Goal: Task Accomplishment & Management: Complete application form

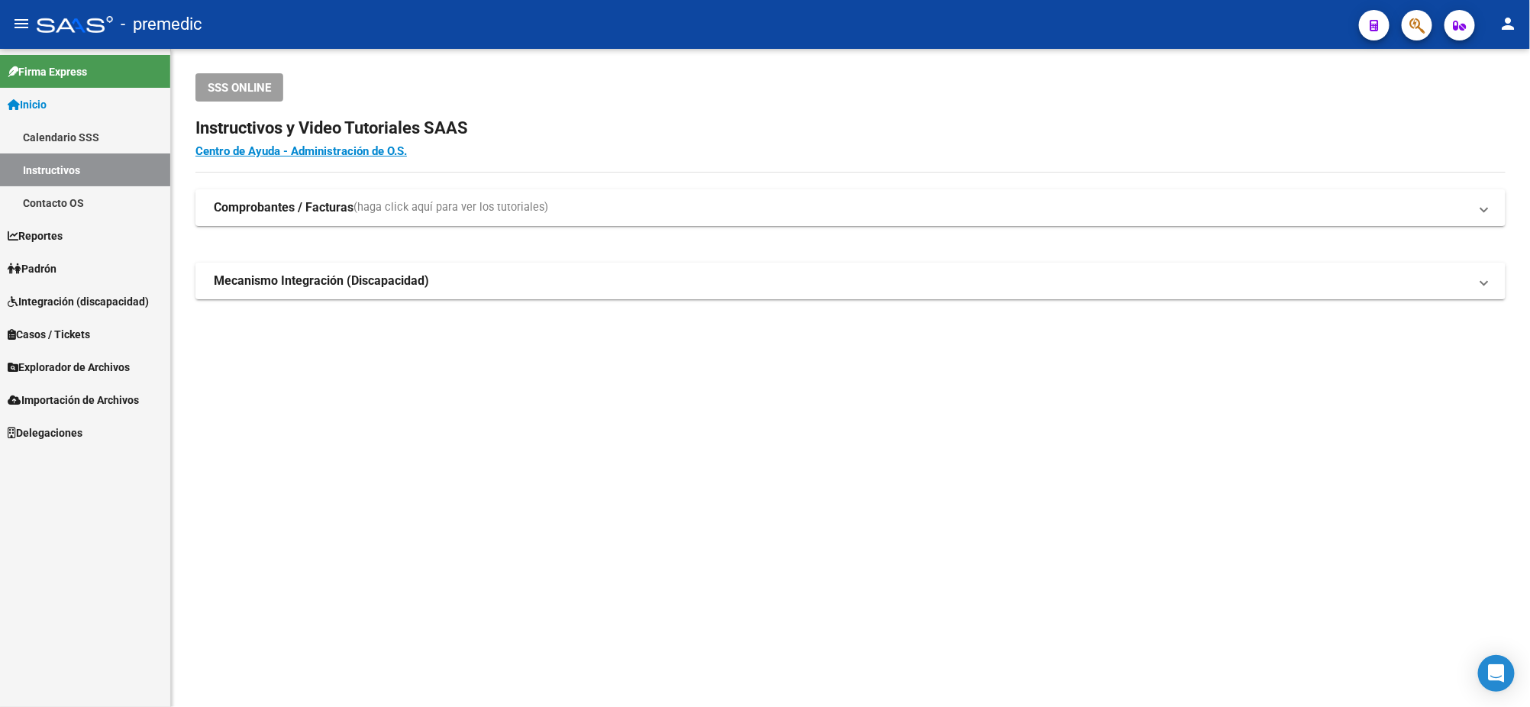
click at [105, 359] on span "Explorador de Archivos" at bounding box center [69, 367] width 122 height 17
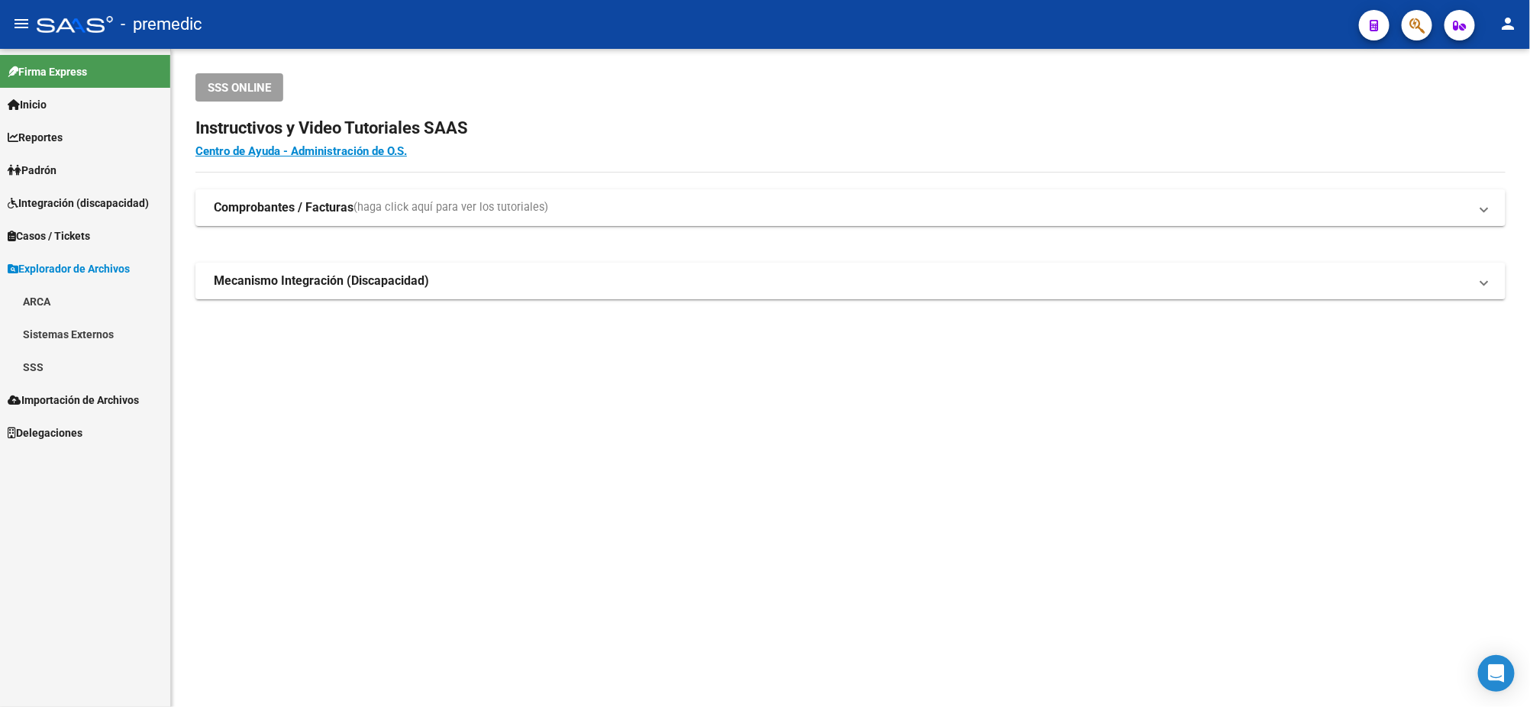
click at [47, 368] on link "SSS" at bounding box center [85, 366] width 170 height 33
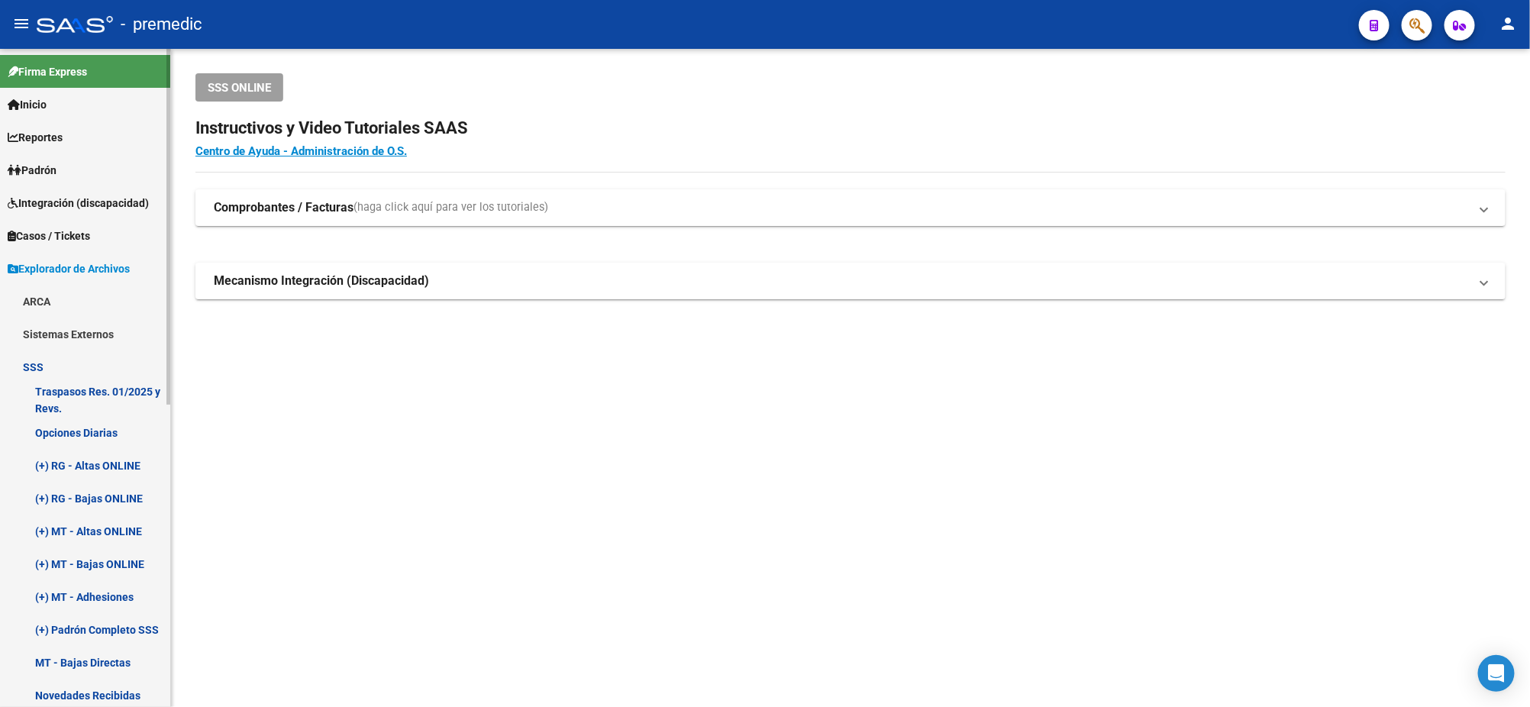
click at [60, 421] on link "Opciones Diarias" at bounding box center [85, 432] width 170 height 33
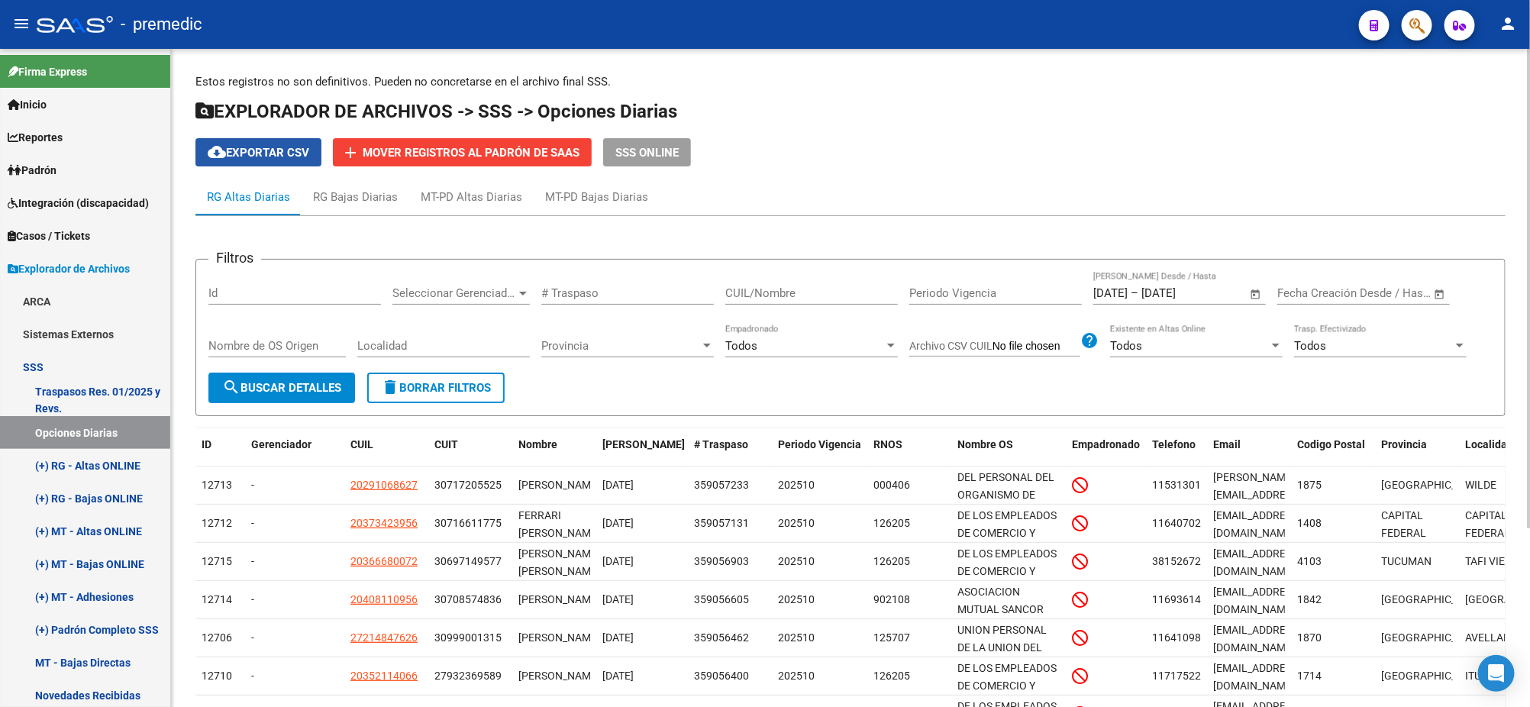
click at [247, 154] on span "cloud_download Exportar CSV" at bounding box center [259, 153] width 102 height 14
click at [272, 146] on span "cloud_download Exportar CSV" at bounding box center [259, 153] width 102 height 14
click at [746, 296] on input "CUIL/Nombre" at bounding box center [811, 293] width 173 height 14
paste input "20185963560"
click at [305, 385] on span "search Buscar Detalles" at bounding box center [281, 388] width 119 height 14
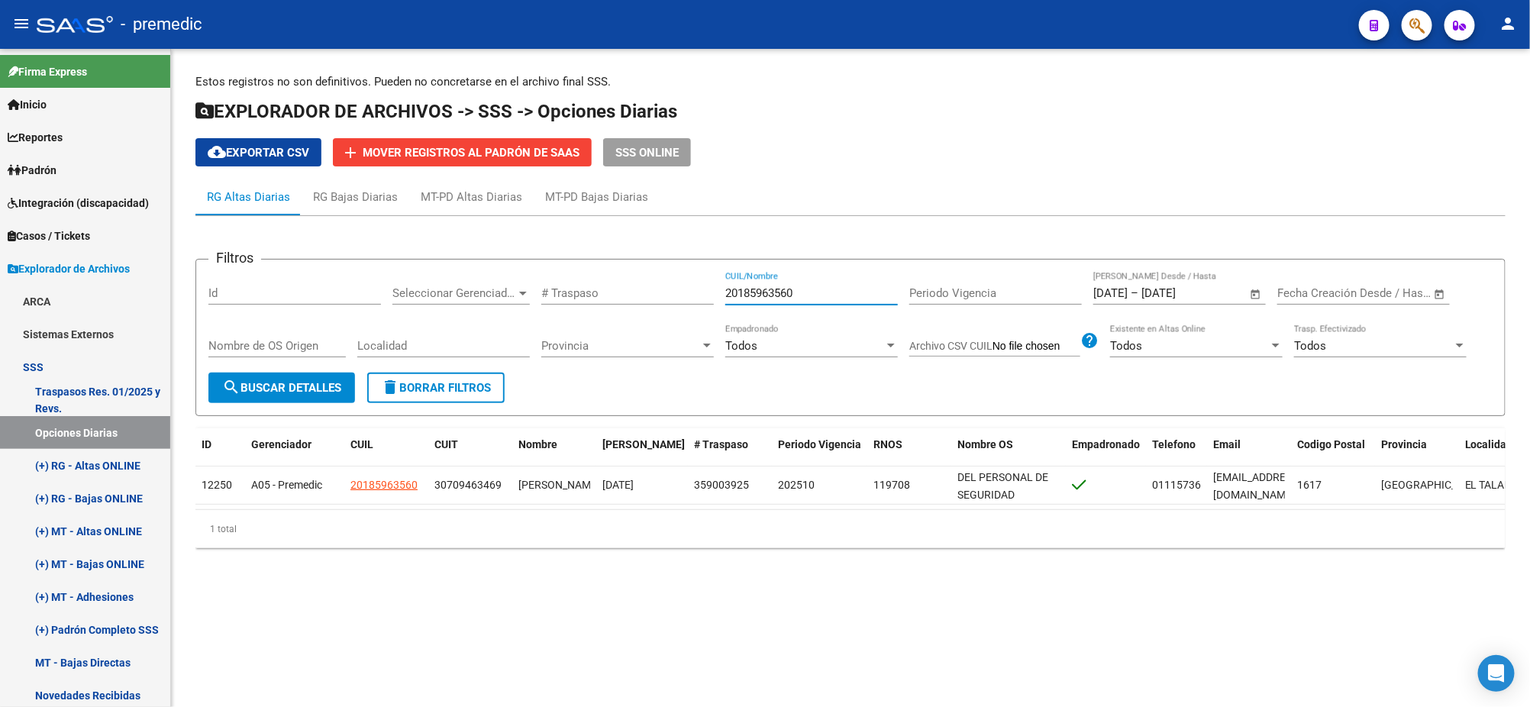
drag, startPoint x: 707, startPoint y: 290, endPoint x: 626, endPoint y: 296, distance: 81.1
click at [650, 290] on div "Filtros Id Seleccionar Gerenciador Seleccionar Gerenciador # Traspaso 201859635…" at bounding box center [850, 322] width 1284 height 101
paste input "7209662693"
click at [289, 376] on button "search Buscar Detalles" at bounding box center [281, 387] width 147 height 31
drag, startPoint x: 804, startPoint y: 295, endPoint x: 658, endPoint y: 295, distance: 145.8
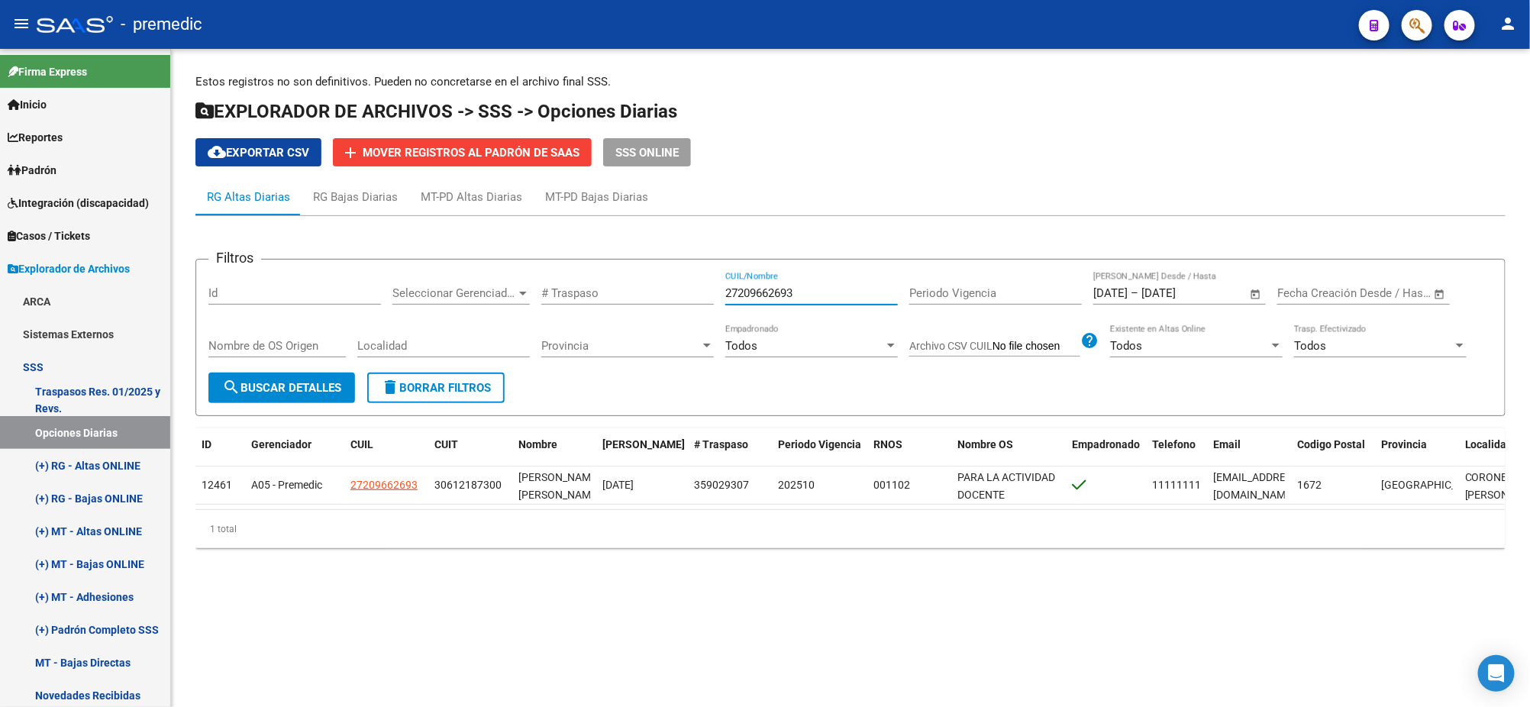
click at [658, 295] on div "Filtros Id Seleccionar Gerenciador Seleccionar Gerenciador # Traspaso 272096626…" at bounding box center [850, 322] width 1284 height 101
paste input "0360233414"
click at [287, 389] on span "search Buscar Detalles" at bounding box center [281, 388] width 119 height 14
drag, startPoint x: 808, startPoint y: 296, endPoint x: 630, endPoint y: 304, distance: 178.0
click at [634, 295] on div "Filtros Id Seleccionar Gerenciador Seleccionar Gerenciador # Traspaso 203602334…" at bounding box center [850, 322] width 1284 height 101
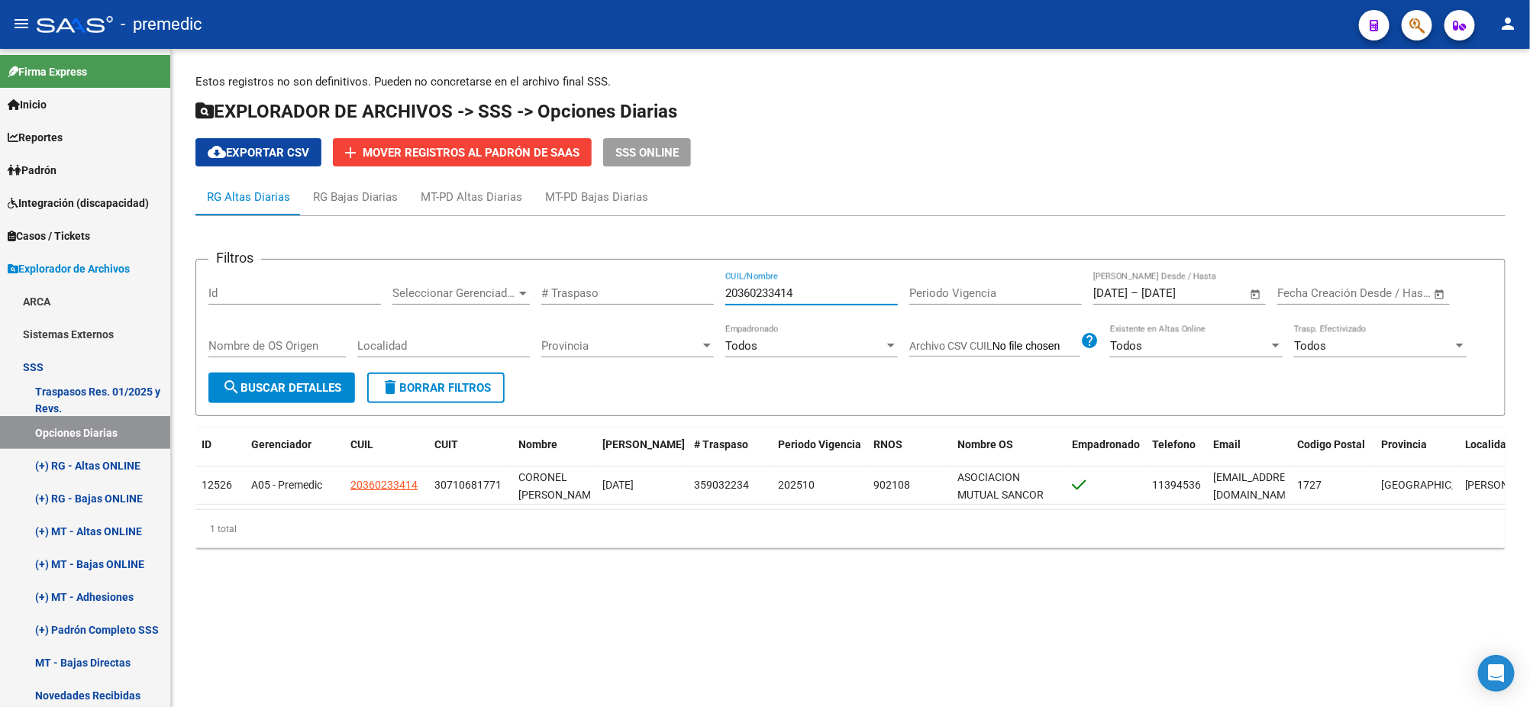
paste input "7359824225"
click at [229, 388] on mat-icon "search" at bounding box center [231, 387] width 18 height 18
drag, startPoint x: 814, startPoint y: 298, endPoint x: 663, endPoint y: 299, distance: 151.9
click at [663, 299] on div "Filtros Id Seleccionar Gerenciador Seleccionar Gerenciador # Traspaso 273598242…" at bounding box center [850, 322] width 1284 height 101
paste input "0392105701"
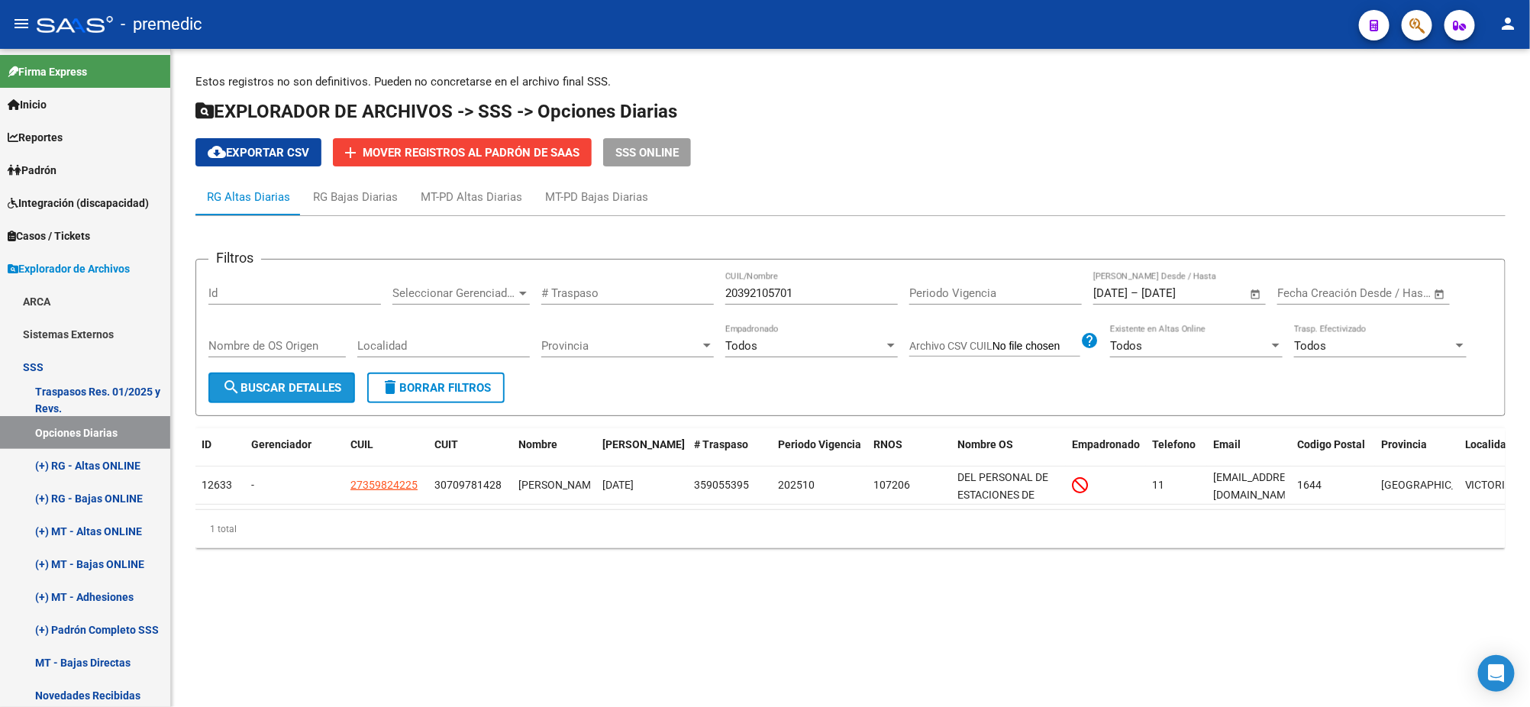
click at [351, 373] on button "search Buscar Detalles" at bounding box center [281, 387] width 147 height 31
drag, startPoint x: 814, startPoint y: 293, endPoint x: 653, endPoint y: 294, distance: 161.1
click at [653, 294] on div "Filtros Id Seleccionar Gerenciador Seleccionar Gerenciador # Traspaso 203921057…" at bounding box center [850, 322] width 1284 height 101
paste input "7335097314"
click at [299, 381] on span "search Buscar Detalles" at bounding box center [281, 388] width 119 height 14
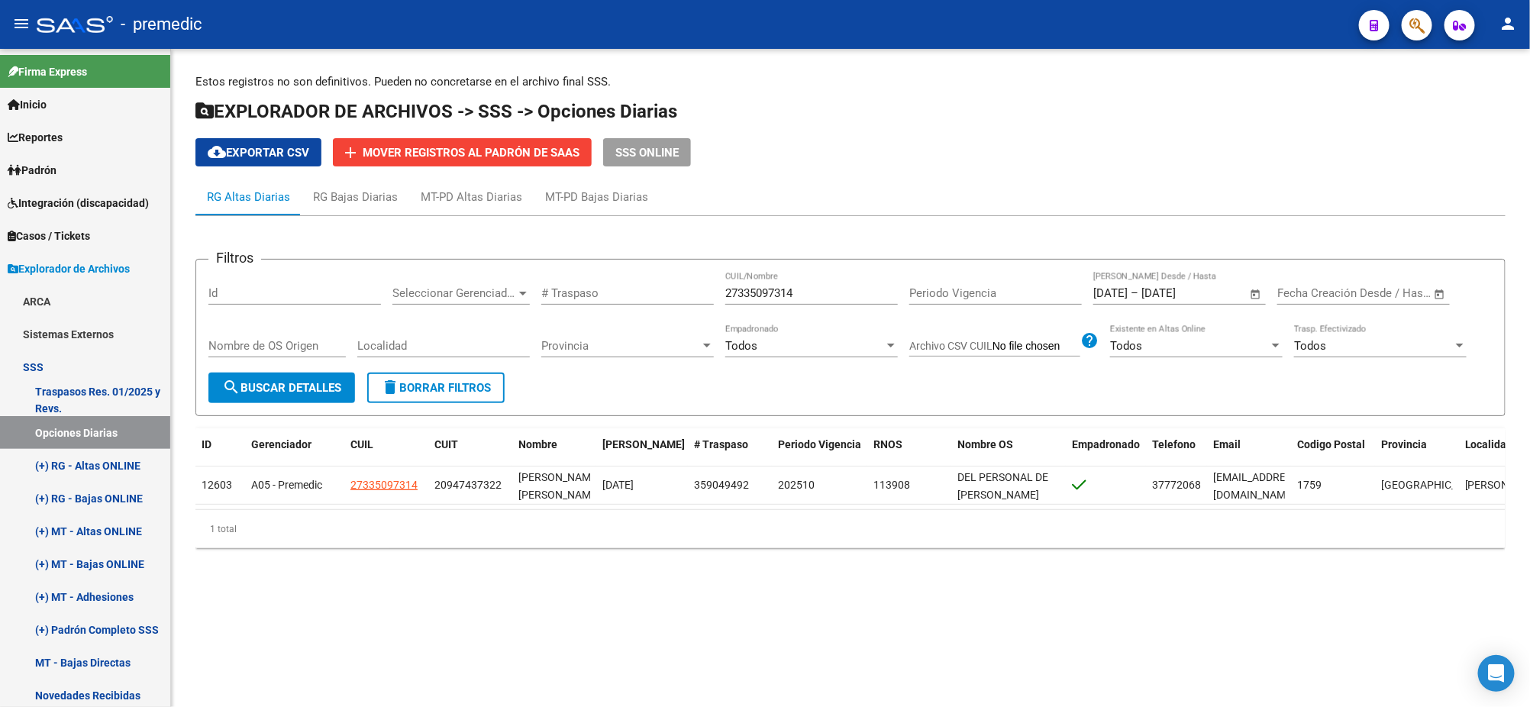
click at [632, 292] on div "Filtros Id Seleccionar Gerenciador Seleccionar Gerenciador # Traspaso 273350973…" at bounding box center [850, 322] width 1284 height 101
paste input "0392105701"
type input "20392105701"
click at [300, 387] on span "search Buscar Detalles" at bounding box center [281, 388] width 119 height 14
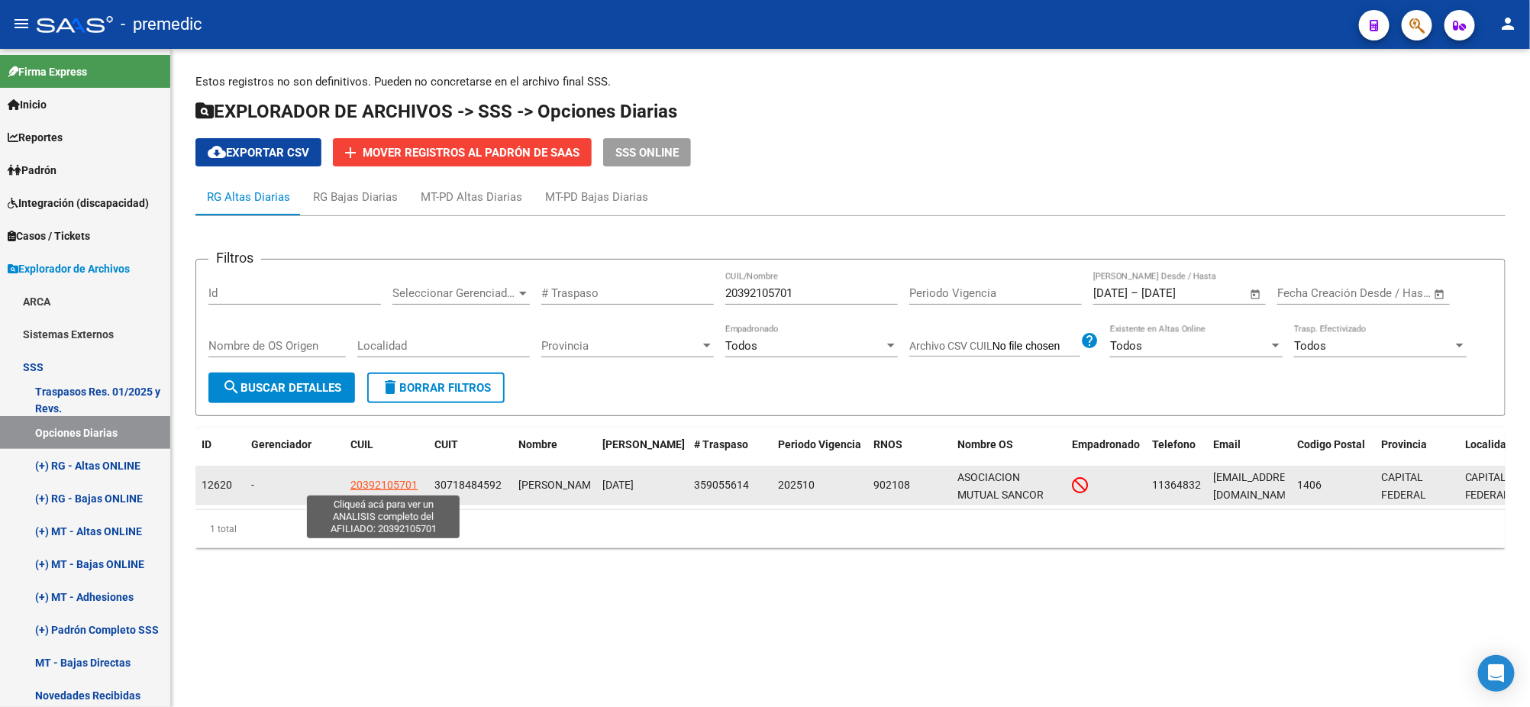
click at [385, 482] on span "20392105701" at bounding box center [383, 485] width 67 height 12
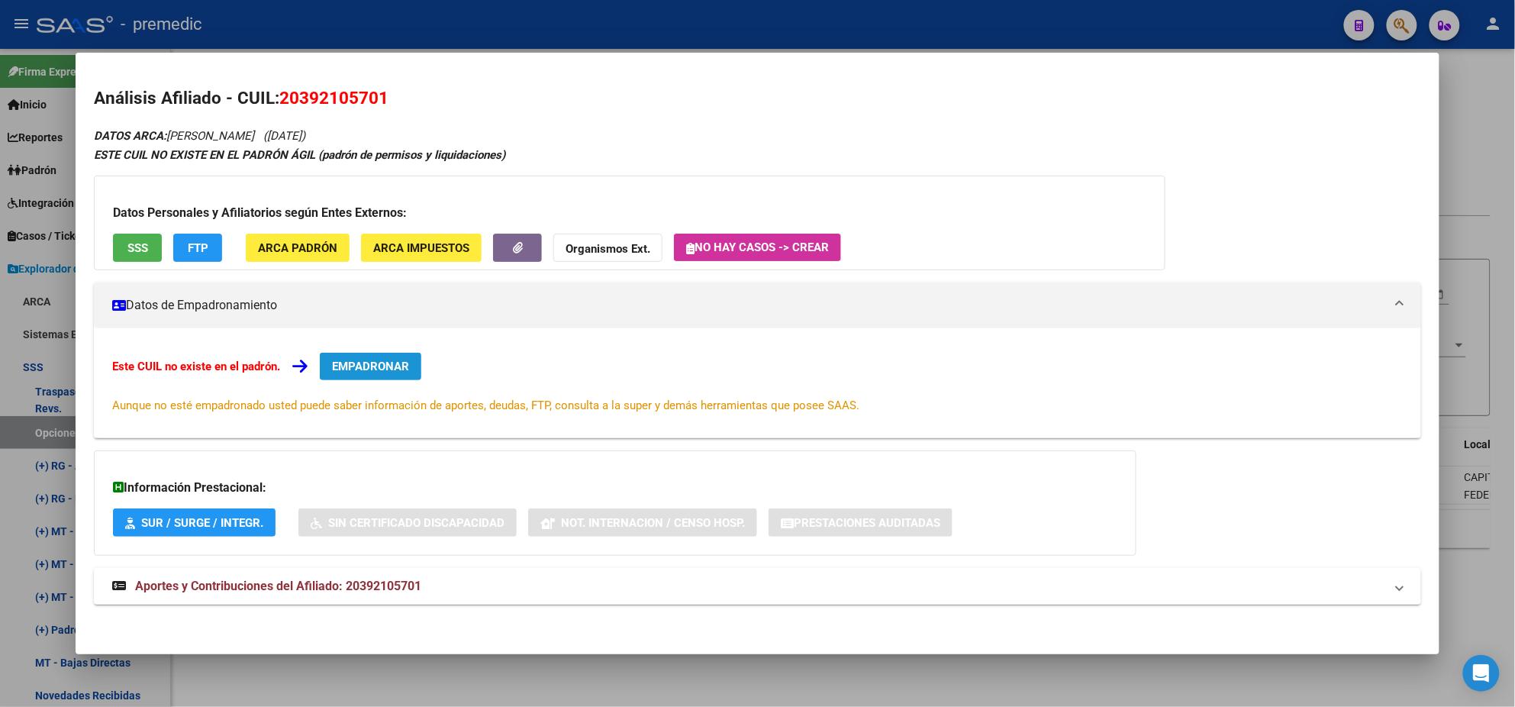
click at [337, 369] on span "EMPADRONAR" at bounding box center [370, 367] width 77 height 14
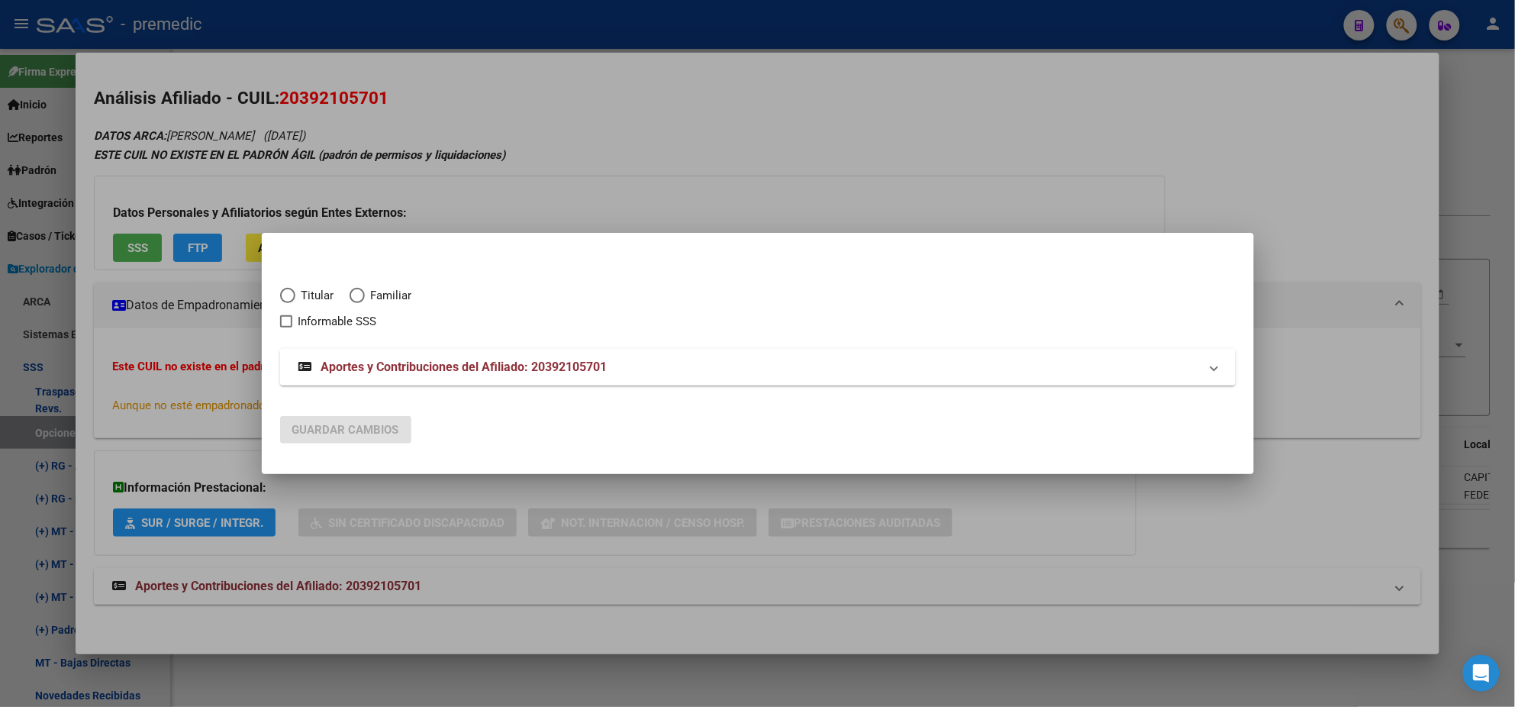
click at [290, 302] on span "Elija una opción" at bounding box center [287, 295] width 15 height 15
click at [290, 302] on input "Titular" at bounding box center [287, 295] width 15 height 15
radio input "true"
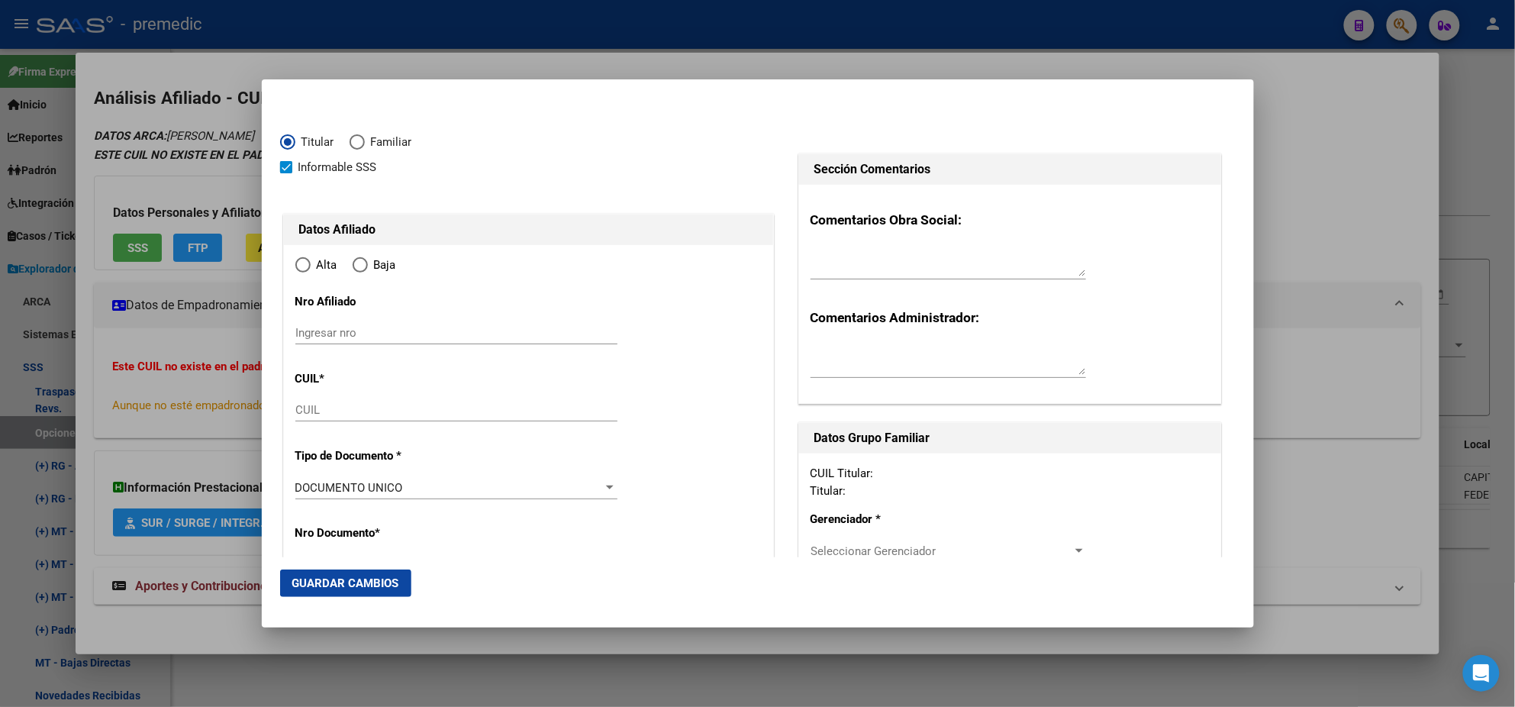
checkbox input "true"
type input "20-39210570-1"
type input "39210570"
type input "[PERSON_NAME]"
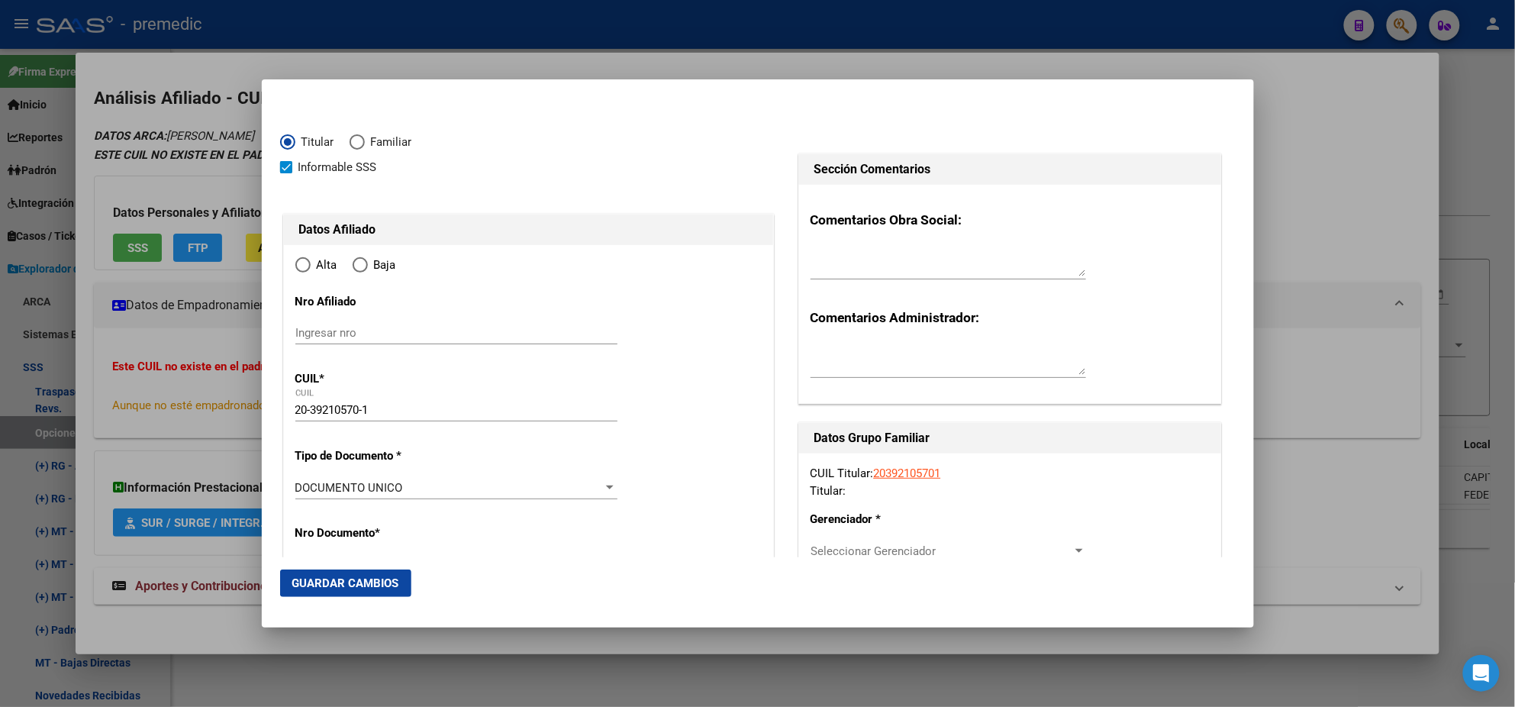
type input "[DATE]"
type input "CABA"
type input "1406"
type input "[PERSON_NAME]"
type input "2395"
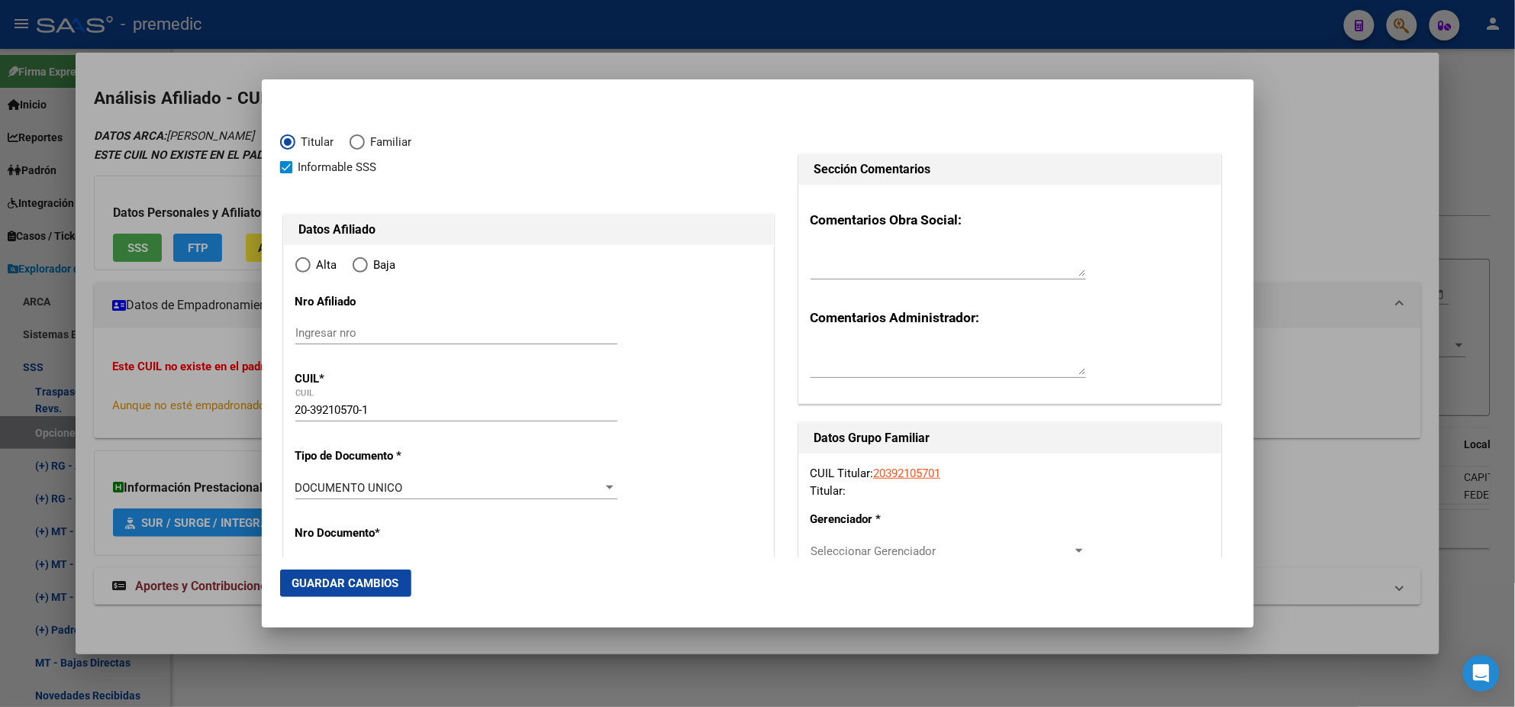
type input "10"
type input "CABA"
radio input "true"
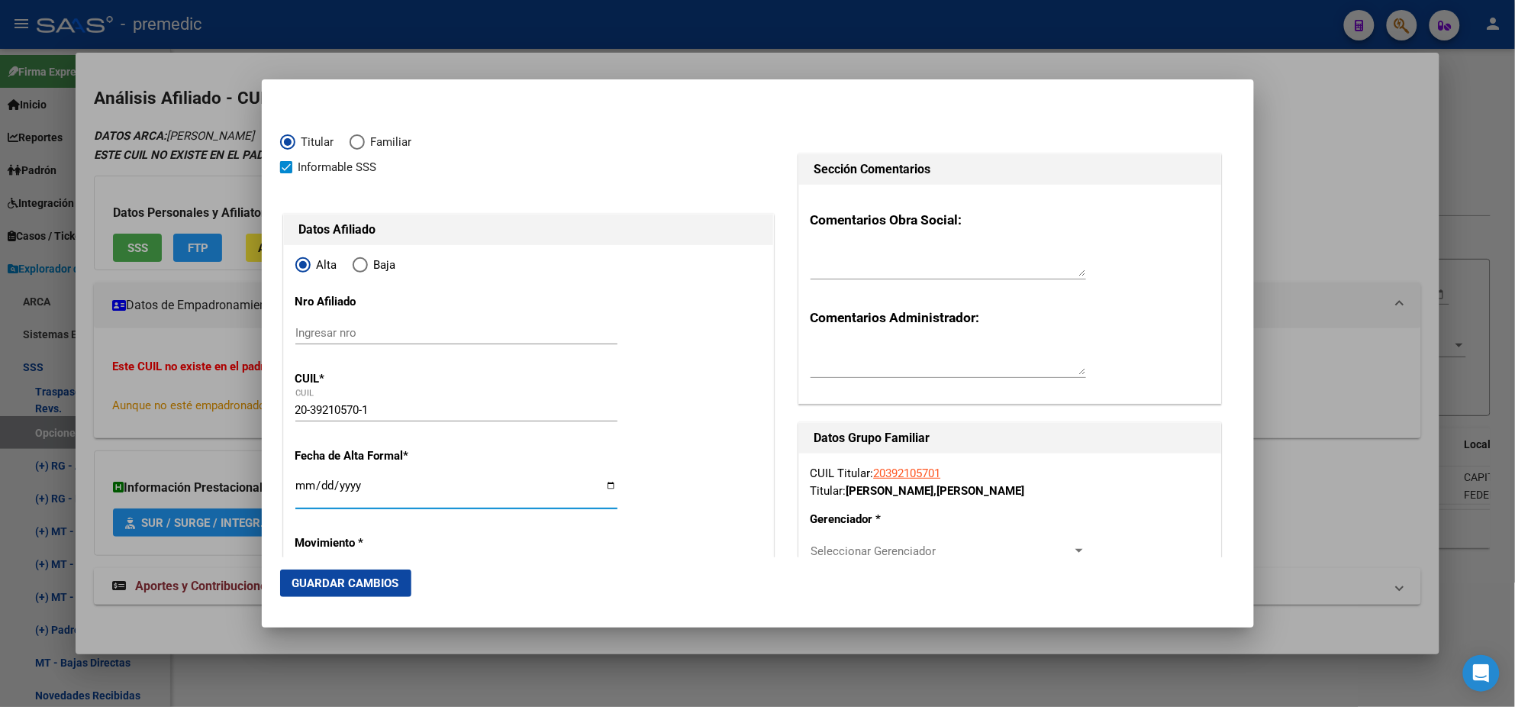
click at [300, 486] on input "Ingresar fecha" at bounding box center [456, 491] width 322 height 24
type input "[DATE]"
click at [276, 490] on mat-dialog-content "Titular Familiar Informable SSS Datos Afiliado Alta Baja Nro Afiliado Ingresar …" at bounding box center [758, 327] width 992 height 459
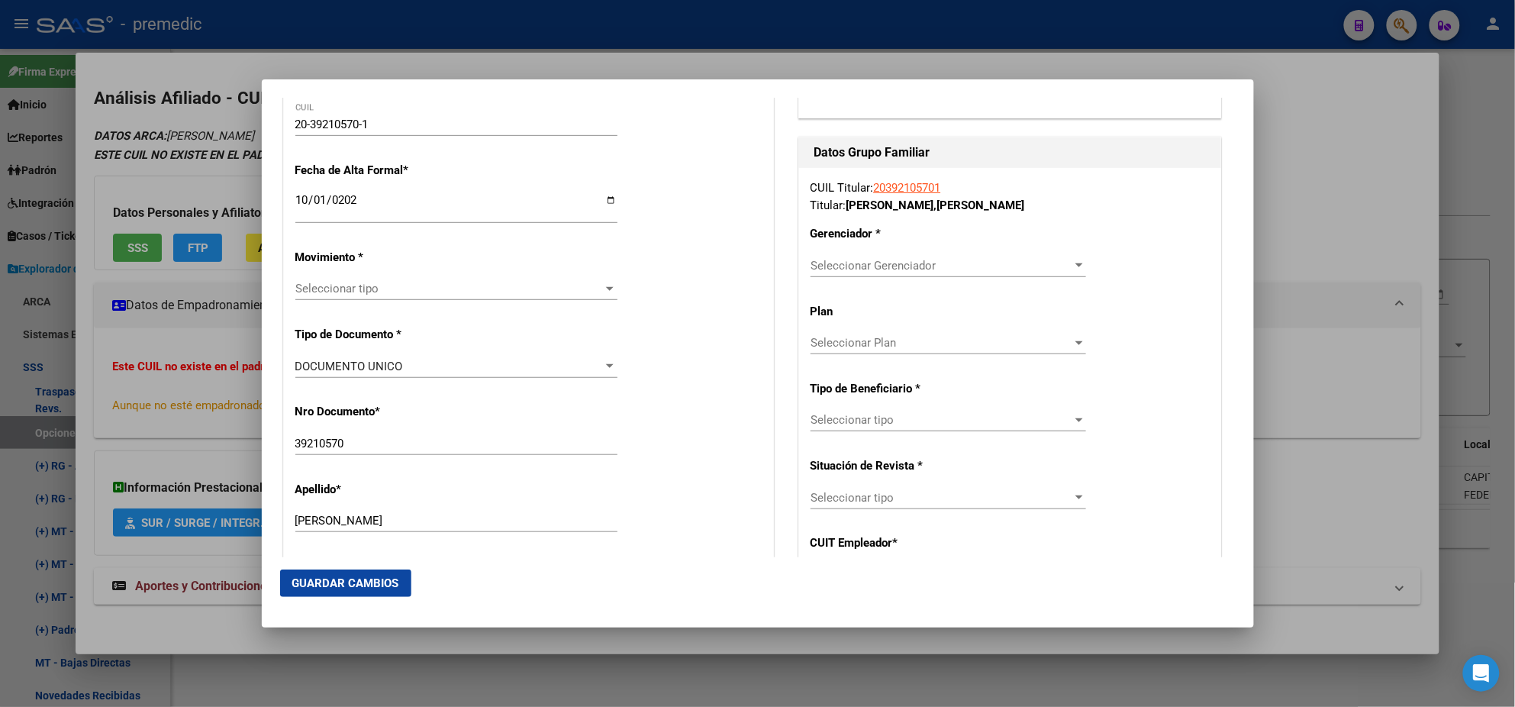
scroll to position [381, 0]
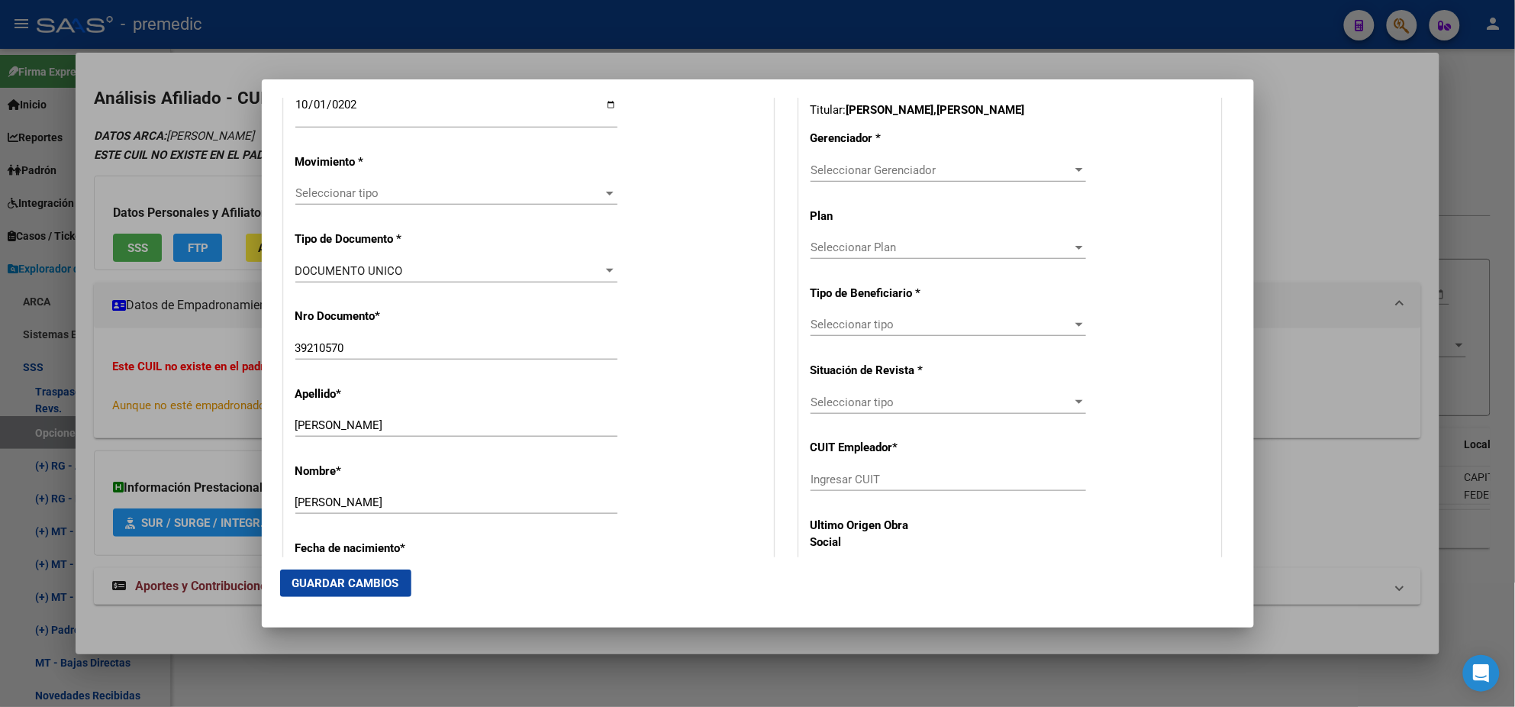
click at [396, 192] on span "Seleccionar tipo" at bounding box center [449, 193] width 308 height 14
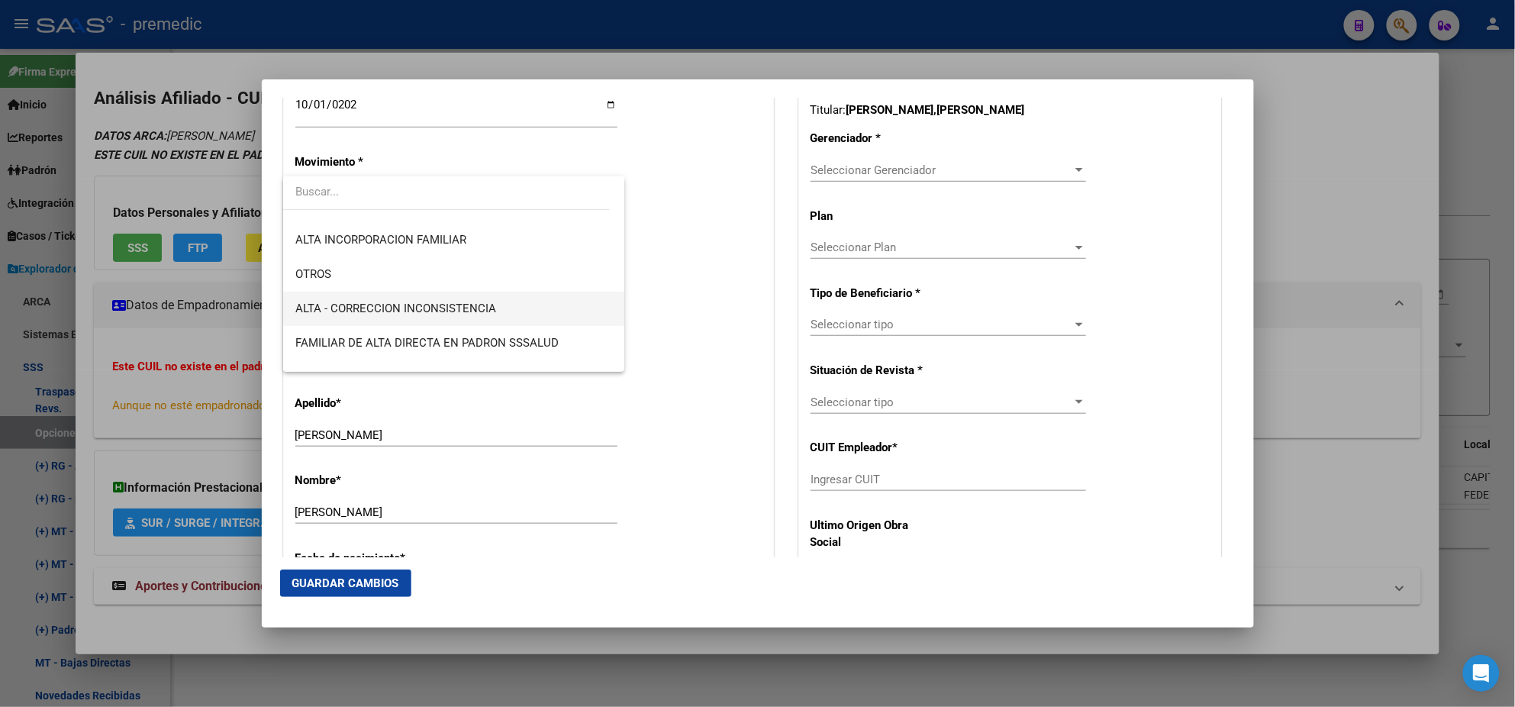
scroll to position [285, 0]
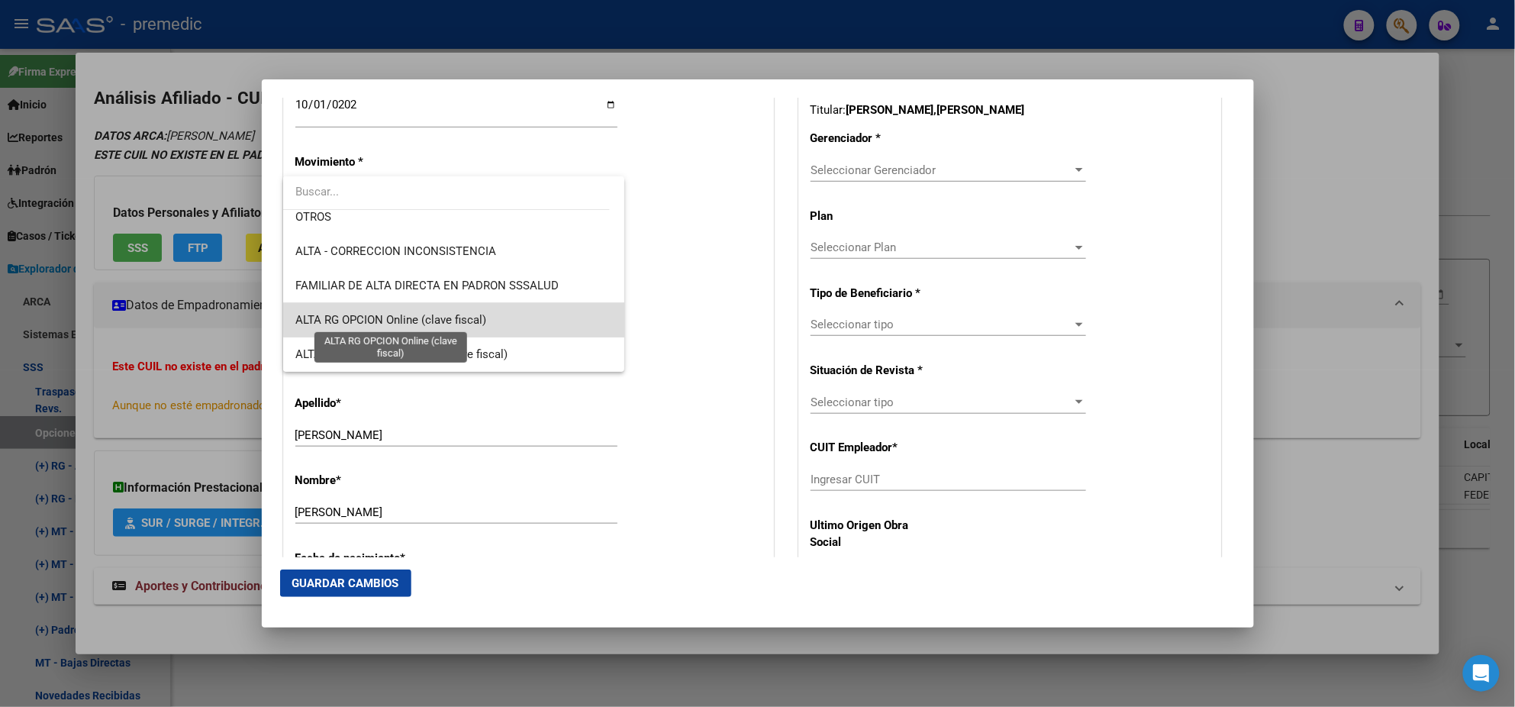
click at [481, 313] on span "ALTA RG OPCION Online (clave fiscal)" at bounding box center [390, 320] width 191 height 14
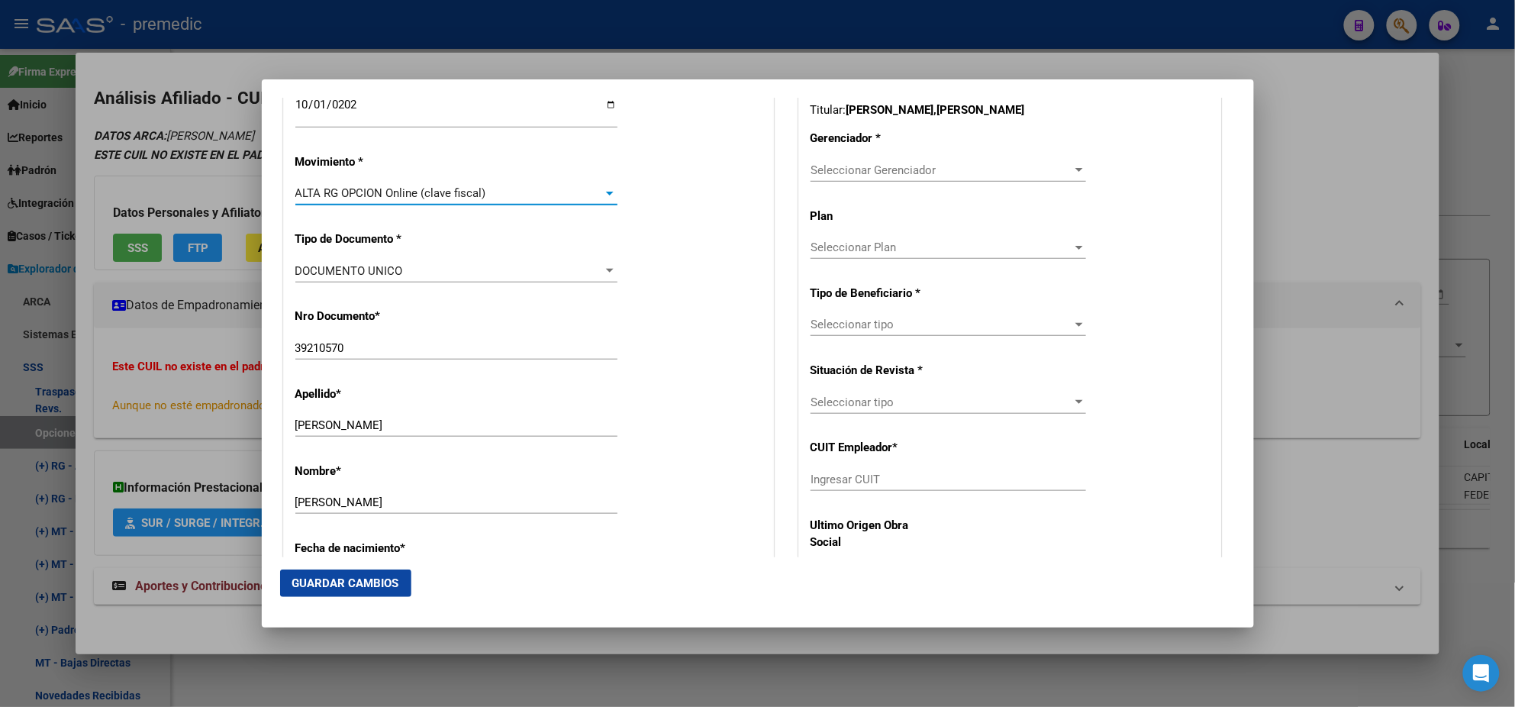
click at [481, 311] on div "Nro Documento * 39210570 Ingresar nro" at bounding box center [528, 334] width 466 height 77
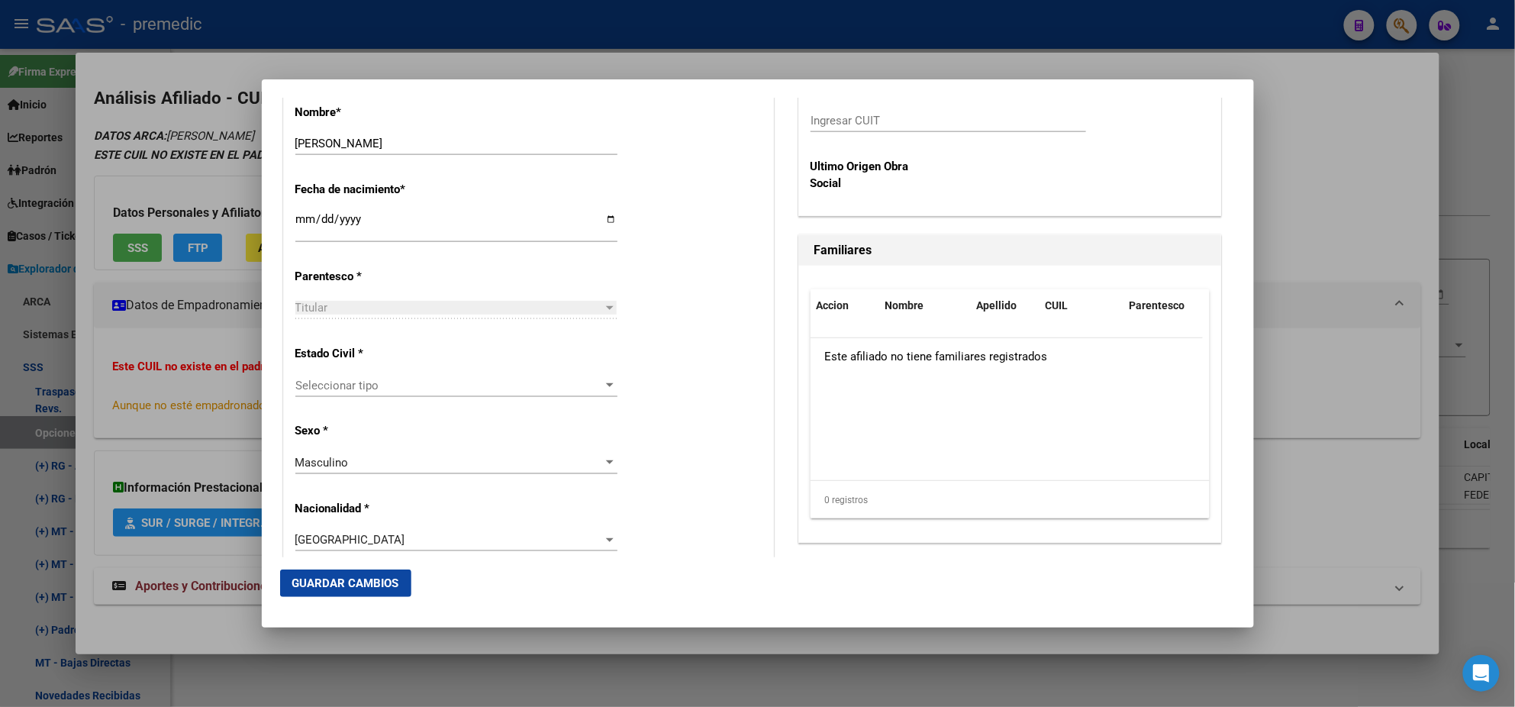
scroll to position [763, 0]
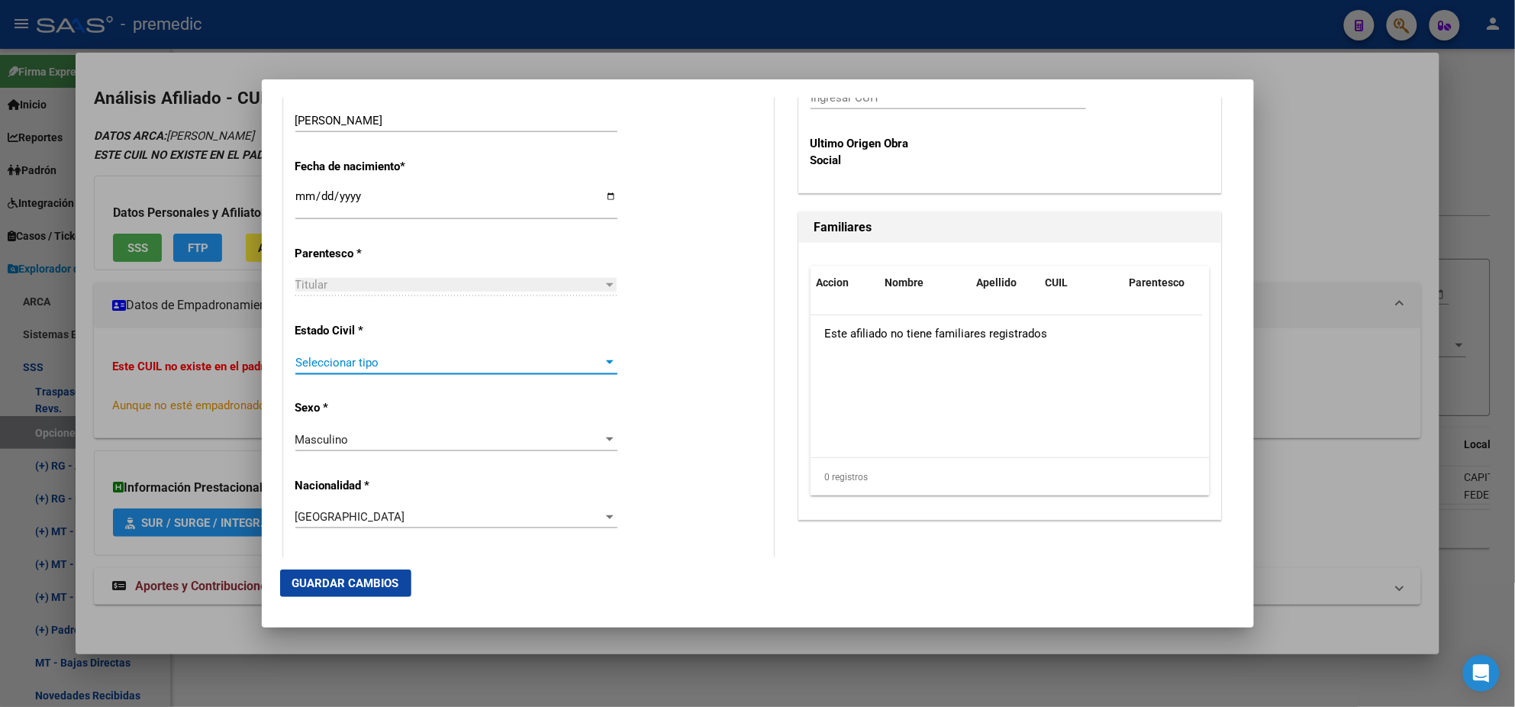
click at [458, 366] on span "Seleccionar tipo" at bounding box center [449, 363] width 308 height 14
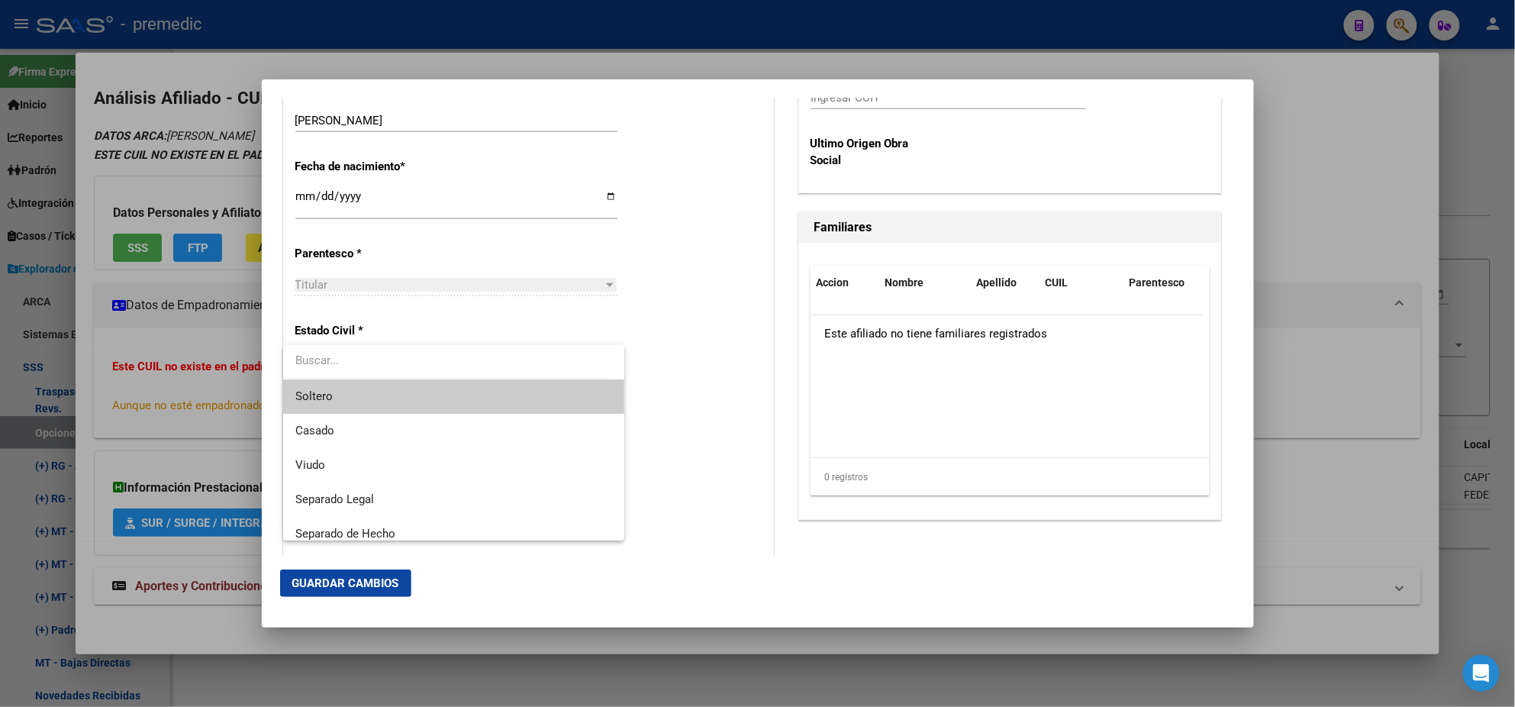
click at [453, 392] on span "Soltero" at bounding box center [453, 396] width 317 height 34
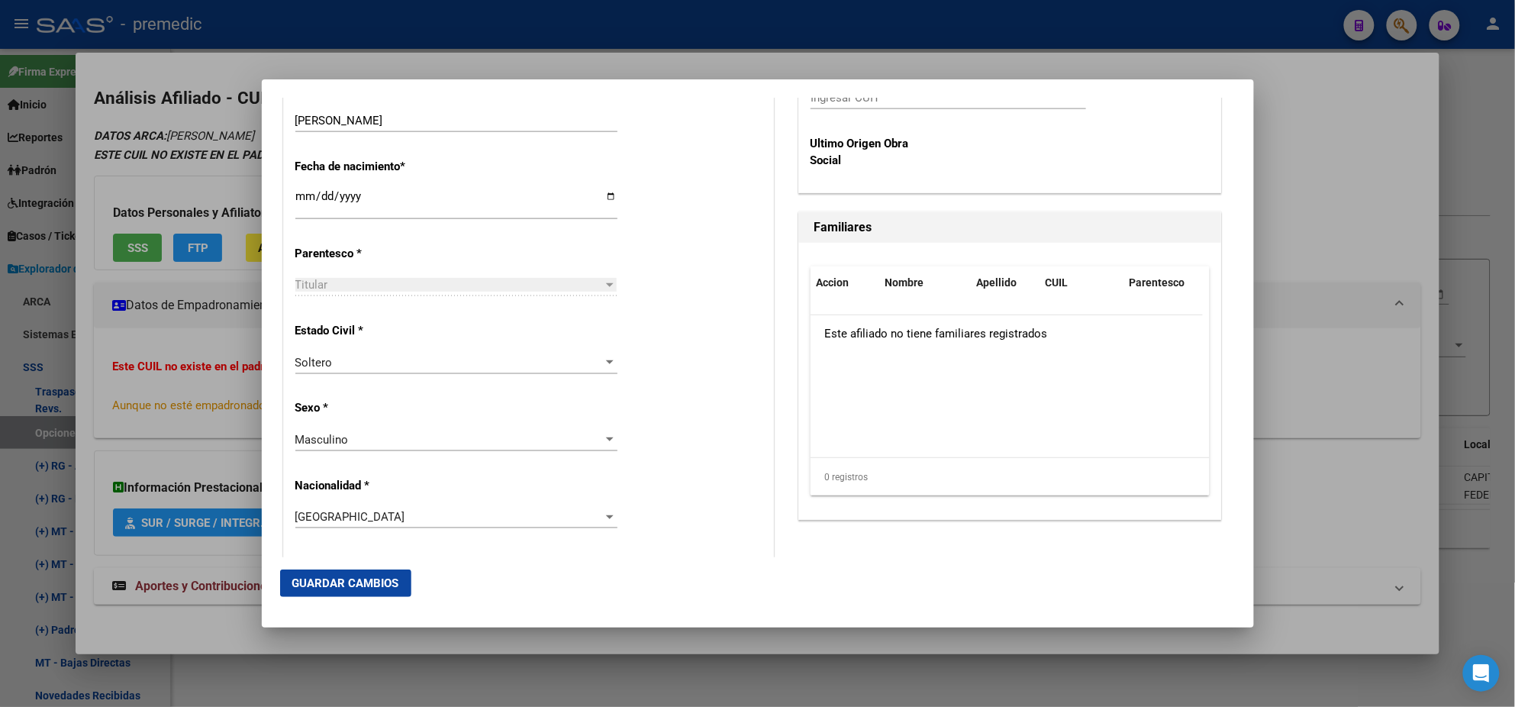
click at [467, 418] on div "Alta Baja Nro Afiliado Ingresar nro CUIL * 20-39210570-1 CUIL ARCA Padrón Fecha…" at bounding box center [528, 572] width 489 height 2180
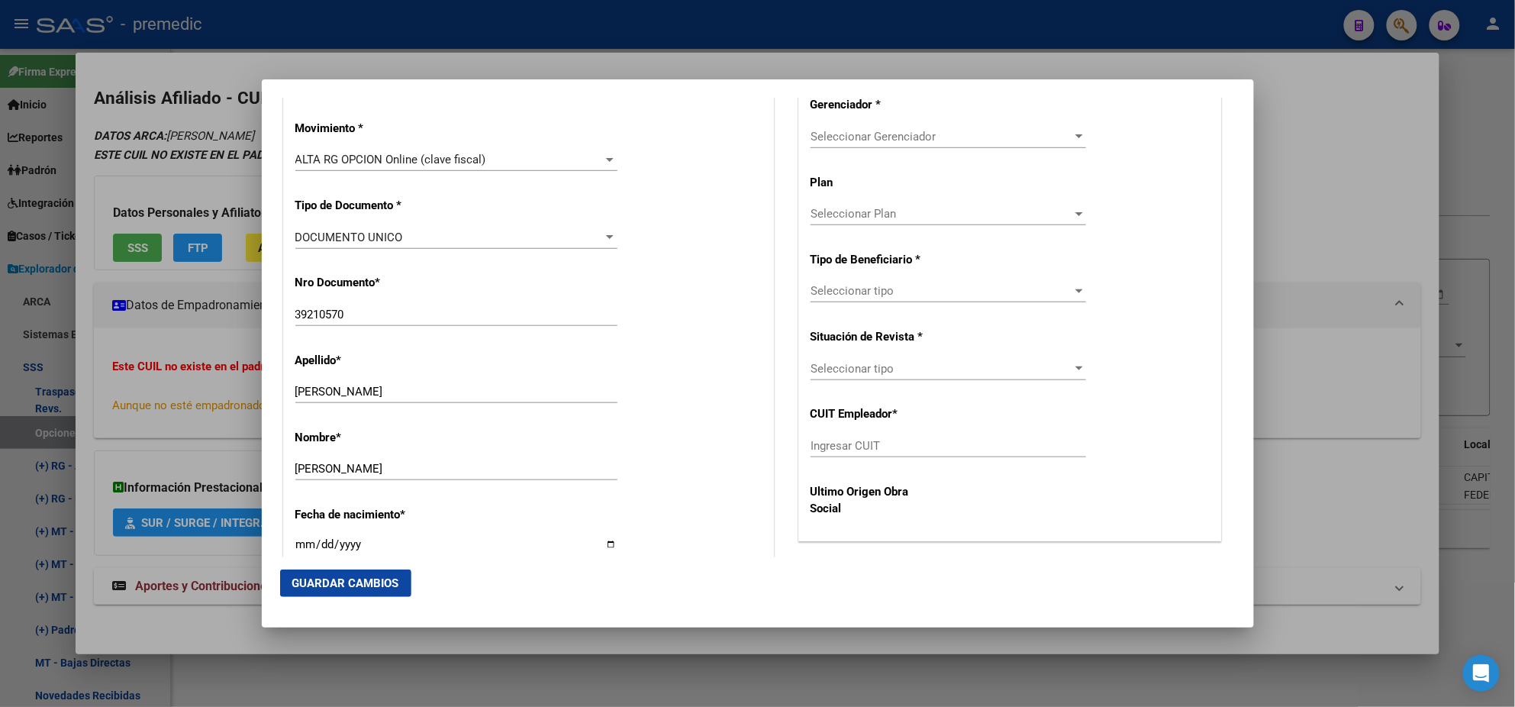
scroll to position [381, 0]
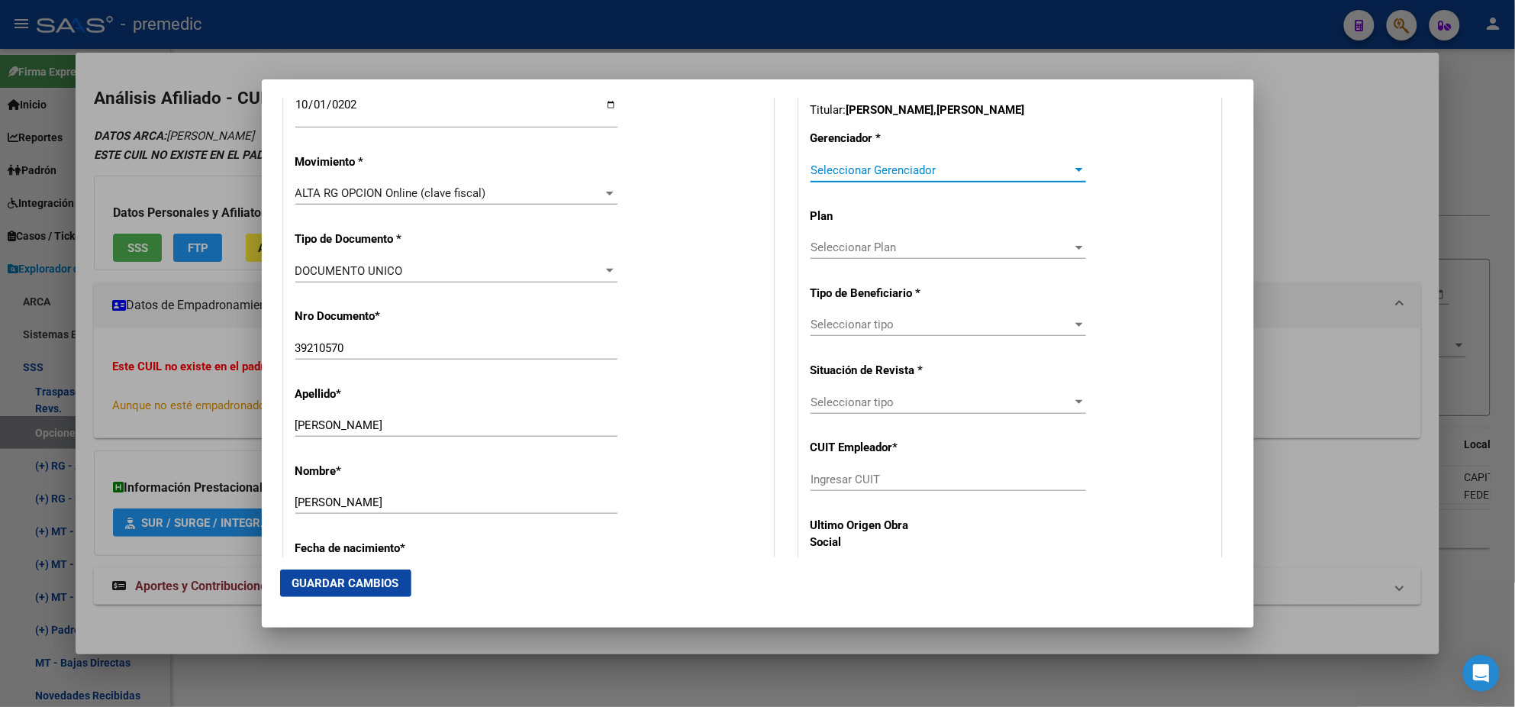
click at [843, 175] on span "Seleccionar Gerenciador" at bounding box center [942, 170] width 262 height 14
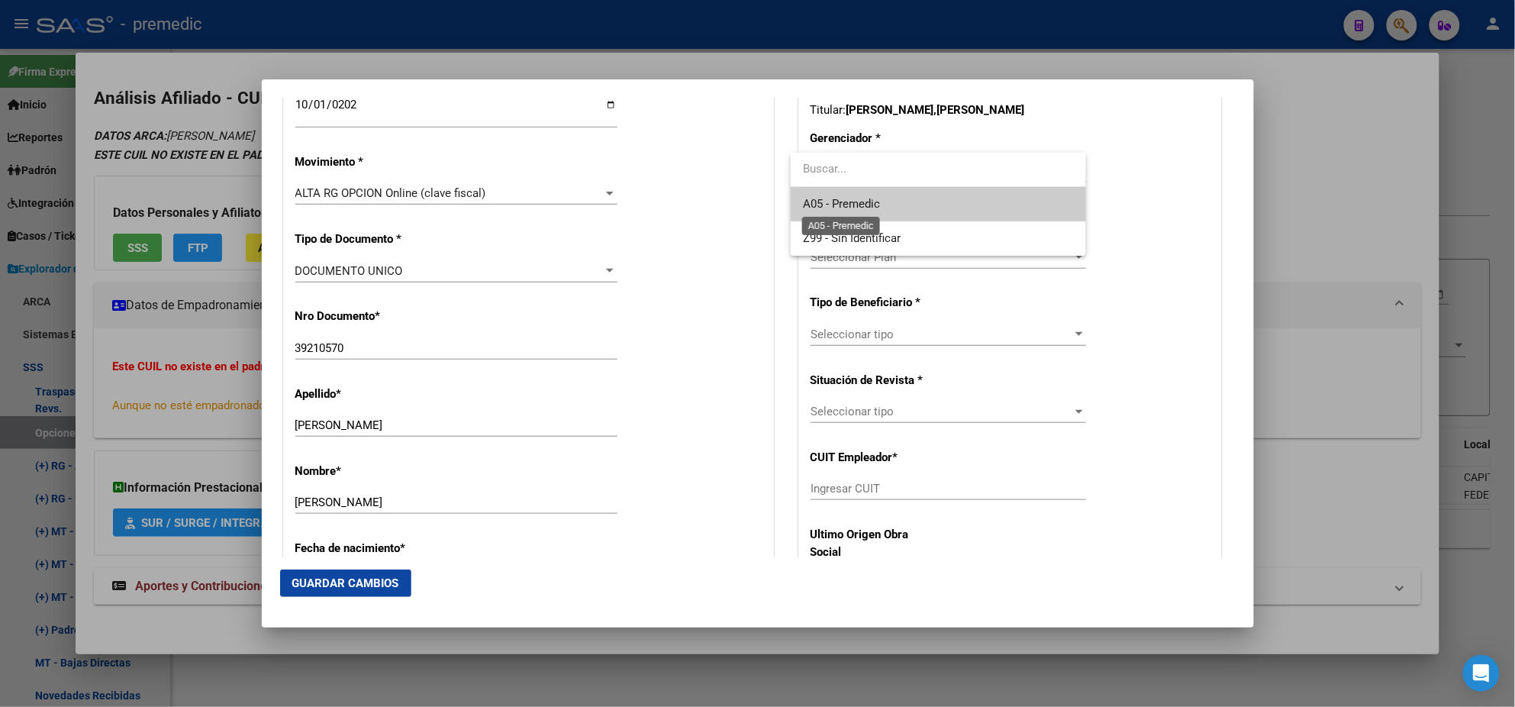
click at [841, 197] on span "A05 - Premedic" at bounding box center [841, 204] width 77 height 14
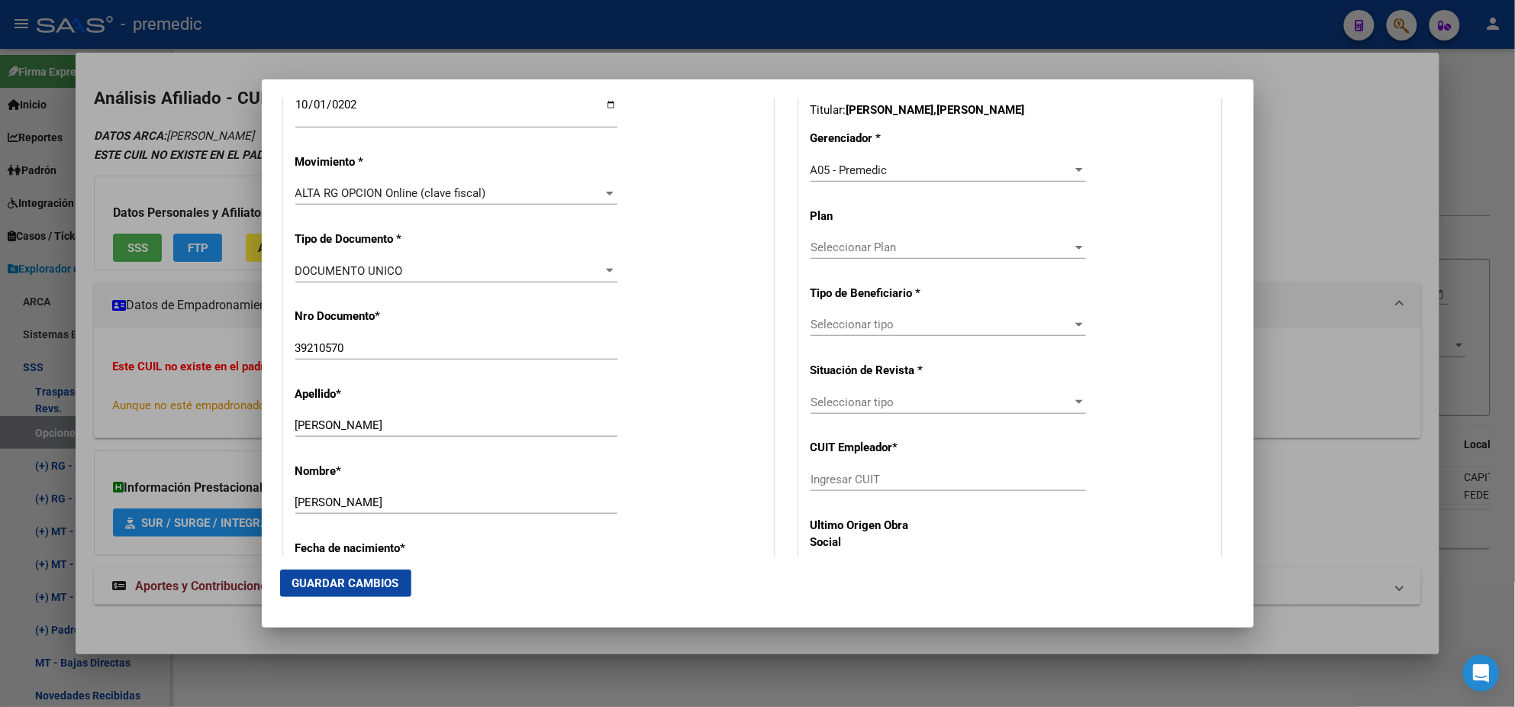
click at [841, 316] on div "Seleccionar tipo Seleccionar tipo" at bounding box center [949, 324] width 276 height 23
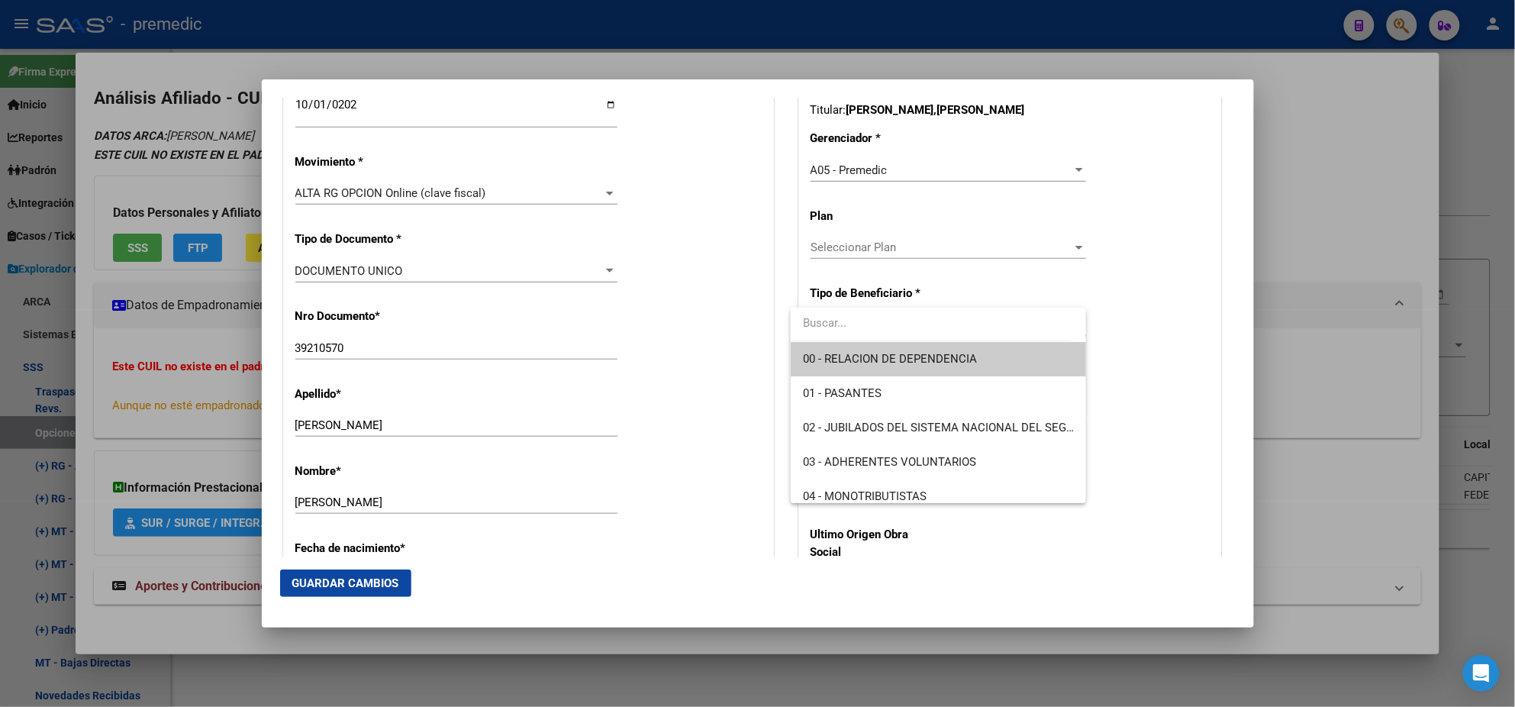
click at [830, 350] on span "00 - RELACION DE DEPENDENCIA" at bounding box center [938, 359] width 271 height 34
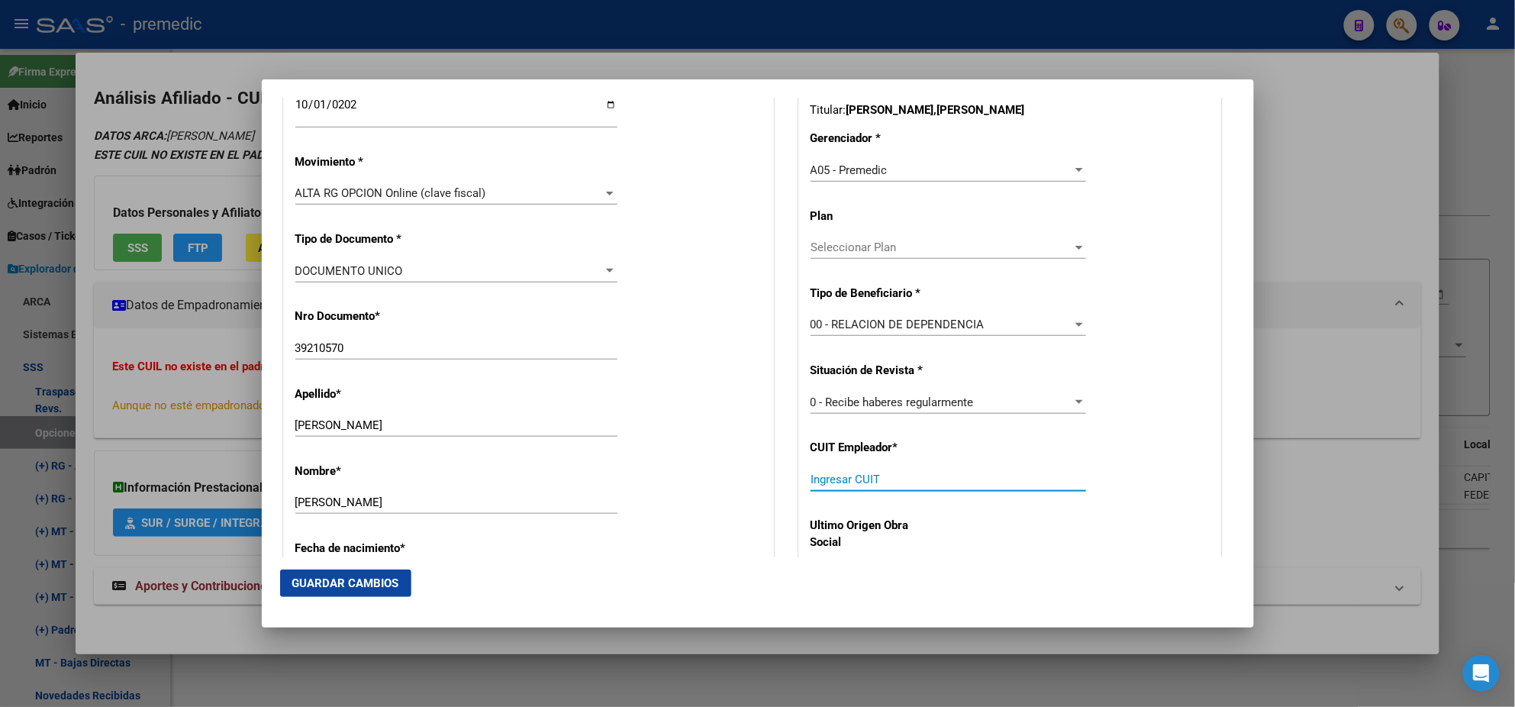
click at [825, 472] on input "Ingresar CUIT" at bounding box center [949, 479] width 276 height 14
paste input "20-39210570-1"
type input "20-39210570-1"
drag, startPoint x: 900, startPoint y: 477, endPoint x: 770, endPoint y: 480, distance: 129.8
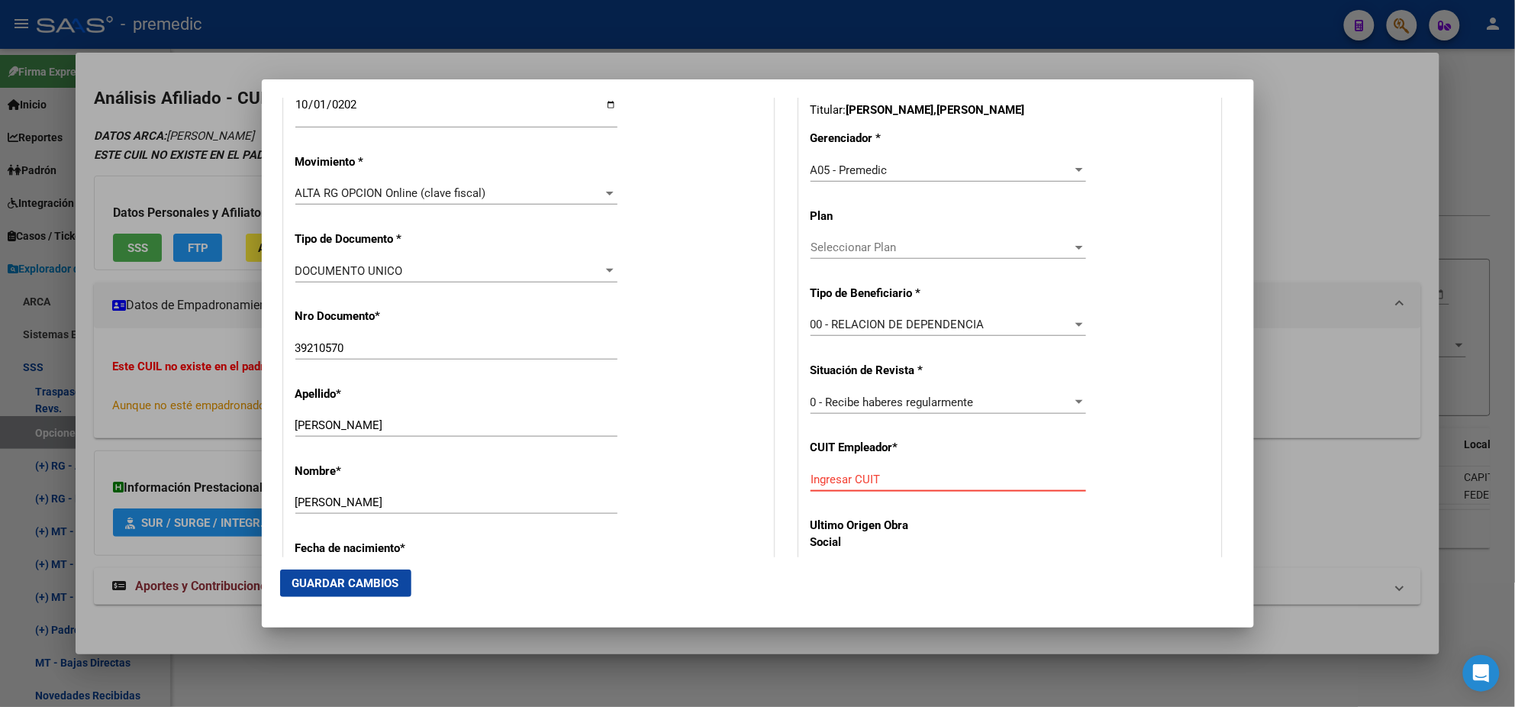
paste input "30-71848459-2"
type input "30-71848459-2"
click at [397, 578] on span "Guardar Cambios" at bounding box center [345, 583] width 107 height 14
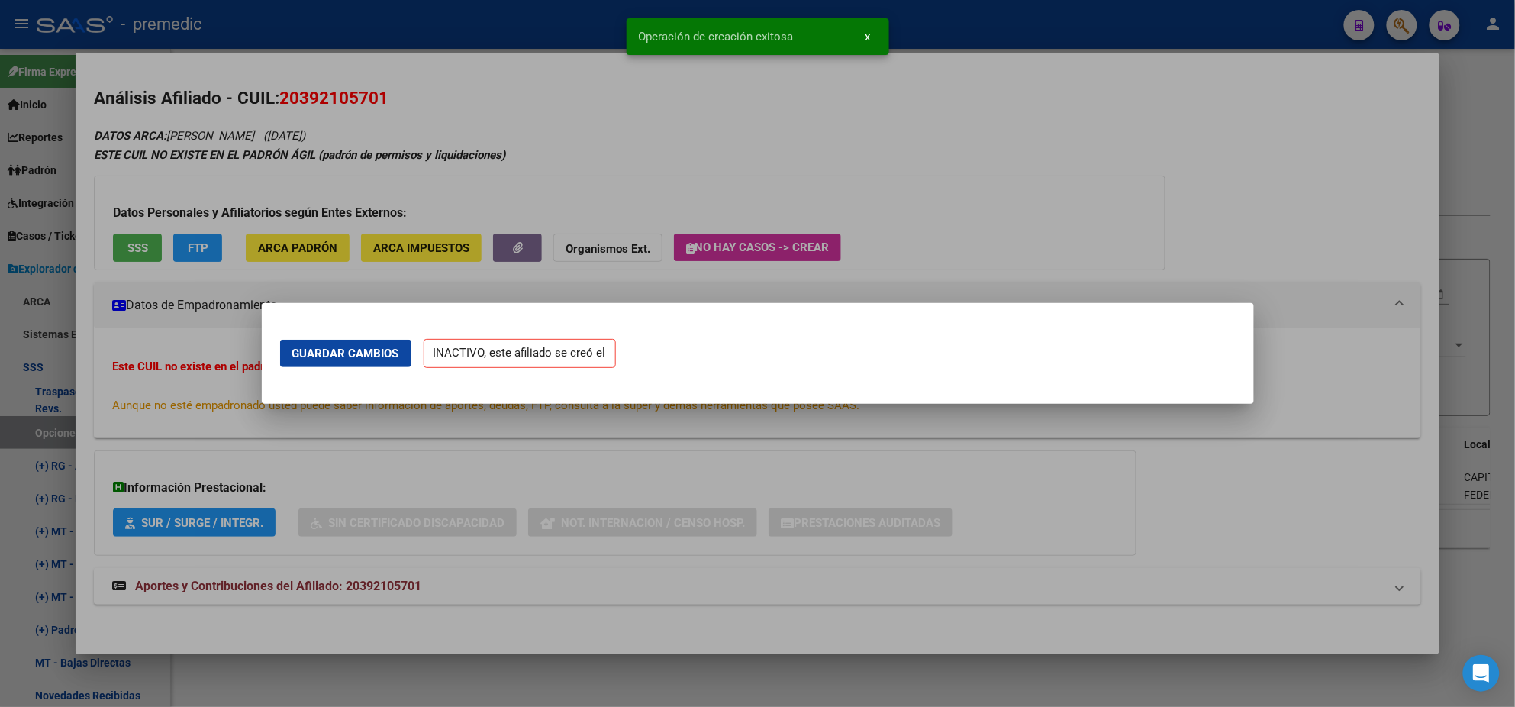
scroll to position [0, 0]
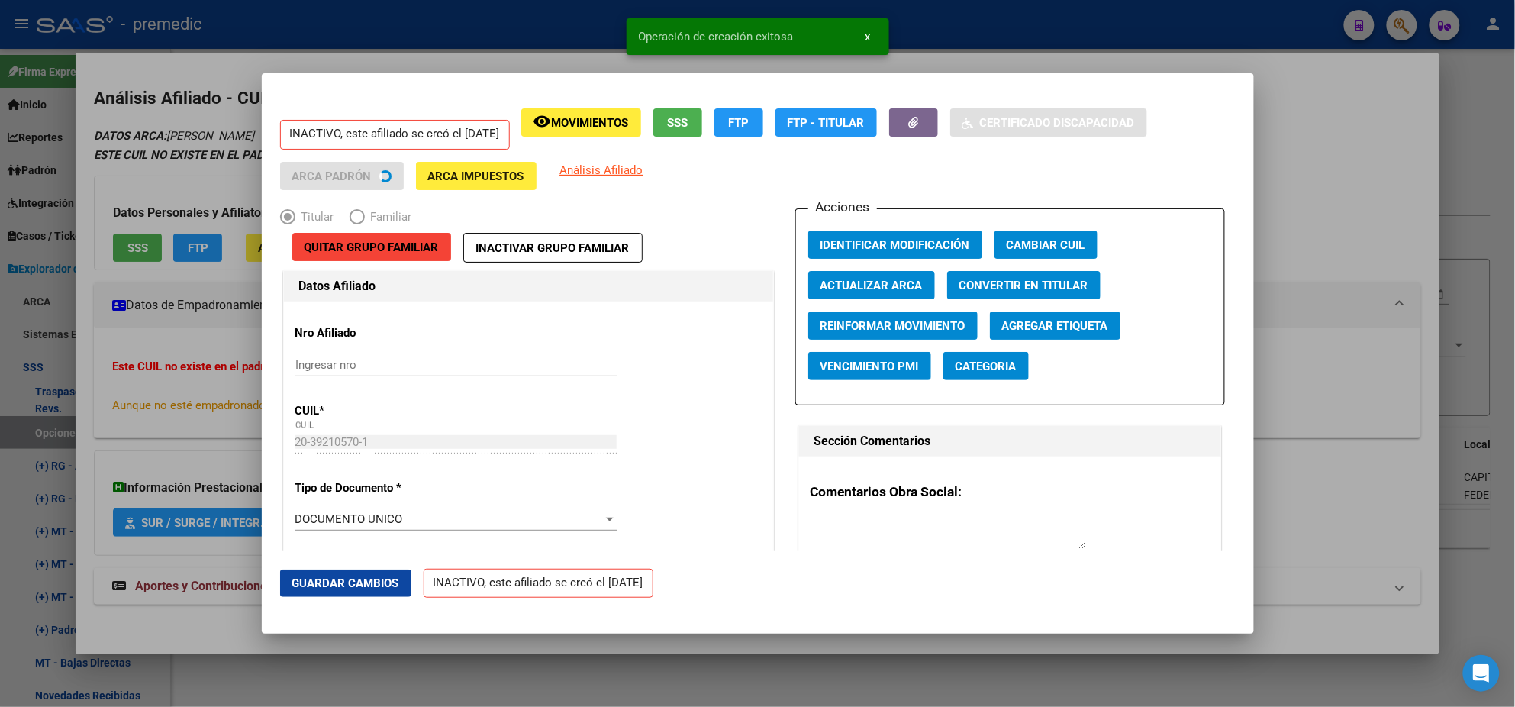
click at [76, 472] on div at bounding box center [757, 353] width 1515 height 707
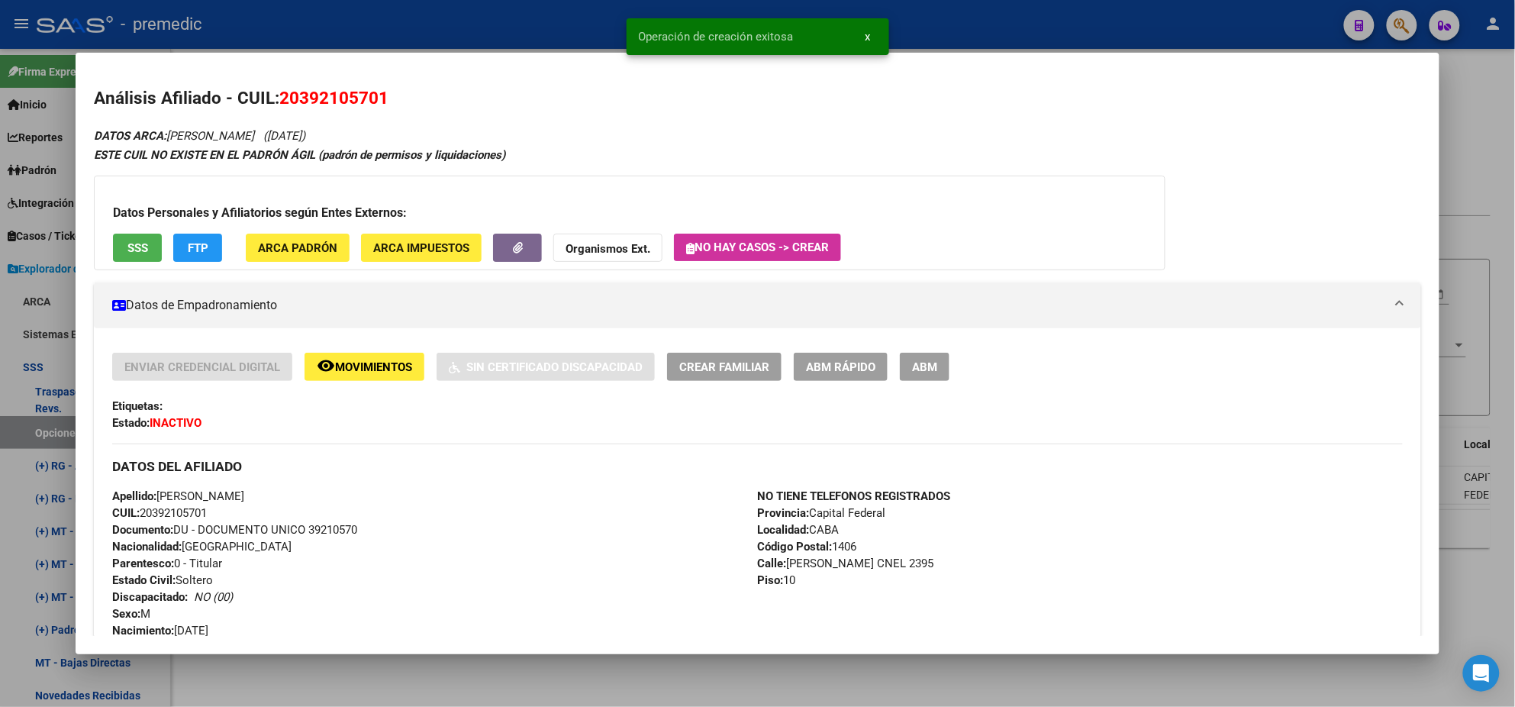
click at [47, 433] on div at bounding box center [757, 353] width 1515 height 707
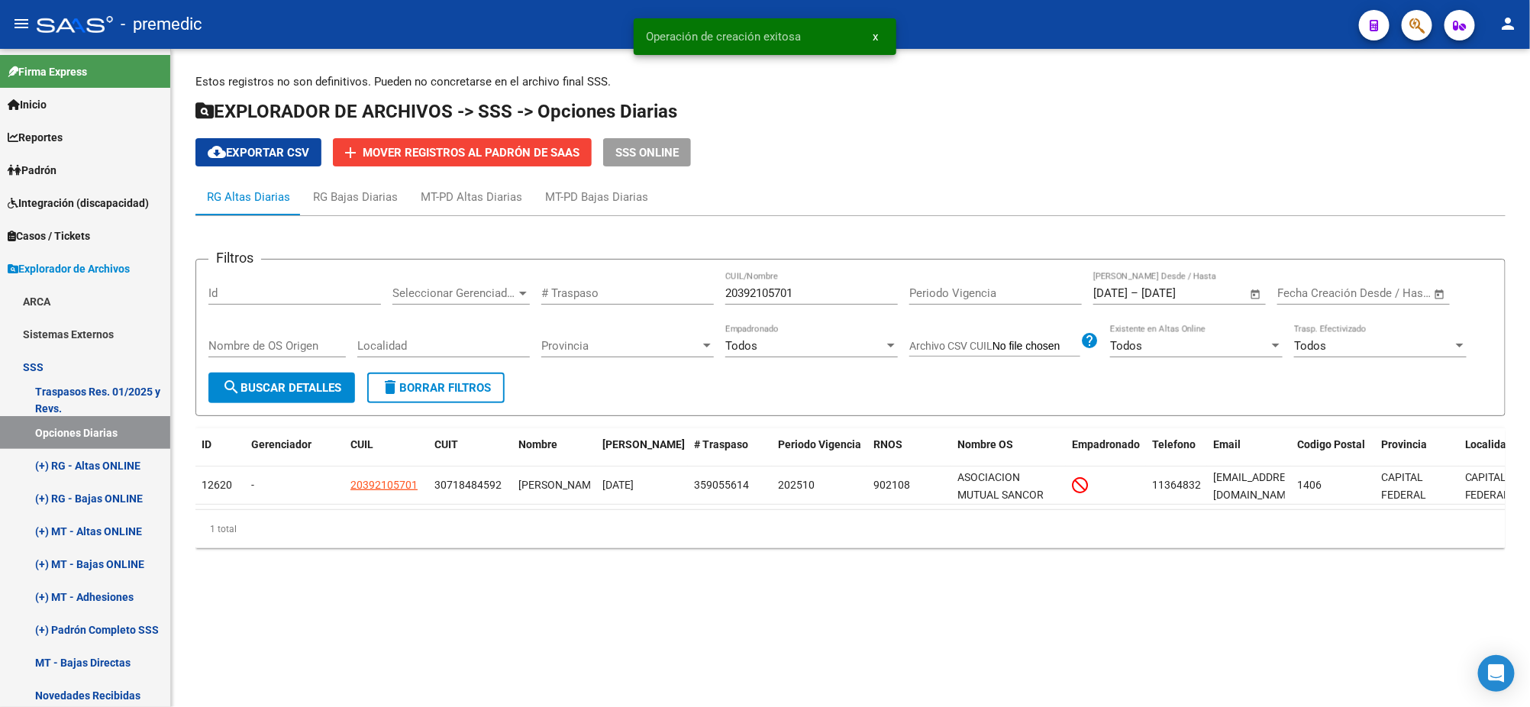
click at [325, 394] on button "search Buscar Detalles" at bounding box center [281, 387] width 147 height 31
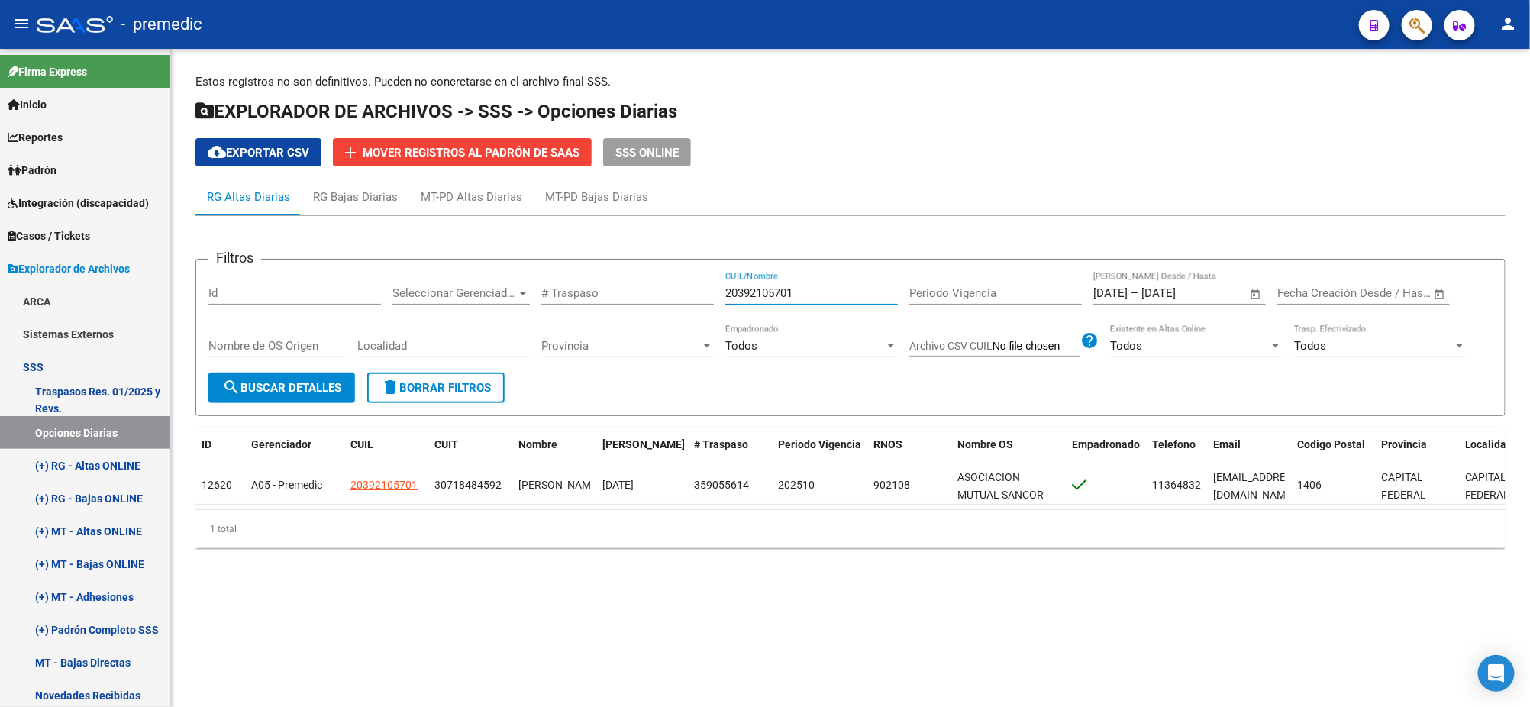
drag, startPoint x: 808, startPoint y: 293, endPoint x: 663, endPoint y: 299, distance: 145.9
click at [675, 294] on div "Filtros Id Seleccionar Gerenciador Seleccionar Gerenciador # Traspaso 203921057…" at bounding box center [850, 322] width 1284 height 101
paste input "7359824225"
type input "27359824225"
click at [304, 387] on span "search Buscar Detalles" at bounding box center [281, 388] width 119 height 14
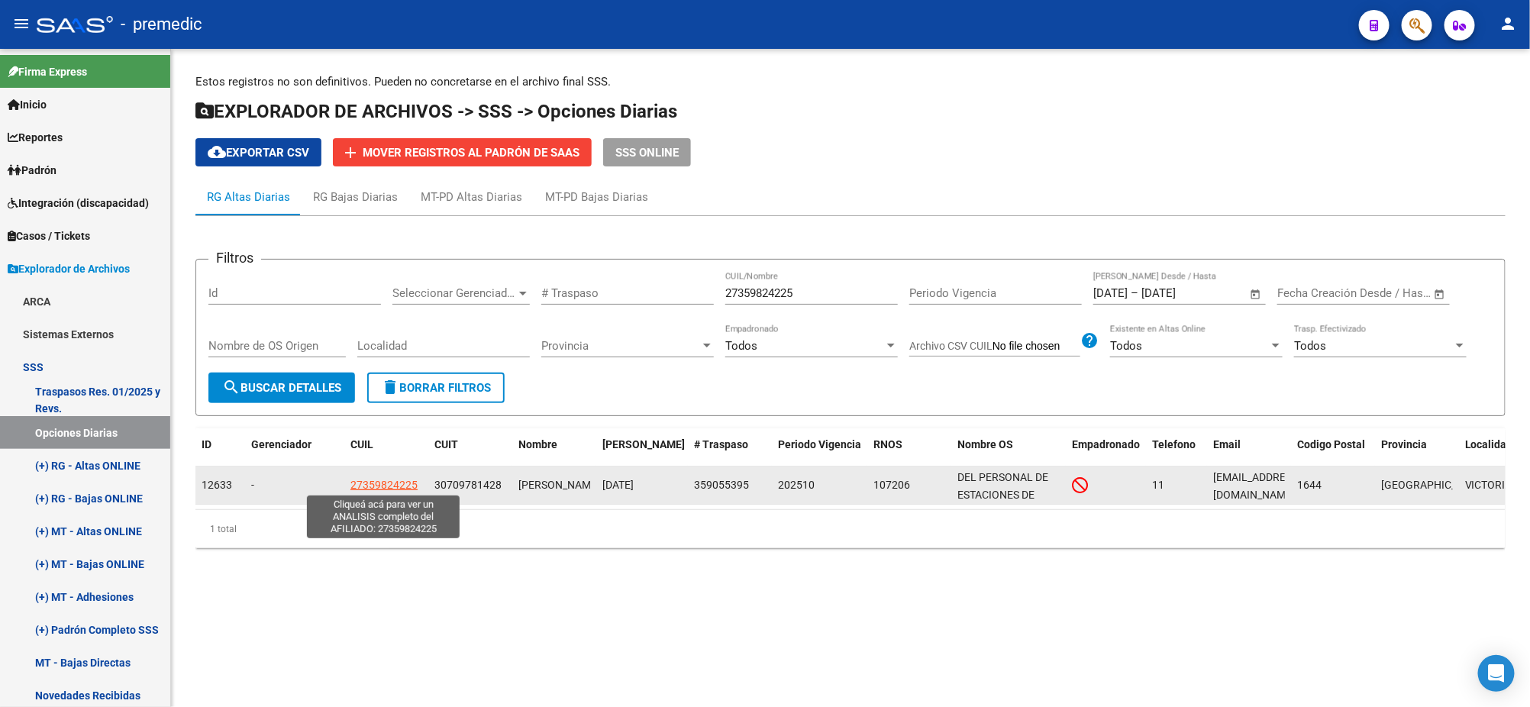
click at [377, 483] on span "27359824225" at bounding box center [383, 485] width 67 height 12
type textarea "27359824225"
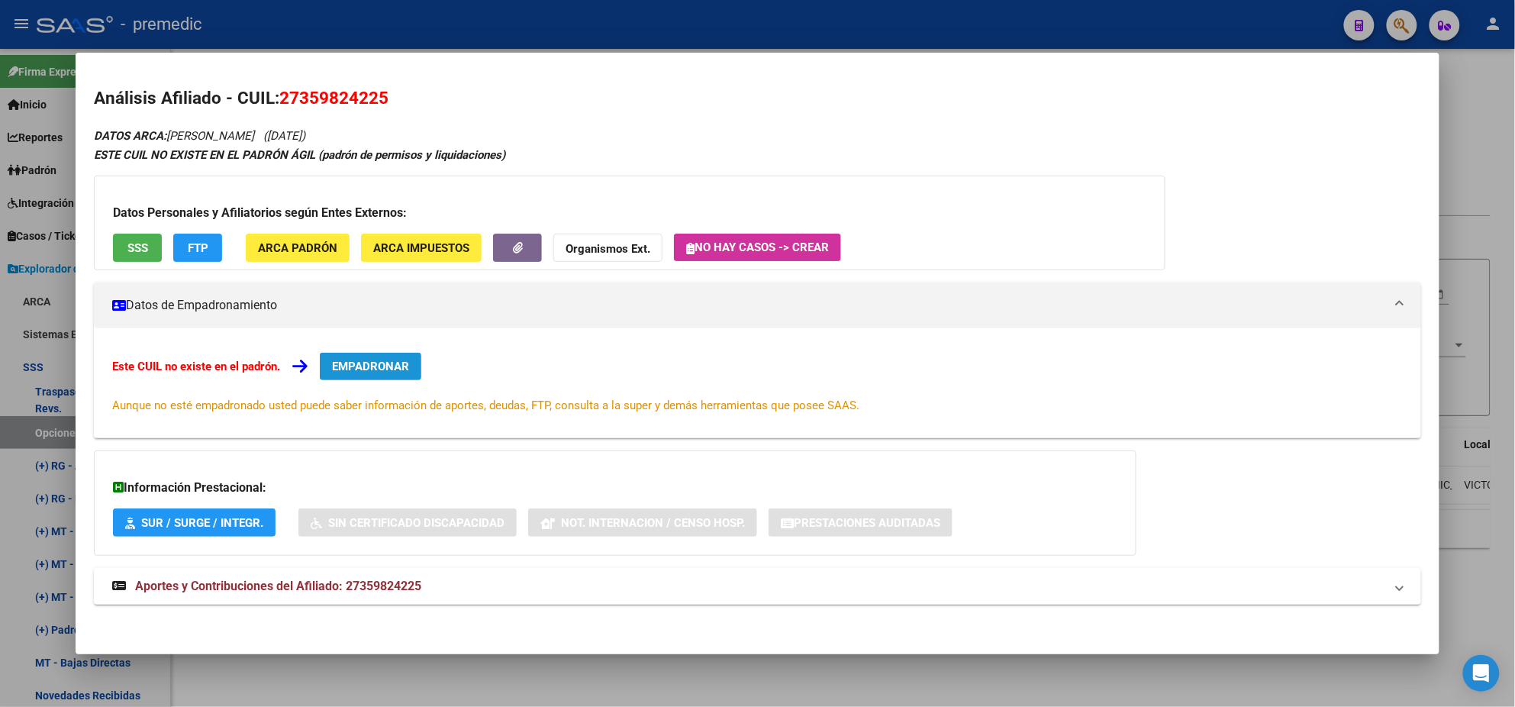
click at [376, 364] on span "EMPADRONAR" at bounding box center [370, 367] width 77 height 14
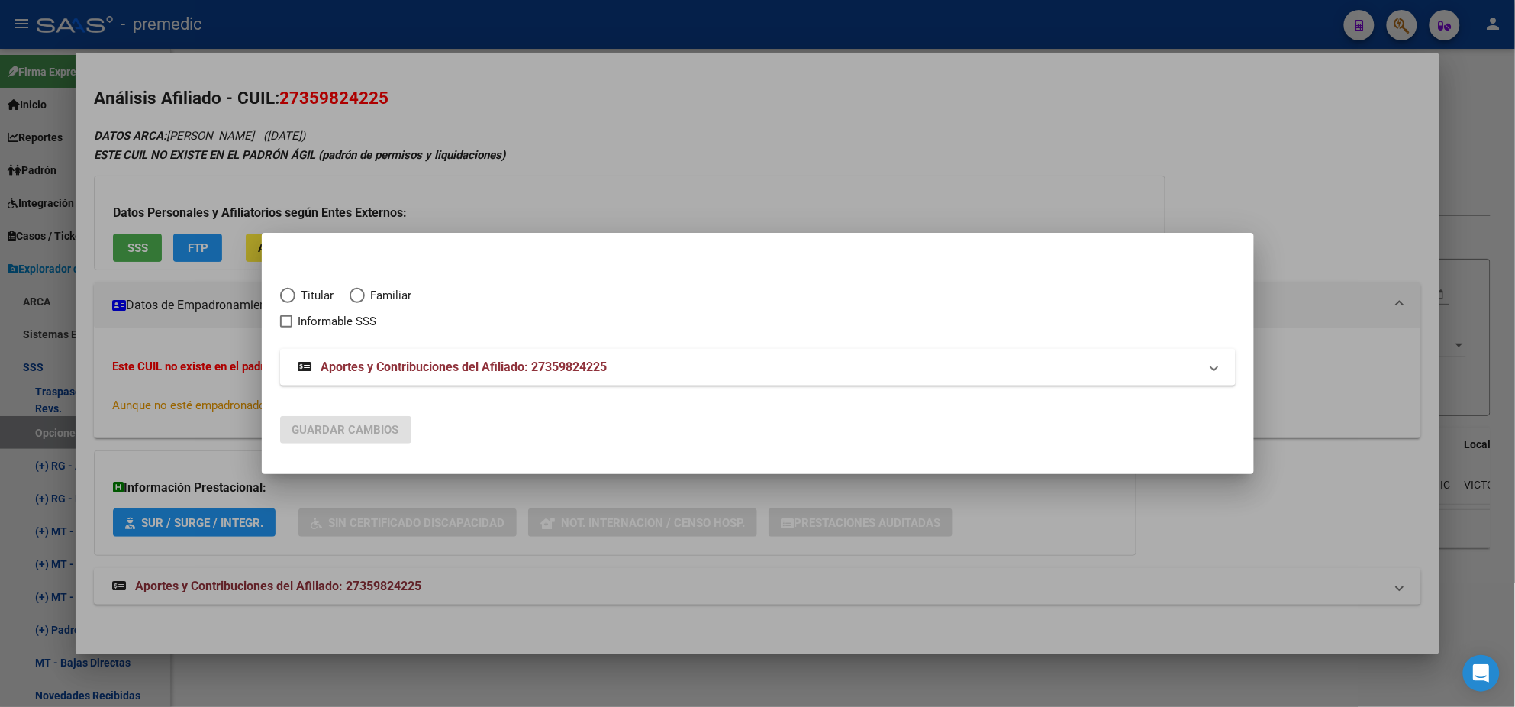
click at [298, 295] on span "Titular" at bounding box center [314, 296] width 39 height 18
click at [295, 295] on input "Titular" at bounding box center [287, 295] width 15 height 15
radio input "true"
checkbox input "true"
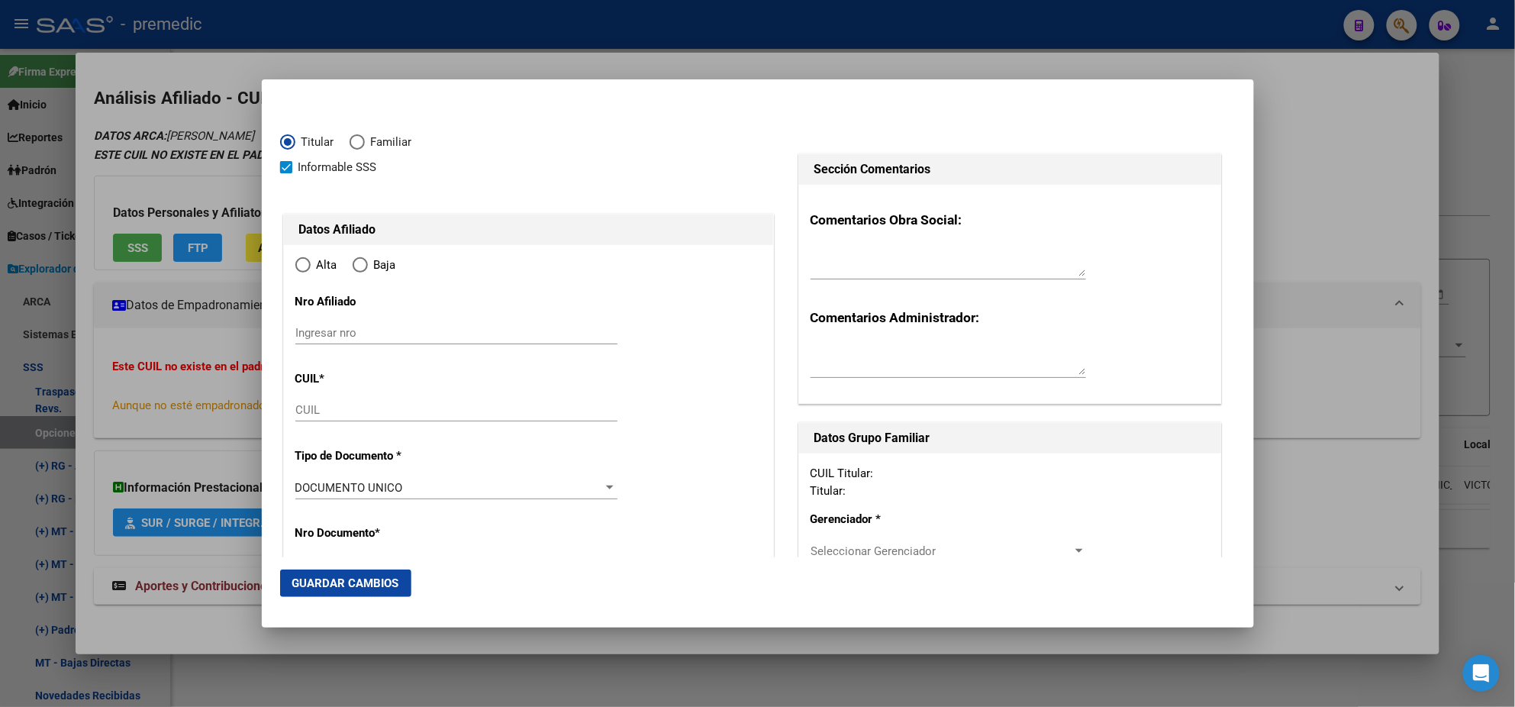
type input "27-35982422-5"
type input "35982422"
type input "[PERSON_NAME] [PERSON_NAME]"
type input "[PERSON_NAME]"
type input "[DATE]"
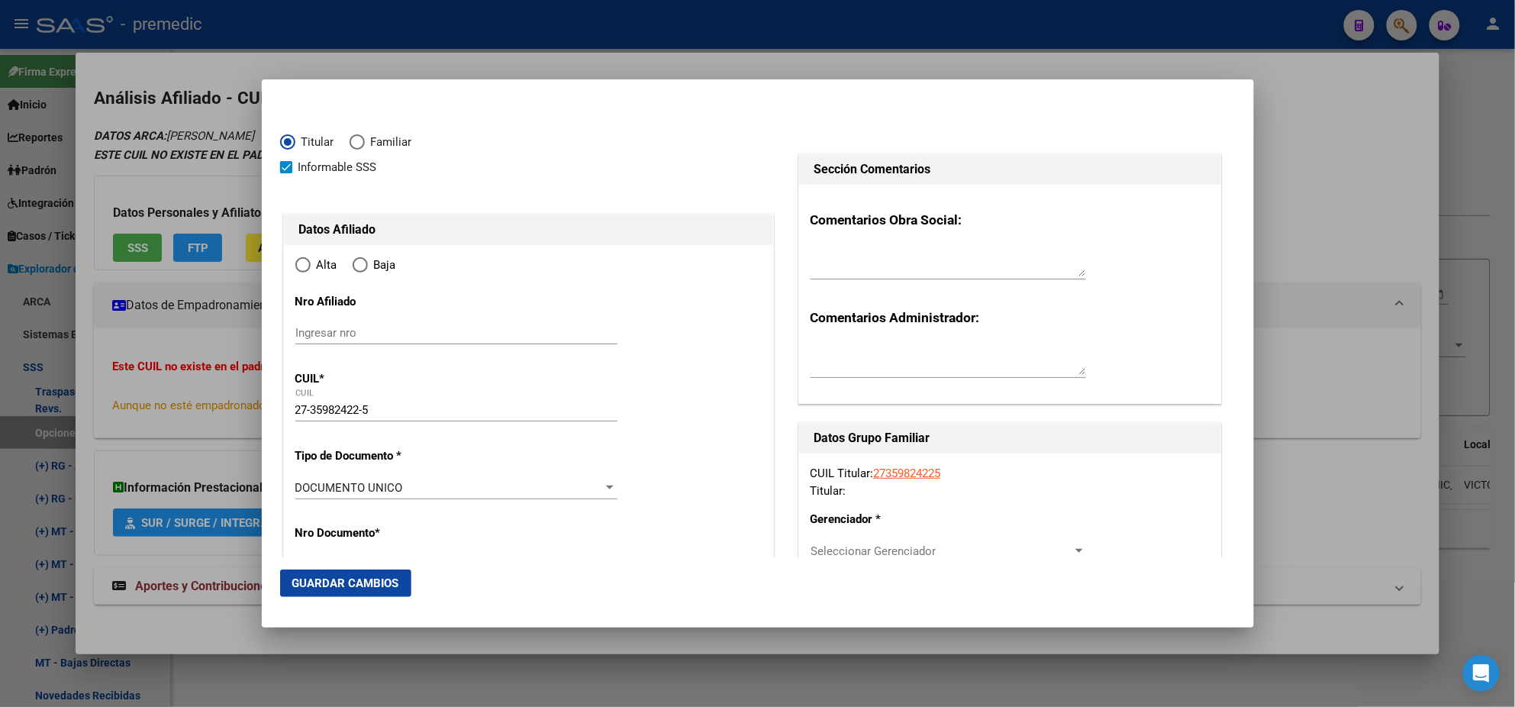
type input "VICTORIA"
type input "1644"
type input "[PERSON_NAME]"
type input "2987"
radio input "true"
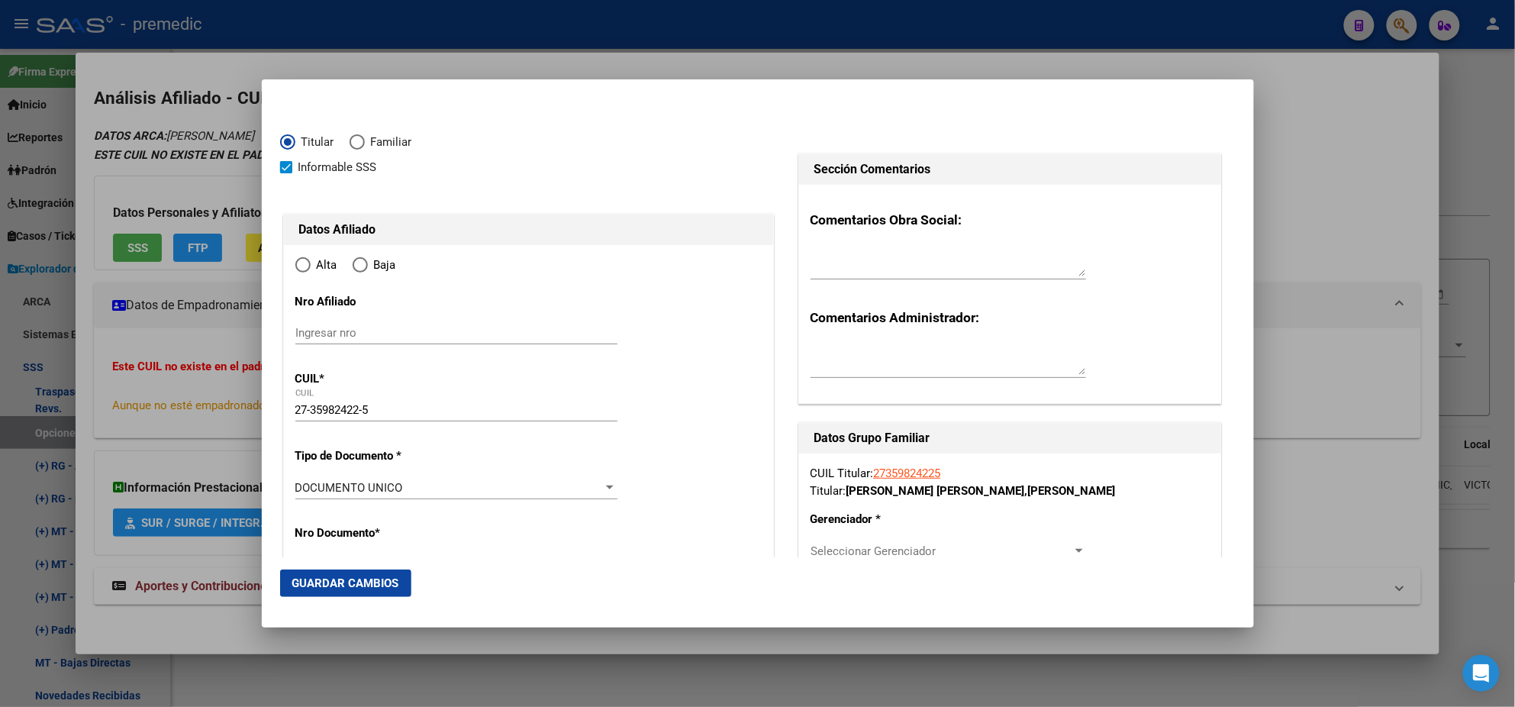
type input "VICTORIA"
click at [301, 486] on input "Ingresar fecha" at bounding box center [456, 491] width 322 height 24
type input "[DATE]"
click at [269, 489] on mat-dialog-content "Titular Familiar Informable SSS Datos Afiliado Alta Baja Nro Afiliado Ingresar …" at bounding box center [758, 327] width 992 height 459
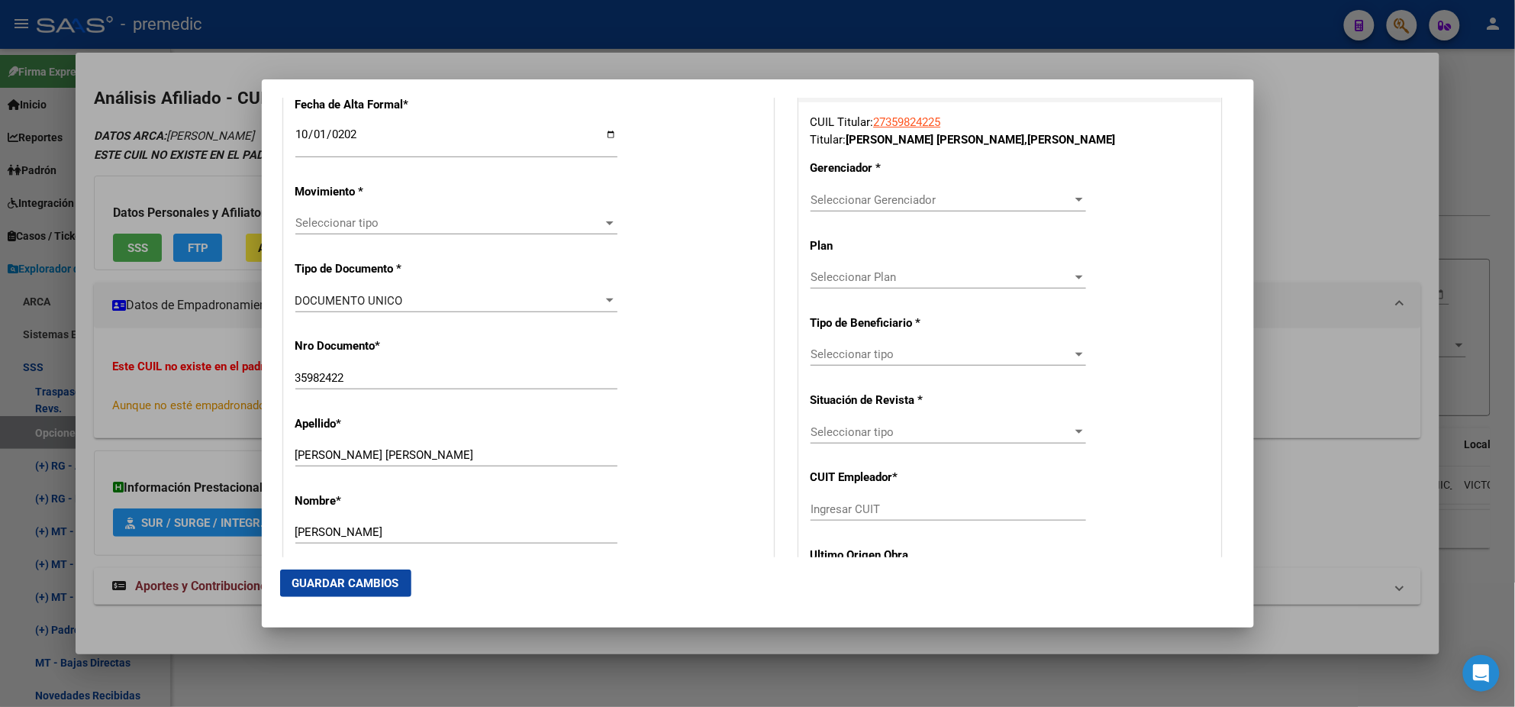
scroll to position [381, 0]
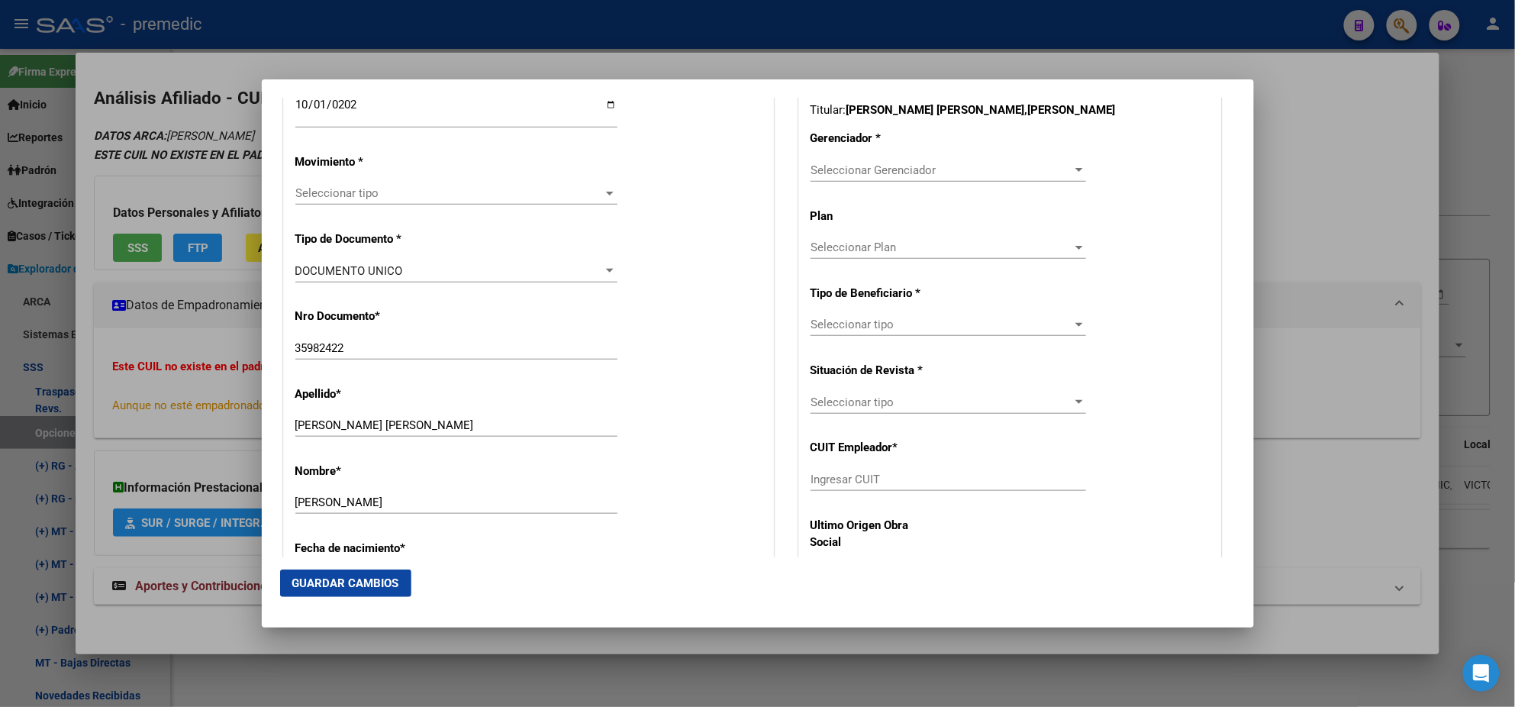
click at [353, 192] on span "Seleccionar tipo" at bounding box center [449, 193] width 308 height 14
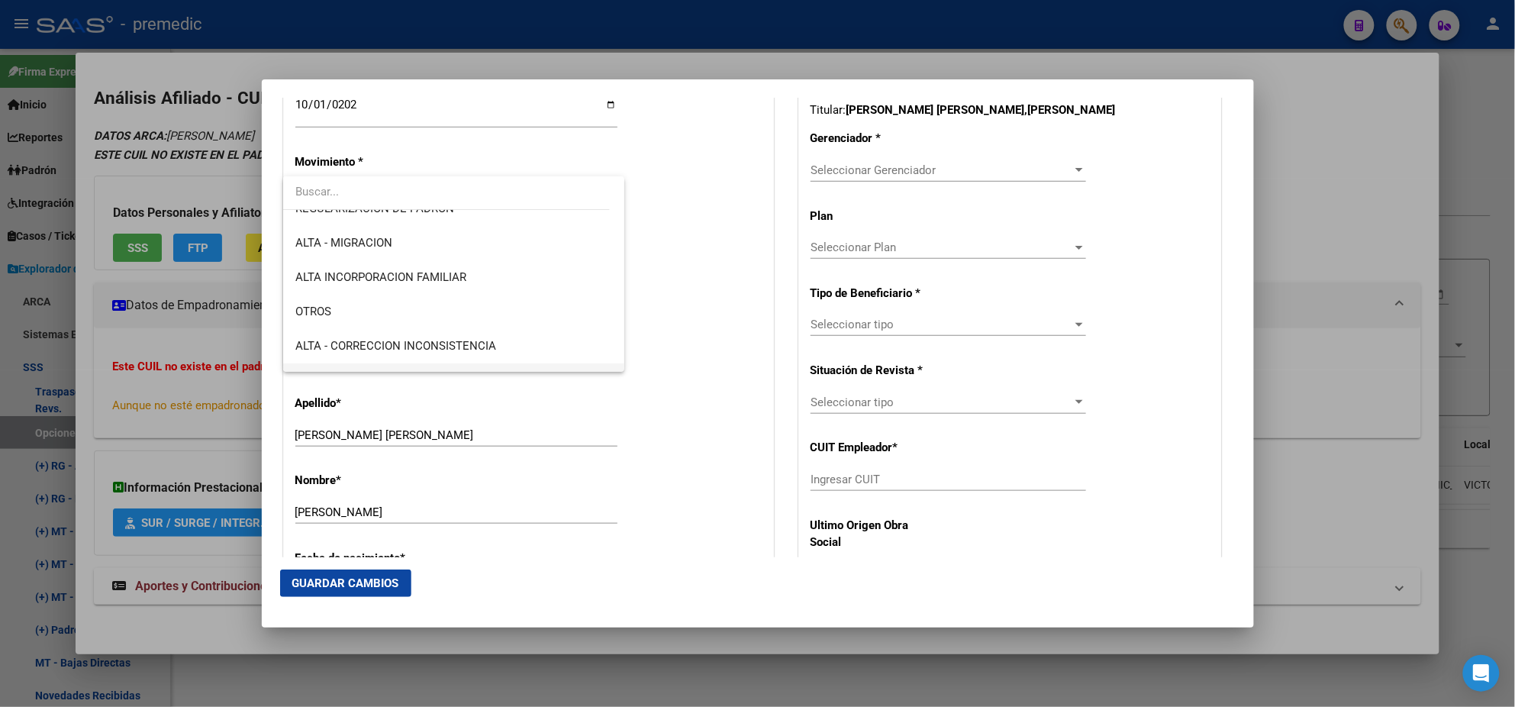
scroll to position [285, 0]
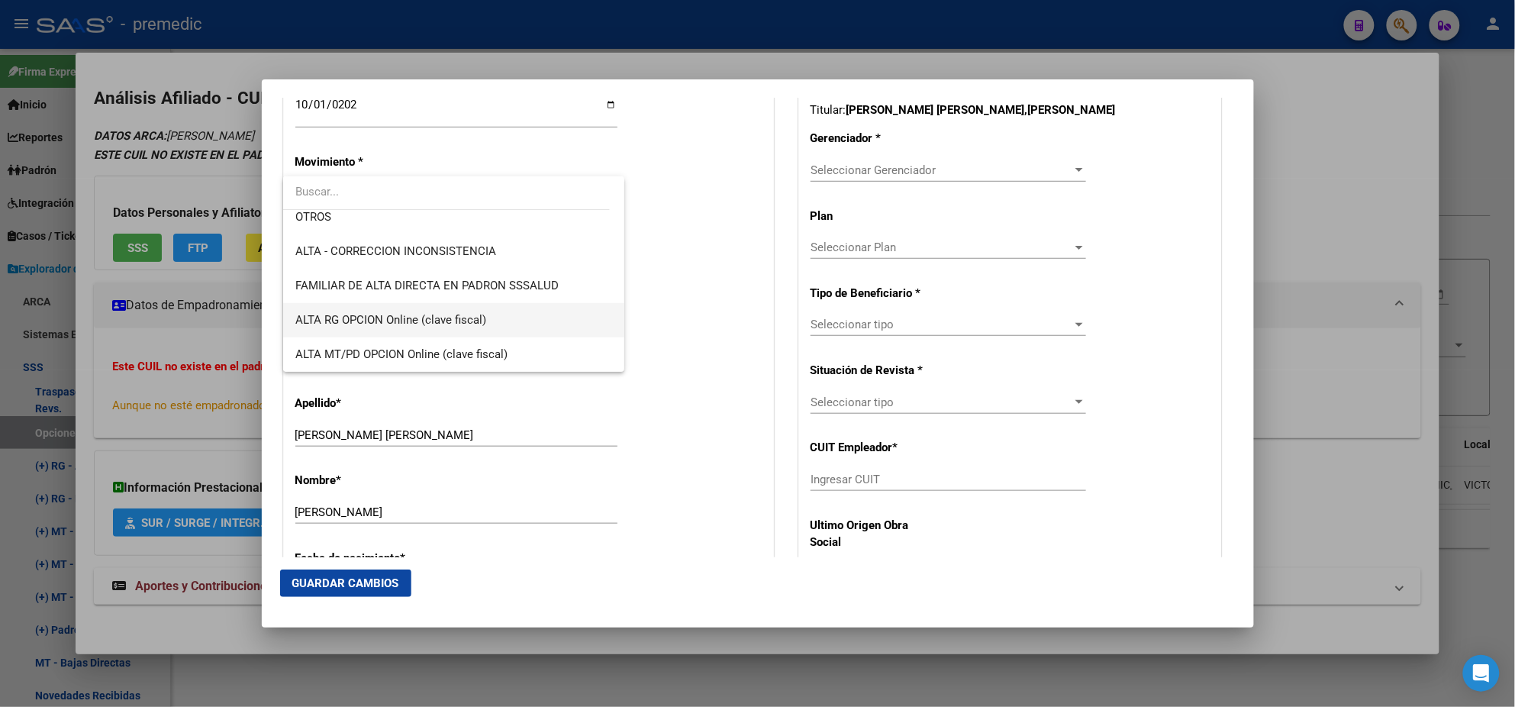
click at [465, 309] on span "ALTA RG OPCION Online (clave fiscal)" at bounding box center [453, 320] width 317 height 34
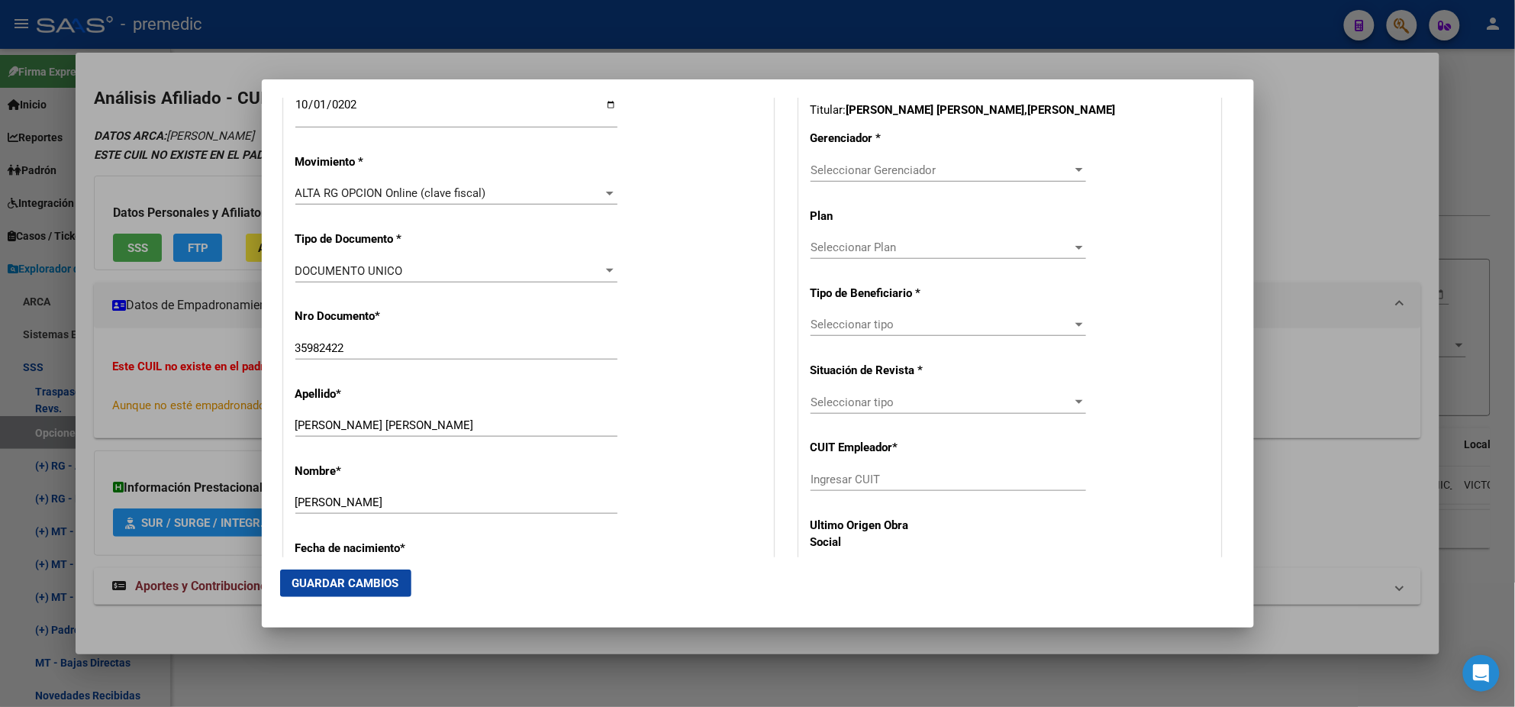
click at [465, 309] on div "Nro Documento * 35982422 Ingresar nro" at bounding box center [528, 334] width 466 height 77
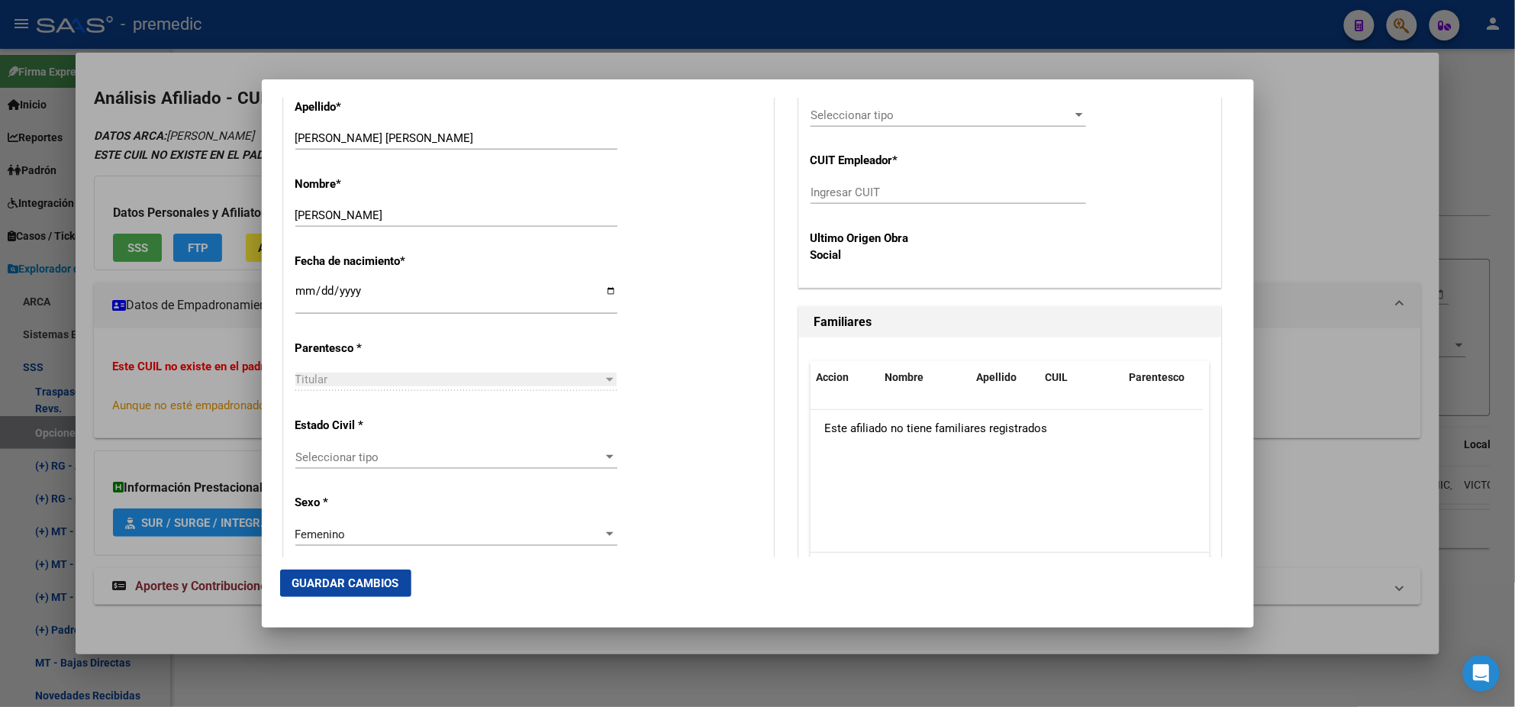
scroll to position [763, 0]
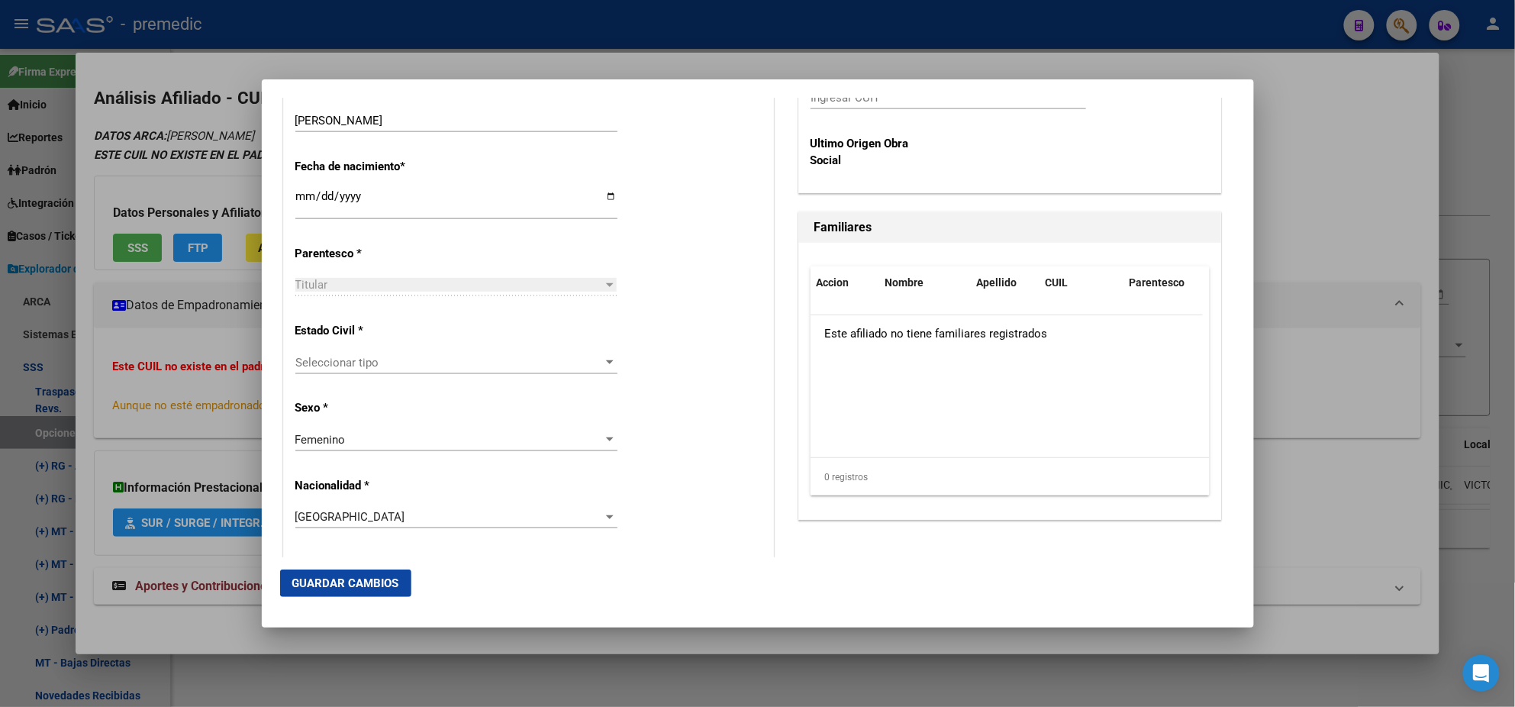
click at [405, 363] on span "Seleccionar tipo" at bounding box center [449, 363] width 308 height 14
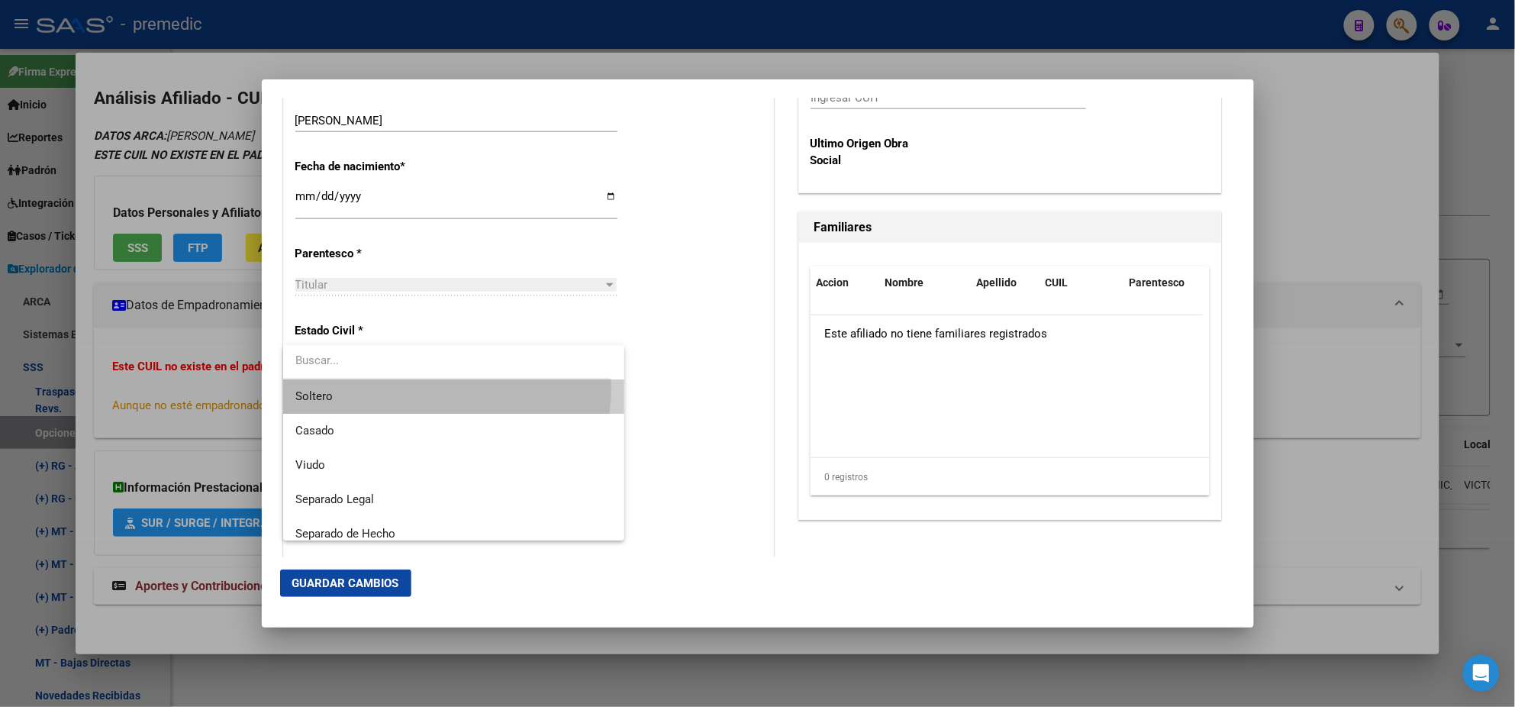
click at [401, 386] on span "Soltero" at bounding box center [453, 396] width 317 height 34
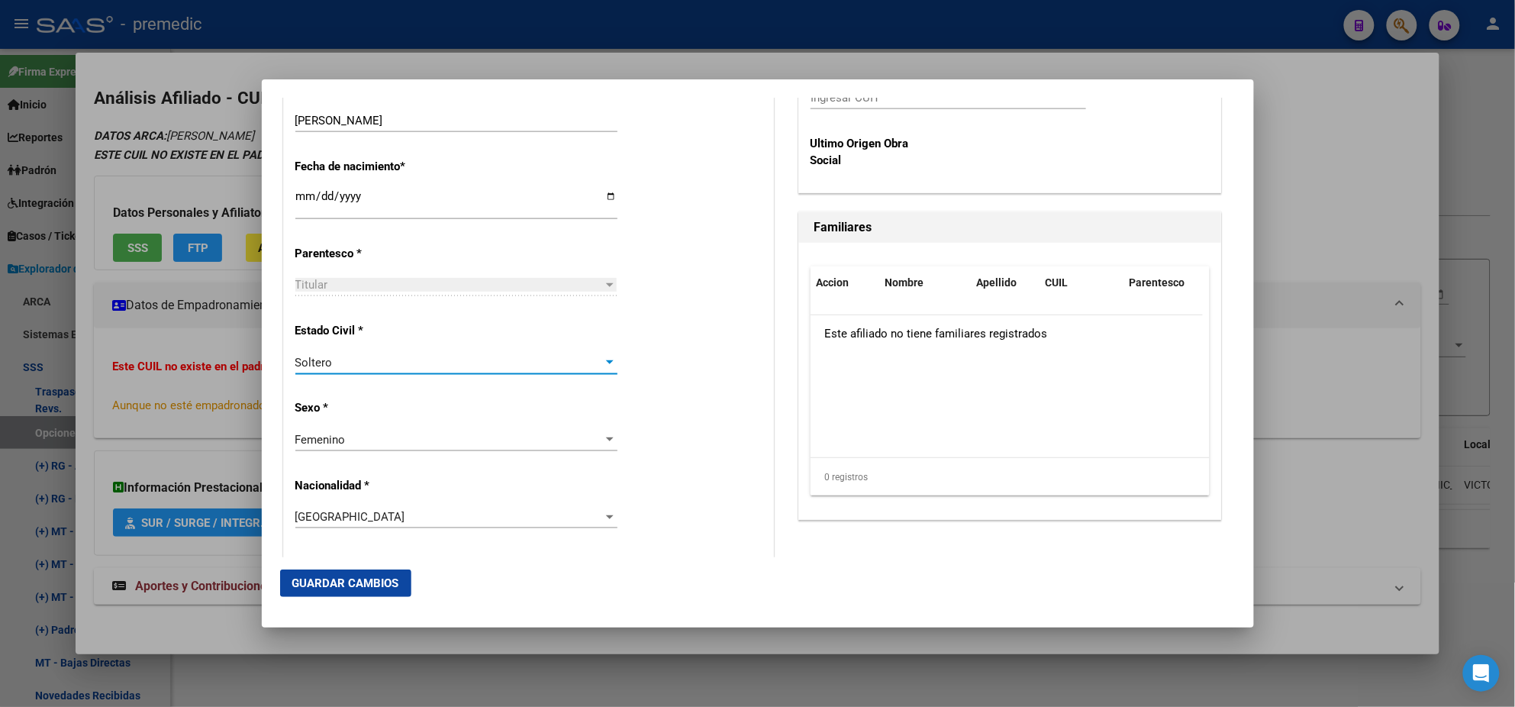
click at [403, 391] on div "Alta Baja Nro Afiliado Ingresar nro CUIL * 27-35982422-5 CUIL ARCA Padrón Fecha…" at bounding box center [528, 572] width 489 height 2180
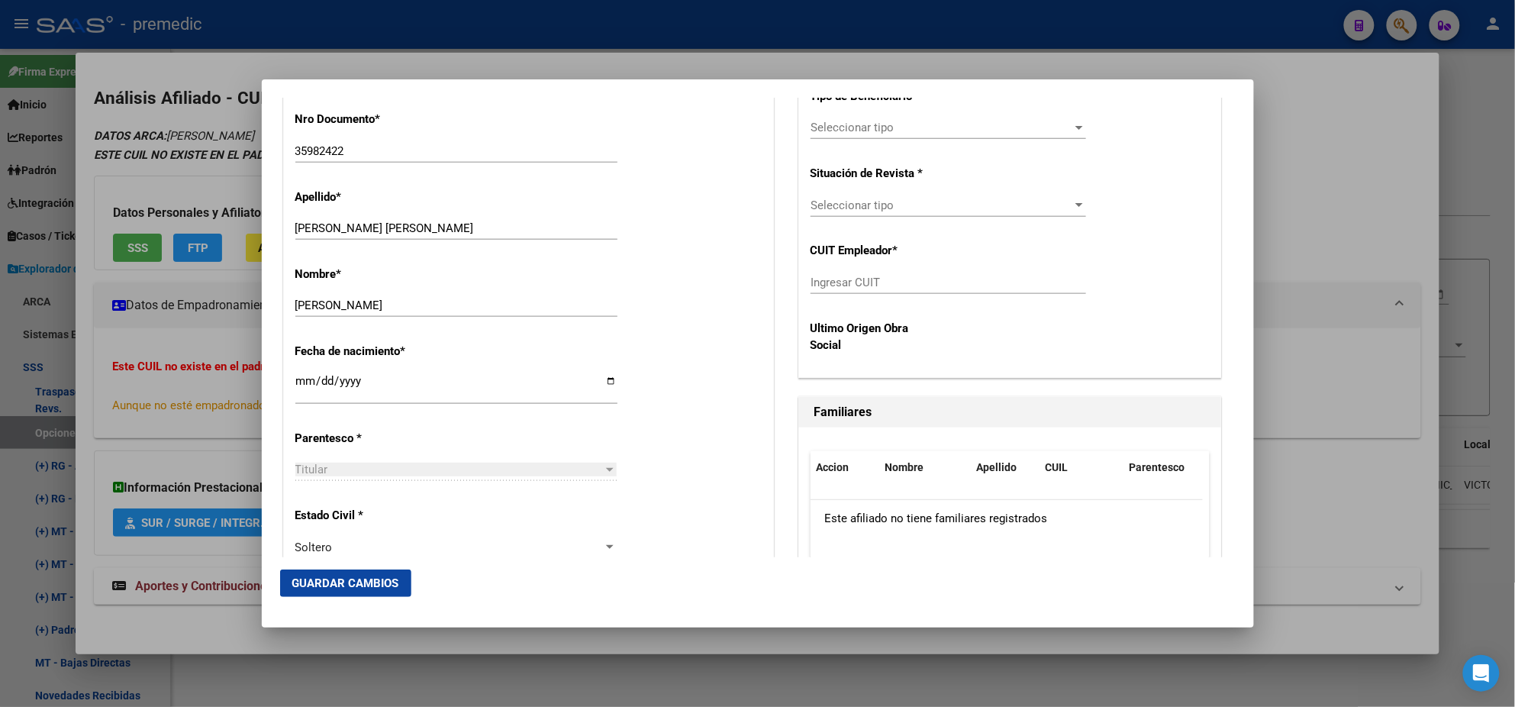
scroll to position [381, 0]
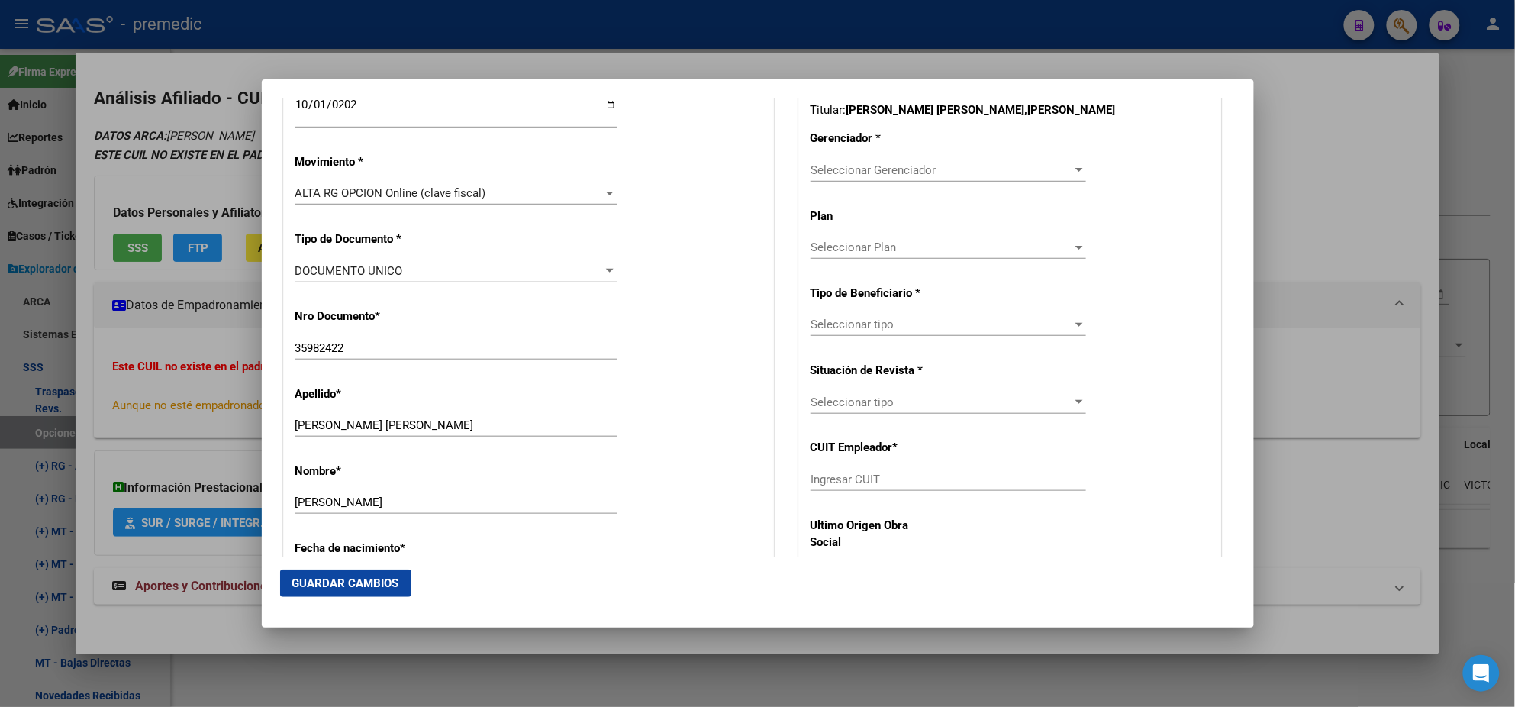
click at [820, 173] on span "Seleccionar Gerenciador" at bounding box center [942, 170] width 262 height 14
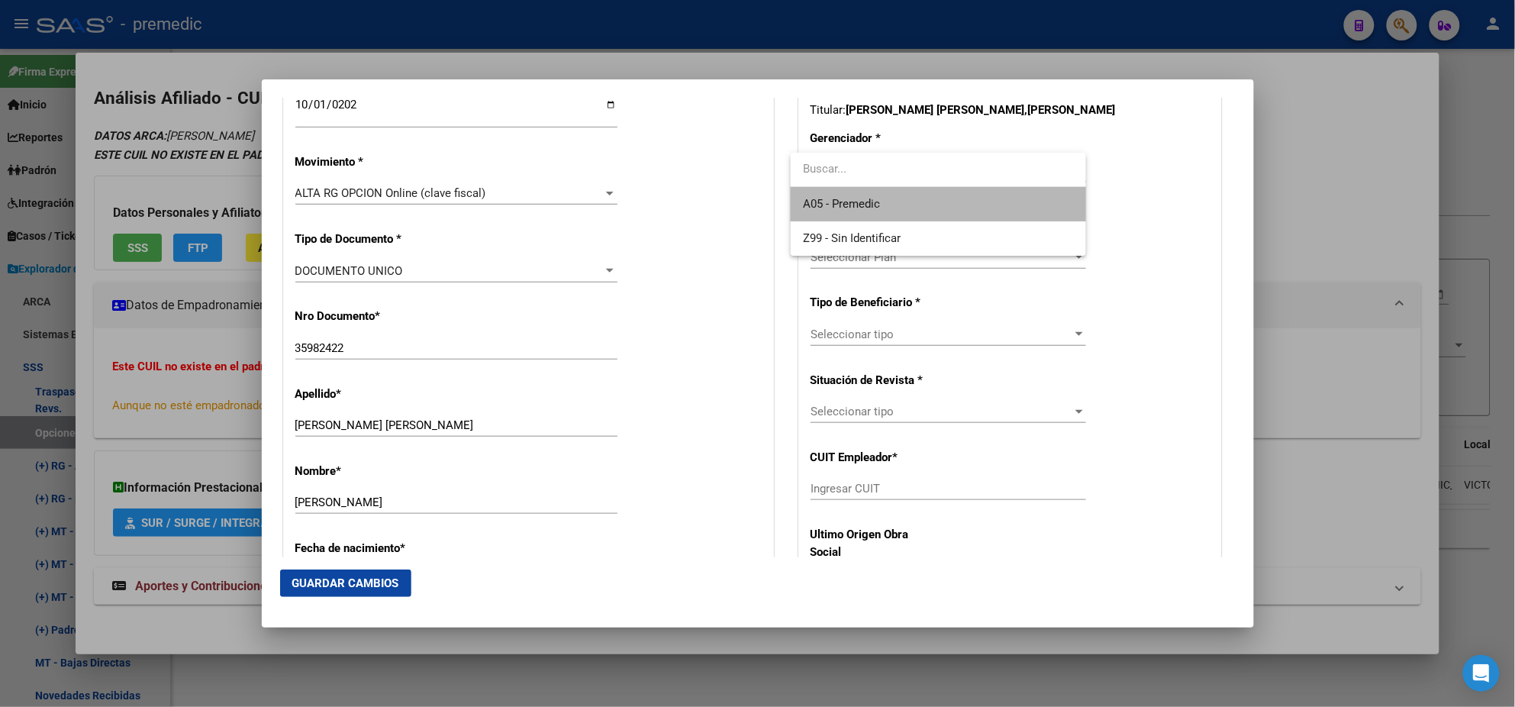
click at [821, 192] on span "A05 - Premedic" at bounding box center [938, 204] width 271 height 34
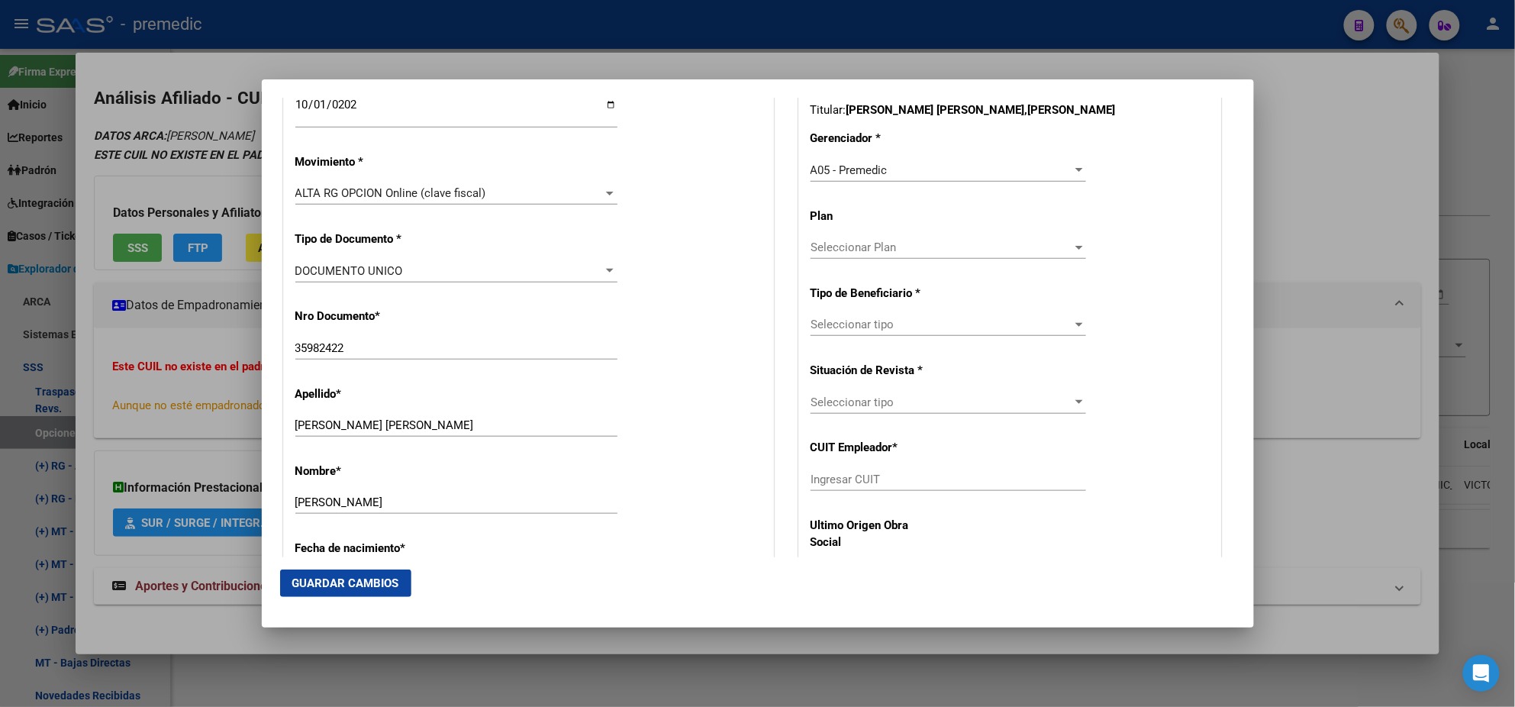
click at [826, 316] on div "Seleccionar tipo Seleccionar tipo" at bounding box center [949, 324] width 276 height 23
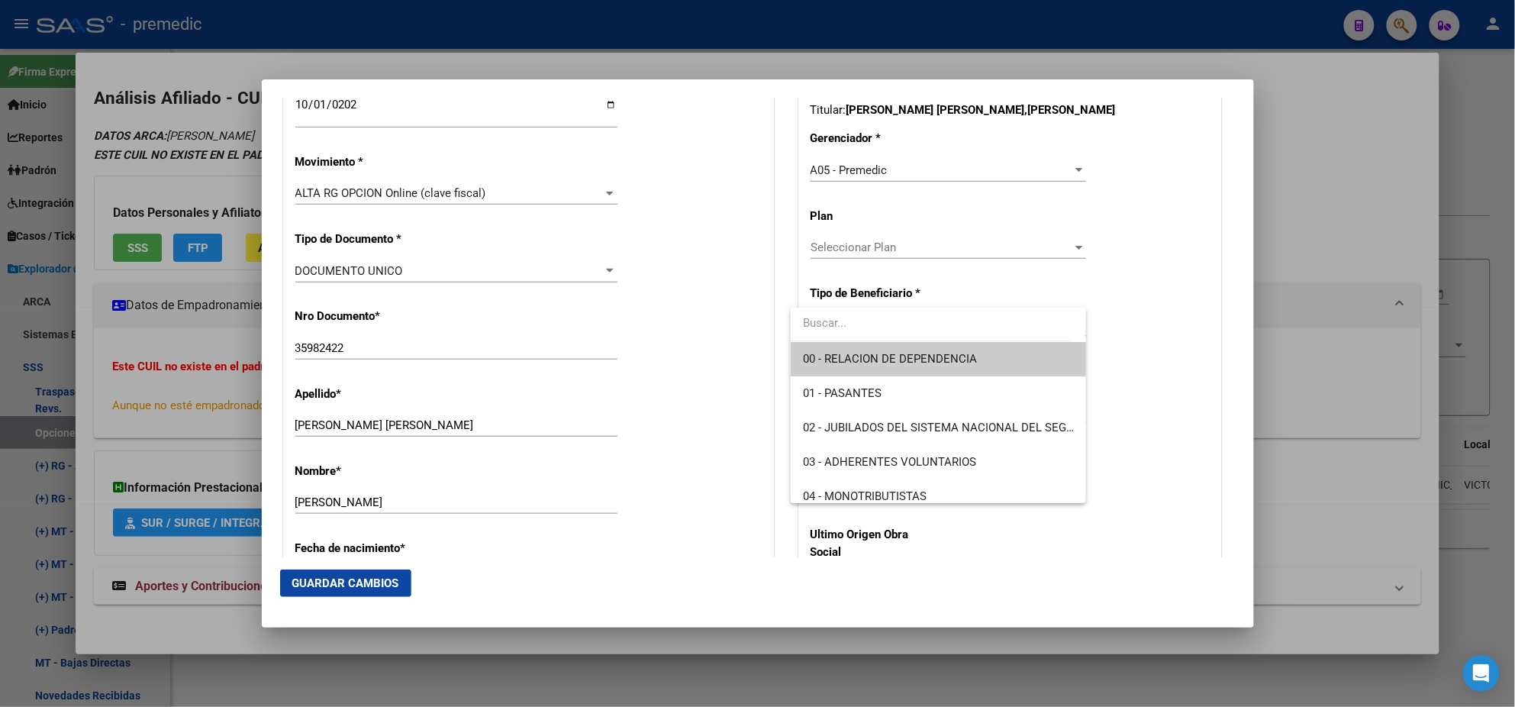
click at [825, 333] on input "dropdown search" at bounding box center [931, 323] width 281 height 34
click at [826, 344] on span "00 - RELACION DE DEPENDENCIA" at bounding box center [938, 359] width 271 height 34
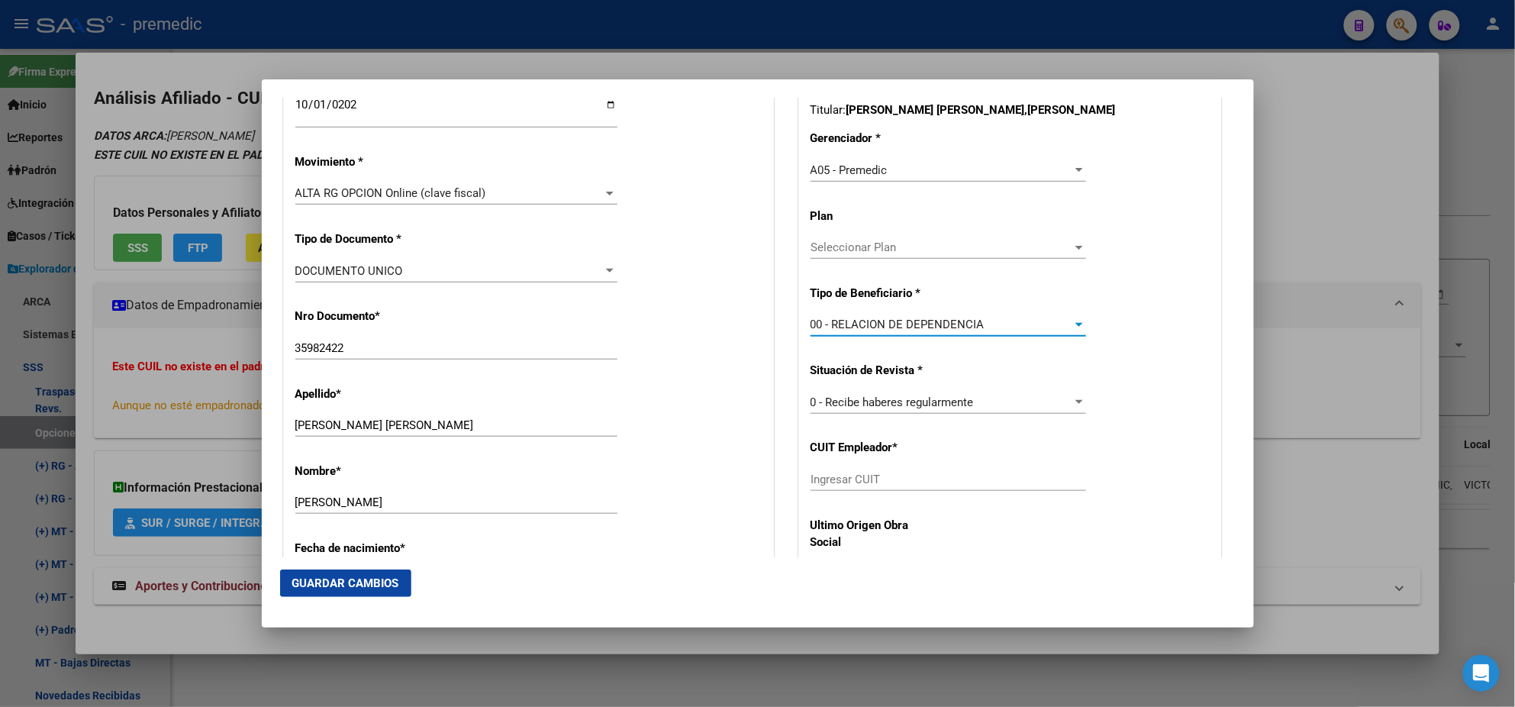
click at [827, 476] on input "Ingresar CUIT" at bounding box center [949, 479] width 276 height 14
paste input "30-70978142-8"
type input "30-70978142-8"
drag, startPoint x: 337, startPoint y: 567, endPoint x: 336, endPoint y: 576, distance: 9.2
click at [336, 571] on mat-dialog-actions "Guardar Cambios" at bounding box center [758, 583] width 956 height 52
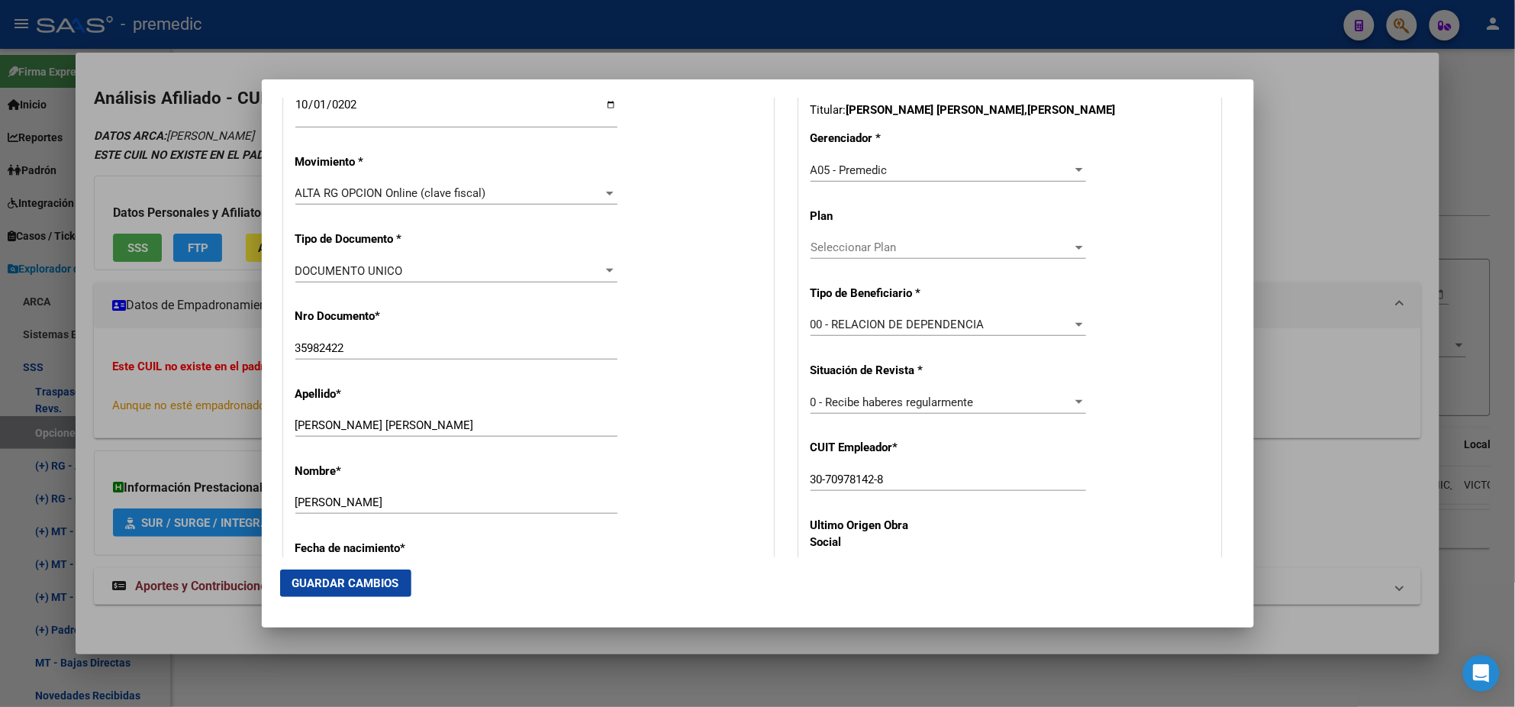
click at [336, 576] on span "Guardar Cambios" at bounding box center [345, 583] width 107 height 14
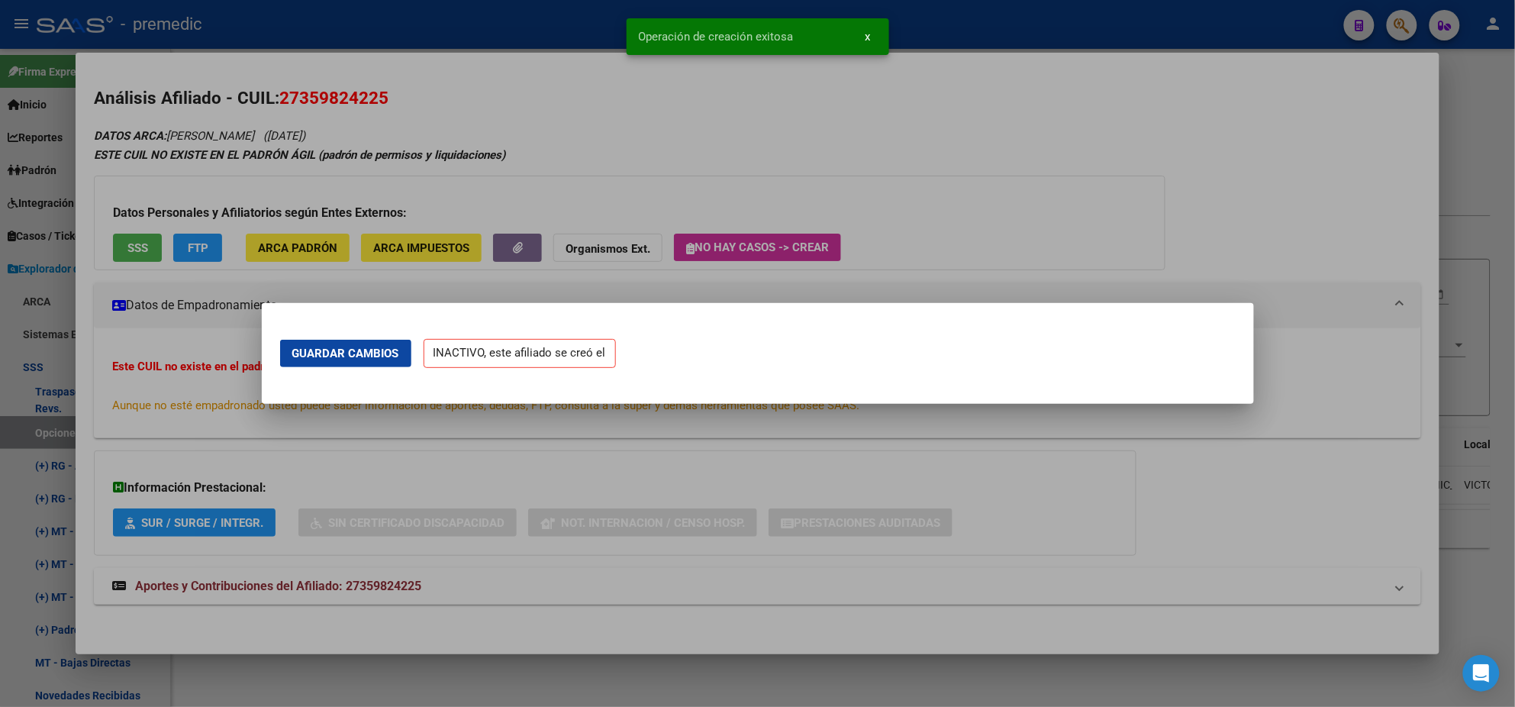
scroll to position [0, 0]
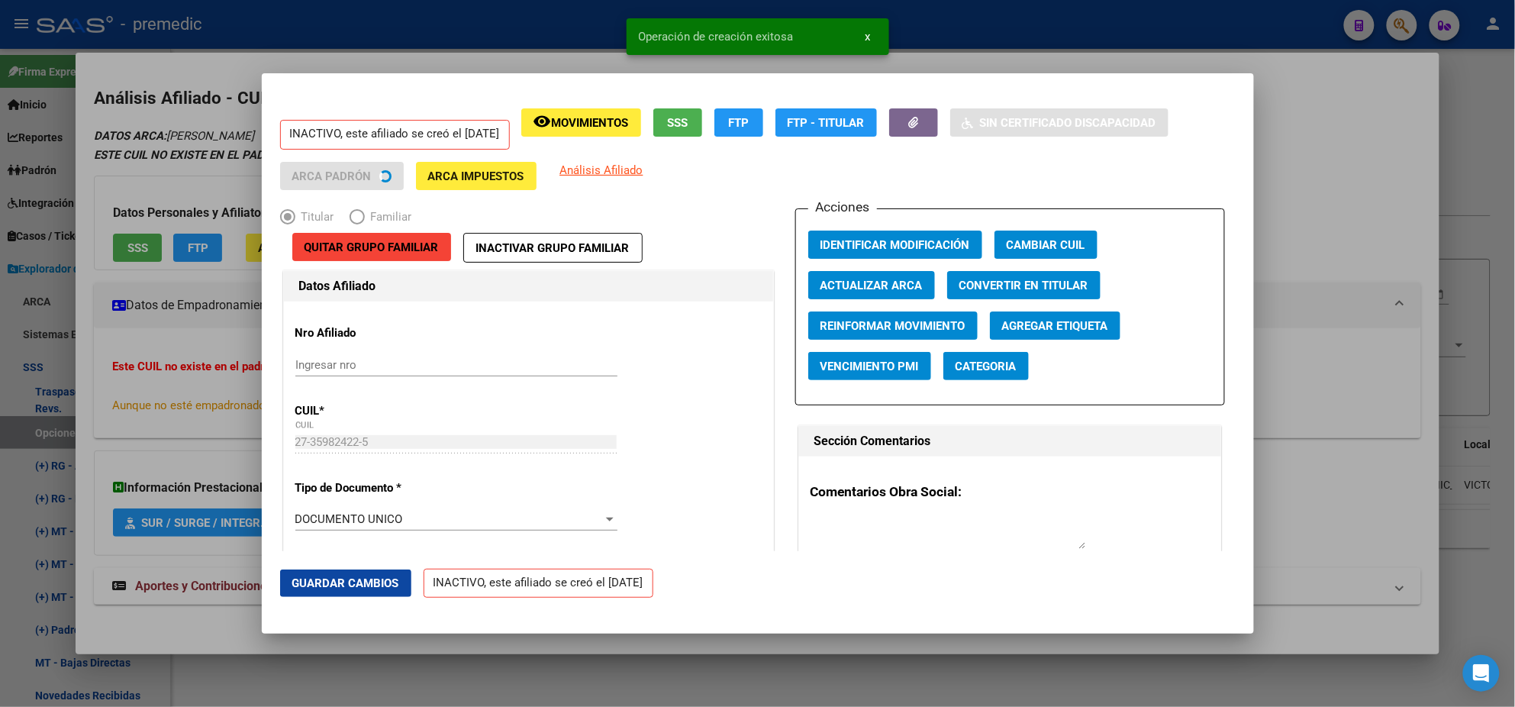
click at [74, 419] on div at bounding box center [757, 353] width 1515 height 707
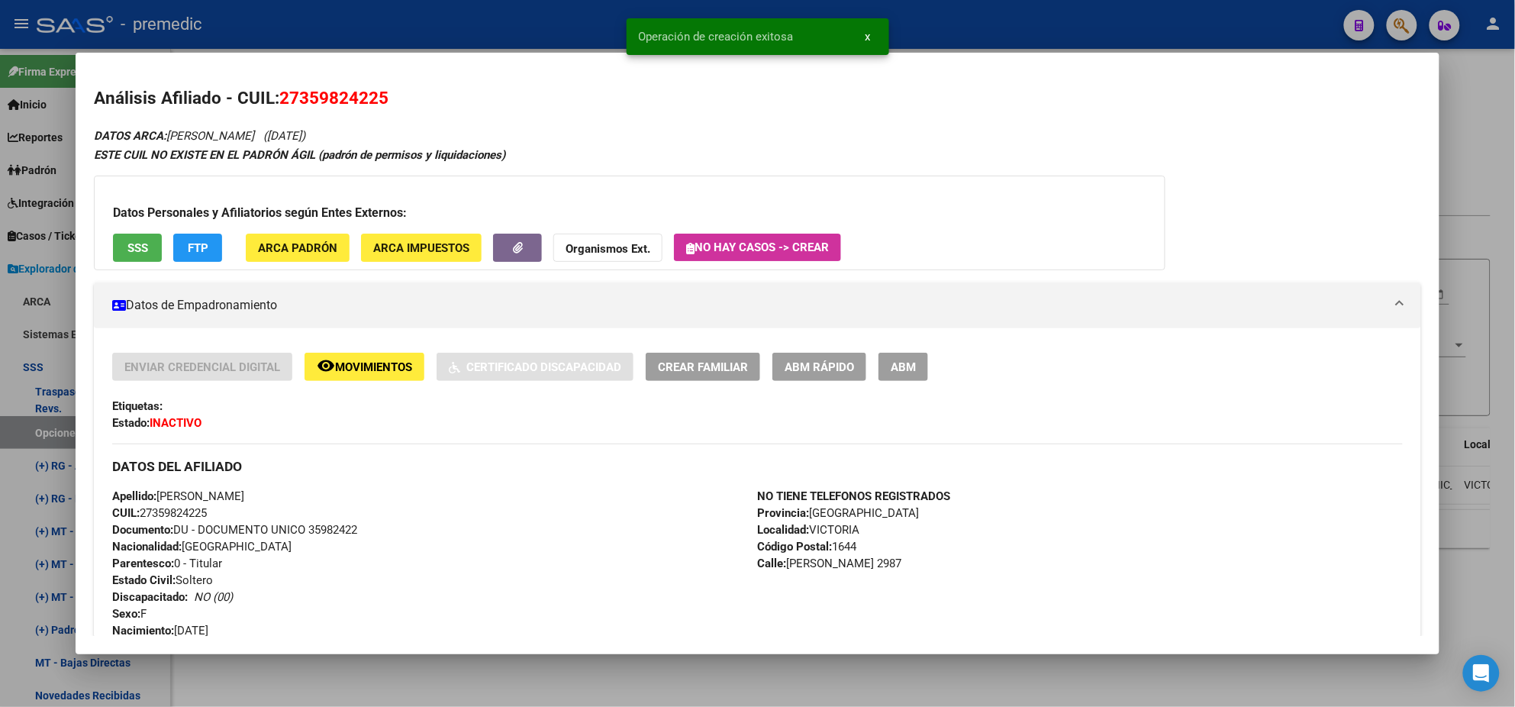
click at [56, 421] on div at bounding box center [757, 353] width 1515 height 707
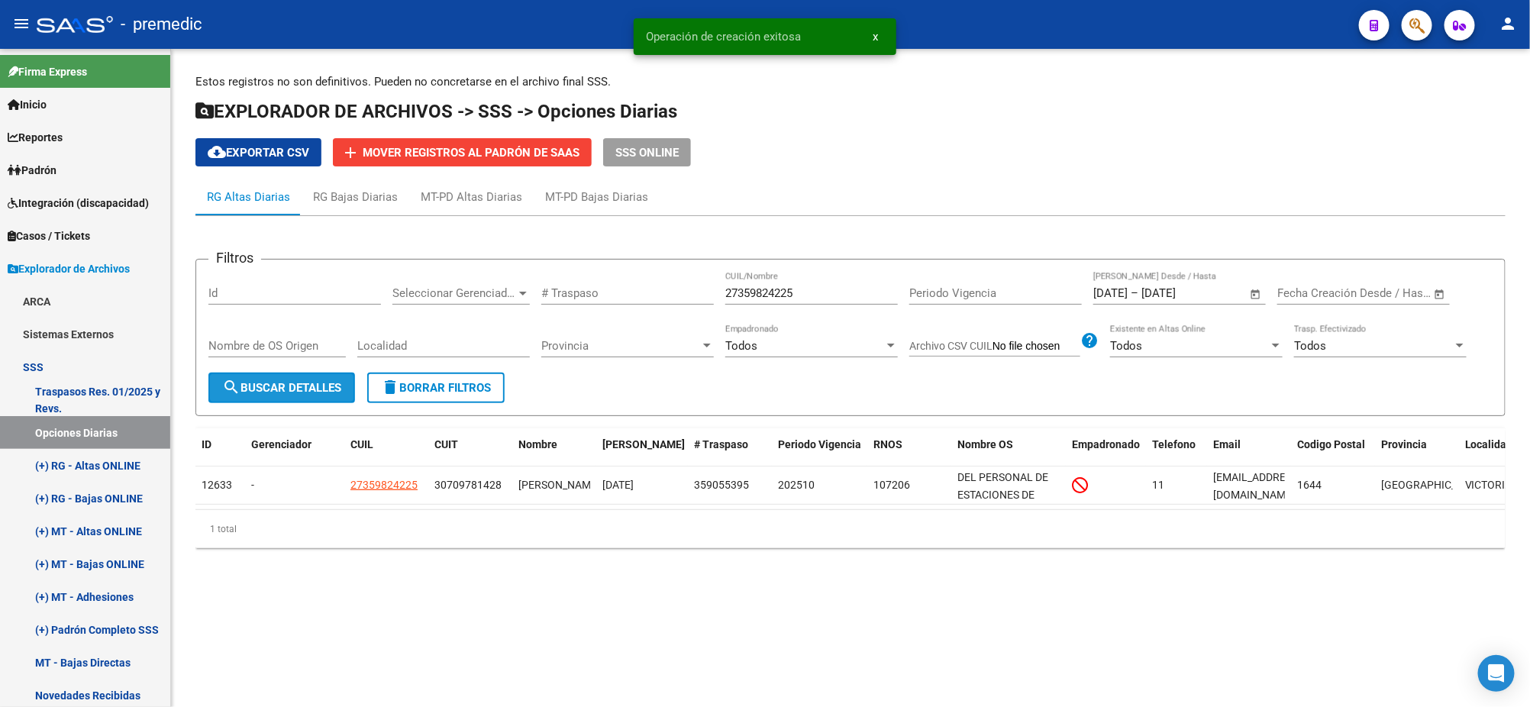
click at [282, 394] on button "search Buscar Detalles" at bounding box center [281, 387] width 147 height 31
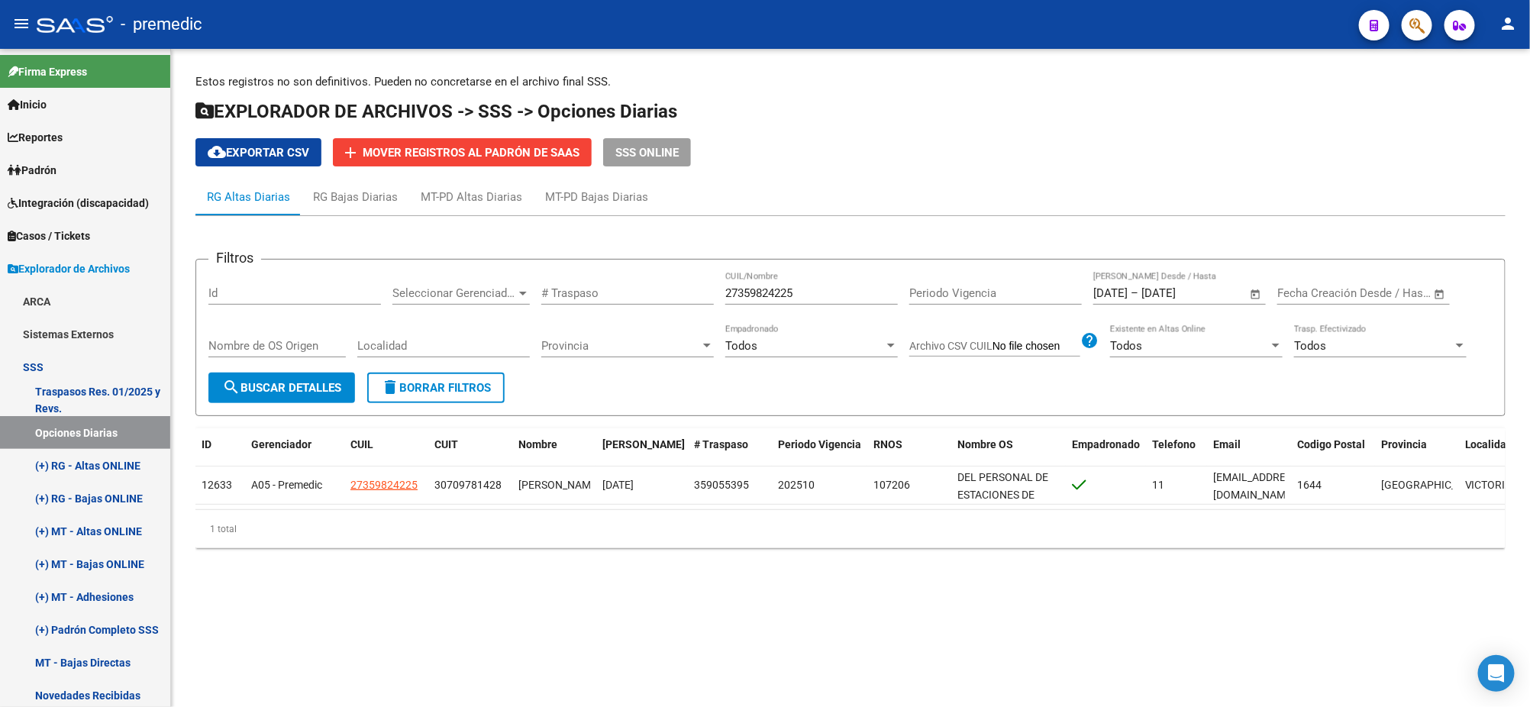
drag, startPoint x: 813, startPoint y: 284, endPoint x: 695, endPoint y: 288, distance: 118.4
click at [695, 288] on div "Filtros Id Seleccionar Gerenciador Seleccionar Gerenciador # Traspaso 273598242…" at bounding box center [850, 322] width 1284 height 101
drag, startPoint x: 817, startPoint y: 294, endPoint x: 634, endPoint y: 303, distance: 184.2
click at [679, 295] on div "Filtros Id Seleccionar Gerenciador Seleccionar Gerenciador # Traspaso 273598242…" at bounding box center [850, 322] width 1284 height 101
paste input "429081829"
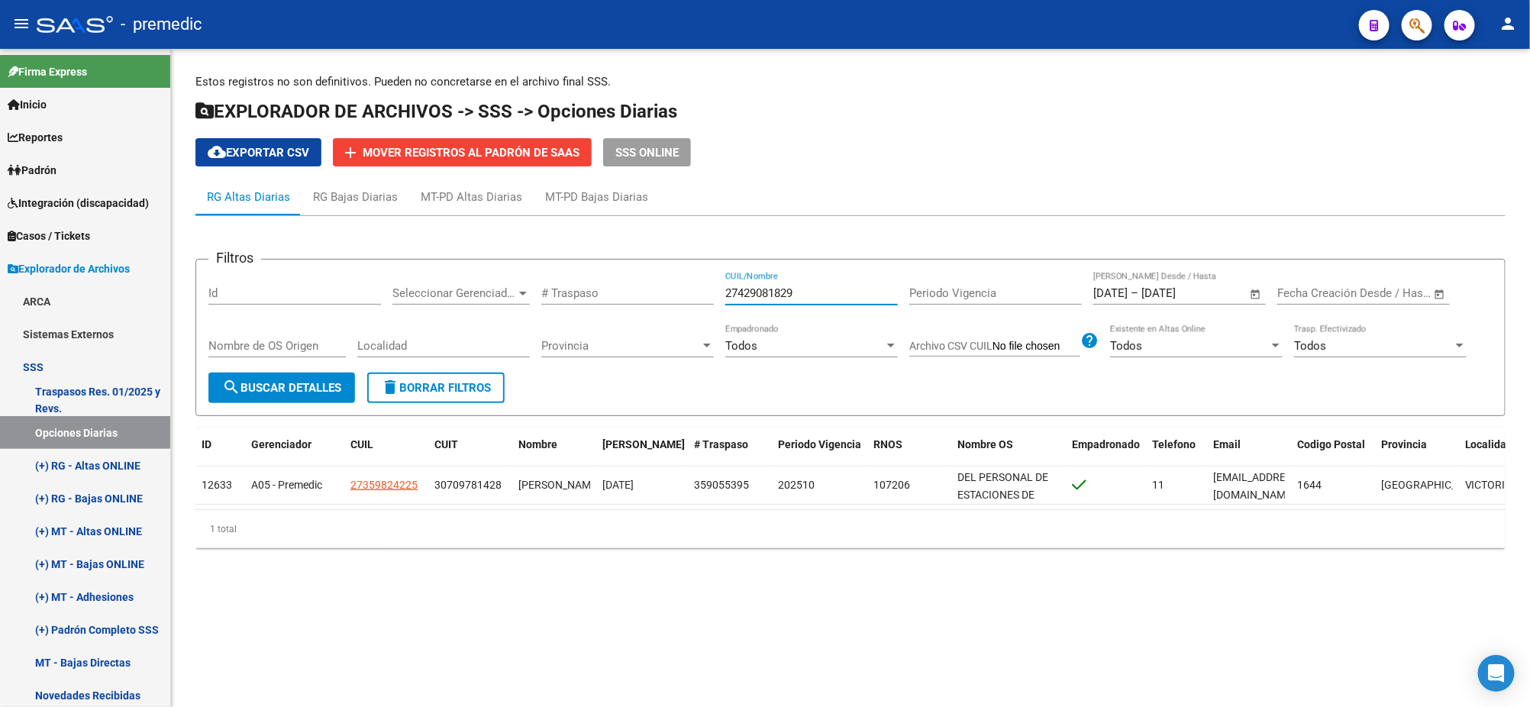
type input "27429081829"
click at [320, 374] on button "search Buscar Detalles" at bounding box center [281, 387] width 147 height 31
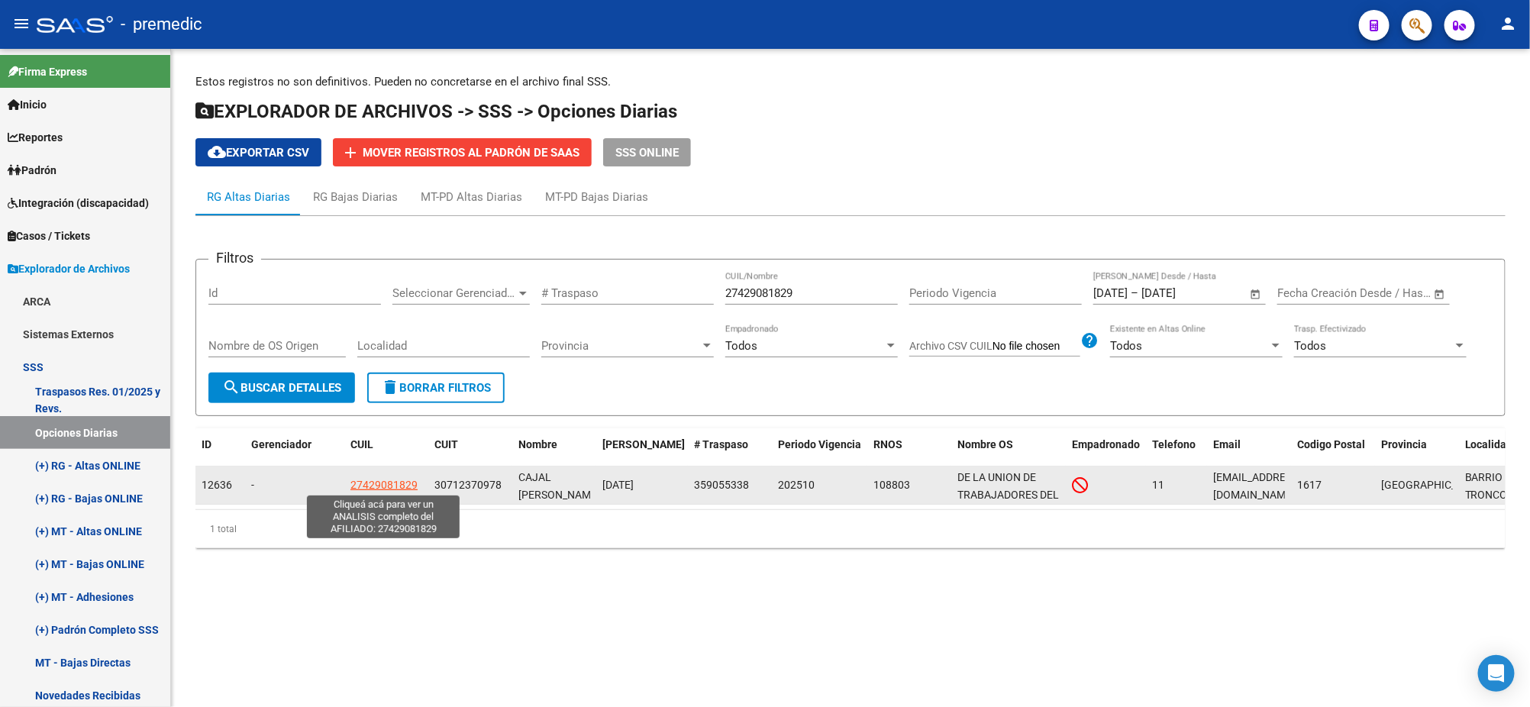
click at [376, 486] on span "27429081829" at bounding box center [383, 485] width 67 height 12
type textarea "27429081829"
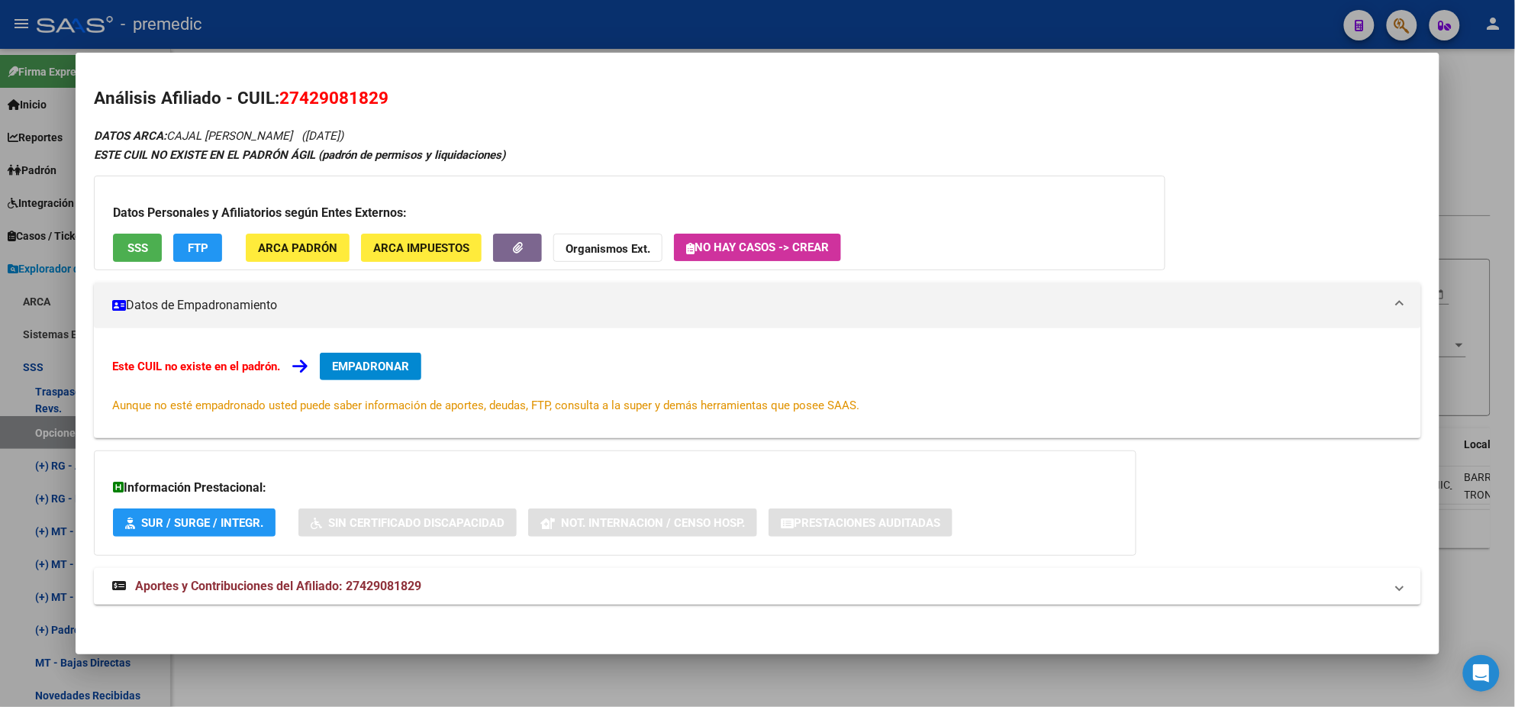
click at [381, 373] on button "EMPADRONAR" at bounding box center [371, 366] width 102 height 27
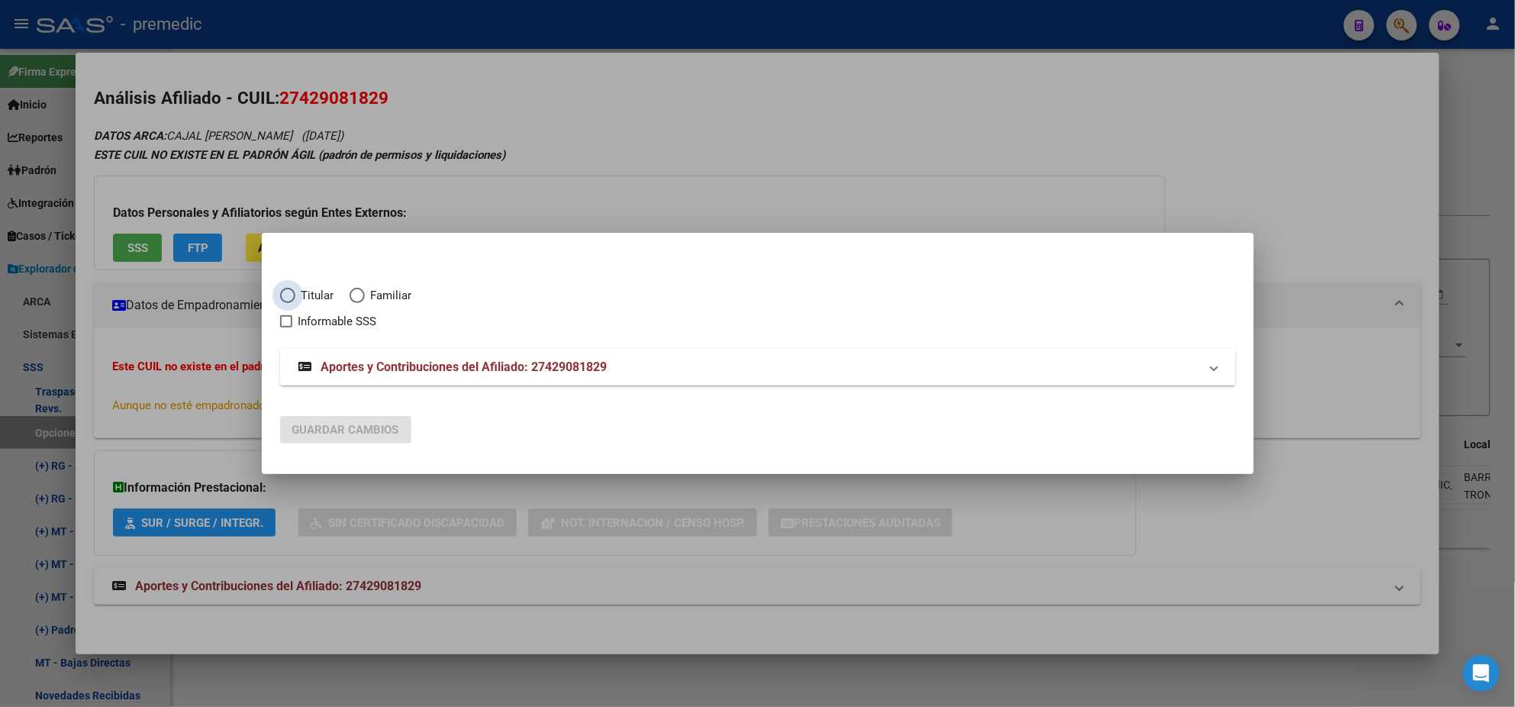
click at [287, 289] on span "Elija una opción" at bounding box center [287, 295] width 15 height 15
click at [287, 289] on input "Titular" at bounding box center [287, 295] width 15 height 15
radio input "true"
checkbox input "true"
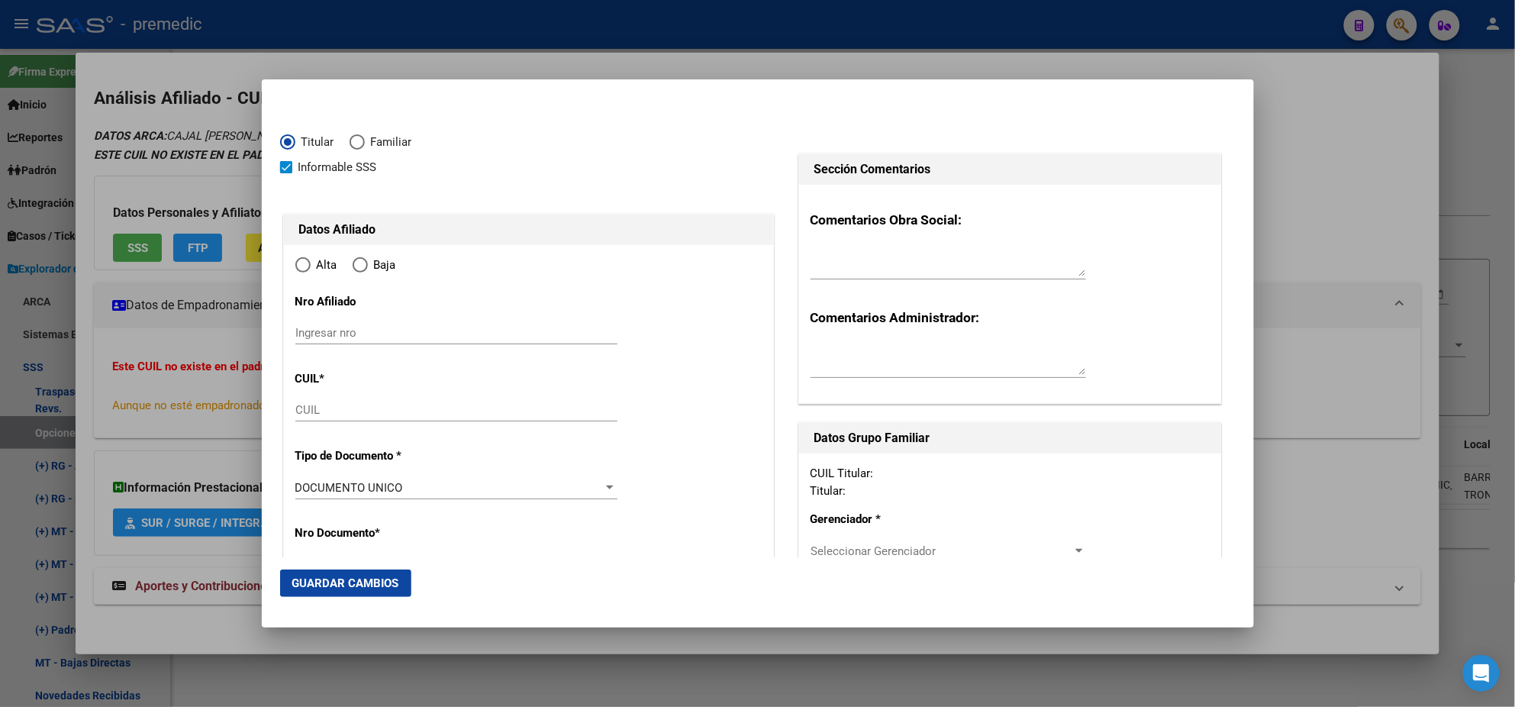
type input "27-42908182-9"
type input "42908182"
type input "CAJAL"
type input "[PERSON_NAME]"
type input "[DATE]"
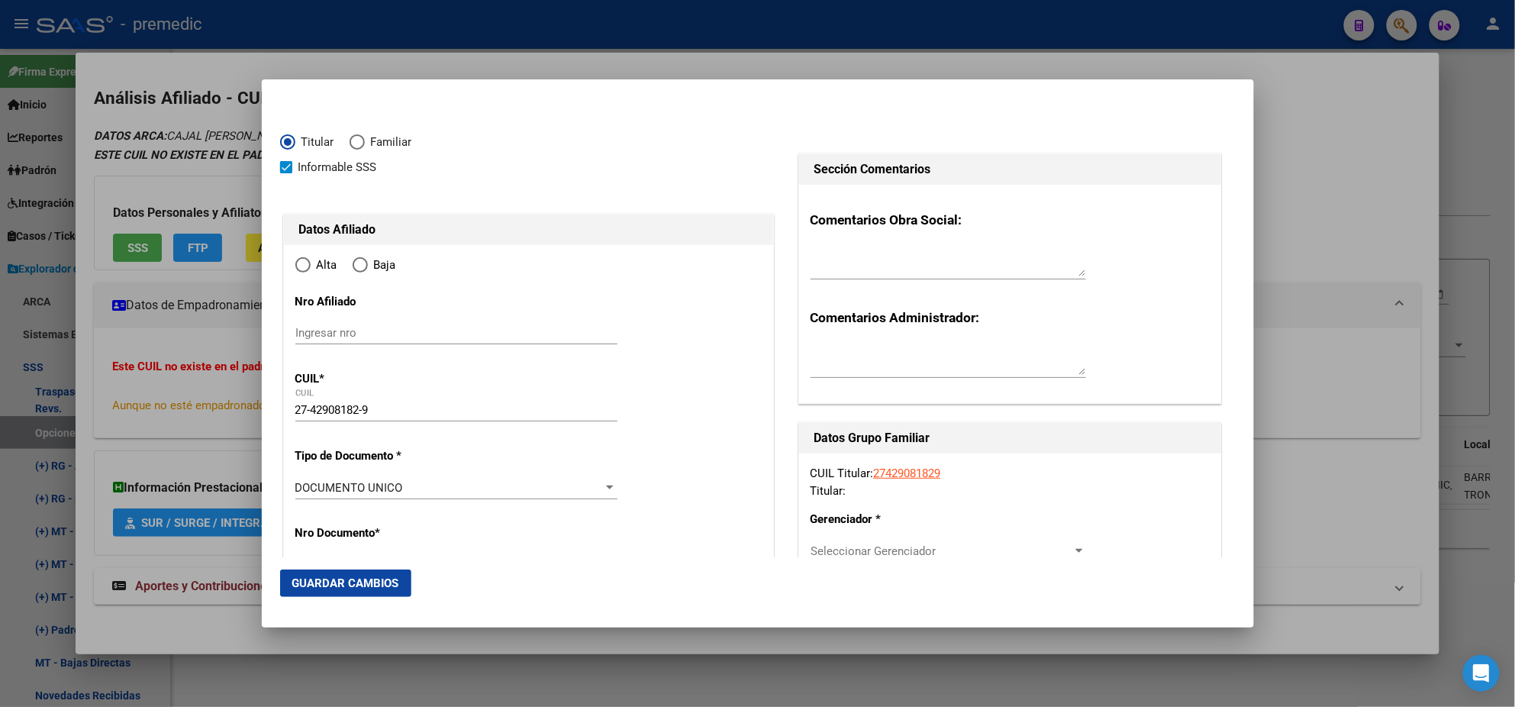
type input "TRONCOS DEL TAL"
type input "1618"
type input "CURUPAYTI"
type input "420"
radio input "true"
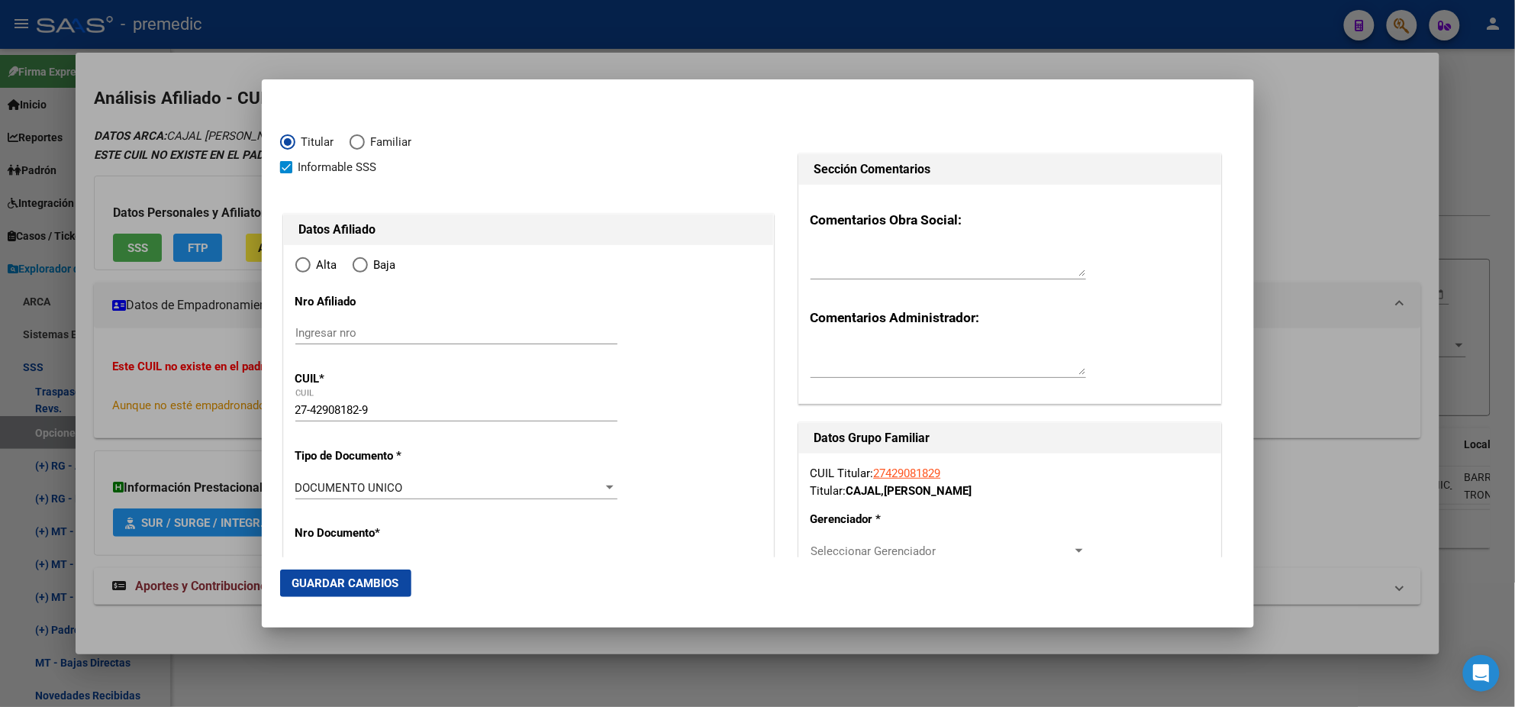
type input "TRONCOS DEL TAL"
click at [301, 488] on input "Ingresar fecha" at bounding box center [456, 491] width 322 height 24
type input "[DATE]"
click at [277, 494] on mat-dialog-content "Titular Familiar Informable SSS Datos Afiliado Alta Baja Nro Afiliado Ingresar …" at bounding box center [758, 327] width 992 height 459
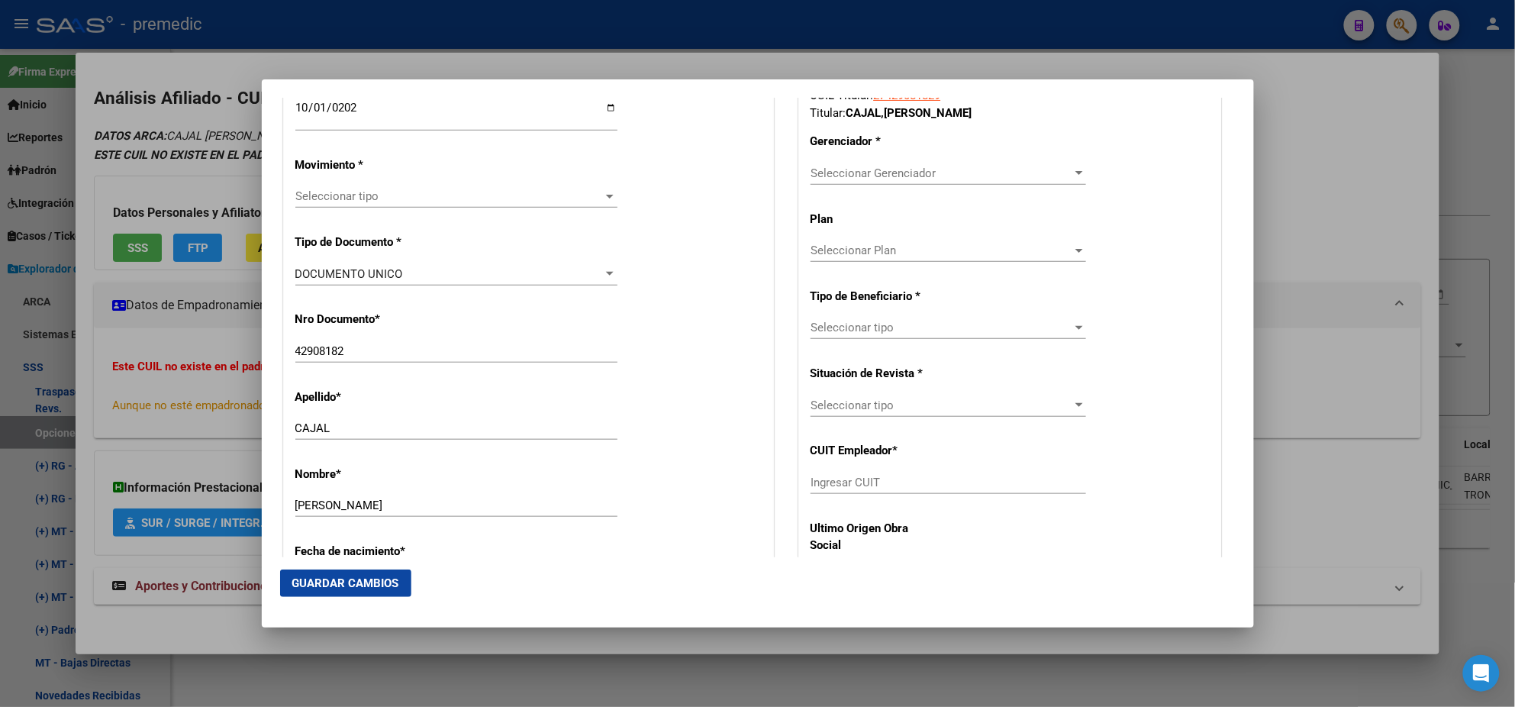
scroll to position [381, 0]
click at [334, 194] on span "Seleccionar tipo" at bounding box center [449, 193] width 308 height 14
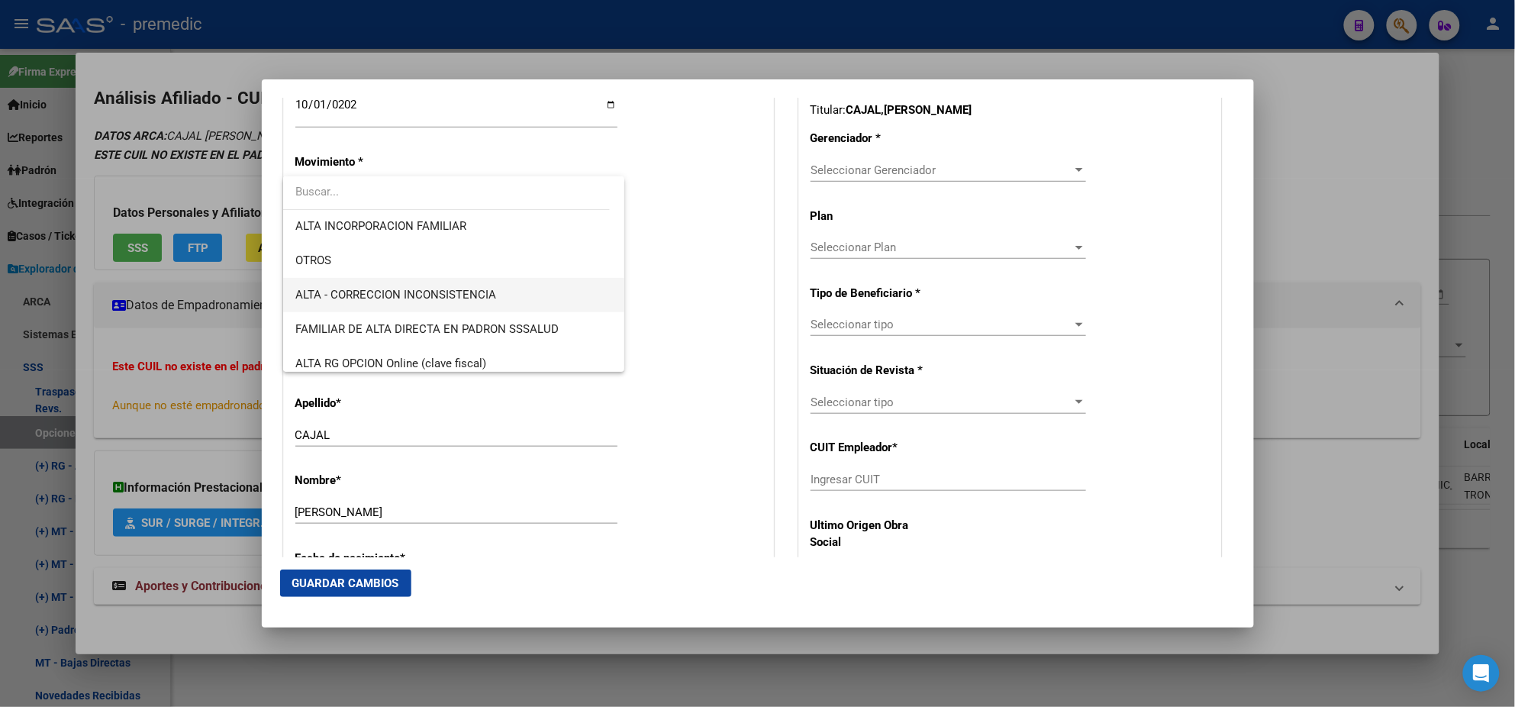
scroll to position [285, 0]
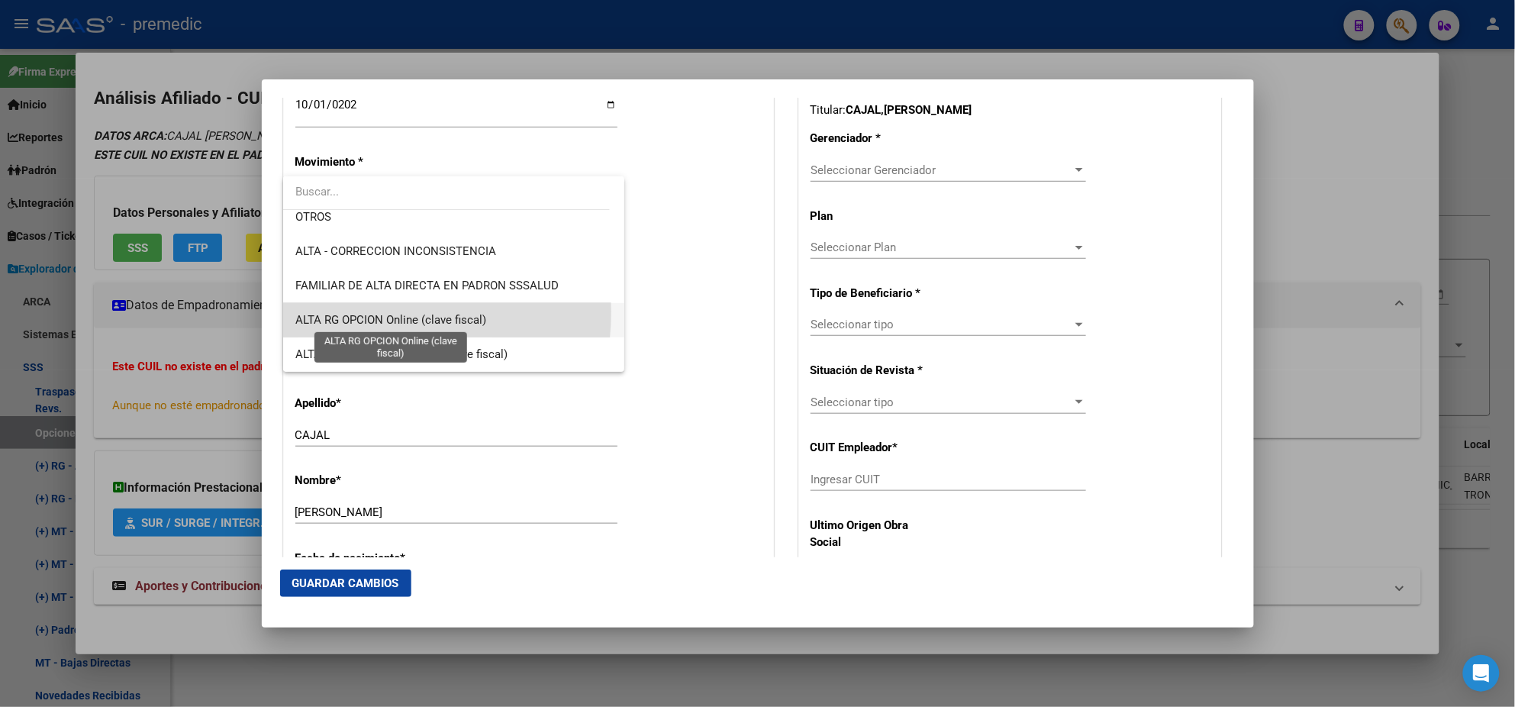
click at [357, 313] on span "ALTA RG OPCION Online (clave fiscal)" at bounding box center [390, 320] width 191 height 14
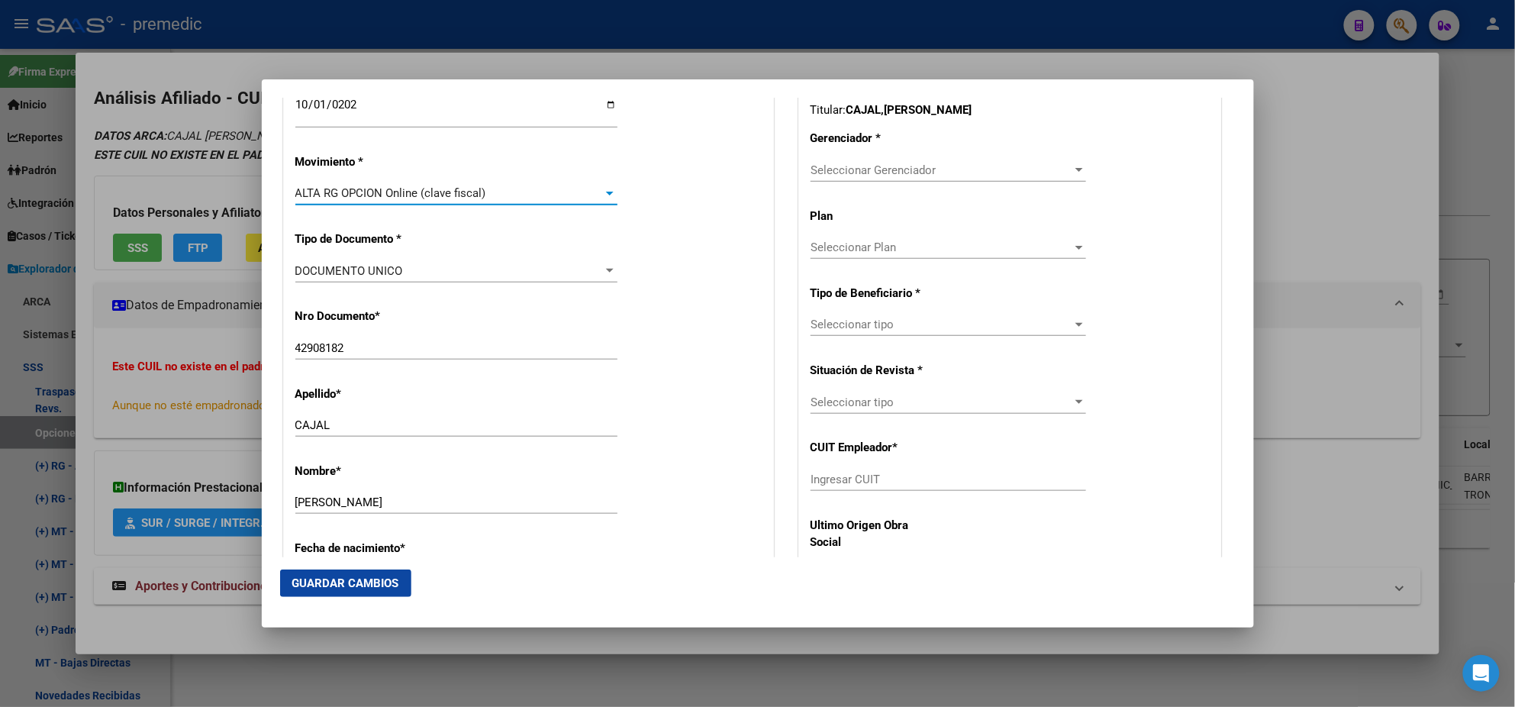
click at [275, 282] on mat-dialog-content "Titular Familiar Informable SSS Datos Afiliado Alta Baja Nro Afiliado Ingresar …" at bounding box center [758, 327] width 992 height 459
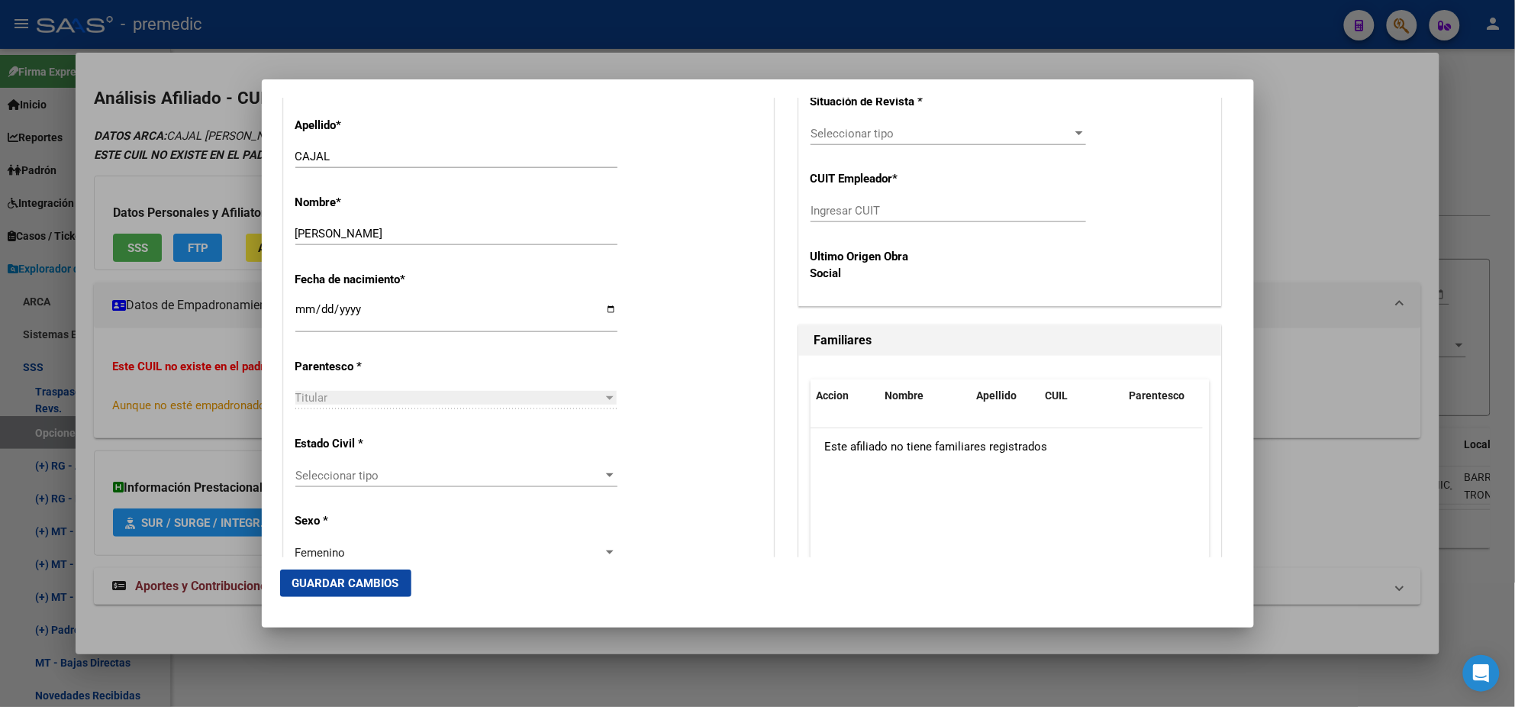
scroll to position [668, 0]
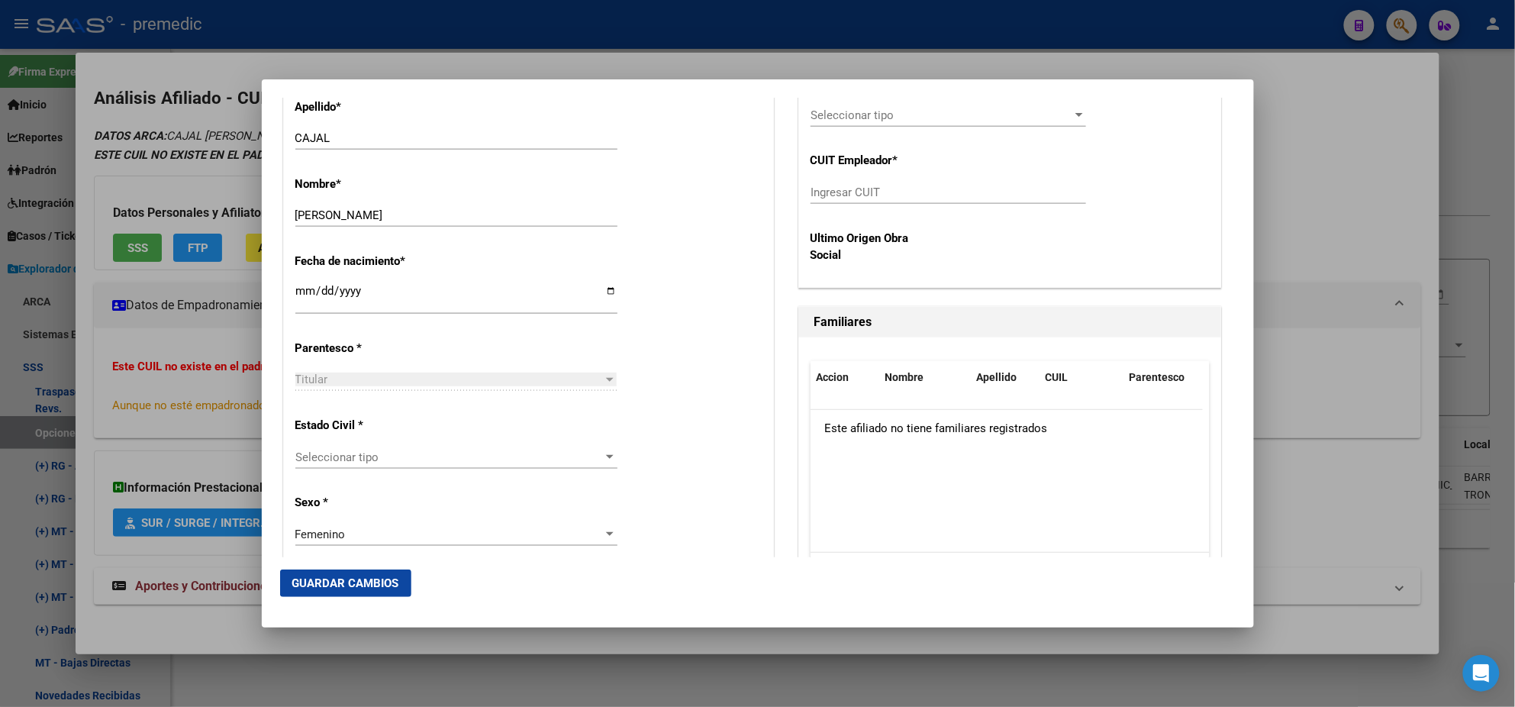
click at [389, 448] on div "Seleccionar tipo Seleccionar tipo" at bounding box center [456, 457] width 322 height 23
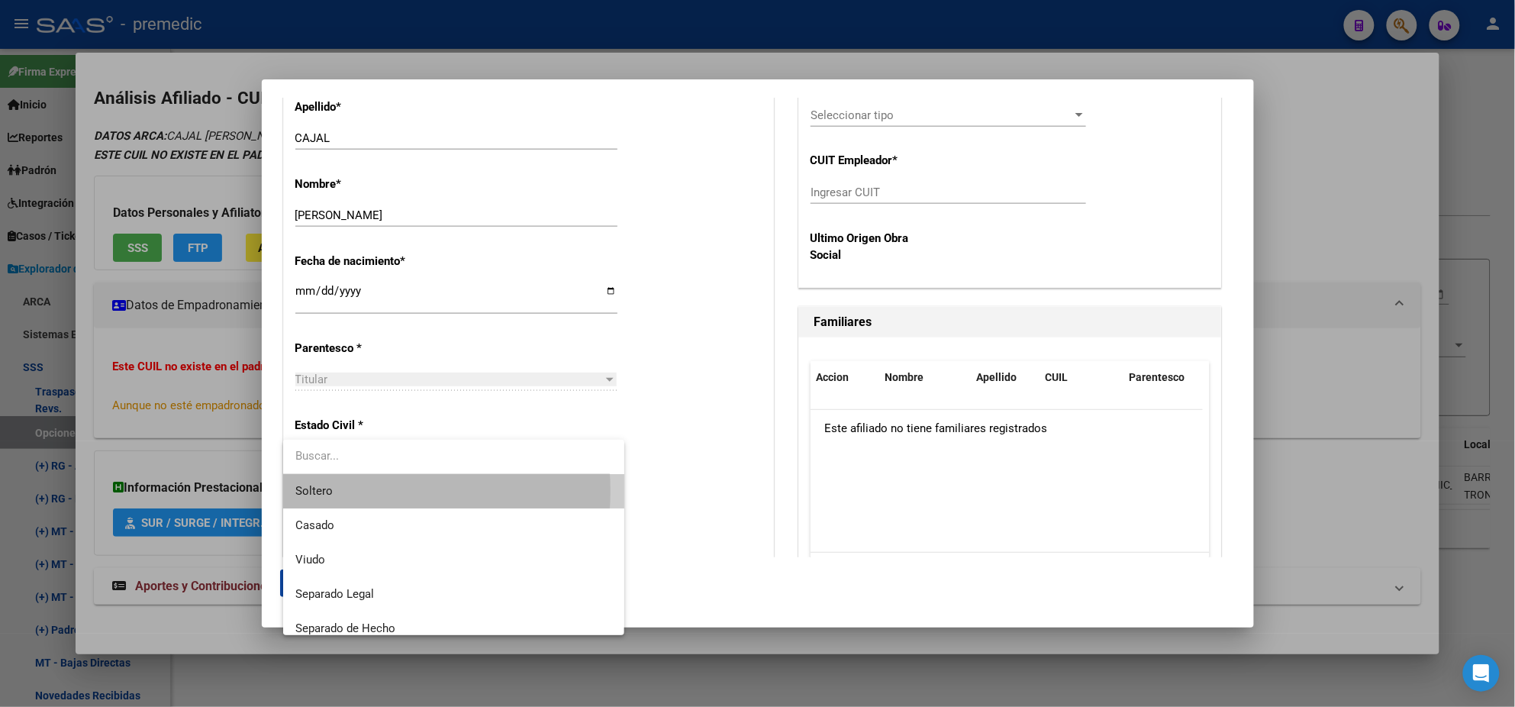
click at [375, 491] on span "Soltero" at bounding box center [453, 491] width 317 height 34
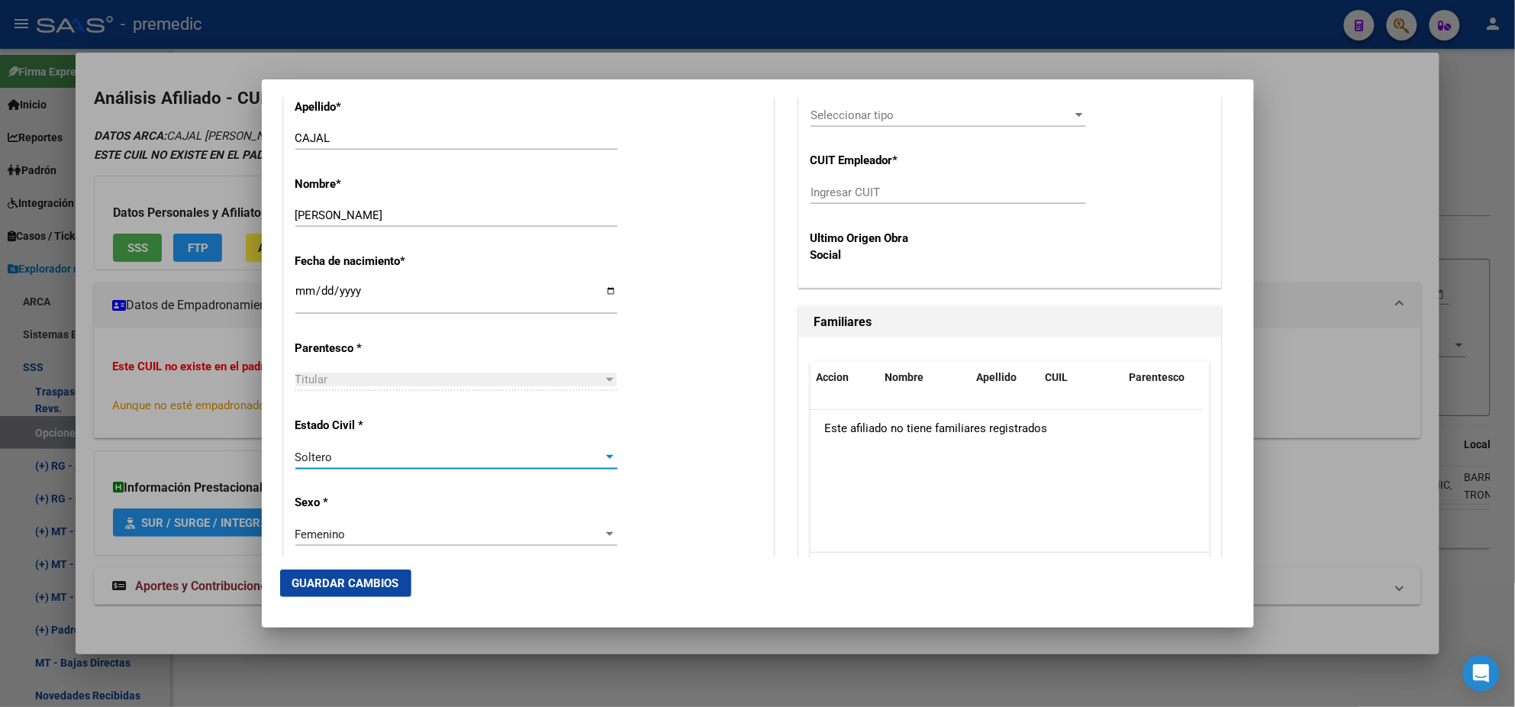
drag, startPoint x: 633, startPoint y: 440, endPoint x: 643, endPoint y: 431, distance: 13.0
click at [633, 439] on div "Estado Civil * [DEMOGRAPHIC_DATA] Seleccionar tipo" at bounding box center [528, 443] width 466 height 77
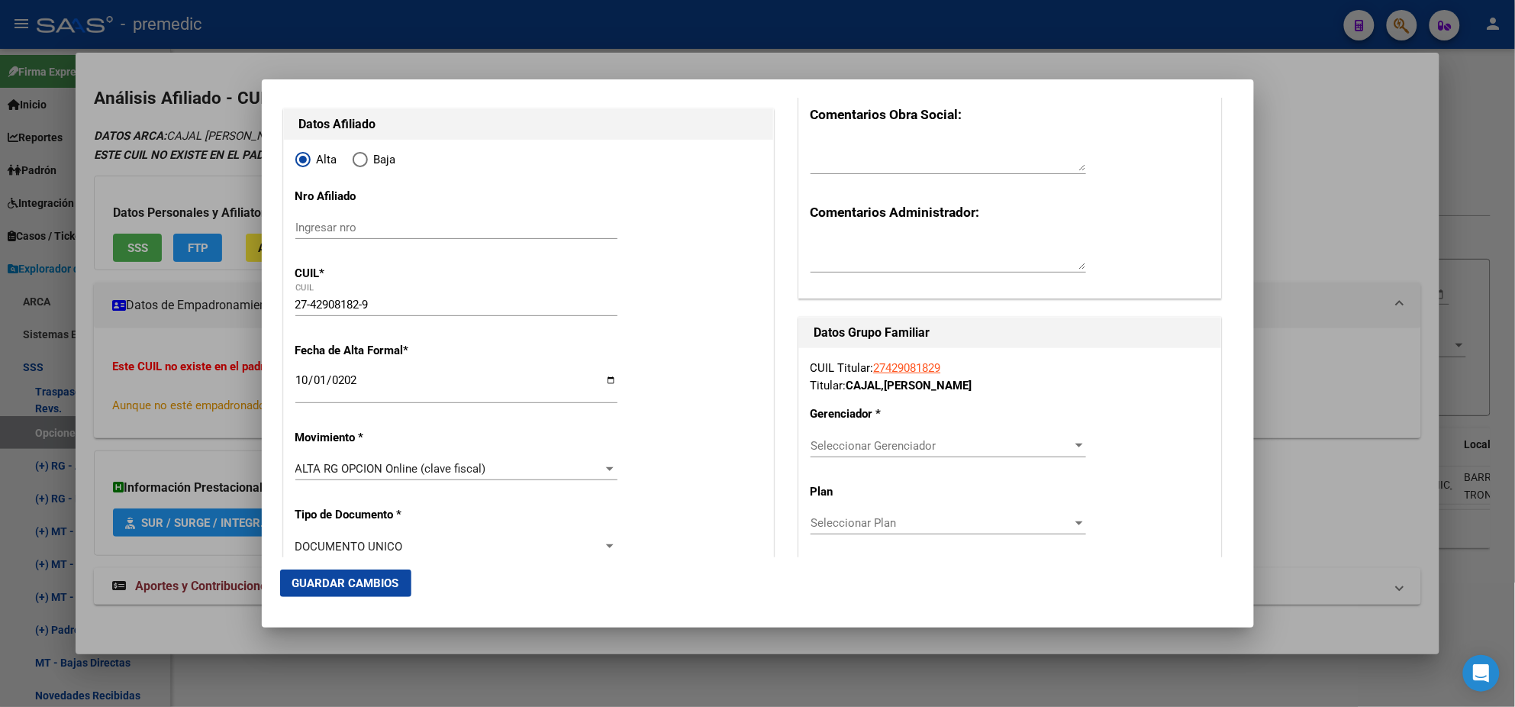
scroll to position [381, 0]
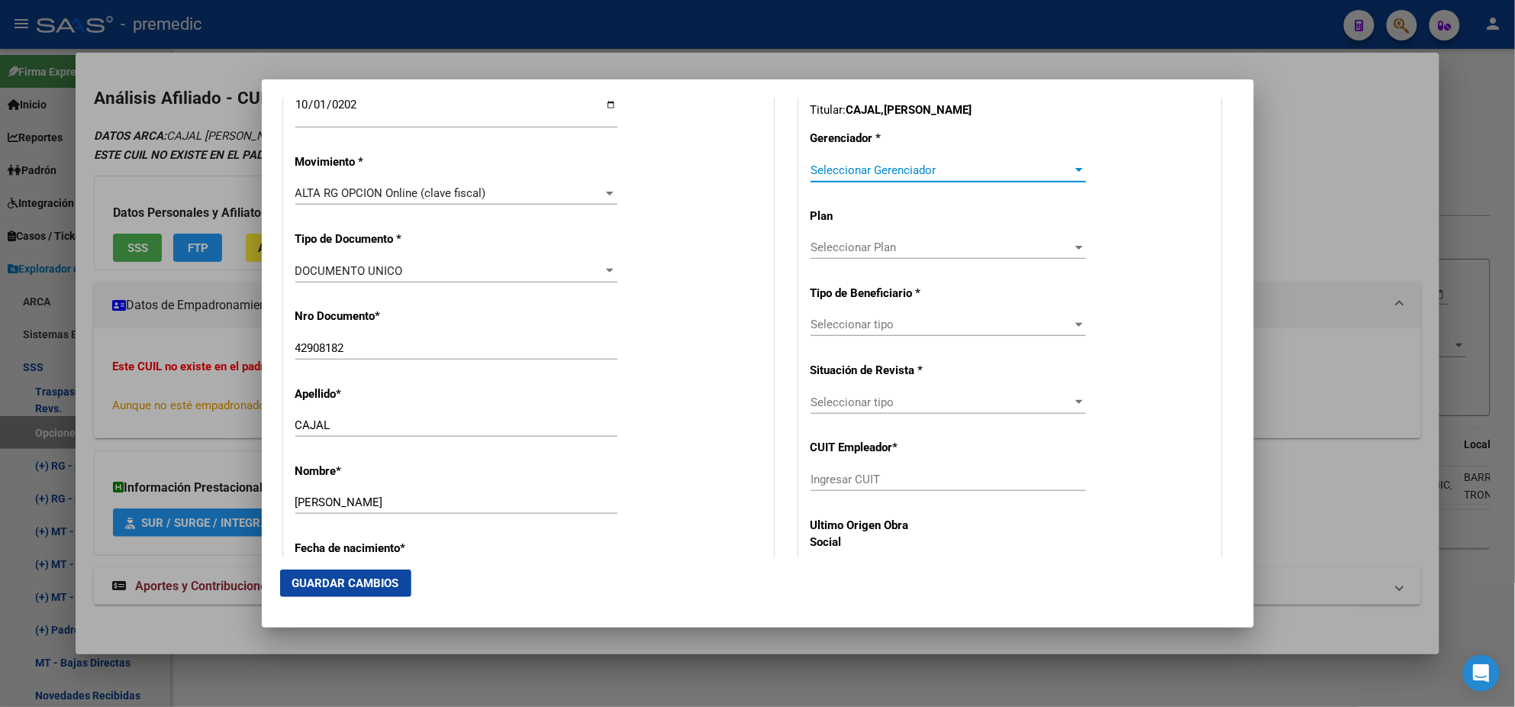
click at [837, 175] on span "Seleccionar Gerenciador" at bounding box center [942, 170] width 262 height 14
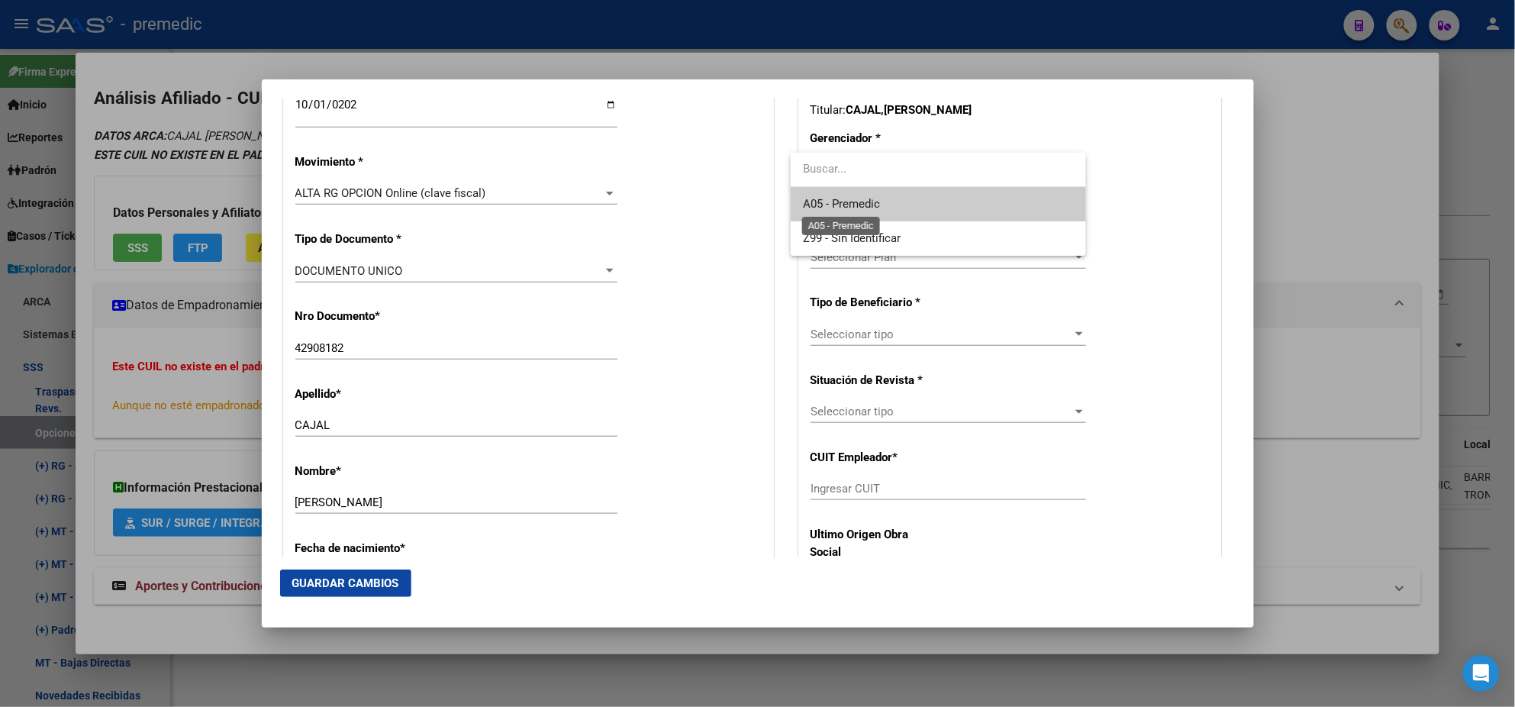
click at [837, 197] on span "A05 - Premedic" at bounding box center [841, 204] width 77 height 14
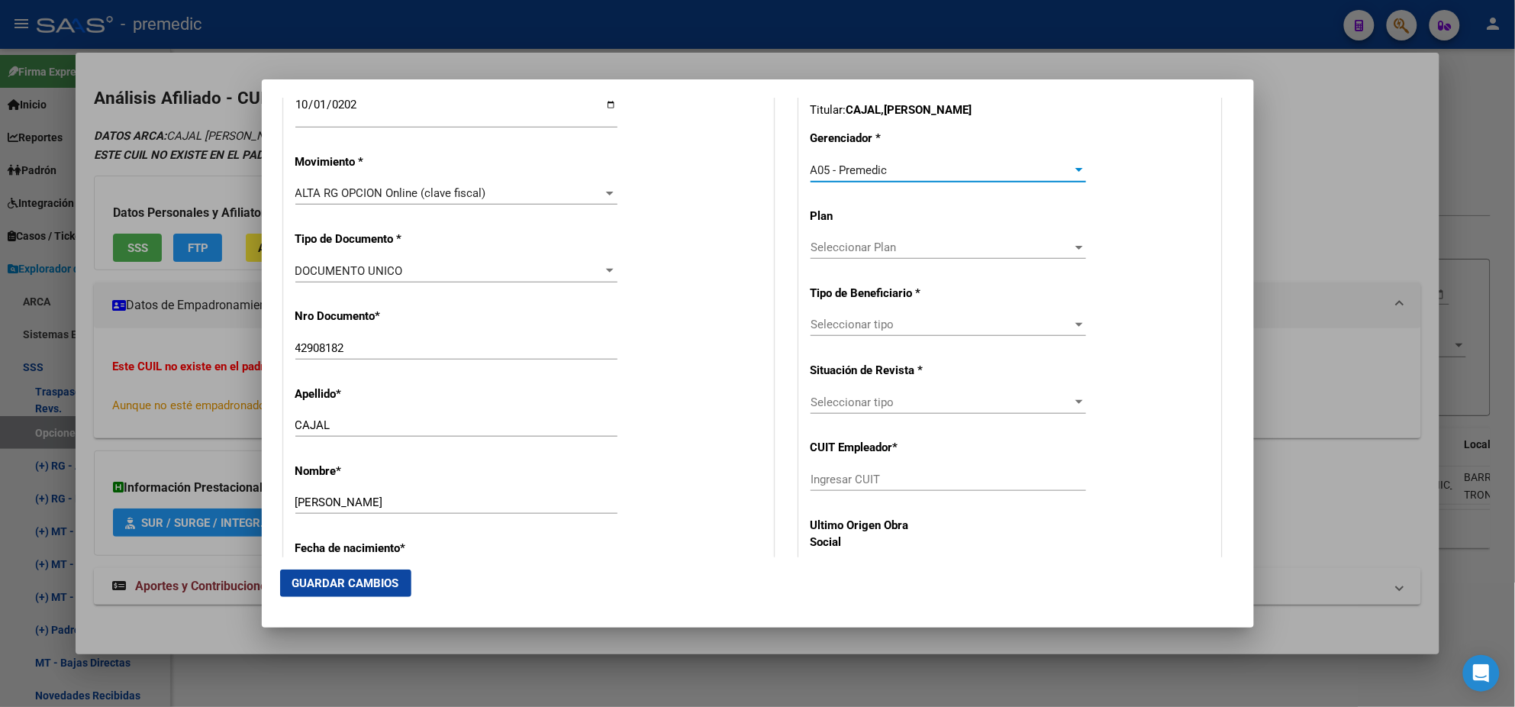
click at [839, 318] on span "Seleccionar tipo" at bounding box center [942, 325] width 262 height 14
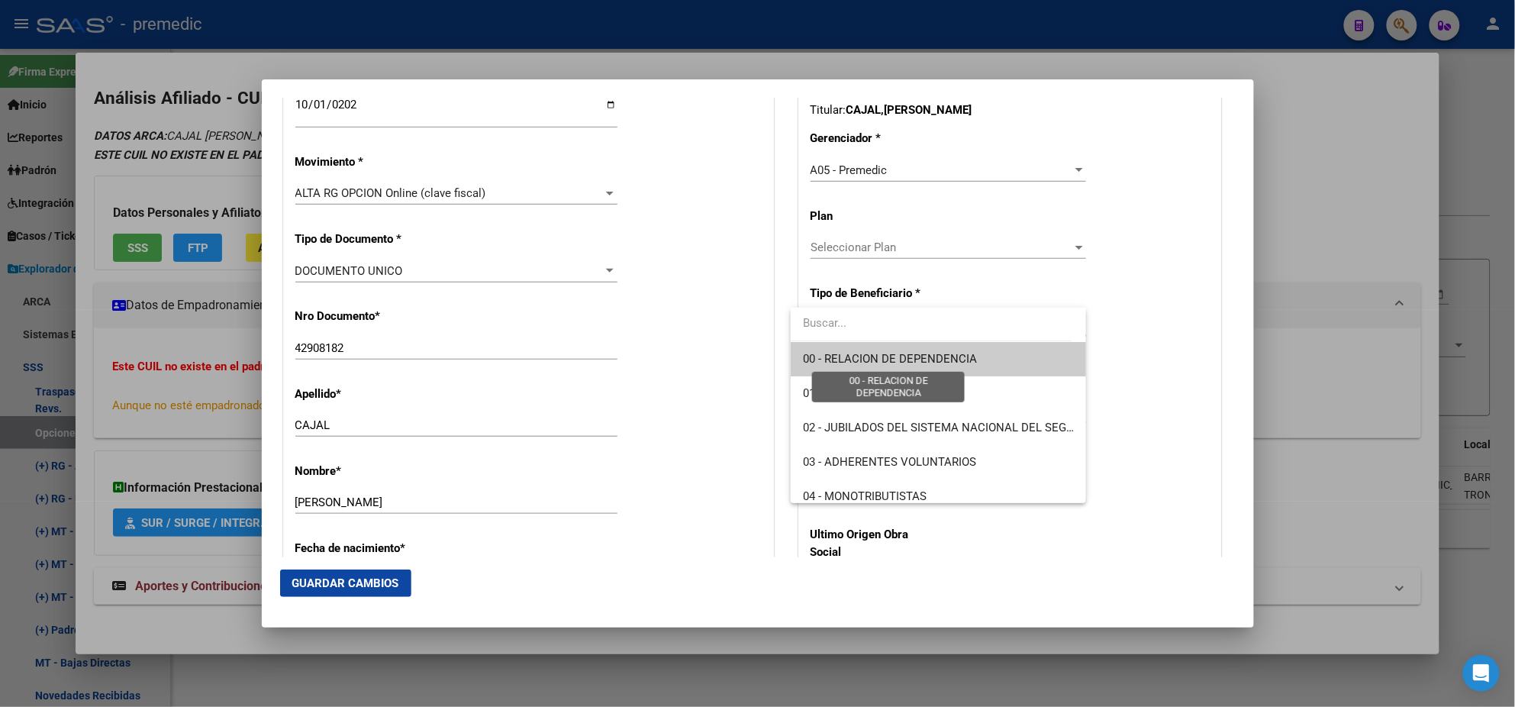
click at [827, 357] on span "00 - RELACION DE DEPENDENCIA" at bounding box center [890, 359] width 174 height 14
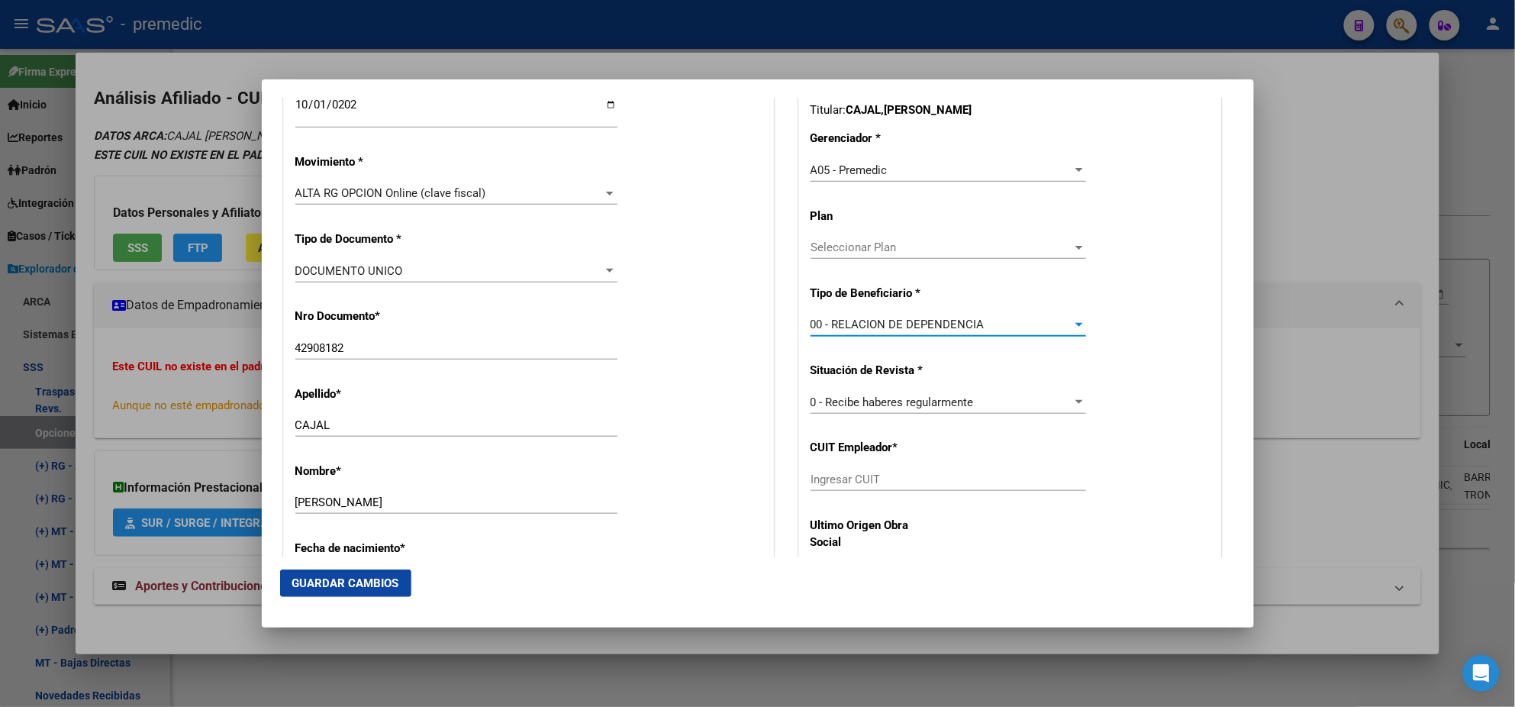
scroll to position [477, 0]
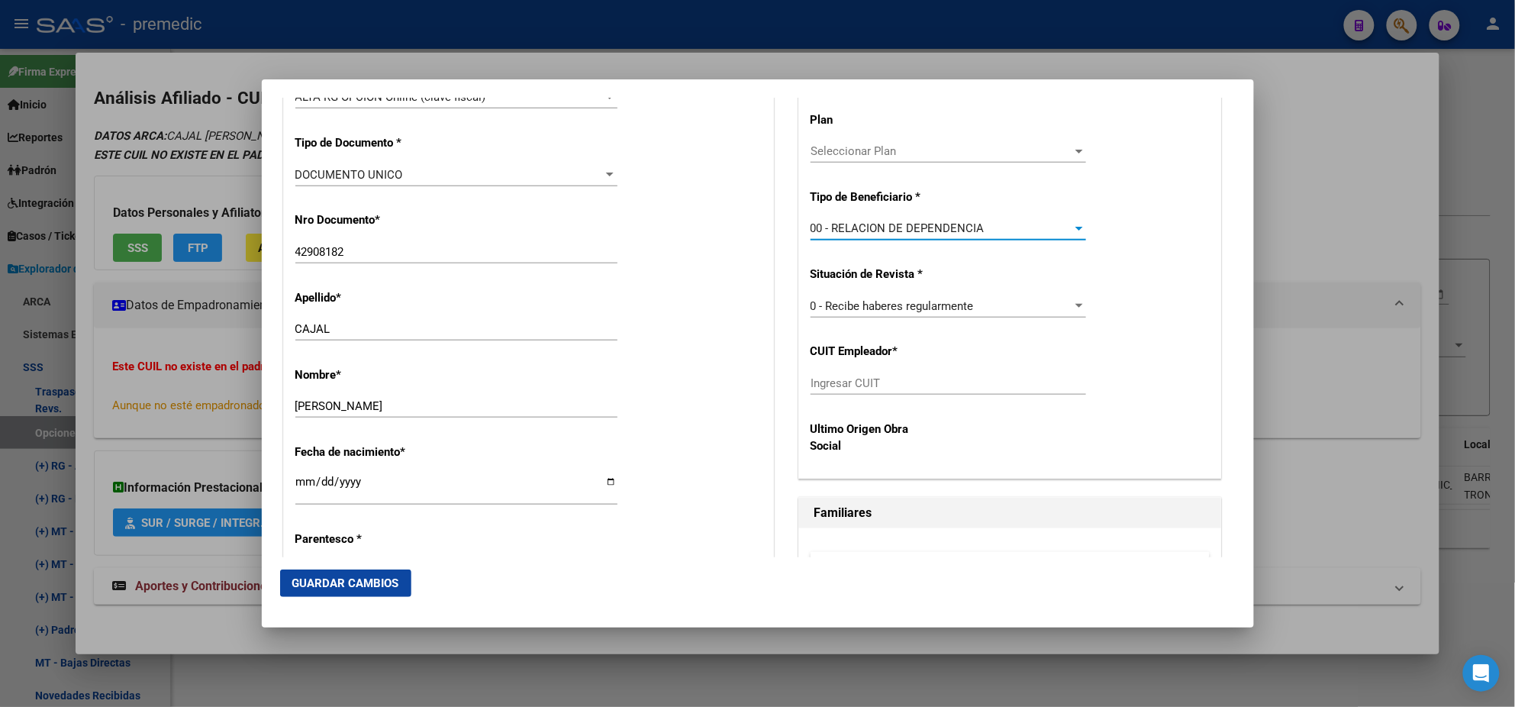
click at [821, 385] on input "Ingresar CUIT" at bounding box center [949, 383] width 276 height 14
paste input "30-71237097-8"
type input "30-71237097-8"
click at [304, 581] on span "Guardar Cambios" at bounding box center [345, 583] width 107 height 14
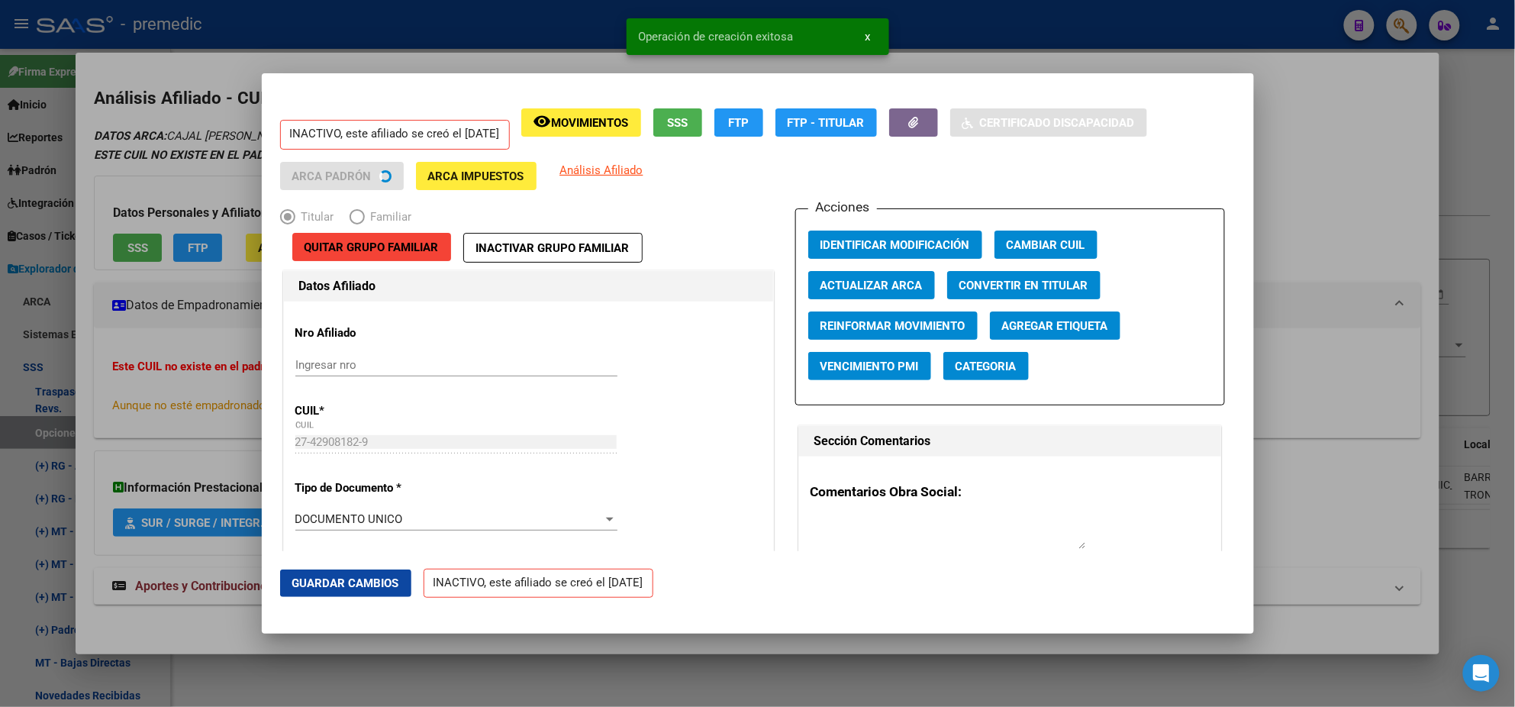
click at [76, 434] on div at bounding box center [757, 353] width 1515 height 707
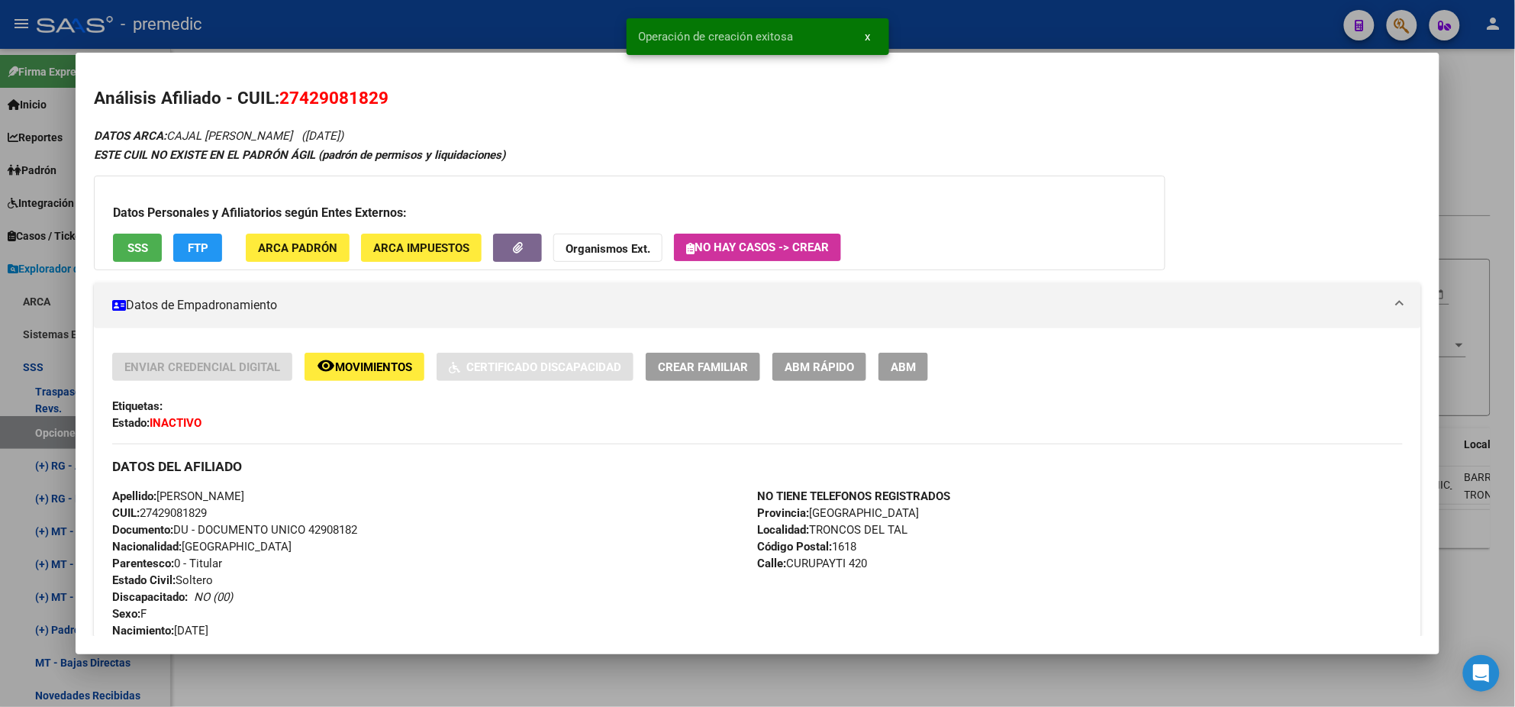
click at [39, 428] on div at bounding box center [757, 353] width 1515 height 707
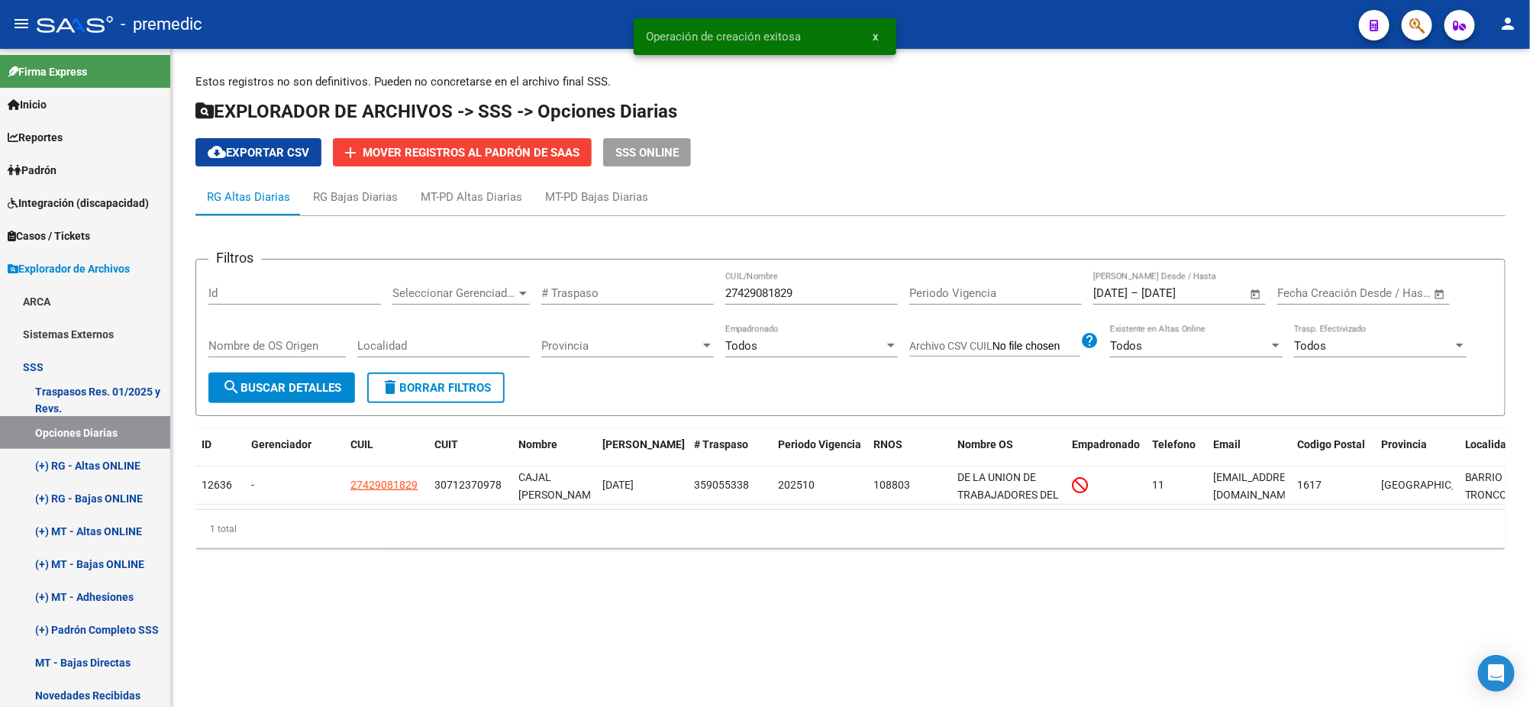
click at [273, 389] on span "search Buscar Detalles" at bounding box center [281, 388] width 119 height 14
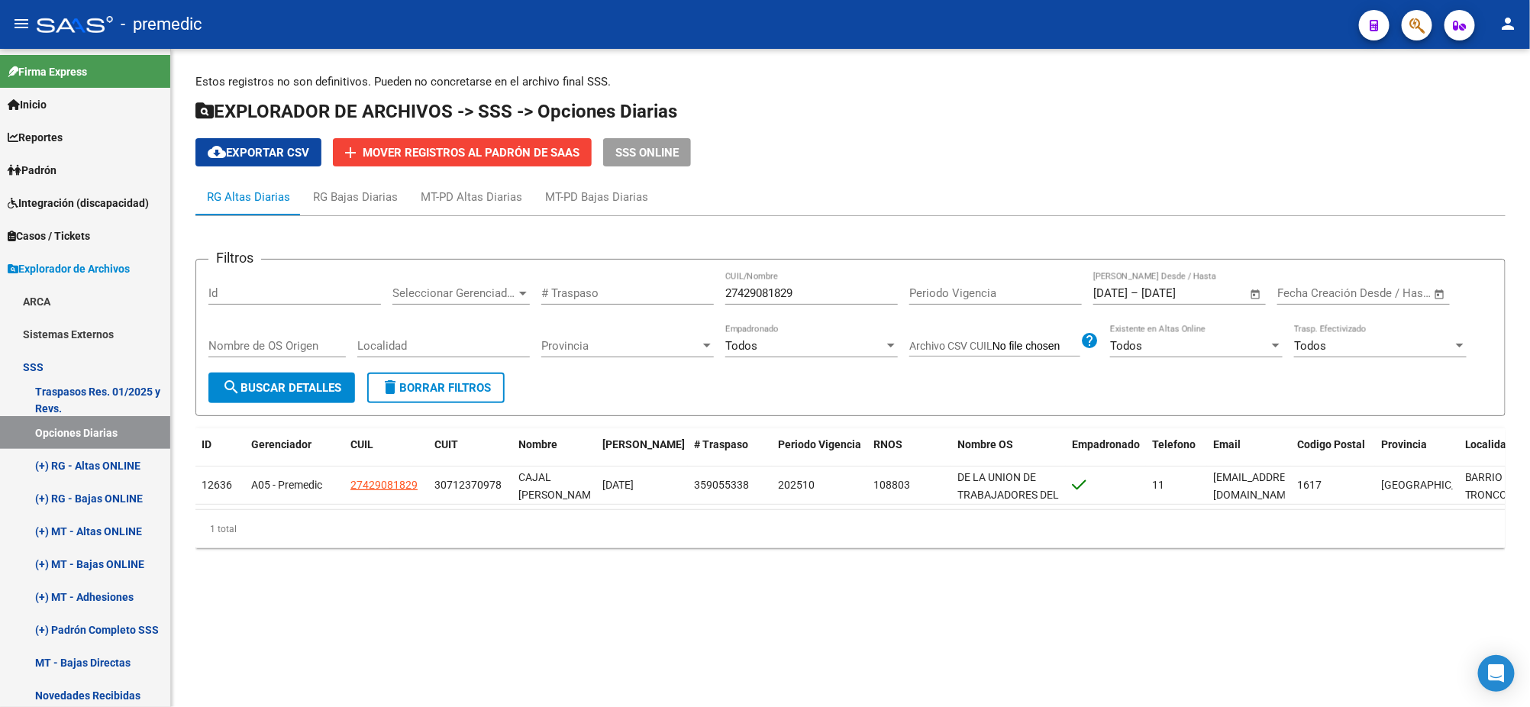
click at [1124, 111] on h1 "EXPLORADOR DE ARCHIVOS -> SSS -> Opciones Diarias" at bounding box center [850, 112] width 1310 height 27
click at [595, 560] on div "Filtros Id Seleccionar Gerenciador Seleccionar Gerenciador # Traspaso 274290818…" at bounding box center [850, 388] width 1310 height 344
drag, startPoint x: 811, startPoint y: 295, endPoint x: 658, endPoint y: 295, distance: 152.7
click at [658, 295] on div "Filtros Id Seleccionar Gerenciador Seleccionar Gerenciador # Traspaso 274290818…" at bounding box center [850, 322] width 1284 height 101
paste input "0412097964"
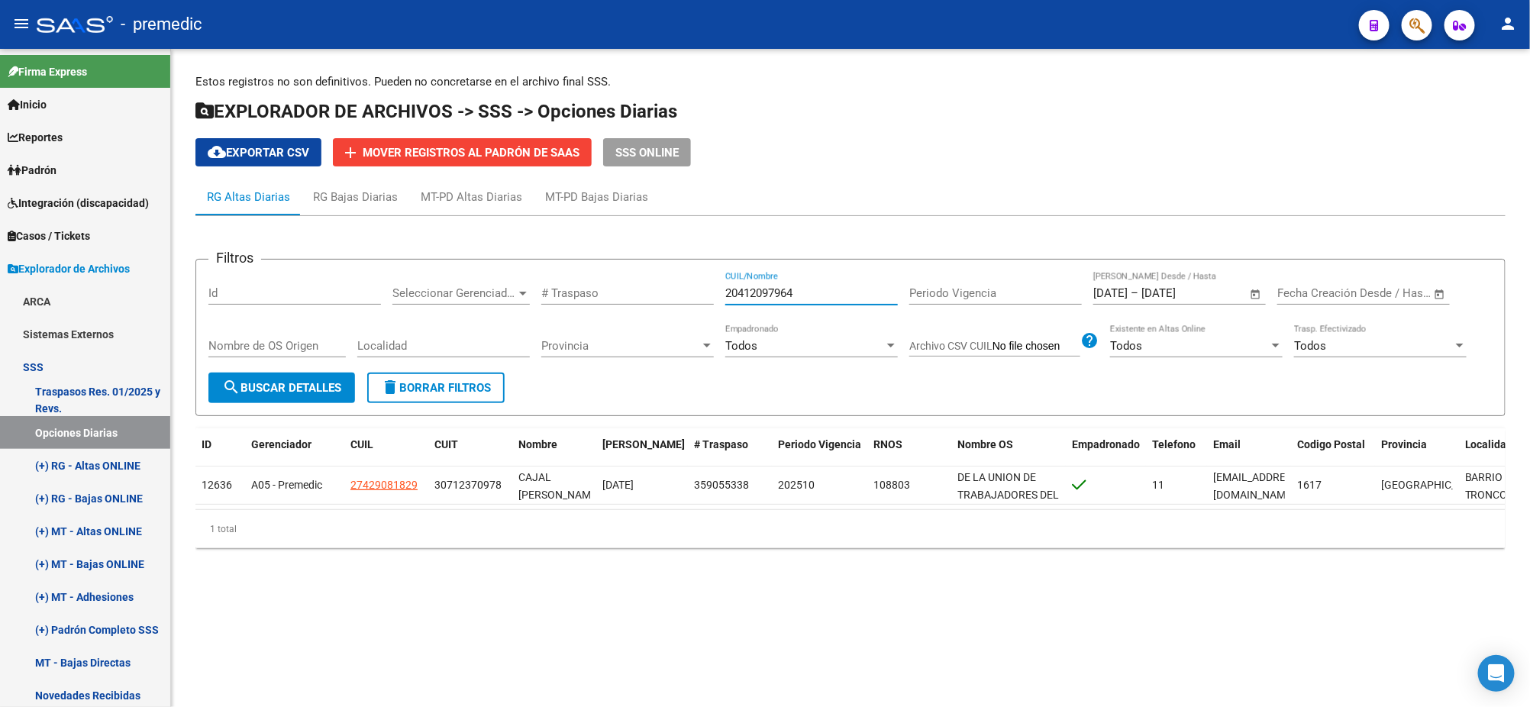
type input "20412097964"
click at [301, 382] on span "search Buscar Detalles" at bounding box center [281, 388] width 119 height 14
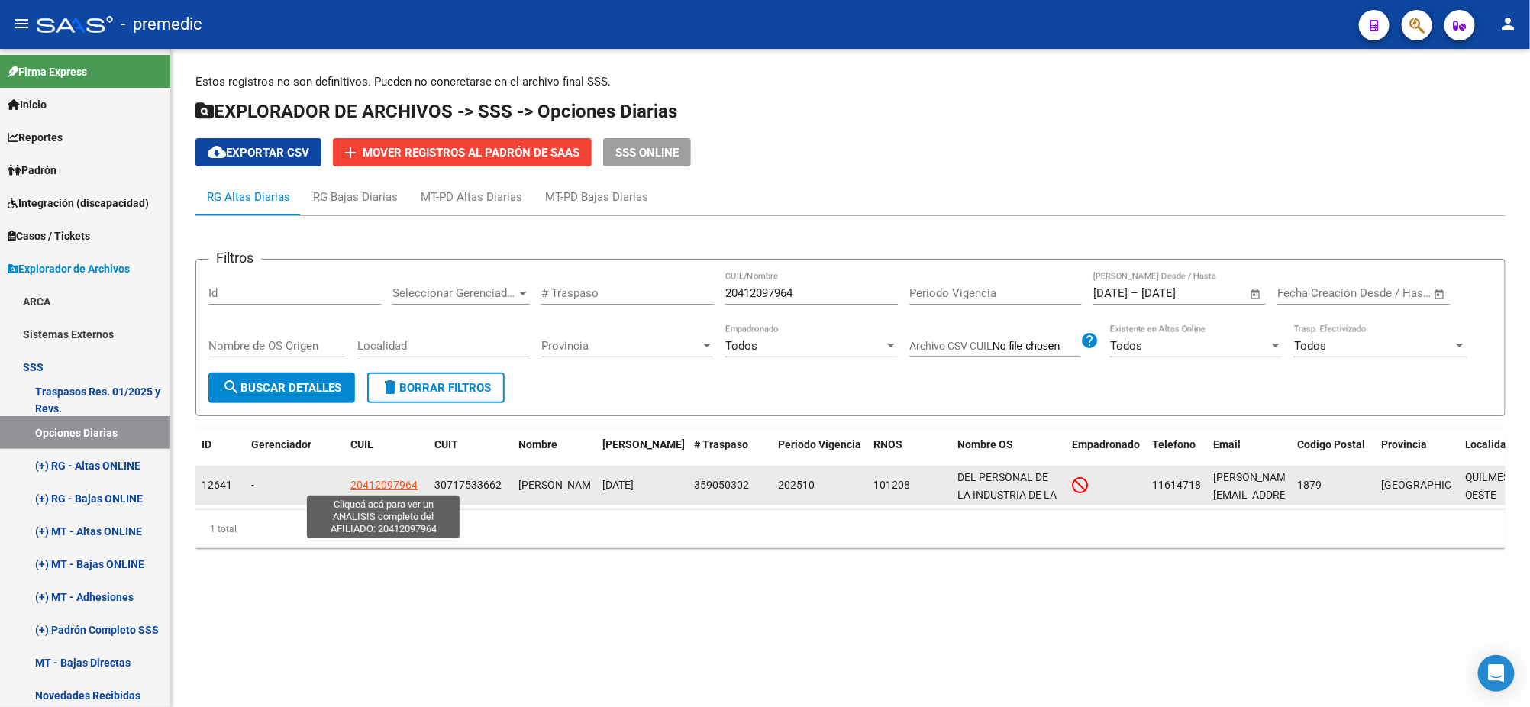
click at [382, 479] on span "20412097964" at bounding box center [383, 485] width 67 height 12
type textarea "20412097964"
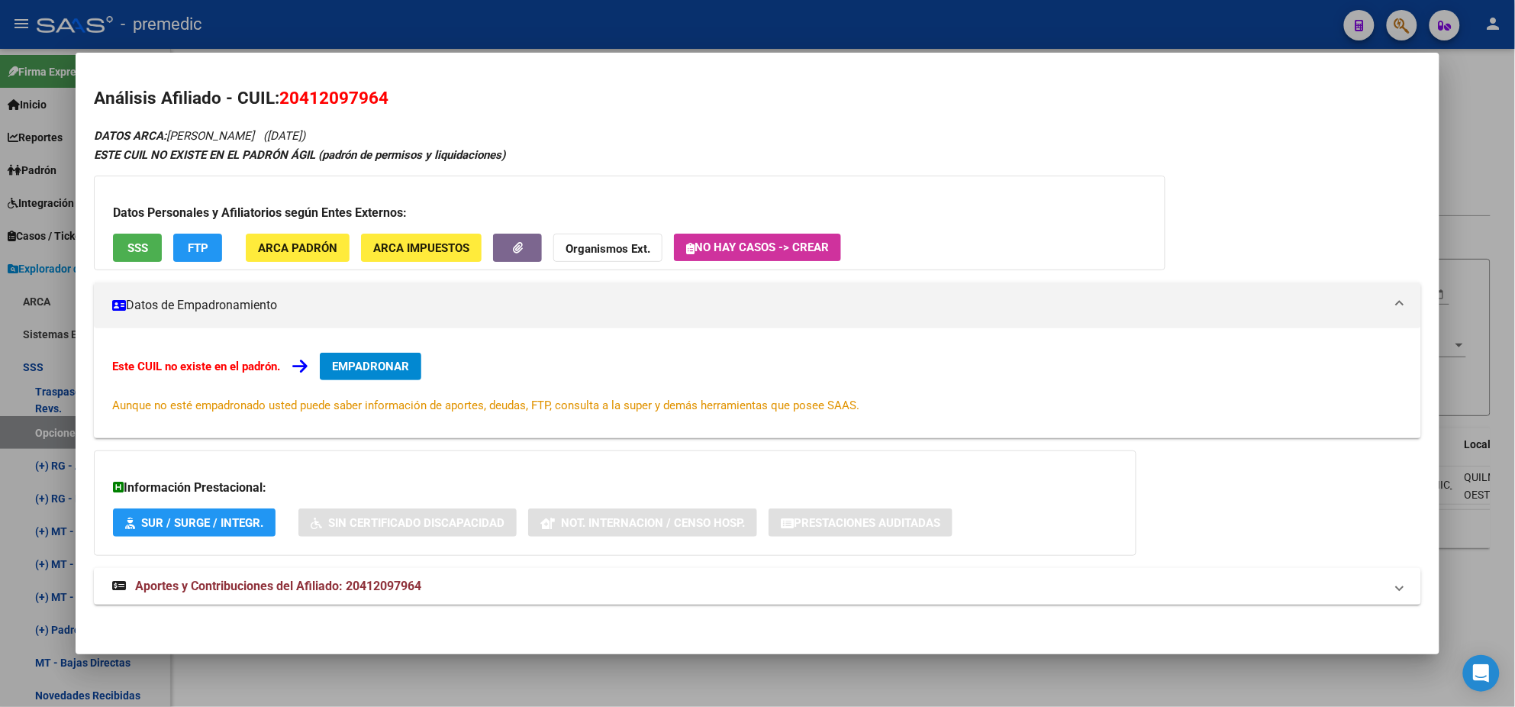
click at [398, 366] on span "EMPADRONAR" at bounding box center [370, 367] width 77 height 14
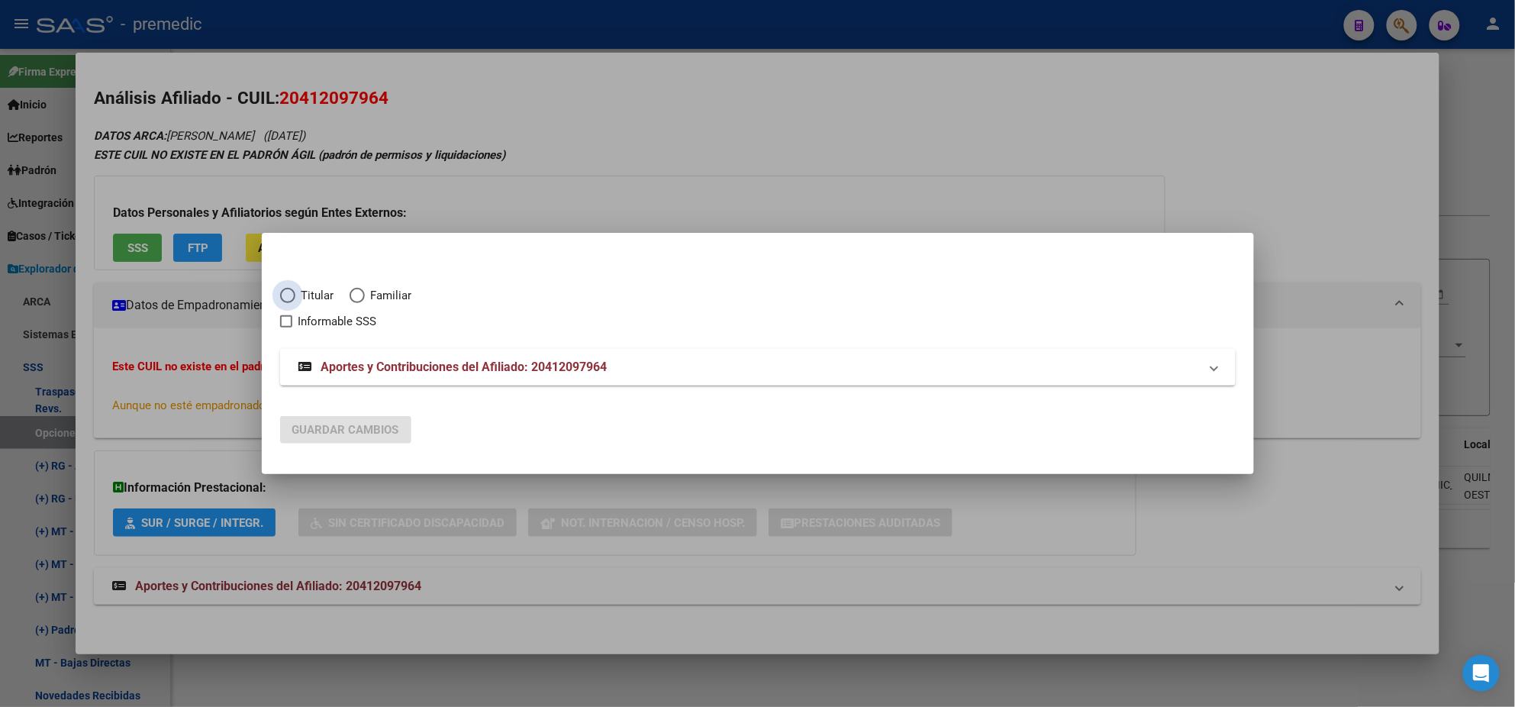
click at [285, 290] on span "Elija una opción" at bounding box center [287, 295] width 15 height 15
click at [285, 290] on input "Titular" at bounding box center [287, 295] width 15 height 15
radio input "true"
checkbox input "true"
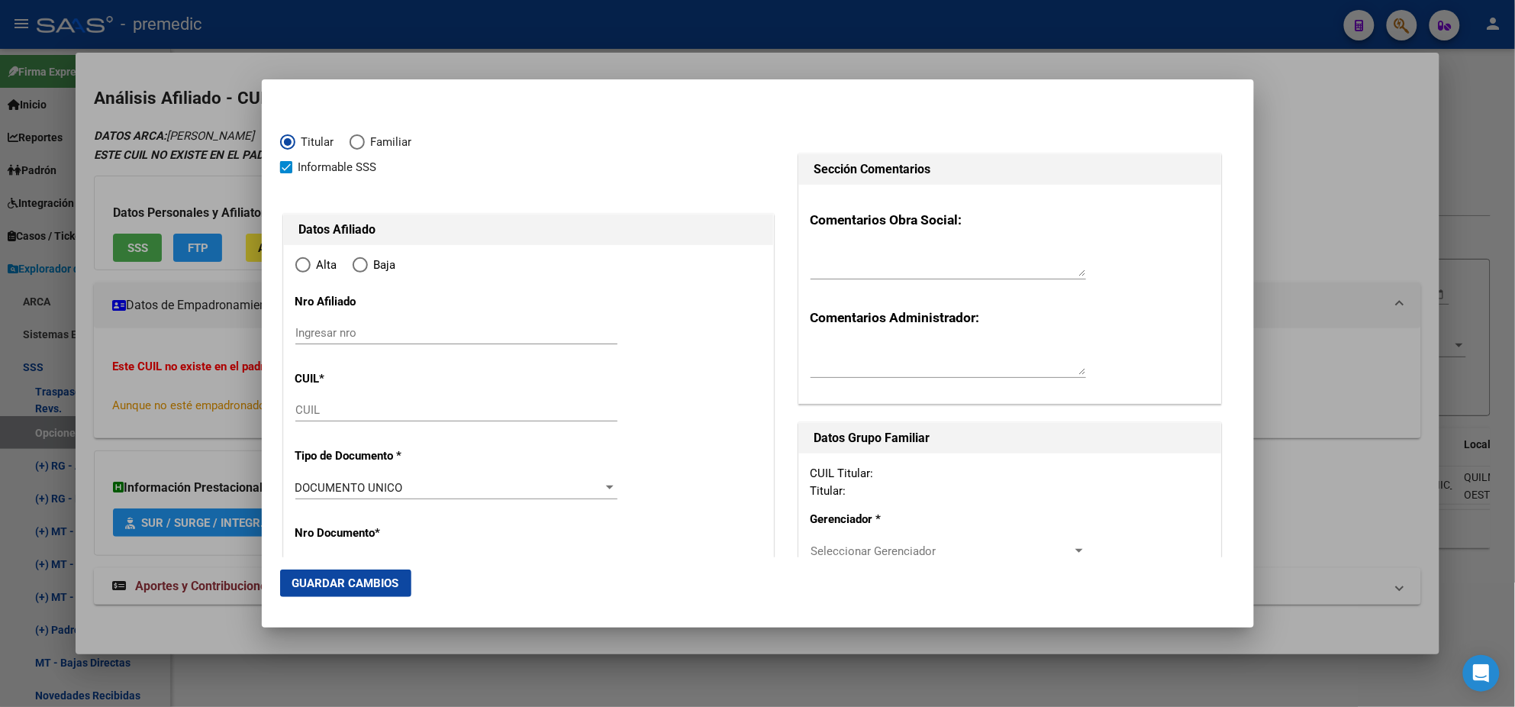
type input "20-41209796-4"
radio input "true"
type input "41209796"
type input "[PERSON_NAME]"
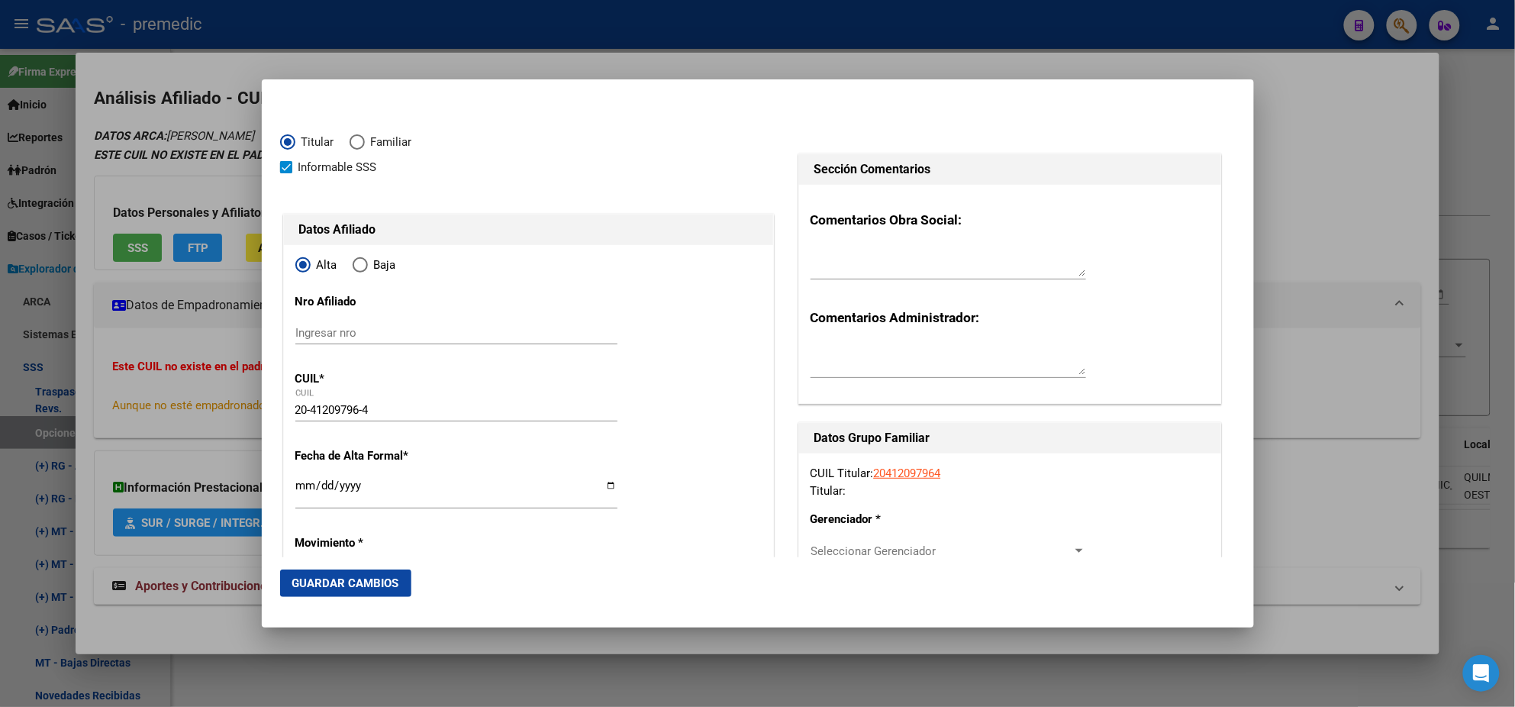
type input "[DATE]"
type input "QUILMES OESTE"
type input "1879"
type input "AYOLAS"
type input "3326"
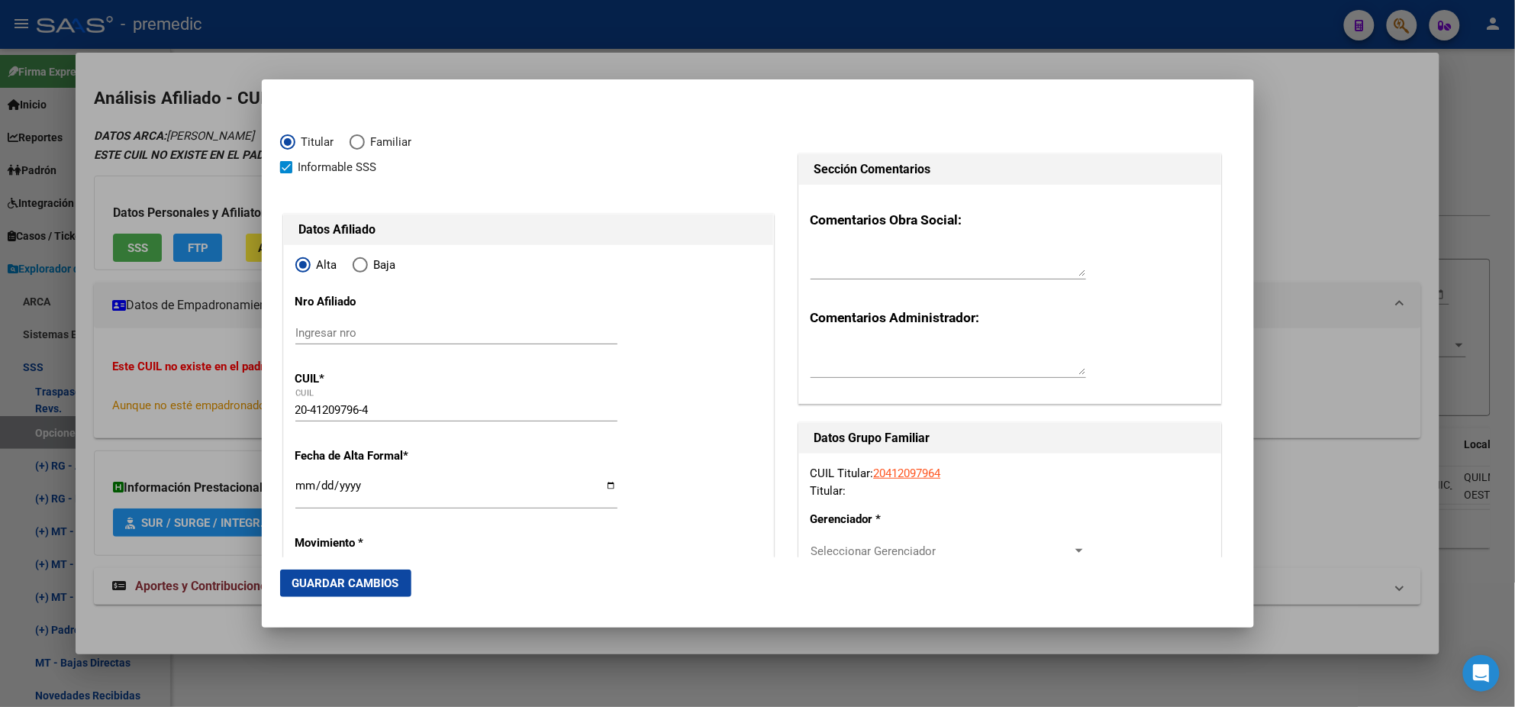
type input "QUILMES OESTE"
click at [331, 406] on input "20-41209796-4" at bounding box center [456, 410] width 322 height 14
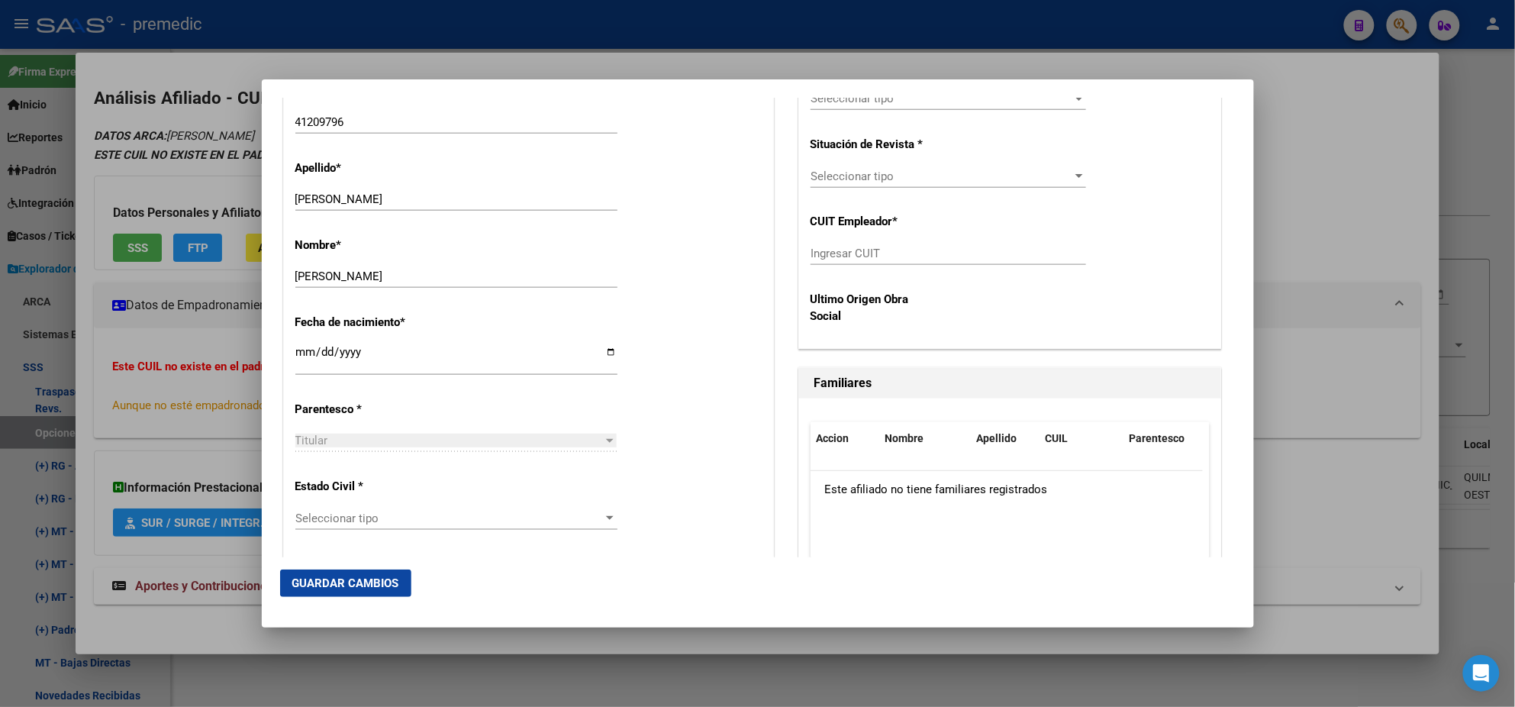
scroll to position [477, 0]
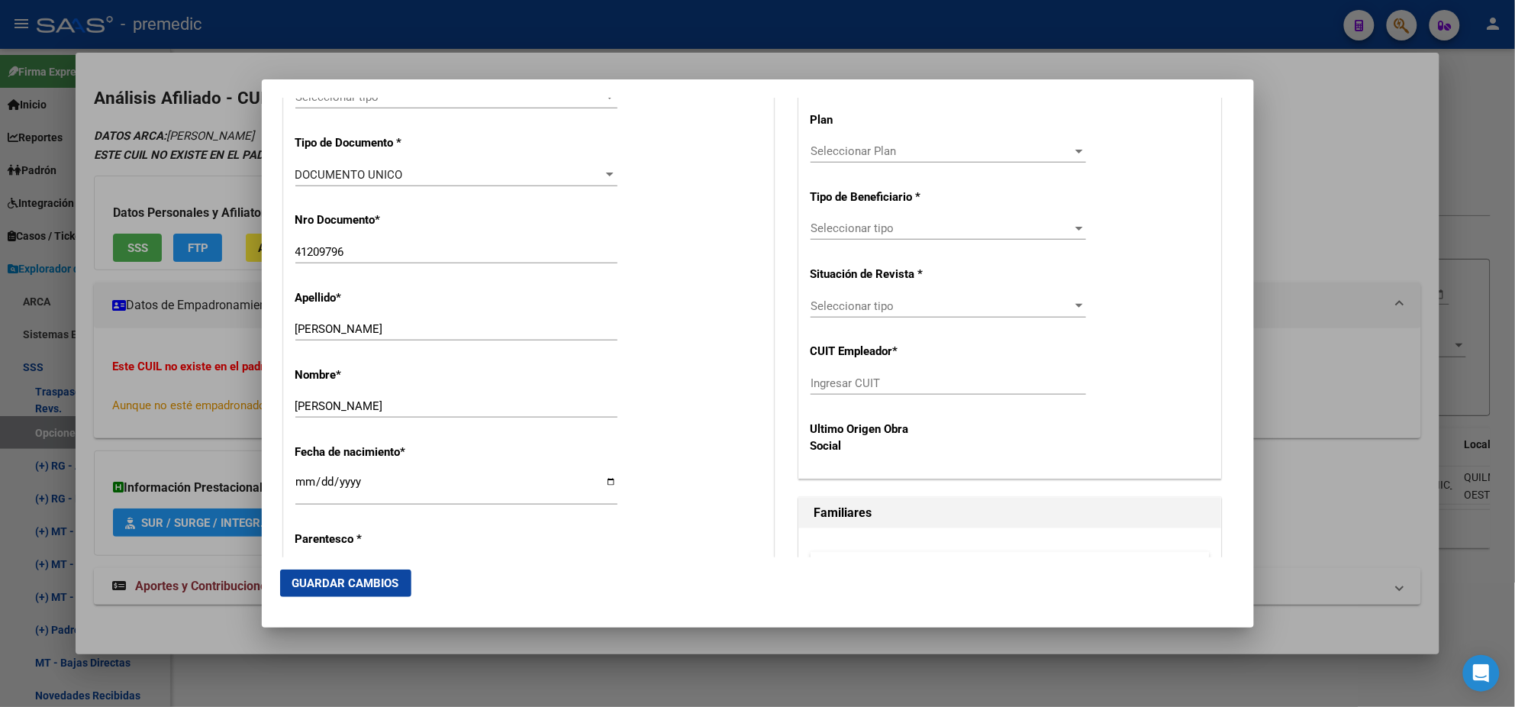
click at [861, 392] on div "Ingresar CUIT" at bounding box center [949, 383] width 276 height 23
paste input "30-71753366-2"
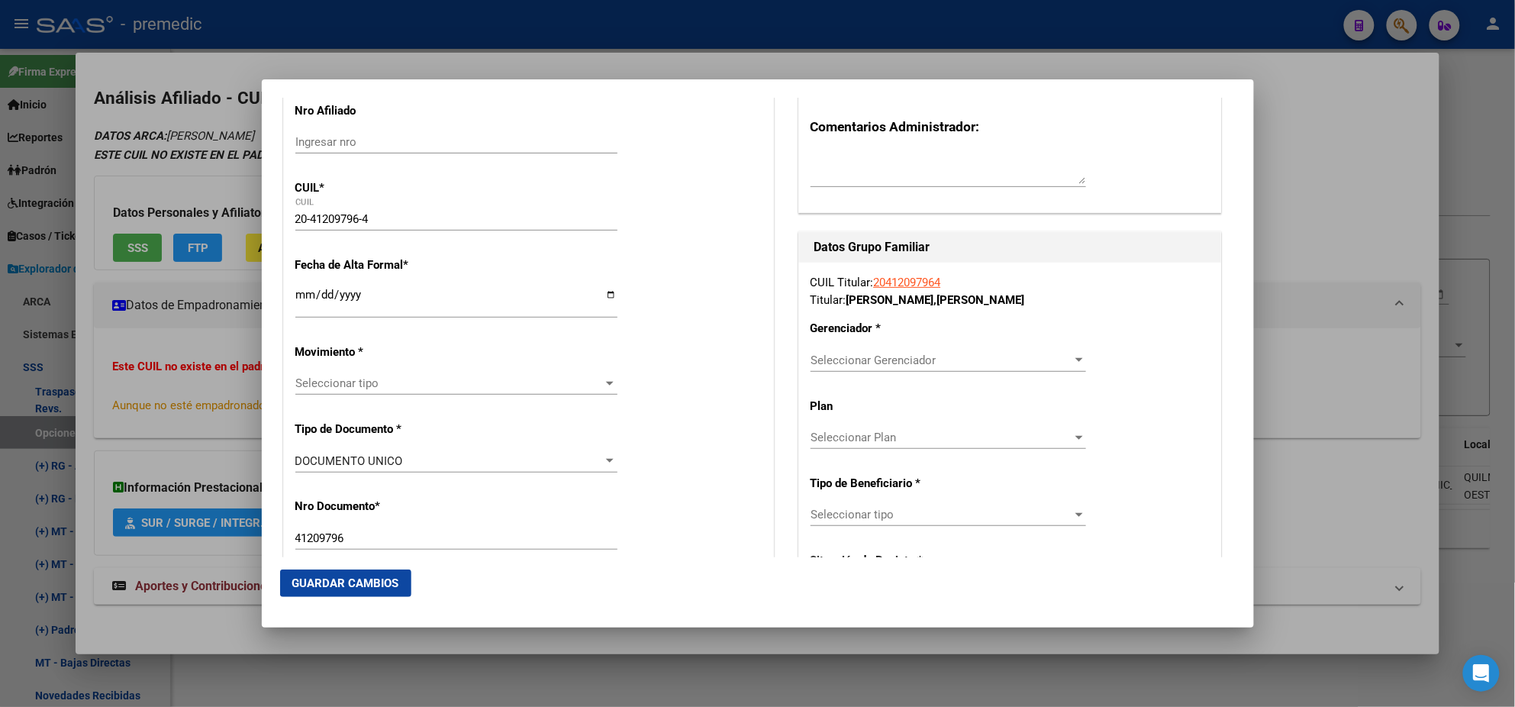
scroll to position [381, 0]
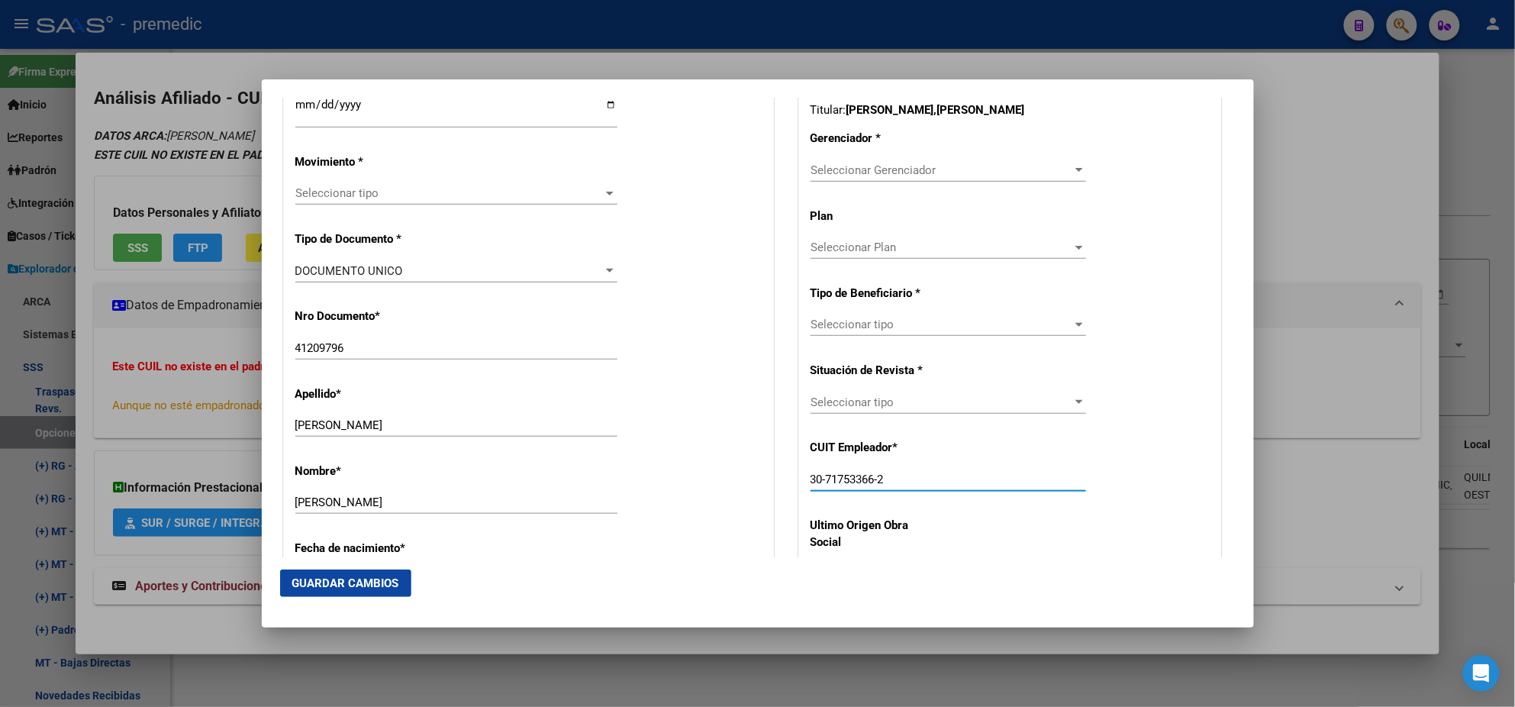
type input "30-71753366-2"
click at [828, 173] on span "Seleccionar Gerenciador" at bounding box center [942, 170] width 262 height 14
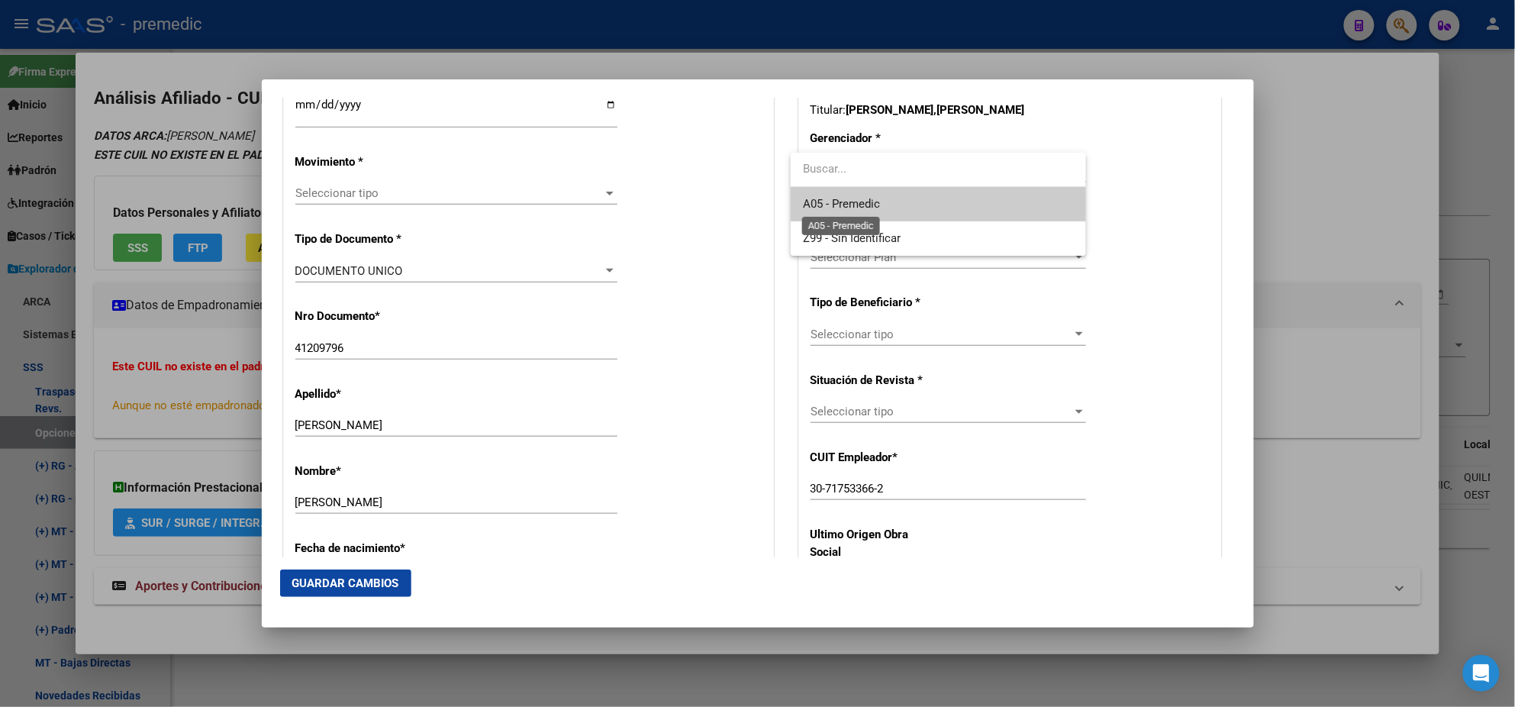
click at [825, 203] on span "A05 - Premedic" at bounding box center [841, 204] width 77 height 14
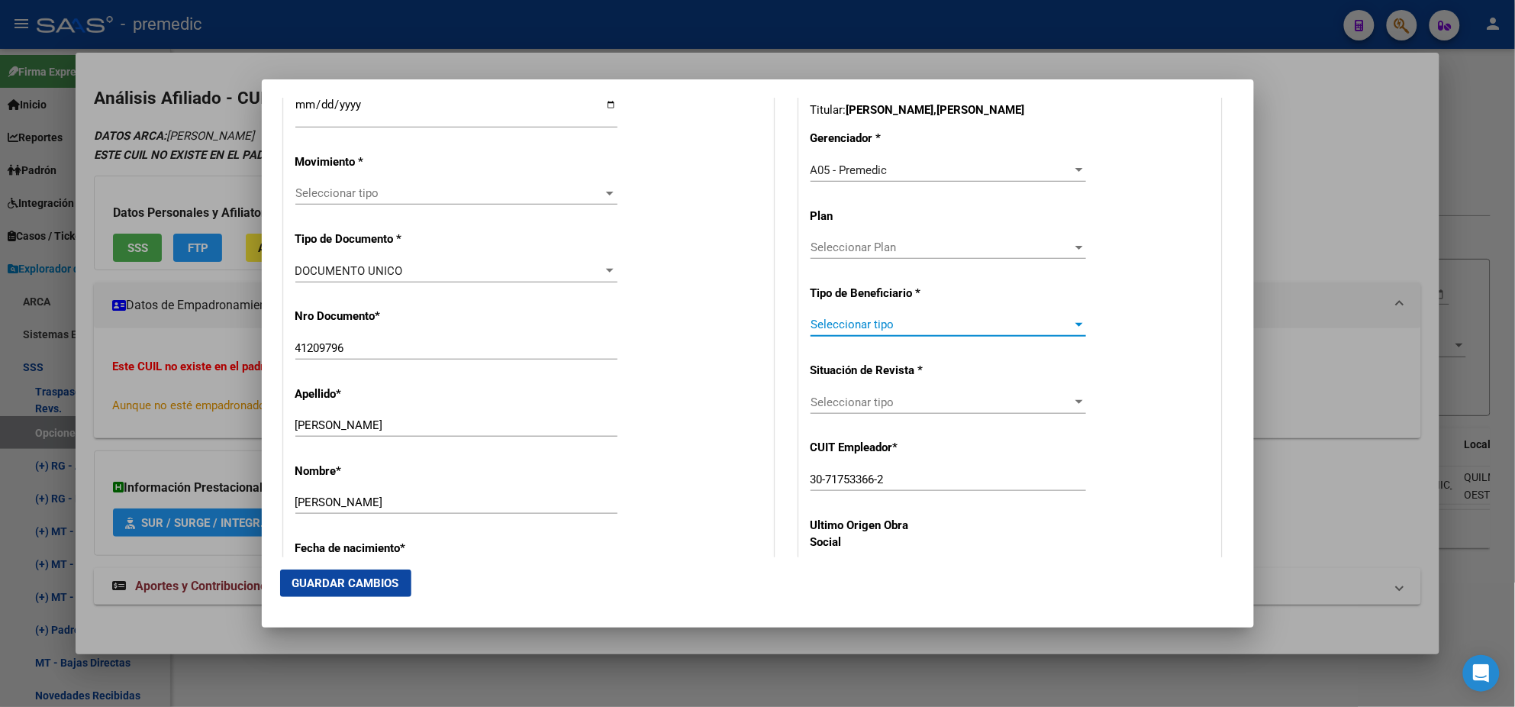
click at [846, 322] on span "Seleccionar tipo" at bounding box center [942, 325] width 262 height 14
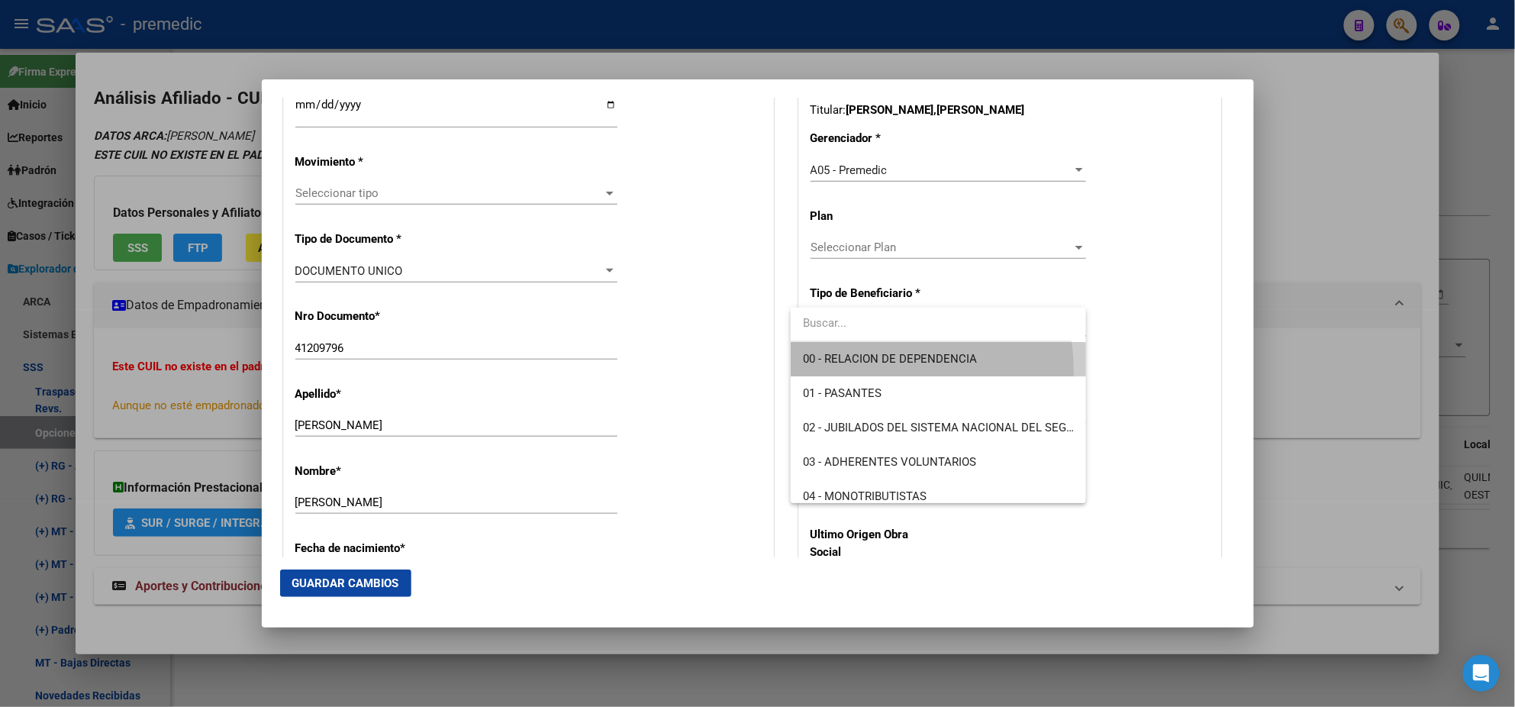
click at [846, 372] on span "00 - RELACION DE DEPENDENCIA" at bounding box center [938, 359] width 271 height 34
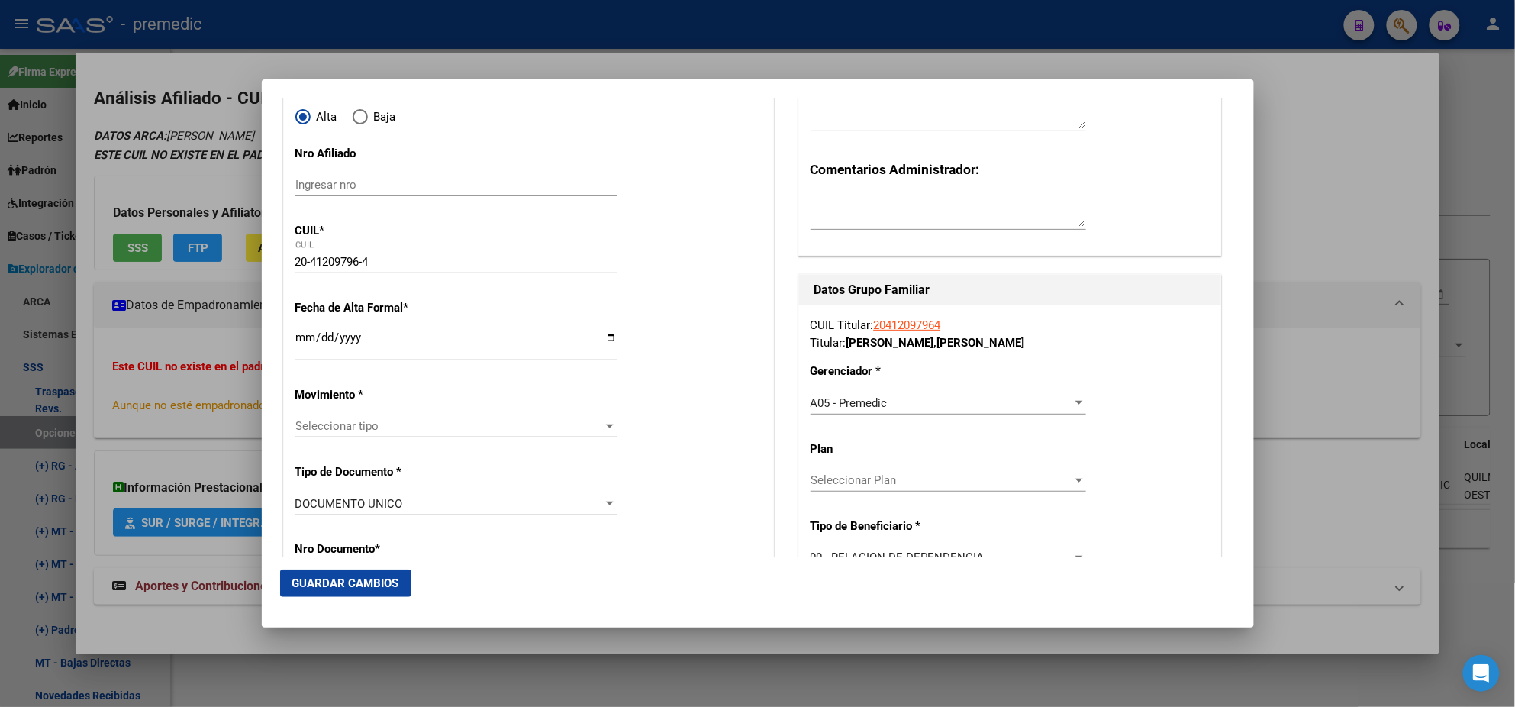
scroll to position [285, 0]
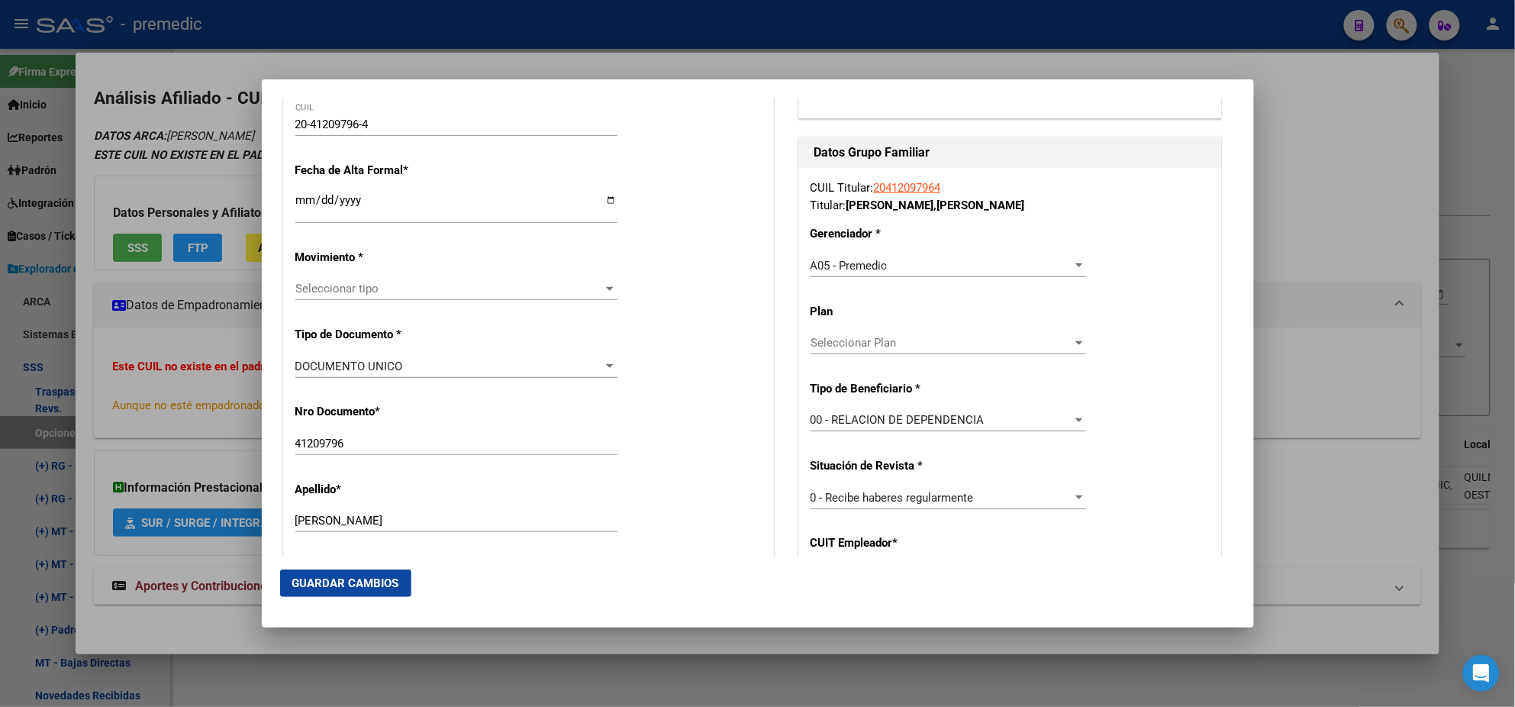
click at [305, 196] on input "Ingresar fecha" at bounding box center [456, 206] width 322 height 24
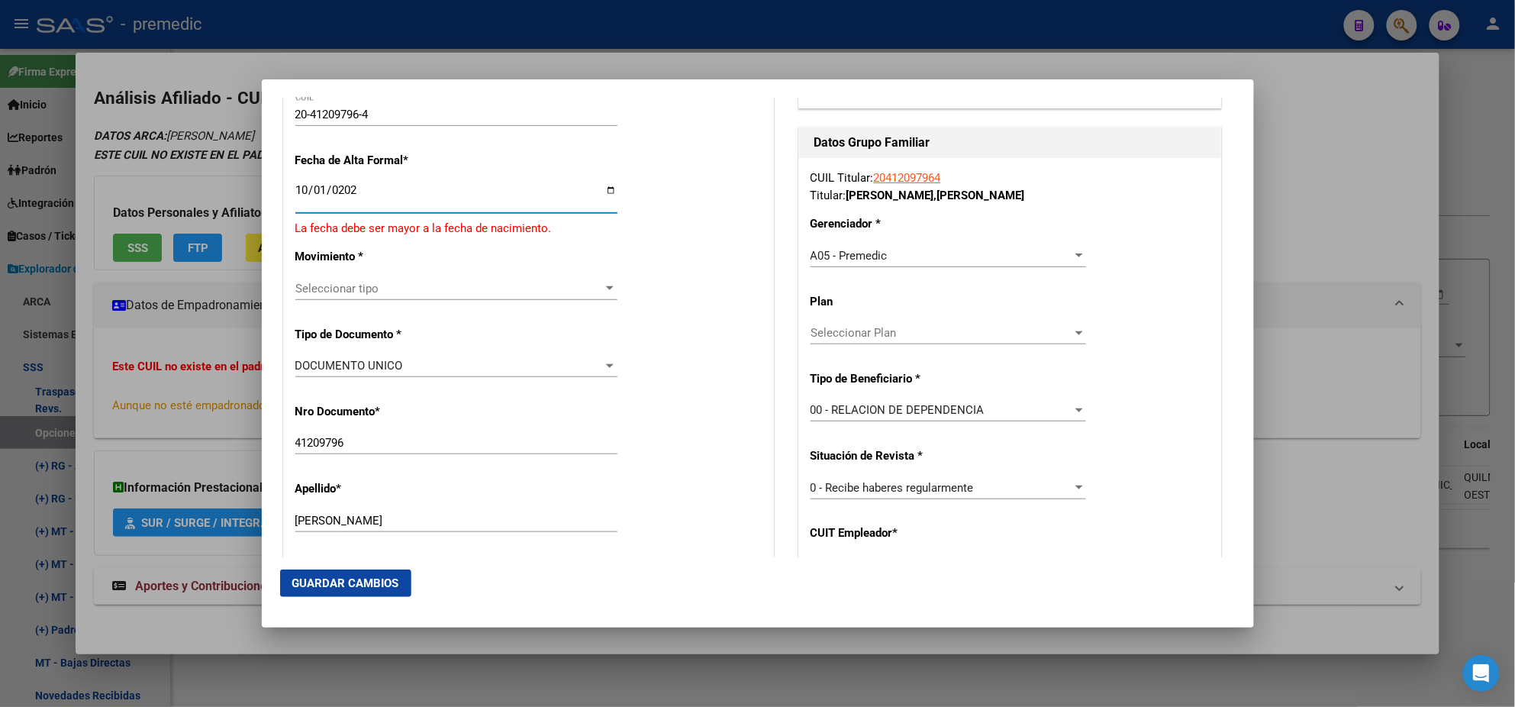
type input "[DATE]"
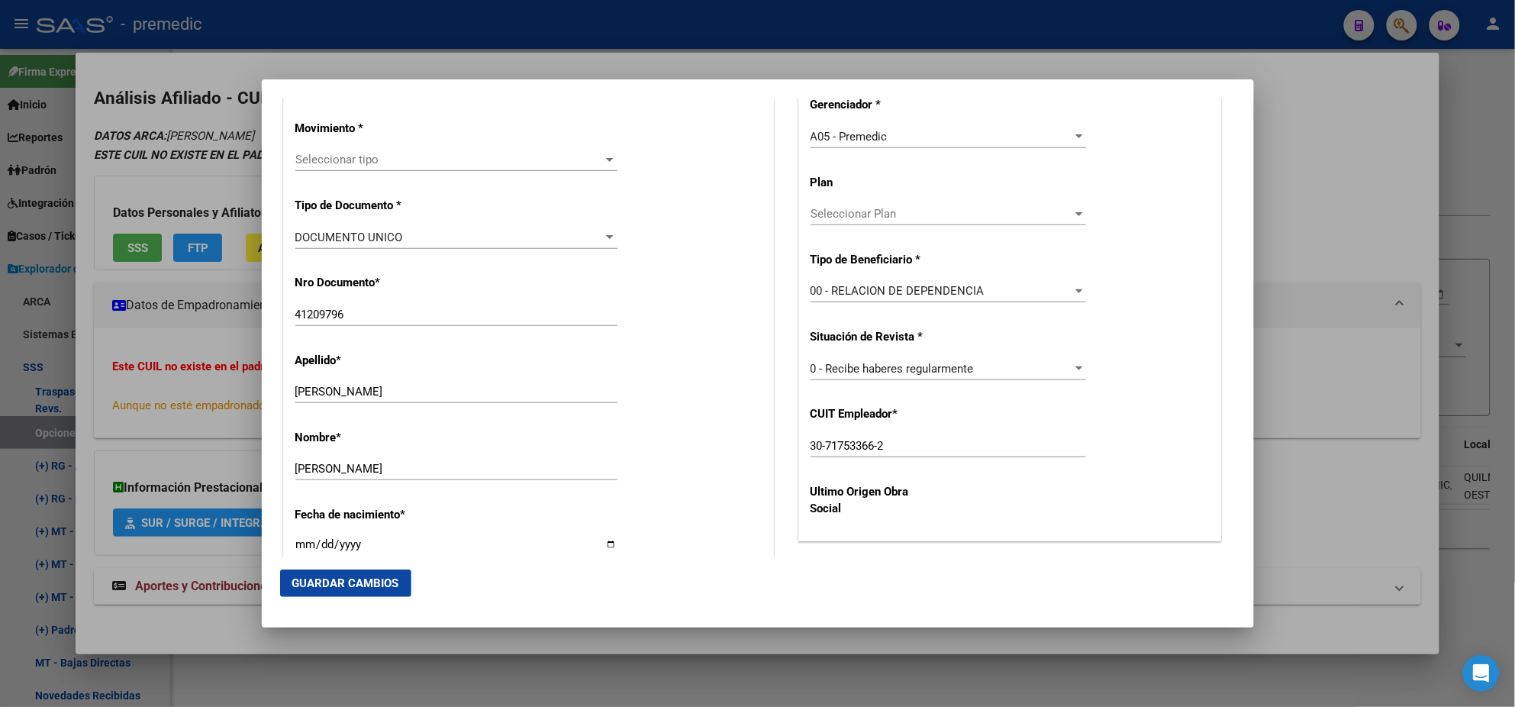
scroll to position [381, 0]
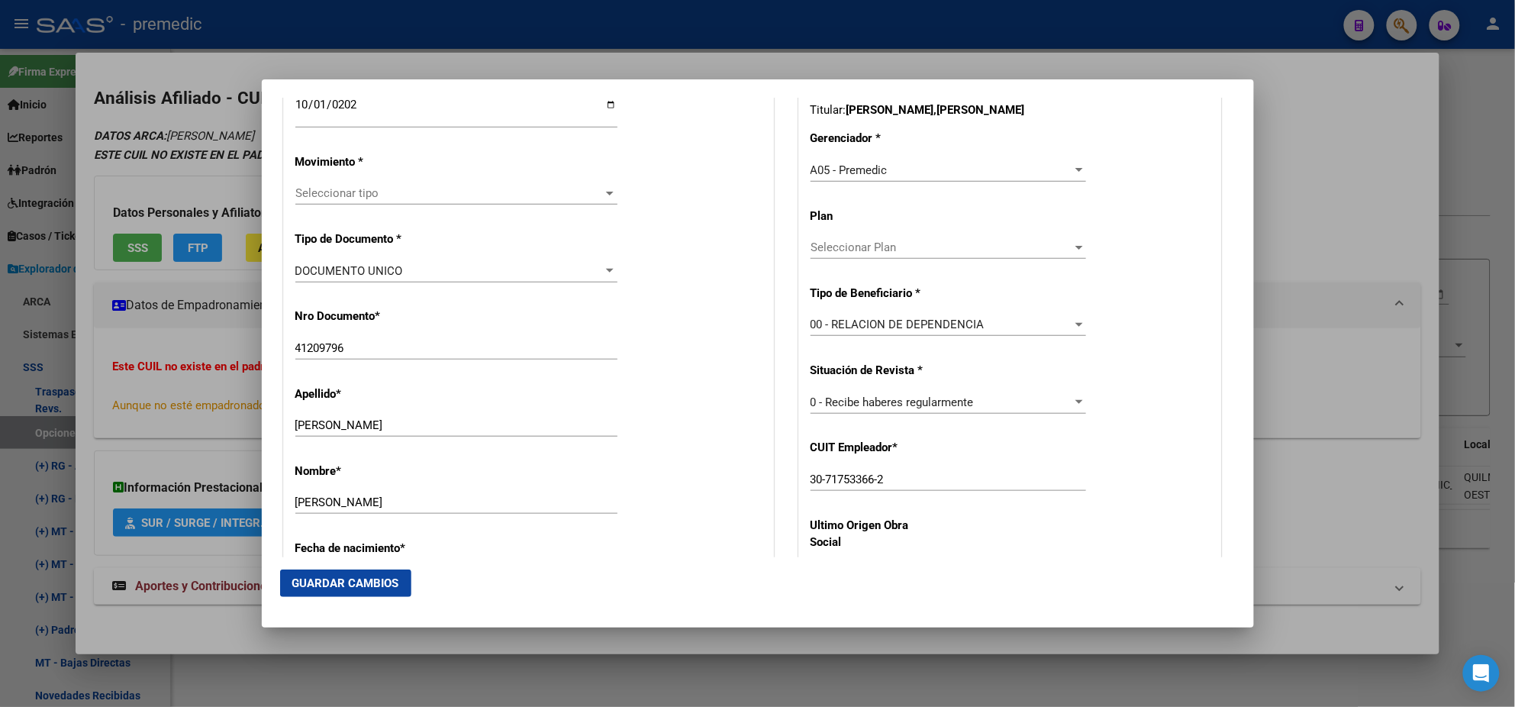
click at [367, 198] on span "Seleccionar tipo" at bounding box center [449, 193] width 308 height 14
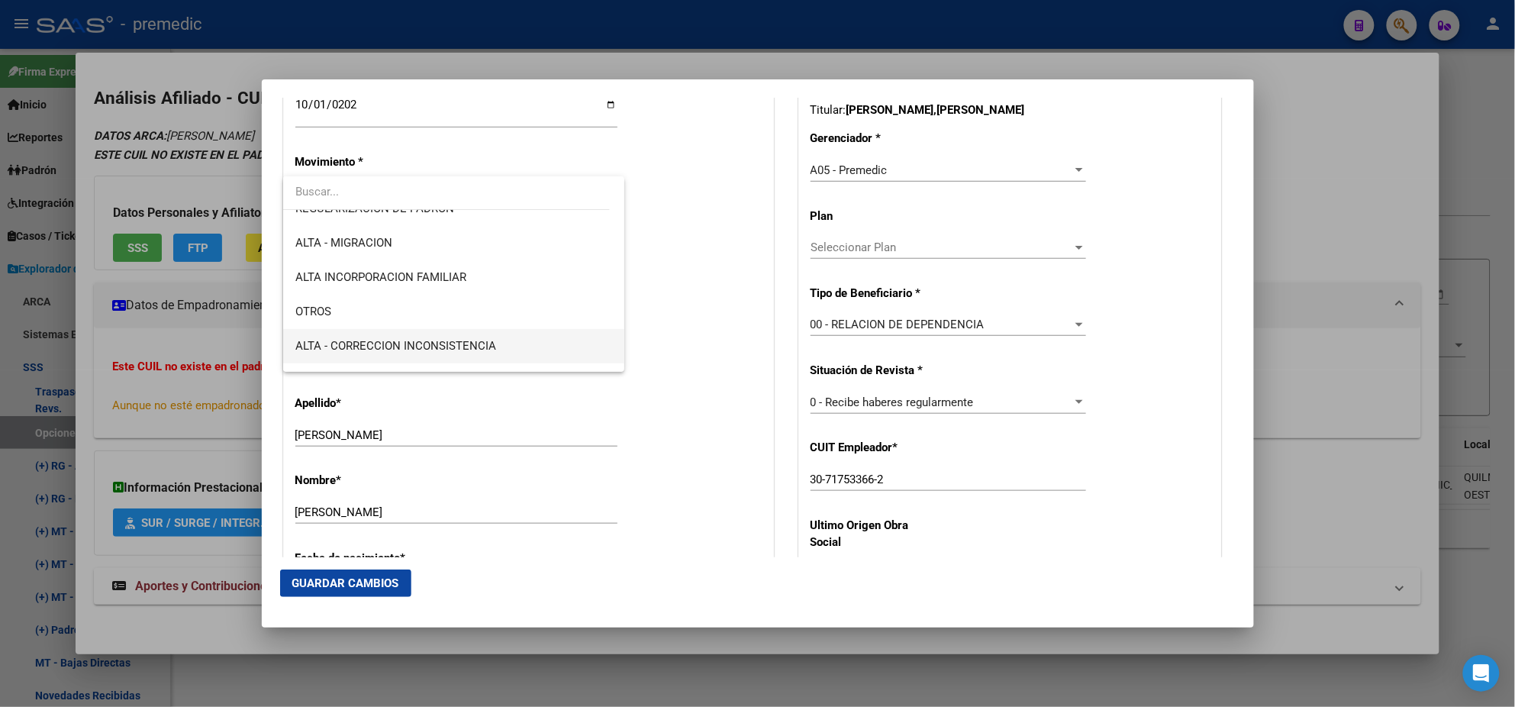
scroll to position [285, 0]
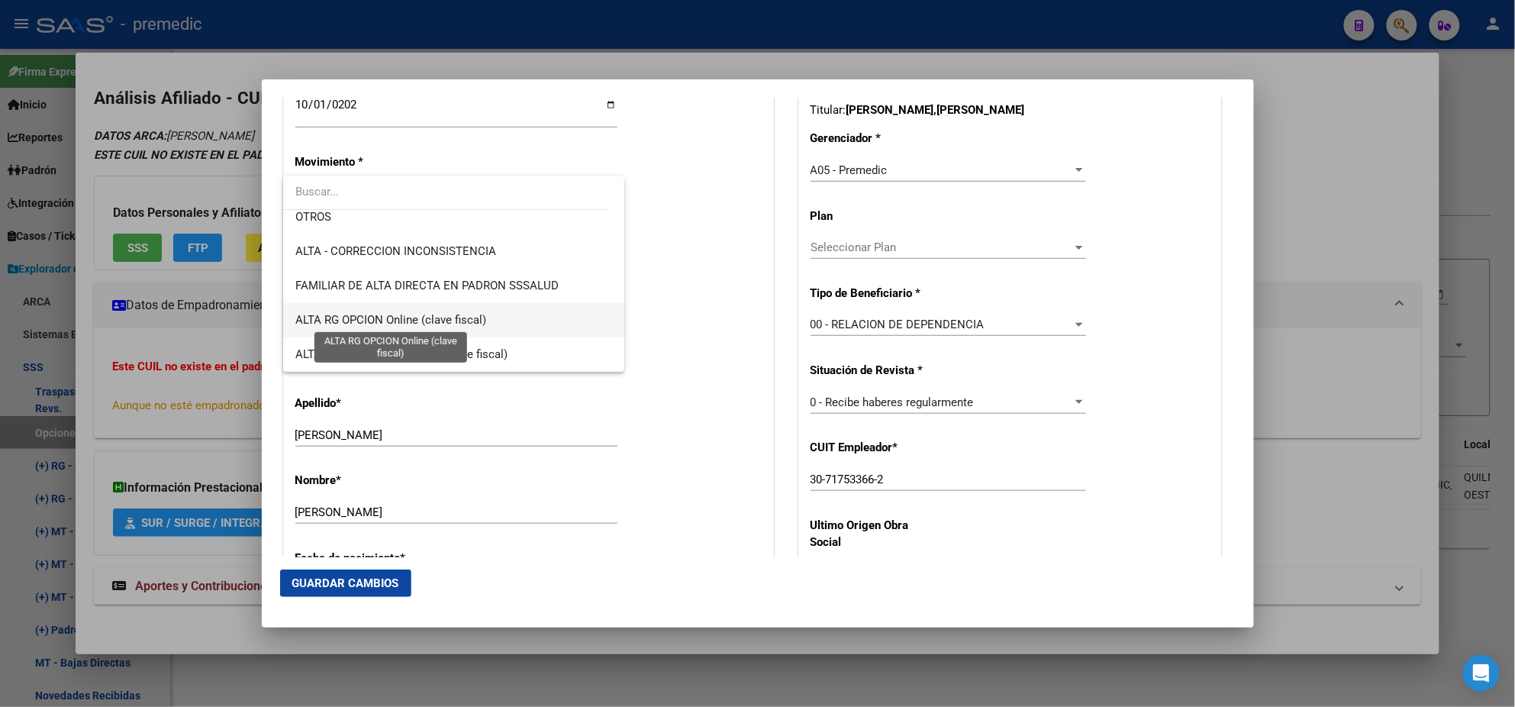
click at [461, 324] on span "ALTA RG OPCION Online (clave fiscal)" at bounding box center [390, 320] width 191 height 14
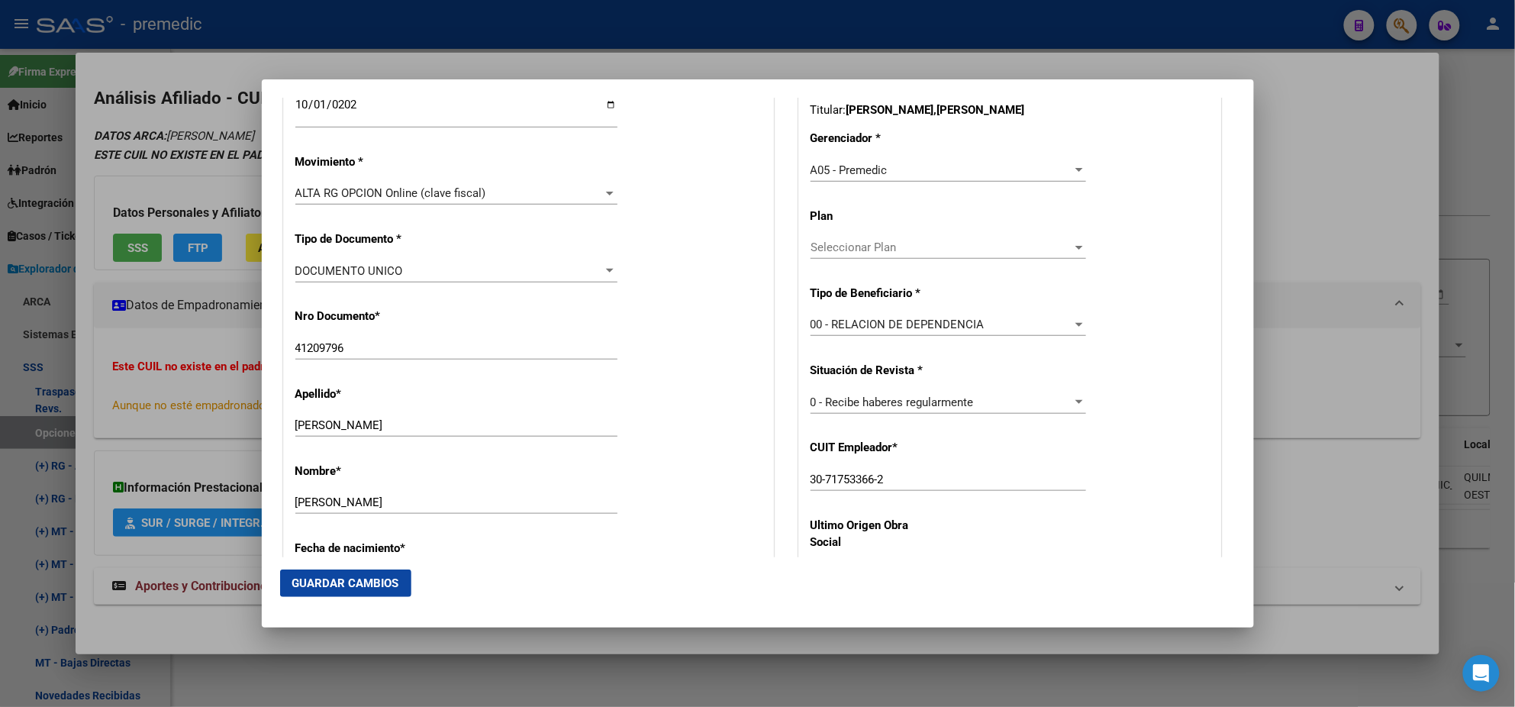
click at [463, 322] on div "Nro Documento * 41209796 Ingresar nro" at bounding box center [528, 334] width 466 height 77
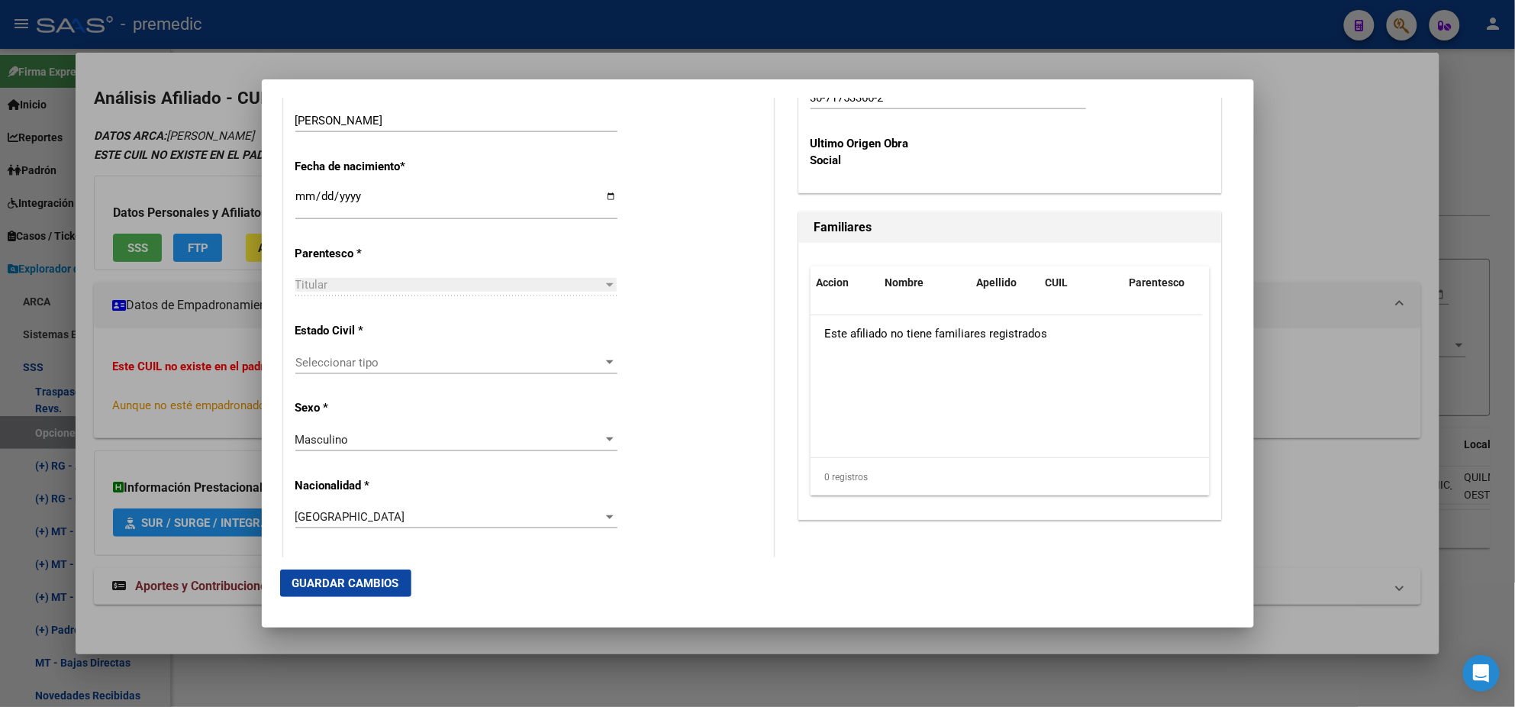
scroll to position [858, 0]
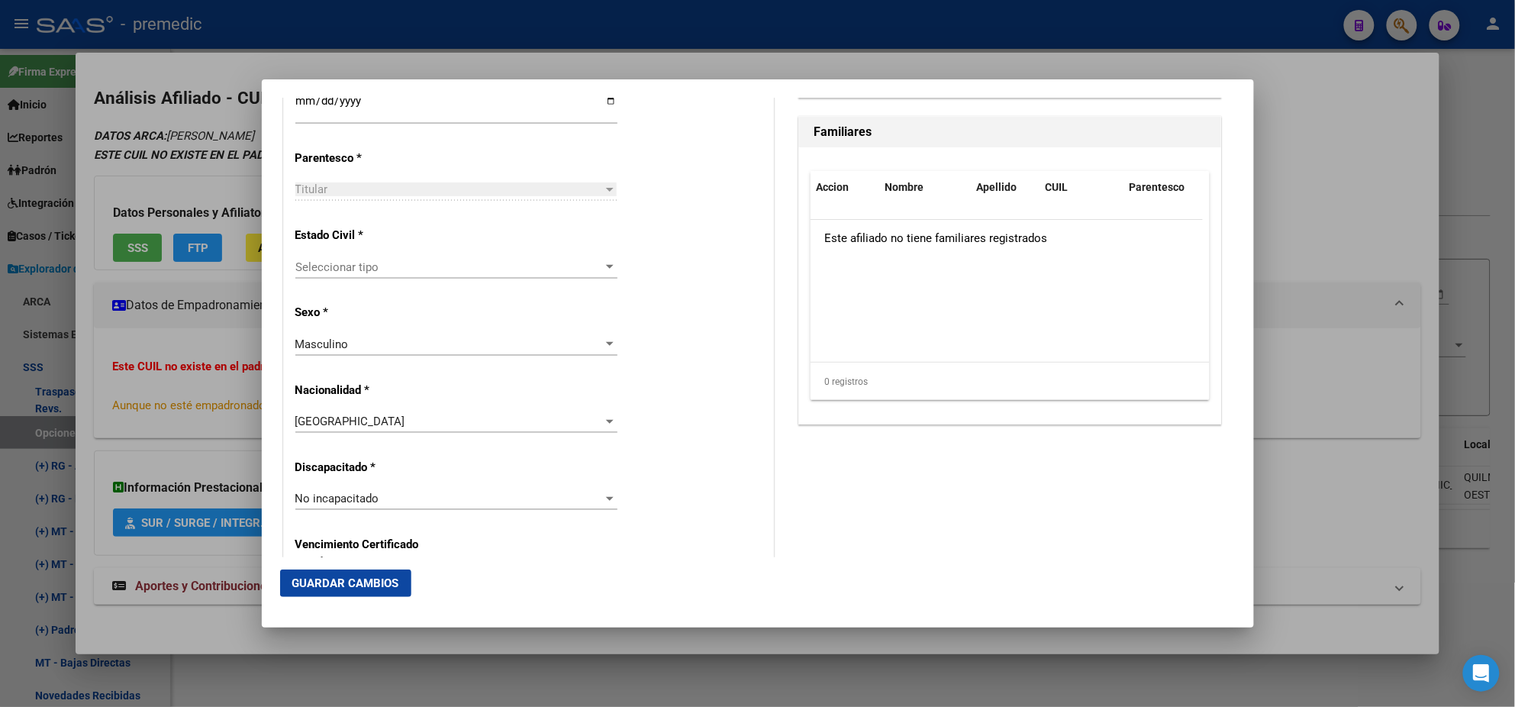
click at [448, 267] on span "Seleccionar tipo" at bounding box center [449, 267] width 308 height 14
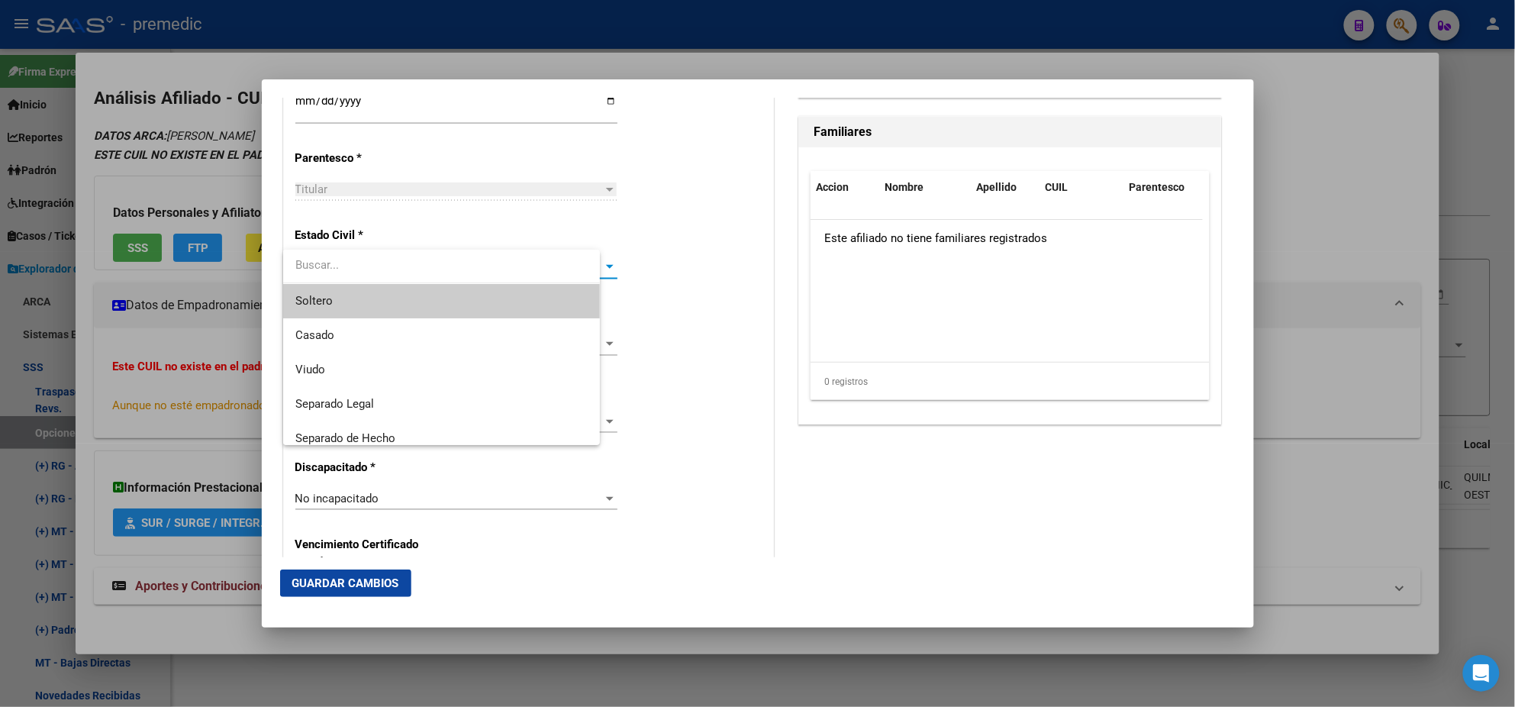
click at [454, 308] on span "Soltero" at bounding box center [441, 301] width 292 height 34
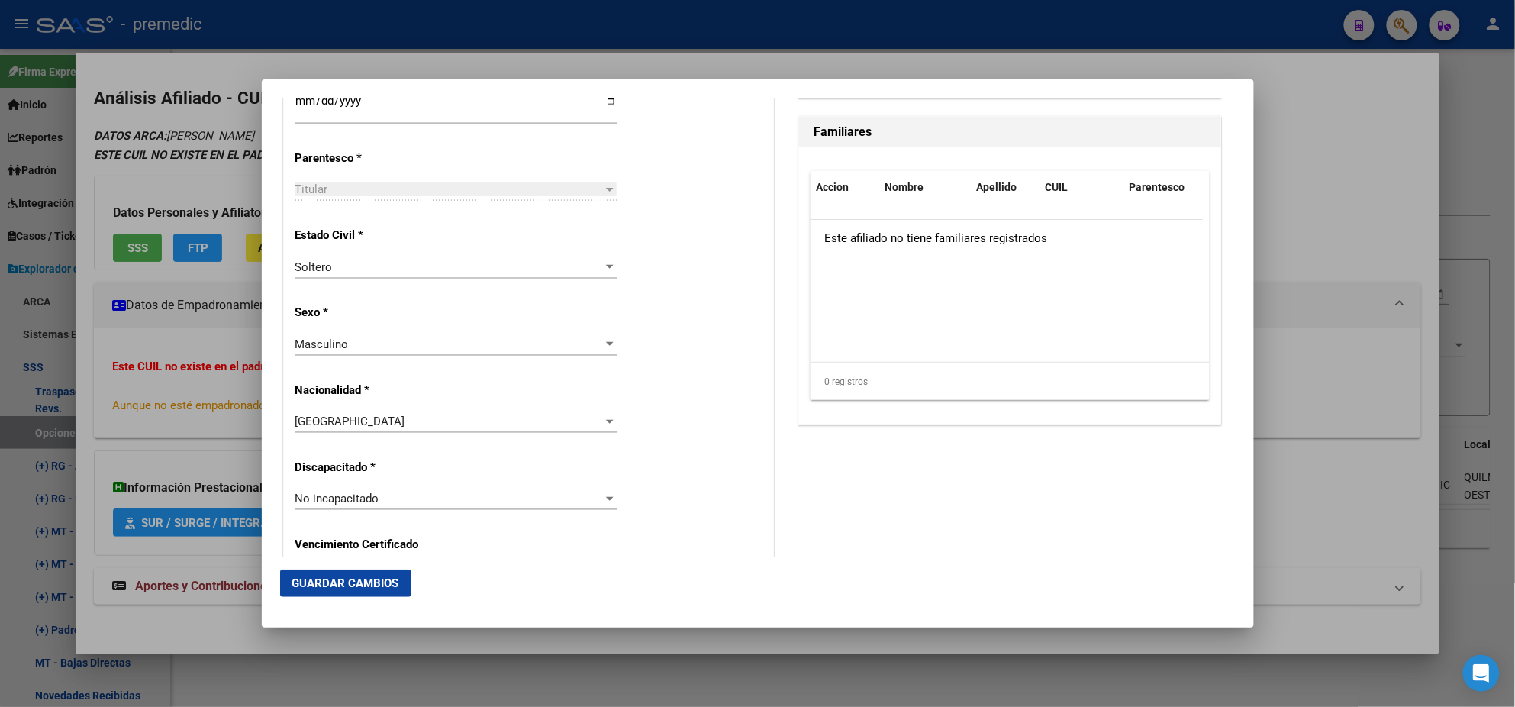
click at [455, 314] on div "Alta Baja Nro Afiliado Ingresar nro CUIL * 20-41209796-4 CUIL ARCA Padrón Fecha…" at bounding box center [528, 477] width 489 height 2180
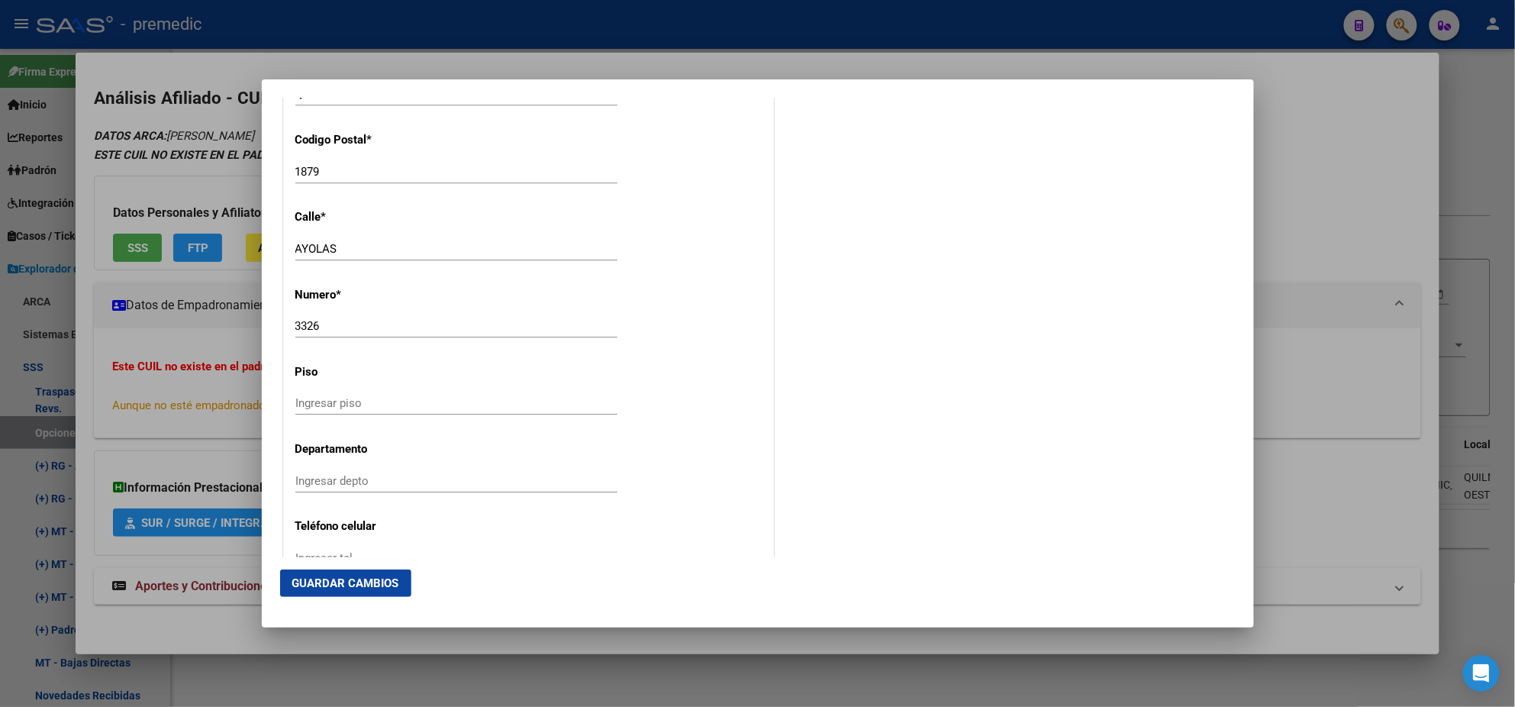
scroll to position [1621, 0]
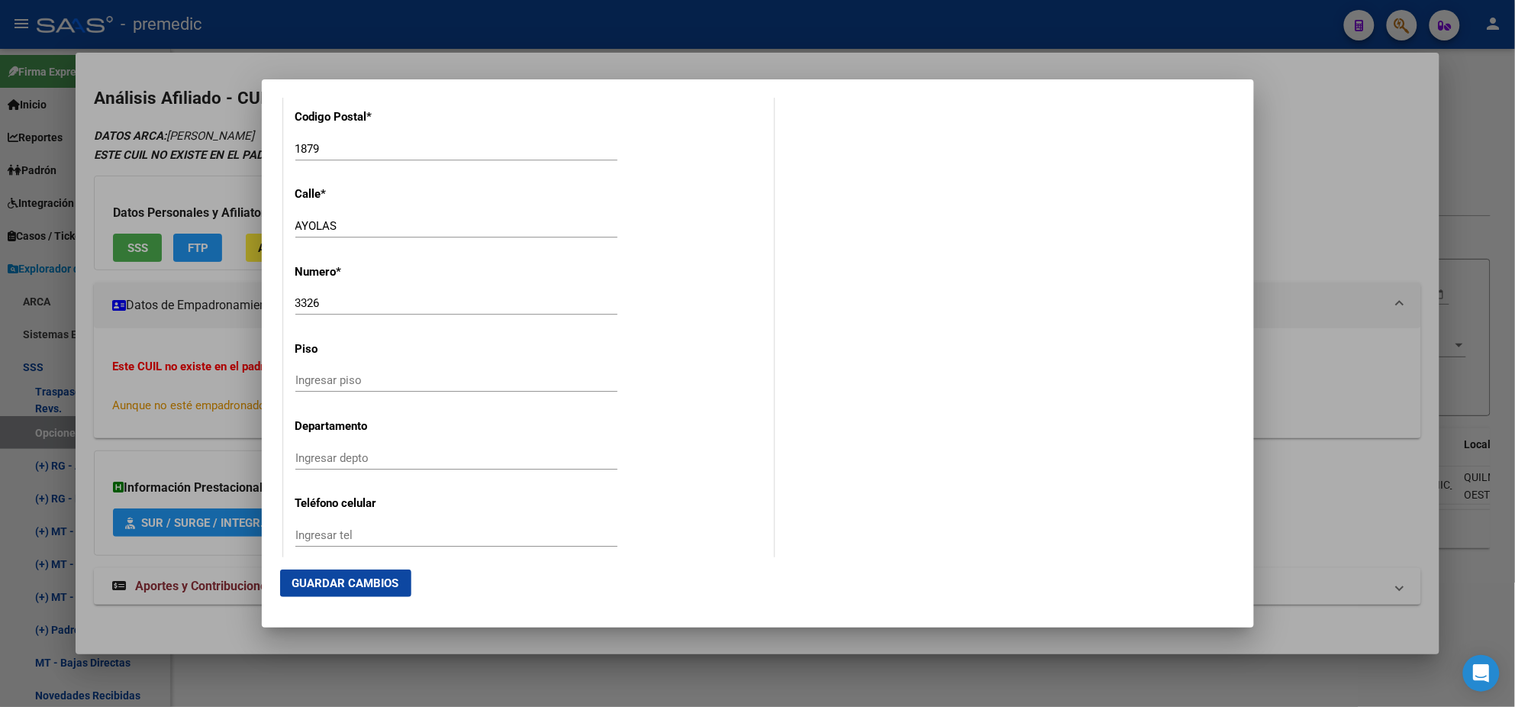
click at [356, 580] on span "Guardar Cambios" at bounding box center [345, 583] width 107 height 14
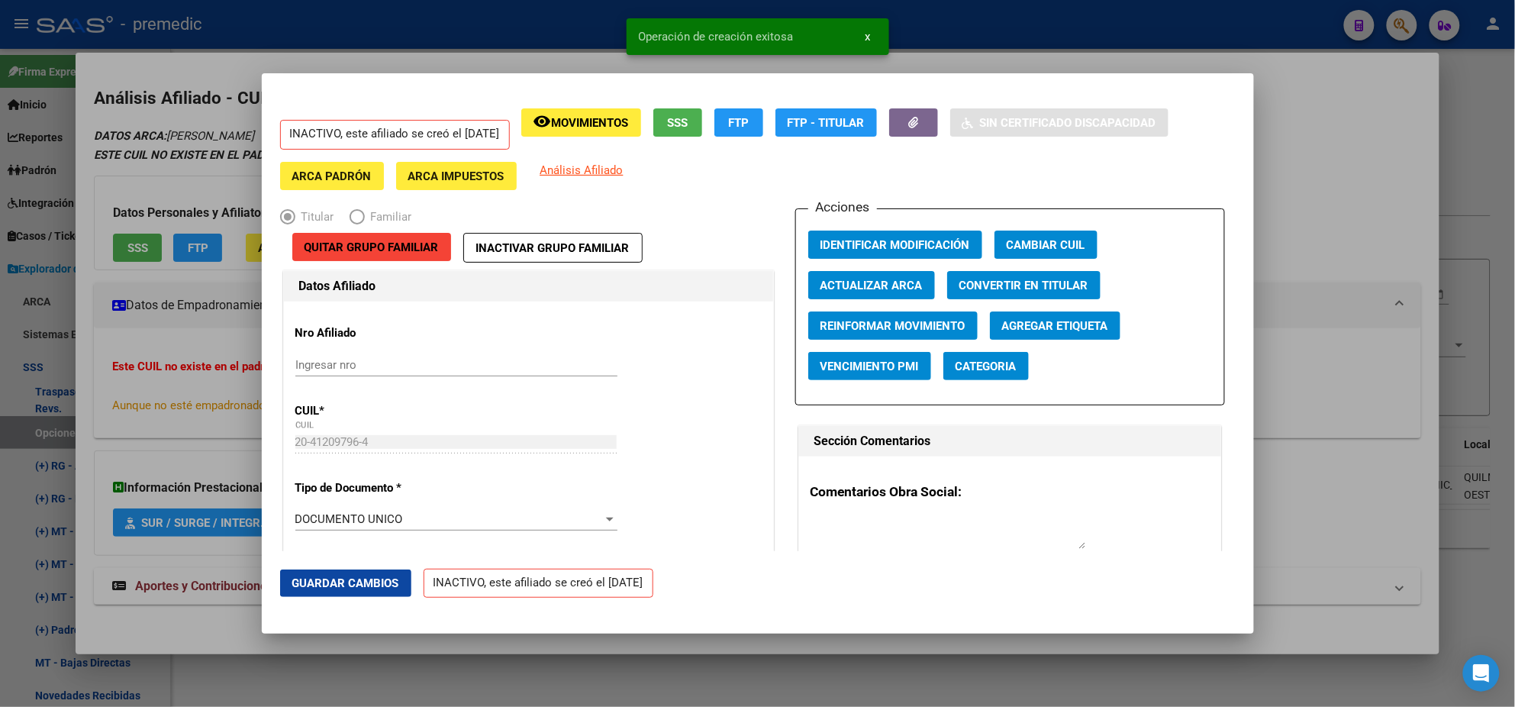
click at [85, 418] on div at bounding box center [757, 353] width 1515 height 707
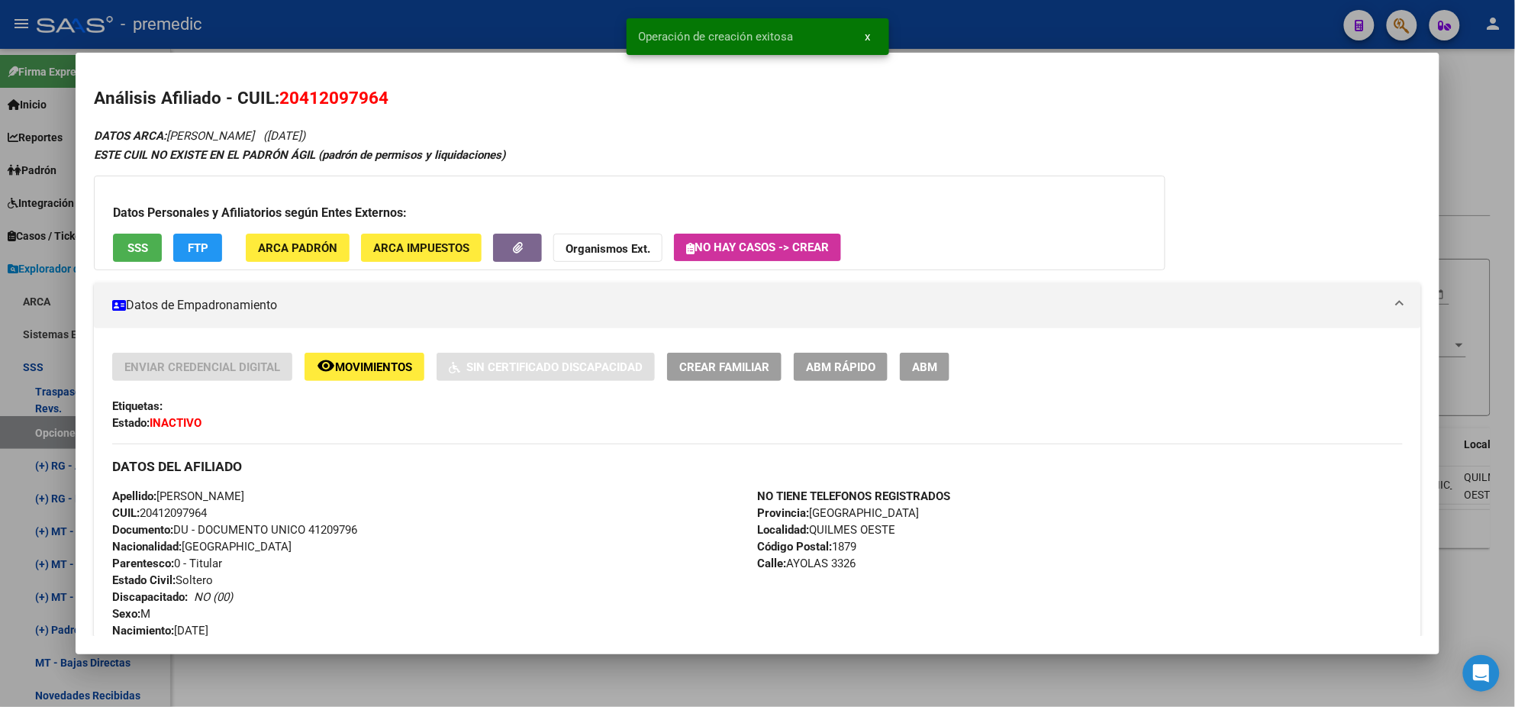
click at [43, 421] on div at bounding box center [757, 353] width 1515 height 707
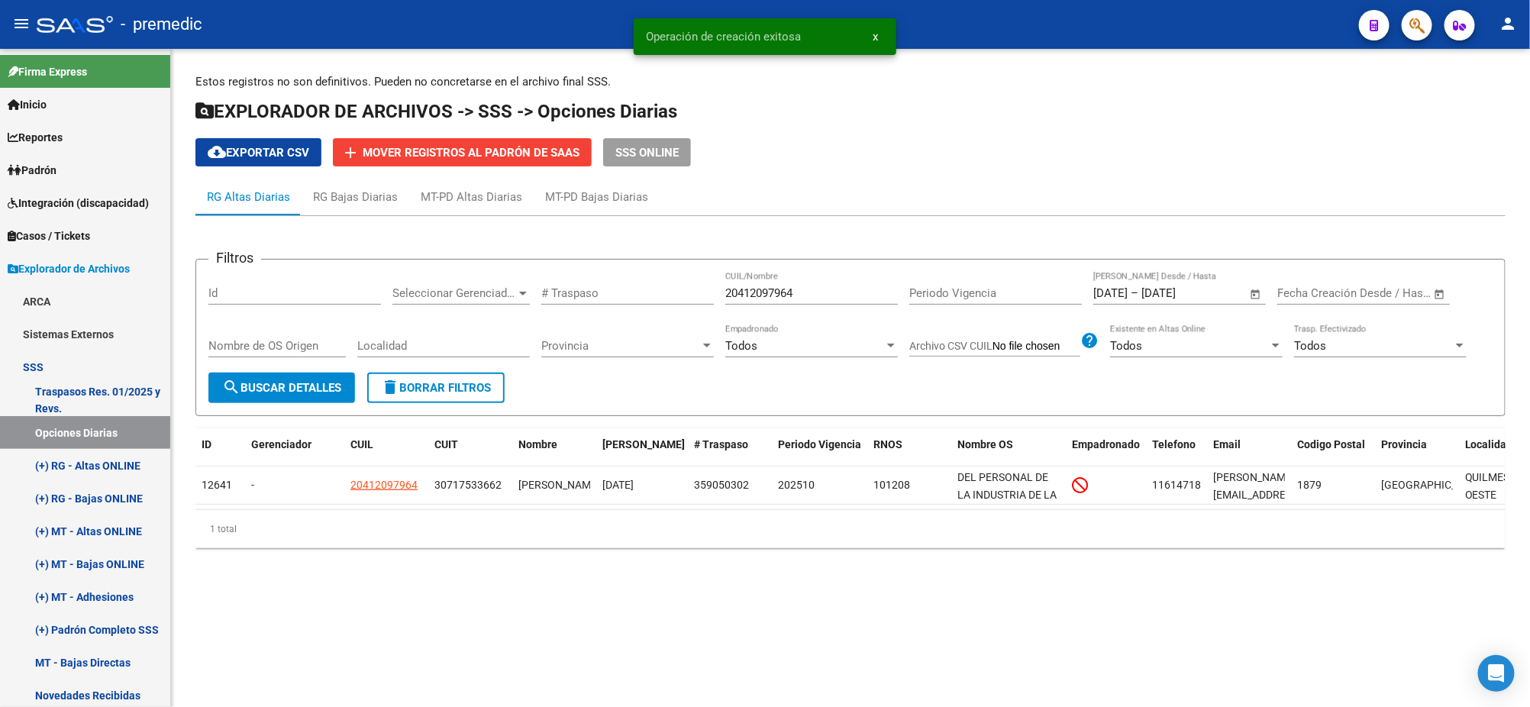
click at [300, 370] on div "Nombre de OS Origen" at bounding box center [276, 347] width 137 height 47
click at [302, 381] on span "search Buscar Detalles" at bounding box center [281, 388] width 119 height 14
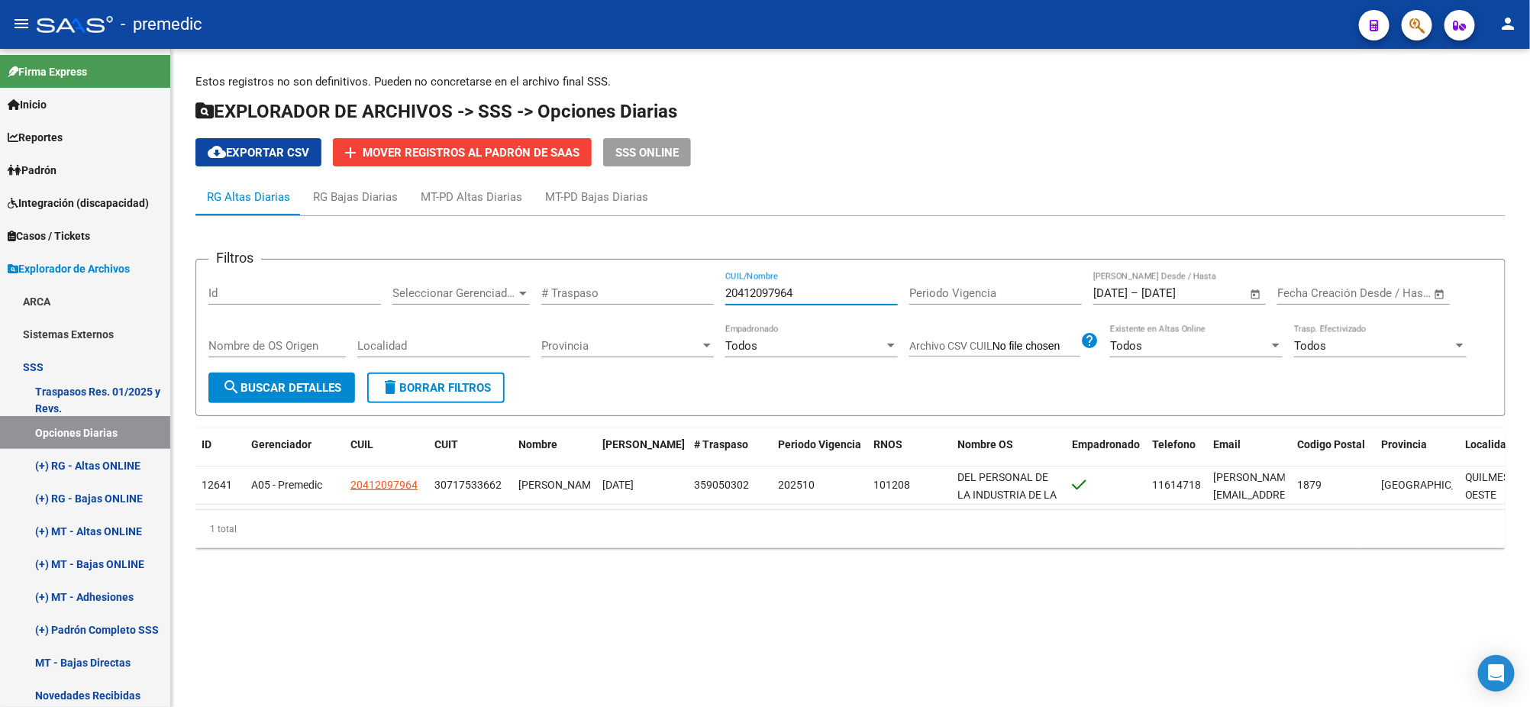
drag, startPoint x: 788, startPoint y: 292, endPoint x: 551, endPoint y: 301, distance: 236.8
click at [599, 297] on div "Filtros Id Seleccionar Gerenciador Seleccionar Gerenciador # Traspaso 204120979…" at bounding box center [850, 322] width 1284 height 101
paste input "302510890"
type input "20302510890"
click at [273, 387] on span "search Buscar Detalles" at bounding box center [281, 388] width 119 height 14
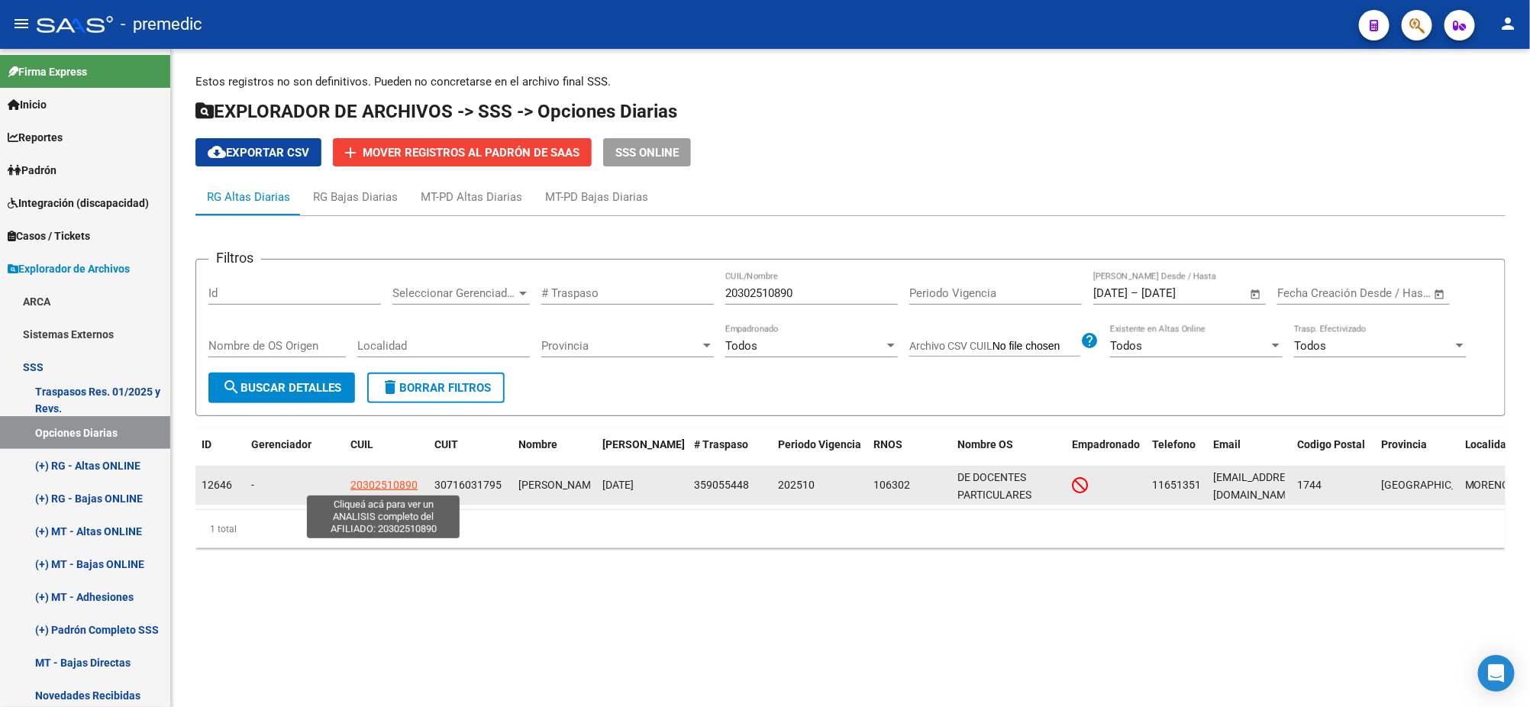
click at [380, 481] on span "20302510890" at bounding box center [383, 485] width 67 height 12
type textarea "20302510890"
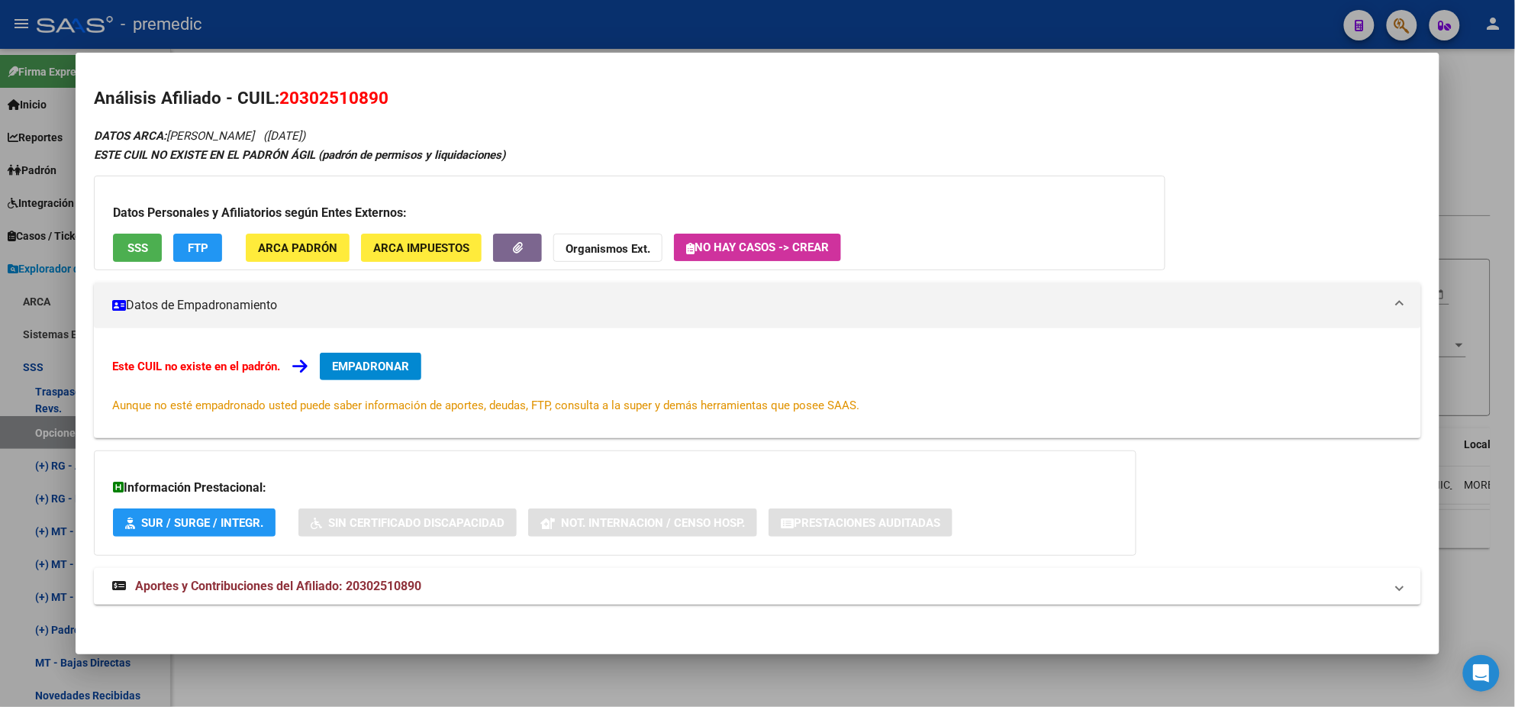
click at [483, 677] on div at bounding box center [757, 353] width 1515 height 707
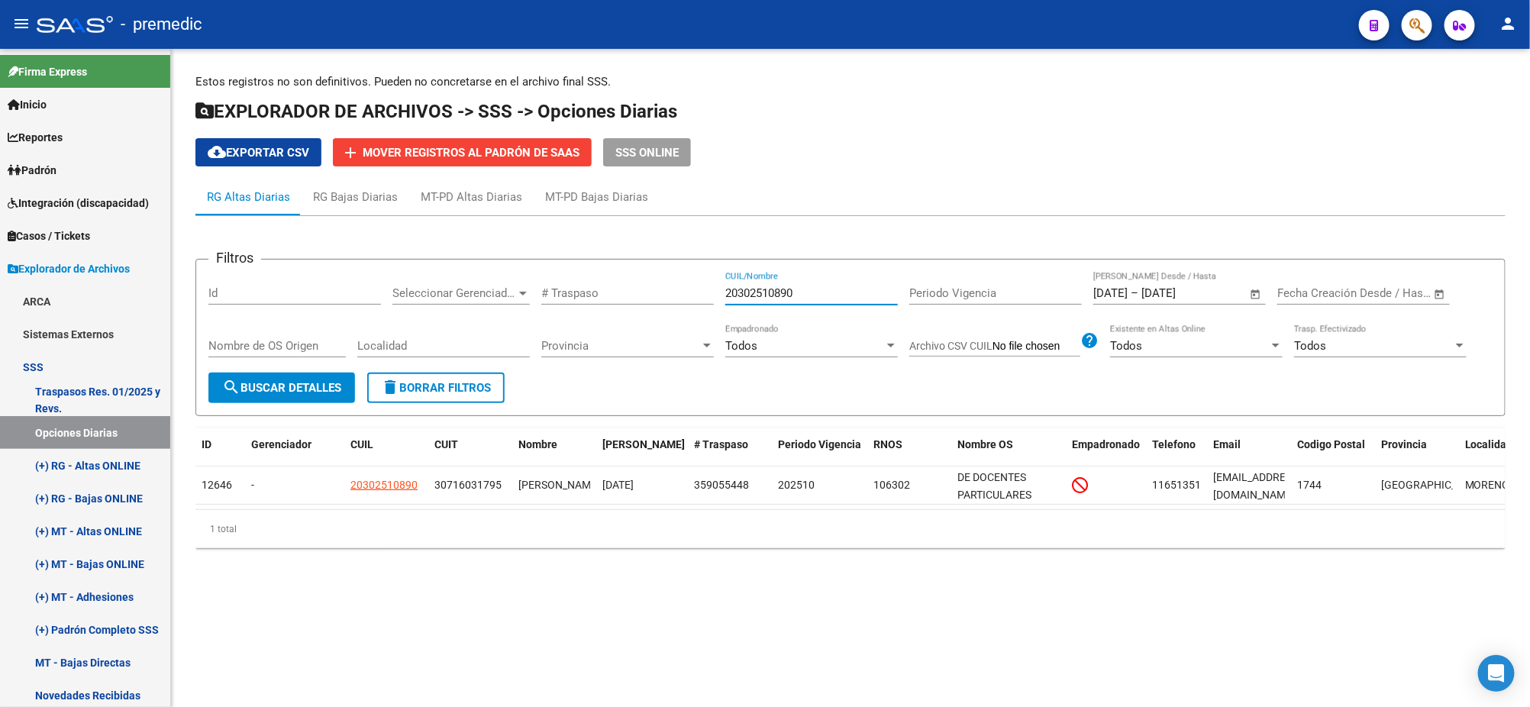
drag, startPoint x: 711, startPoint y: 295, endPoint x: 558, endPoint y: 307, distance: 153.1
click at [643, 298] on div "Filtros Id Seleccionar Gerenciador Seleccionar Gerenciador # Traspaso 203025108…" at bounding box center [850, 322] width 1284 height 101
paste input "412097964"
click at [284, 389] on span "search Buscar Detalles" at bounding box center [281, 388] width 119 height 14
drag, startPoint x: 812, startPoint y: 296, endPoint x: 638, endPoint y: 295, distance: 174.0
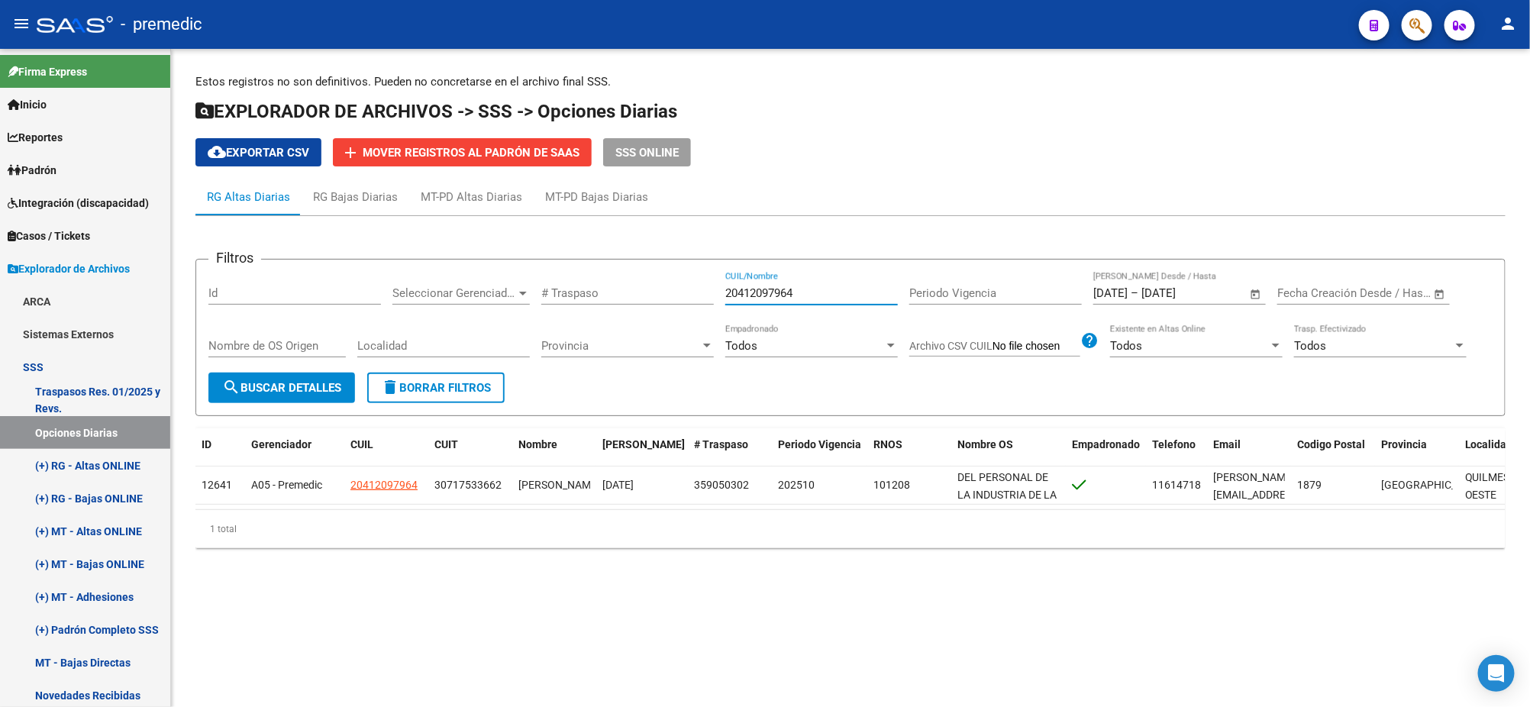
click at [653, 295] on div "Filtros Id Seleccionar Gerenciador Seleccionar Gerenciador # Traspaso 204120979…" at bounding box center [850, 322] width 1284 height 101
paste input "302510890"
type input "20302510890"
click at [279, 387] on span "search Buscar Detalles" at bounding box center [281, 388] width 119 height 14
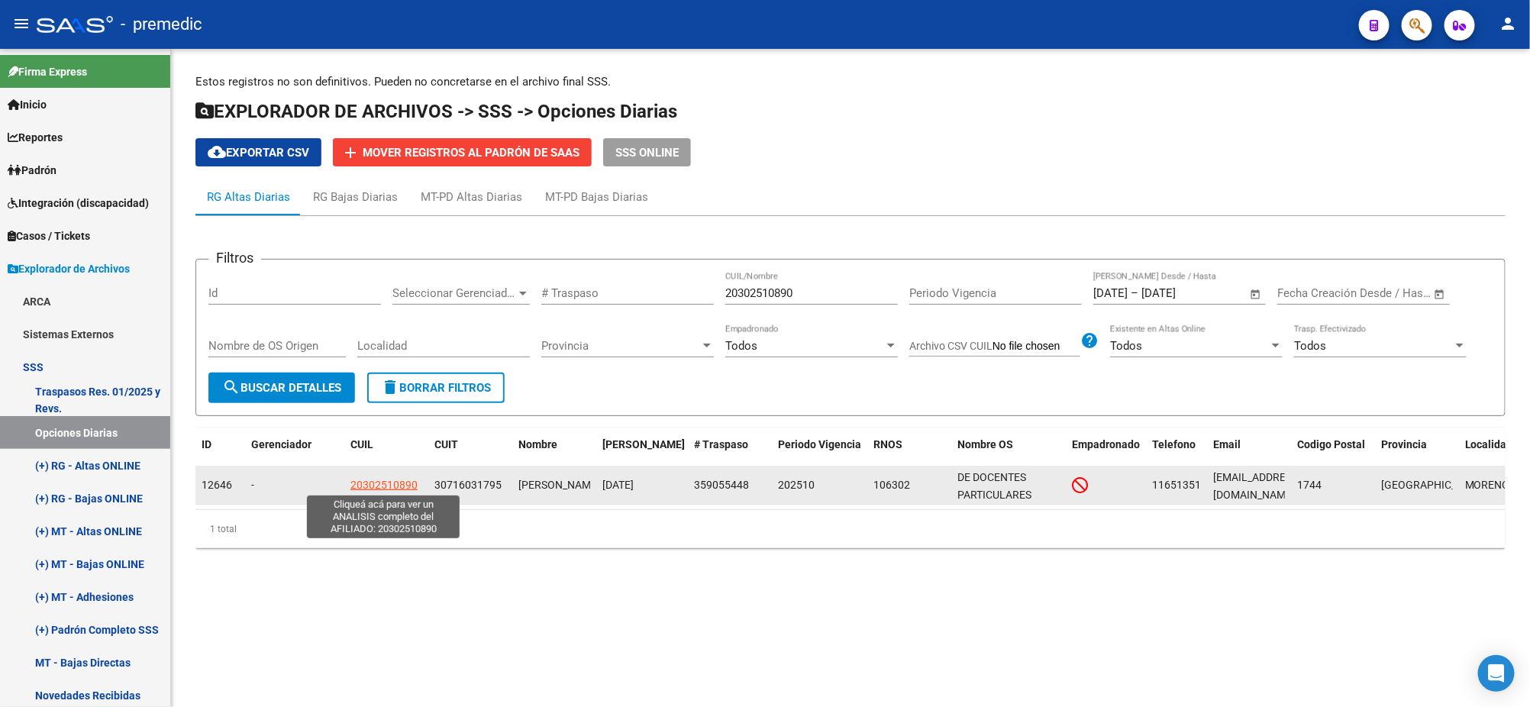
click at [351, 484] on span "20302510890" at bounding box center [383, 485] width 67 height 12
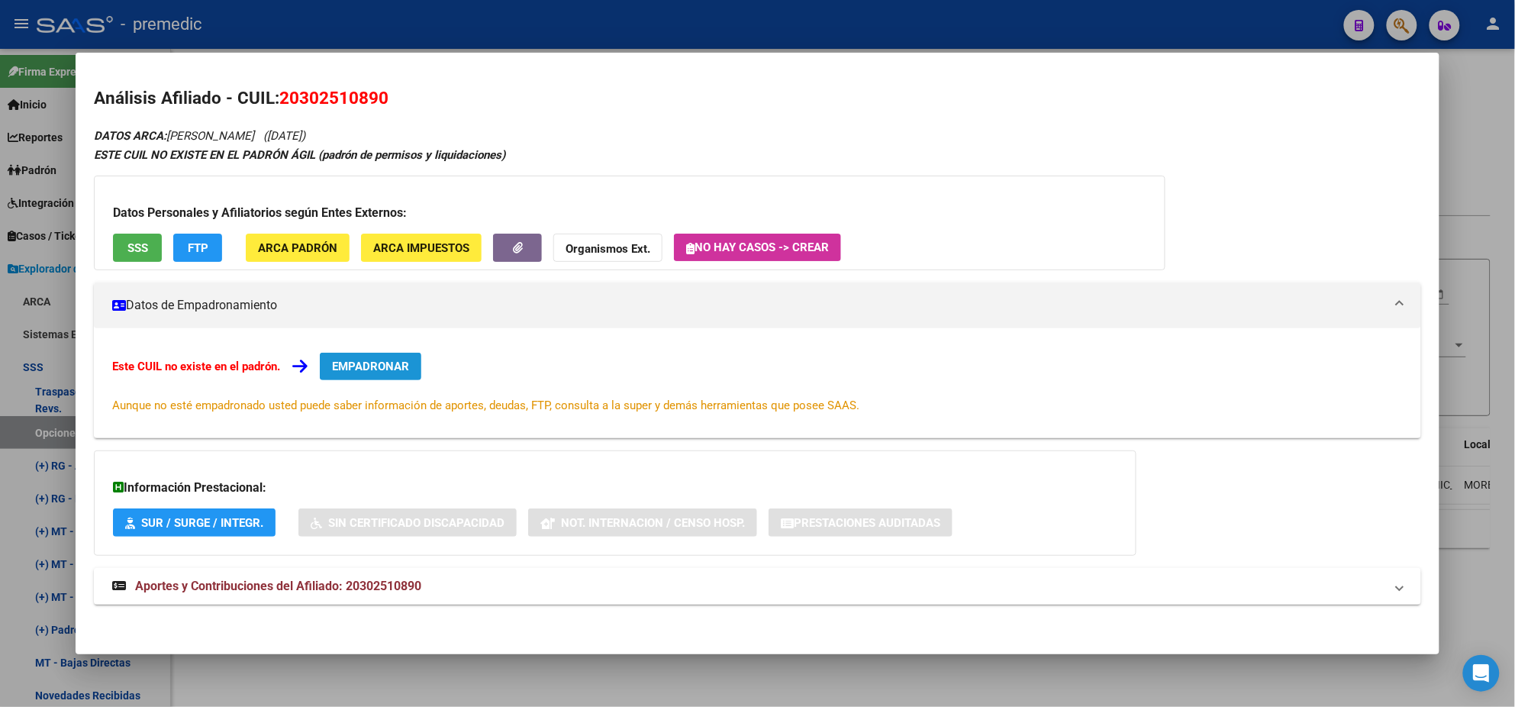
click at [398, 372] on span "EMPADRONAR" at bounding box center [370, 367] width 77 height 14
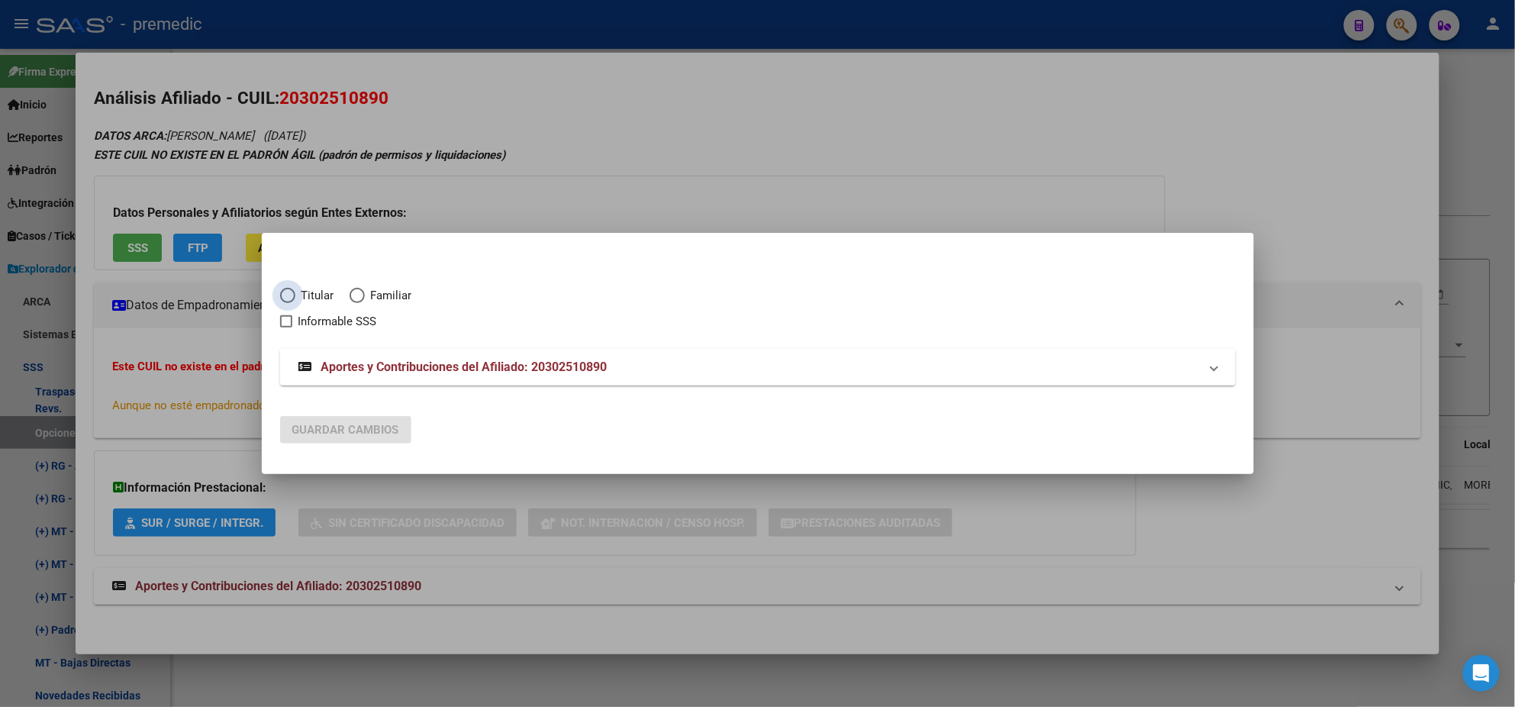
click at [286, 297] on span "Elija una opción" at bounding box center [287, 295] width 15 height 15
click at [286, 297] on input "Titular" at bounding box center [287, 295] width 15 height 15
radio input "true"
checkbox input "true"
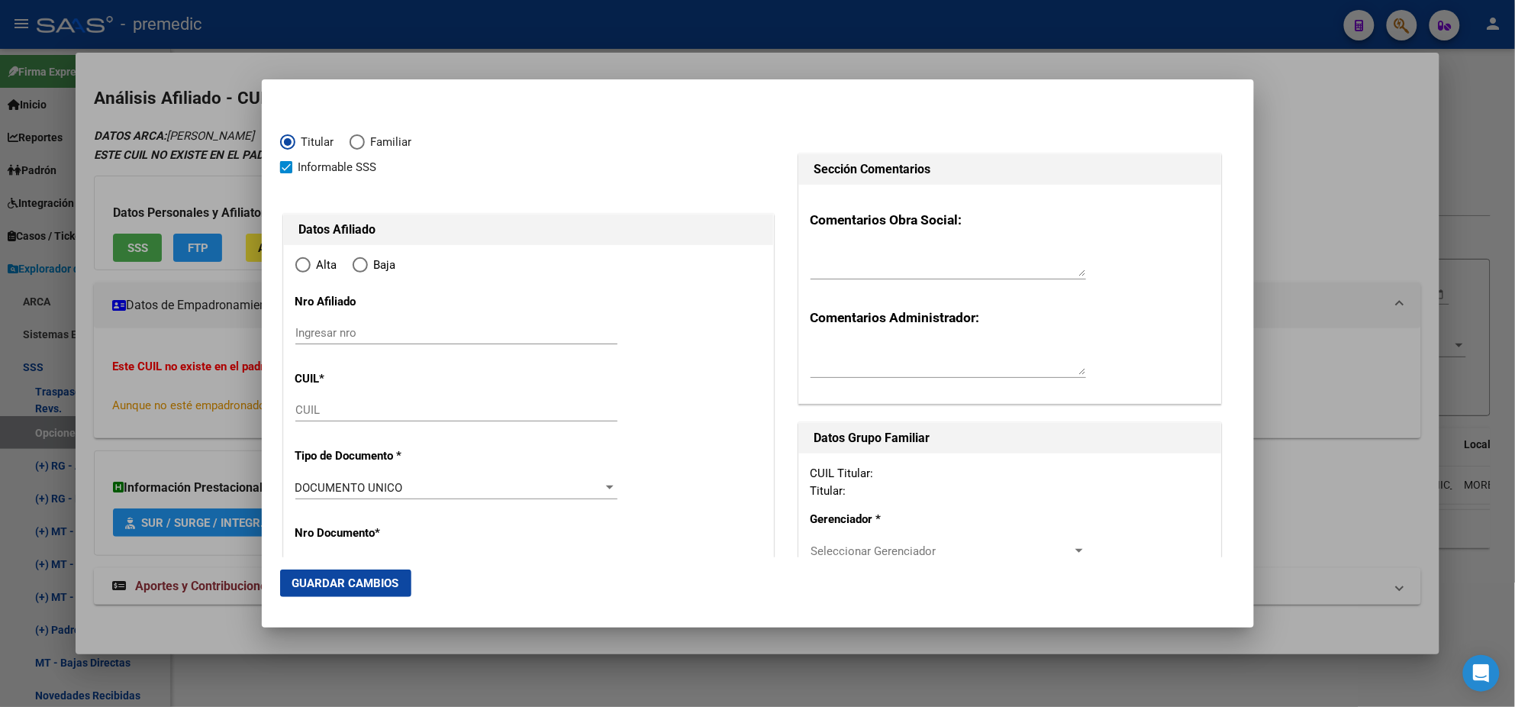
type input "20-30251089-0"
type input "30251089"
type input "[PERSON_NAME]"
type input "[DATE]"
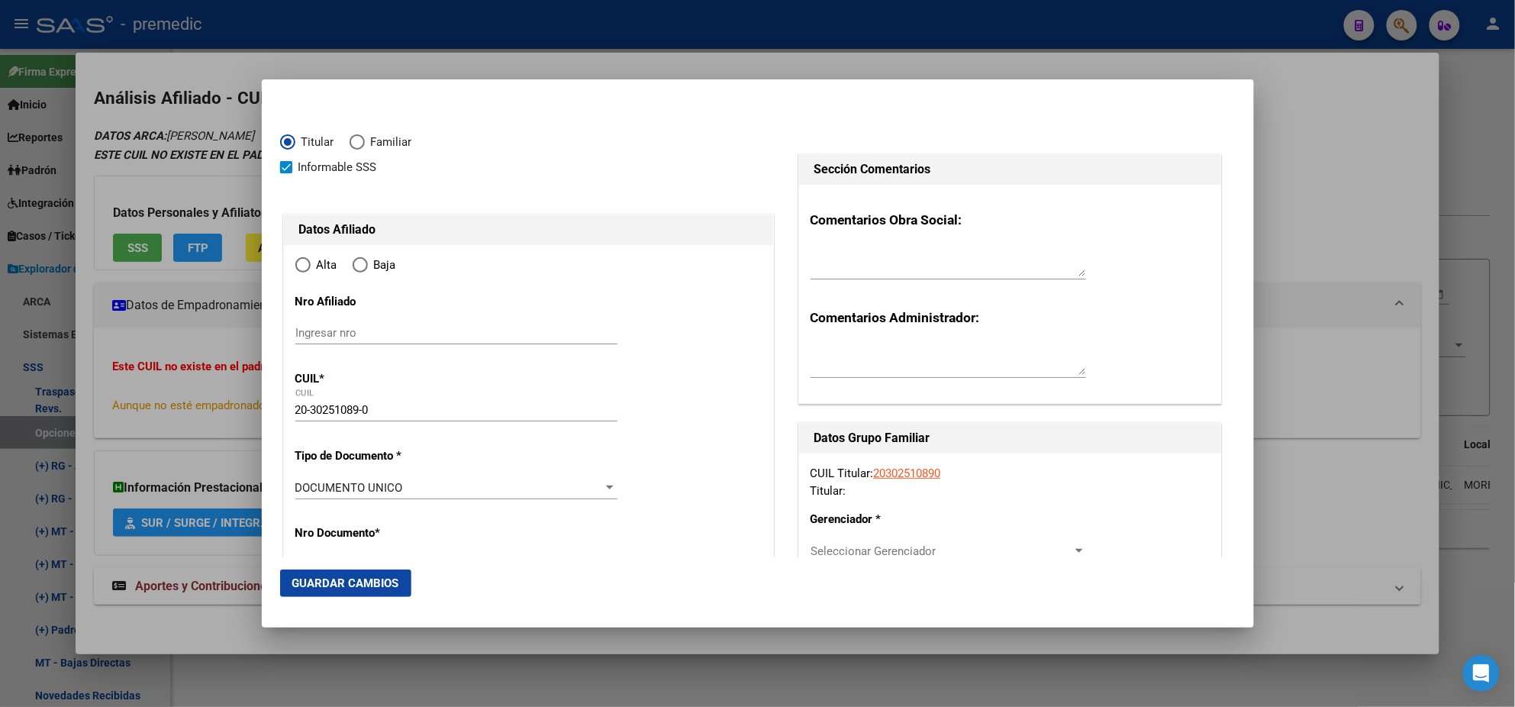
type input "LA REJA"
type input "1744"
type input "[PERSON_NAME]"
type input "241"
radio input "true"
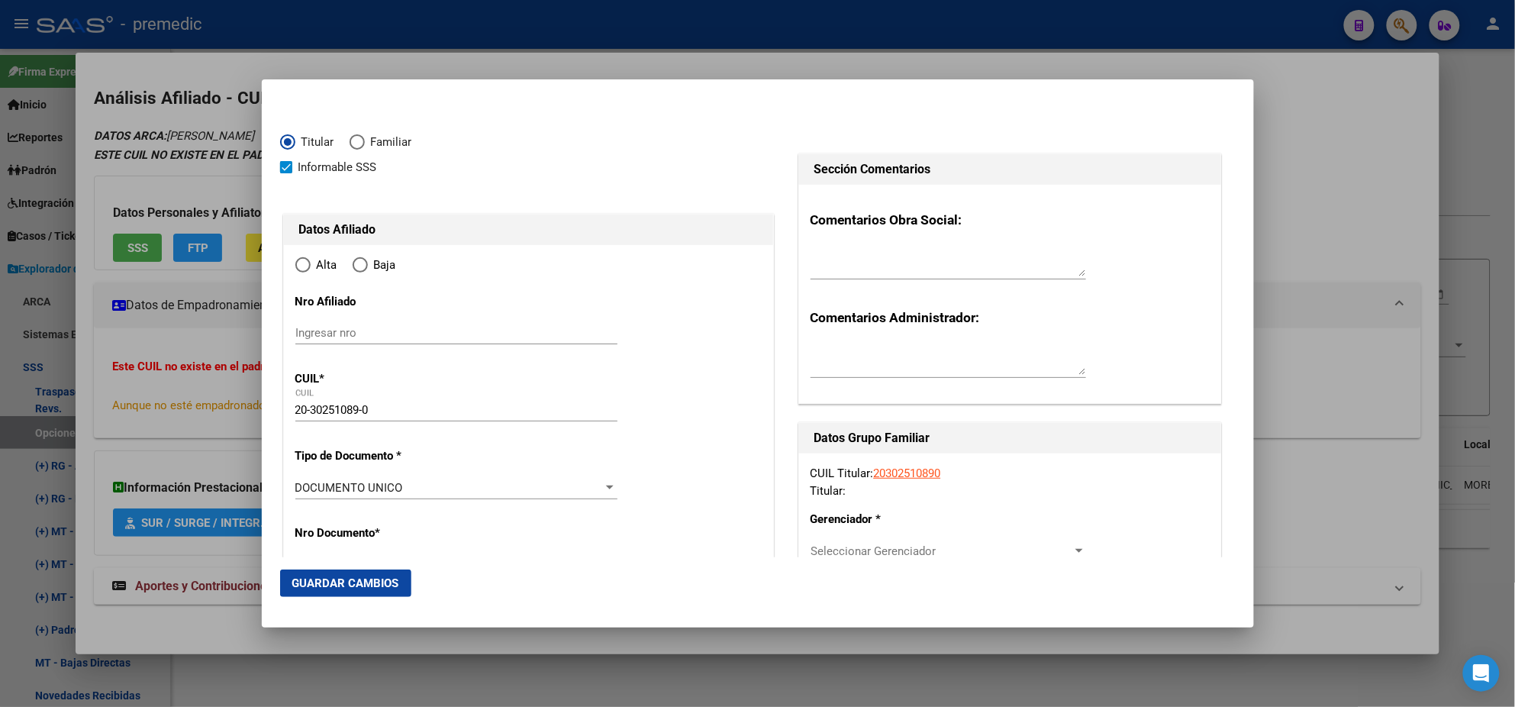
type input "LA REJA"
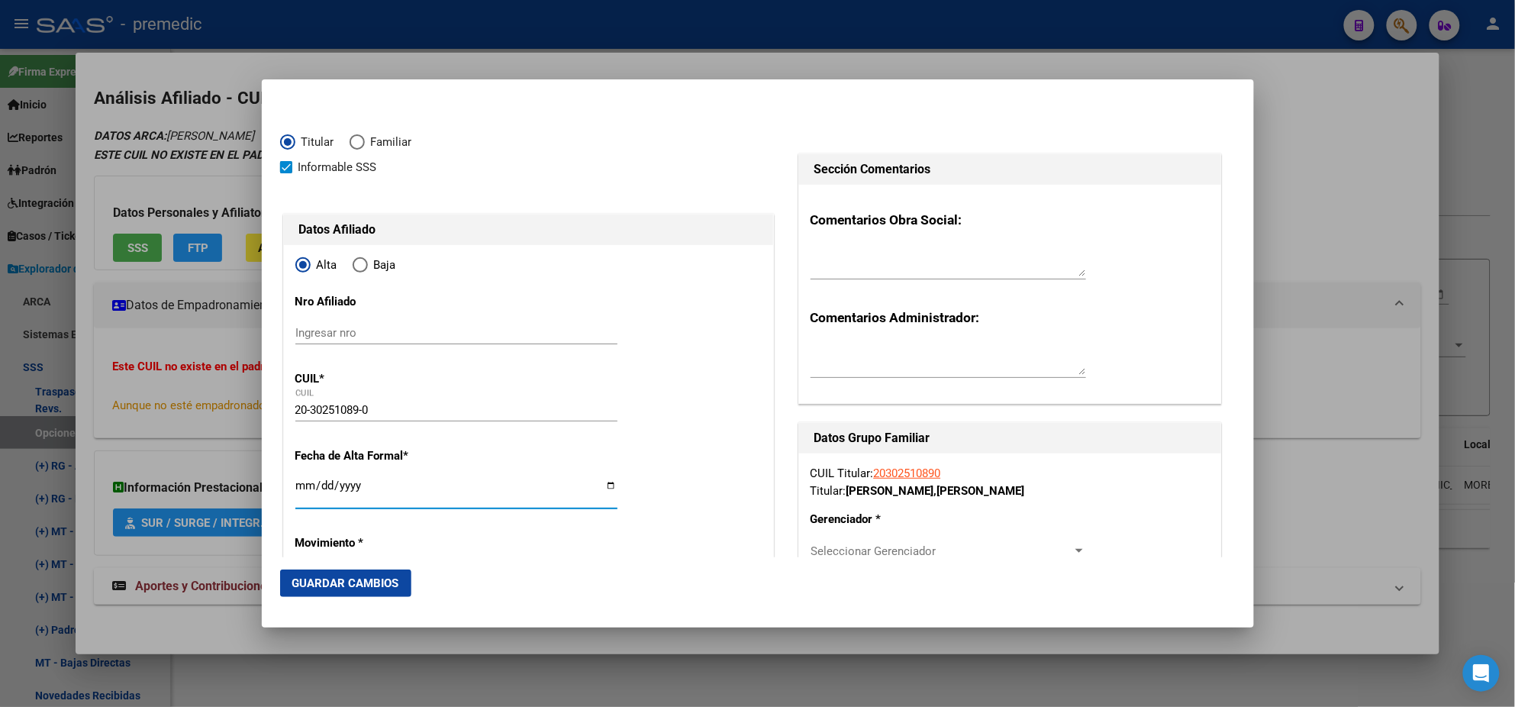
click at [298, 485] on input "Ingresar fecha" at bounding box center [456, 491] width 322 height 24
type input "[DATE]"
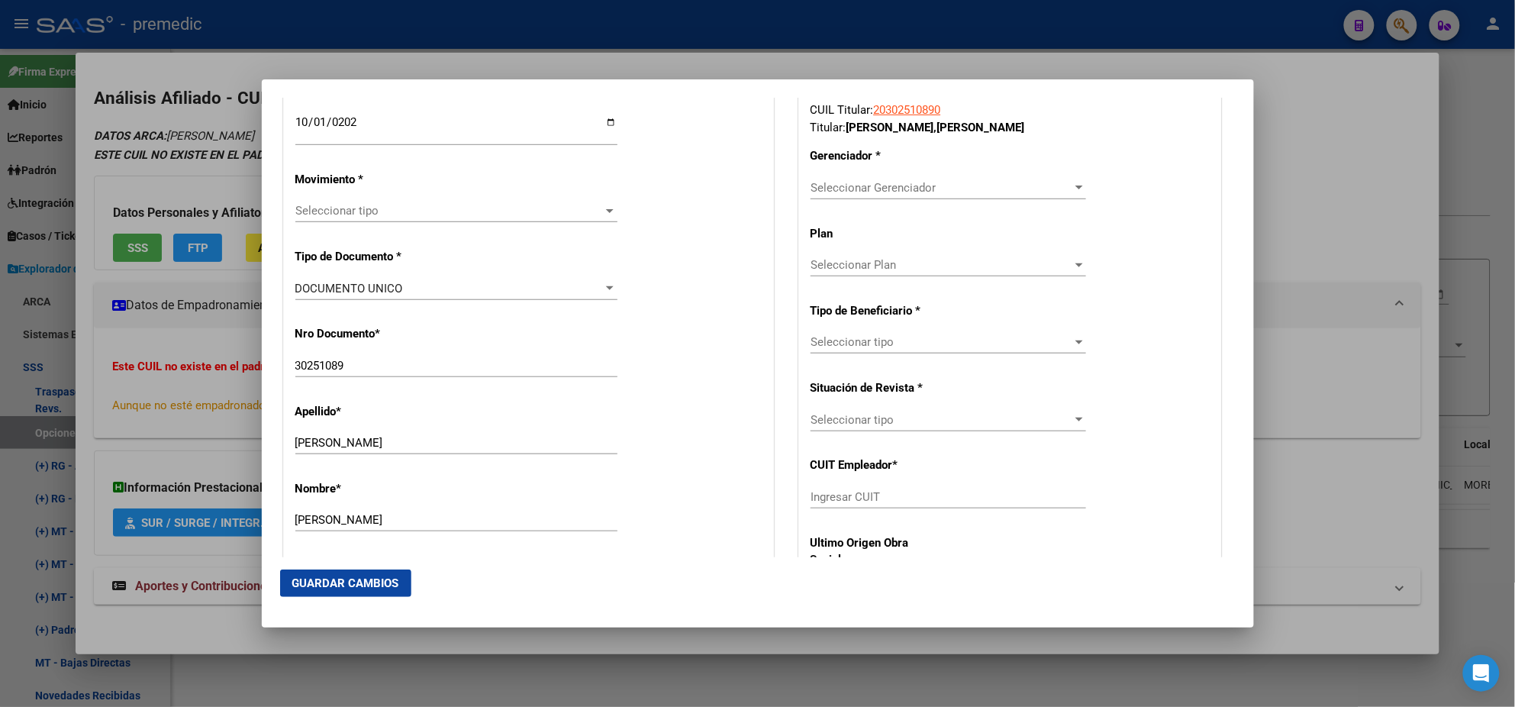
scroll to position [381, 0]
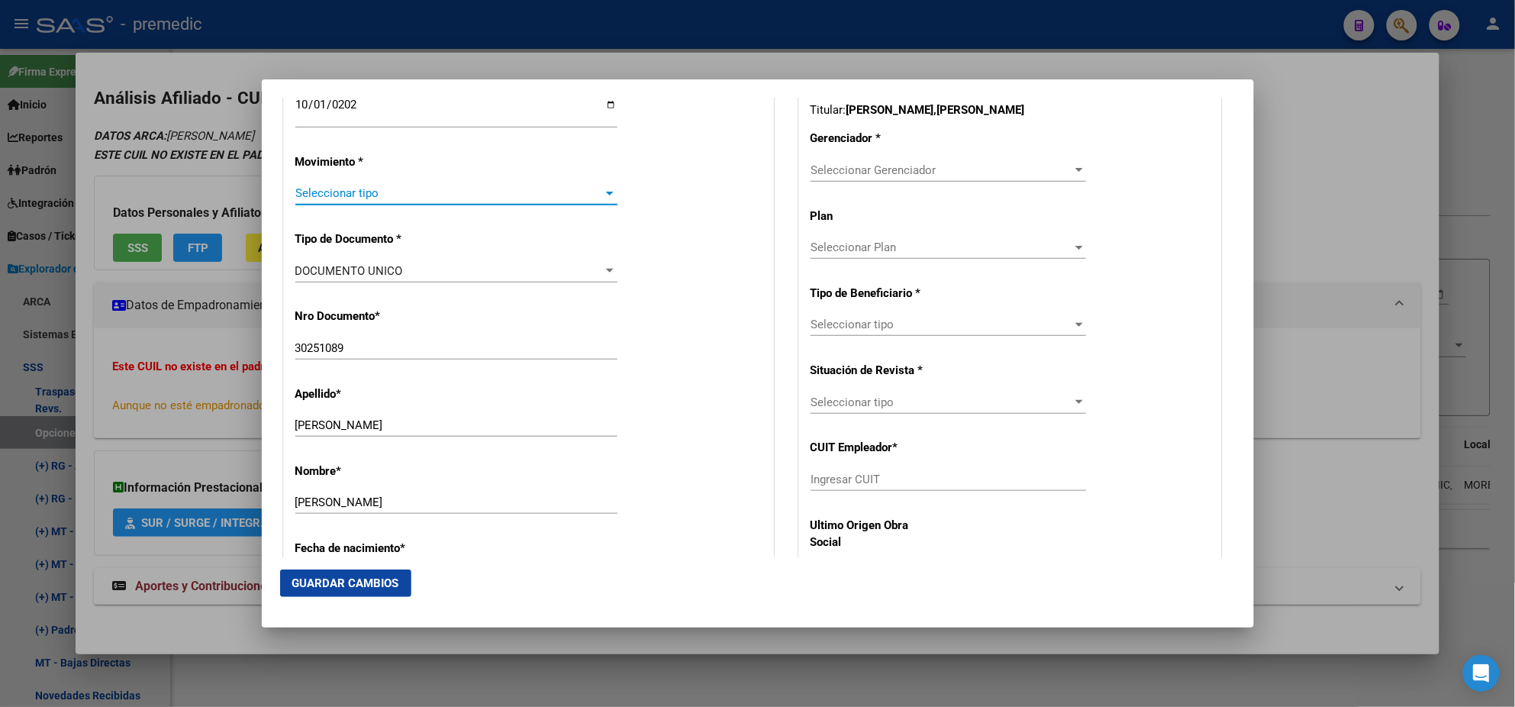
click at [362, 189] on span "Seleccionar tipo" at bounding box center [449, 193] width 308 height 14
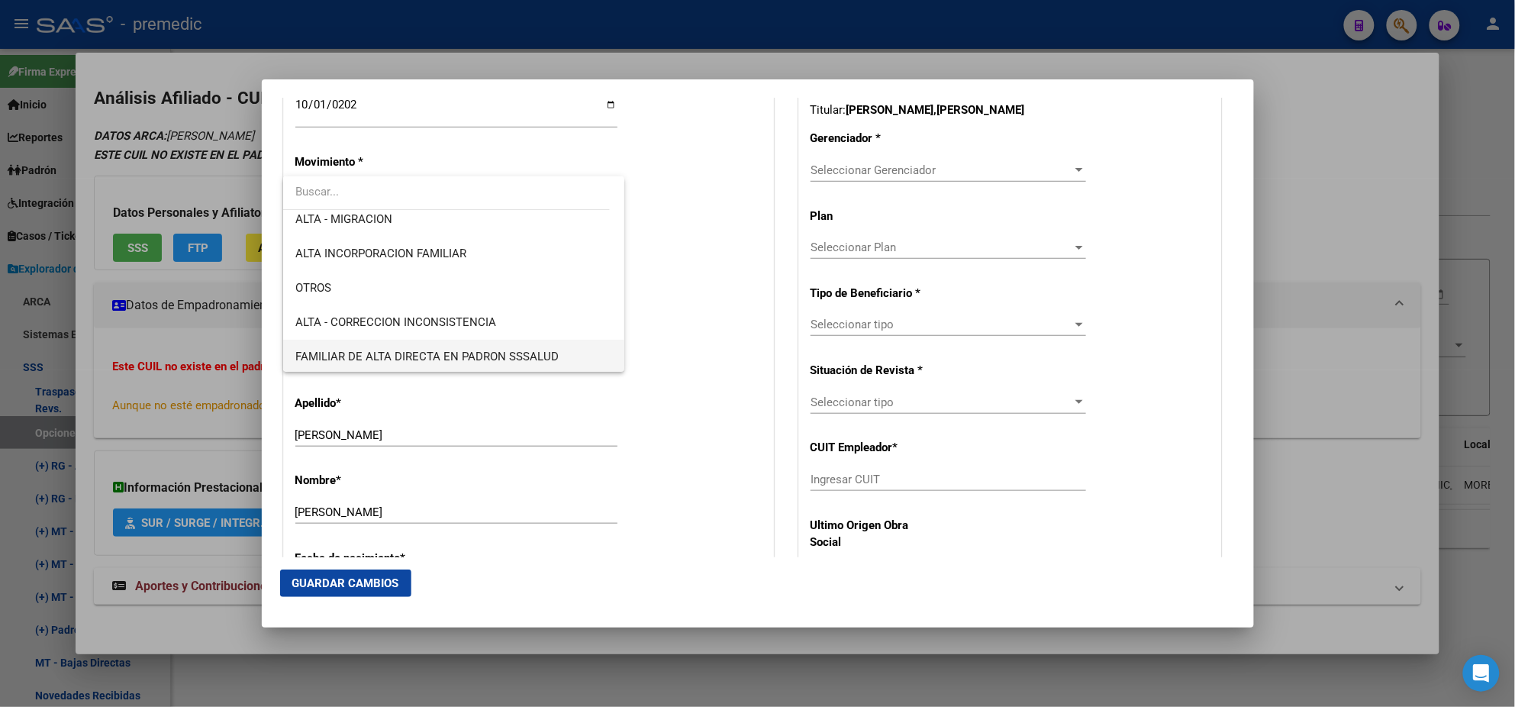
scroll to position [285, 0]
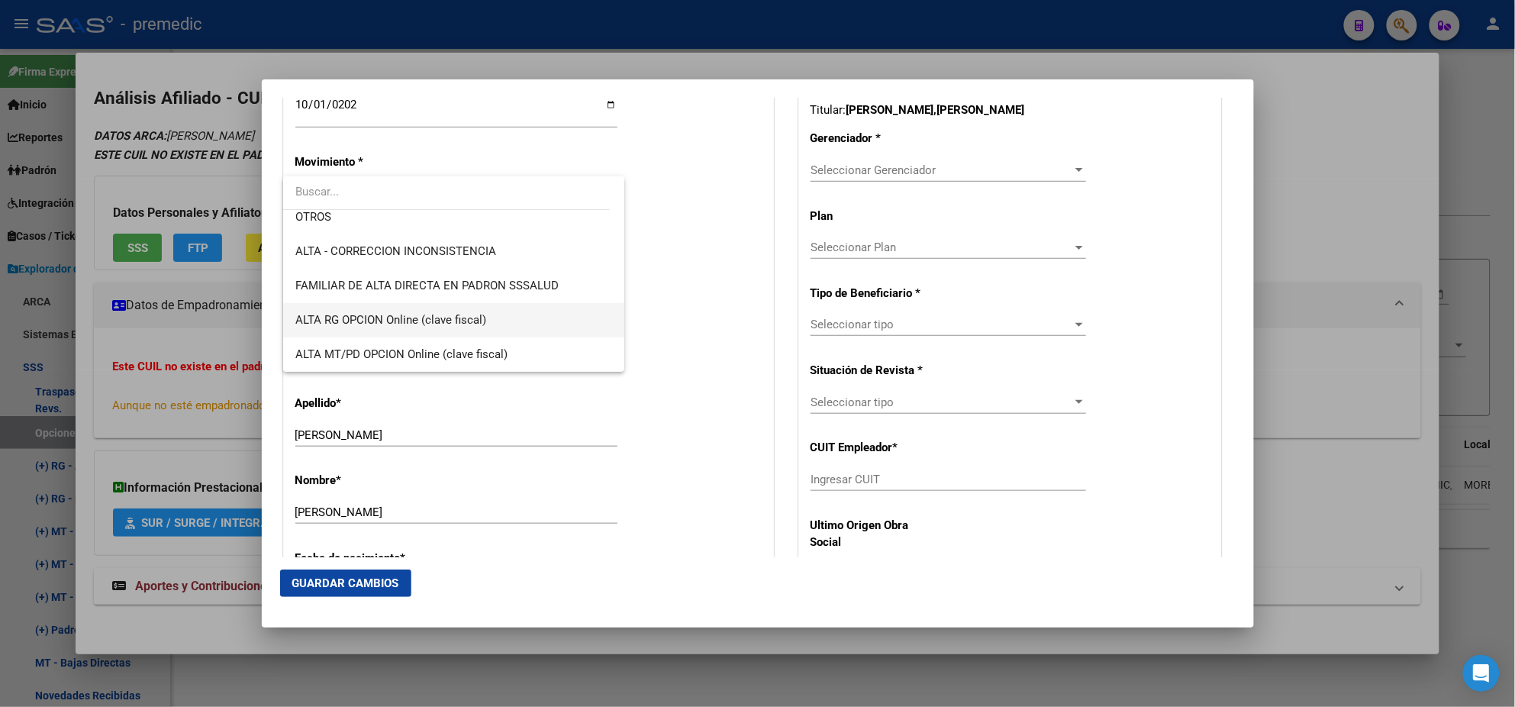
click at [414, 315] on span "ALTA RG OPCION Online (clave fiscal)" at bounding box center [390, 320] width 191 height 14
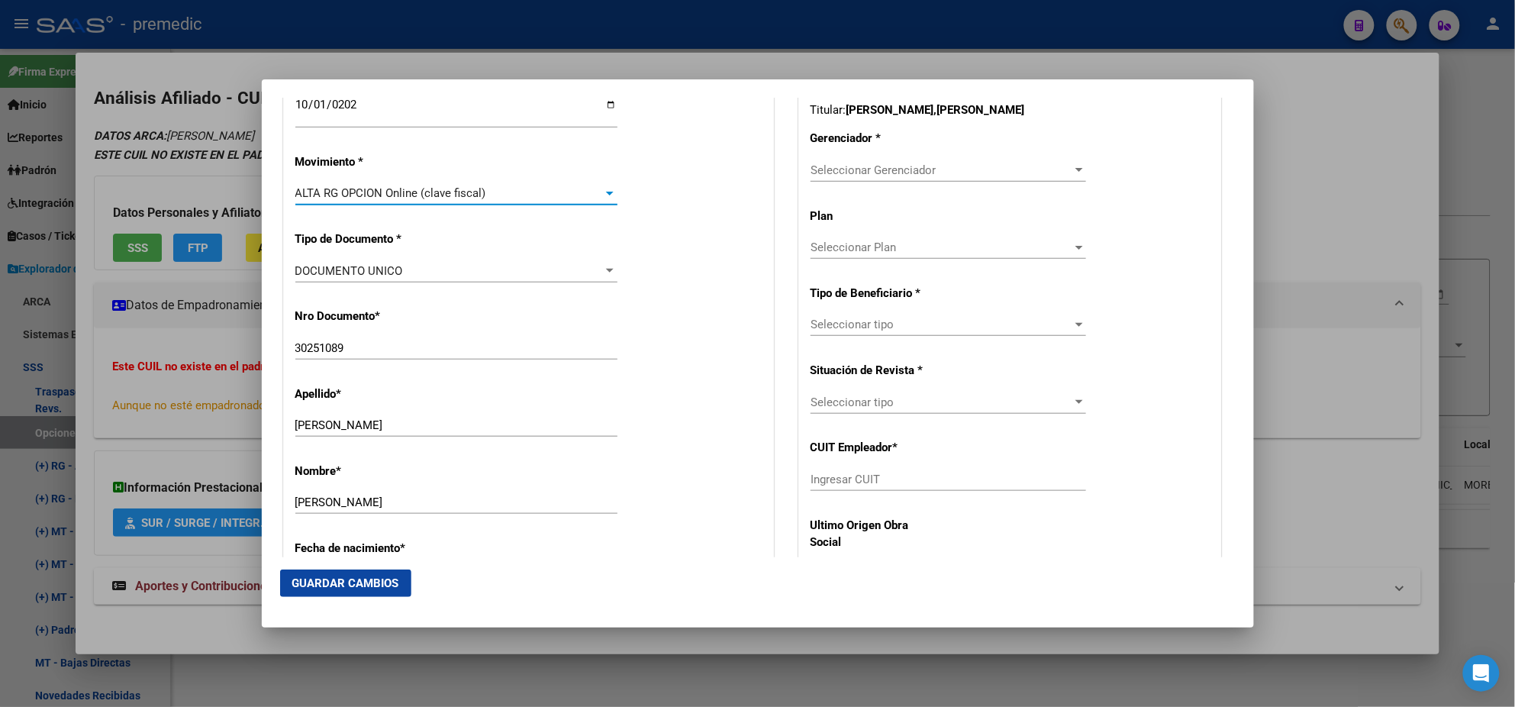
click at [447, 302] on div "Nro Documento * 30251089 Ingresar nro" at bounding box center [528, 334] width 466 height 77
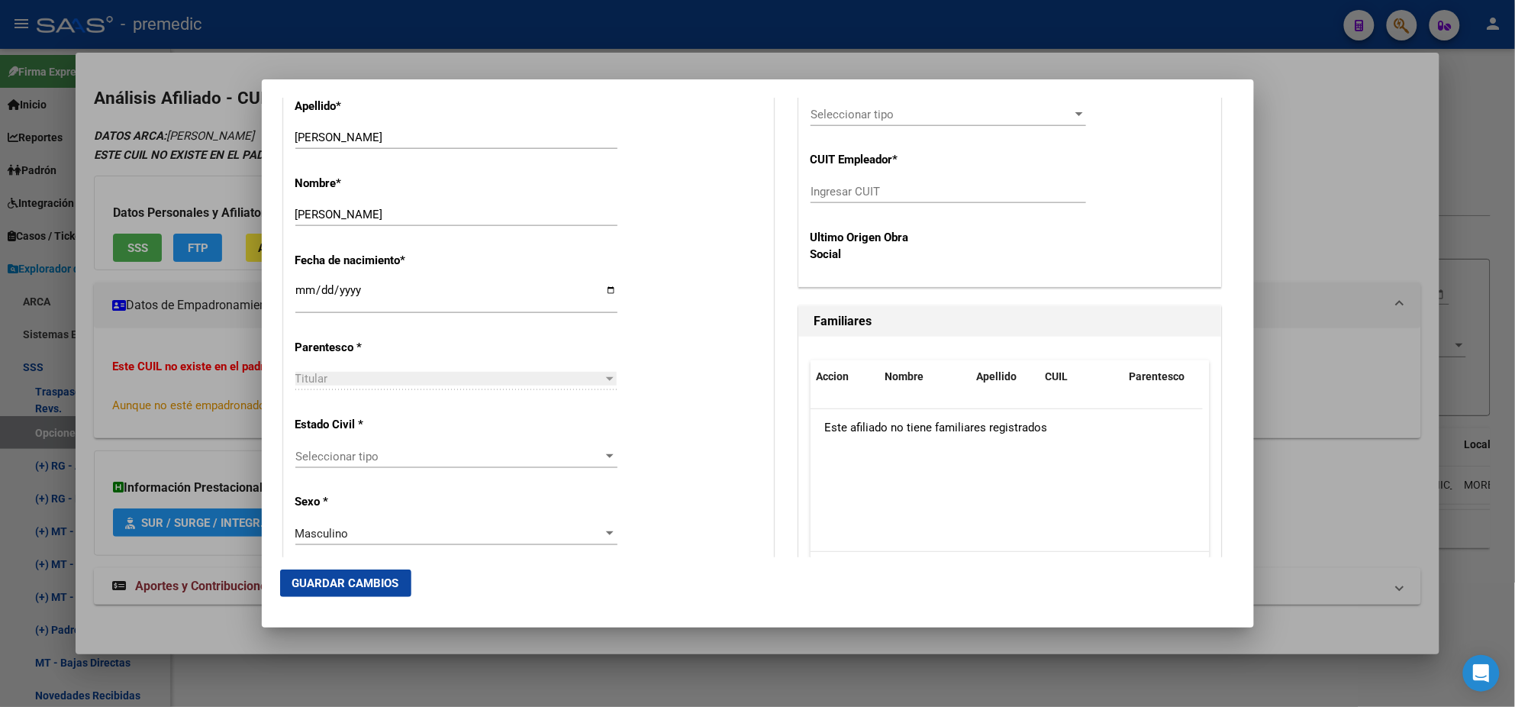
scroll to position [763, 0]
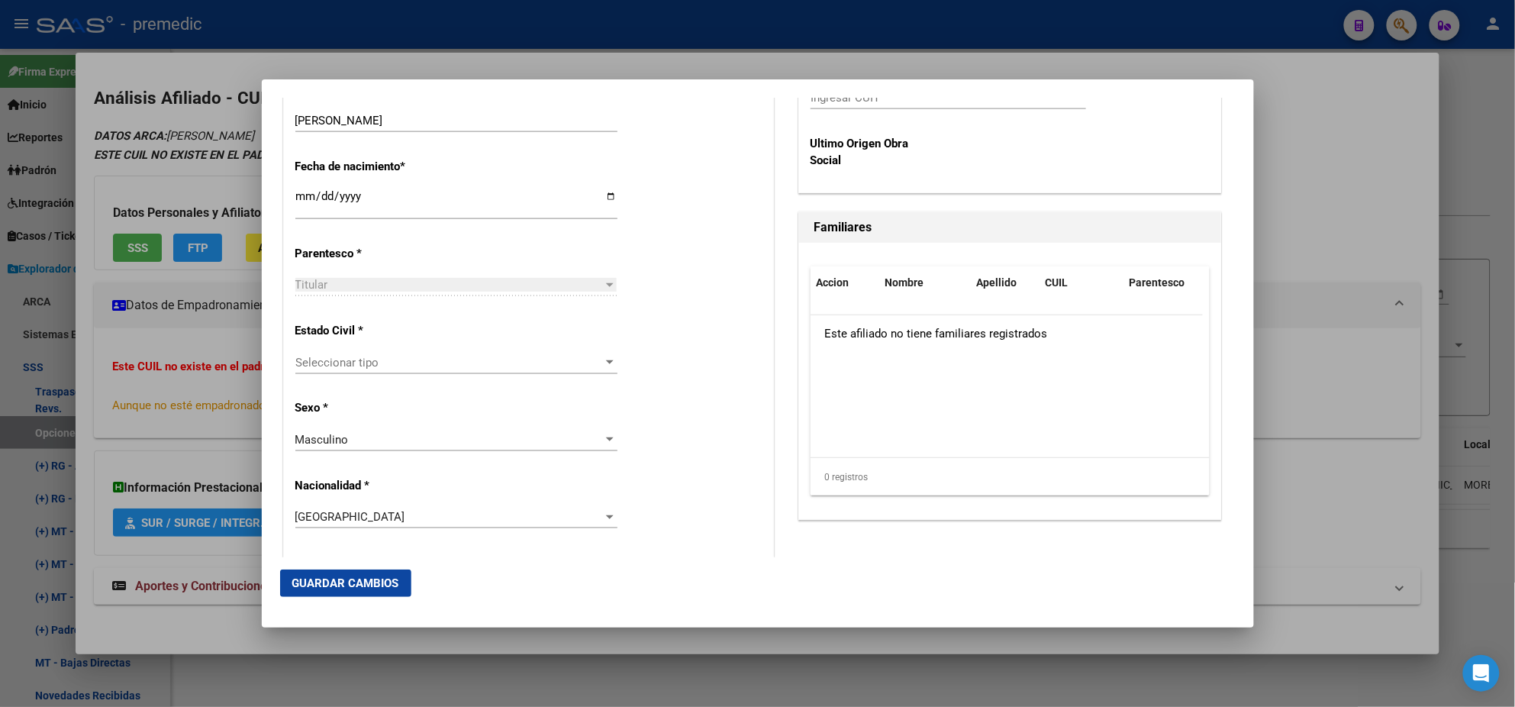
click at [434, 369] on div "Seleccionar tipo Seleccionar tipo" at bounding box center [456, 362] width 322 height 23
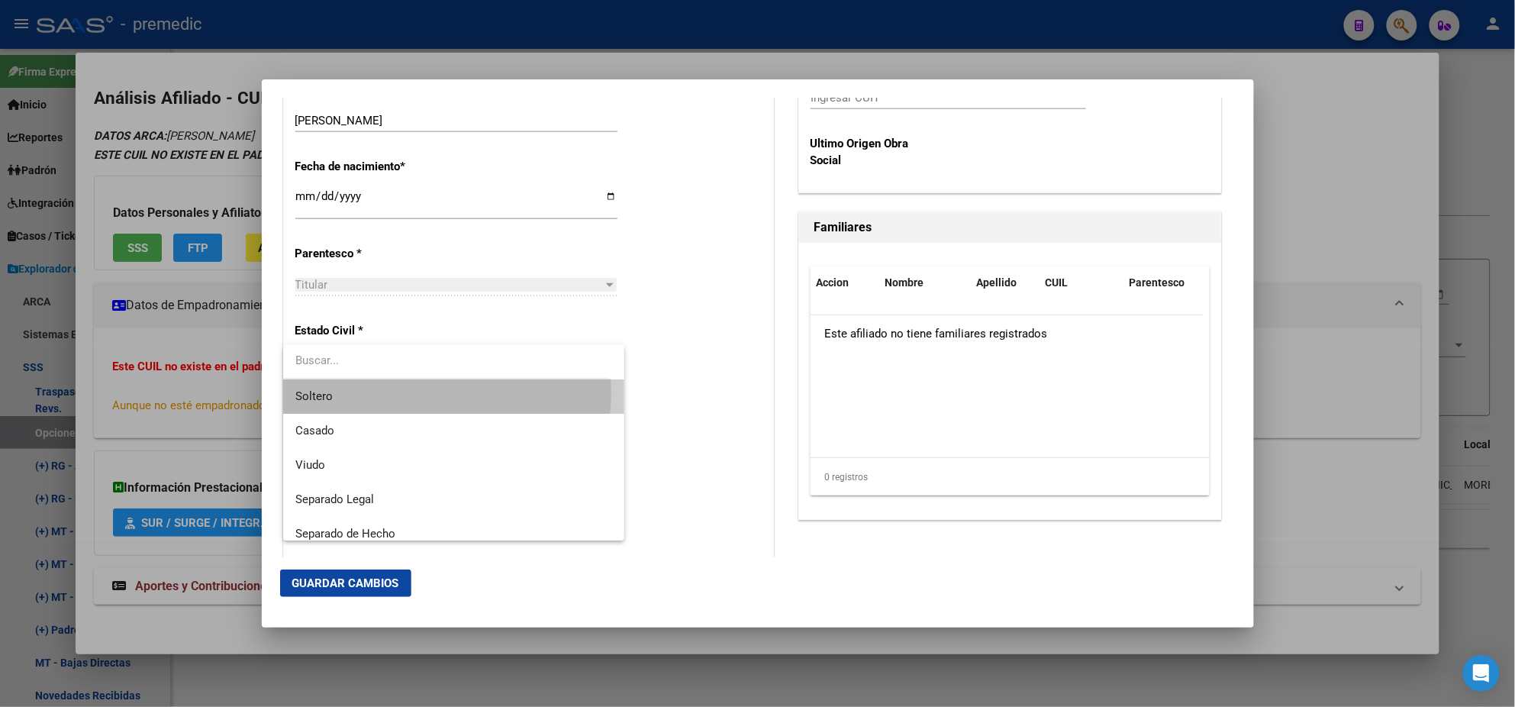
click at [432, 392] on span "Soltero" at bounding box center [453, 396] width 317 height 34
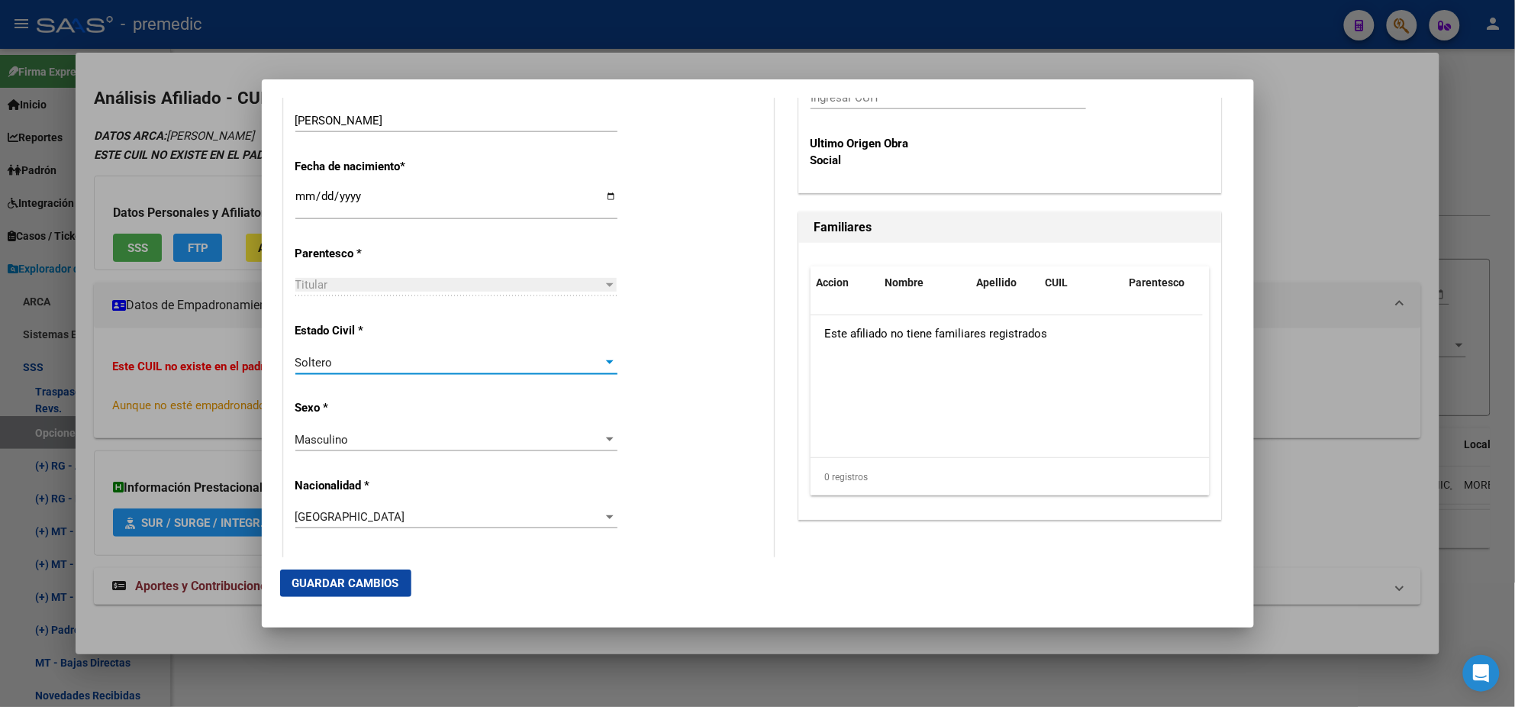
click at [442, 398] on div "Alta Baja Nro Afiliado Ingresar nro CUIL * 20-30251089-0 CUIL ARCA Padrón Fecha…" at bounding box center [528, 572] width 489 height 2180
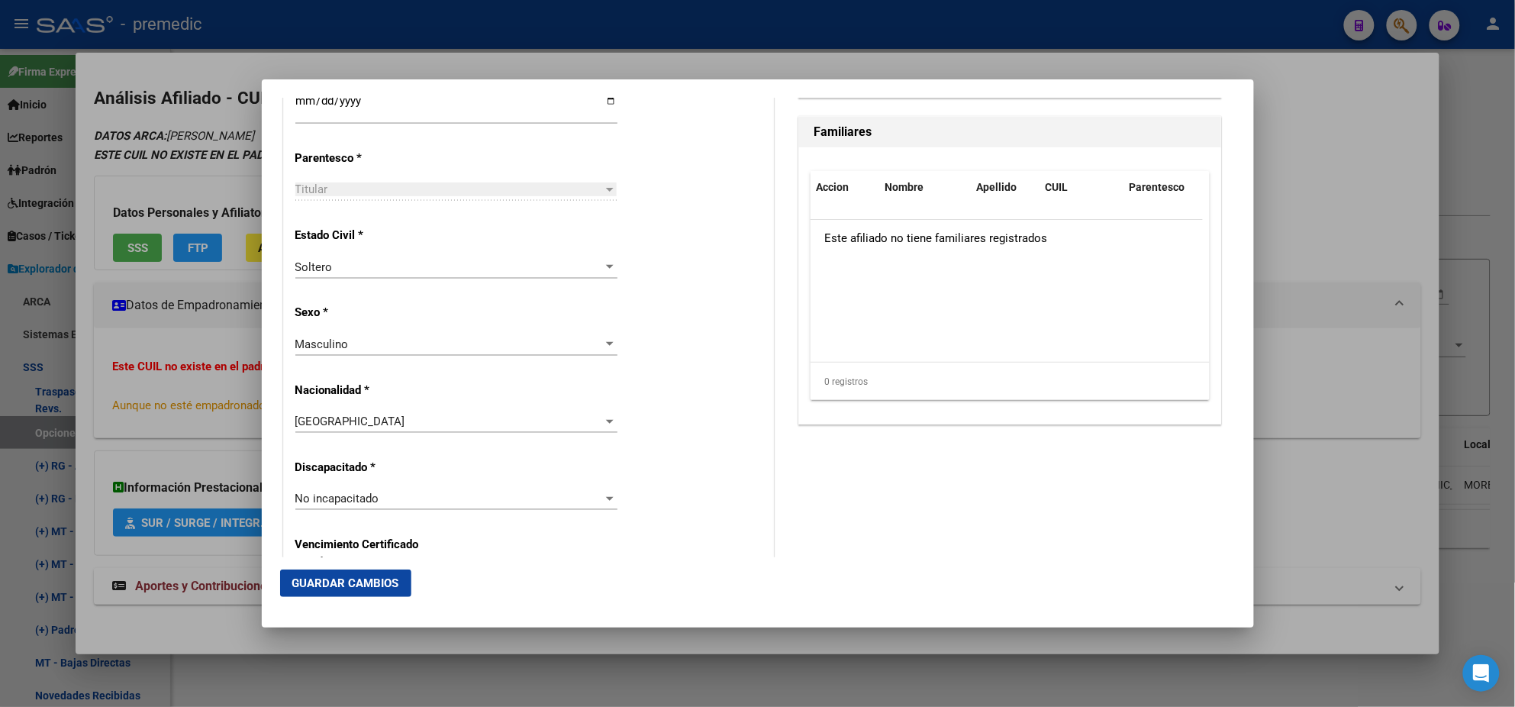
scroll to position [381, 0]
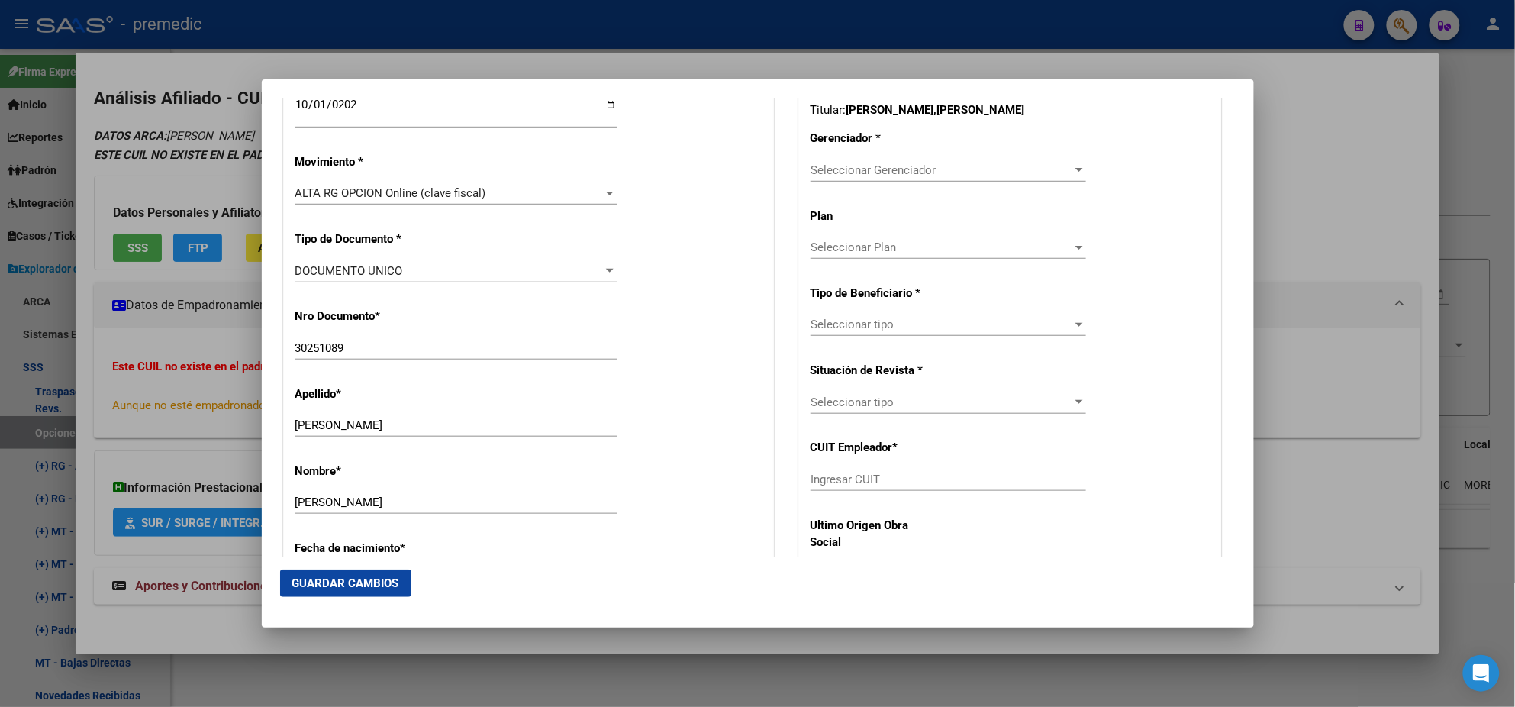
click at [847, 174] on span "Seleccionar Gerenciador" at bounding box center [942, 170] width 262 height 14
click at [840, 195] on span "A05 - Premedic" at bounding box center [926, 204] width 247 height 34
click at [827, 329] on span "Seleccionar tipo" at bounding box center [942, 325] width 262 height 14
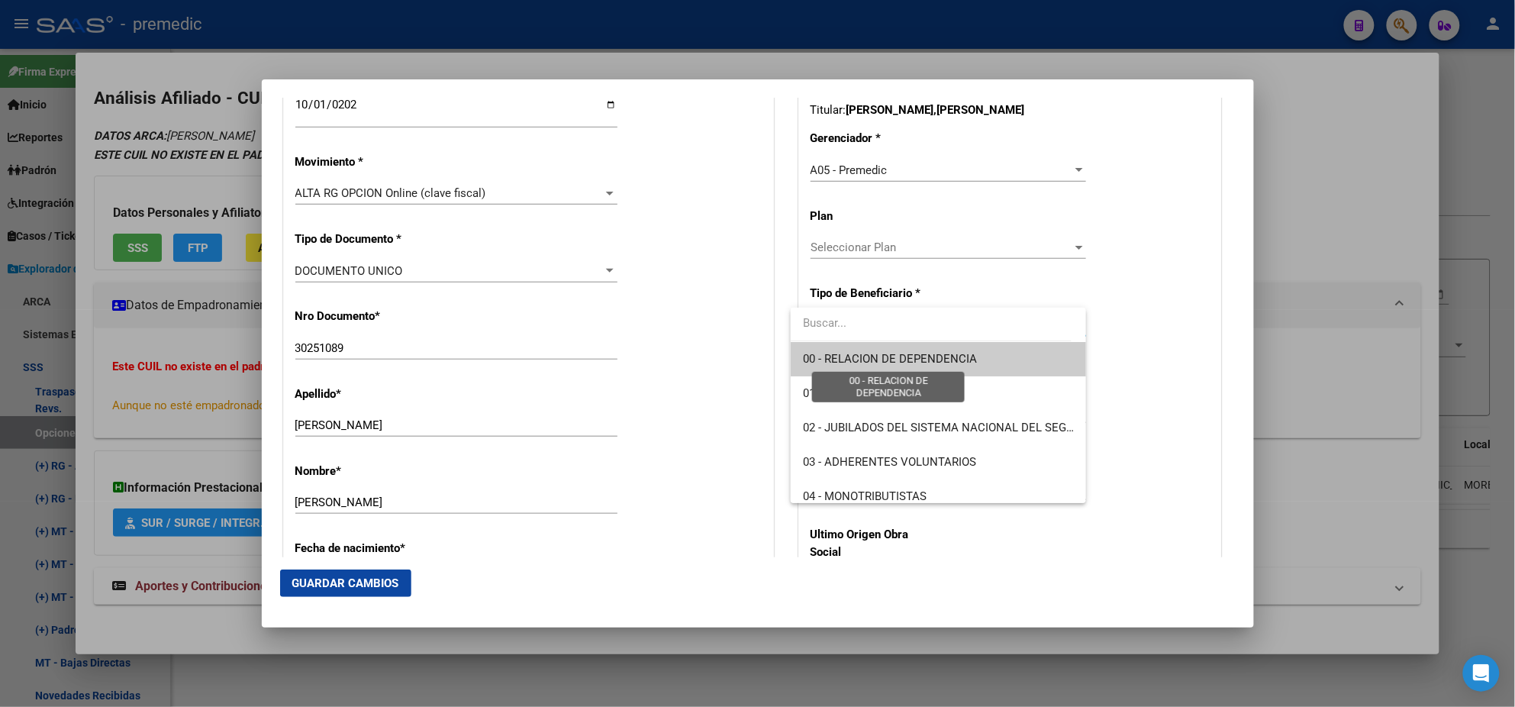
click at [827, 359] on span "00 - RELACION DE DEPENDENCIA" at bounding box center [890, 359] width 174 height 14
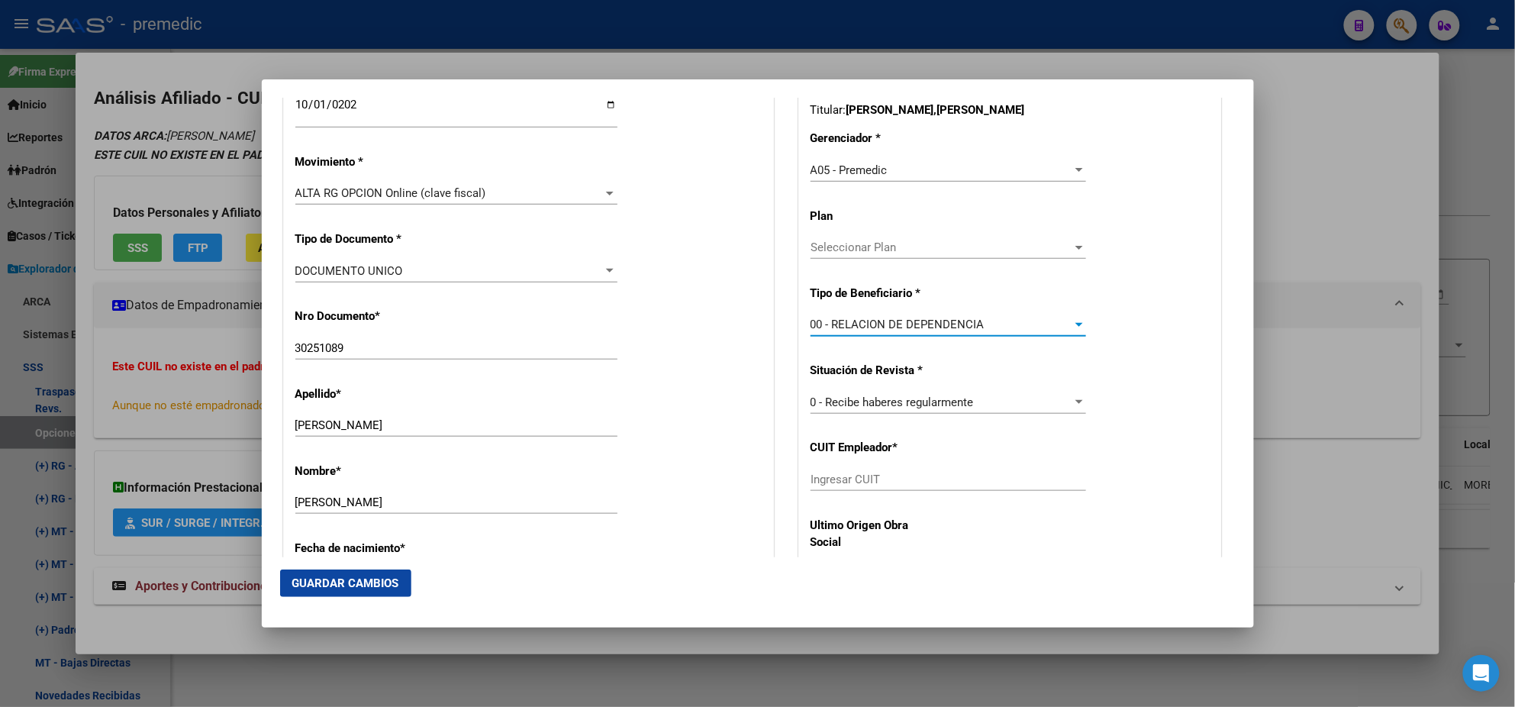
click at [837, 478] on input "Ingresar CUIT" at bounding box center [949, 479] width 276 height 14
paste input "30-71603179-5"
type input "30-71603179-5"
click at [353, 578] on span "Guardar Cambios" at bounding box center [345, 583] width 107 height 14
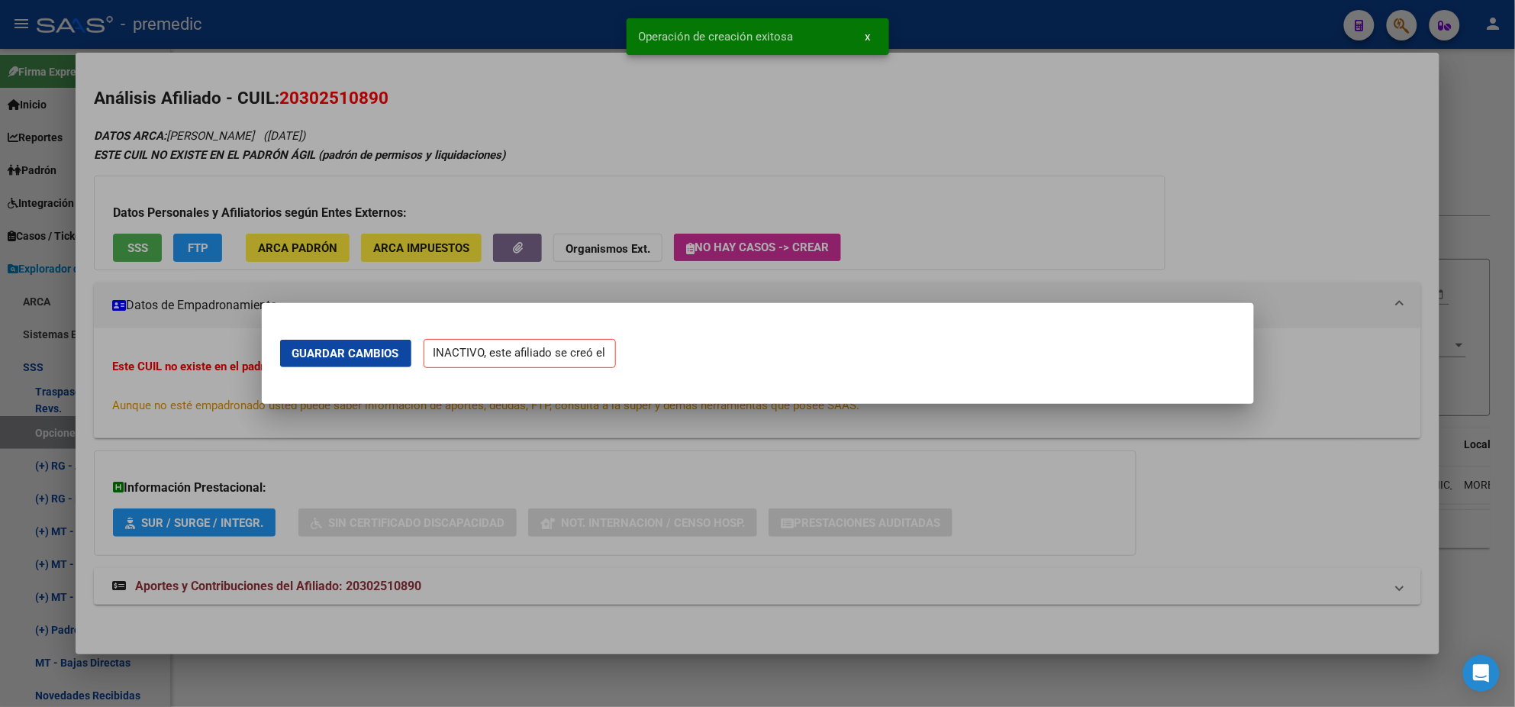
scroll to position [0, 0]
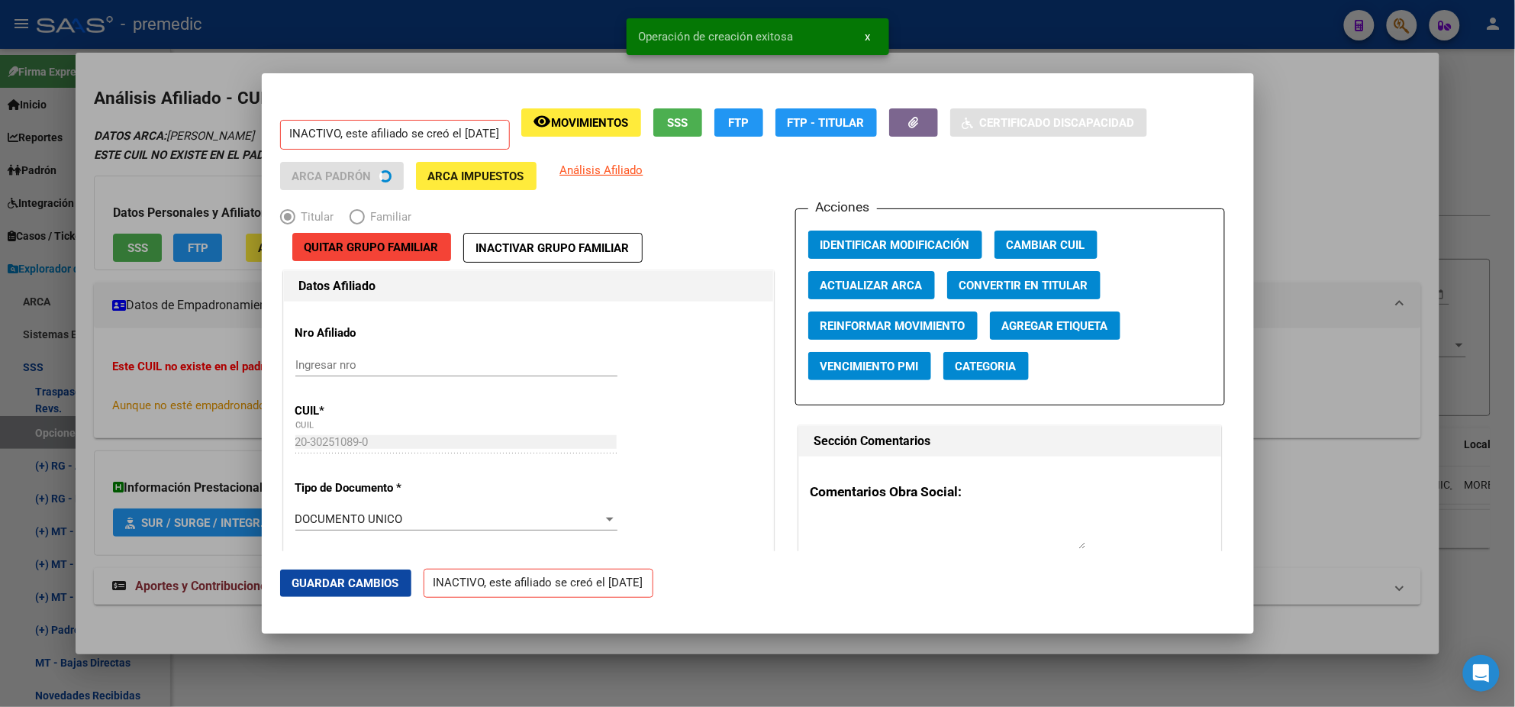
click at [79, 382] on div at bounding box center [757, 353] width 1515 height 707
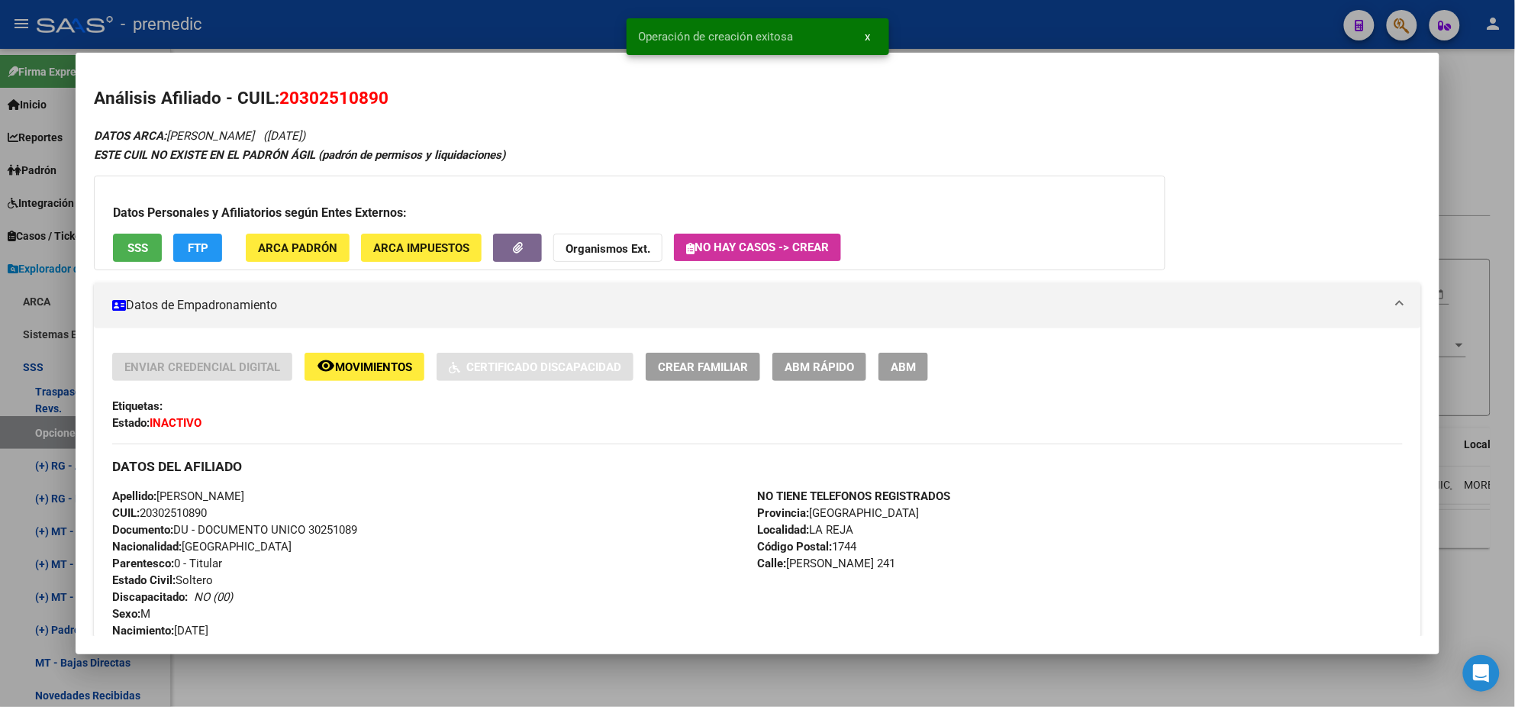
click at [40, 426] on div at bounding box center [757, 353] width 1515 height 707
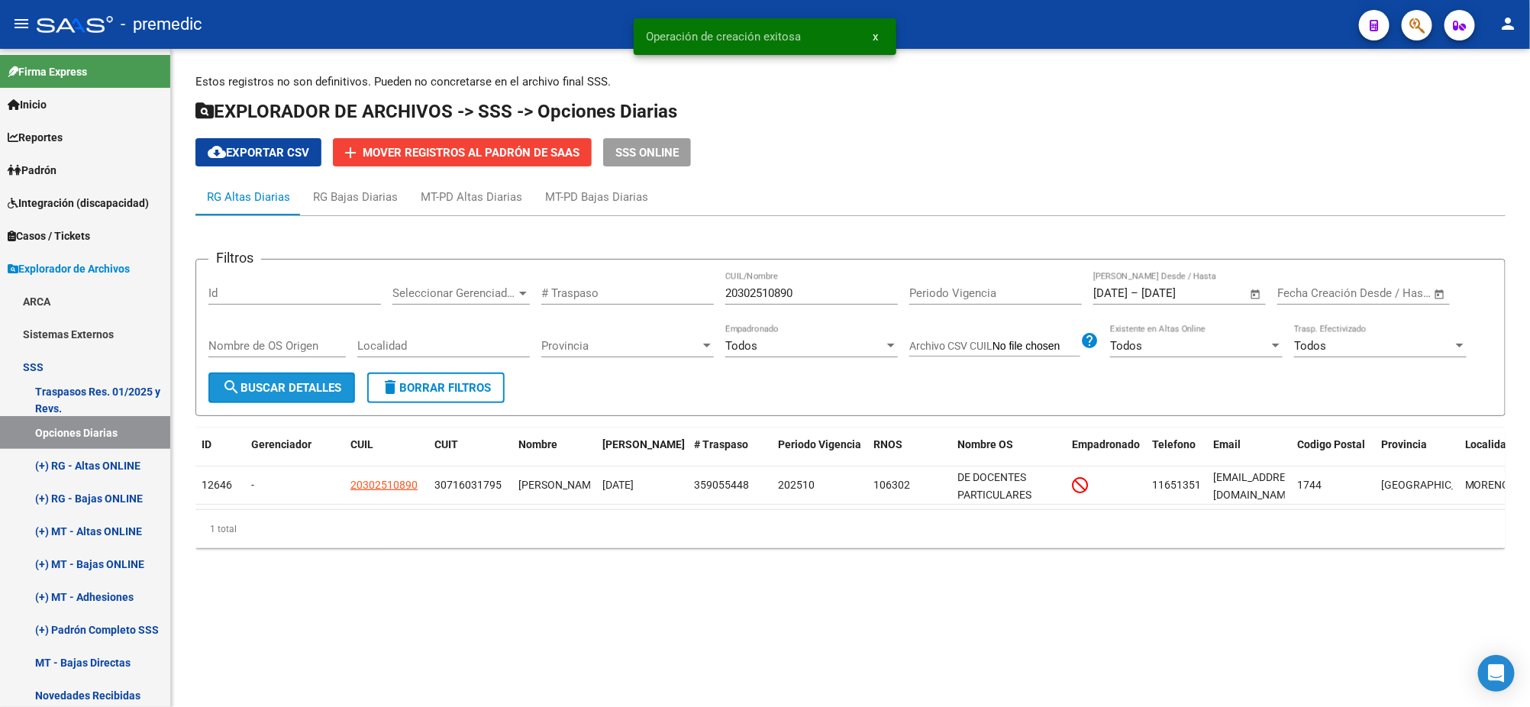
click at [305, 394] on button "search Buscar Detalles" at bounding box center [281, 387] width 147 height 31
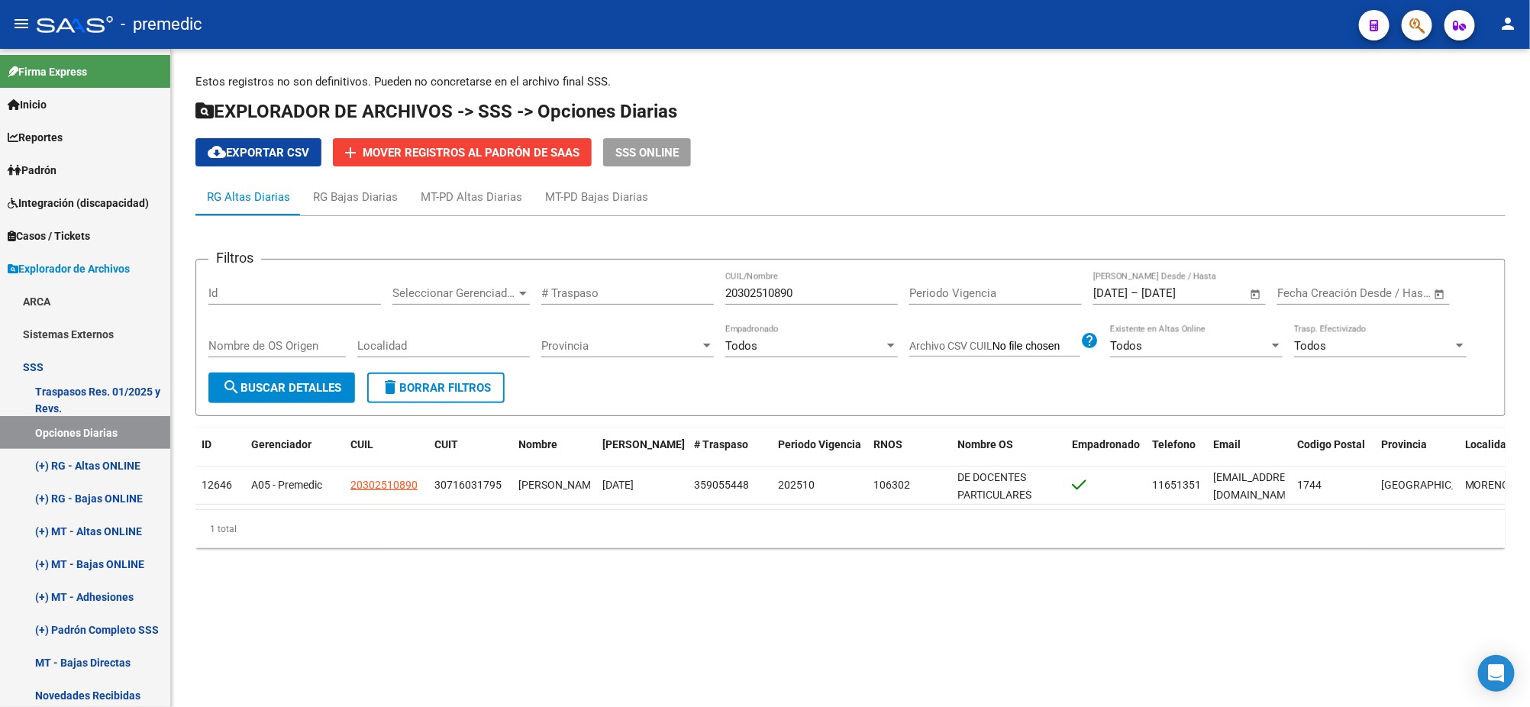
drag, startPoint x: 807, startPoint y: 284, endPoint x: 637, endPoint y: 295, distance: 170.6
click at [641, 295] on div "Filtros Id Seleccionar Gerenciador Seleccionar Gerenciador # Traspaso 203025108…" at bounding box center [850, 322] width 1284 height 101
drag, startPoint x: 820, startPoint y: 298, endPoint x: 630, endPoint y: 299, distance: 189.3
click at [630, 299] on div "Filtros Id Seleccionar Gerenciador Seleccionar Gerenciador # Traspaso 203025108…" at bounding box center [850, 322] width 1284 height 101
paste input "419714055"
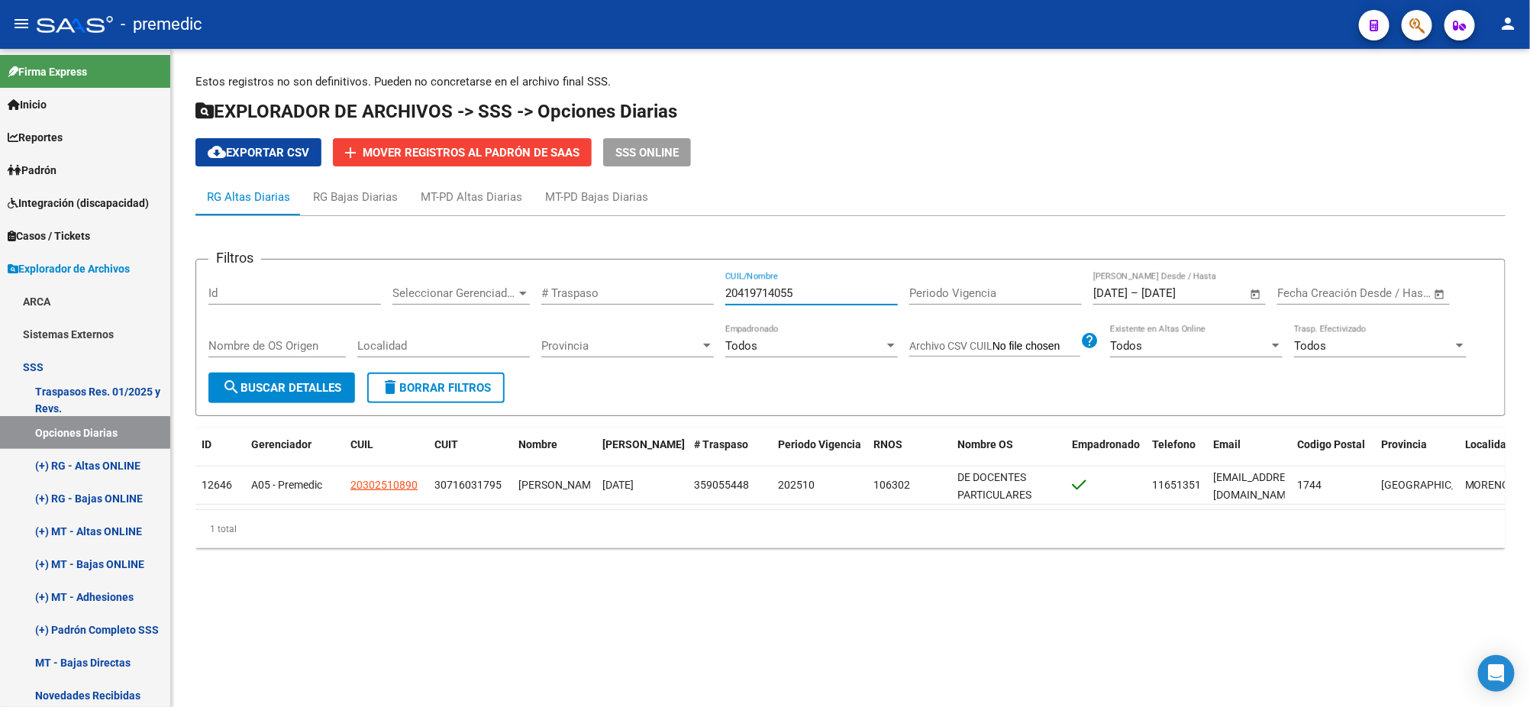
type input "20419714055"
click at [247, 389] on span "search Buscar Detalles" at bounding box center [281, 388] width 119 height 14
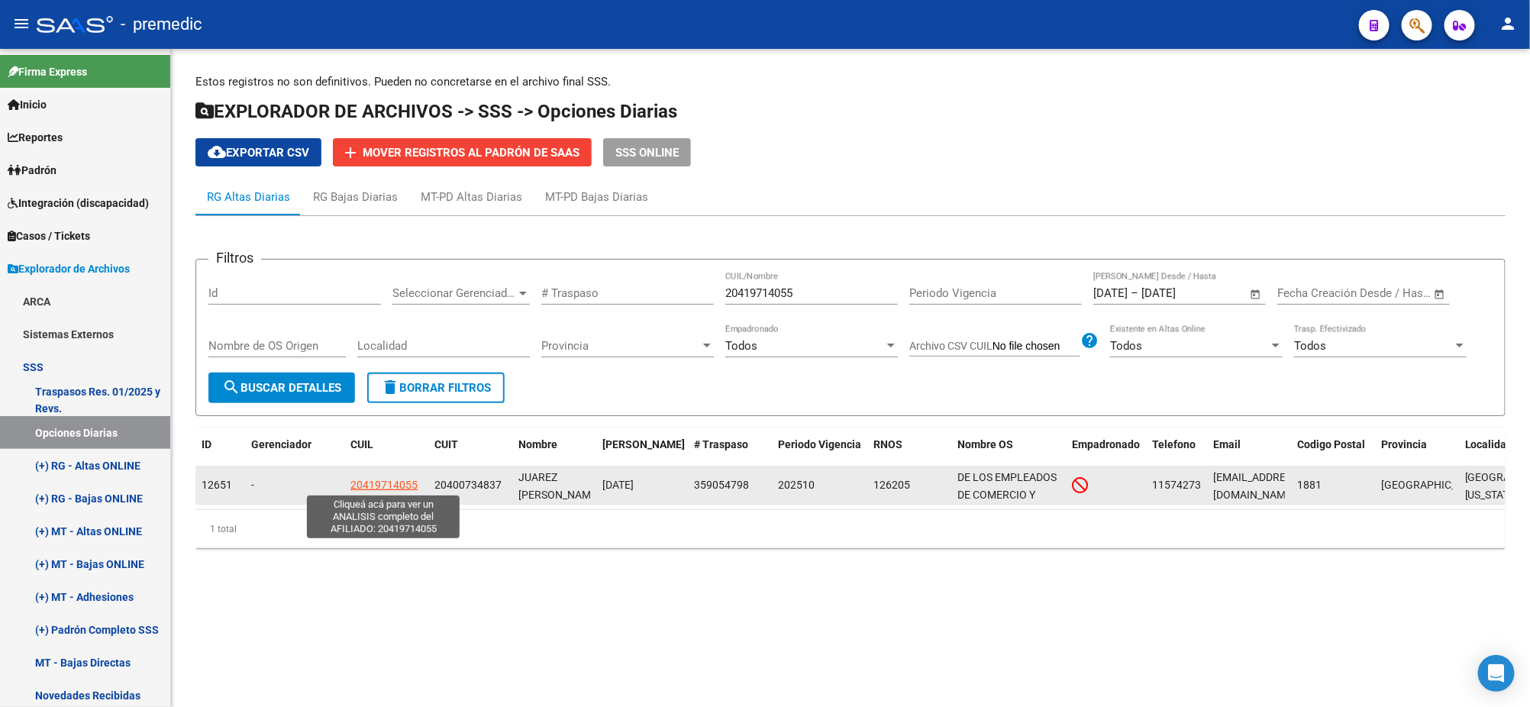
click at [368, 486] on span "20419714055" at bounding box center [383, 485] width 67 height 12
type textarea "20419714055"
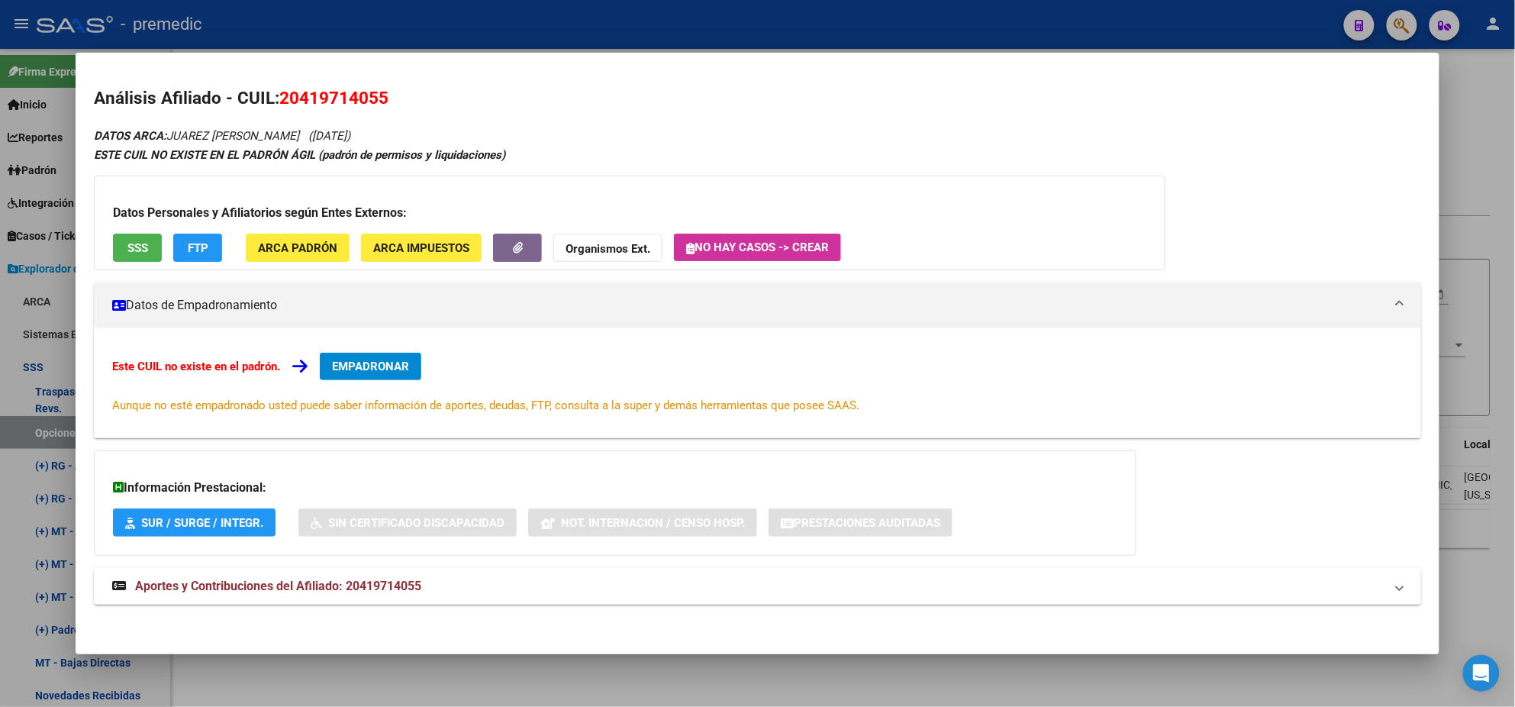
drag, startPoint x: 295, startPoint y: 94, endPoint x: 369, endPoint y: 95, distance: 74.1
click at [369, 95] on span "20419714055" at bounding box center [333, 98] width 109 height 20
copy span "41971405"
drag, startPoint x: 348, startPoint y: 95, endPoint x: 275, endPoint y: 96, distance: 73.3
click at [279, 96] on span "20419714055" at bounding box center [333, 98] width 109 height 20
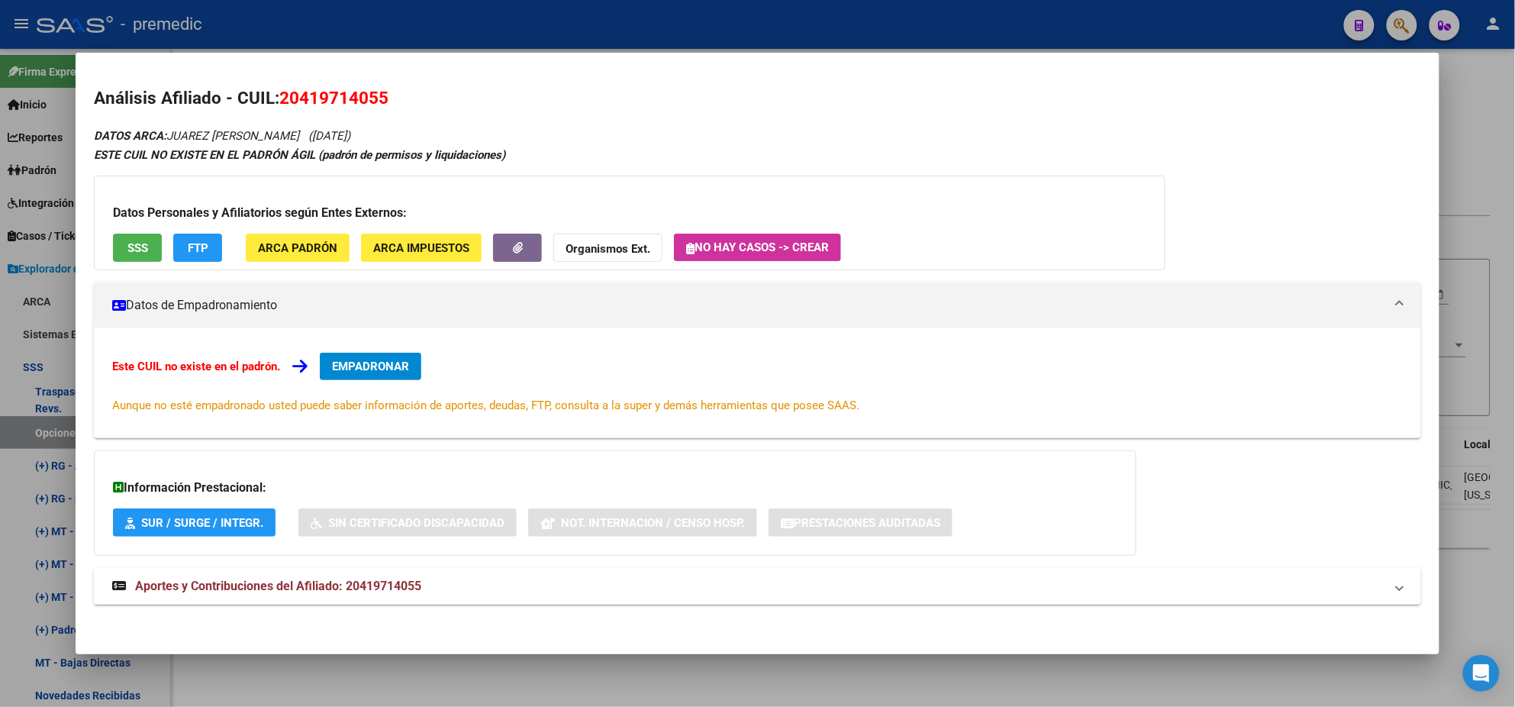
copy span "20419714055"
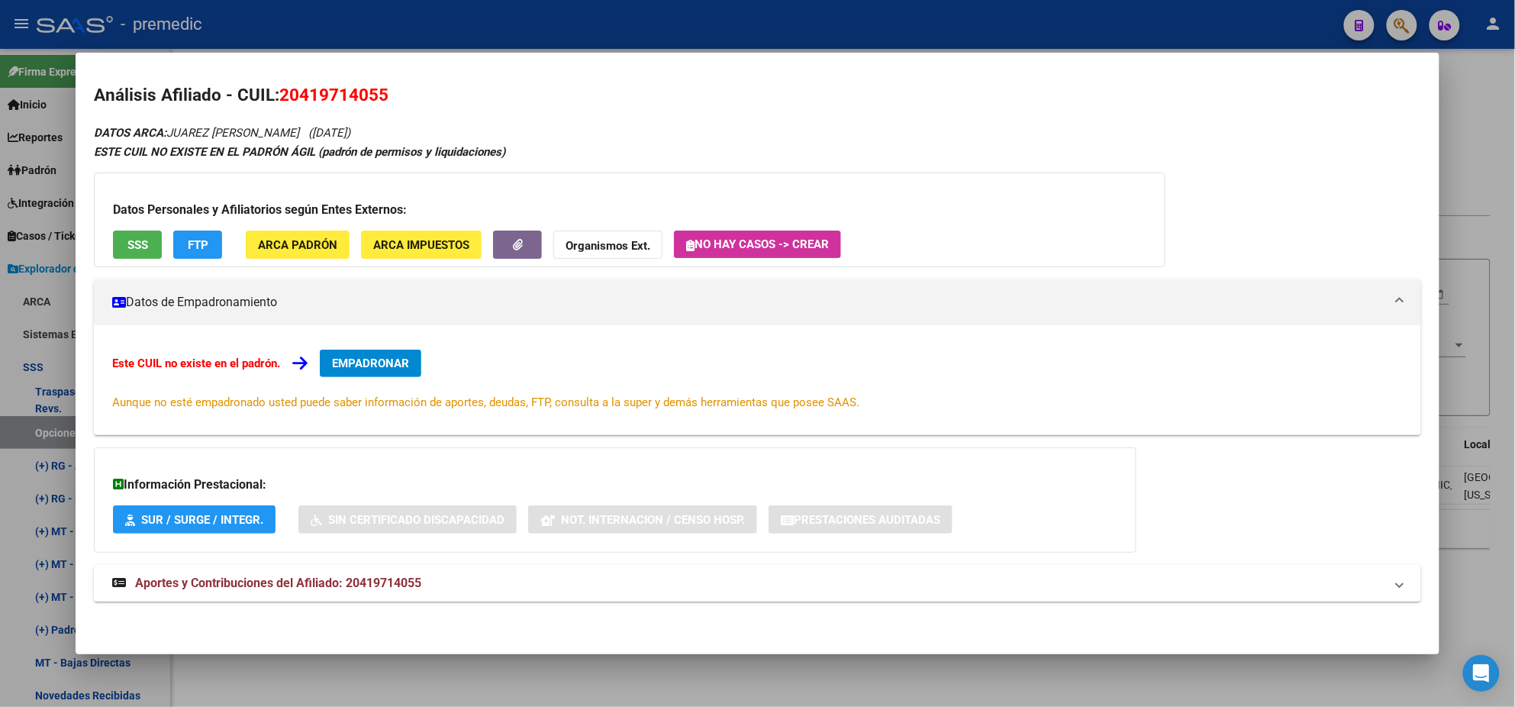
click at [289, 578] on span "Aportes y Contribuciones del Afiliado: 20419714055" at bounding box center [278, 583] width 286 height 15
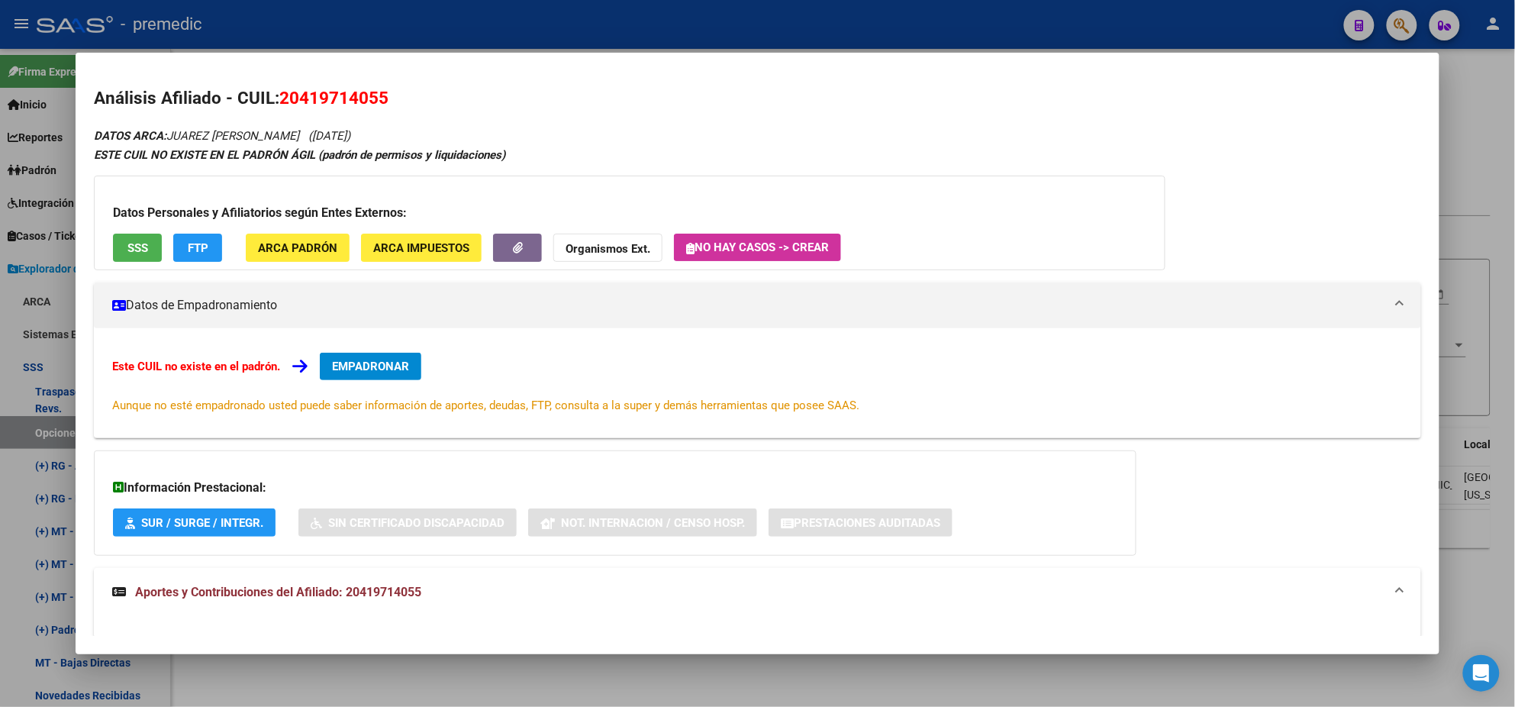
drag, startPoint x: 478, startPoint y: 19, endPoint x: 517, endPoint y: 197, distance: 182.1
click at [478, 18] on div at bounding box center [757, 353] width 1515 height 707
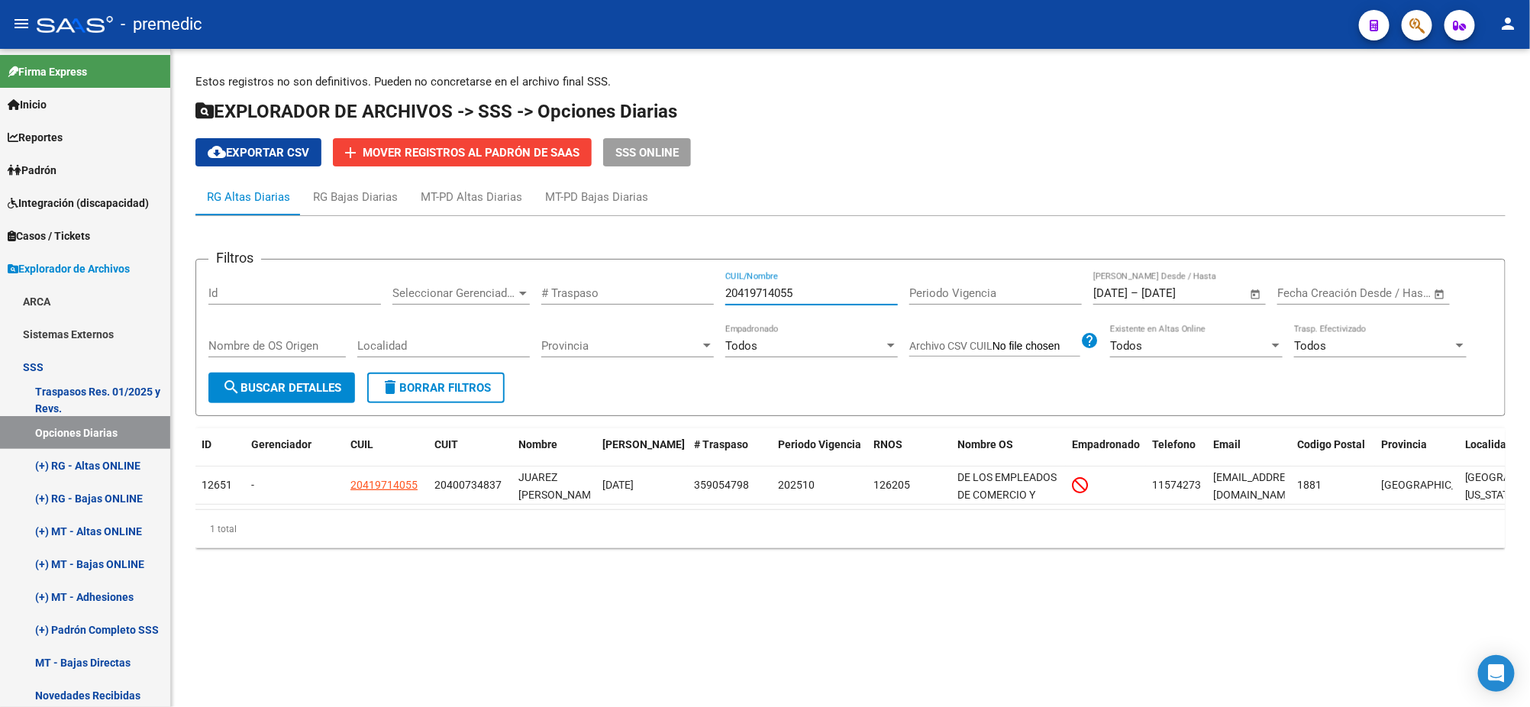
drag, startPoint x: 801, startPoint y: 294, endPoint x: 670, endPoint y: 290, distance: 130.6
click at [675, 289] on div "Filtros Id Seleccionar Gerenciador Seleccionar Gerenciador # Traspaso 204197140…" at bounding box center [850, 322] width 1284 height 101
paste input "7300390493"
type input "27300390493"
click at [288, 369] on div "Nombre de OS Origen" at bounding box center [276, 347] width 137 height 47
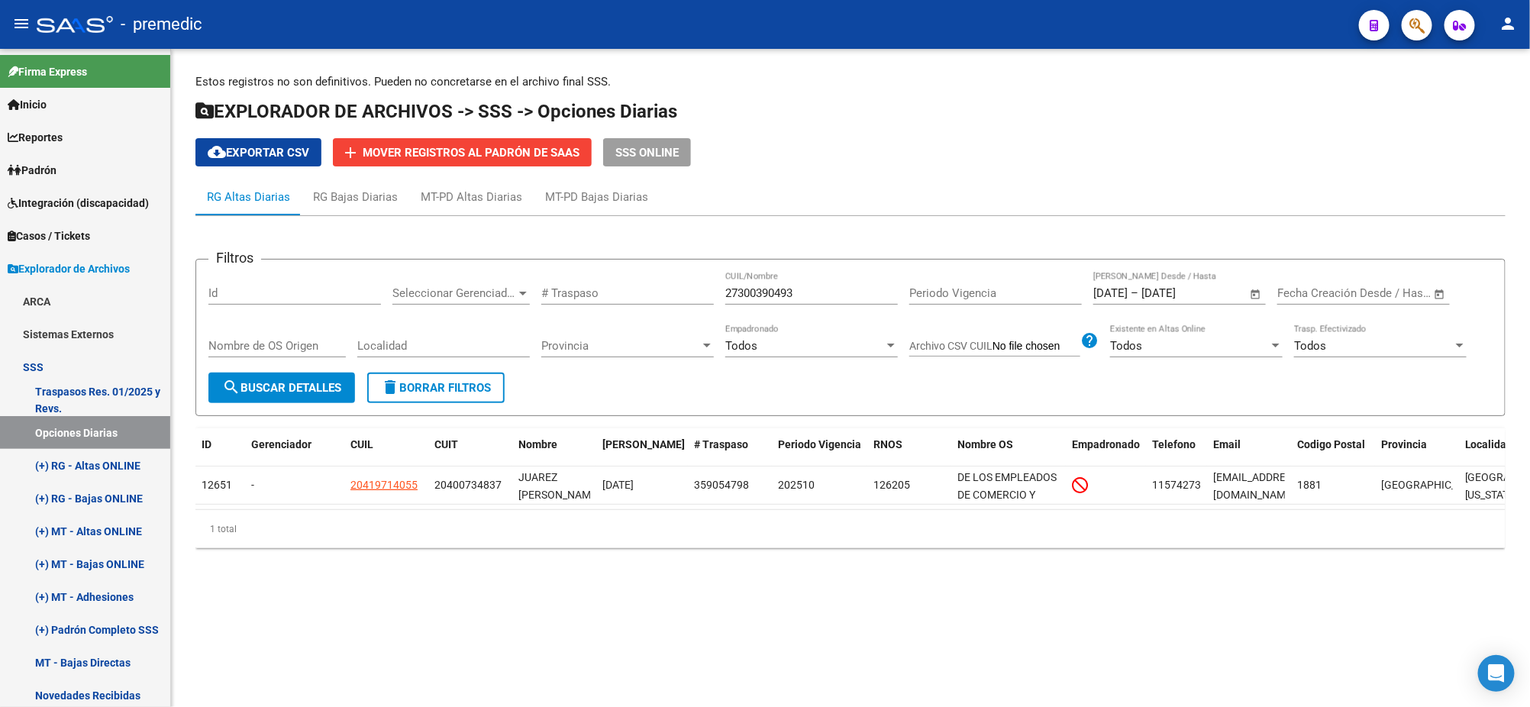
click at [290, 377] on button "search Buscar Detalles" at bounding box center [281, 387] width 147 height 31
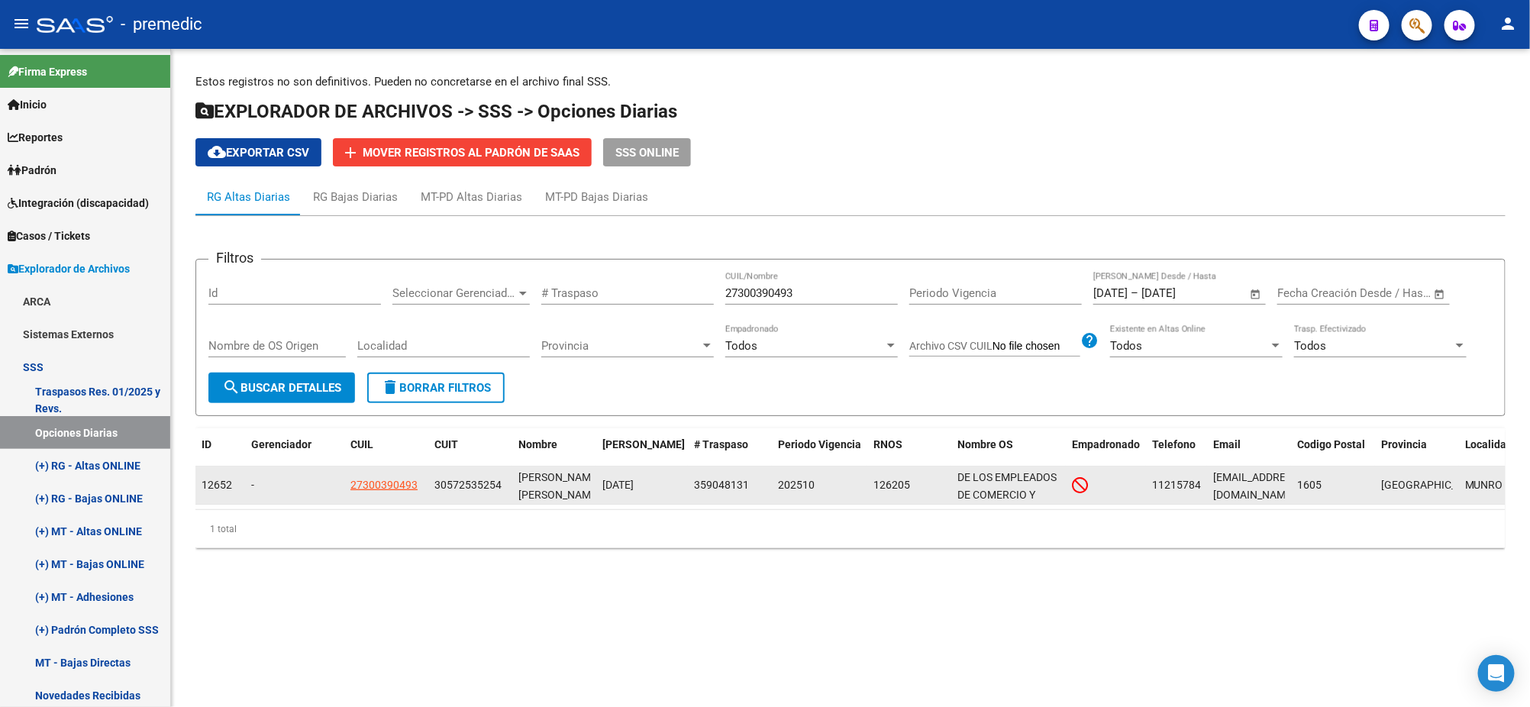
click at [372, 490] on app-link-go-to "27300390493" at bounding box center [383, 485] width 67 height 18
click at [372, 479] on span "27300390493" at bounding box center [383, 485] width 67 height 12
type textarea "27300390493"
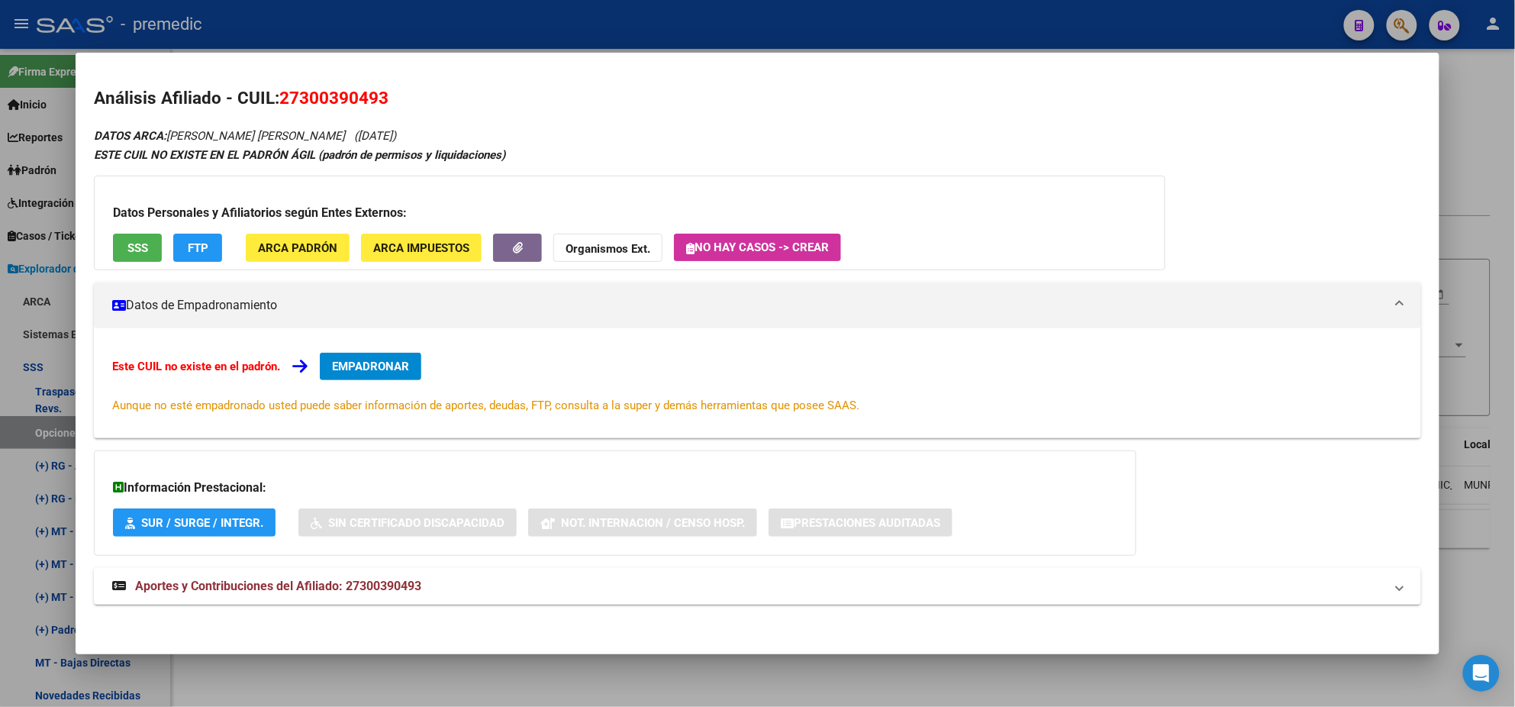
click at [381, 363] on span "EMPADRONAR" at bounding box center [370, 367] width 77 height 14
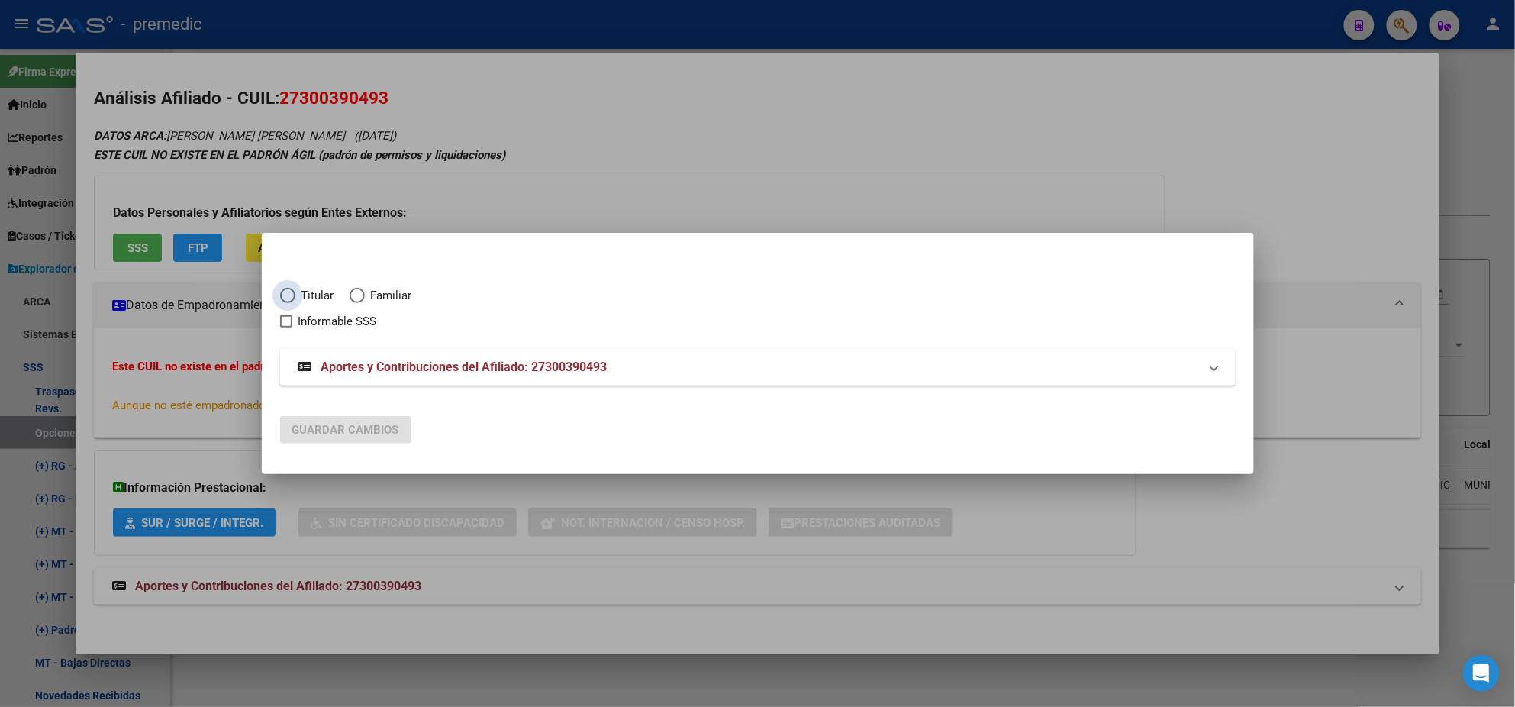
click at [282, 292] on span "Elija una opción" at bounding box center [287, 295] width 15 height 15
click at [282, 292] on input "Titular" at bounding box center [287, 295] width 15 height 15
radio input "true"
checkbox input "true"
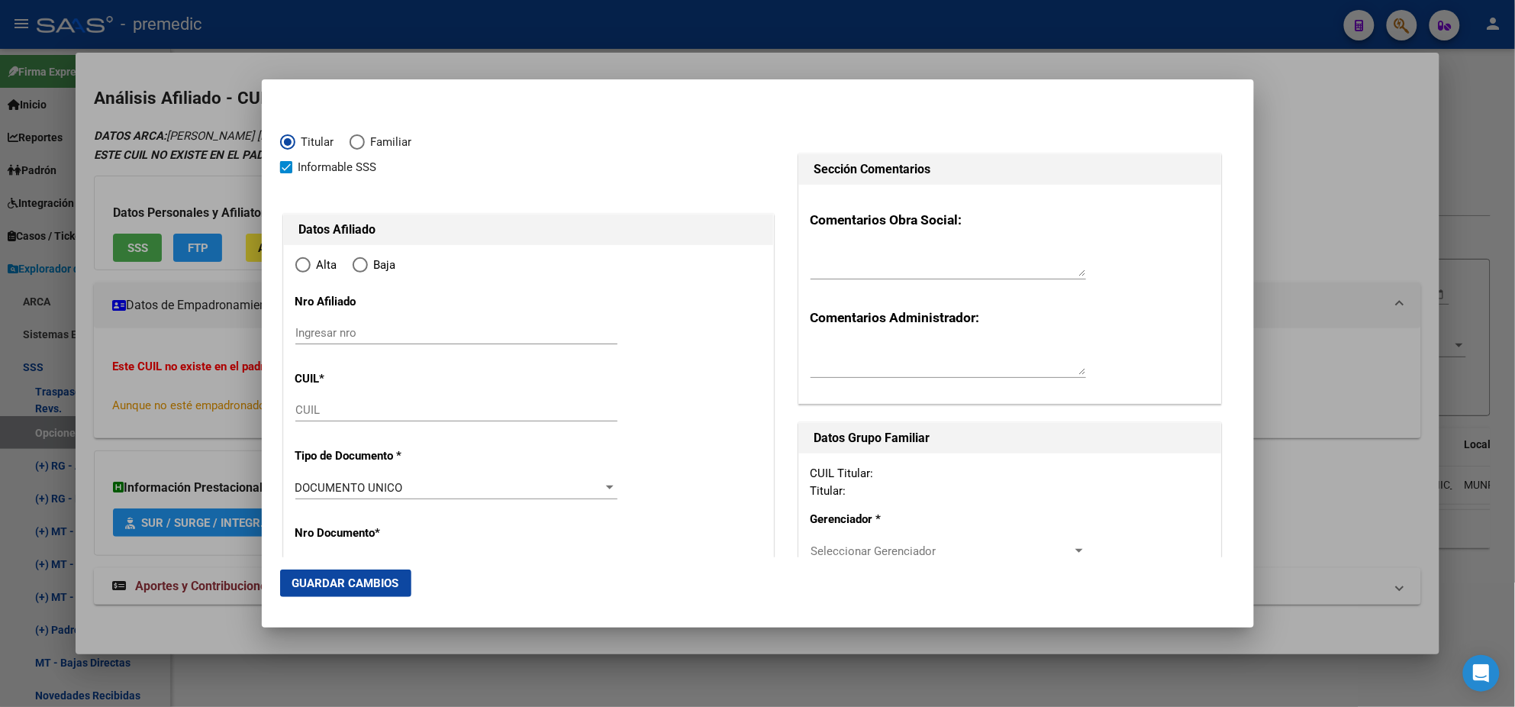
type input "27-30039049-3"
click at [269, 371] on mat-dialog-content "Titular Familiar Informable SSS Datos Afiliado Alta Baja Nro Afiliado Ingresar …" at bounding box center [758, 327] width 992 height 459
type input "30039049"
type input "[PERSON_NAME]"
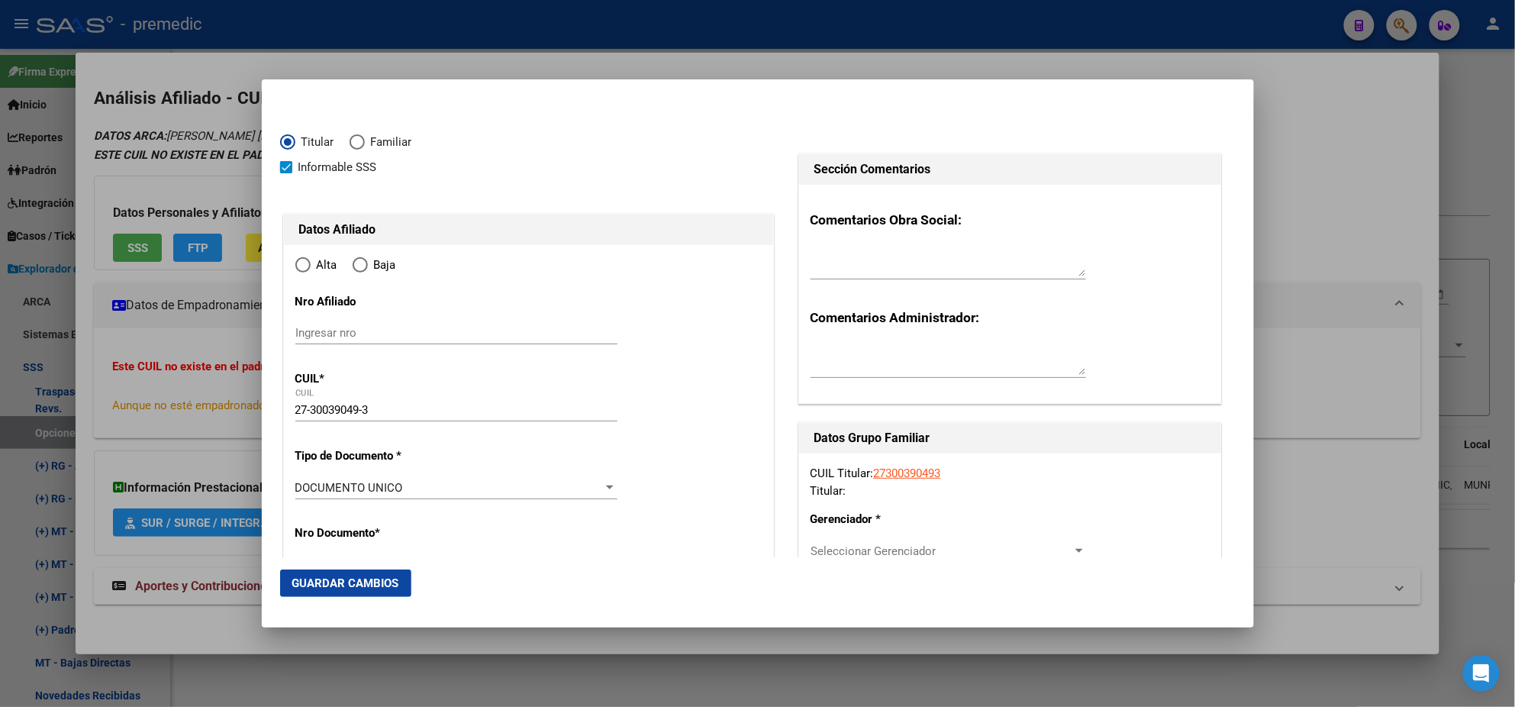
type input "[DATE]"
type input "MUNRO"
type input "1605"
type input "[DATE][PERSON_NAME]"
type input "2547"
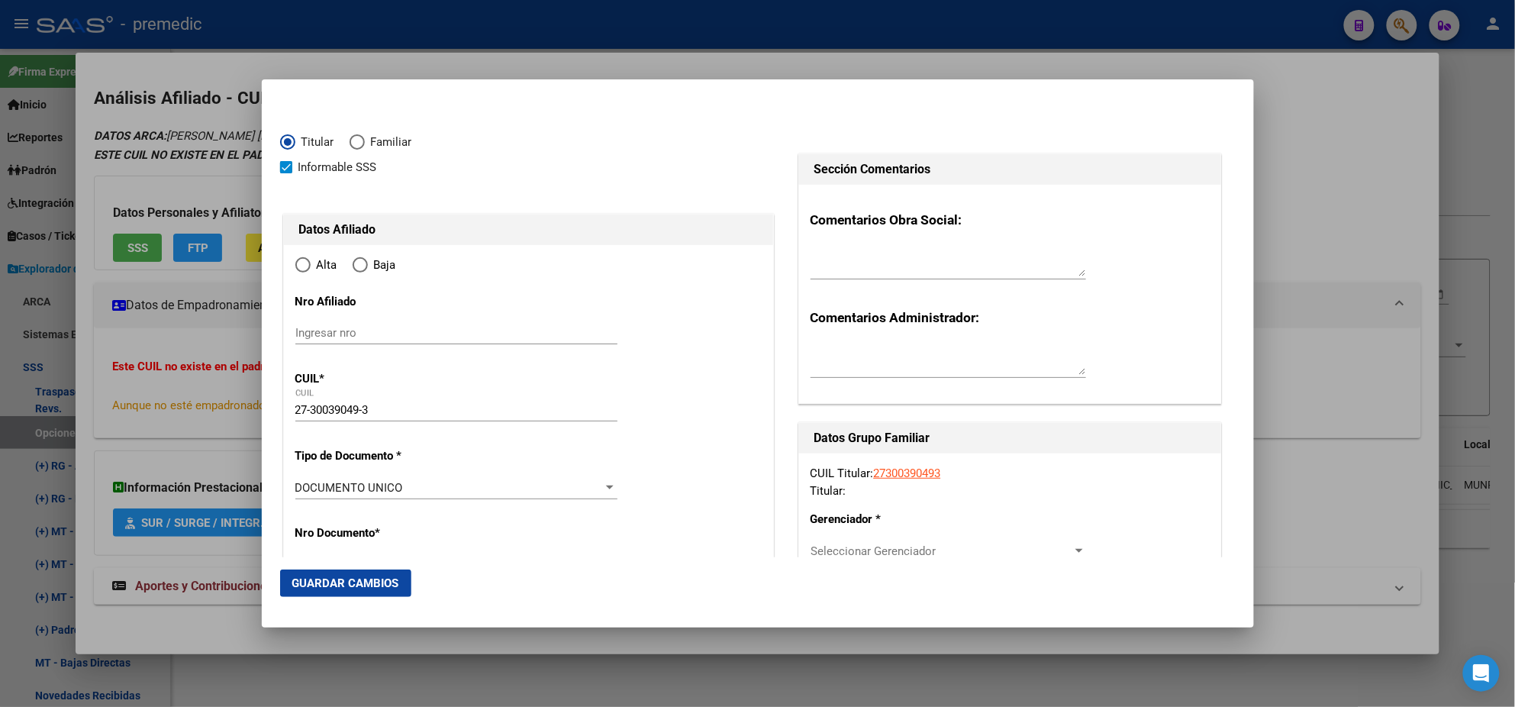
type input "1"
radio input "true"
type input "MUNRO"
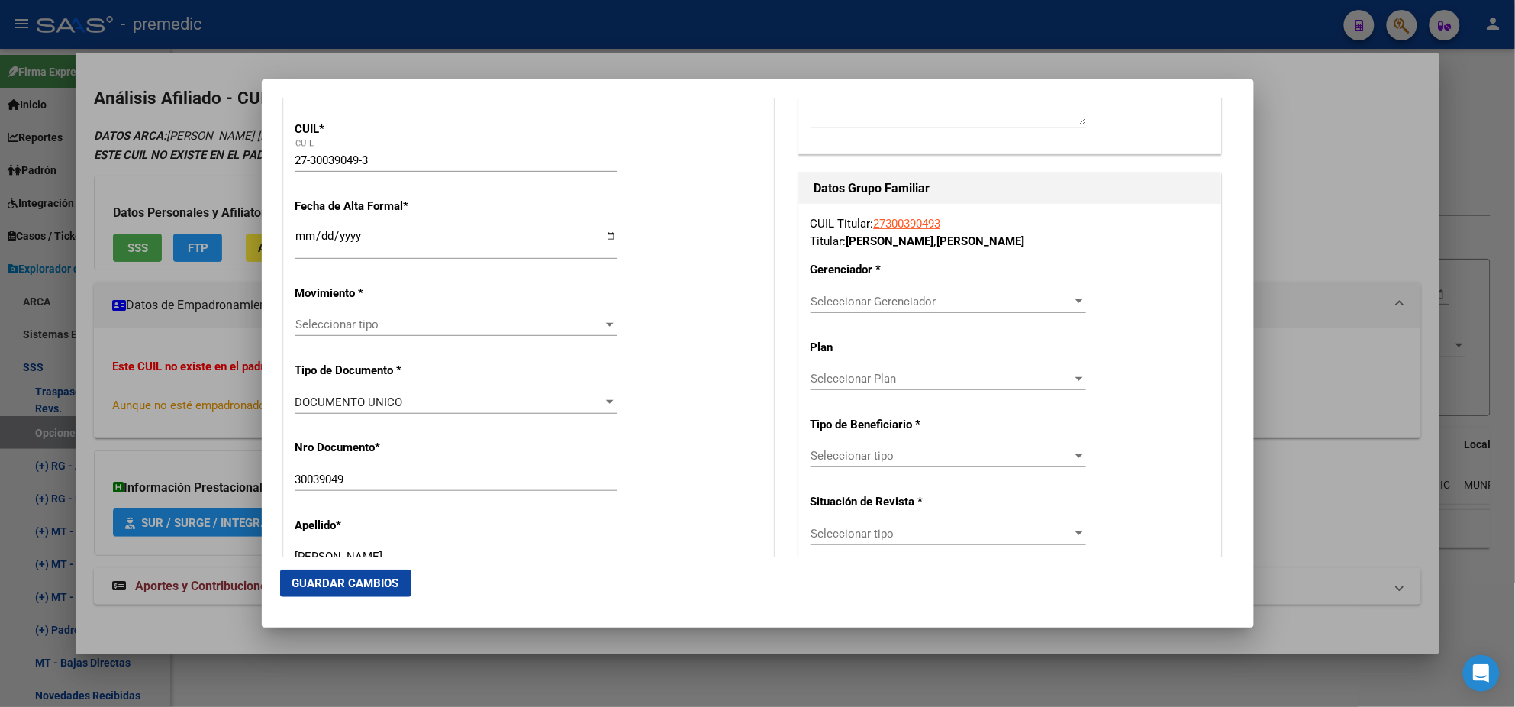
scroll to position [285, 0]
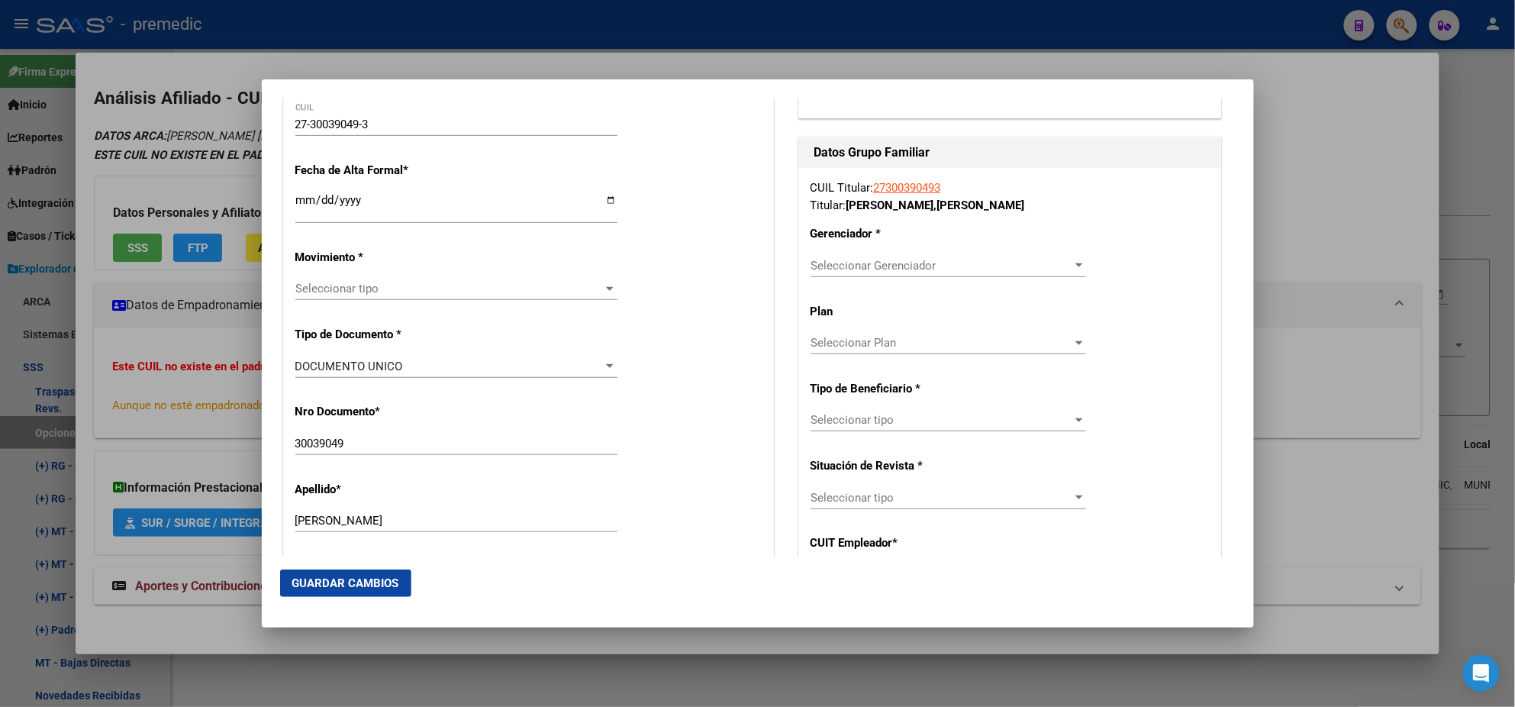
click at [304, 198] on input "Ingresar fecha" at bounding box center [456, 206] width 322 height 24
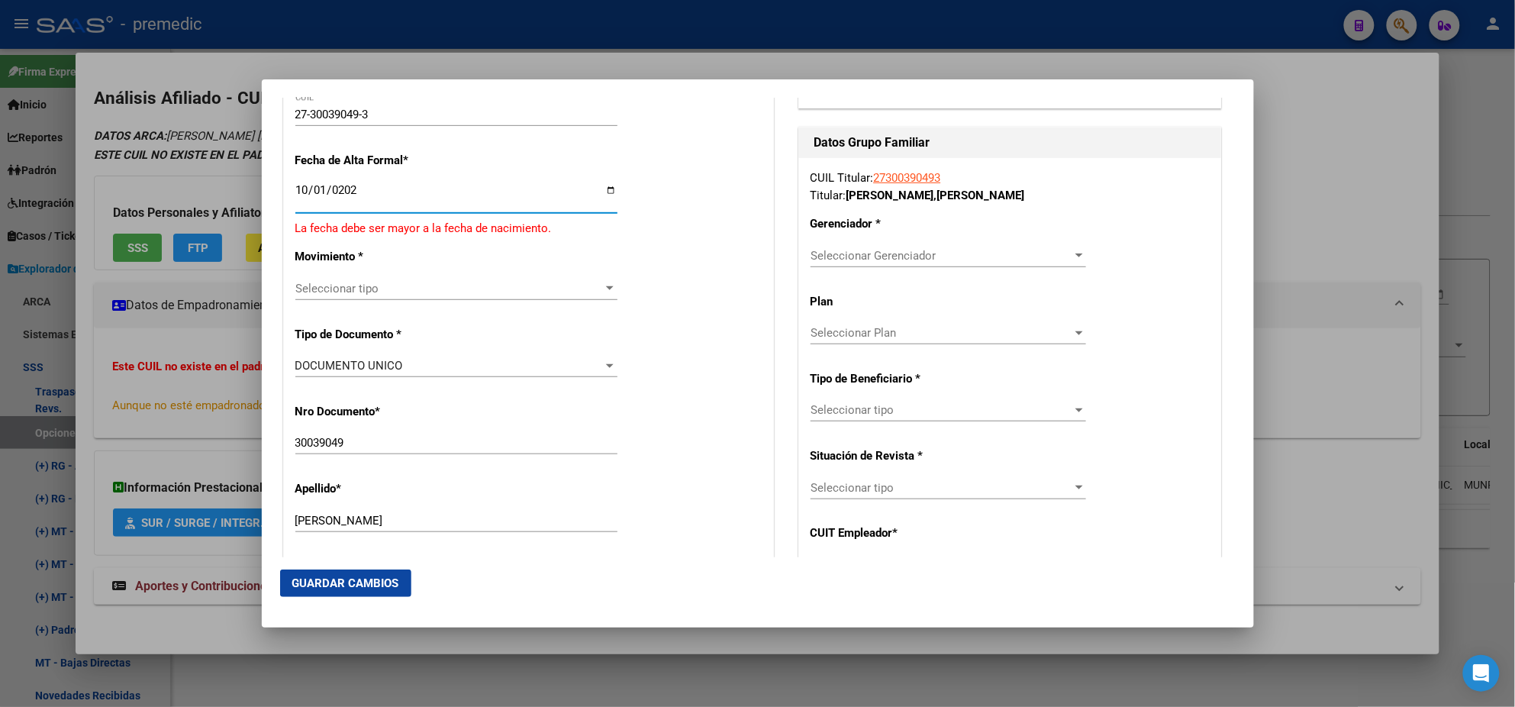
type input "[DATE]"
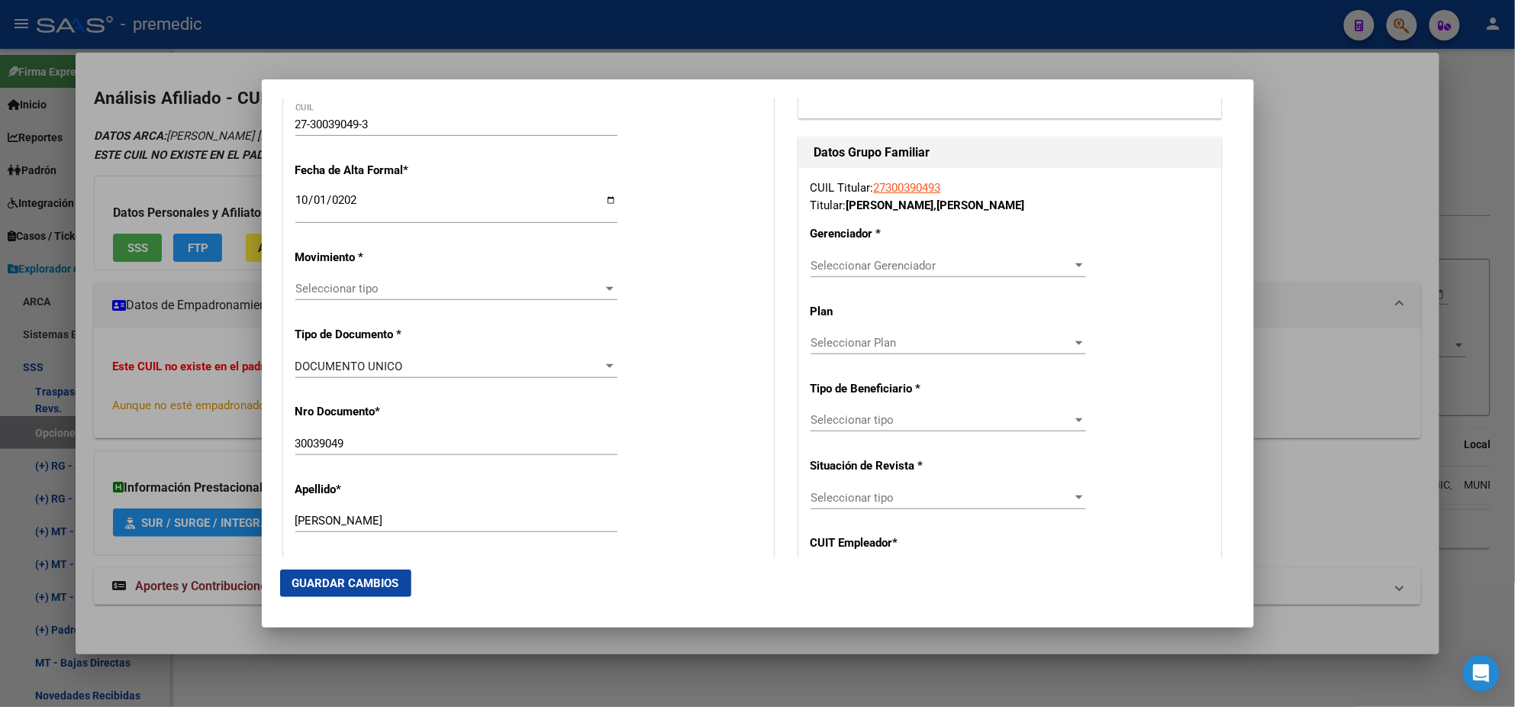
click at [277, 211] on mat-dialog-content "Titular Familiar Informable SSS Datos Afiliado Alta Baja Nro Afiliado Ingresar …" at bounding box center [758, 327] width 992 height 459
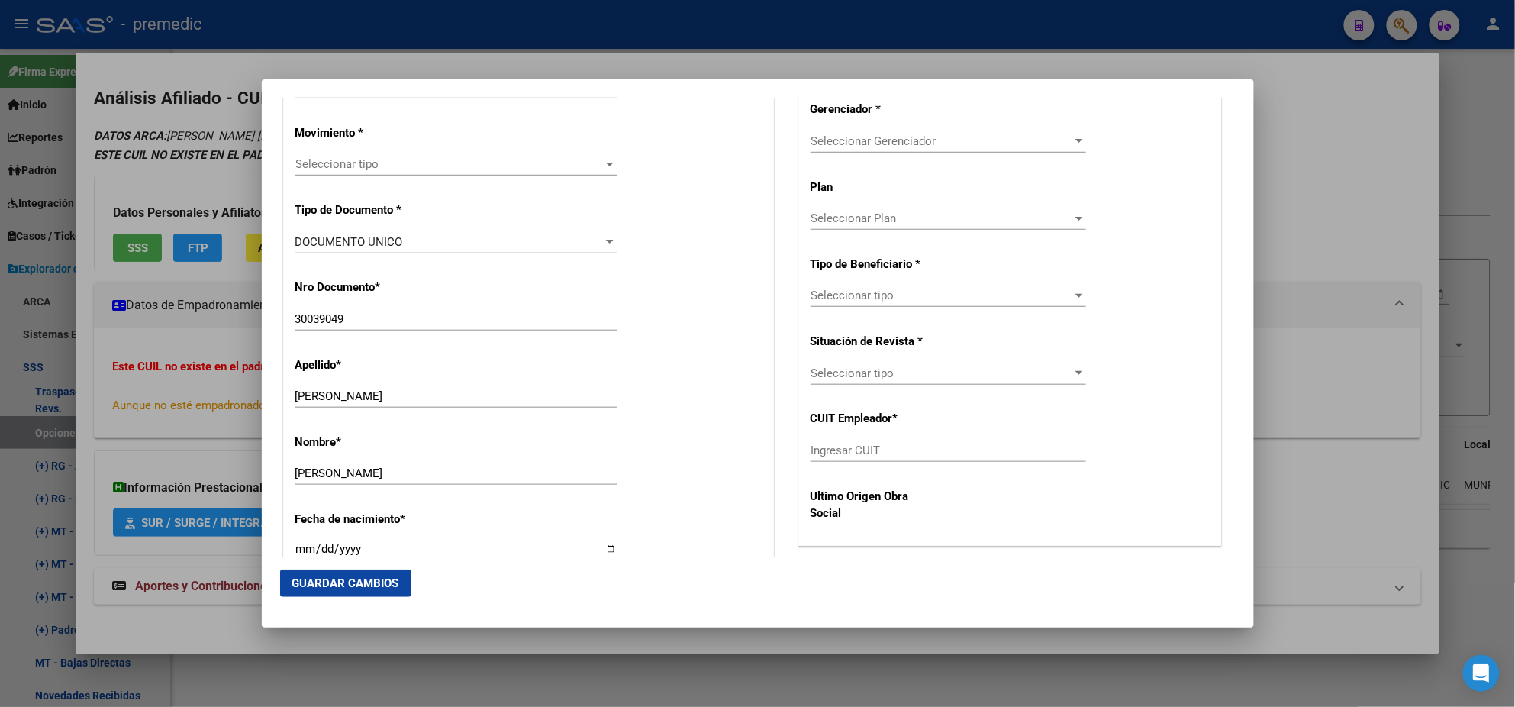
scroll to position [381, 0]
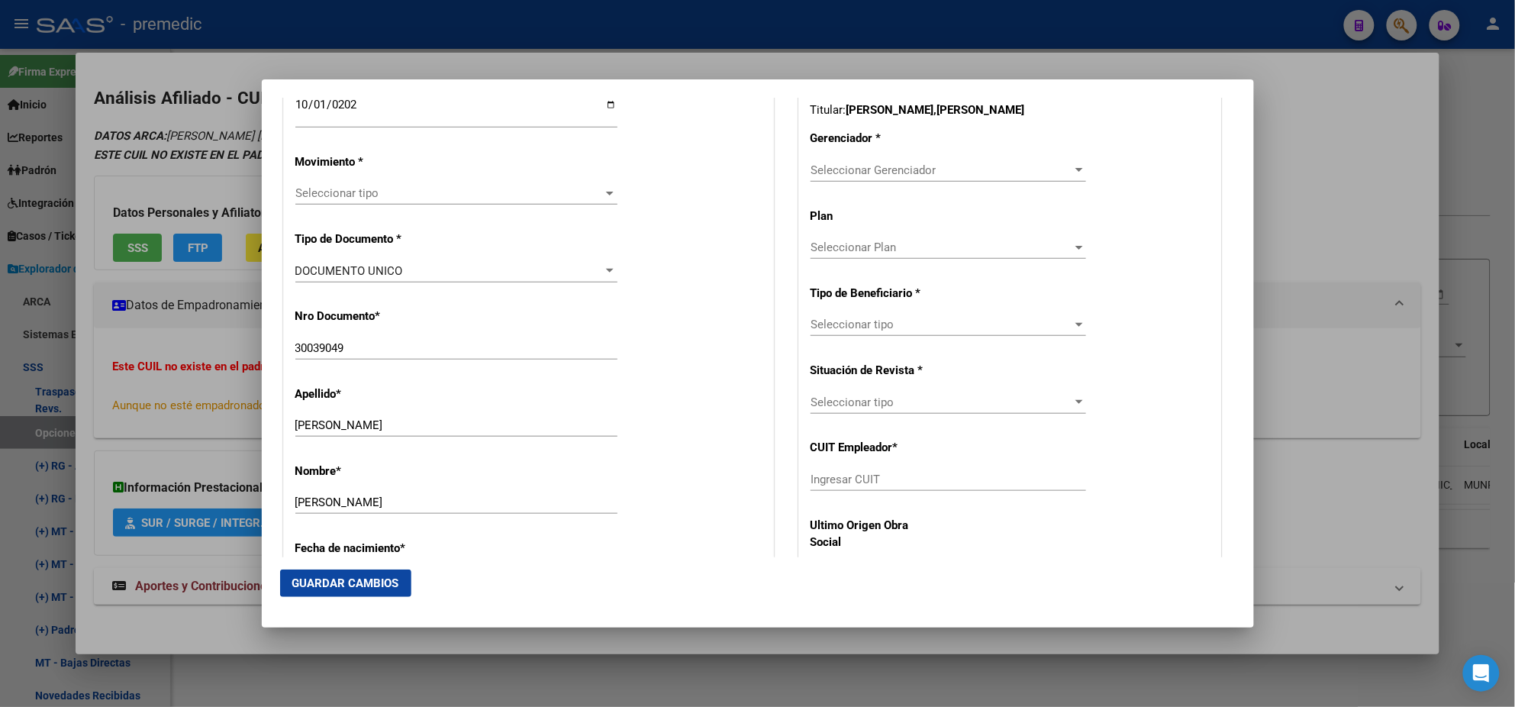
click at [346, 194] on span "Seleccionar tipo" at bounding box center [449, 193] width 308 height 14
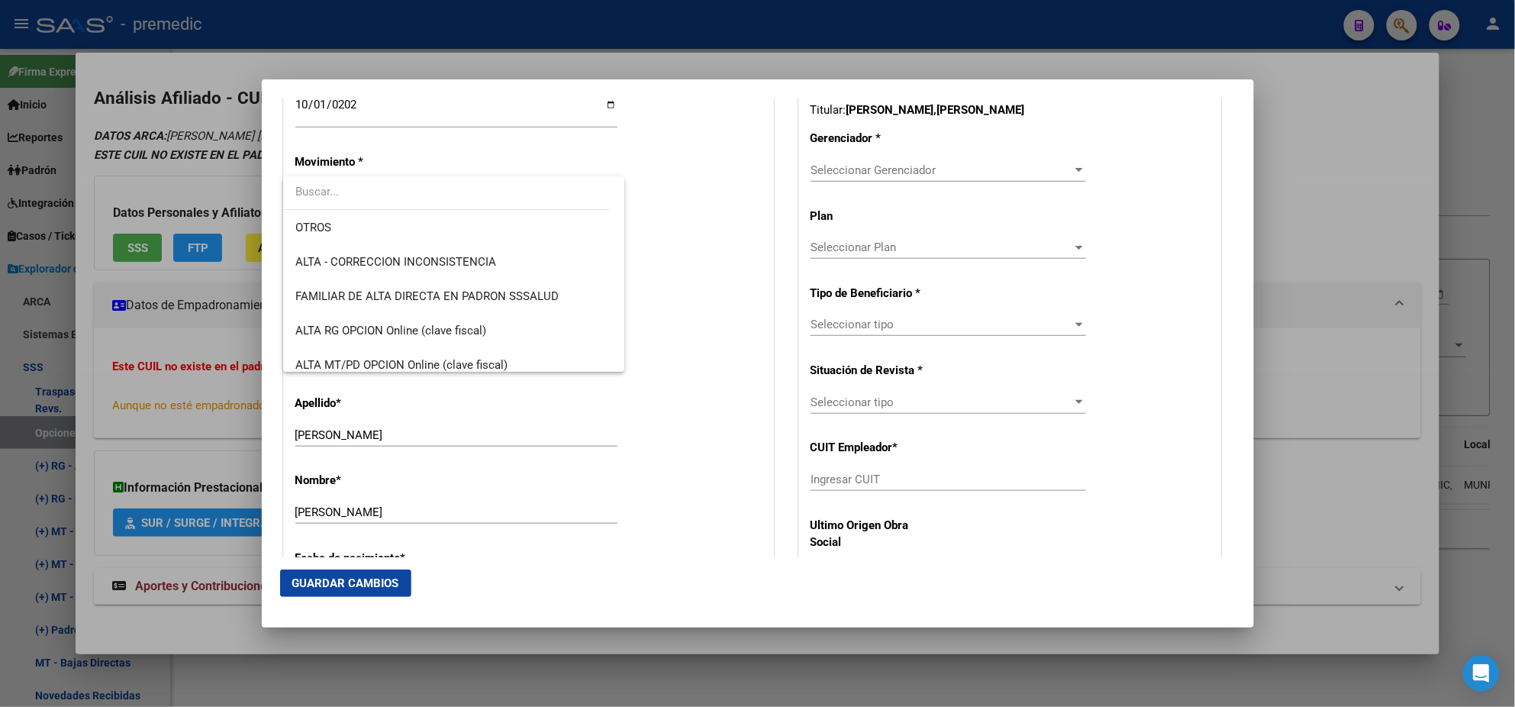
scroll to position [285, 0]
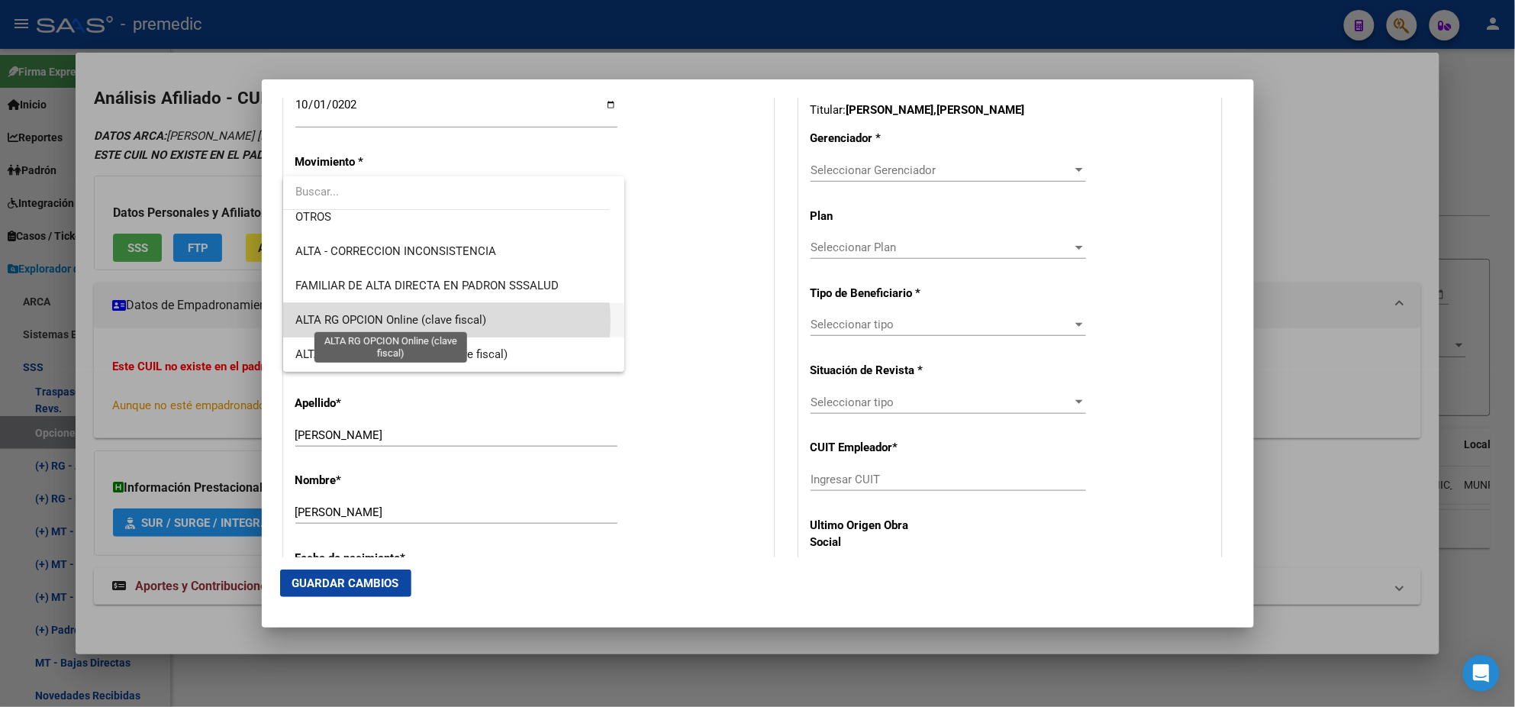
click at [441, 321] on span "ALTA RG OPCION Online (clave fiscal)" at bounding box center [390, 320] width 191 height 14
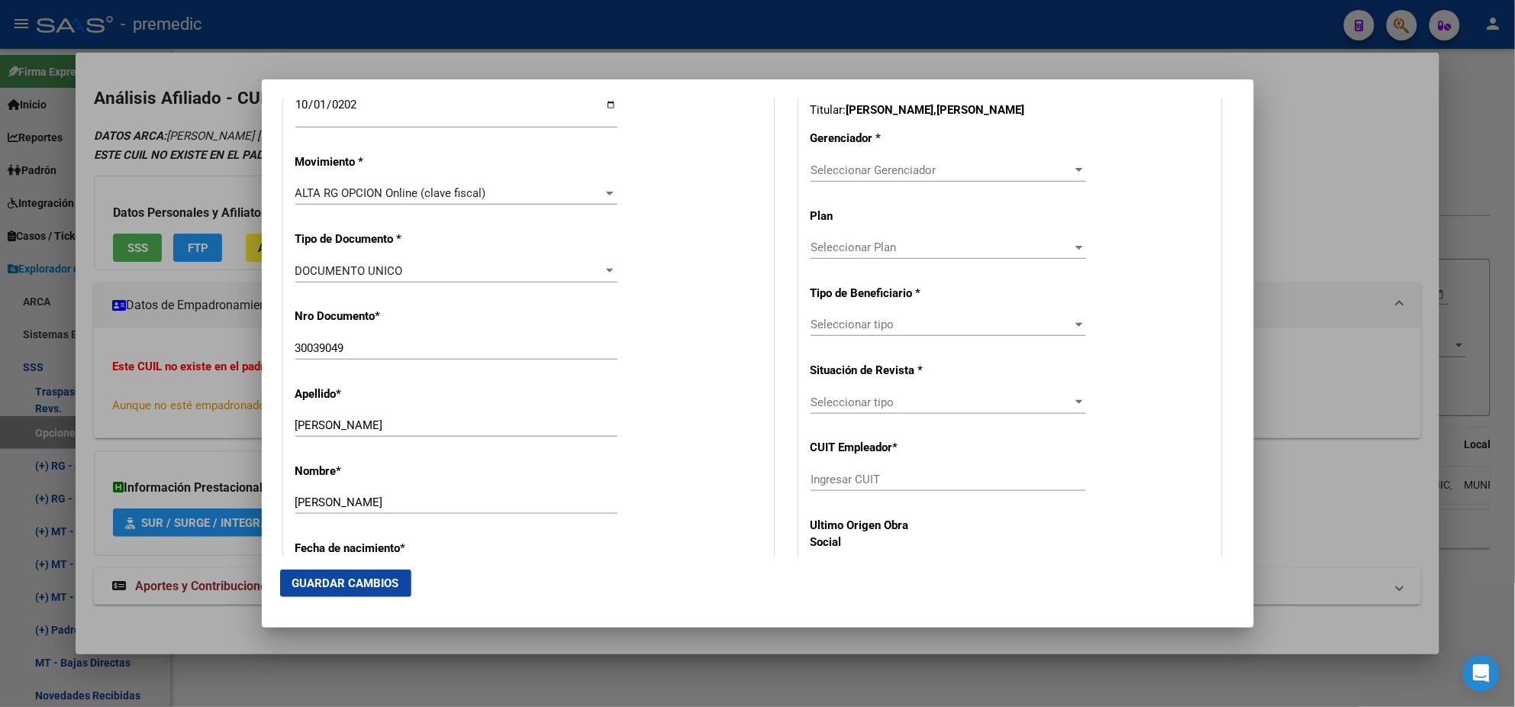
click at [441, 315] on div "Nro Documento * 30039049 Ingresar nro" at bounding box center [528, 334] width 466 height 77
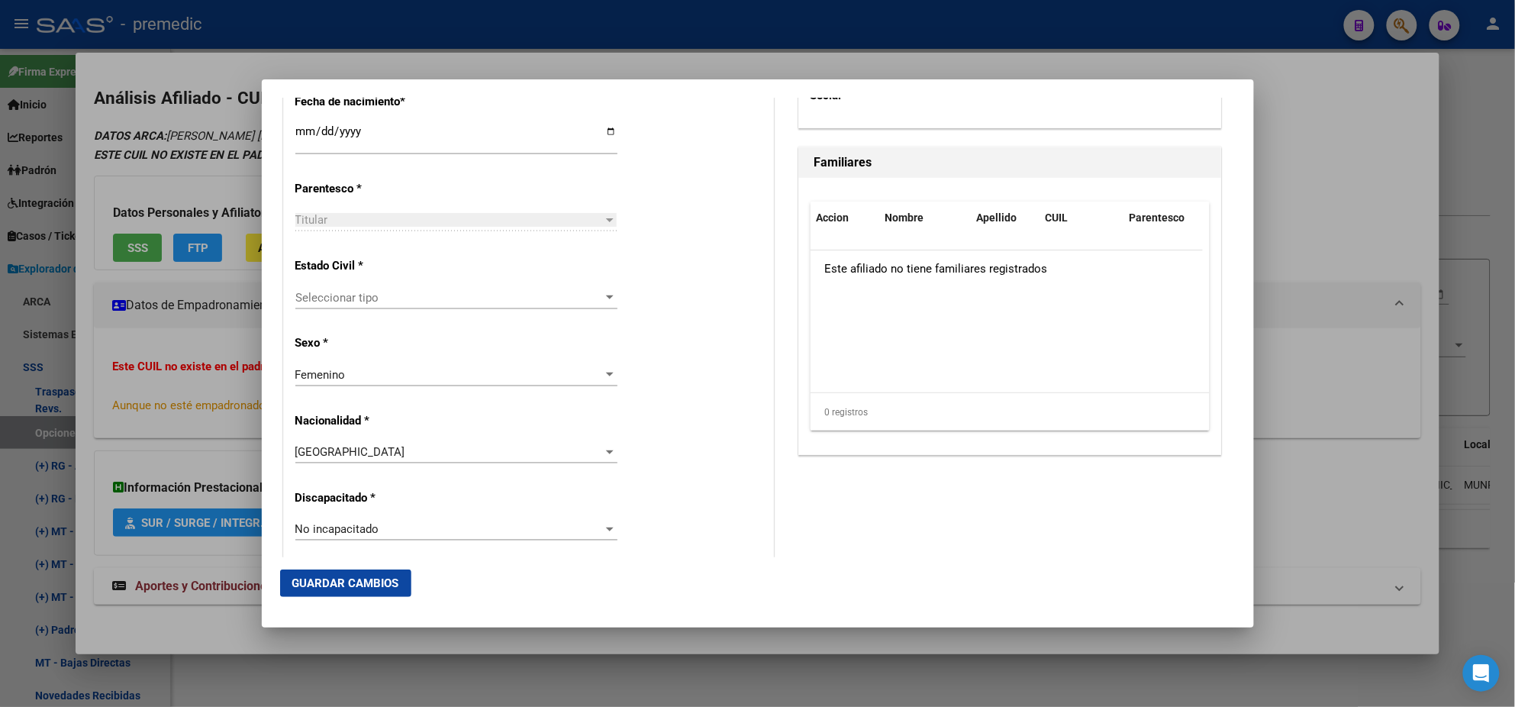
scroll to position [858, 0]
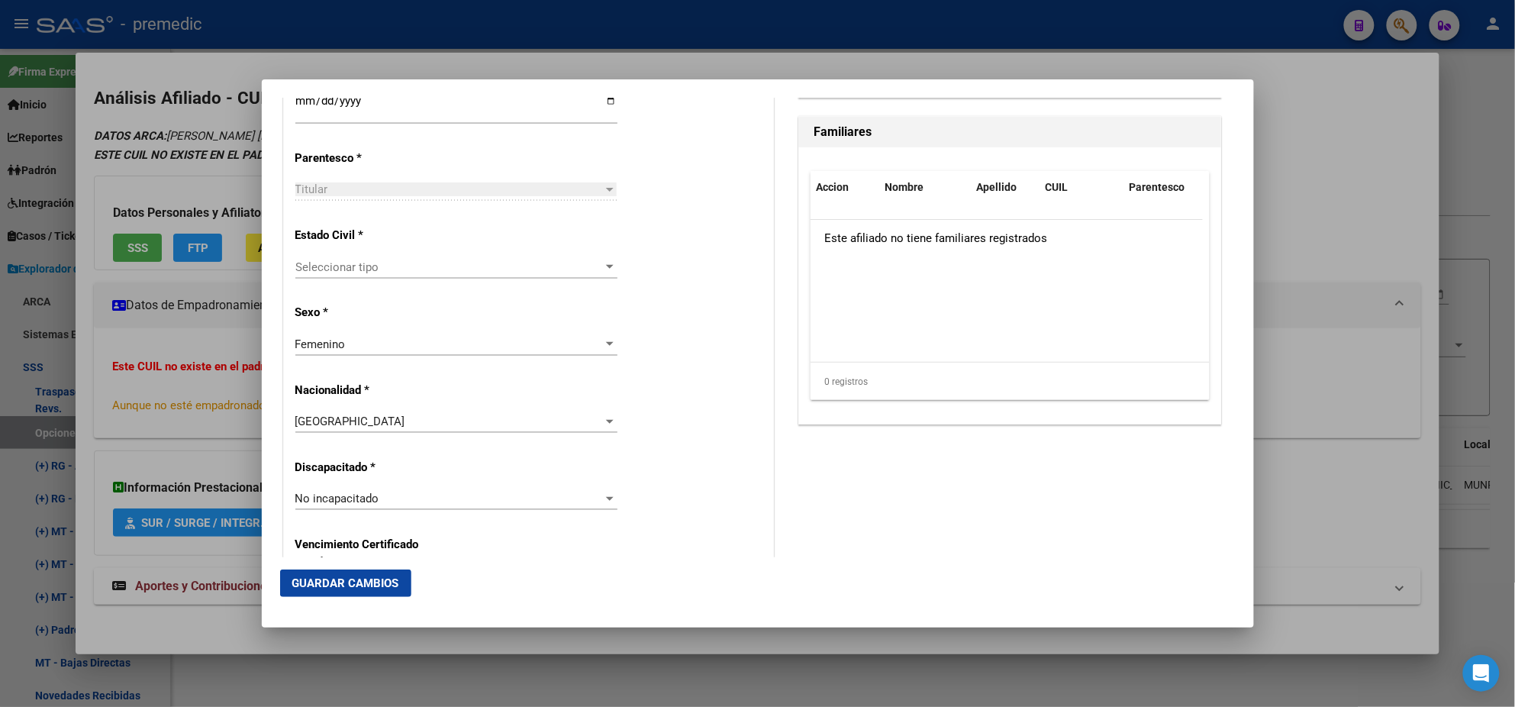
click at [419, 269] on span "Seleccionar tipo" at bounding box center [449, 267] width 308 height 14
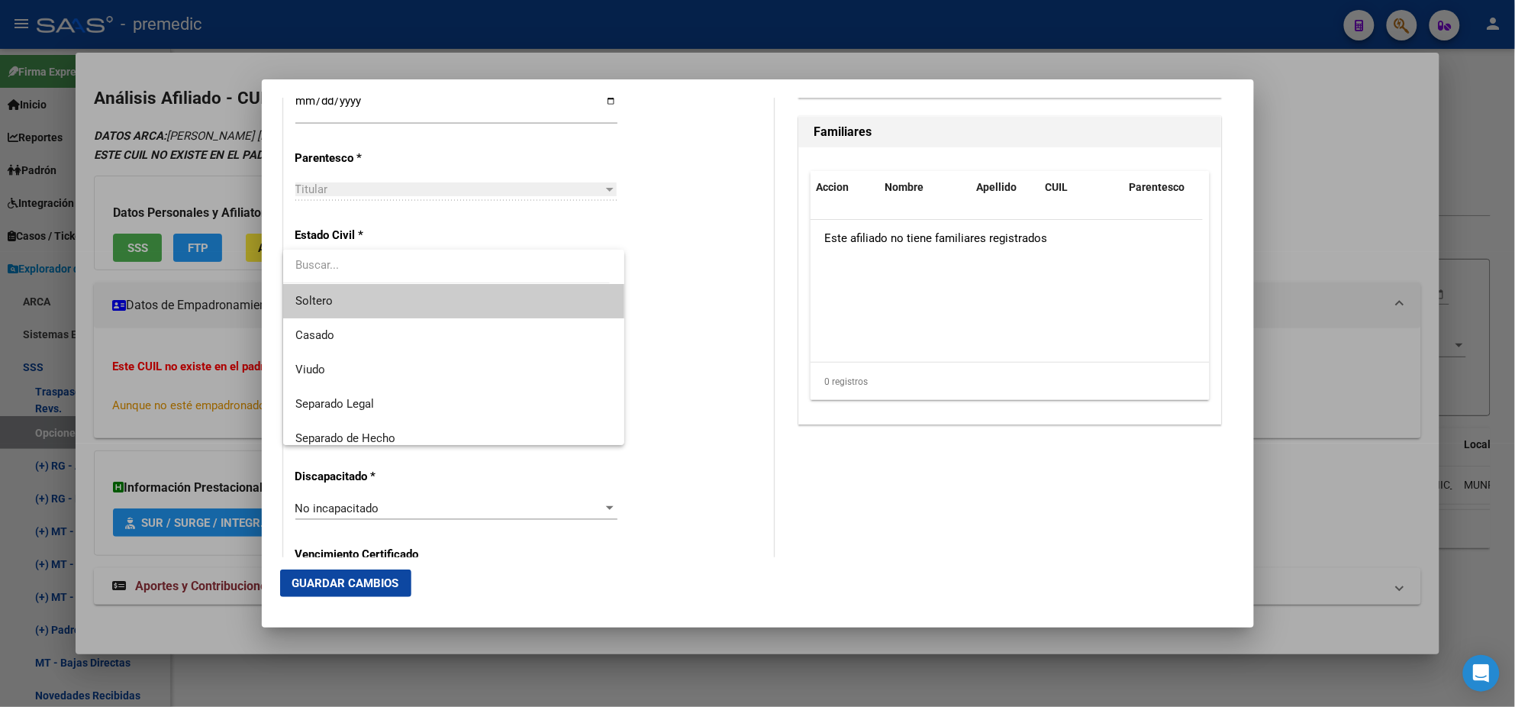
click at [419, 290] on span "Soltero" at bounding box center [453, 301] width 317 height 34
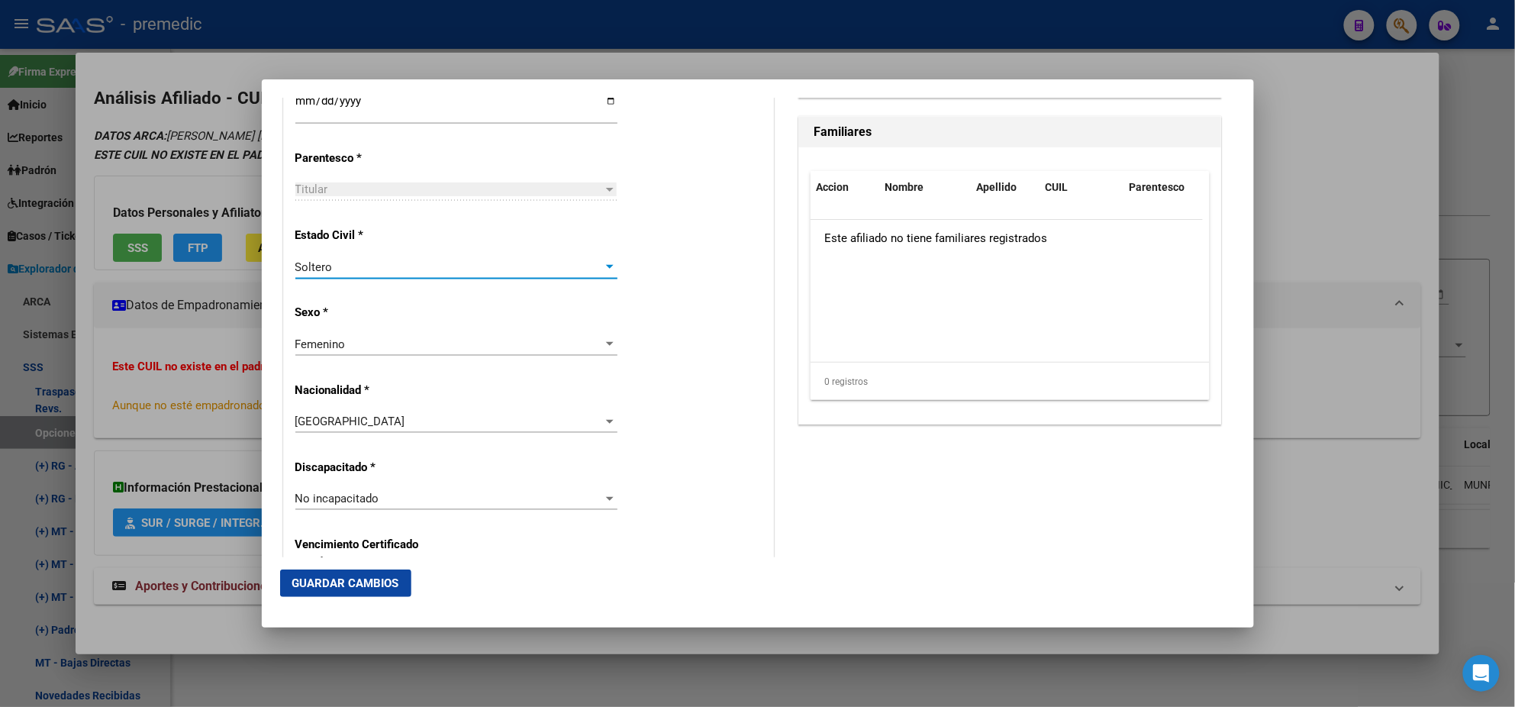
click at [423, 300] on div "Alta Baja Nro Afiliado Ingresar nro CUIL * 27-30039049-3 CUIL ARCA Padrón Fecha…" at bounding box center [528, 477] width 489 height 2180
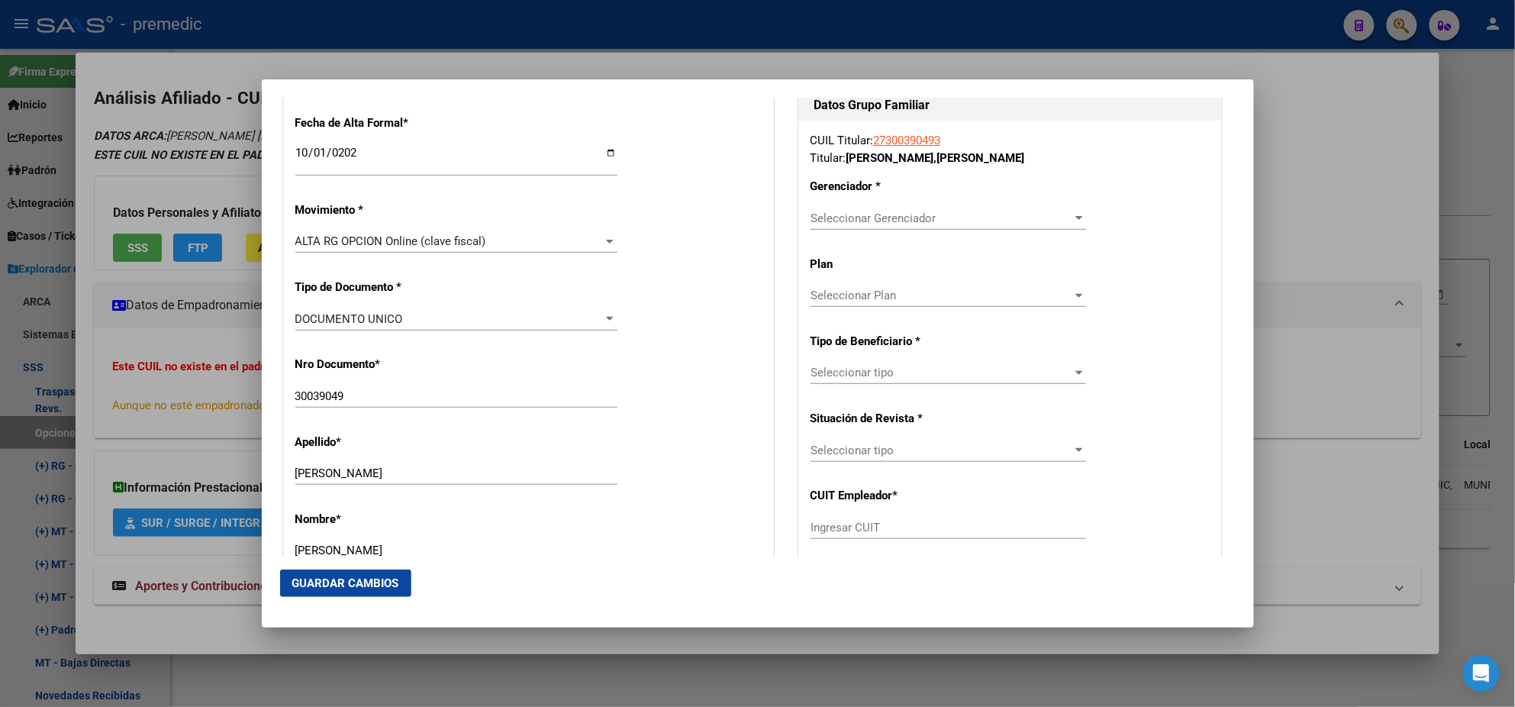
scroll to position [285, 0]
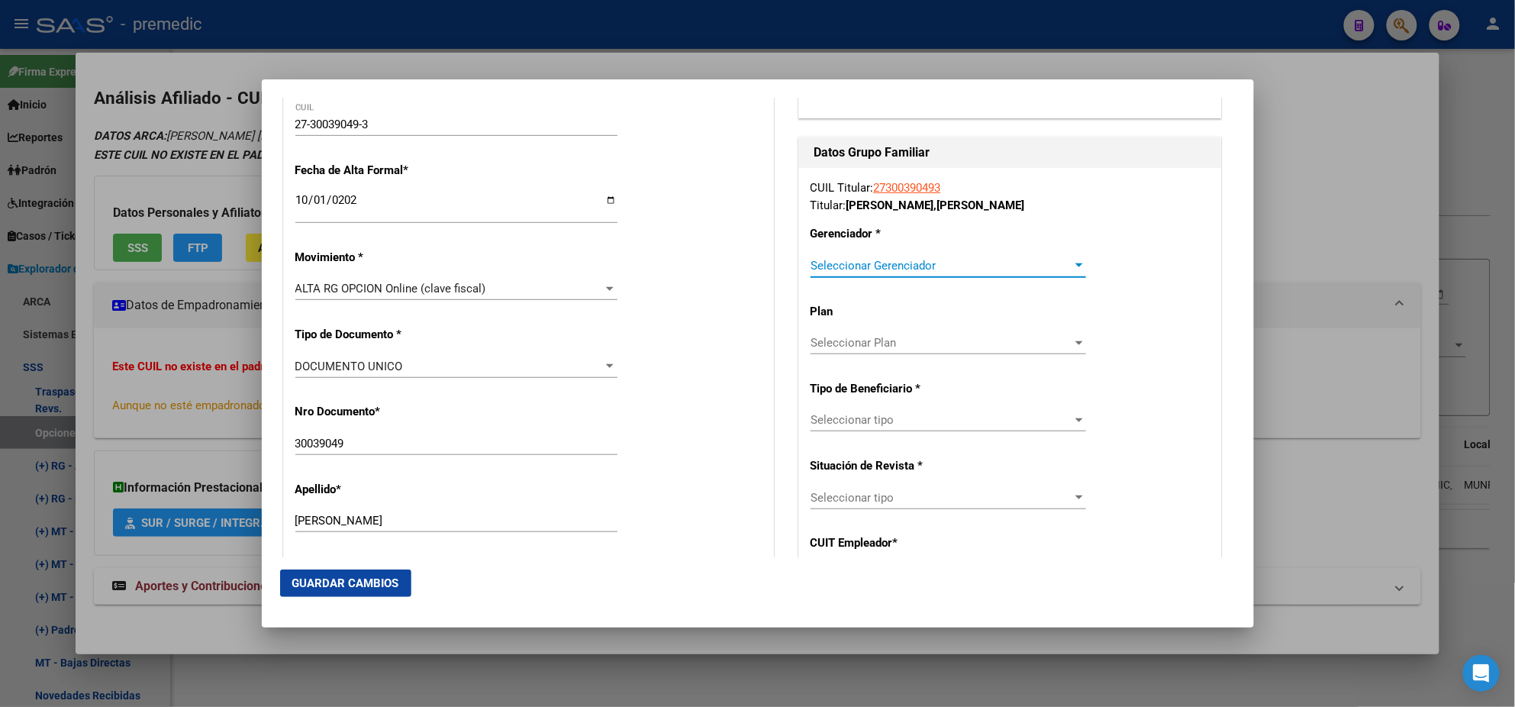
click at [837, 259] on span "Seleccionar Gerenciador" at bounding box center [942, 266] width 262 height 14
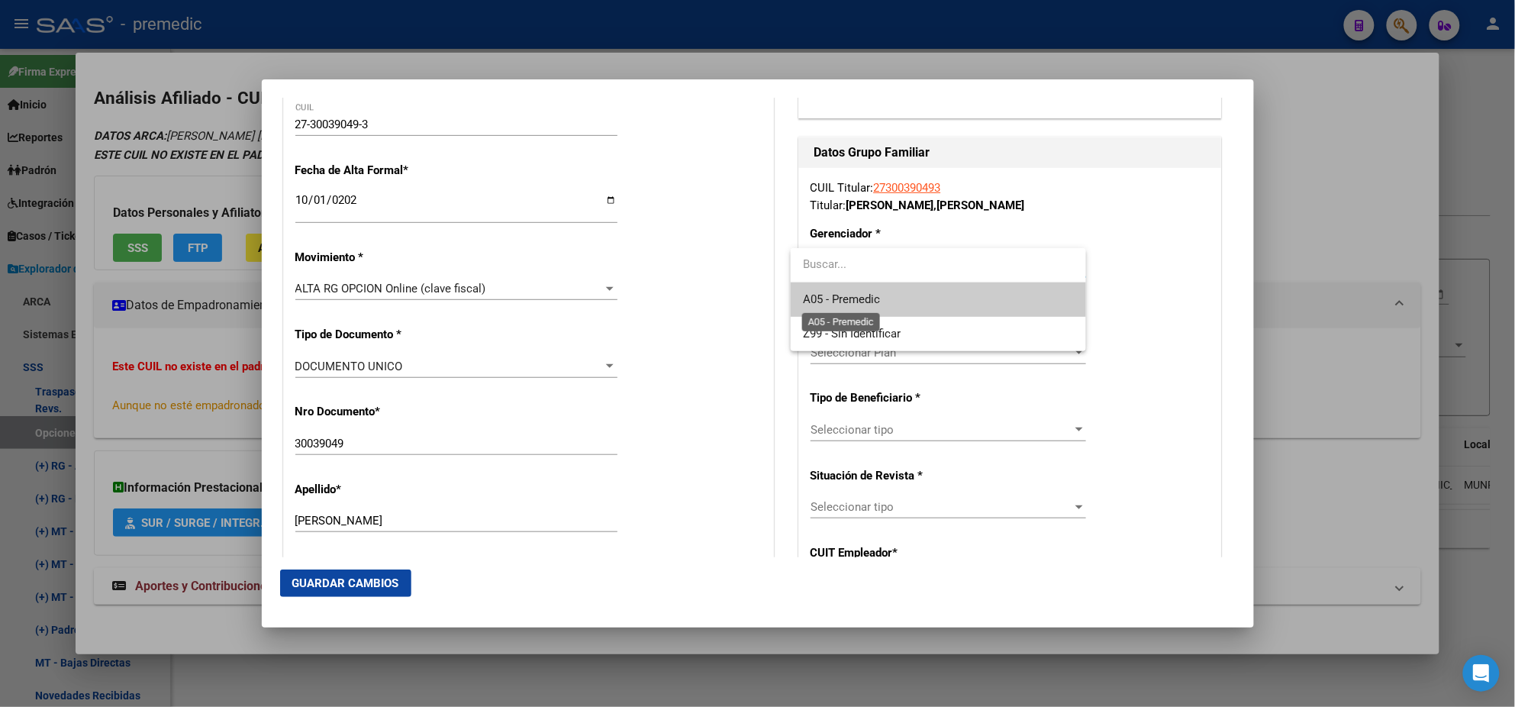
click at [837, 297] on span "A05 - Premedic" at bounding box center [841, 299] width 77 height 14
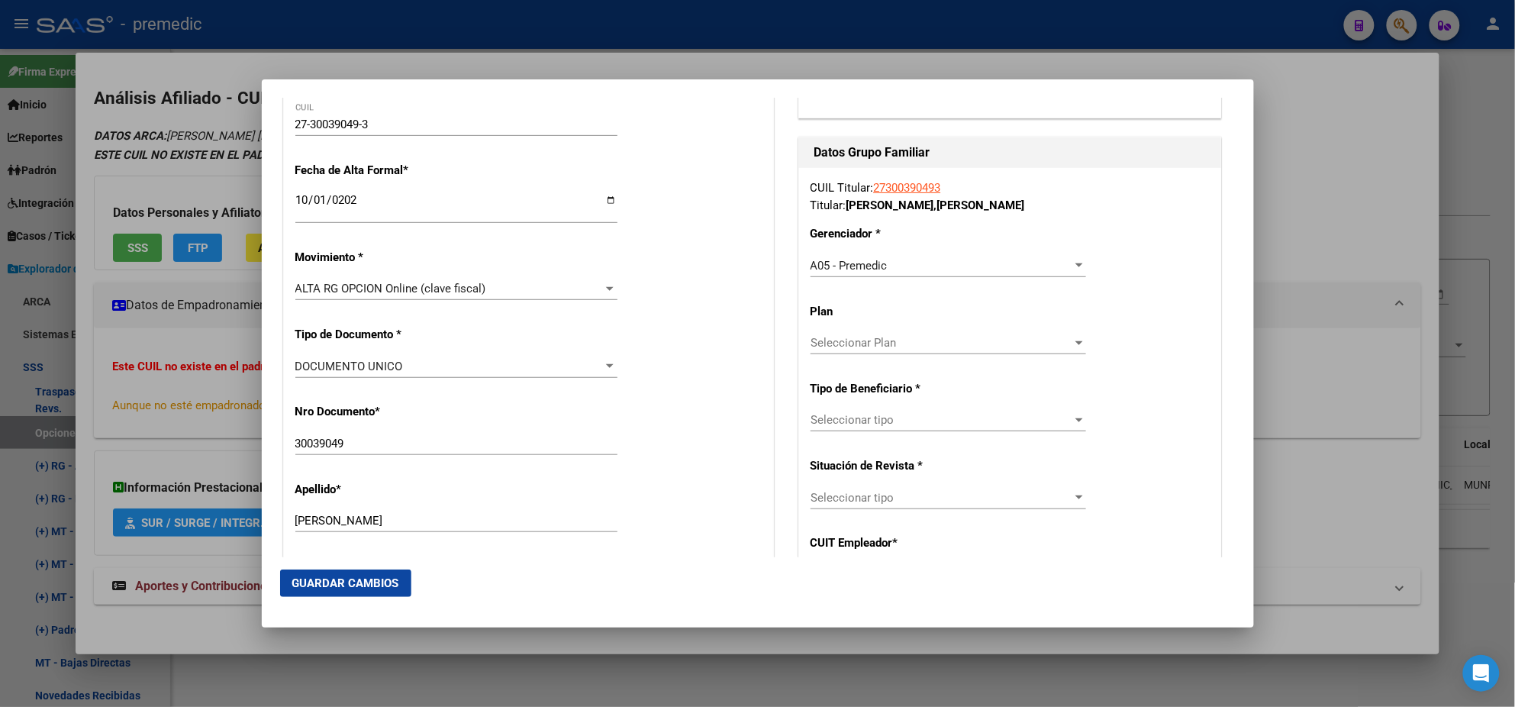
click at [837, 430] on div "Seleccionar tipo Seleccionar tipo" at bounding box center [949, 419] width 276 height 23
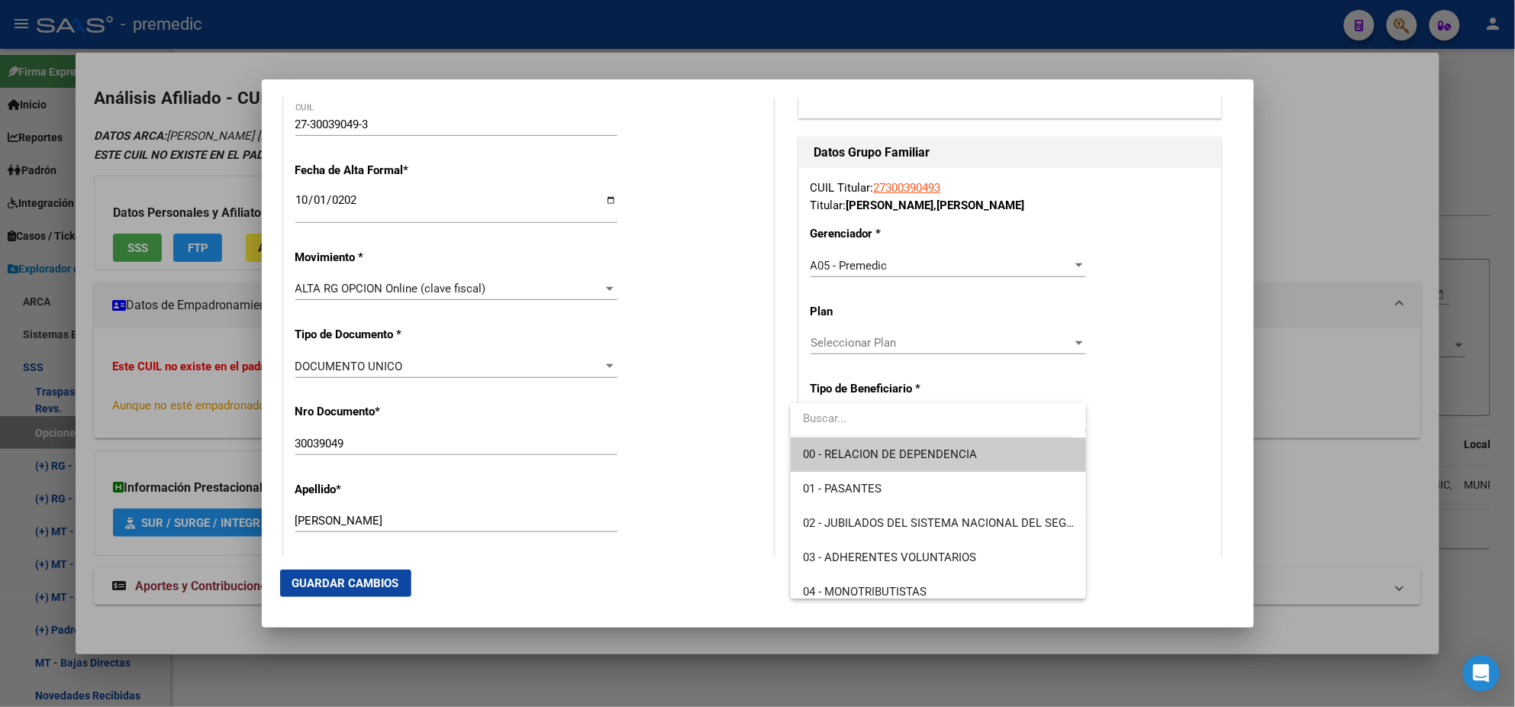
click at [836, 443] on span "00 - RELACION DE DEPENDENCIA" at bounding box center [938, 454] width 271 height 34
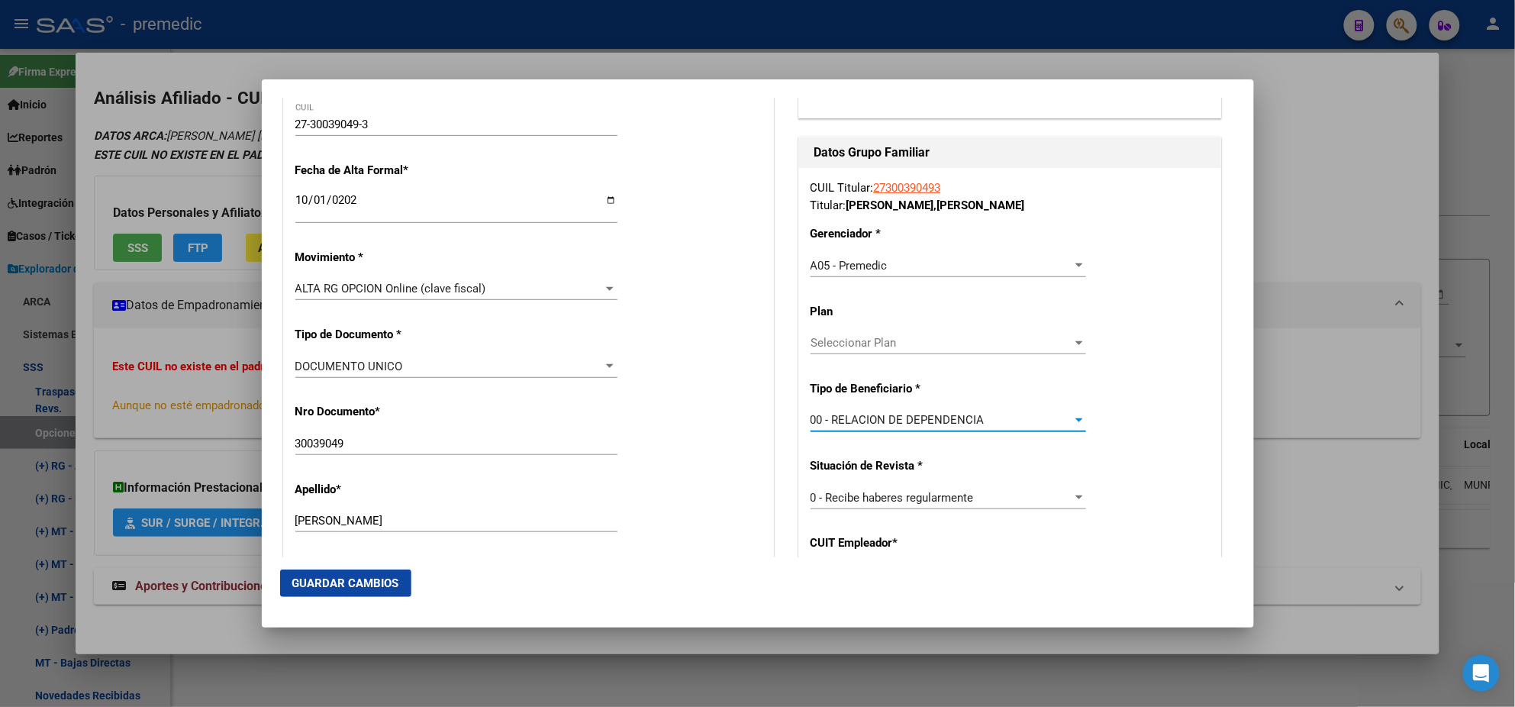
scroll to position [381, 0]
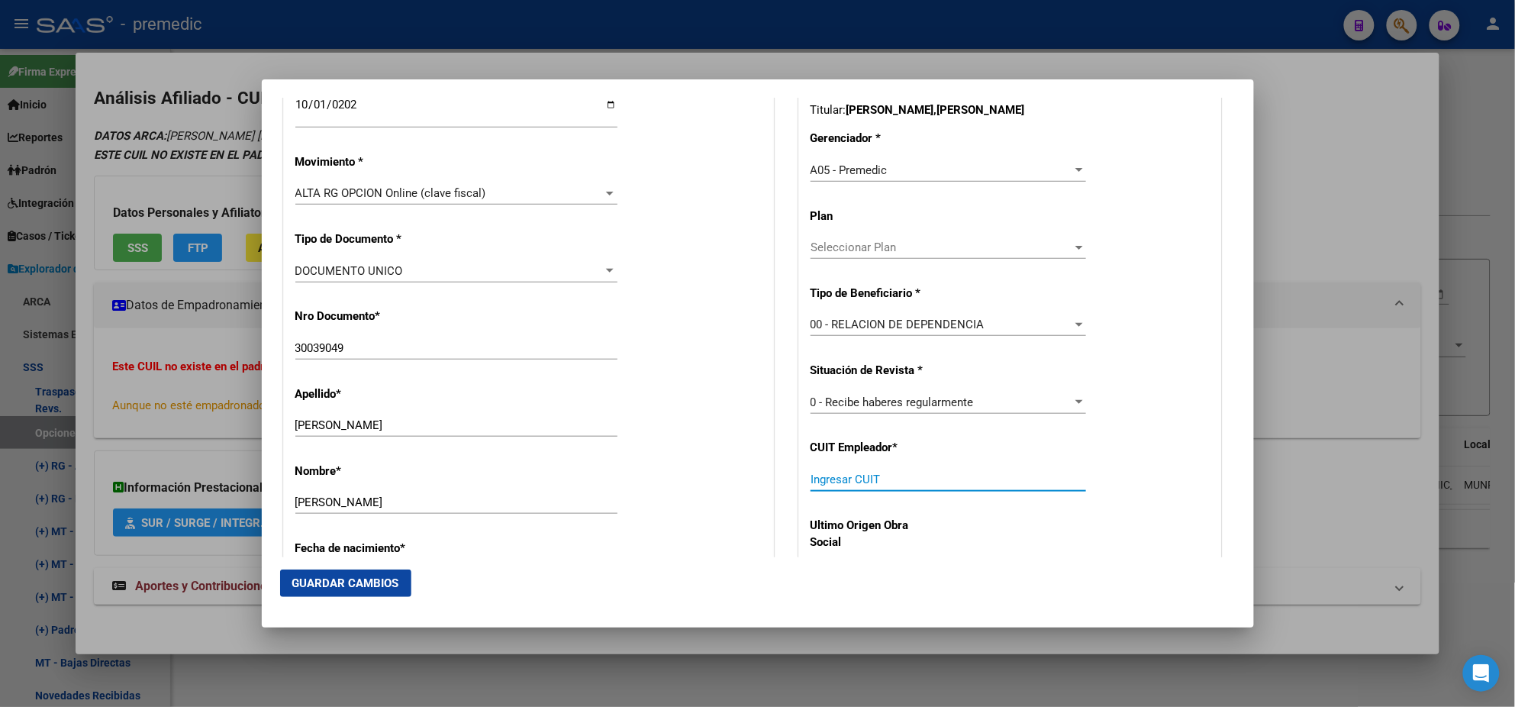
click at [821, 479] on input "Ingresar CUIT" at bounding box center [949, 479] width 276 height 14
paste input "30-57253525-4"
type input "30-57253525-4"
click at [337, 575] on button "Guardar Cambios" at bounding box center [345, 582] width 131 height 27
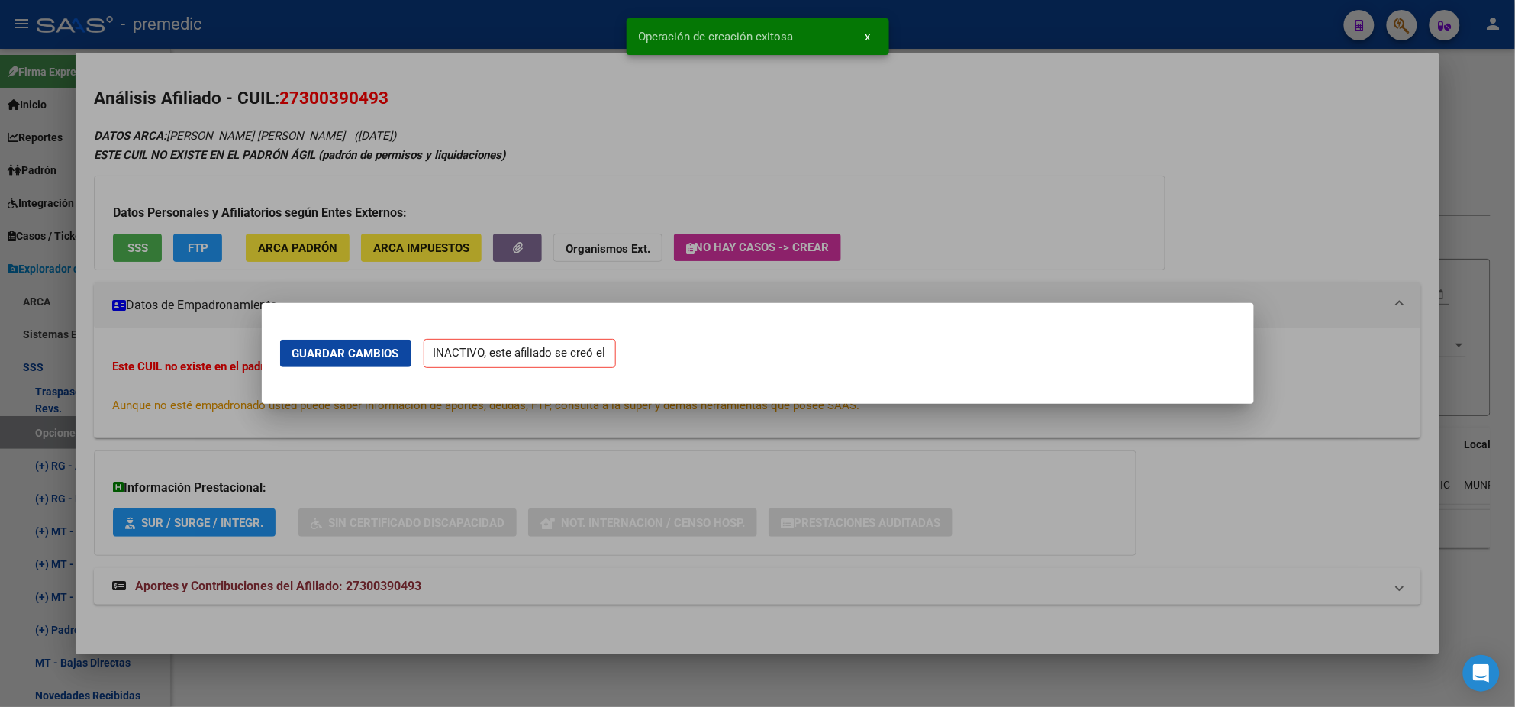
scroll to position [0, 0]
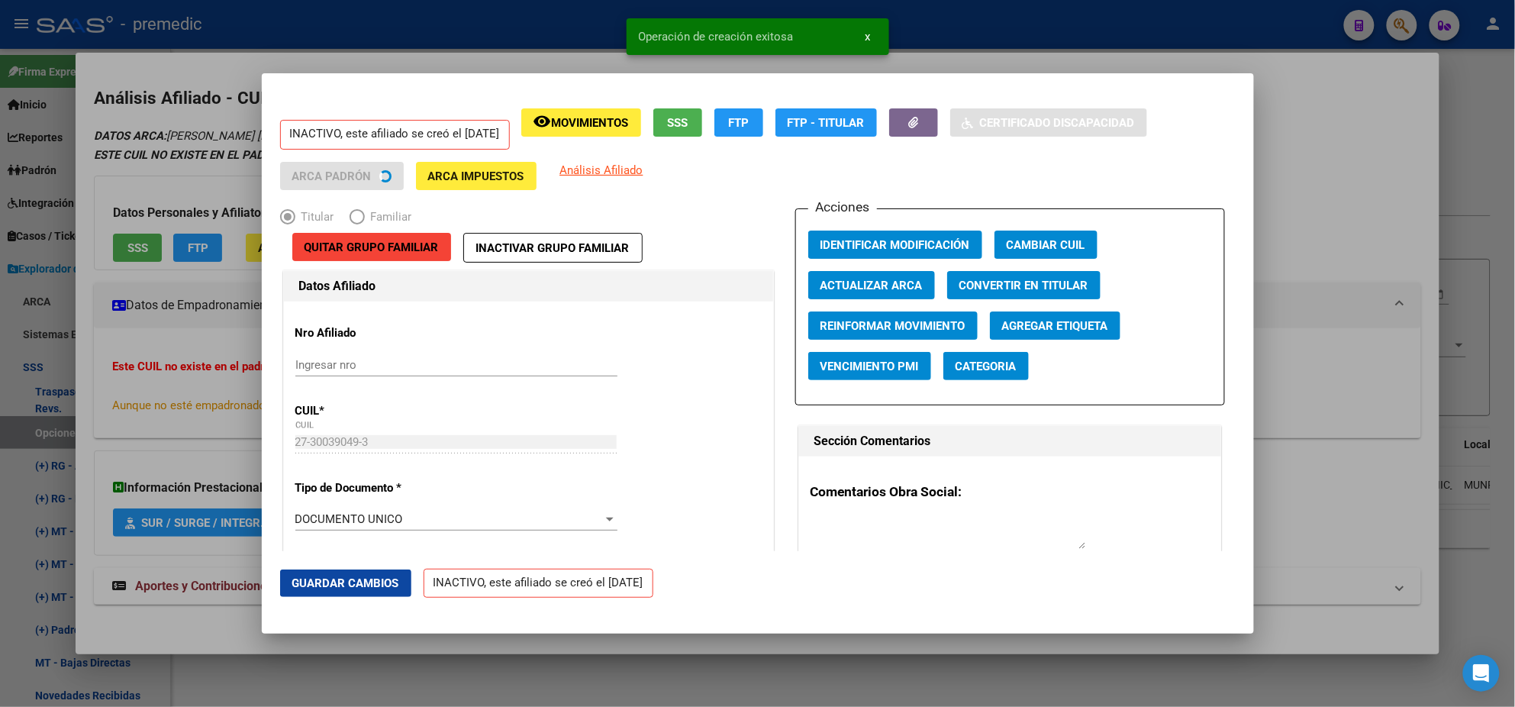
click at [75, 358] on div at bounding box center [757, 353] width 1515 height 707
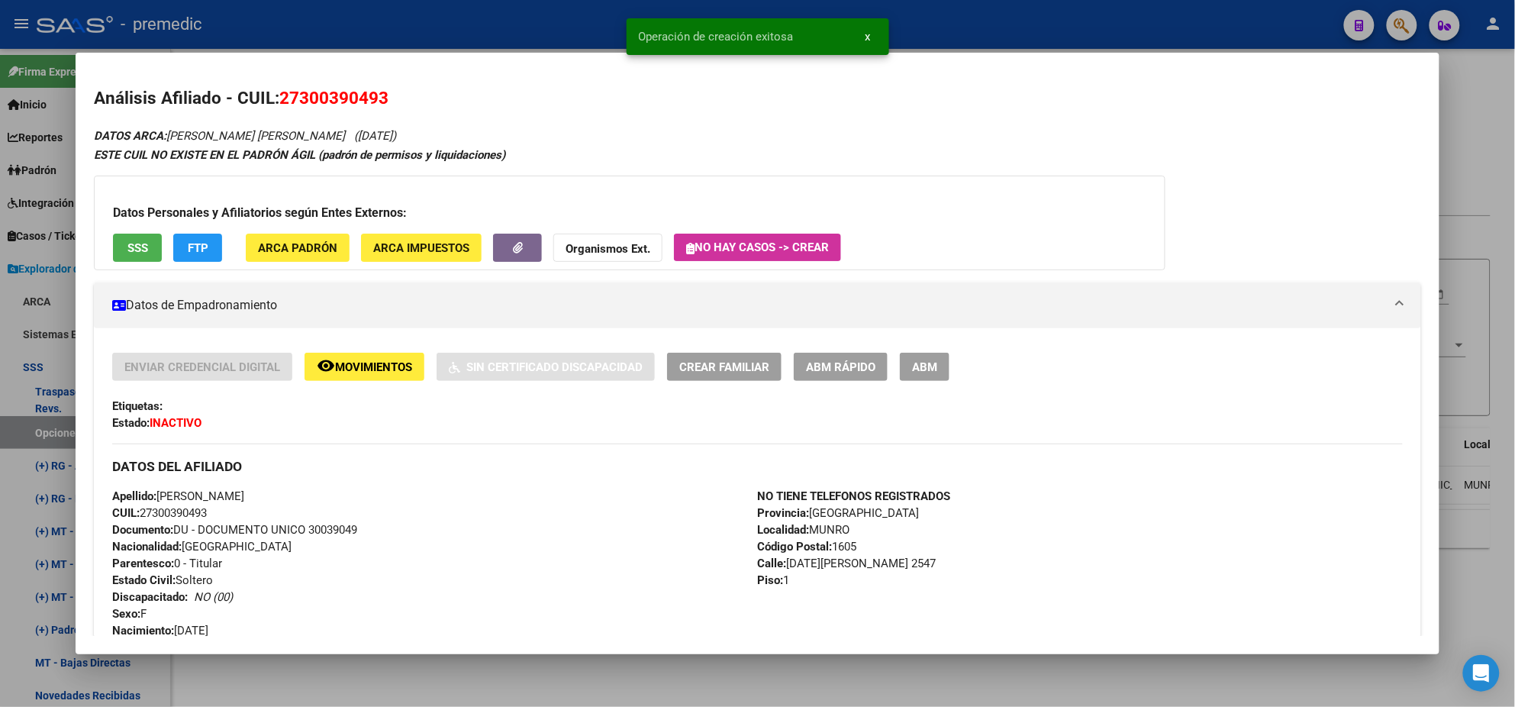
click at [25, 421] on div at bounding box center [757, 353] width 1515 height 707
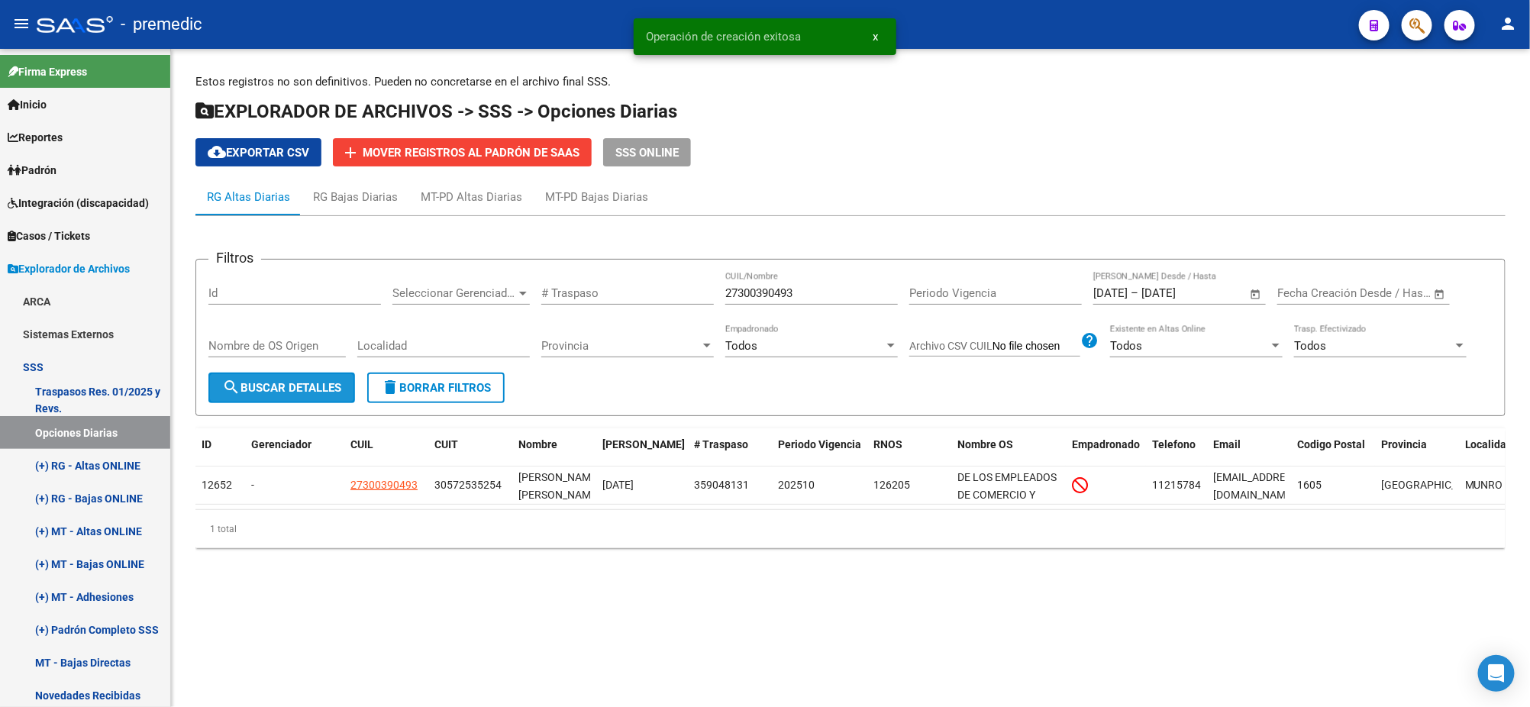
click at [232, 382] on mat-icon "search" at bounding box center [231, 387] width 18 height 18
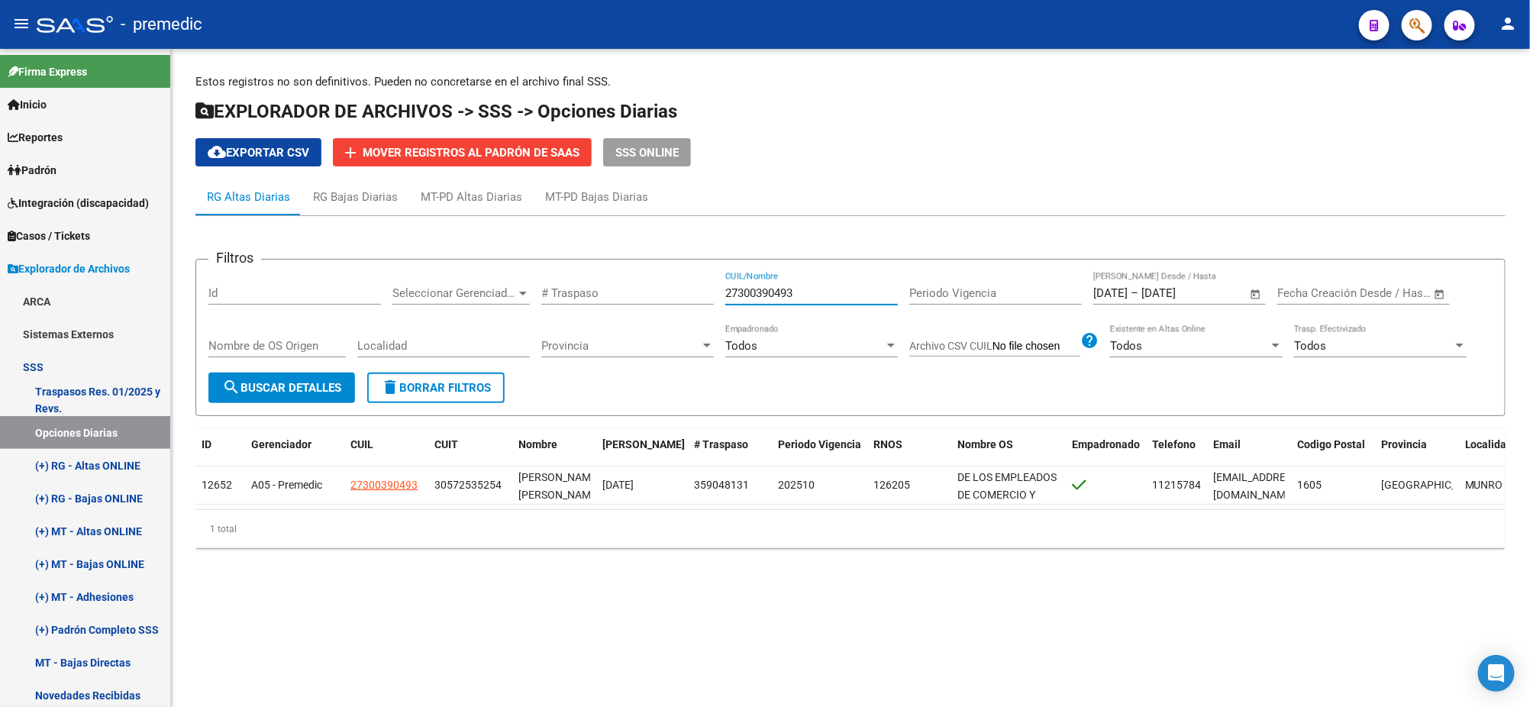
drag, startPoint x: 804, startPoint y: 295, endPoint x: 653, endPoint y: 294, distance: 151.9
click at [653, 294] on div "Filtros Id Seleccionar Gerenciador Seleccionar Gerenciador # Traspaso 273003904…" at bounding box center [850, 322] width 1284 height 101
paste input "33668780"
type input "27333668780"
click at [275, 388] on span "search Buscar Detalles" at bounding box center [281, 388] width 119 height 14
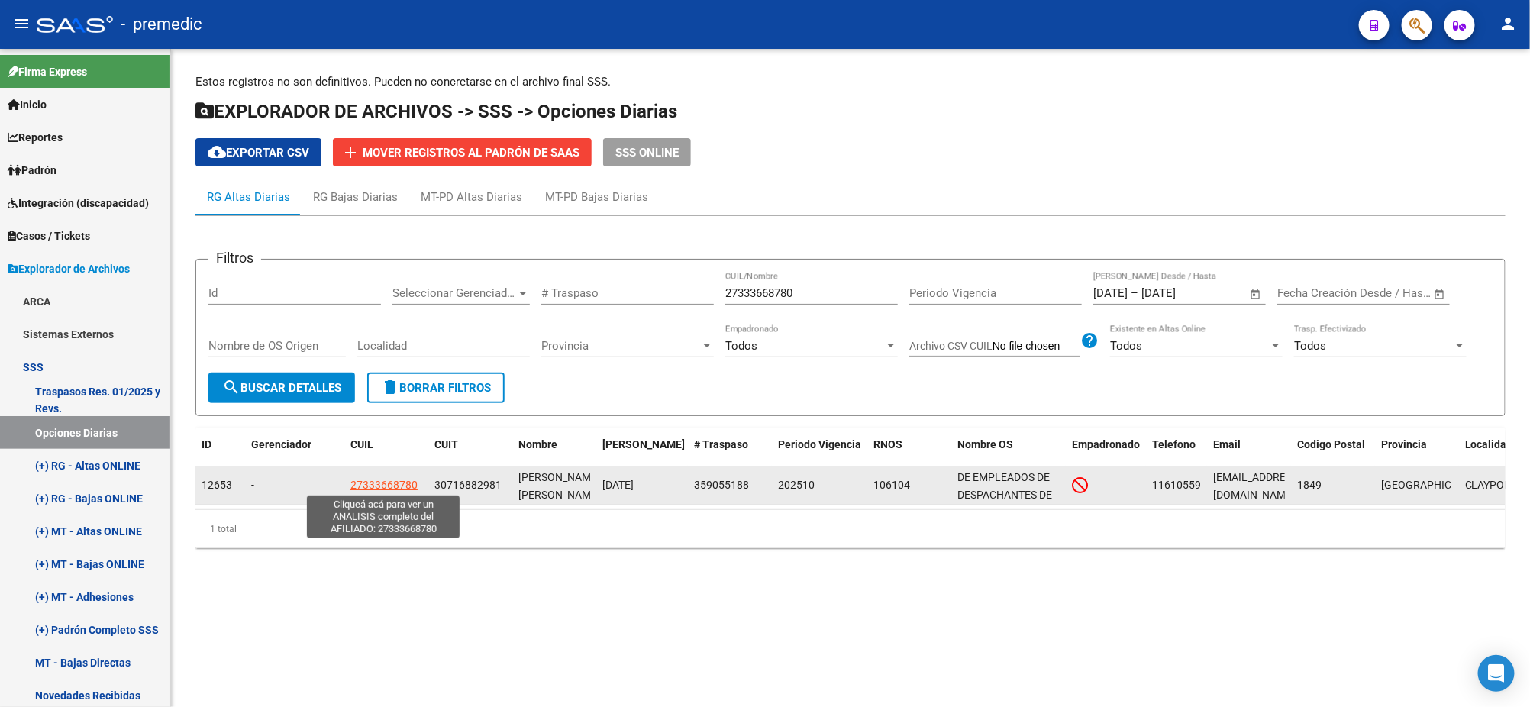
click at [390, 479] on span "27333668780" at bounding box center [383, 485] width 67 height 12
type textarea "27333668780"
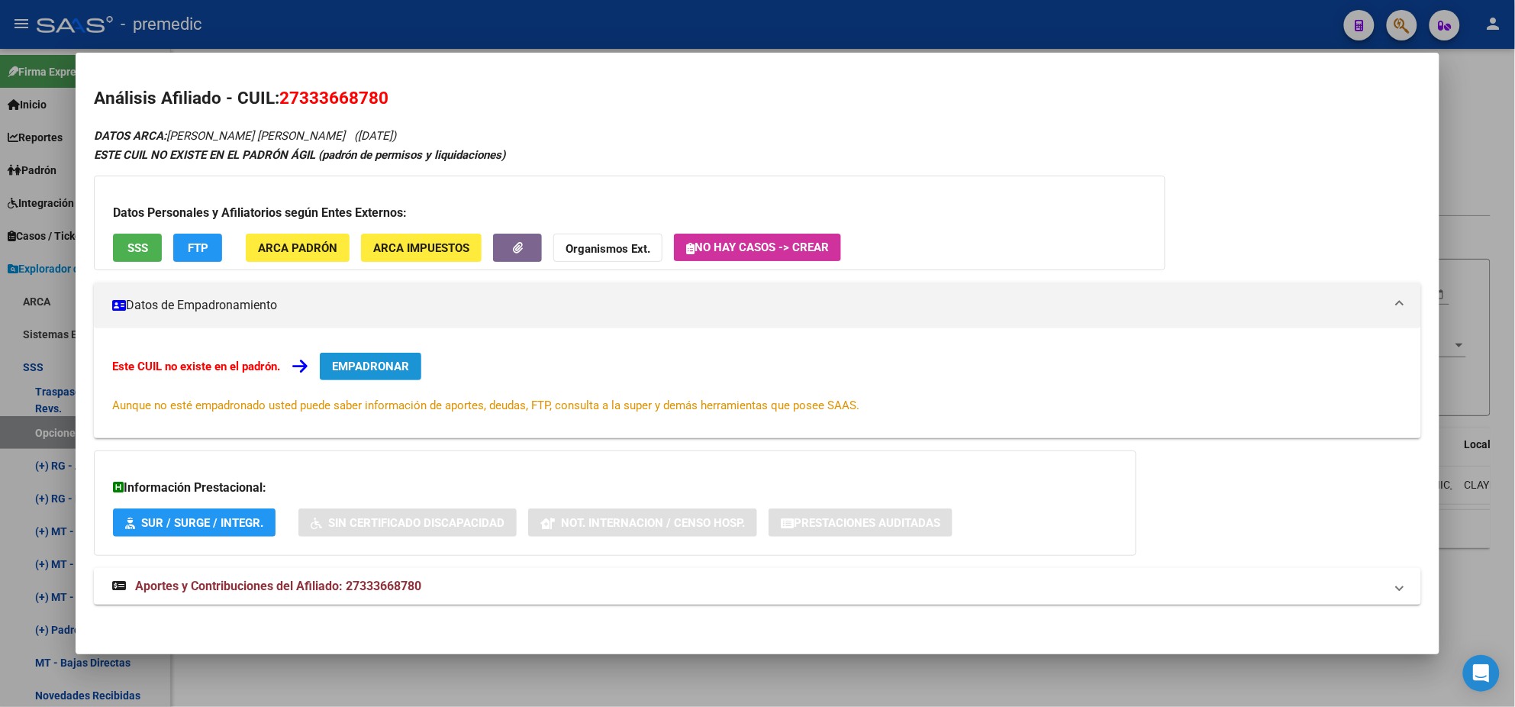
click at [377, 353] on button "EMPADRONAR" at bounding box center [371, 366] width 102 height 27
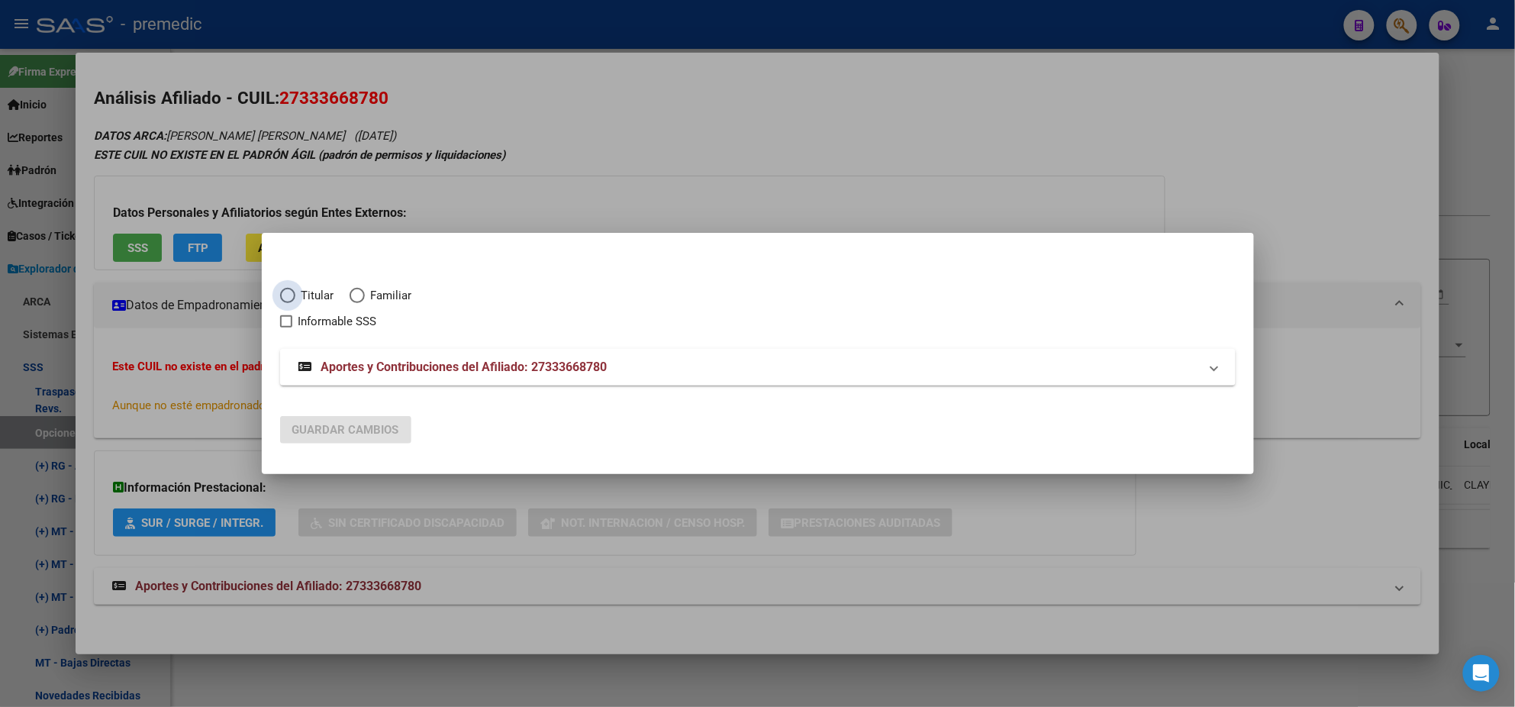
click at [295, 294] on span "Elija una opción" at bounding box center [287, 295] width 15 height 15
click at [295, 294] on input "Titular" at bounding box center [287, 295] width 15 height 15
radio input "true"
checkbox input "true"
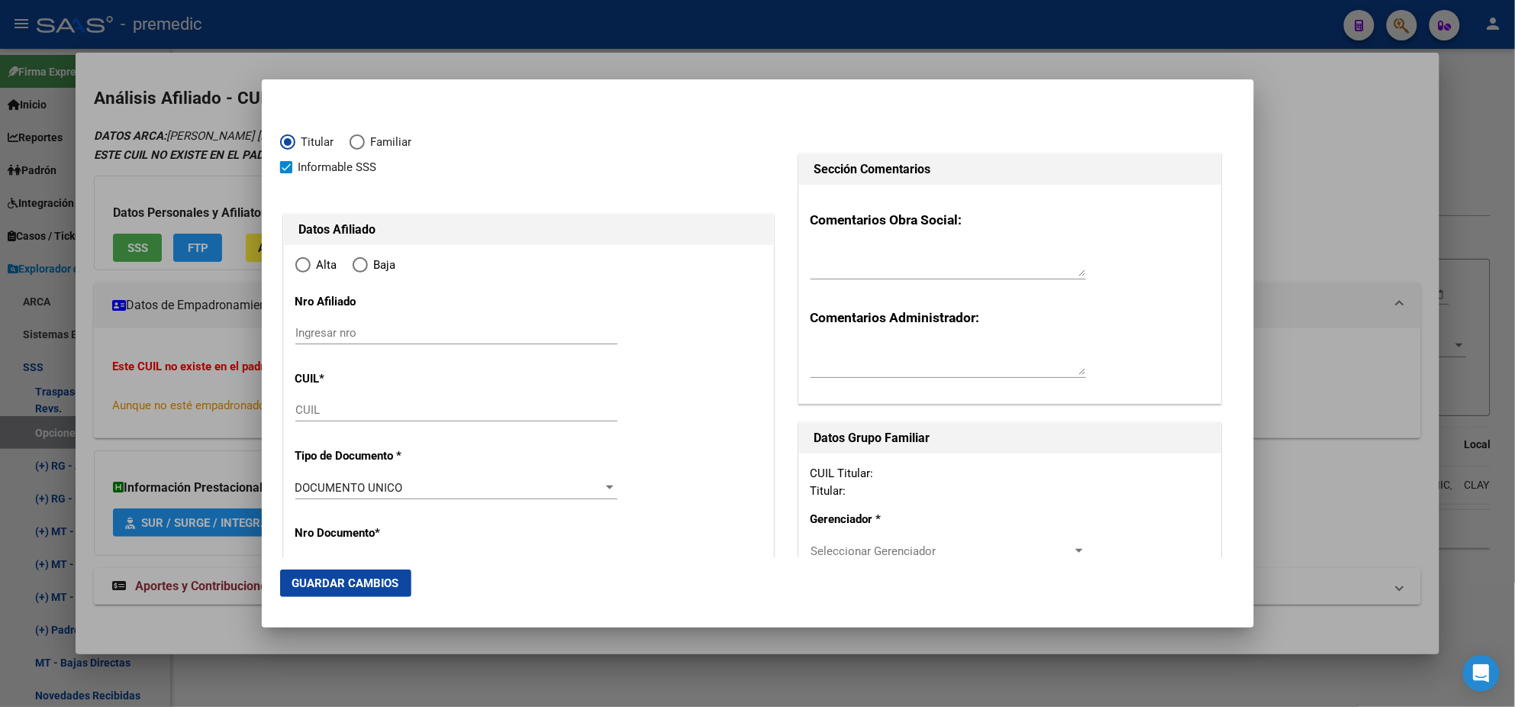
type input "27-33366878-0"
type input "33366878"
type input "RUIZ"
type input "[PERSON_NAME]"
type input "[DATE]"
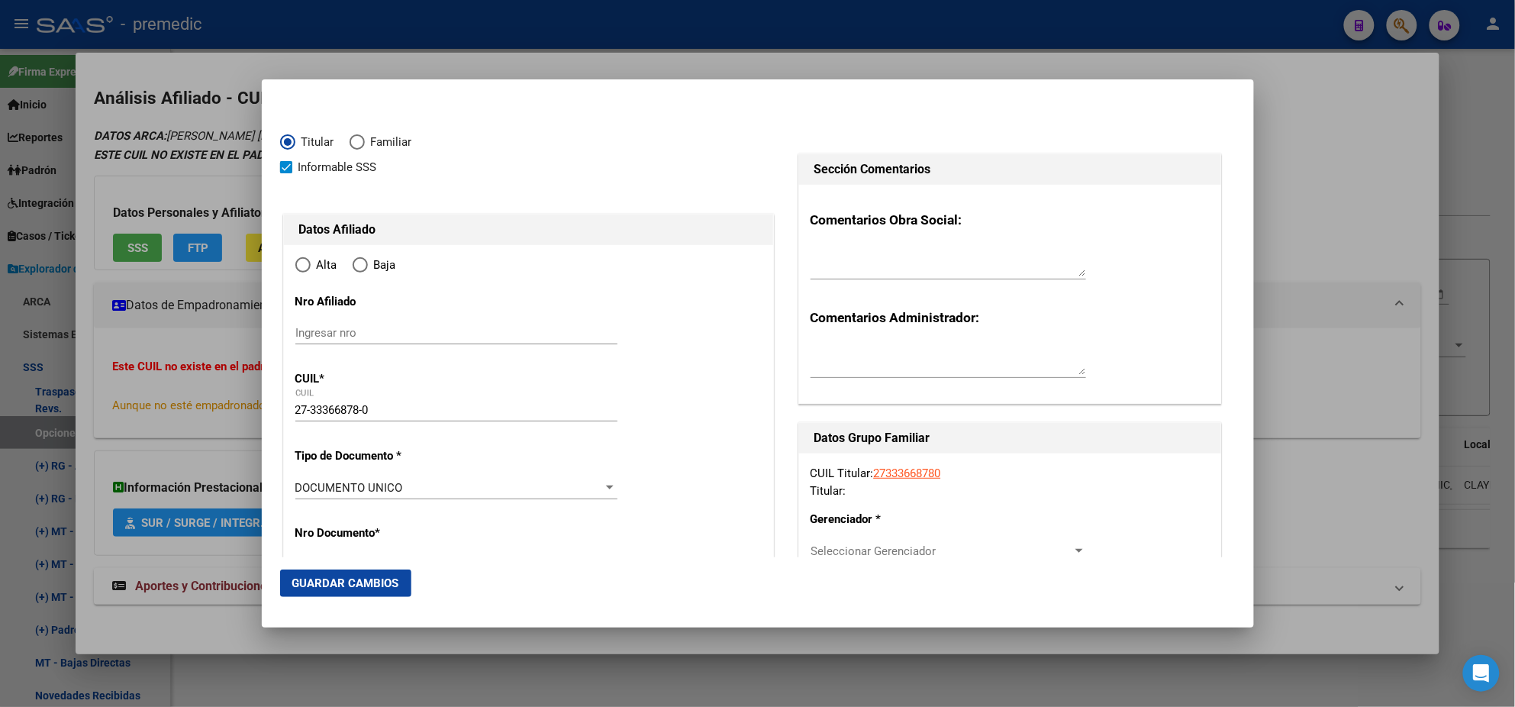
type input "CLAYPOLE"
type input "1849"
type input "[PERSON_NAME]"
type input "3354"
radio input "true"
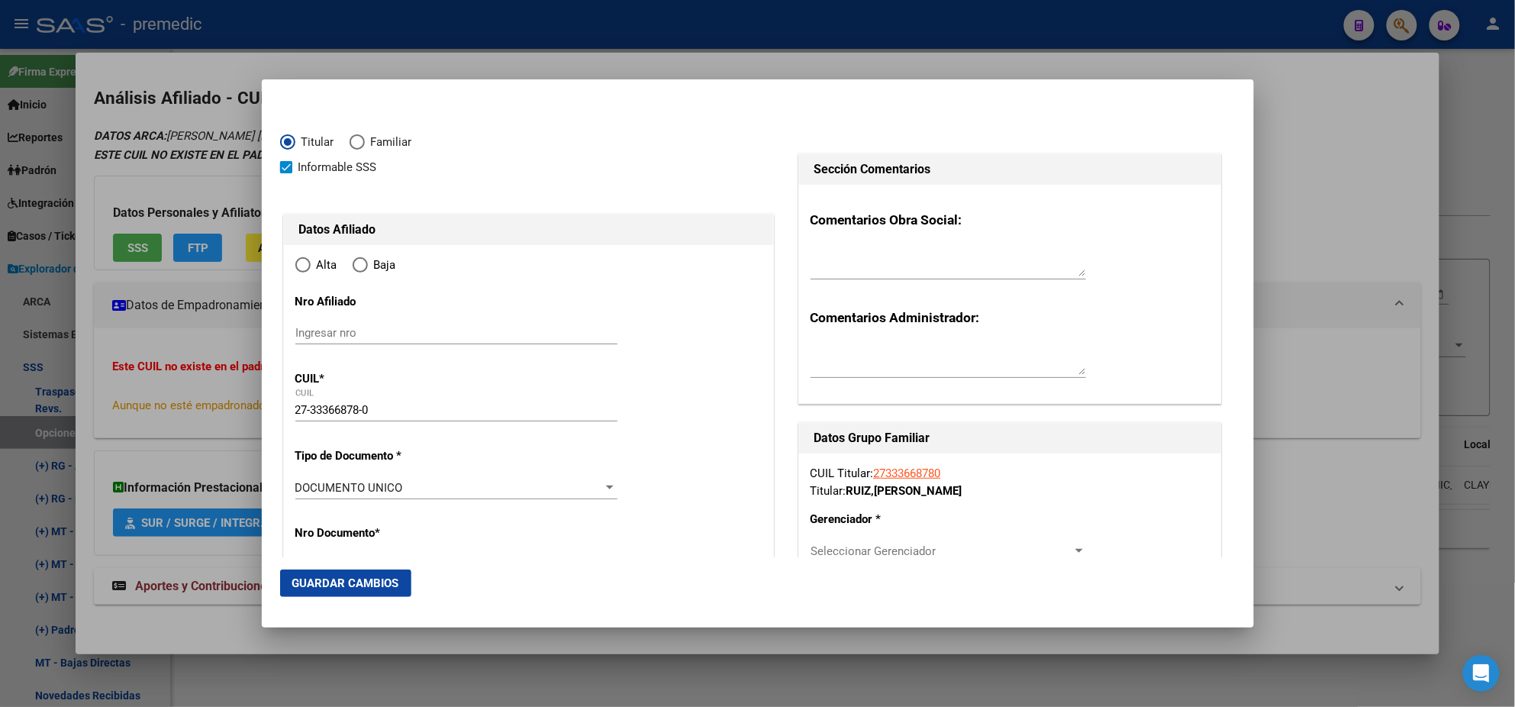
type input "CLAYPOLE"
click at [300, 483] on input "Ingresar fecha" at bounding box center [456, 491] width 322 height 24
type input "[DATE]"
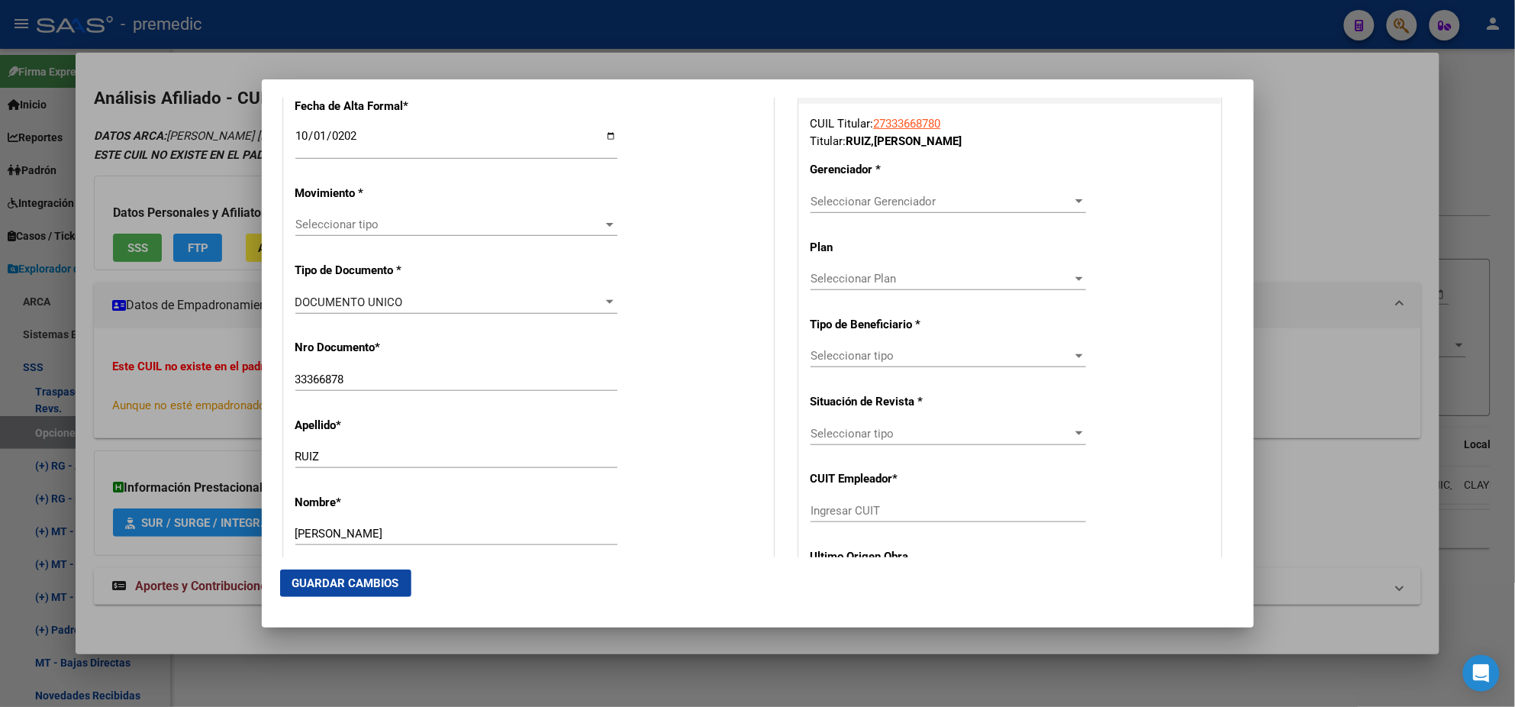
scroll to position [381, 0]
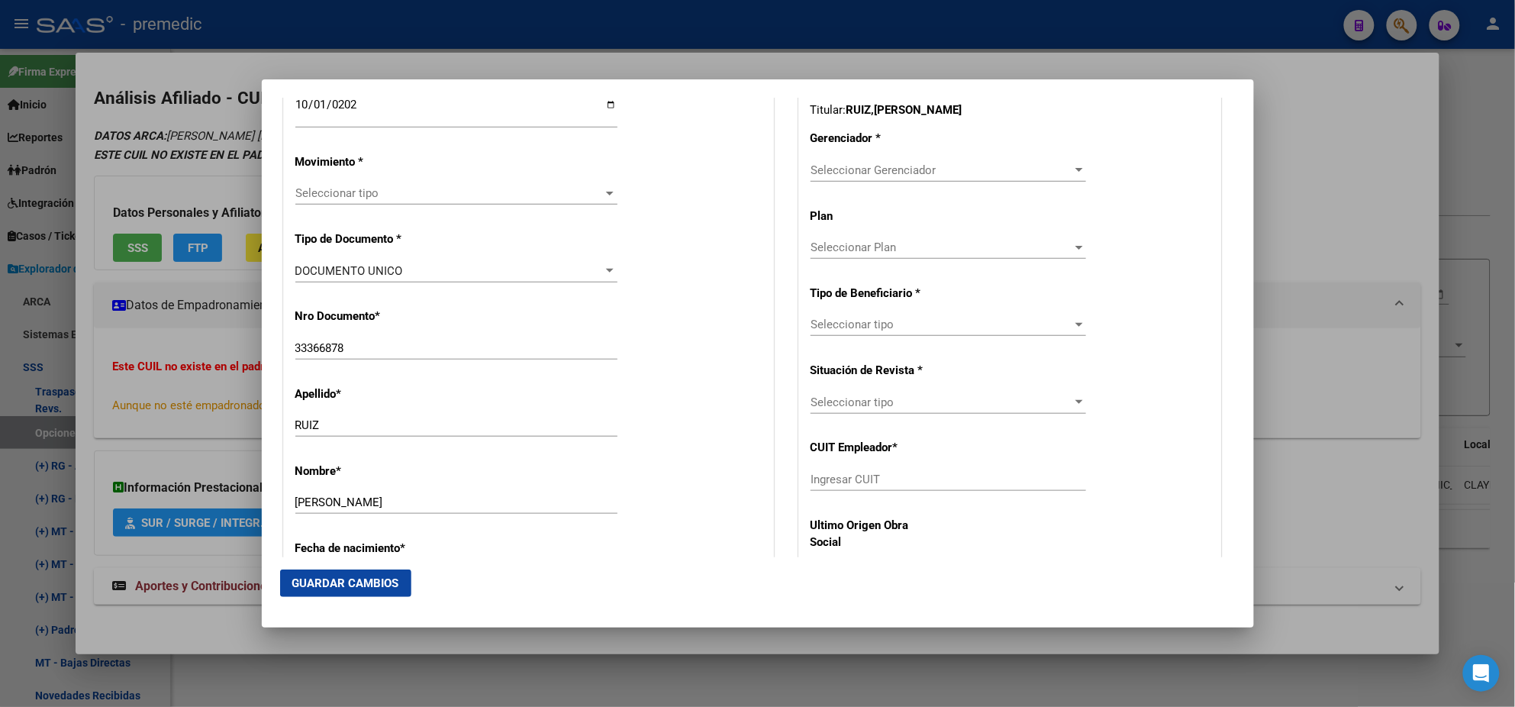
click at [356, 198] on span "Seleccionar tipo" at bounding box center [449, 193] width 308 height 14
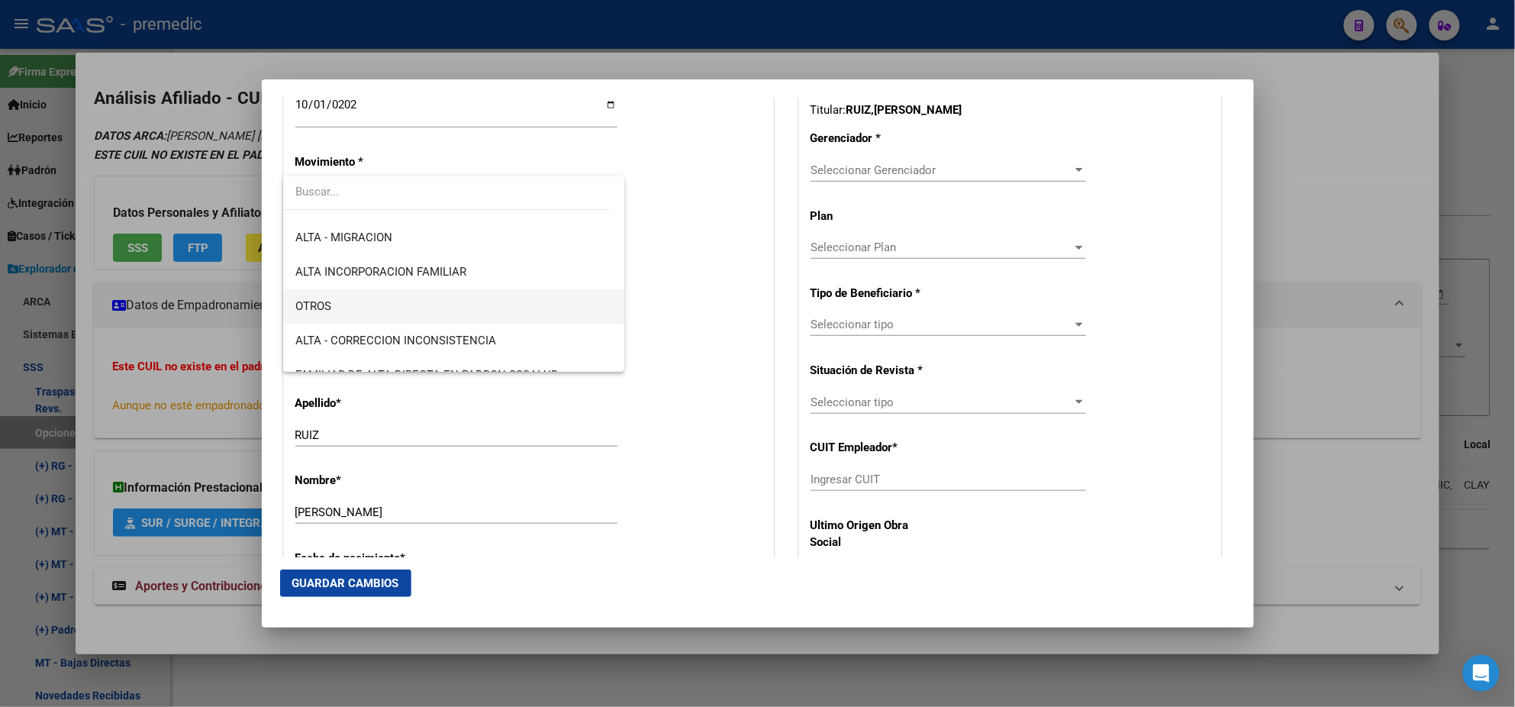
scroll to position [285, 0]
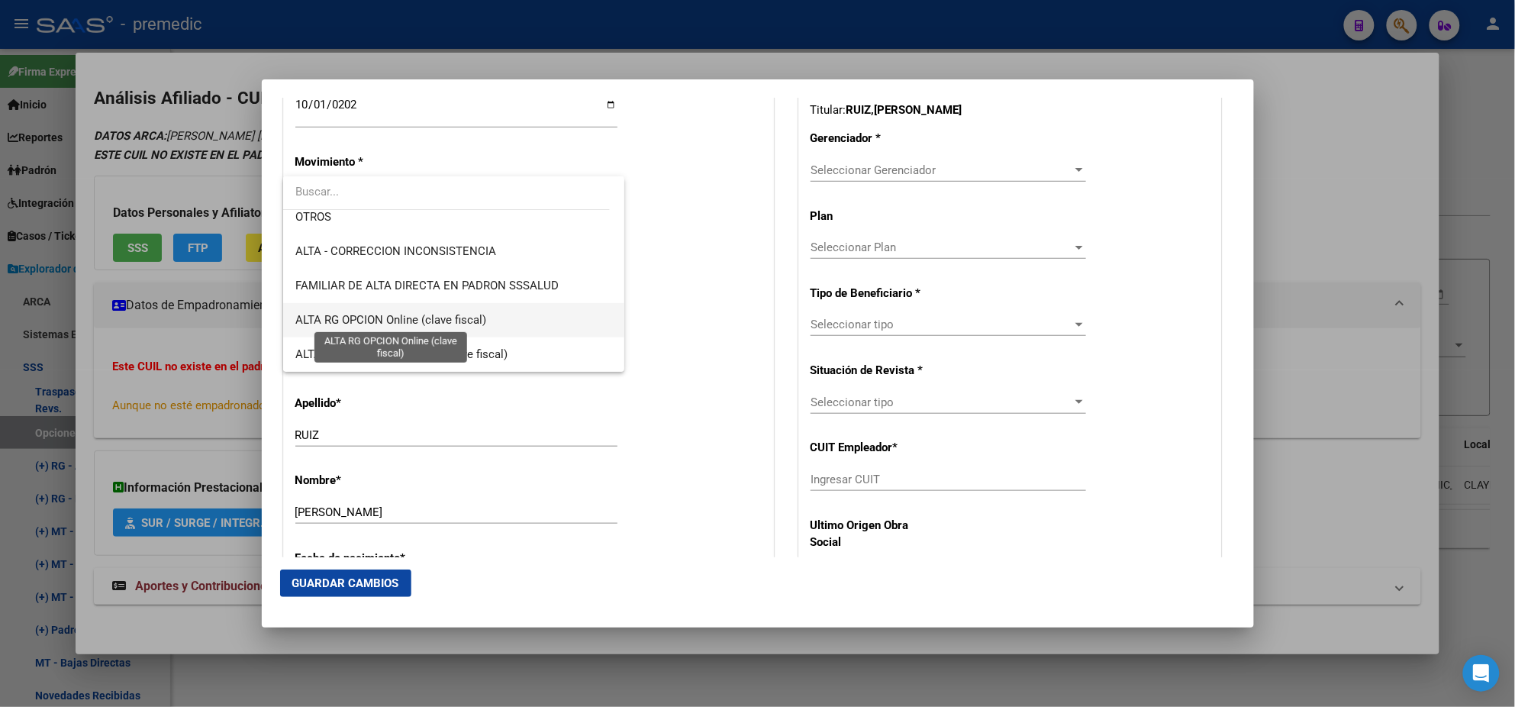
click at [431, 320] on span "ALTA RG OPCION Online (clave fiscal)" at bounding box center [390, 320] width 191 height 14
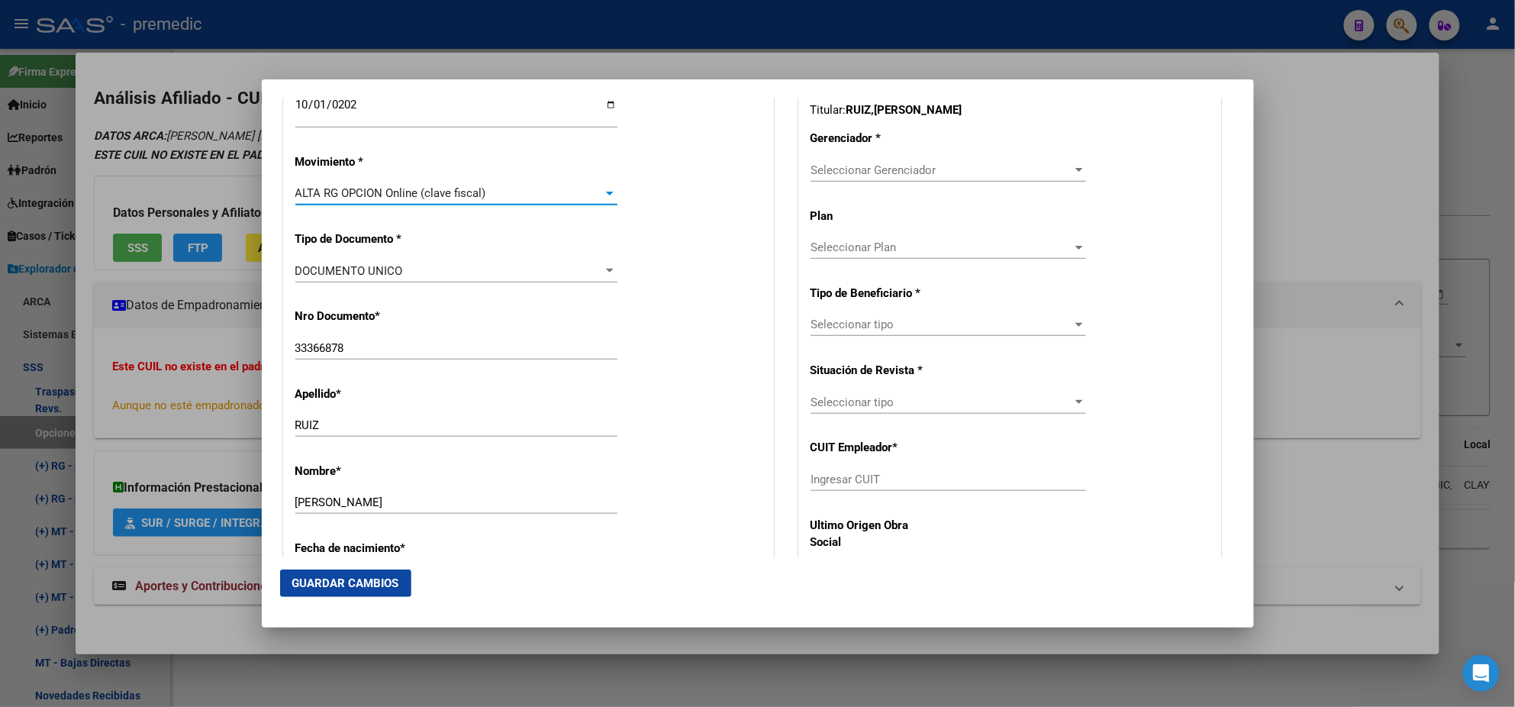
click at [458, 319] on div "Nro Documento * 33366878 Ingresar nro" at bounding box center [528, 334] width 466 height 77
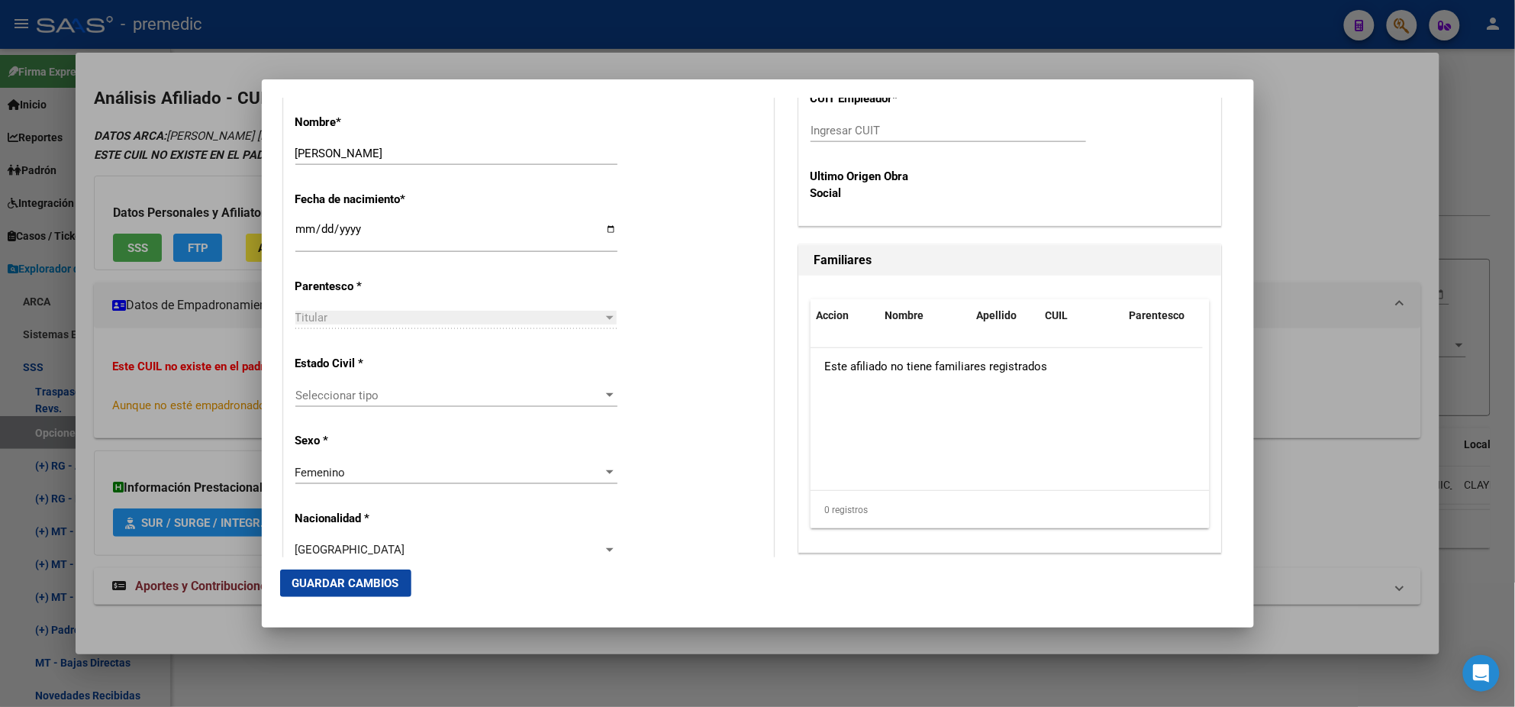
scroll to position [763, 0]
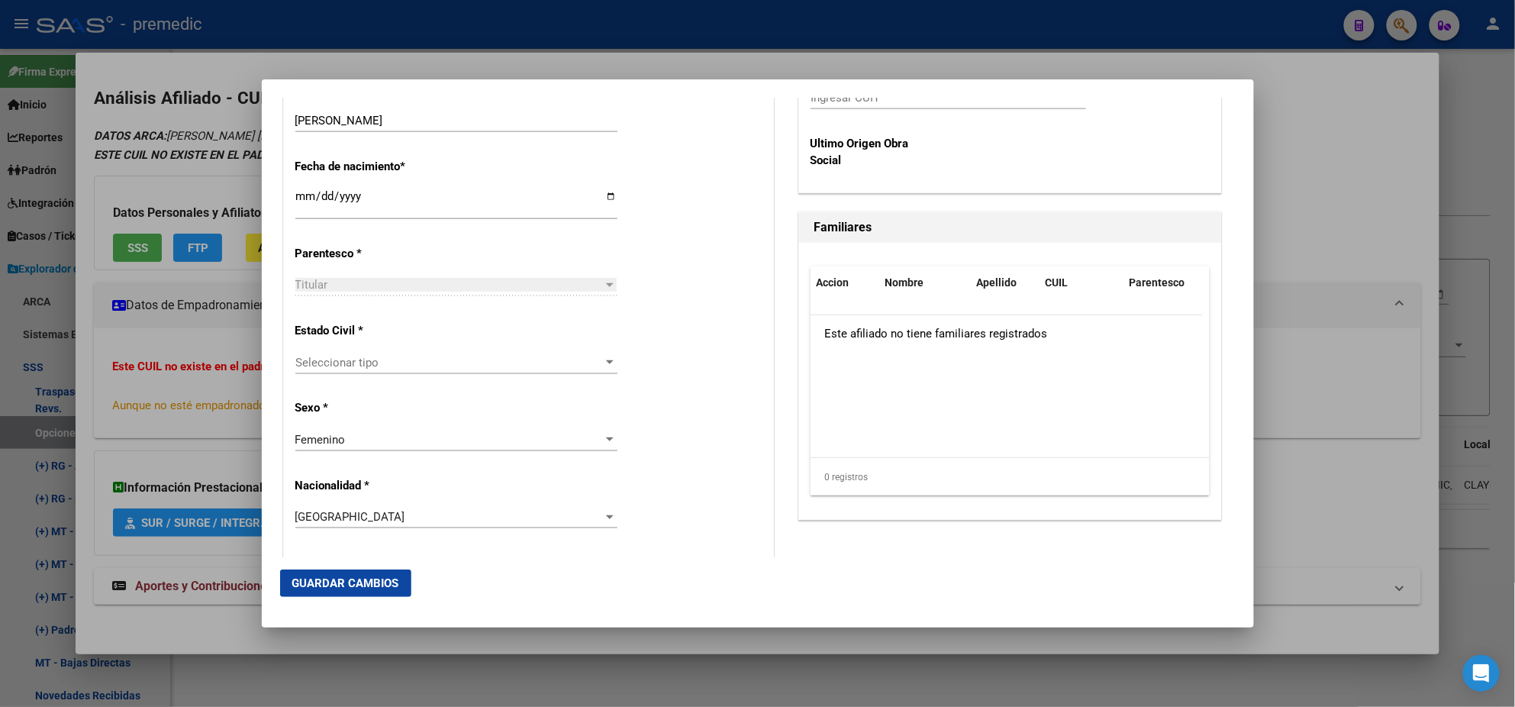
click at [440, 367] on span "Seleccionar tipo" at bounding box center [449, 363] width 308 height 14
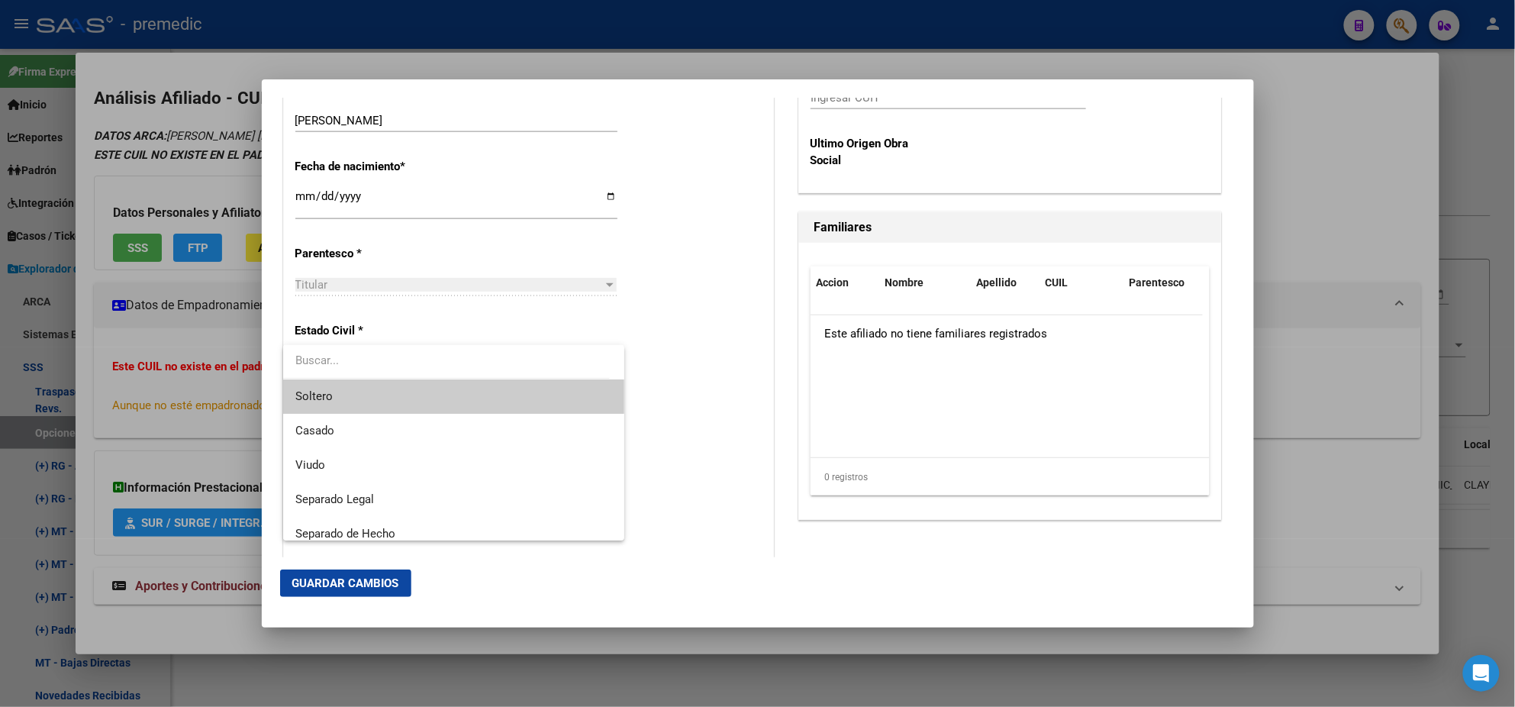
click at [434, 381] on span "Soltero" at bounding box center [453, 396] width 317 height 34
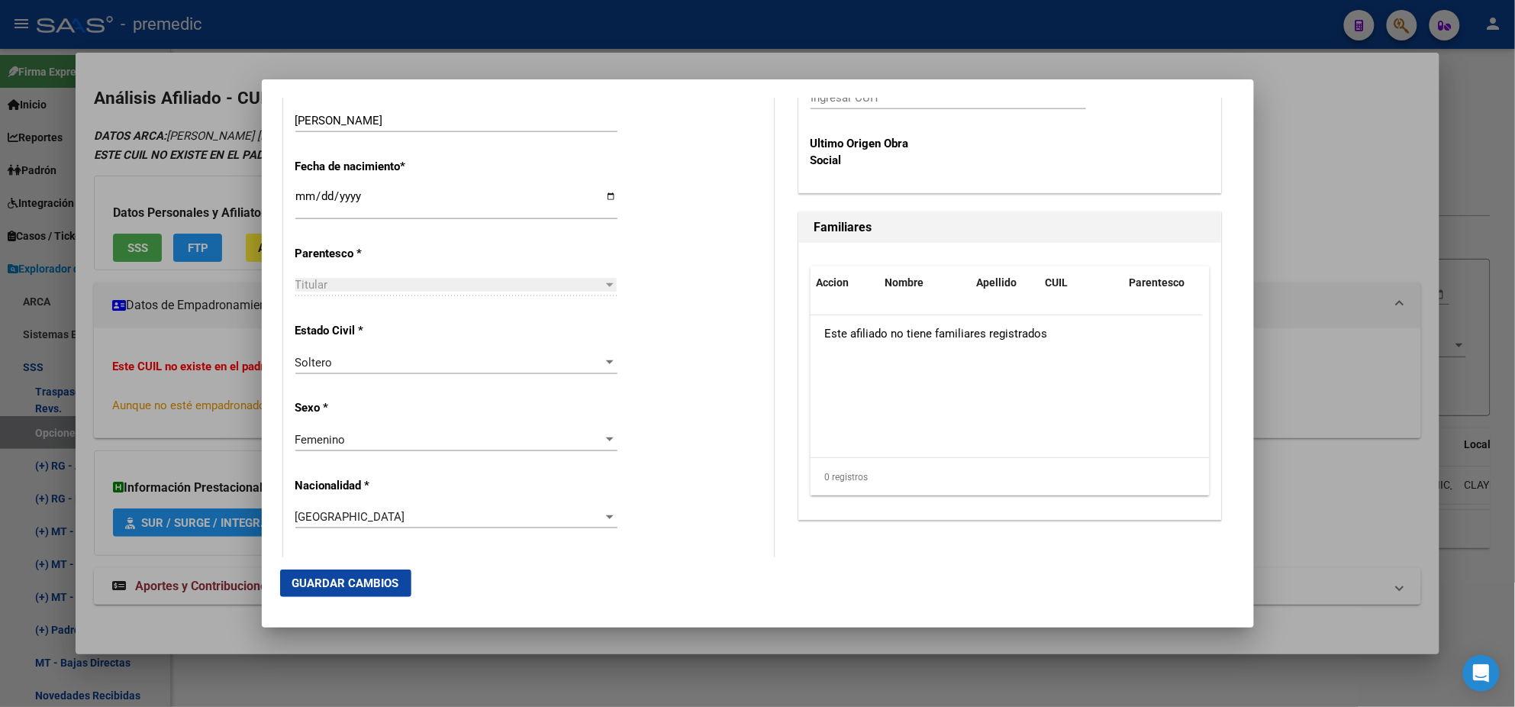
click at [436, 388] on div "Alta Baja Nro Afiliado Ingresar nro CUIL * 27-33366878-0 CUIL ARCA Padrón Fecha…" at bounding box center [528, 572] width 489 height 2180
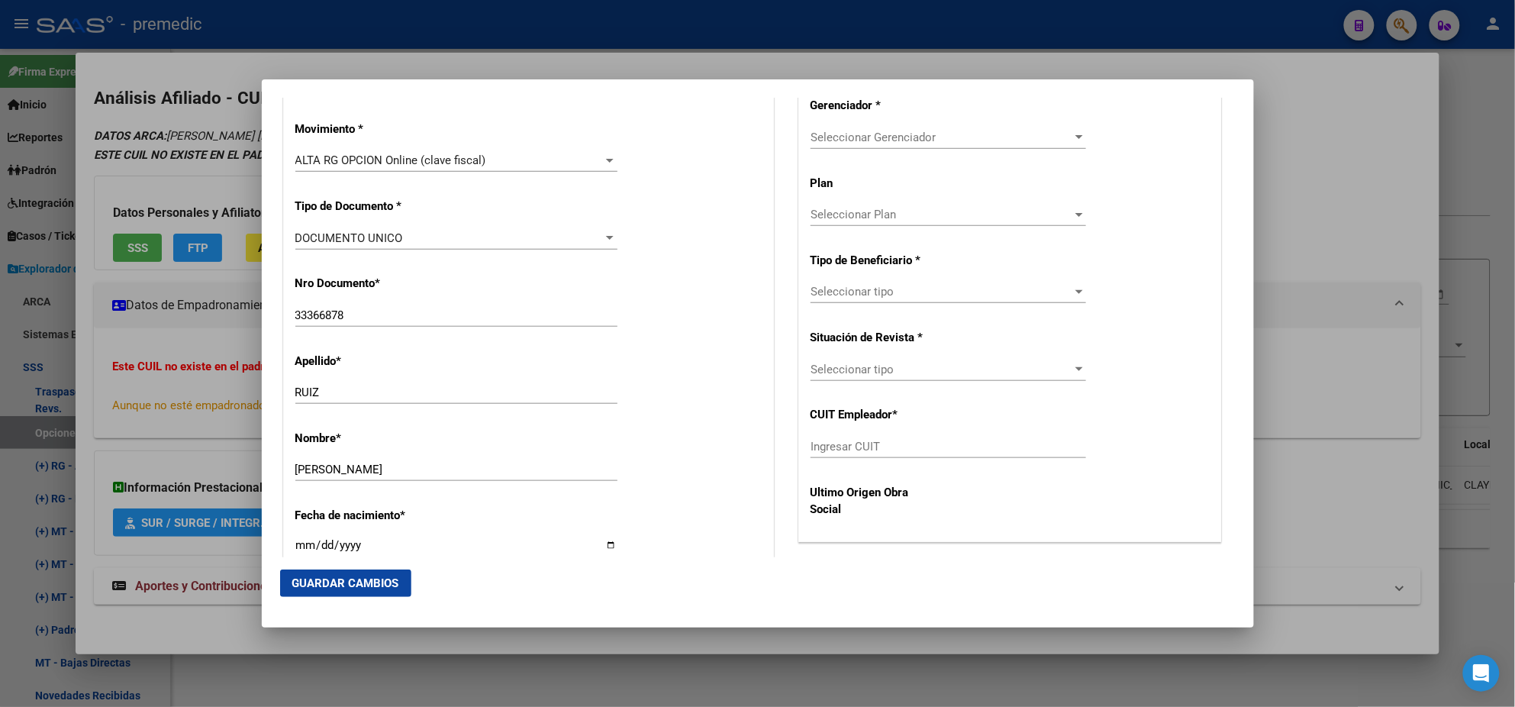
scroll to position [285, 0]
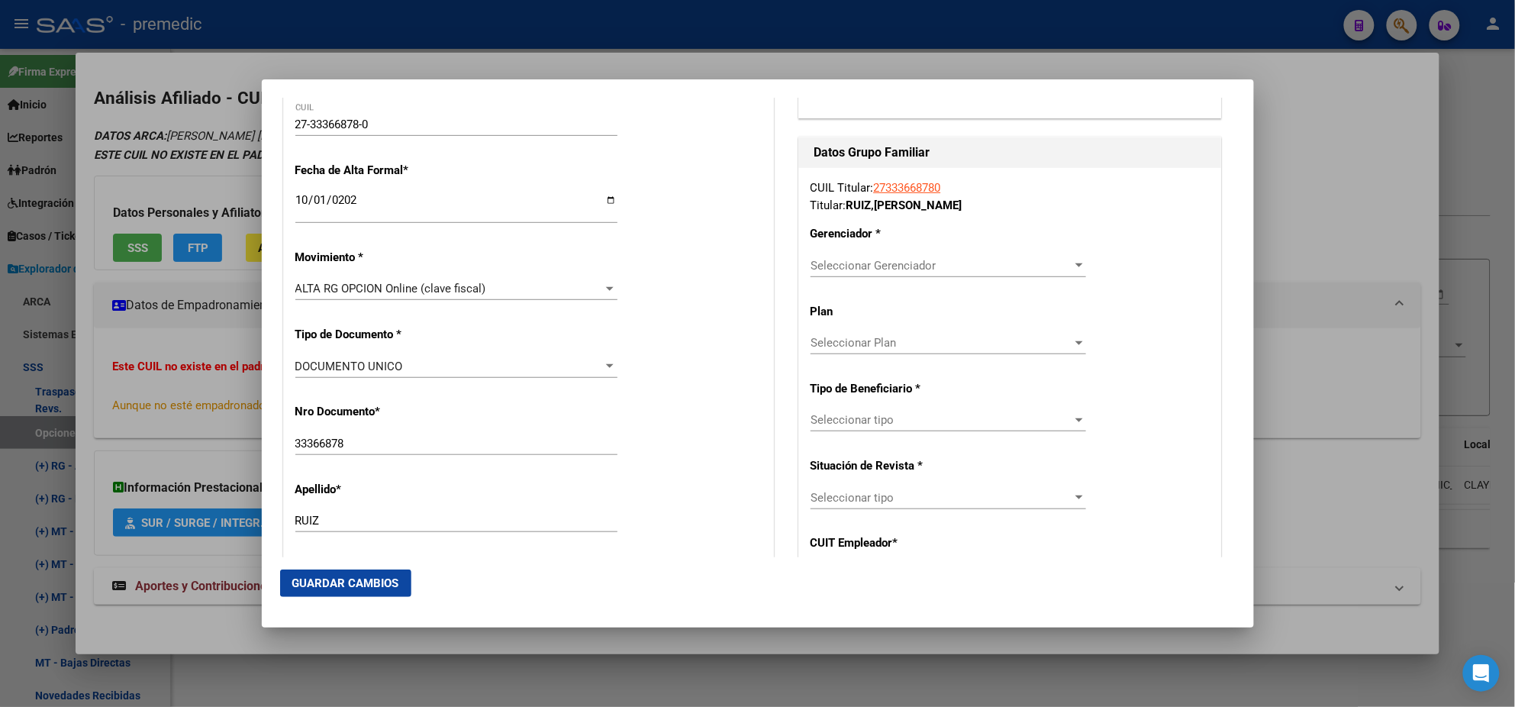
click at [826, 269] on span "Seleccionar Gerenciador" at bounding box center [942, 266] width 262 height 14
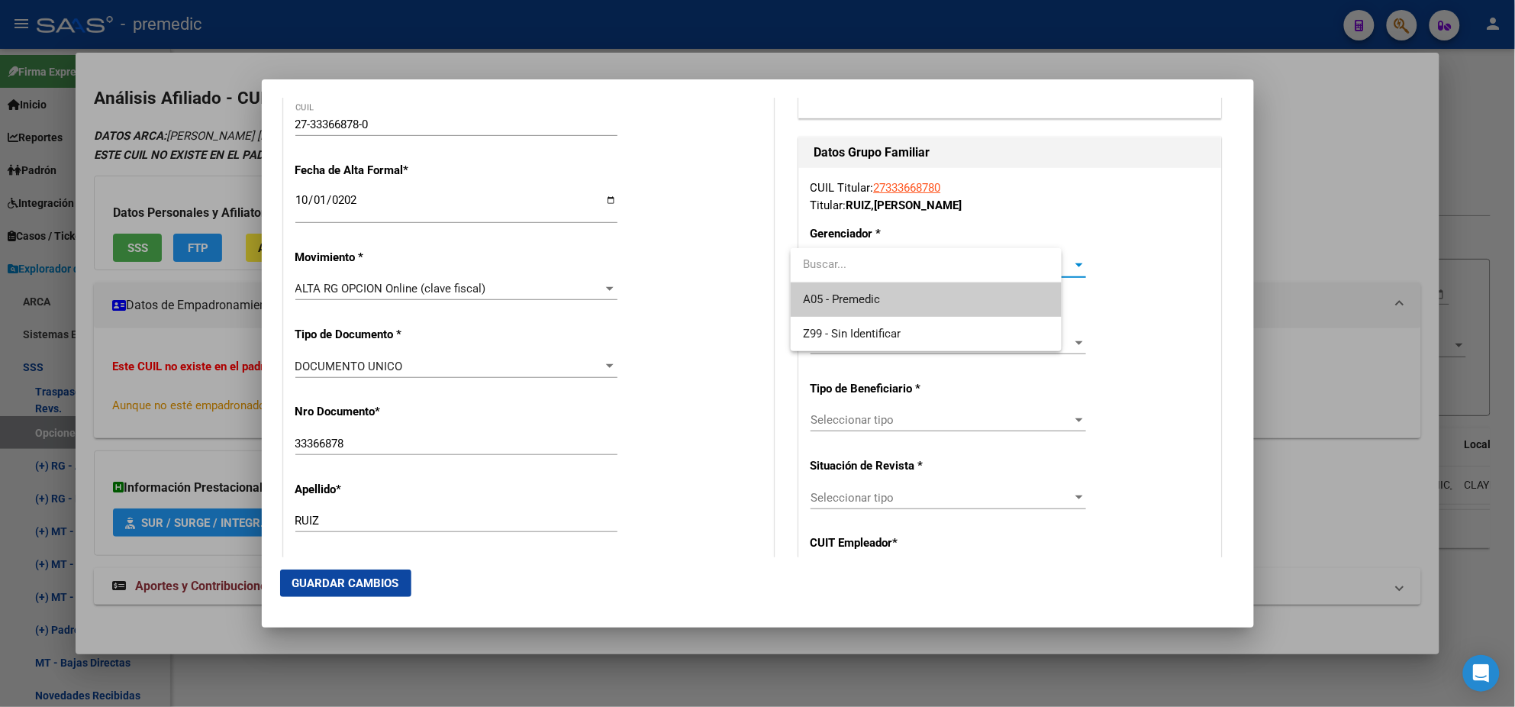
click at [828, 289] on span "A05 - Premedic" at bounding box center [926, 299] width 247 height 34
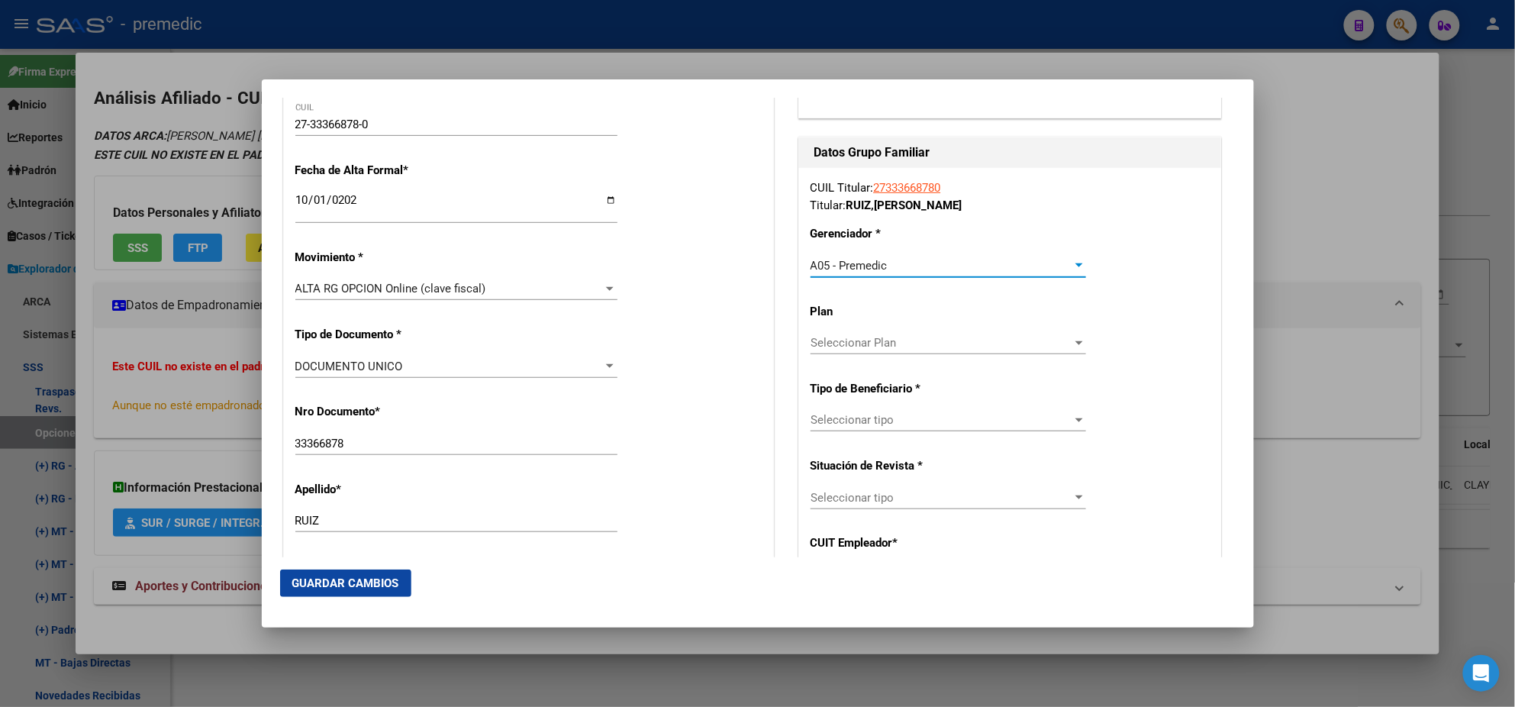
click at [827, 411] on div "Seleccionar tipo Seleccionar tipo" at bounding box center [949, 419] width 276 height 23
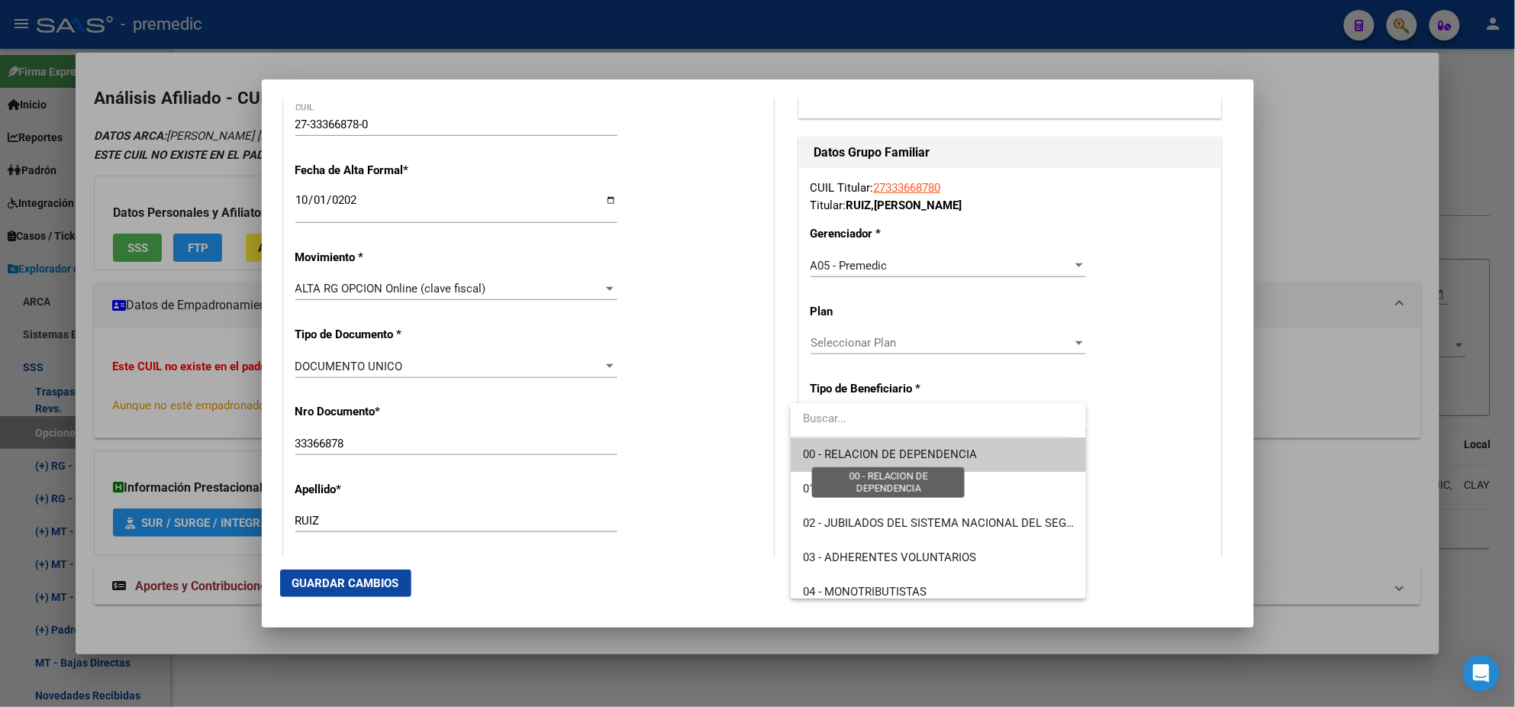
click at [828, 455] on span "00 - RELACION DE DEPENDENCIA" at bounding box center [890, 454] width 174 height 14
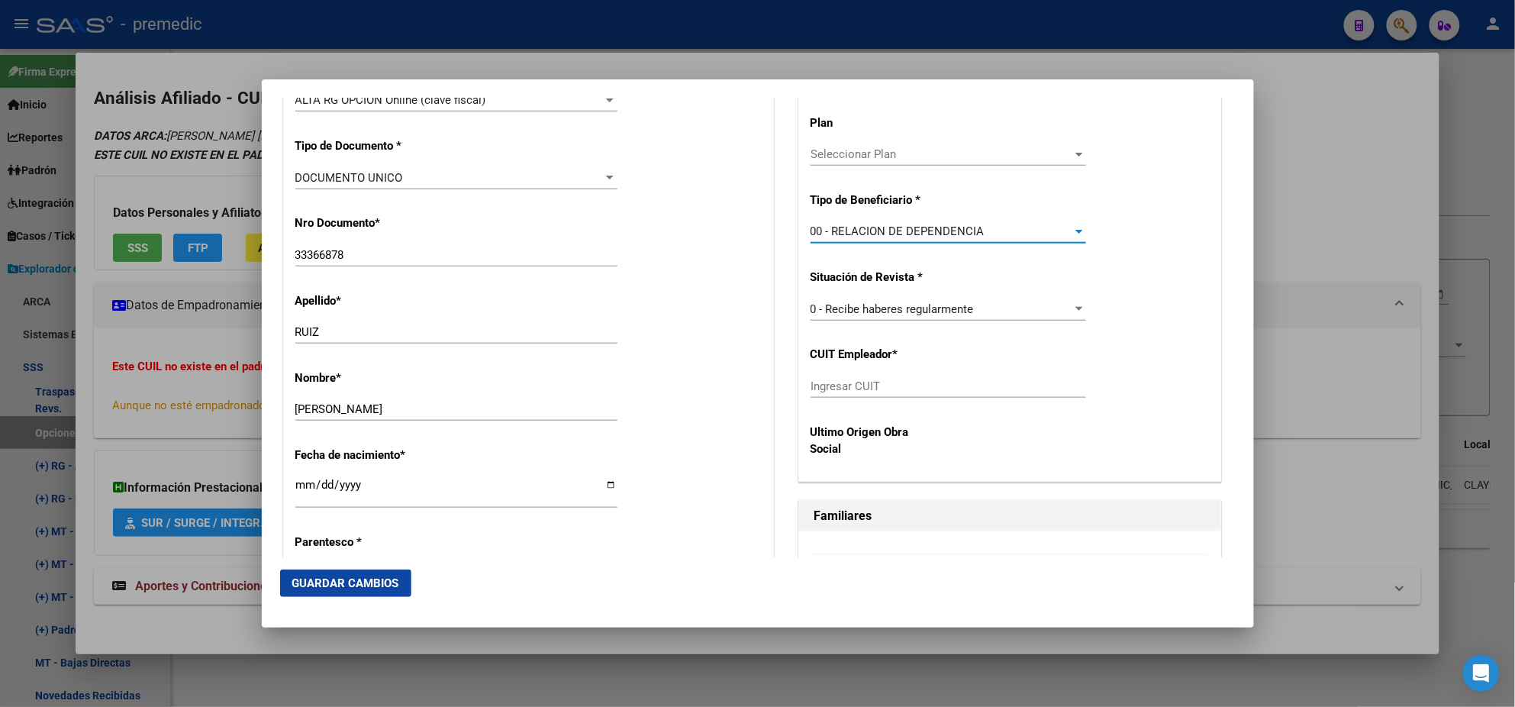
scroll to position [477, 0]
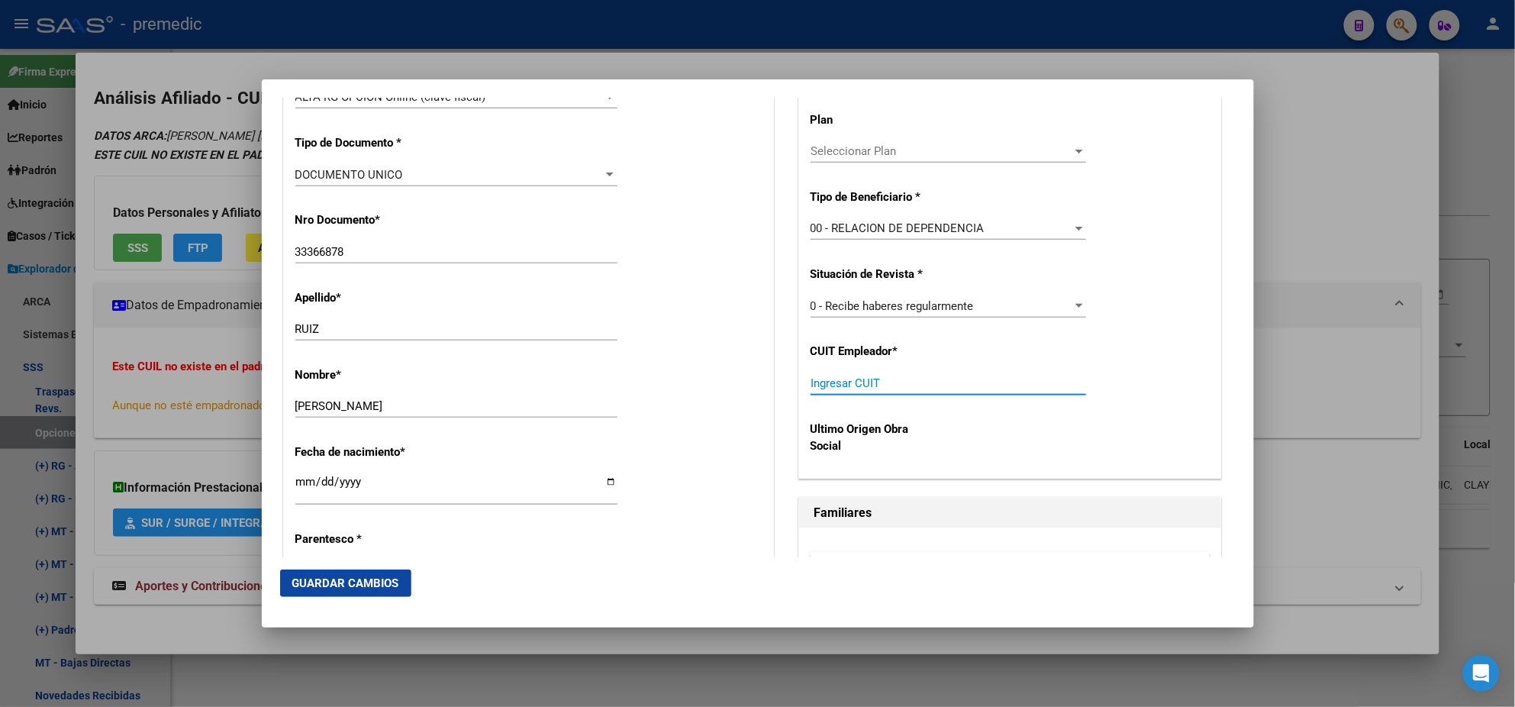
click at [833, 388] on input "Ingresar CUIT" at bounding box center [949, 383] width 276 height 14
paste input "30-71688298-1"
type input "30-71688298-1"
click at [358, 577] on span "Guardar Cambios" at bounding box center [345, 583] width 107 height 14
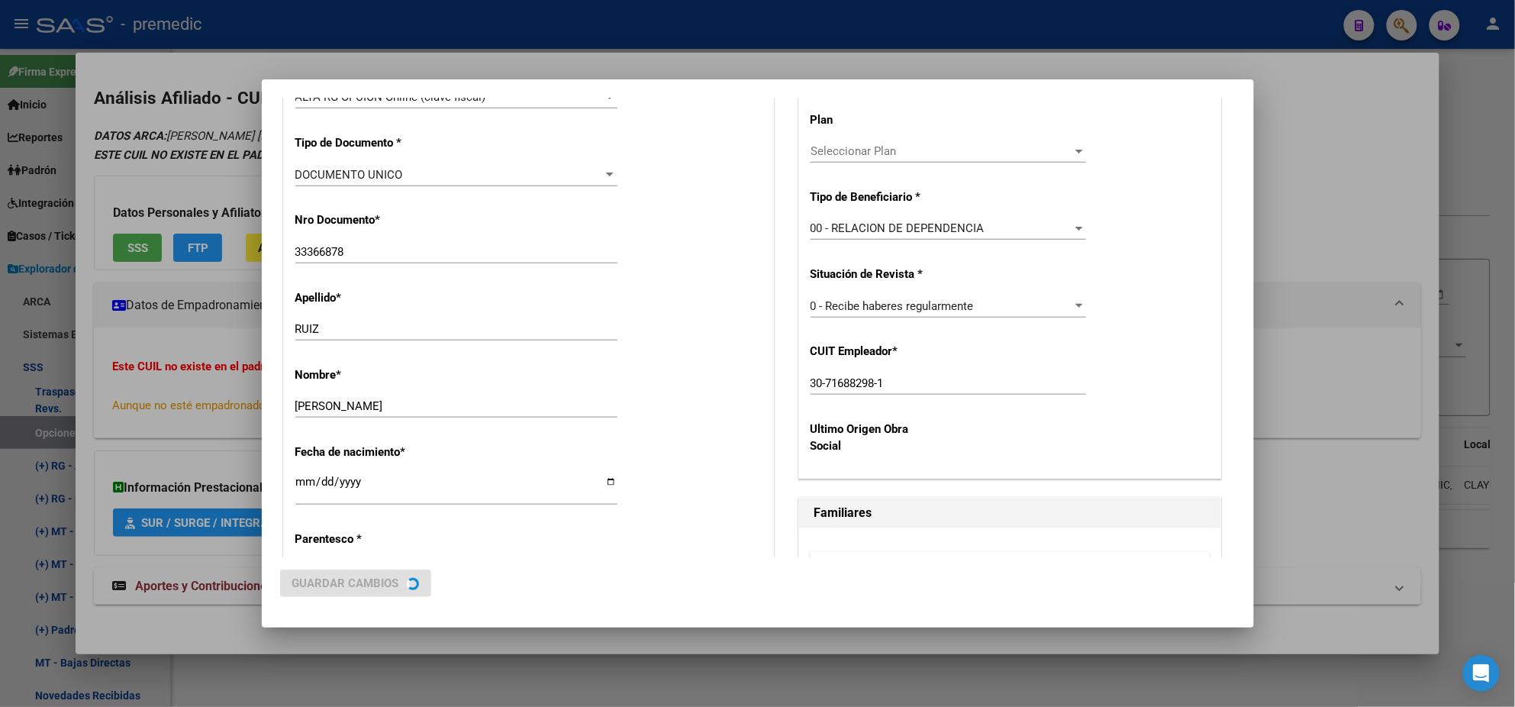
scroll to position [0, 0]
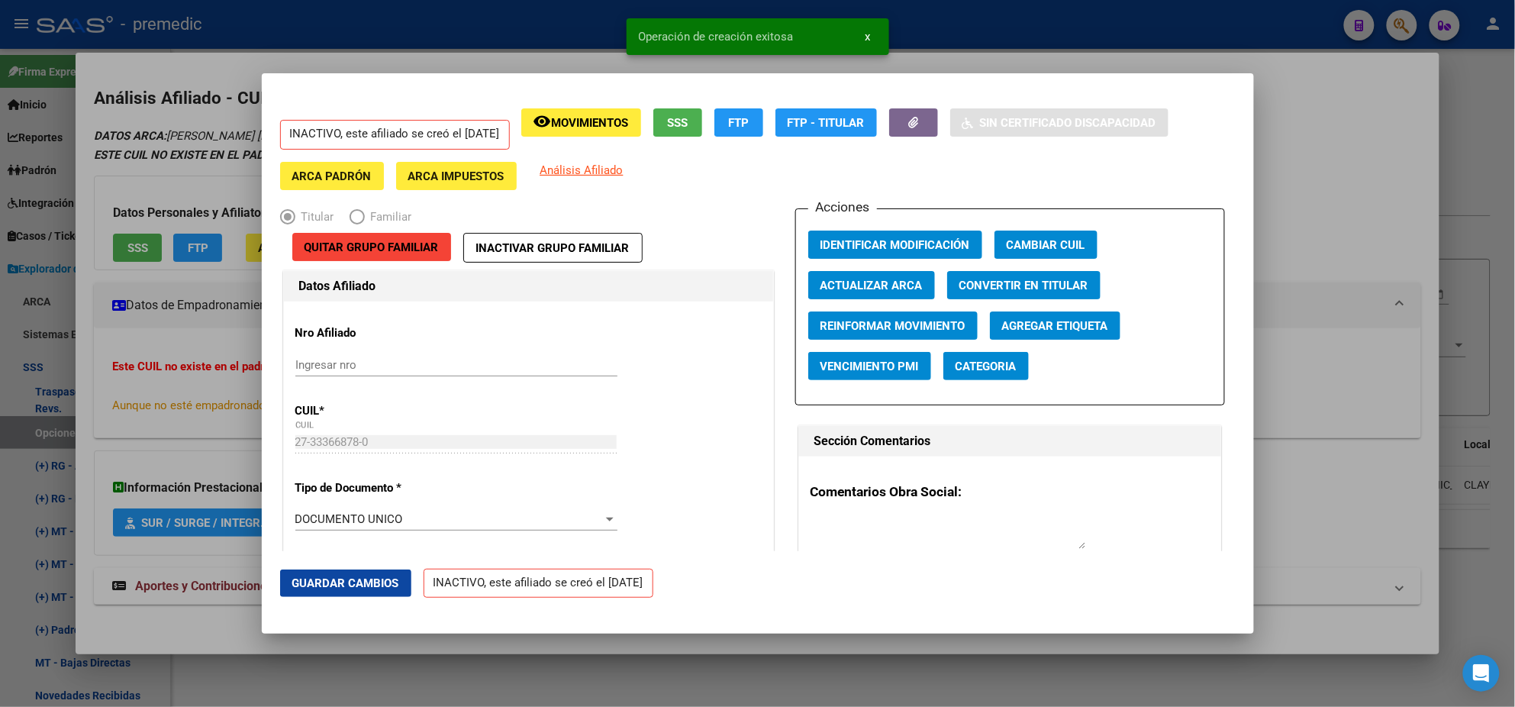
click at [1301, 216] on div at bounding box center [757, 353] width 1515 height 707
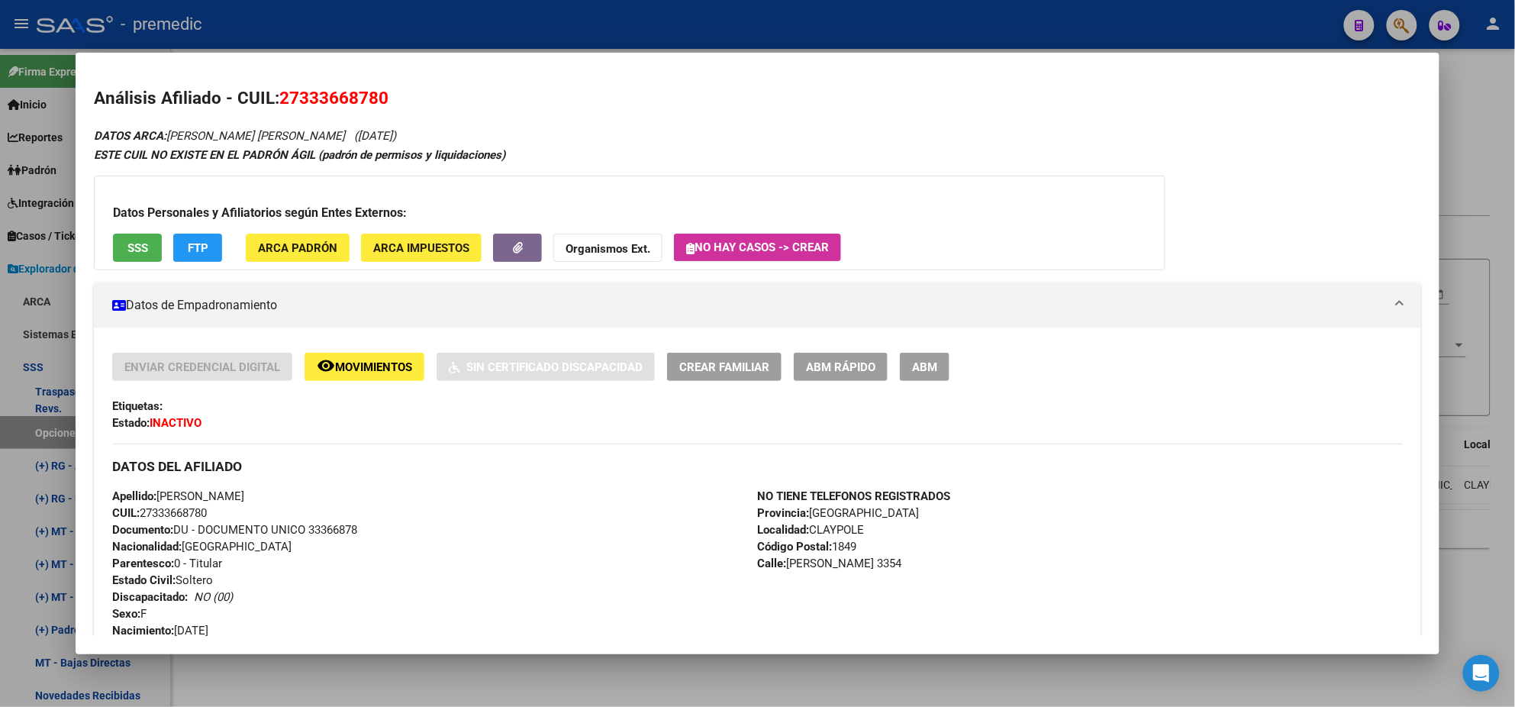
click at [1508, 118] on div at bounding box center [757, 353] width 1515 height 707
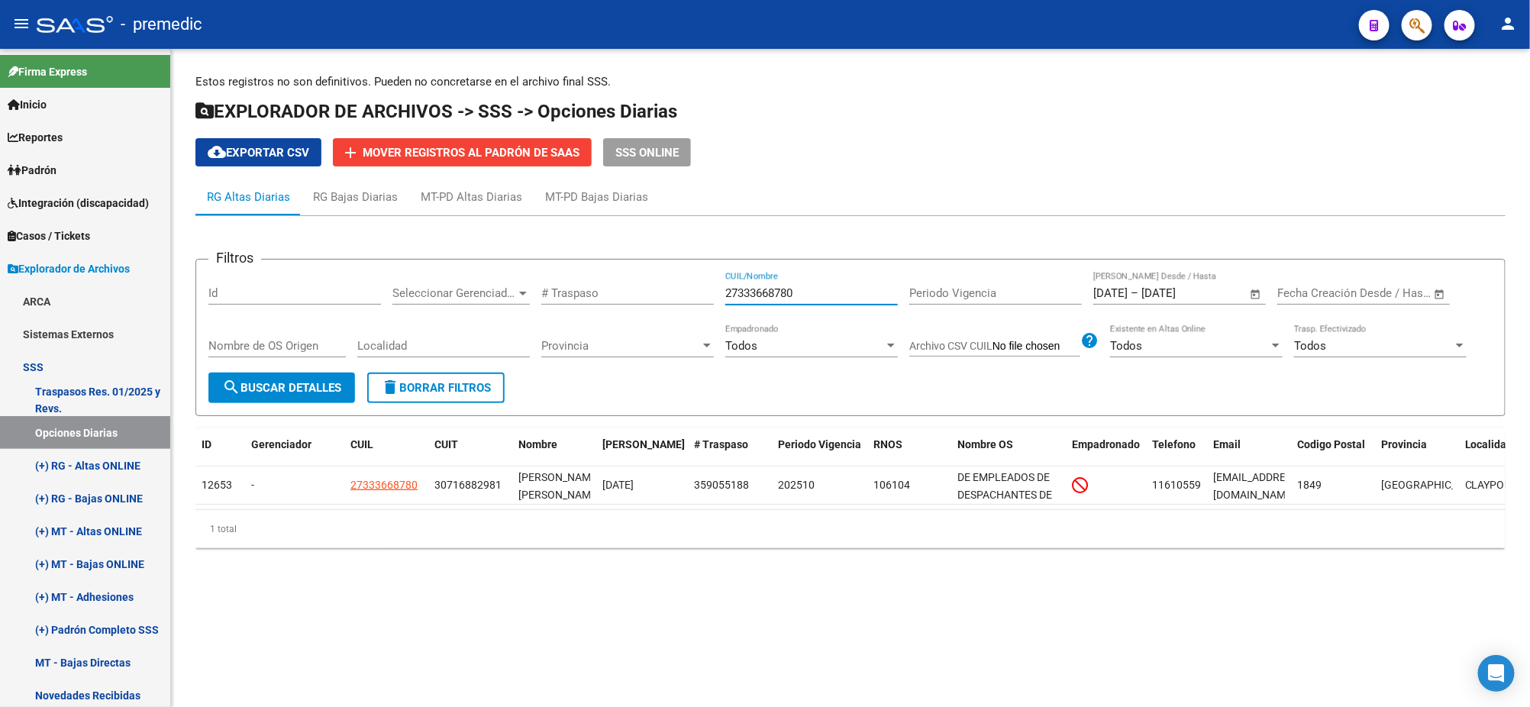
drag, startPoint x: 804, startPoint y: 295, endPoint x: 644, endPoint y: 295, distance: 160.3
click at [644, 295] on div "Filtros Id Seleccionar Gerenciador Seleccionar Gerenciador # Traspaso 273336687…" at bounding box center [850, 322] width 1284 height 101
paste input "205207967"
type input "27205207967"
drag, startPoint x: 293, startPoint y: 377, endPoint x: 272, endPoint y: 380, distance: 20.8
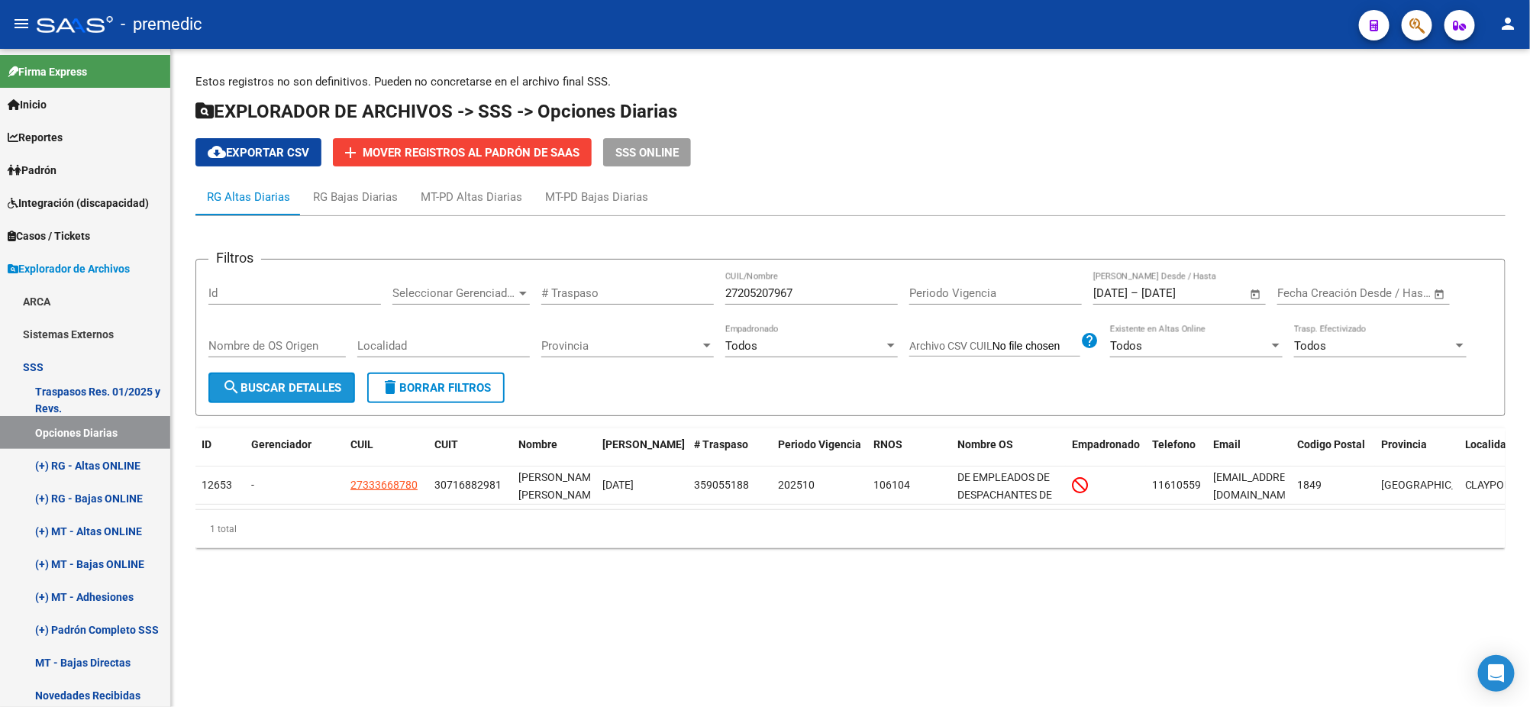
click at [293, 379] on button "search Buscar Detalles" at bounding box center [281, 387] width 147 height 31
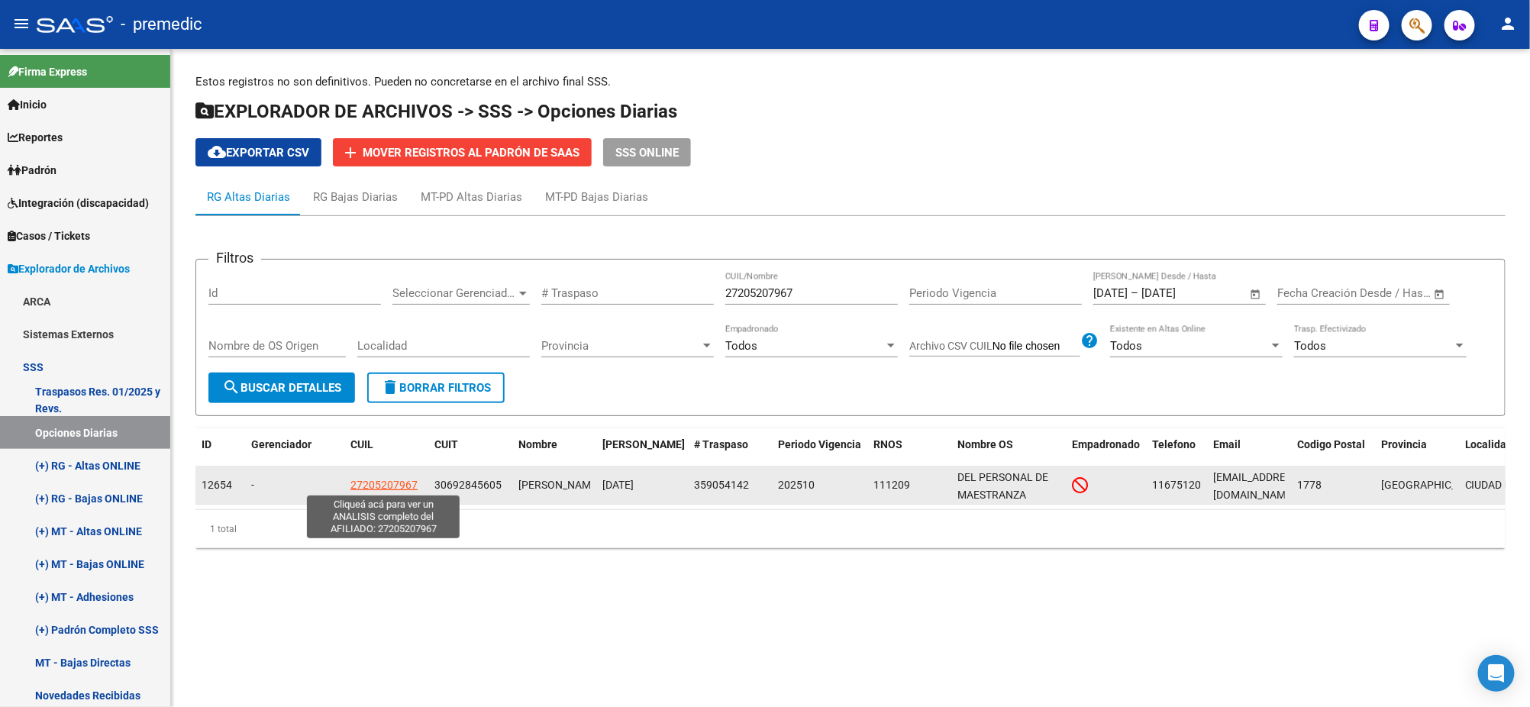
click at [379, 480] on span "27205207967" at bounding box center [383, 485] width 67 height 12
type textarea "27205207967"
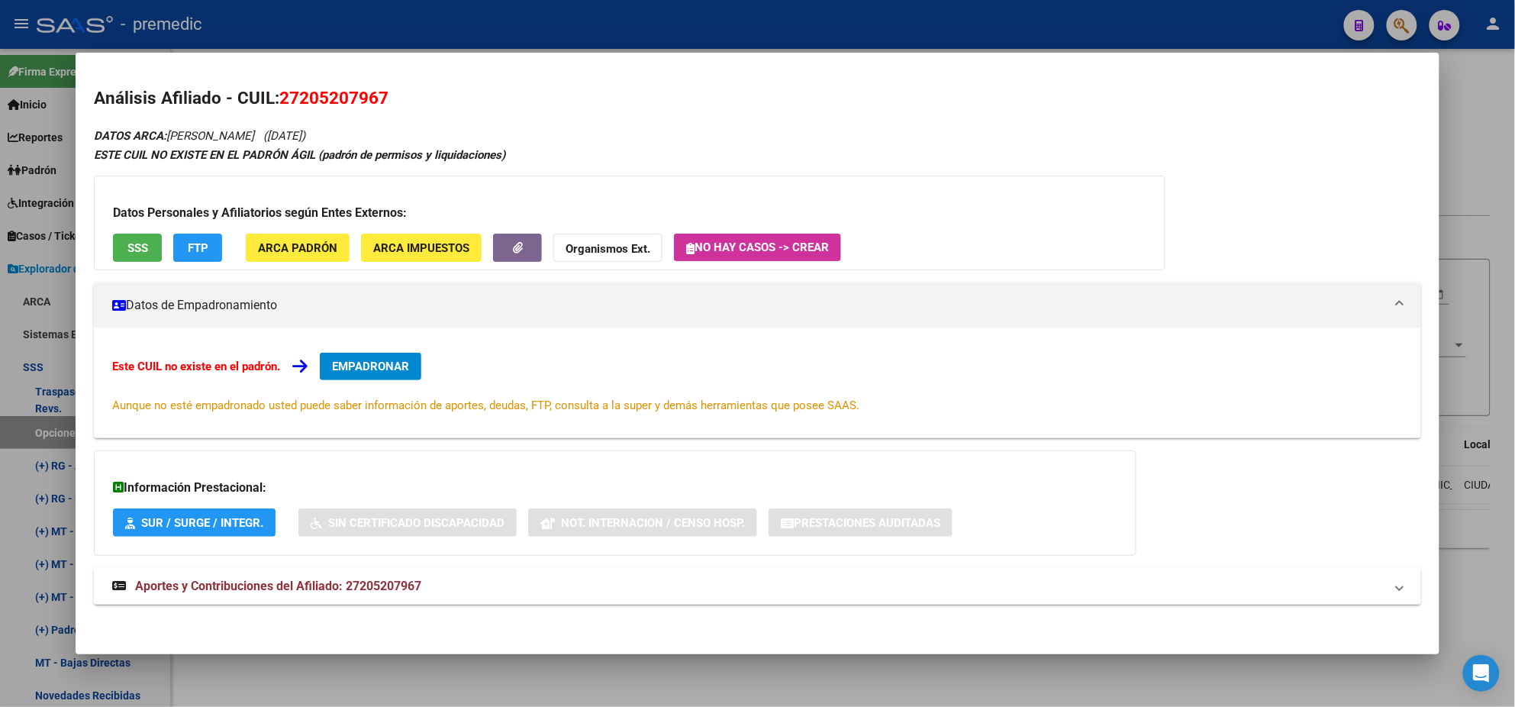
click at [357, 369] on span "EMPADRONAR" at bounding box center [370, 367] width 77 height 14
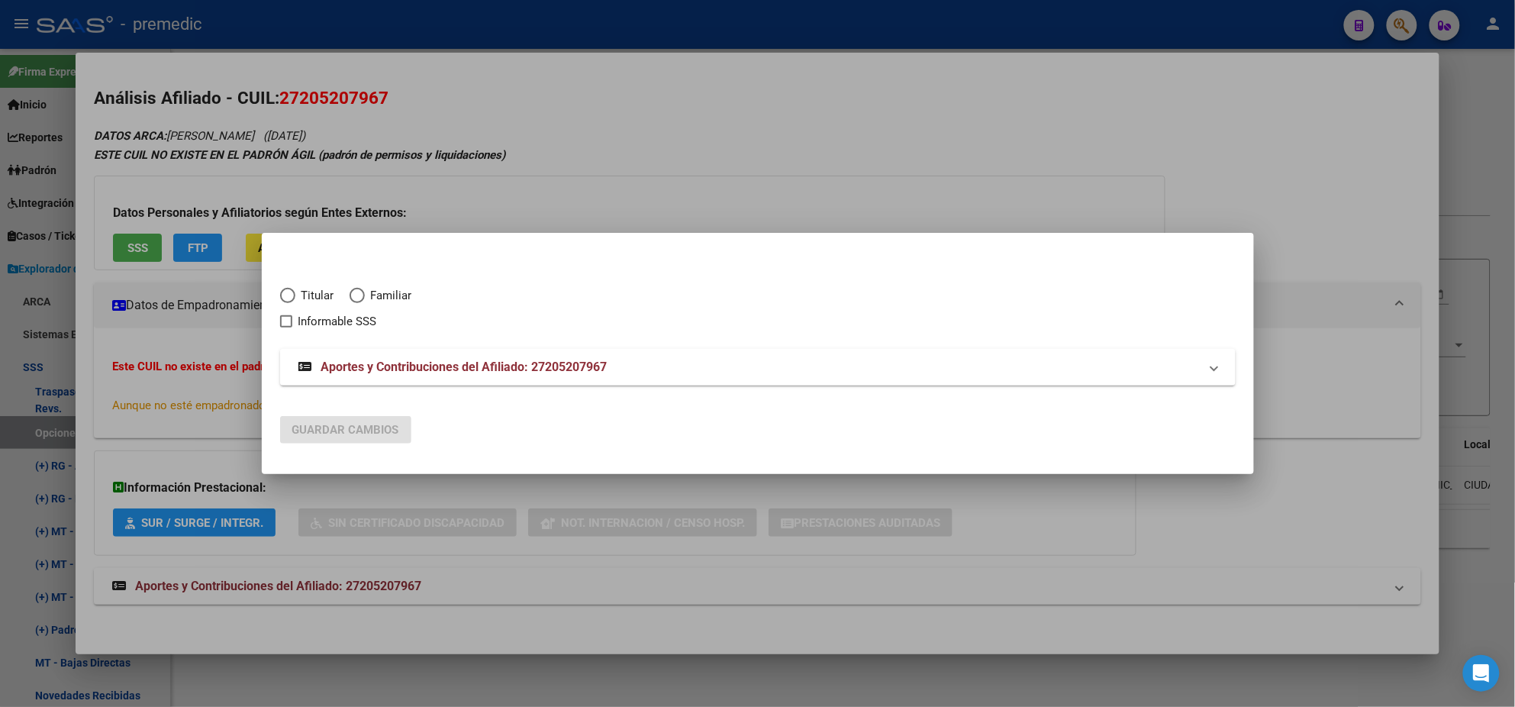
click at [294, 294] on span "Elija una opción" at bounding box center [287, 295] width 15 height 15
click at [294, 294] on input "Titular" at bounding box center [287, 295] width 15 height 15
radio input "true"
checkbox input "true"
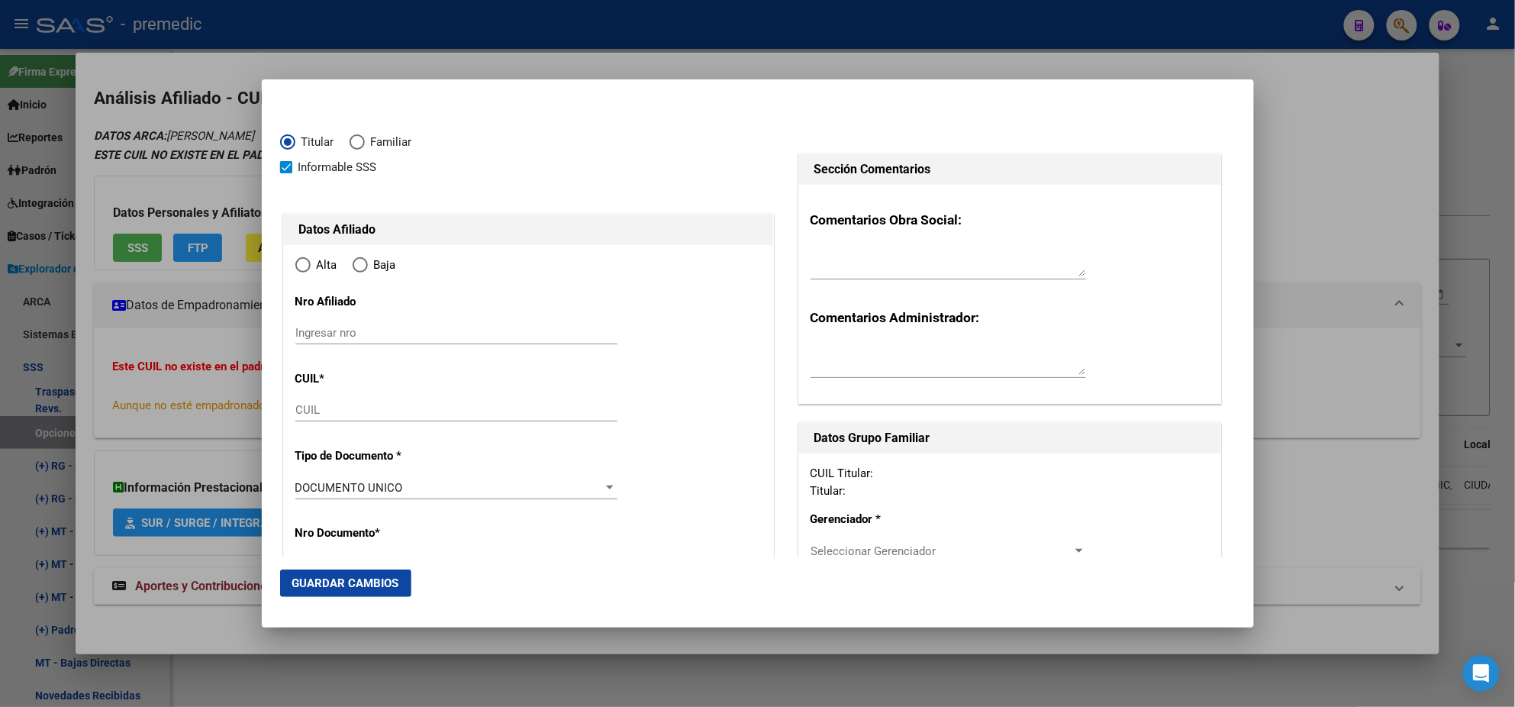
type input "27-20520796-7"
type input "20520796"
type input "[PERSON_NAME]"
type input "[DATE]"
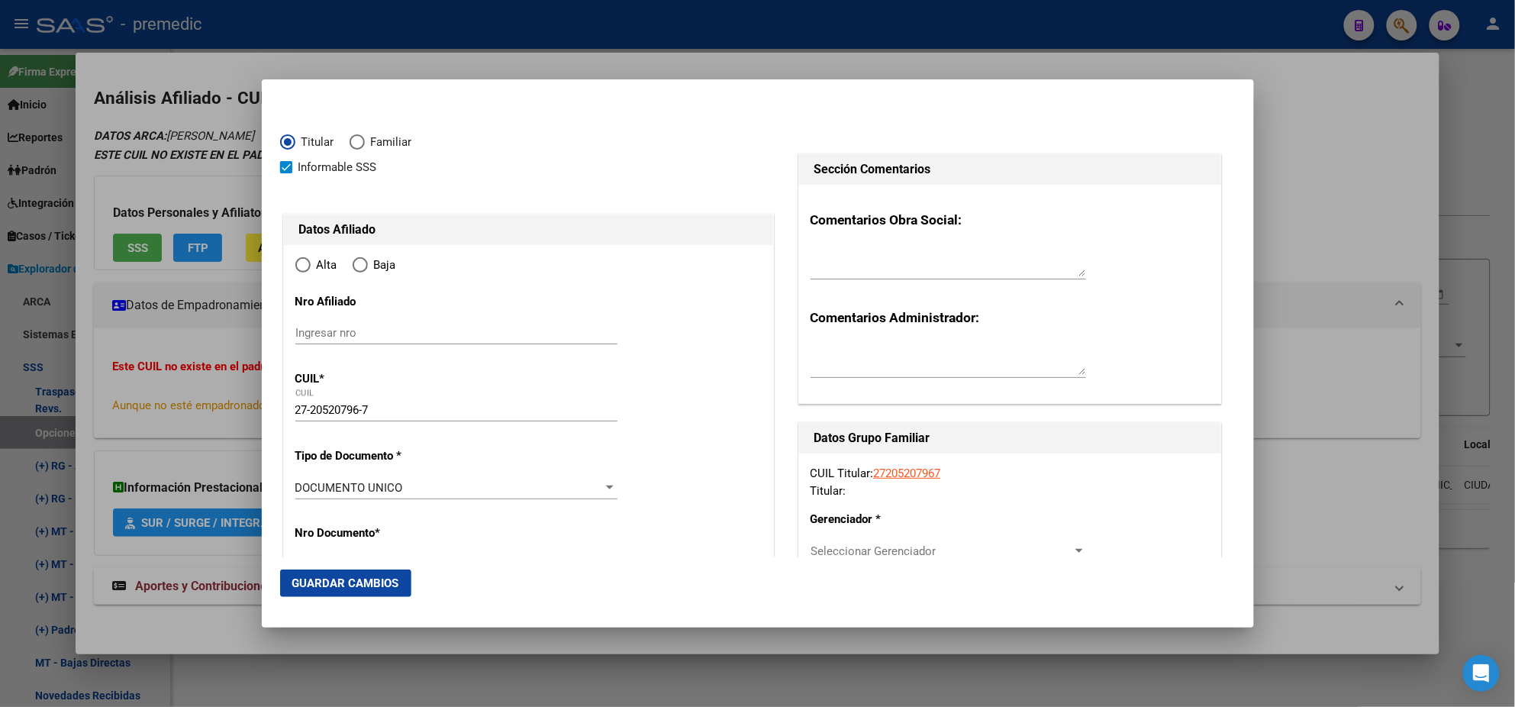
type input "BURZACO"
type input "1852"
type input "[PERSON_NAME]"
type input "975"
radio input "true"
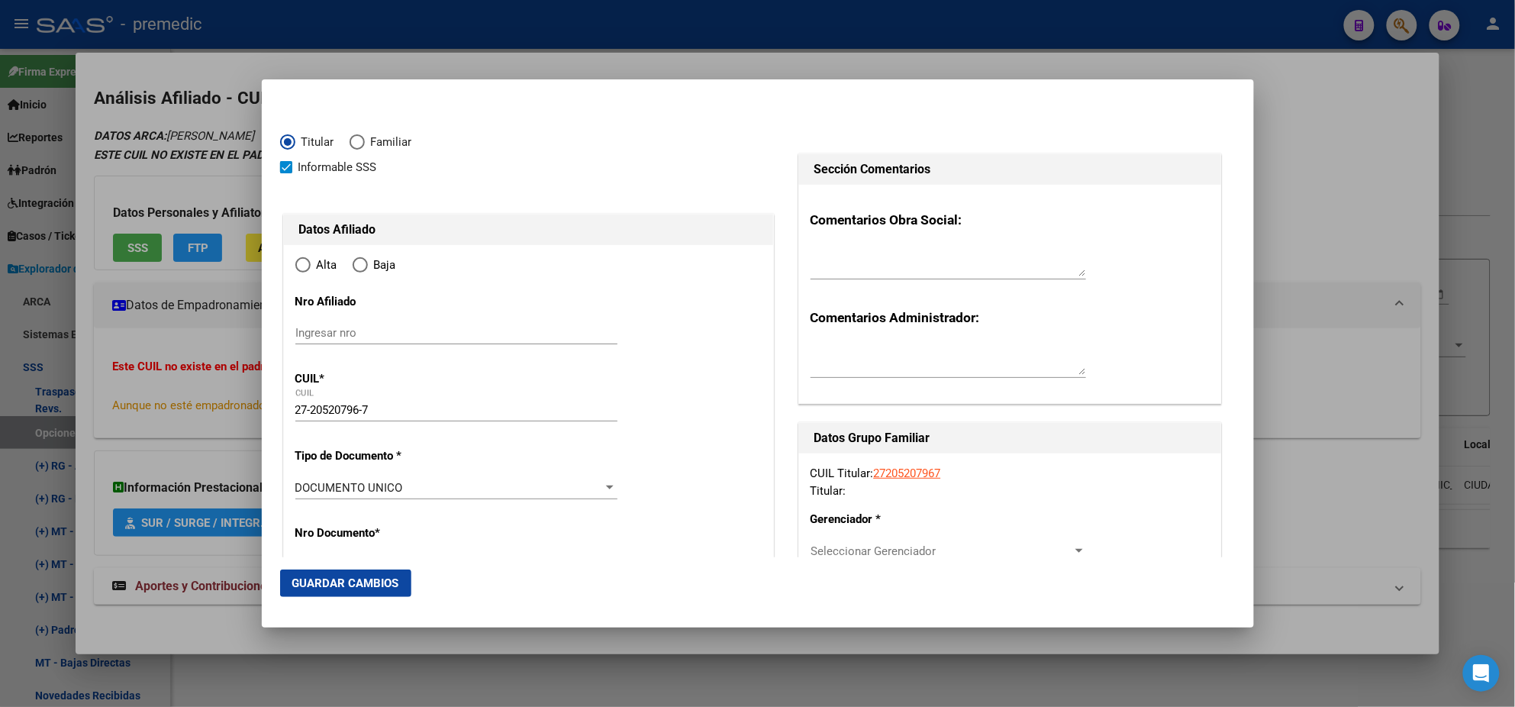
type input "BURZACO"
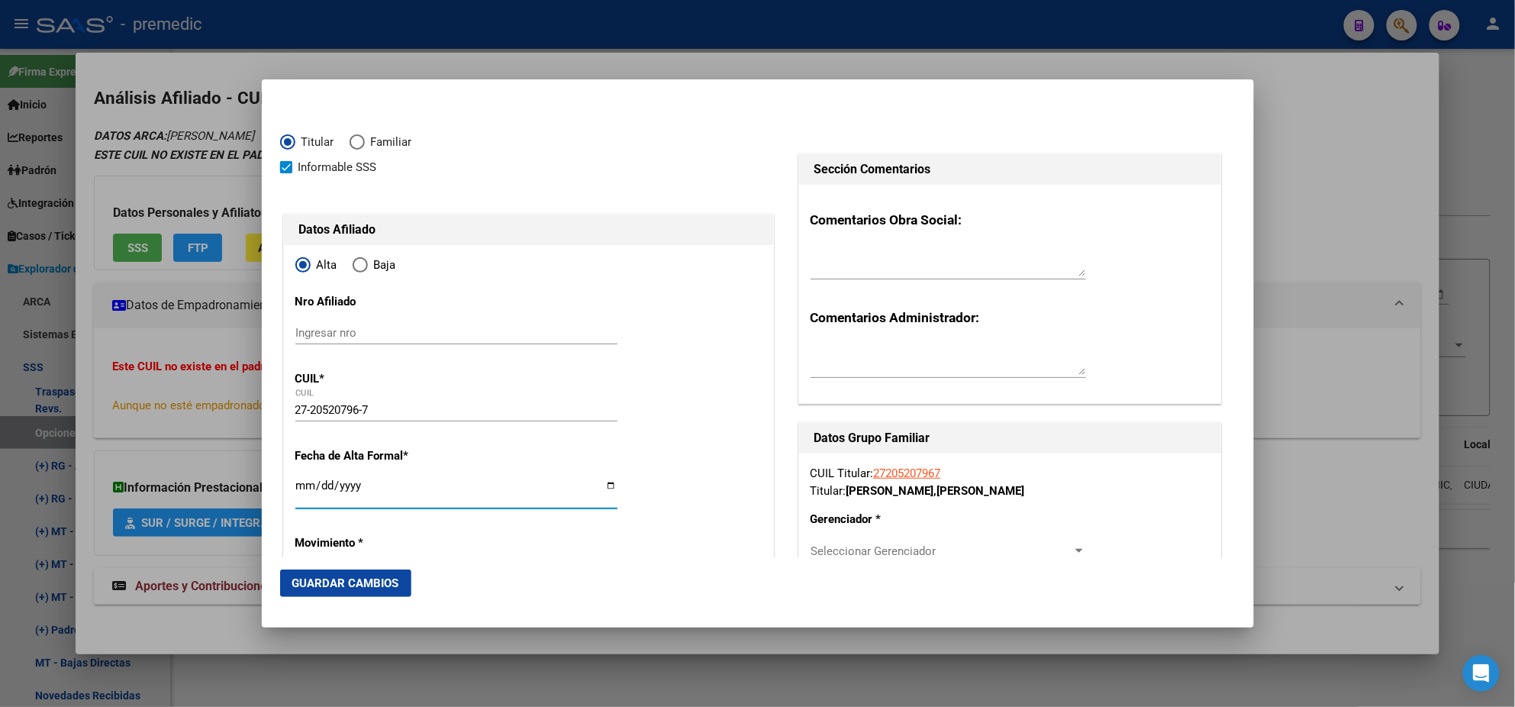
click at [300, 486] on input "Ingresar fecha" at bounding box center [456, 491] width 322 height 24
type input "[DATE]"
drag, startPoint x: 280, startPoint y: 490, endPoint x: 282, endPoint y: 482, distance: 7.8
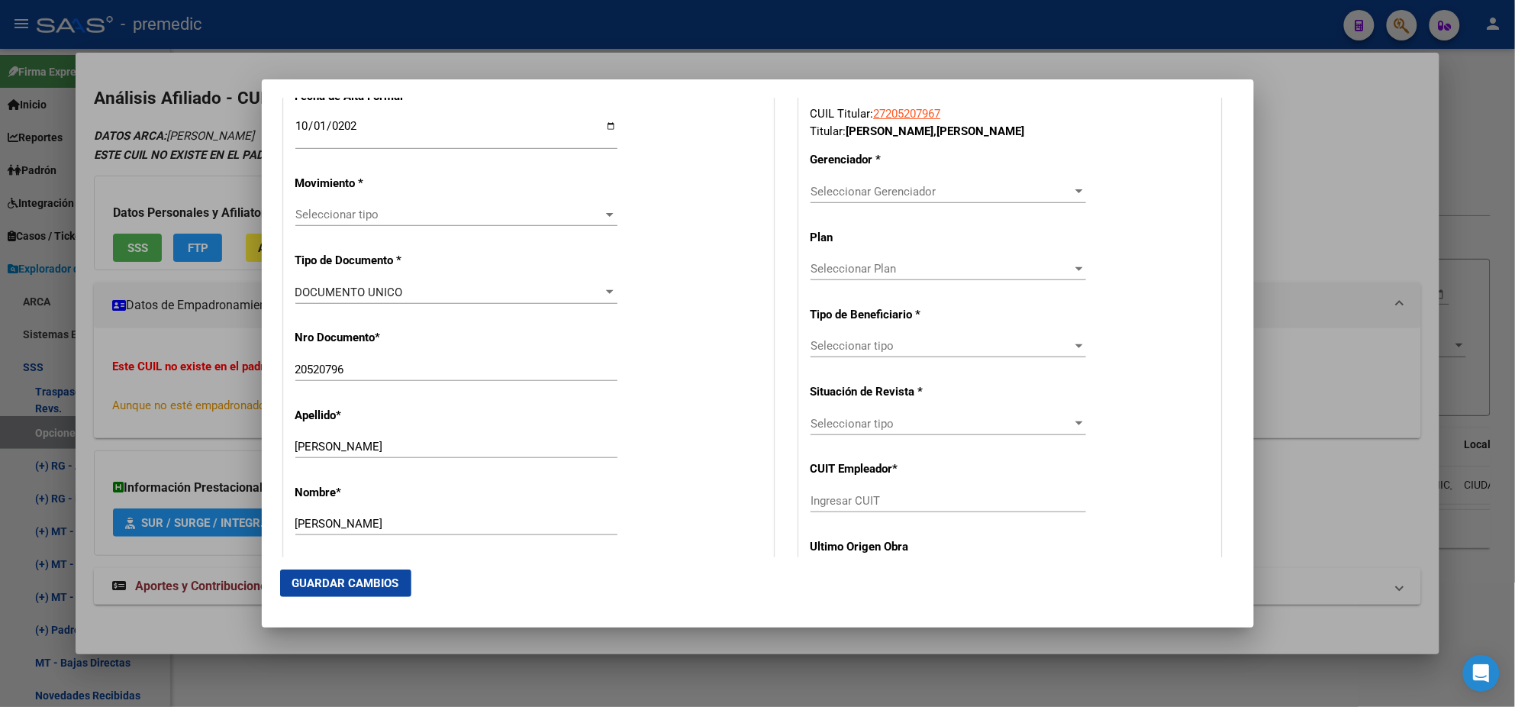
scroll to position [381, 0]
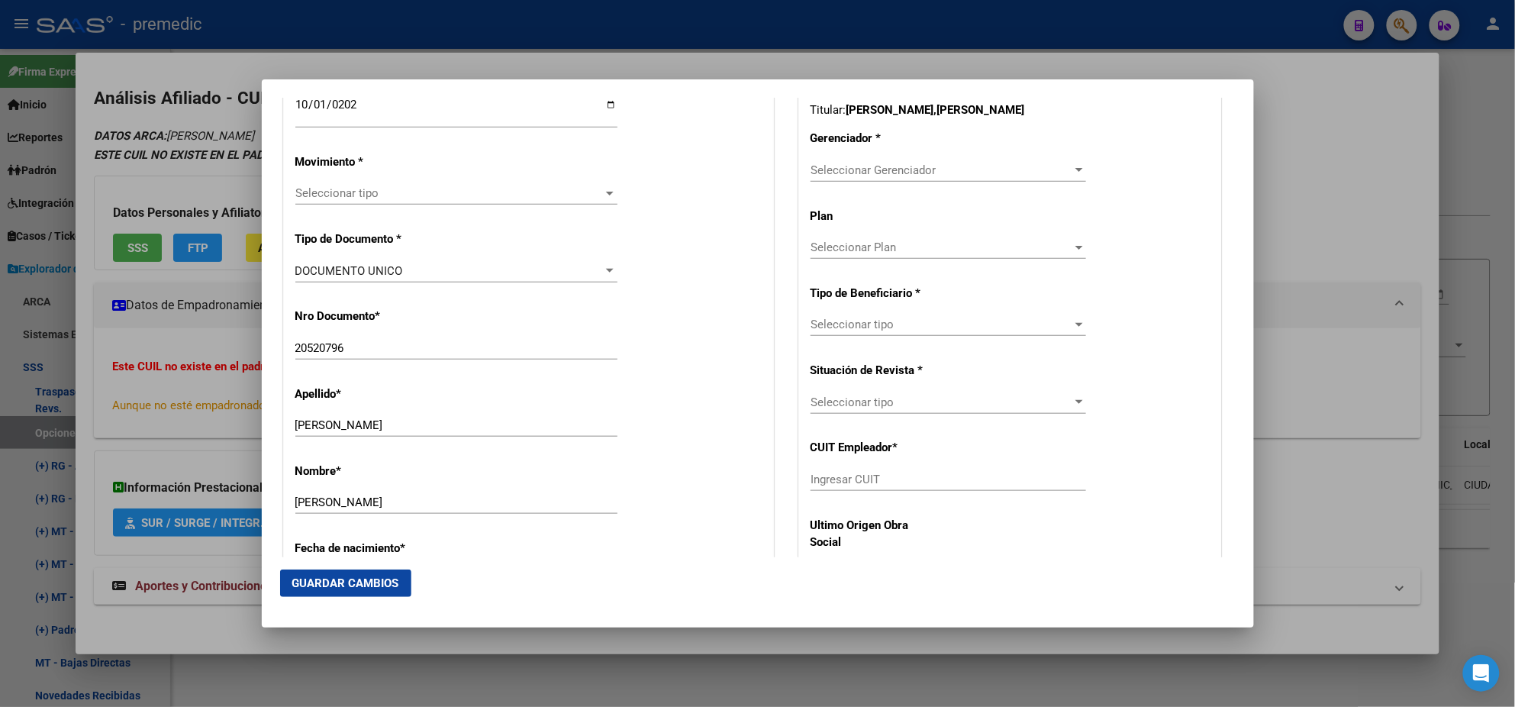
click at [344, 195] on span "Seleccionar tipo" at bounding box center [449, 193] width 308 height 14
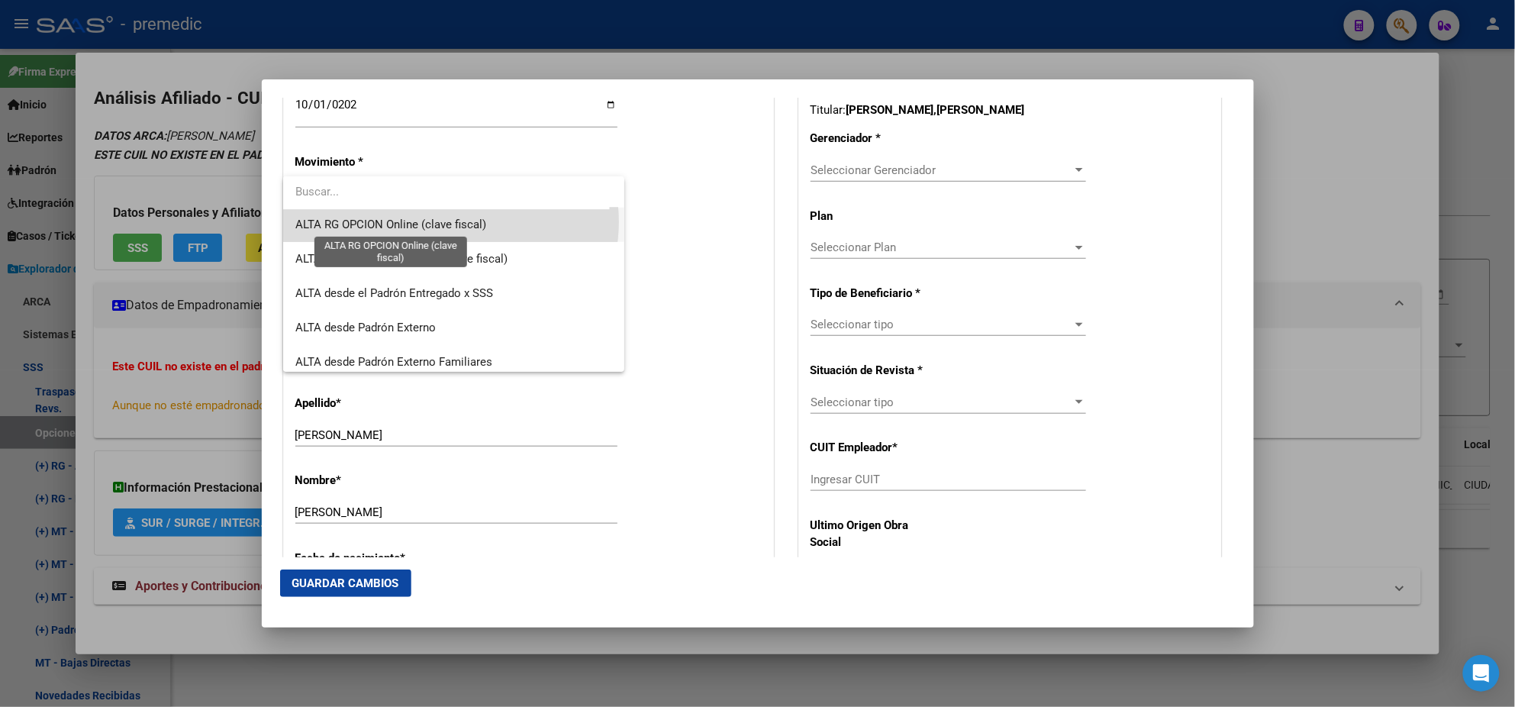
click at [450, 221] on span "ALTA RG OPCION Online (clave fiscal)" at bounding box center [390, 225] width 191 height 14
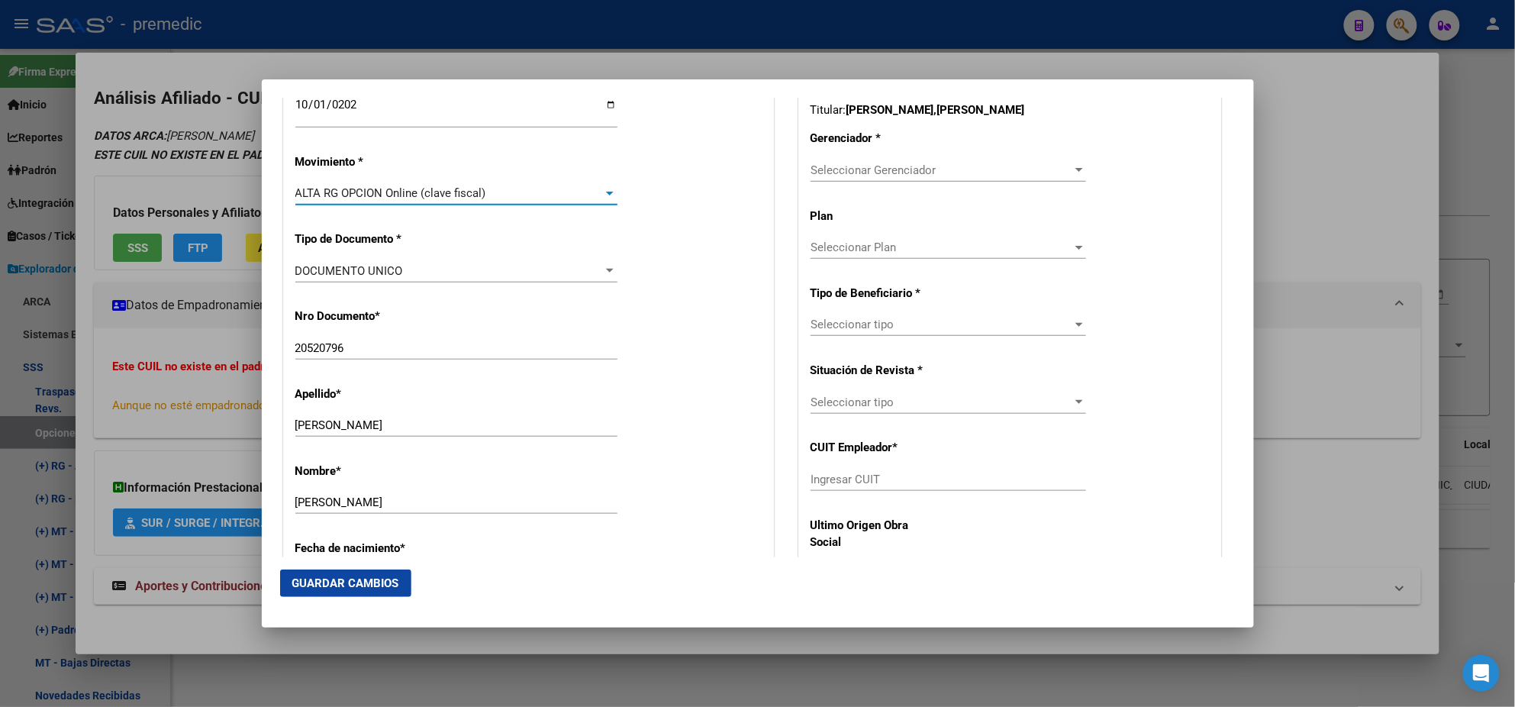
click at [496, 297] on div "Nro Documento * 20520796 Ingresar nro" at bounding box center [528, 334] width 466 height 77
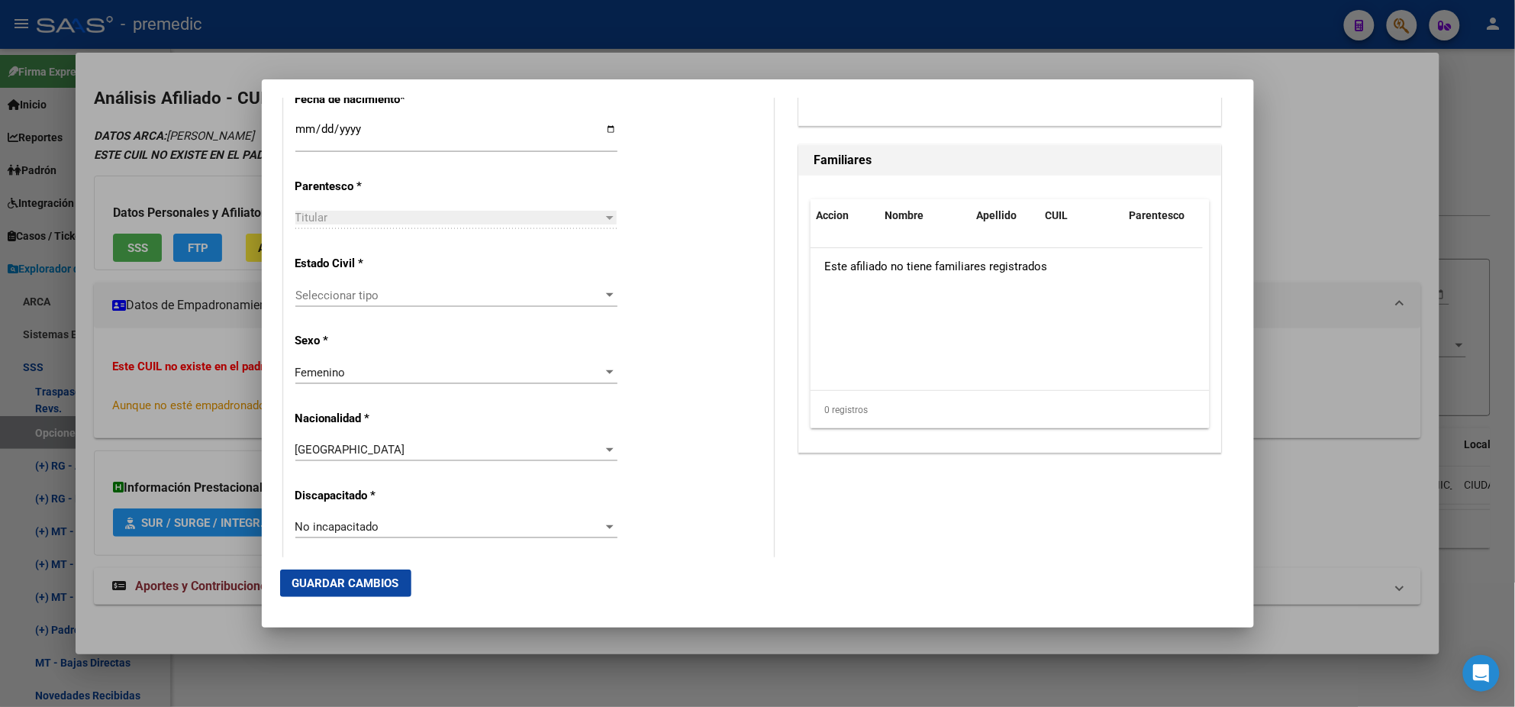
scroll to position [858, 0]
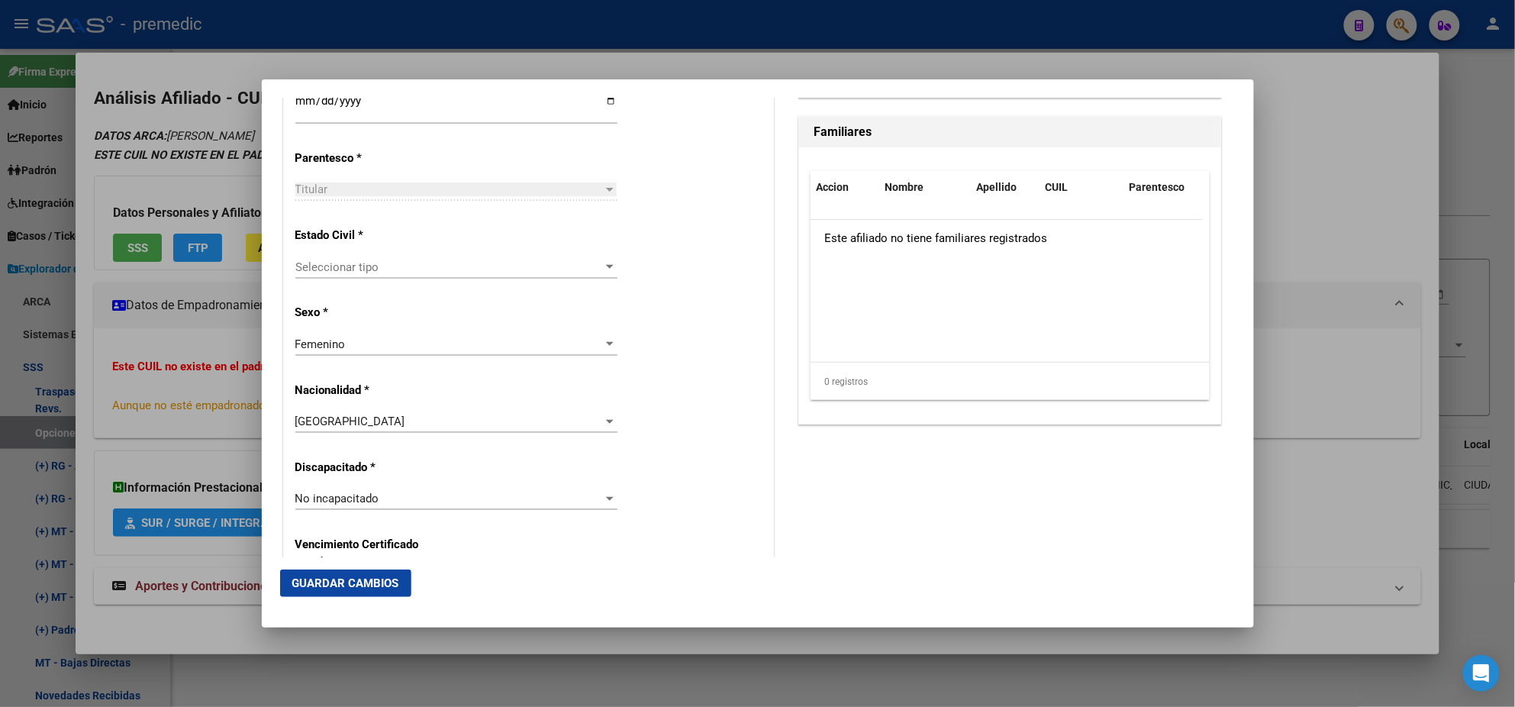
click at [422, 271] on span "Seleccionar tipo" at bounding box center [449, 267] width 308 height 14
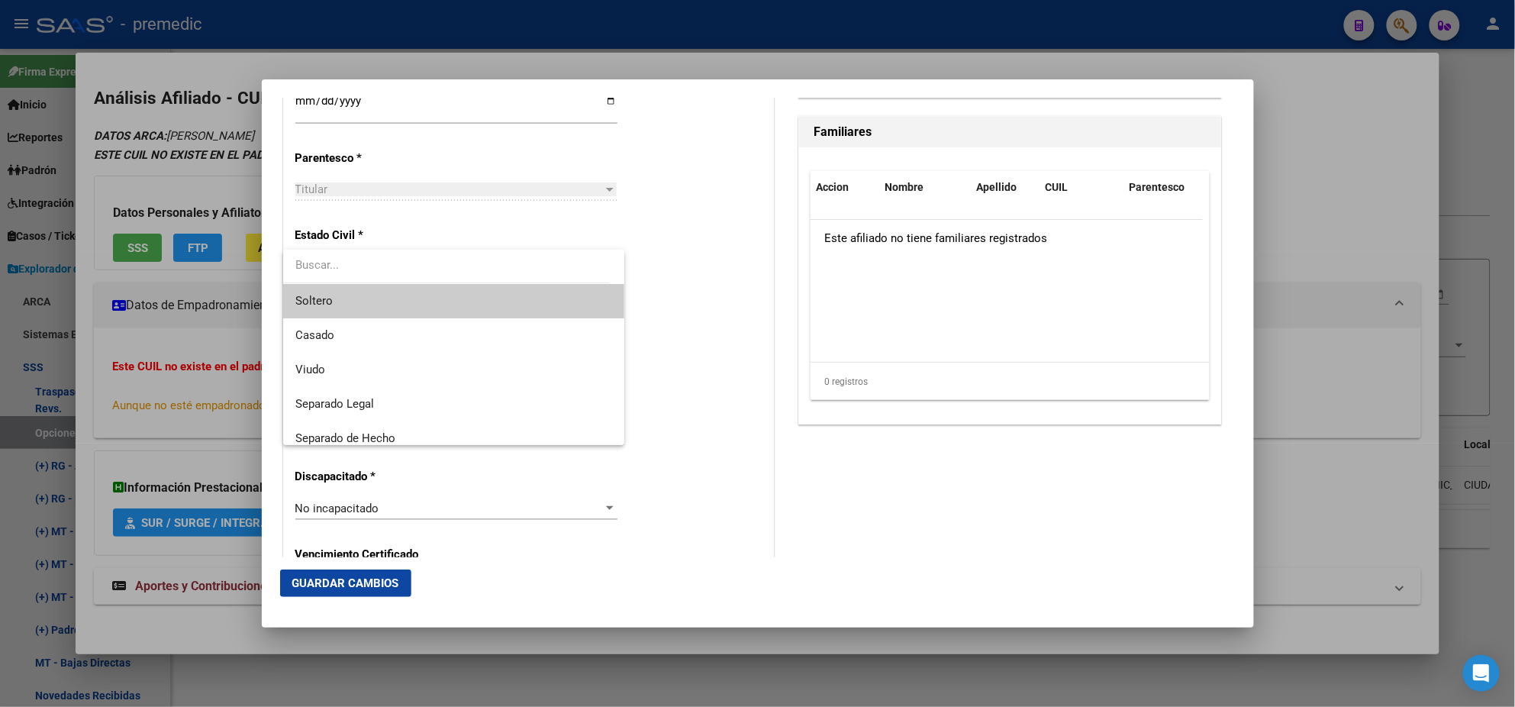
click at [418, 289] on span "Soltero" at bounding box center [453, 301] width 317 height 34
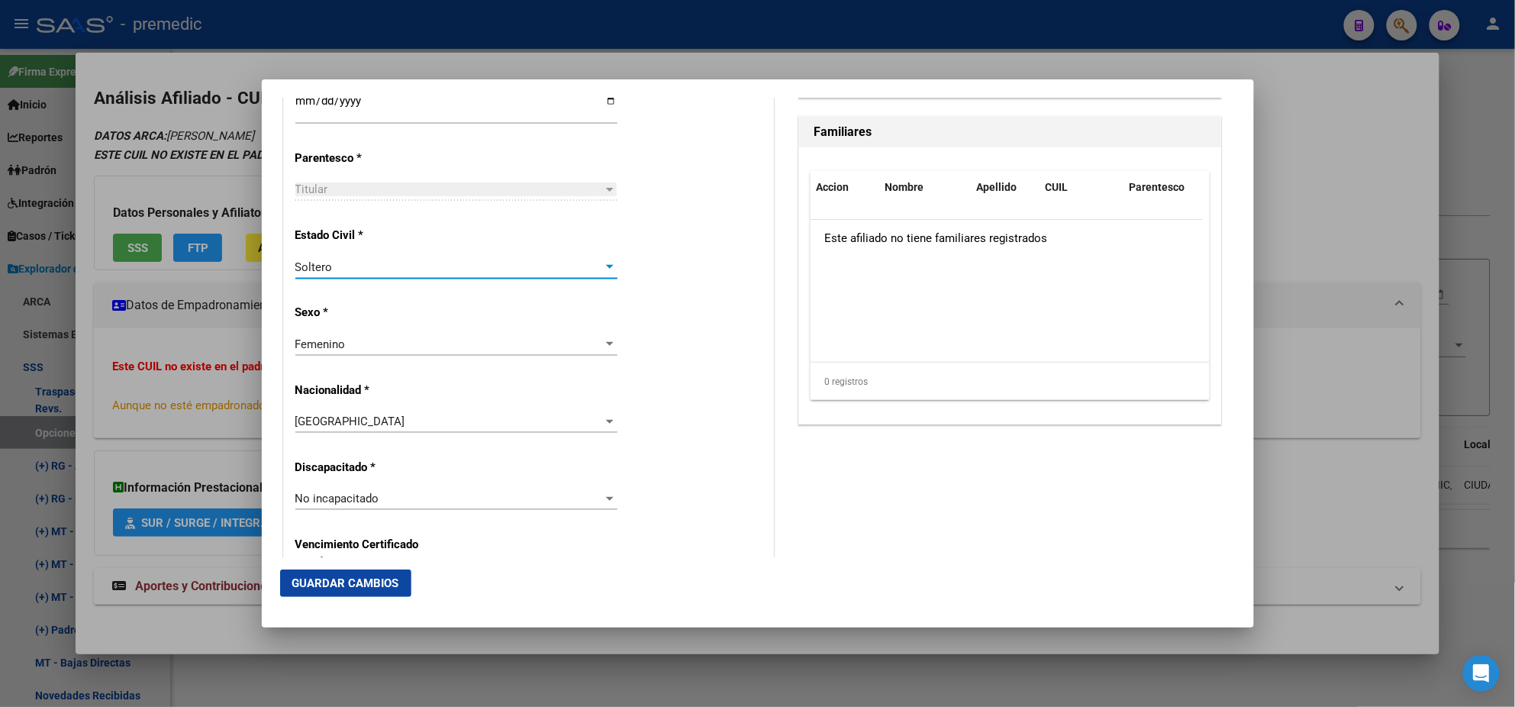
click at [422, 307] on p "Sexo *" at bounding box center [365, 313] width 140 height 18
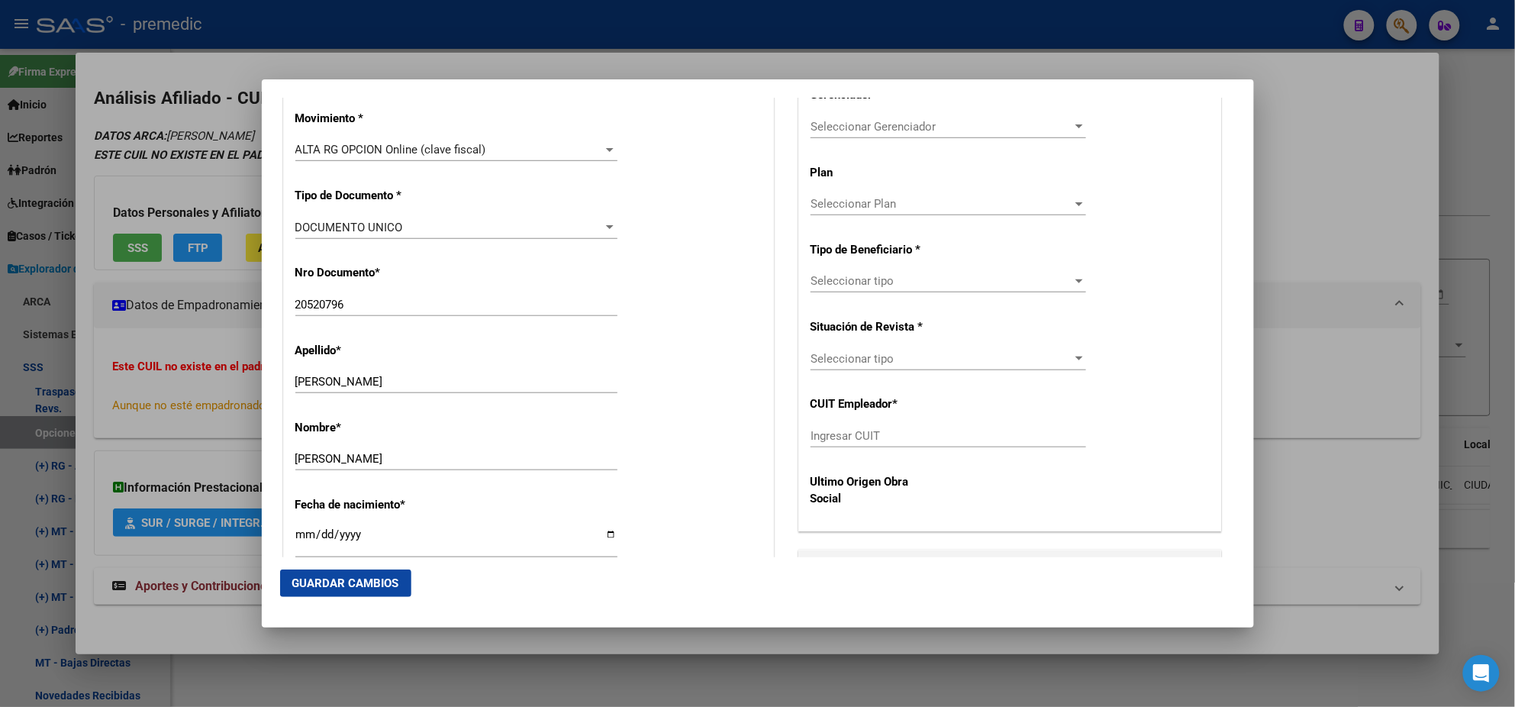
scroll to position [381, 0]
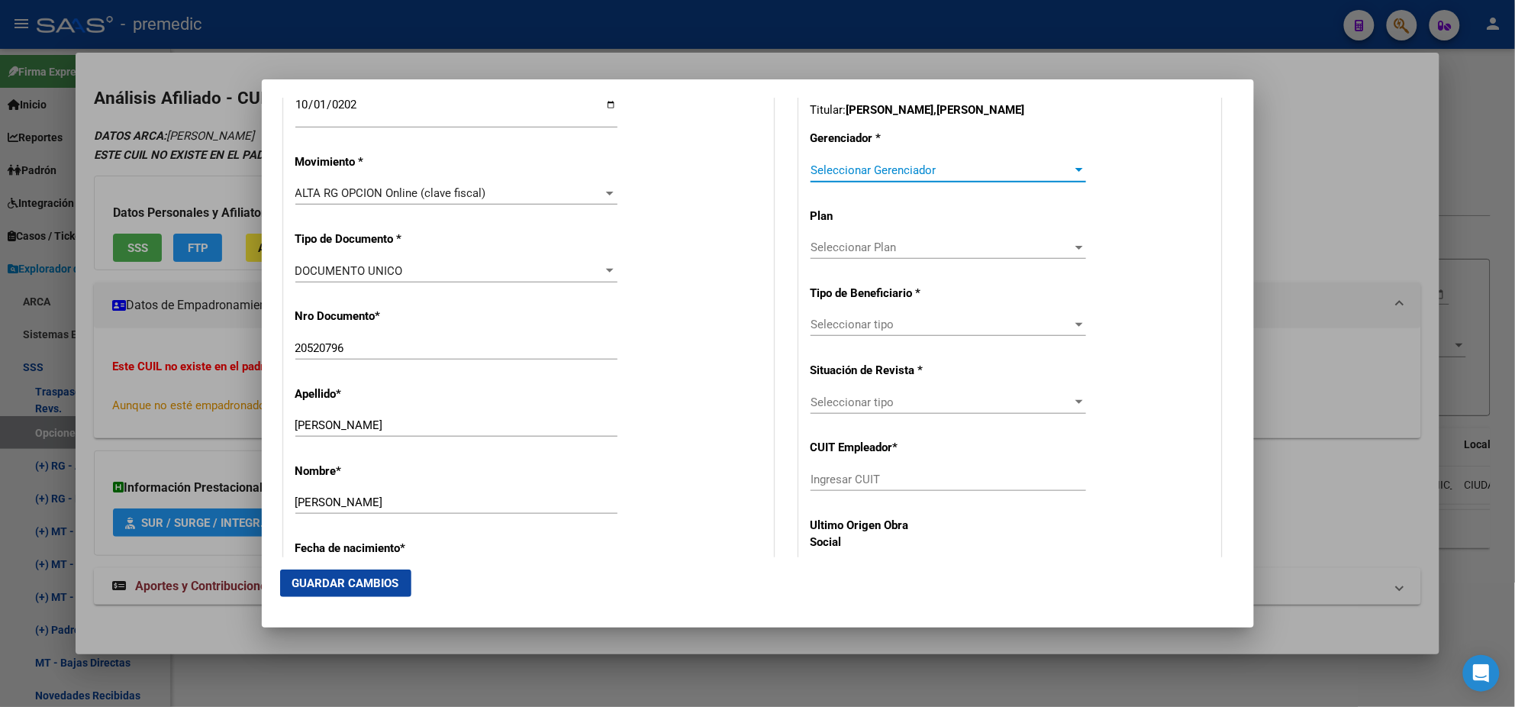
click at [811, 169] on span "Seleccionar Gerenciador" at bounding box center [942, 170] width 262 height 14
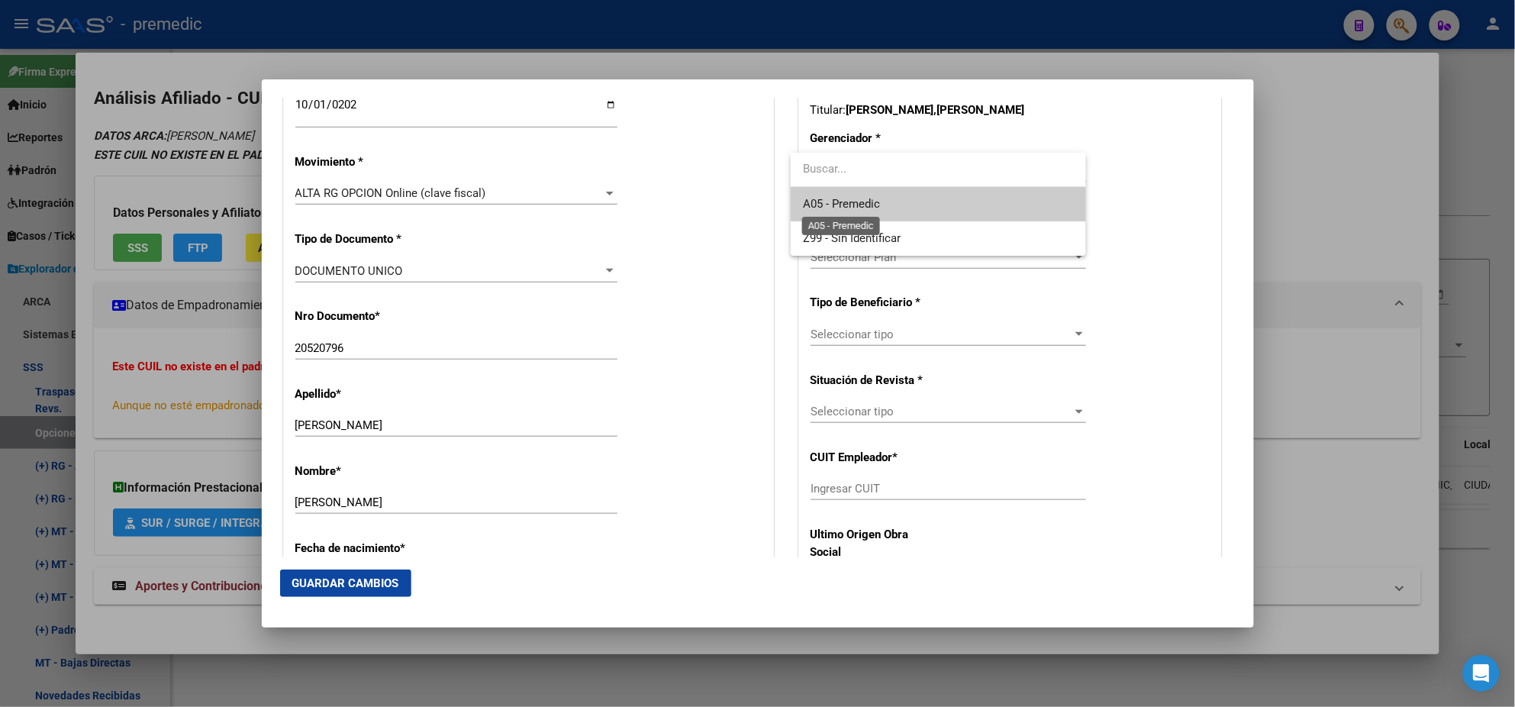
click at [813, 202] on span "A05 - Premedic" at bounding box center [841, 204] width 77 height 14
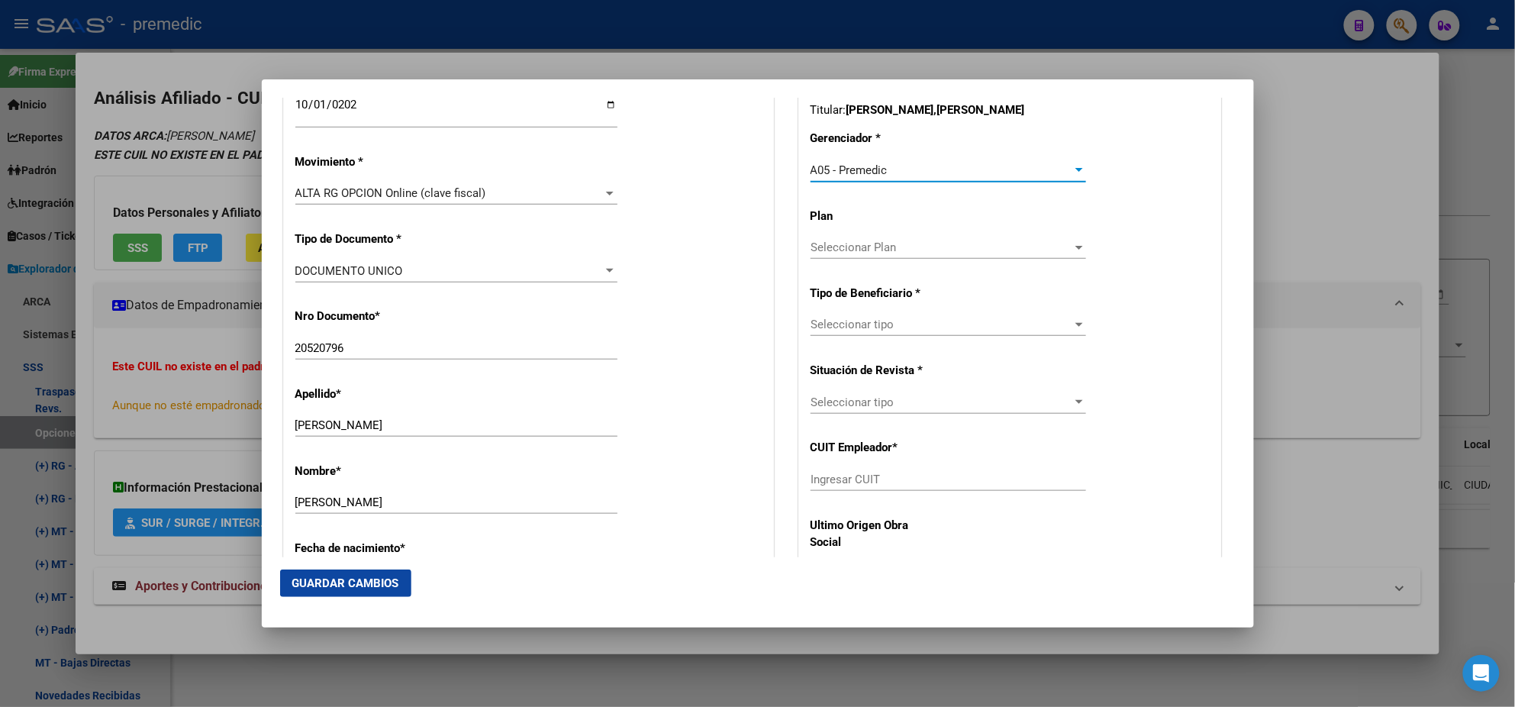
click at [822, 325] on span "Seleccionar tipo" at bounding box center [942, 325] width 262 height 14
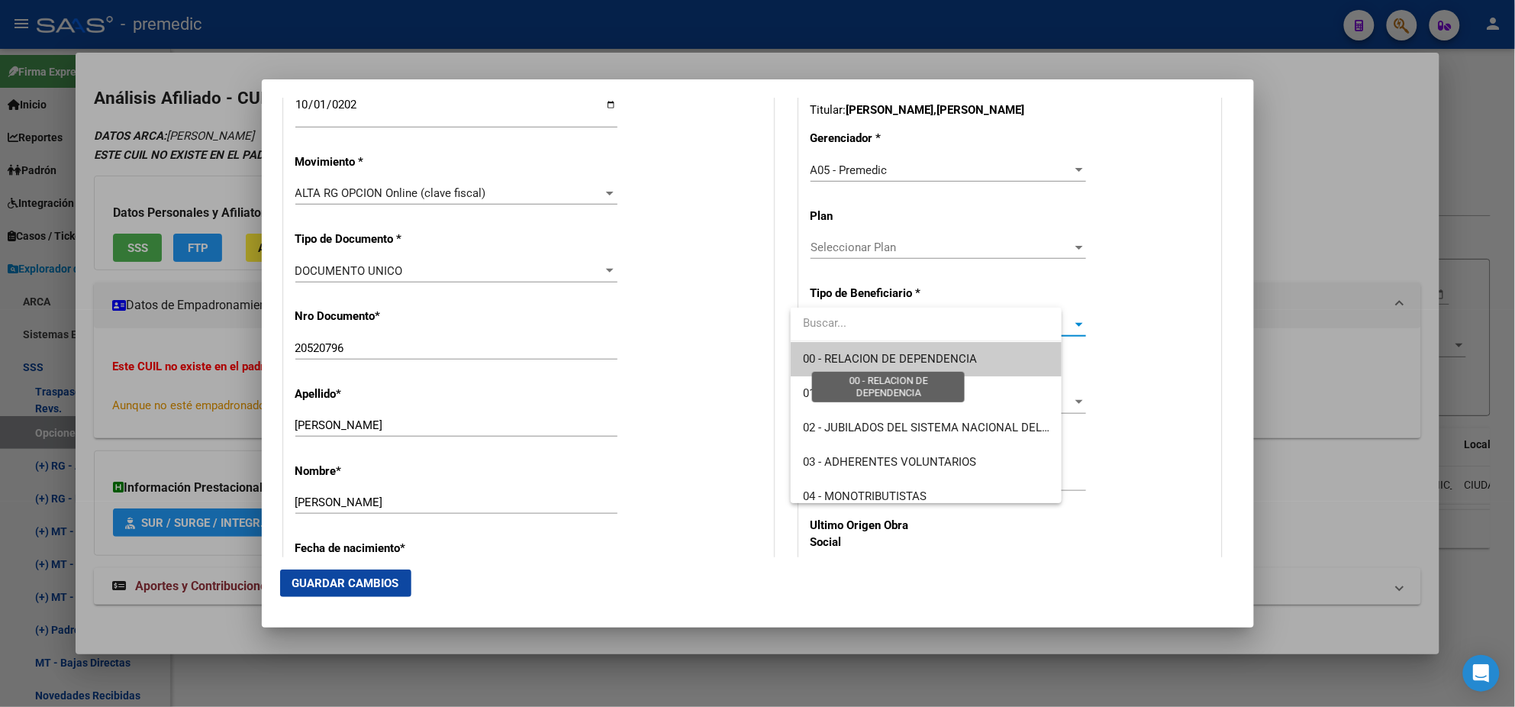
click at [821, 360] on span "00 - RELACION DE DEPENDENCIA" at bounding box center [890, 359] width 174 height 14
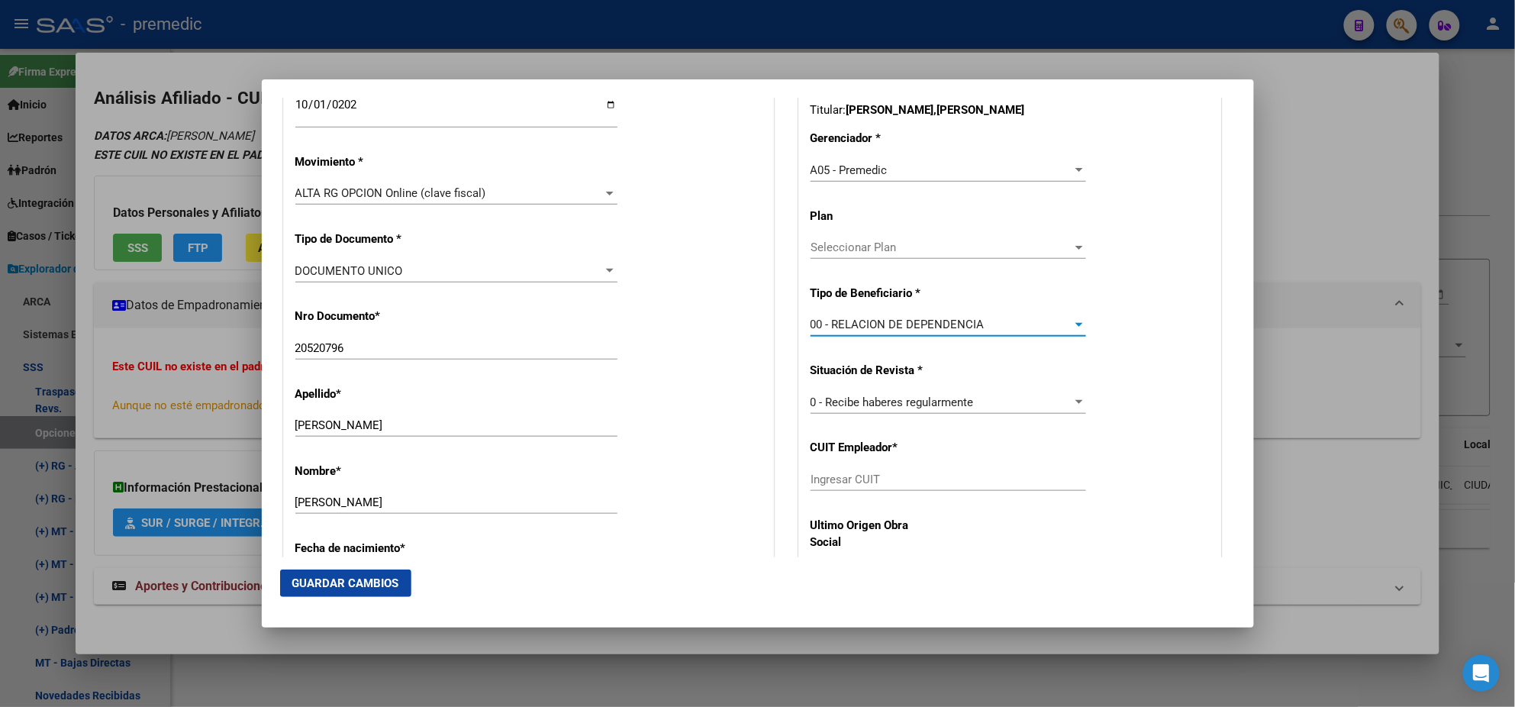
click at [833, 482] on input "Ingresar CUIT" at bounding box center [949, 479] width 276 height 14
paste input "30-69284560-5"
type input "30-69284560-5"
click at [376, 576] on span "Guardar Cambios" at bounding box center [345, 583] width 107 height 14
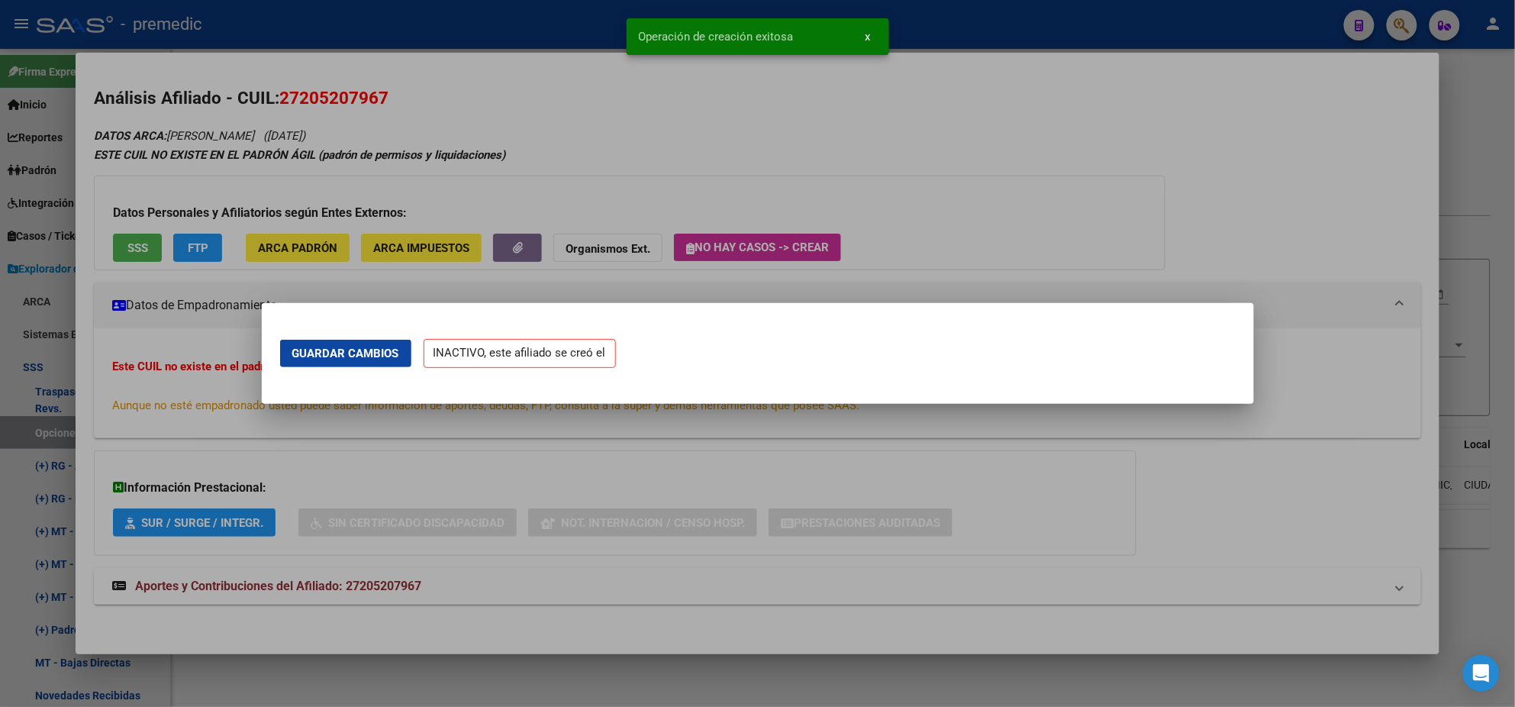
scroll to position [0, 0]
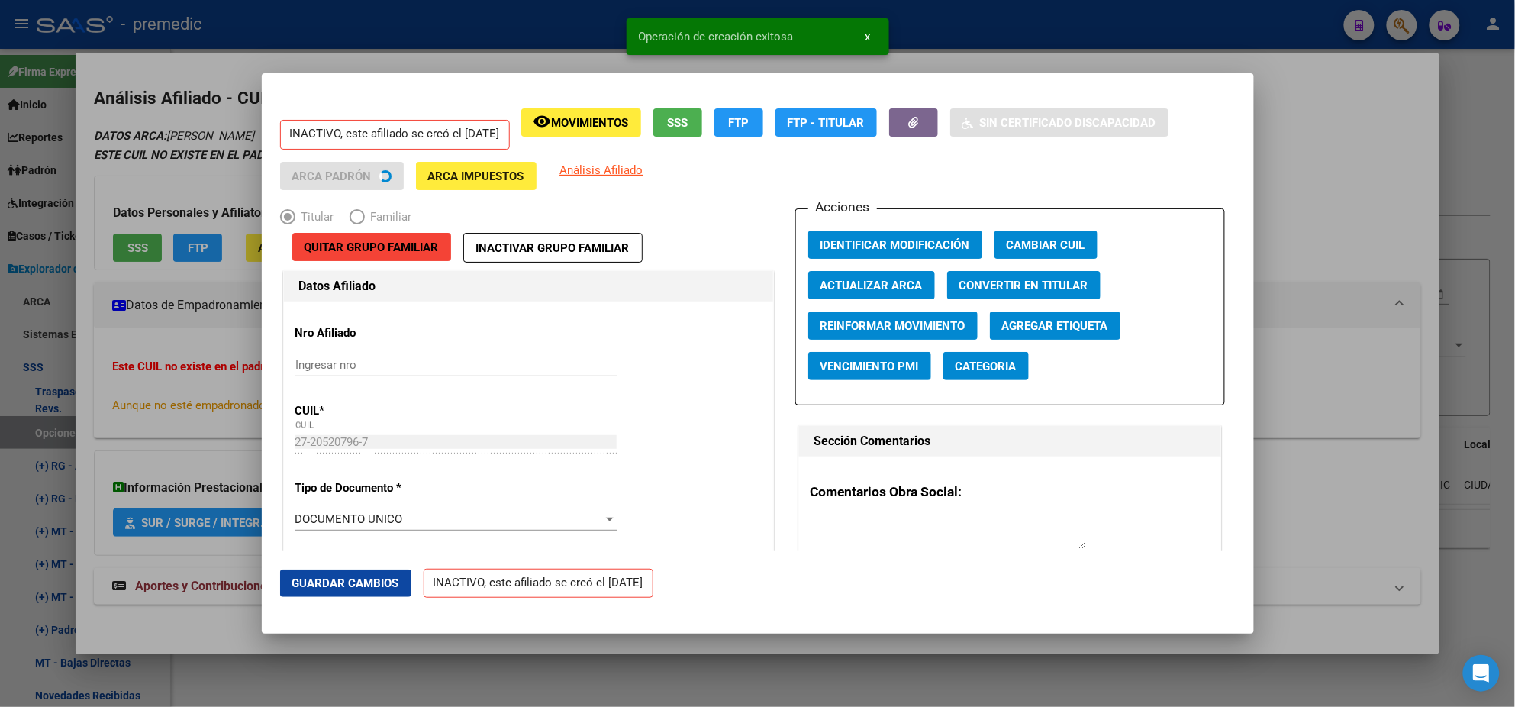
click at [74, 432] on div at bounding box center [757, 353] width 1515 height 707
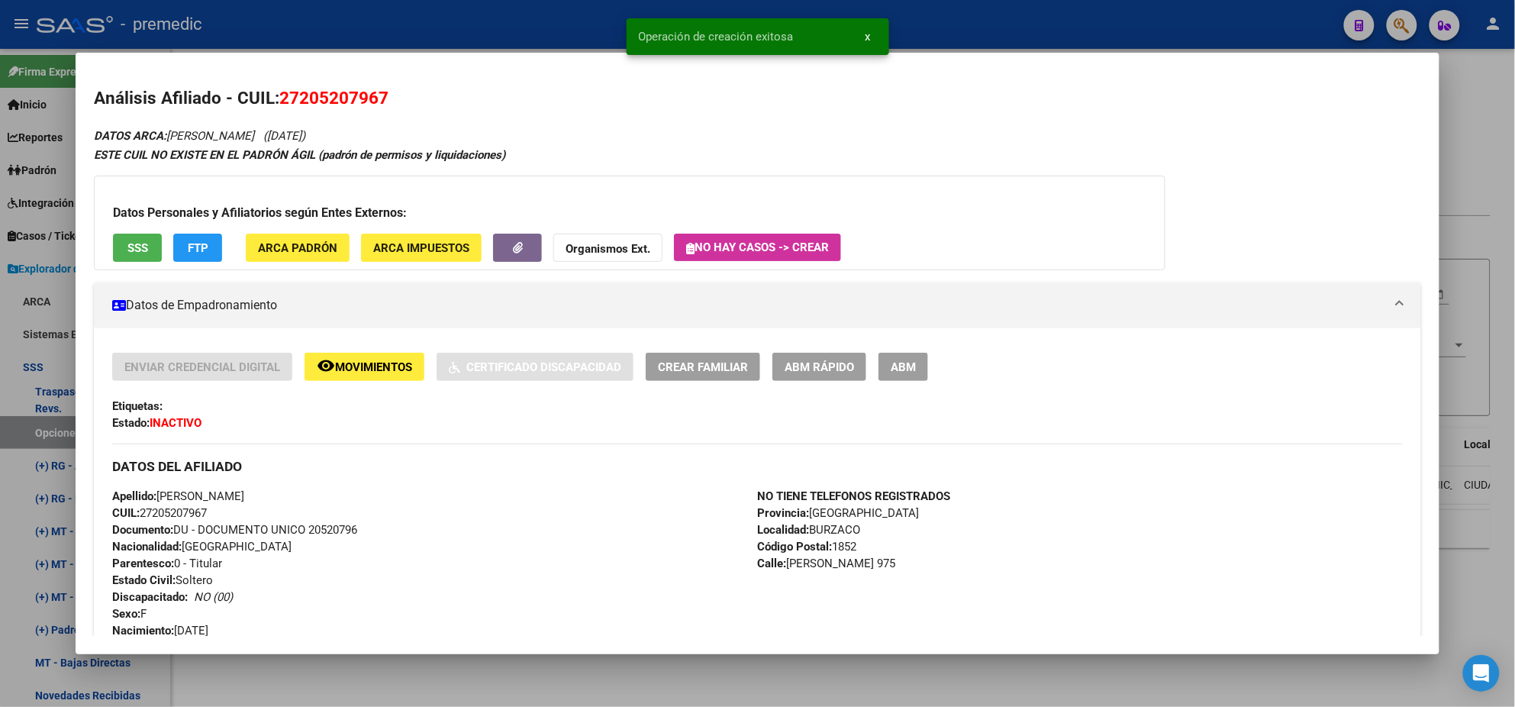
click at [47, 428] on div at bounding box center [757, 353] width 1515 height 707
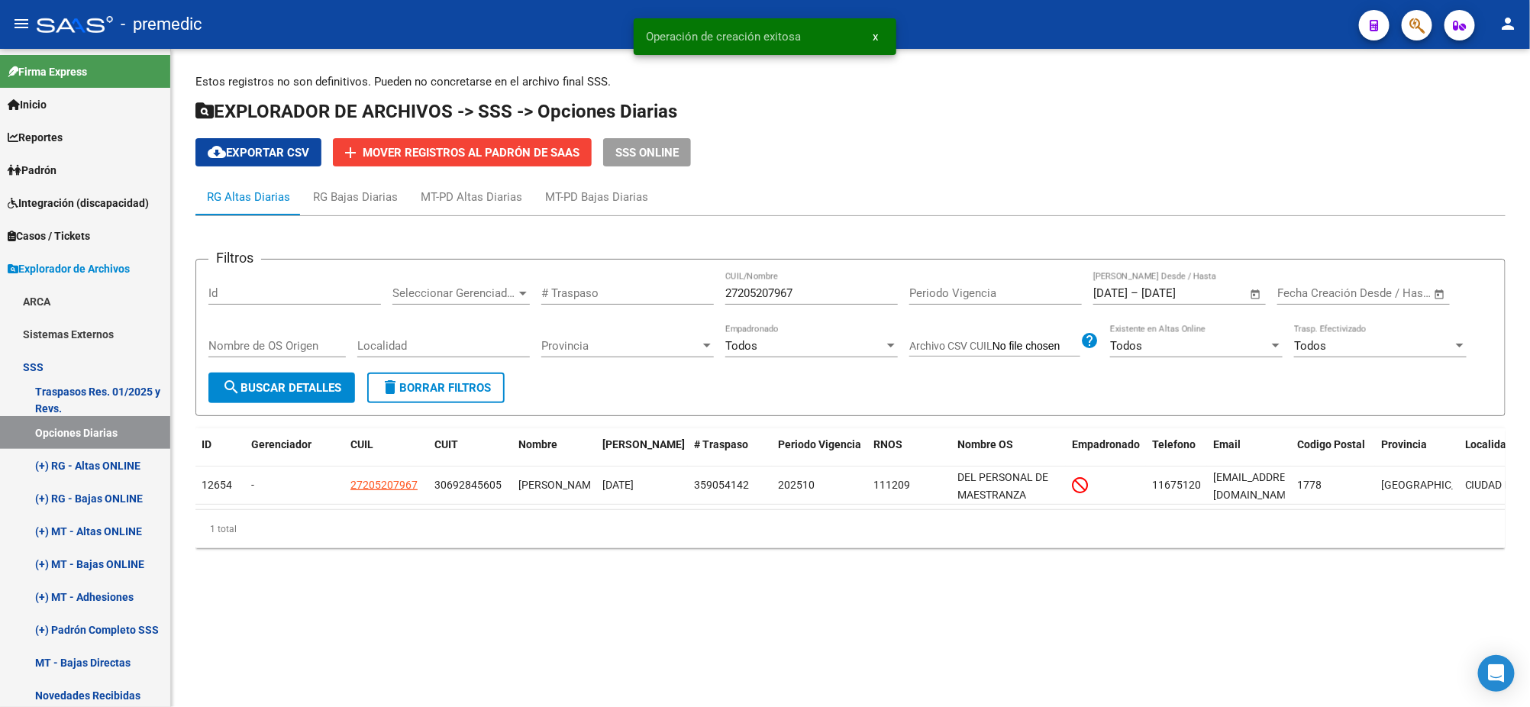
click at [298, 391] on span "search Buscar Detalles" at bounding box center [281, 388] width 119 height 14
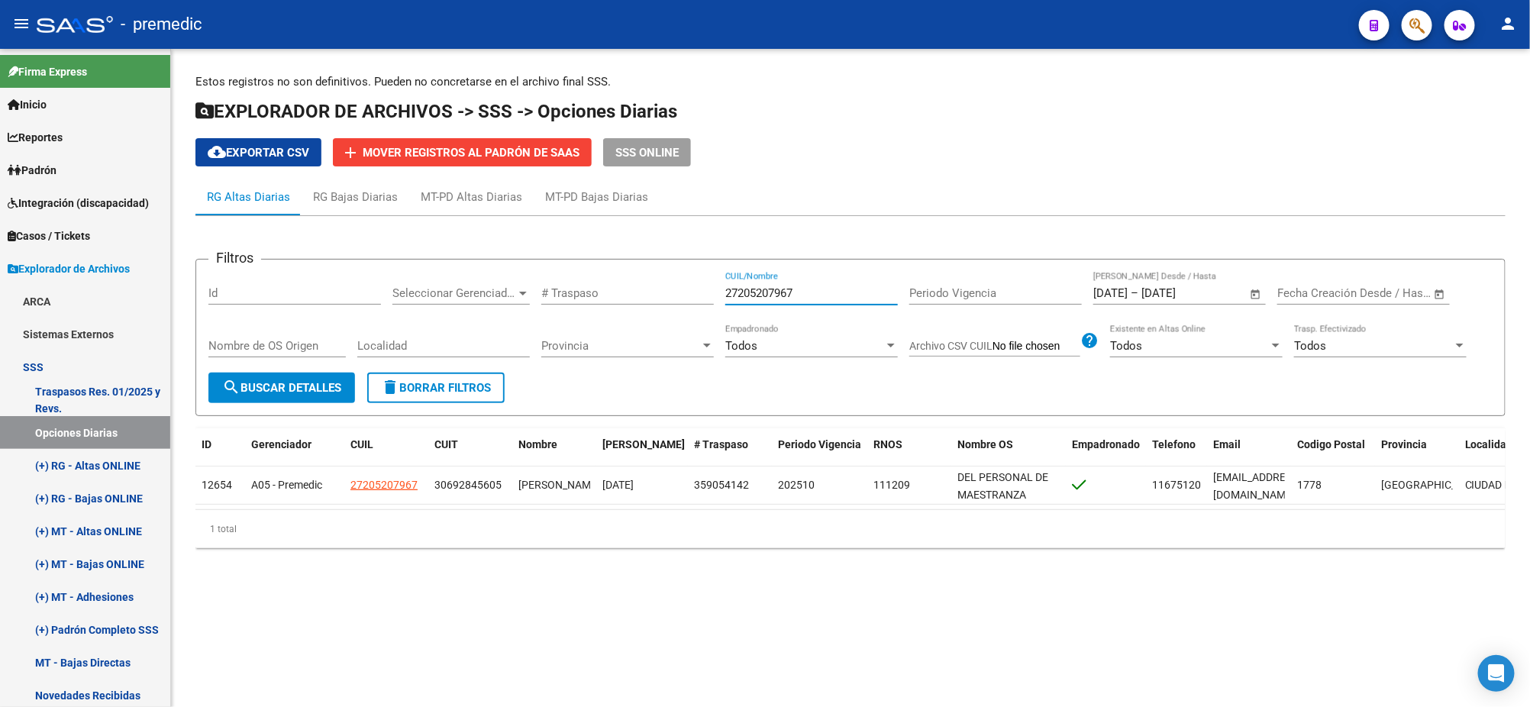
drag, startPoint x: 808, startPoint y: 292, endPoint x: 576, endPoint y: 311, distance: 232.8
click at [605, 305] on div "Filtros Id Seleccionar Gerenciador Seleccionar Gerenciador # Traspaso 272052079…" at bounding box center [850, 322] width 1284 height 101
paste input "0273378619"
type input "20273378619"
click at [243, 391] on span "search Buscar Detalles" at bounding box center [281, 388] width 119 height 14
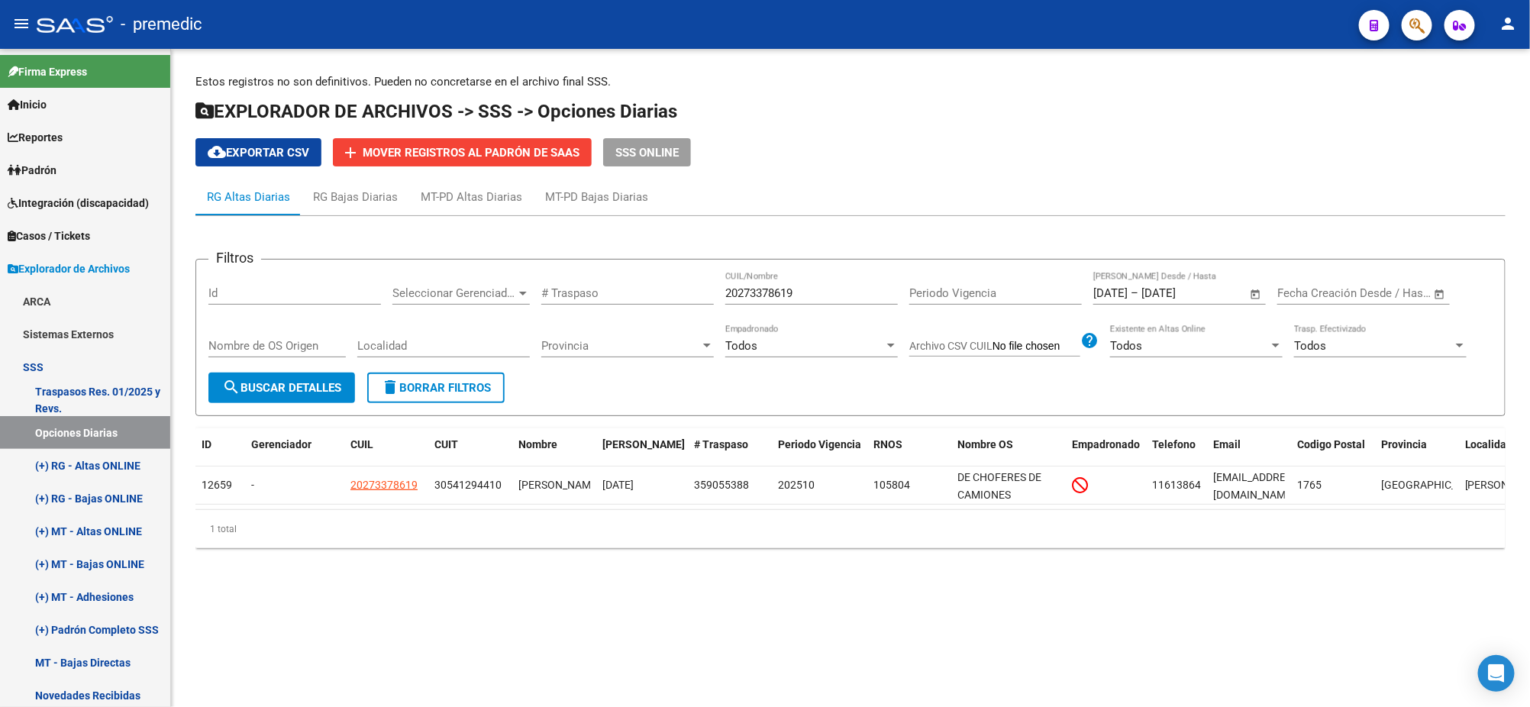
click at [1066, 630] on mat-sidenav-content "Estos registros no son definitivos. Pueden no concretarse en el archivo final S…" at bounding box center [850, 378] width 1359 height 658
click at [305, 378] on button "search Buscar Detalles" at bounding box center [281, 387] width 147 height 31
drag, startPoint x: 821, startPoint y: 295, endPoint x: 650, endPoint y: 301, distance: 171.1
click at [660, 299] on div "Filtros Id Seleccionar Gerenciador Seleccionar Gerenciador # Traspaso 202733786…" at bounding box center [850, 322] width 1284 height 101
click at [289, 385] on span "search Buscar Detalles" at bounding box center [281, 388] width 119 height 14
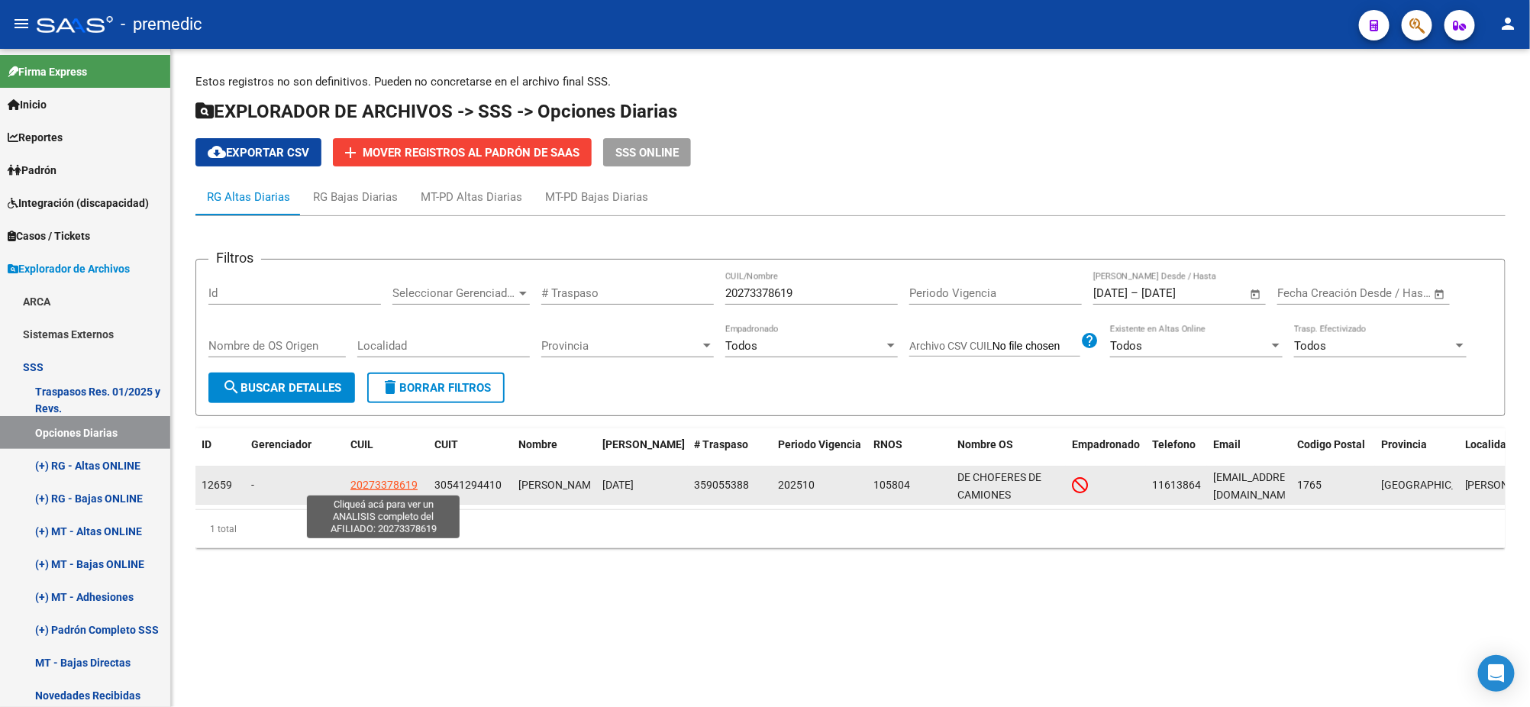
click at [371, 479] on span "20273378619" at bounding box center [383, 485] width 67 height 12
type textarea "20273378619"
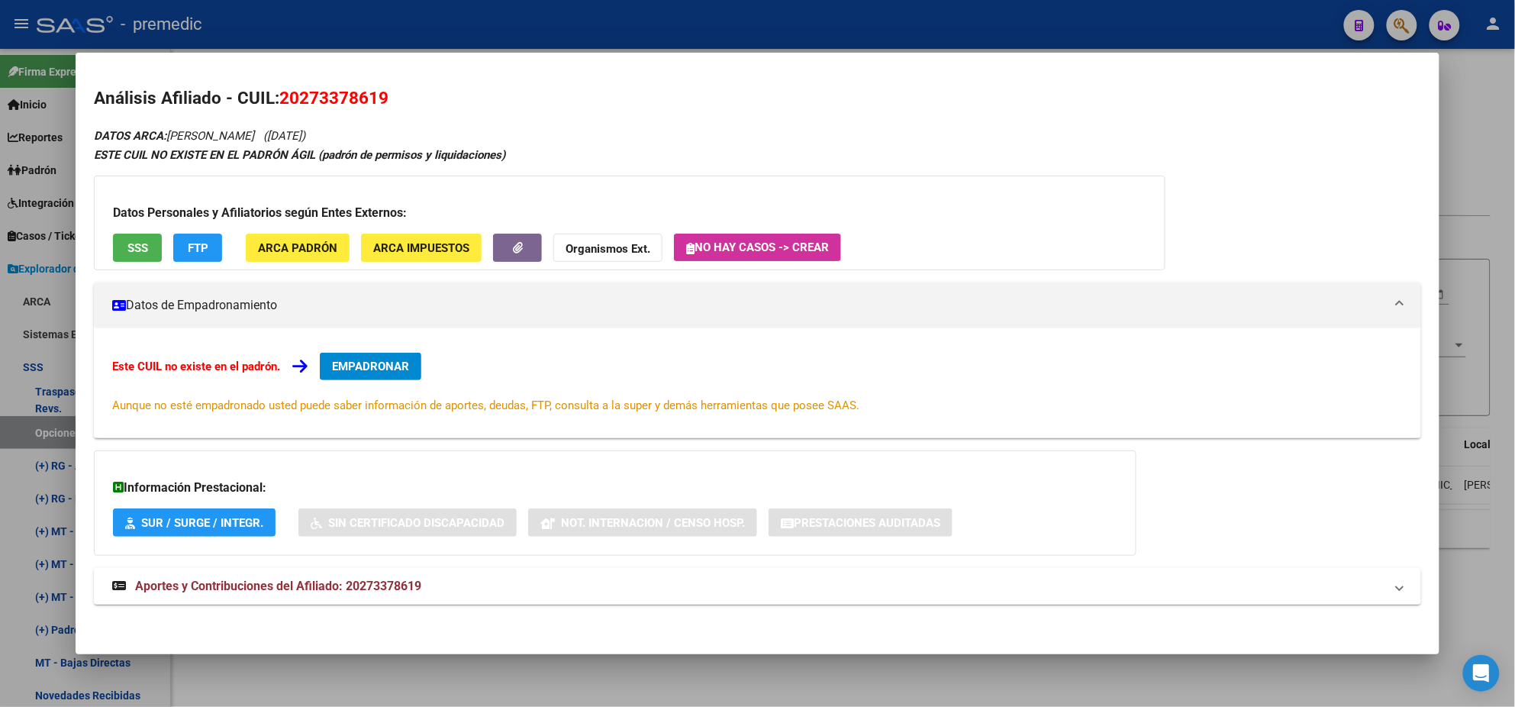
click at [342, 361] on span "EMPADRONAR" at bounding box center [370, 367] width 77 height 14
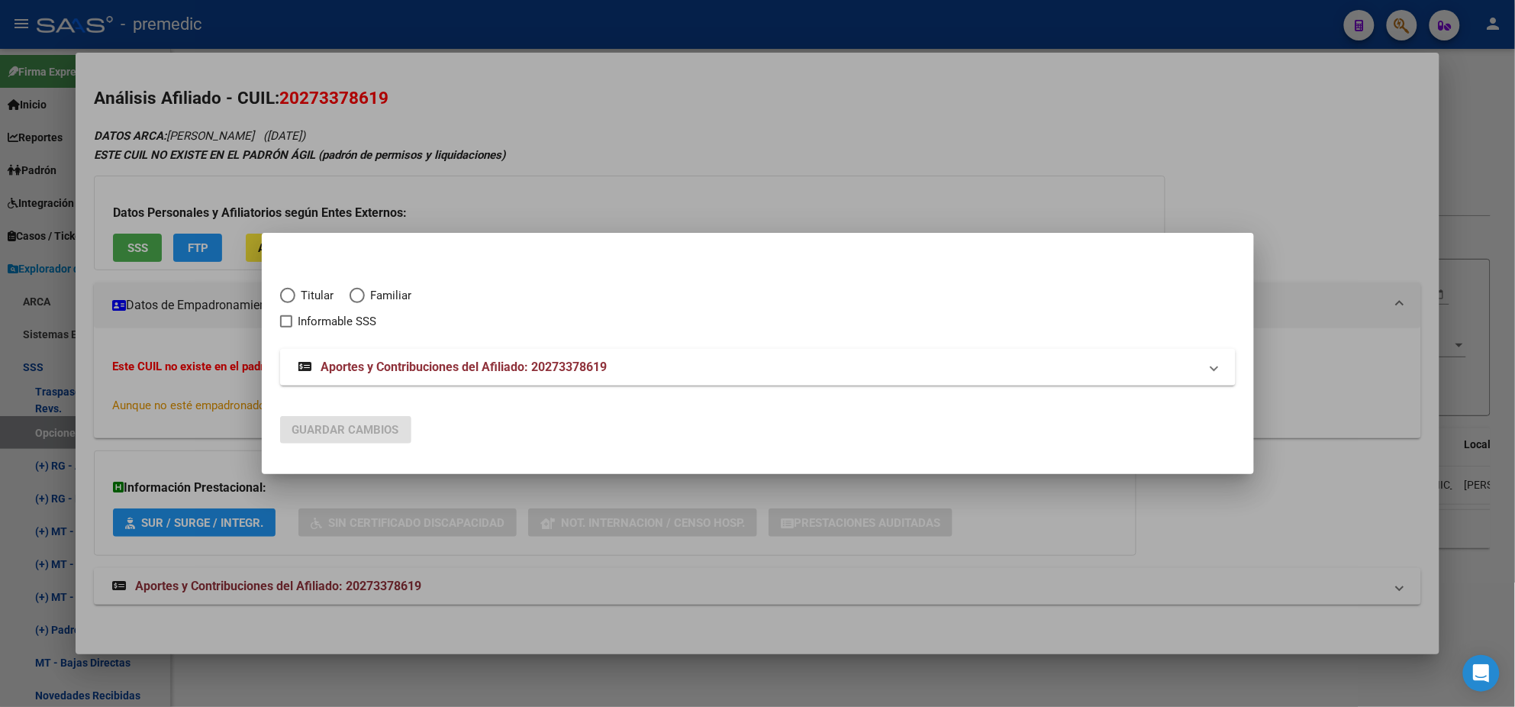
click at [293, 296] on span "Elija una opción" at bounding box center [287, 295] width 15 height 15
click at [293, 296] on input "Titular" at bounding box center [287, 295] width 15 height 15
radio input "true"
checkbox input "true"
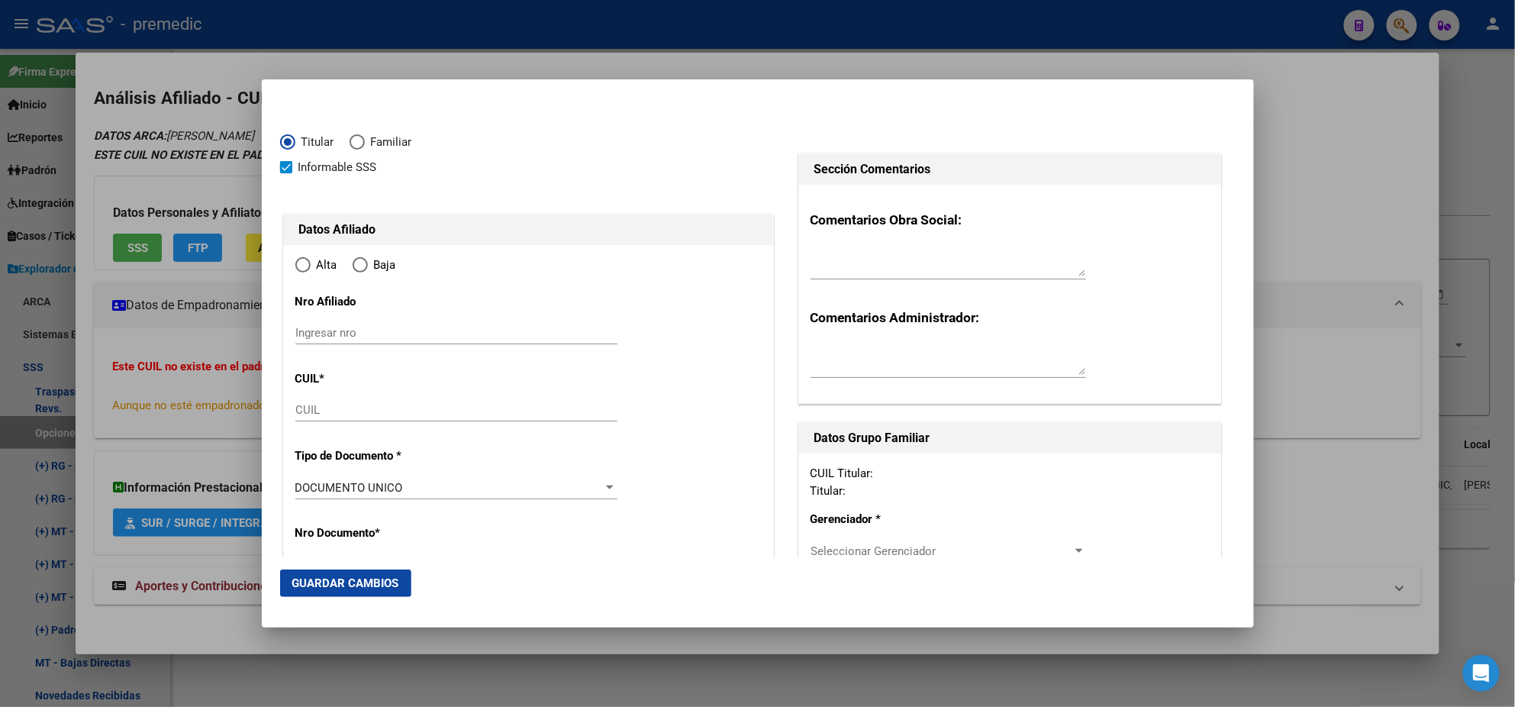
type input "20-27337861-9"
type input "27337861"
type input "[GEOGRAPHIC_DATA]"
type input "[PERSON_NAME]"
type input "[DATE]"
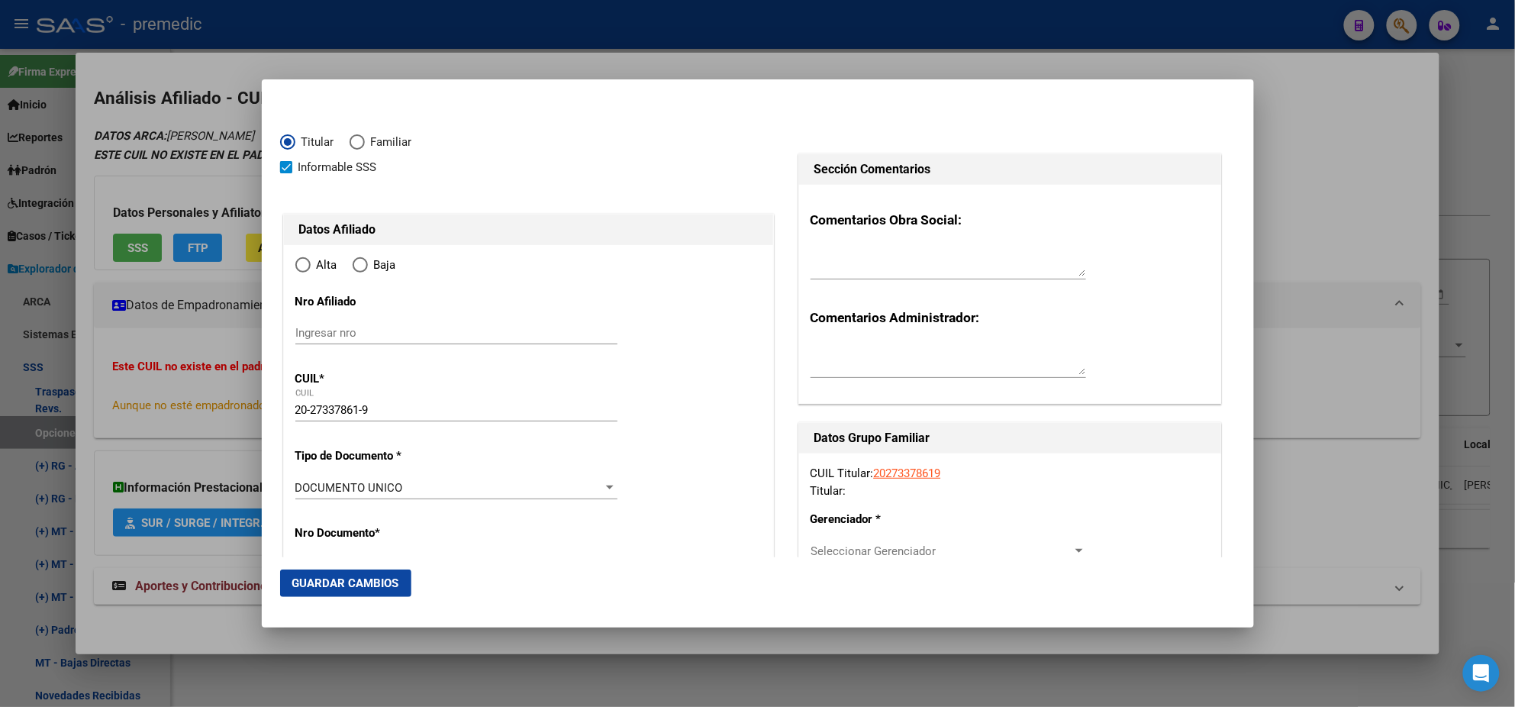
type input "[PERSON_NAME]"
type input "1765"
type input "MARCONI"
type input "2346"
type input "[PERSON_NAME]"
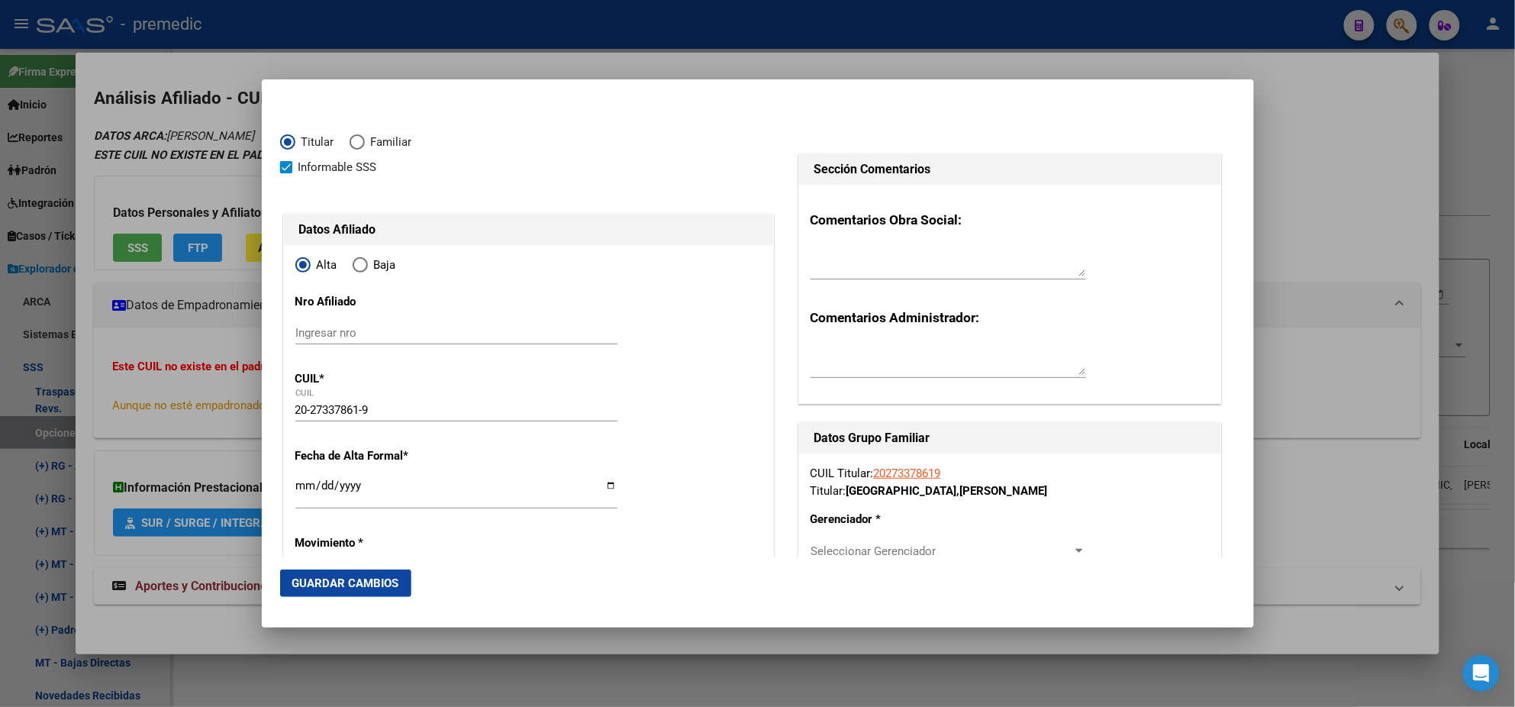
radio input "true"
click at [300, 483] on input "Ingresar fecha" at bounding box center [456, 491] width 322 height 24
type input "[DATE]"
drag, startPoint x: 277, startPoint y: 488, endPoint x: 278, endPoint y: 479, distance: 8.4
click at [276, 488] on mat-dialog-content "Titular Familiar Informable [DEMOGRAPHIC_DATA] Datos Afiliado Alta Baja Nro Afi…" at bounding box center [758, 327] width 992 height 459
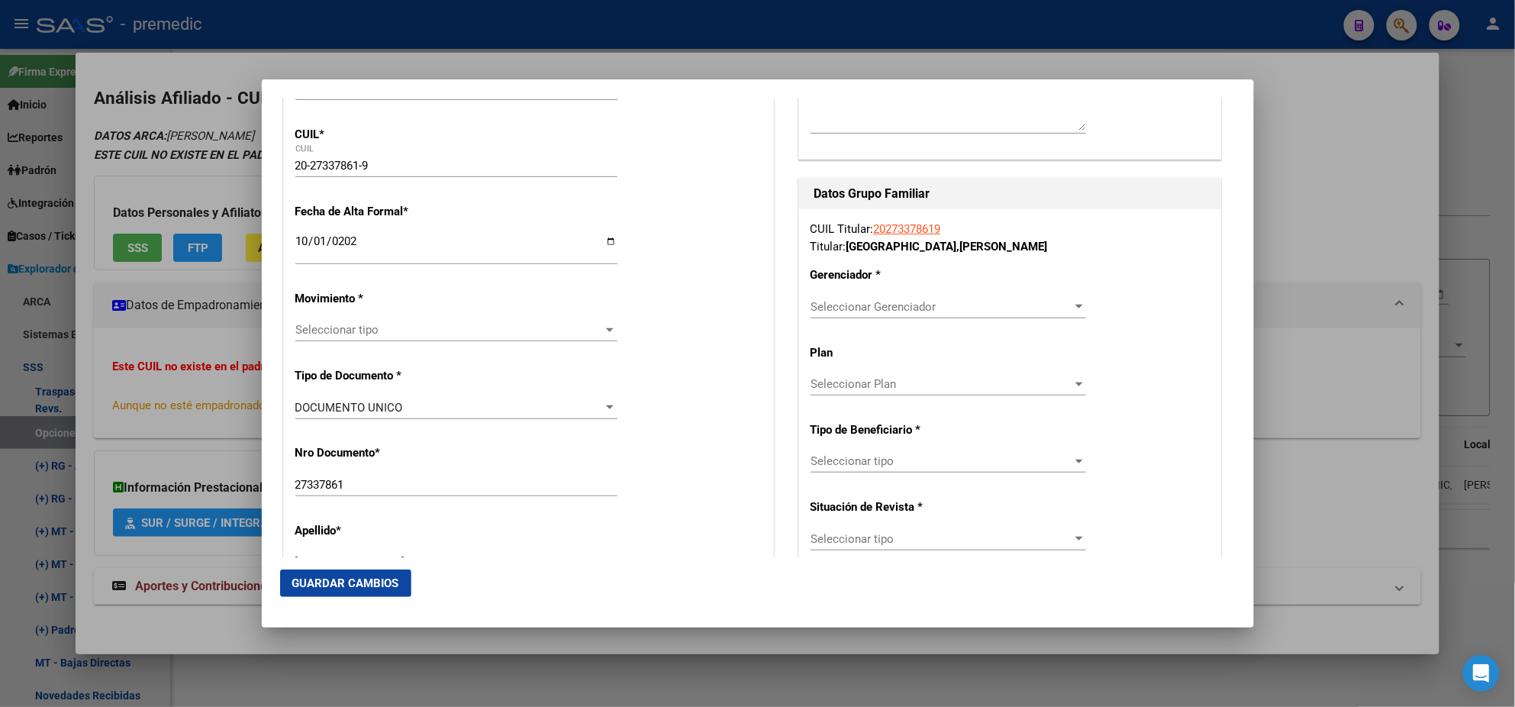
scroll to position [381, 0]
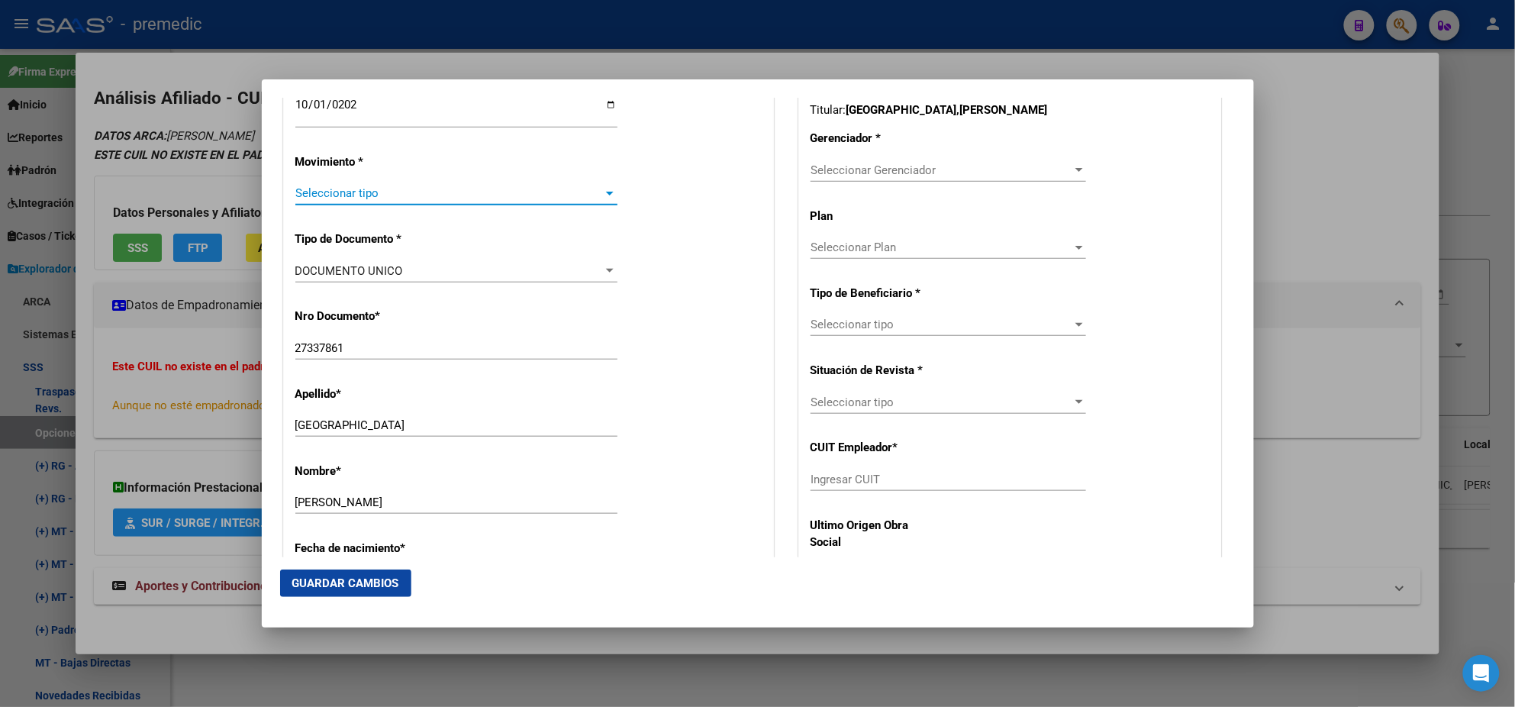
click at [343, 195] on span "Seleccionar tipo" at bounding box center [449, 193] width 308 height 14
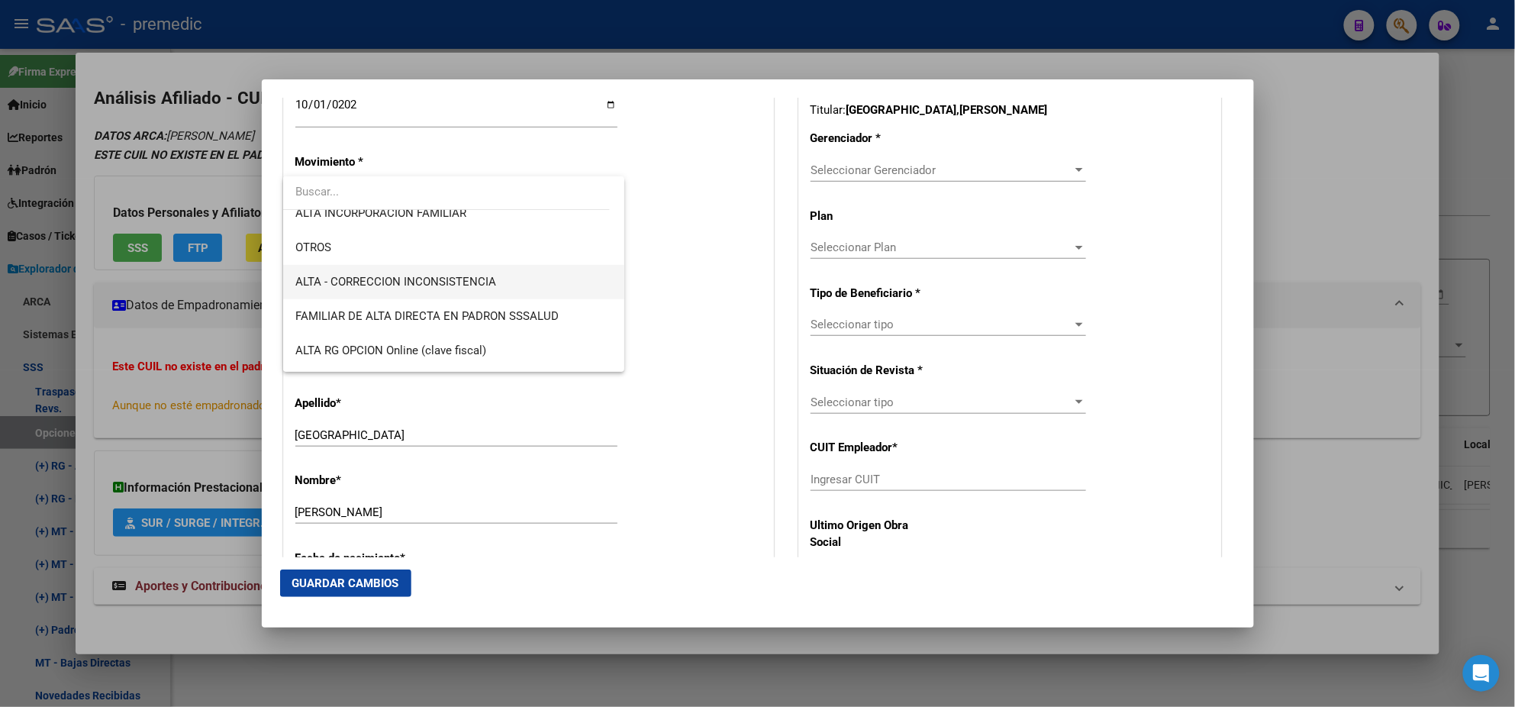
scroll to position [285, 0]
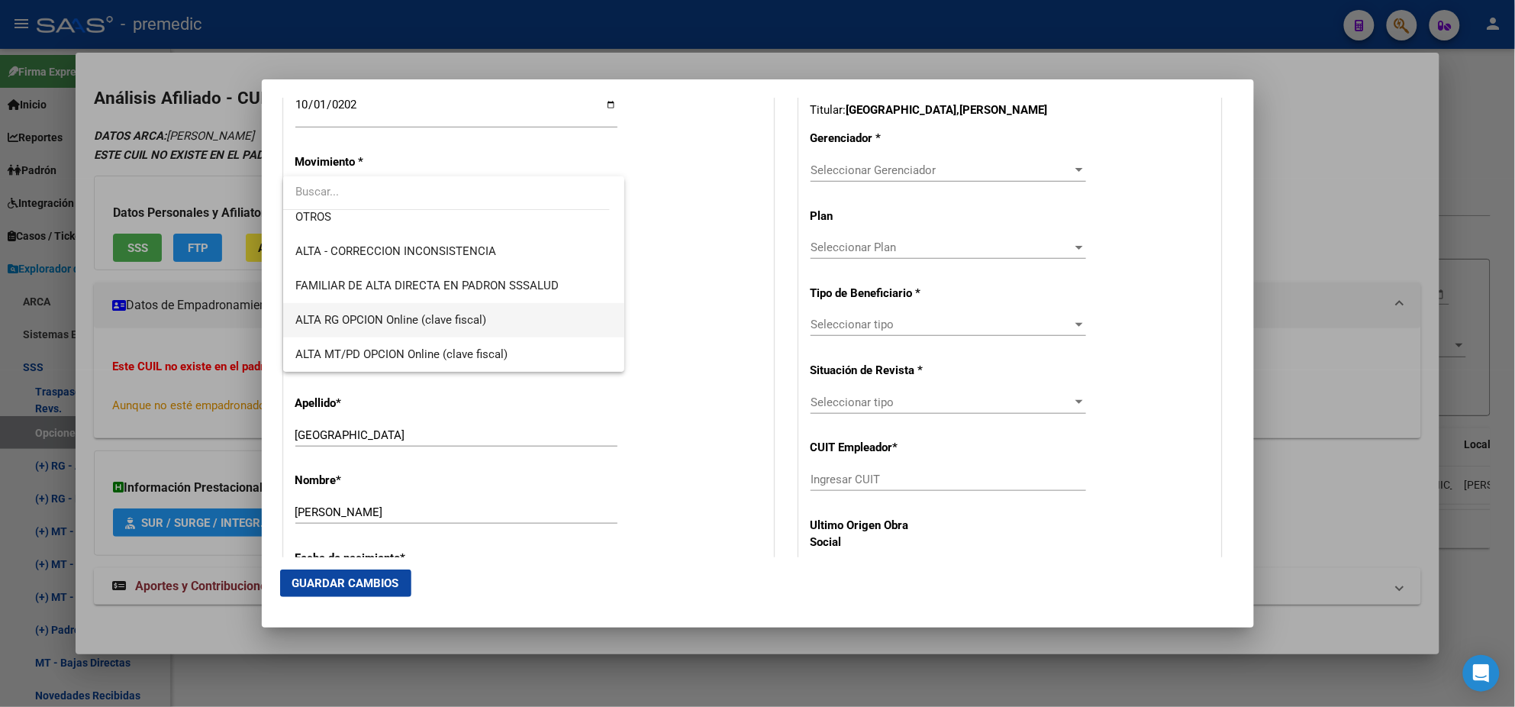
click at [463, 327] on span "ALTA RG OPCION Online (clave fiscal)" at bounding box center [453, 320] width 317 height 34
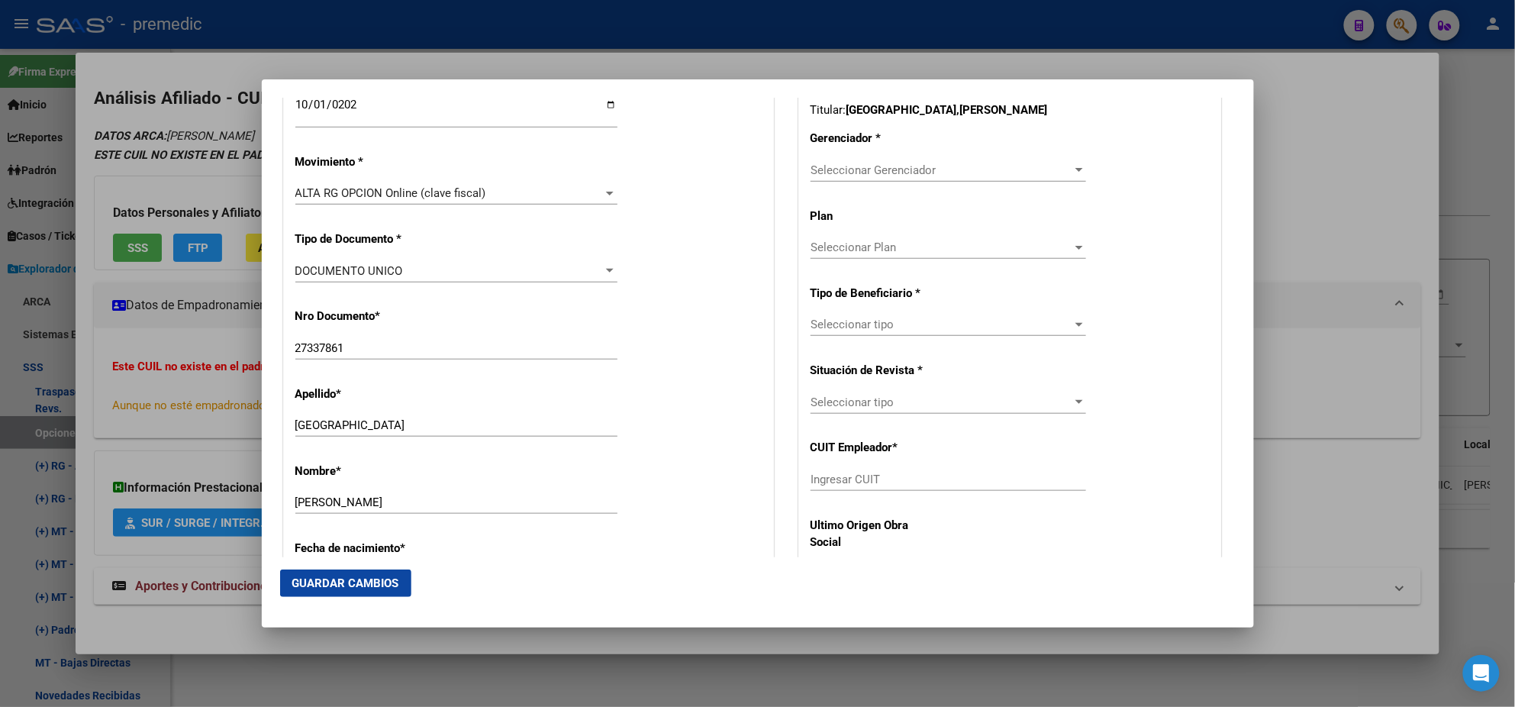
click at [464, 327] on div "Nro Documento * 27337861 Ingresar nro" at bounding box center [528, 334] width 466 height 77
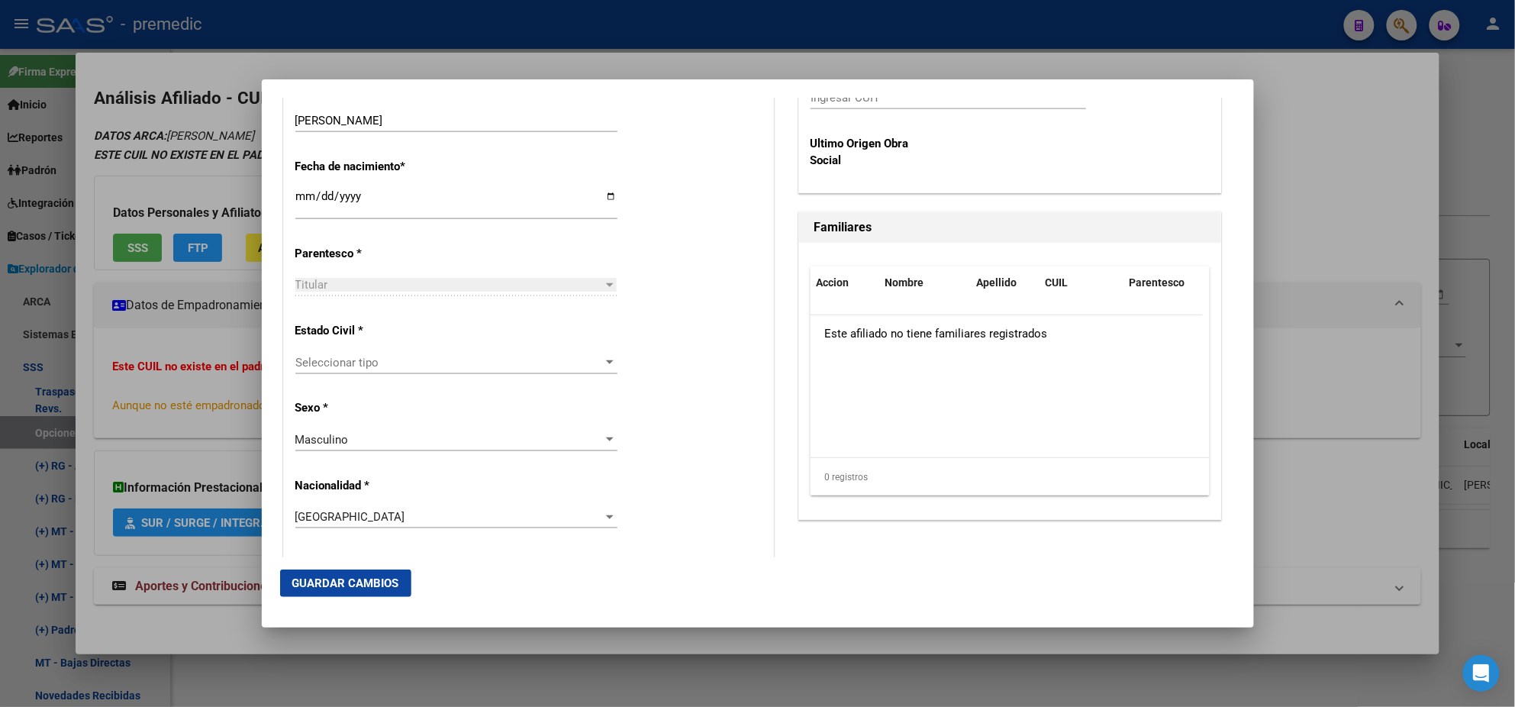
scroll to position [858, 0]
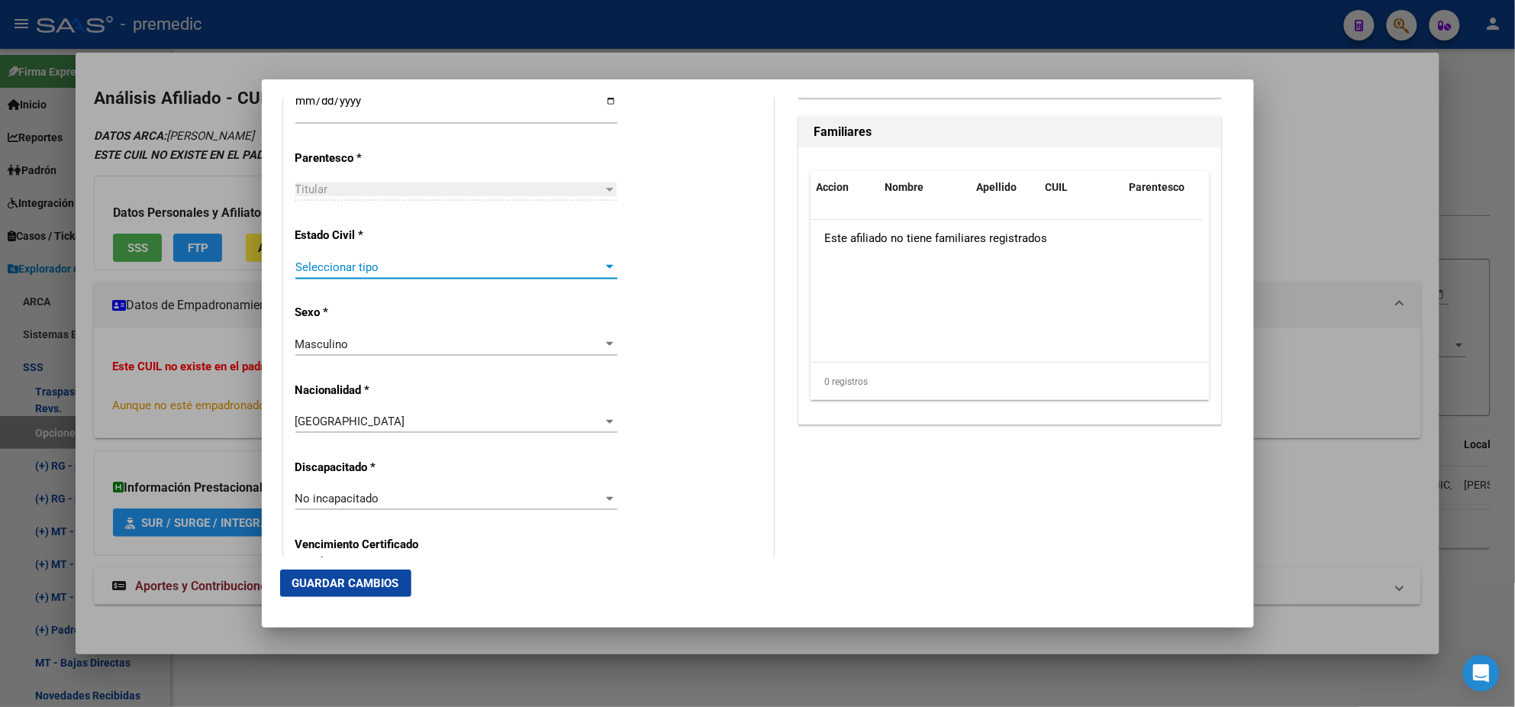
click at [440, 271] on span "Seleccionar tipo" at bounding box center [449, 267] width 308 height 14
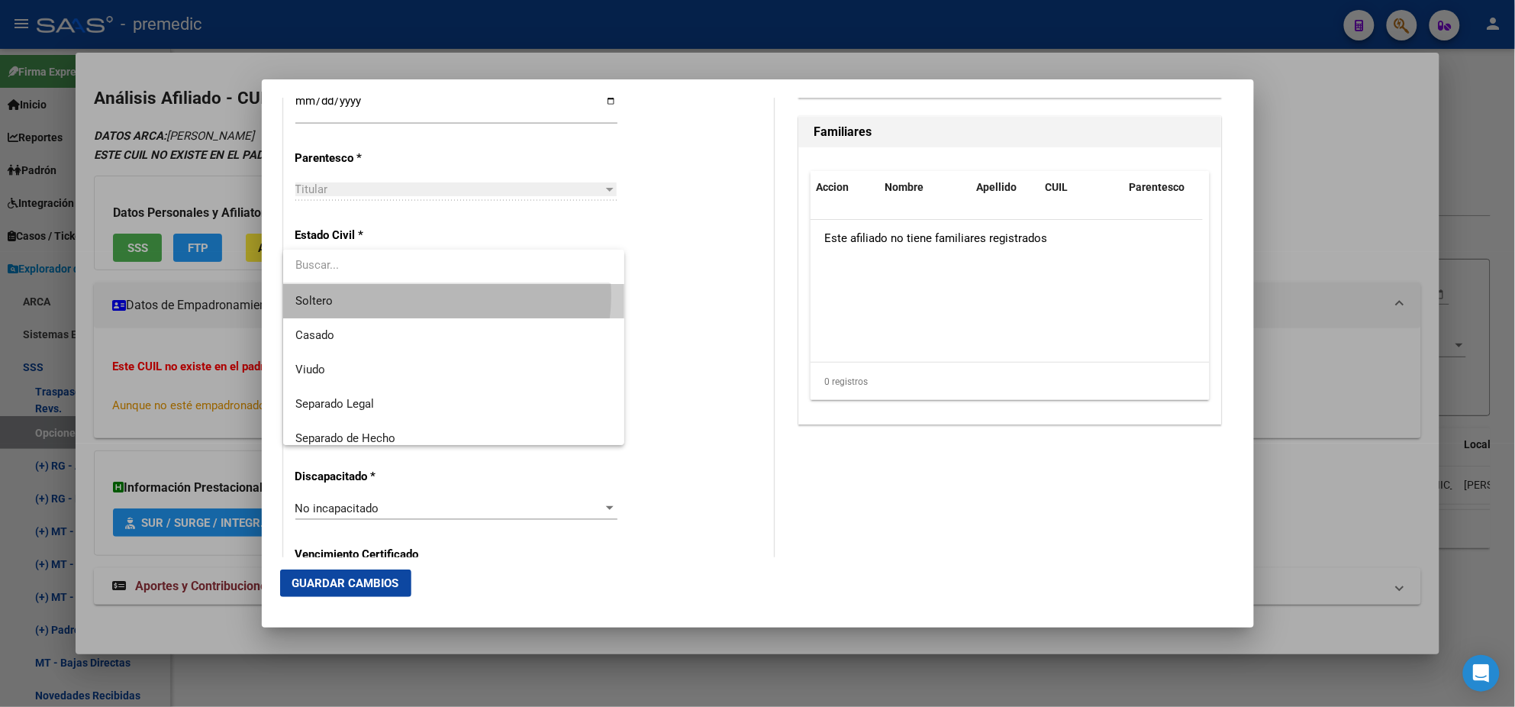
click at [440, 295] on span "Soltero" at bounding box center [453, 301] width 317 height 34
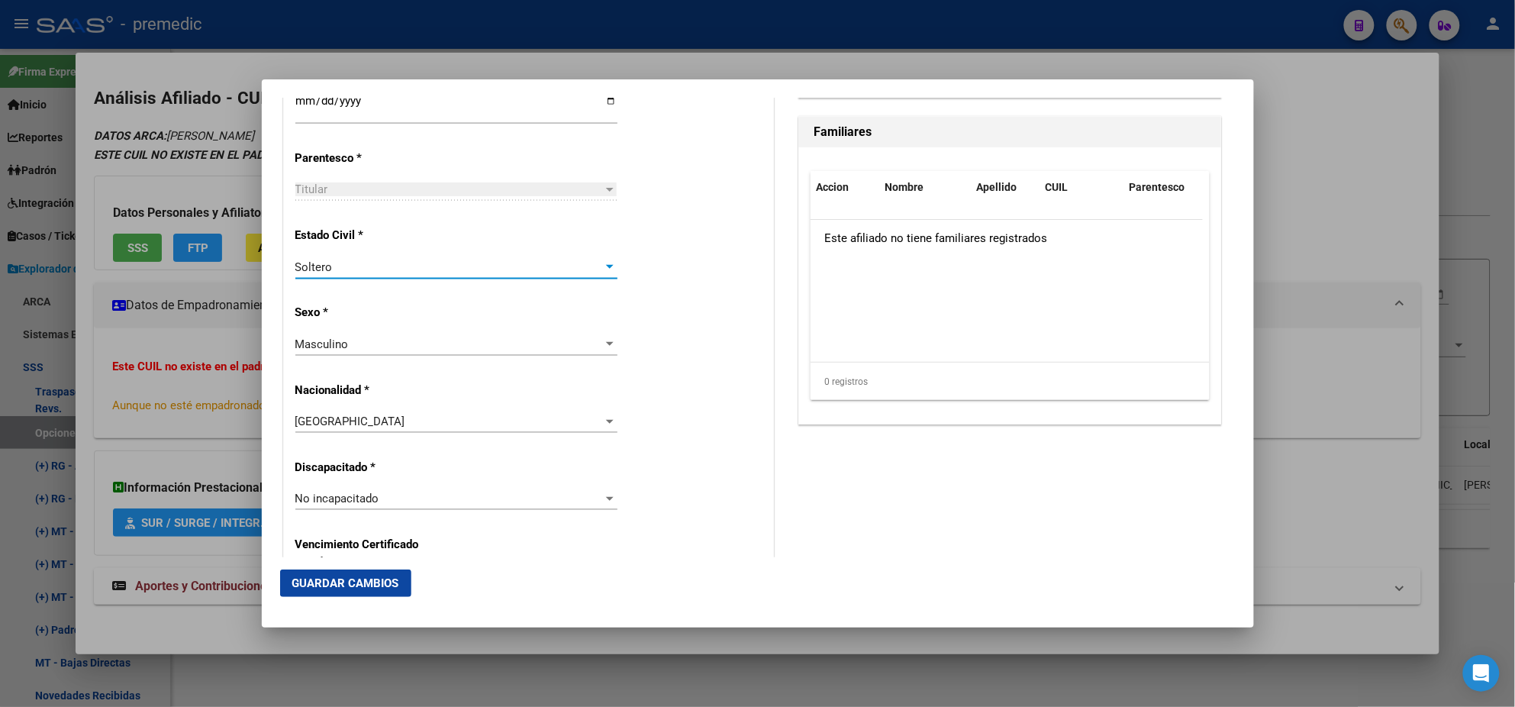
click at [441, 330] on div "Alta Baja Nro Afiliado Ingresar nro CUIL * 20-27337861-9 CUIL ARCA Padrón Fecha…" at bounding box center [528, 477] width 489 height 2180
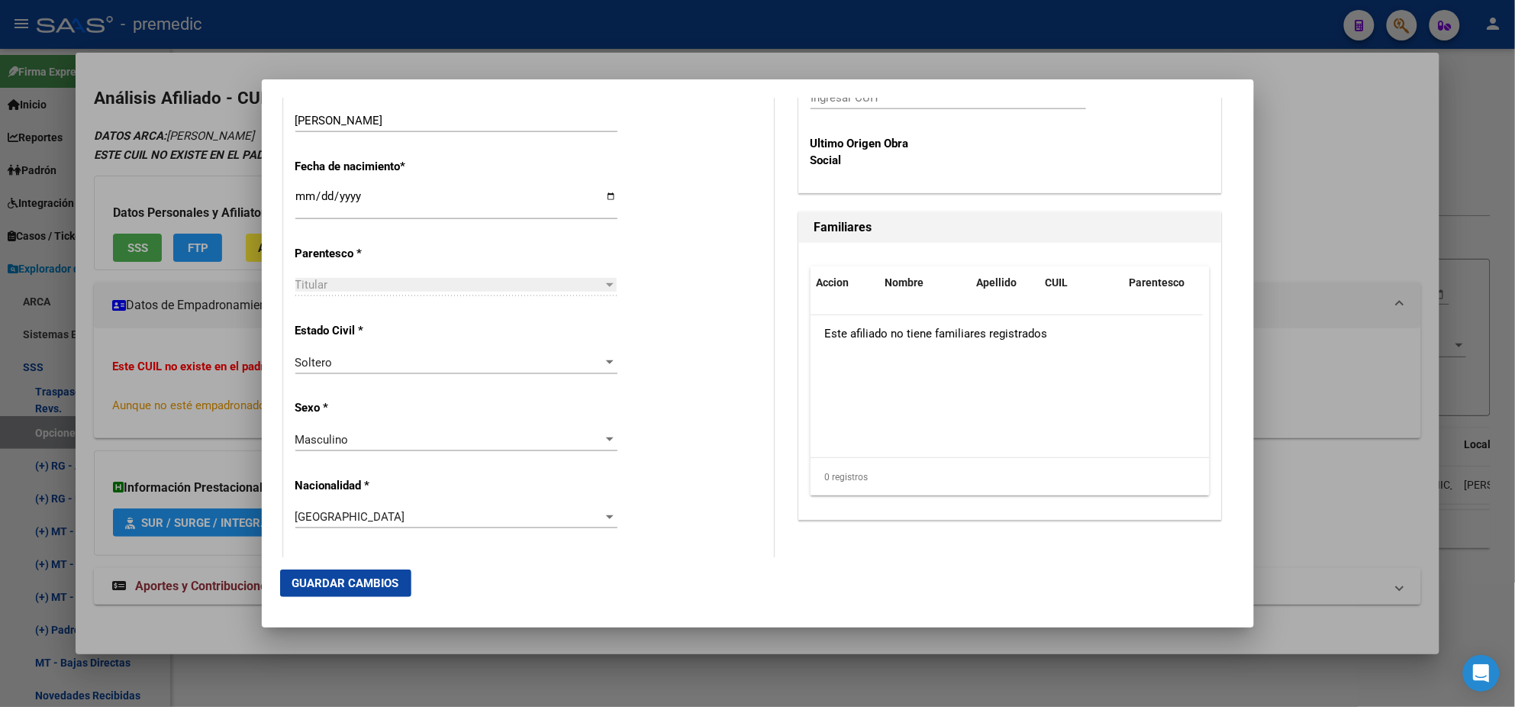
scroll to position [285, 0]
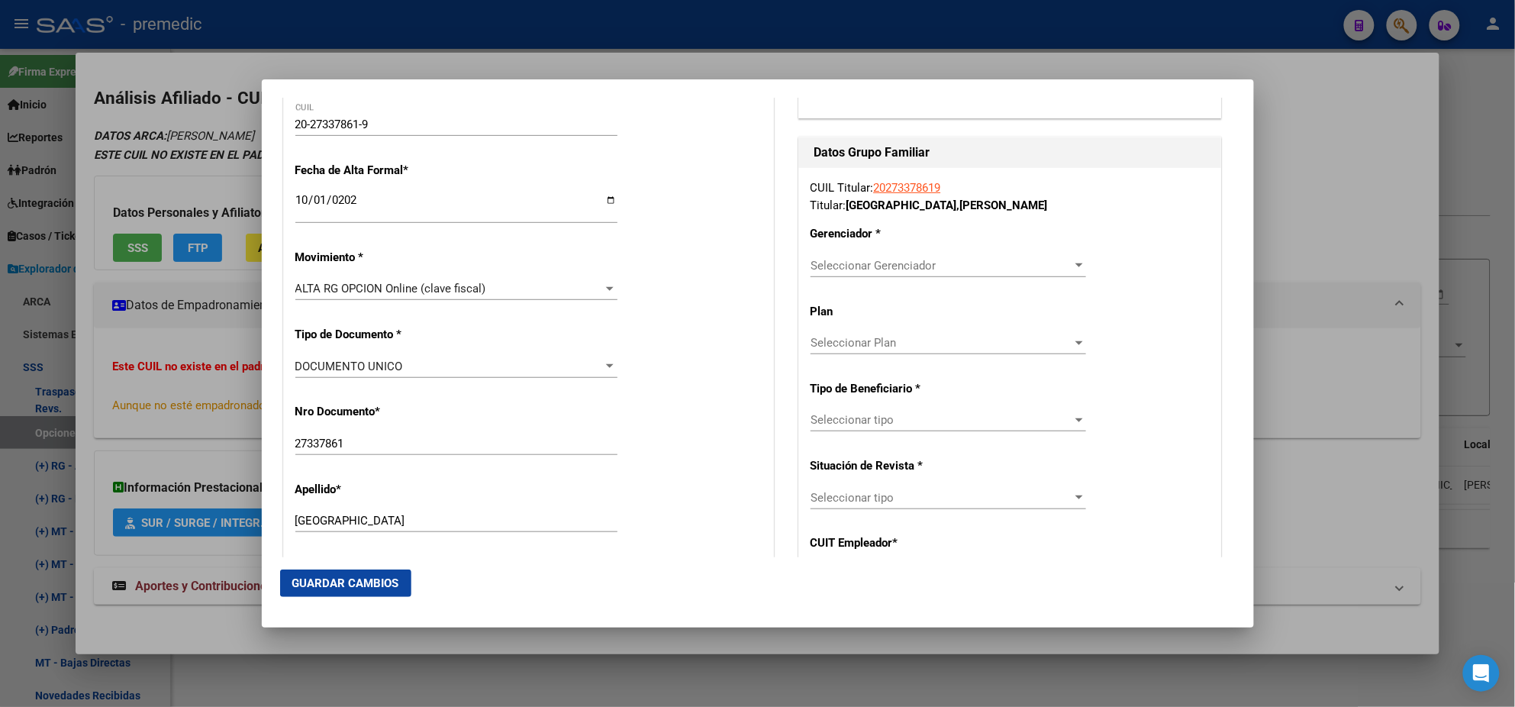
click at [836, 262] on span "Seleccionar Gerenciador" at bounding box center [942, 266] width 262 height 14
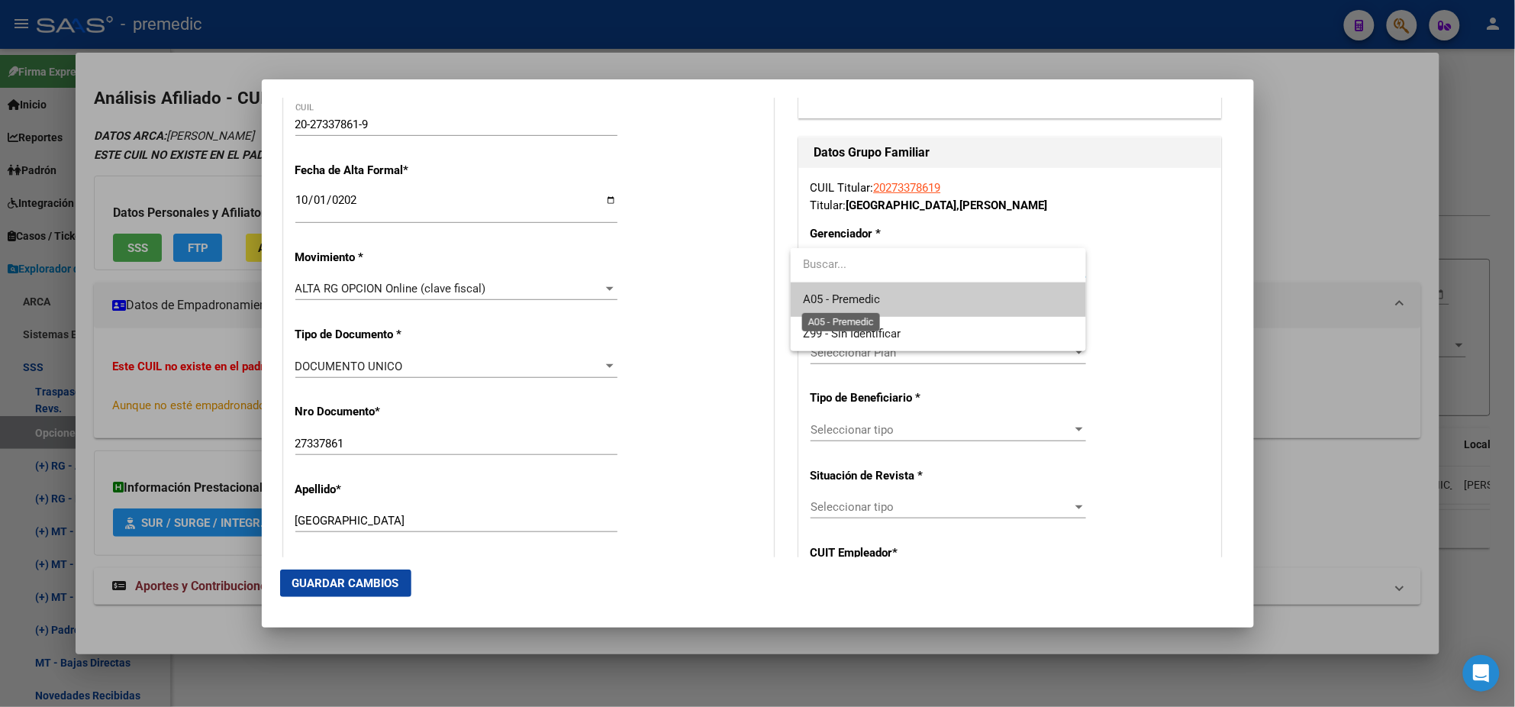
click at [834, 296] on span "A05 - Premedic" at bounding box center [841, 299] width 77 height 14
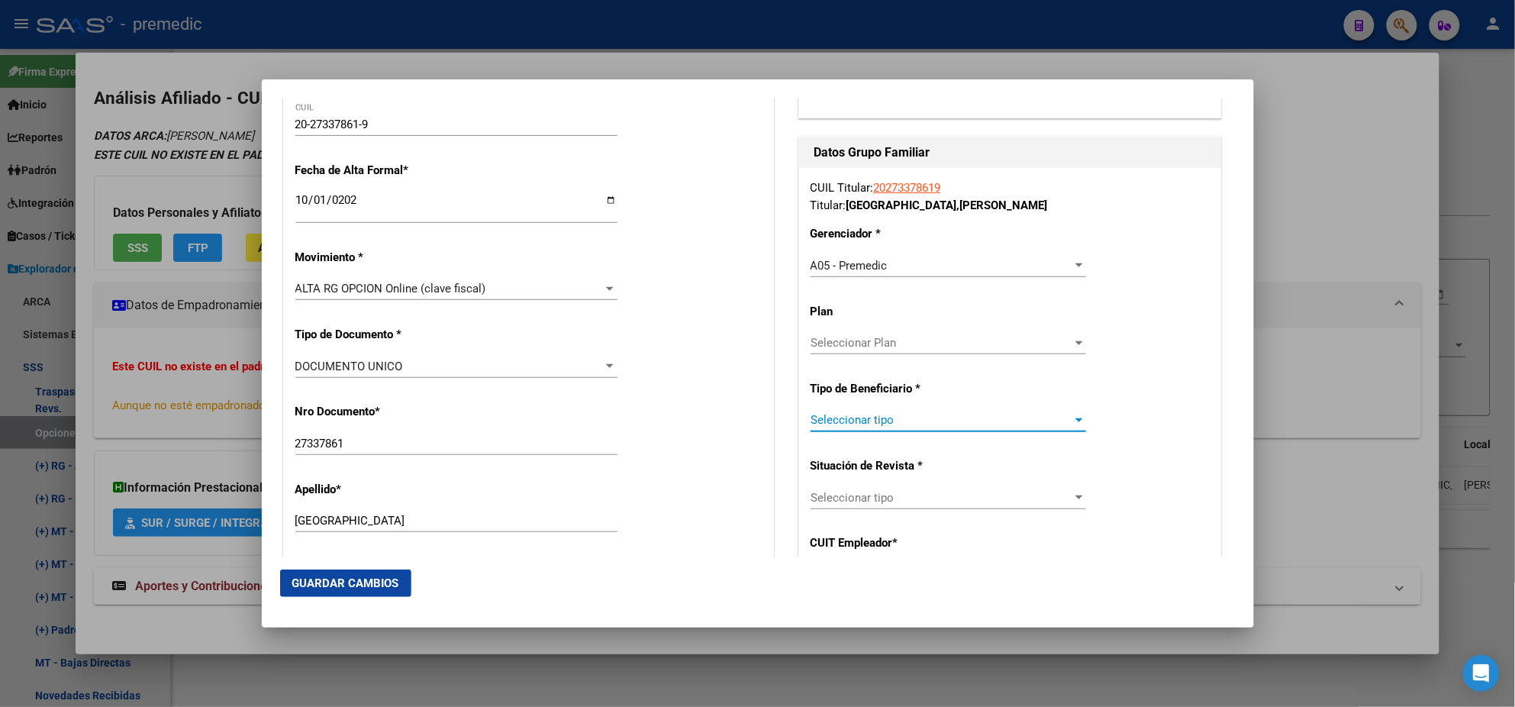
click at [837, 415] on span "Seleccionar tipo" at bounding box center [942, 420] width 262 height 14
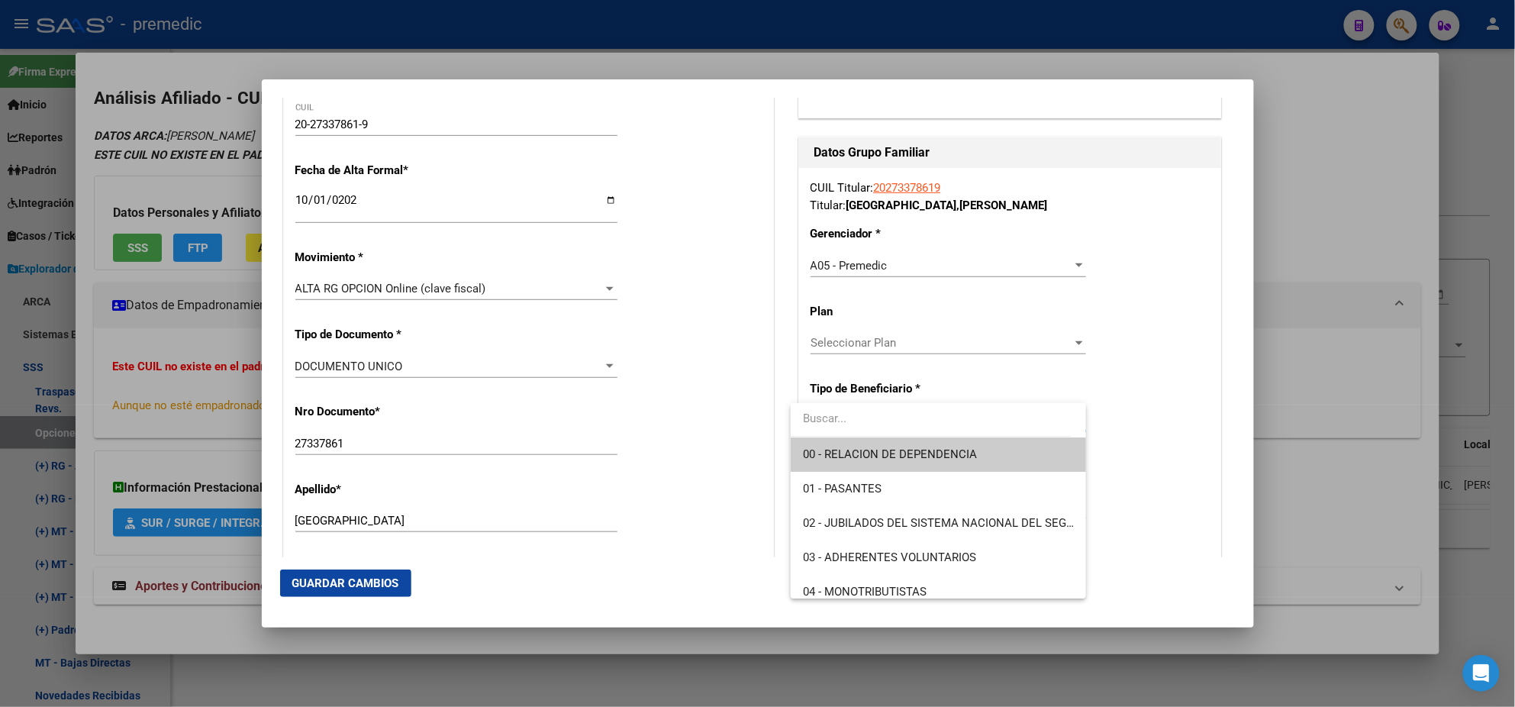
click at [837, 437] on span "00 - RELACION DE DEPENDENCIA" at bounding box center [938, 454] width 271 height 34
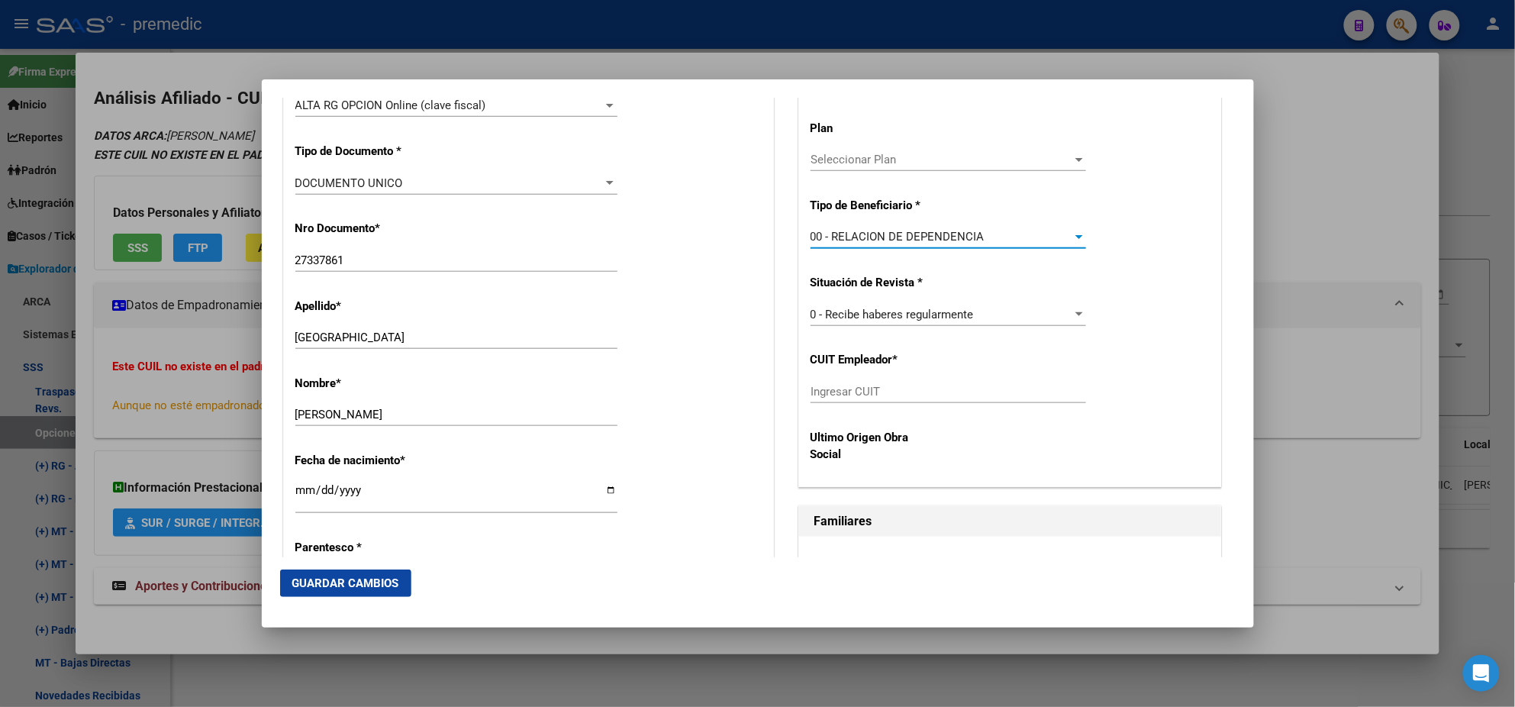
scroll to position [477, 0]
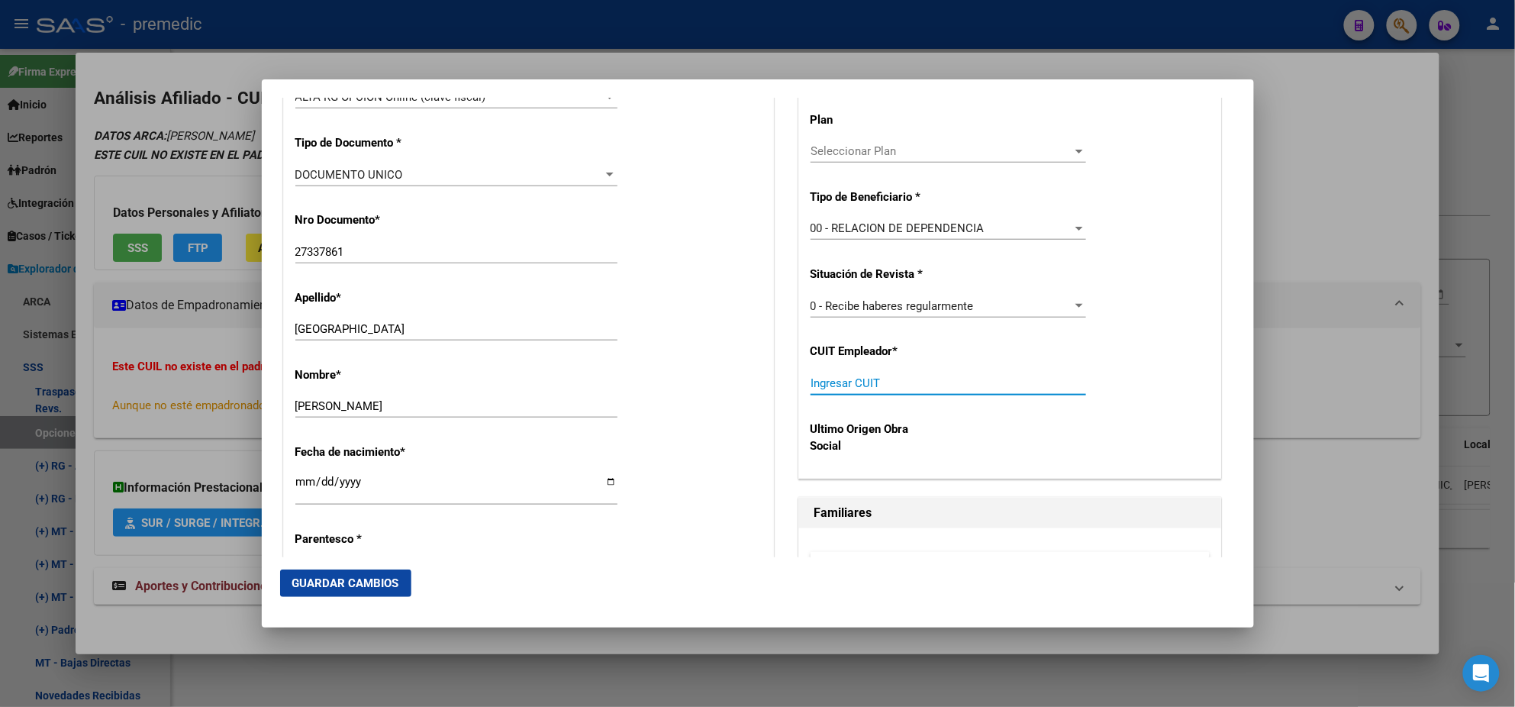
click at [843, 385] on input "Ingresar CUIT" at bounding box center [949, 383] width 276 height 14
paste input "20-27337861-9"
type input "20-27337861-9"
drag, startPoint x: 898, startPoint y: 379, endPoint x: 723, endPoint y: 379, distance: 175.6
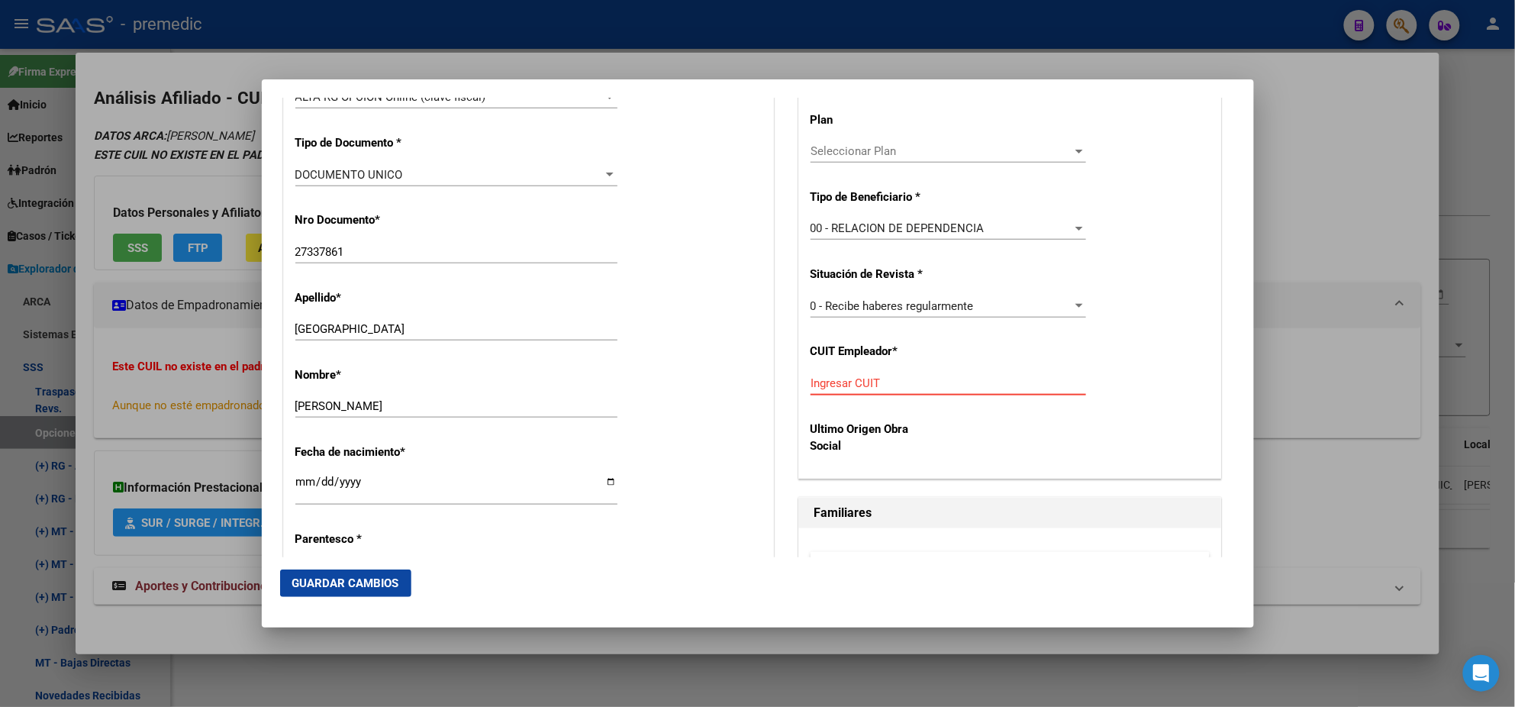
paste input "30-54129441-0"
type input "30-54129441-0"
drag, startPoint x: 341, startPoint y: 581, endPoint x: 333, endPoint y: 582, distance: 8.4
click at [341, 581] on span "Guardar Cambios" at bounding box center [345, 583] width 107 height 14
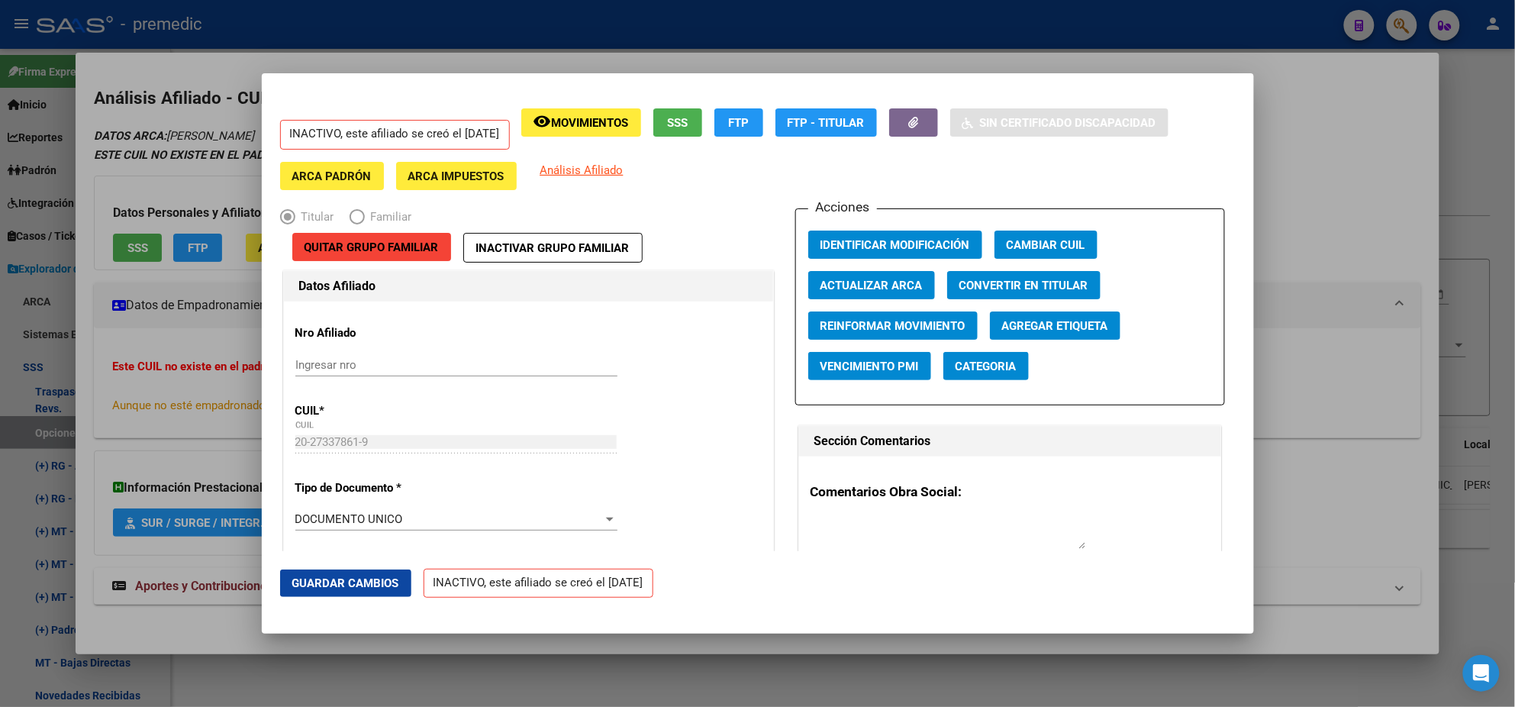
click at [78, 324] on div at bounding box center [757, 353] width 1515 height 707
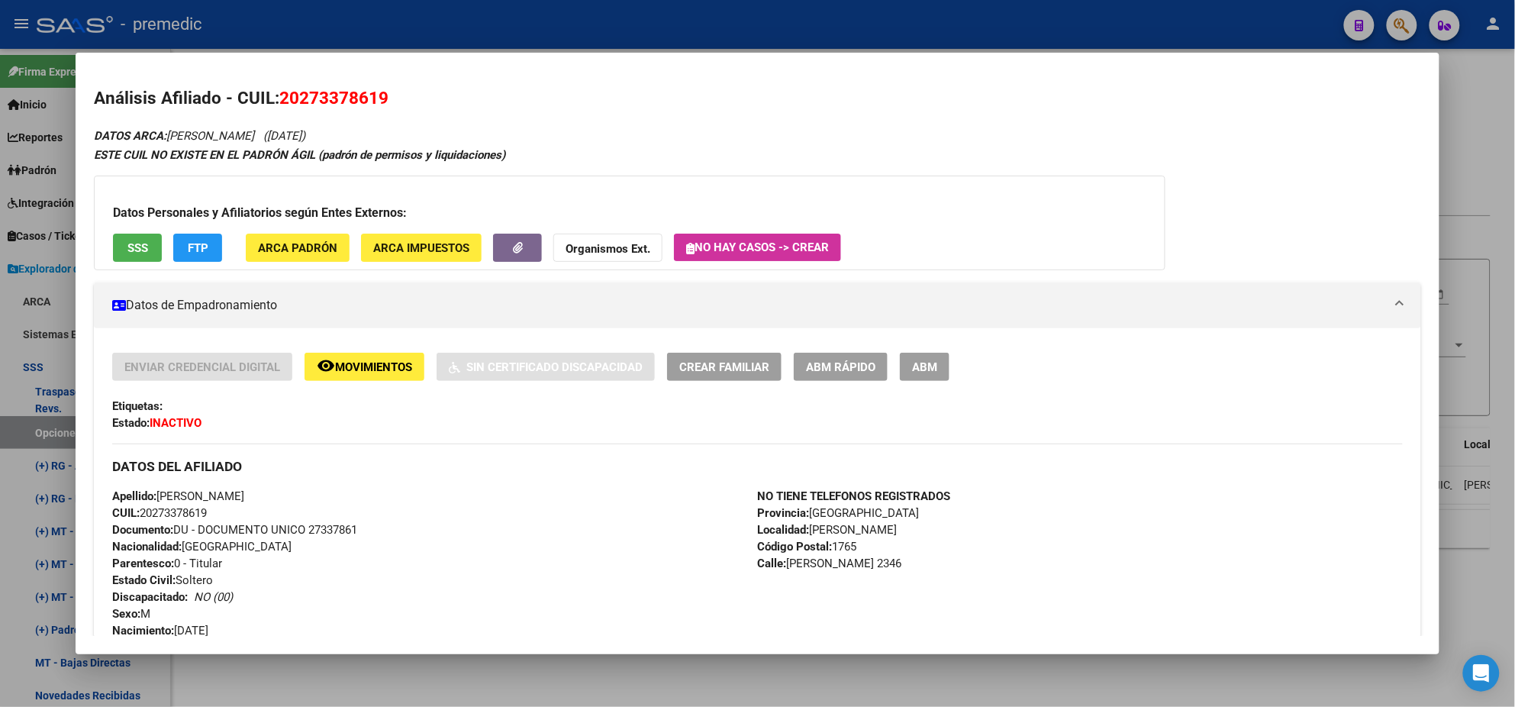
click at [27, 430] on div at bounding box center [757, 353] width 1515 height 707
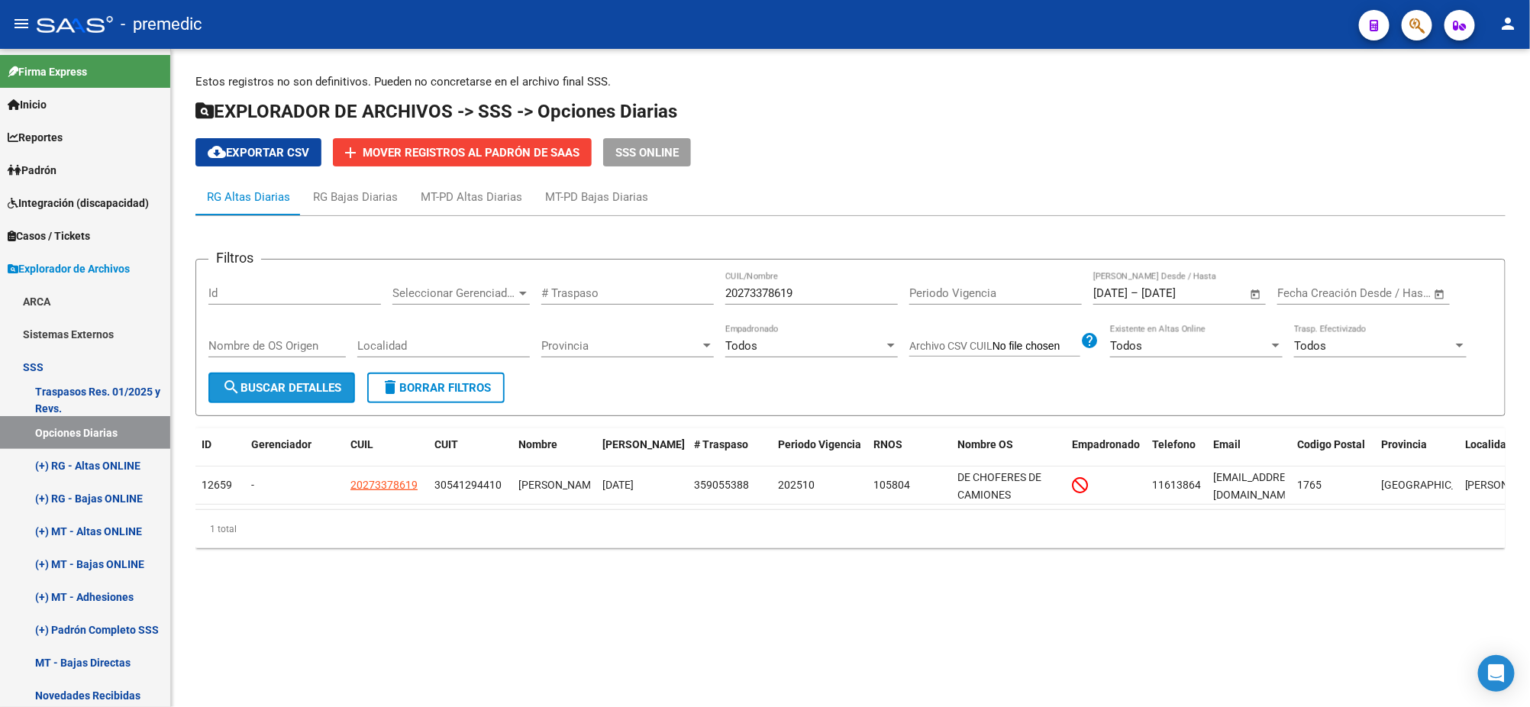
click at [285, 388] on span "search Buscar Detalles" at bounding box center [281, 388] width 119 height 14
drag, startPoint x: 798, startPoint y: 294, endPoint x: 592, endPoint y: 291, distance: 206.1
click at [592, 291] on div "Filtros Id Seleccionar Gerenciador Seleccionar Gerenciador # Traspaso 202733786…" at bounding box center [850, 322] width 1284 height 101
paste input "7176231772"
type input "27176231772"
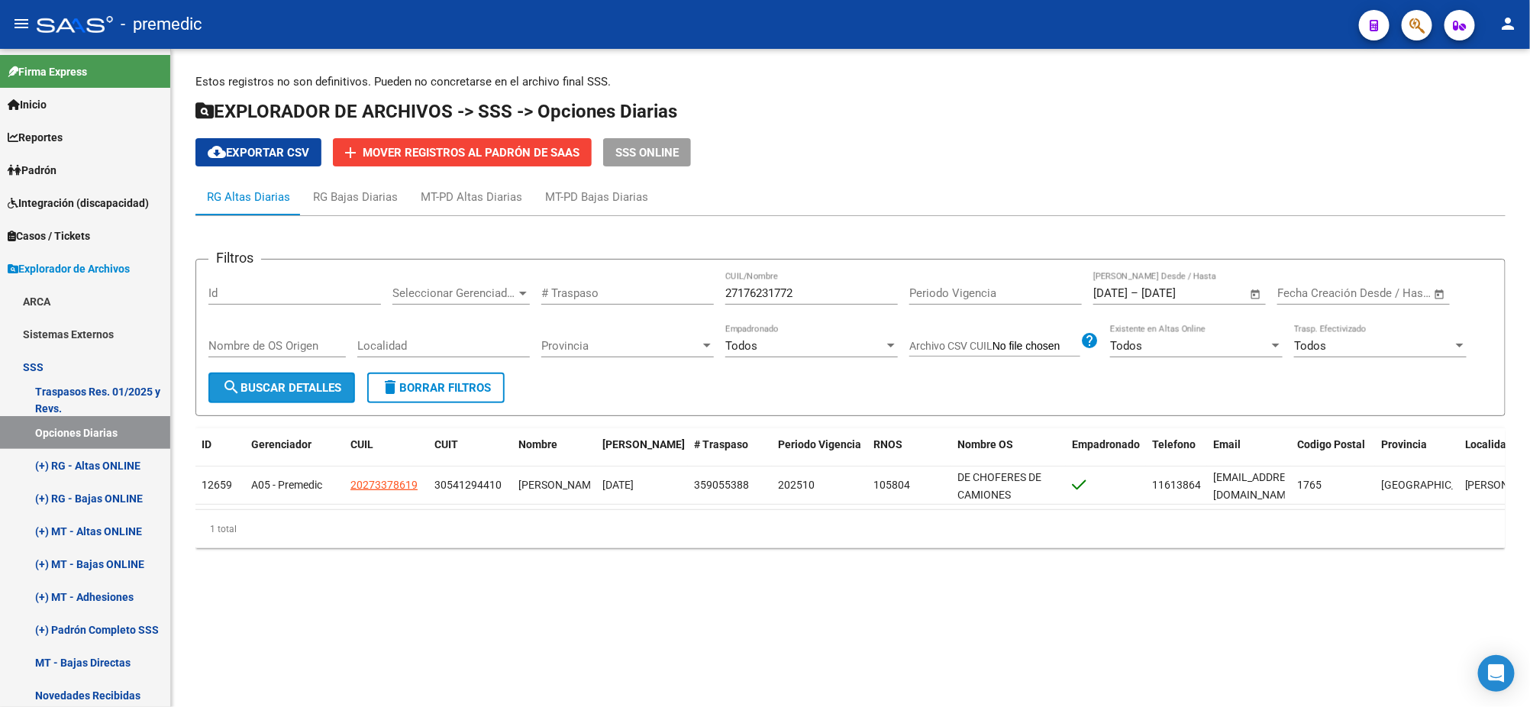
click at [276, 394] on button "search Buscar Detalles" at bounding box center [281, 387] width 147 height 31
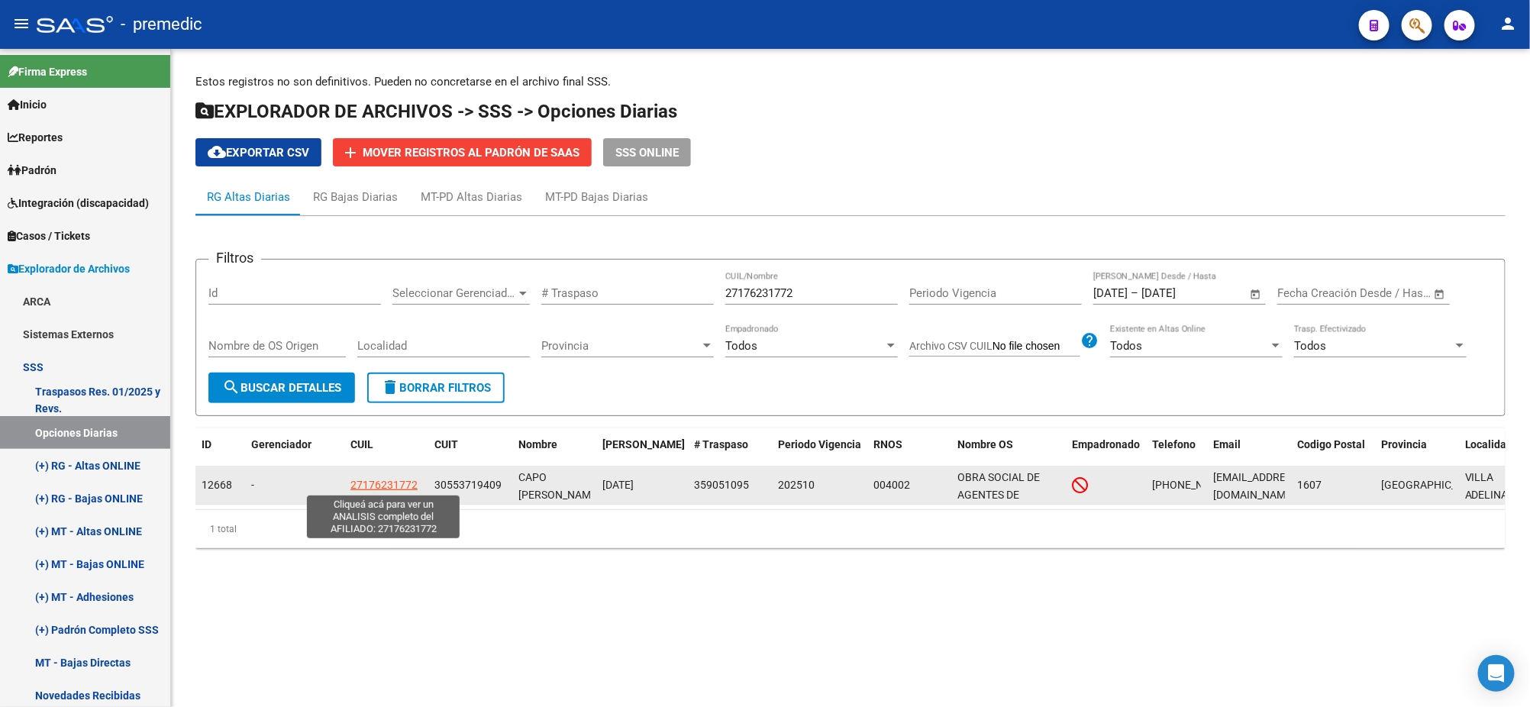
click at [386, 485] on span "27176231772" at bounding box center [383, 485] width 67 height 12
type textarea "27176231772"
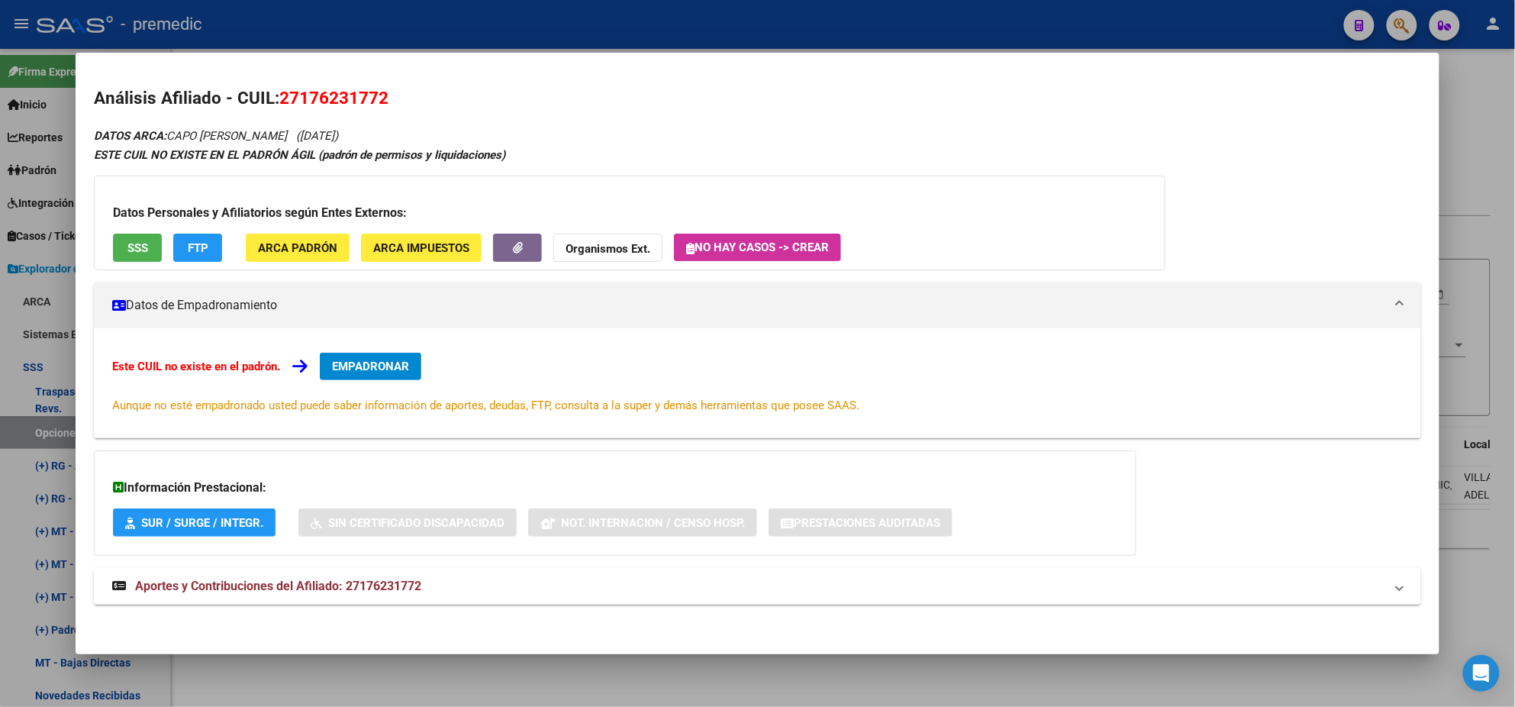
click at [354, 372] on span "EMPADRONAR" at bounding box center [370, 367] width 77 height 14
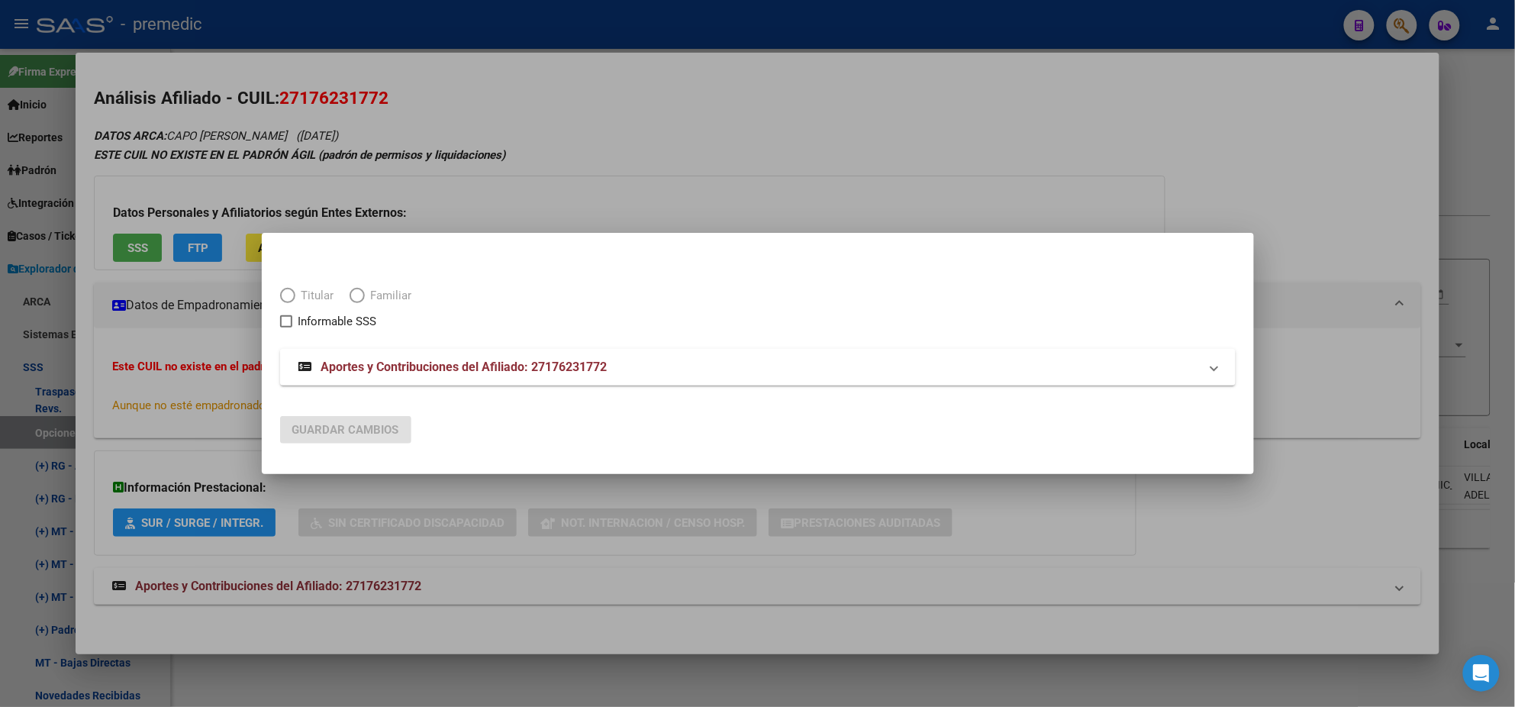
click at [295, 298] on span "Titular" at bounding box center [314, 296] width 39 height 18
click at [291, 298] on span "Elija una opción" at bounding box center [287, 295] width 15 height 15
click at [291, 298] on input "Titular" at bounding box center [287, 295] width 15 height 15
radio input "true"
checkbox input "true"
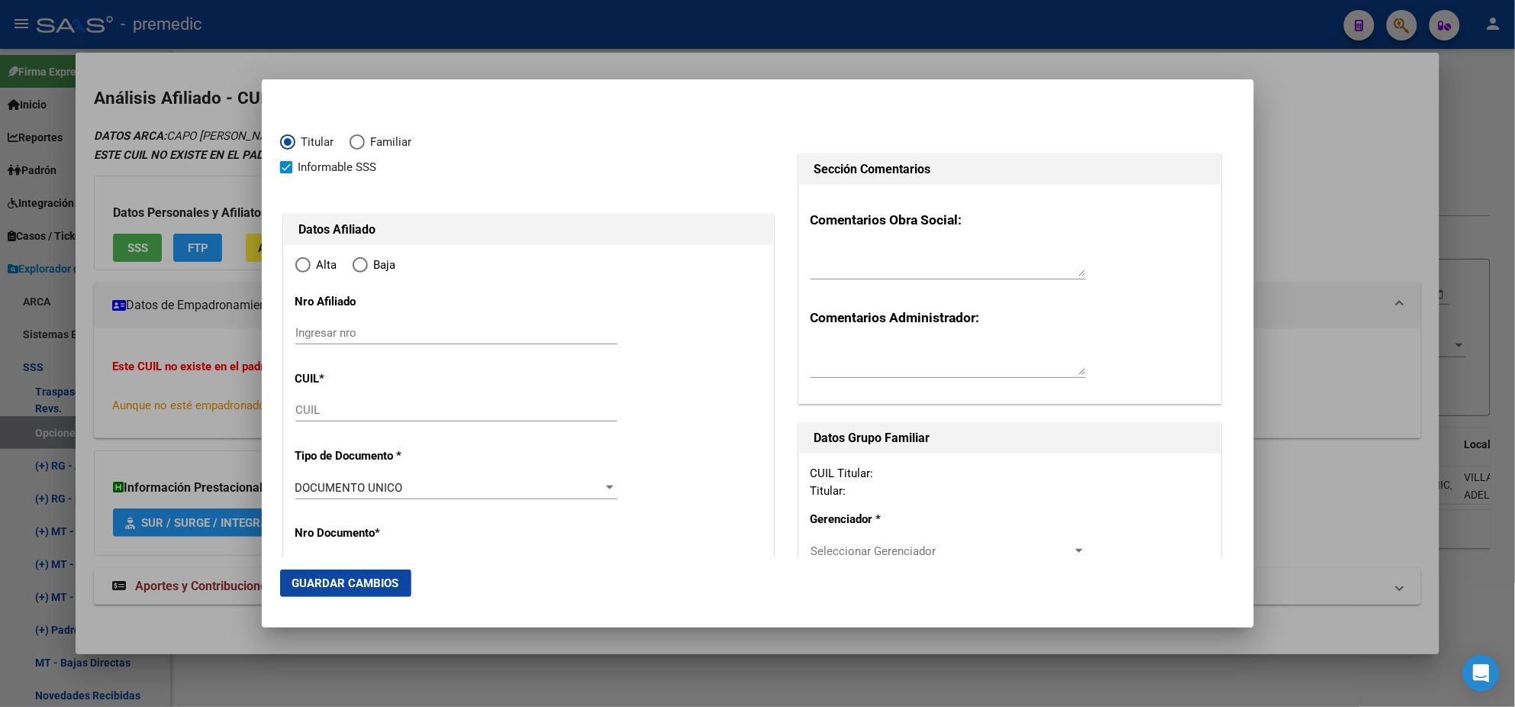
type input "27-17623177-2"
radio input "true"
type input "17623177"
type input "CAPO"
type input "[PERSON_NAME]"
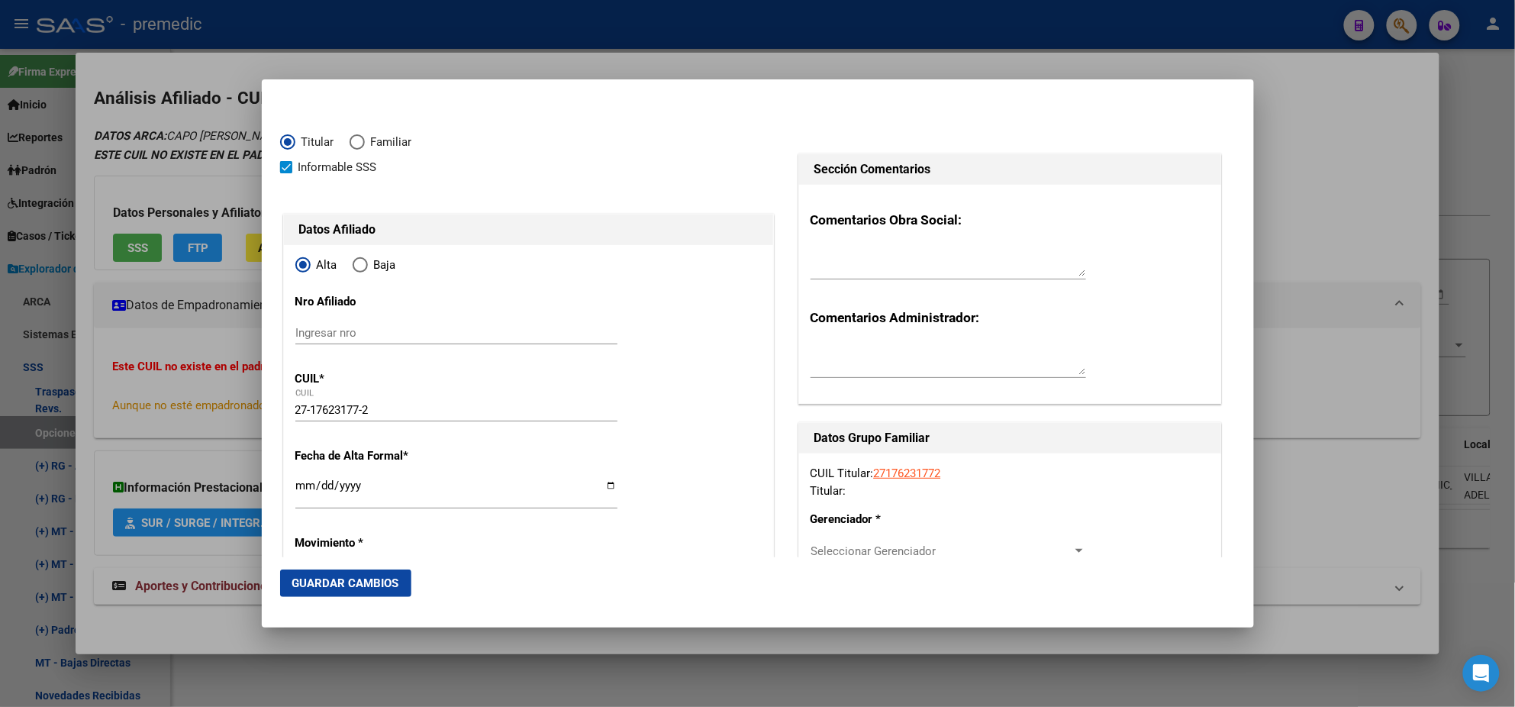
type input "[DATE]"
type input "VILLA ADELINA"
type input "1607"
type input "LA CALANDRIA"
type input "1645"
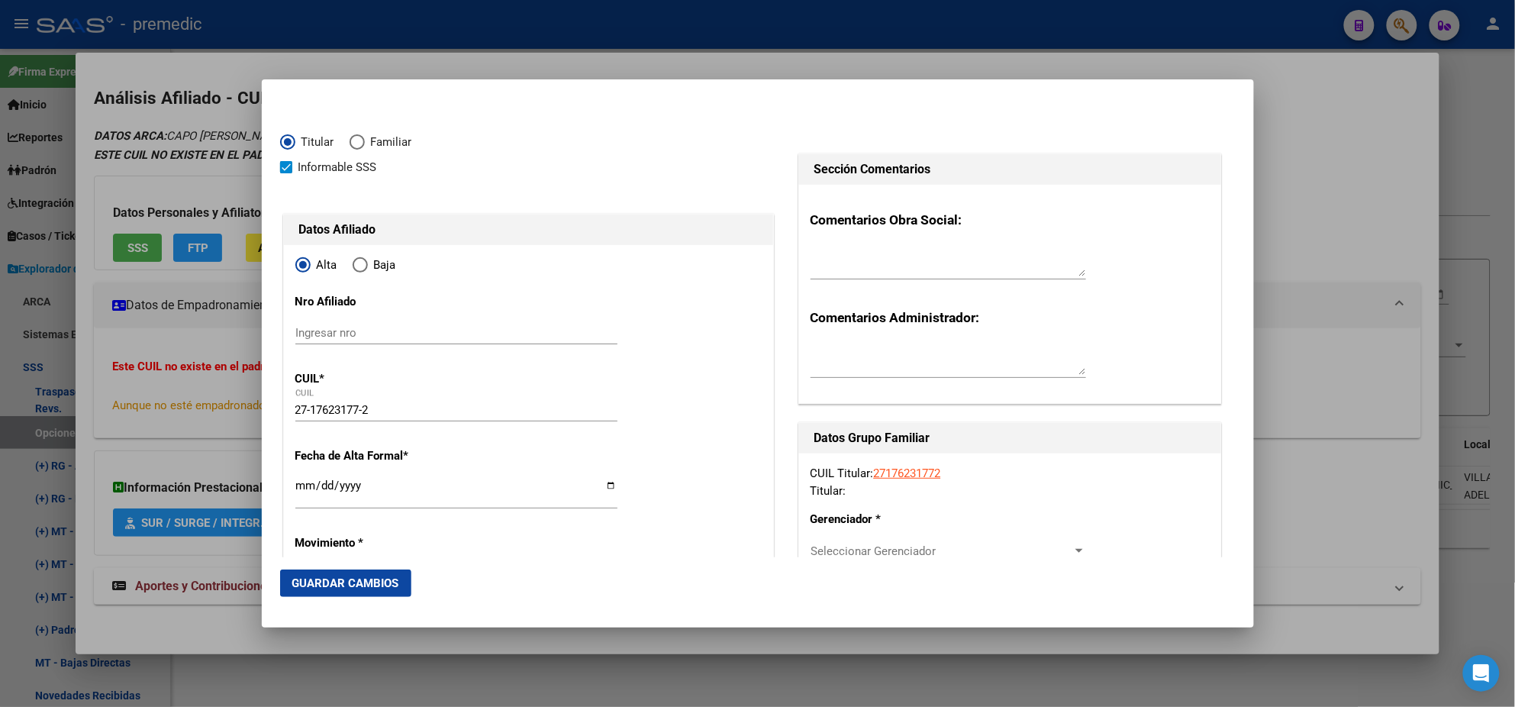
type input "VILLA ADELINA"
click at [300, 482] on input "Ingresar fecha" at bounding box center [456, 491] width 322 height 24
type input "[DATE]"
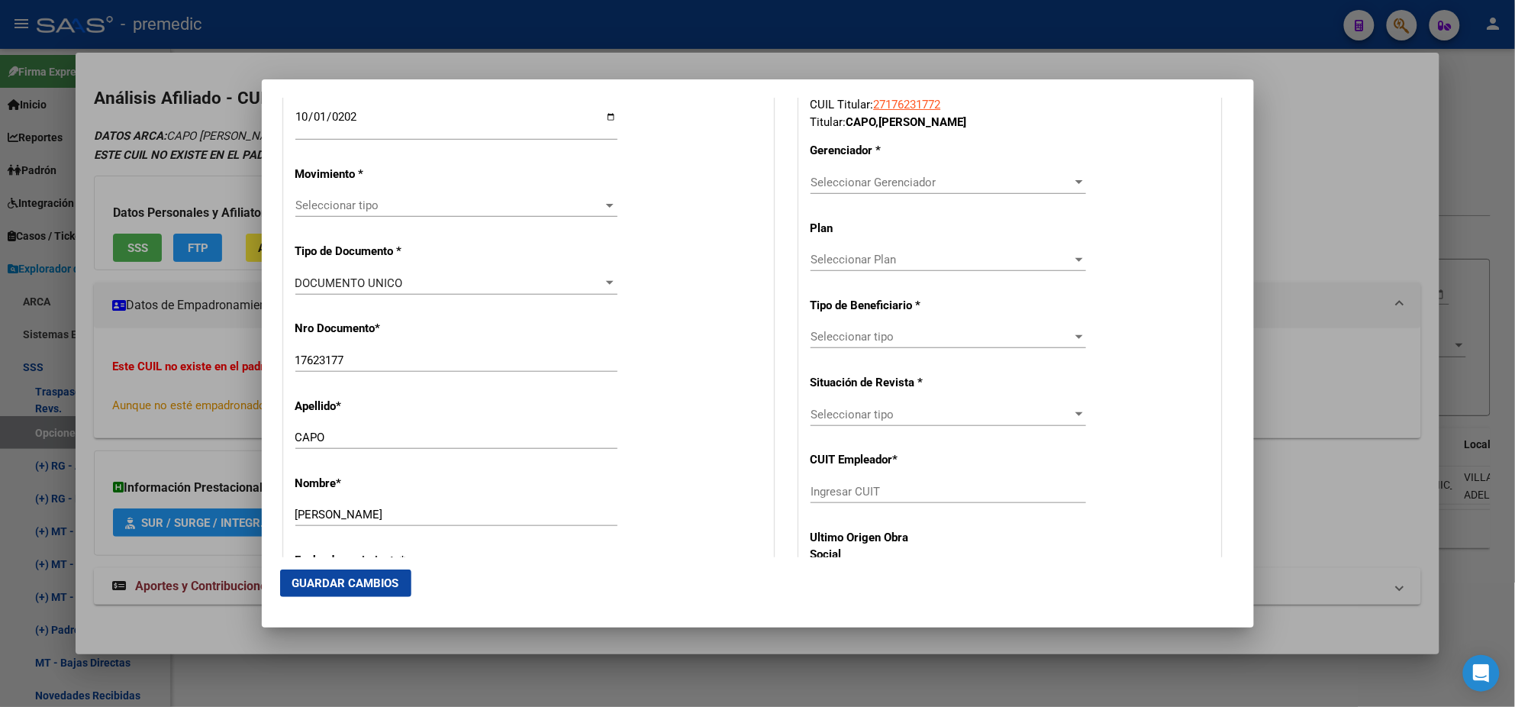
scroll to position [381, 0]
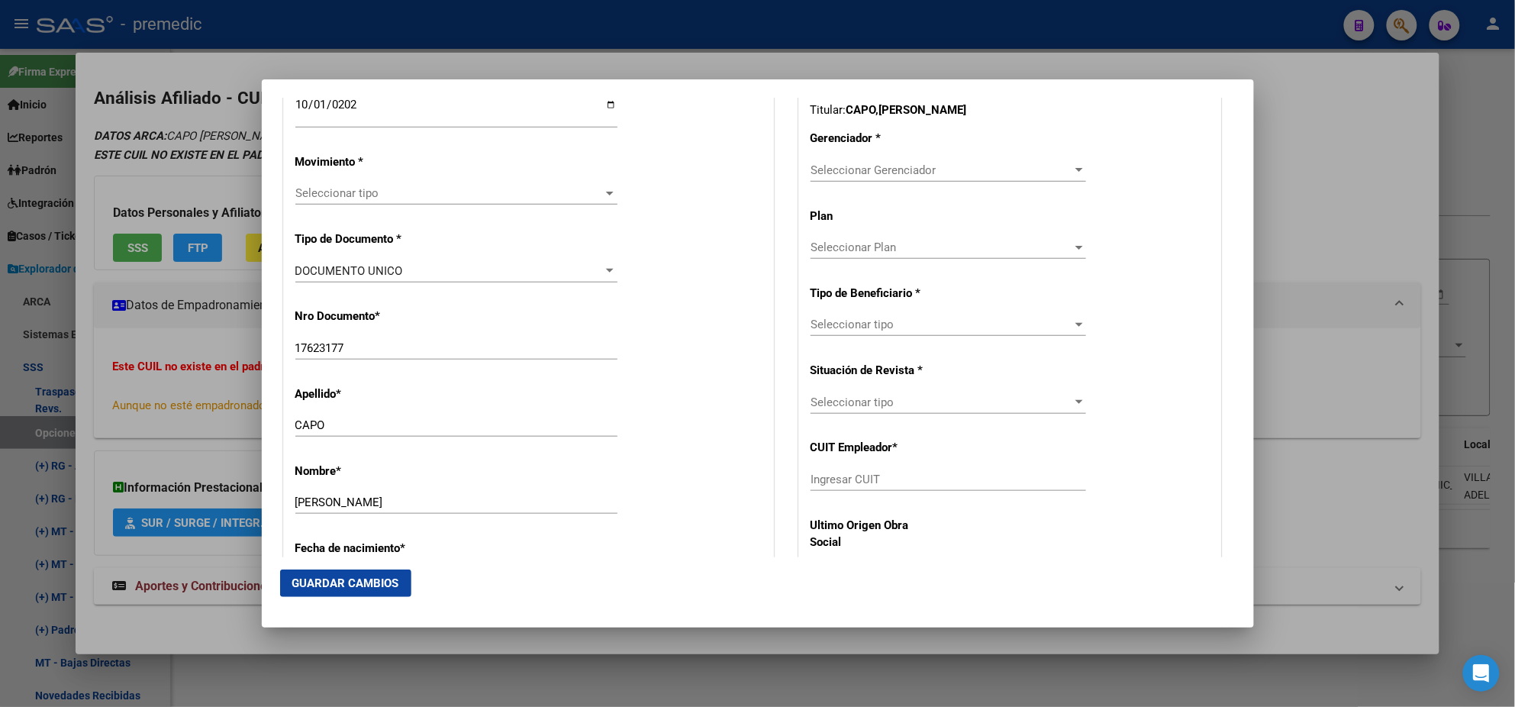
click at [344, 195] on span "Seleccionar tipo" at bounding box center [449, 193] width 308 height 14
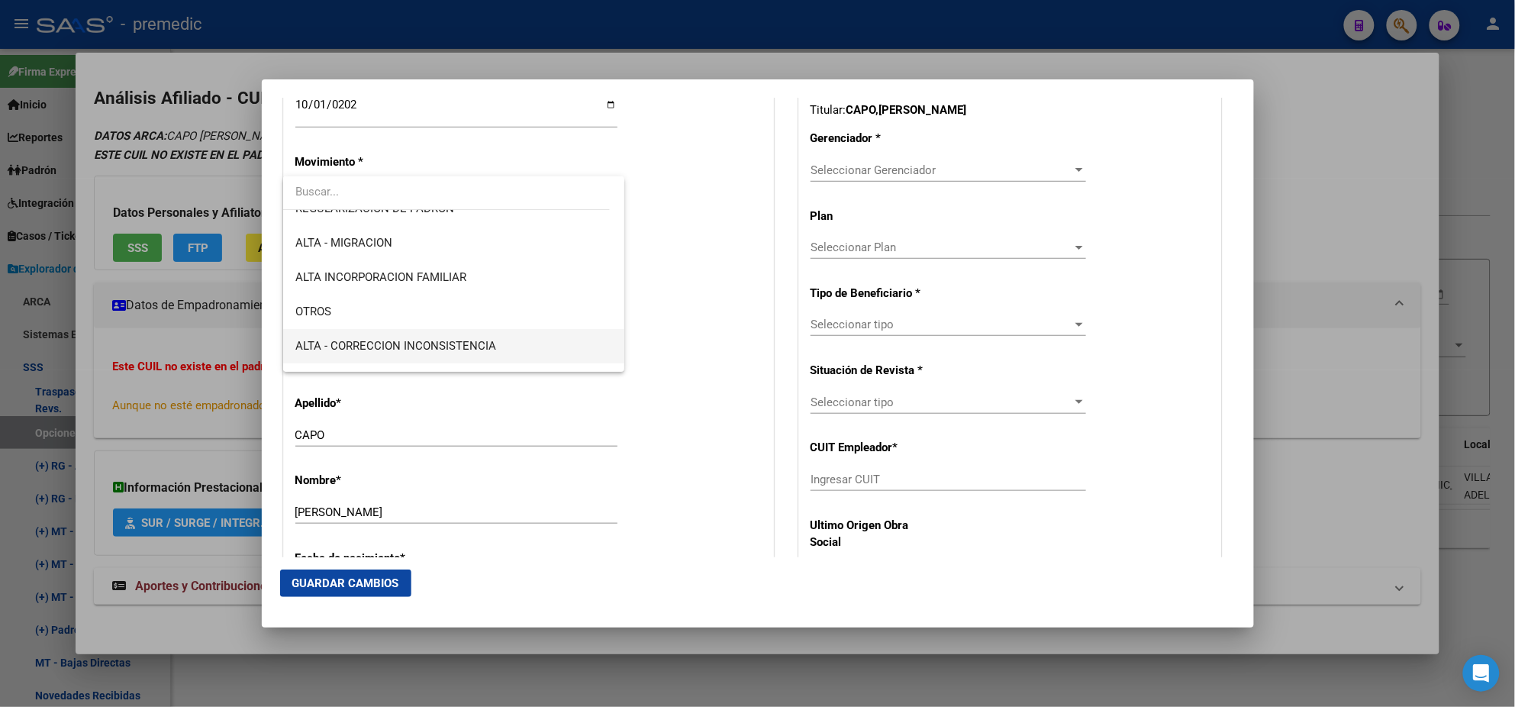
scroll to position [285, 0]
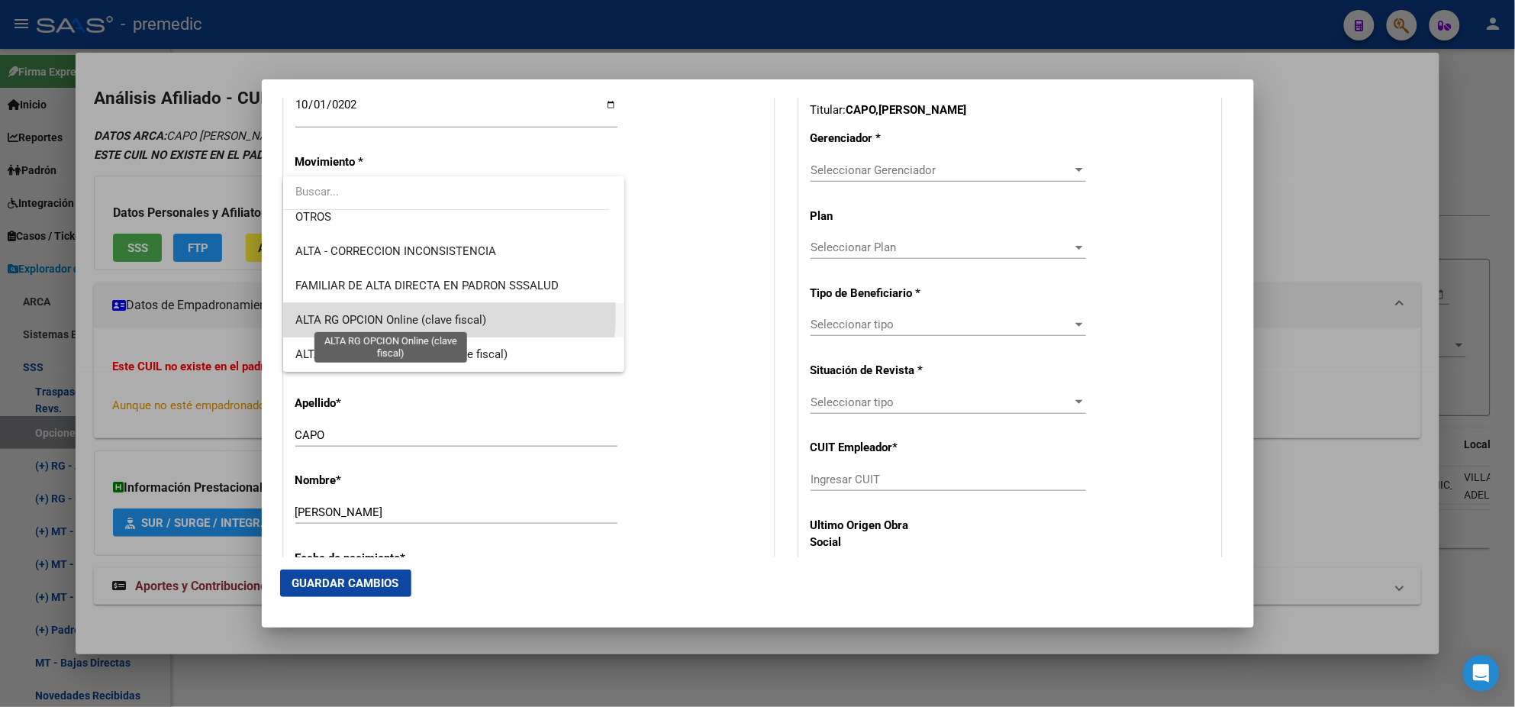
click at [449, 314] on span "ALTA RG OPCION Online (clave fiscal)" at bounding box center [390, 320] width 191 height 14
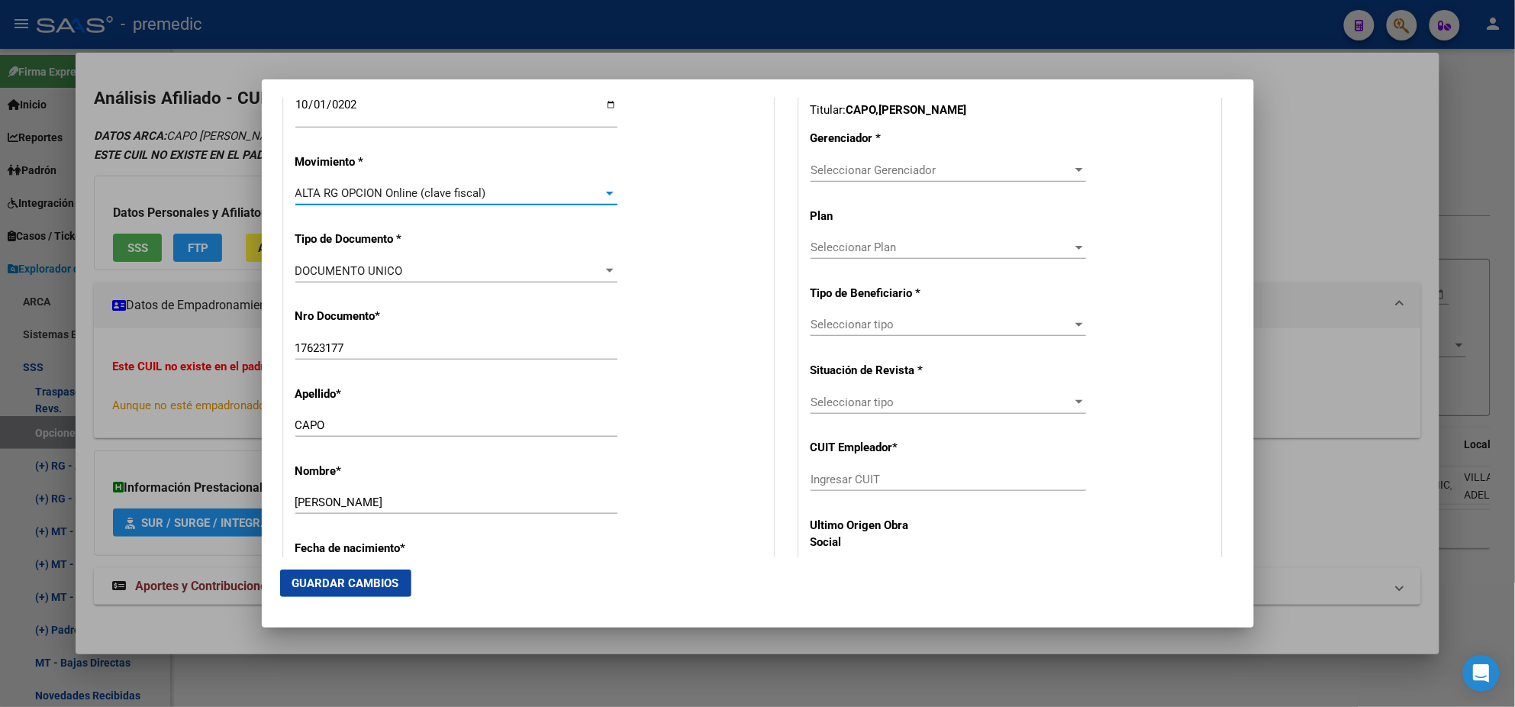
click at [450, 316] on div "Nro Documento * 17623177 Ingresar nro" at bounding box center [528, 334] width 466 height 77
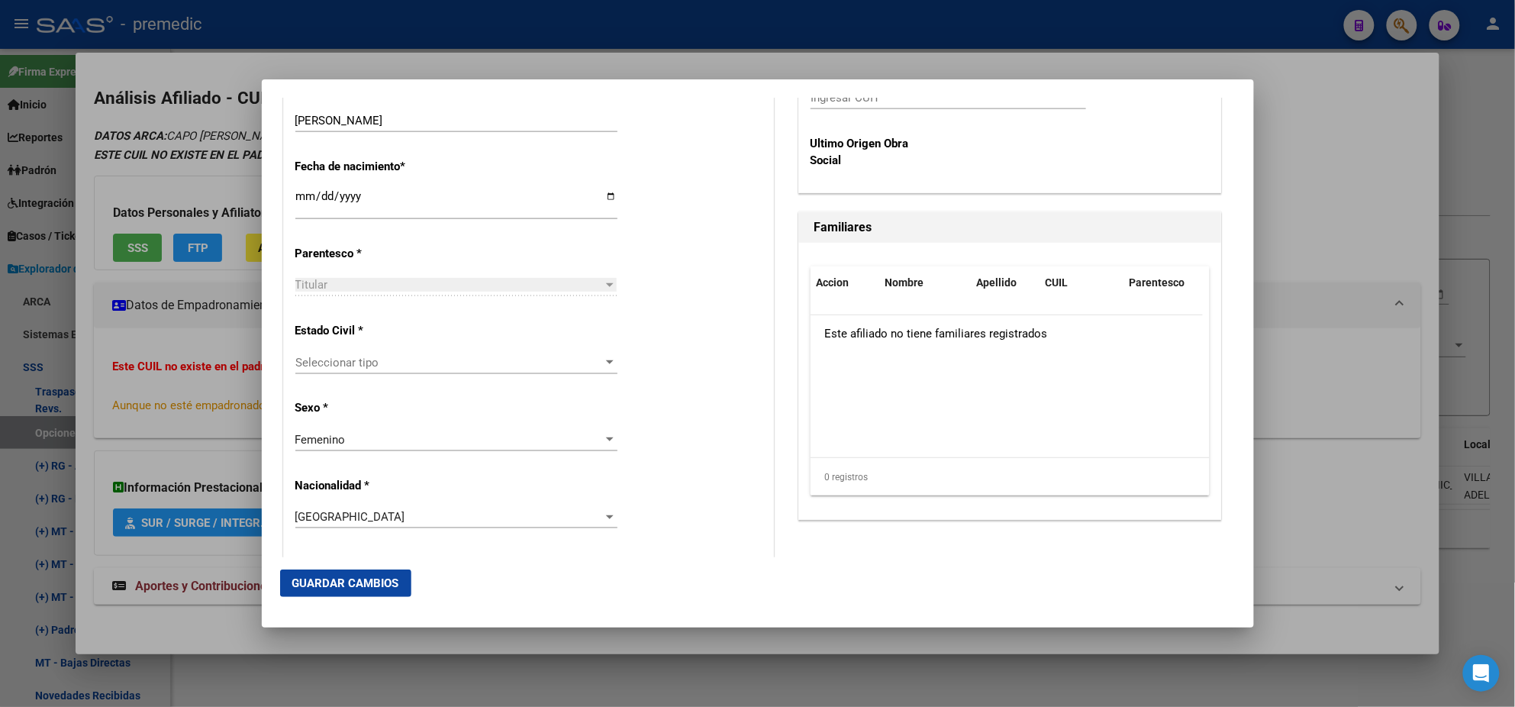
scroll to position [858, 0]
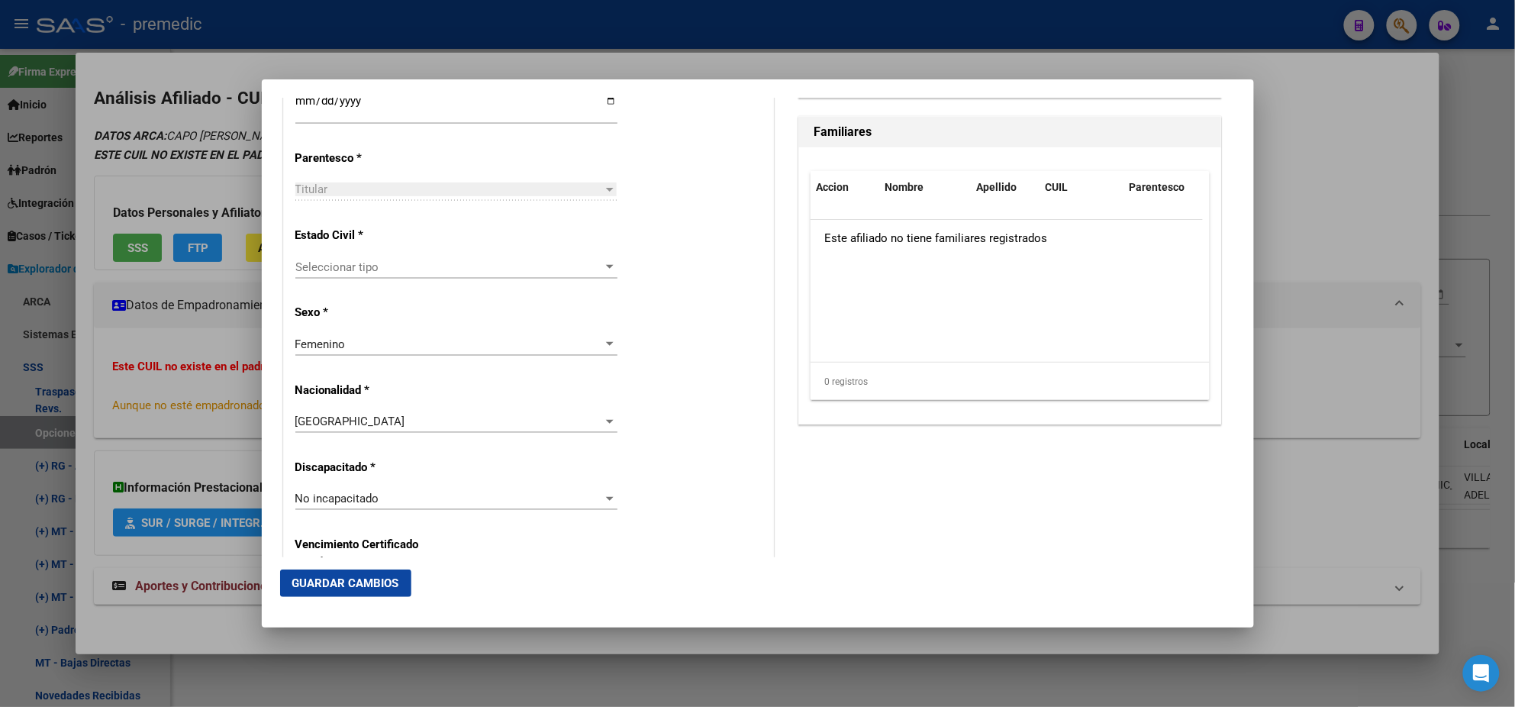
click at [434, 268] on span "Seleccionar tipo" at bounding box center [449, 267] width 308 height 14
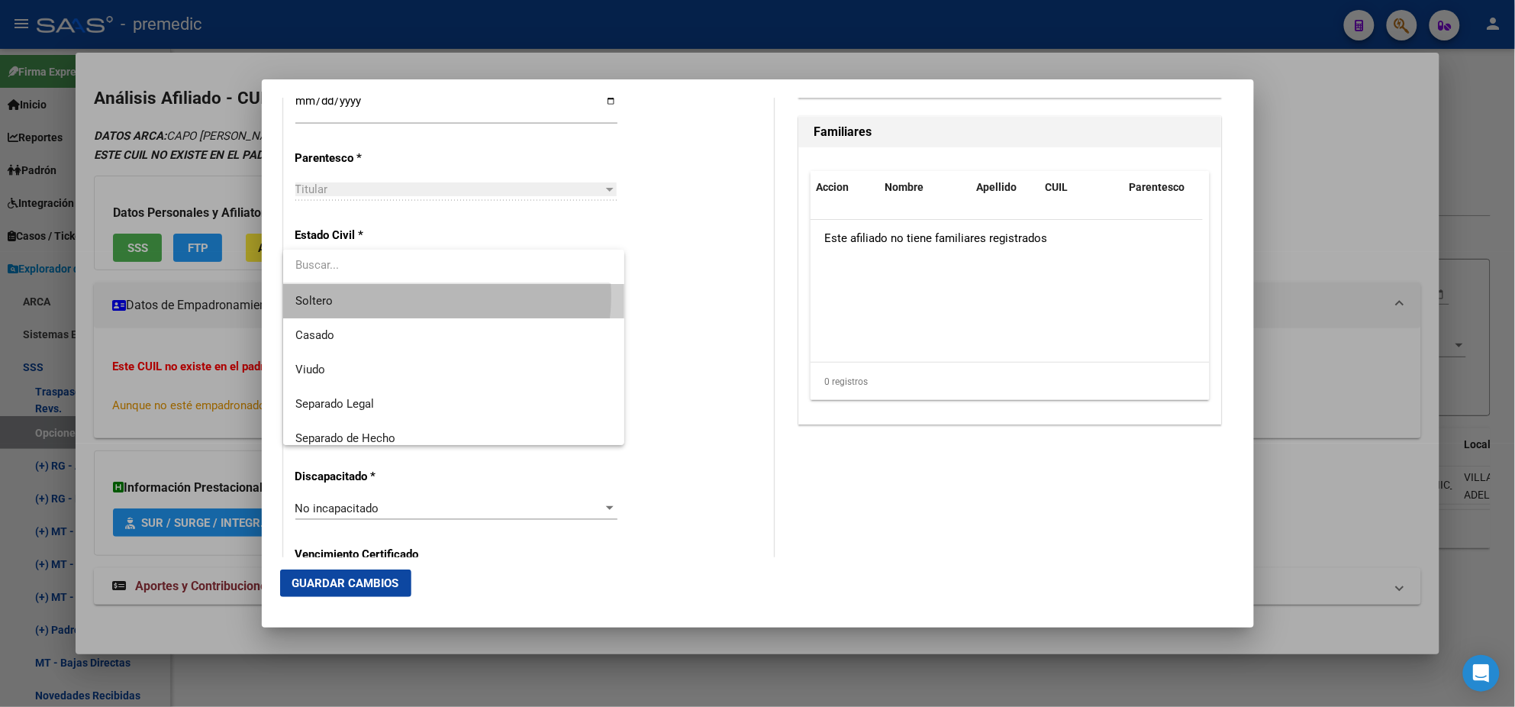
click at [440, 296] on span "Soltero" at bounding box center [453, 301] width 317 height 34
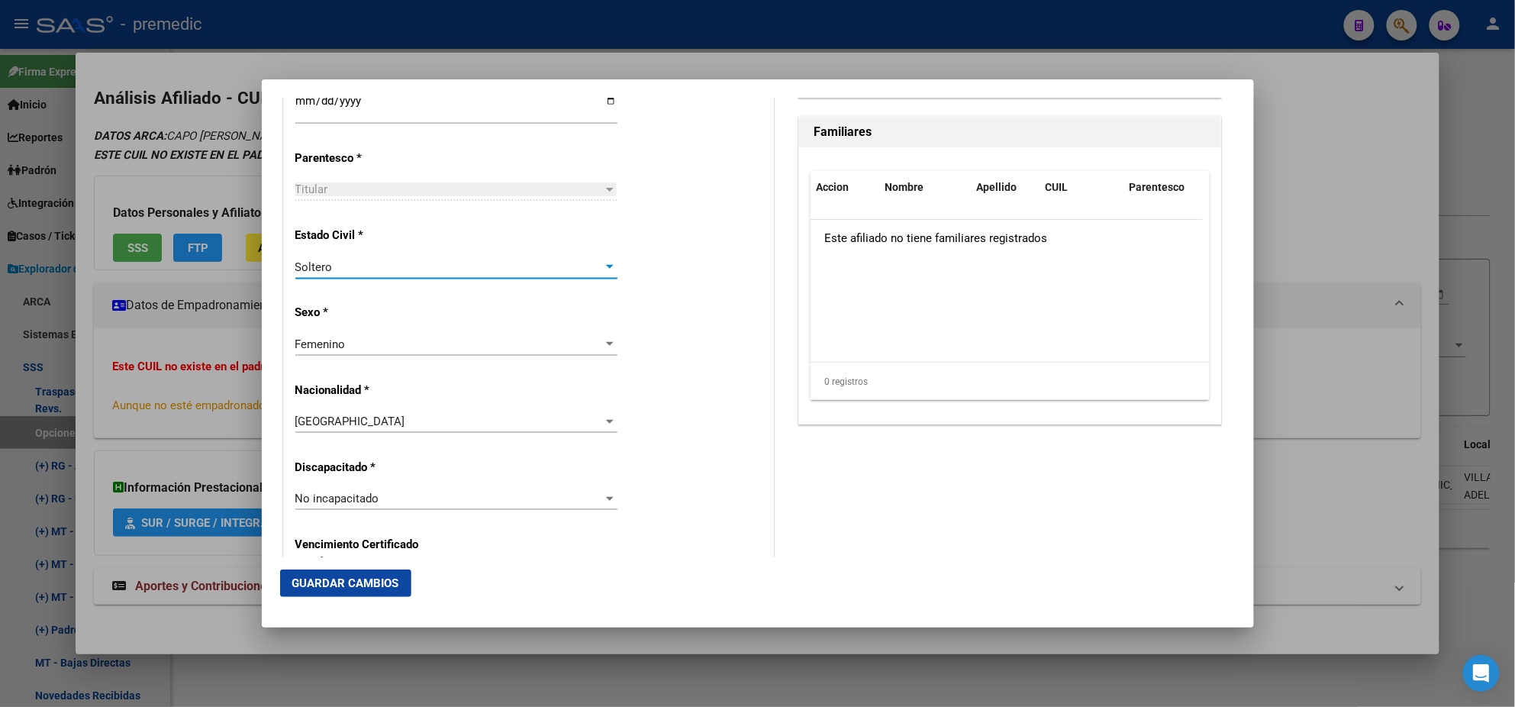
click at [459, 320] on div "Alta Baja Nro Afiliado Ingresar nro CUIL * 27-17623177-2 CUIL ARCA Padrón Fecha…" at bounding box center [528, 477] width 489 height 2180
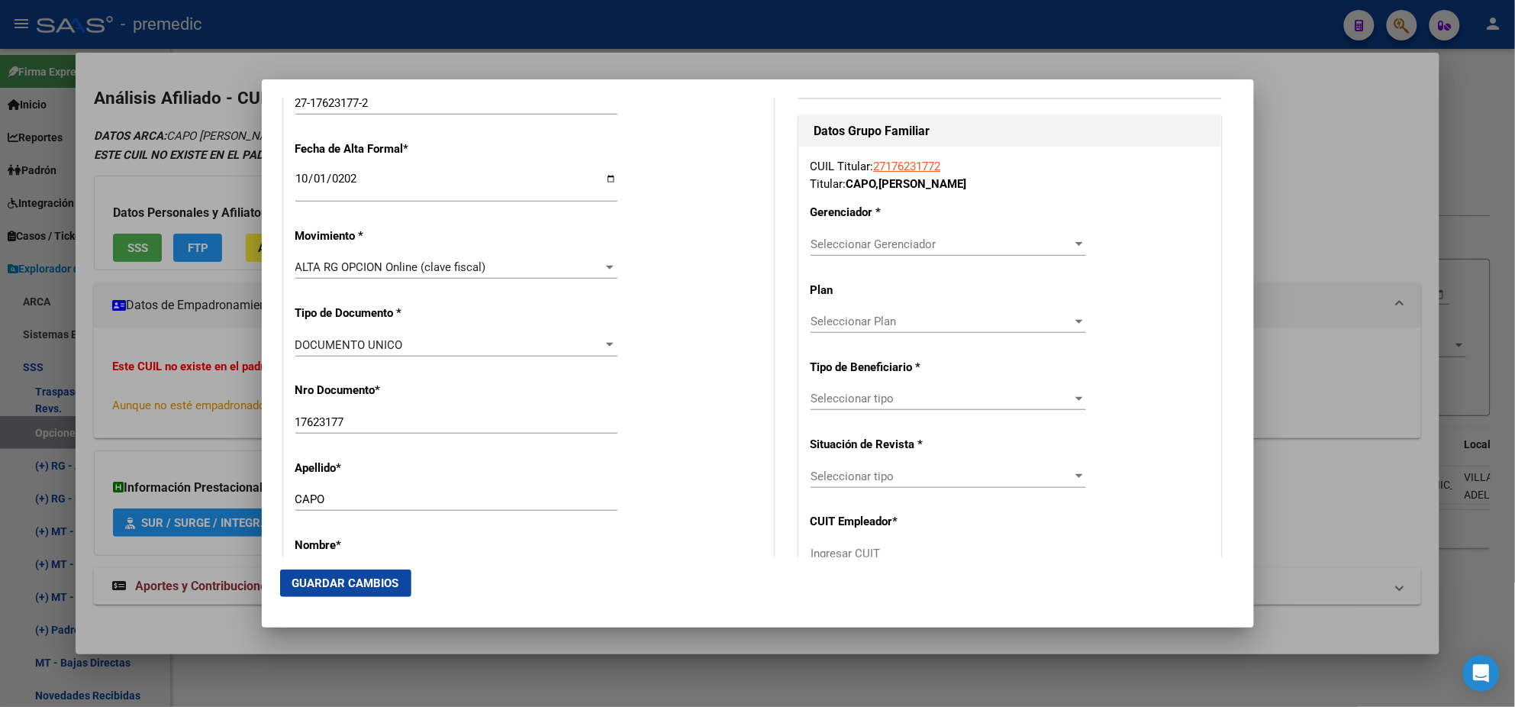
scroll to position [285, 0]
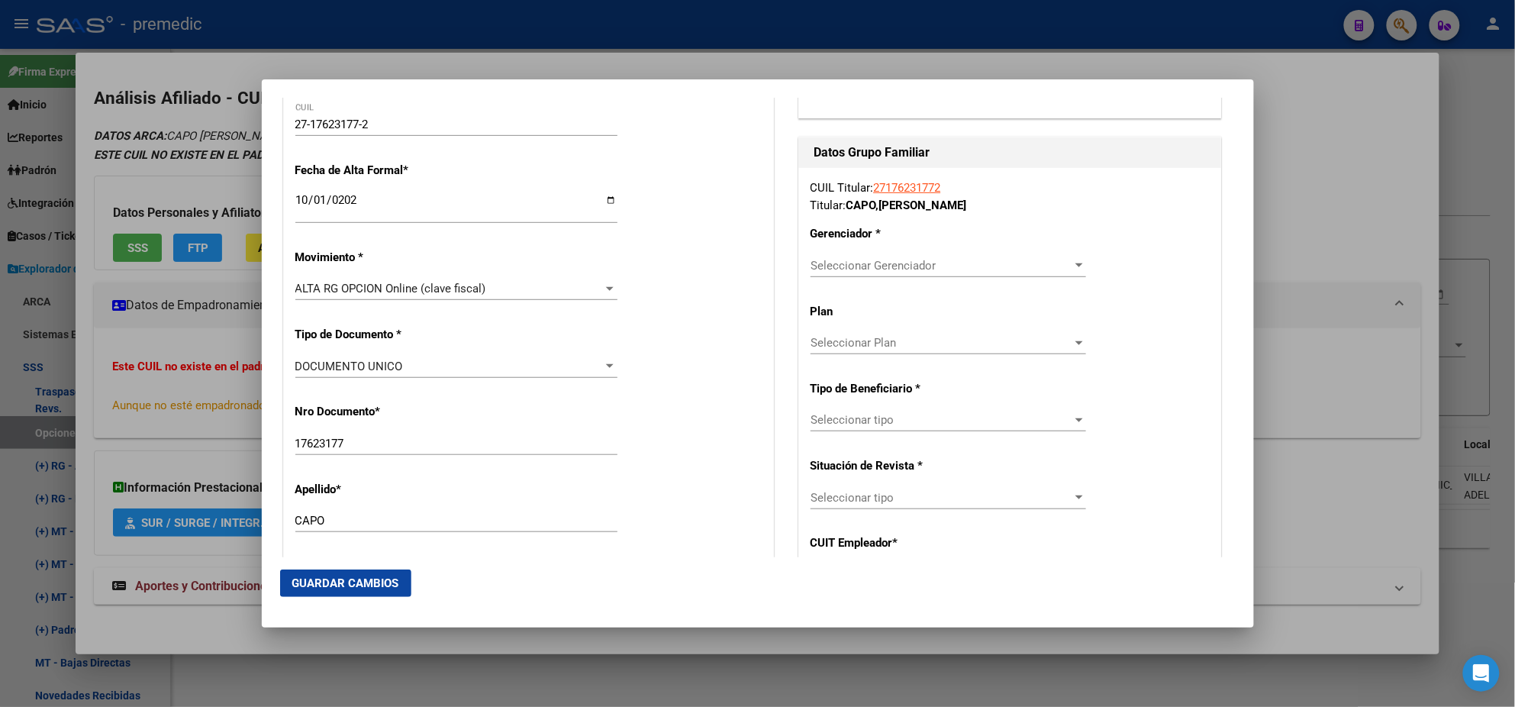
drag, startPoint x: 821, startPoint y: 252, endPoint x: 826, endPoint y: 259, distance: 8.3
click at [825, 257] on div "CUIL Titular: 27176231772 Titular: [PERSON_NAME] [PERSON_NAME] Gerenciador * Se…" at bounding box center [1010, 418] width 422 height 501
click at [826, 260] on span "Seleccionar Gerenciador" at bounding box center [942, 266] width 262 height 14
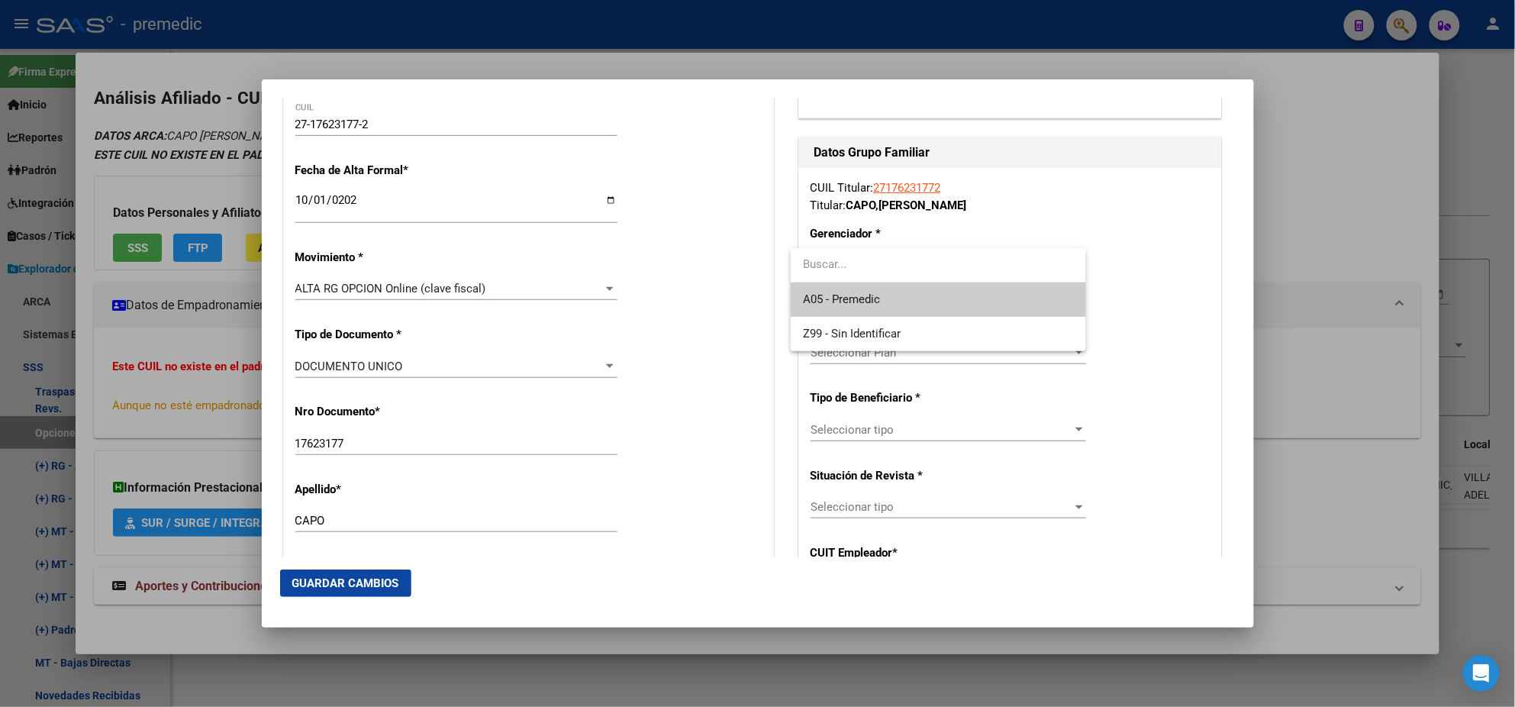
click at [818, 295] on span "A05 - Premedic" at bounding box center [841, 299] width 77 height 14
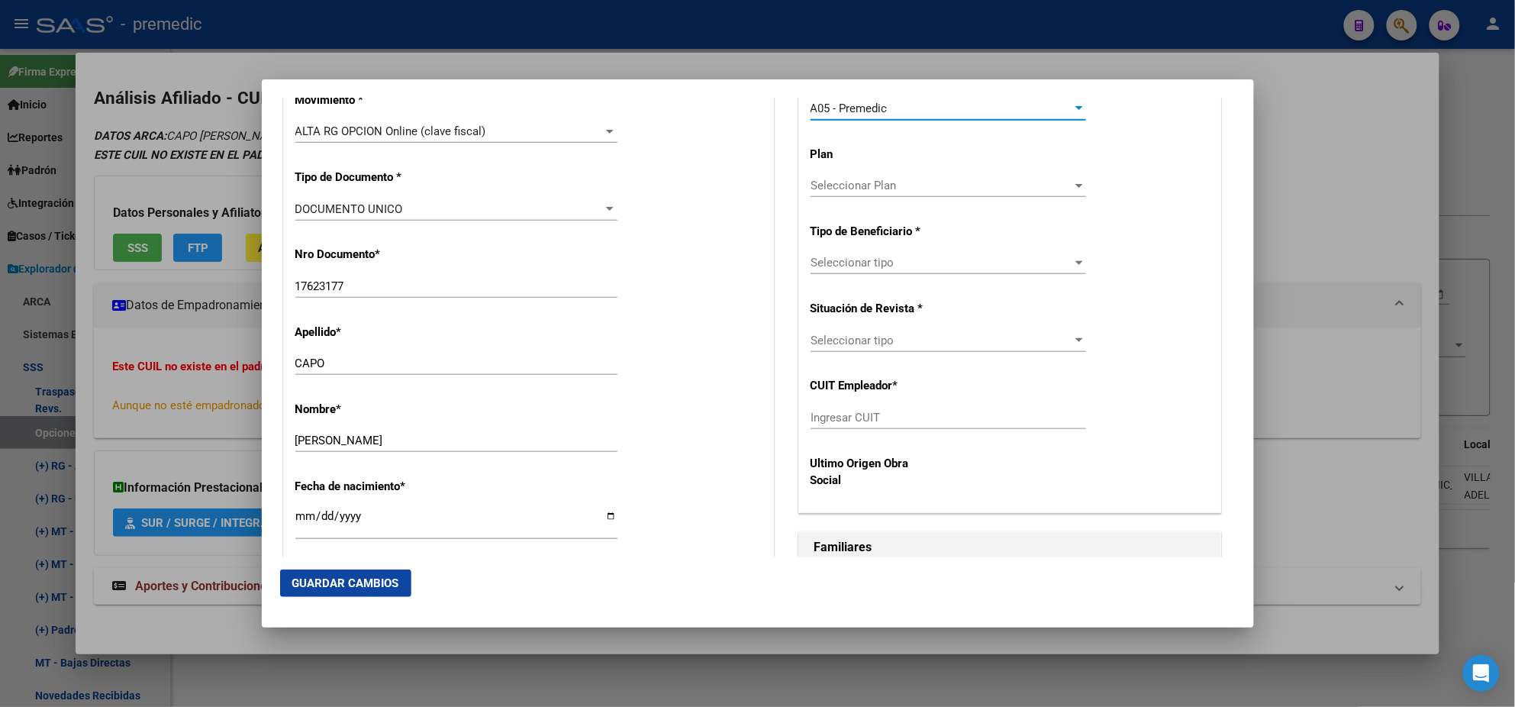
scroll to position [477, 0]
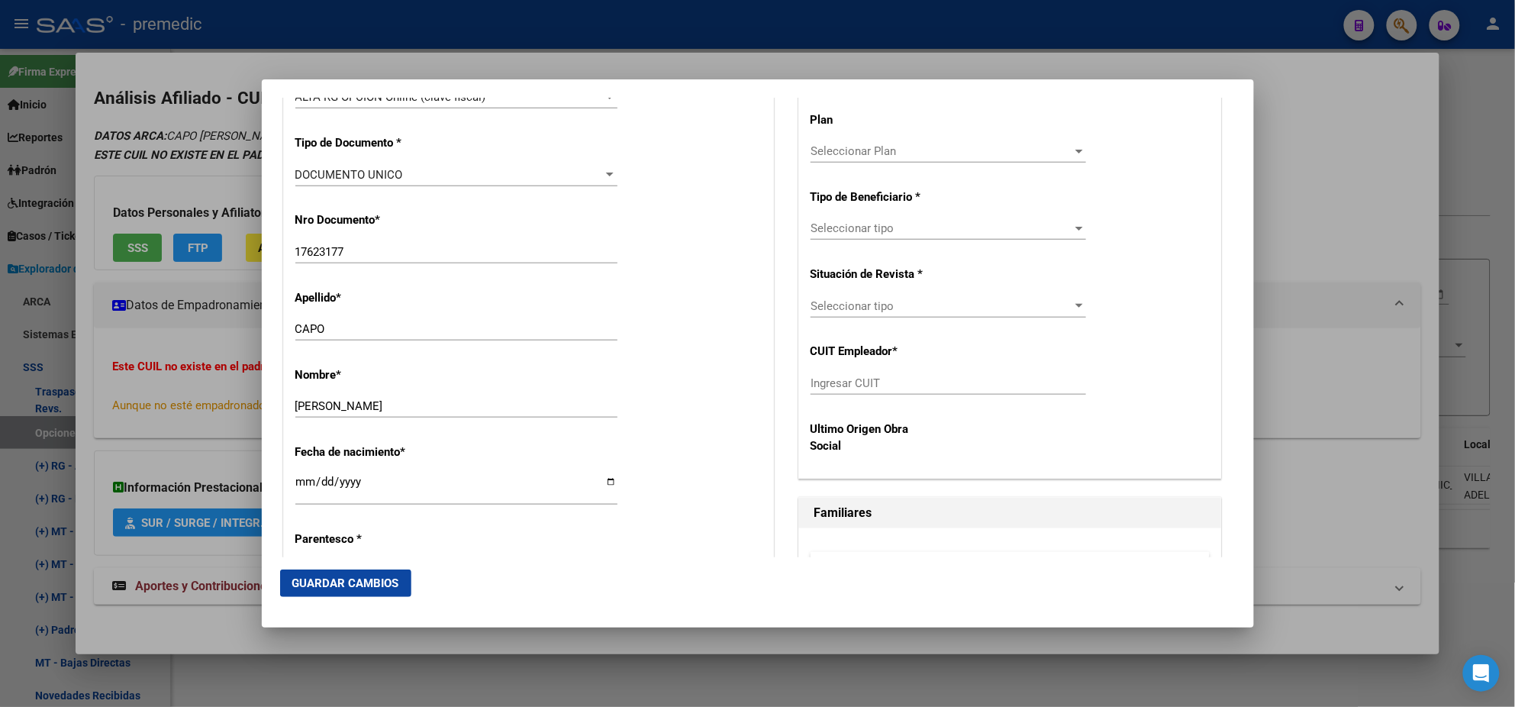
click at [857, 225] on span "Seleccionar tipo" at bounding box center [942, 228] width 262 height 14
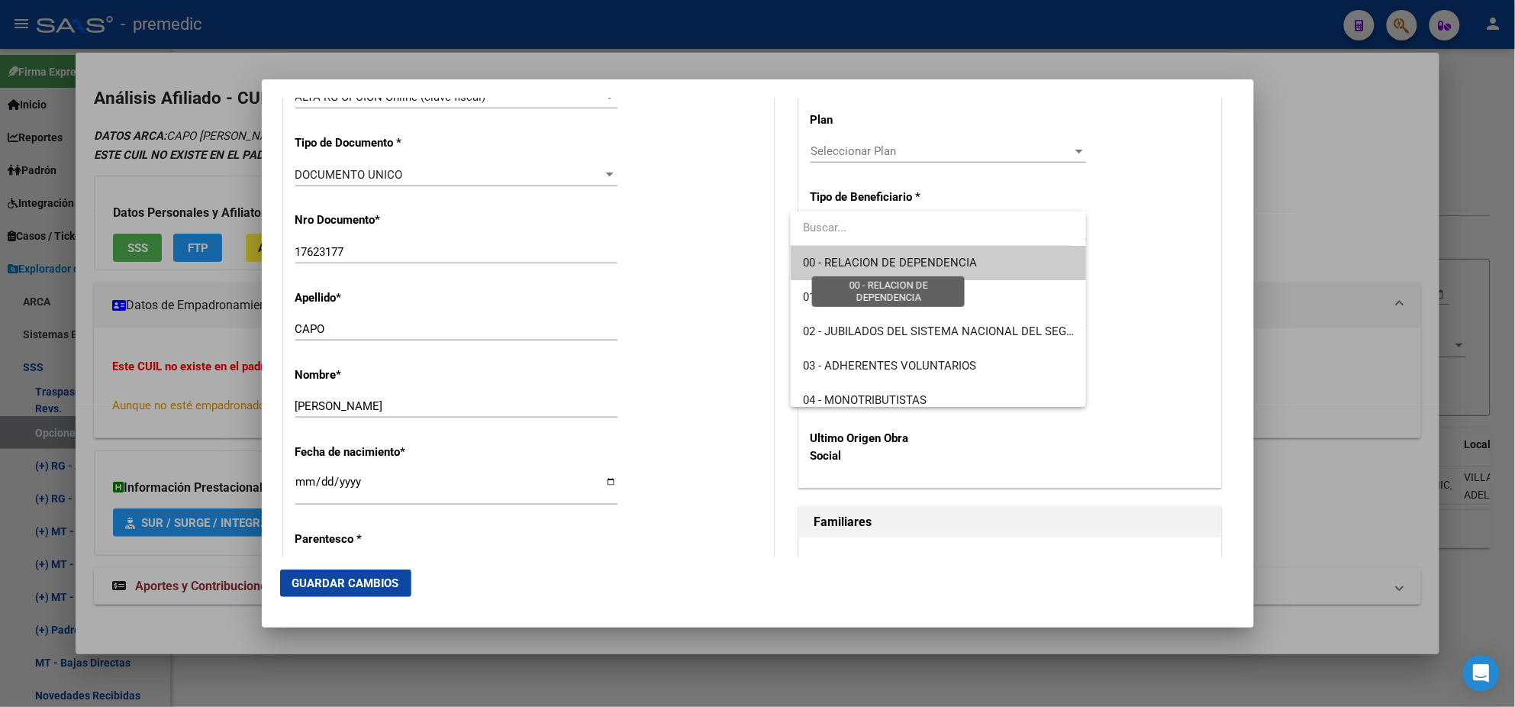
click at [857, 266] on span "00 - RELACION DE DEPENDENCIA" at bounding box center [890, 263] width 174 height 14
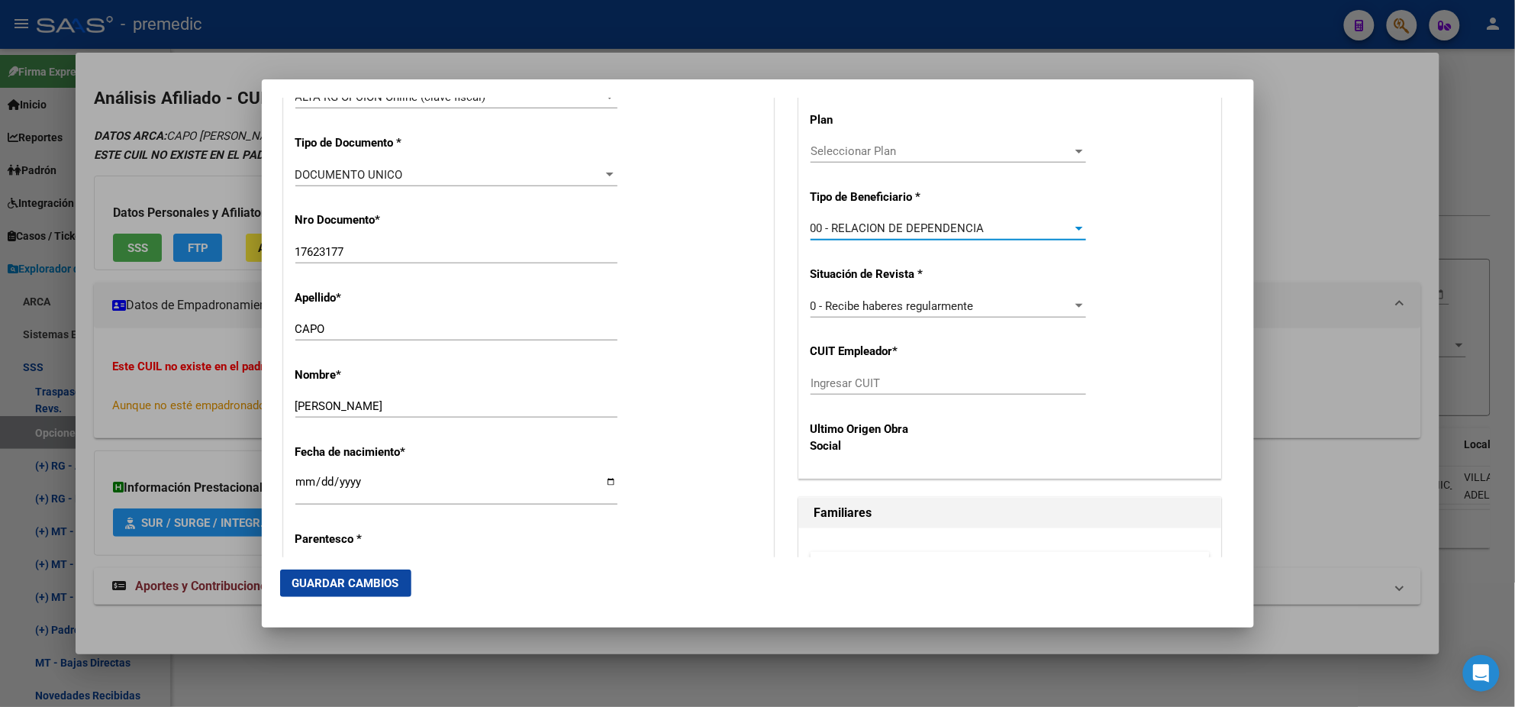
click at [834, 382] on input "Ingresar CUIT" at bounding box center [949, 383] width 276 height 14
paste input "30-55371940-9"
type input "30-55371940-9"
click at [379, 576] on span "Guardar Cambios" at bounding box center [345, 583] width 107 height 14
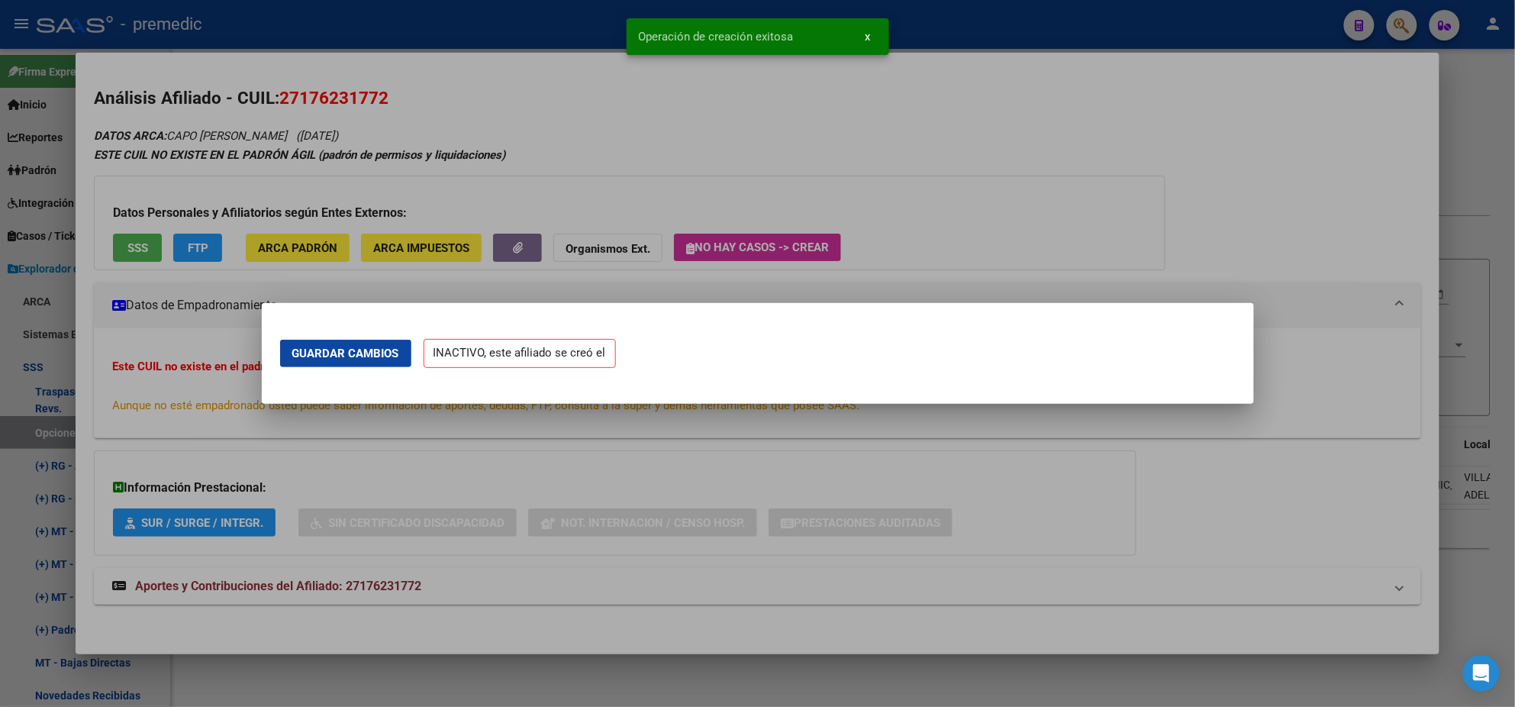
scroll to position [0, 0]
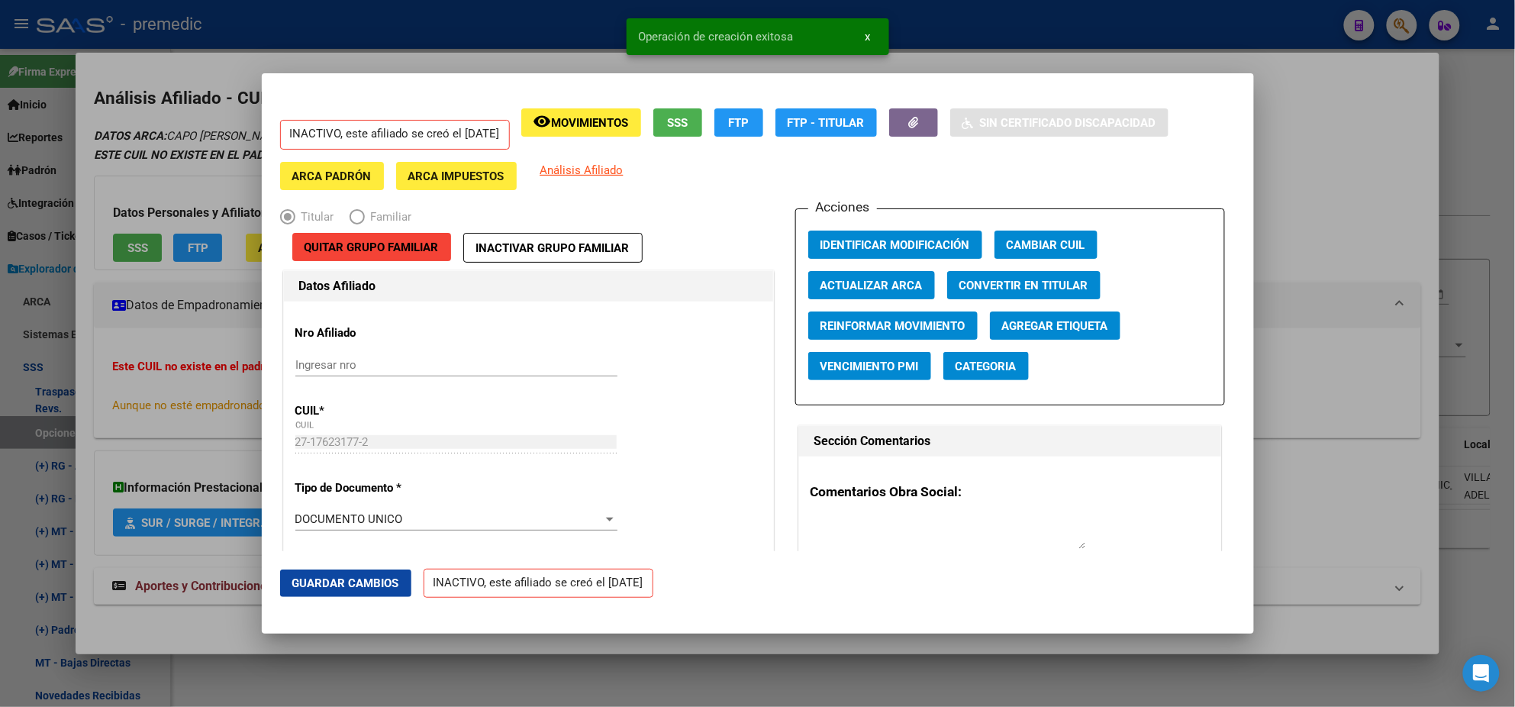
click at [77, 434] on div at bounding box center [757, 353] width 1515 height 707
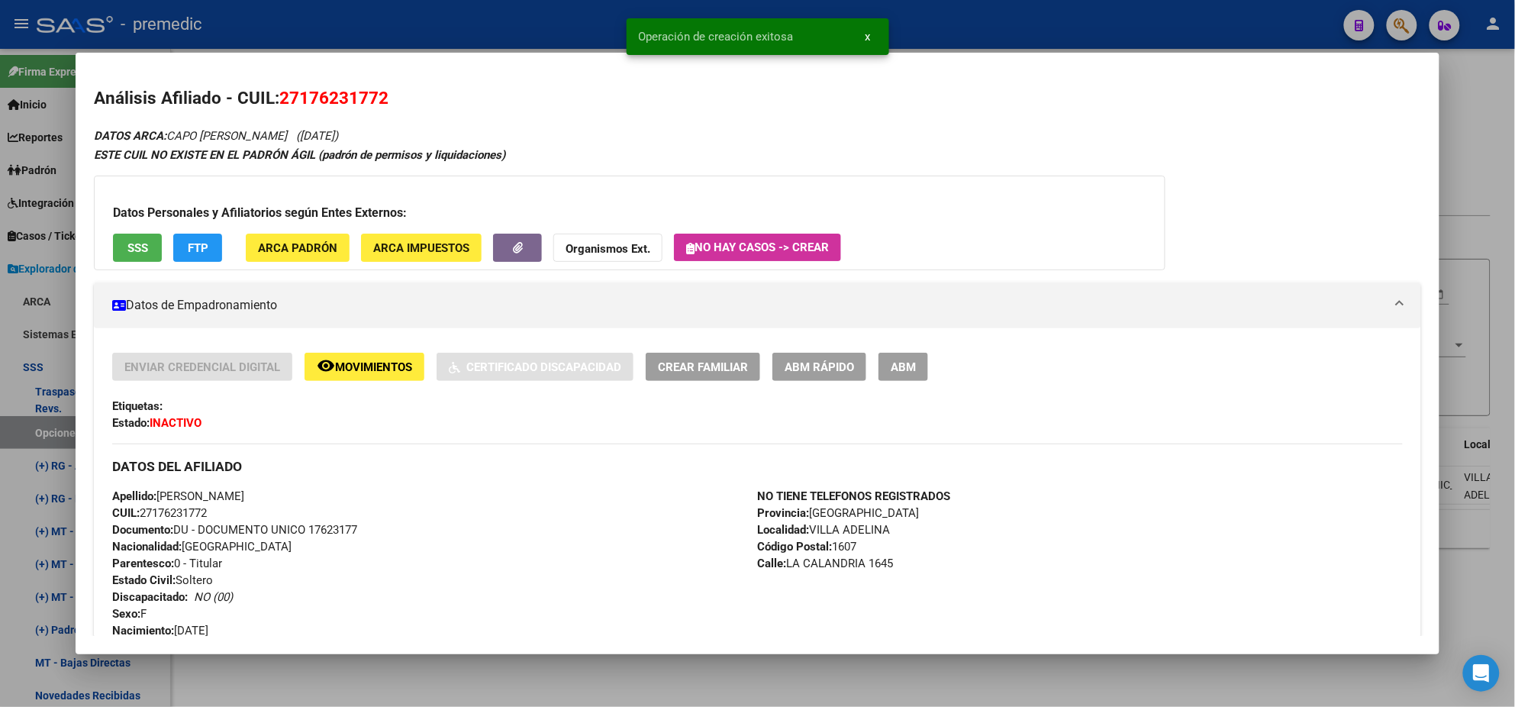
click at [56, 425] on div at bounding box center [757, 353] width 1515 height 707
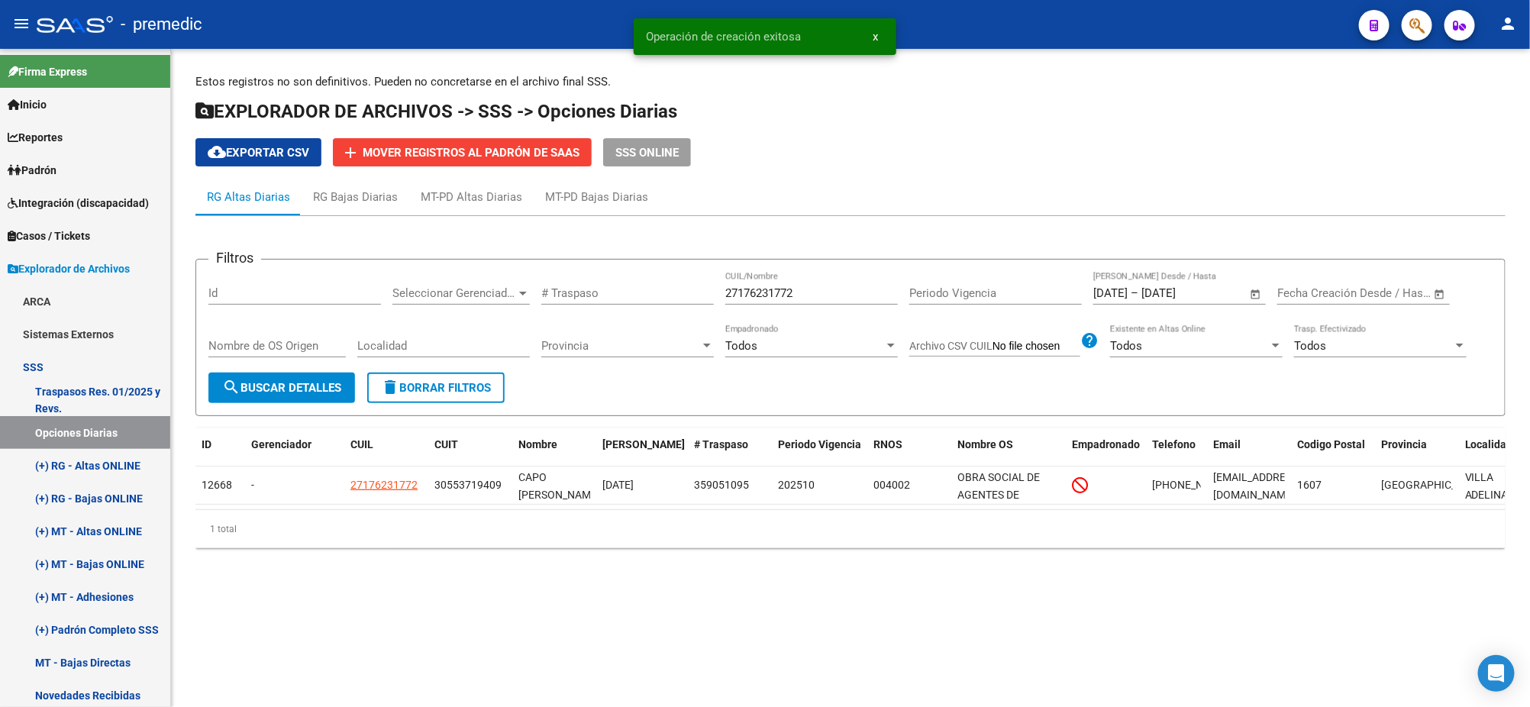
click at [285, 385] on span "search Buscar Detalles" at bounding box center [281, 388] width 119 height 14
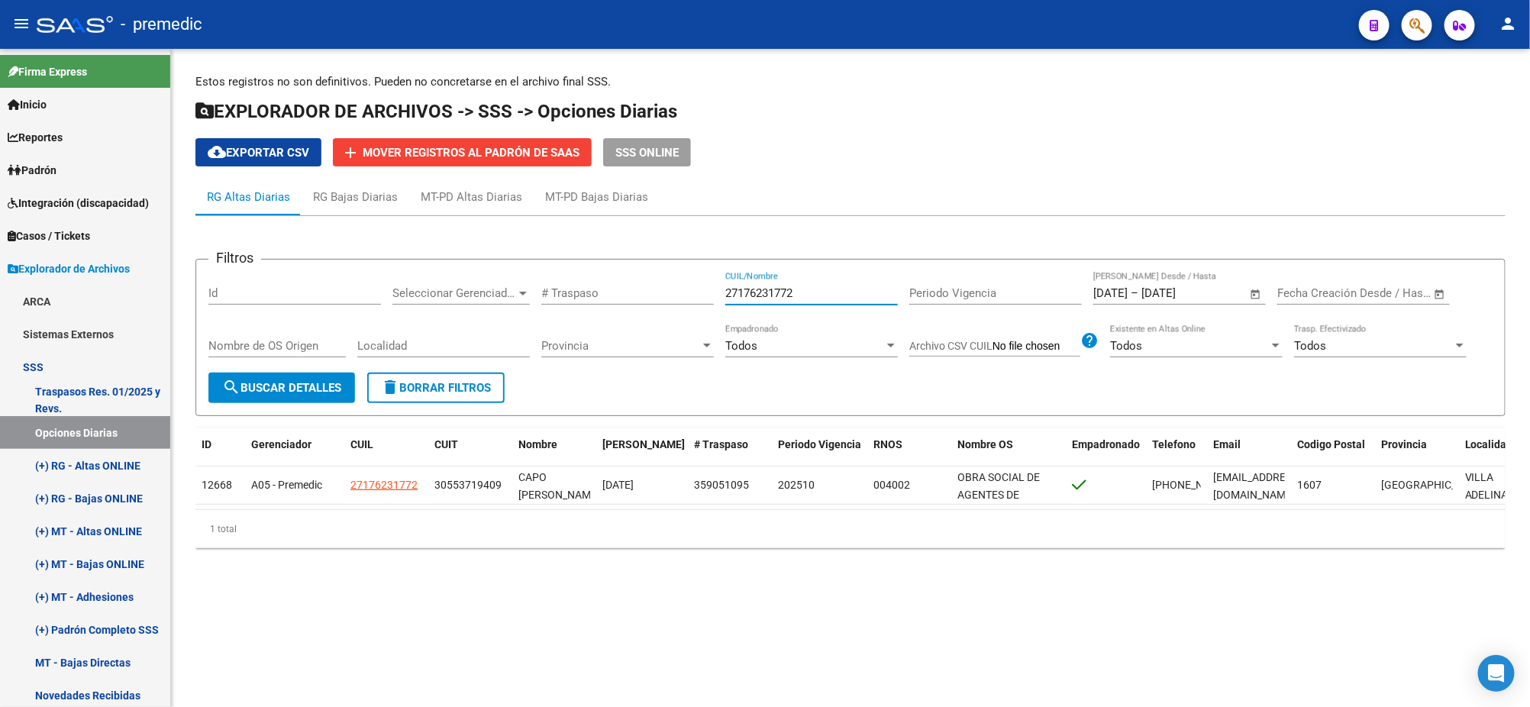
drag, startPoint x: 801, startPoint y: 295, endPoint x: 652, endPoint y: 303, distance: 149.8
click at [656, 303] on div "Filtros Id Seleccionar Gerenciador Seleccionar Gerenciador # Traspaso 271762317…" at bounding box center [850, 322] width 1284 height 101
paste input "0926260139"
type input "20926260139"
click at [318, 381] on span "search Buscar Detalles" at bounding box center [281, 388] width 119 height 14
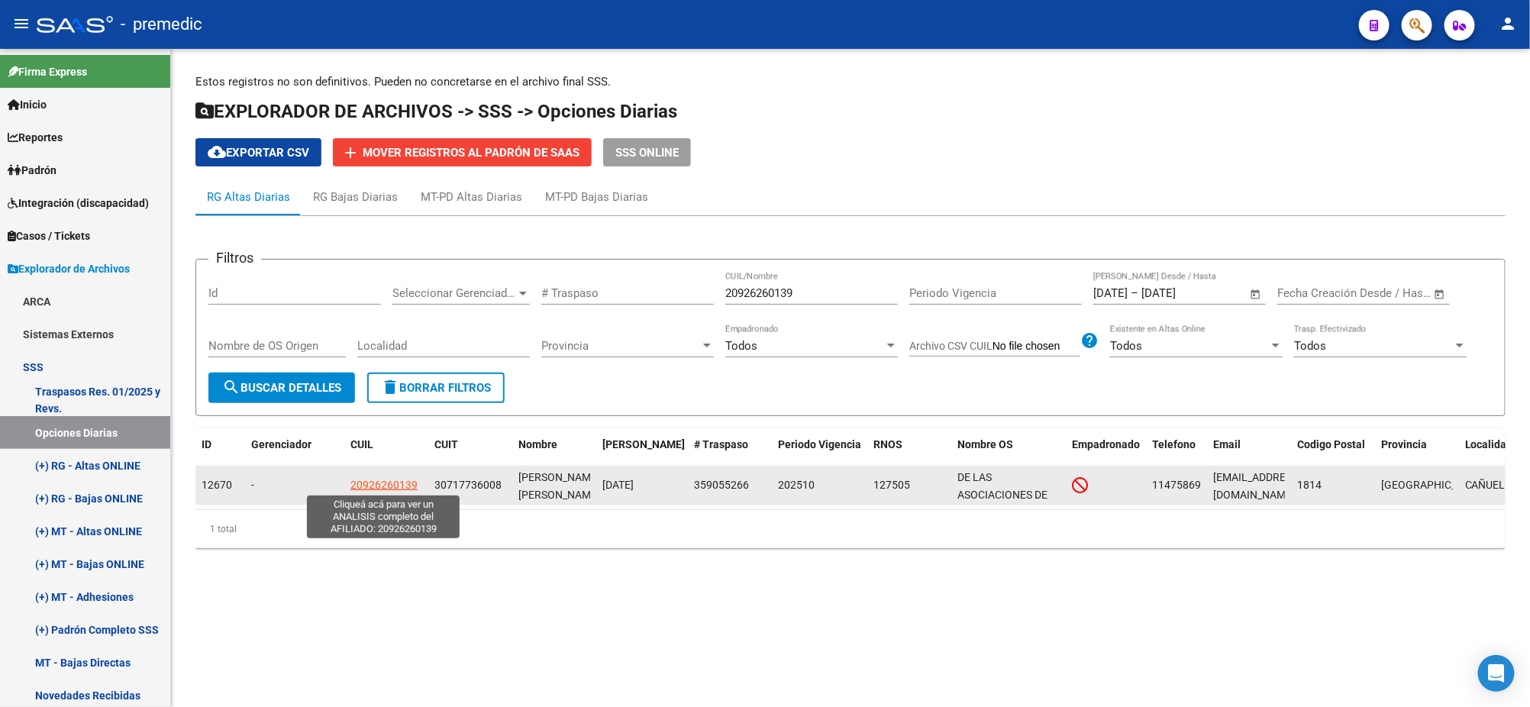
click at [386, 482] on span "20926260139" at bounding box center [383, 485] width 67 height 12
type textarea "20926260139"
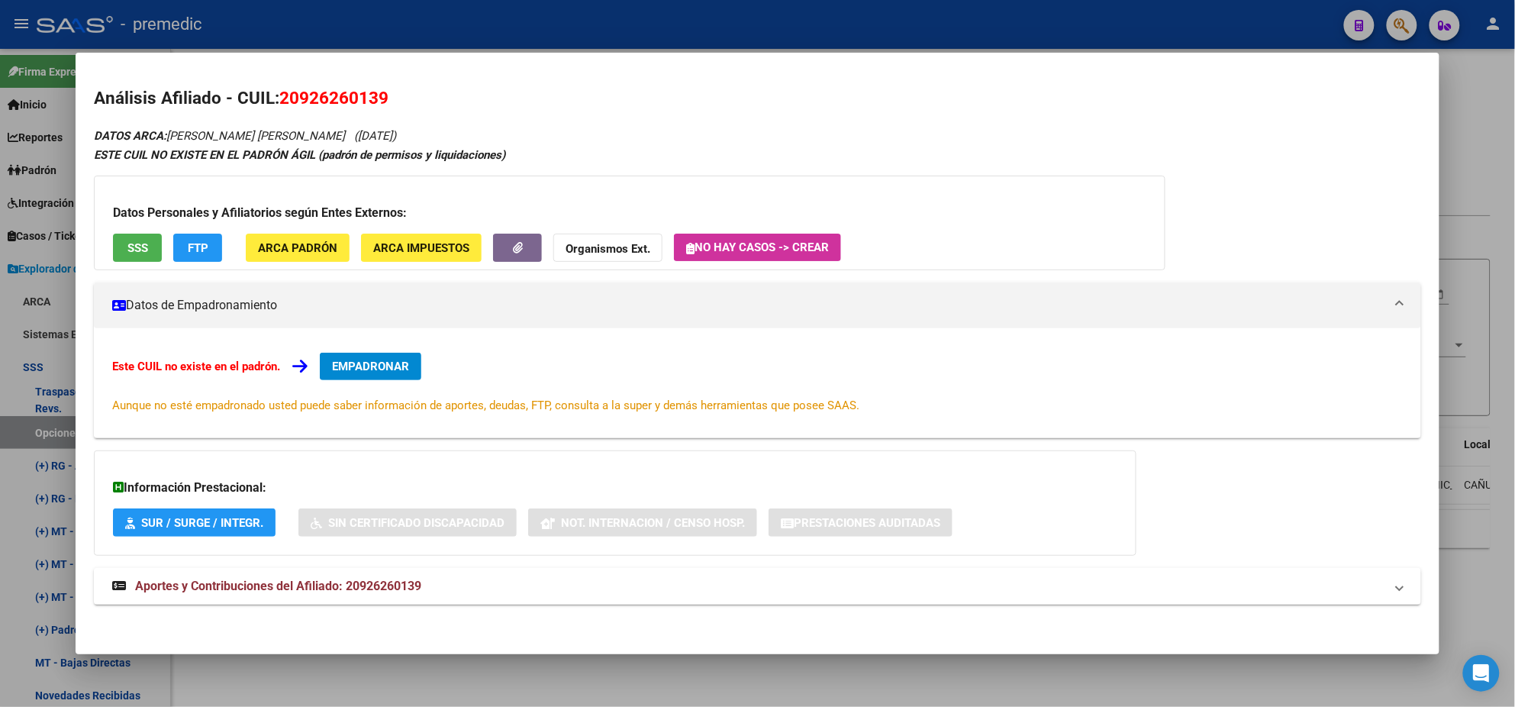
click at [348, 366] on span "EMPADRONAR" at bounding box center [370, 367] width 77 height 14
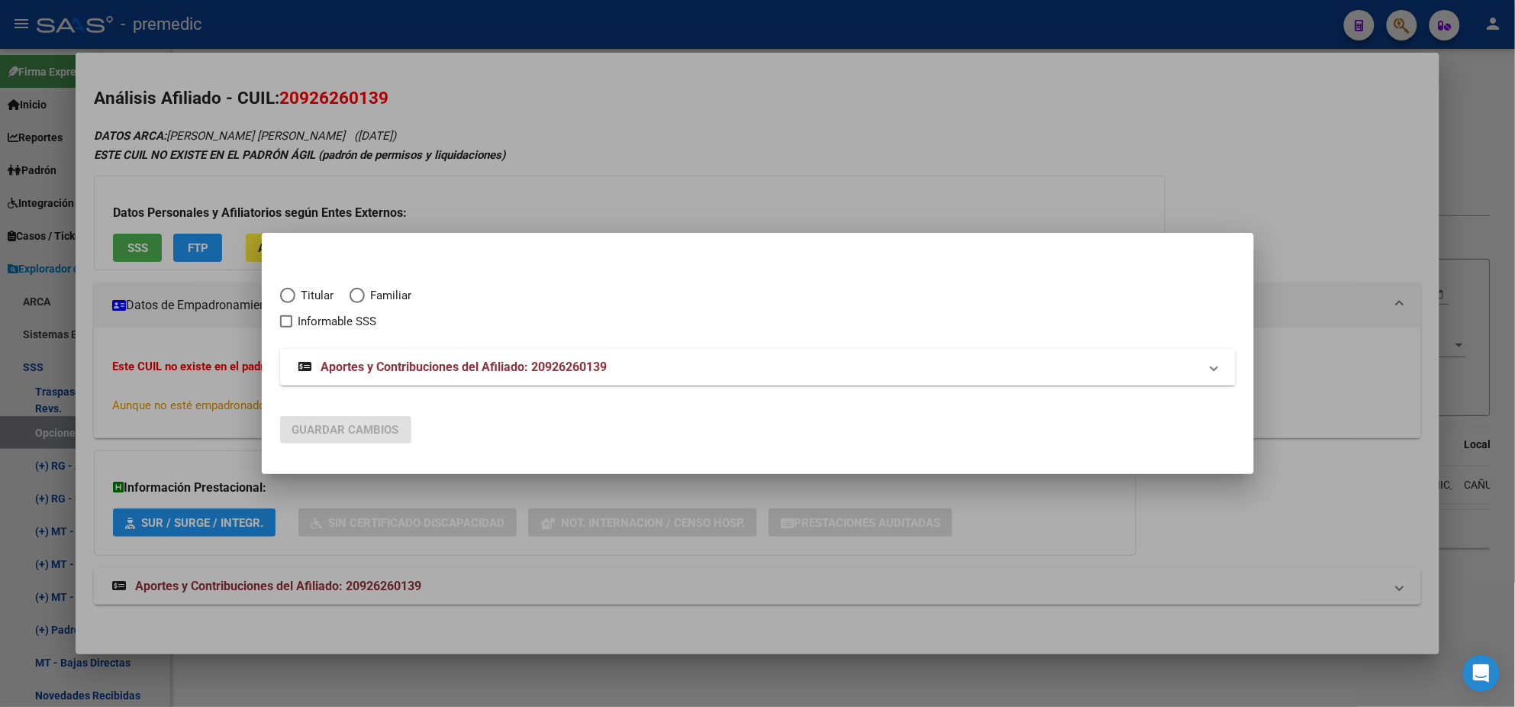
click at [289, 294] on span "Elija una opción" at bounding box center [287, 295] width 15 height 15
click at [289, 294] on input "Titular" at bounding box center [287, 295] width 15 height 15
radio input "true"
checkbox input "true"
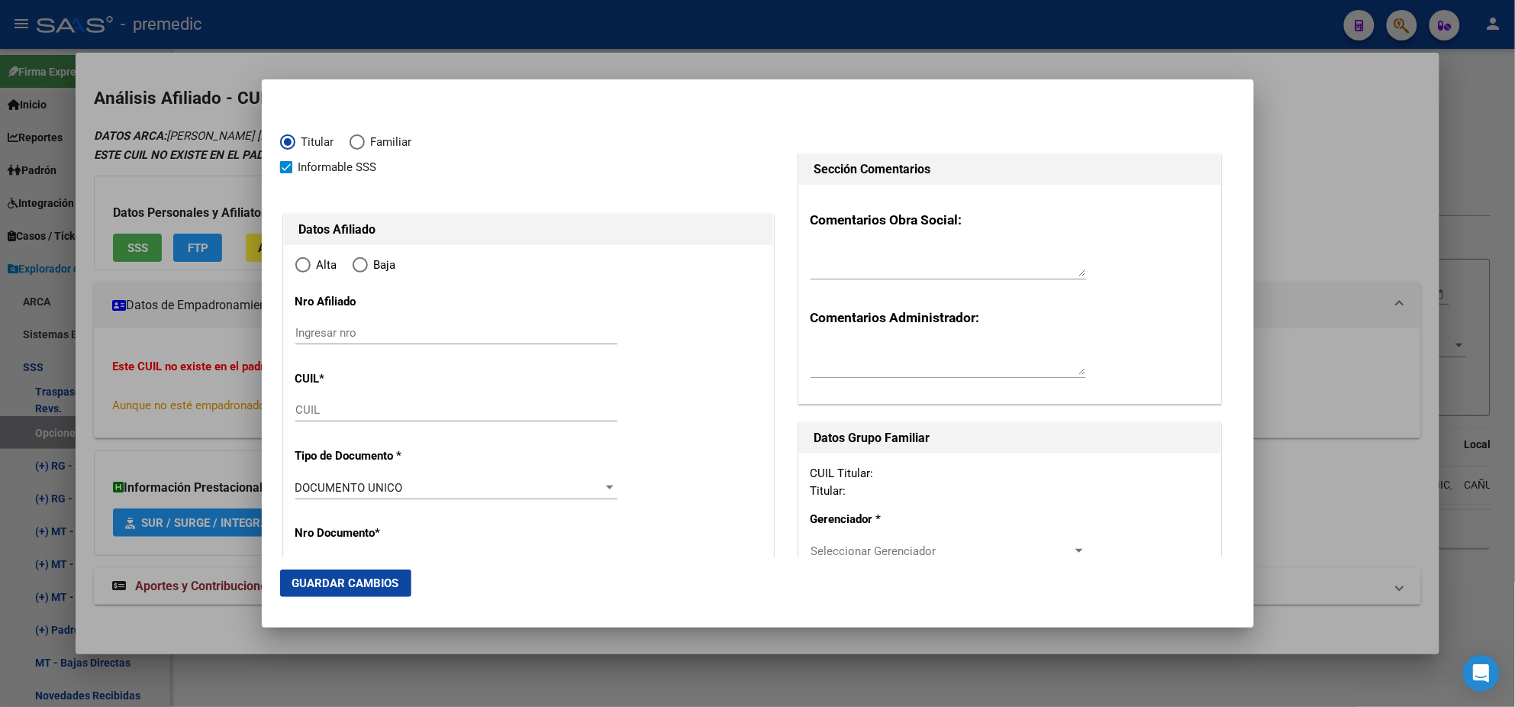
type input "20-92626013-9"
type input "92626013"
type input "[PERSON_NAME]"
type input "[DATE]"
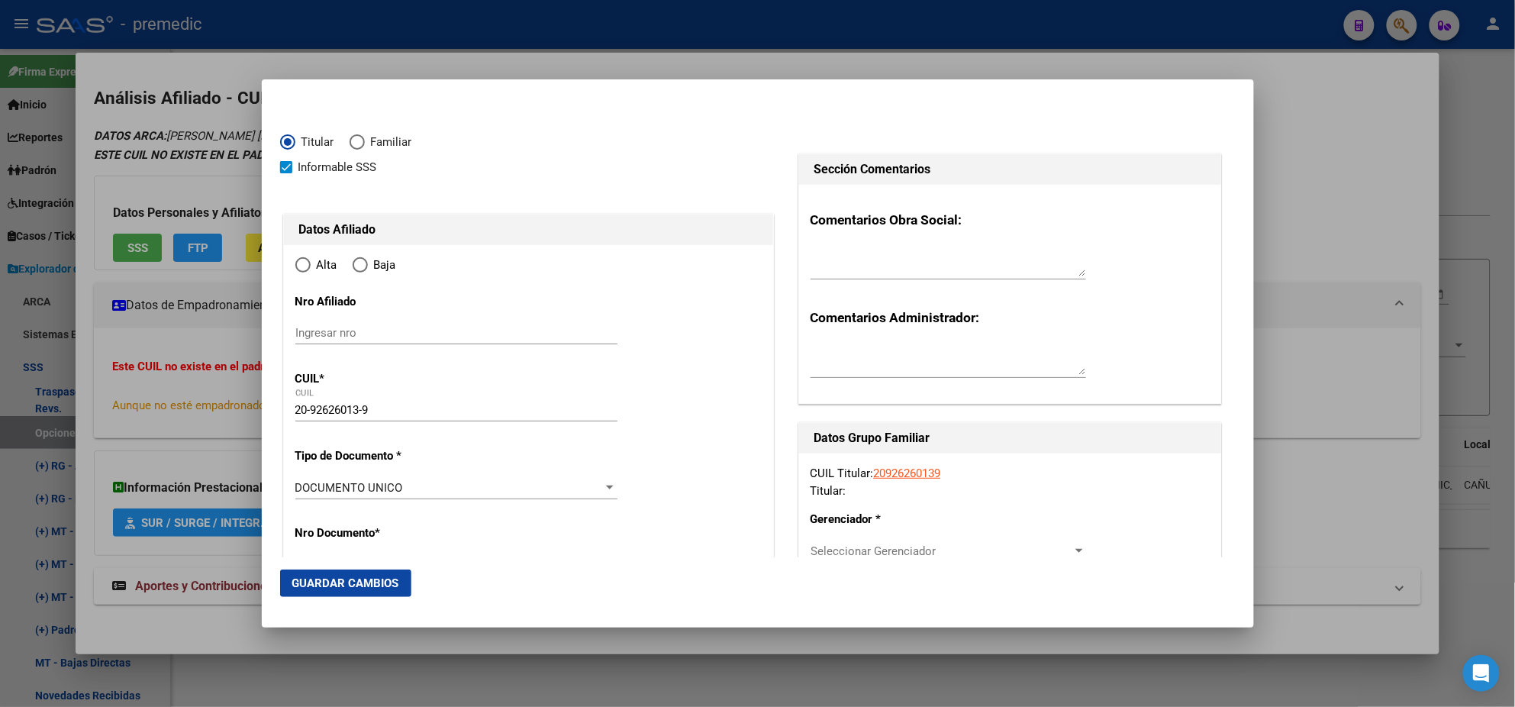
type input "SAN JUSTO"
type input "1754"
type input "PERDRIEL"
type input "3719"
type input "SAN JUSTO"
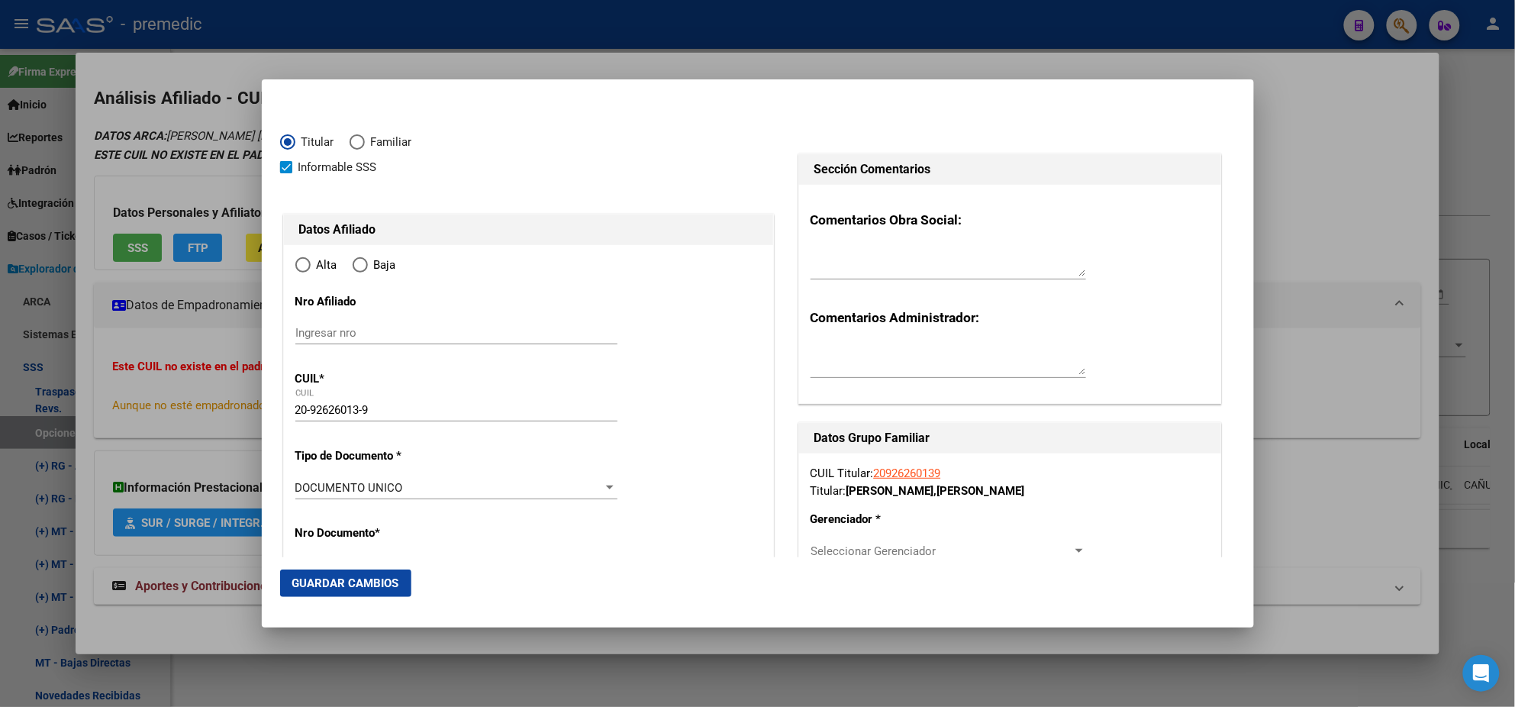
radio input "true"
click at [303, 482] on input "Ingresar fecha" at bounding box center [456, 491] width 322 height 24
type input "[DATE]"
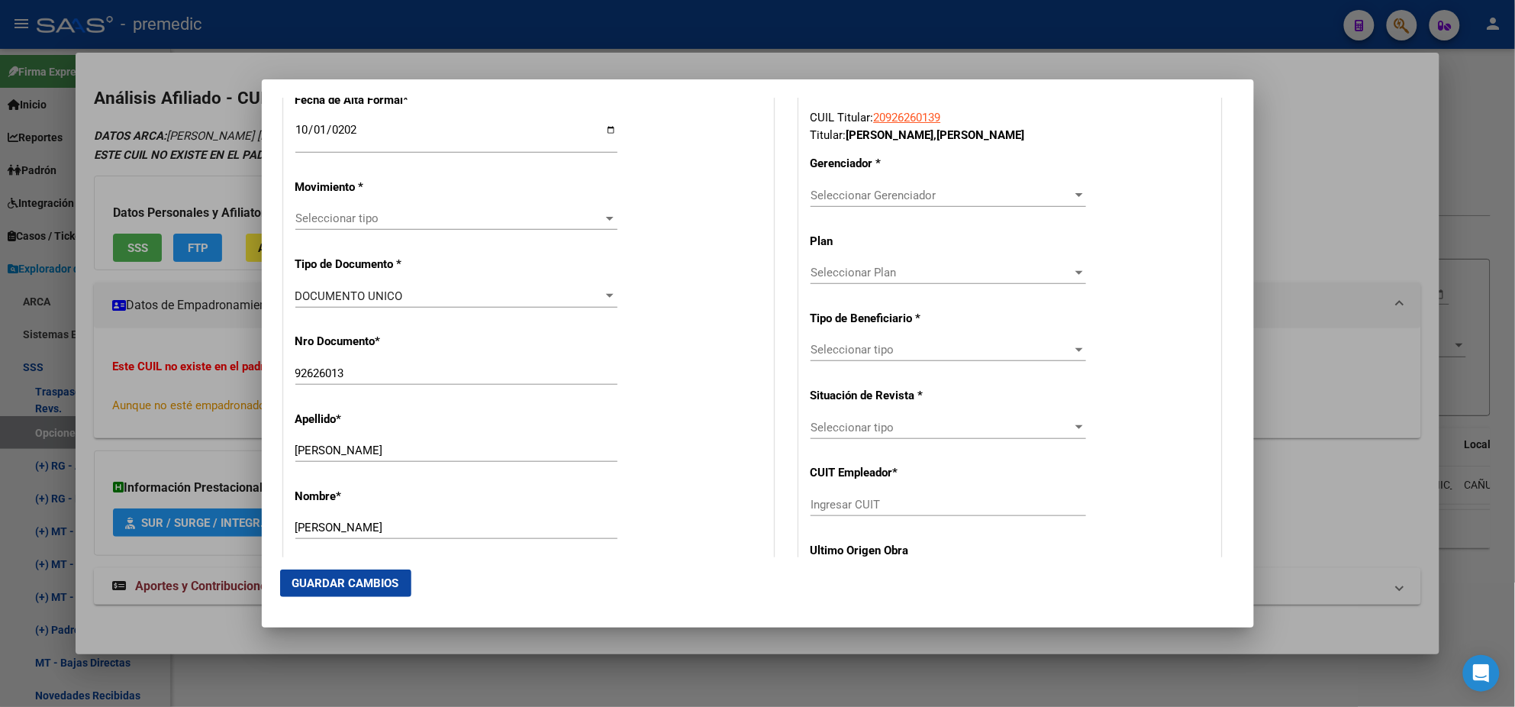
scroll to position [381, 0]
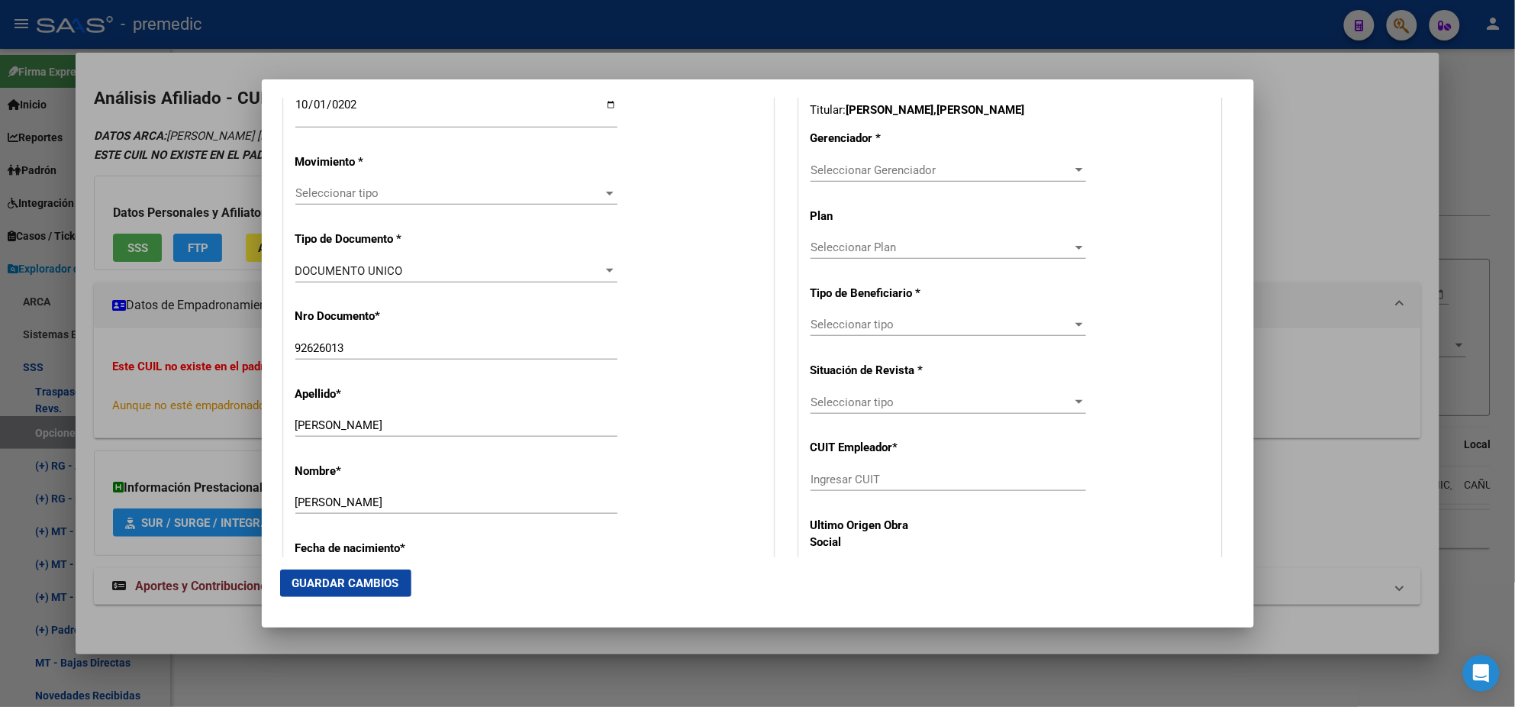
click at [325, 186] on span "Seleccionar tipo" at bounding box center [449, 193] width 308 height 14
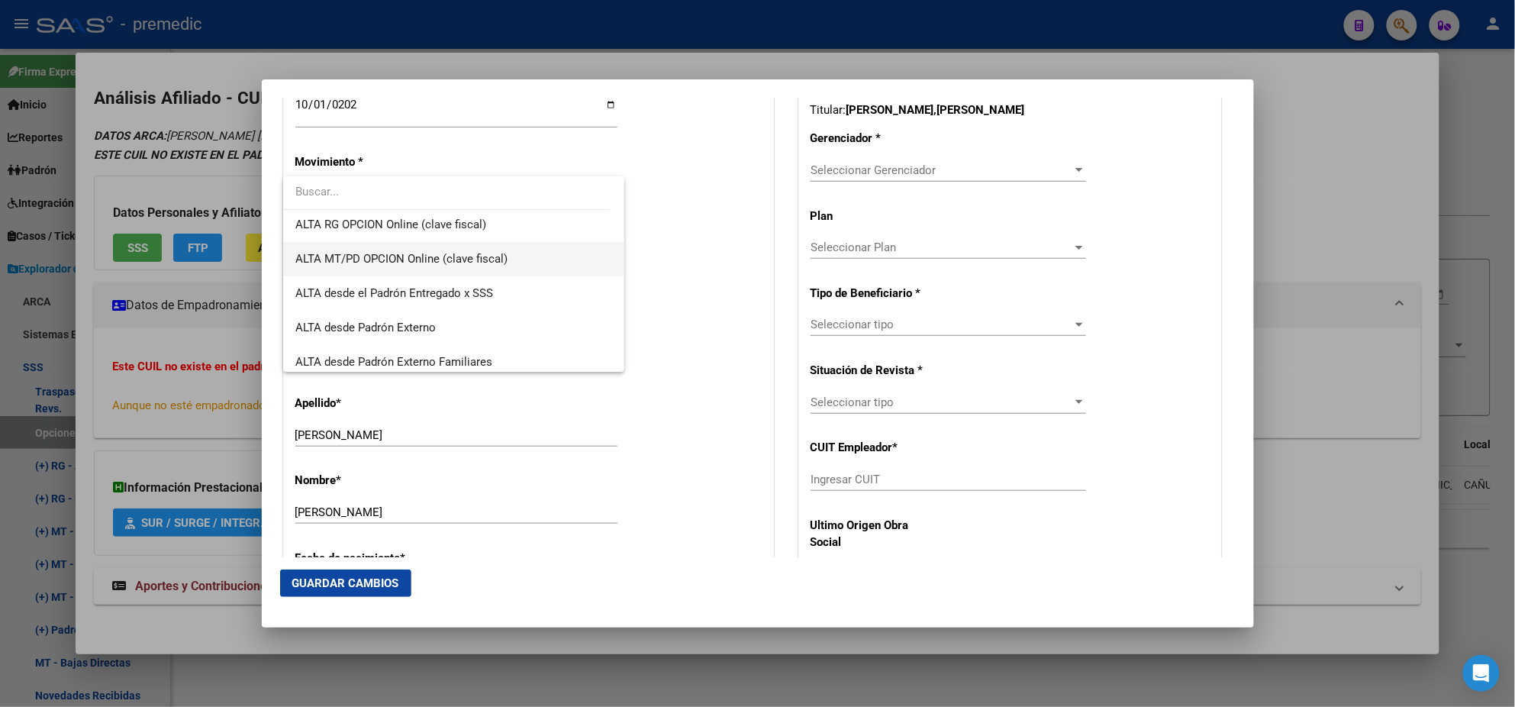
click at [437, 266] on span "ALTA MT/PD OPCION Online (clave fiscal)" at bounding box center [453, 259] width 317 height 34
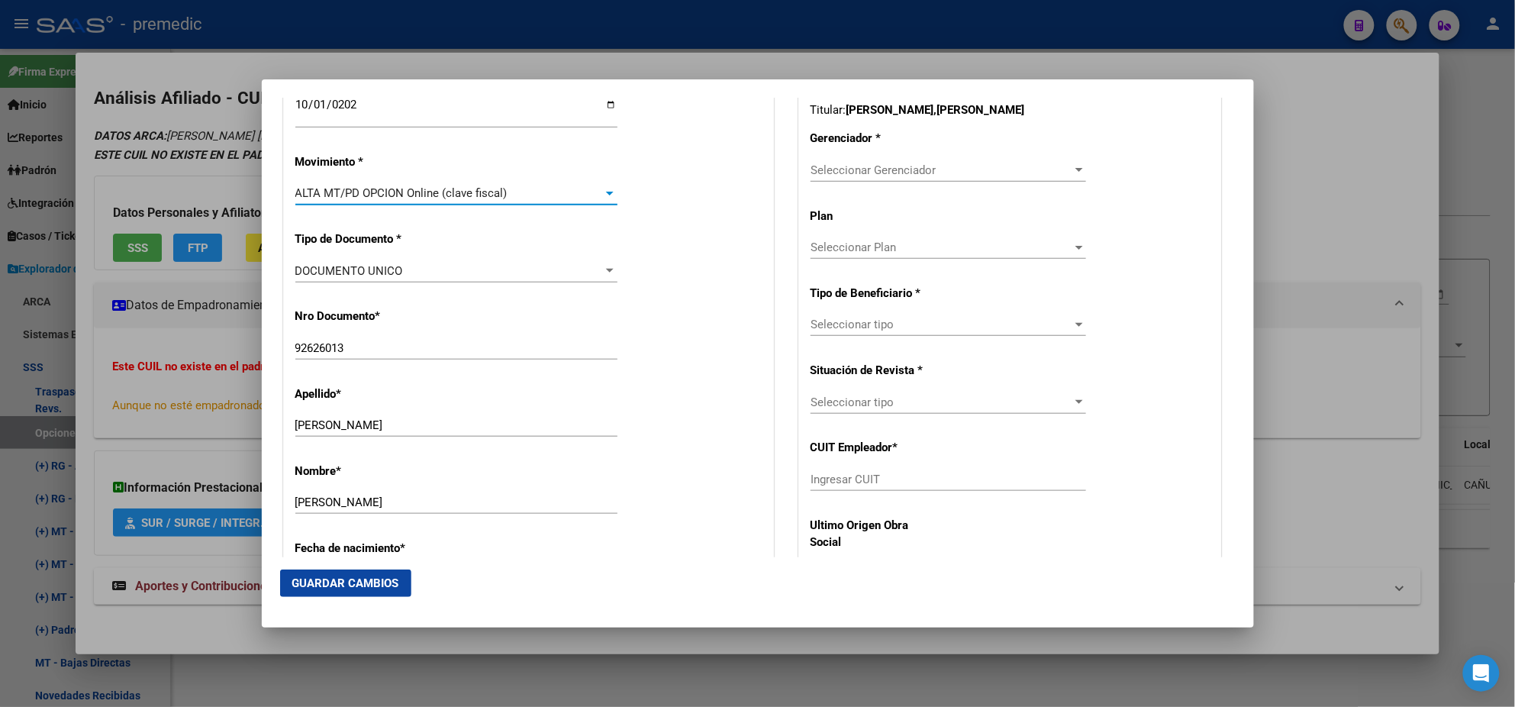
click at [441, 190] on span "ALTA MT/PD OPCION Online (clave fiscal)" at bounding box center [401, 193] width 212 height 14
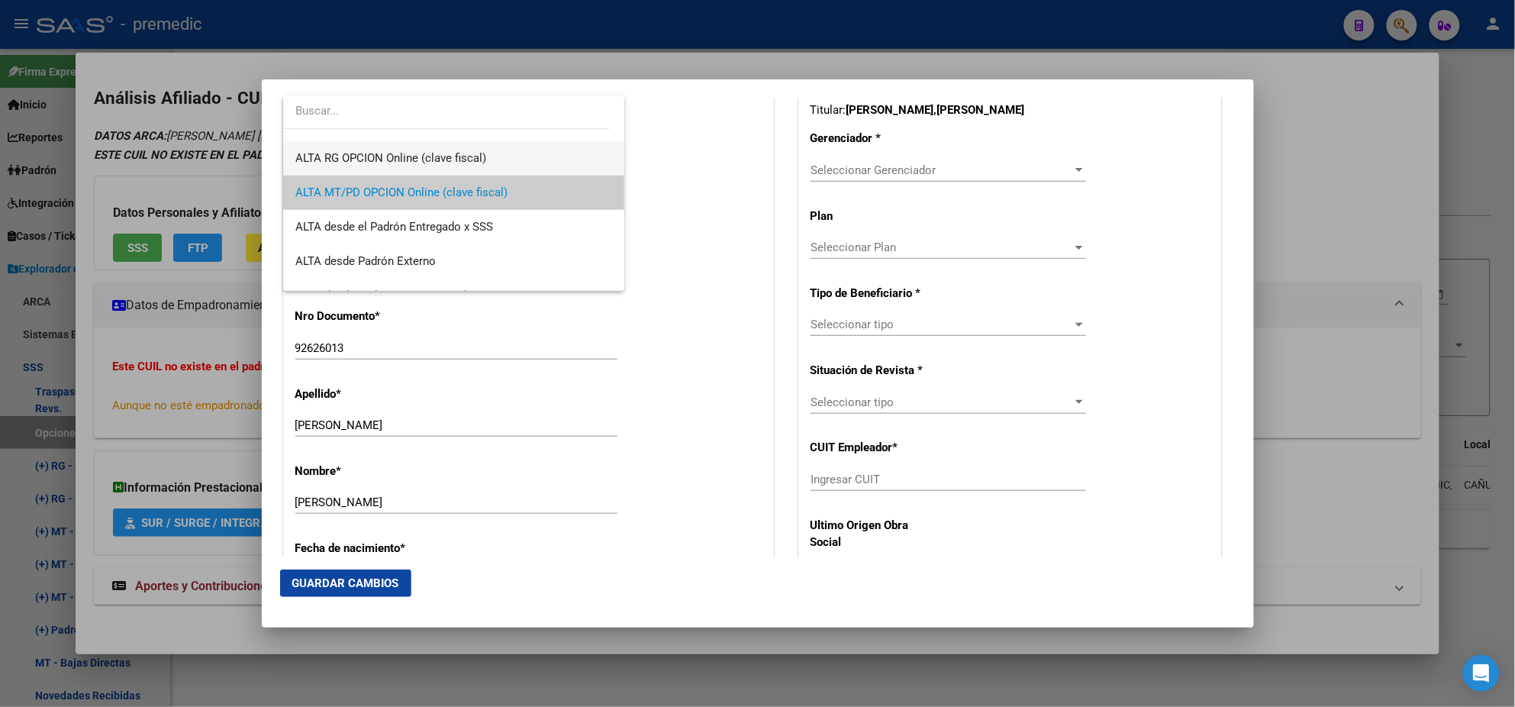
click at [430, 172] on span "ALTA RG OPCION Online (clave fiscal)" at bounding box center [453, 158] width 317 height 34
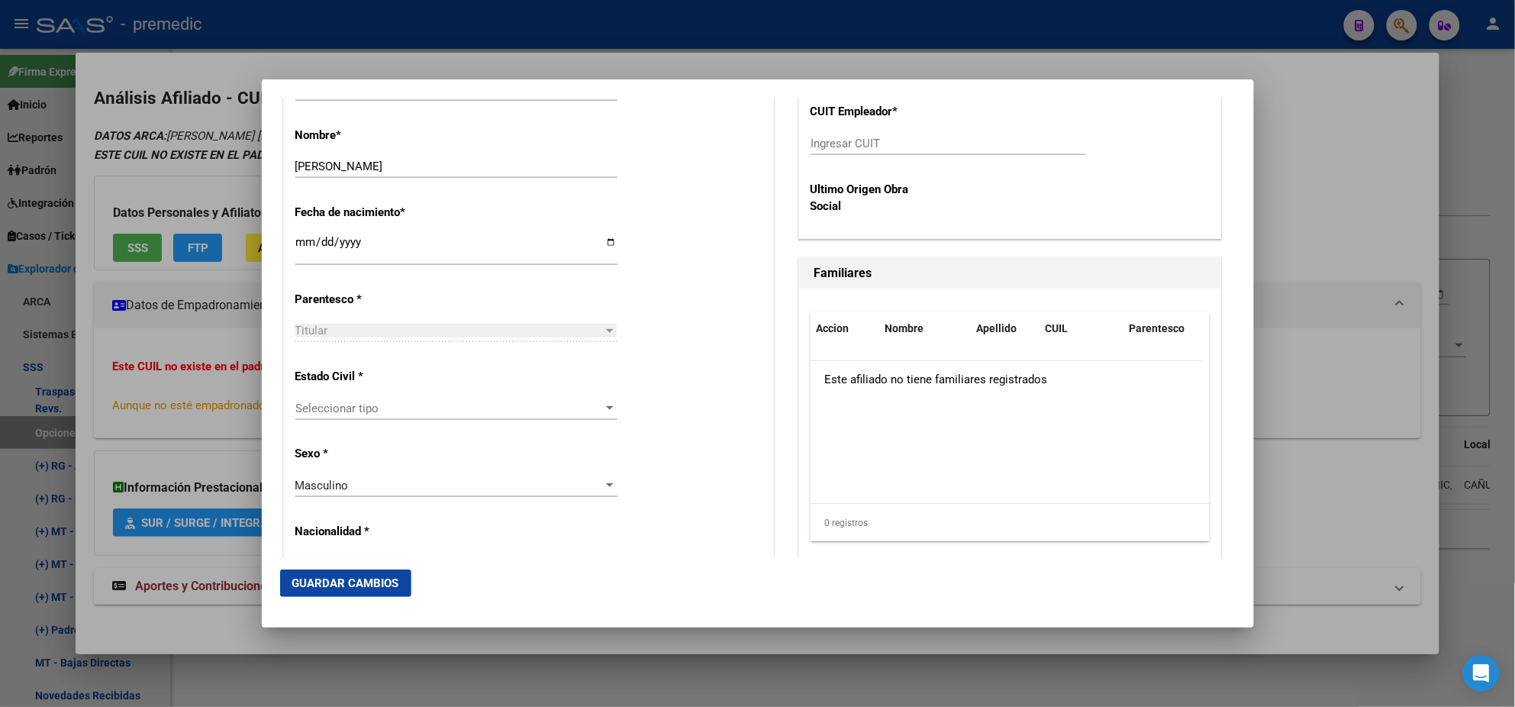
scroll to position [858, 0]
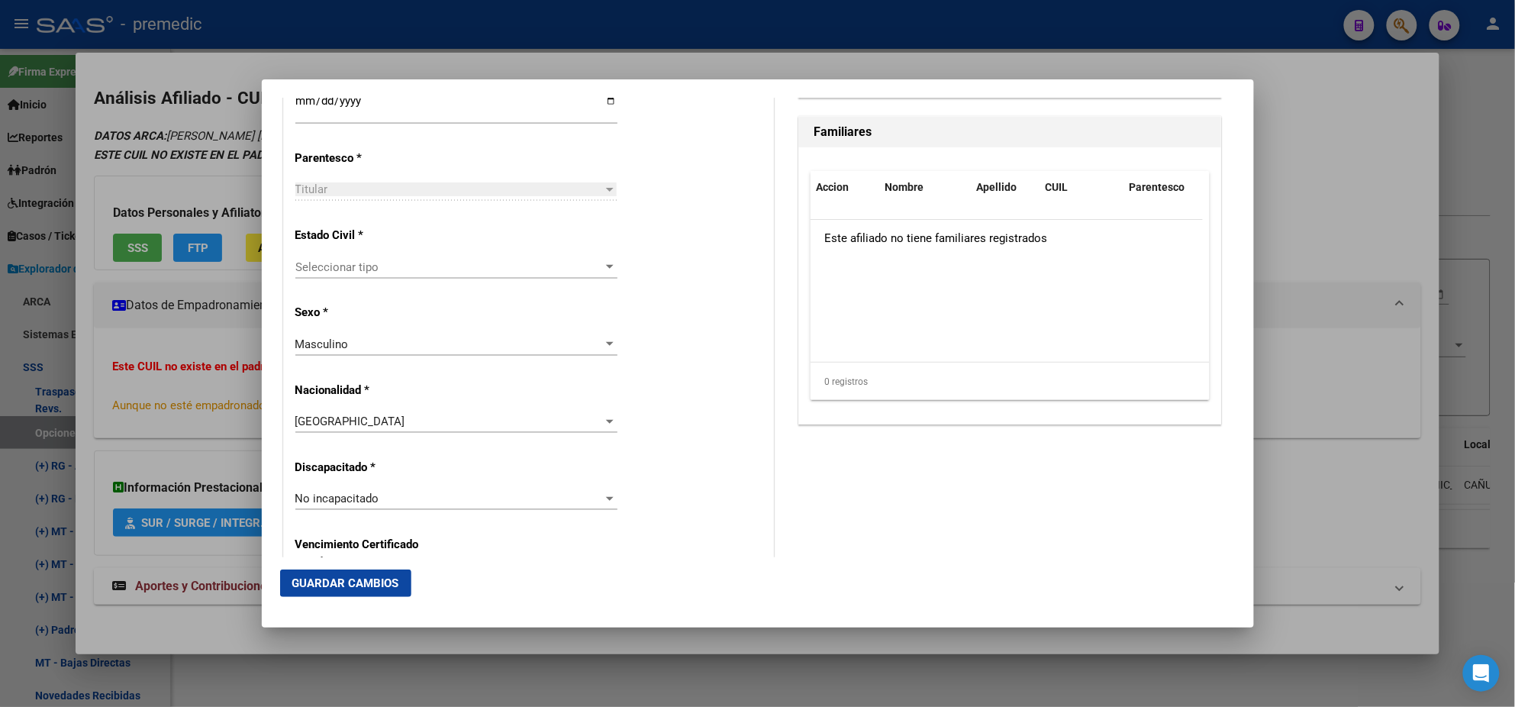
click at [433, 269] on span "Seleccionar tipo" at bounding box center [449, 267] width 308 height 14
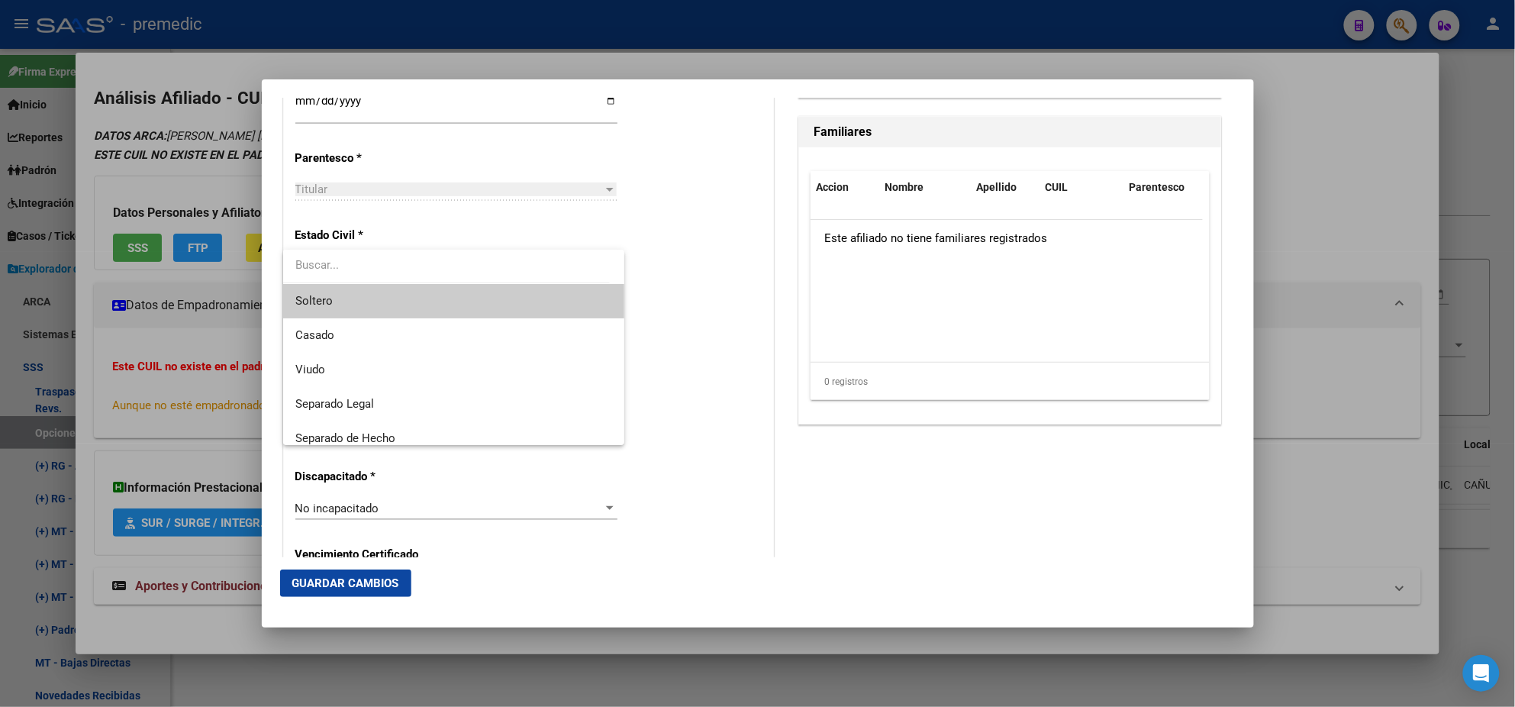
click at [406, 299] on span "Soltero" at bounding box center [453, 301] width 317 height 34
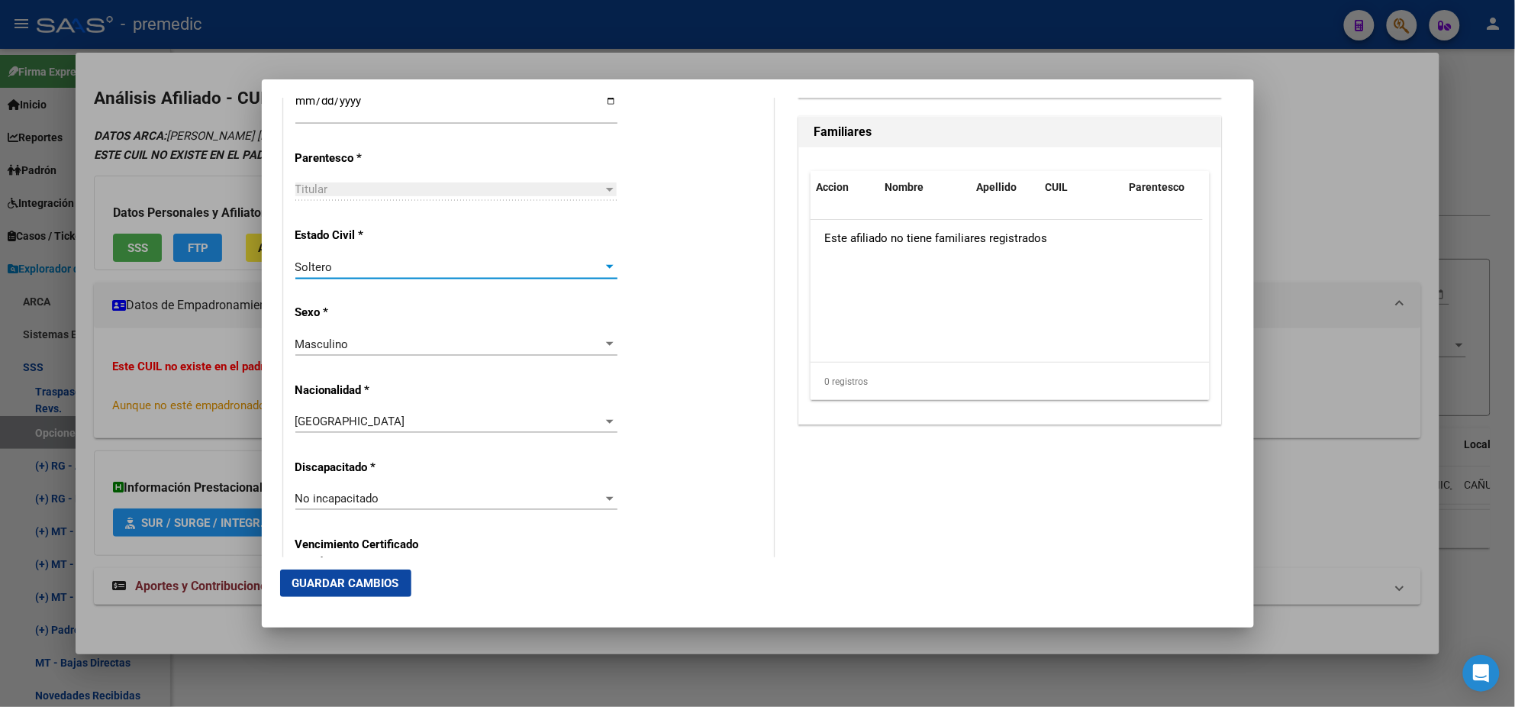
click at [412, 306] on p "Sexo *" at bounding box center [365, 313] width 140 height 18
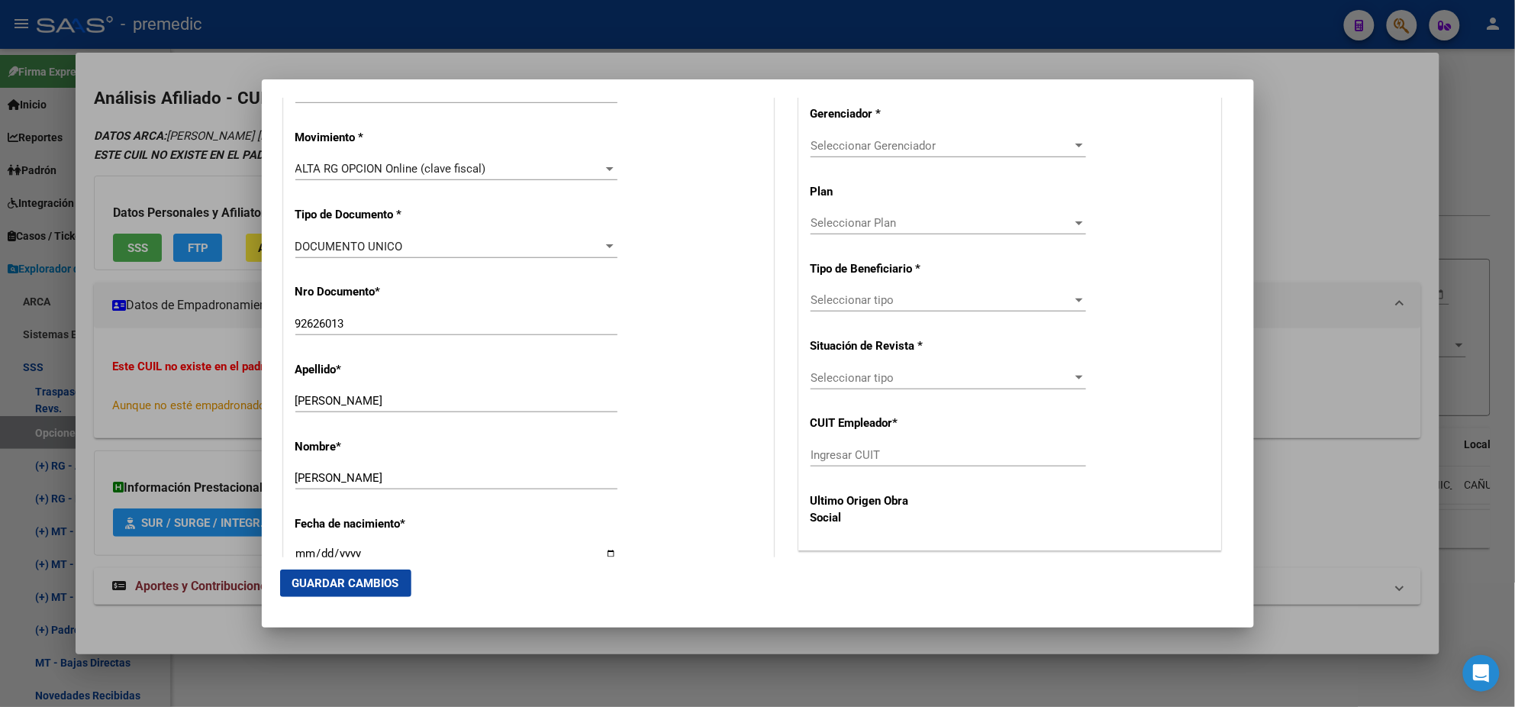
scroll to position [381, 0]
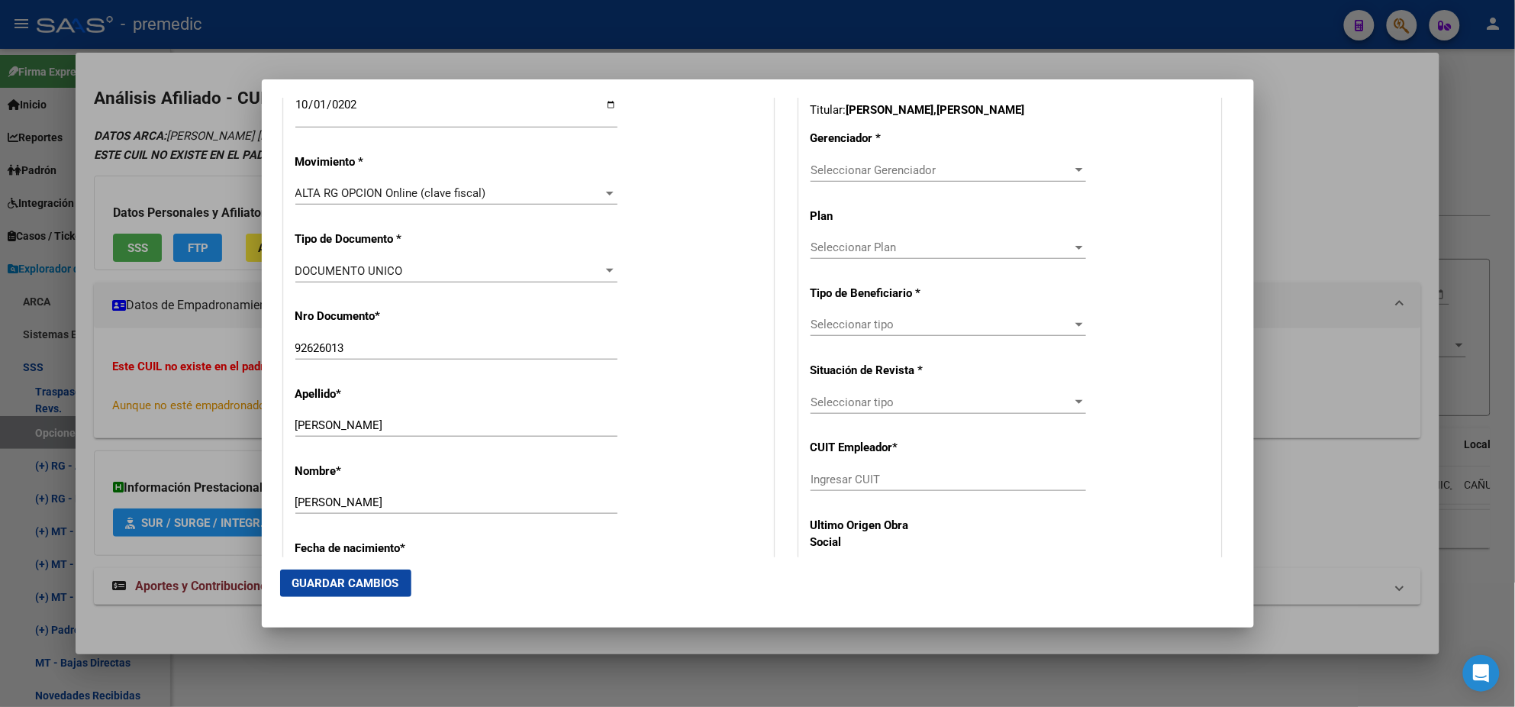
click at [840, 176] on div "Seleccionar Gerenciador Seleccionar Gerenciador" at bounding box center [949, 170] width 276 height 23
click at [838, 194] on span "A05 - Premedic" at bounding box center [926, 204] width 247 height 34
click at [837, 327] on span "Seleccionar tipo" at bounding box center [942, 325] width 262 height 14
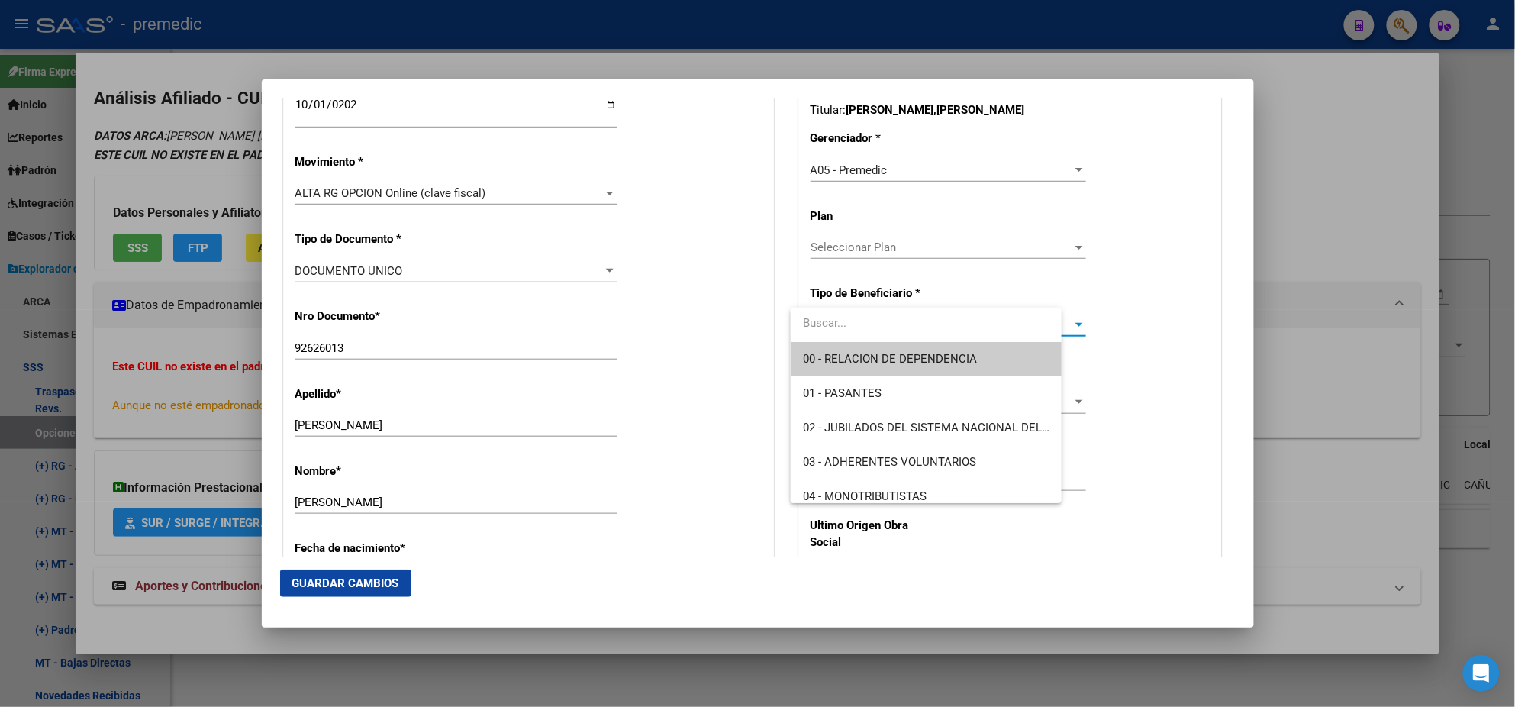
click at [837, 352] on span "00 - RELACION DE DEPENDENCIA" at bounding box center [890, 359] width 174 height 14
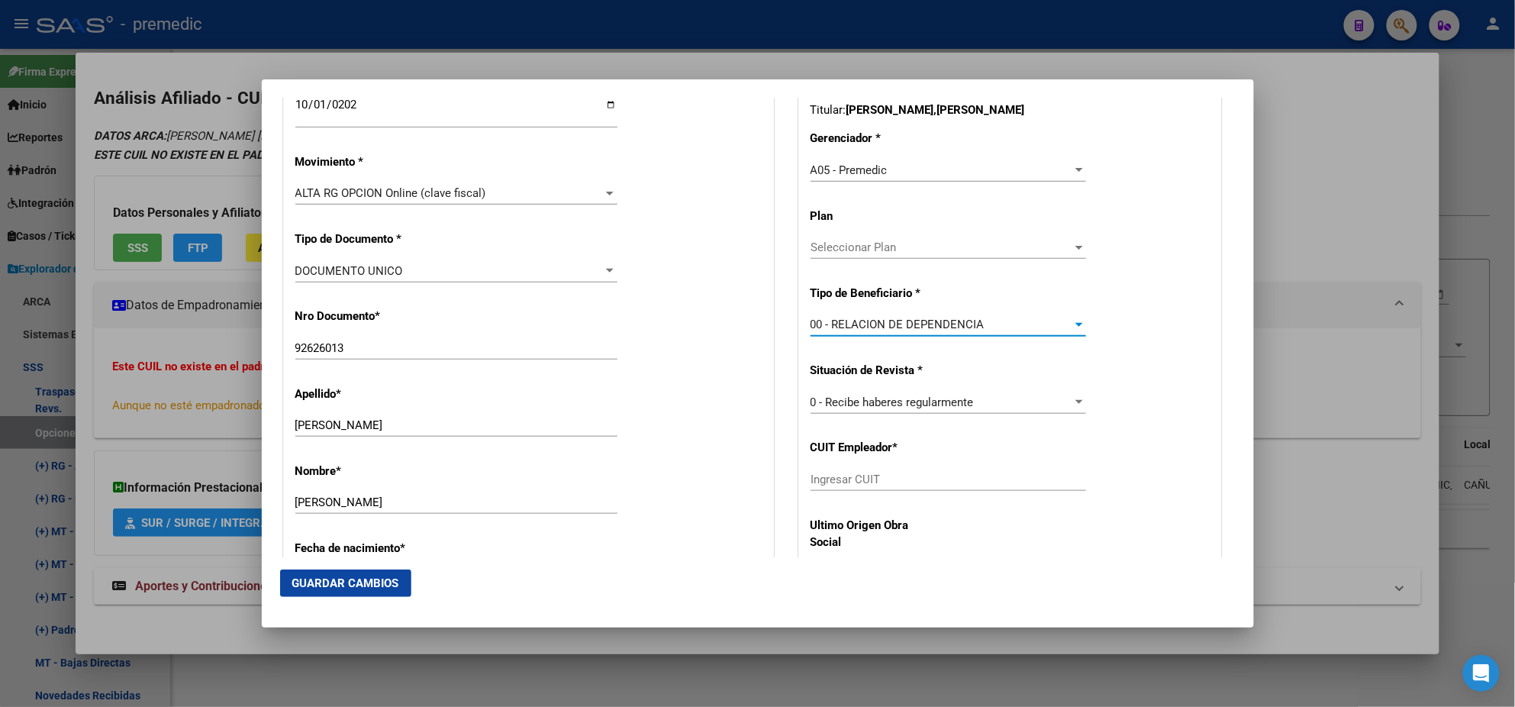
click at [830, 482] on input "Ingresar CUIT" at bounding box center [949, 479] width 276 height 14
paste input "30-71773600-8"
type input "30-71773600-8"
click at [363, 577] on span "Guardar Cambios" at bounding box center [345, 583] width 107 height 14
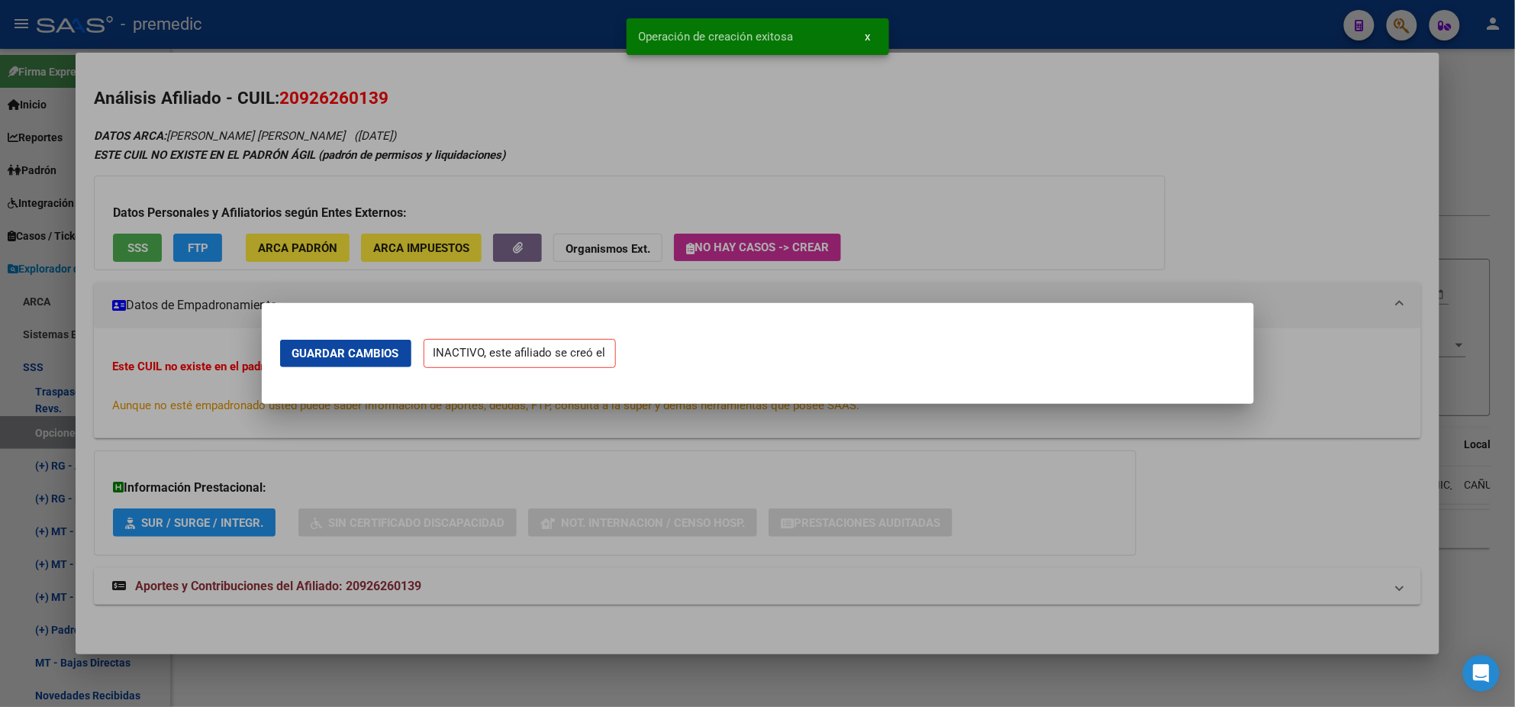
scroll to position [0, 0]
click at [76, 418] on div at bounding box center [757, 353] width 1515 height 707
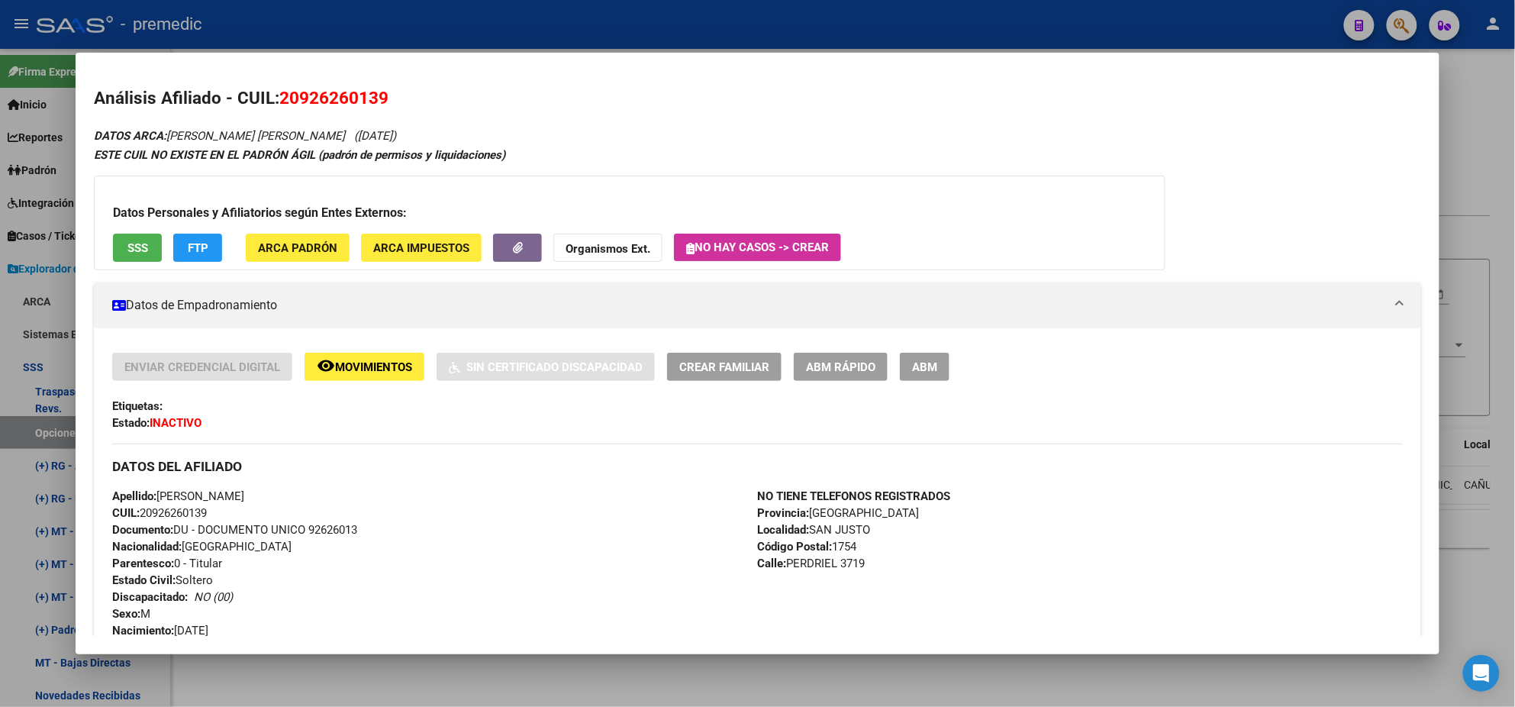
click at [1130, 501] on div "NO TIENE TELEFONOS REGISTRADOS Provincia: [GEOGRAPHIC_DATA] Localidad: [GEOGRAP…" at bounding box center [1080, 572] width 645 height 168
click at [37, 426] on div at bounding box center [757, 353] width 1515 height 707
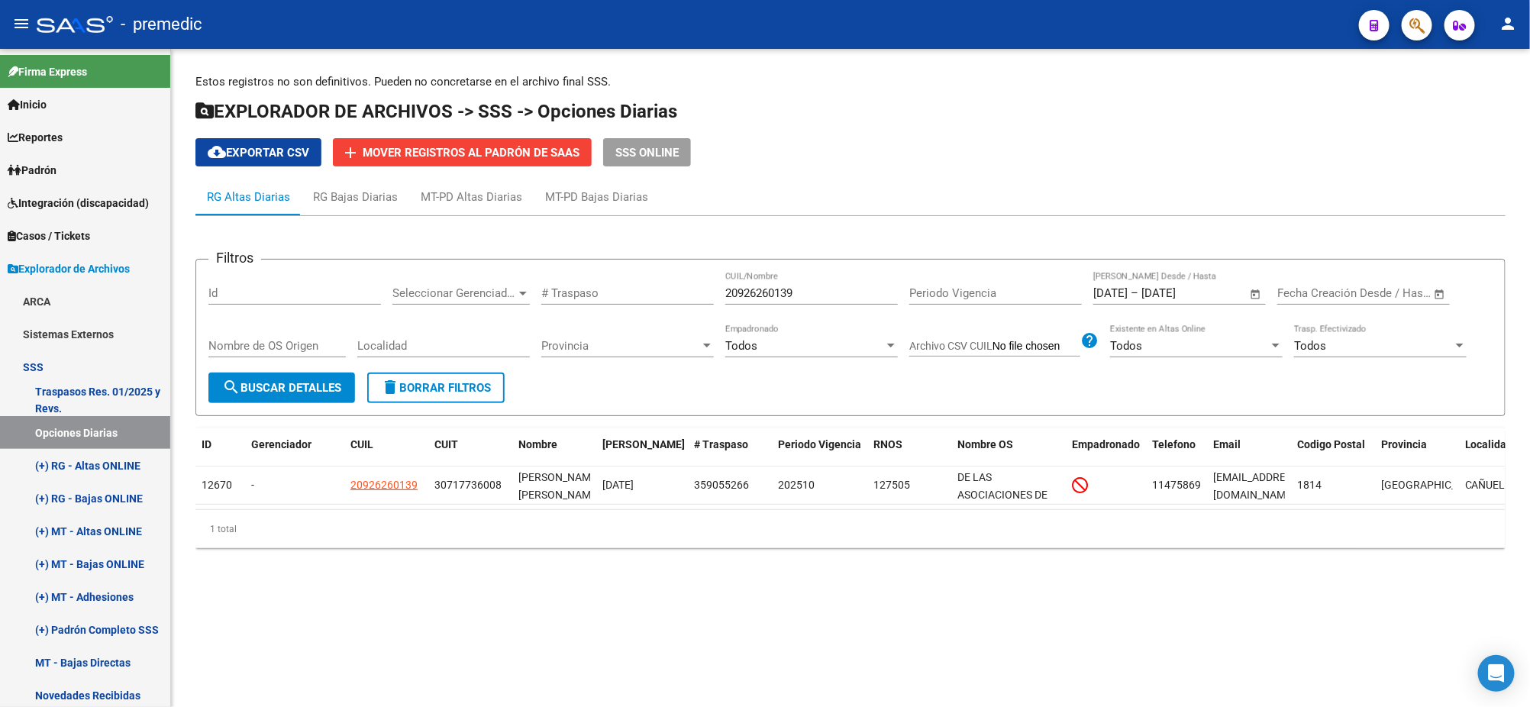
click at [266, 385] on span "search Buscar Detalles" at bounding box center [281, 388] width 119 height 14
drag, startPoint x: 809, startPoint y: 289, endPoint x: 705, endPoint y: 289, distance: 104.6
click at [705, 289] on div "Filtros Id Seleccionar Gerenciador Seleccionar Gerenciador # Traspaso 209262601…" at bounding box center [850, 322] width 1284 height 101
paste input "7291958120"
type input "27291958120"
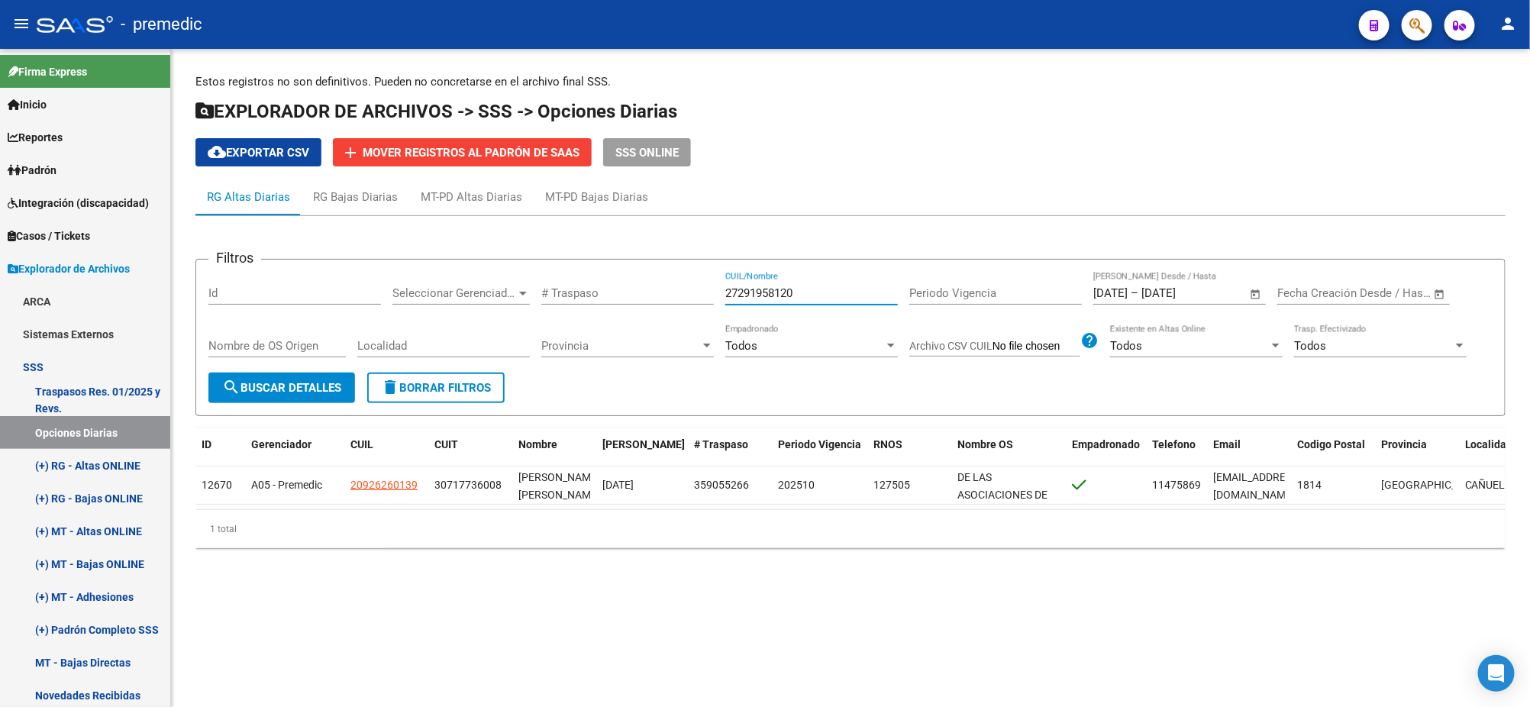
click at [286, 388] on span "search Buscar Detalles" at bounding box center [281, 388] width 119 height 14
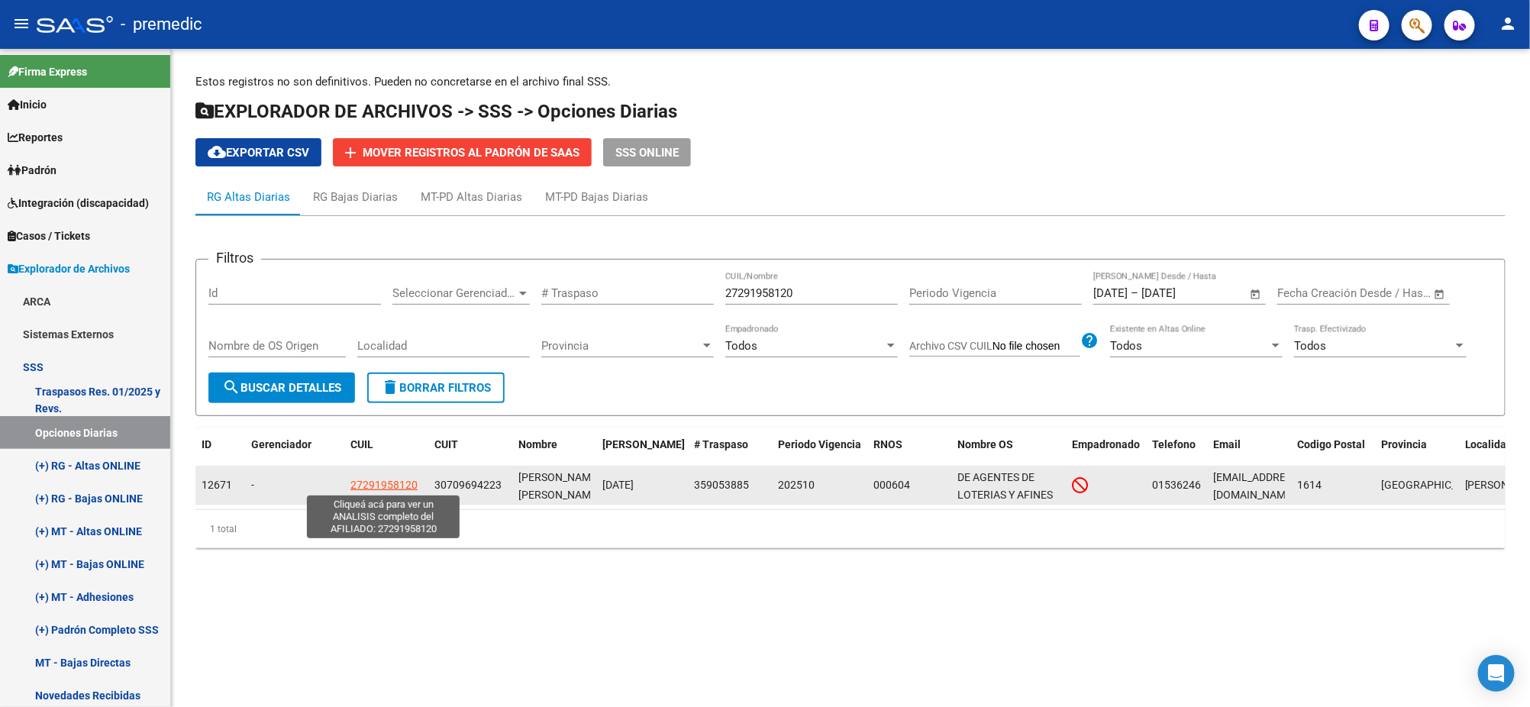
click at [368, 479] on span "27291958120" at bounding box center [383, 485] width 67 height 12
type textarea "27291958120"
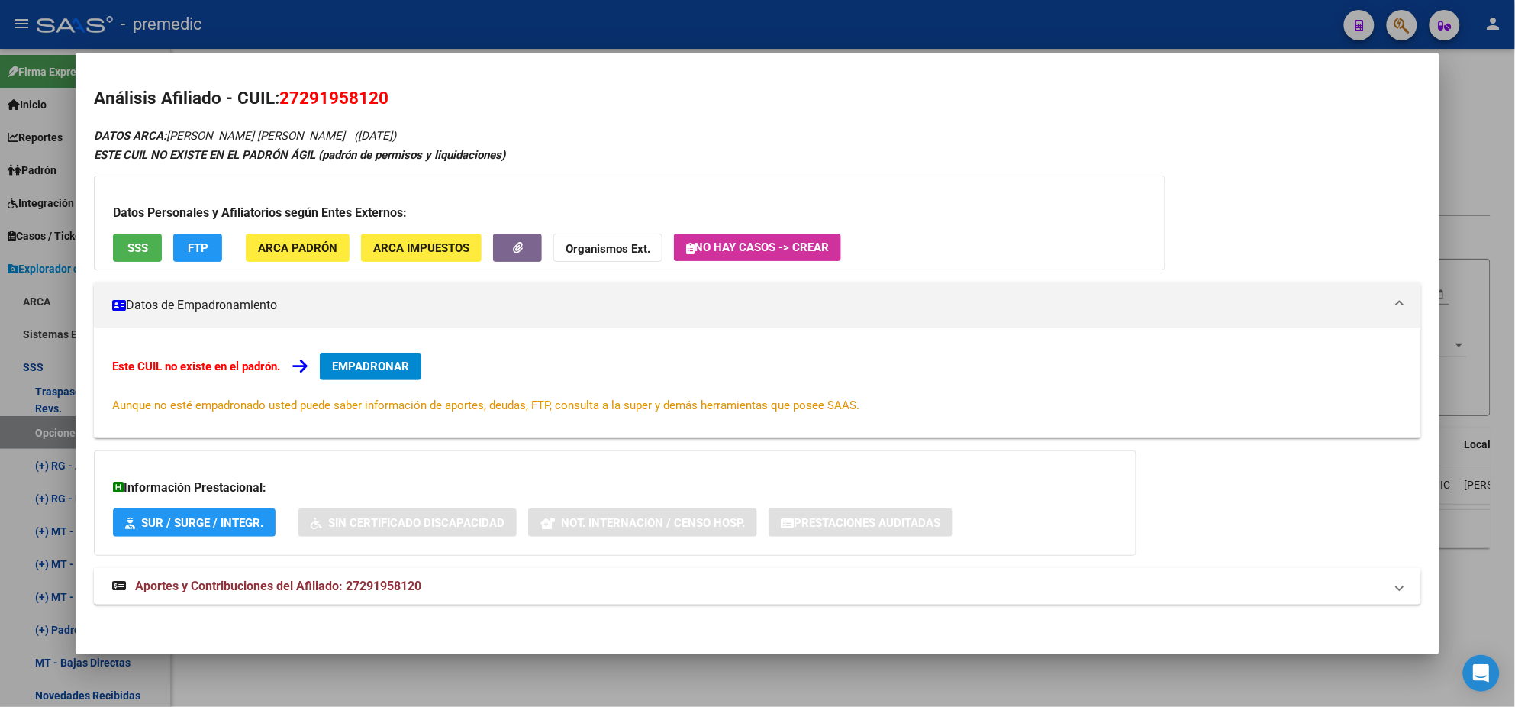
click at [372, 353] on button "EMPADRONAR" at bounding box center [371, 366] width 102 height 27
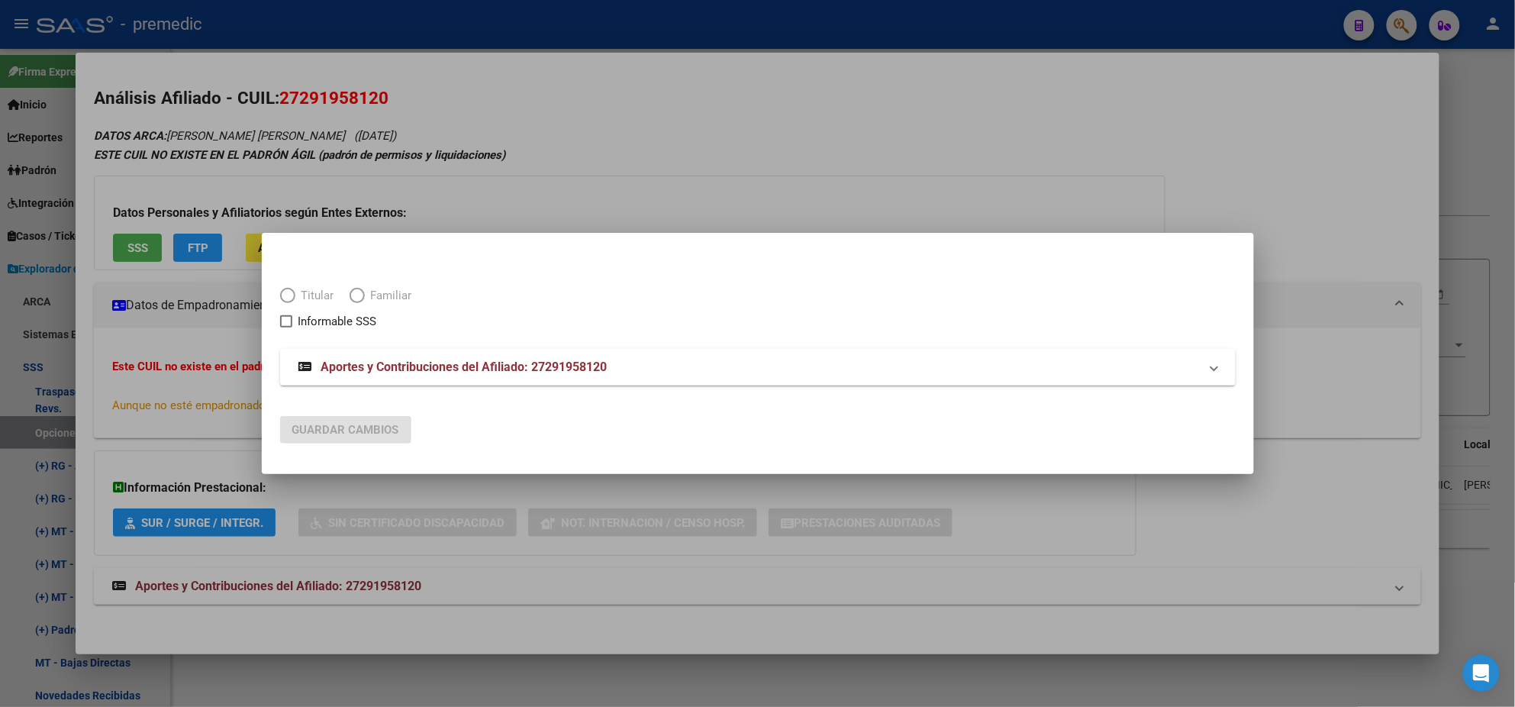
click at [298, 302] on span "Titular" at bounding box center [314, 296] width 39 height 18
click at [295, 302] on input "Titular" at bounding box center [287, 295] width 15 height 15
radio input "true"
checkbox input "true"
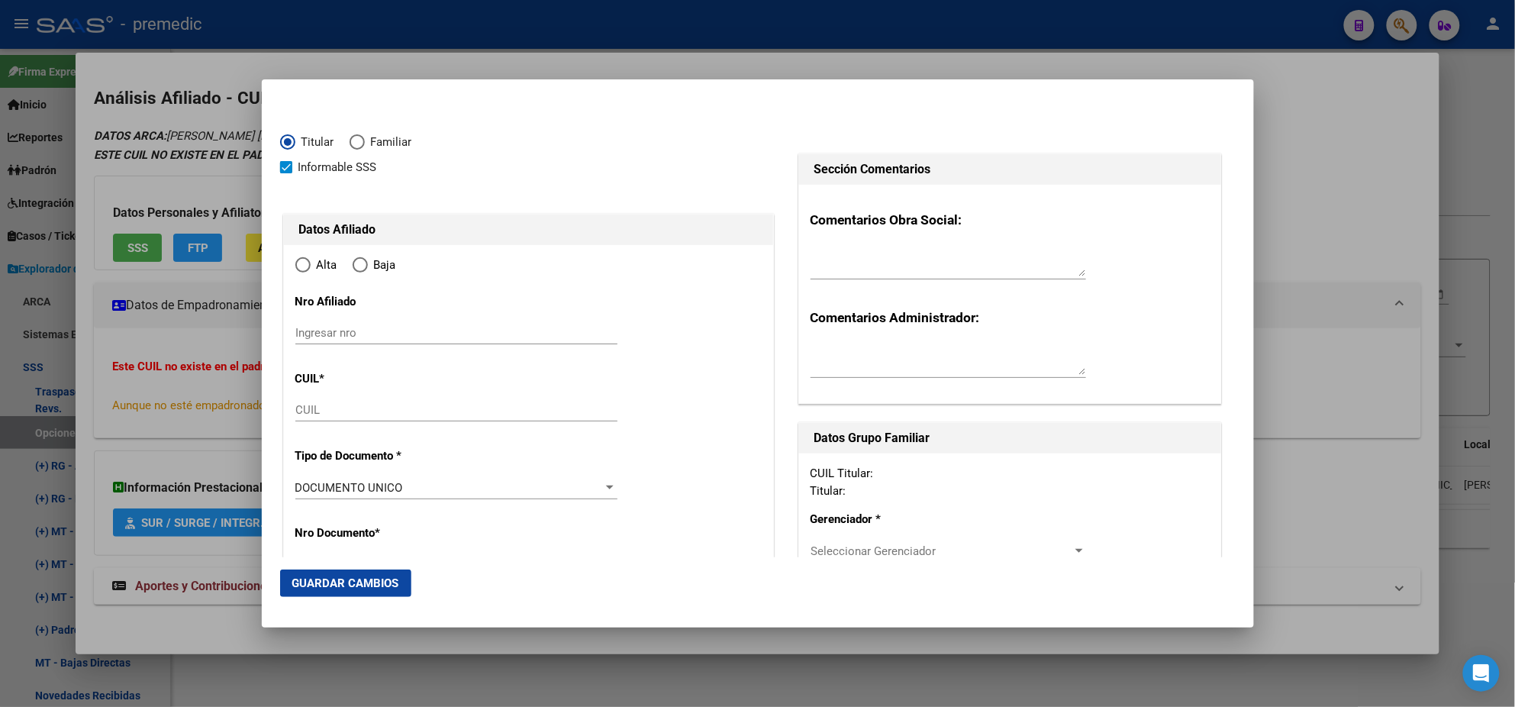
type input "27-29195812-0"
radio input "true"
type input "29195812"
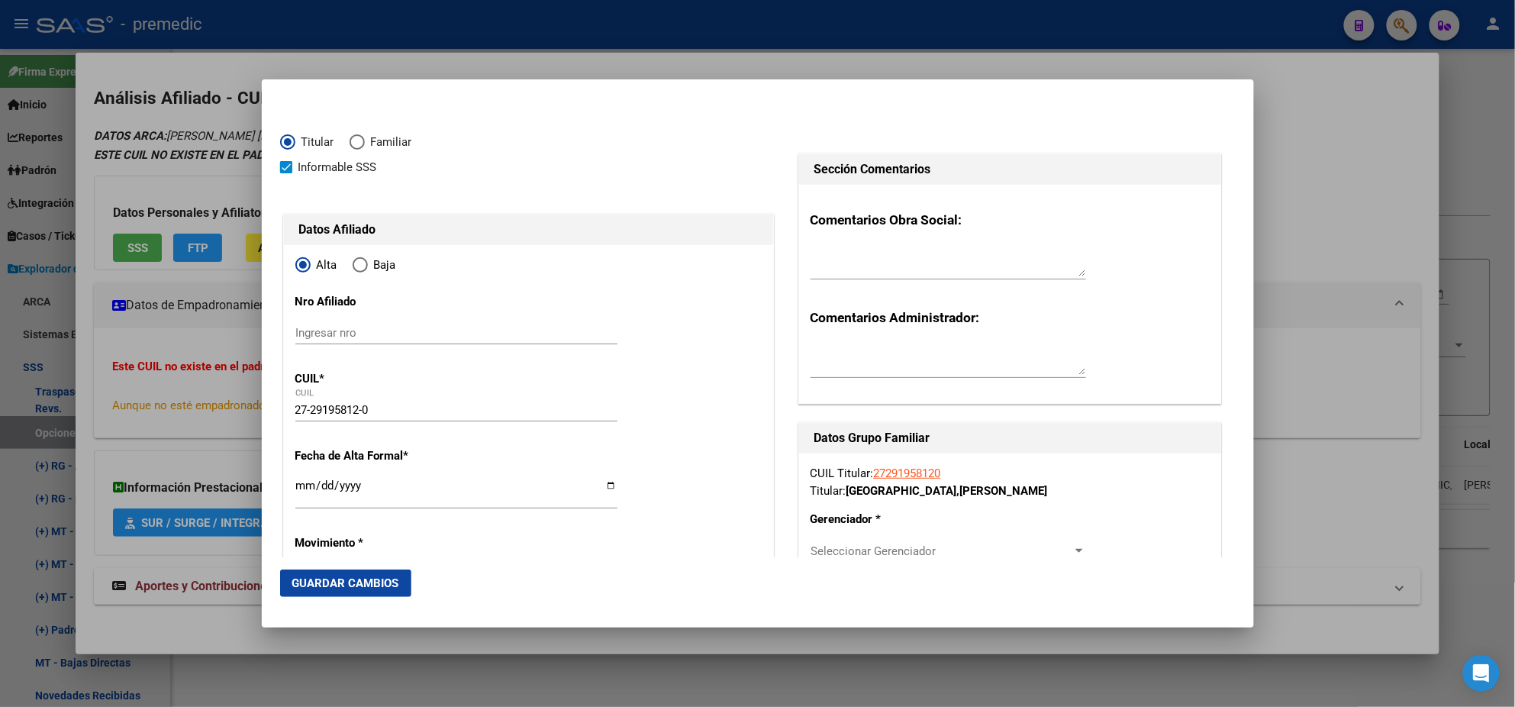
click at [301, 485] on input "Ingresar fecha" at bounding box center [456, 491] width 322 height 24
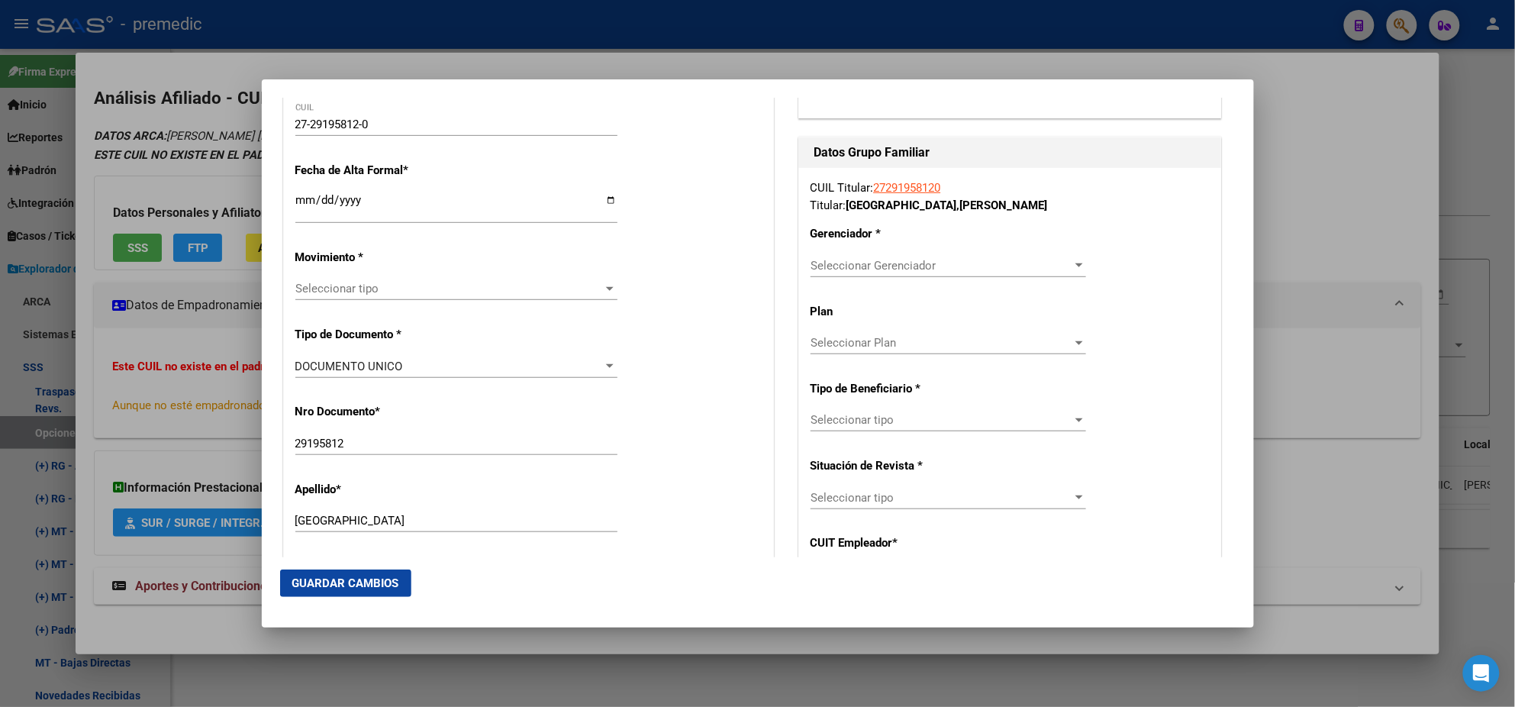
scroll to position [381, 0]
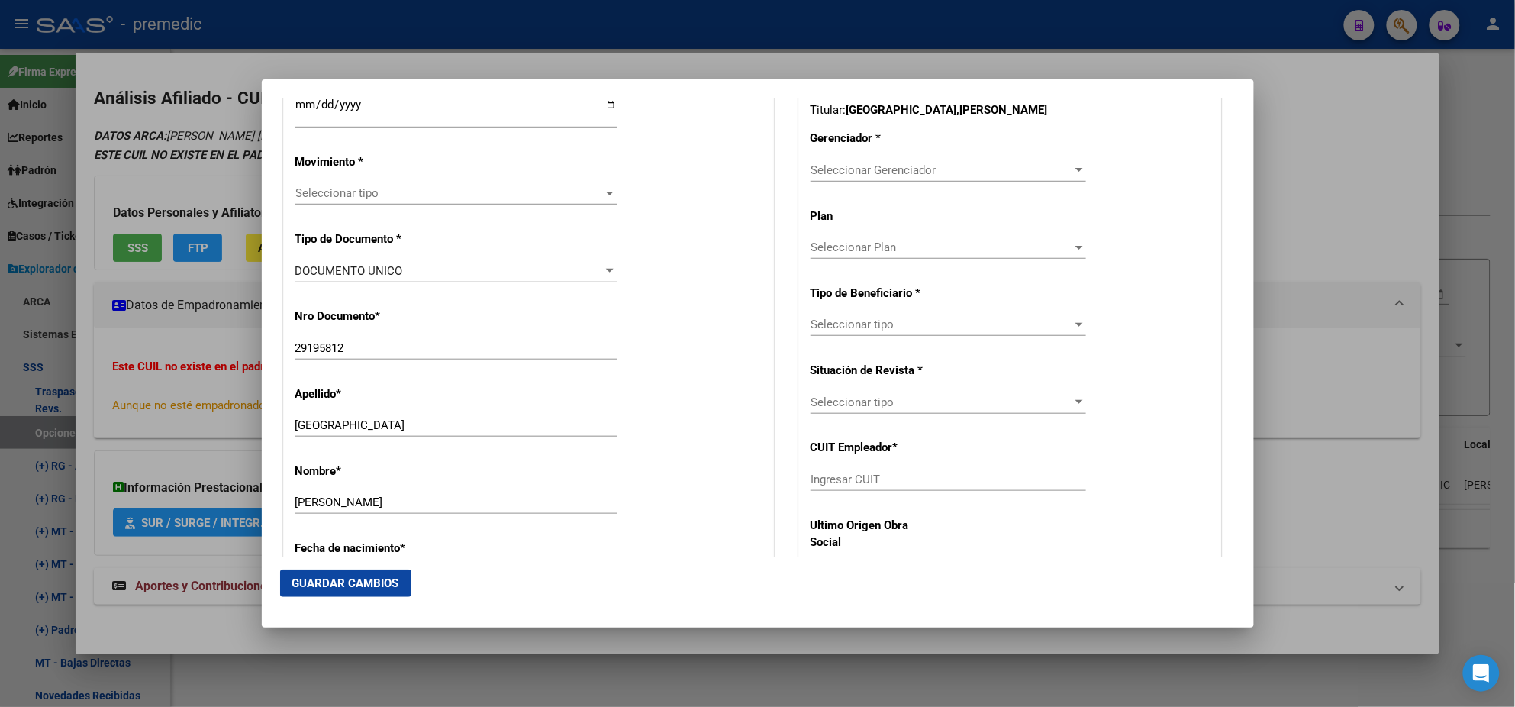
click at [324, 198] on span "Seleccionar tipo" at bounding box center [449, 193] width 308 height 14
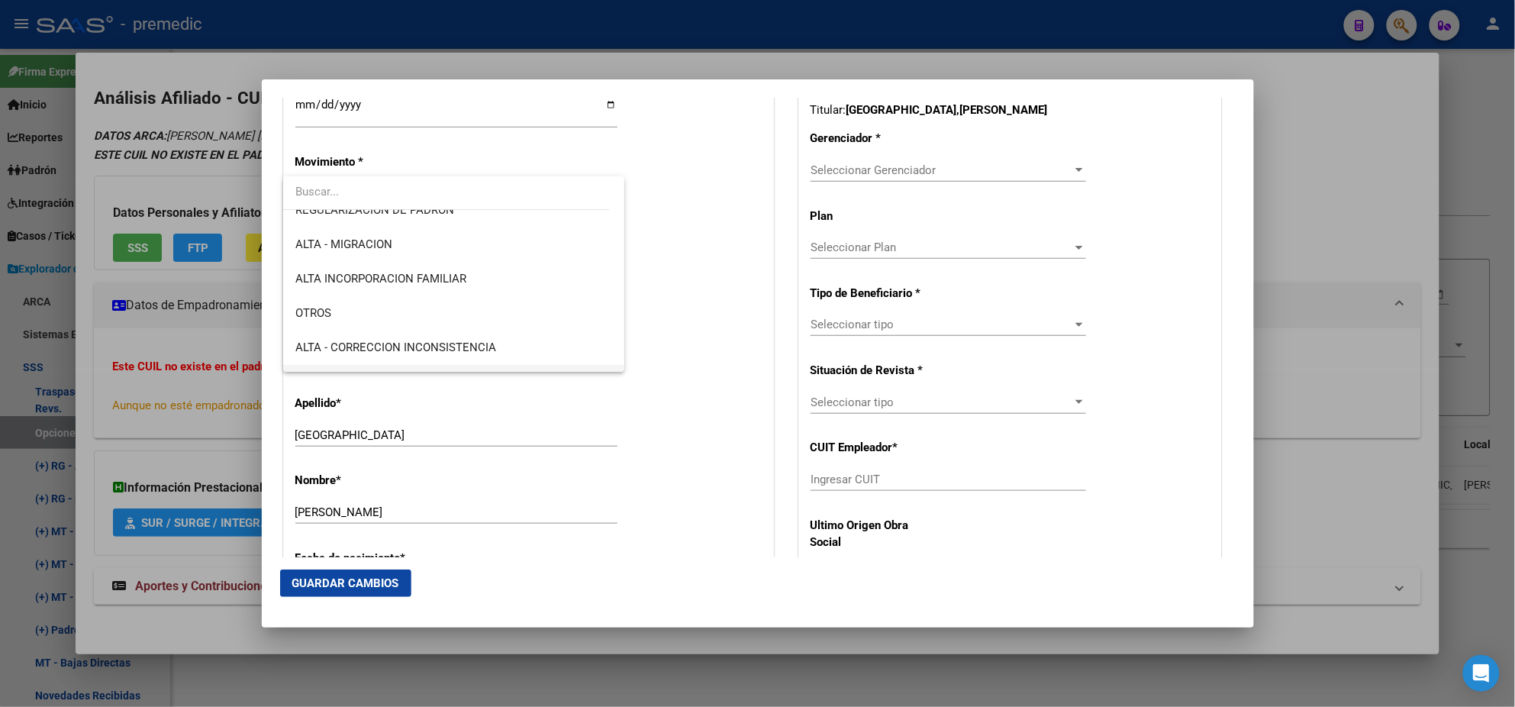
scroll to position [285, 0]
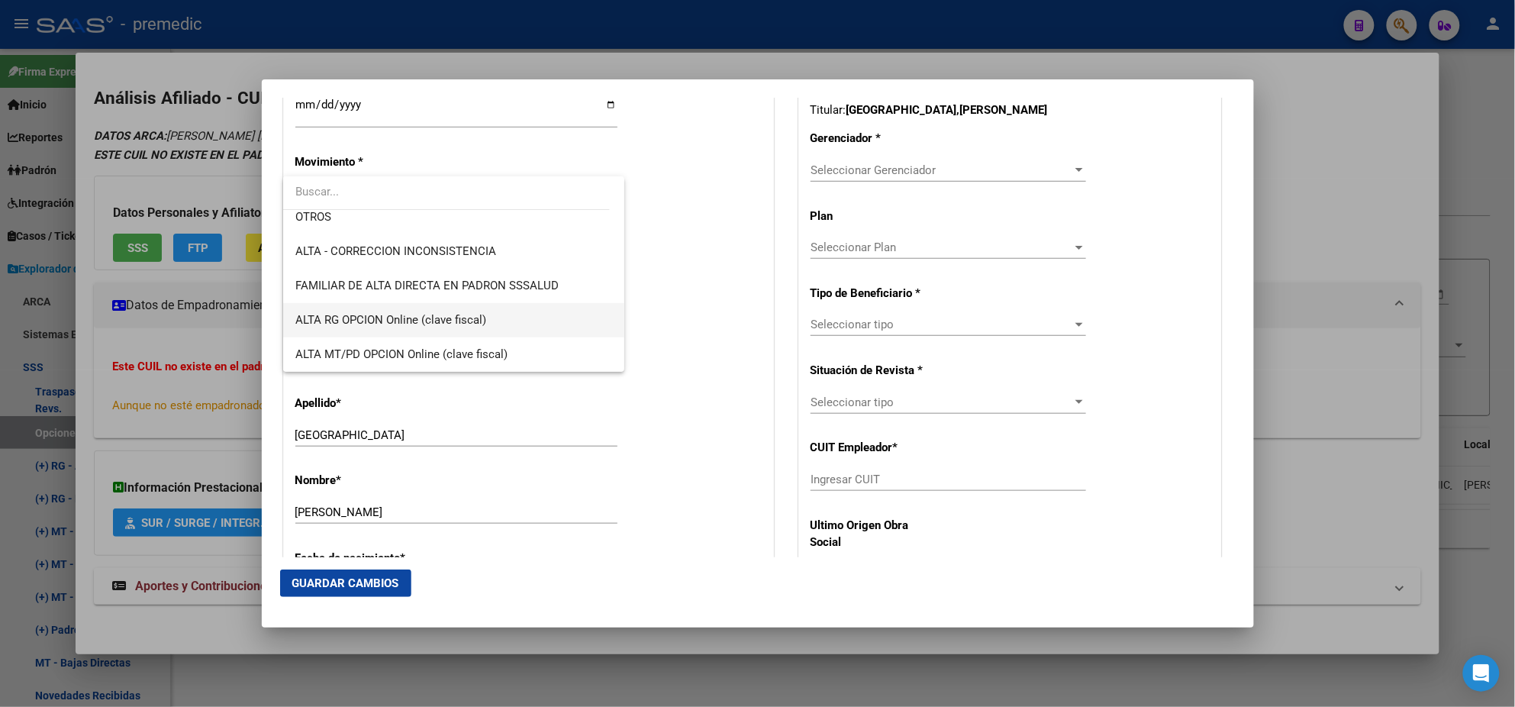
click at [476, 316] on span "ALTA RG OPCION Online (clave fiscal)" at bounding box center [390, 320] width 191 height 14
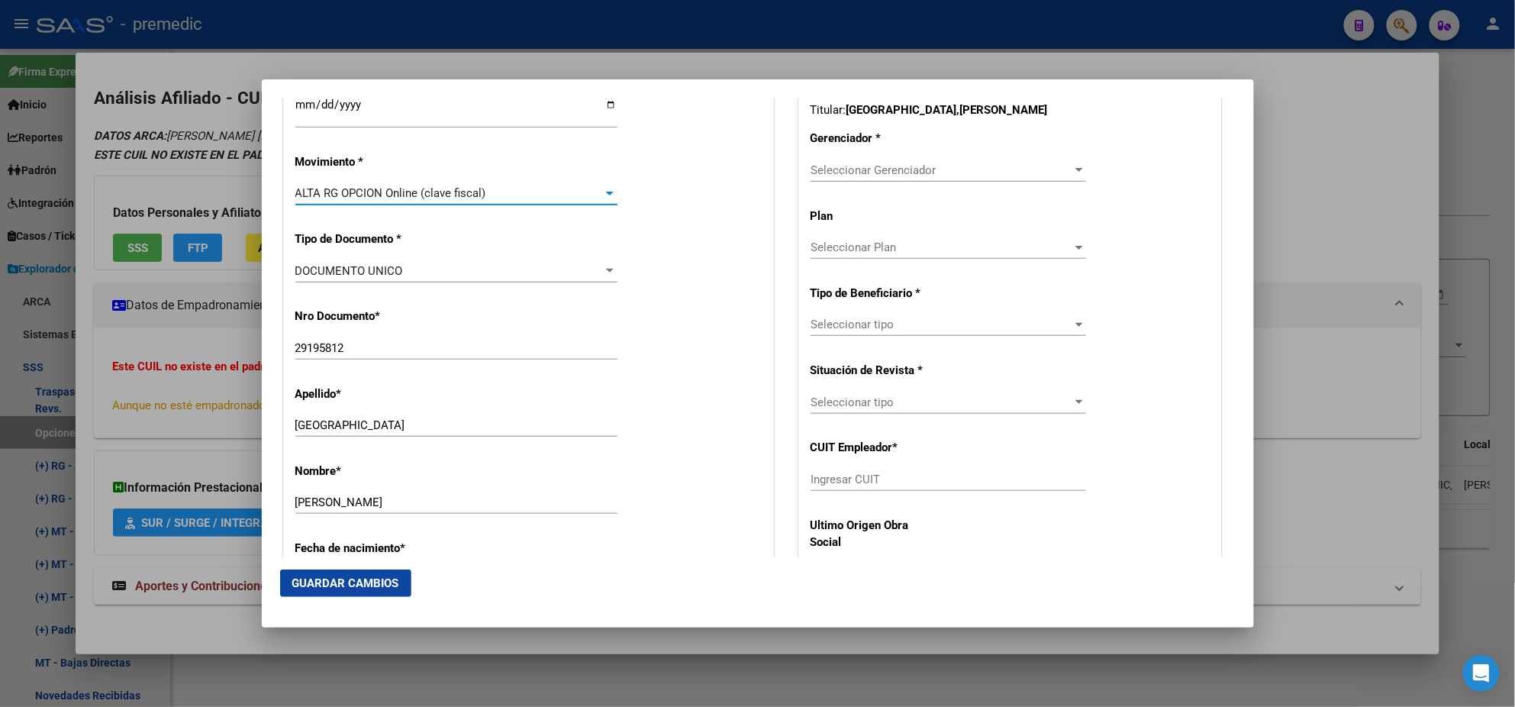
click at [476, 316] on div "Nro Documento * 29195812 Ingresar nro" at bounding box center [528, 334] width 466 height 77
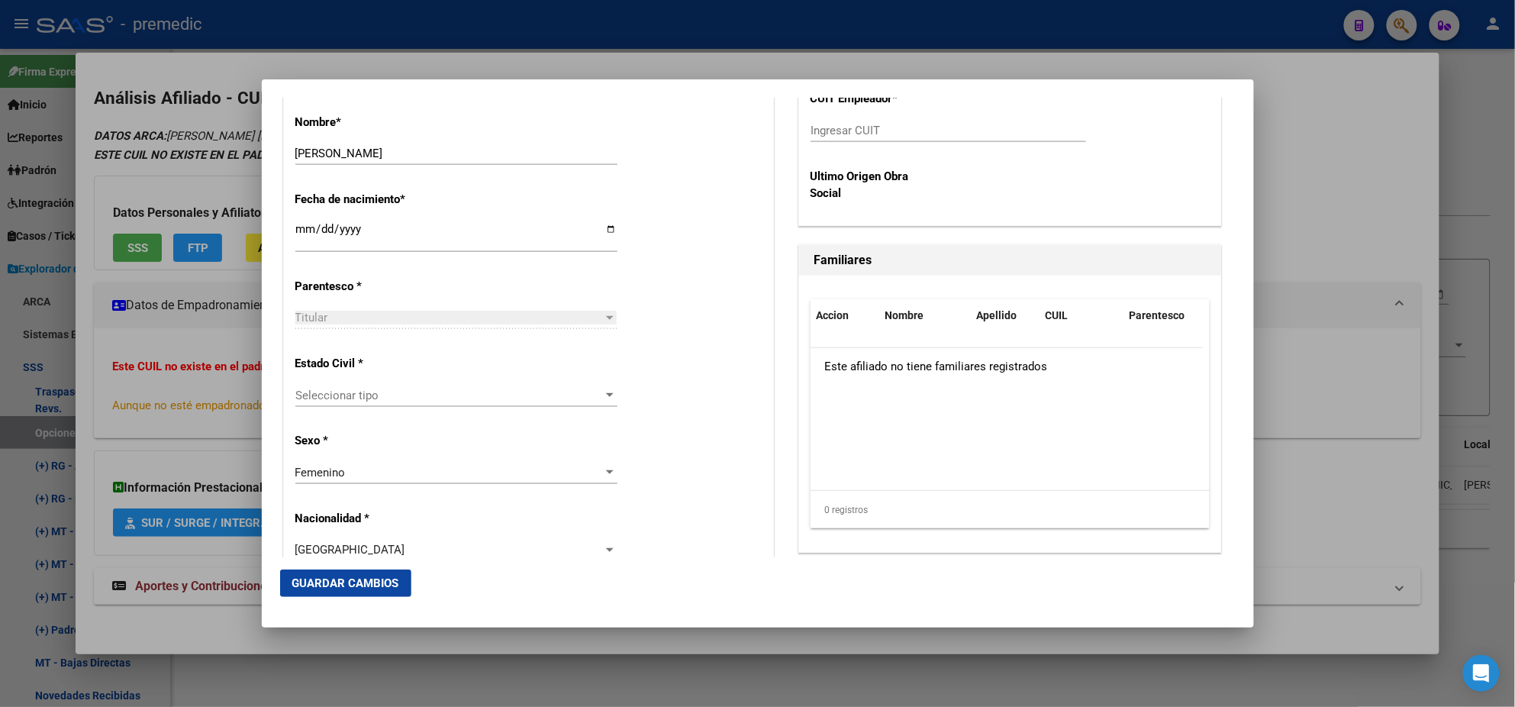
scroll to position [763, 0]
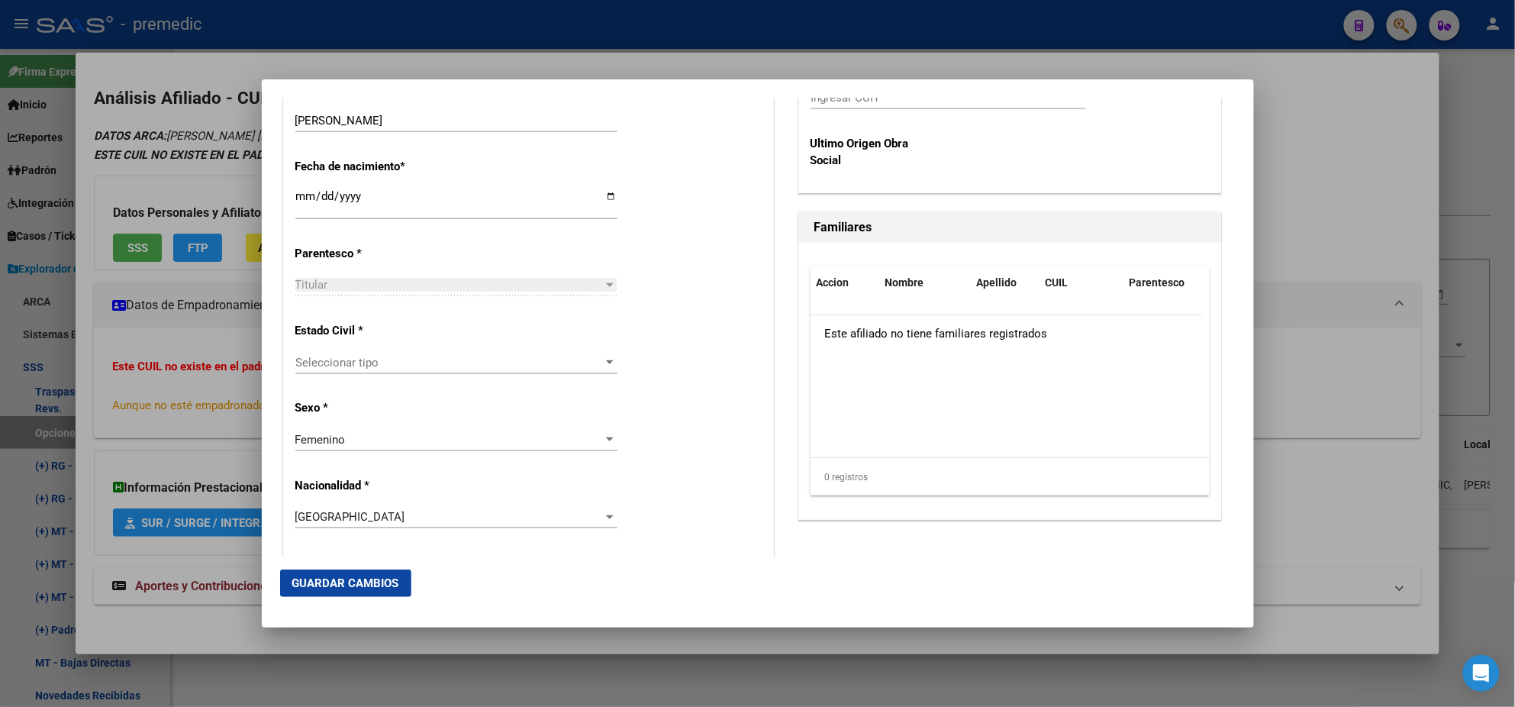
click at [463, 359] on span "Seleccionar tipo" at bounding box center [449, 363] width 308 height 14
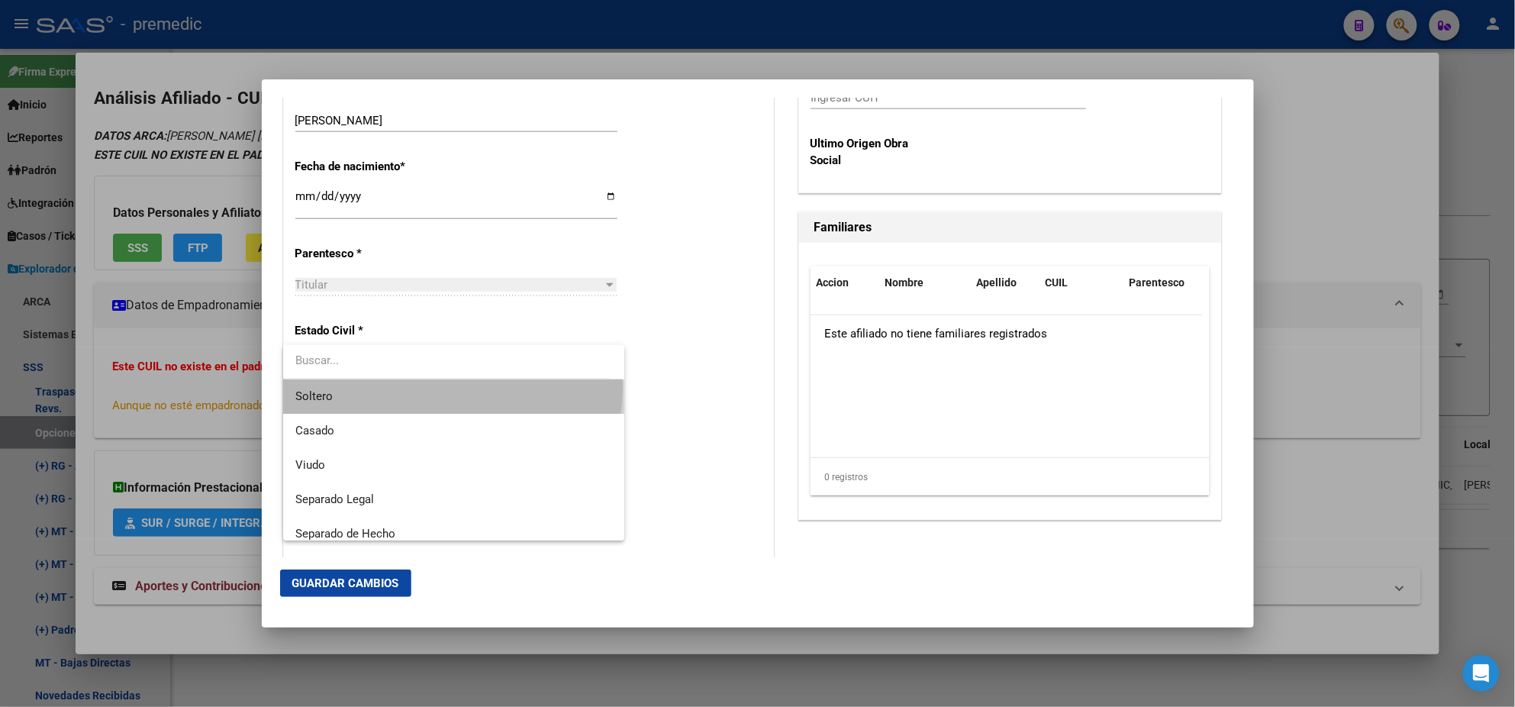
click at [452, 386] on span "Soltero" at bounding box center [453, 396] width 317 height 34
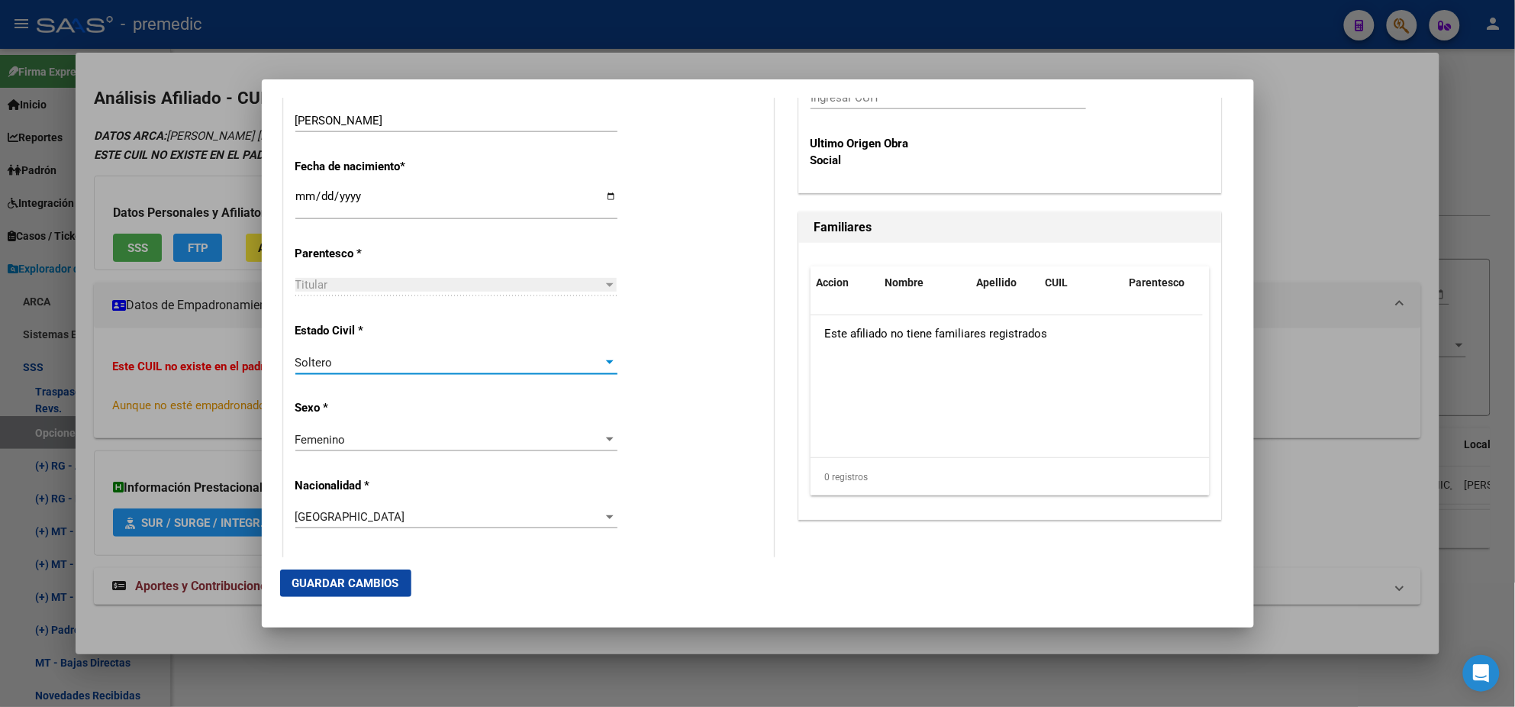
click at [454, 395] on div "Alta Baja Nro Afiliado Ingresar nro CUIL * 27-29195812-0 CUIL ARCA Padrón Fecha…" at bounding box center [528, 572] width 489 height 2180
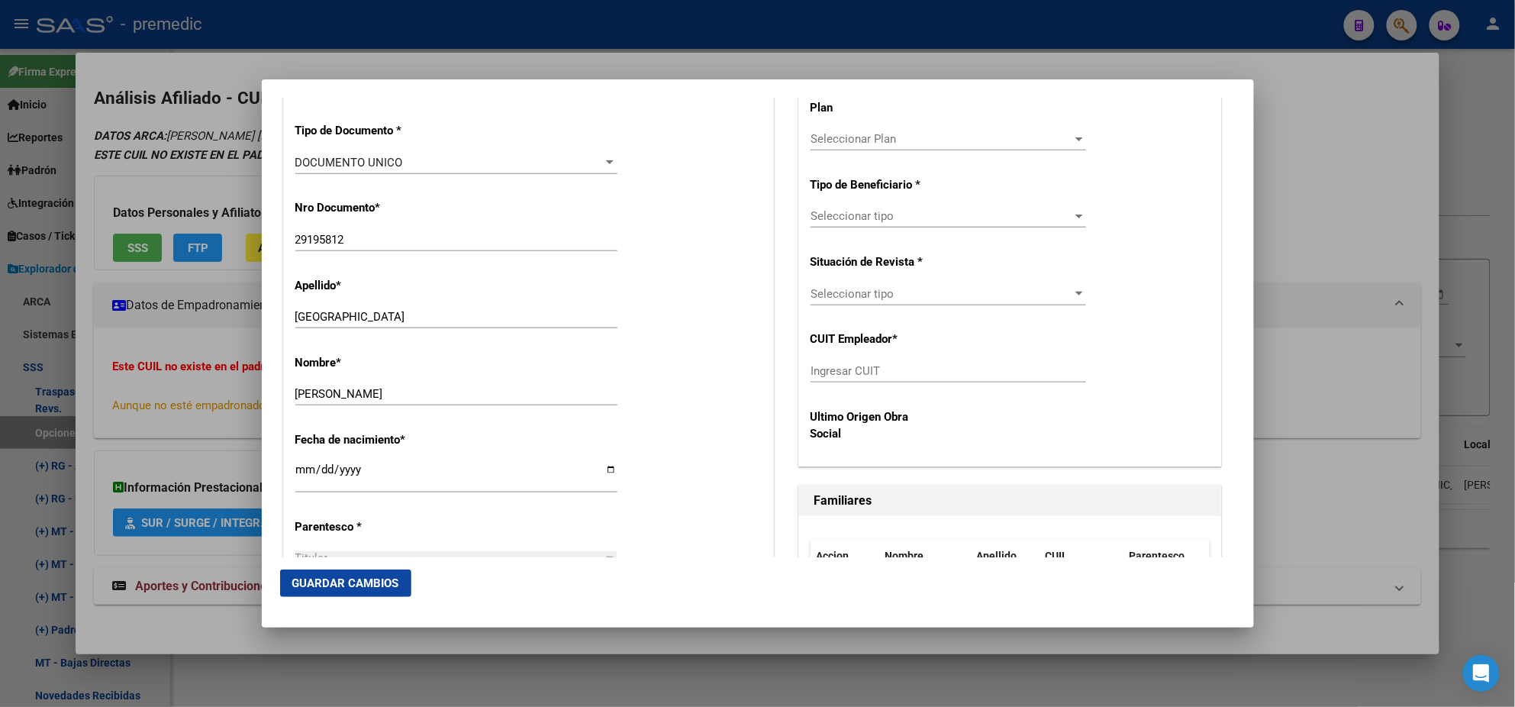
scroll to position [381, 0]
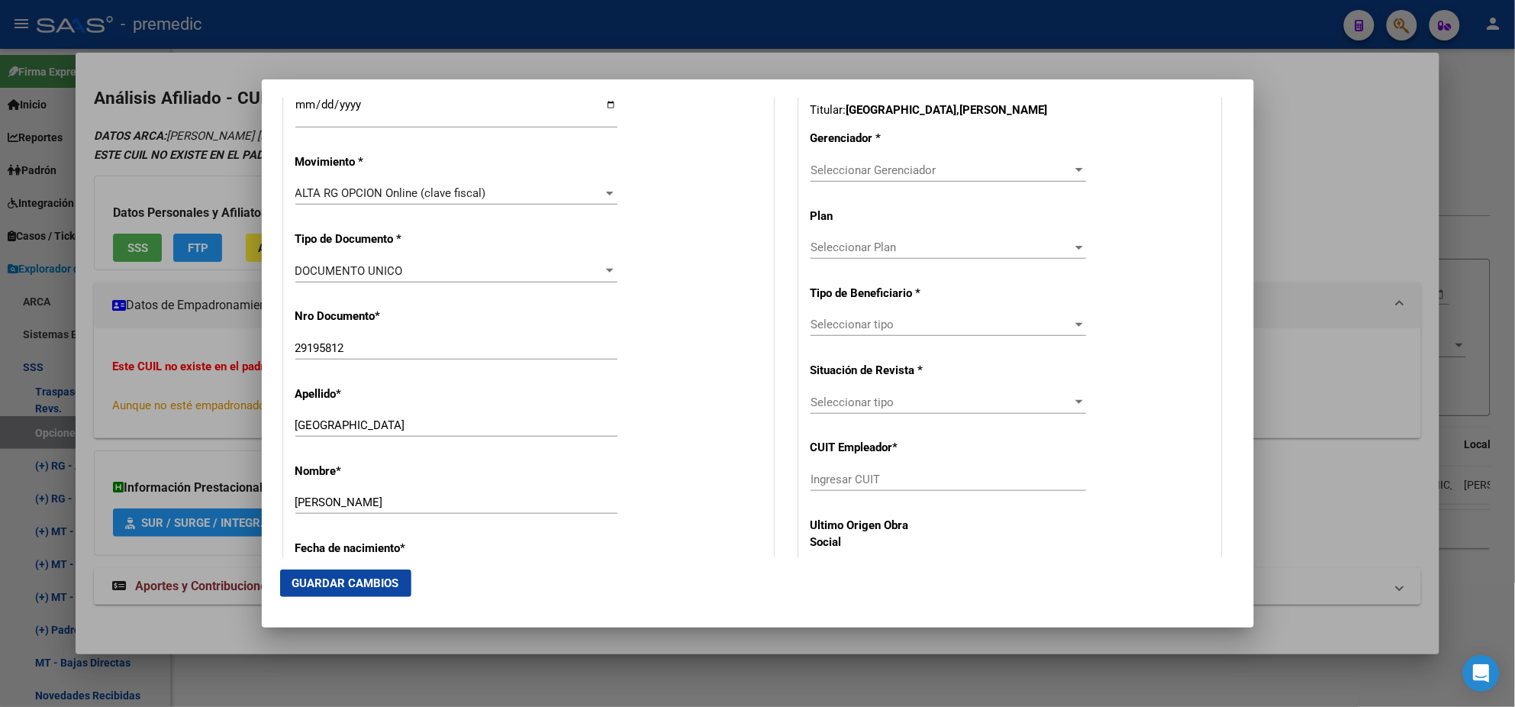
click at [839, 166] on span "Seleccionar Gerenciador" at bounding box center [942, 170] width 262 height 14
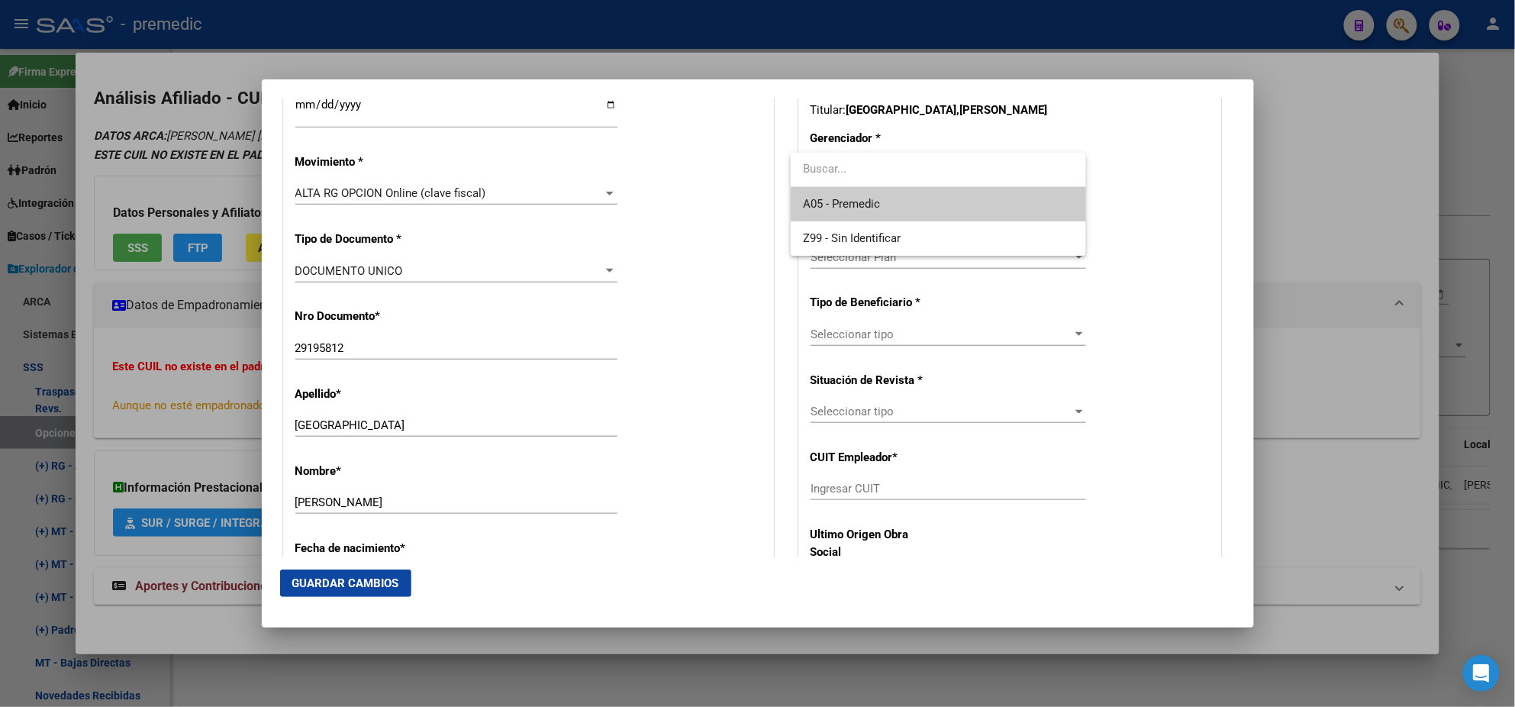
click at [838, 192] on span "A05 - Premedic" at bounding box center [938, 204] width 271 height 34
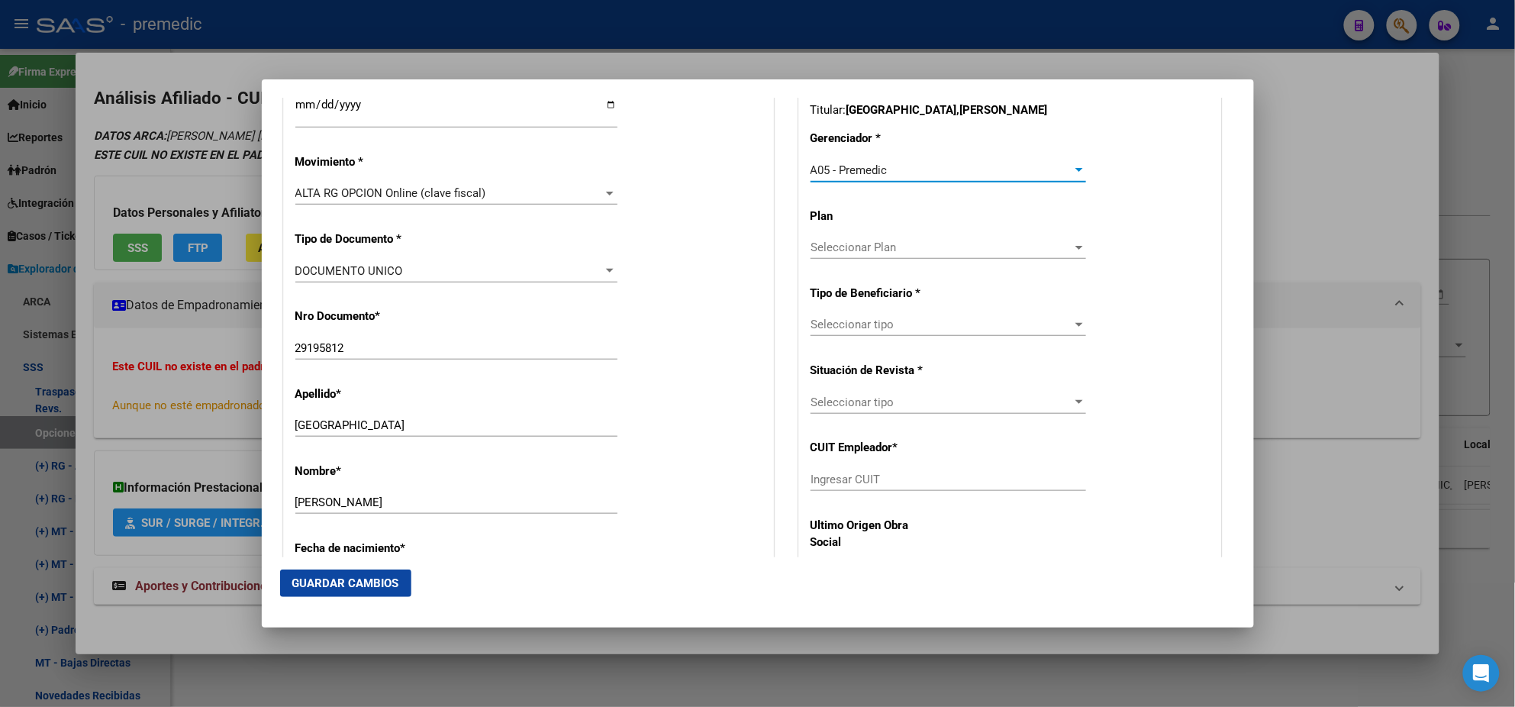
click at [831, 325] on span "Seleccionar tipo" at bounding box center [942, 325] width 262 height 14
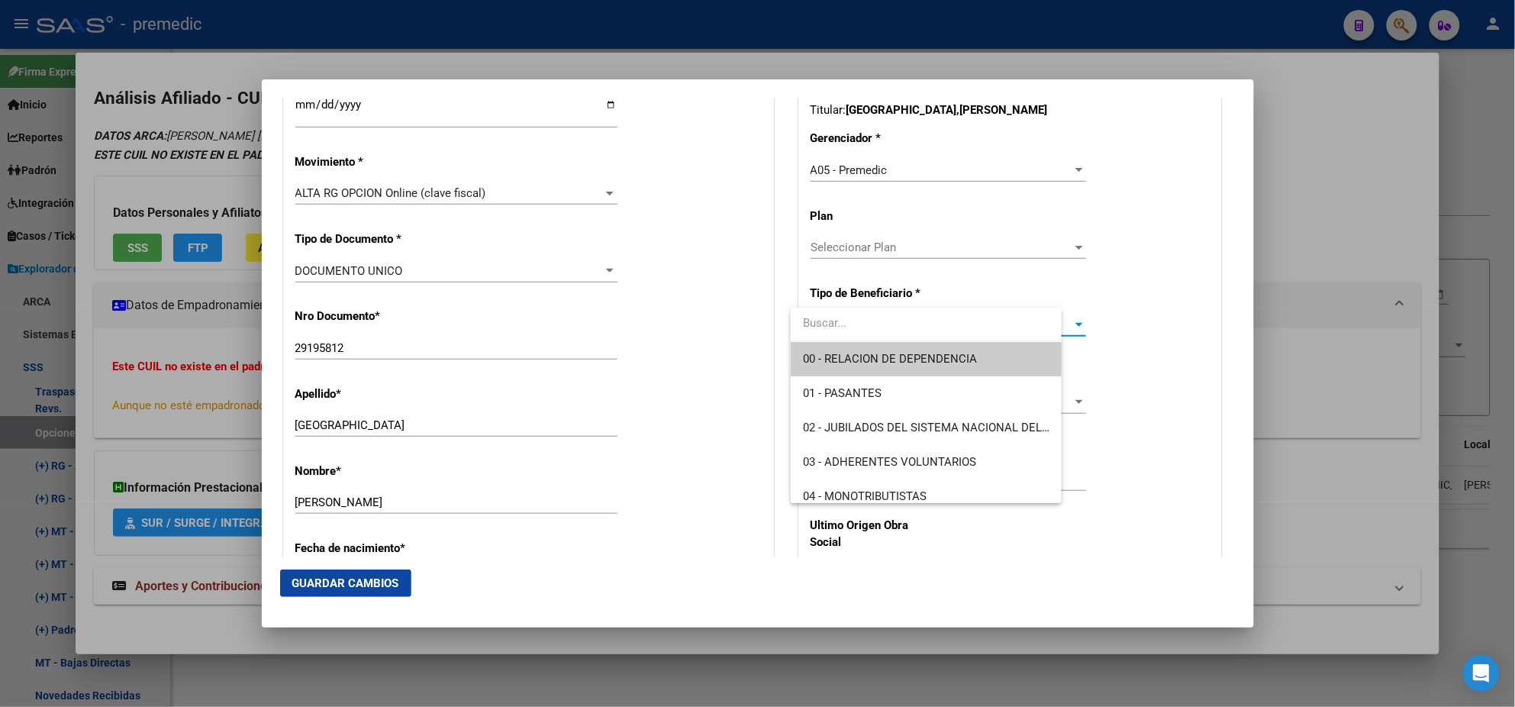
click at [831, 343] on span "00 - RELACION DE DEPENDENCIA" at bounding box center [926, 359] width 247 height 34
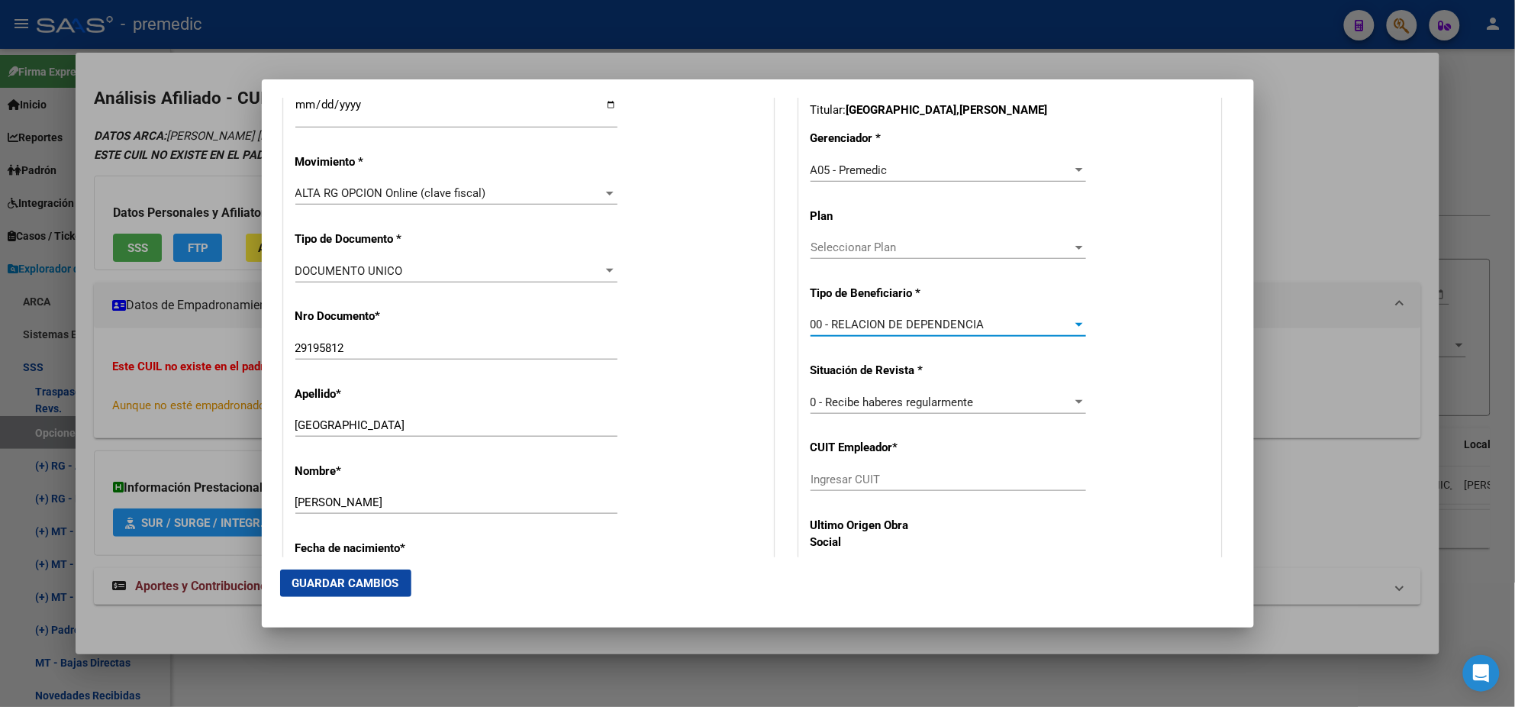
click at [832, 469] on div "Ingresar CUIT" at bounding box center [949, 479] width 276 height 23
paste input "30-70969422-3"
click at [385, 576] on span "Guardar Cambios" at bounding box center [345, 583] width 107 height 14
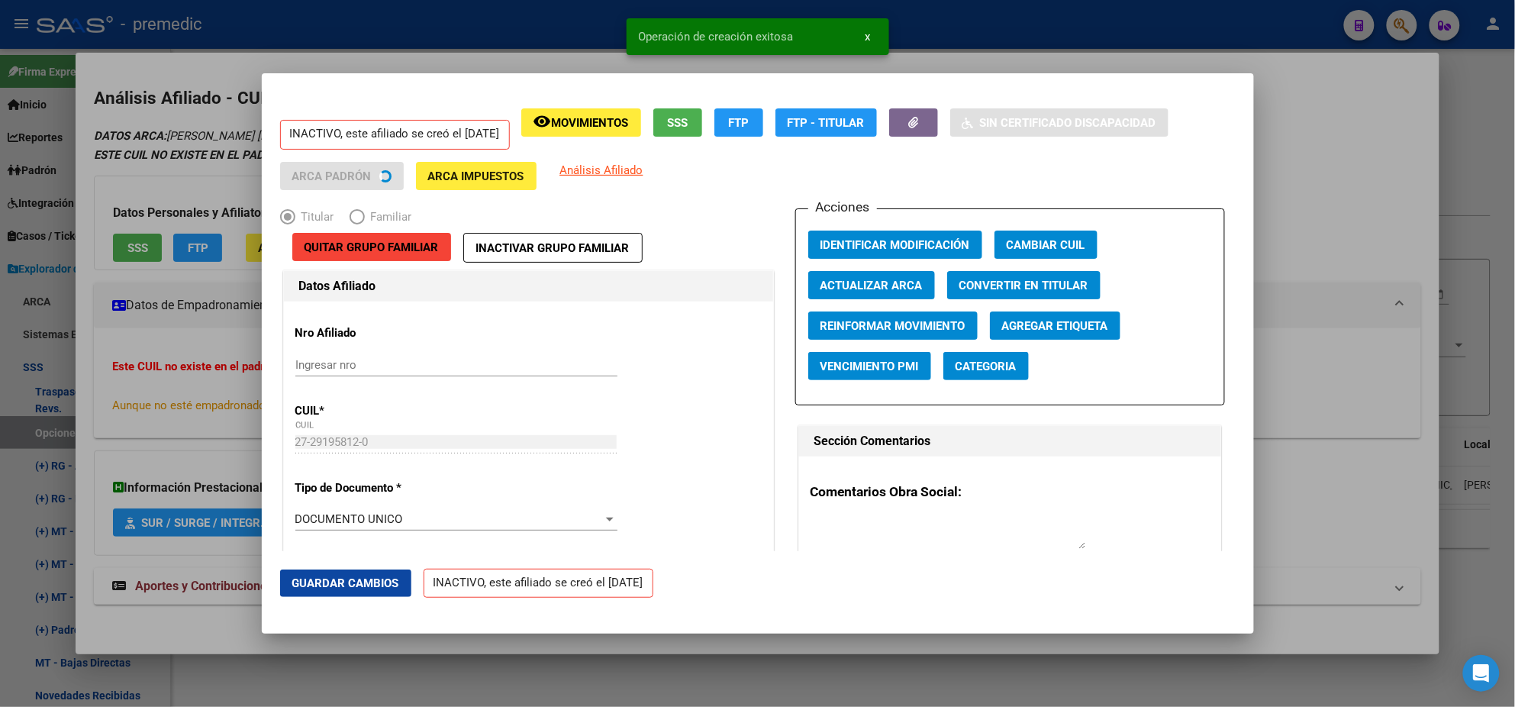
click at [76, 411] on div at bounding box center [757, 353] width 1515 height 707
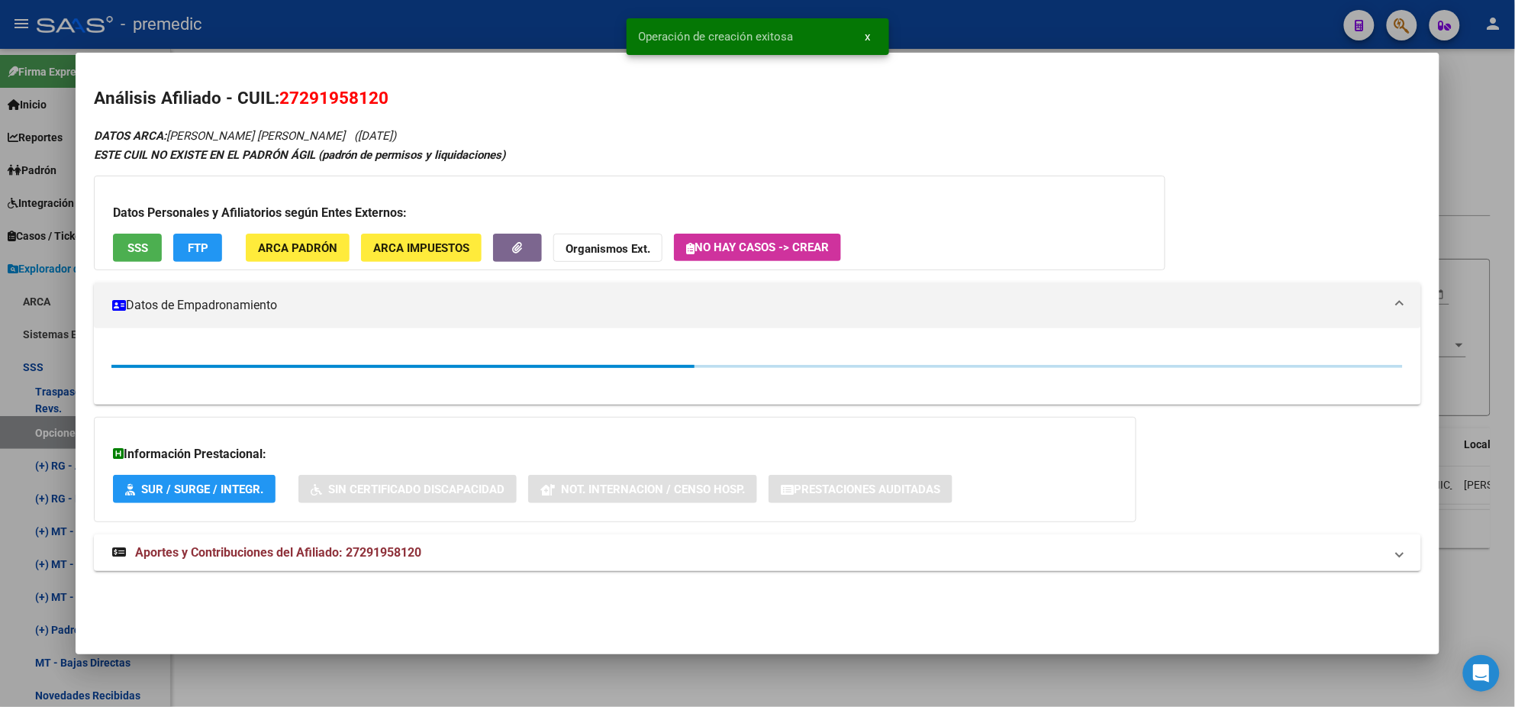
click at [22, 424] on div at bounding box center [757, 353] width 1515 height 707
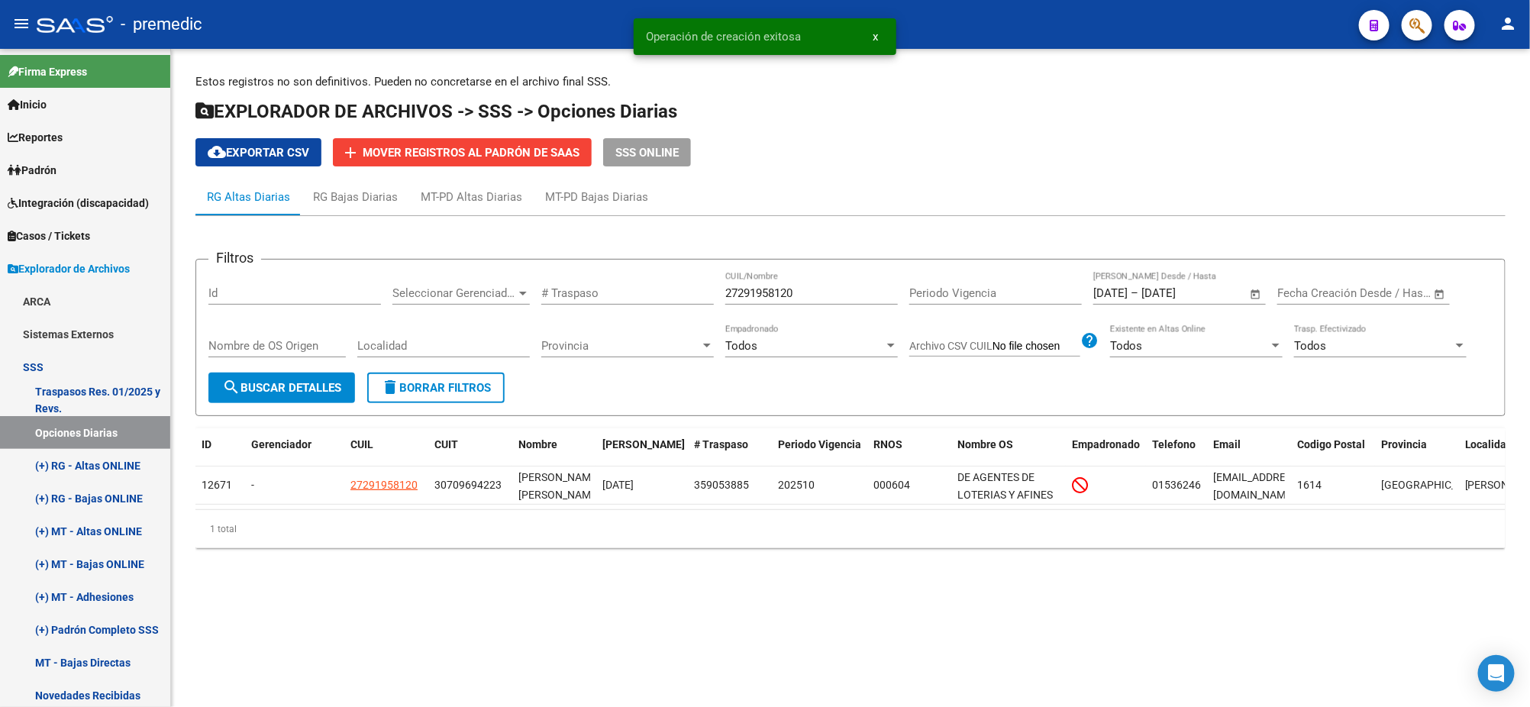
click at [267, 381] on span "search Buscar Detalles" at bounding box center [281, 388] width 119 height 14
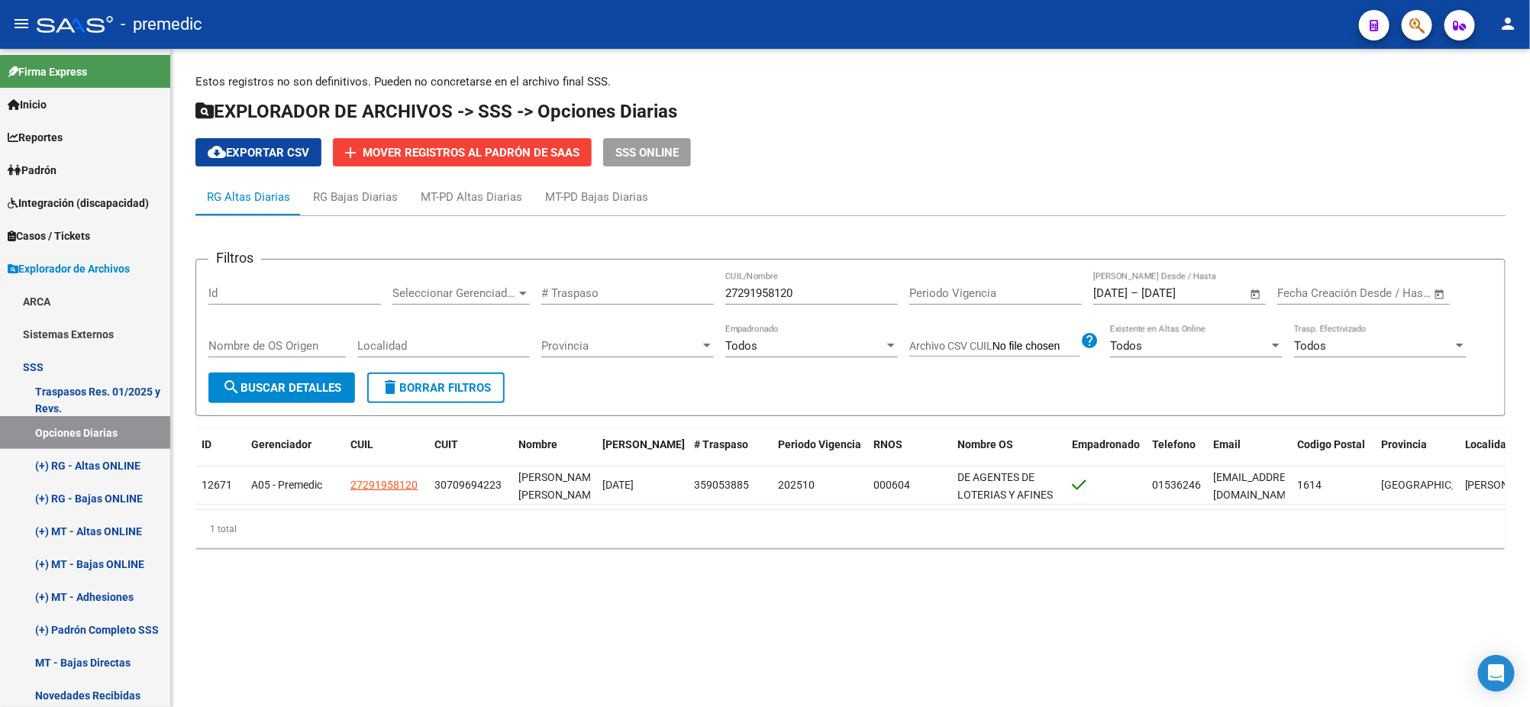
click at [1103, 597] on div "Estos registros no son definitivos. Pueden no concretarse en el archivo final S…" at bounding box center [850, 323] width 1359 height 548
drag, startPoint x: 763, startPoint y: 295, endPoint x: 636, endPoint y: 302, distance: 126.9
click at [645, 300] on div "Filtros Id Seleccionar Gerenciador Seleccionar Gerenciador # Traspaso 272919581…" at bounding box center [850, 322] width 1284 height 101
paste input "0265001611"
click at [332, 389] on span "search Buscar Detalles" at bounding box center [281, 388] width 119 height 14
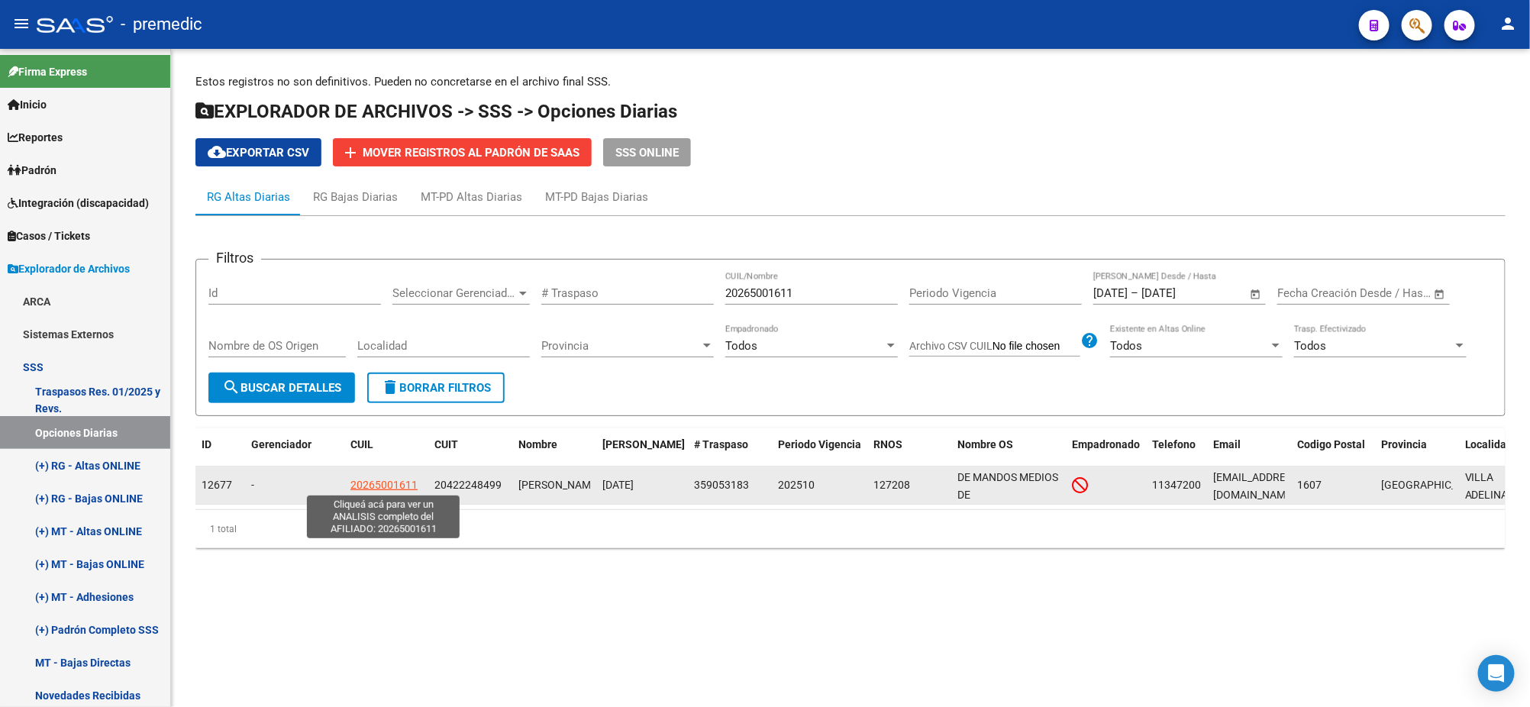
click at [373, 481] on span "20265001611" at bounding box center [383, 485] width 67 height 12
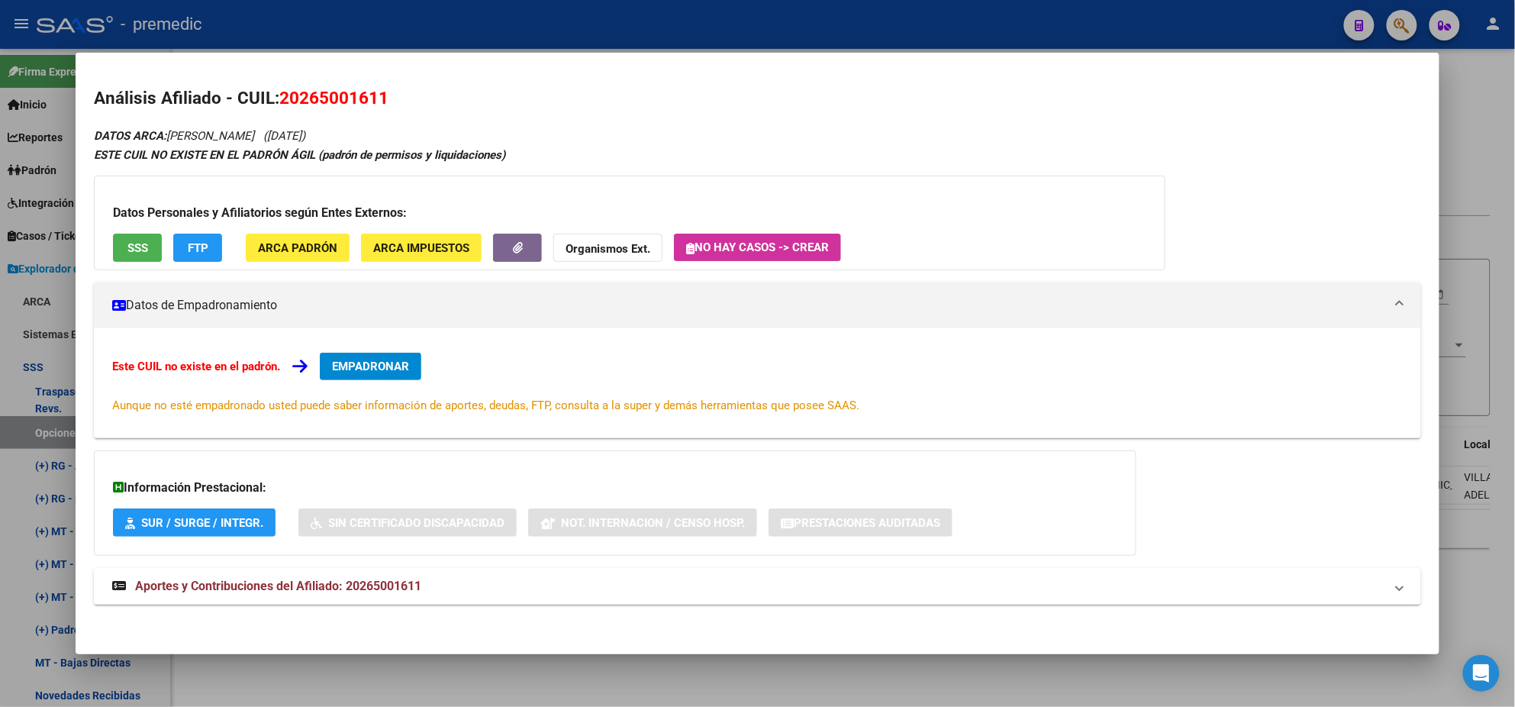
click at [359, 368] on span "EMPADRONAR" at bounding box center [370, 367] width 77 height 14
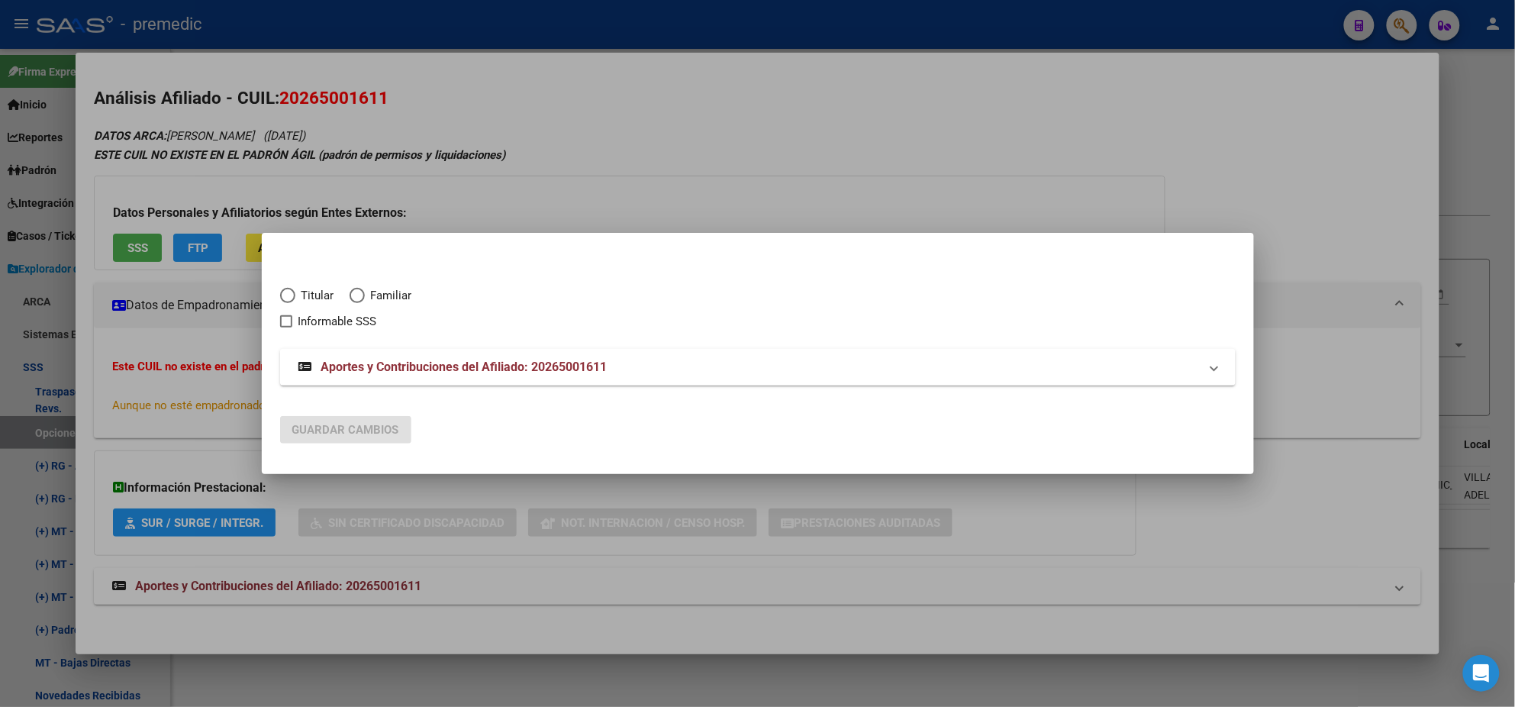
click at [289, 303] on label "Titular" at bounding box center [314, 296] width 69 height 18
click at [289, 303] on input "Titular" at bounding box center [287, 295] width 15 height 15
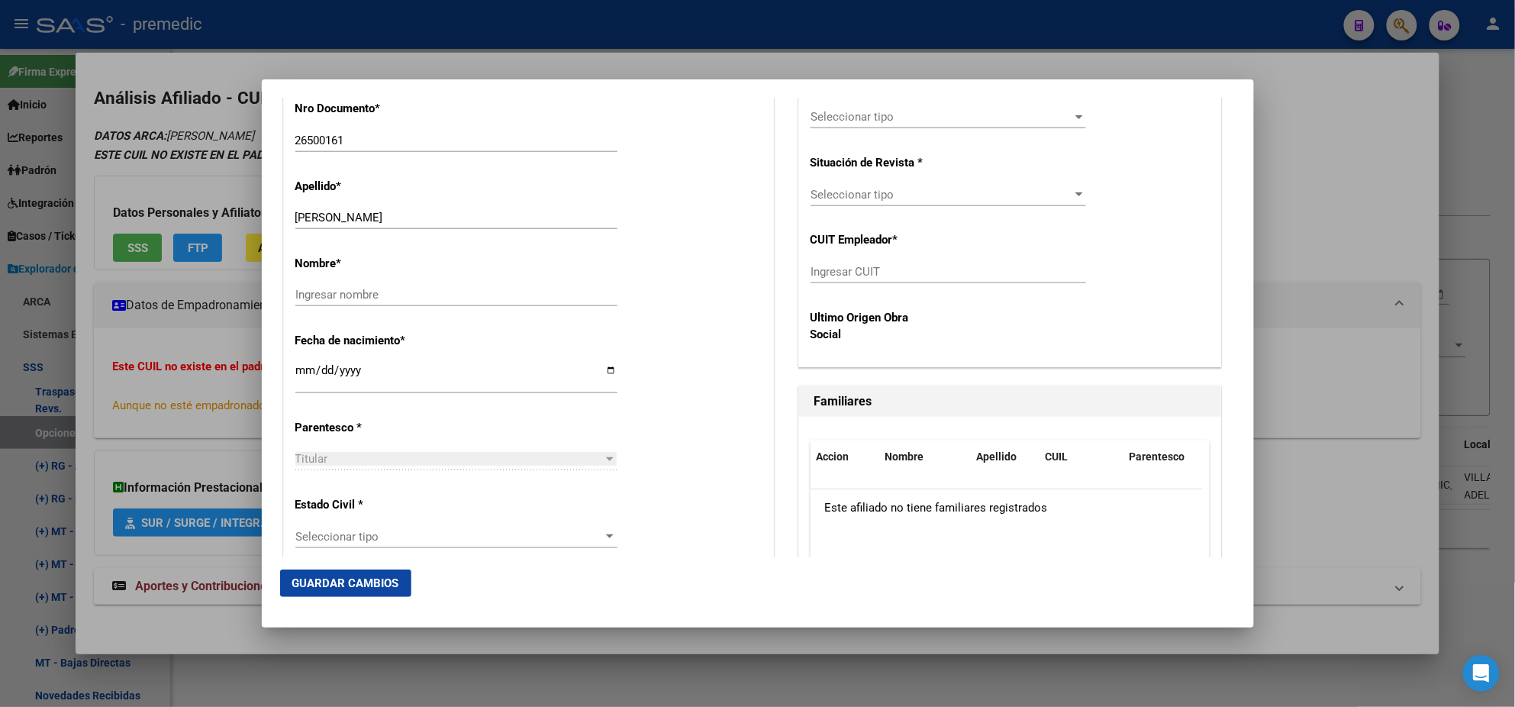
scroll to position [572, 0]
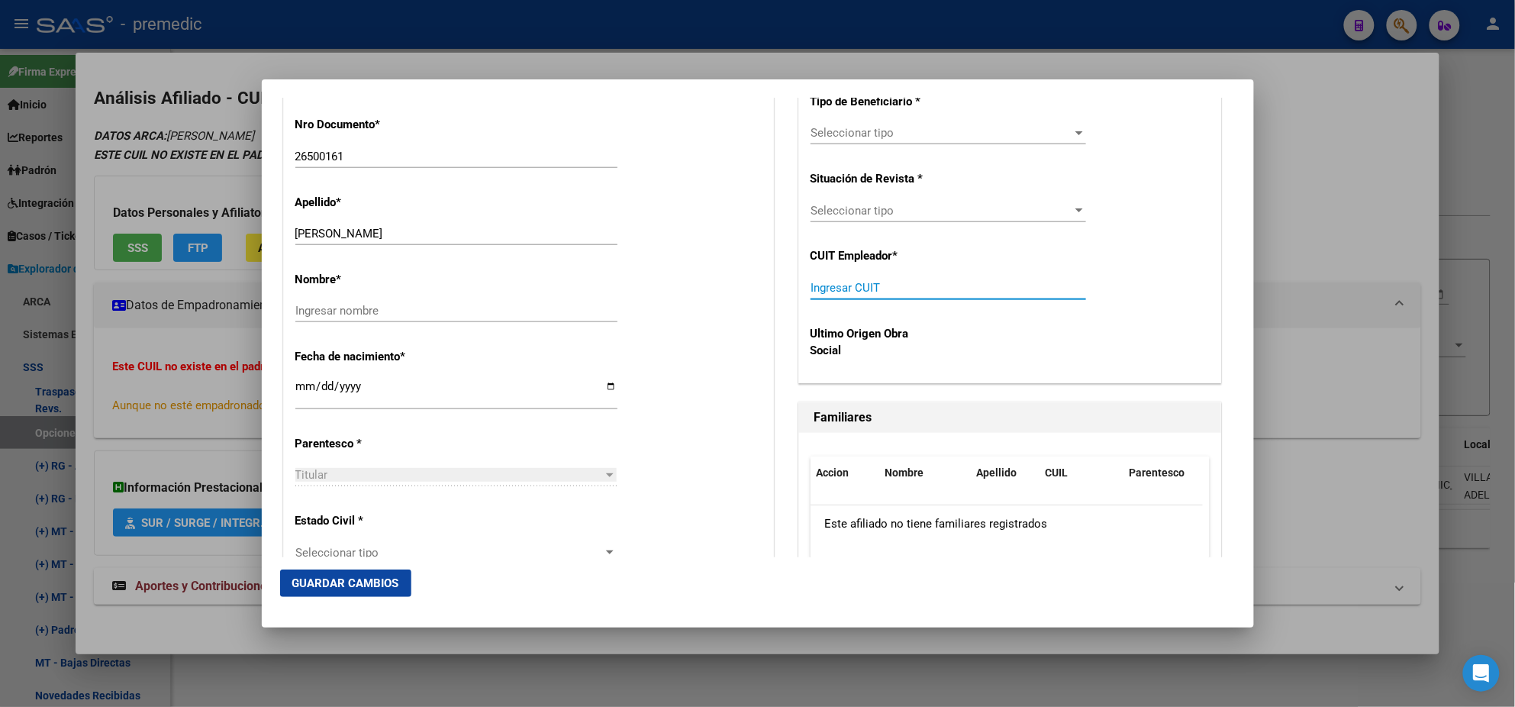
click at [811, 285] on input "Ingresar CUIT" at bounding box center [949, 288] width 276 height 14
paste input "20-42224849-9"
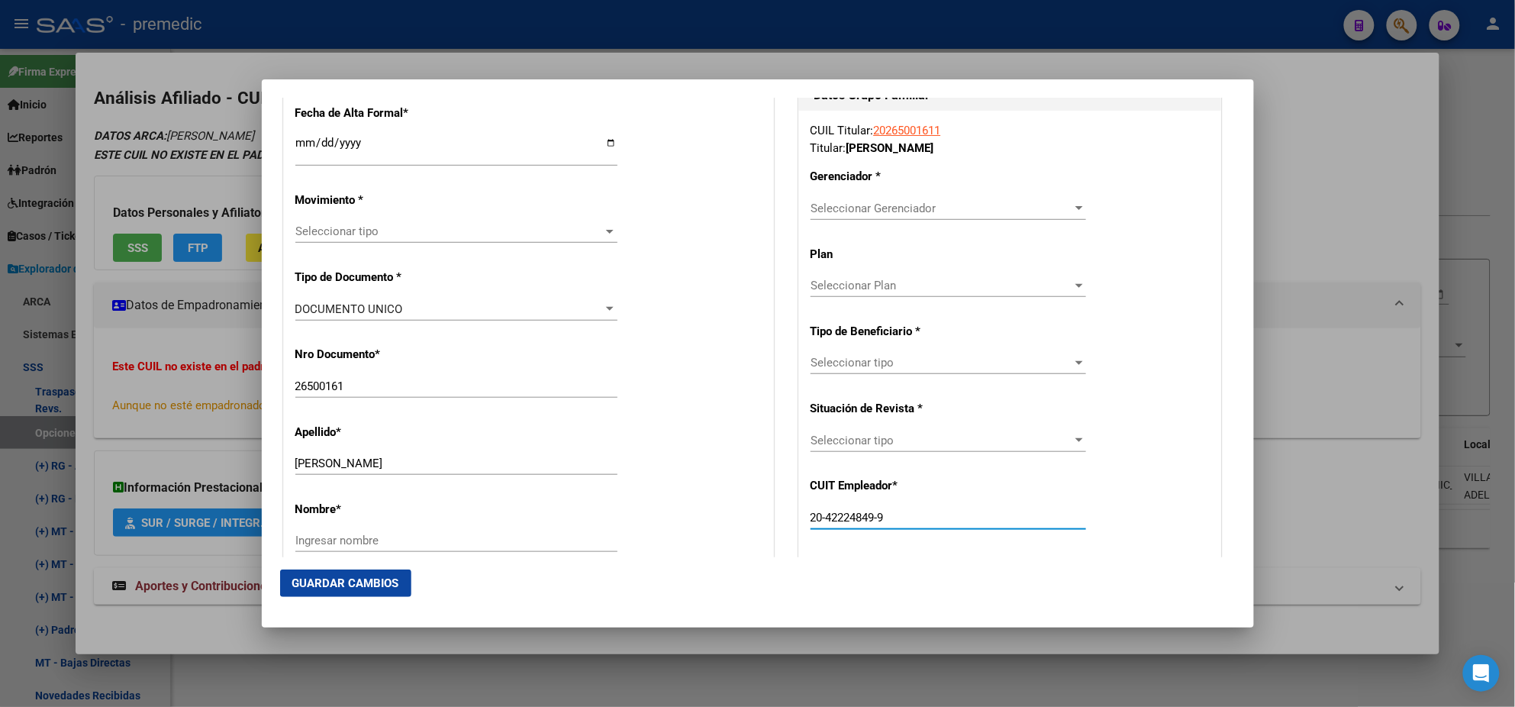
scroll to position [285, 0]
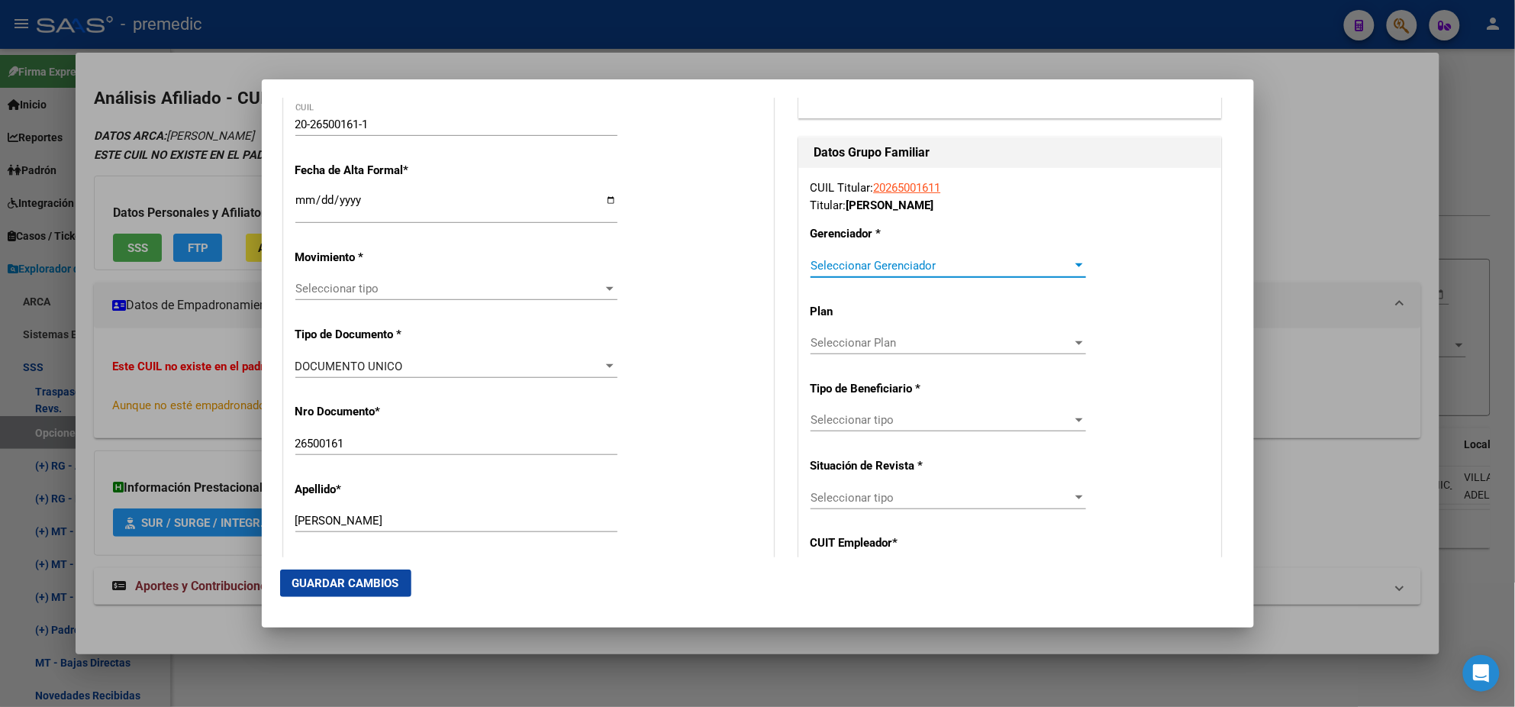
click at [833, 259] on span "Seleccionar Gerenciador" at bounding box center [942, 266] width 262 height 14
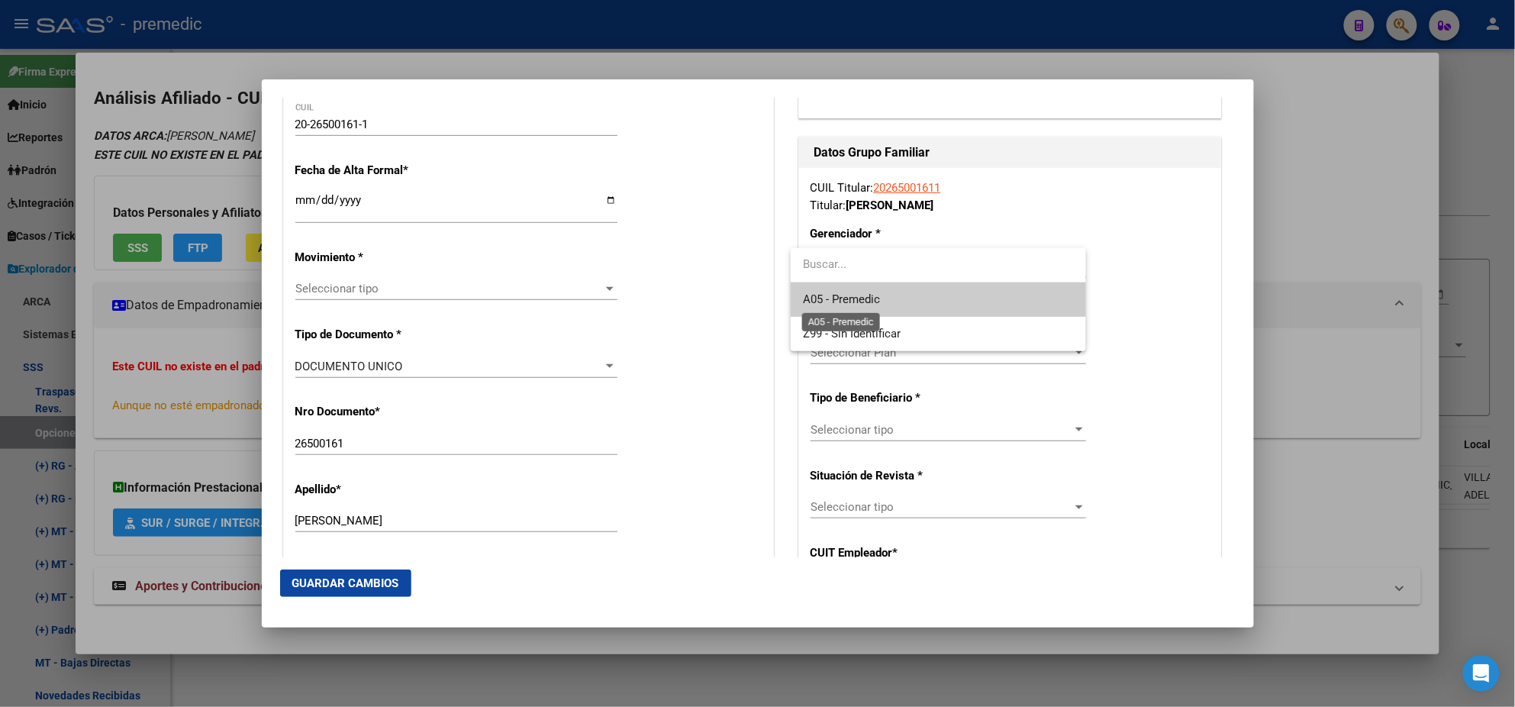
click at [834, 302] on span "A05 - Premedic" at bounding box center [841, 299] width 77 height 14
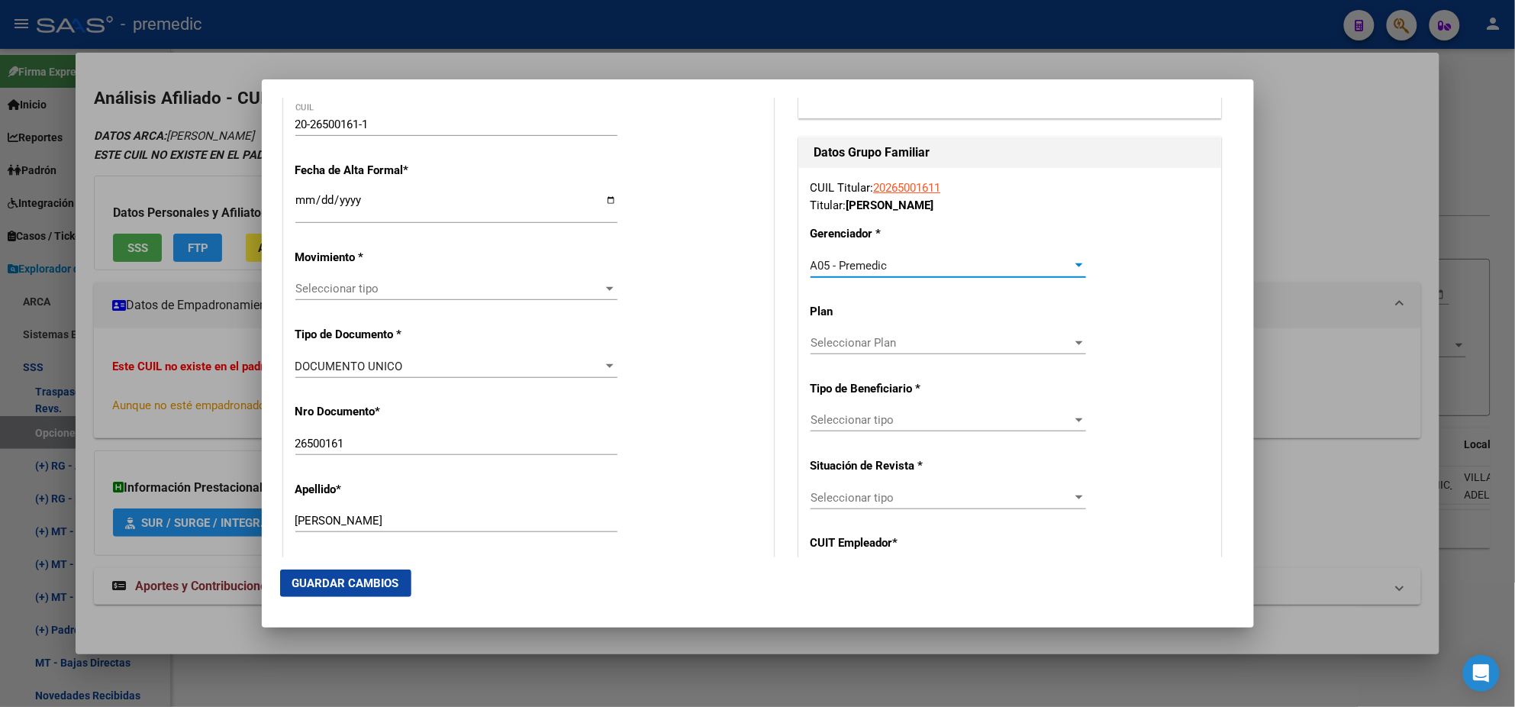
click at [826, 425] on span "Seleccionar tipo" at bounding box center [942, 420] width 262 height 14
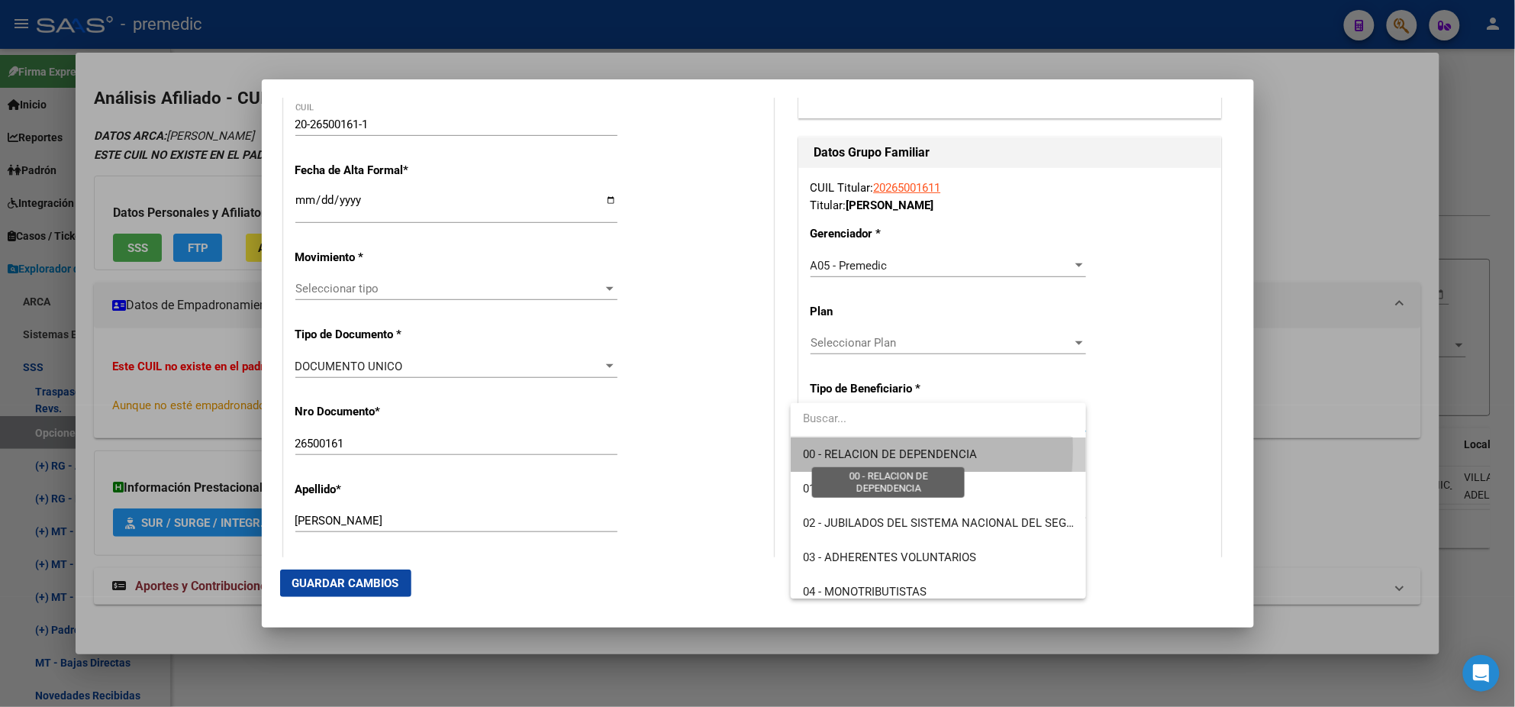
click at [825, 449] on span "00 - RELACION DE DEPENDENCIA" at bounding box center [890, 454] width 174 height 14
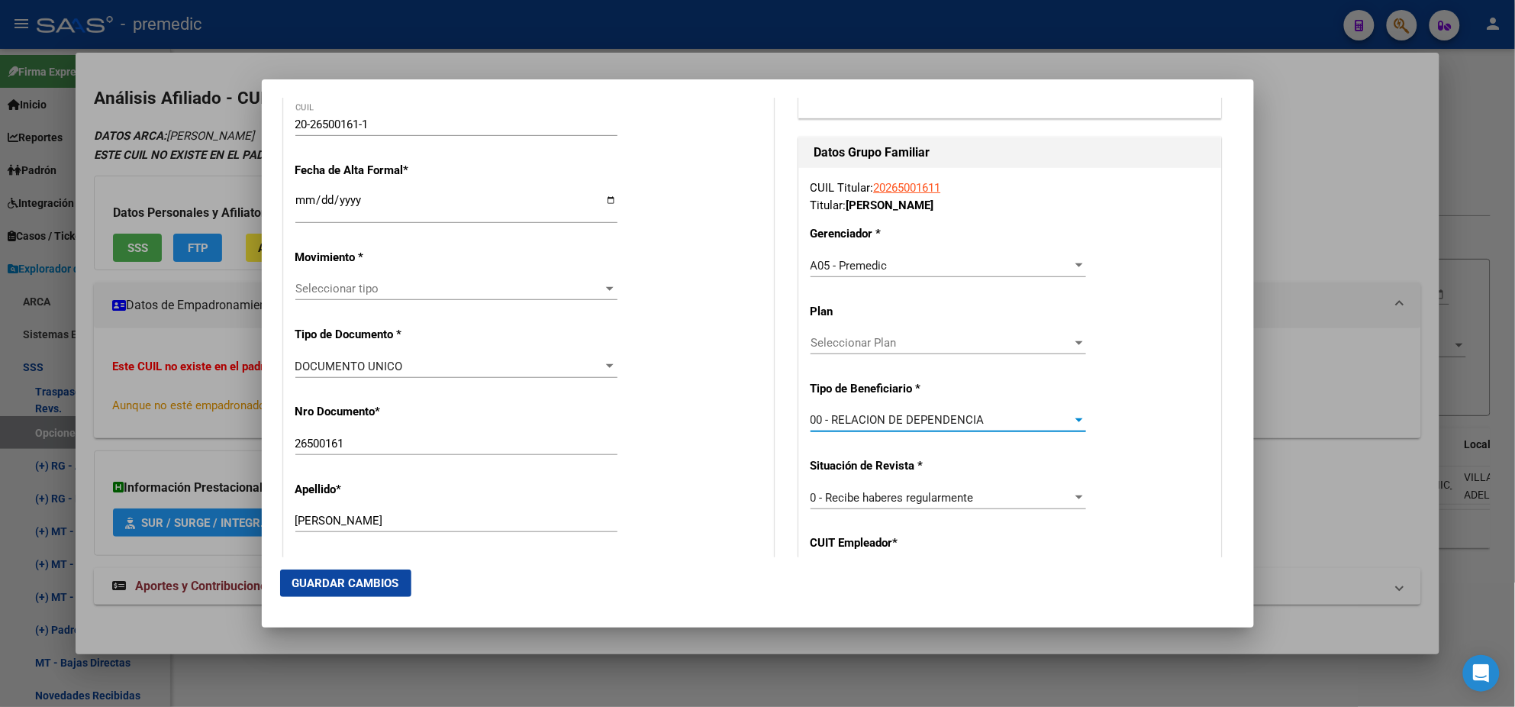
click at [300, 199] on input "Ingresar fecha" at bounding box center [456, 206] width 322 height 24
click at [313, 285] on span "Seleccionar tipo" at bounding box center [449, 289] width 308 height 14
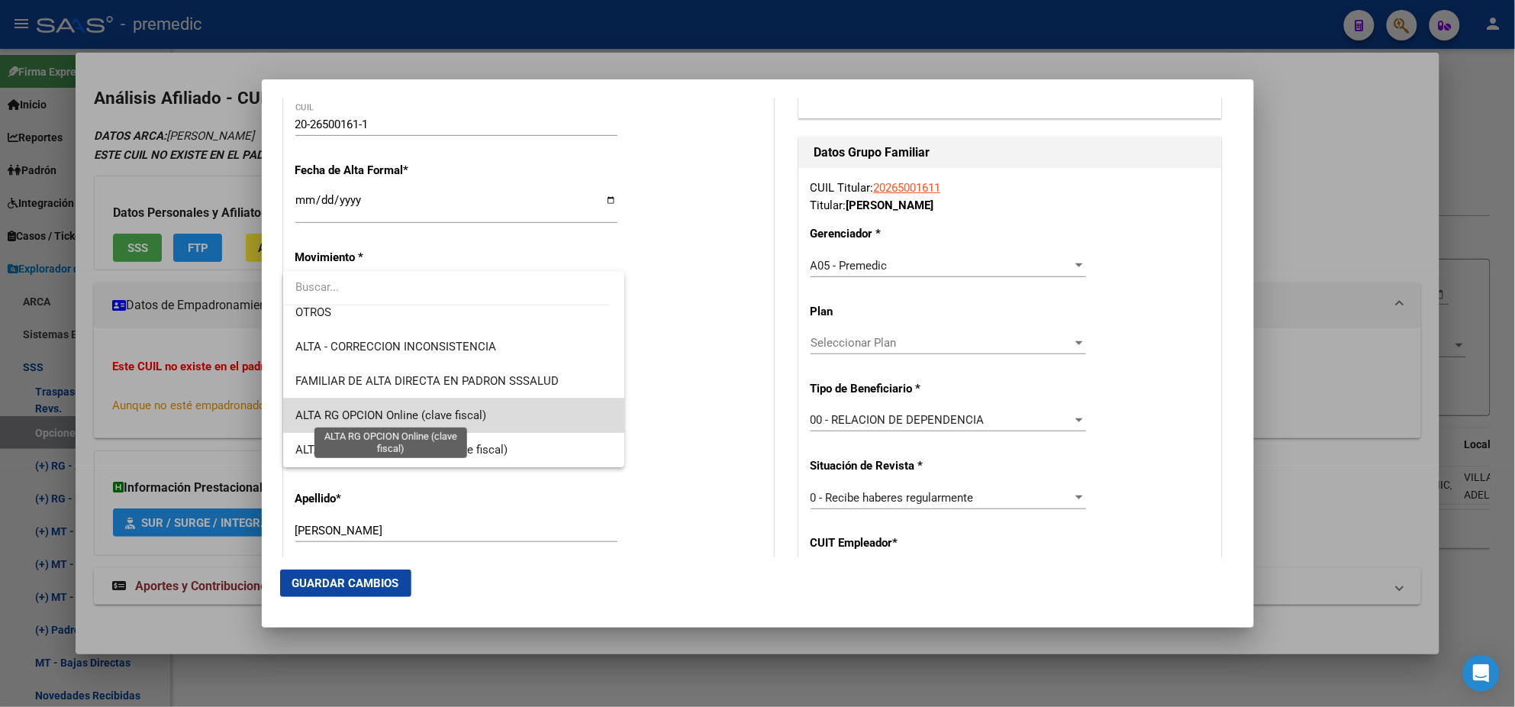
click at [470, 408] on span "ALTA RG OPCION Online (clave fiscal)" at bounding box center [390, 415] width 191 height 14
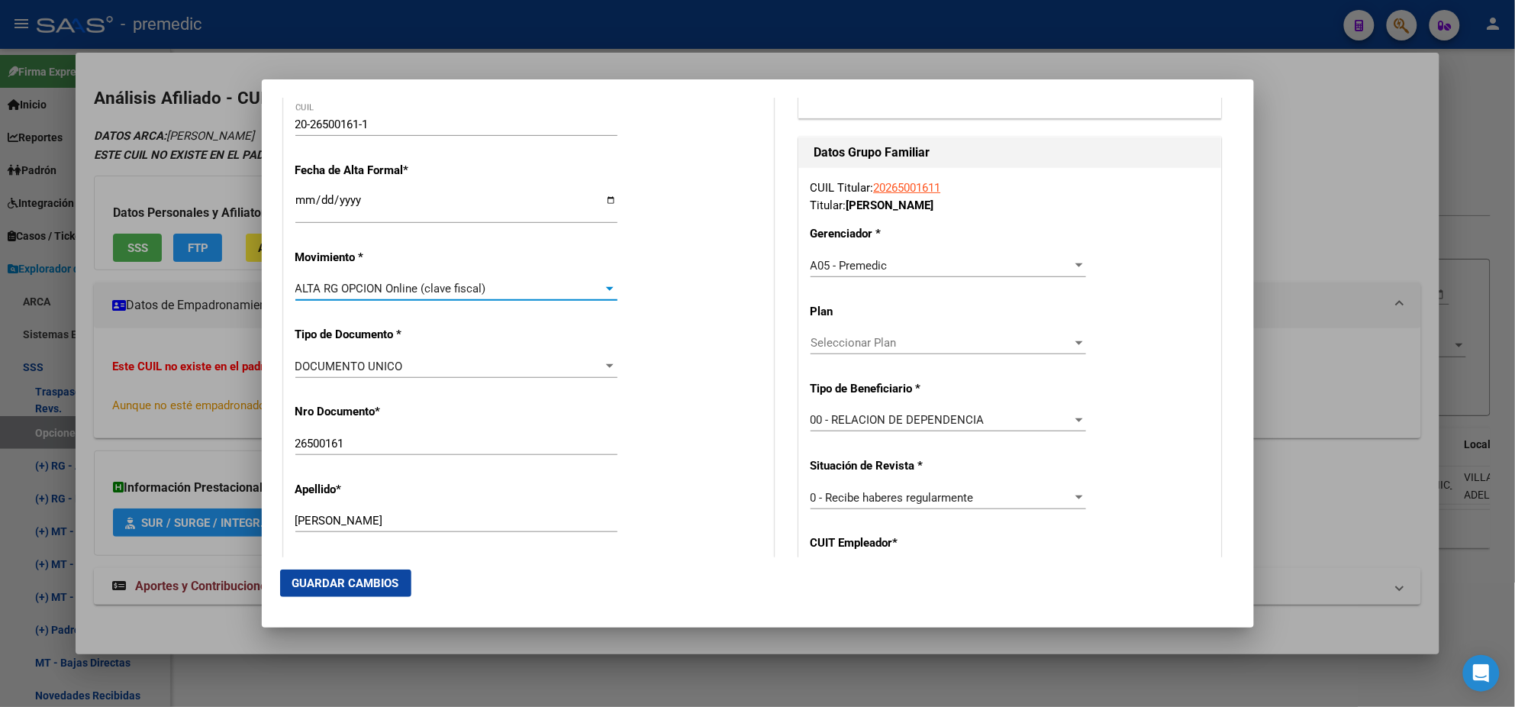
click at [529, 362] on div "DOCUMENTO UNICO" at bounding box center [449, 367] width 308 height 14
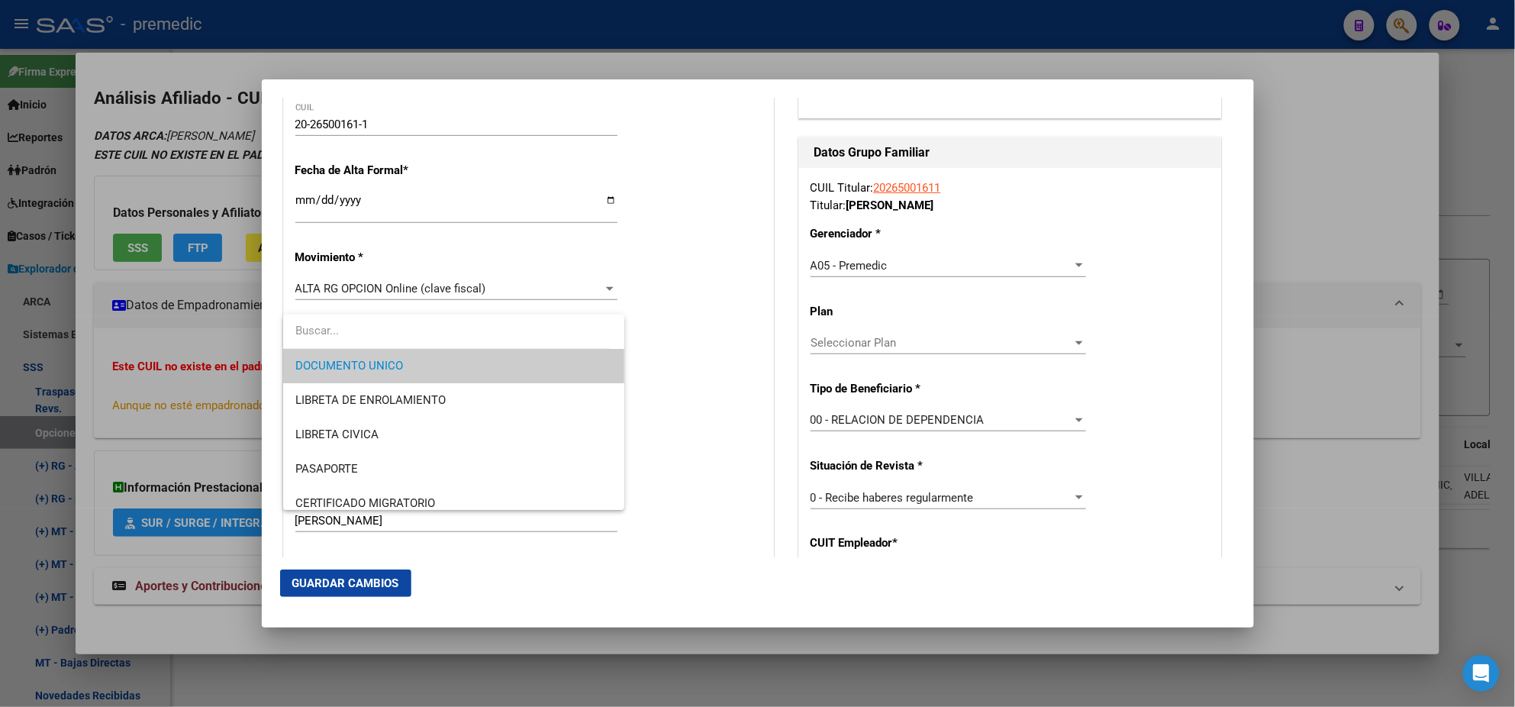
click at [526, 350] on span "DOCUMENTO UNICO" at bounding box center [453, 366] width 317 height 34
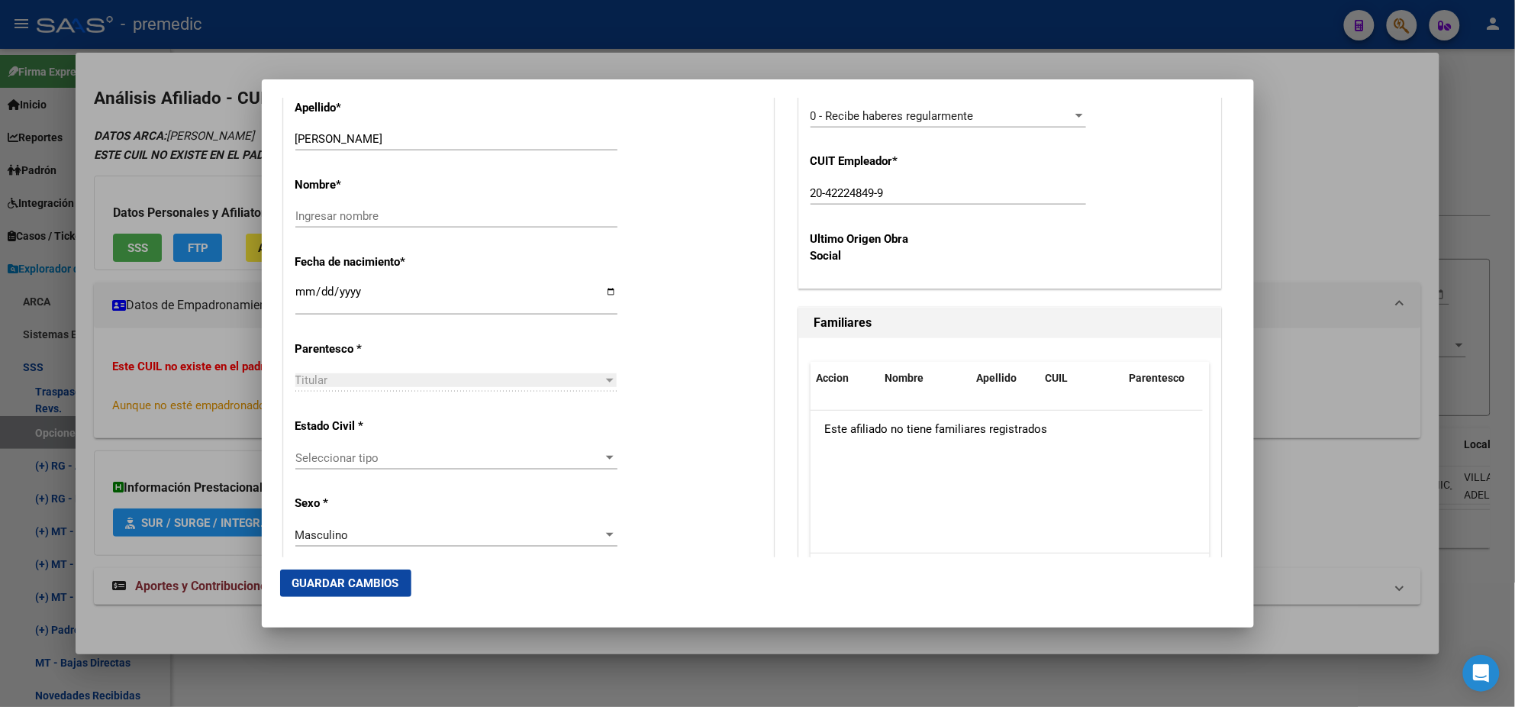
scroll to position [668, 0]
drag, startPoint x: 342, startPoint y: 136, endPoint x: 427, endPoint y: 136, distance: 84.7
click at [427, 136] on input "[PERSON_NAME]" at bounding box center [456, 138] width 322 height 14
click at [338, 219] on input "Ingresar nombre" at bounding box center [456, 215] width 322 height 14
paste input "[PERSON_NAME]"
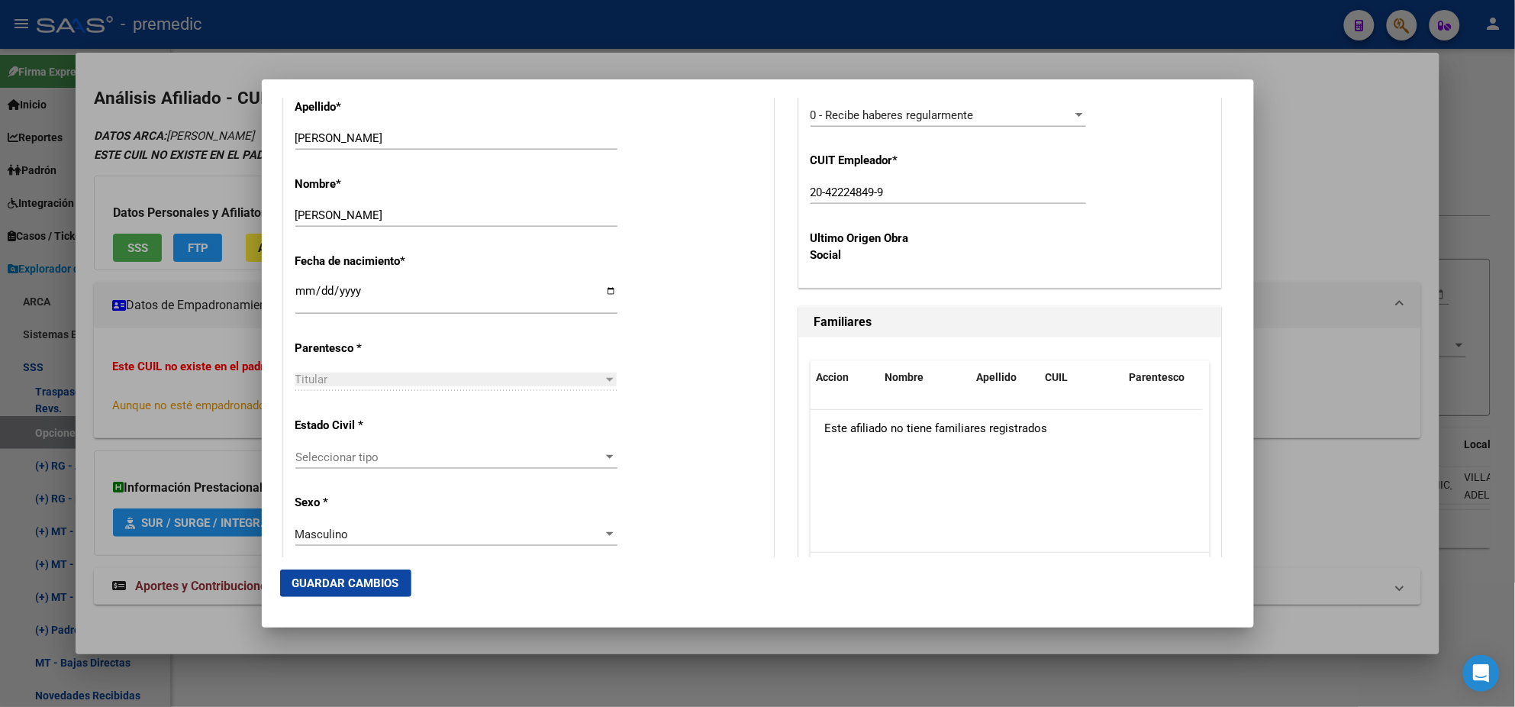
click at [642, 234] on div "Nombre * [PERSON_NAME] nombre" at bounding box center [528, 202] width 466 height 77
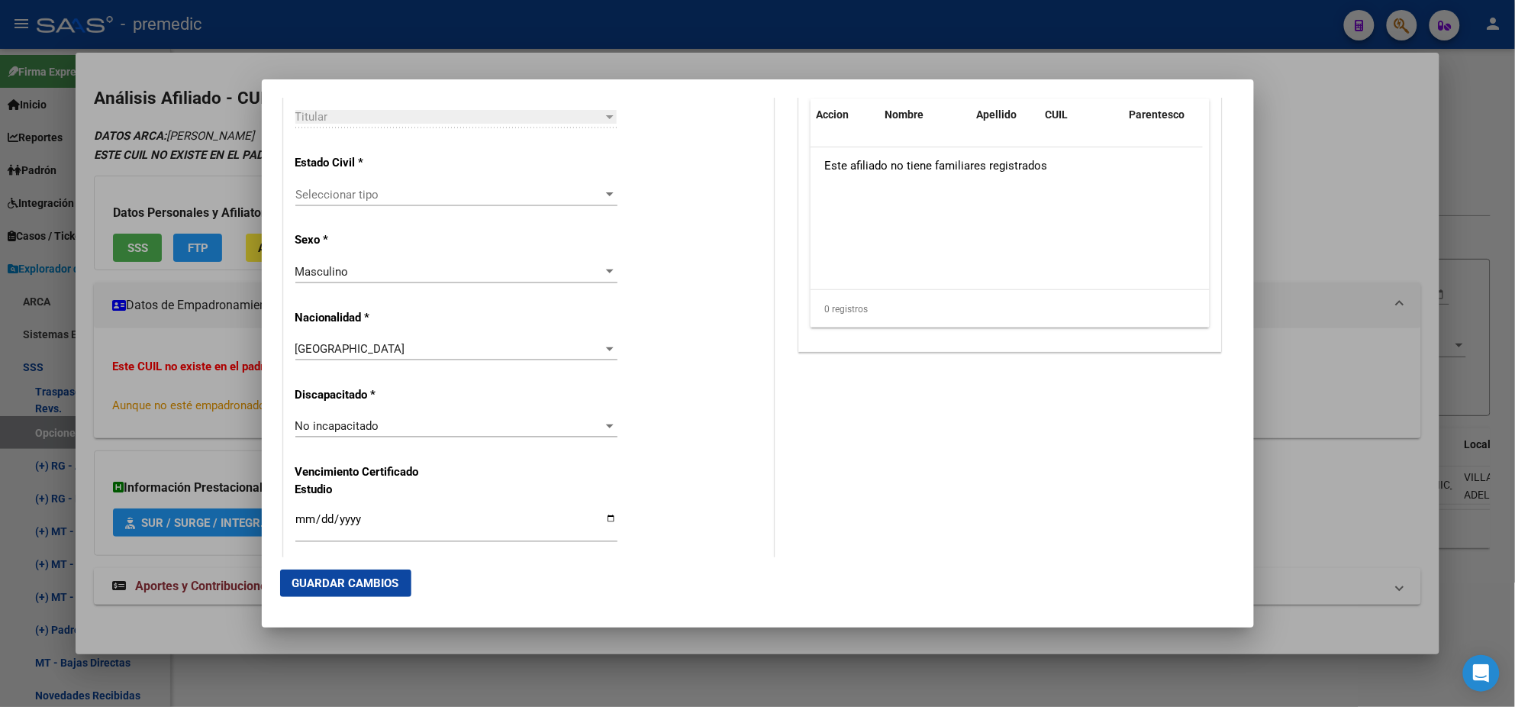
scroll to position [954, 0]
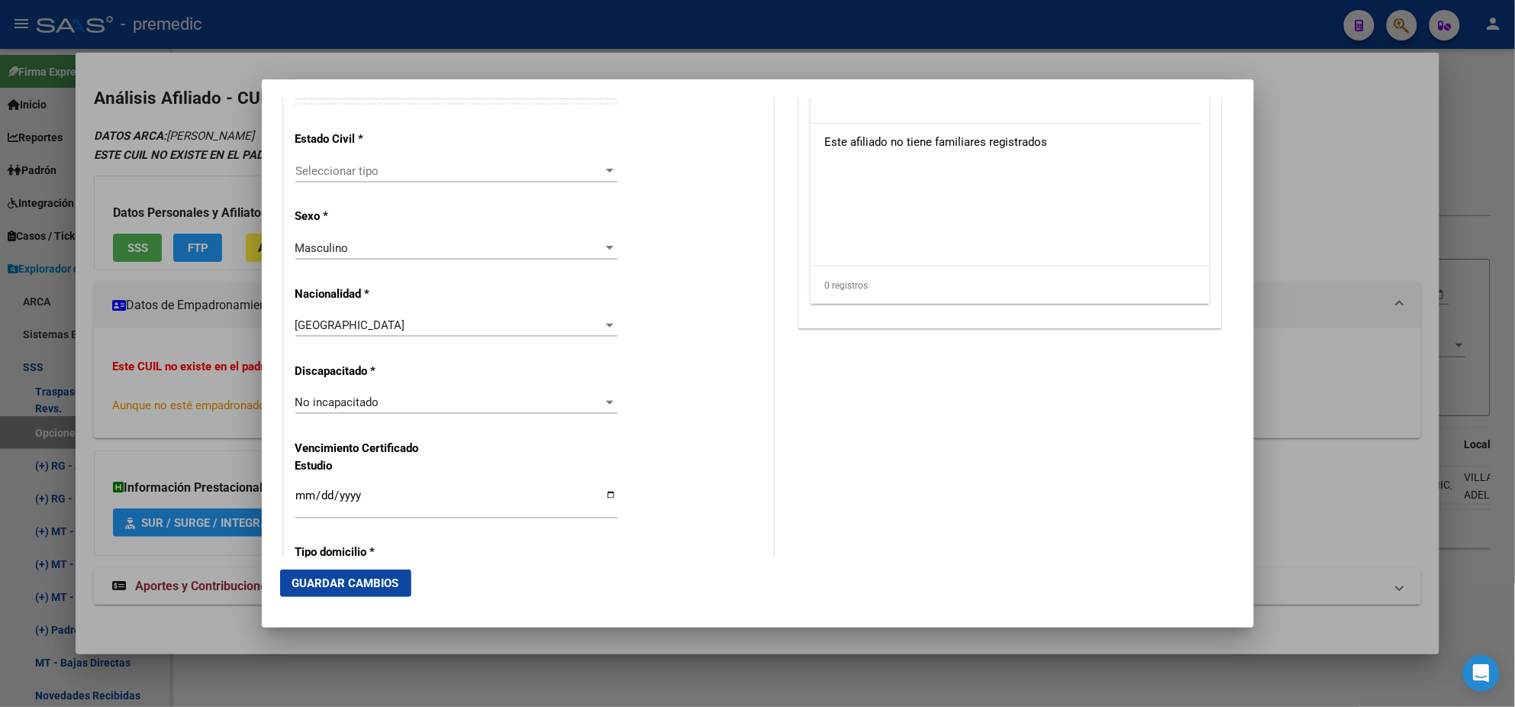
click at [434, 166] on span "Seleccionar tipo" at bounding box center [449, 171] width 308 height 14
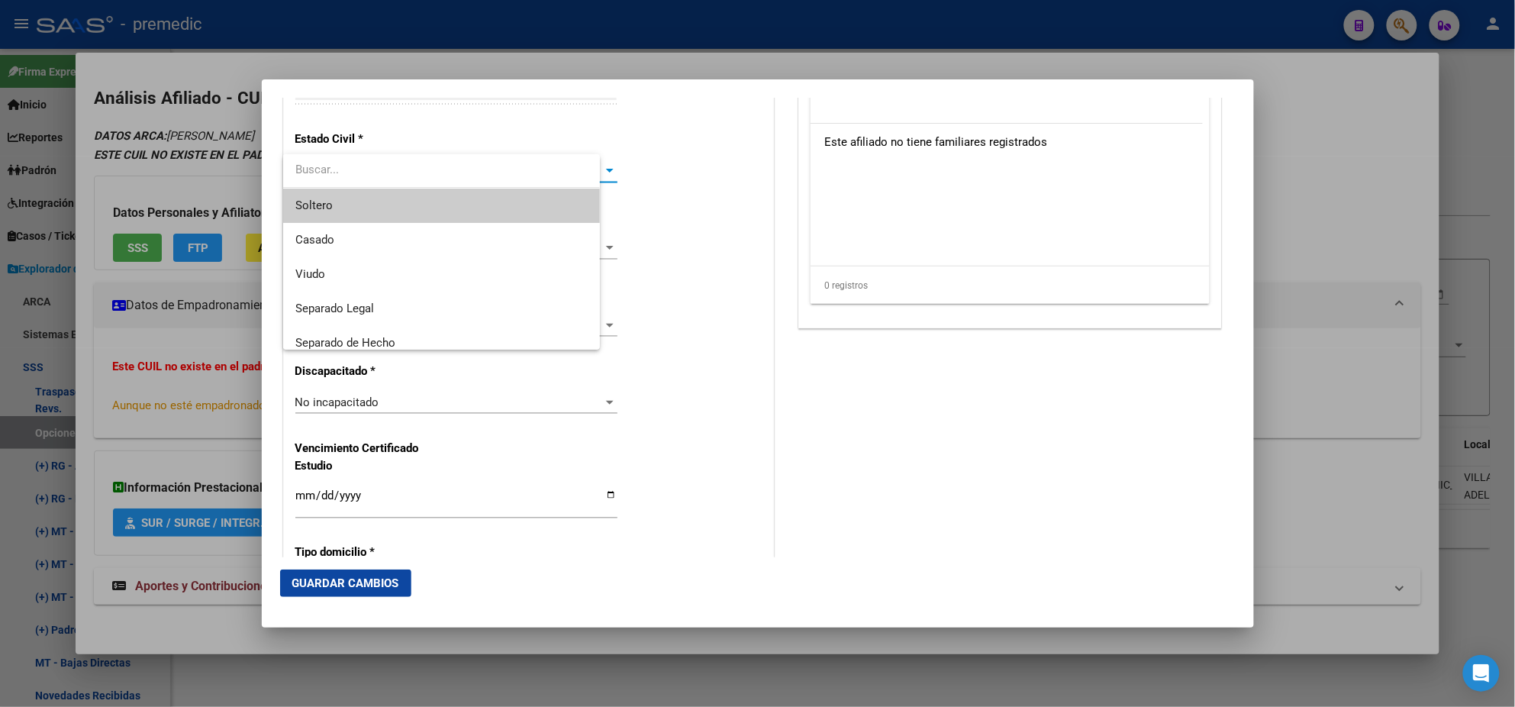
click at [414, 206] on span "Soltero" at bounding box center [441, 206] width 292 height 34
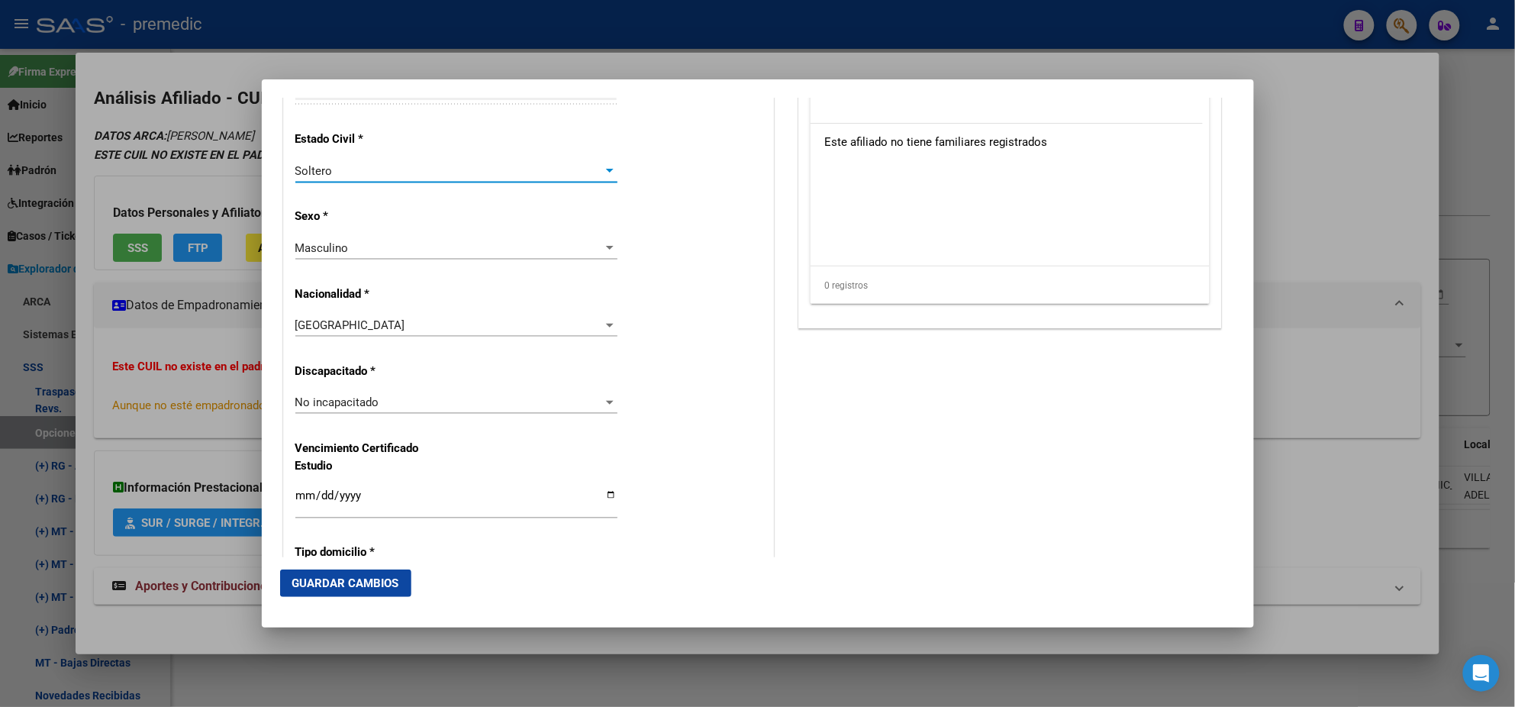
click at [443, 227] on div "Alta Baja Nro Afiliado Ingresar nro CUIL * 20-26500161-1 CUIL ARCA Padrón Fecha…" at bounding box center [528, 381] width 489 height 2180
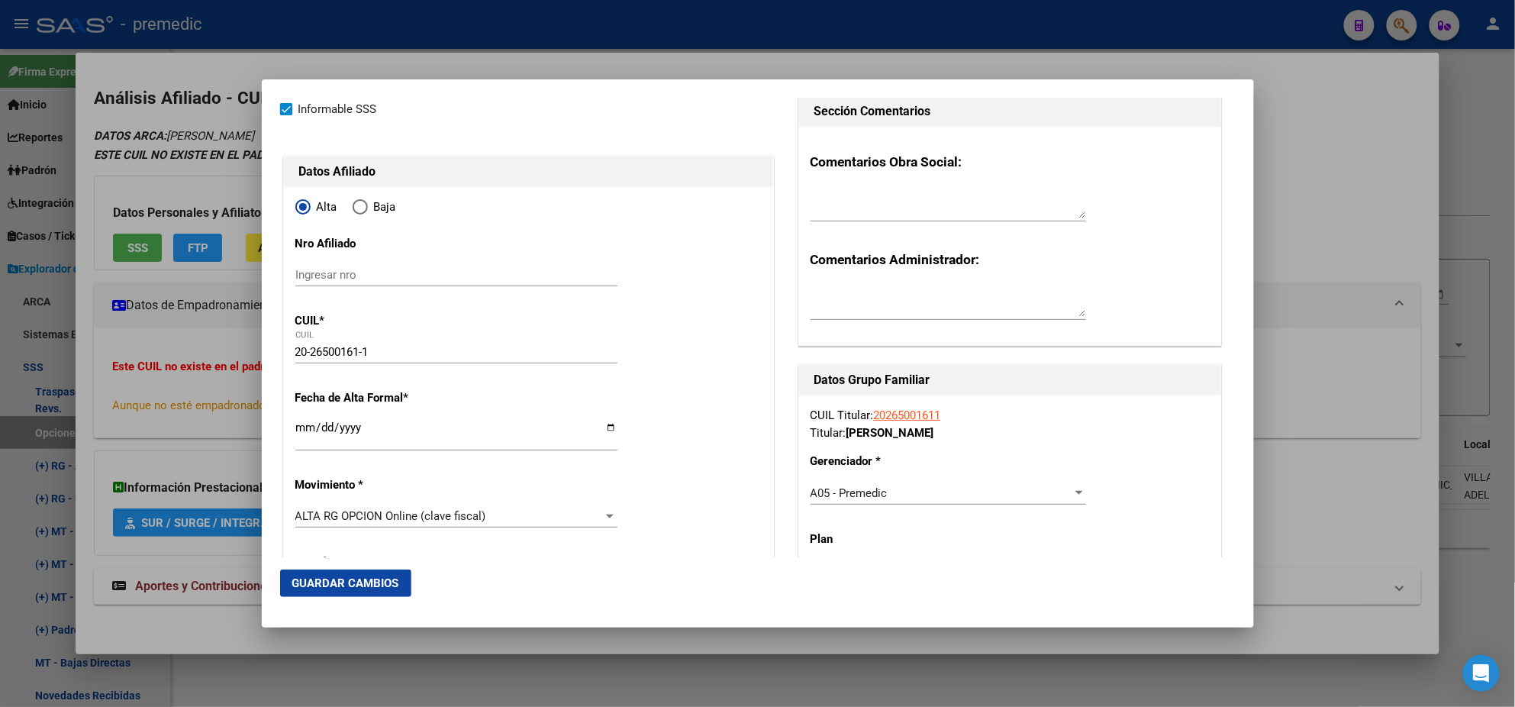
scroll to position [0, 0]
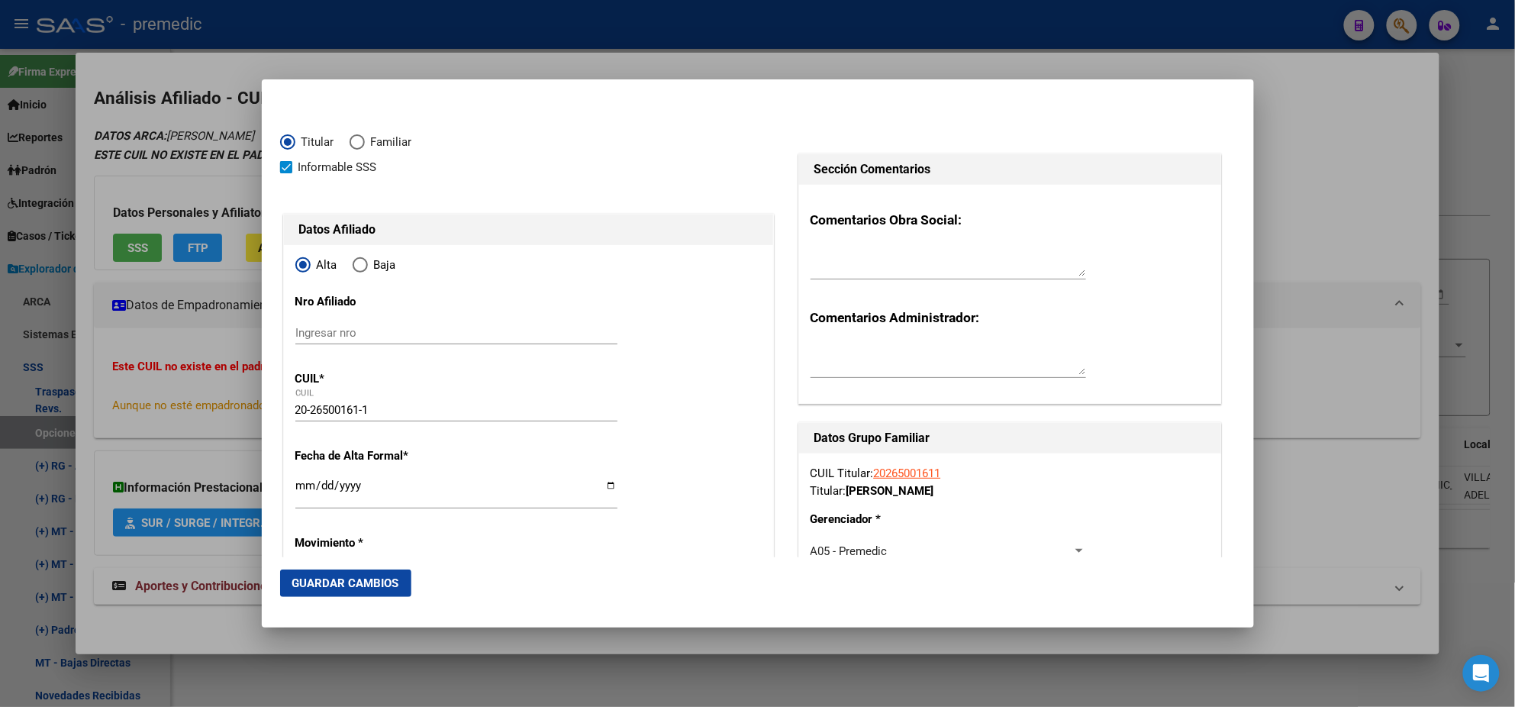
click at [343, 582] on span "Guardar Cambios" at bounding box center [345, 583] width 107 height 14
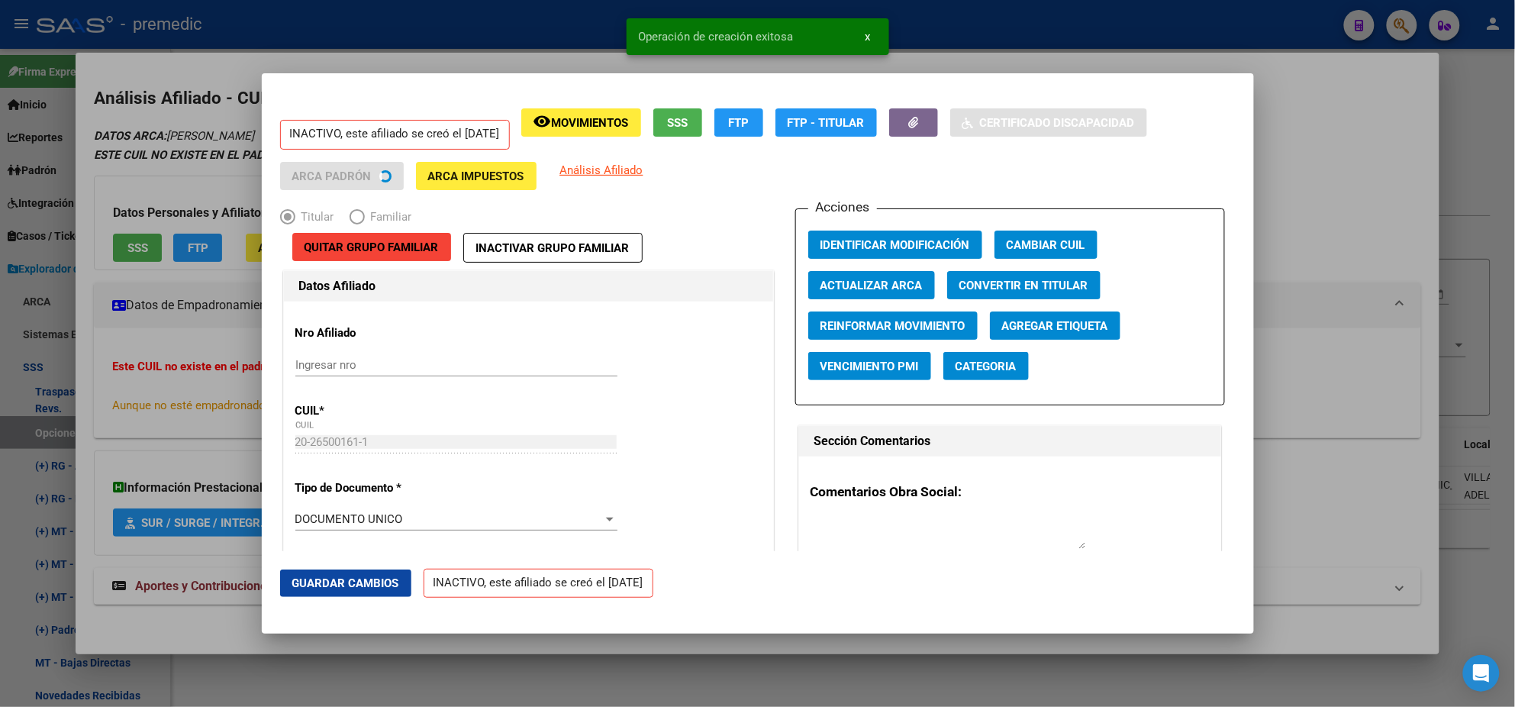
click at [76, 279] on div at bounding box center [757, 353] width 1515 height 707
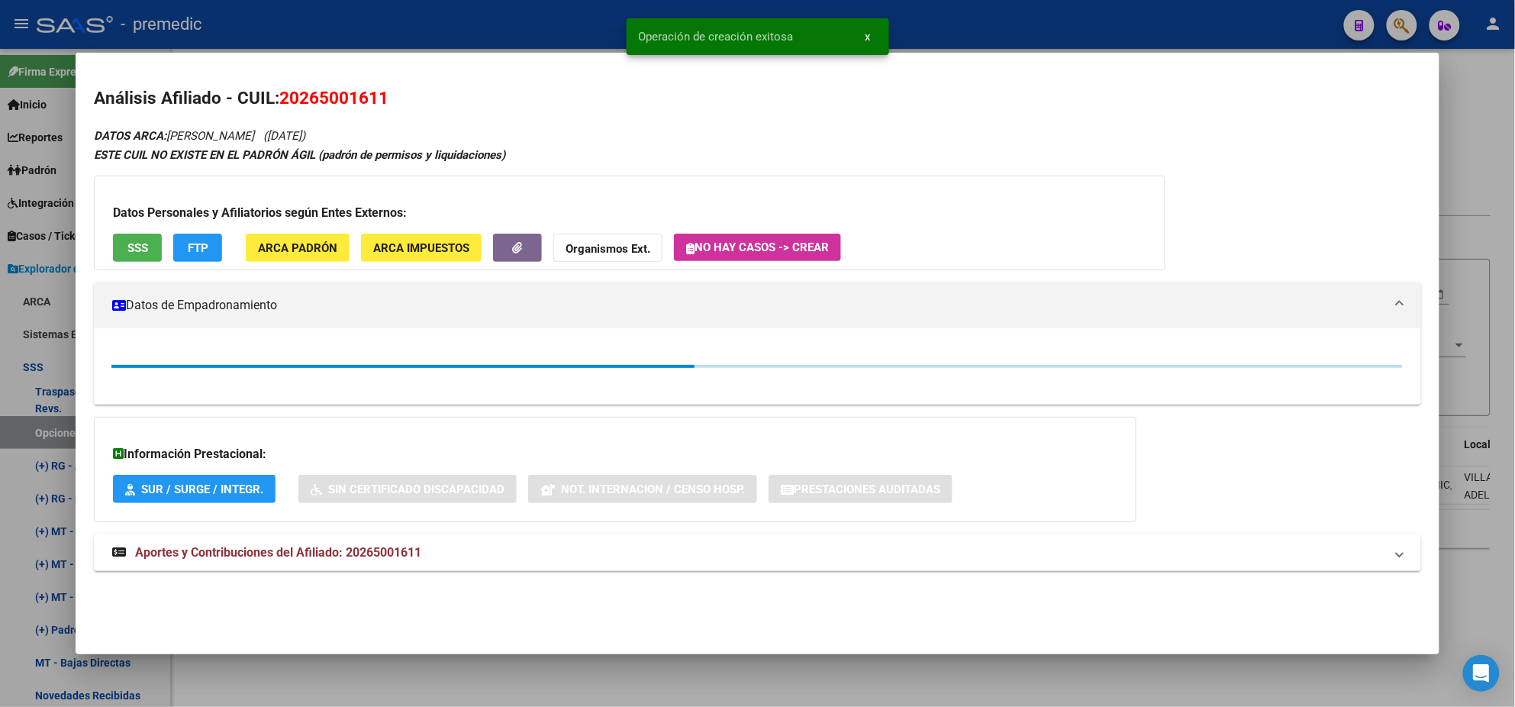
click at [44, 295] on div at bounding box center [757, 353] width 1515 height 707
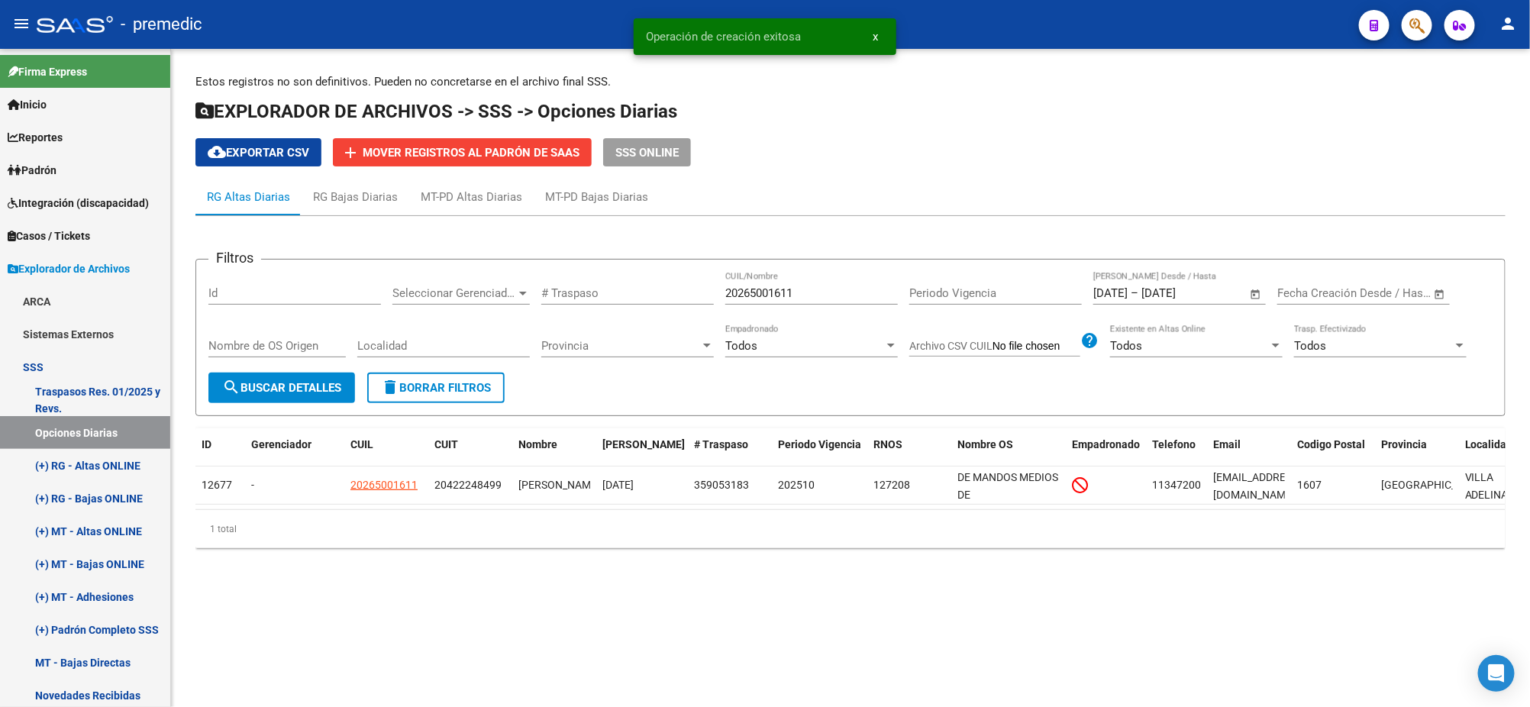
click at [332, 389] on span "search Buscar Detalles" at bounding box center [281, 388] width 119 height 14
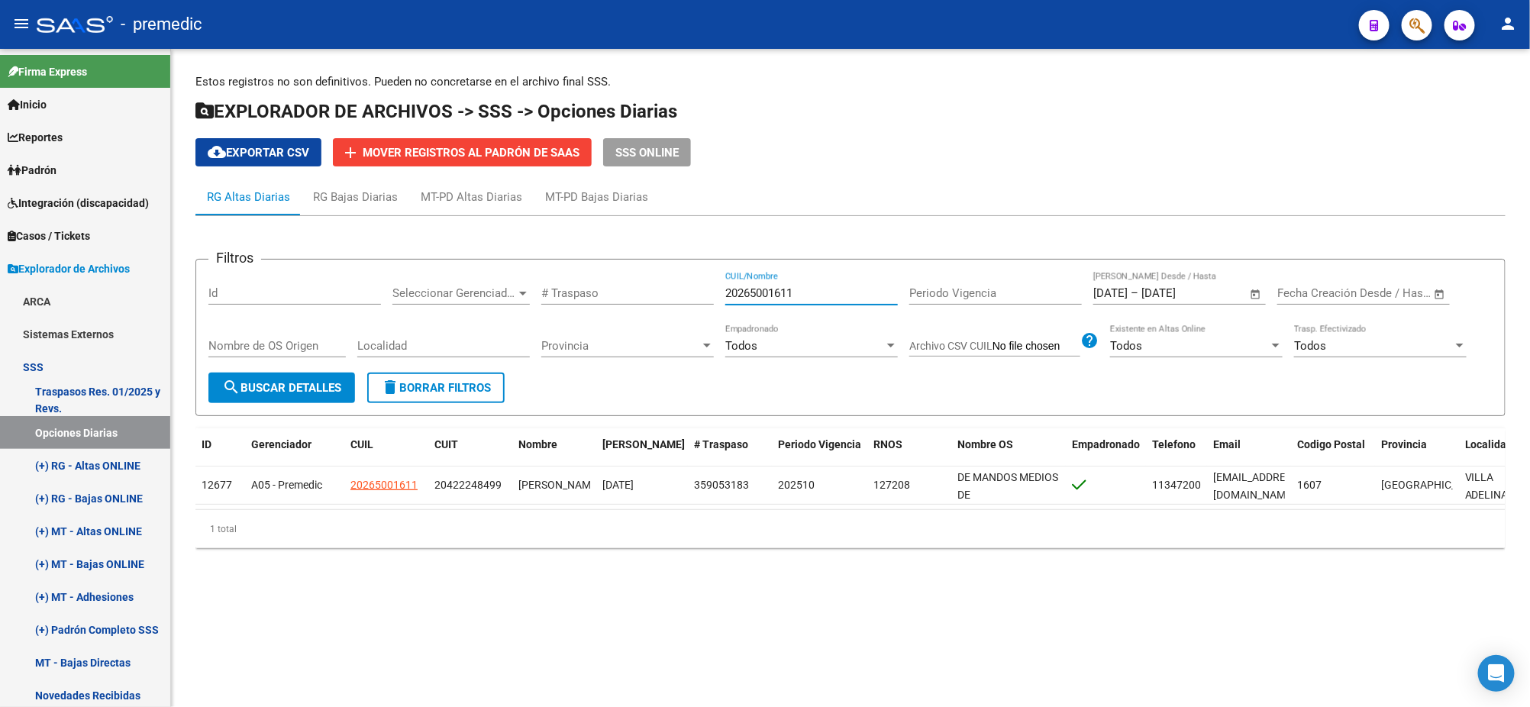
drag, startPoint x: 806, startPoint y: 292, endPoint x: 701, endPoint y: 298, distance: 104.7
click at [704, 297] on div "Filtros Id Seleccionar Gerenciador Seleccionar Gerenciador # Traspaso 202650016…" at bounding box center [850, 322] width 1284 height 101
paste input "457910186"
click at [320, 376] on button "search Buscar Detalles" at bounding box center [281, 387] width 147 height 31
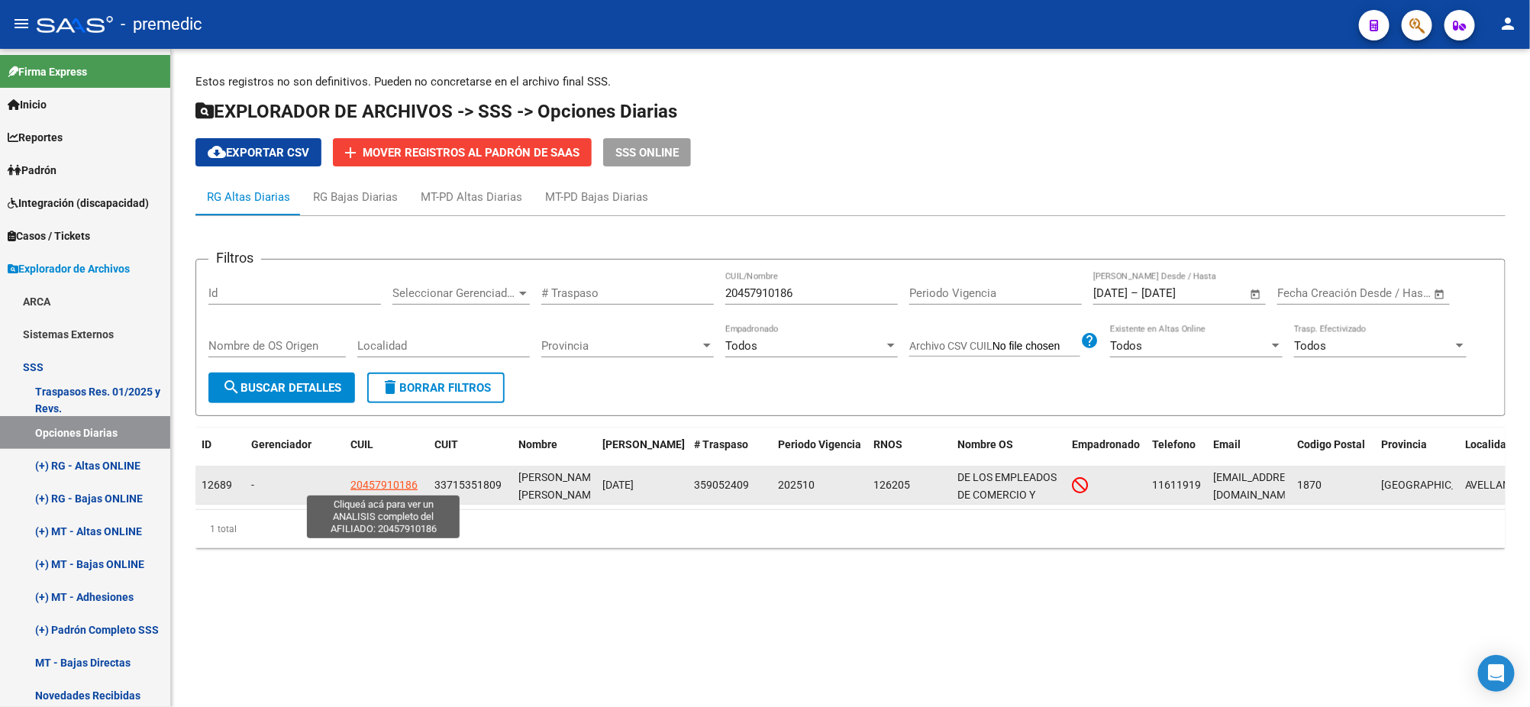
click at [369, 480] on span "20457910186" at bounding box center [383, 485] width 67 height 12
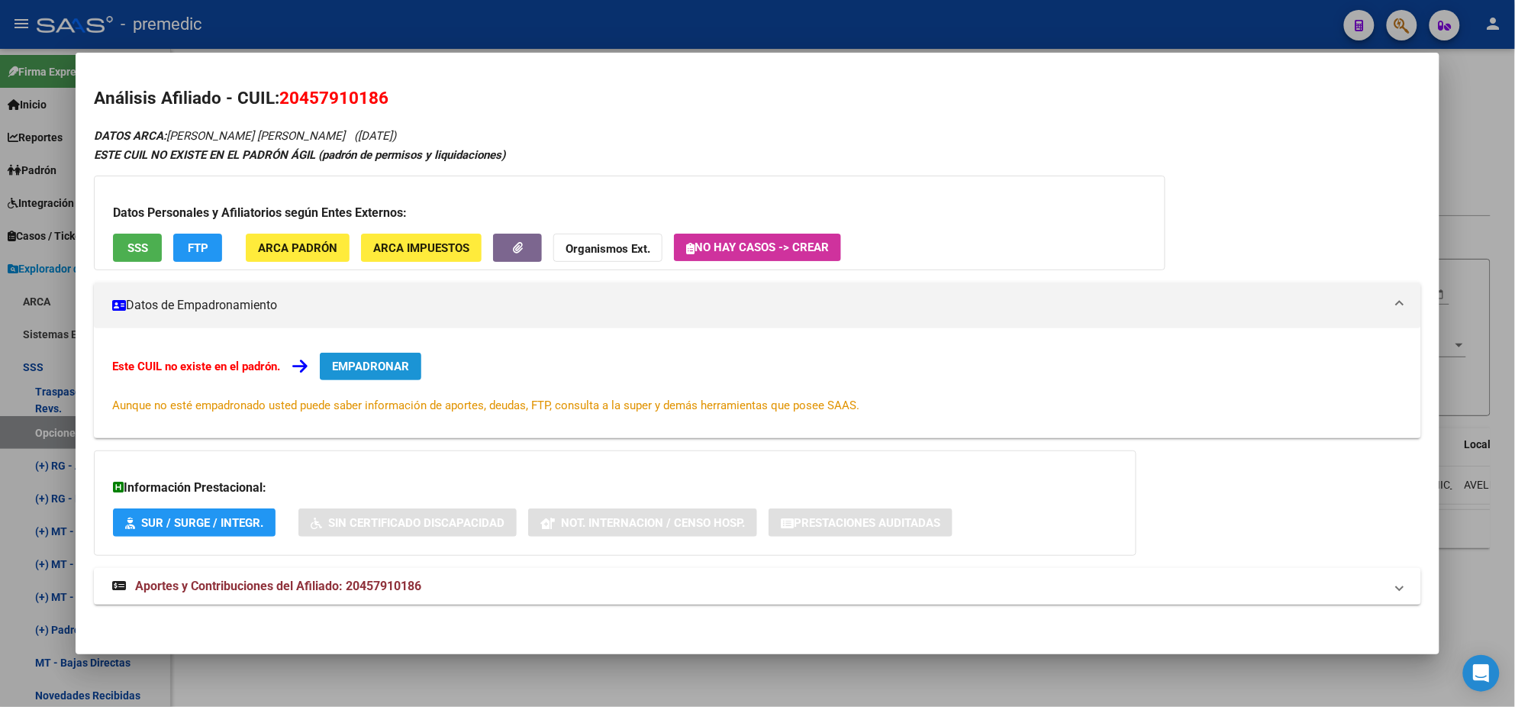
click at [360, 366] on span "EMPADRONAR" at bounding box center [370, 367] width 77 height 14
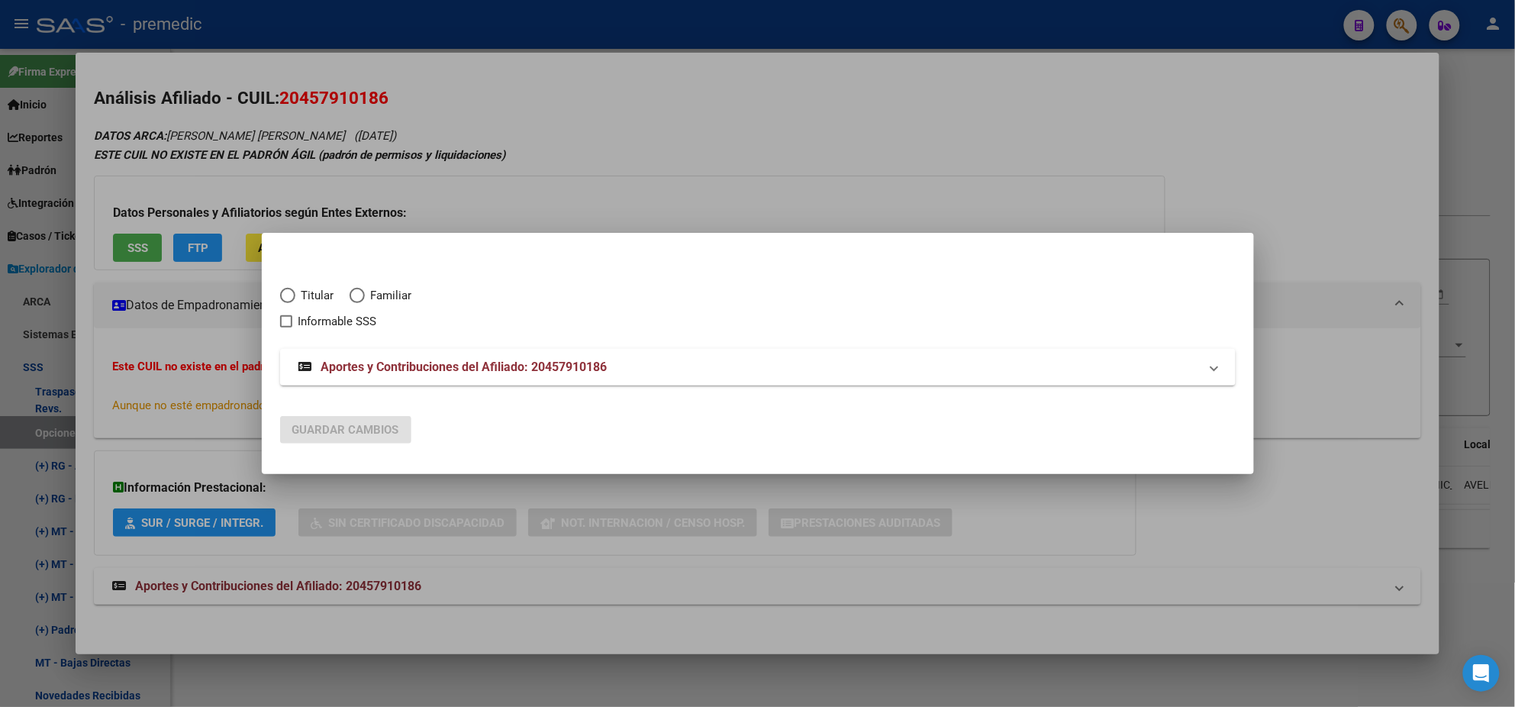
click at [289, 296] on span "Elija una opción" at bounding box center [287, 295] width 15 height 15
click at [289, 296] on input "Titular" at bounding box center [287, 295] width 15 height 15
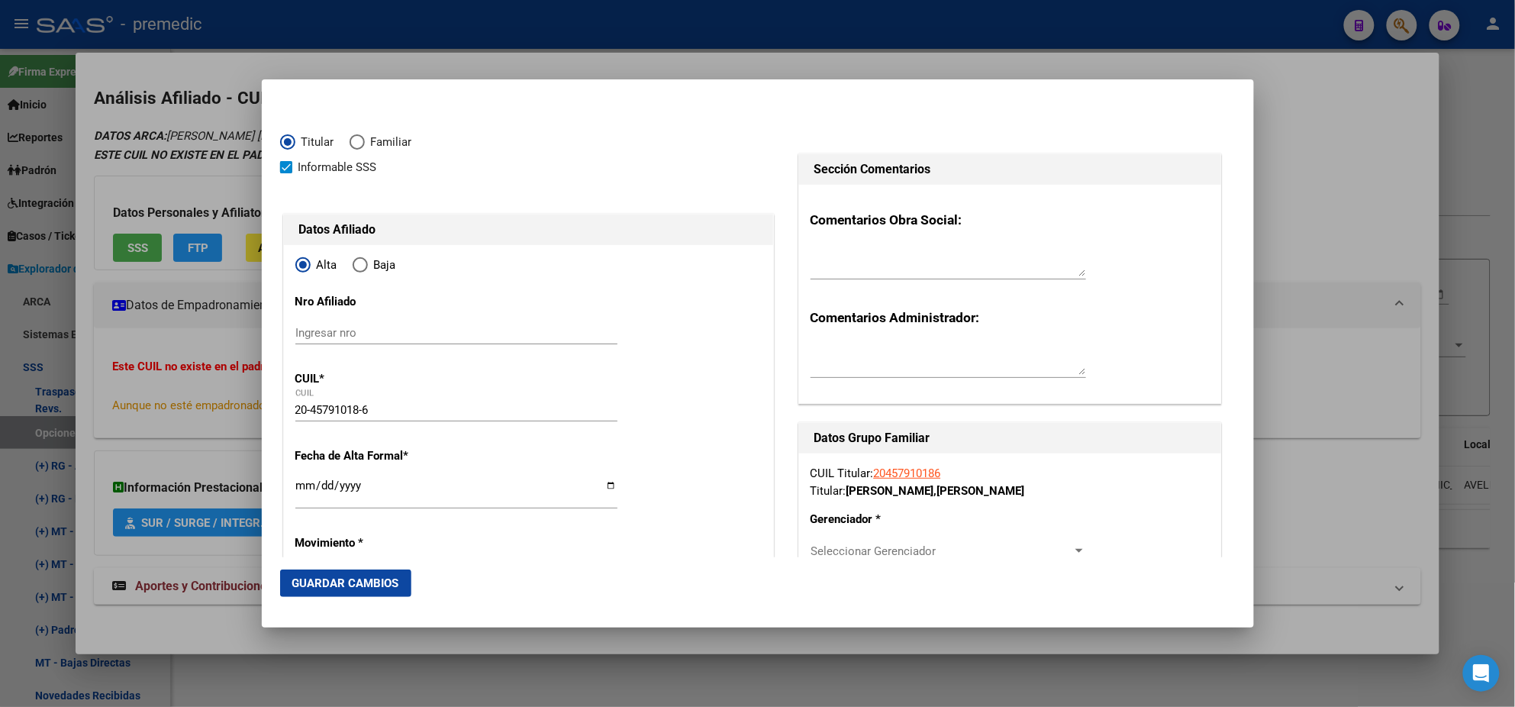
click at [298, 490] on input "Ingresar fecha" at bounding box center [456, 491] width 322 height 24
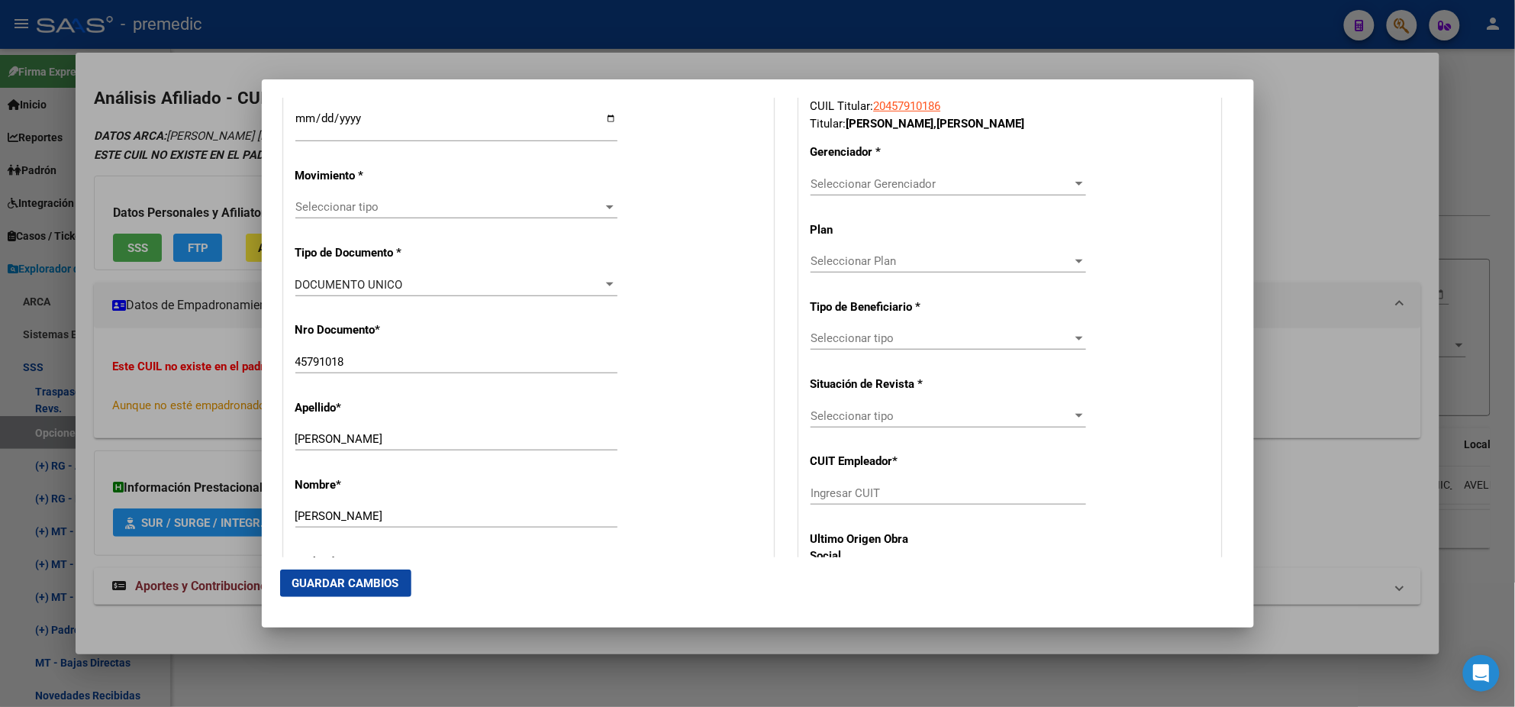
scroll to position [381, 0]
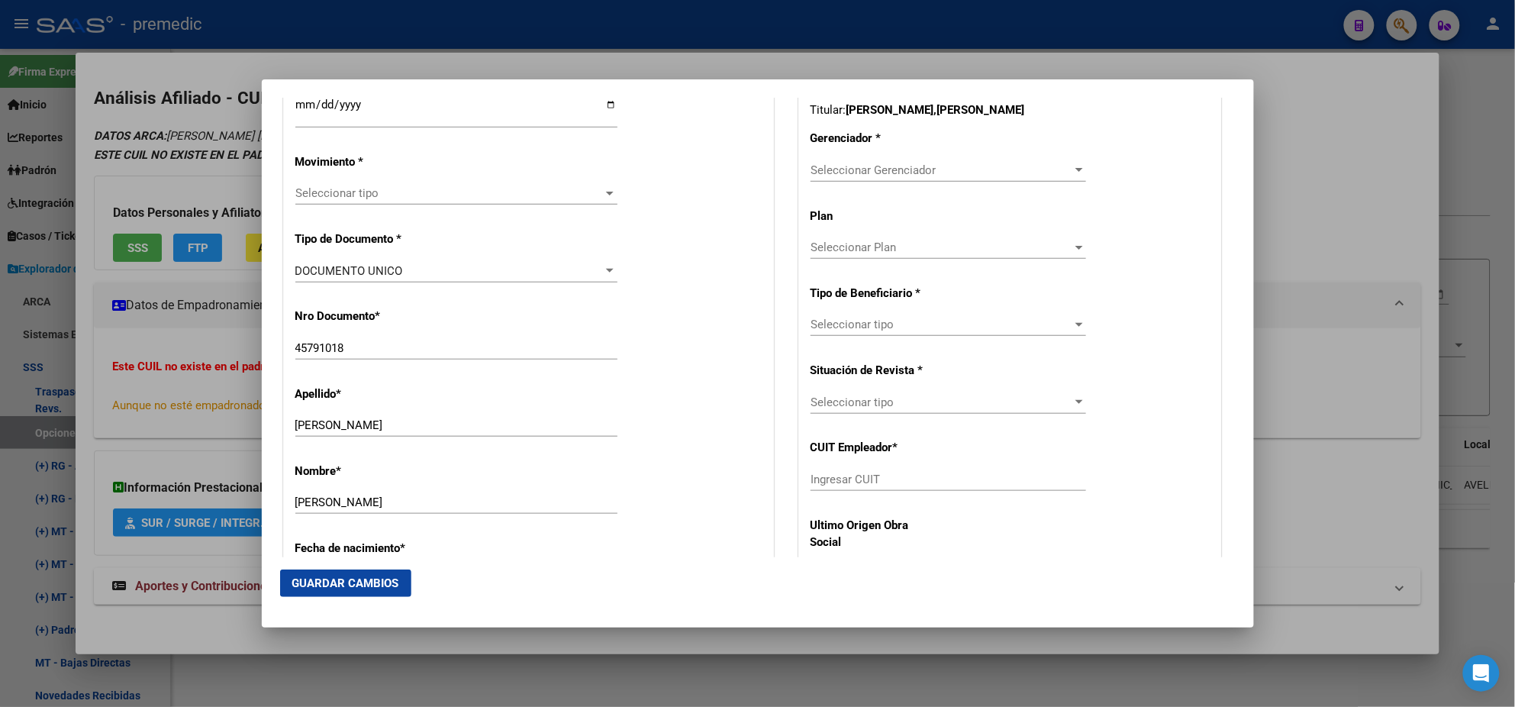
click at [325, 186] on span "Seleccionar tipo" at bounding box center [449, 193] width 308 height 14
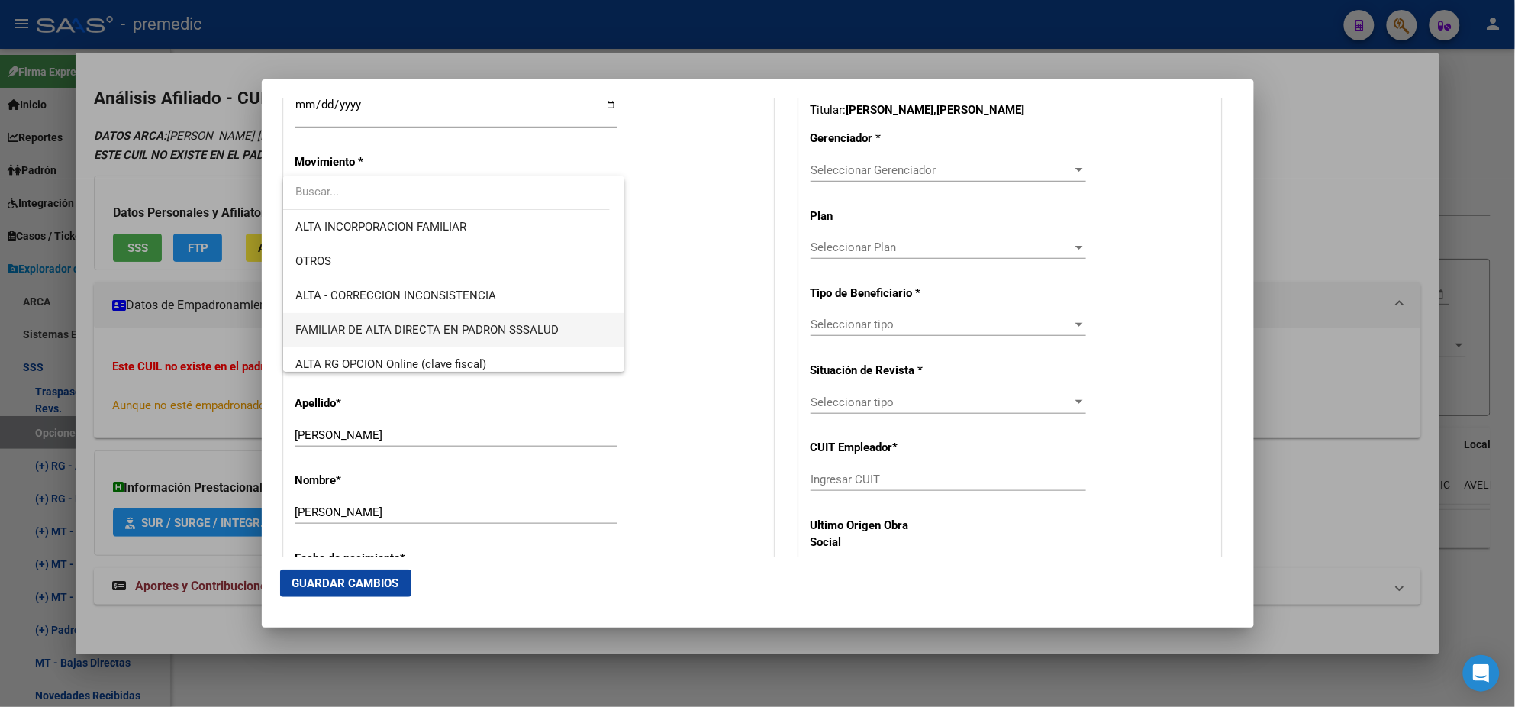
scroll to position [285, 0]
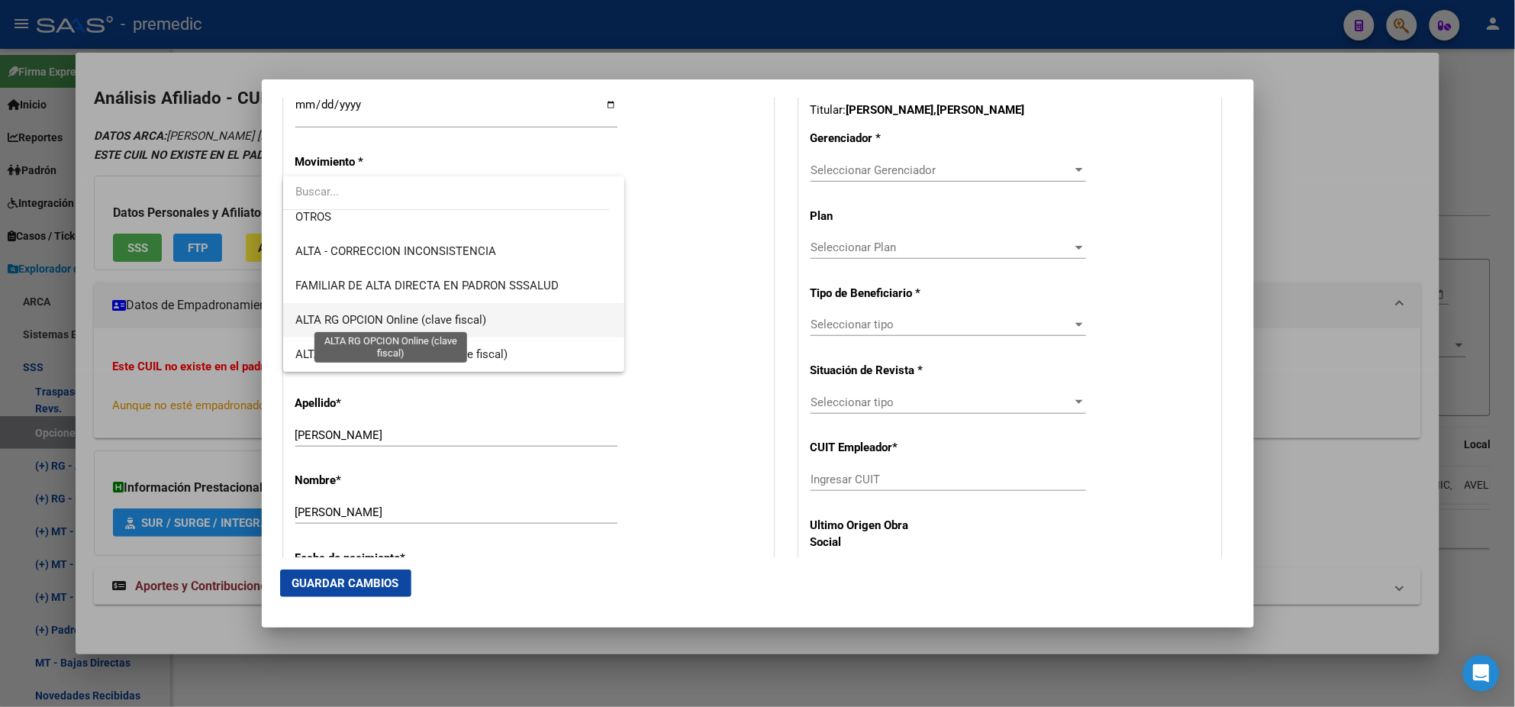
click at [454, 318] on span "ALTA RG OPCION Online (clave fiscal)" at bounding box center [390, 320] width 191 height 14
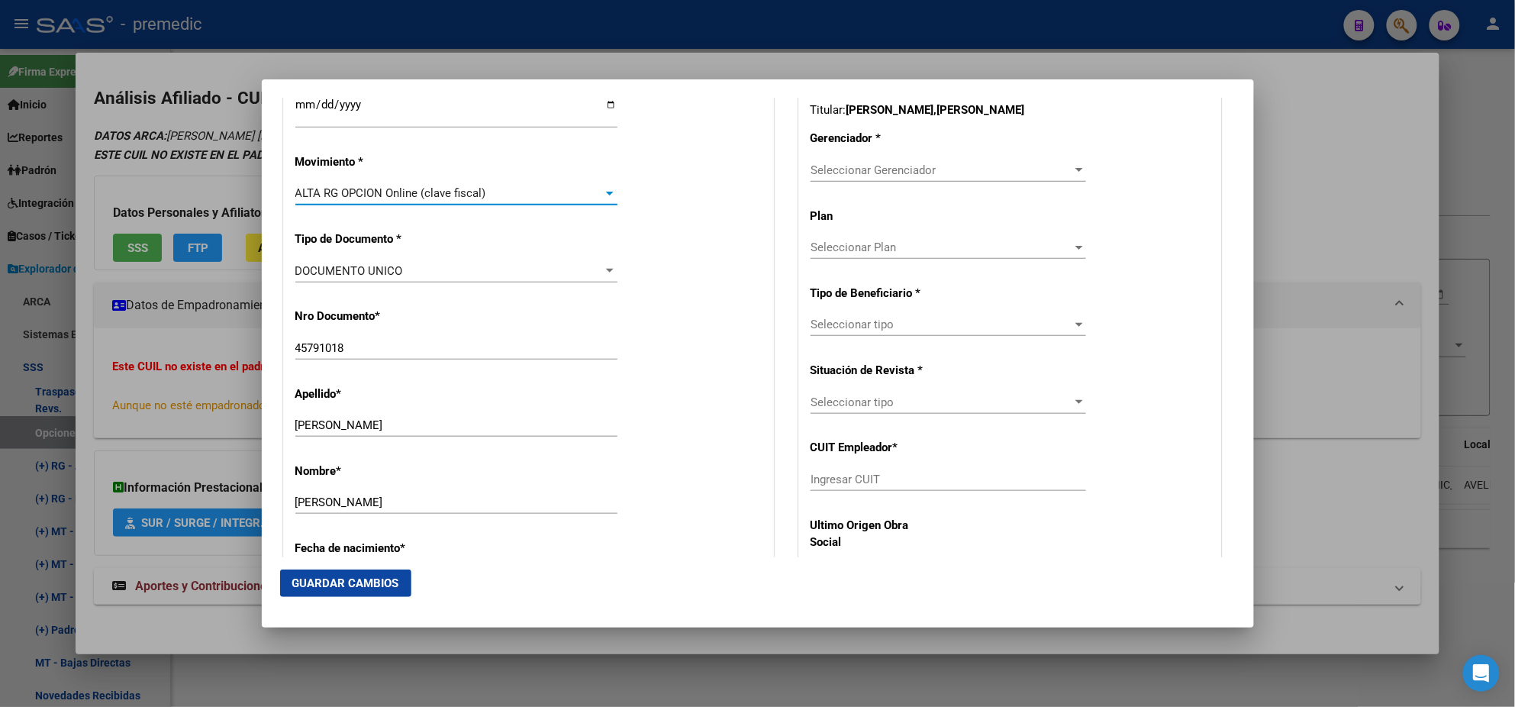
click at [454, 318] on div "Nro Documento * 45791018 Ingresar nro" at bounding box center [528, 334] width 466 height 77
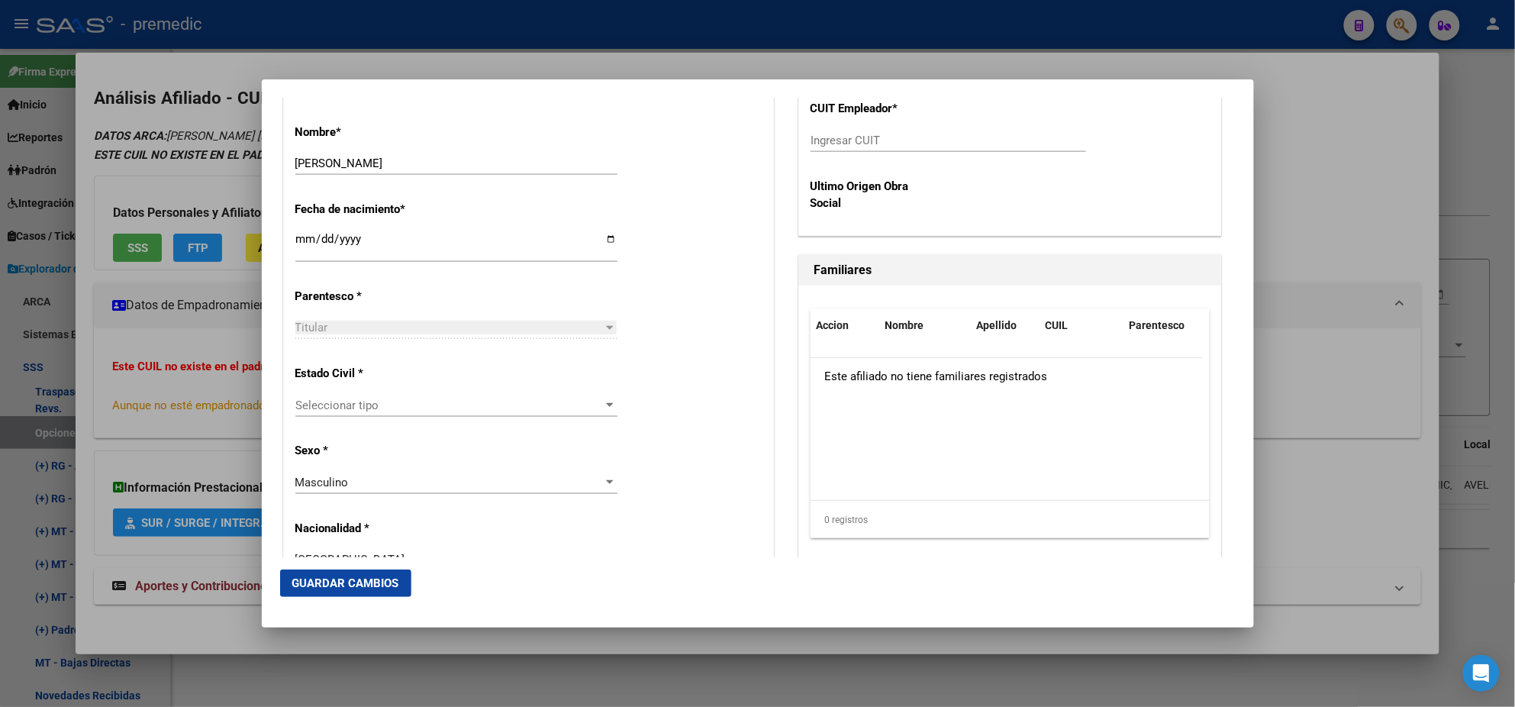
scroll to position [763, 0]
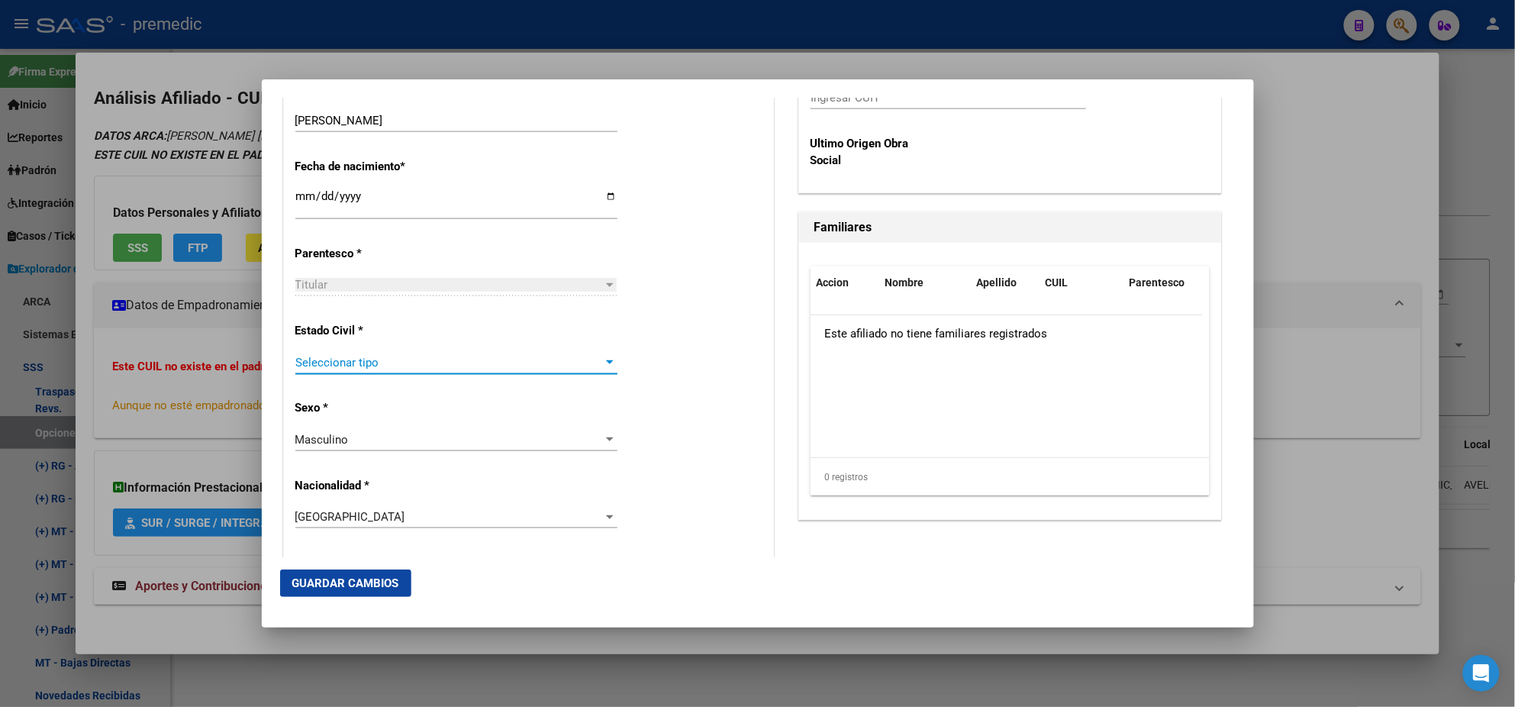
click at [411, 362] on span "Seleccionar tipo" at bounding box center [449, 363] width 308 height 14
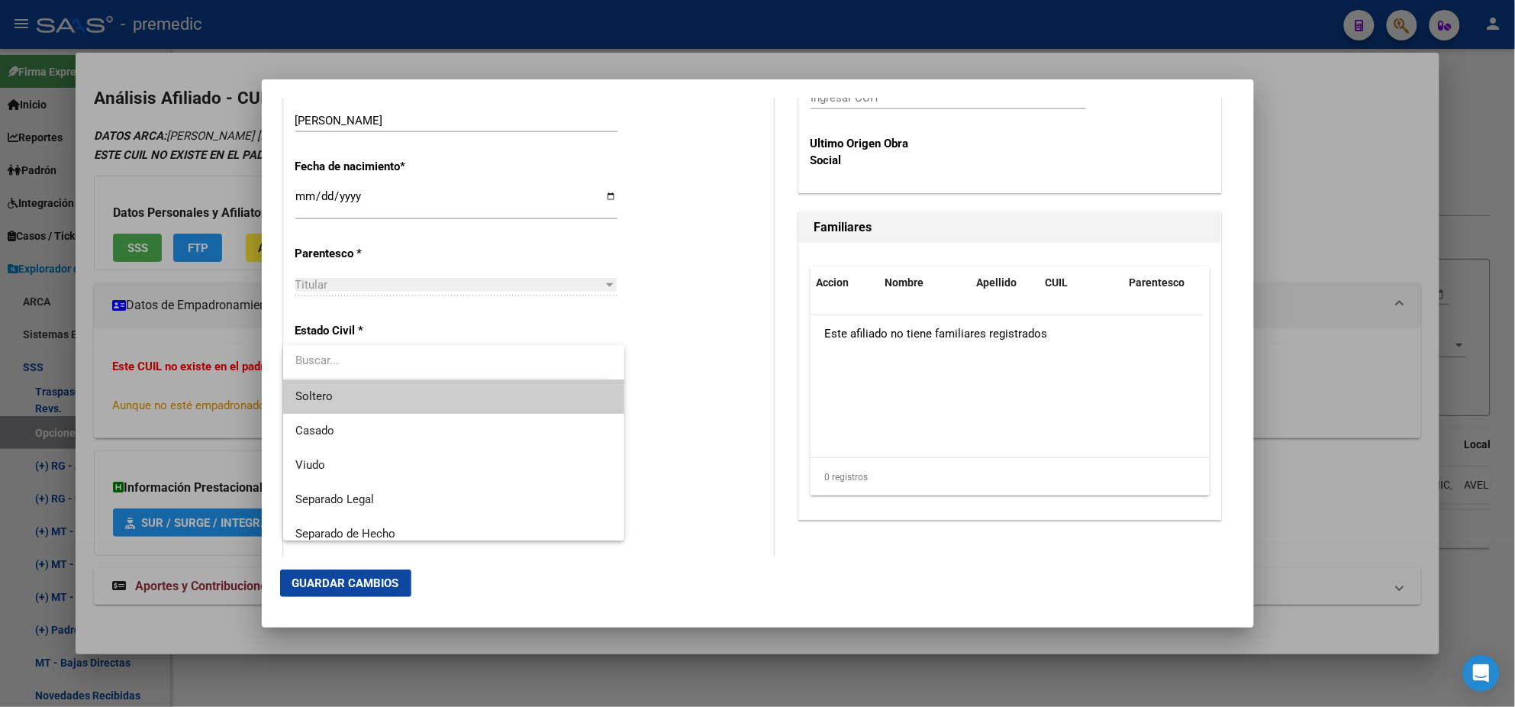
click at [405, 396] on span "Soltero" at bounding box center [453, 396] width 317 height 34
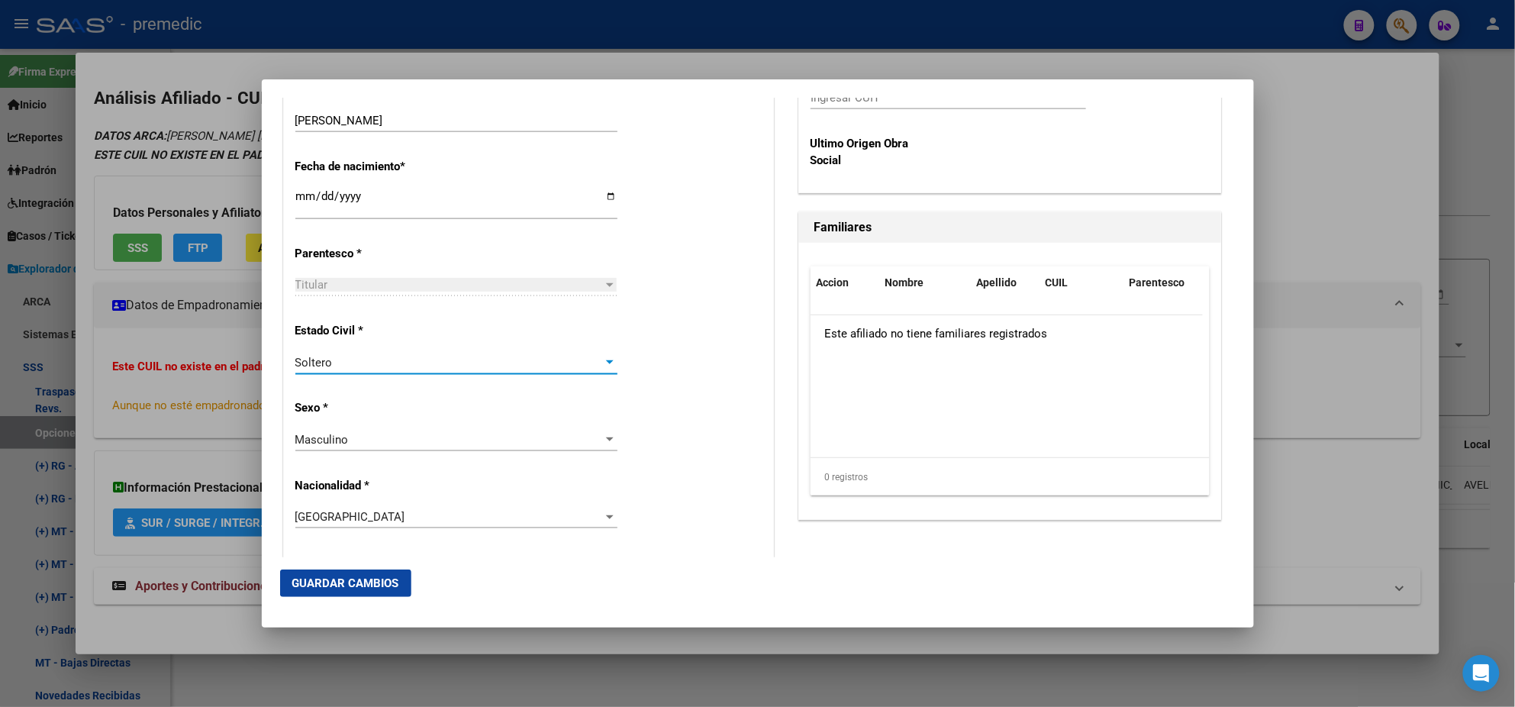
click at [414, 405] on p "Sexo *" at bounding box center [365, 408] width 140 height 18
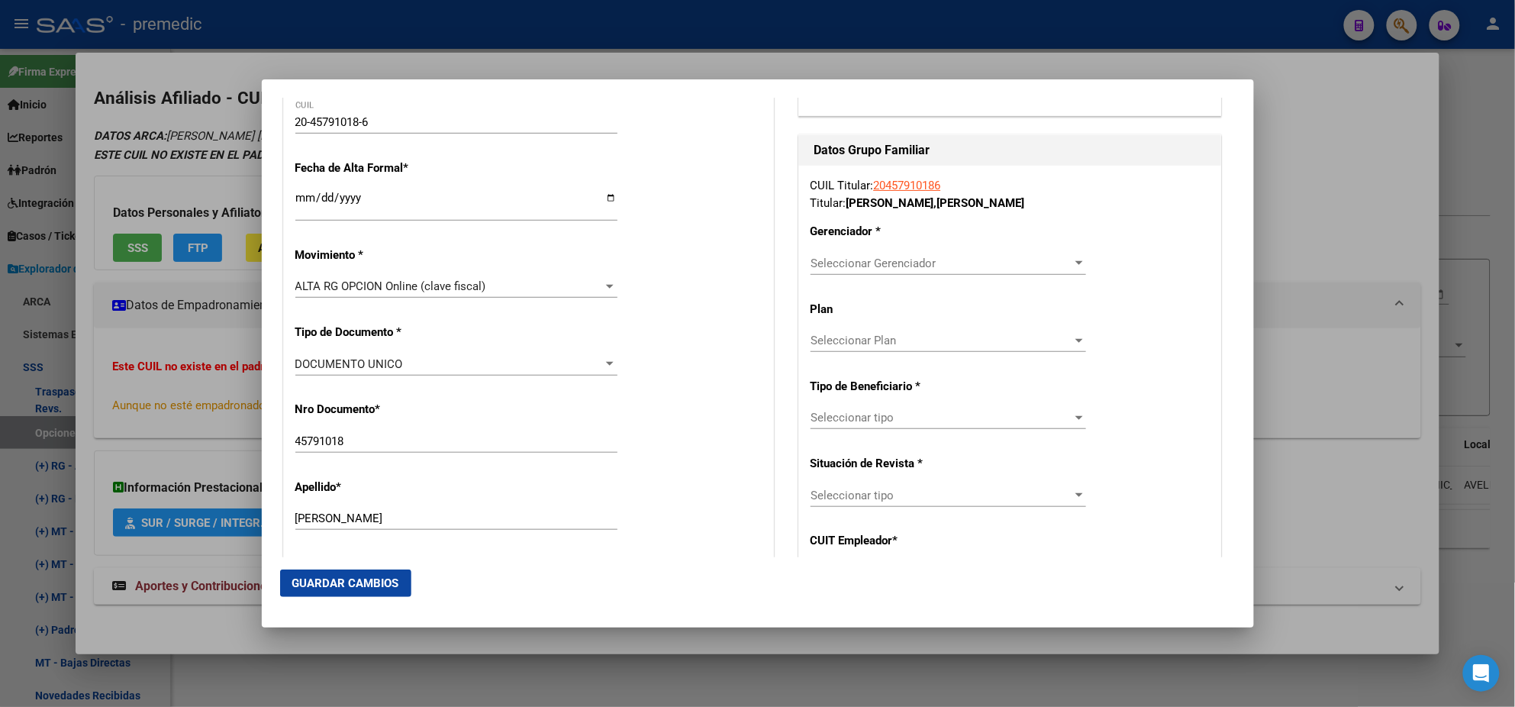
scroll to position [285, 0]
click at [829, 266] on span "Seleccionar Gerenciador" at bounding box center [942, 266] width 262 height 14
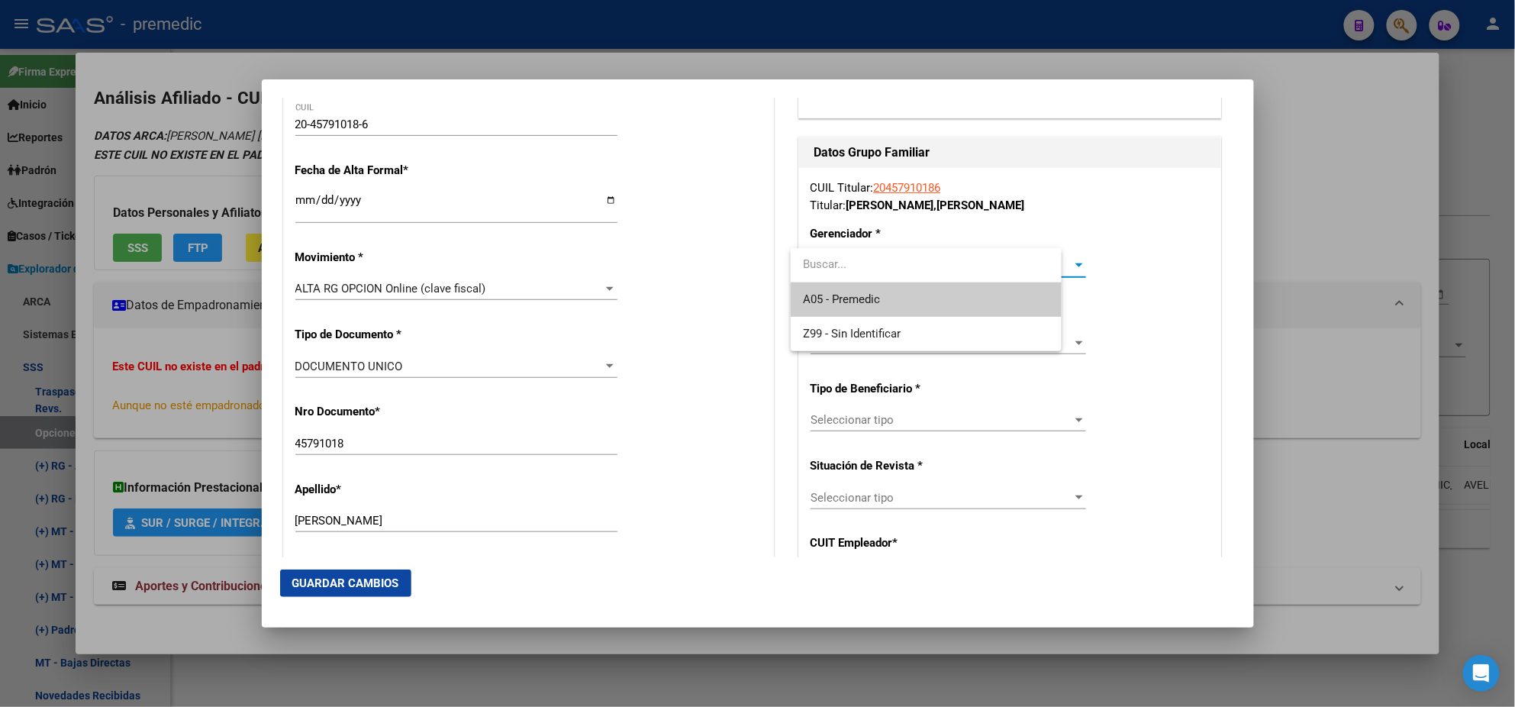
click at [822, 289] on span "A05 - Premedic" at bounding box center [926, 299] width 247 height 34
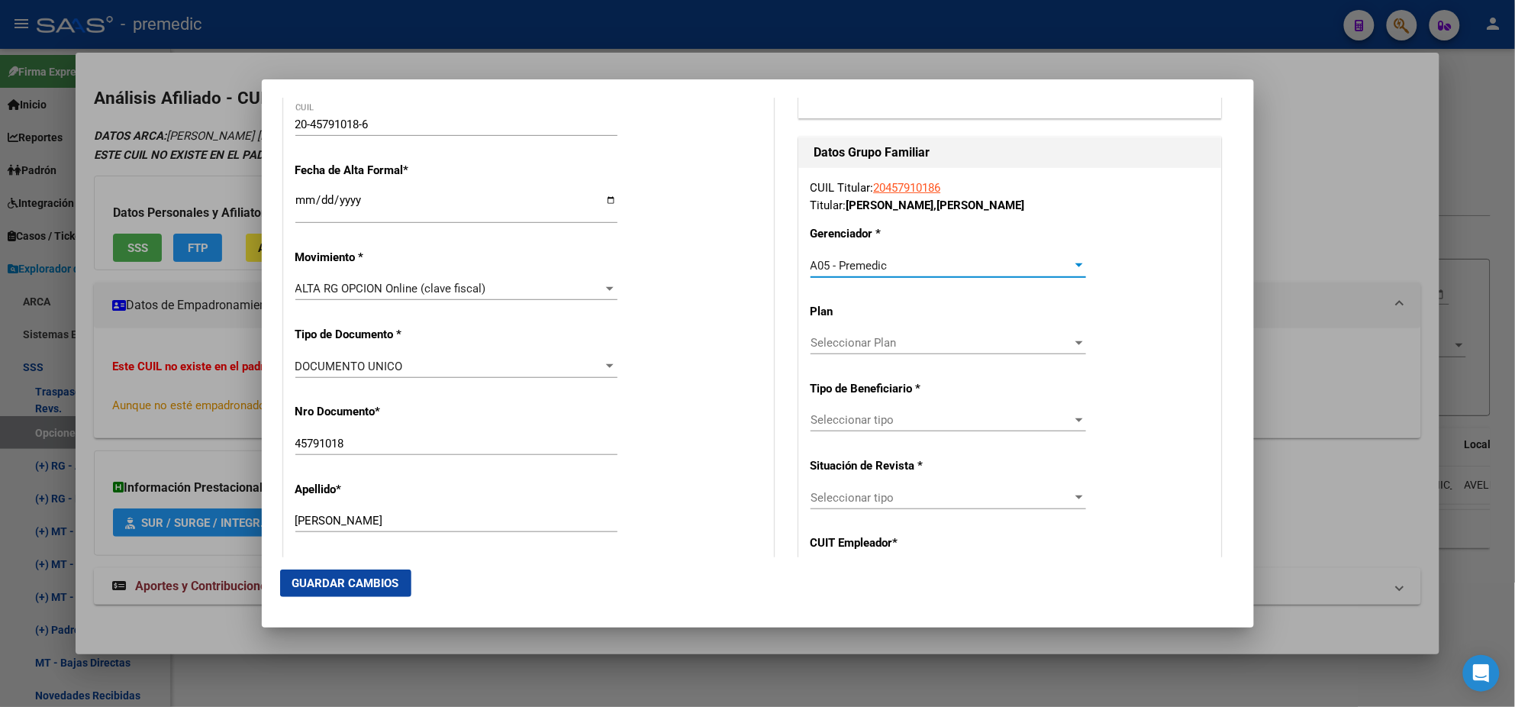
click at [828, 421] on span "Seleccionar tipo" at bounding box center [942, 420] width 262 height 14
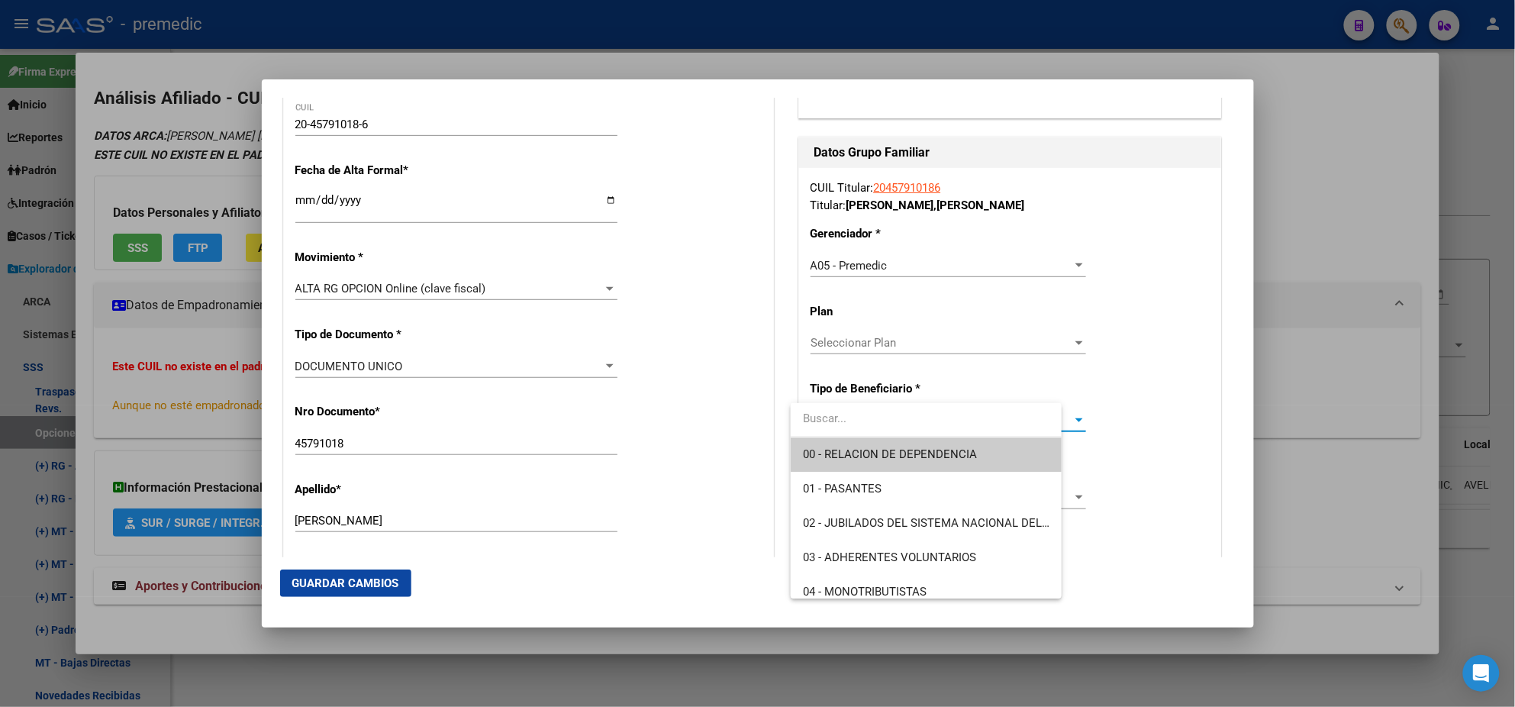
click at [831, 459] on span "00 - RELACION DE DEPENDENCIA" at bounding box center [890, 454] width 174 height 14
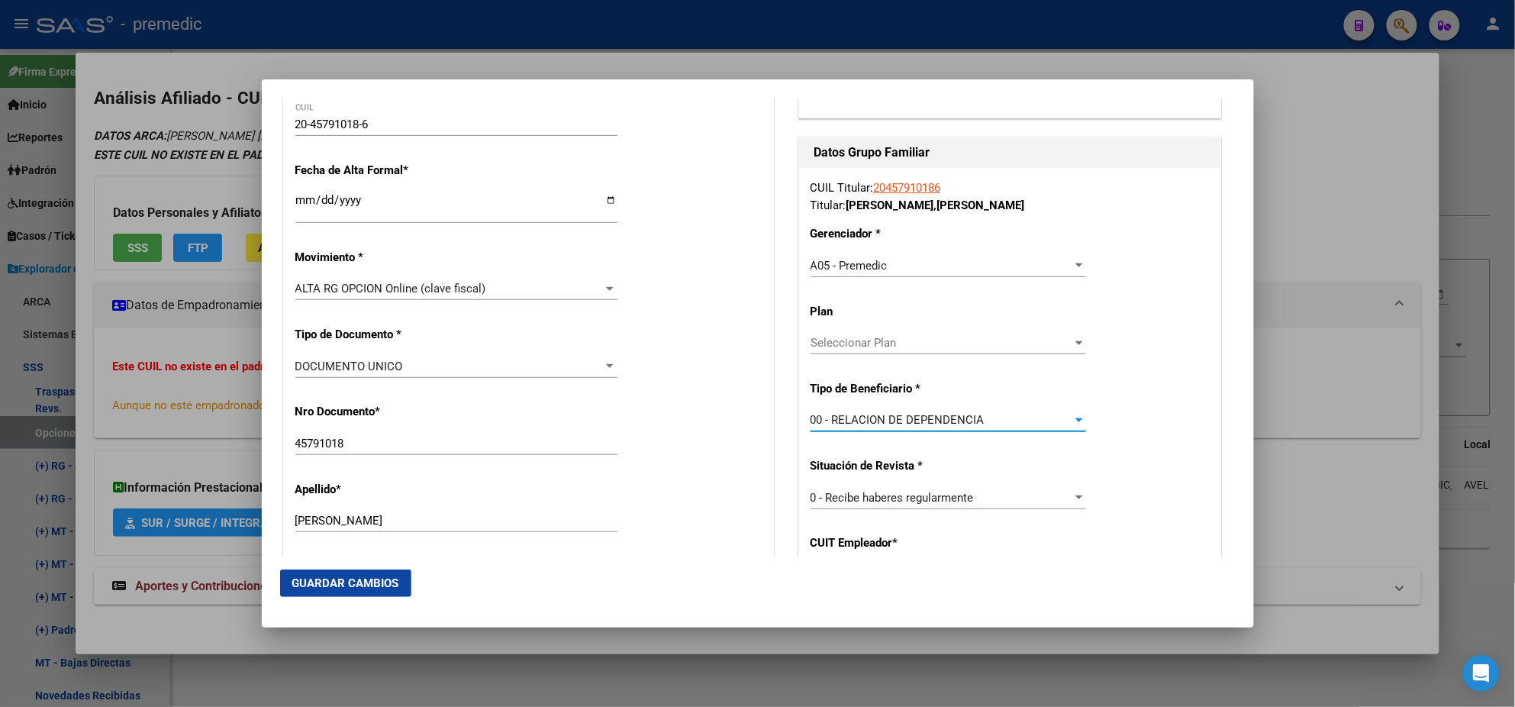
scroll to position [381, 0]
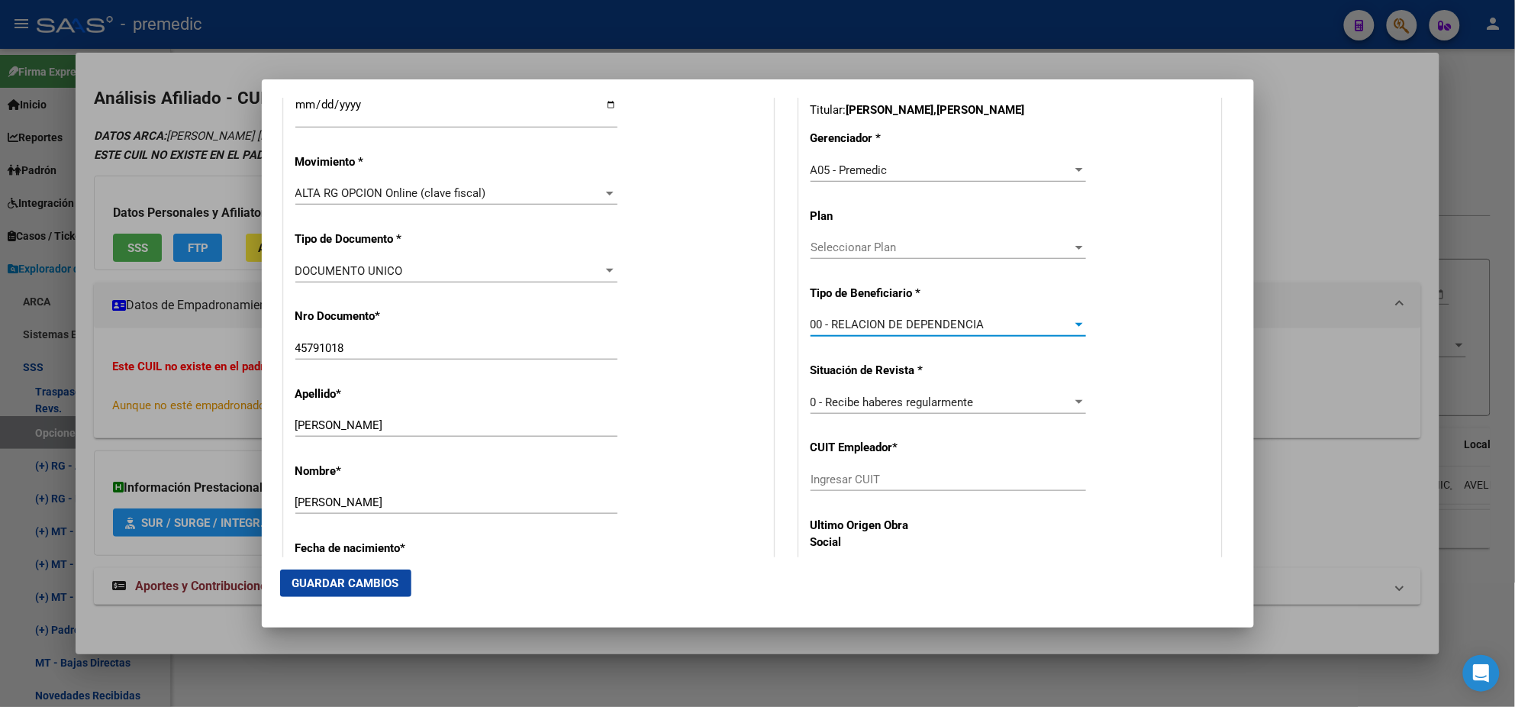
click at [830, 489] on div "Ingresar CUIT" at bounding box center [949, 479] width 276 height 23
paste input "33-71535180-9"
click at [334, 582] on span "Guardar Cambios" at bounding box center [345, 583] width 107 height 14
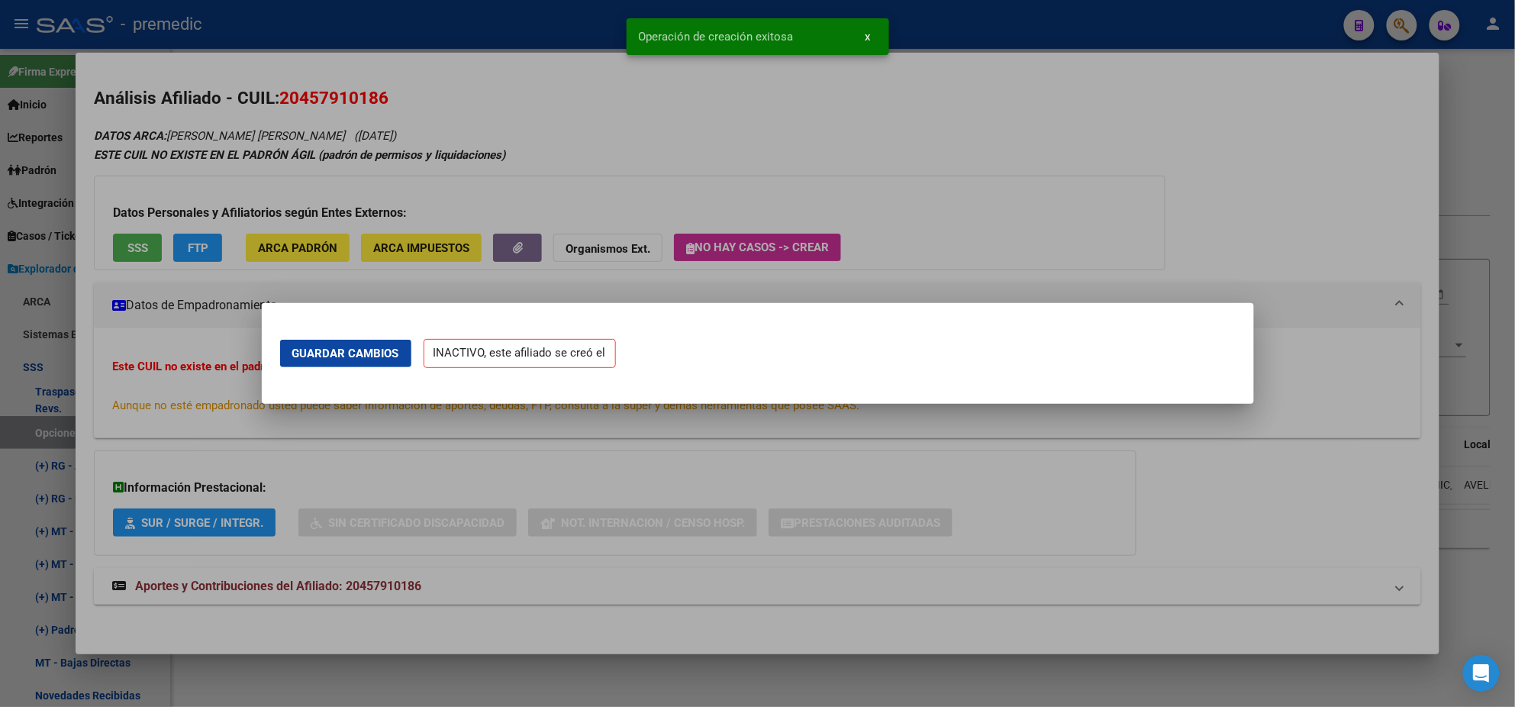
scroll to position [0, 0]
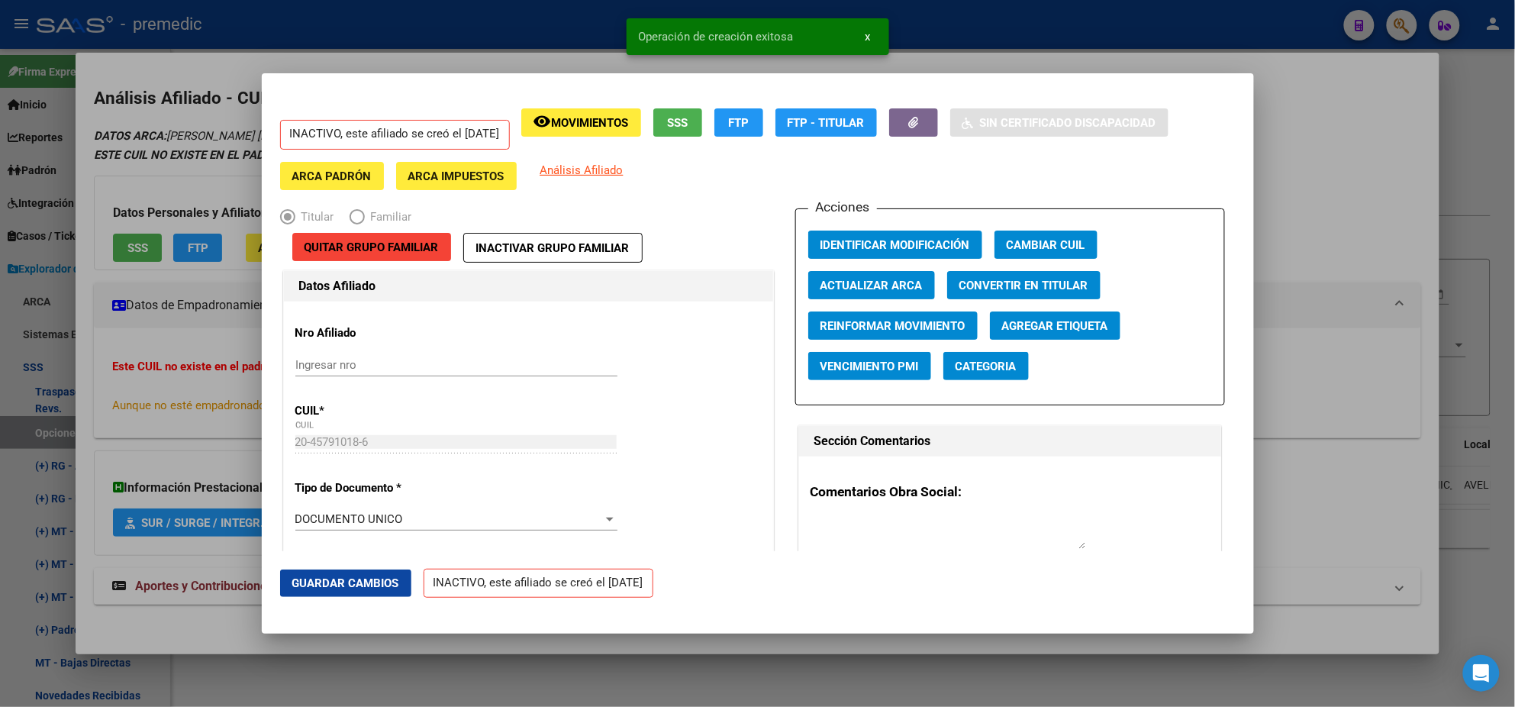
click at [78, 432] on div at bounding box center [757, 353] width 1515 height 707
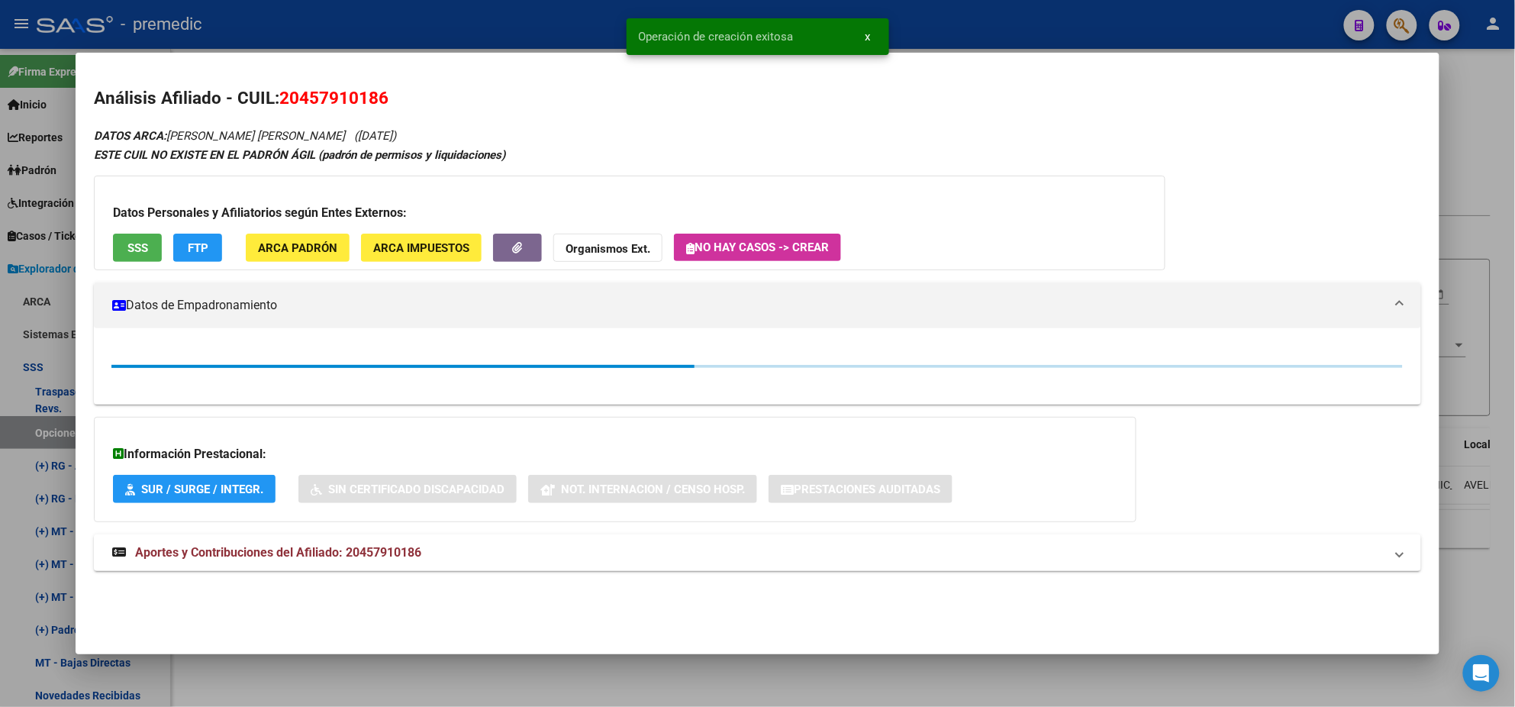
click at [40, 424] on div at bounding box center [757, 353] width 1515 height 707
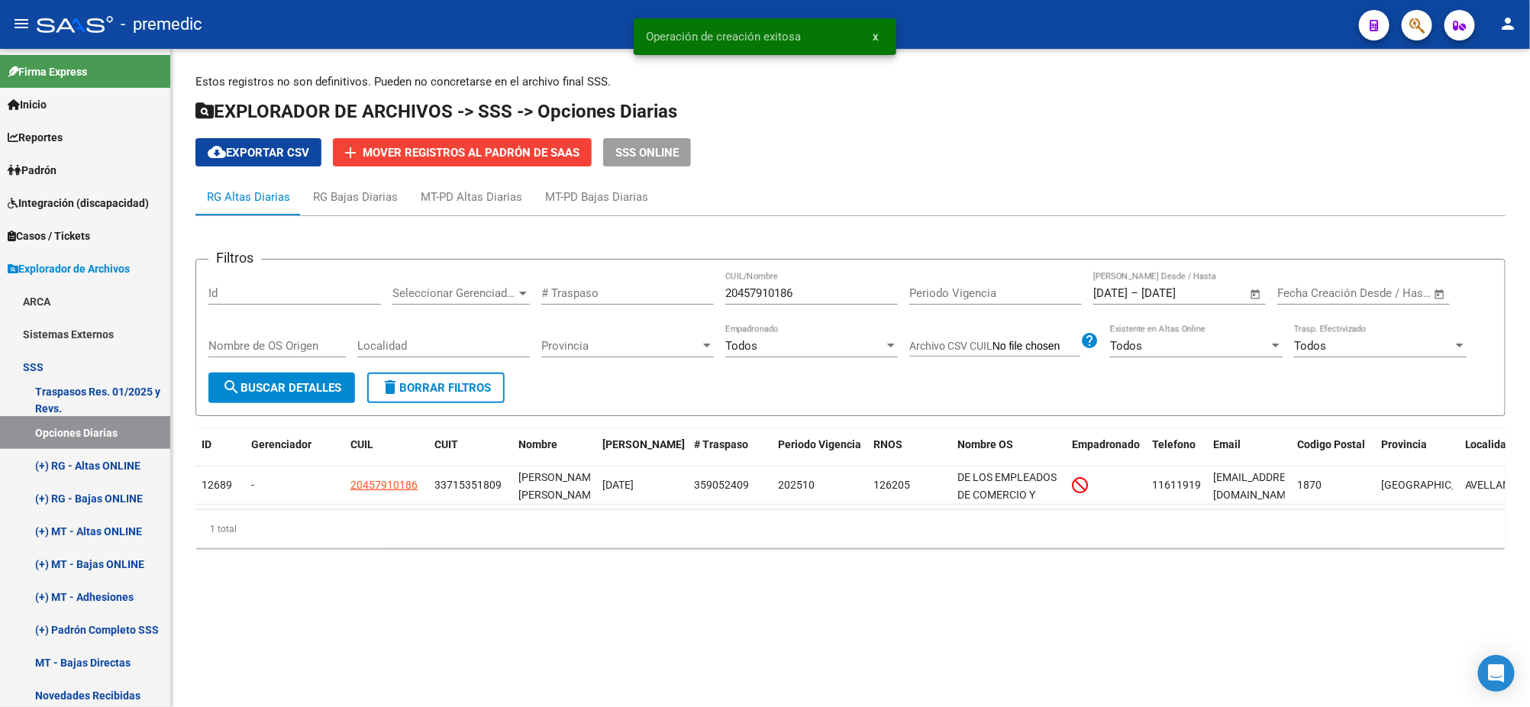
click at [341, 385] on span "search Buscar Detalles" at bounding box center [281, 388] width 119 height 14
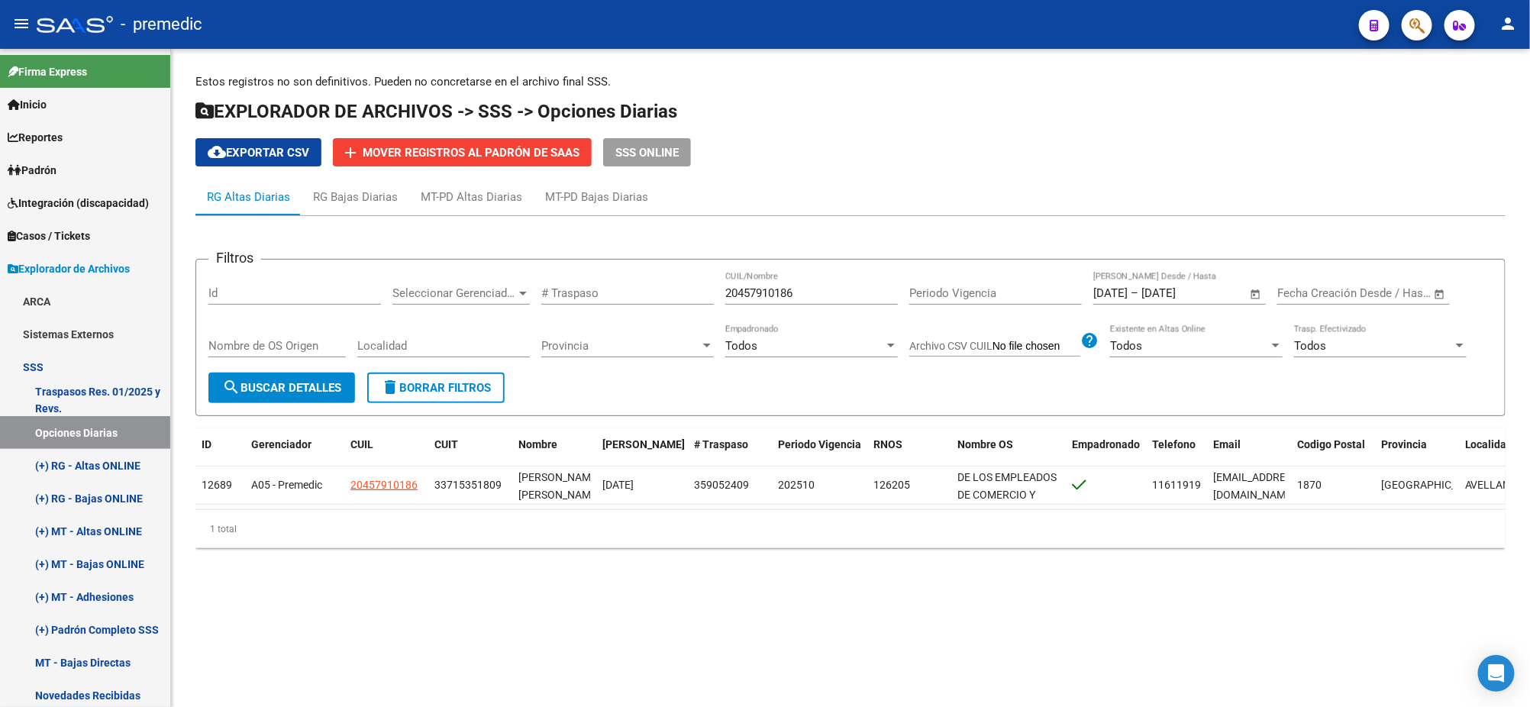
drag, startPoint x: 808, startPoint y: 295, endPoint x: 637, endPoint y: 302, distance: 171.9
click at [637, 302] on div "Filtros Id Seleccionar Gerenciador Seleccionar Gerenciador # Traspaso 204579101…" at bounding box center [850, 322] width 1284 height 101
paste input "382481691"
click at [298, 381] on span "search Buscar Detalles" at bounding box center [281, 388] width 119 height 14
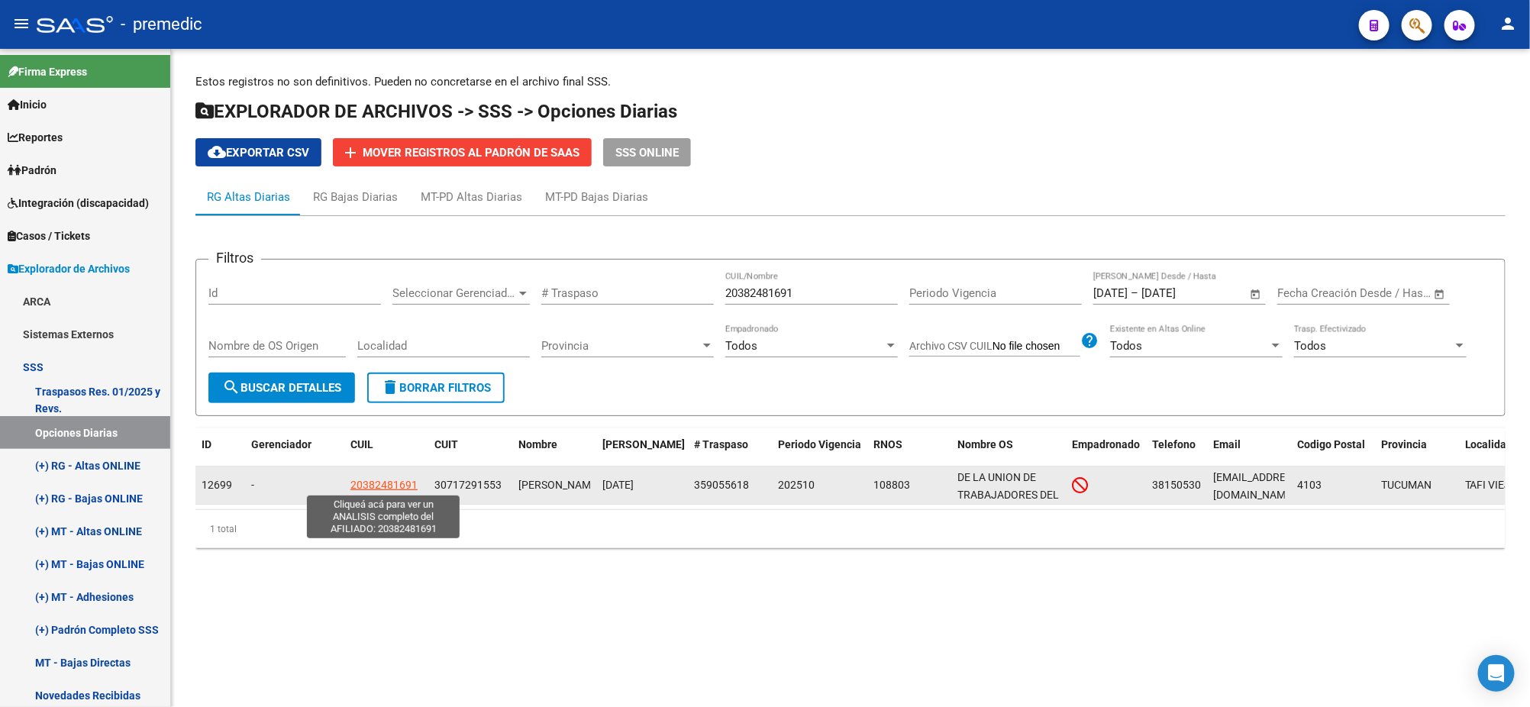
click at [395, 486] on span "20382481691" at bounding box center [383, 485] width 67 height 12
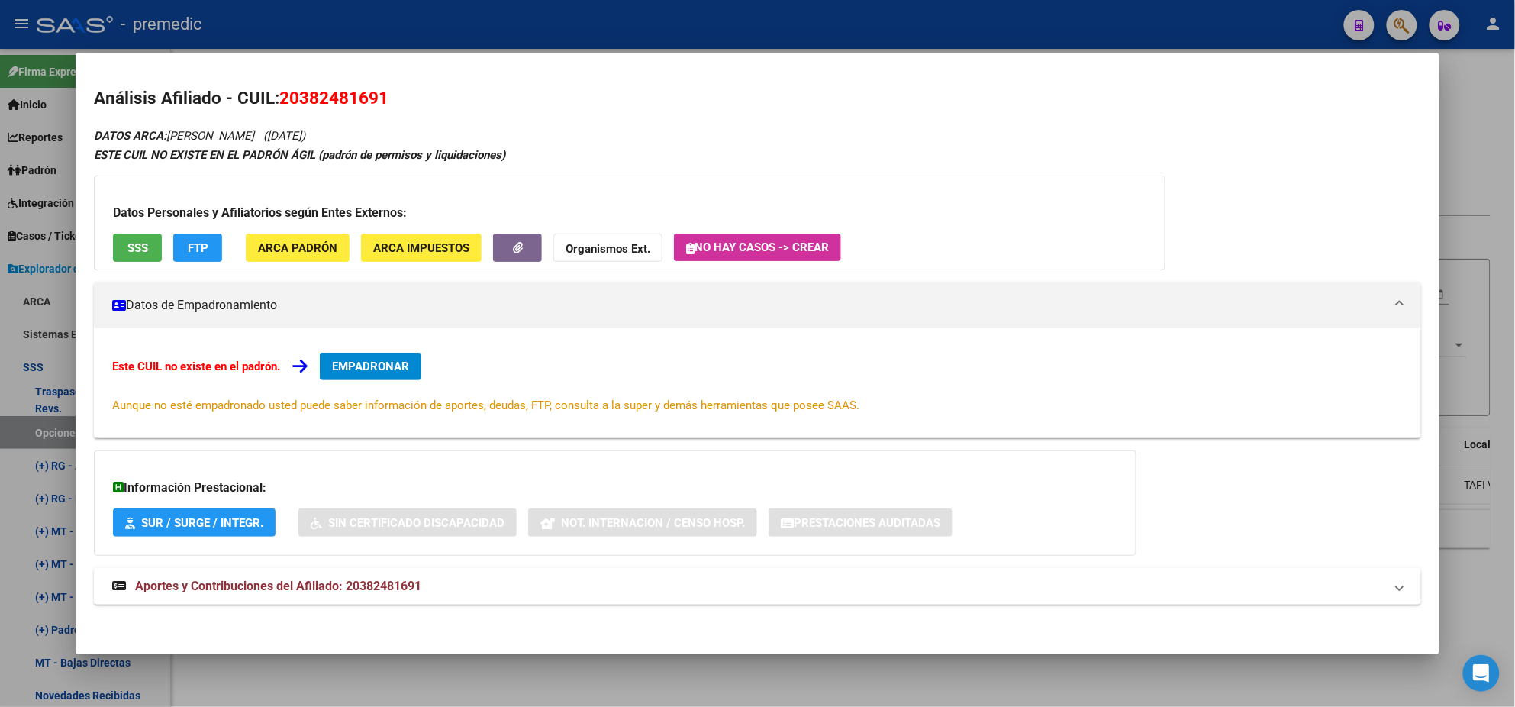
click at [388, 363] on span "EMPADRONAR" at bounding box center [370, 367] width 77 height 14
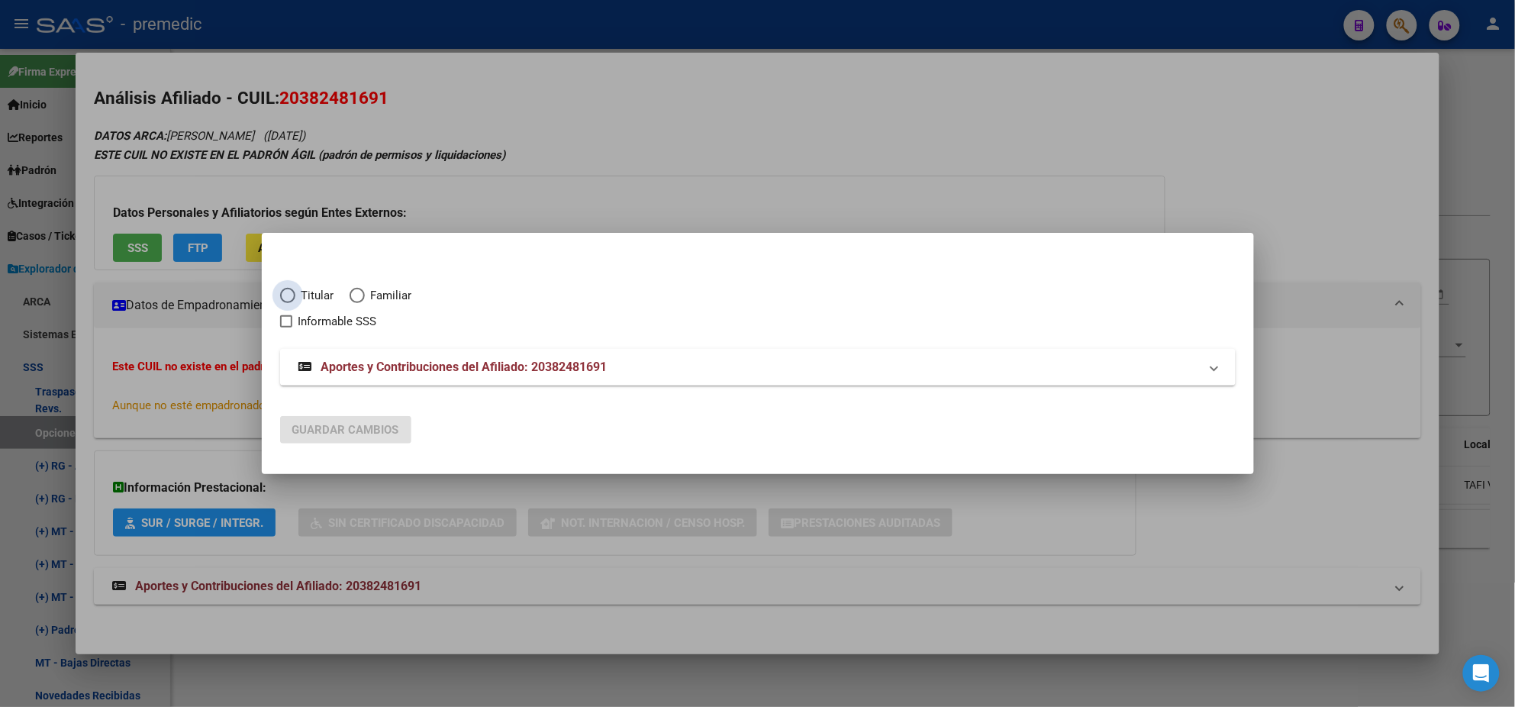
click at [294, 295] on span "Elija una opción" at bounding box center [287, 295] width 15 height 15
click at [294, 295] on input "Titular" at bounding box center [287, 295] width 15 height 15
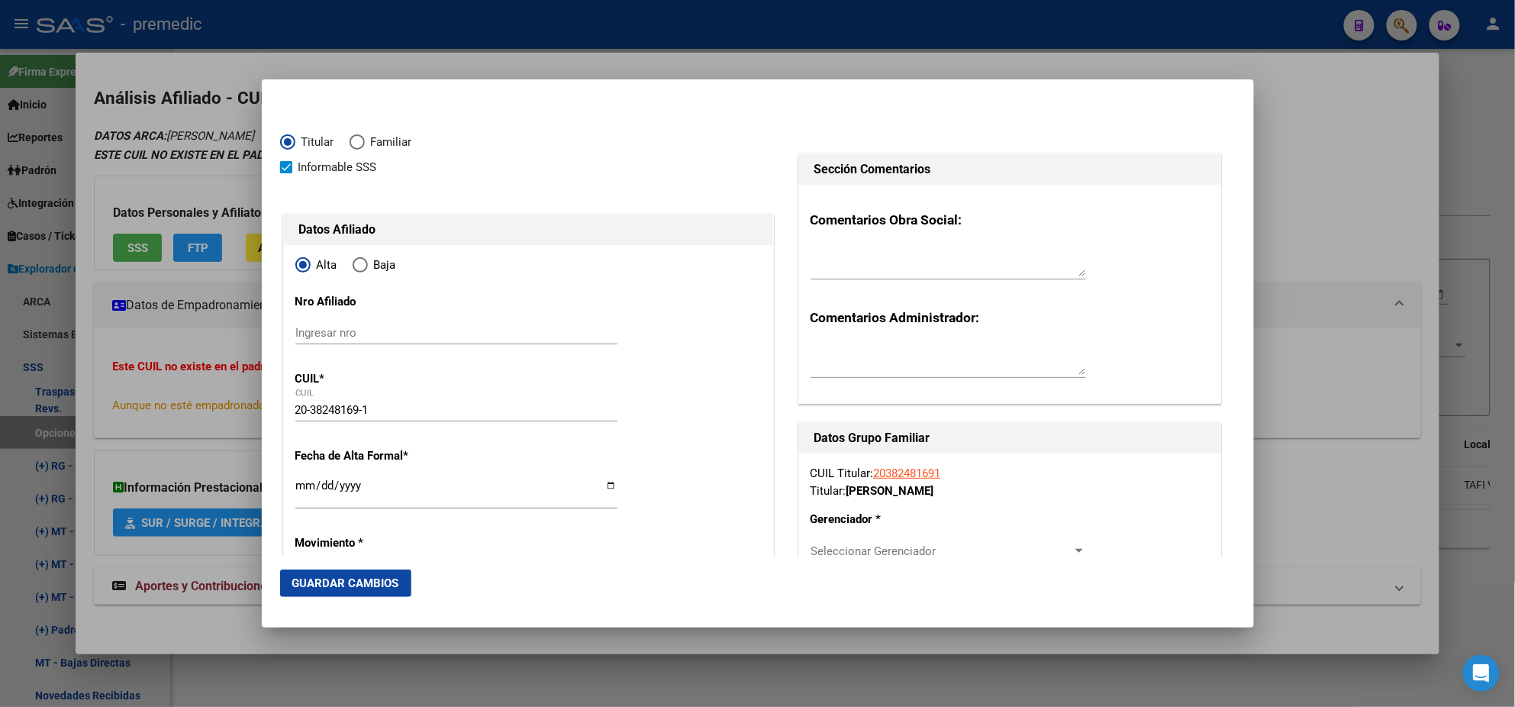
click at [301, 487] on input "Ingresar fecha" at bounding box center [456, 491] width 322 height 24
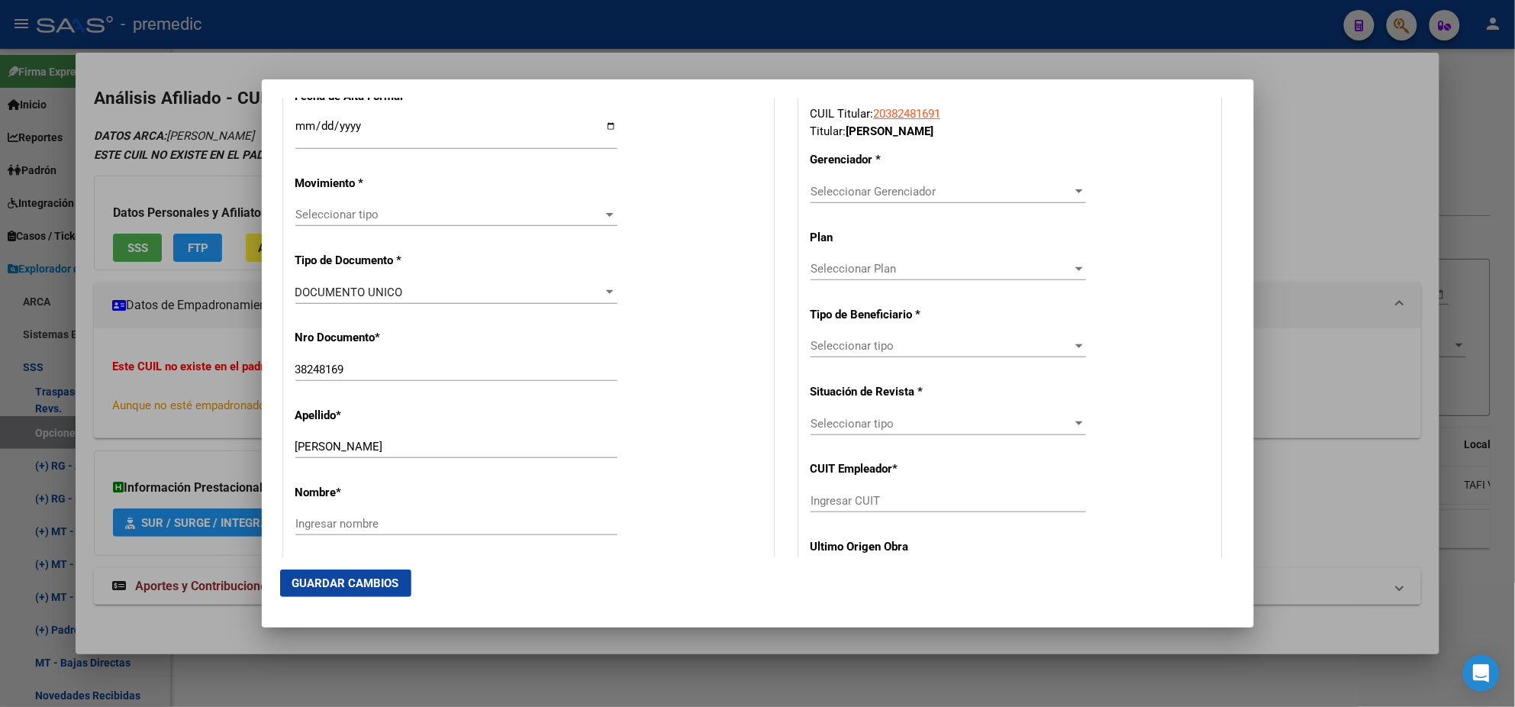
scroll to position [381, 0]
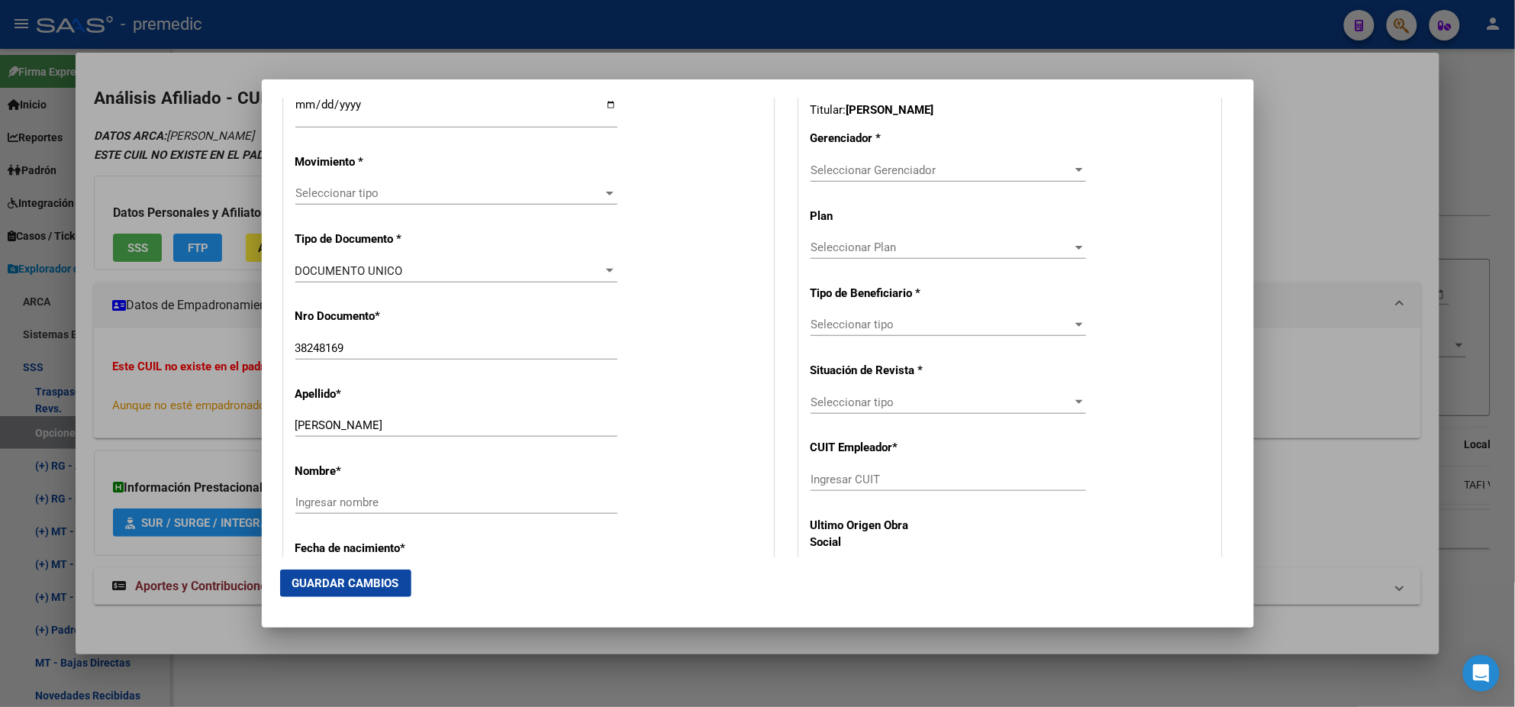
click at [358, 202] on div "Seleccionar tipo Seleccionar tipo" at bounding box center [456, 193] width 322 height 23
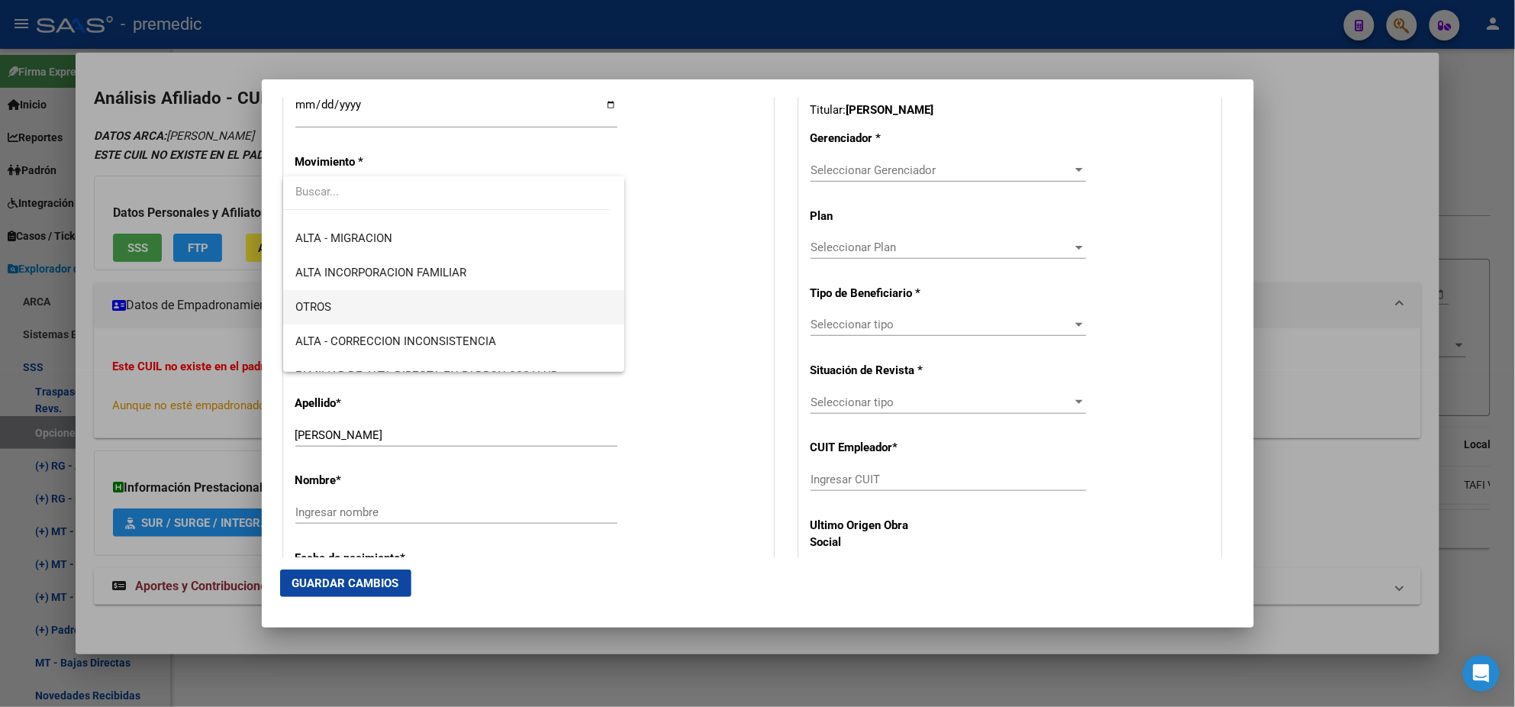
scroll to position [285, 0]
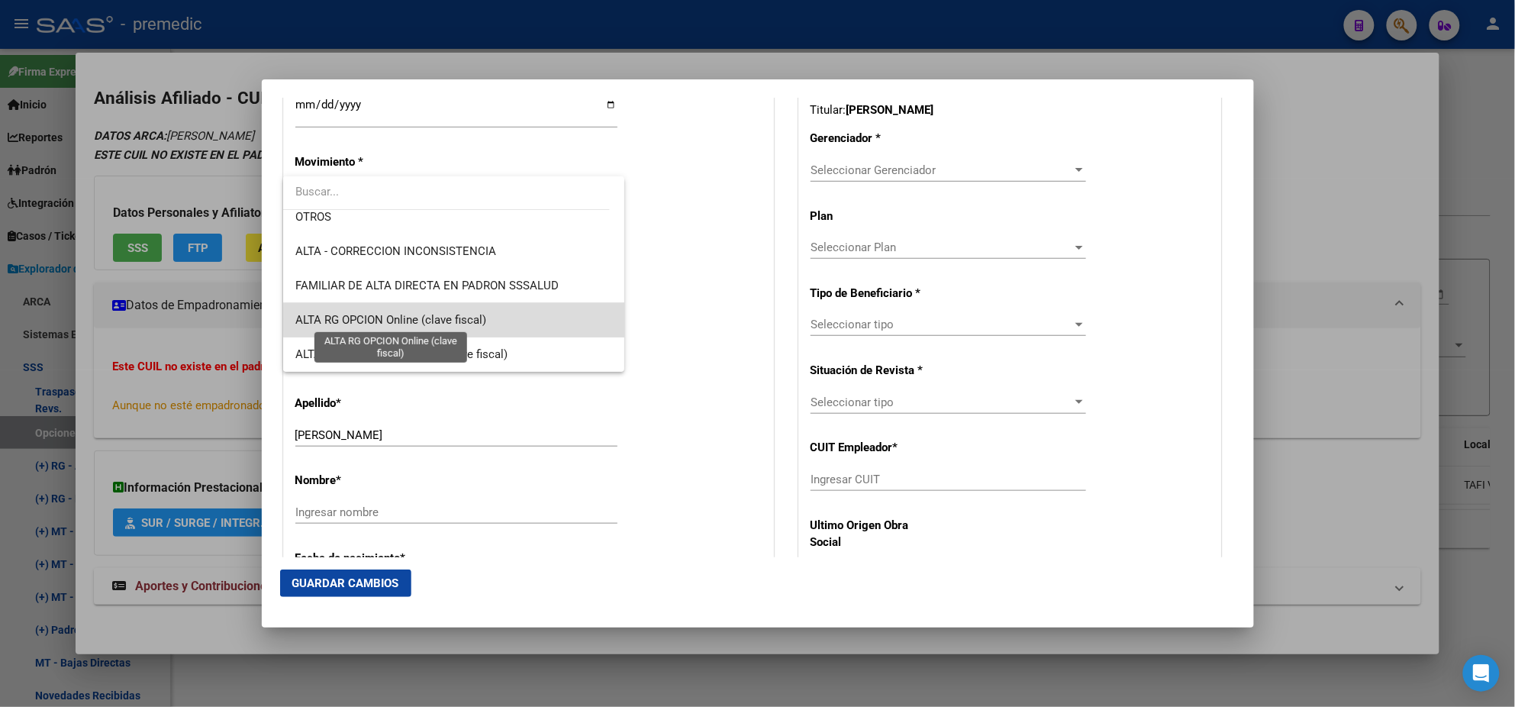
click at [456, 319] on span "ALTA RG OPCION Online (clave fiscal)" at bounding box center [390, 320] width 191 height 14
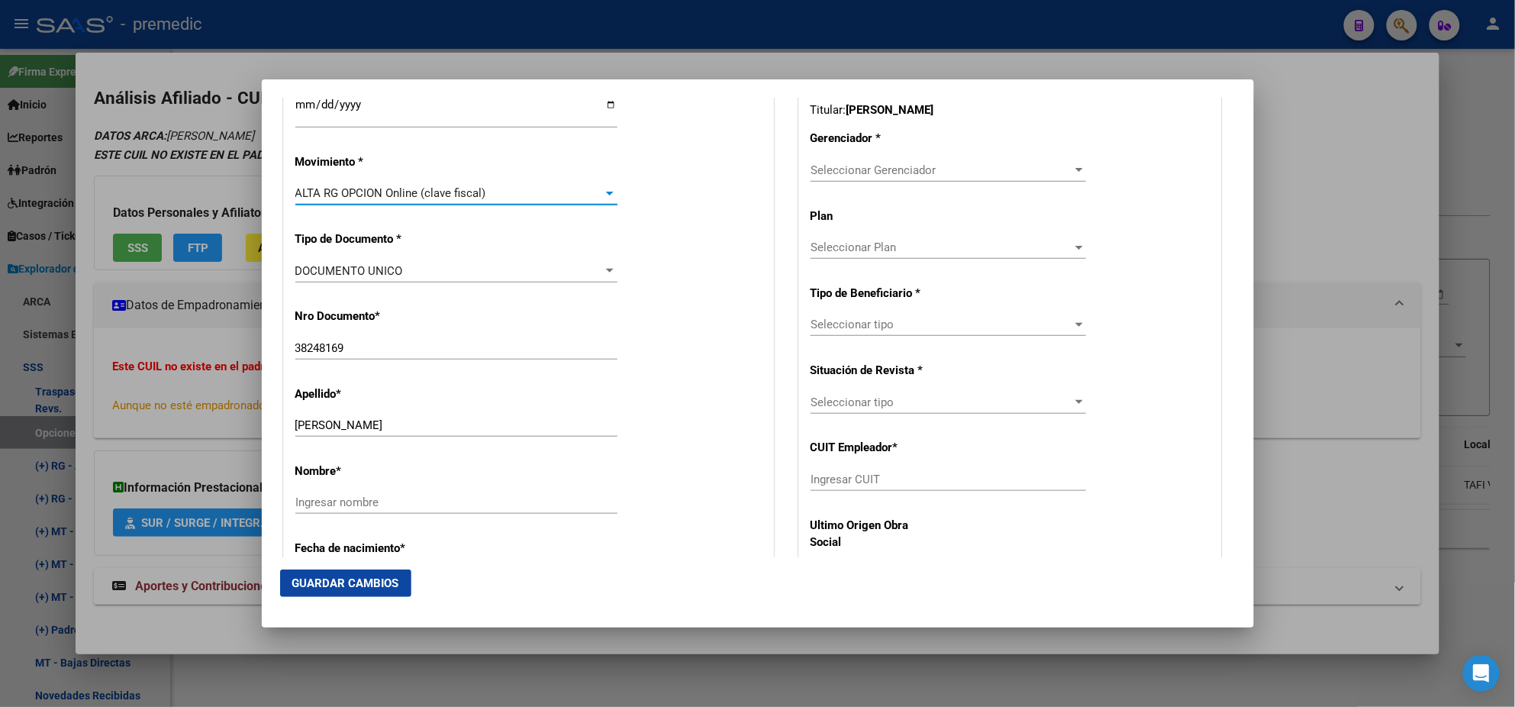
click at [460, 320] on div "Nro Documento * 38248169 Ingresar nro" at bounding box center [528, 334] width 466 height 77
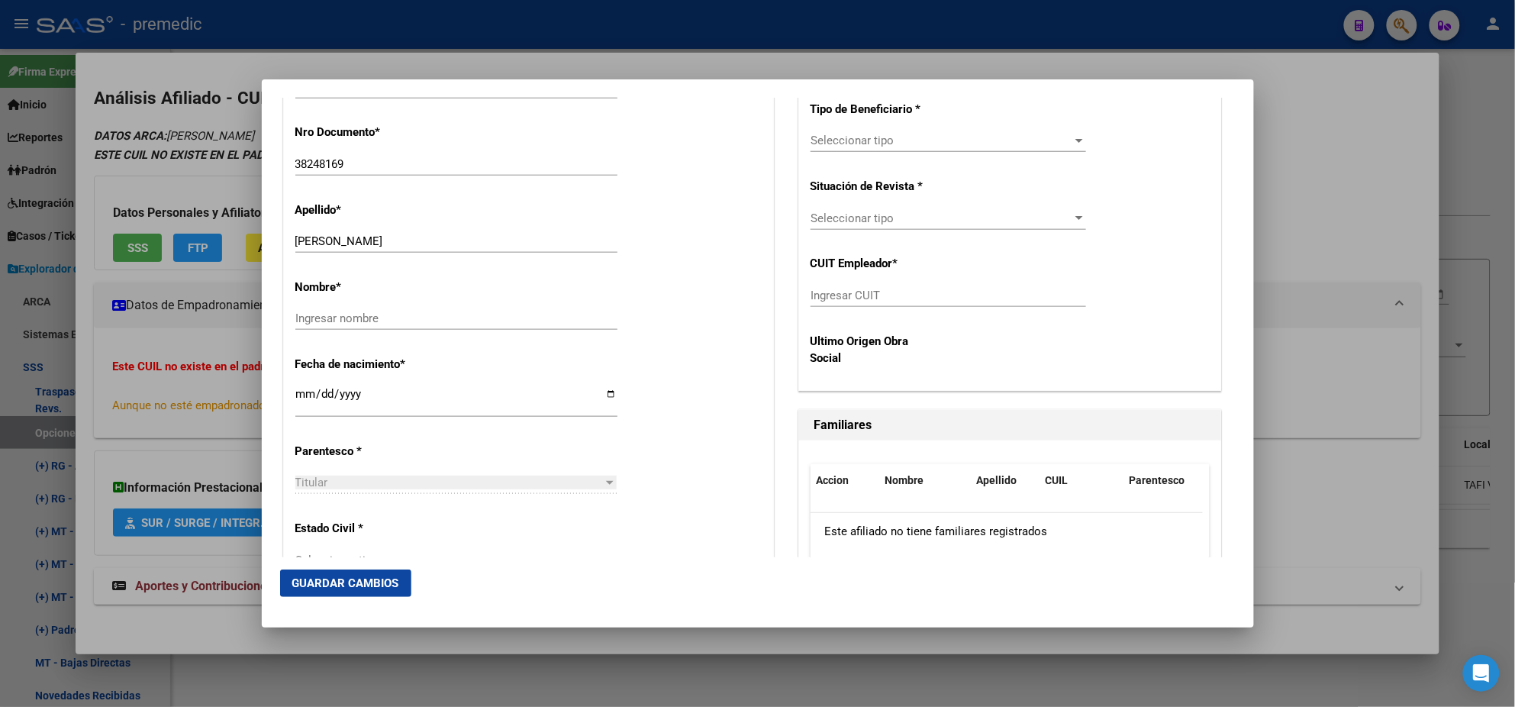
scroll to position [572, 0]
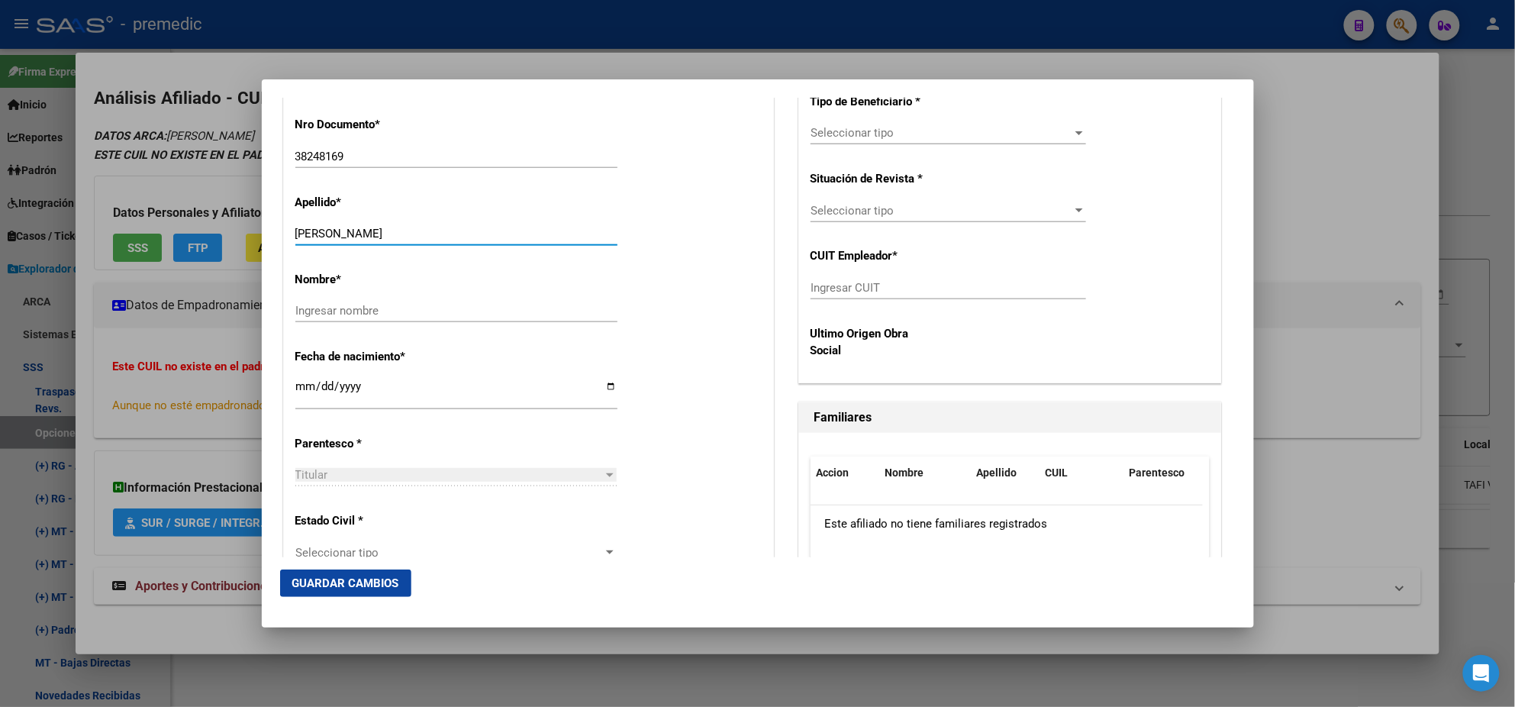
click at [371, 233] on input "[PERSON_NAME]" at bounding box center [456, 234] width 322 height 14
click at [853, 282] on input "Ingresar CUIT" at bounding box center [949, 288] width 276 height 14
paste input "30-71729155-3"
drag, startPoint x: 372, startPoint y: 233, endPoint x: 485, endPoint y: 235, distance: 112.2
click at [485, 235] on input "[PERSON_NAME]" at bounding box center [456, 234] width 322 height 14
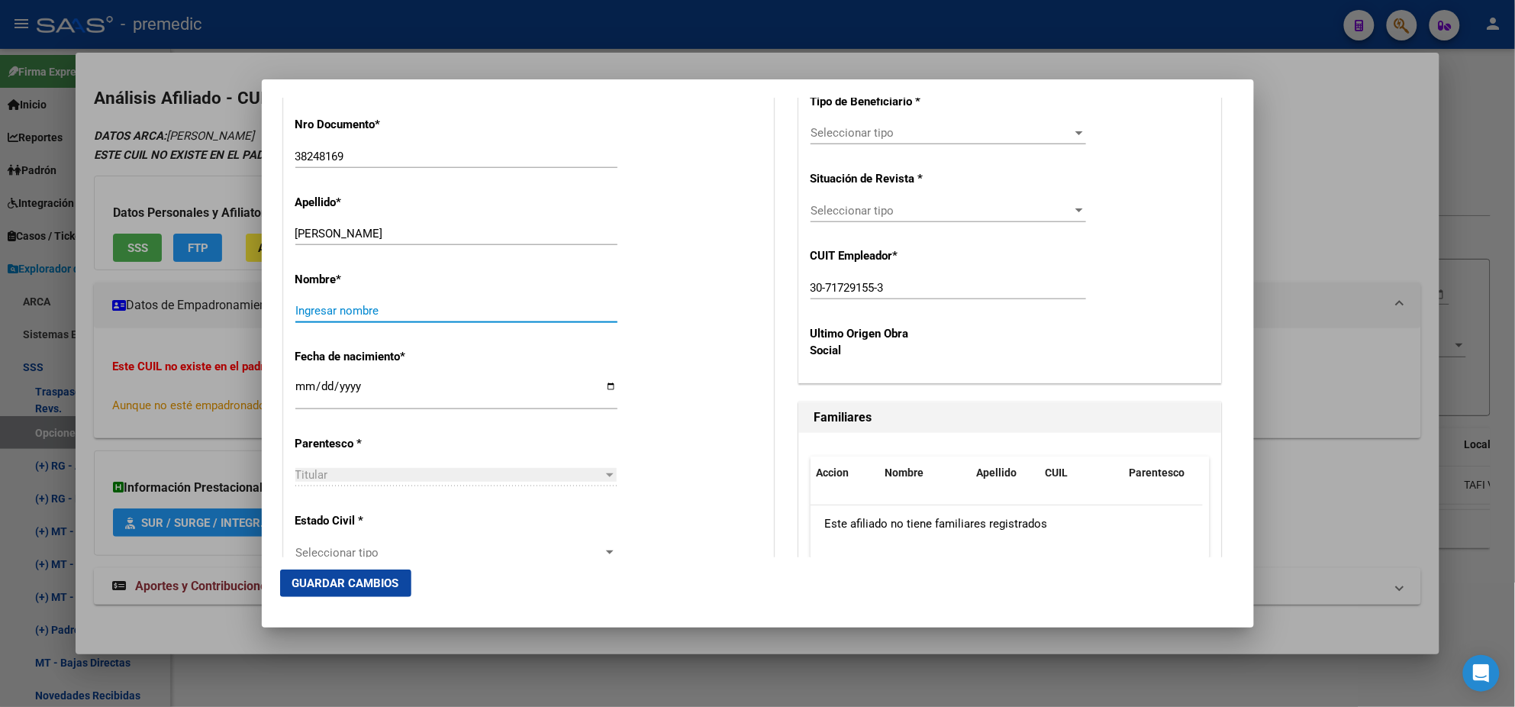
click at [345, 311] on input "Ingresar nombre" at bounding box center [456, 311] width 322 height 14
paste input "[PERSON_NAME]"
click at [614, 289] on div "Nombre * [PERSON_NAME] nombre" at bounding box center [528, 298] width 466 height 77
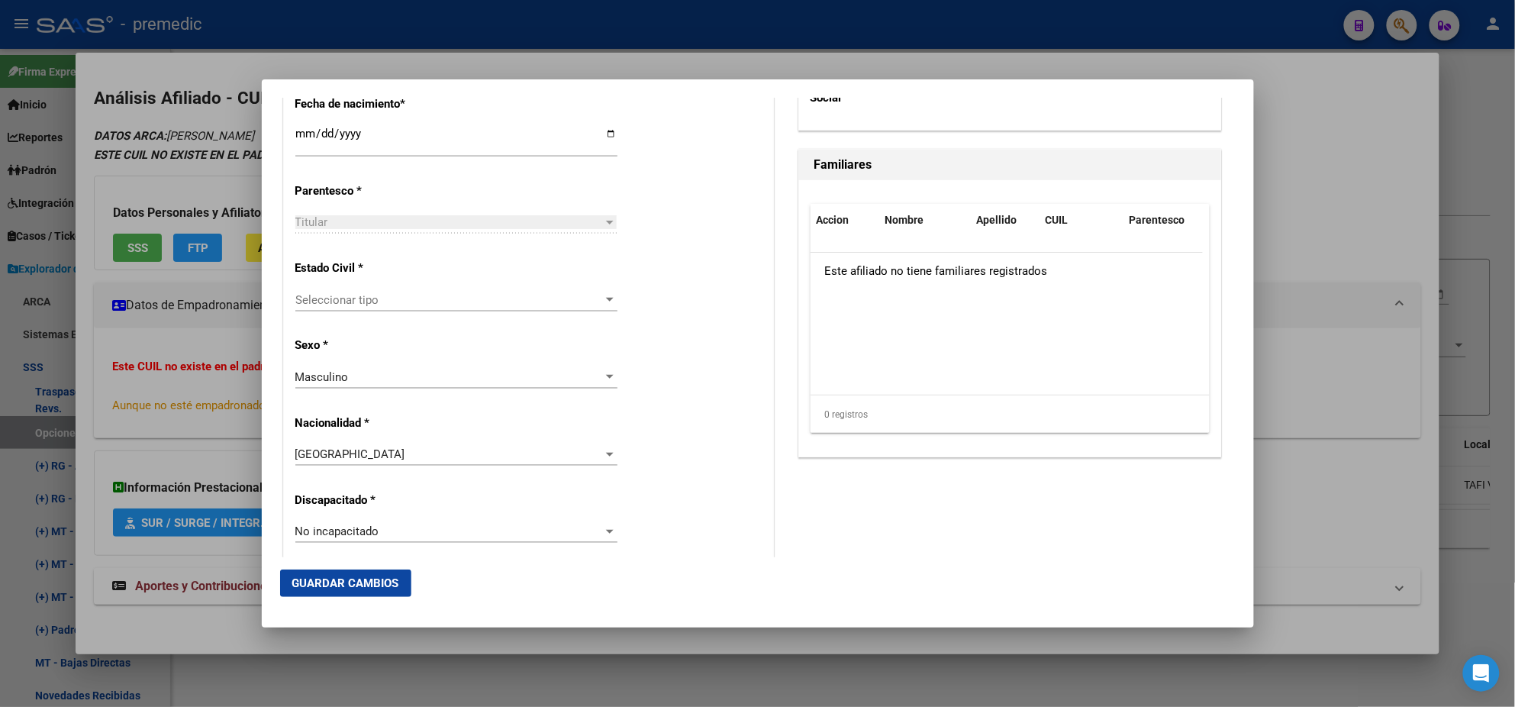
scroll to position [858, 0]
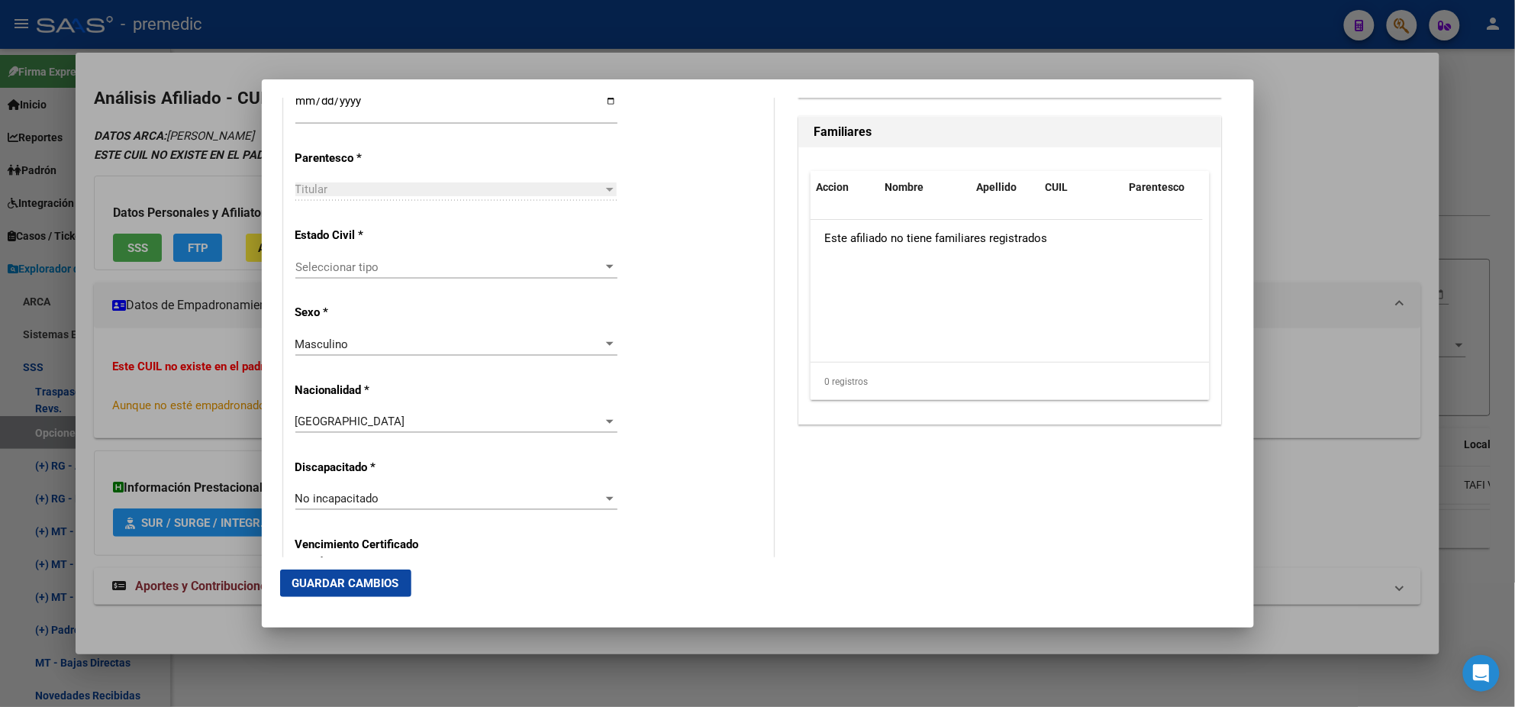
click at [446, 264] on span "Seleccionar tipo" at bounding box center [449, 267] width 308 height 14
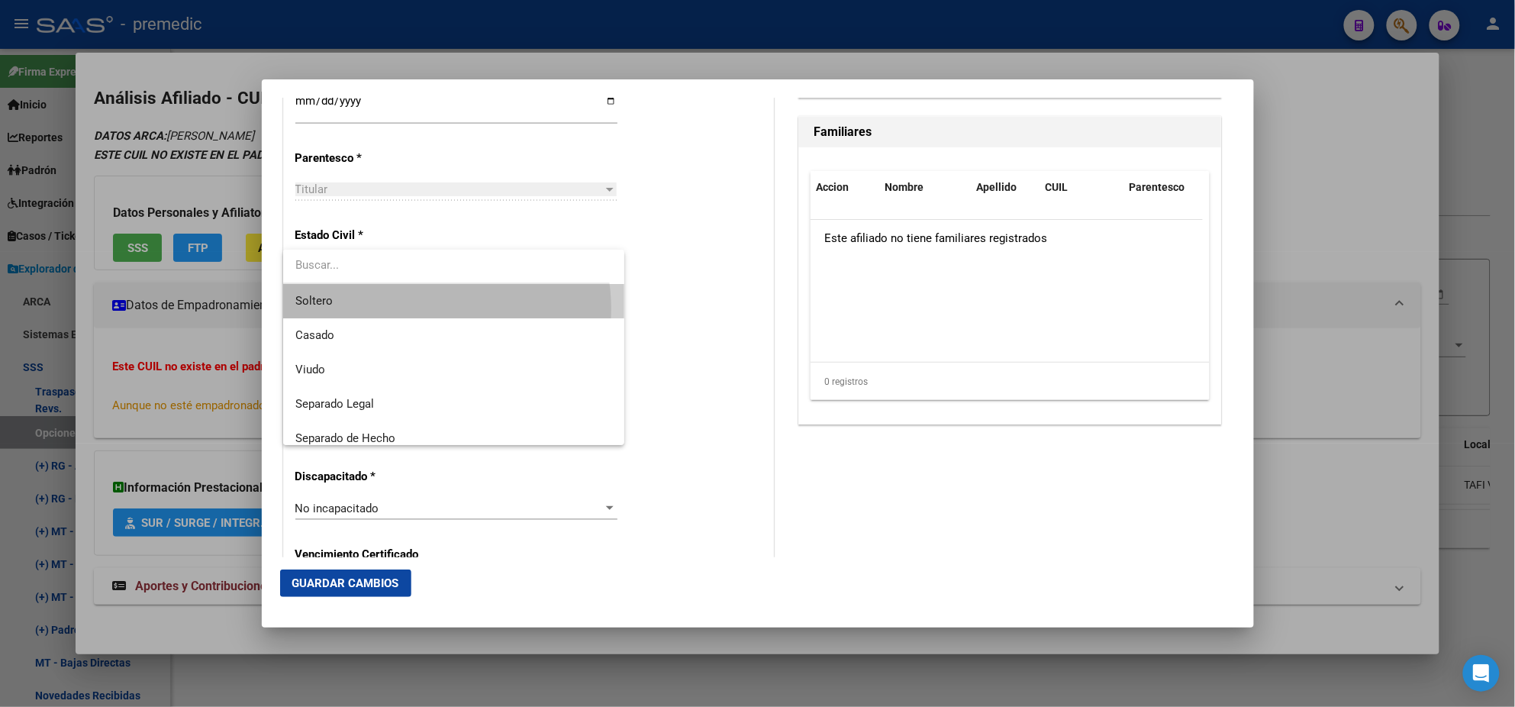
click at [427, 308] on span "Soltero" at bounding box center [453, 301] width 317 height 34
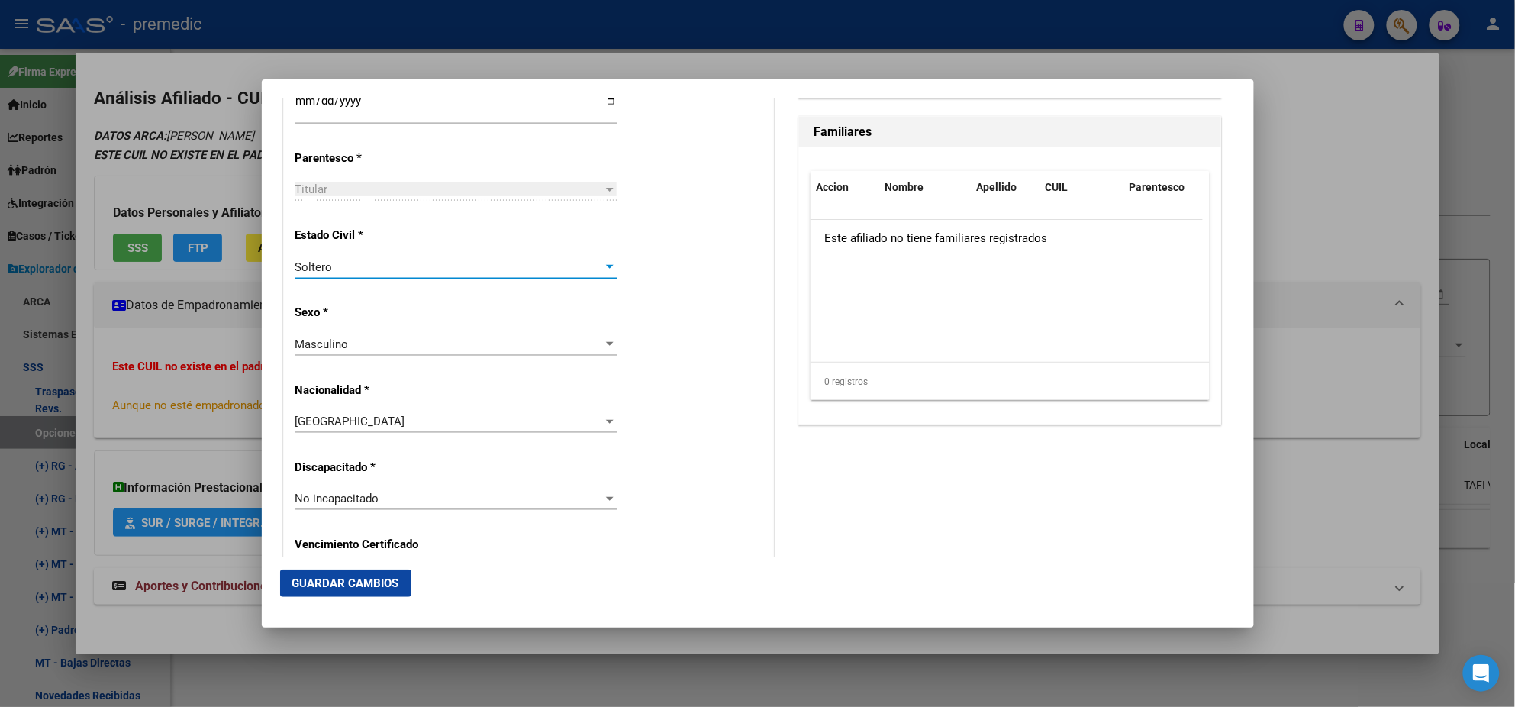
click at [610, 314] on div "Alta Baja Nro Afiliado Ingresar nro CUIL * 20-38248169-1 CUIL ARCA Padrón Fecha…" at bounding box center [528, 477] width 489 height 2180
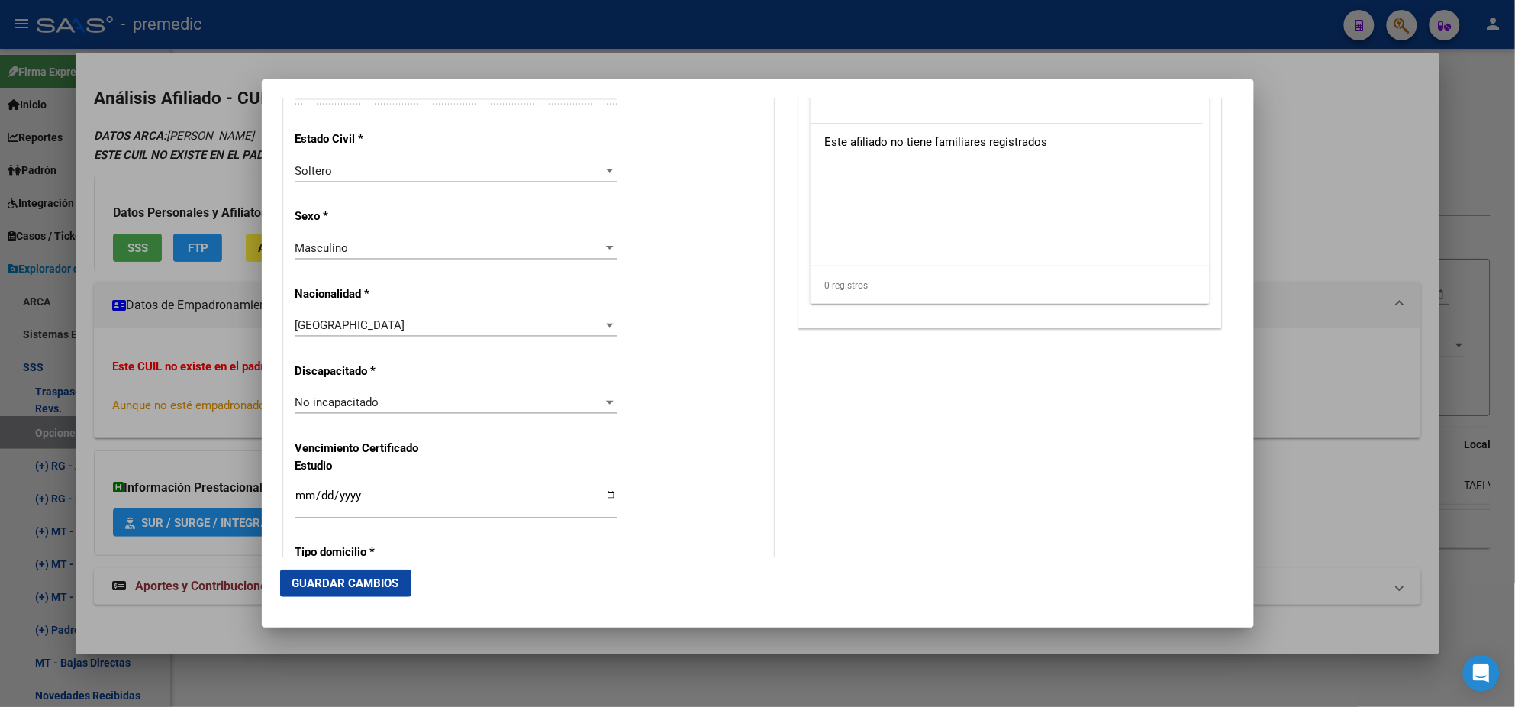
scroll to position [381, 0]
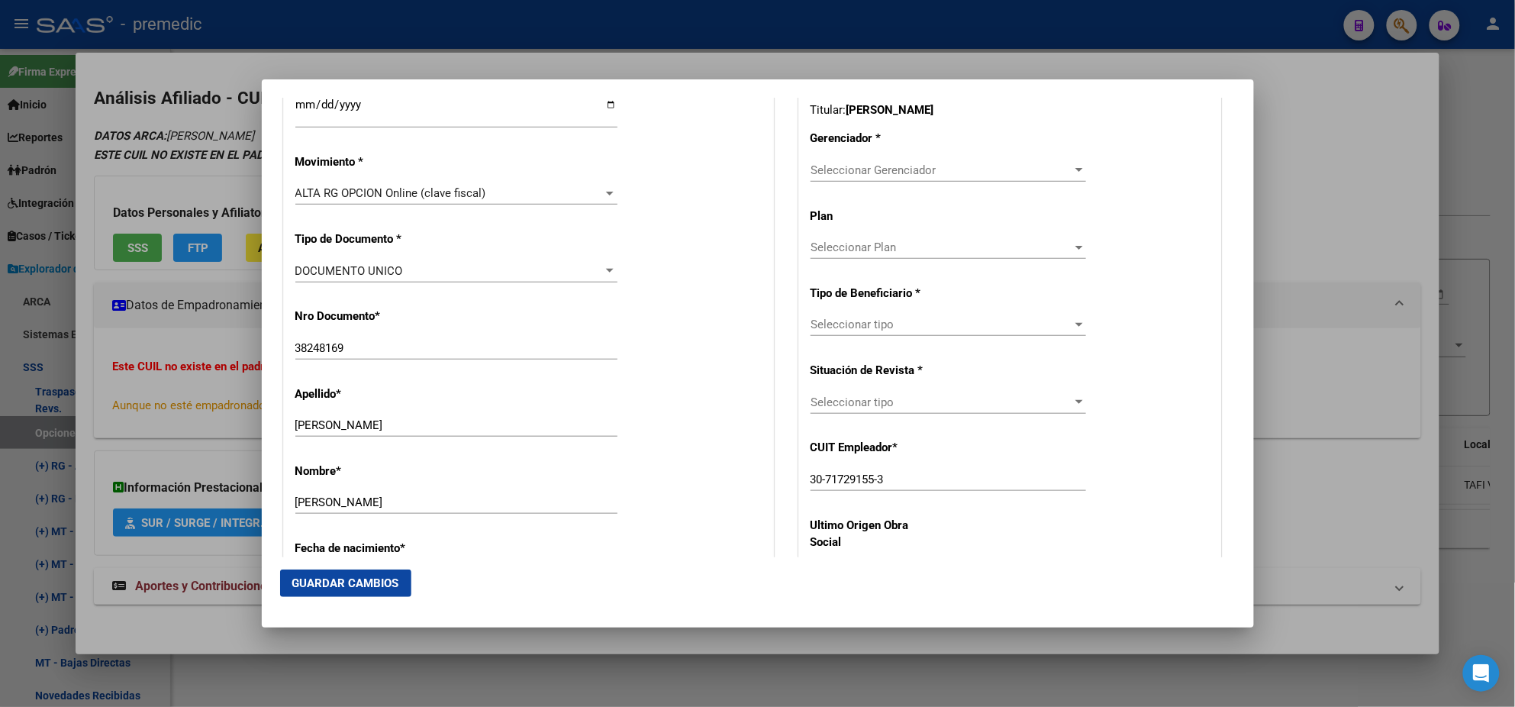
click at [823, 172] on span "Seleccionar Gerenciador" at bounding box center [942, 170] width 262 height 14
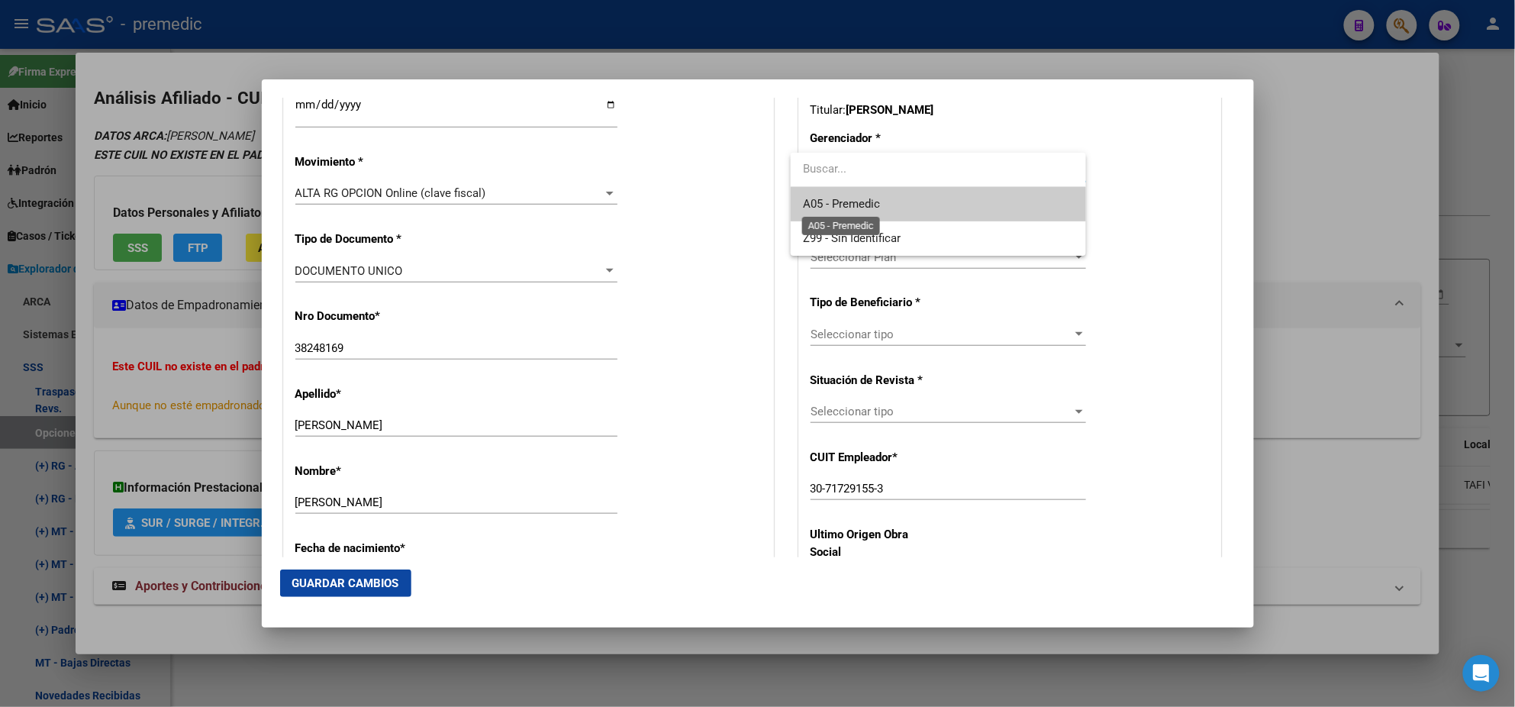
click at [810, 204] on span "A05 - Premedic" at bounding box center [841, 204] width 77 height 14
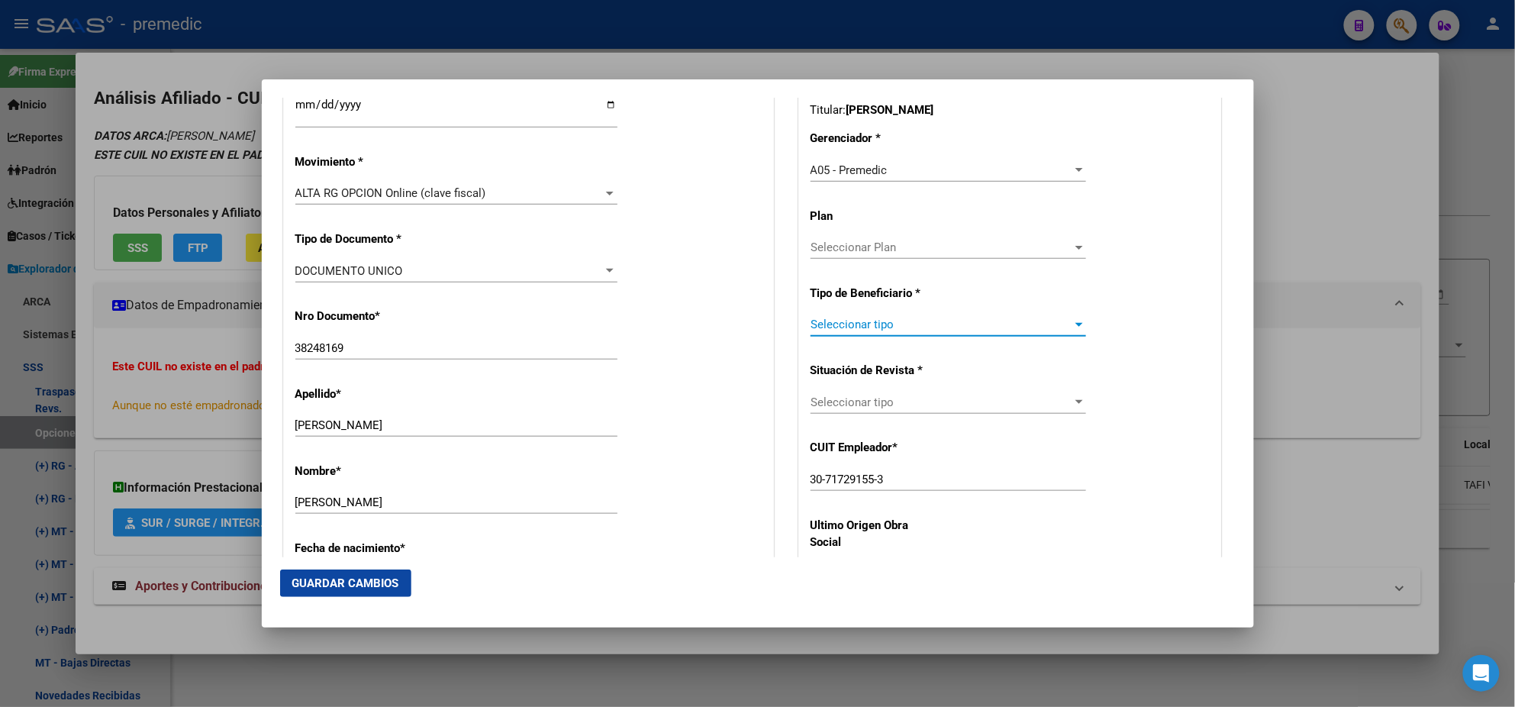
click at [834, 327] on span "Seleccionar tipo" at bounding box center [942, 325] width 262 height 14
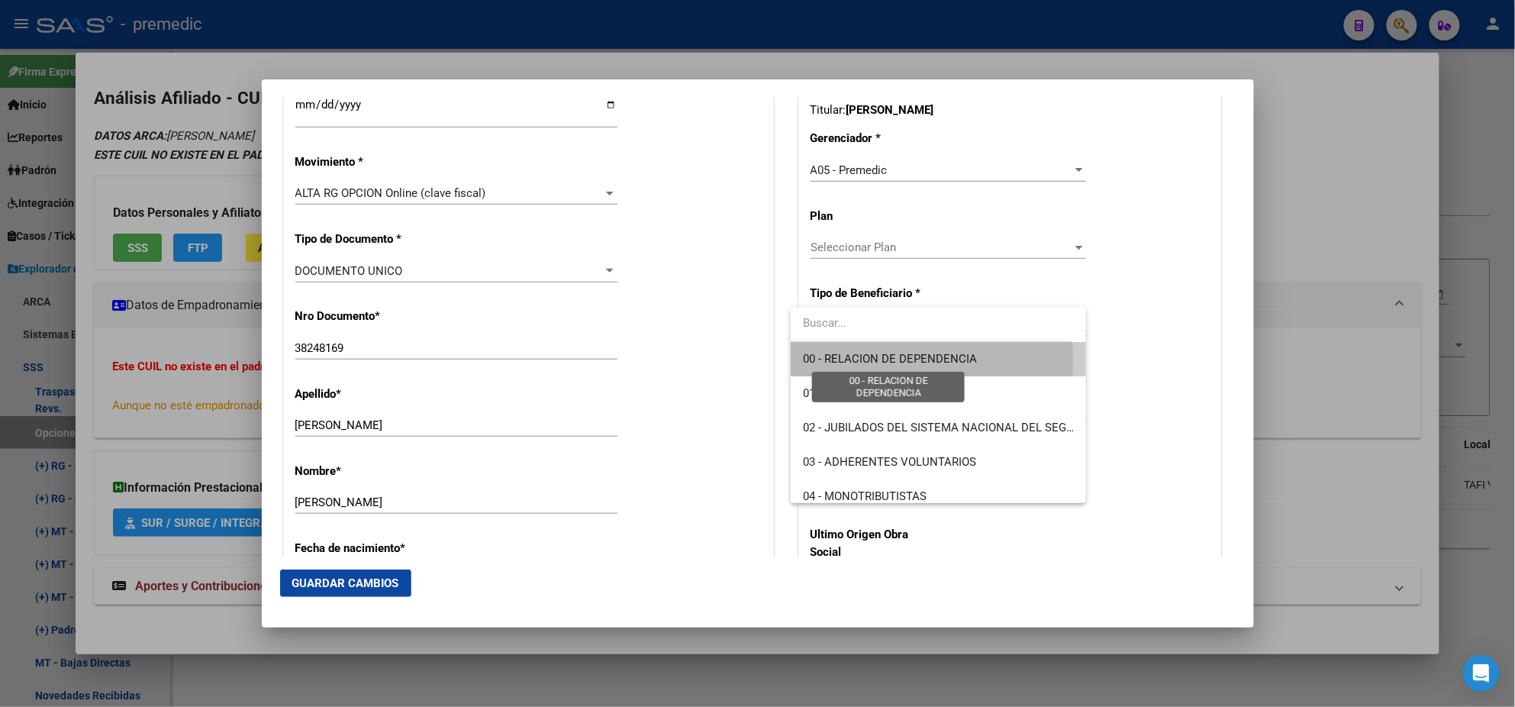
click at [830, 360] on span "00 - RELACION DE DEPENDENCIA" at bounding box center [890, 359] width 174 height 14
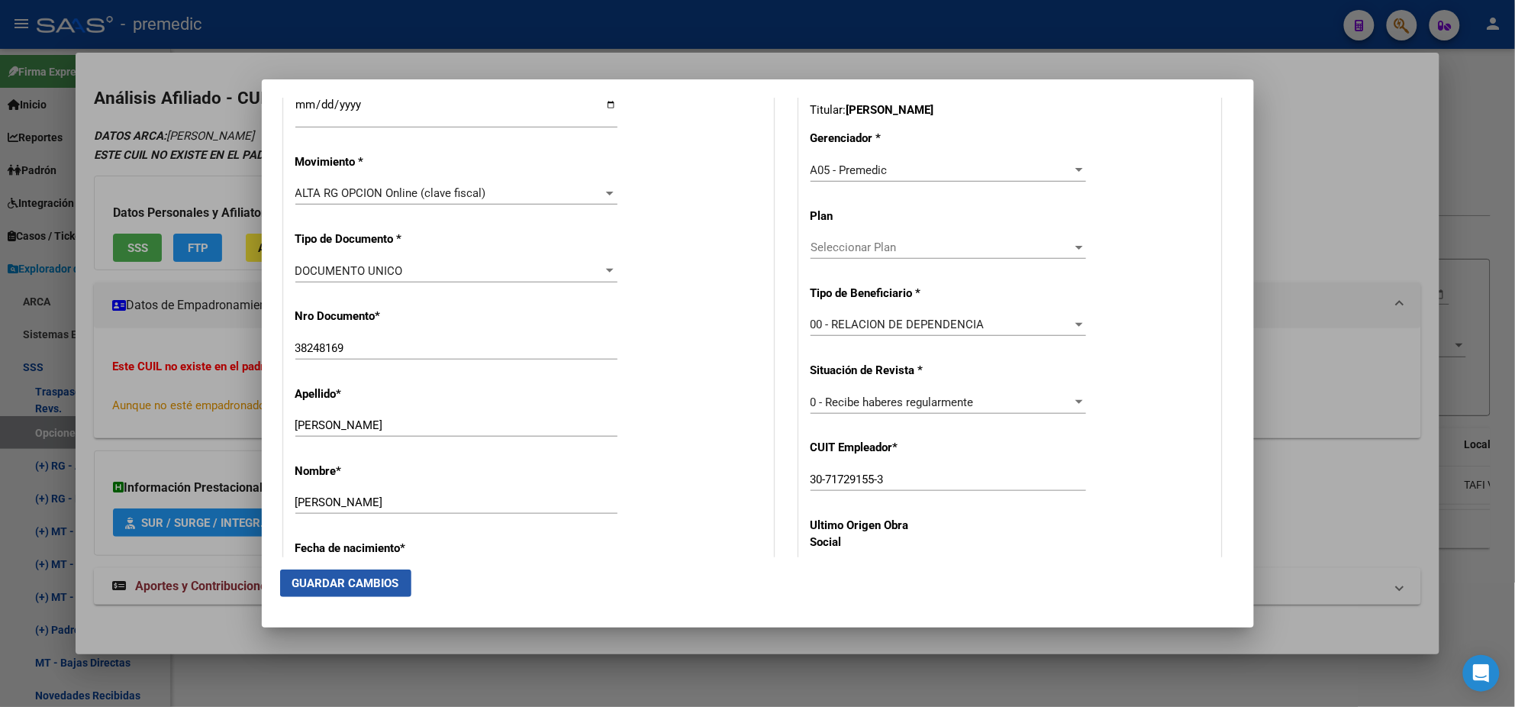
click at [351, 580] on span "Guardar Cambios" at bounding box center [345, 583] width 107 height 14
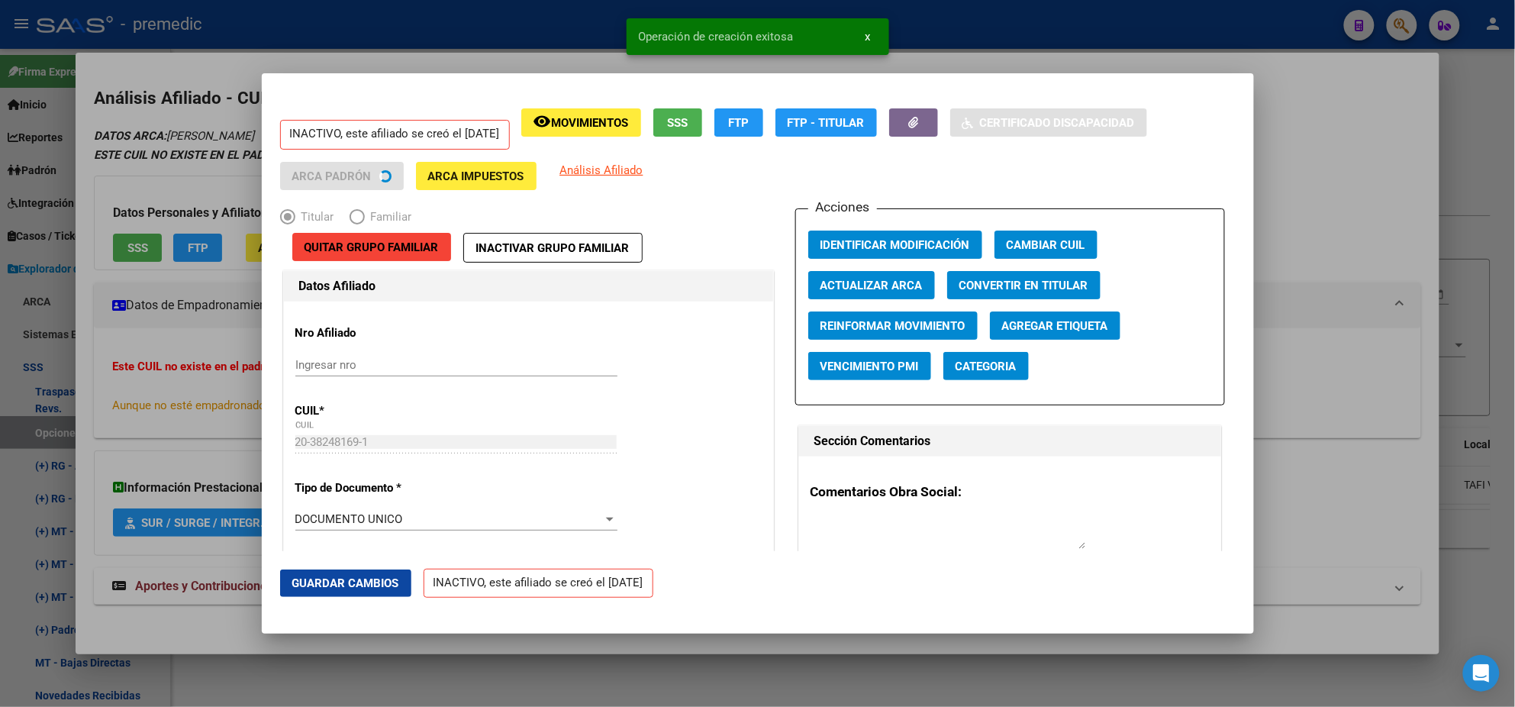
click at [81, 417] on div at bounding box center [757, 353] width 1515 height 707
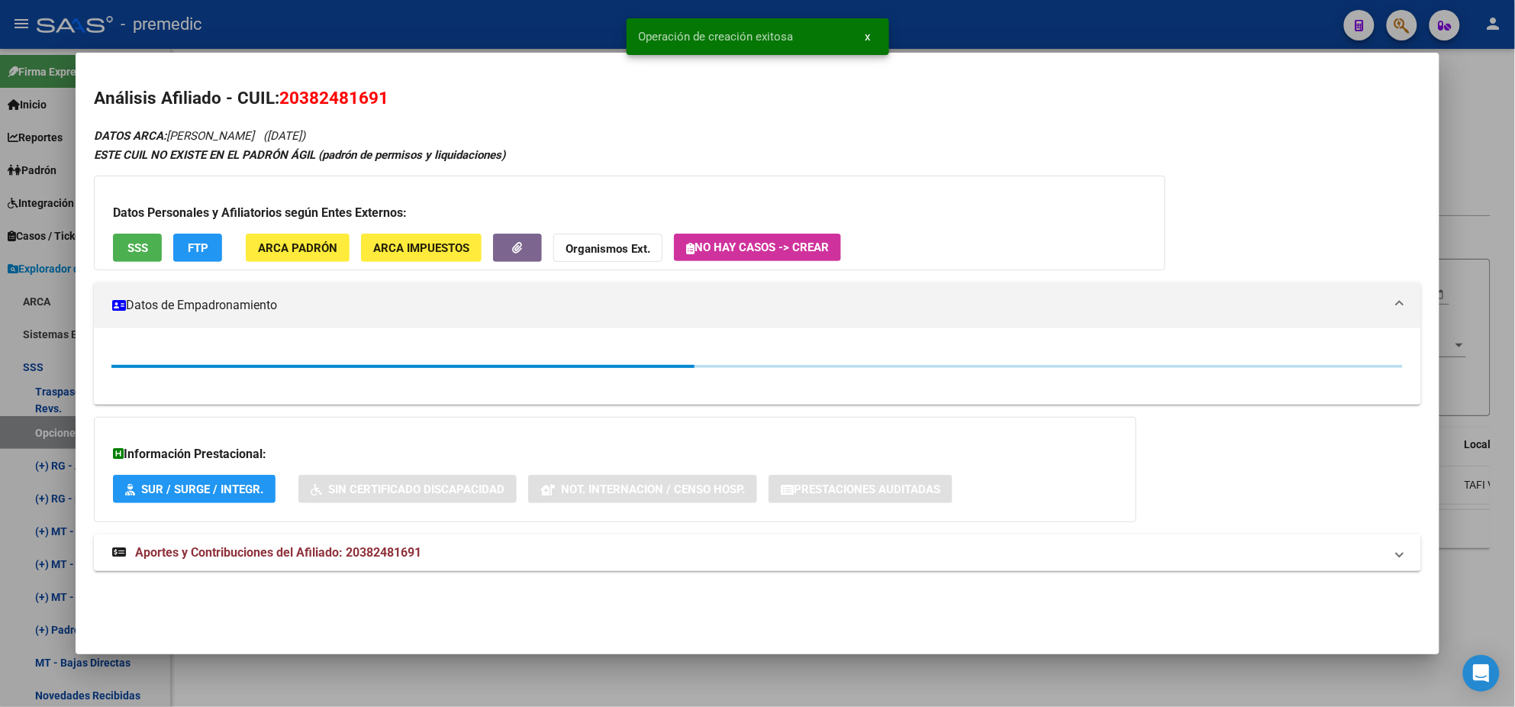
click at [11, 437] on div at bounding box center [757, 353] width 1515 height 707
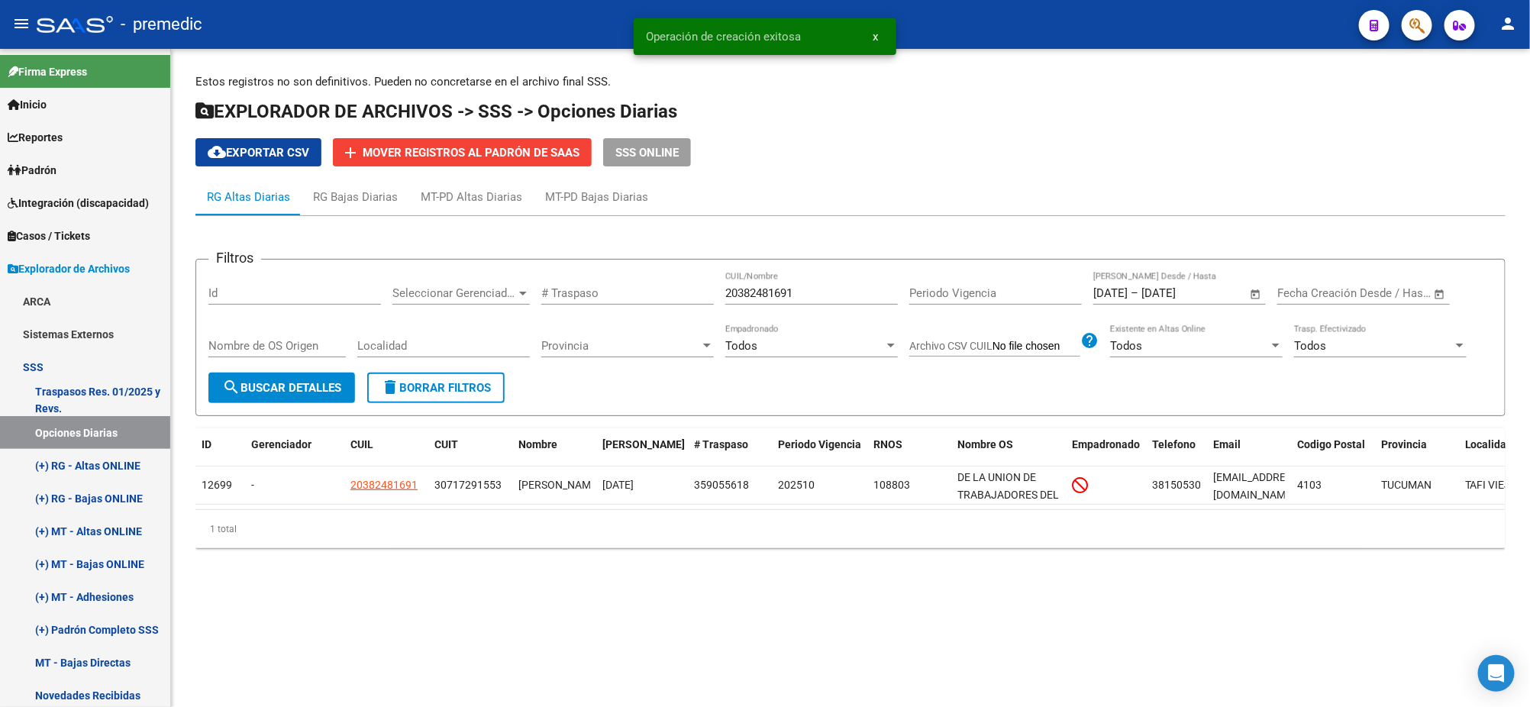
click at [300, 389] on span "search Buscar Detalles" at bounding box center [281, 388] width 119 height 14
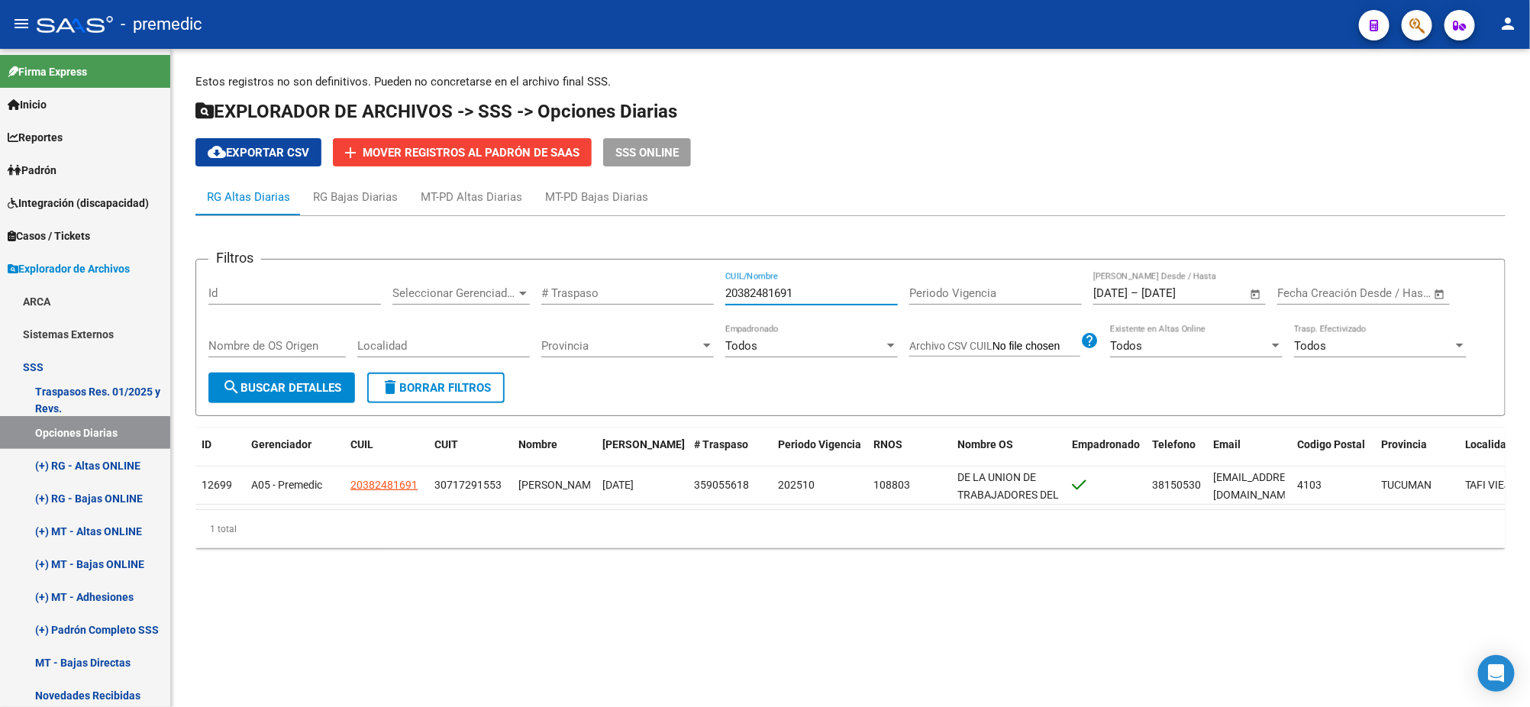
drag, startPoint x: 810, startPoint y: 289, endPoint x: 592, endPoint y: 301, distance: 217.8
click at [654, 294] on div "Filtros Id Seleccionar Gerenciador Seleccionar Gerenciador # Traspaso 203824816…" at bounding box center [850, 322] width 1284 height 101
paste input "3307603969"
click at [273, 387] on span "search Buscar Detalles" at bounding box center [281, 388] width 119 height 14
click at [295, 381] on span "search Buscar Detalles" at bounding box center [281, 388] width 119 height 14
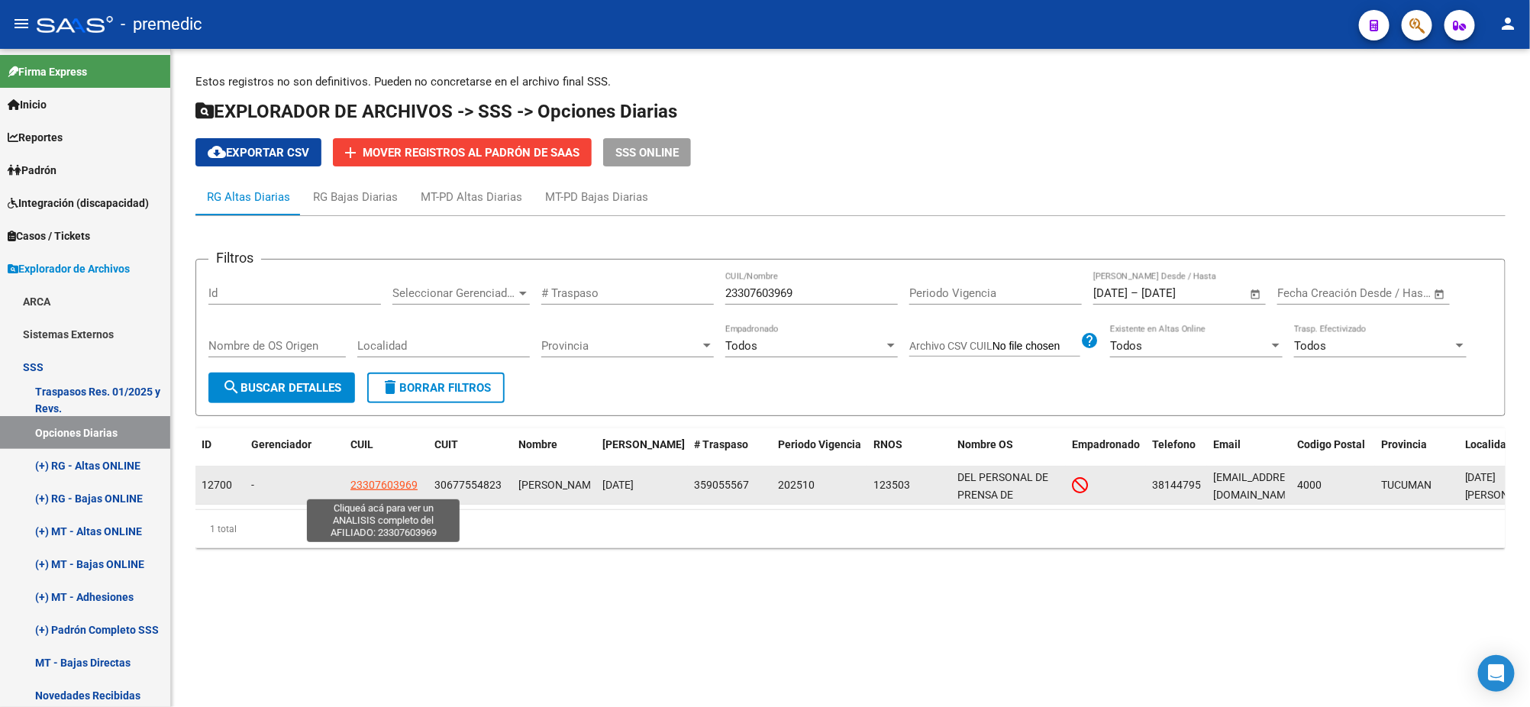
click at [394, 479] on span "23307603969" at bounding box center [383, 485] width 67 height 12
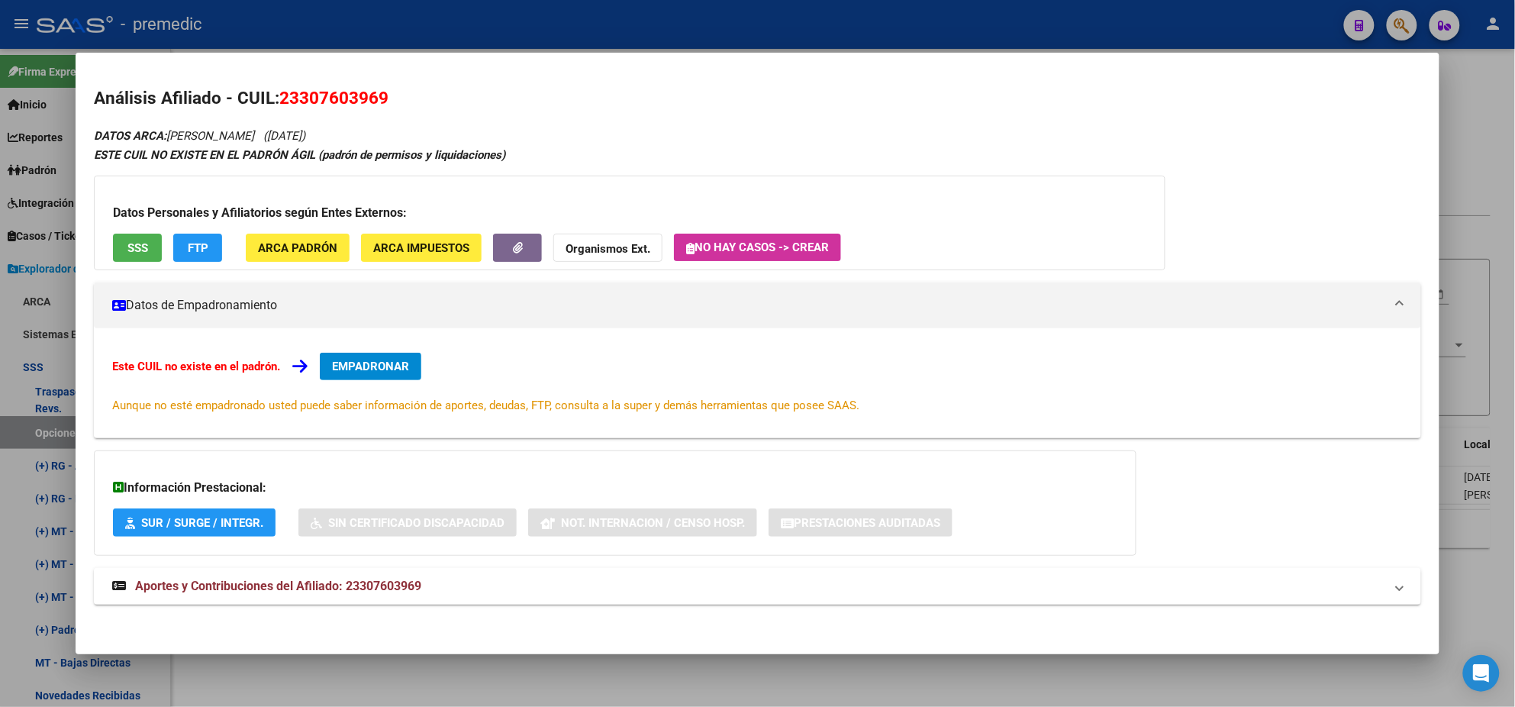
click at [392, 364] on span "EMPADRONAR" at bounding box center [370, 367] width 77 height 14
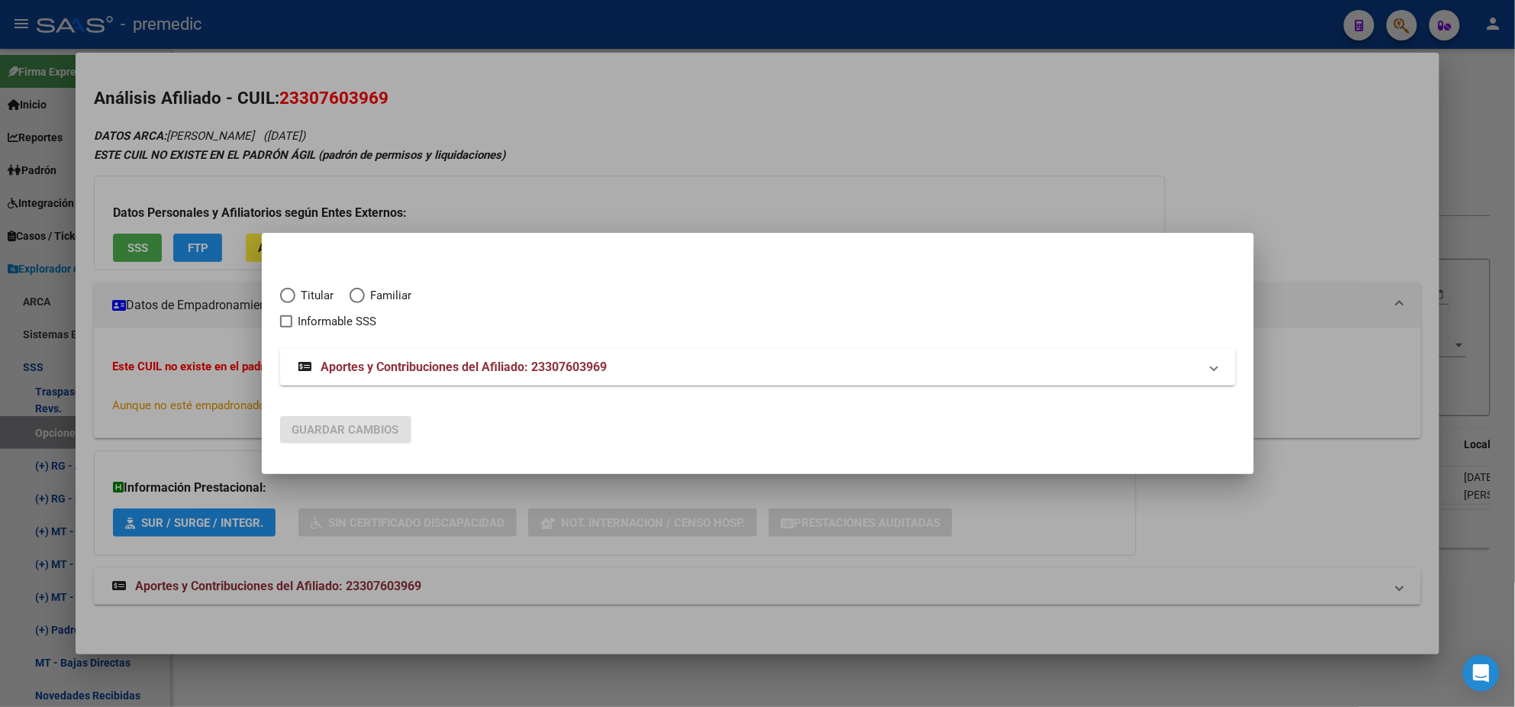
click at [285, 298] on span "Elija una opción" at bounding box center [287, 295] width 15 height 15
click at [285, 298] on input "Titular" at bounding box center [287, 295] width 15 height 15
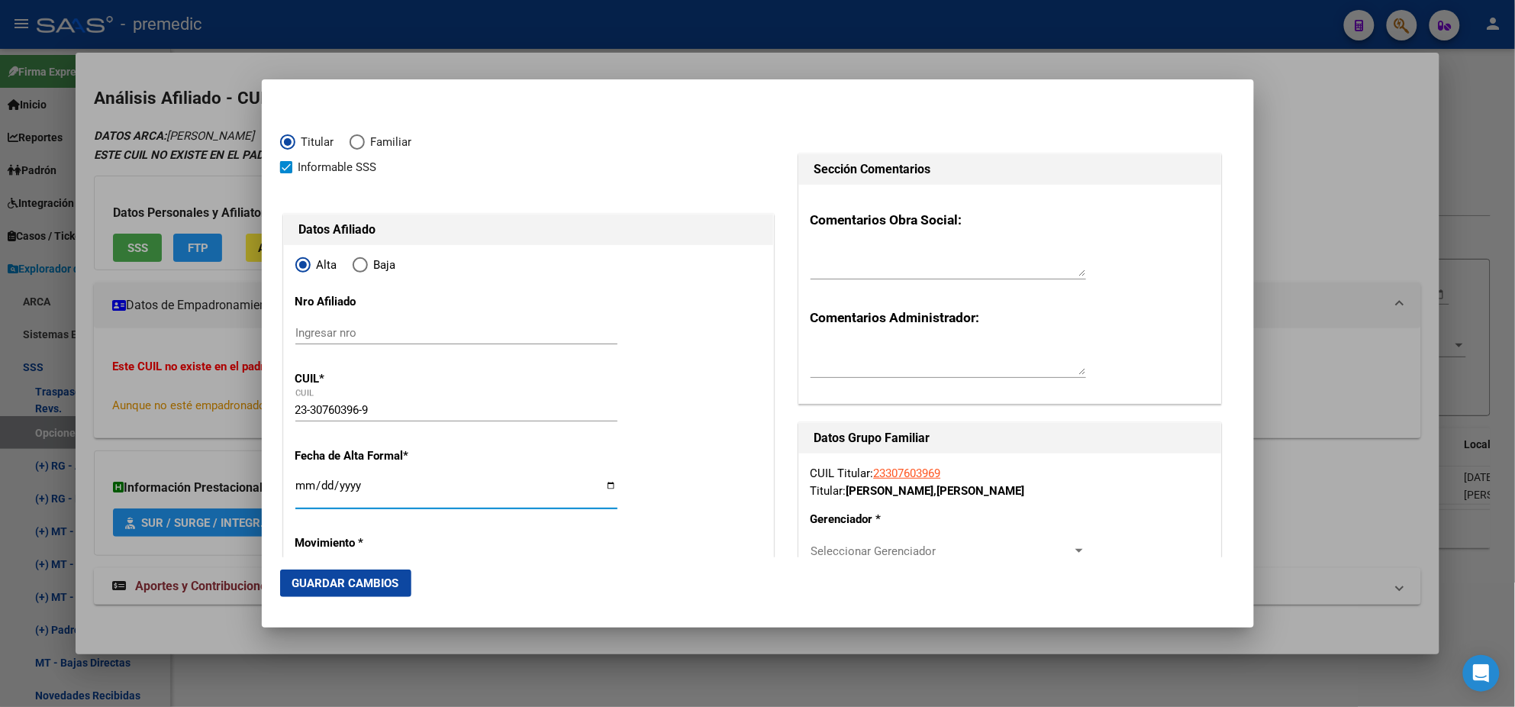
click at [300, 487] on input "Ingresar fecha" at bounding box center [456, 491] width 322 height 24
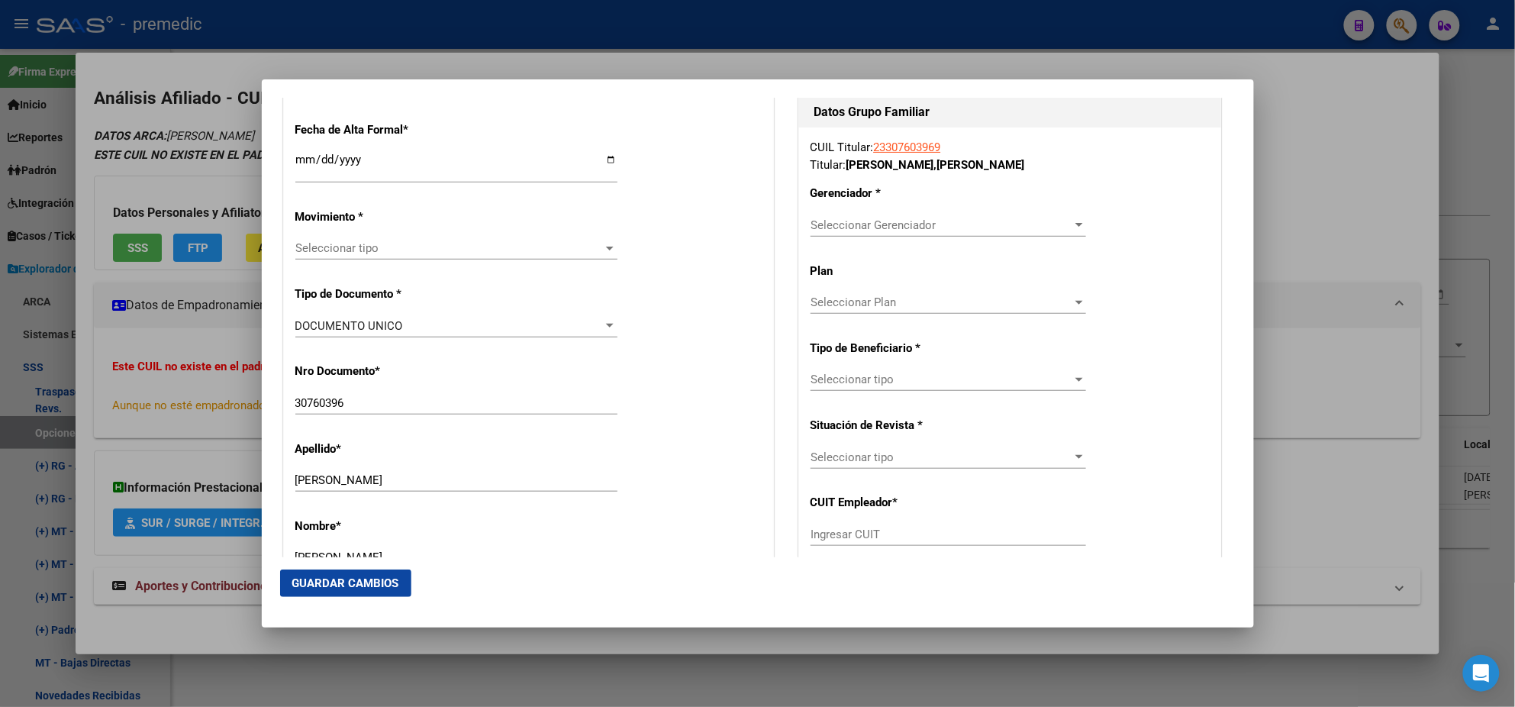
scroll to position [381, 0]
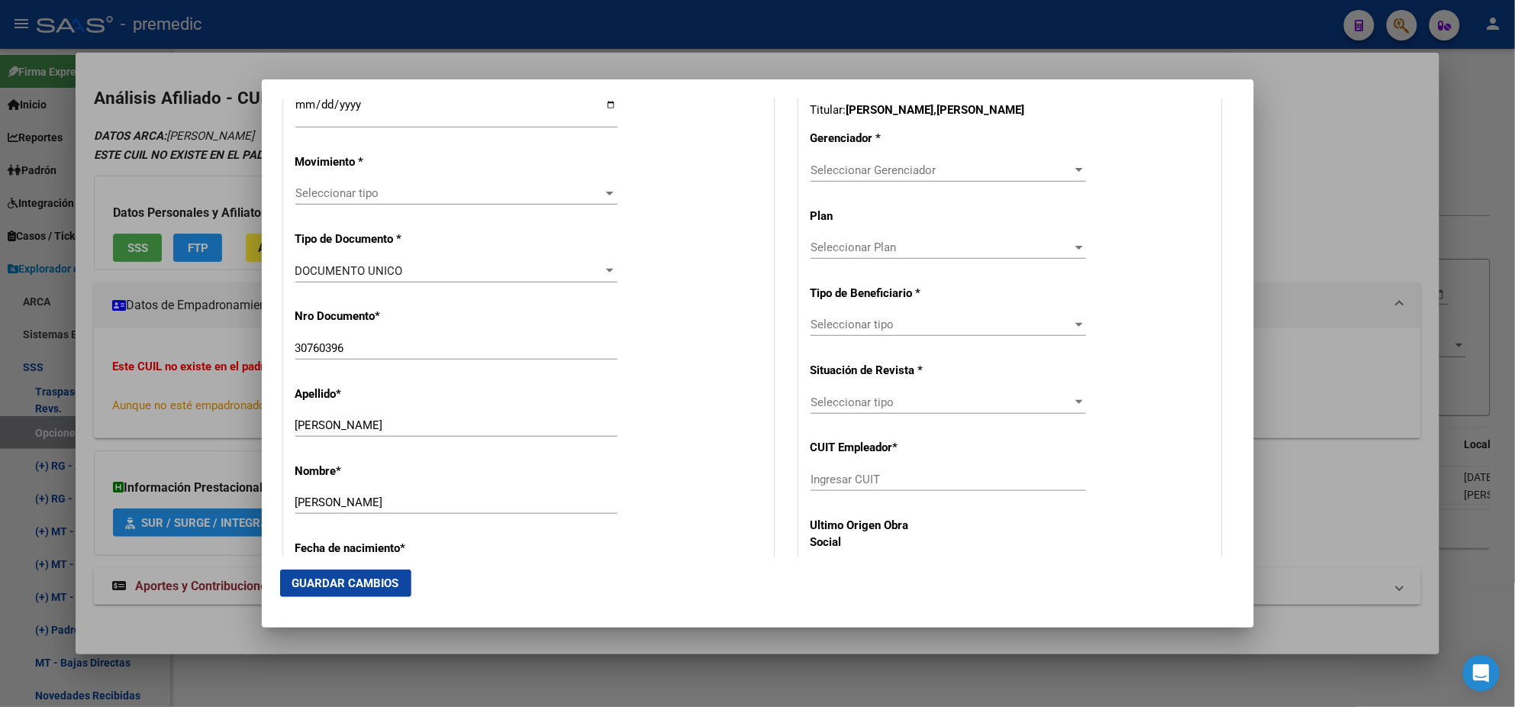
click at [326, 191] on span "Seleccionar tipo" at bounding box center [449, 193] width 308 height 14
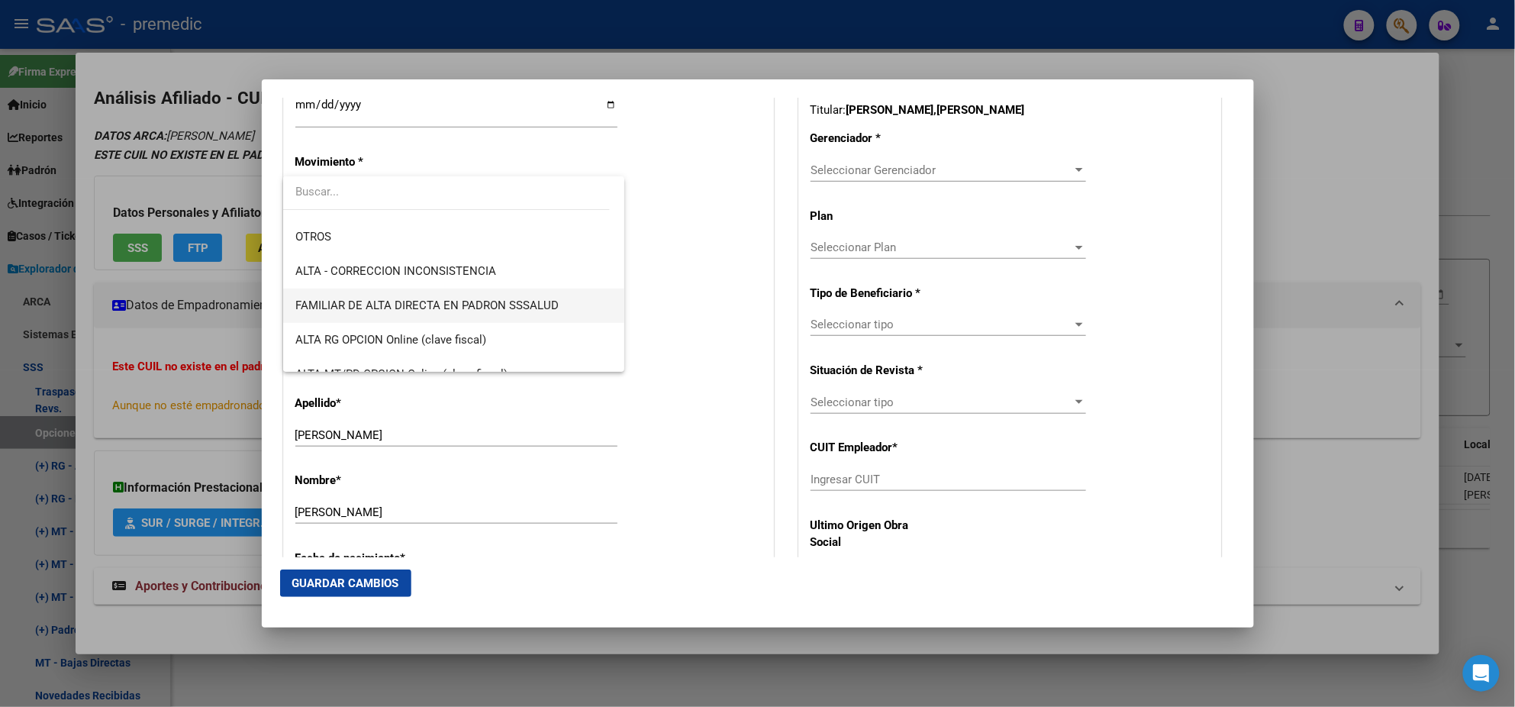
scroll to position [285, 0]
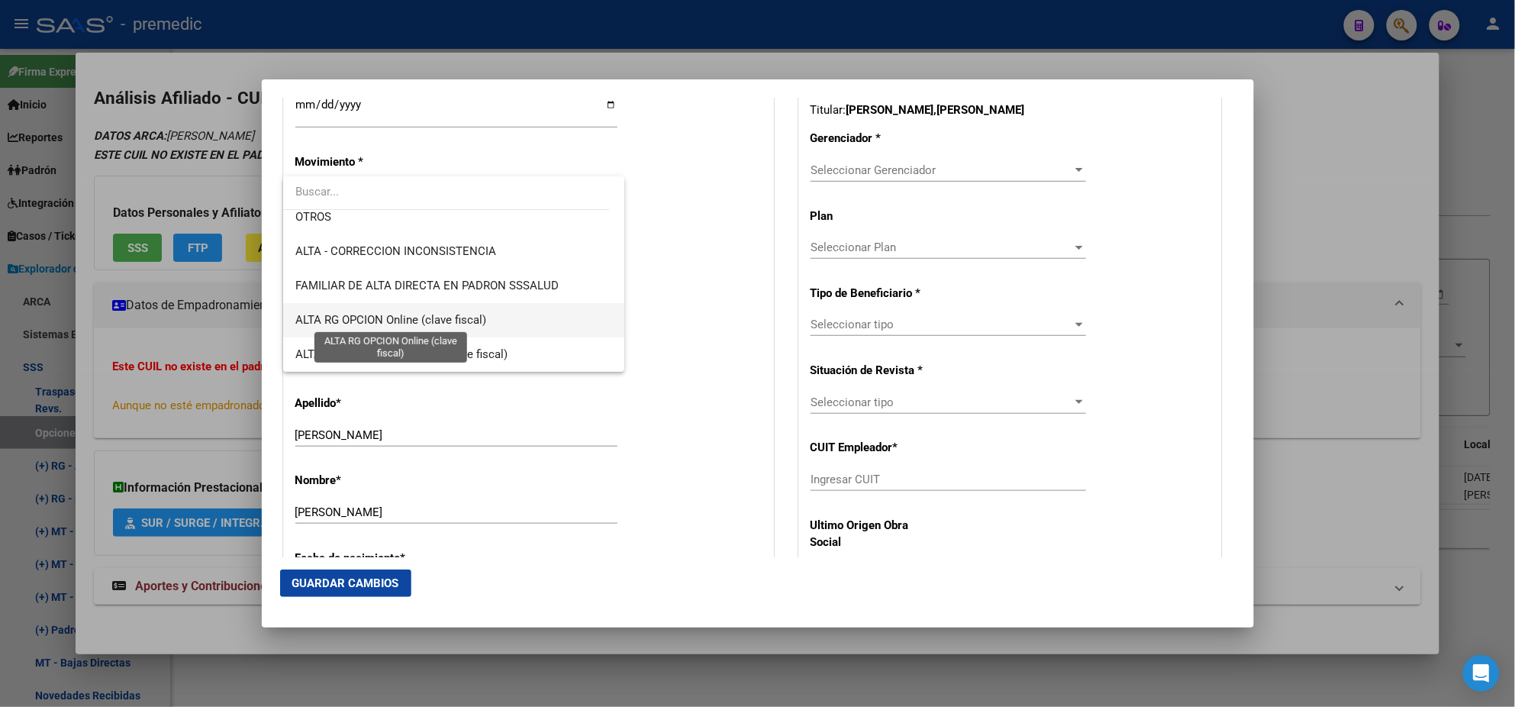
click at [434, 313] on span "ALTA RG OPCION Online (clave fiscal)" at bounding box center [390, 320] width 191 height 14
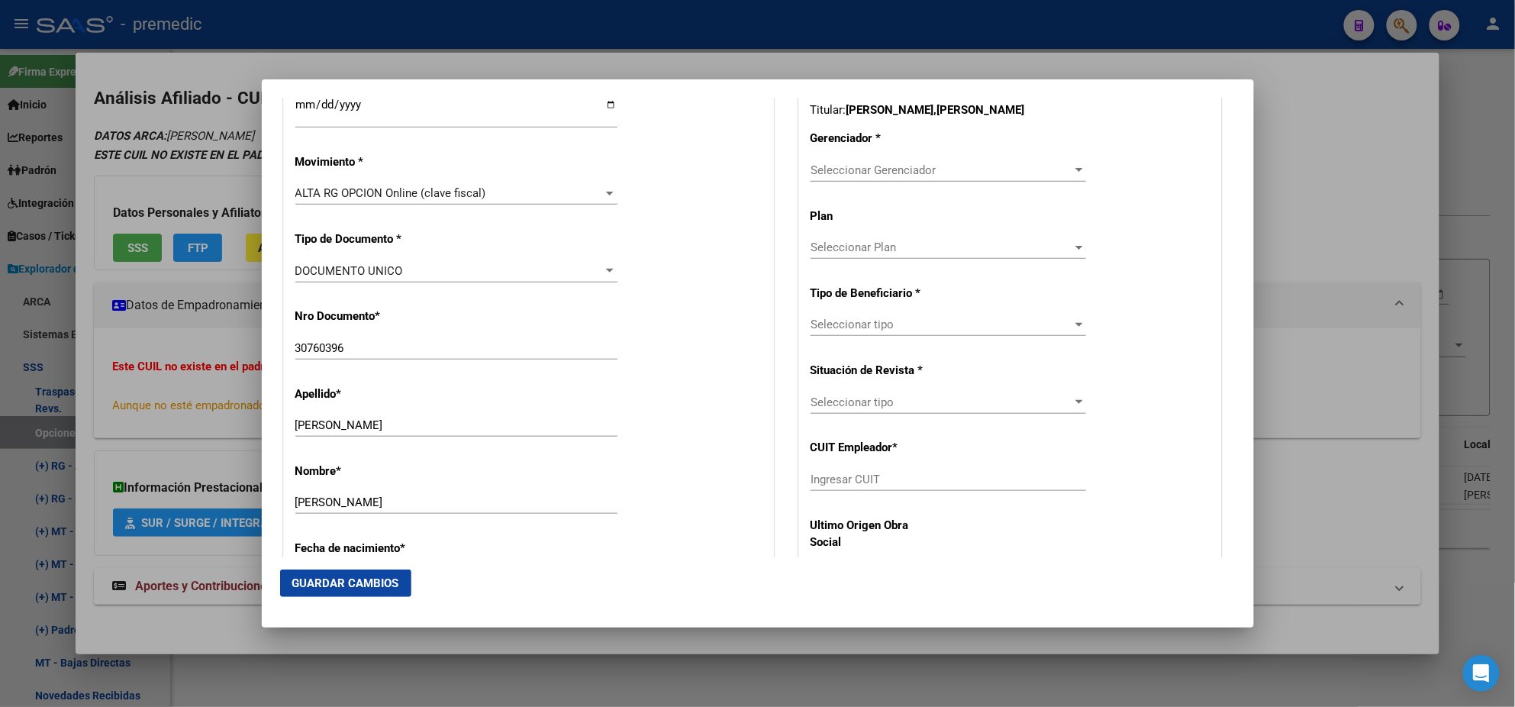
click at [434, 313] on div "Nro Documento * 30760396 Ingresar nro" at bounding box center [528, 334] width 466 height 77
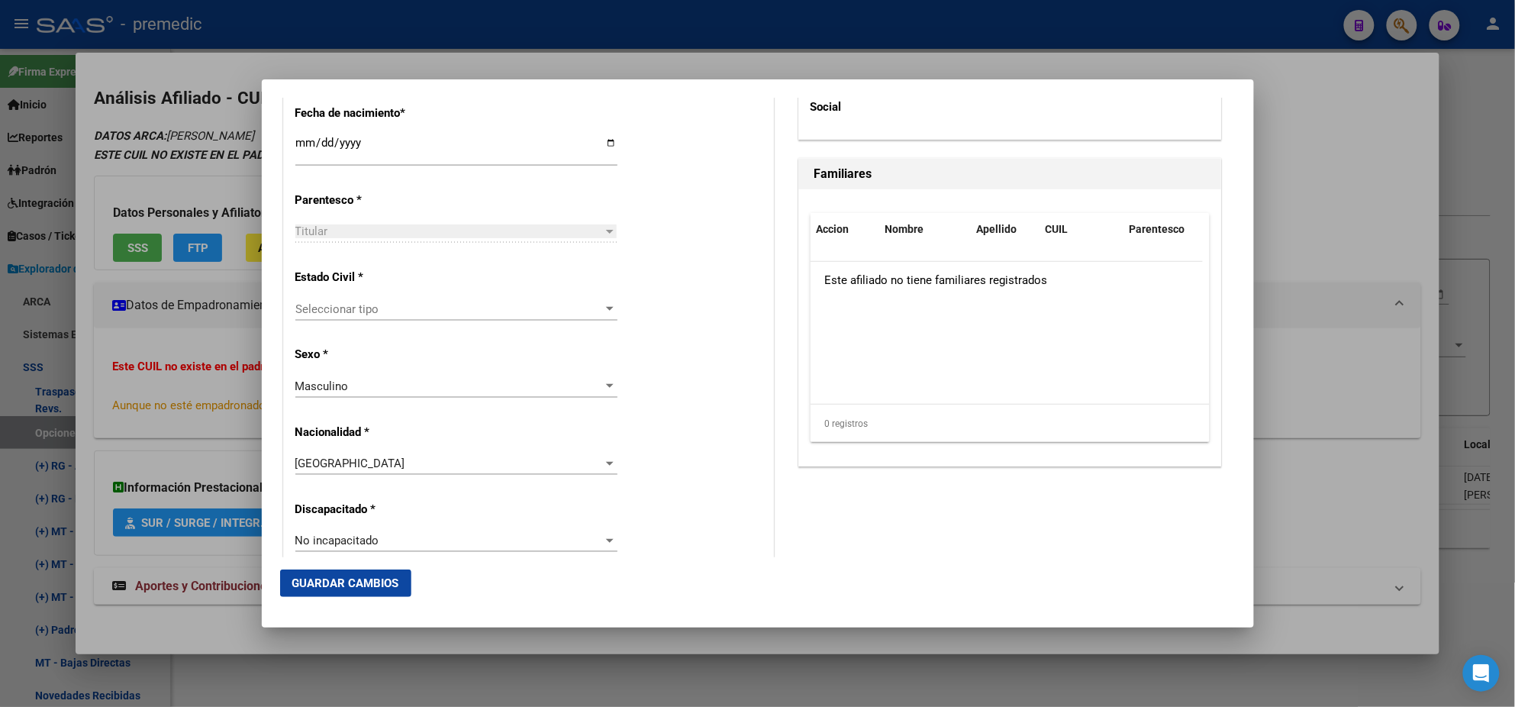
scroll to position [858, 0]
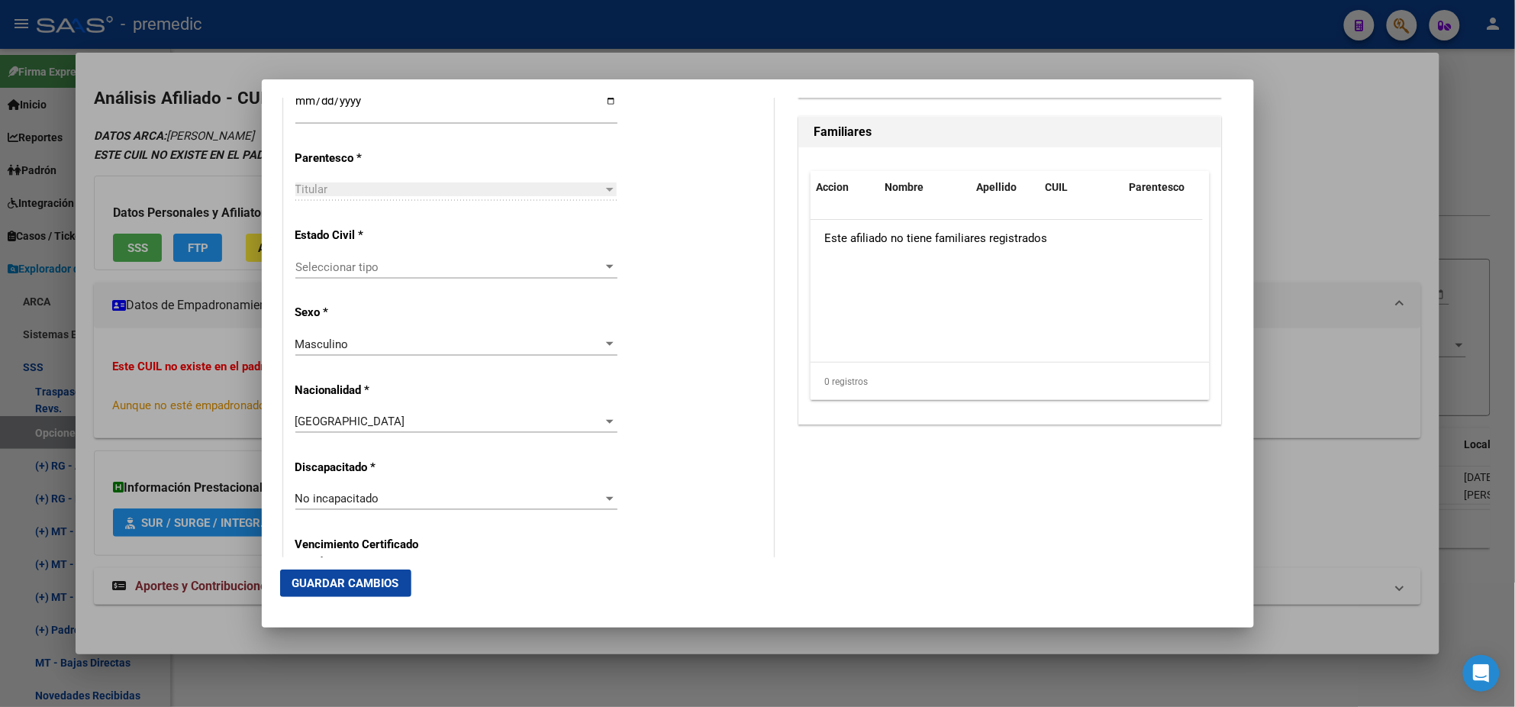
click at [398, 270] on span "Seleccionar tipo" at bounding box center [449, 267] width 308 height 14
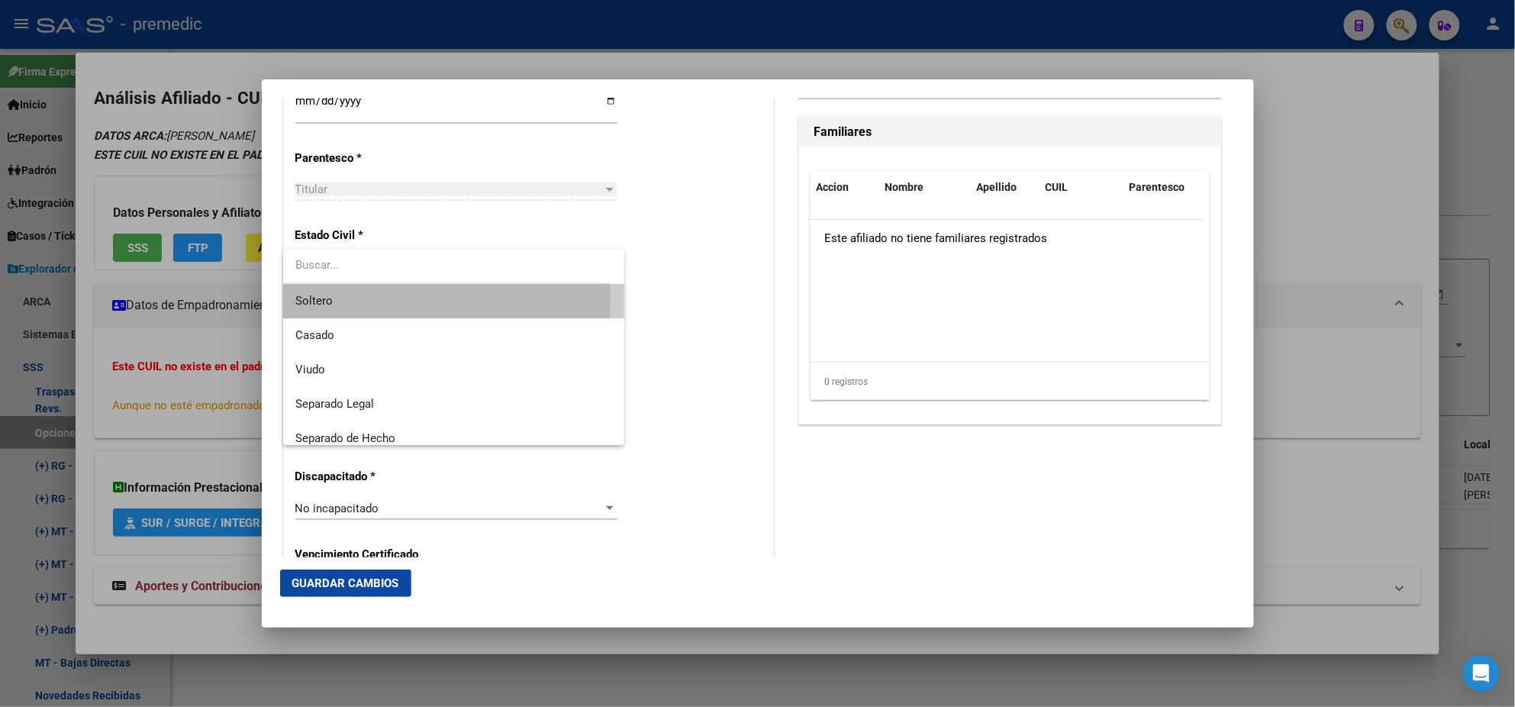
click at [397, 297] on span "Soltero" at bounding box center [453, 301] width 317 height 34
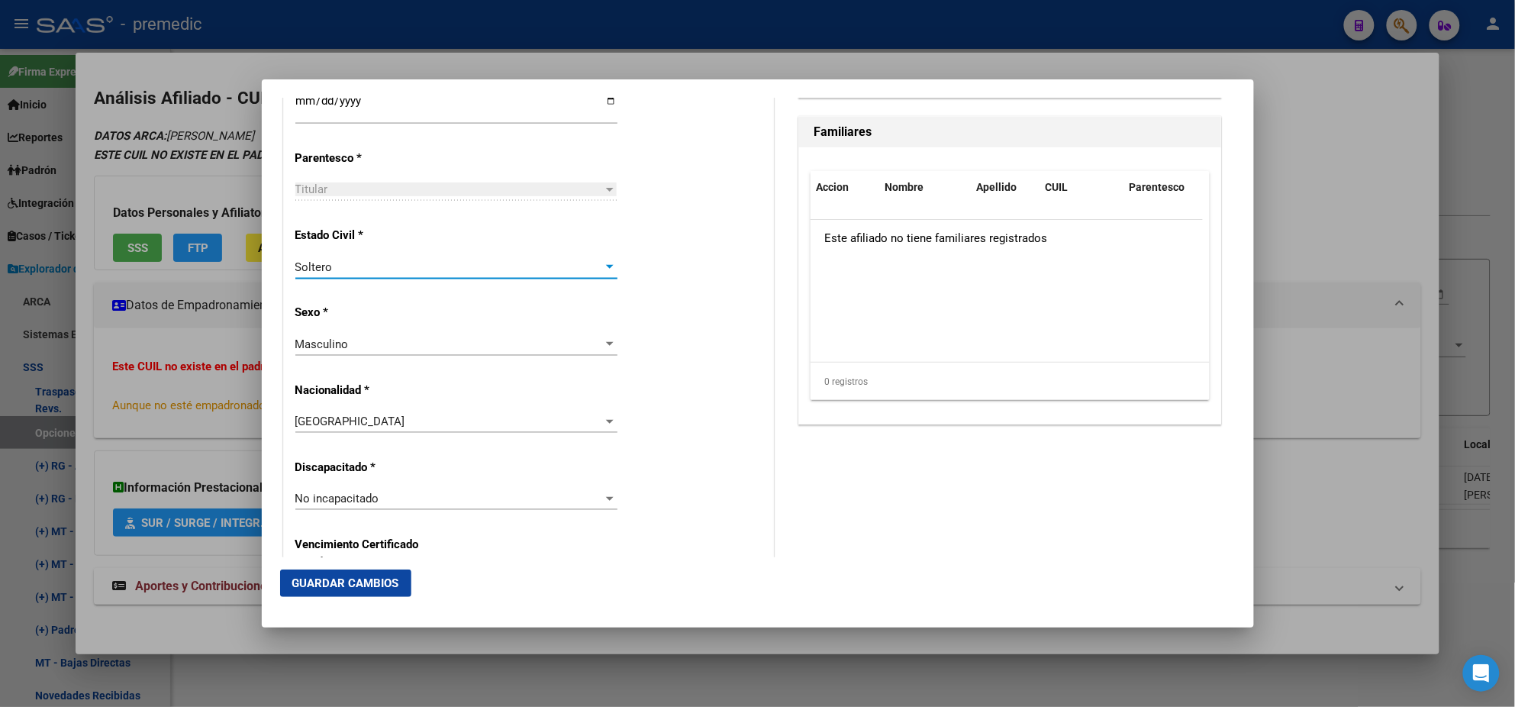
click at [408, 309] on p "Sexo *" at bounding box center [365, 313] width 140 height 18
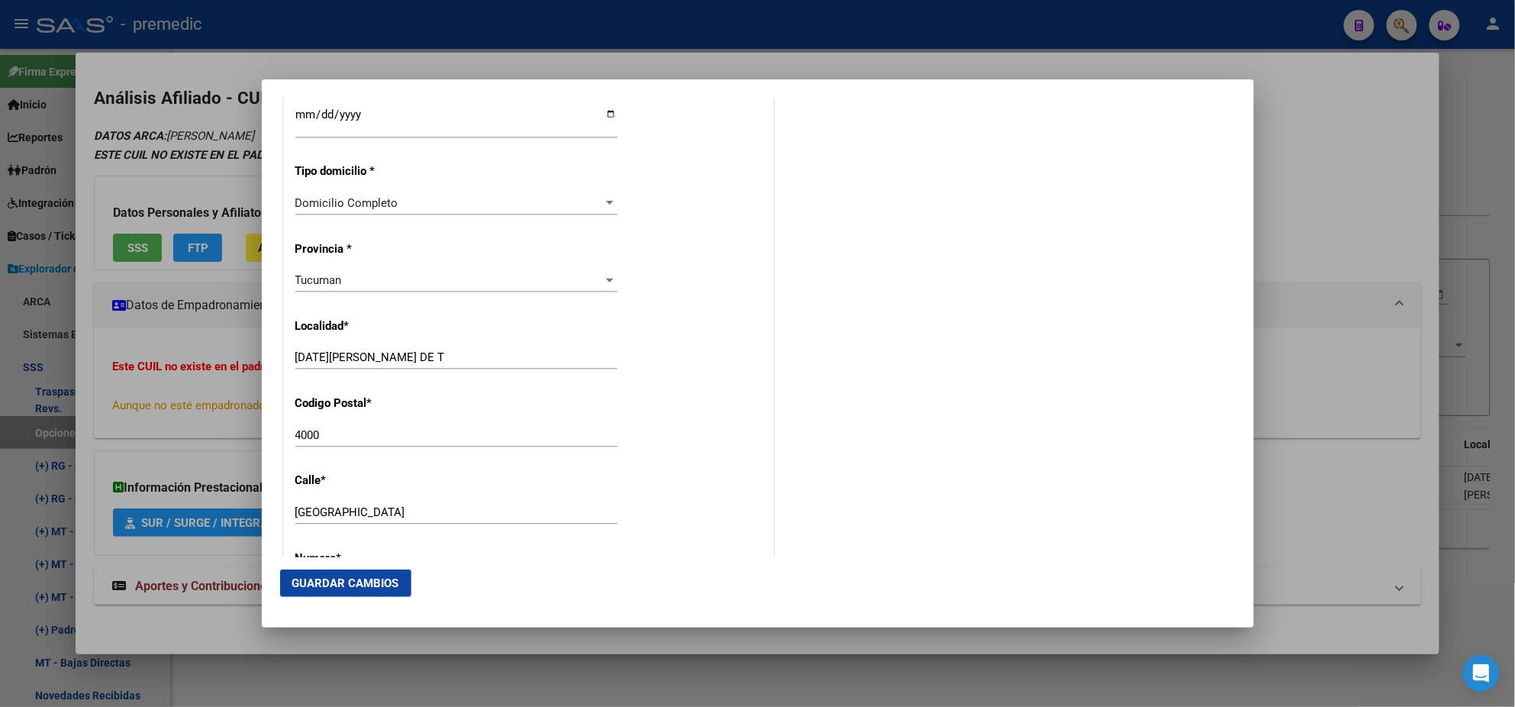
scroll to position [1431, 0]
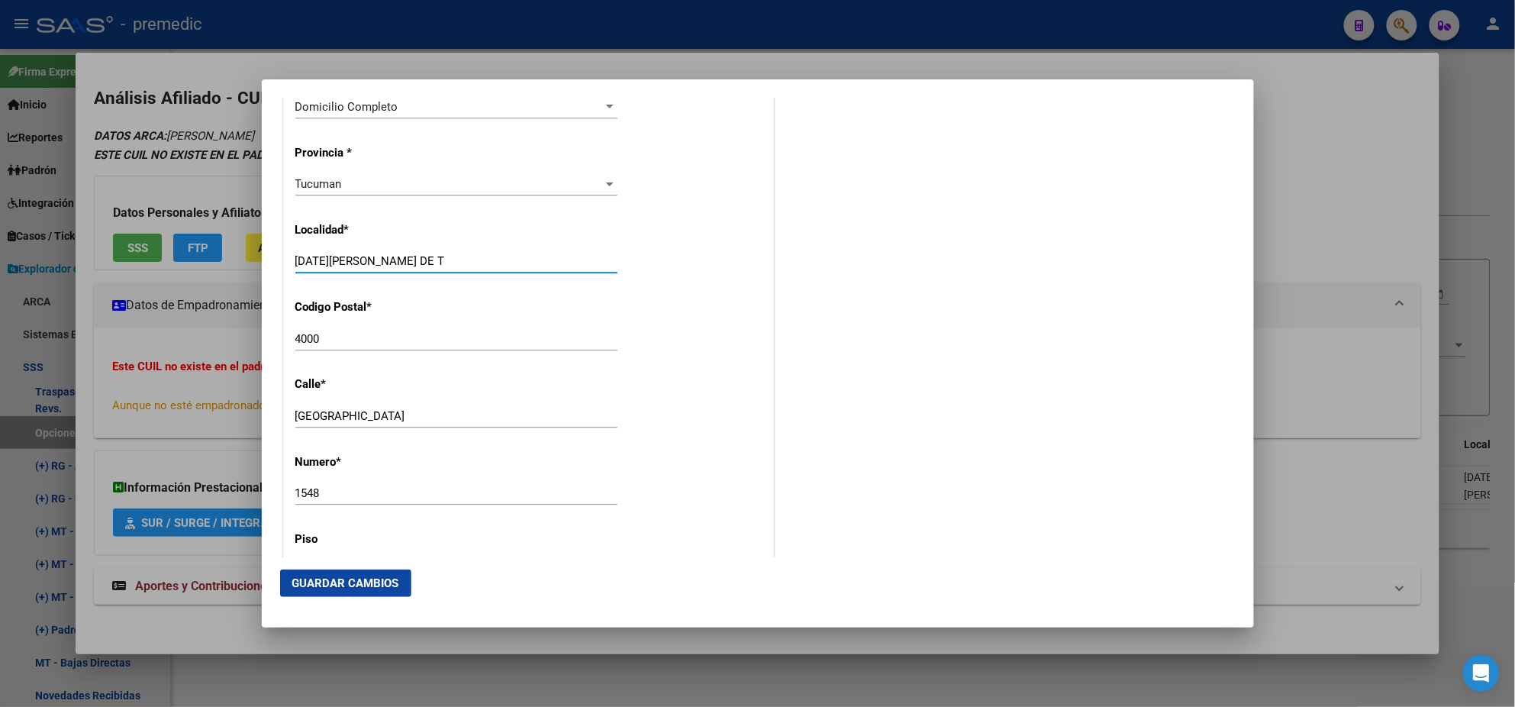
click at [380, 260] on input "[DATE][PERSON_NAME] DE T" at bounding box center [456, 261] width 322 height 14
click at [390, 261] on input "[DATE][PERSON_NAME] DE T" at bounding box center [456, 261] width 322 height 14
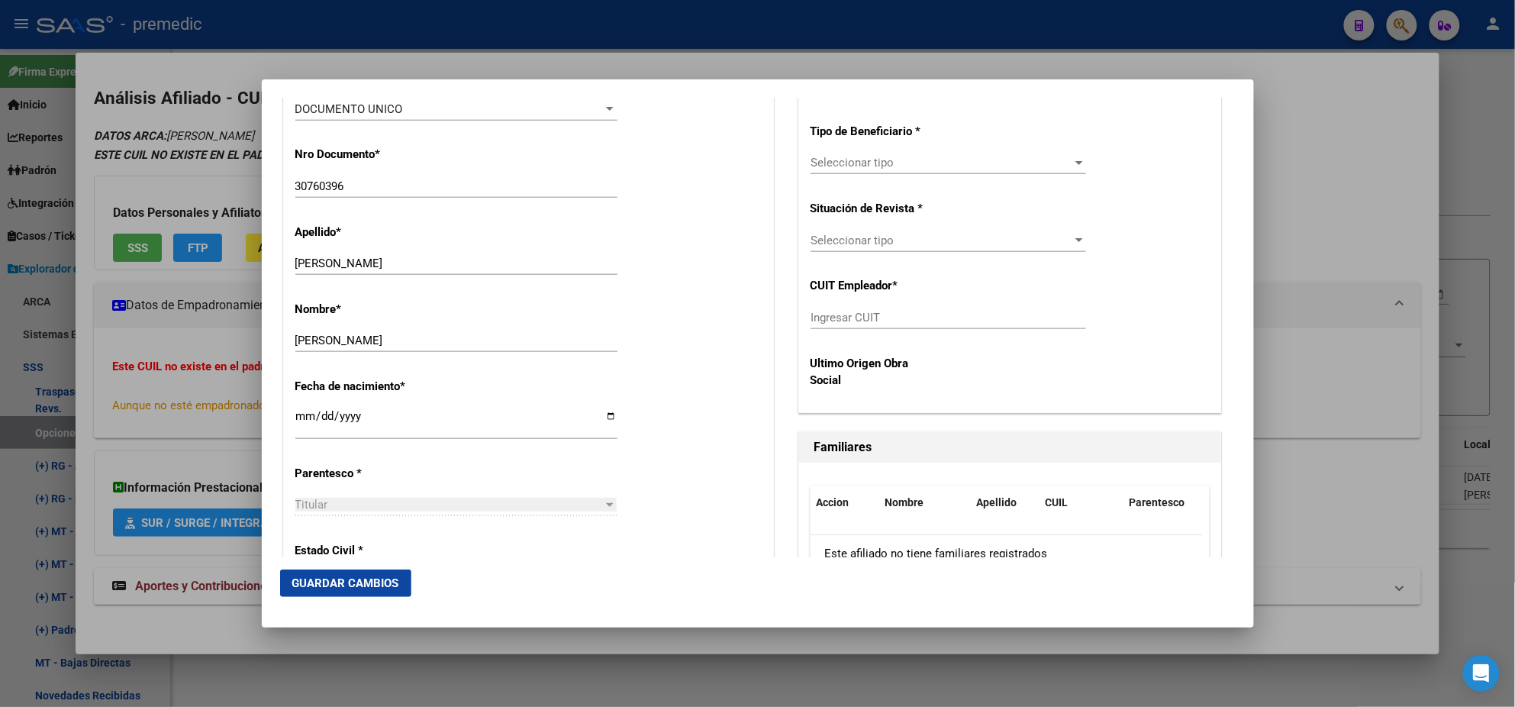
scroll to position [381, 0]
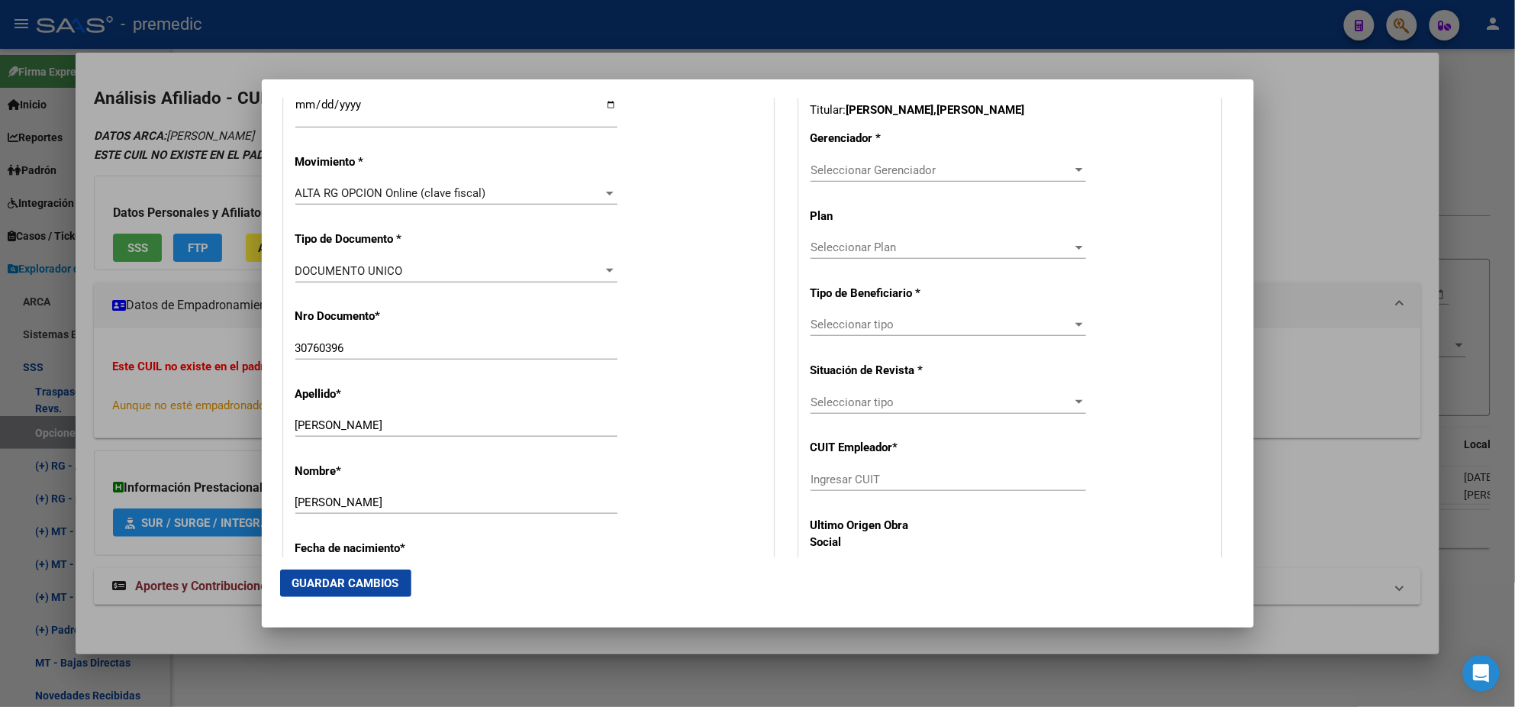
click at [829, 173] on span "Seleccionar Gerenciador" at bounding box center [942, 170] width 262 height 14
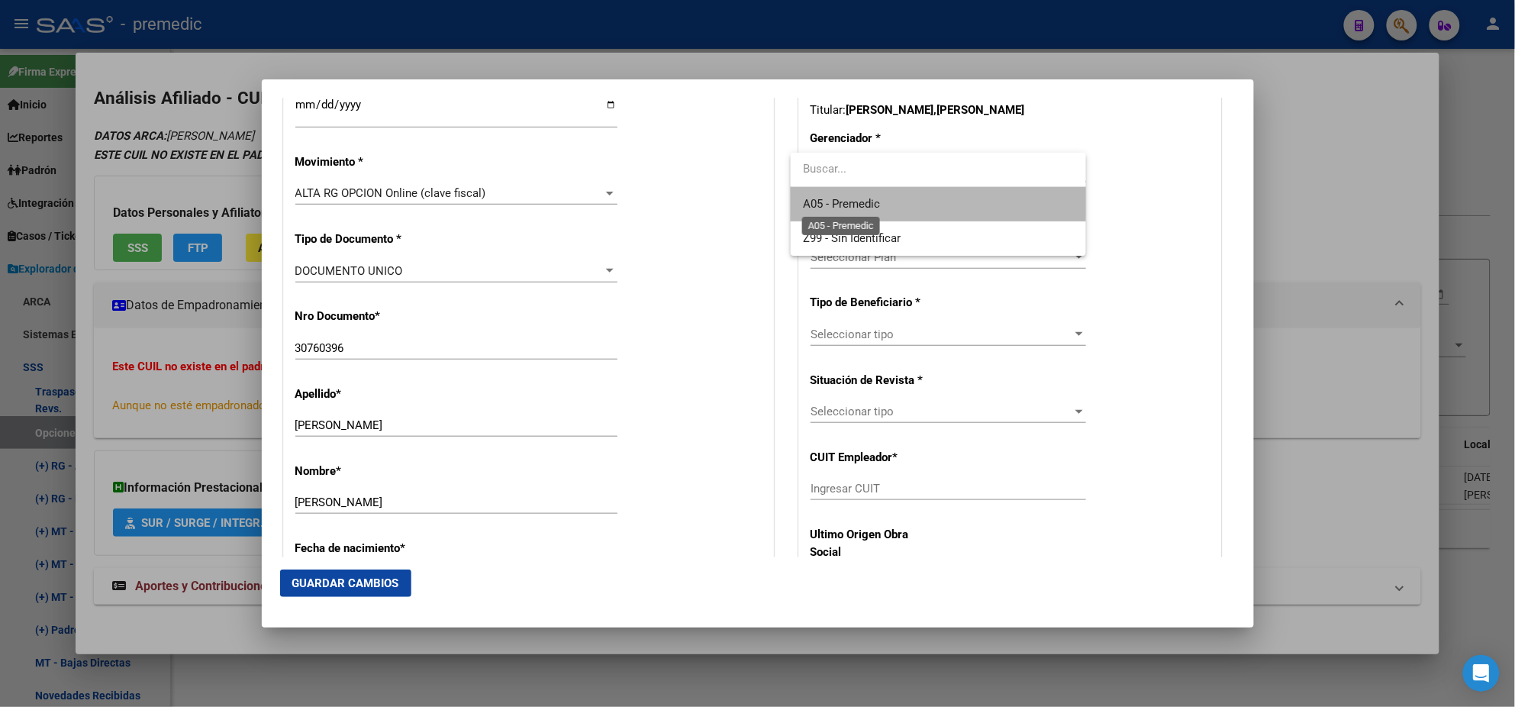
click at [823, 198] on span "A05 - Premedic" at bounding box center [841, 204] width 77 height 14
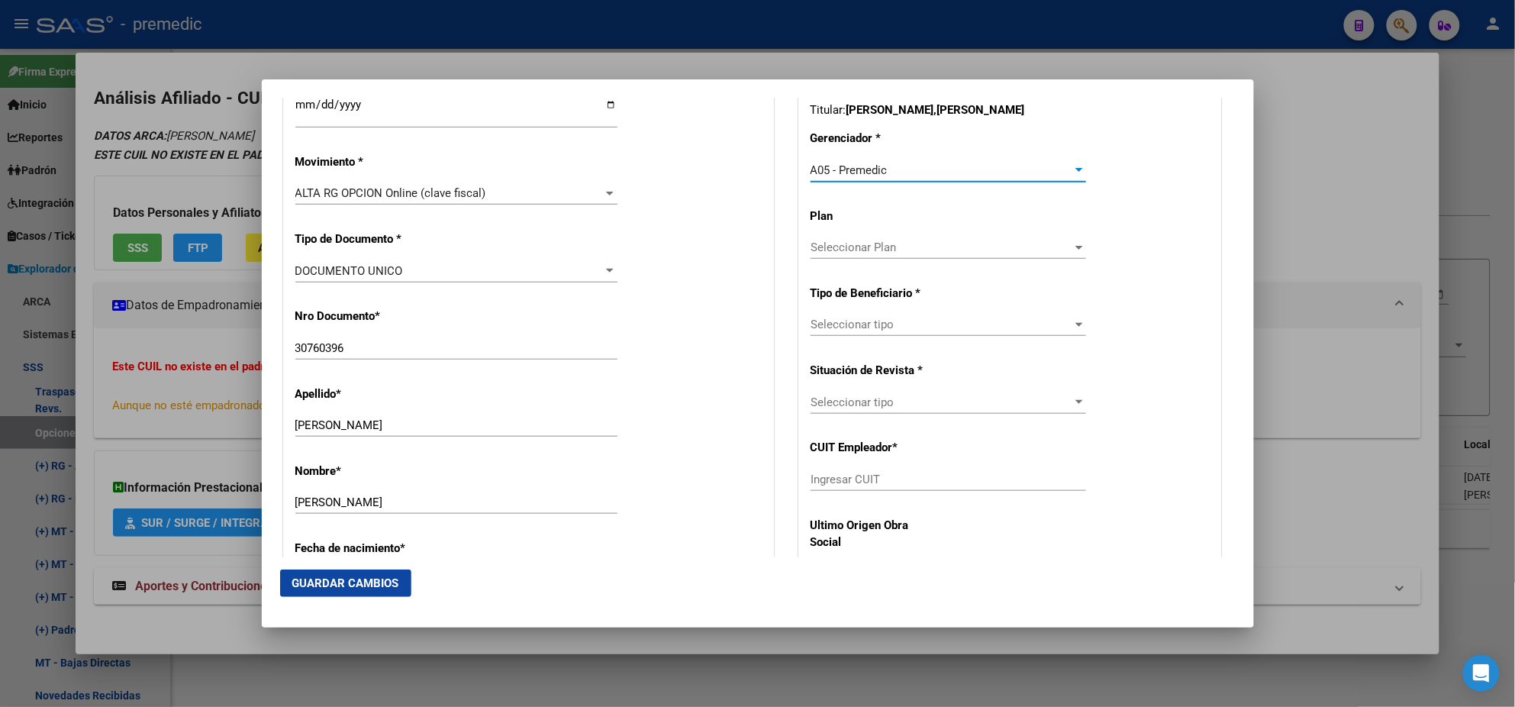
click at [831, 324] on span "Seleccionar tipo" at bounding box center [942, 325] width 262 height 14
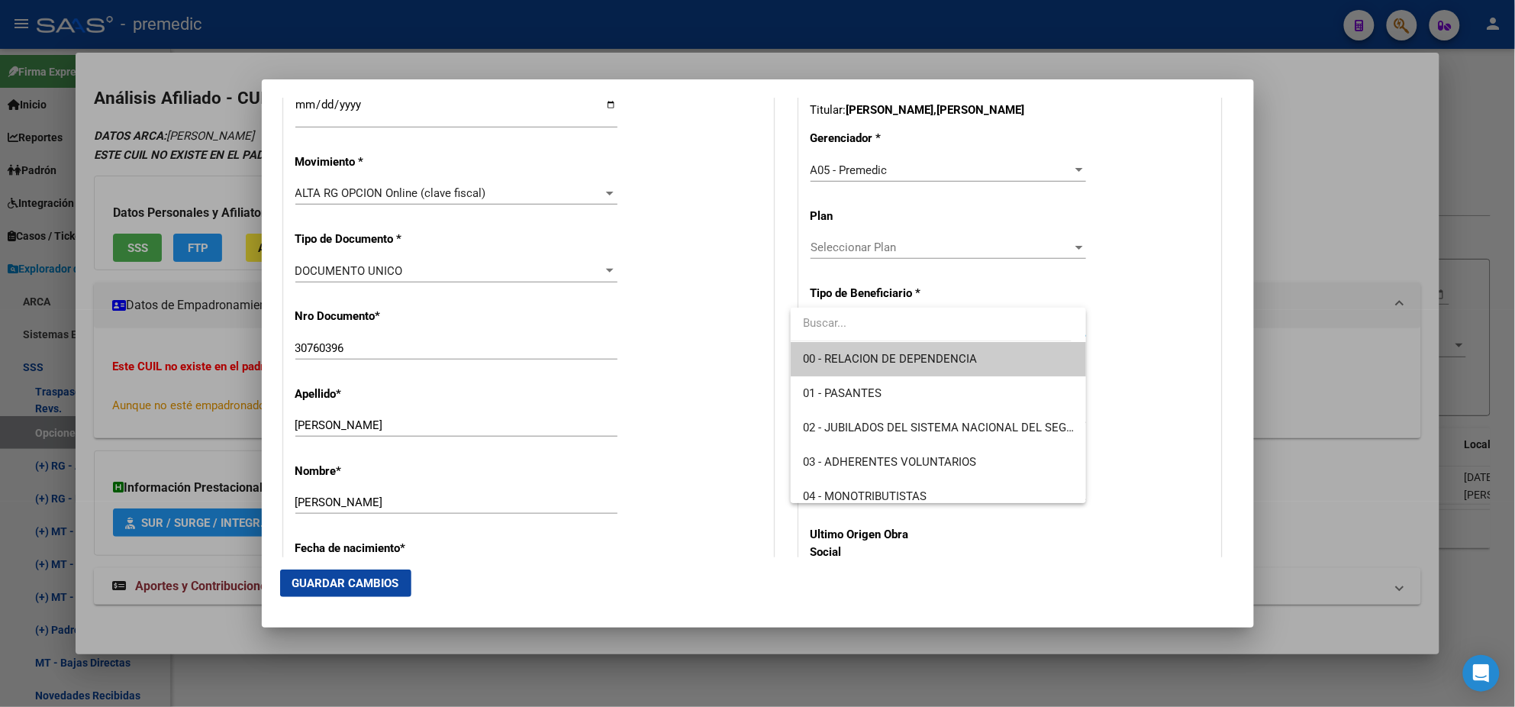
click at [829, 358] on span "00 - RELACION DE DEPENDENCIA" at bounding box center [890, 359] width 174 height 14
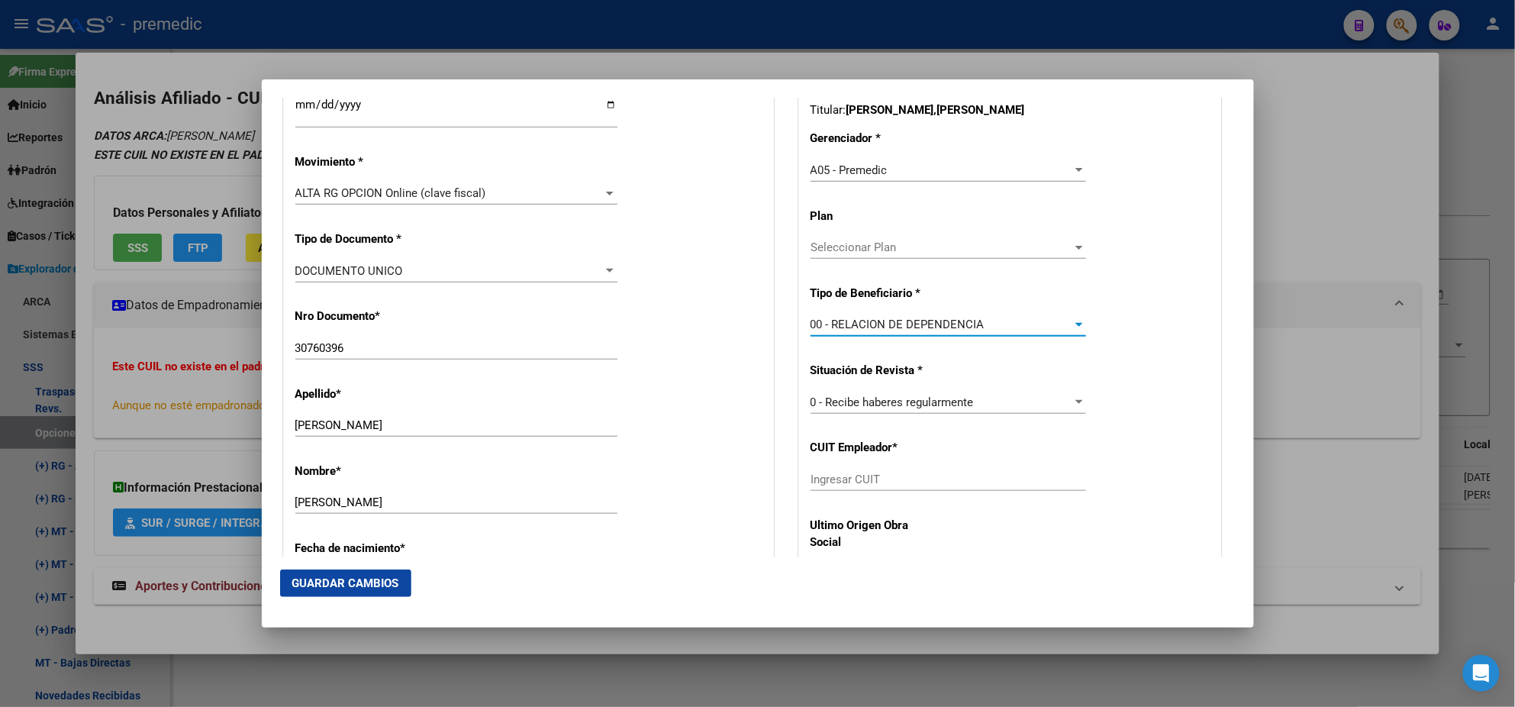
drag, startPoint x: 837, startPoint y: 472, endPoint x: 834, endPoint y: 482, distance: 10.9
click at [835, 479] on input "Ingresar CUIT" at bounding box center [949, 479] width 276 height 14
paste input "30-67755482-3"
click at [343, 578] on span "Guardar Cambios" at bounding box center [345, 583] width 107 height 14
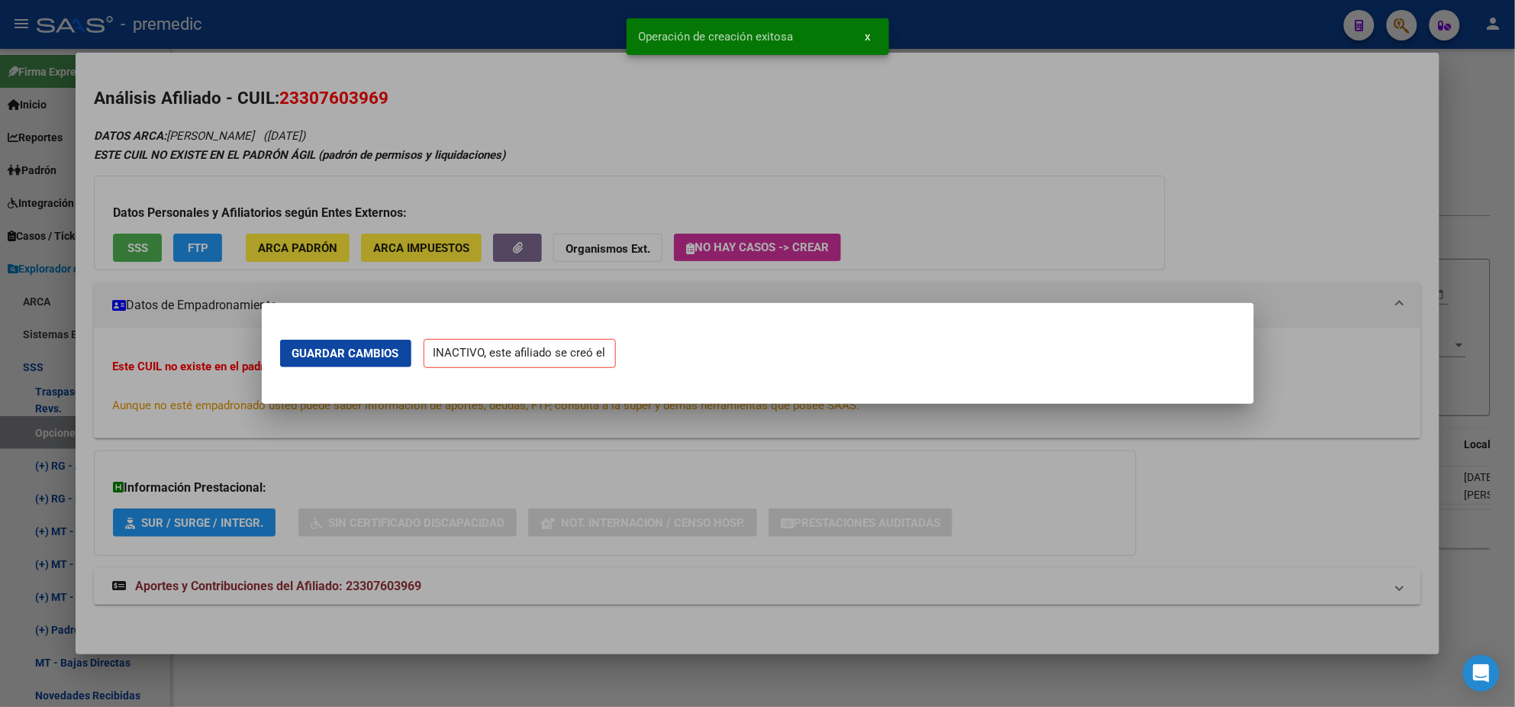
scroll to position [0, 0]
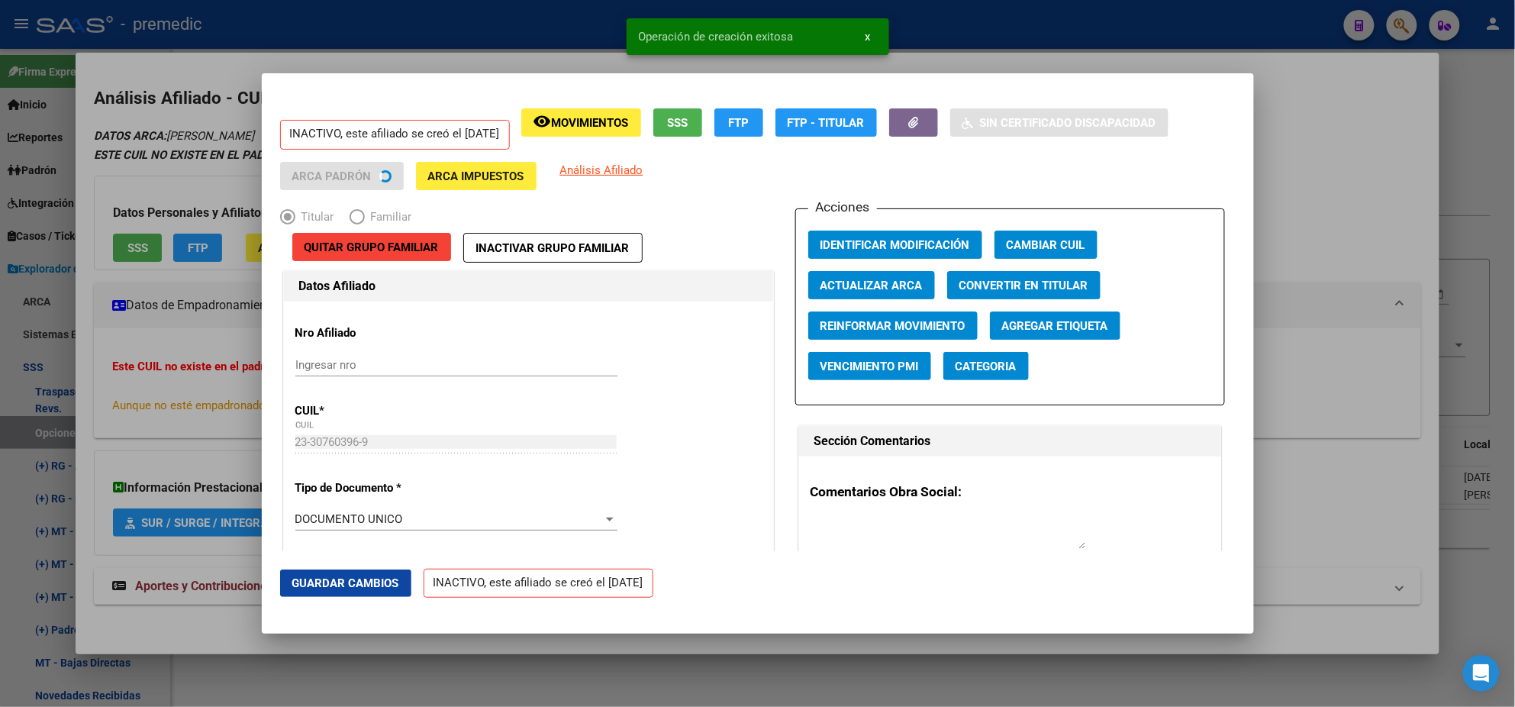
click at [74, 327] on div at bounding box center [757, 353] width 1515 height 707
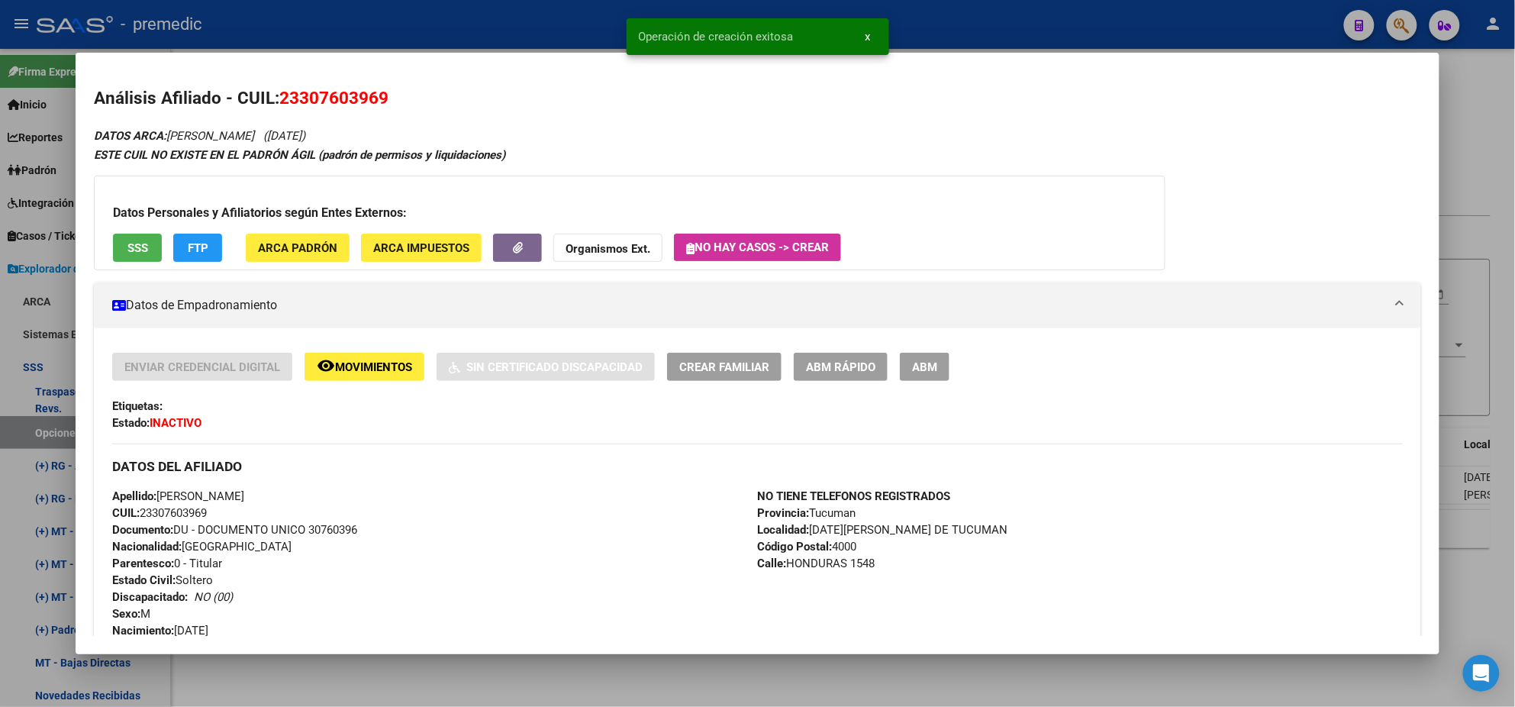
click at [37, 429] on div at bounding box center [757, 353] width 1515 height 707
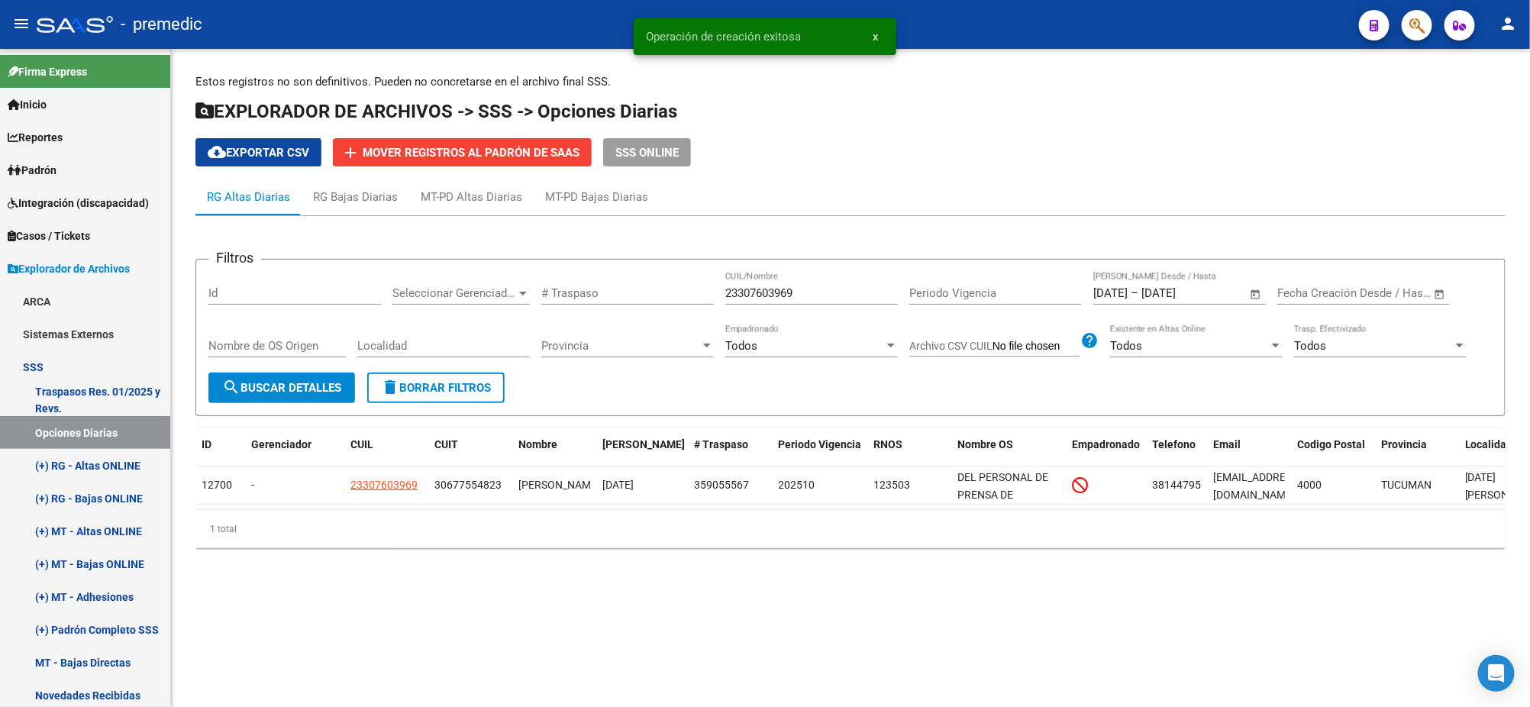
click at [254, 378] on button "search Buscar Detalles" at bounding box center [281, 387] width 147 height 31
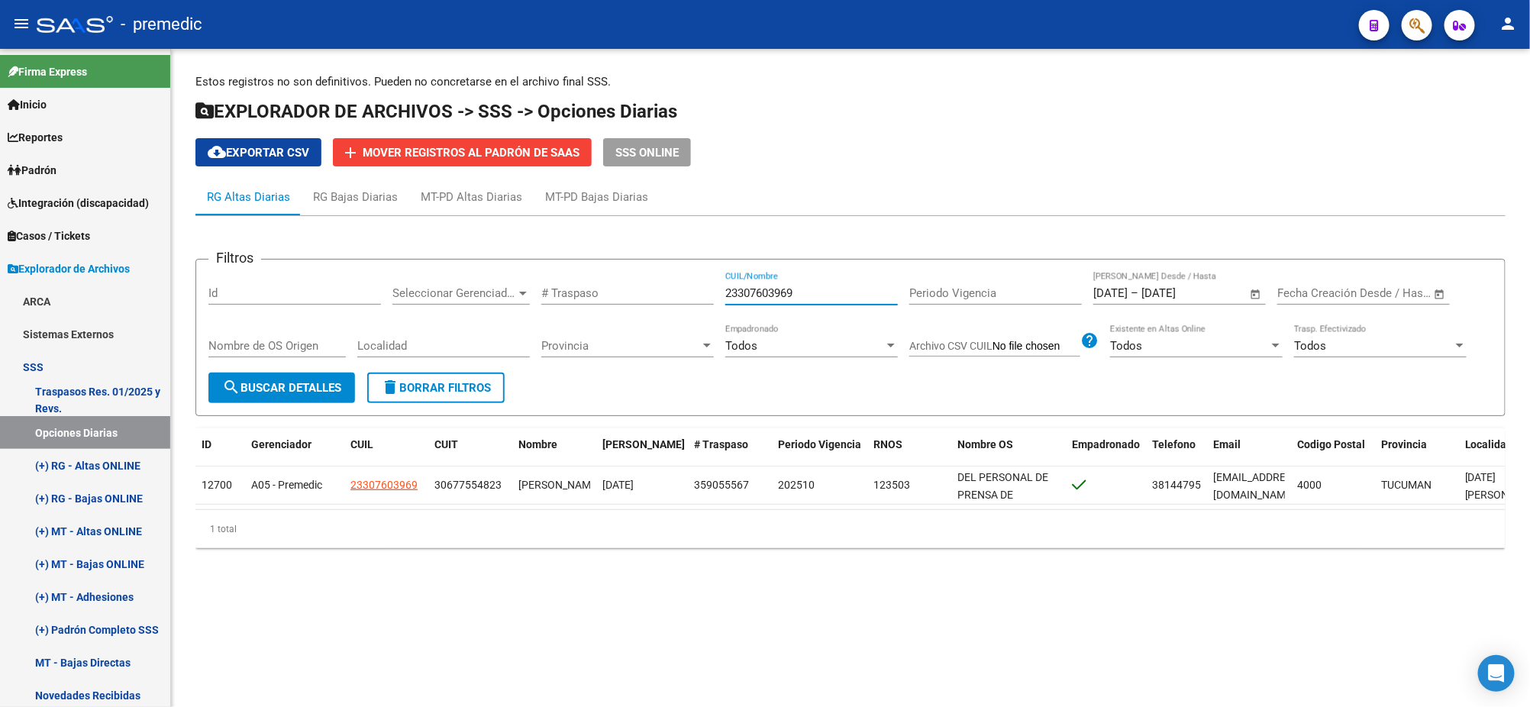
drag, startPoint x: 796, startPoint y: 294, endPoint x: 611, endPoint y: 295, distance: 185.5
click at [613, 289] on div "Filtros Id Seleccionar Gerenciador Seleccionar Gerenciador # Traspaso 233076039…" at bounding box center [850, 322] width 1284 height 101
paste input "0276513894"
click at [288, 374] on button "search Buscar Detalles" at bounding box center [281, 387] width 147 height 31
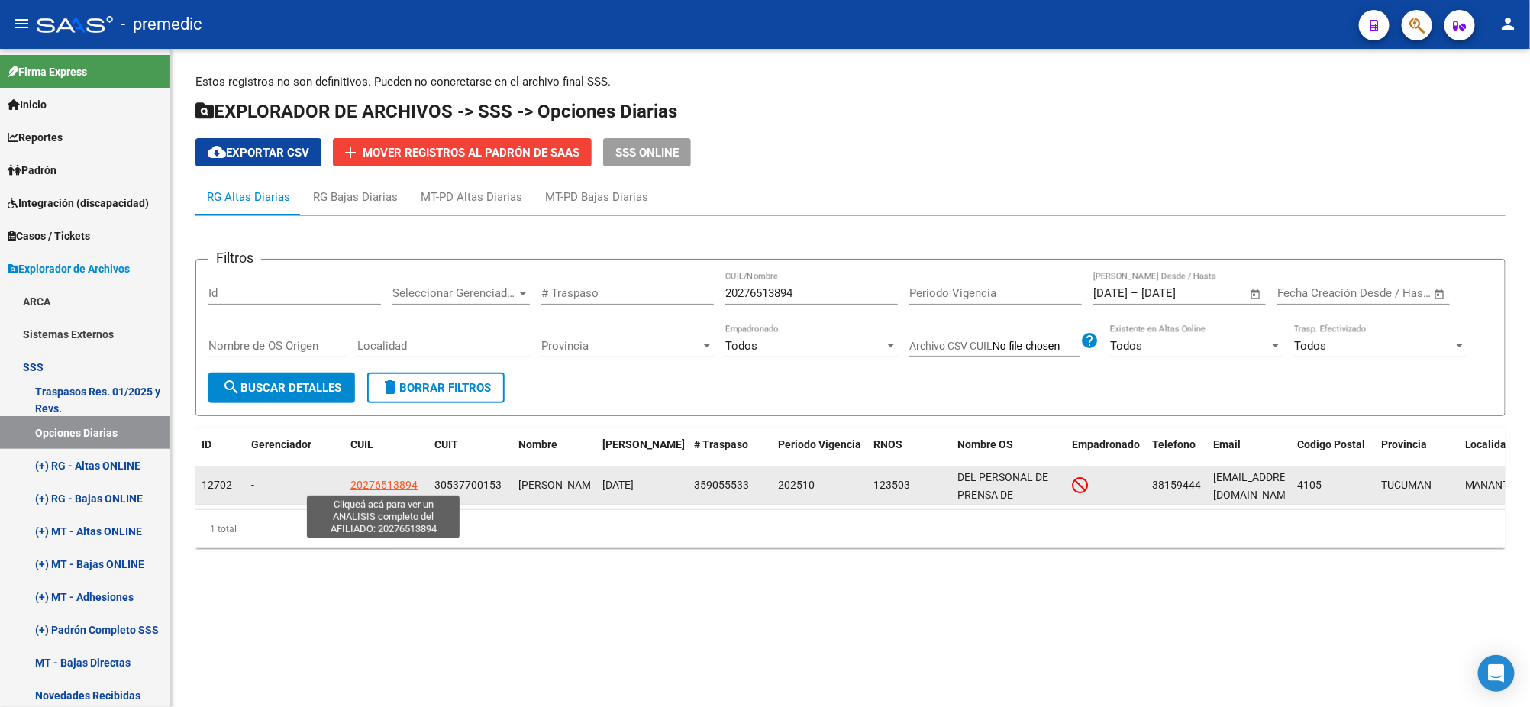
click at [385, 486] on span "20276513894" at bounding box center [383, 485] width 67 height 12
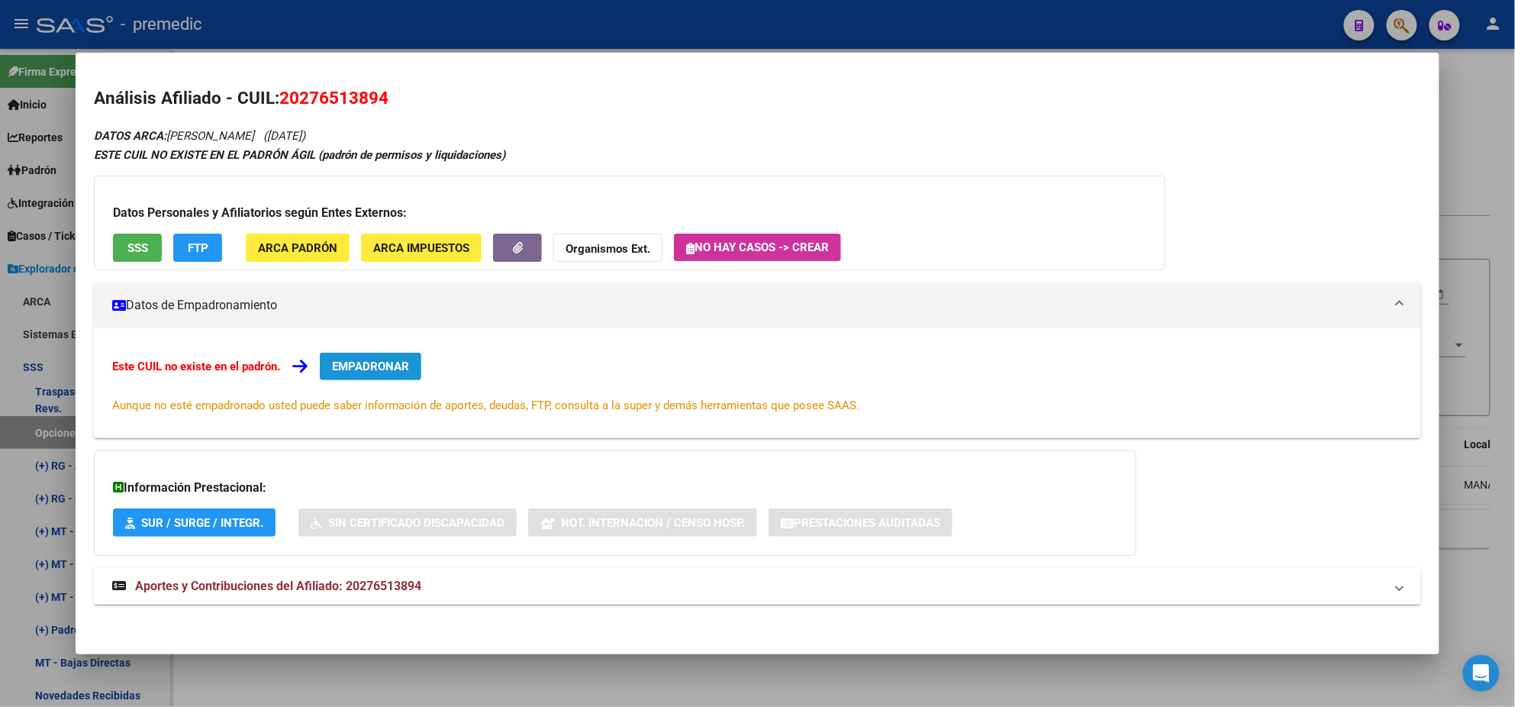
click at [376, 371] on span "EMPADRONAR" at bounding box center [370, 367] width 77 height 14
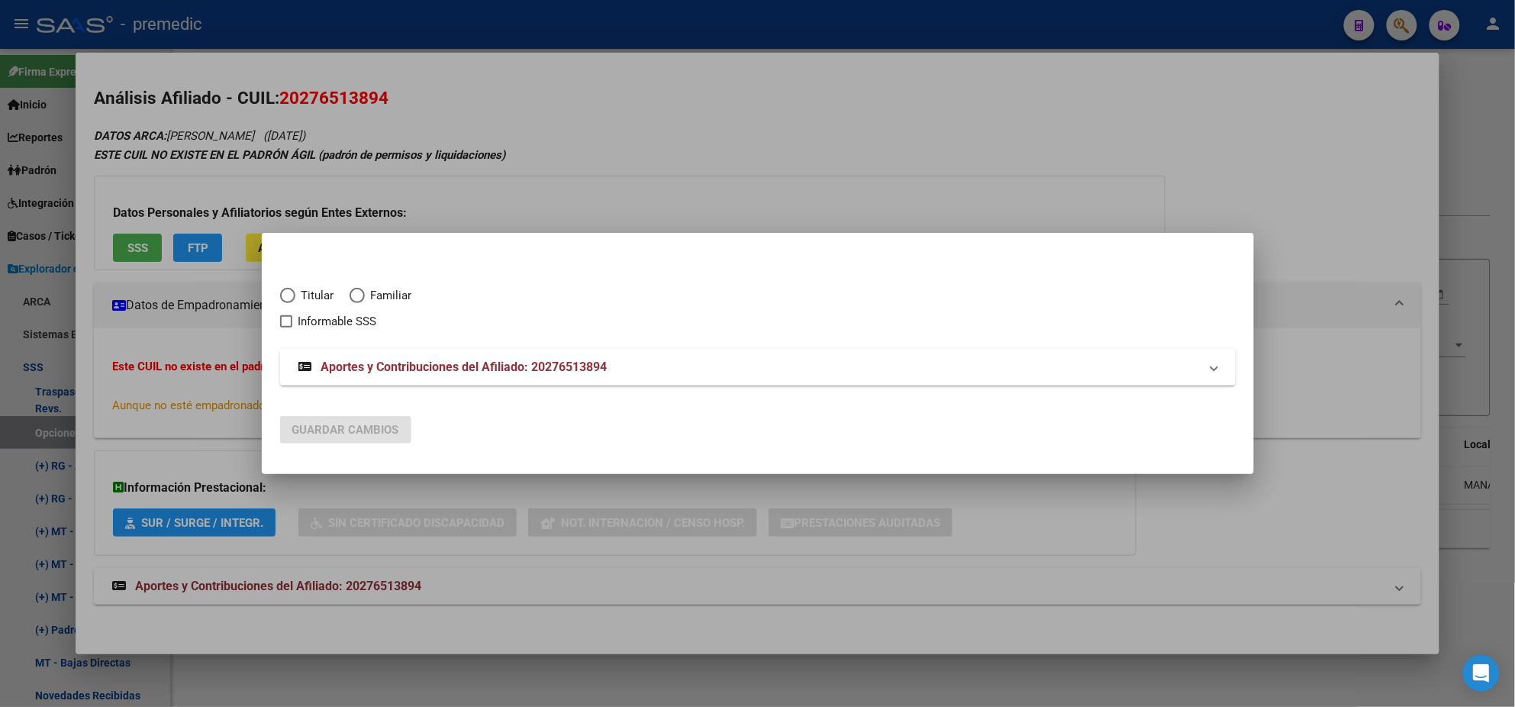
click at [283, 295] on span "Elija una opción" at bounding box center [287, 295] width 15 height 15
click at [283, 295] on input "Titular" at bounding box center [287, 295] width 15 height 15
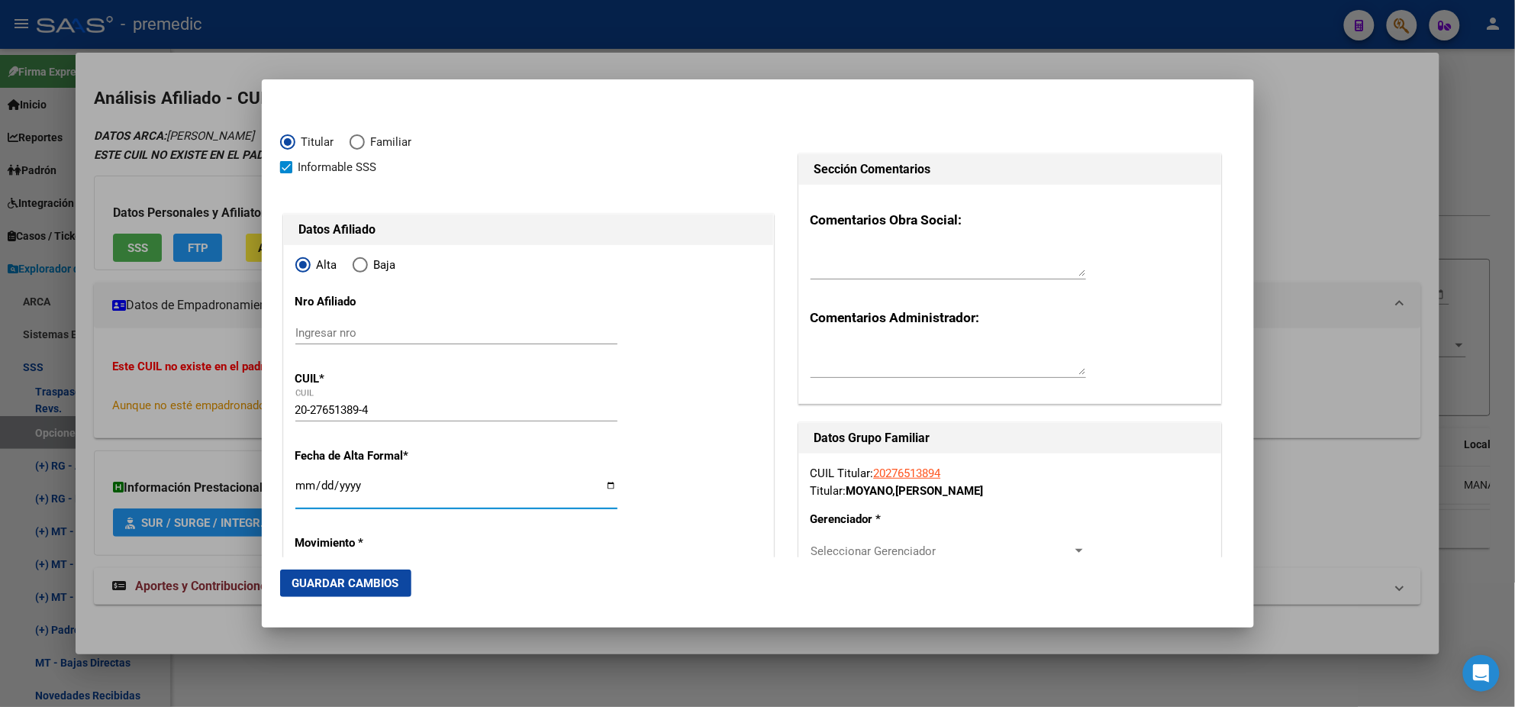
click at [305, 482] on input "Ingresar fecha" at bounding box center [456, 491] width 322 height 24
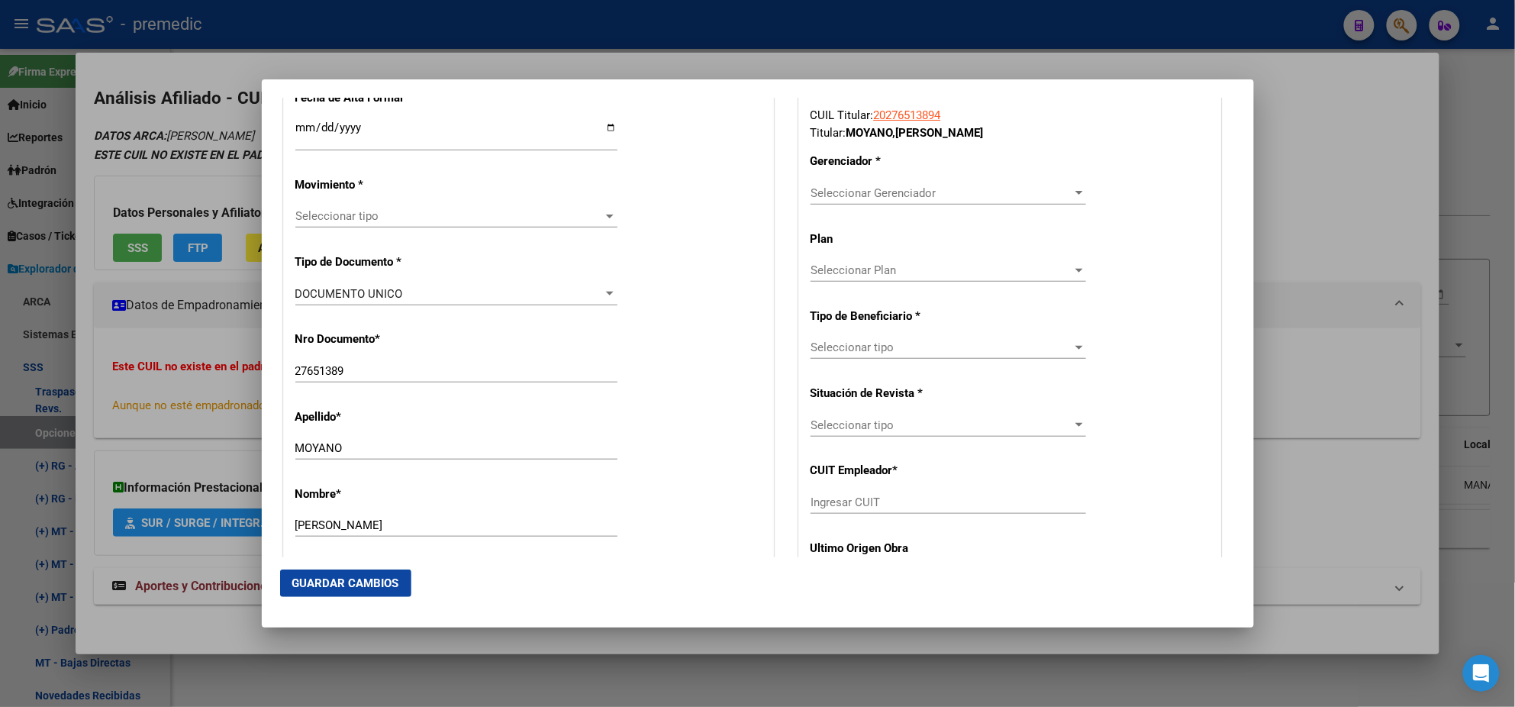
scroll to position [381, 0]
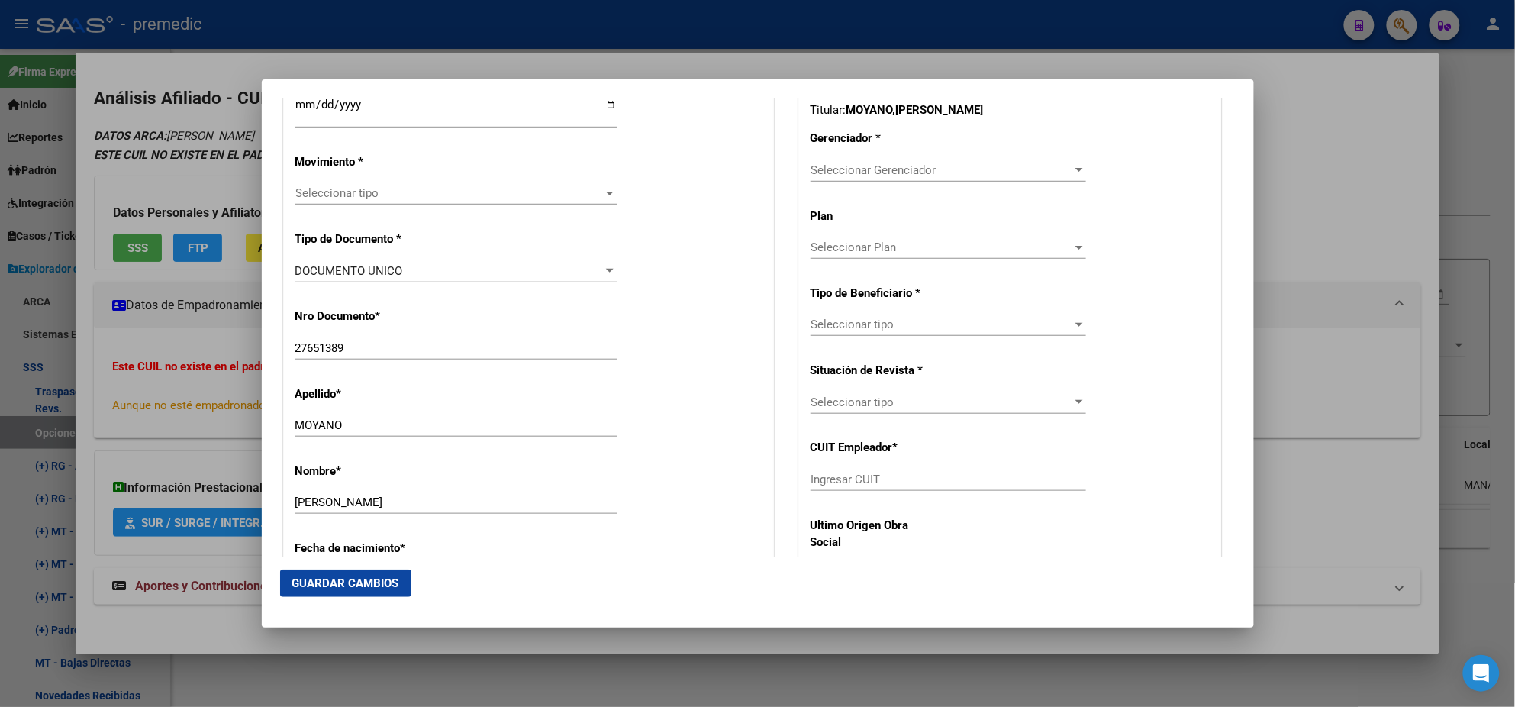
click at [406, 190] on span "Seleccionar tipo" at bounding box center [449, 193] width 308 height 14
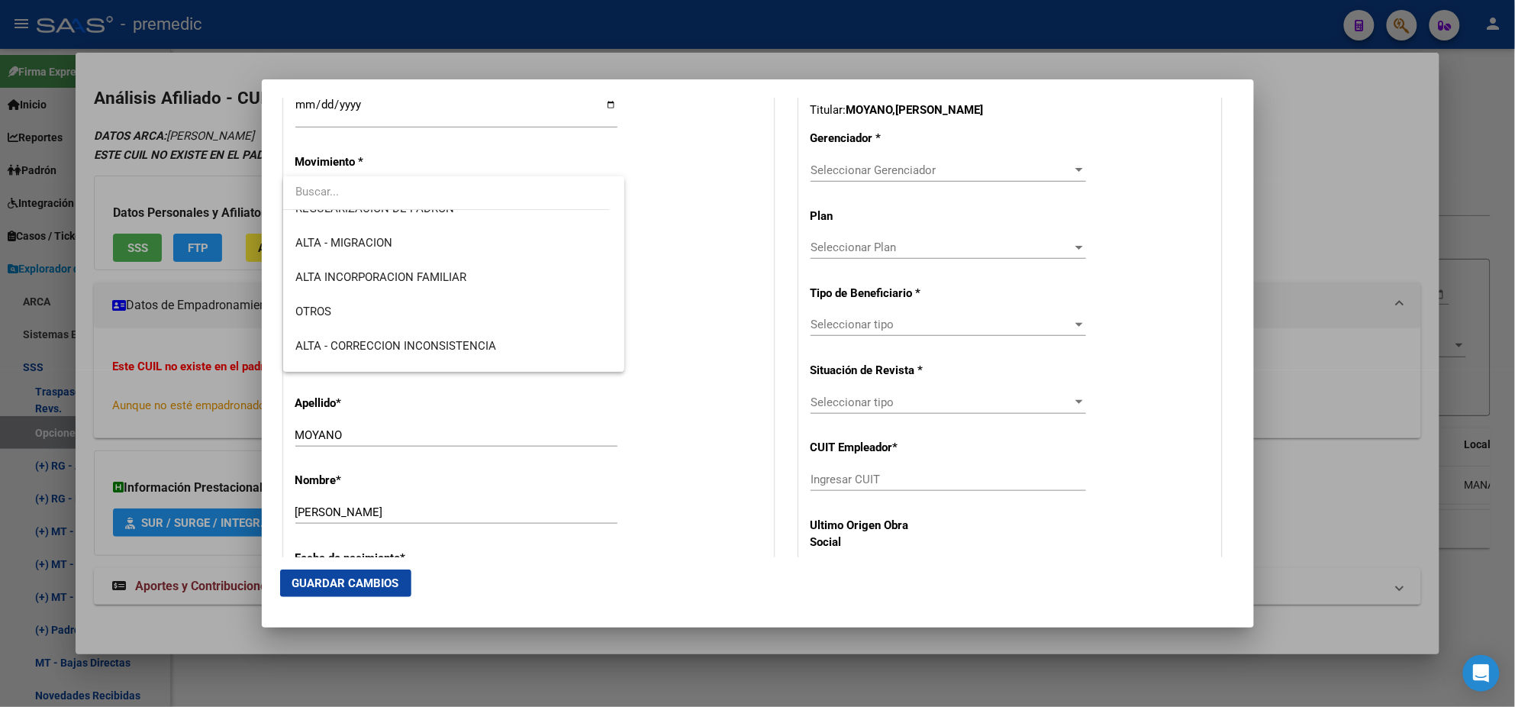
scroll to position [285, 0]
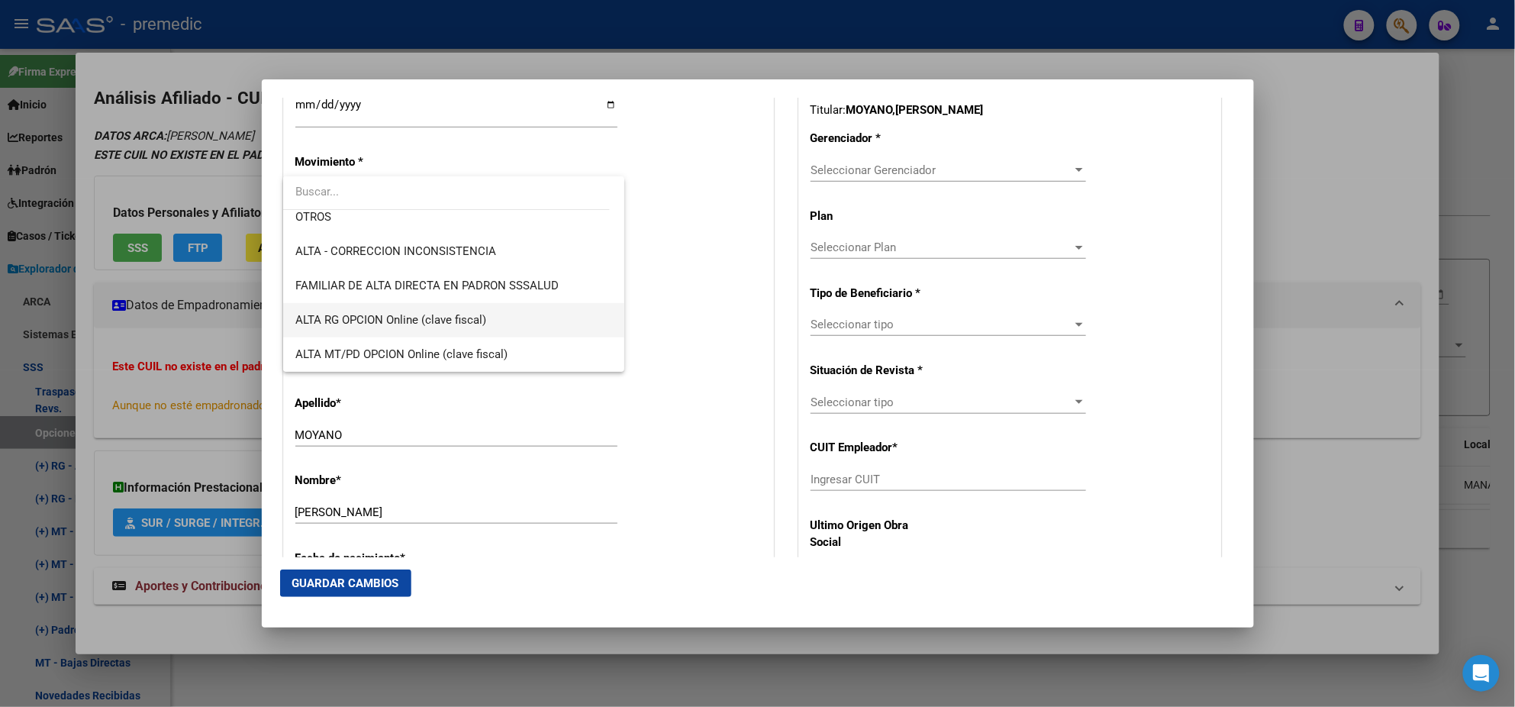
click at [456, 313] on span "ALTA RG OPCION Online (clave fiscal)" at bounding box center [390, 320] width 191 height 14
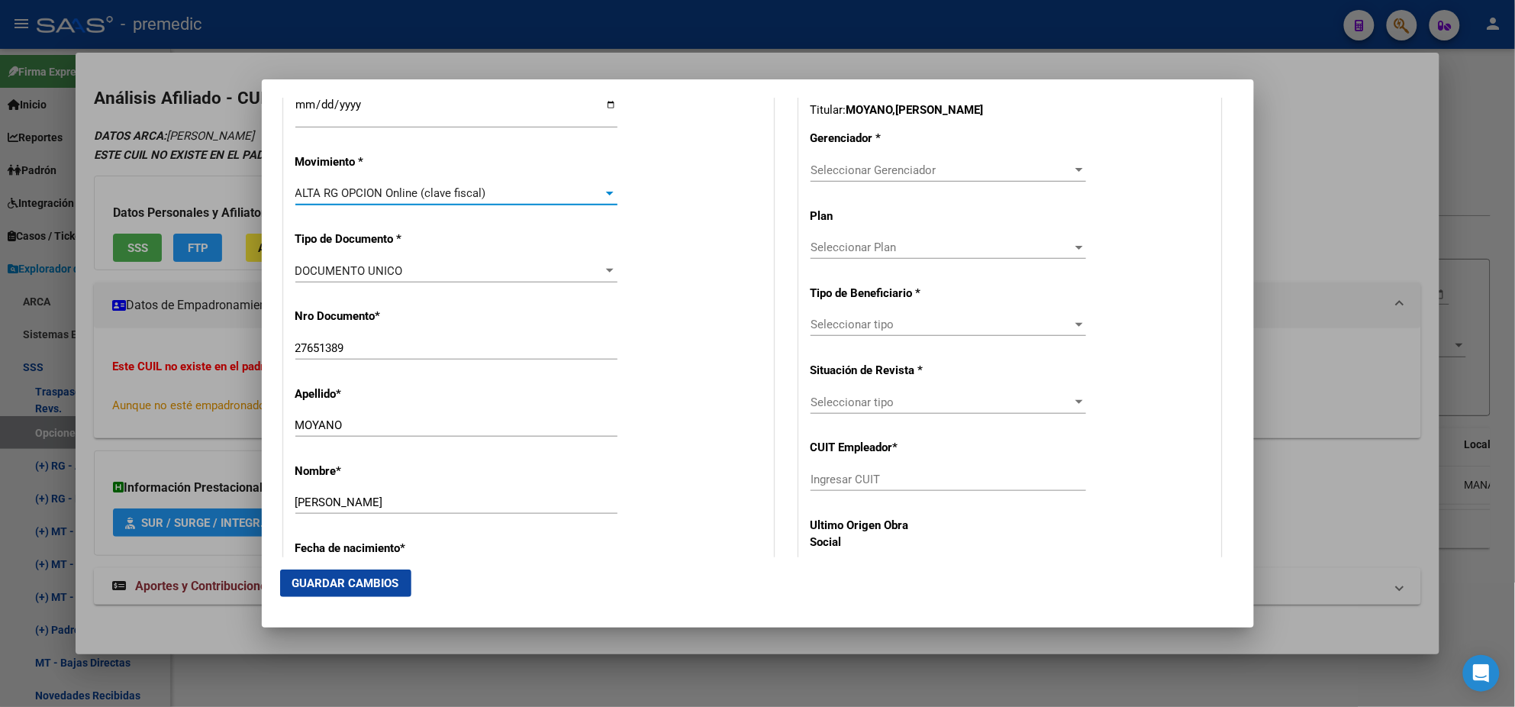
click at [458, 313] on div "Nro Documento * 27651389 Ingresar nro" at bounding box center [528, 334] width 466 height 77
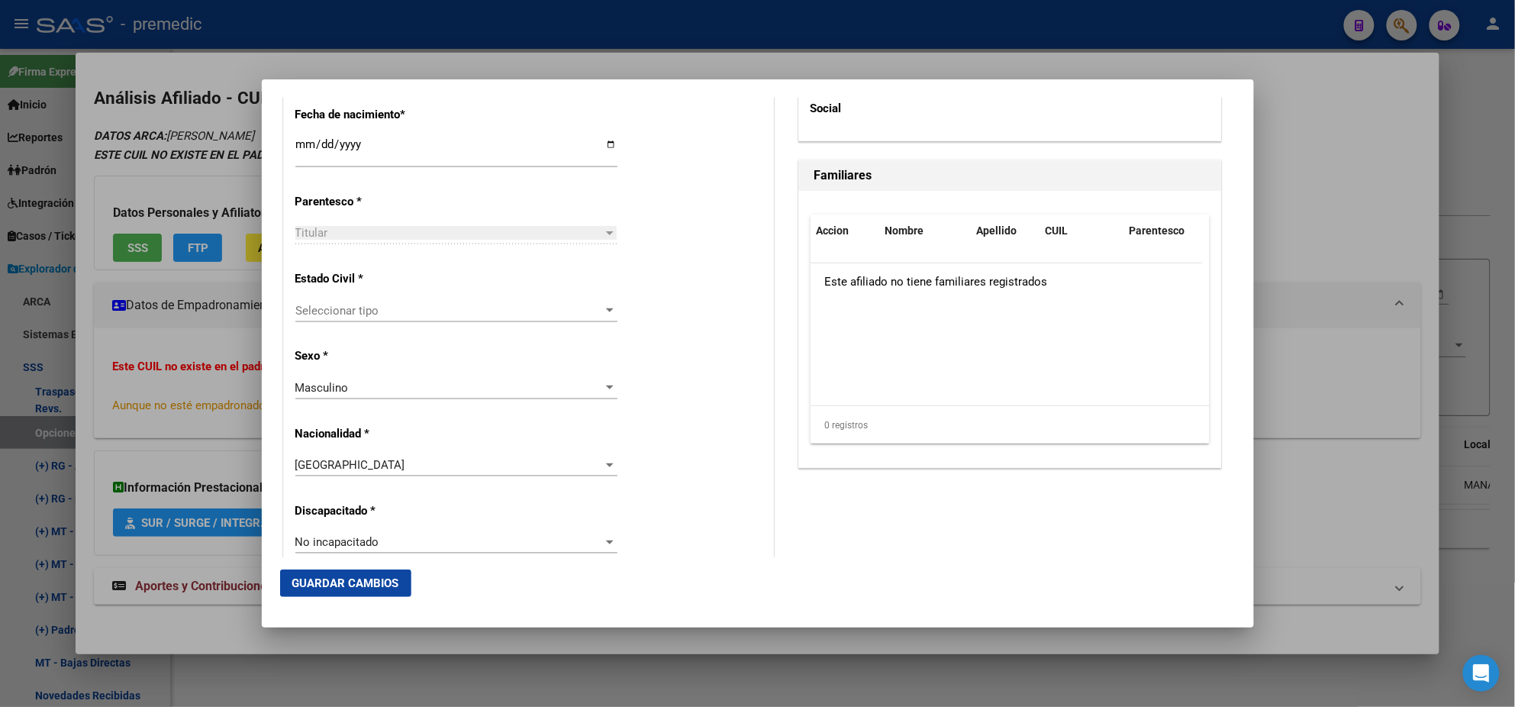
scroll to position [858, 0]
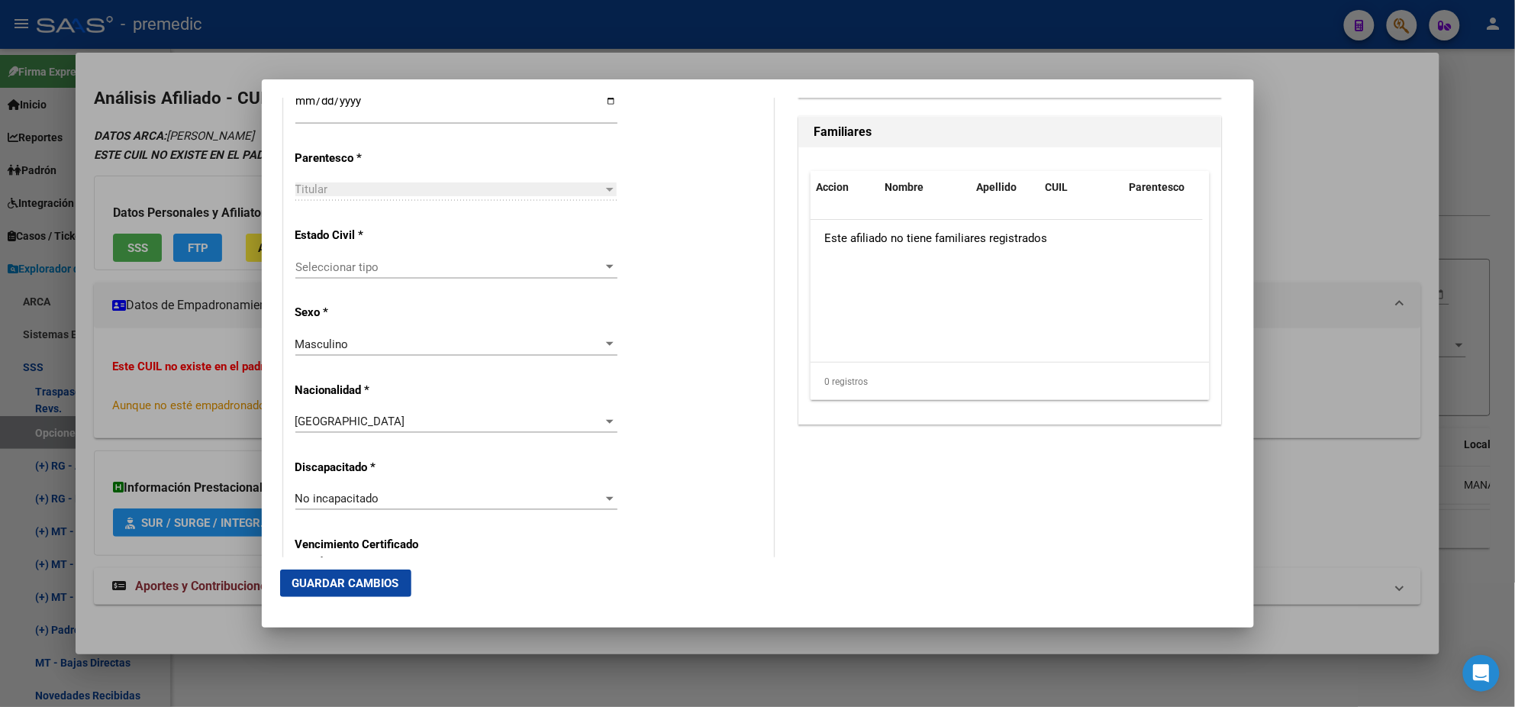
click at [437, 264] on span "Seleccionar tipo" at bounding box center [449, 267] width 308 height 14
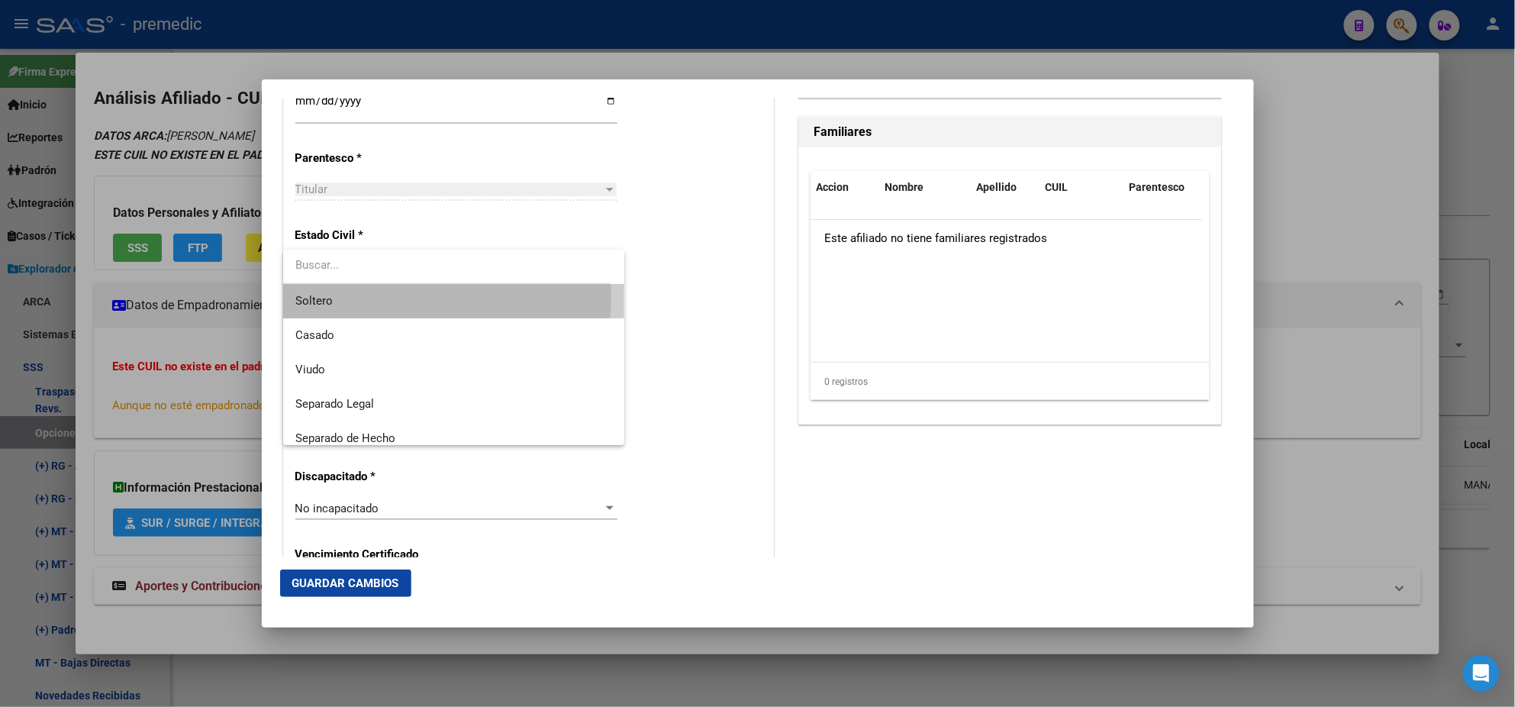
click at [429, 297] on span "Soltero" at bounding box center [453, 301] width 317 height 34
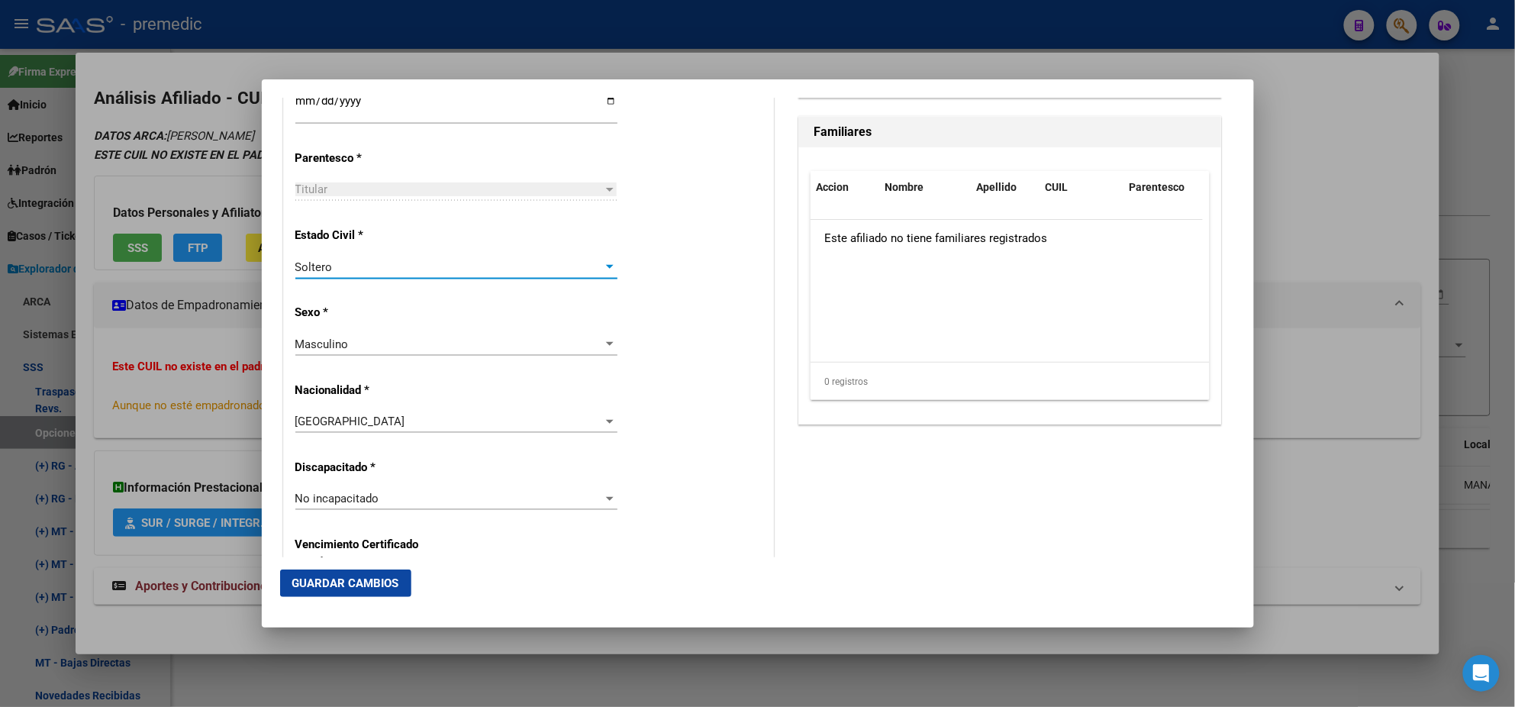
click at [433, 309] on div "Alta Baja Nro Afiliado Ingresar nro CUIL * 20-27651389-4 CUIL ARCA Padrón Fecha…" at bounding box center [528, 477] width 489 height 2180
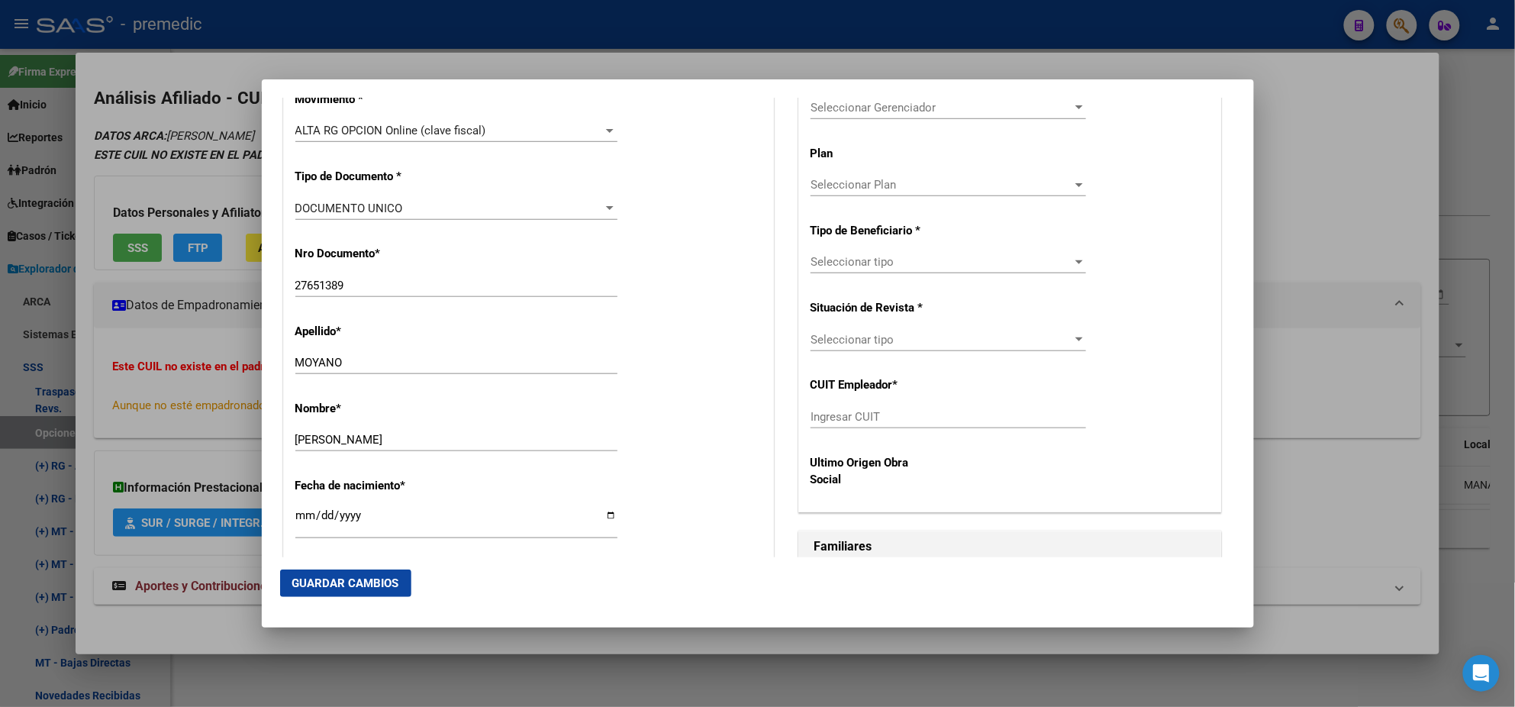
scroll to position [285, 0]
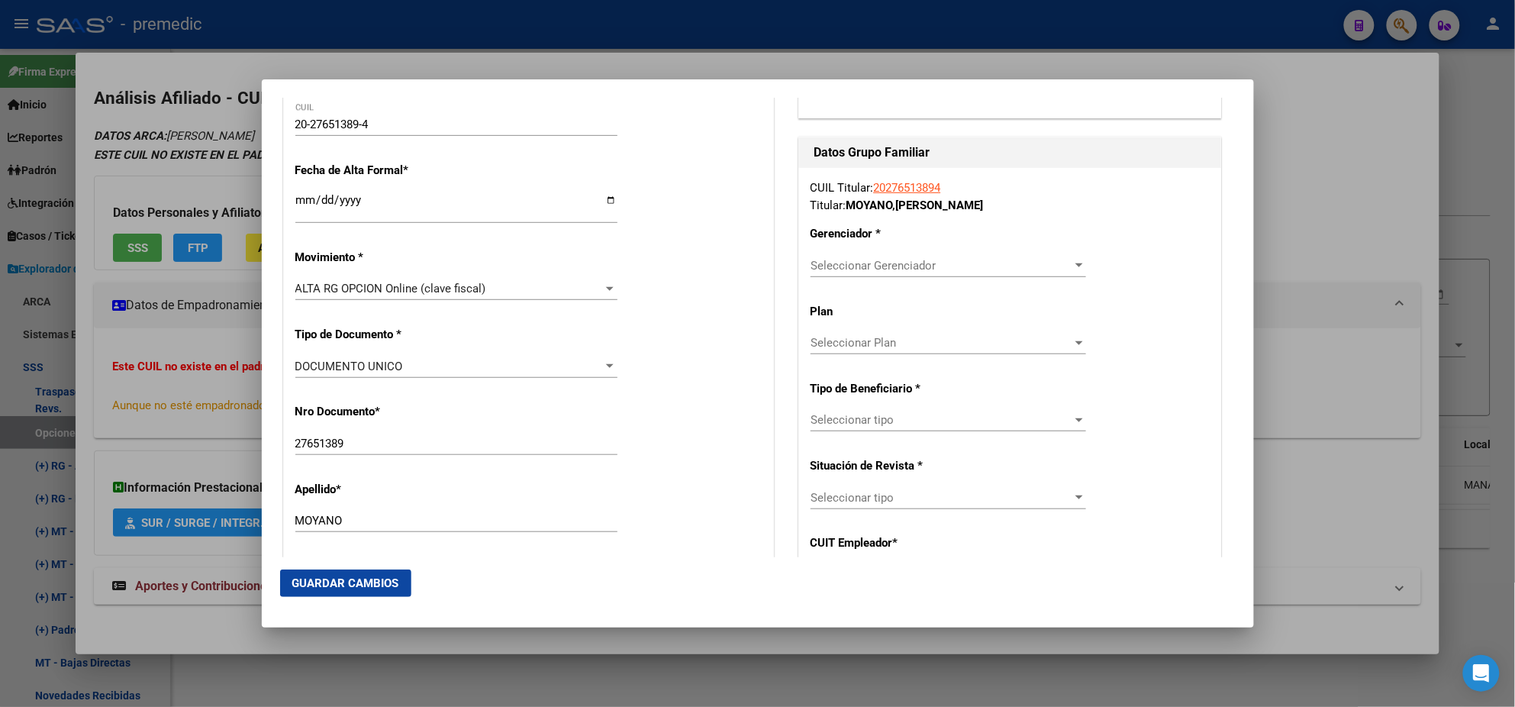
click at [823, 269] on span "Seleccionar Gerenciador" at bounding box center [942, 266] width 262 height 14
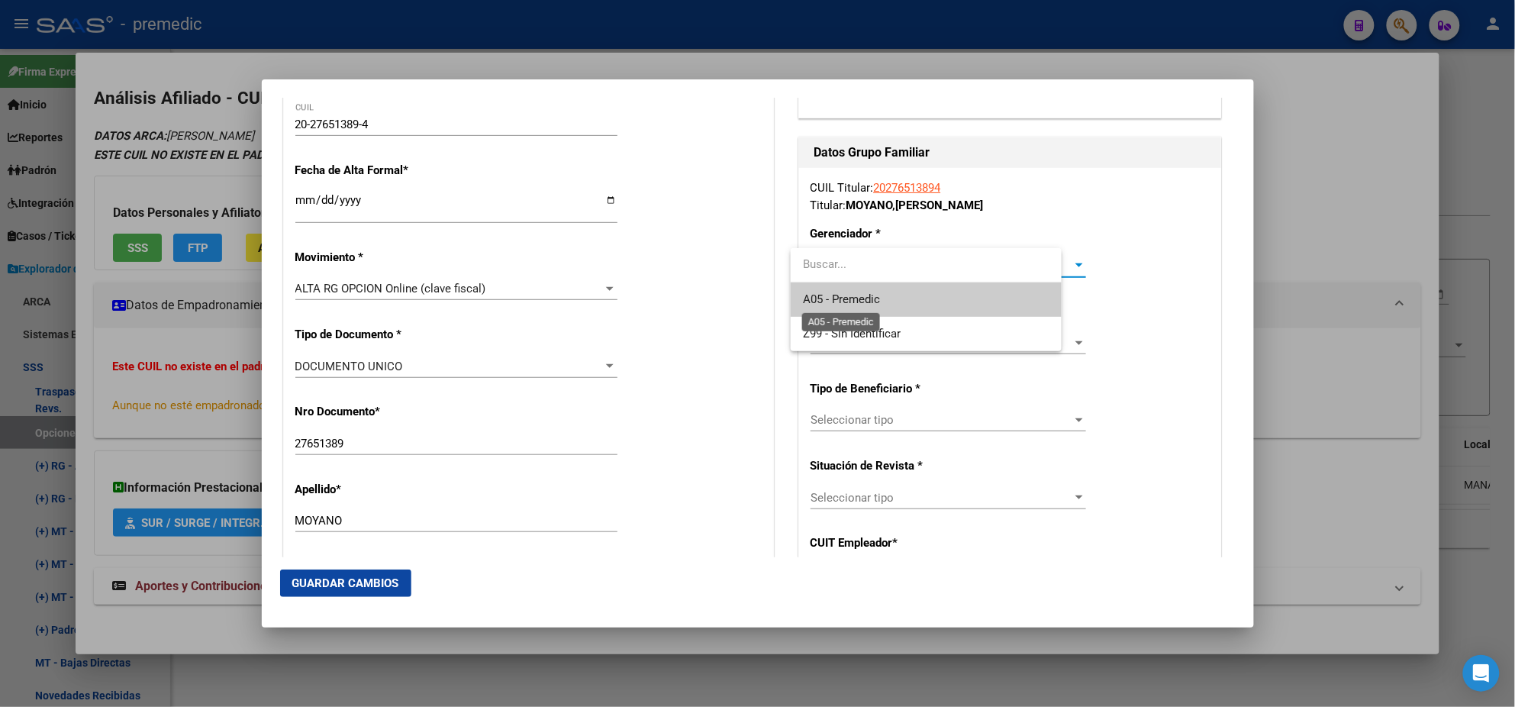
click at [821, 302] on span "A05 - Premedic" at bounding box center [841, 299] width 77 height 14
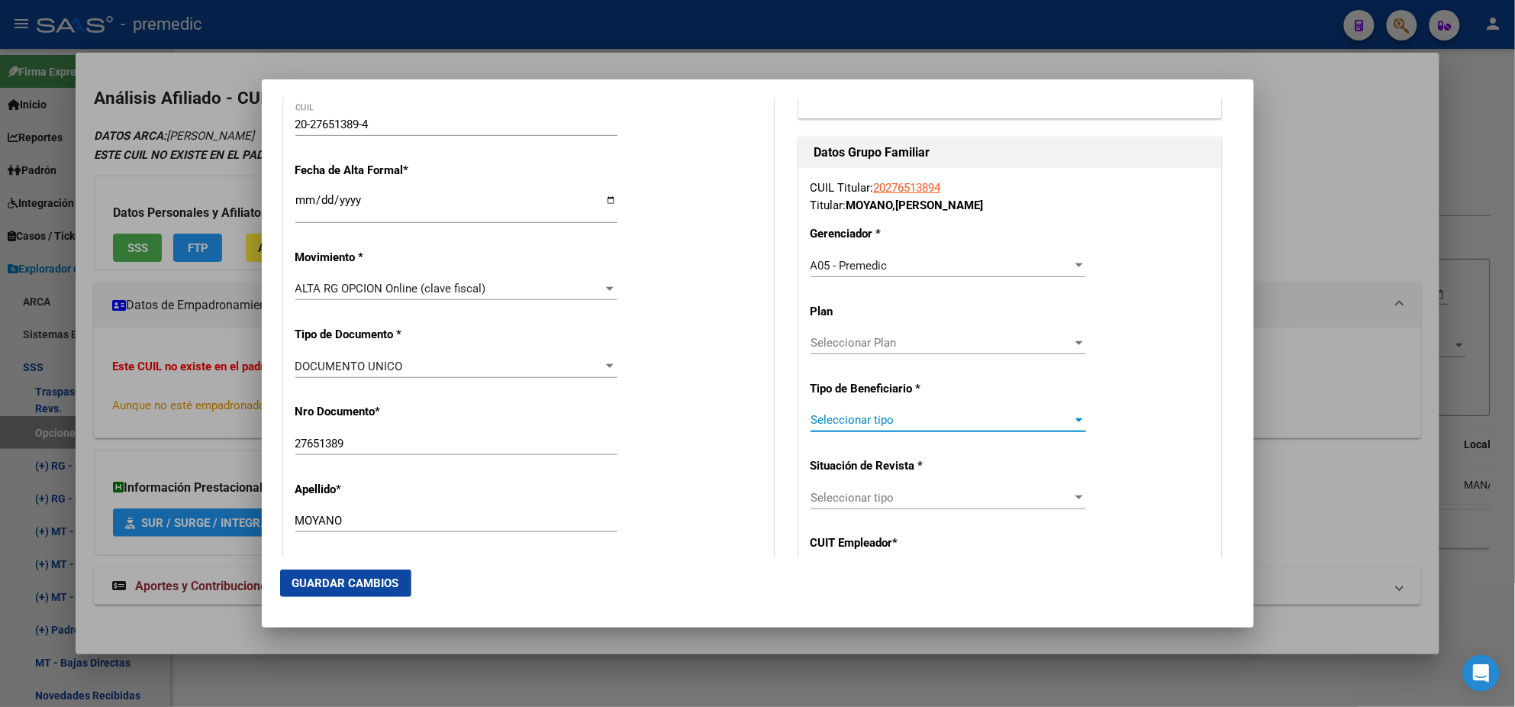
click at [825, 413] on span "Seleccionar tipo" at bounding box center [942, 420] width 262 height 14
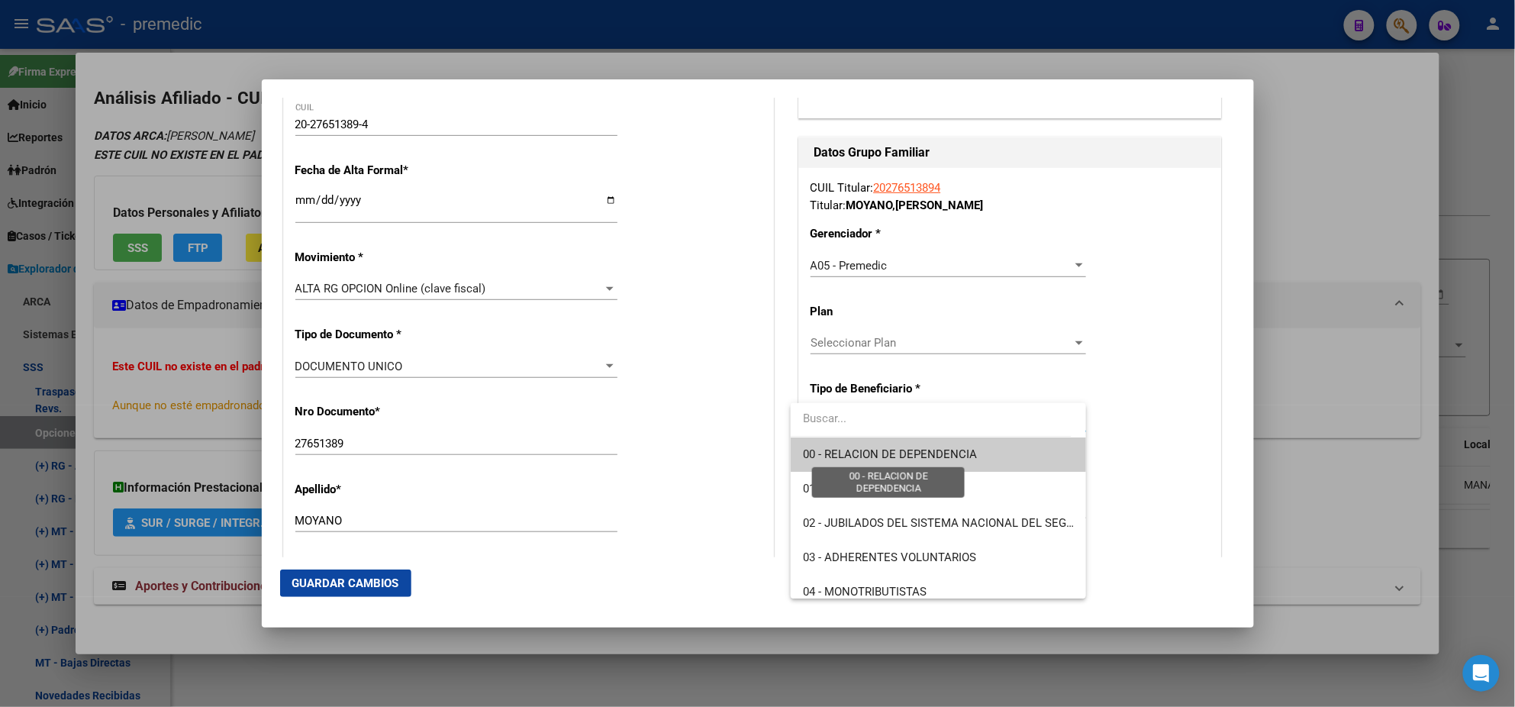
click at [812, 456] on span "00 - RELACION DE DEPENDENCIA" at bounding box center [890, 454] width 174 height 14
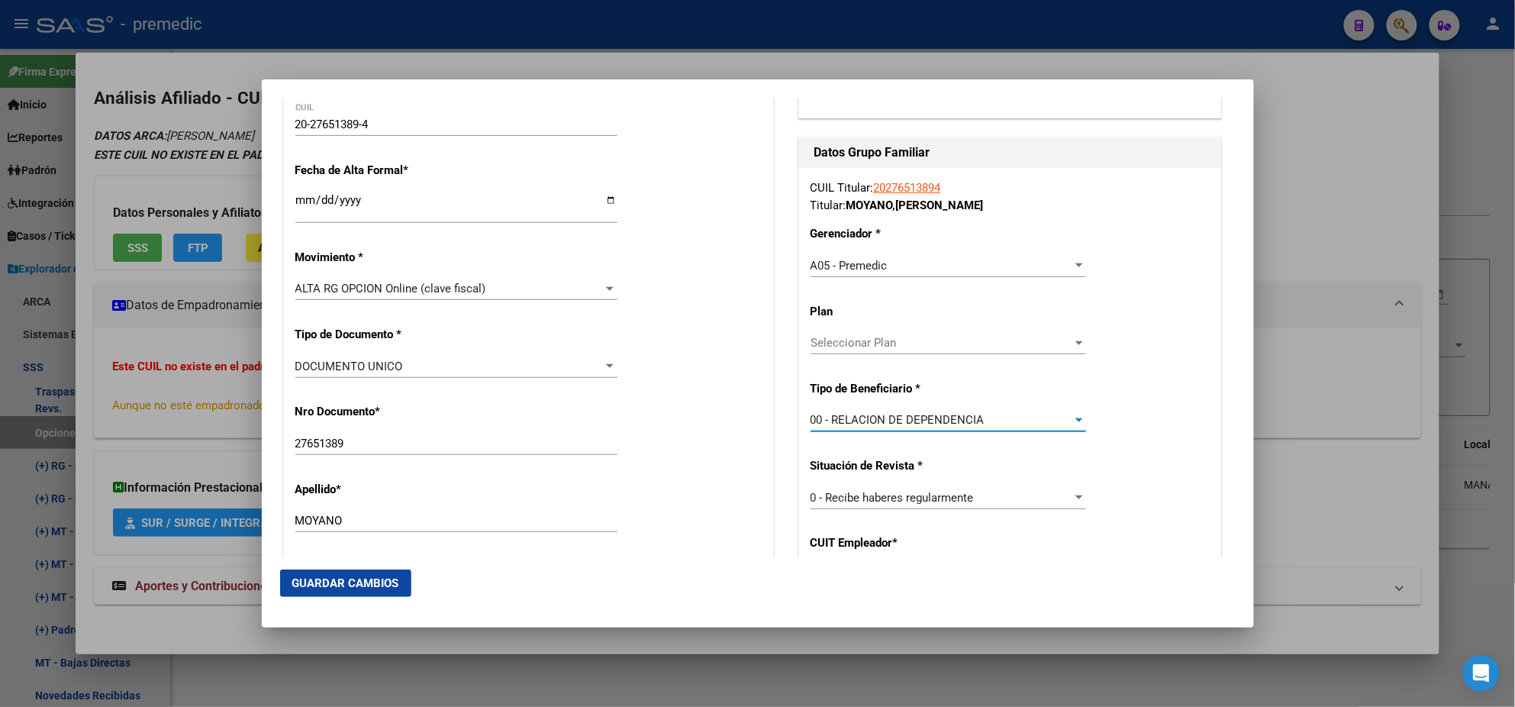
scroll to position [381, 0]
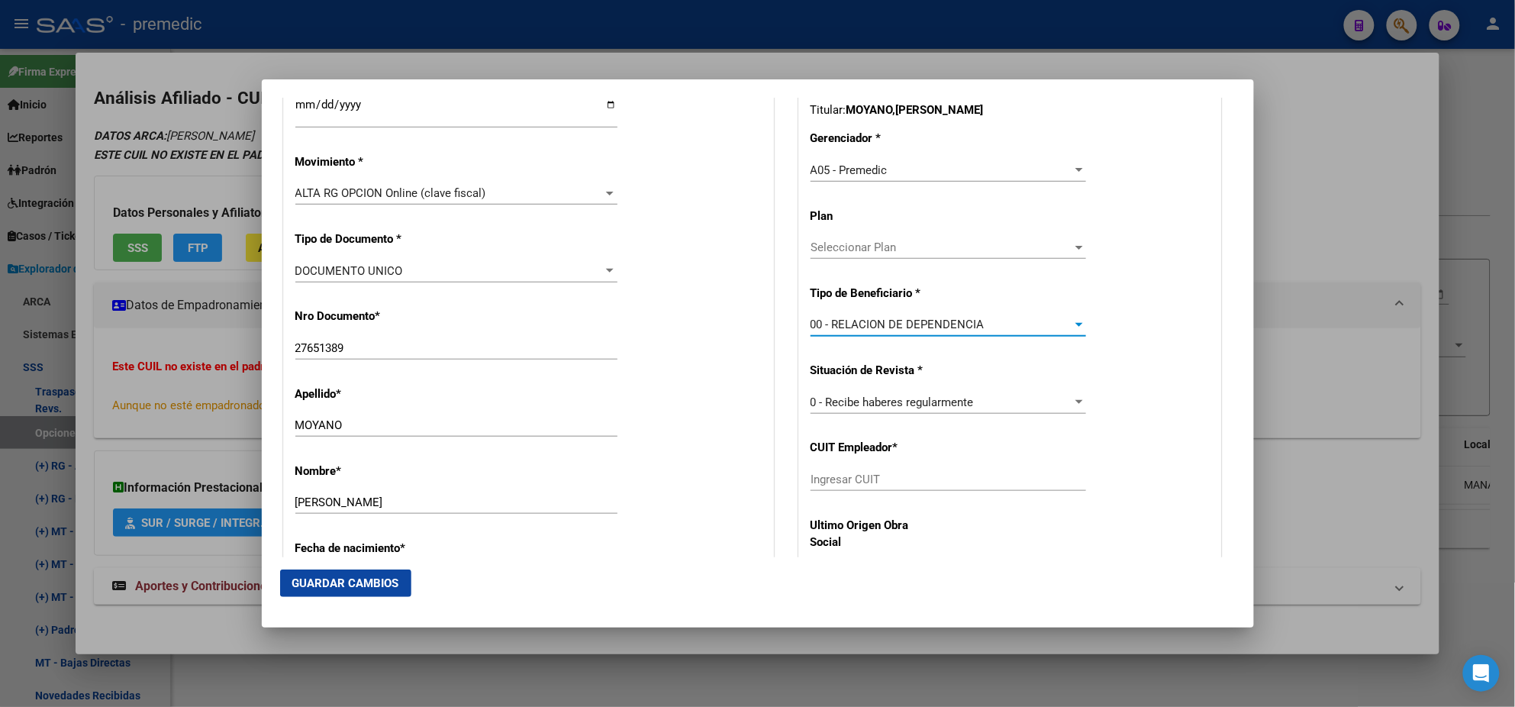
click at [826, 481] on input "Ingresar CUIT" at bounding box center [949, 479] width 276 height 14
paste input "30-53770015-3"
click at [308, 583] on span "Guardar Cambios" at bounding box center [345, 583] width 107 height 14
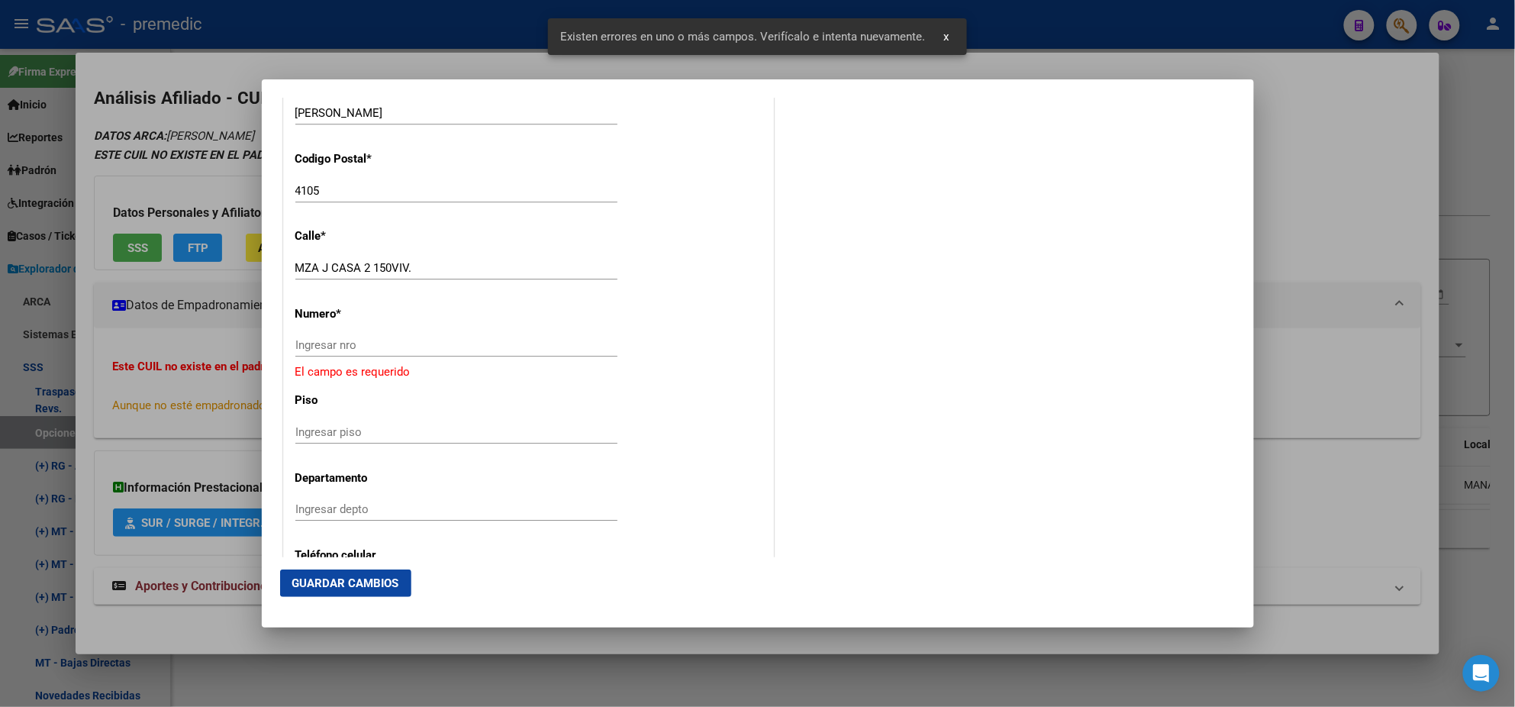
scroll to position [1621, 0]
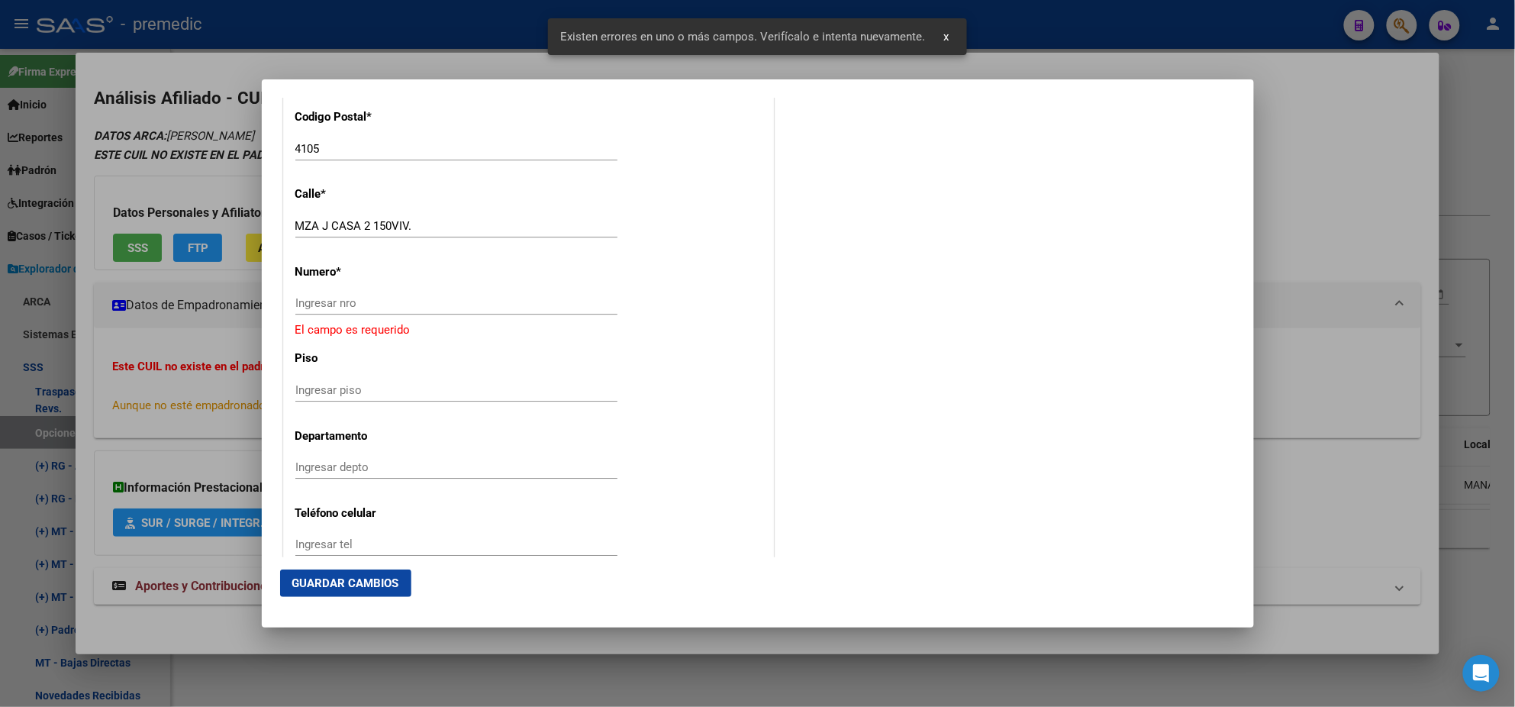
click at [308, 303] on input "Ingresar nro" at bounding box center [456, 303] width 322 height 14
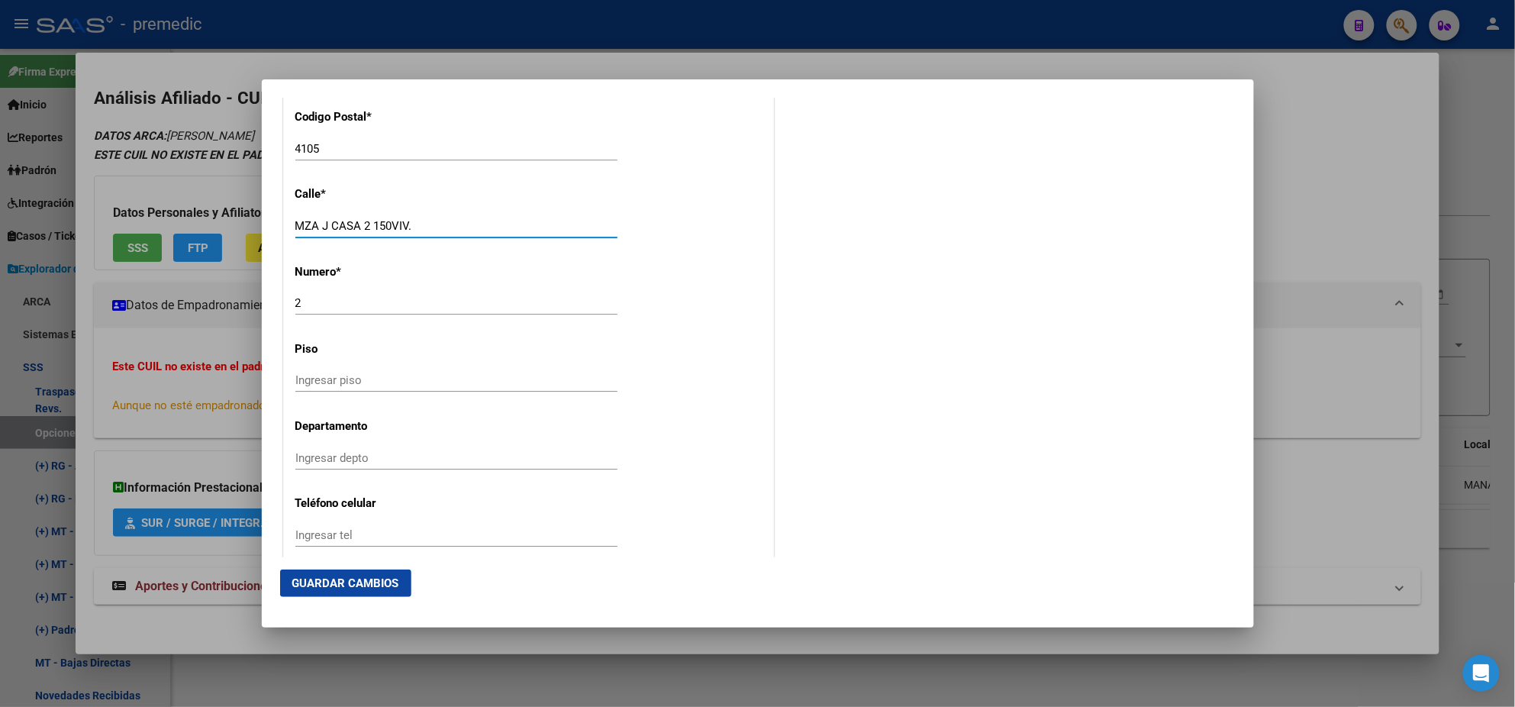
drag, startPoint x: 373, startPoint y: 224, endPoint x: 333, endPoint y: 227, distance: 40.6
click at [333, 227] on input "MZA J CASA 2 150VIV." at bounding box center [456, 226] width 322 height 14
click at [337, 579] on span "Guardar Cambios" at bounding box center [345, 583] width 107 height 14
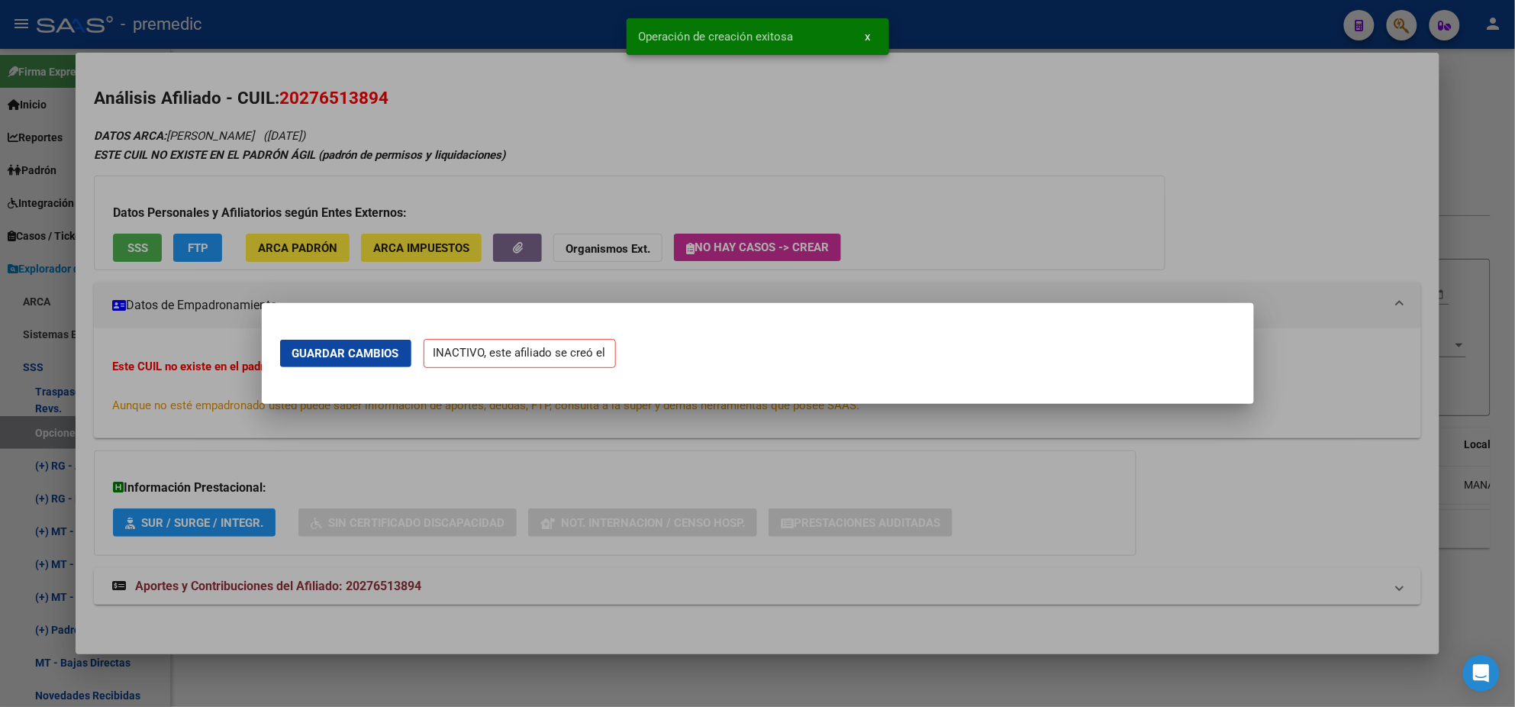
scroll to position [0, 0]
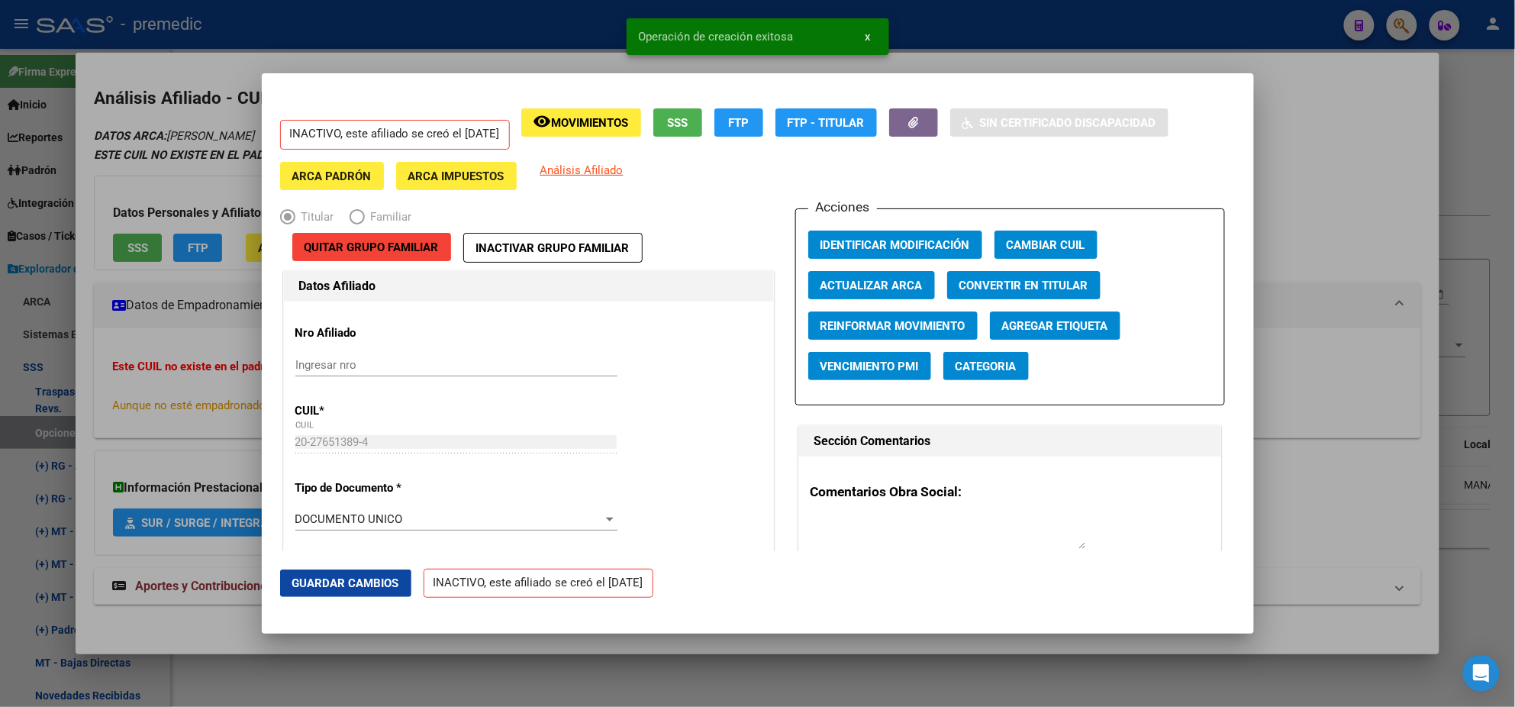
click at [79, 411] on div at bounding box center [757, 353] width 1515 height 707
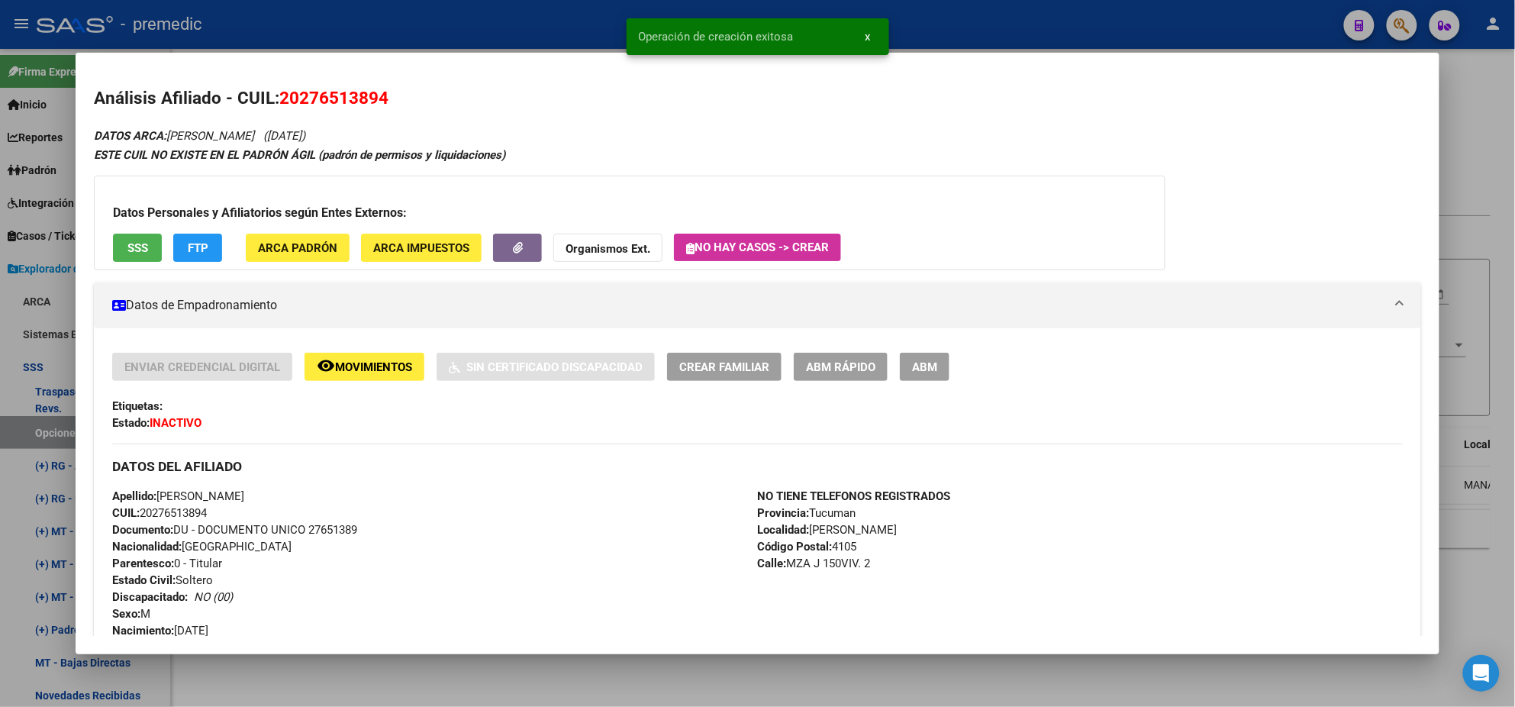
click at [61, 424] on div at bounding box center [757, 353] width 1515 height 707
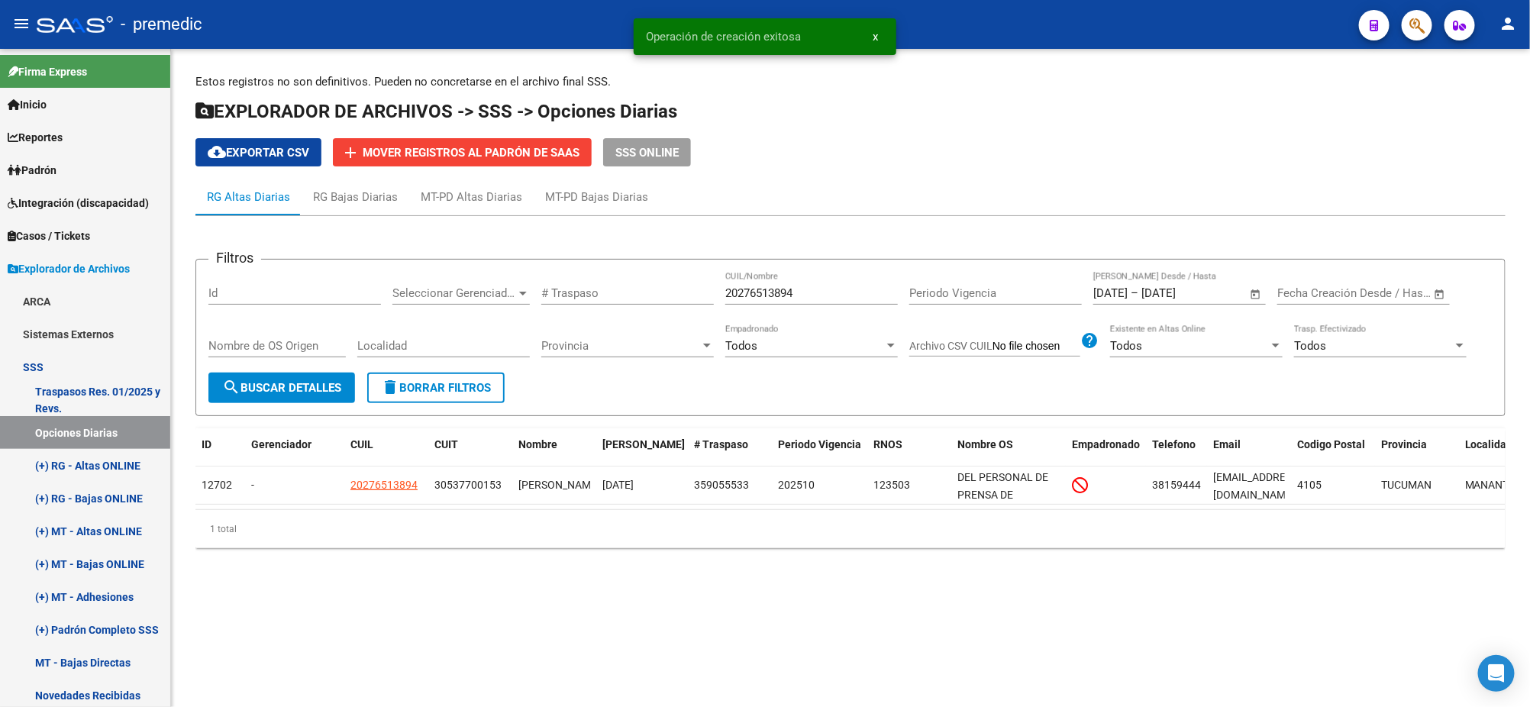
click at [261, 388] on span "search Buscar Detalles" at bounding box center [281, 388] width 119 height 14
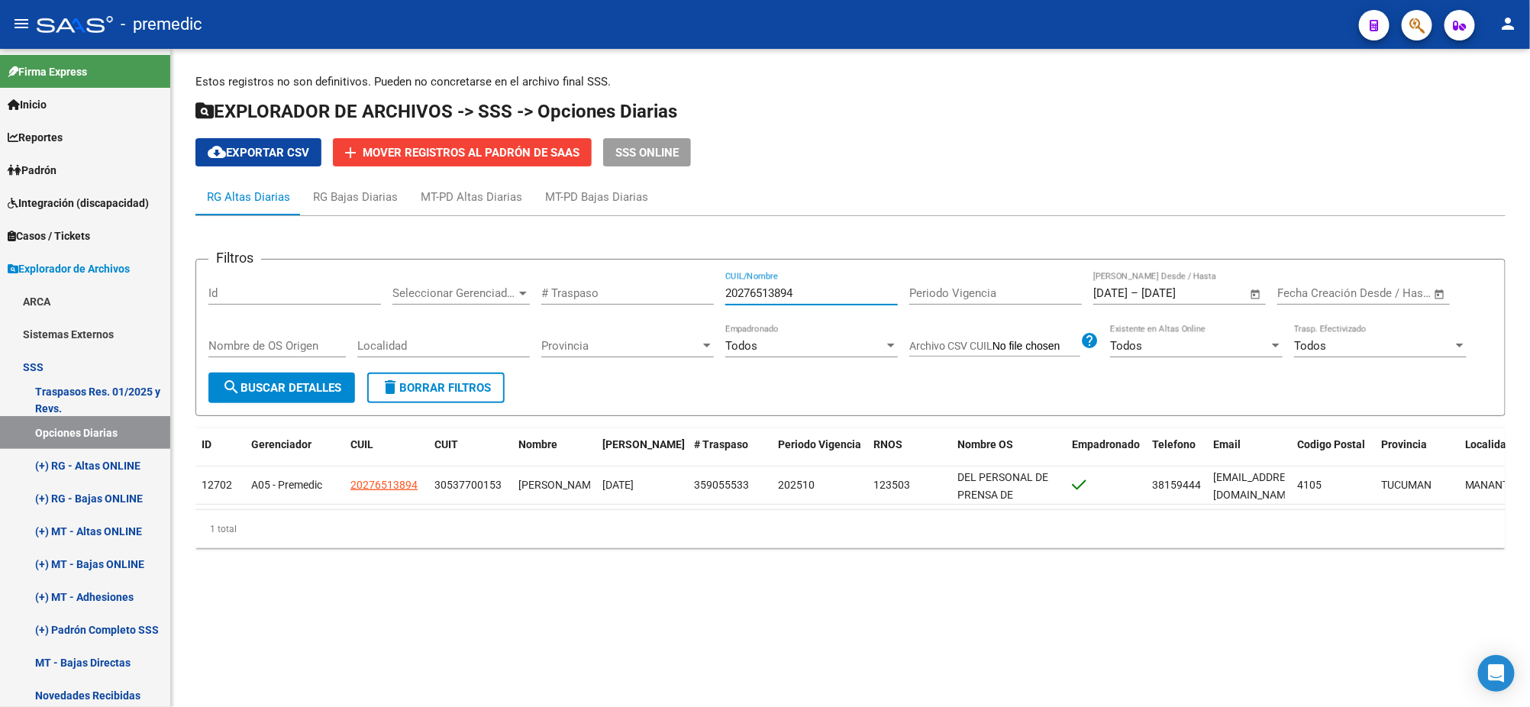
drag, startPoint x: 772, startPoint y: 284, endPoint x: 634, endPoint y: 285, distance: 137.4
click at [637, 285] on div "Filtros Id Seleccionar Gerenciador Seleccionar Gerenciador # Traspaso 202765138…" at bounding box center [850, 322] width 1284 height 101
paste input "333320313"
click at [290, 372] on button "search Buscar Detalles" at bounding box center [281, 387] width 147 height 31
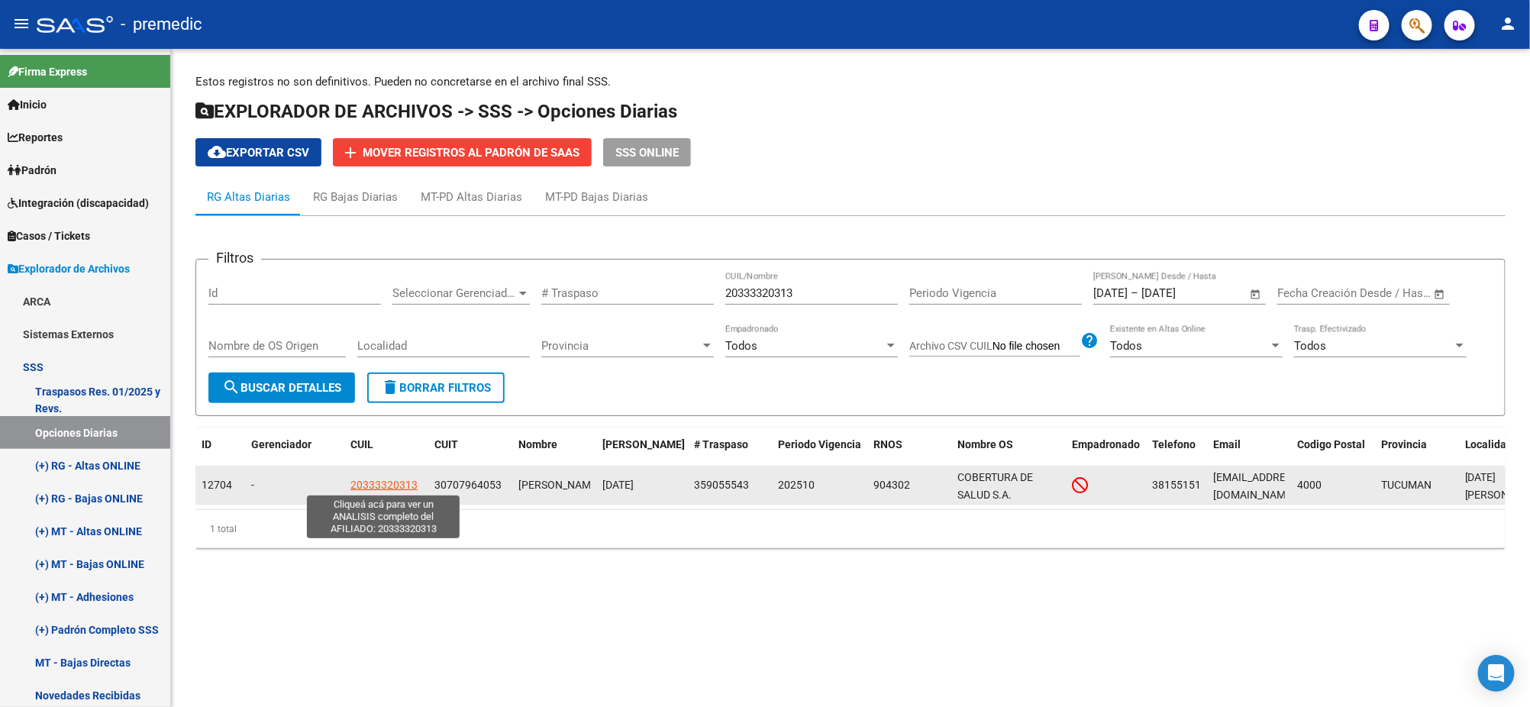
click at [373, 484] on span "20333320313" at bounding box center [383, 485] width 67 height 12
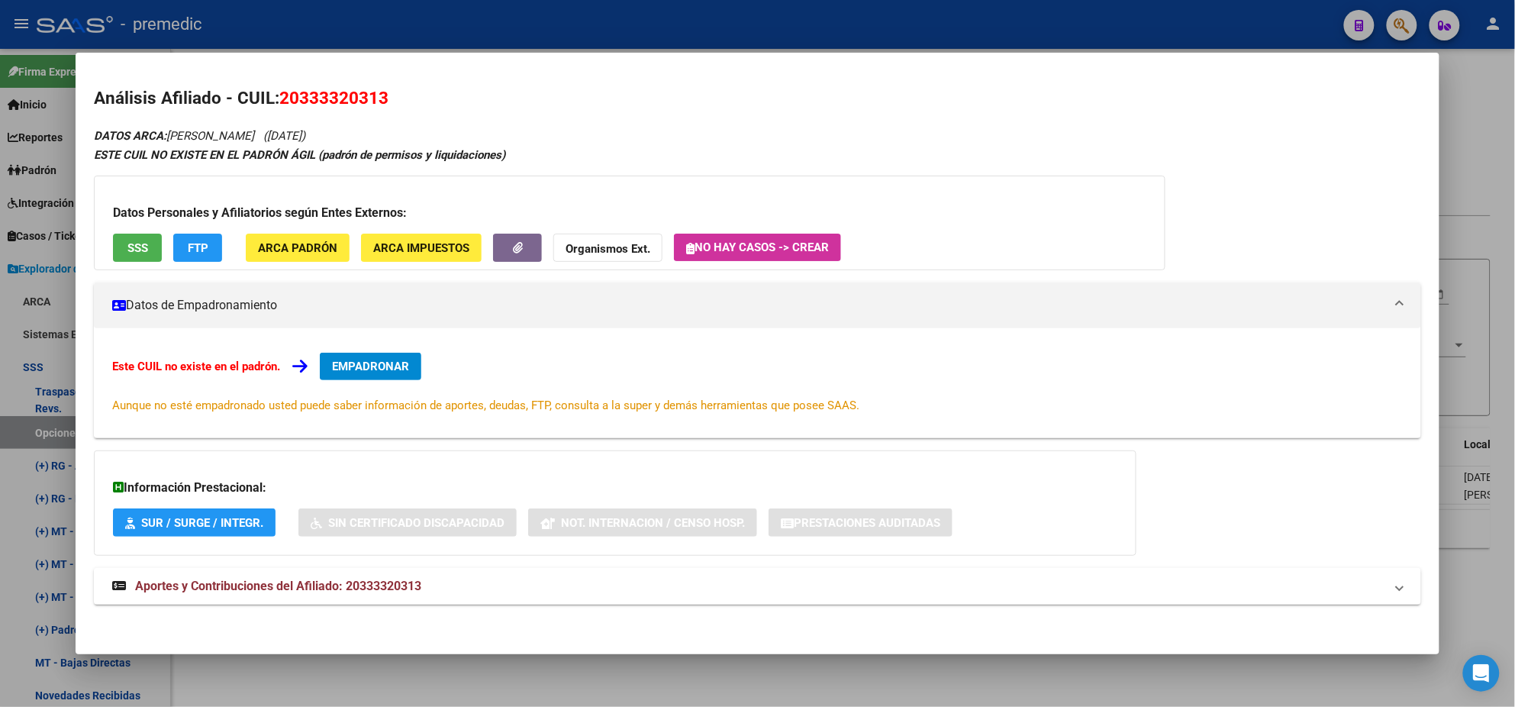
click at [385, 360] on span "EMPADRONAR" at bounding box center [370, 367] width 77 height 14
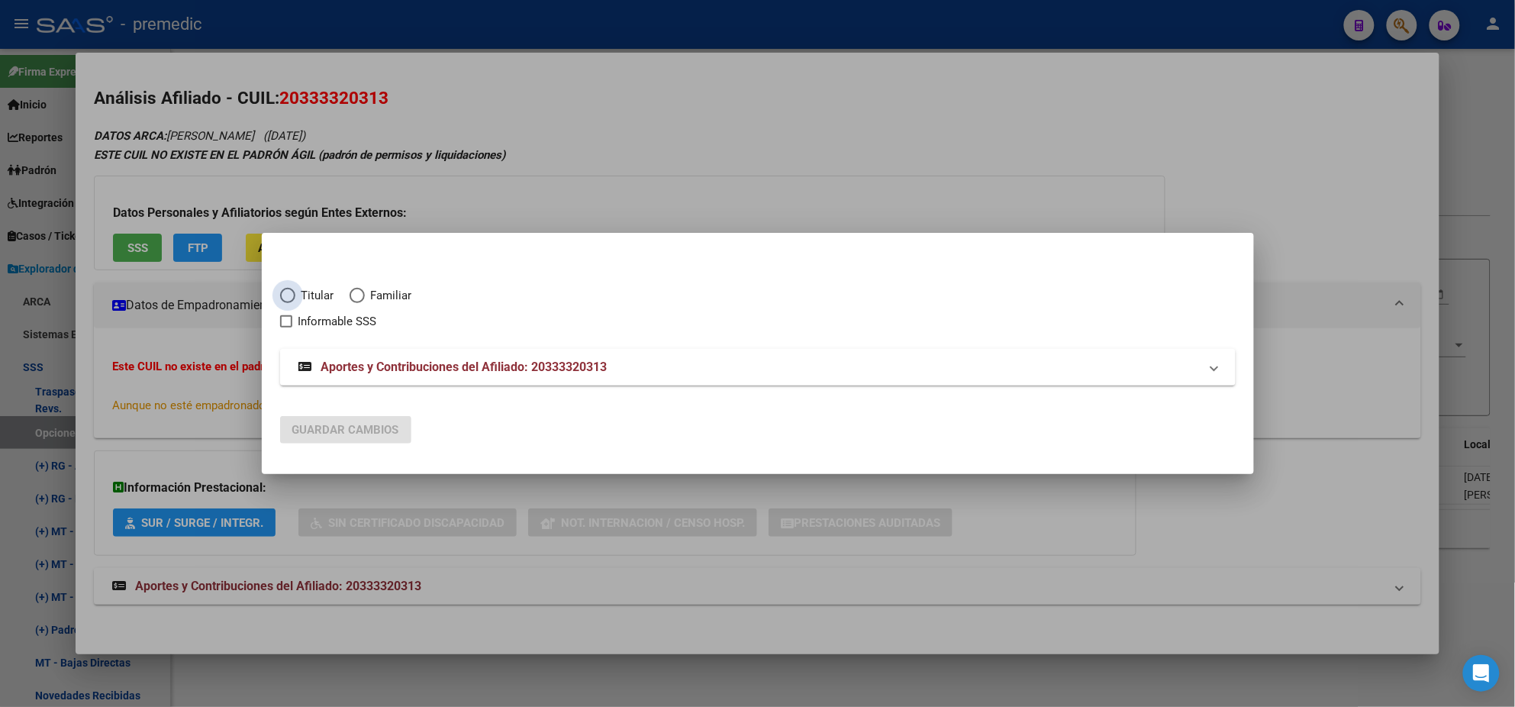
click at [286, 295] on span "Elija una opción" at bounding box center [287, 295] width 15 height 15
click at [286, 295] on input "Titular" at bounding box center [287, 295] width 15 height 15
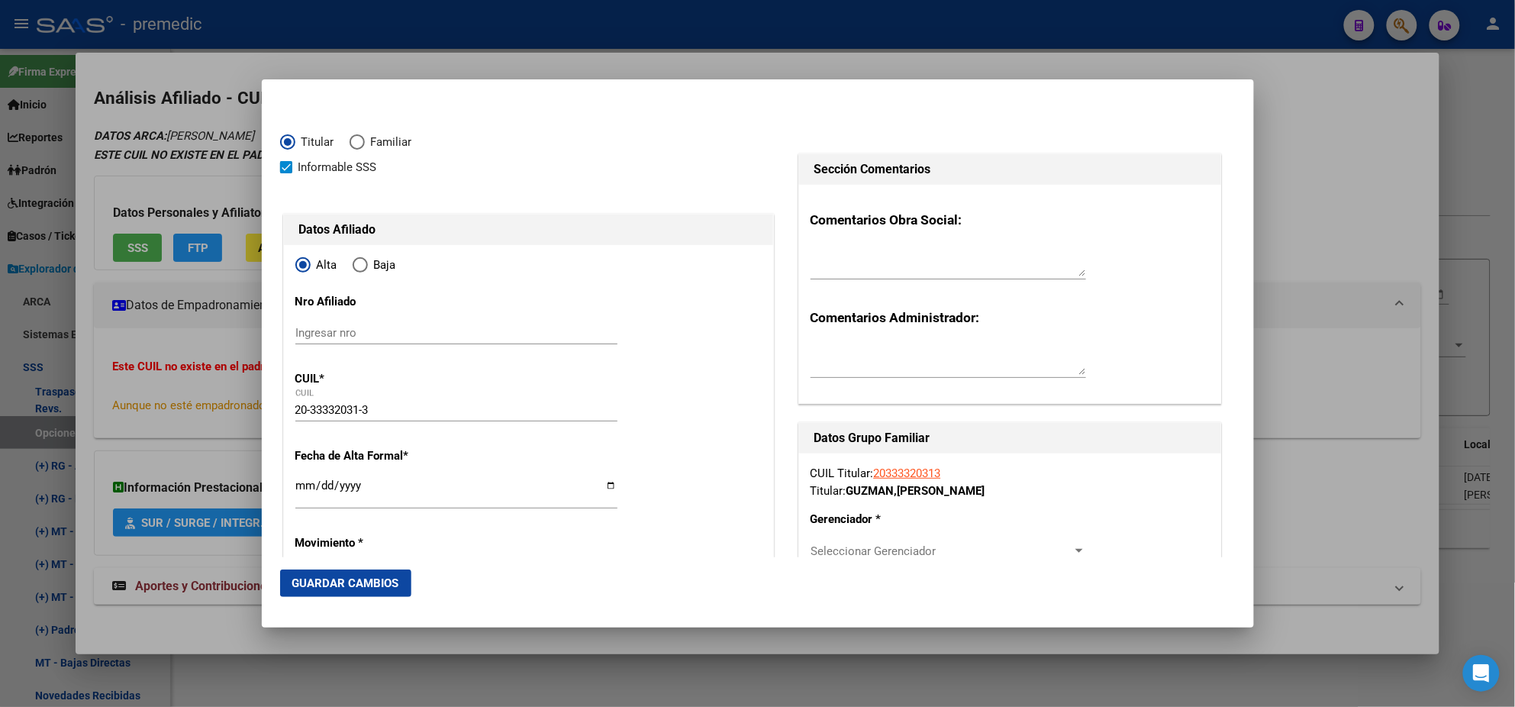
click at [299, 488] on input "Ingresar fecha" at bounding box center [456, 491] width 322 height 24
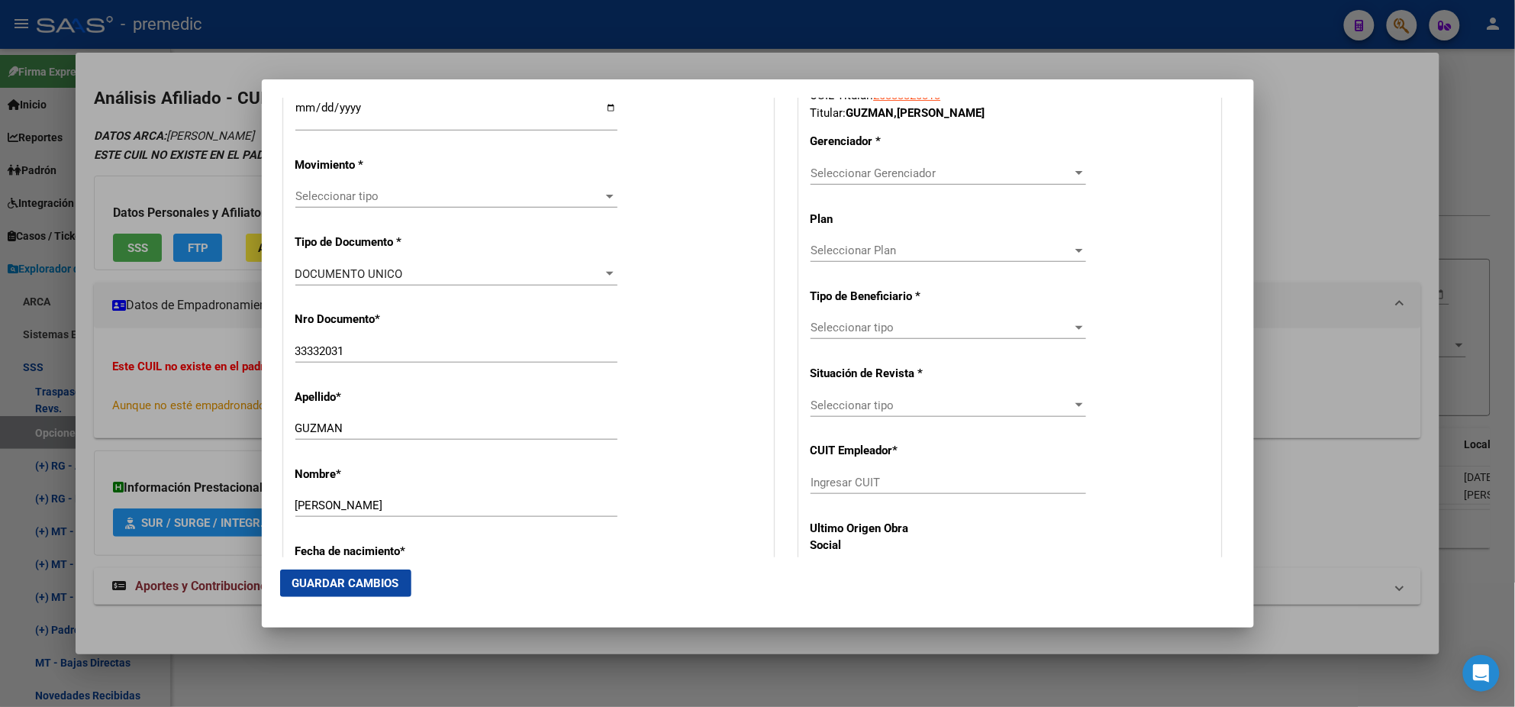
scroll to position [381, 0]
click at [380, 194] on span "Seleccionar tipo" at bounding box center [449, 193] width 308 height 14
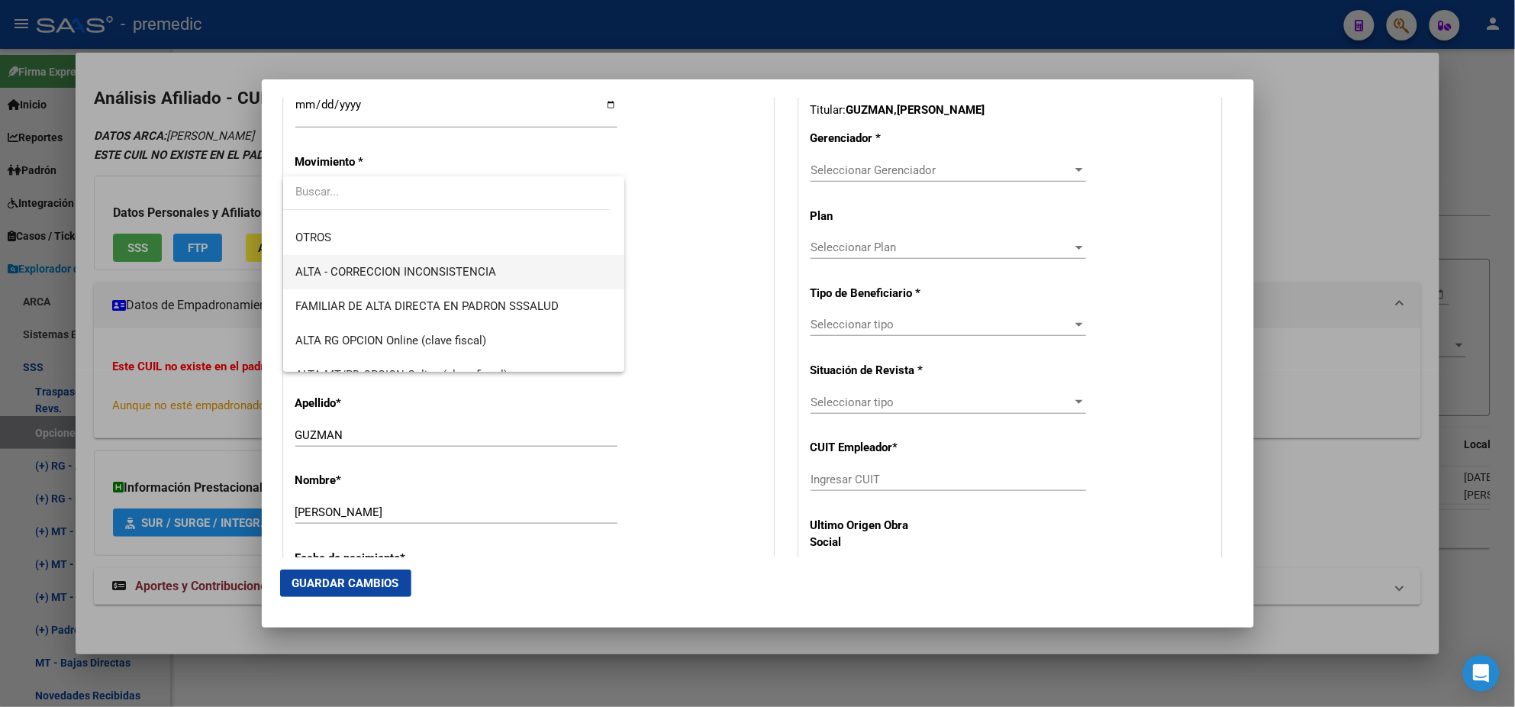
scroll to position [285, 0]
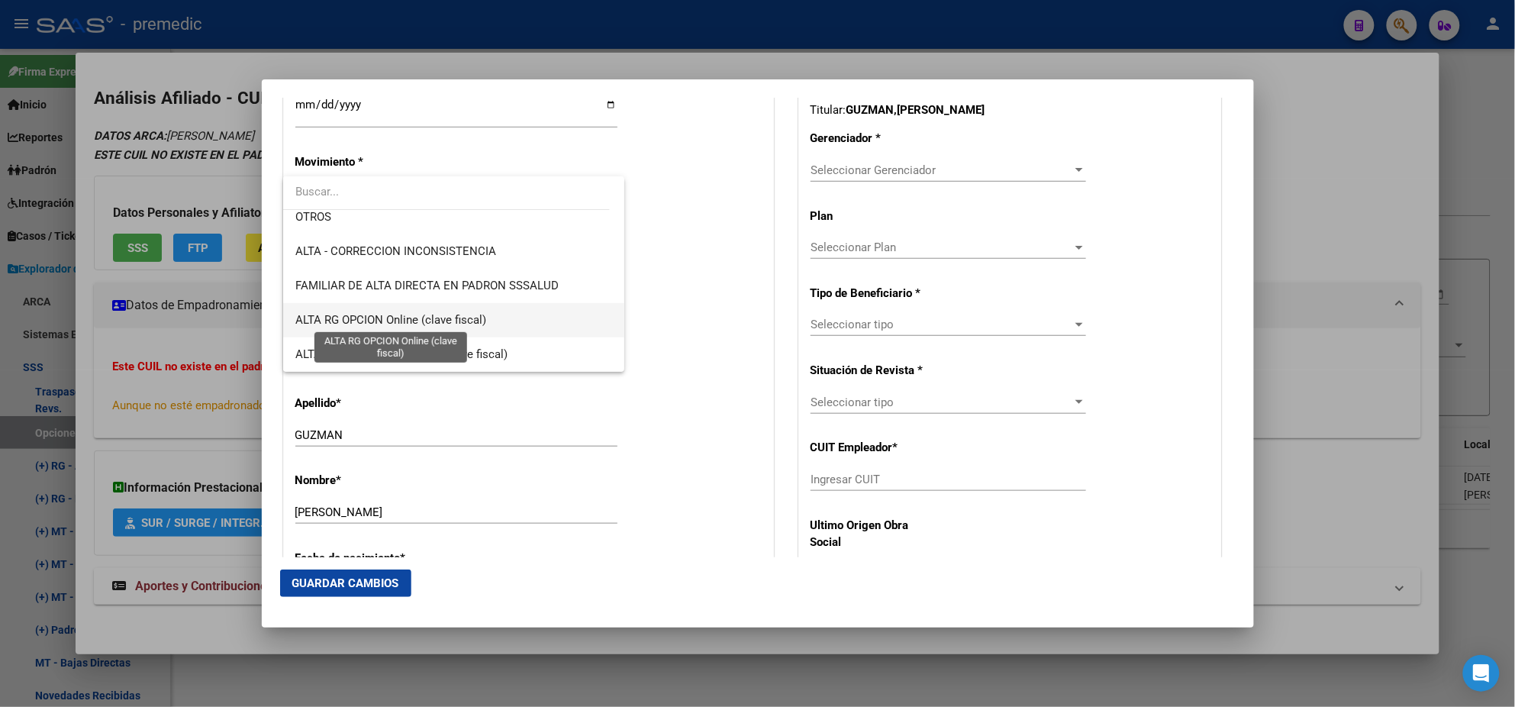
click at [453, 313] on span "ALTA RG OPCION Online (clave fiscal)" at bounding box center [390, 320] width 191 height 14
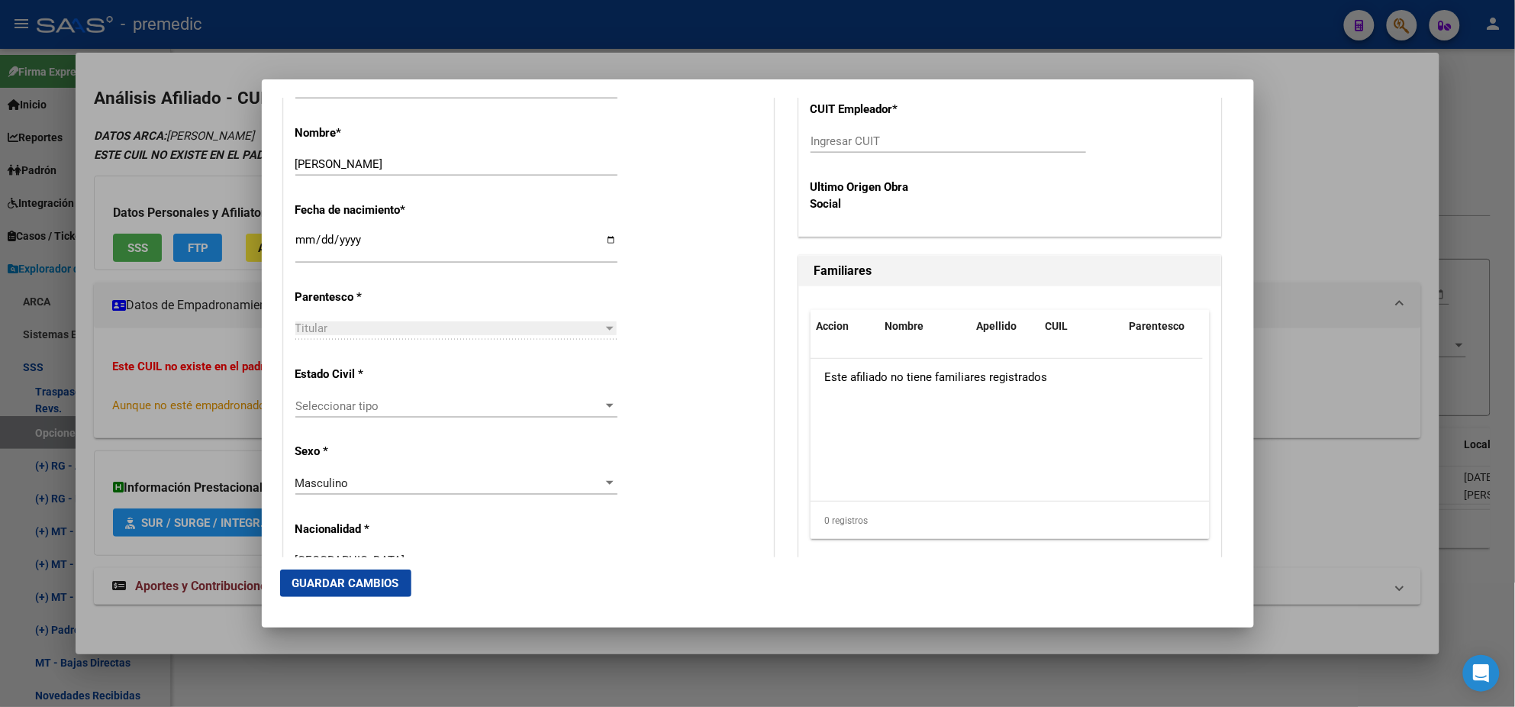
scroll to position [763, 0]
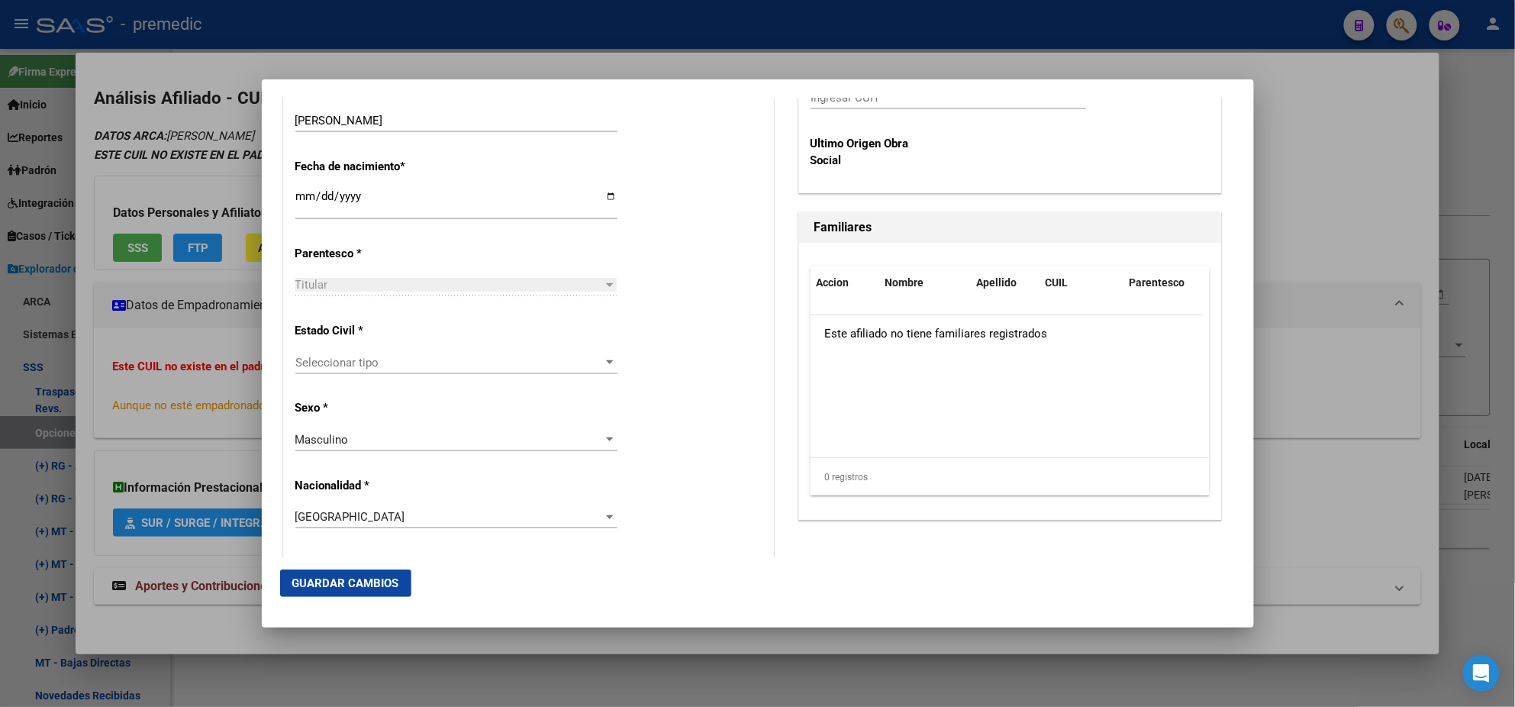
click at [398, 363] on span "Seleccionar tipo" at bounding box center [449, 363] width 308 height 14
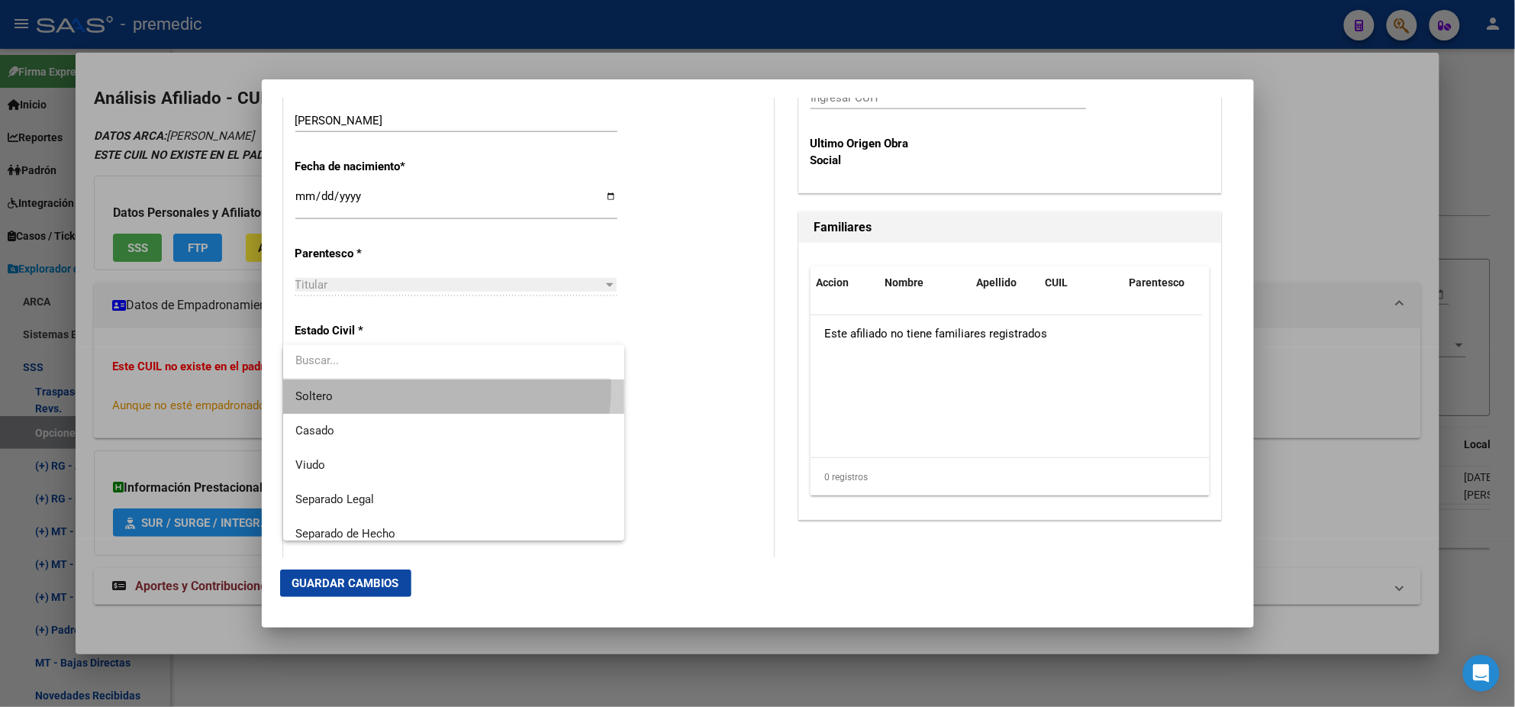
click at [398, 385] on span "Soltero" at bounding box center [453, 396] width 317 height 34
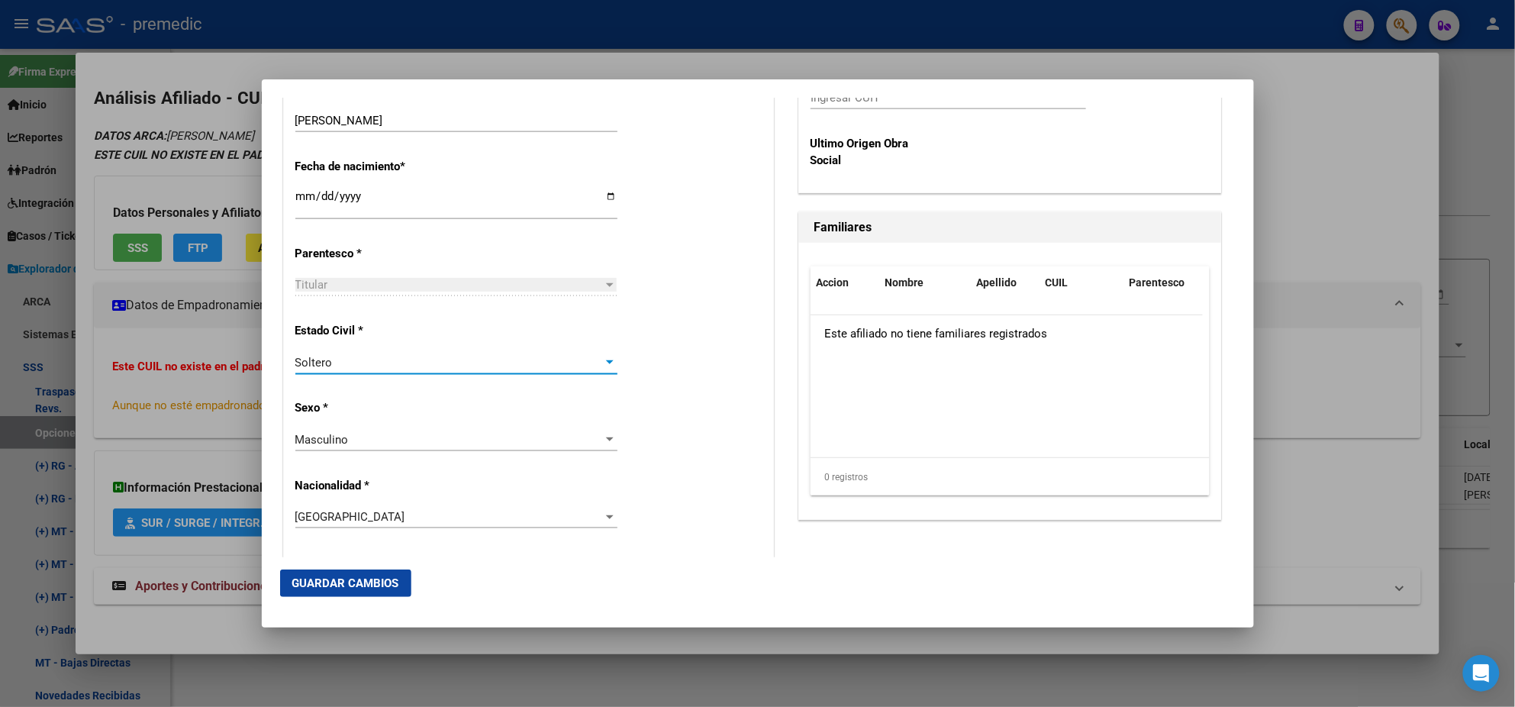
click at [406, 392] on div "Alta Baja Nro Afiliado Ingresar nro CUIL * 20-33332031-3 CUIL ARCA Padrón Fecha…" at bounding box center [528, 572] width 489 height 2180
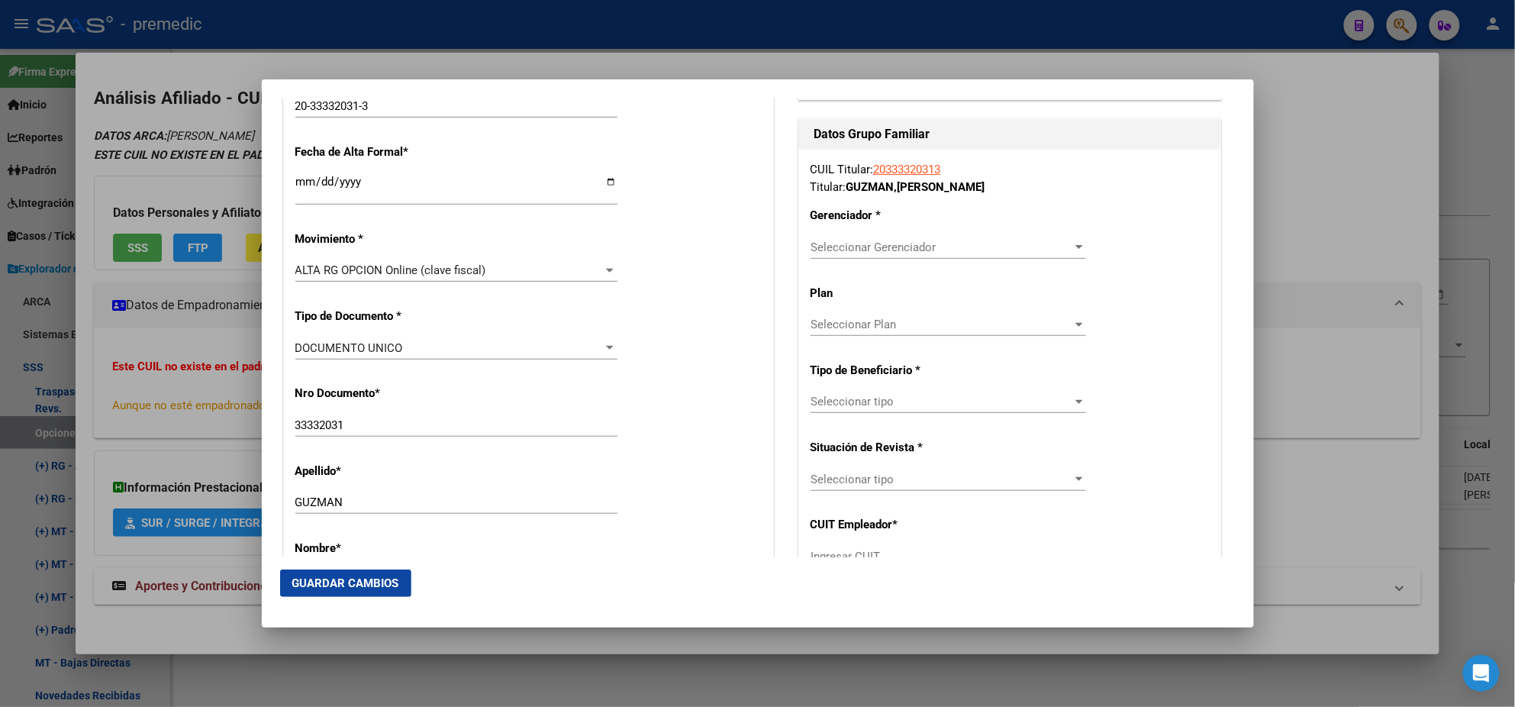
scroll to position [285, 0]
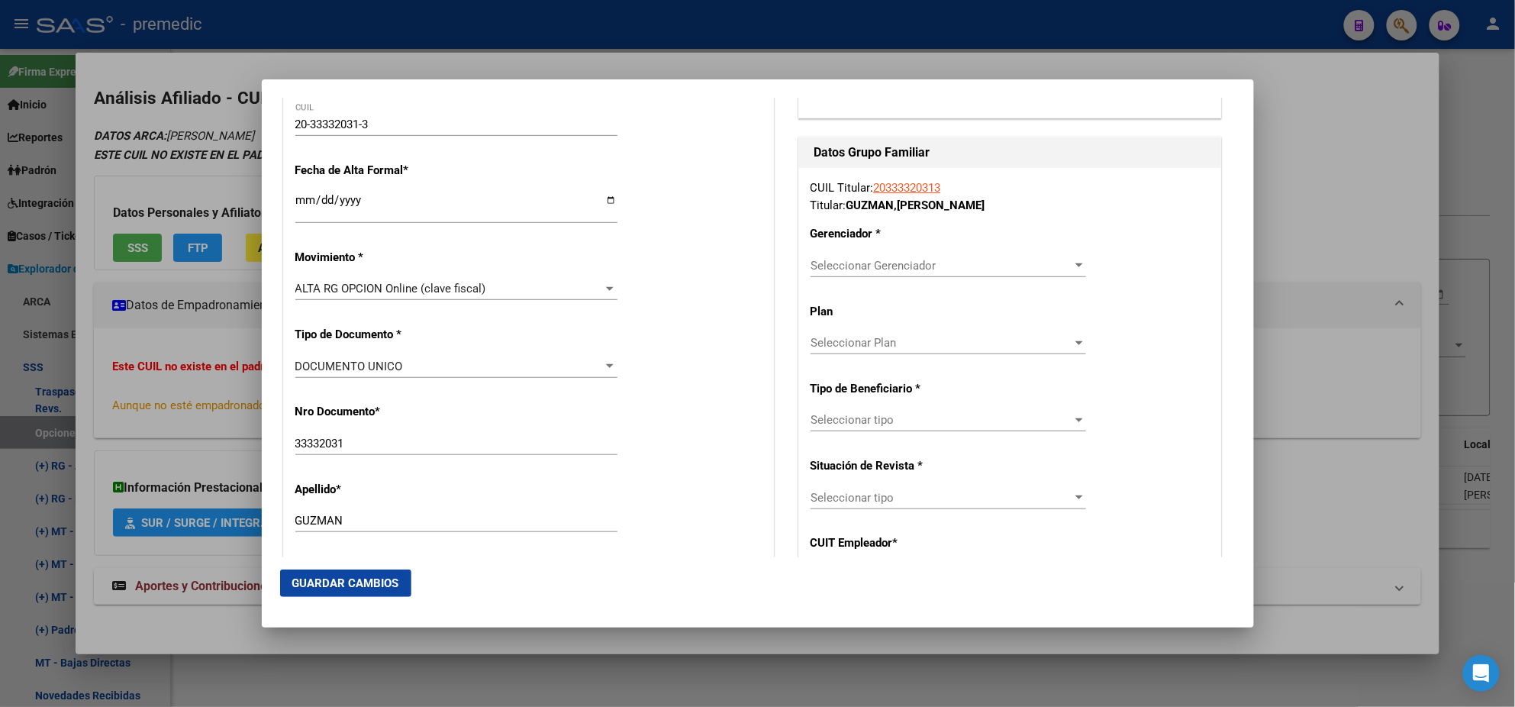
click at [820, 268] on span "Seleccionar Gerenciador" at bounding box center [942, 266] width 262 height 14
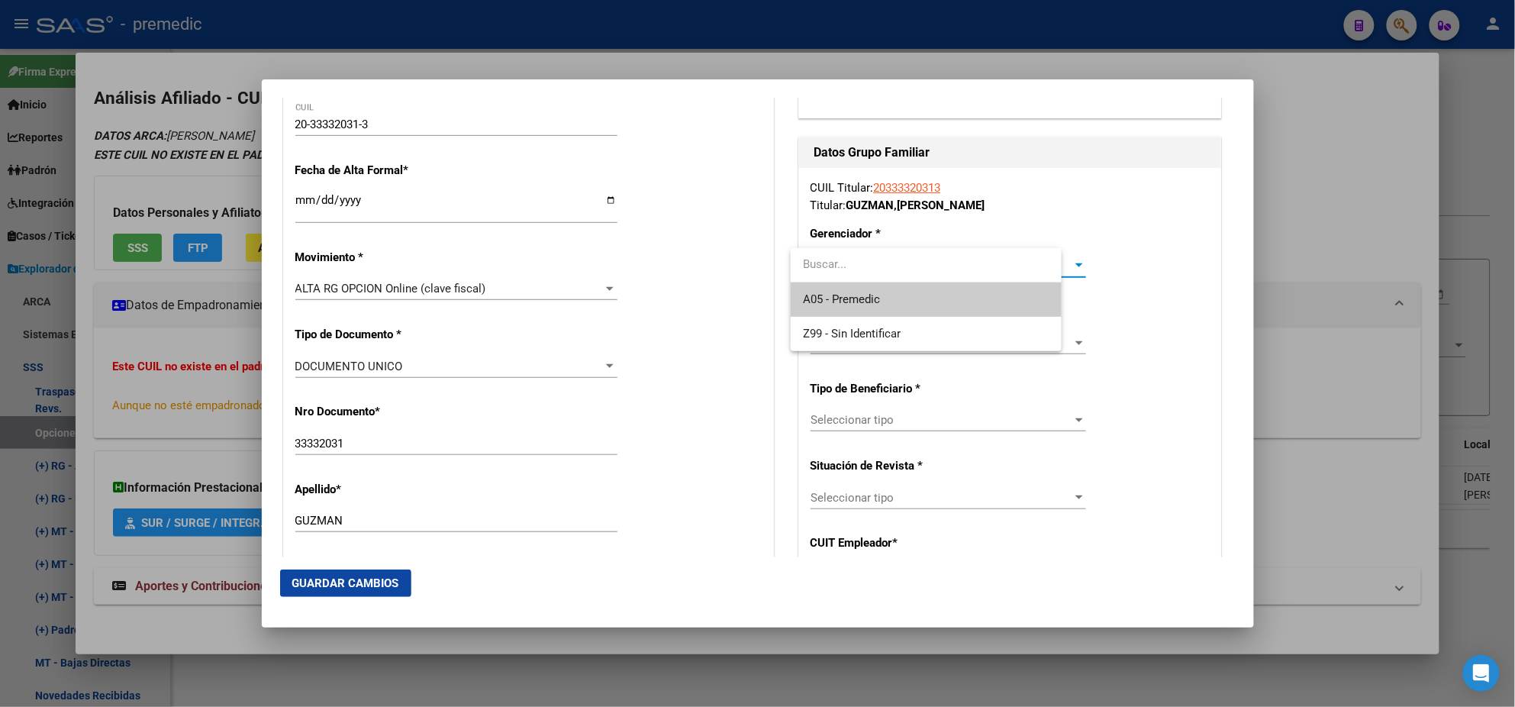
click at [821, 296] on span "A05 - Premedic" at bounding box center [841, 299] width 77 height 14
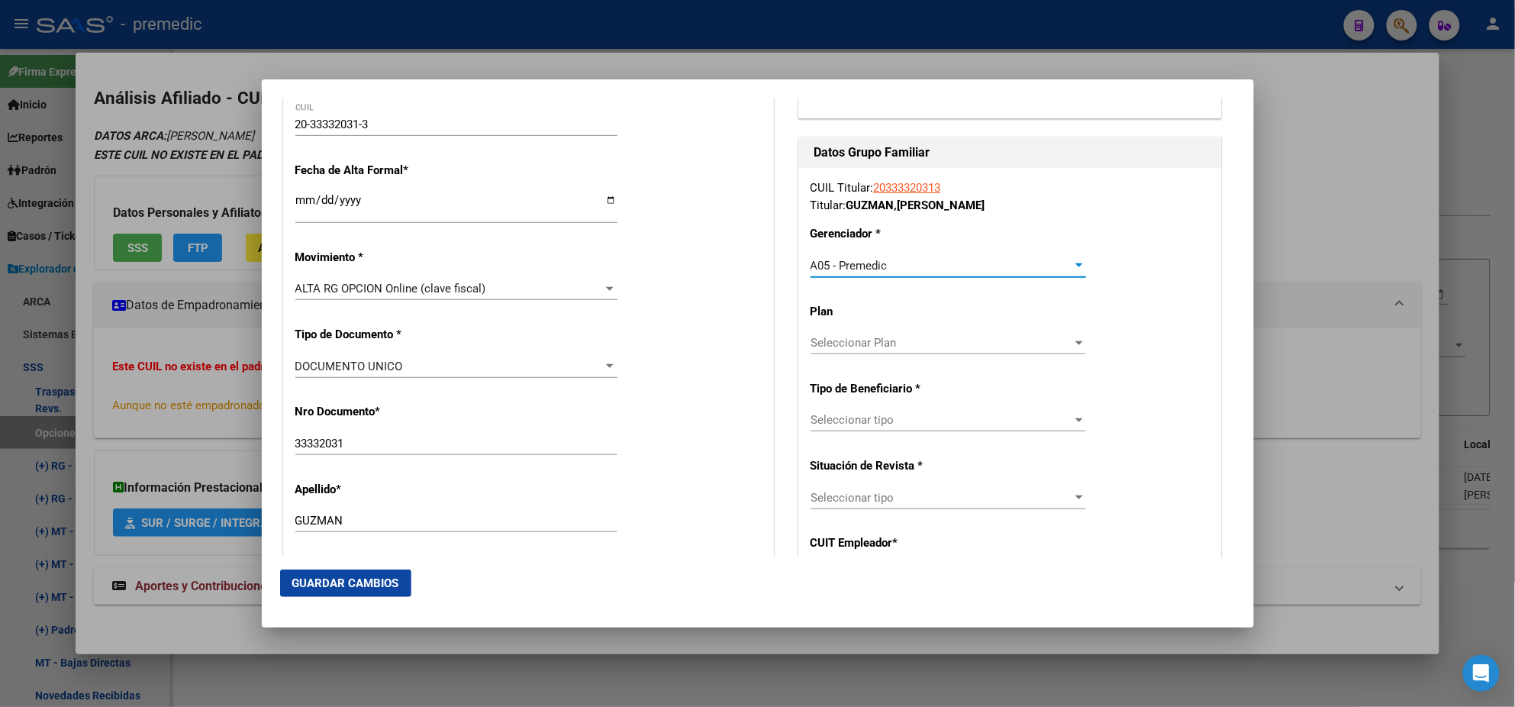
click at [837, 424] on span "Seleccionar tipo" at bounding box center [942, 420] width 262 height 14
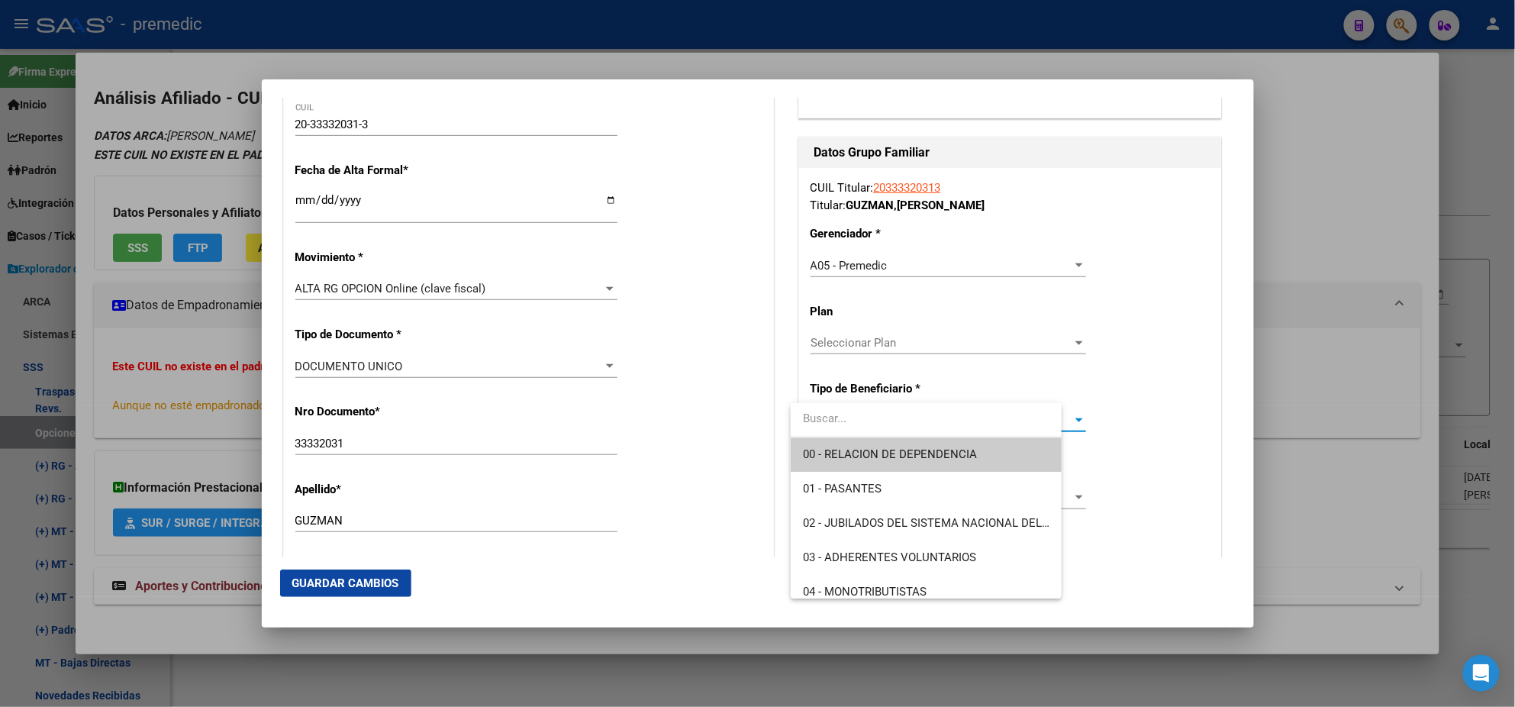
click at [840, 440] on span "00 - RELACION DE DEPENDENCIA" at bounding box center [926, 454] width 247 height 34
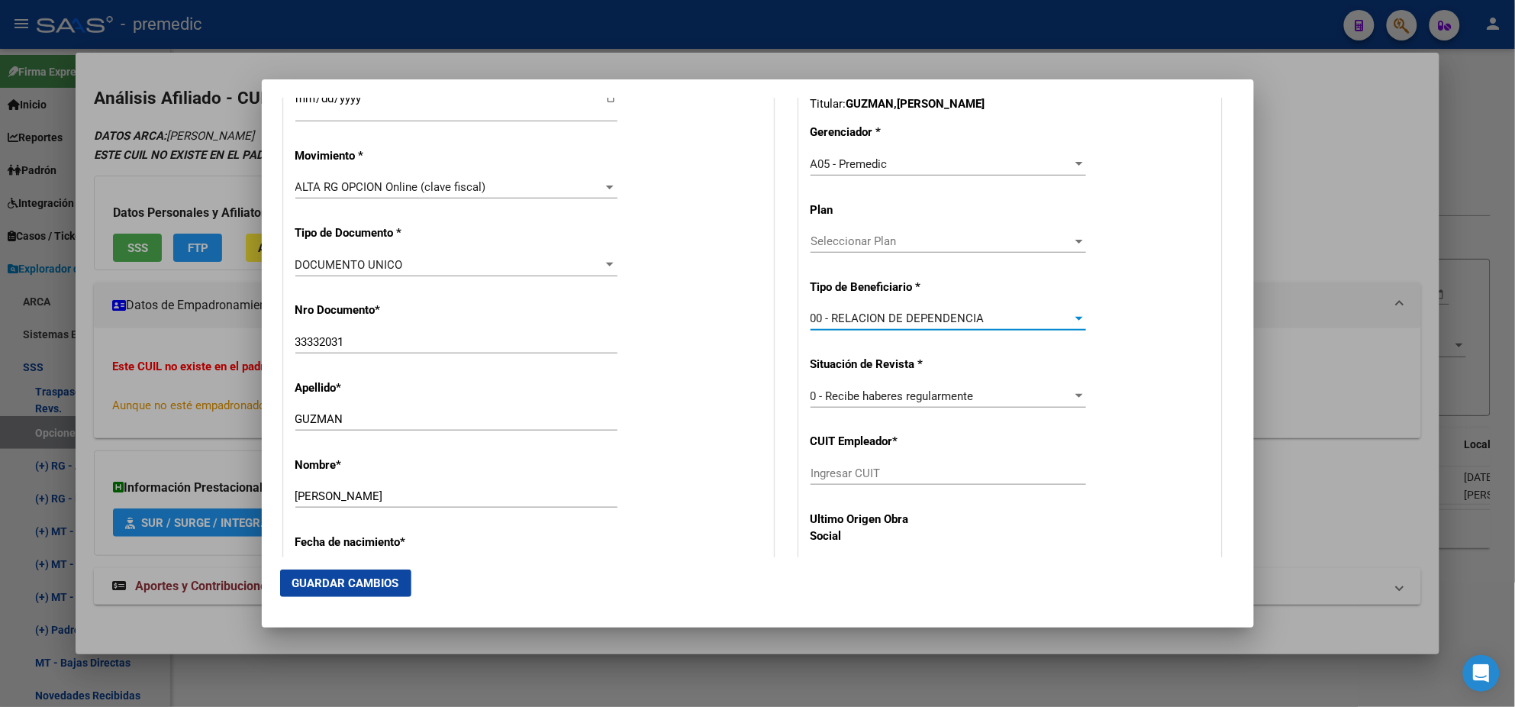
scroll to position [477, 0]
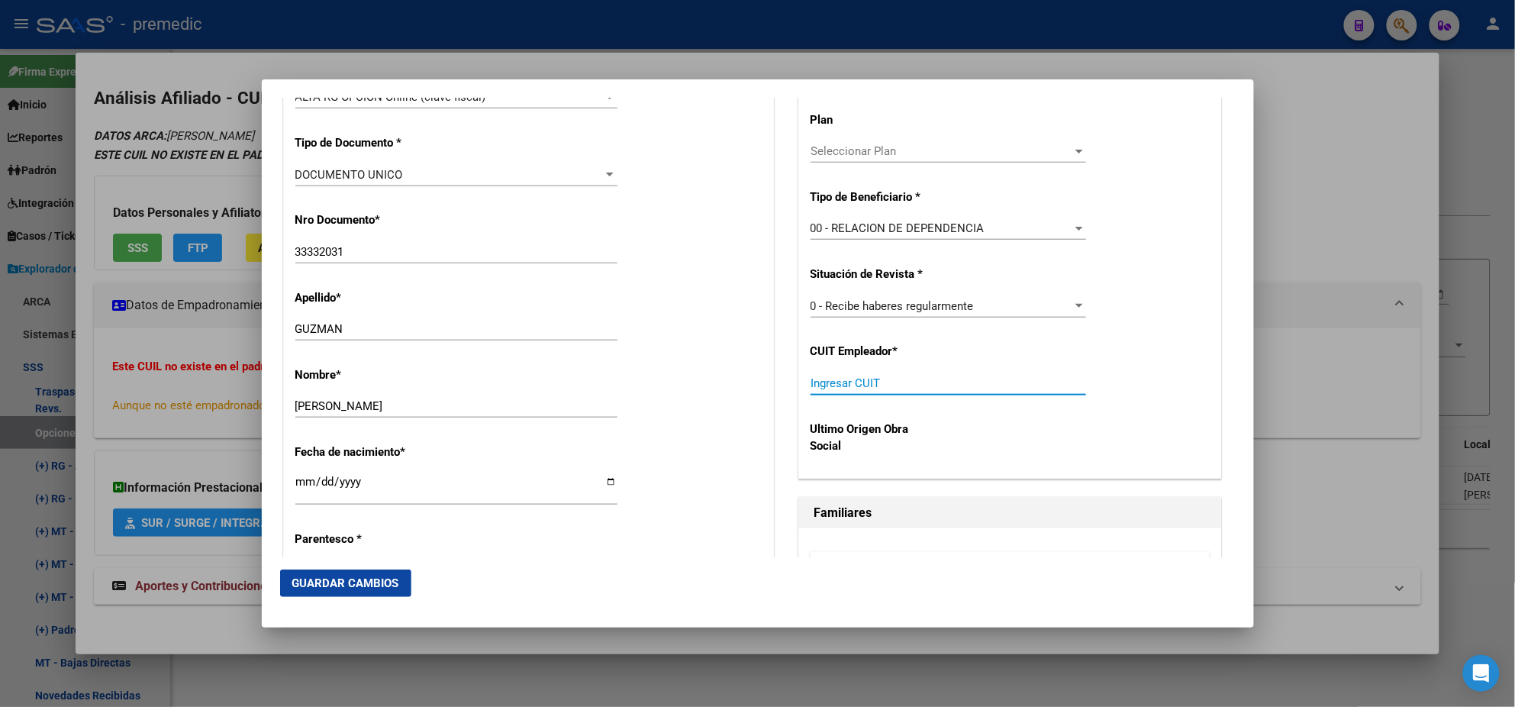
click at [835, 385] on input "Ingresar CUIT" at bounding box center [949, 383] width 276 height 14
paste input "30-70796405-3"
click at [372, 580] on span "Guardar Cambios" at bounding box center [345, 583] width 107 height 14
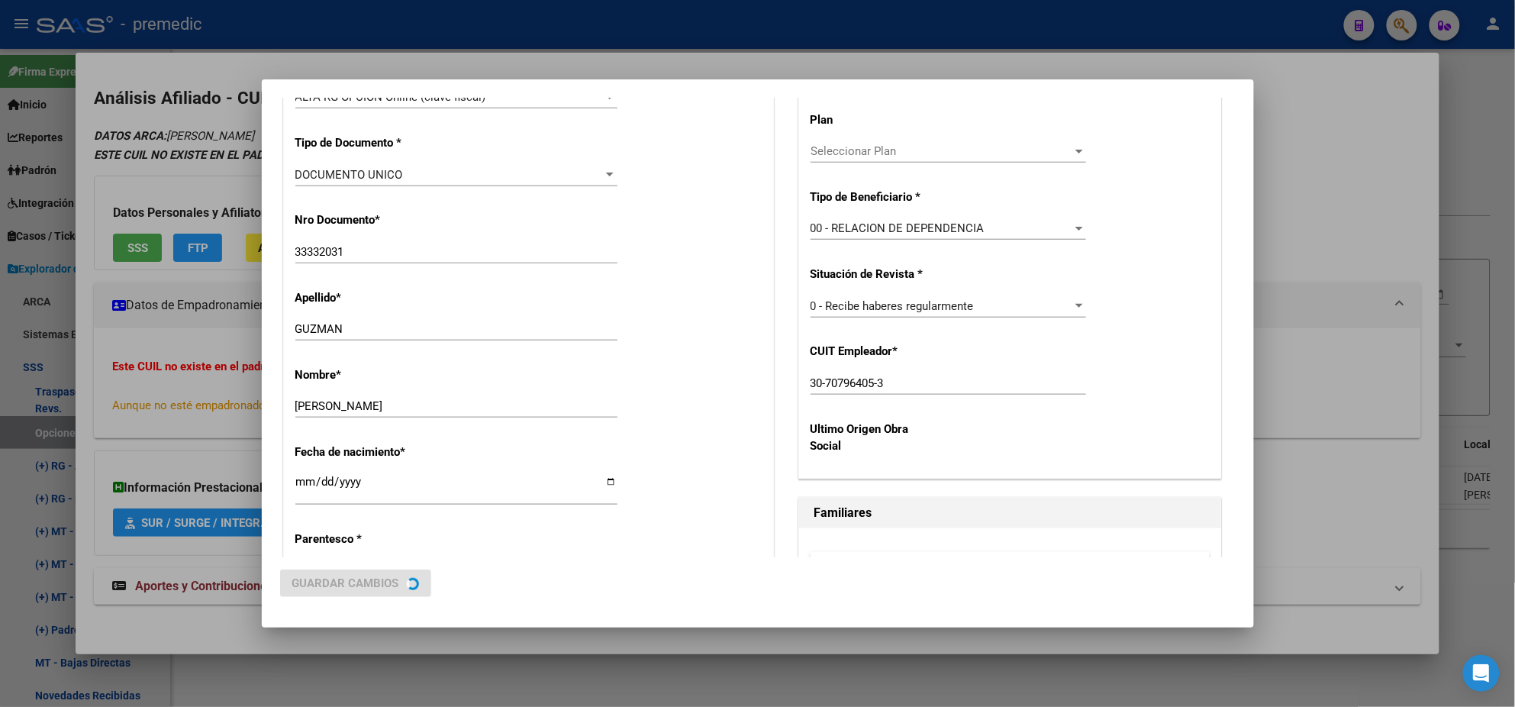
scroll to position [0, 0]
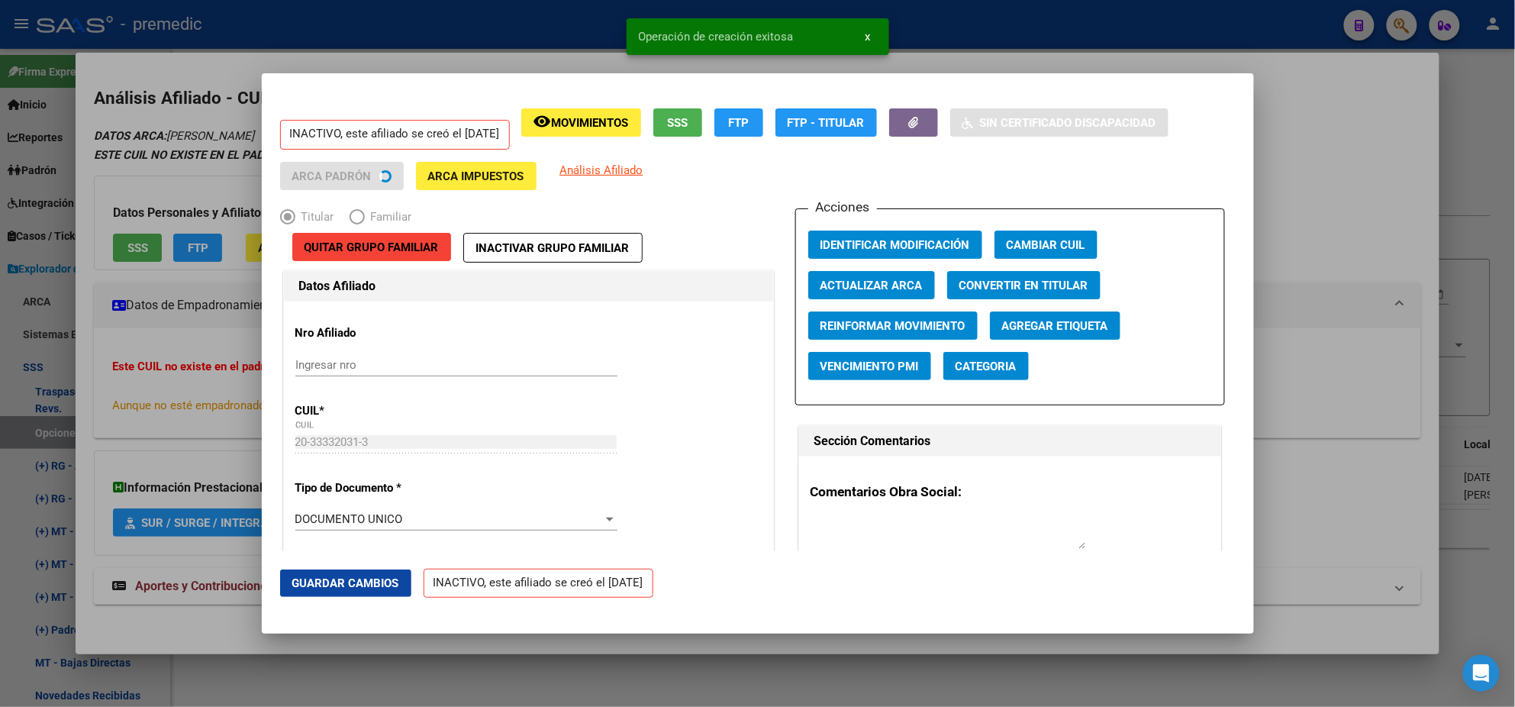
click at [74, 435] on div at bounding box center [757, 353] width 1515 height 707
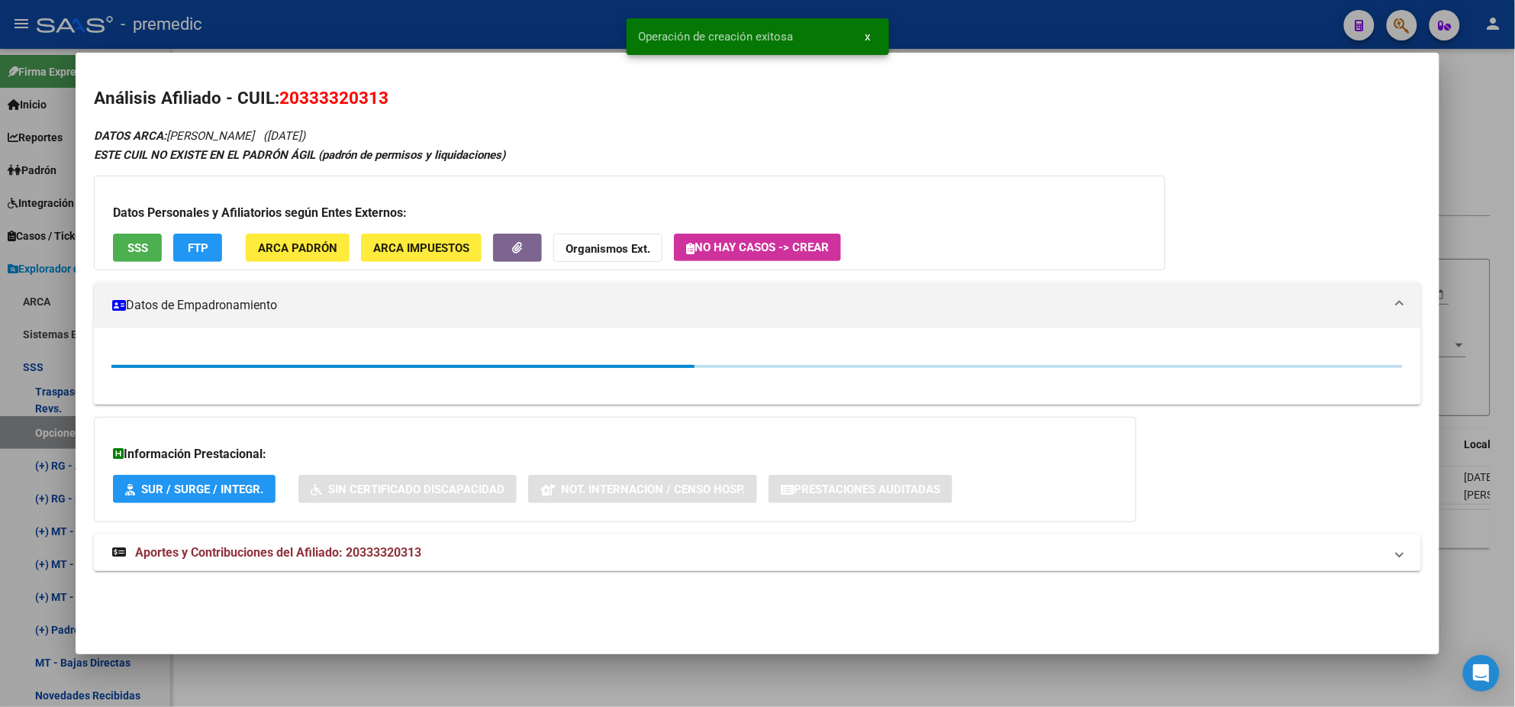
click at [43, 426] on div at bounding box center [757, 353] width 1515 height 707
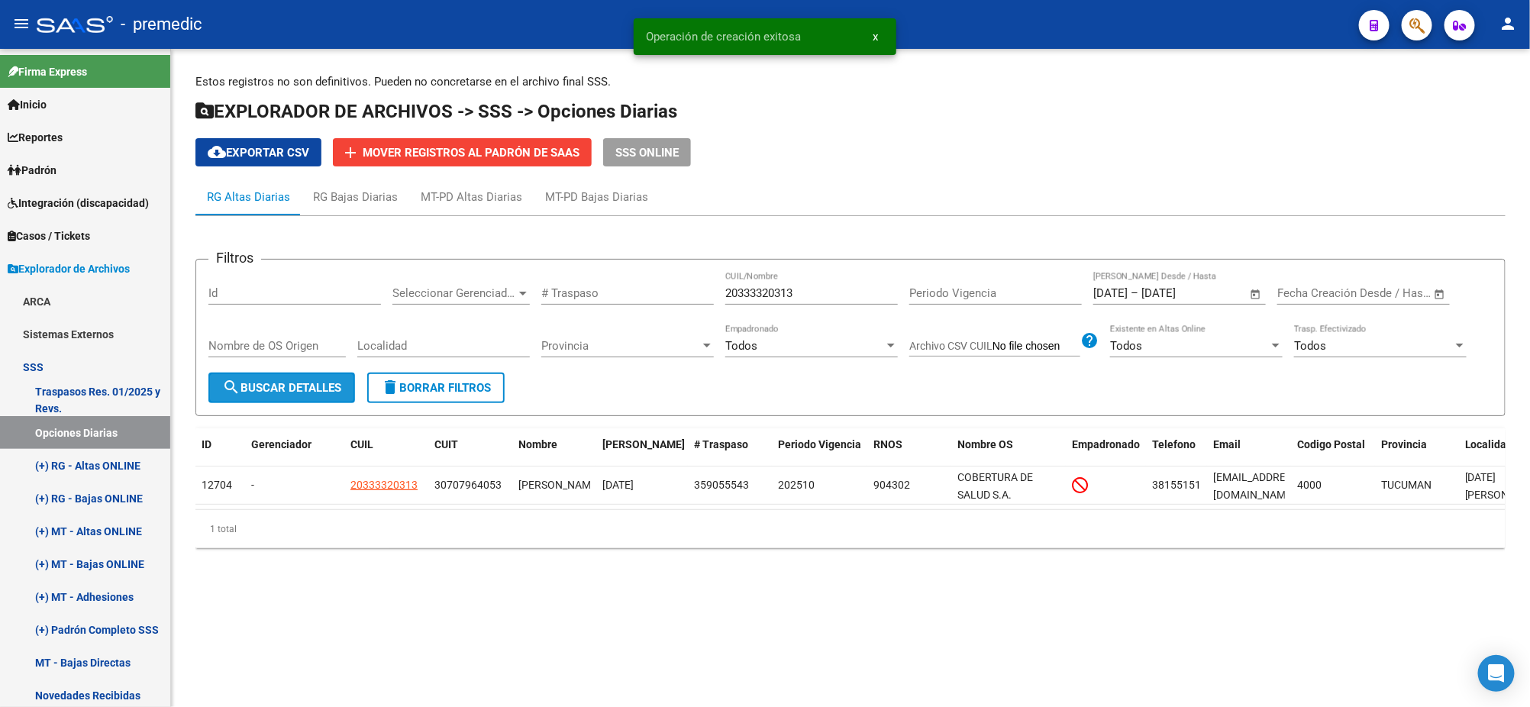
click at [255, 382] on span "search Buscar Detalles" at bounding box center [281, 388] width 119 height 14
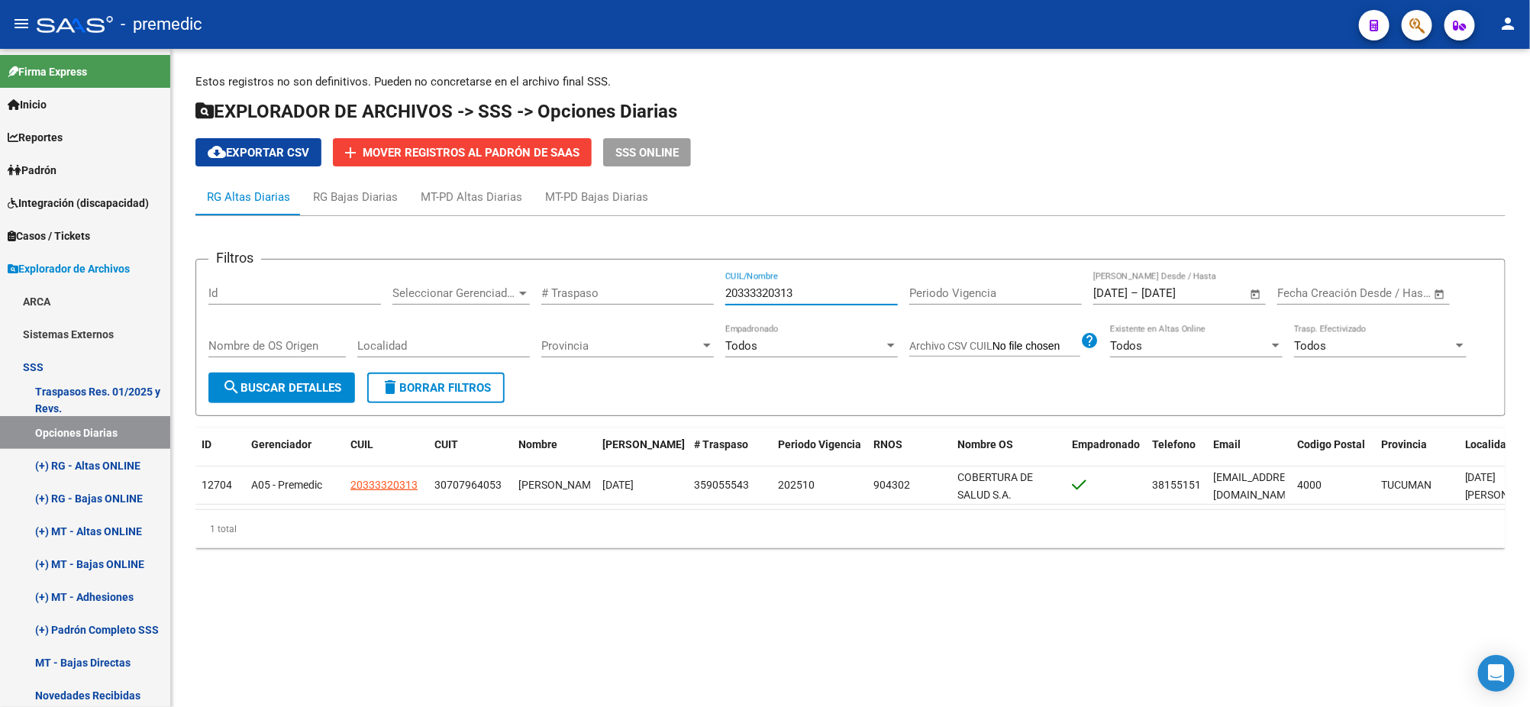
drag, startPoint x: 815, startPoint y: 289, endPoint x: 569, endPoint y: 294, distance: 245.8
click at [580, 288] on div "Filtros Id Seleccionar Gerenciador Seleccionar Gerenciador # Traspaso 203333203…" at bounding box center [850, 322] width 1284 height 101
paste input "231995456"
click at [304, 374] on button "search Buscar Detalles" at bounding box center [281, 387] width 147 height 31
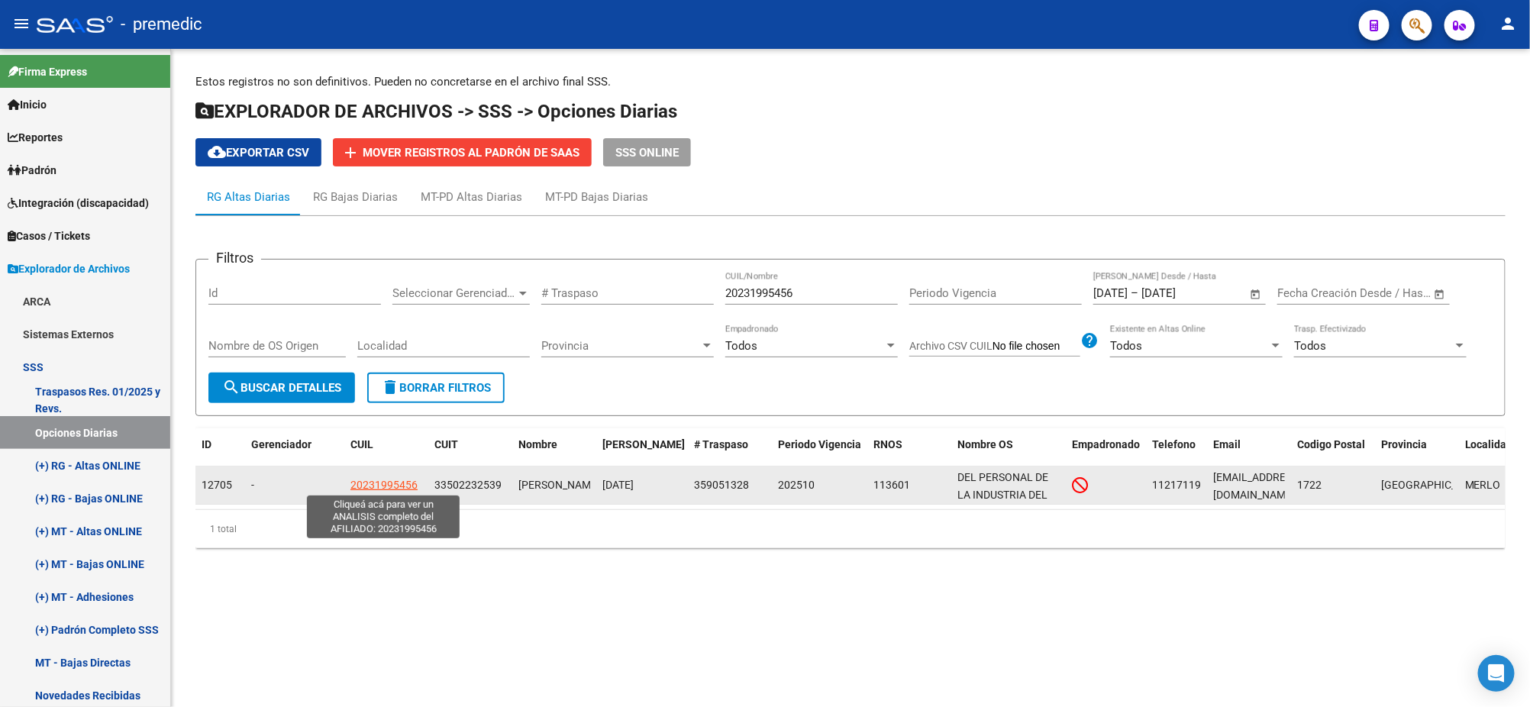
click at [389, 485] on span "20231995456" at bounding box center [383, 485] width 67 height 12
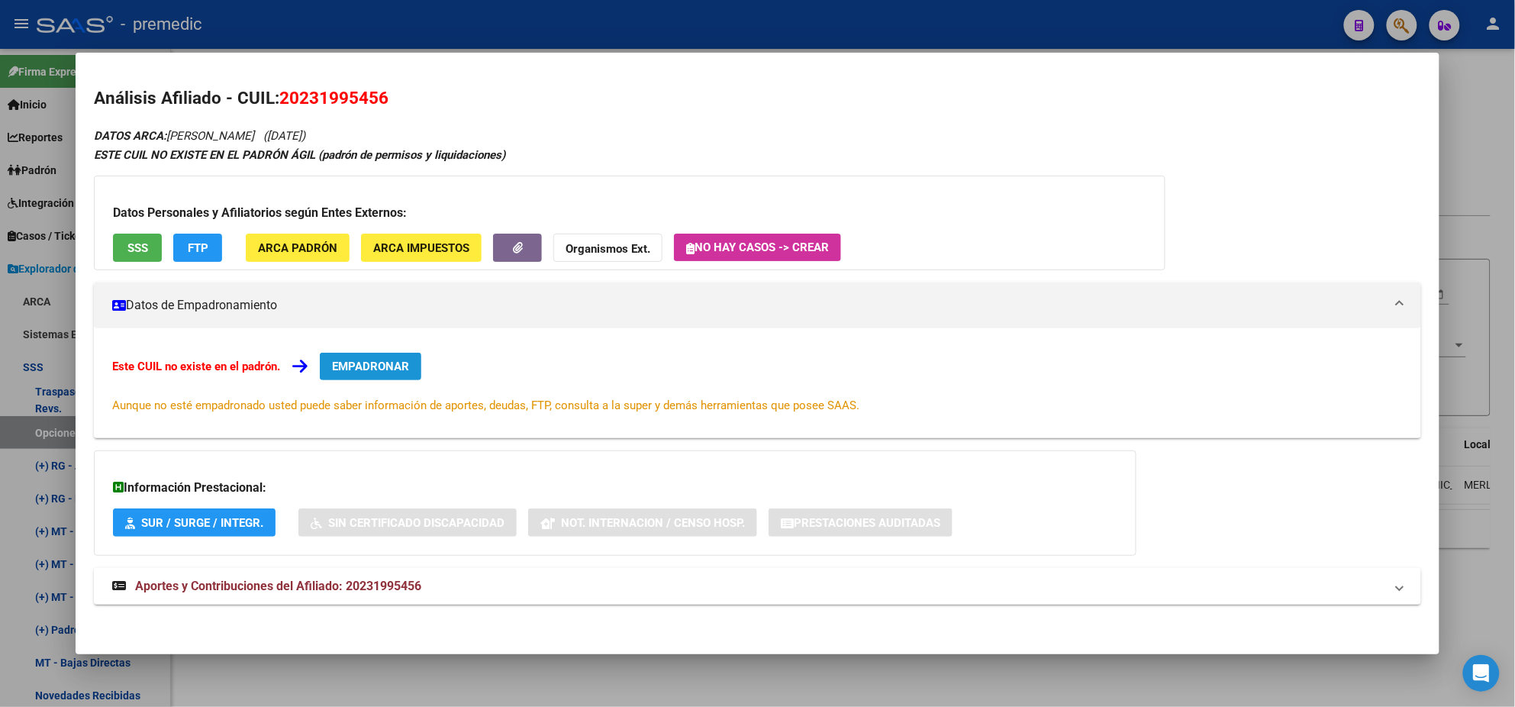
click at [376, 360] on span "EMPADRONAR" at bounding box center [370, 367] width 77 height 14
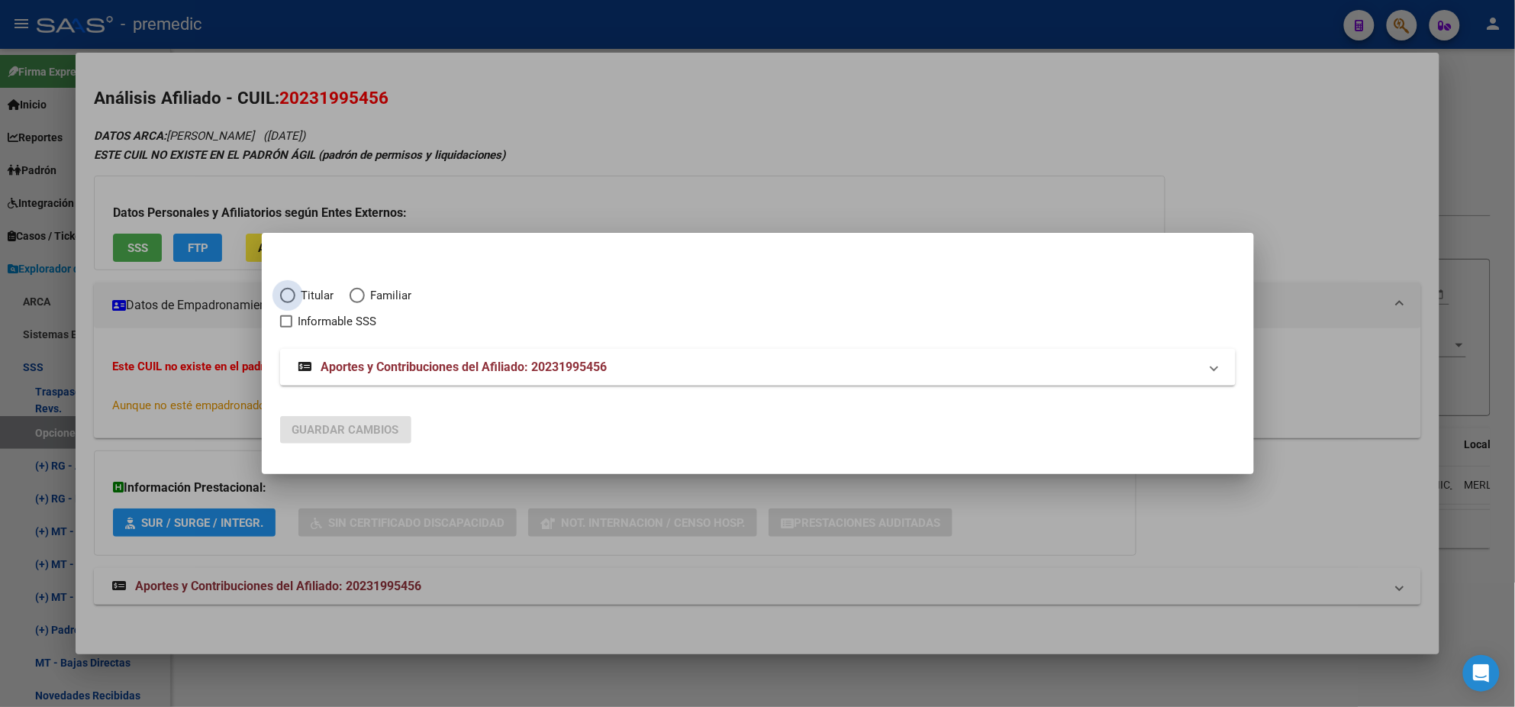
click at [294, 294] on span "Elija una opción" at bounding box center [287, 295] width 15 height 15
click at [294, 294] on input "Titular" at bounding box center [287, 295] width 15 height 15
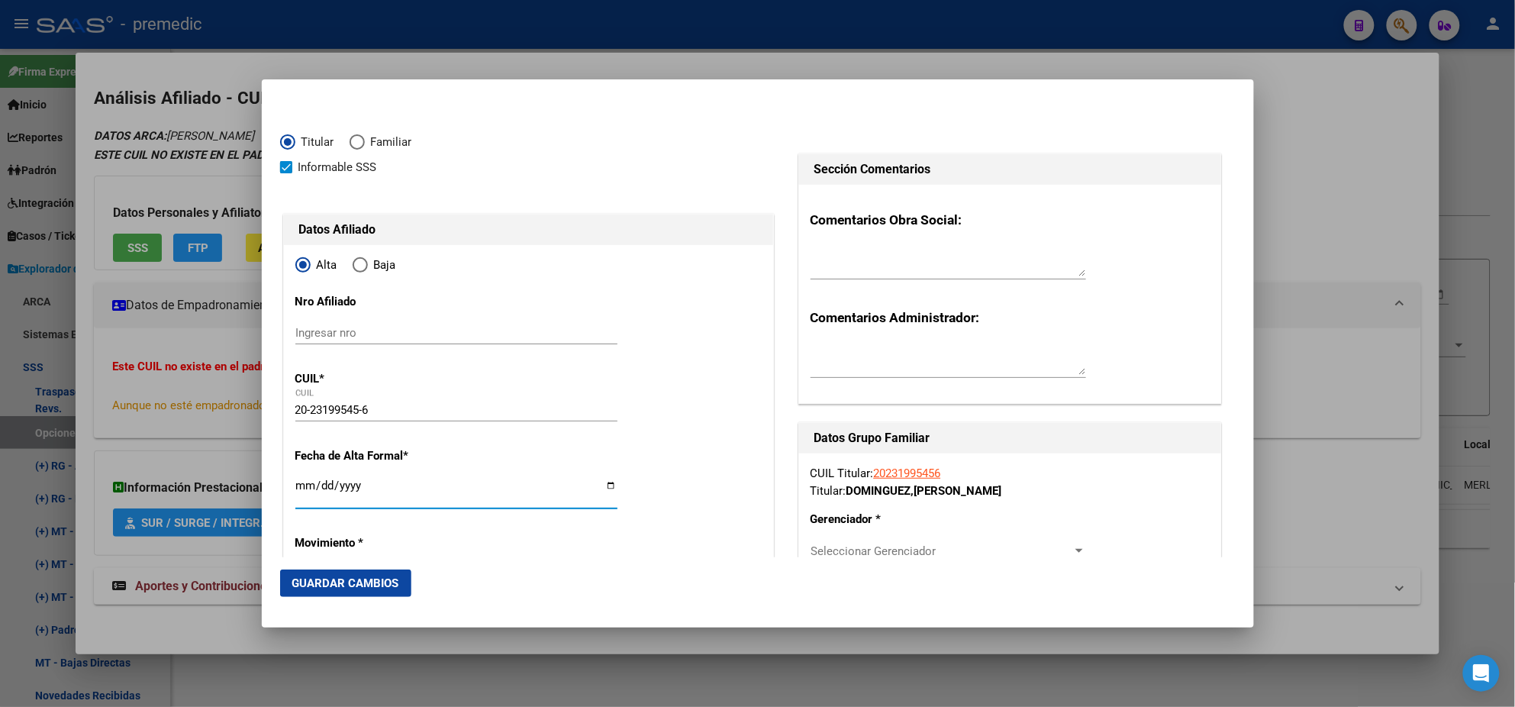
click at [301, 482] on input "Ingresar fecha" at bounding box center [456, 491] width 322 height 24
click at [276, 492] on mat-dialog-content "Titular Familiar Informable SSS Datos Afiliado Alta Baja Nro Afiliado Ingresar …" at bounding box center [758, 327] width 992 height 459
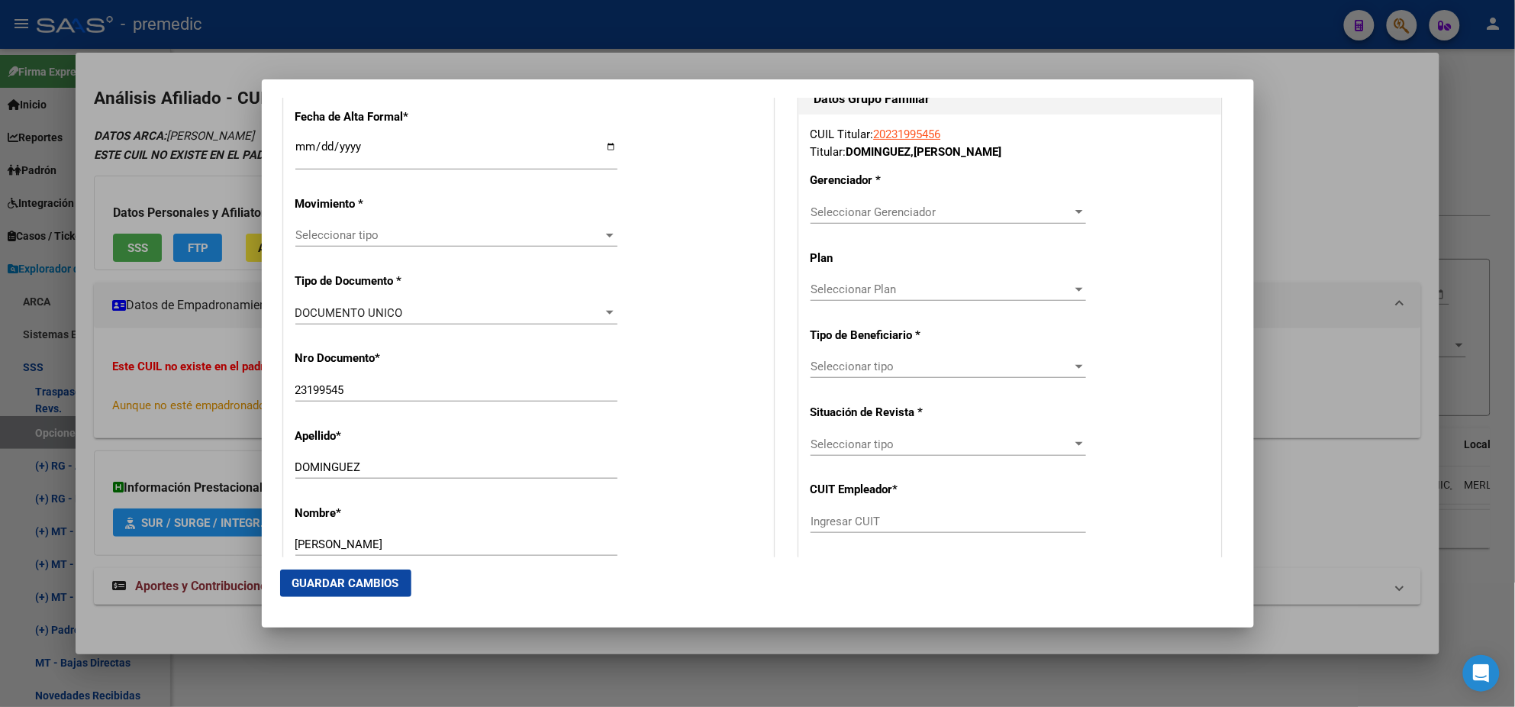
scroll to position [381, 0]
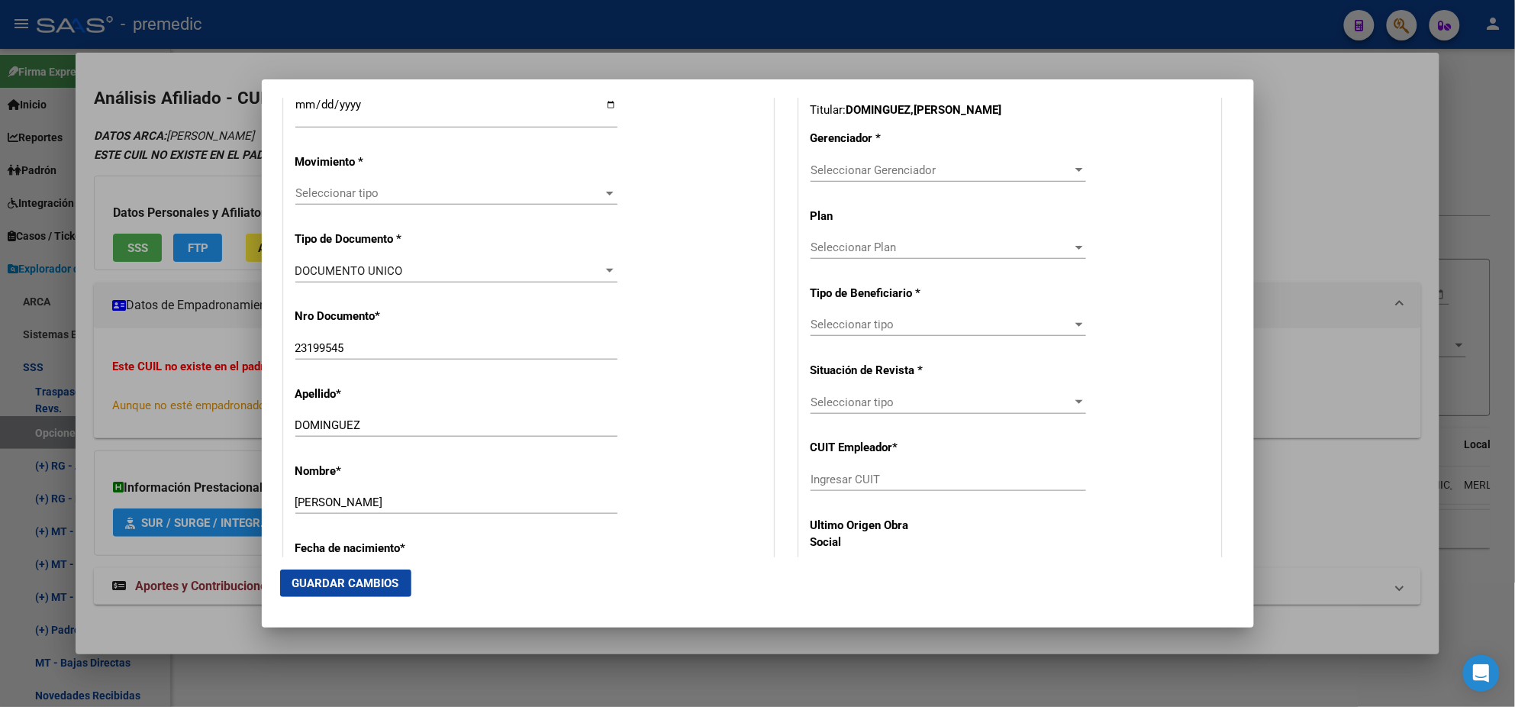
click at [343, 198] on span "Seleccionar tipo" at bounding box center [449, 193] width 308 height 14
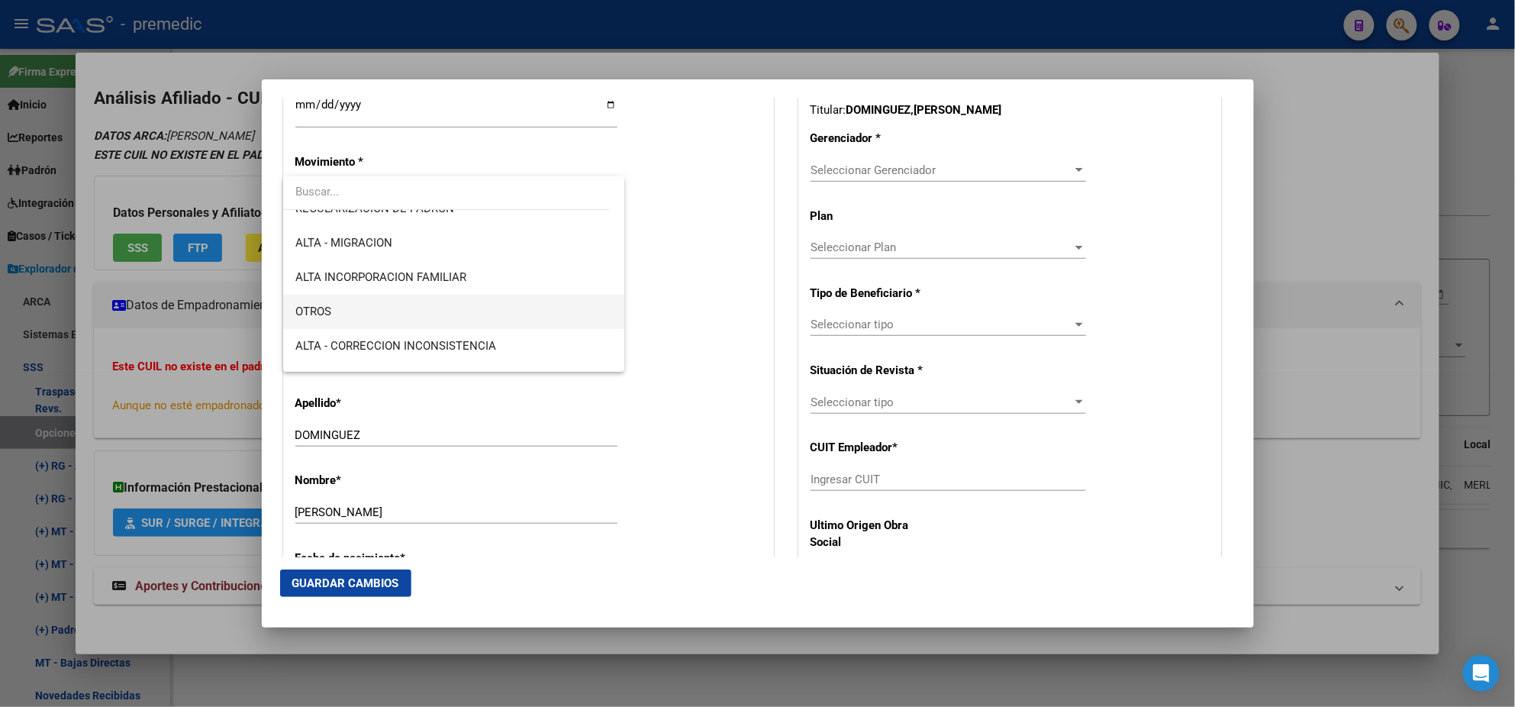
scroll to position [285, 0]
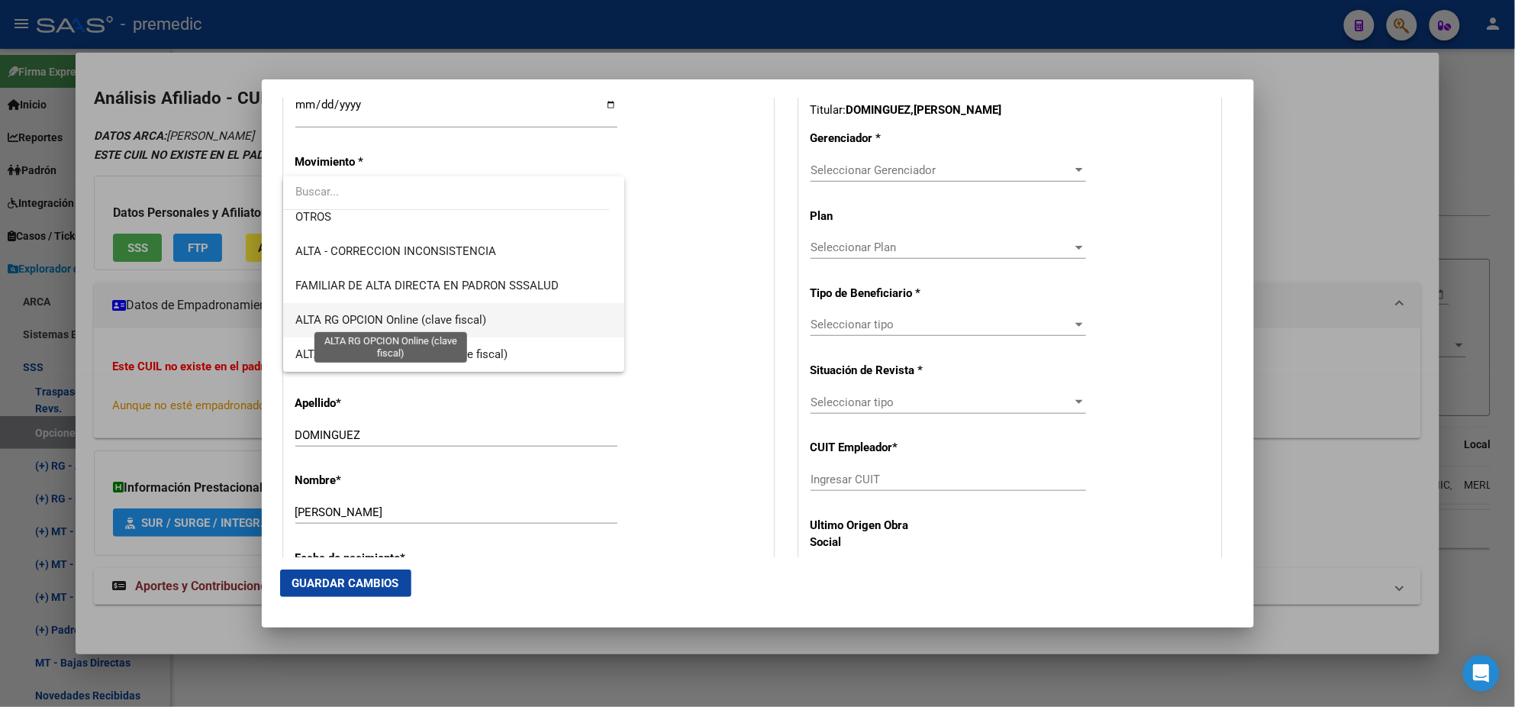
click at [397, 315] on span "ALTA RG OPCION Online (clave fiscal)" at bounding box center [390, 320] width 191 height 14
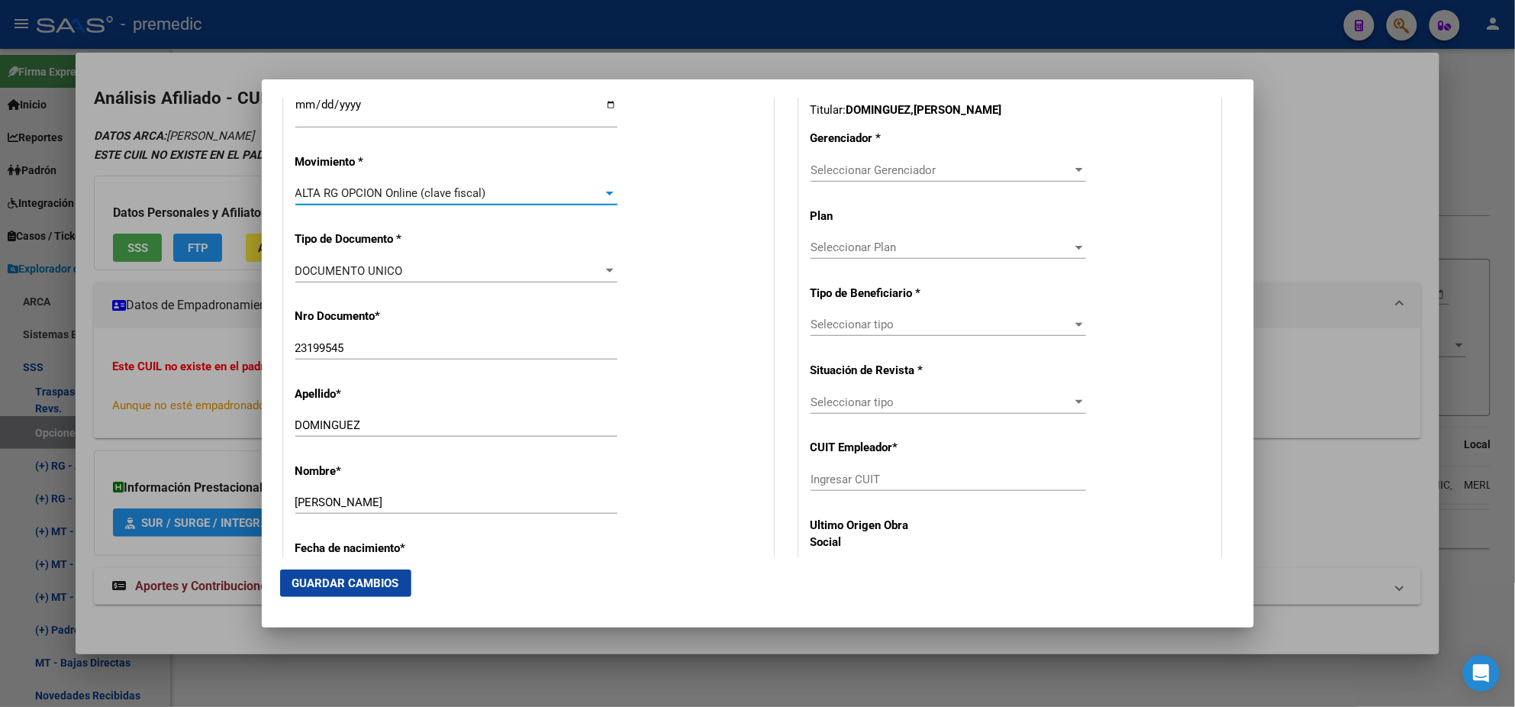
click at [401, 315] on p "Nro Documento *" at bounding box center [365, 317] width 140 height 18
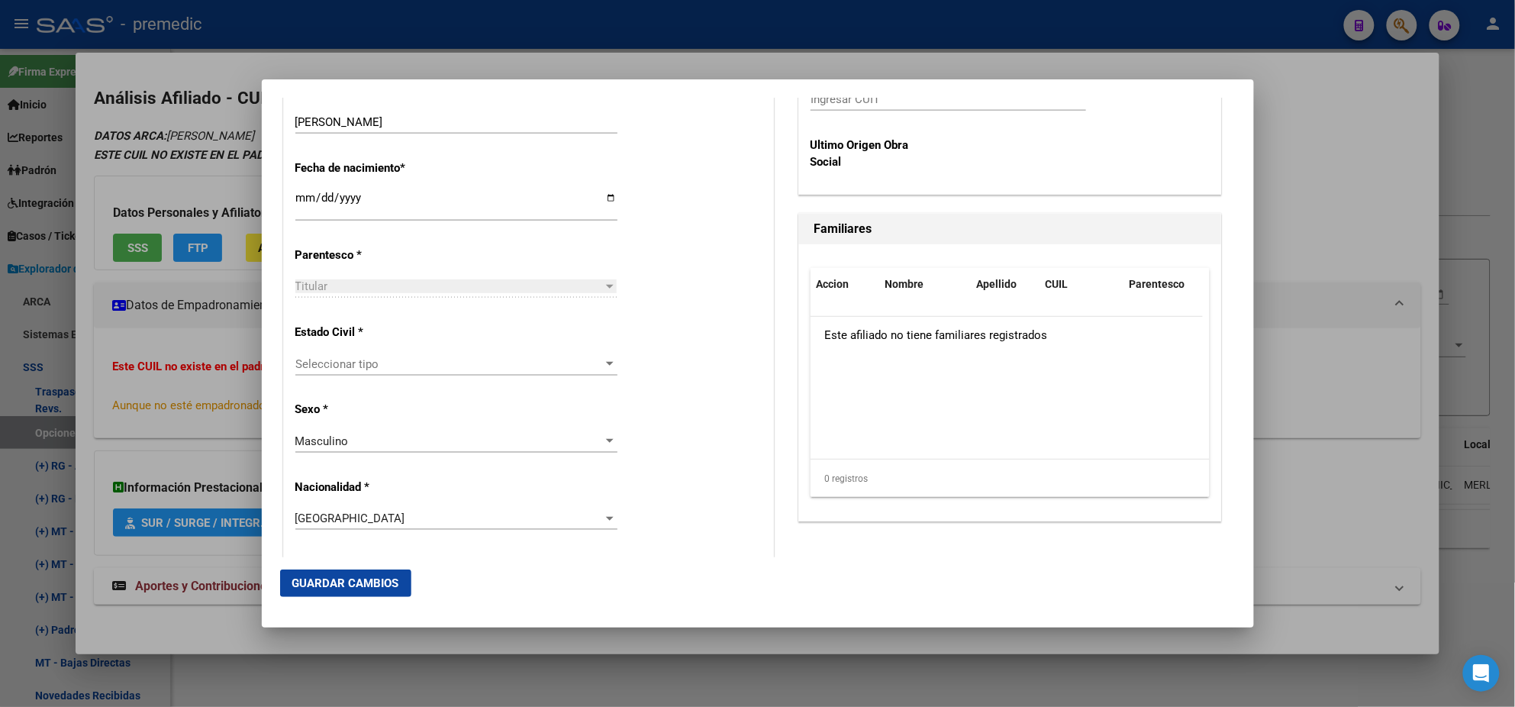
scroll to position [763, 0]
click at [405, 362] on span "Seleccionar tipo" at bounding box center [449, 363] width 308 height 14
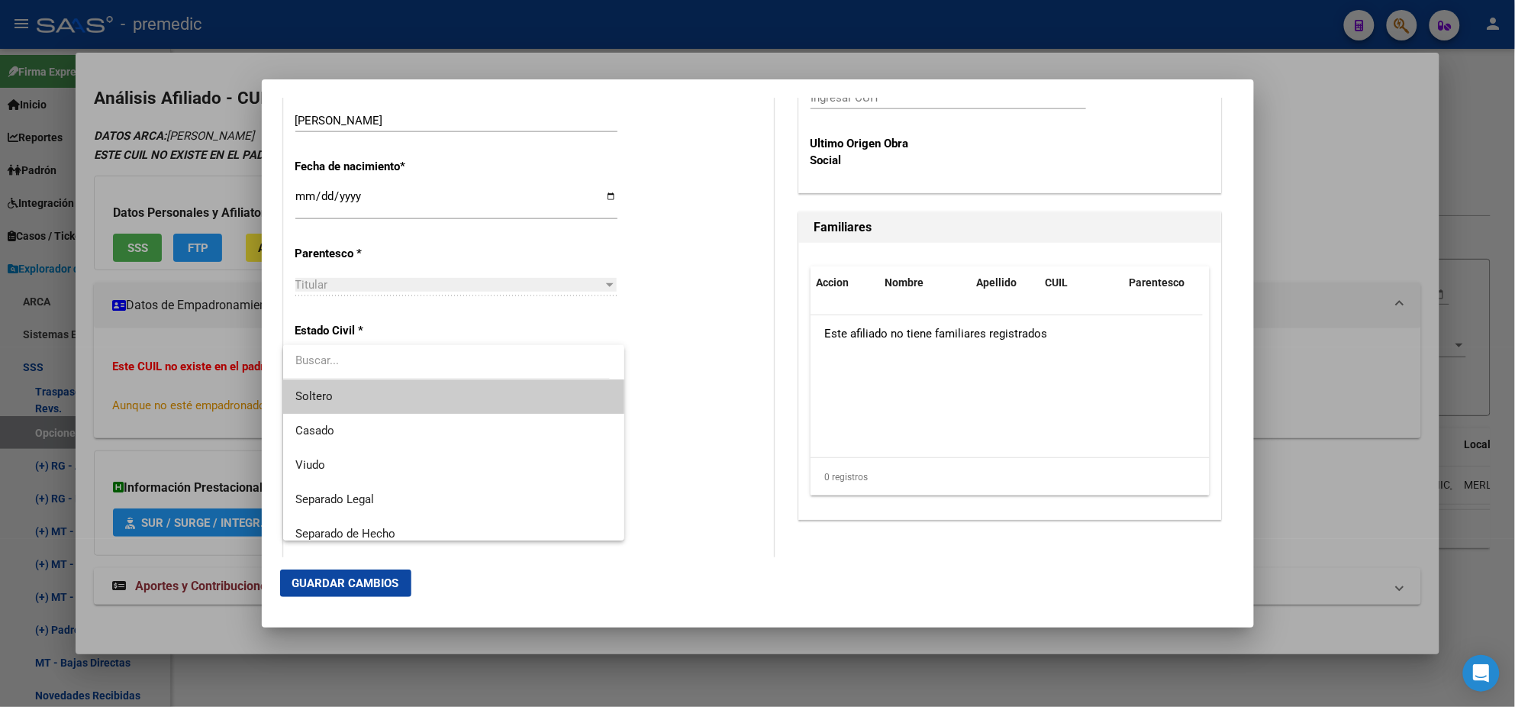
click at [405, 391] on span "Soltero" at bounding box center [453, 396] width 317 height 34
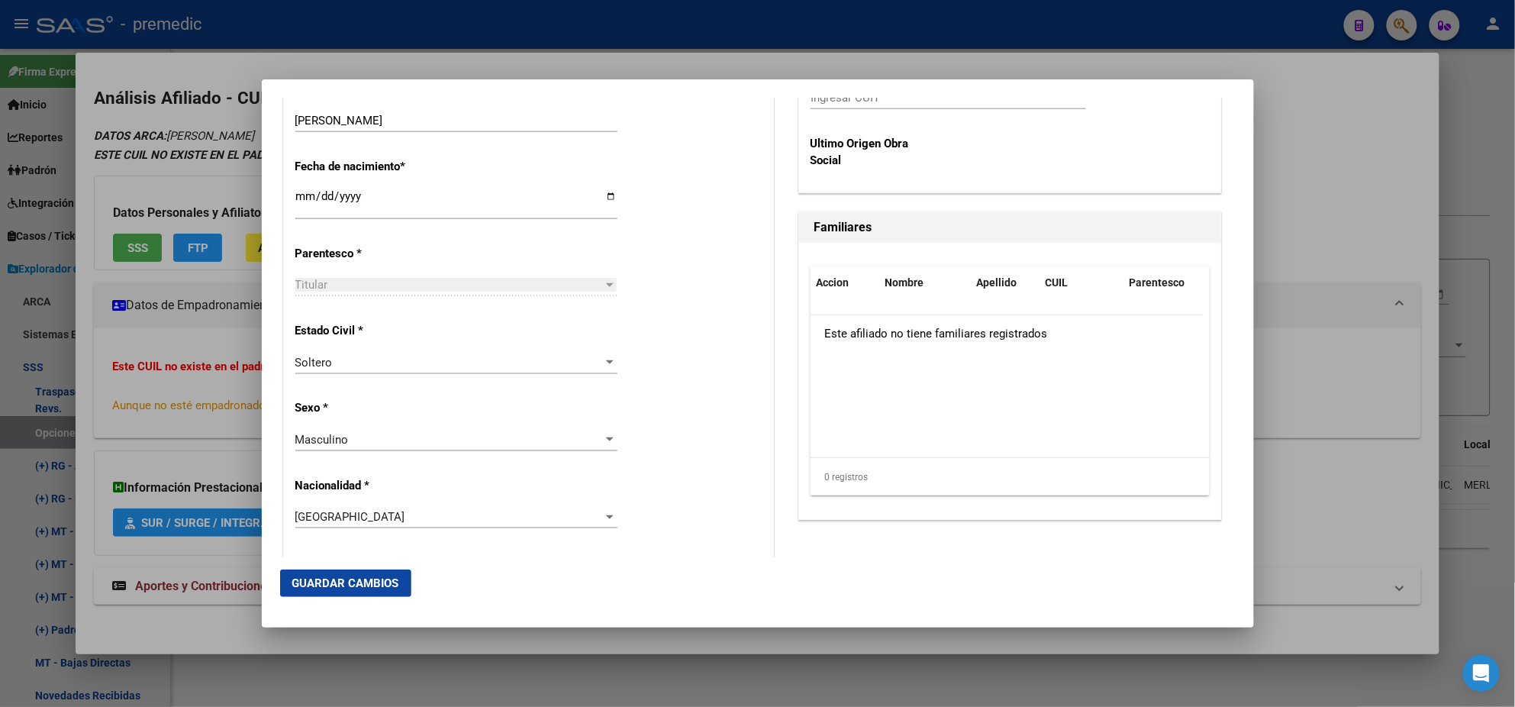
click at [412, 397] on div "Alta Baja Nro Afiliado Ingresar nro CUIL * 20-23199545-6 CUIL ARCA Padrón Fecha…" at bounding box center [528, 572] width 489 height 2180
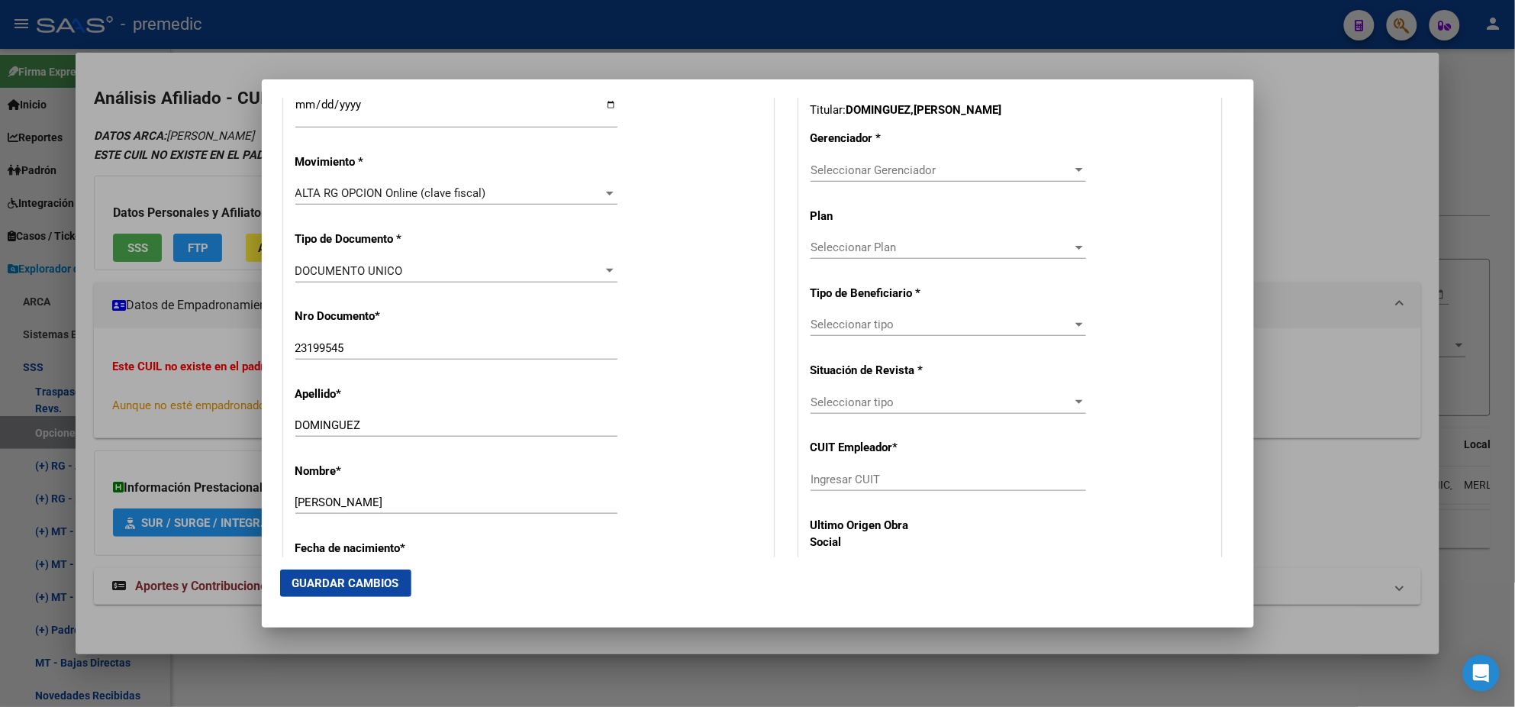
click at [823, 174] on span "Seleccionar Gerenciador" at bounding box center [942, 170] width 262 height 14
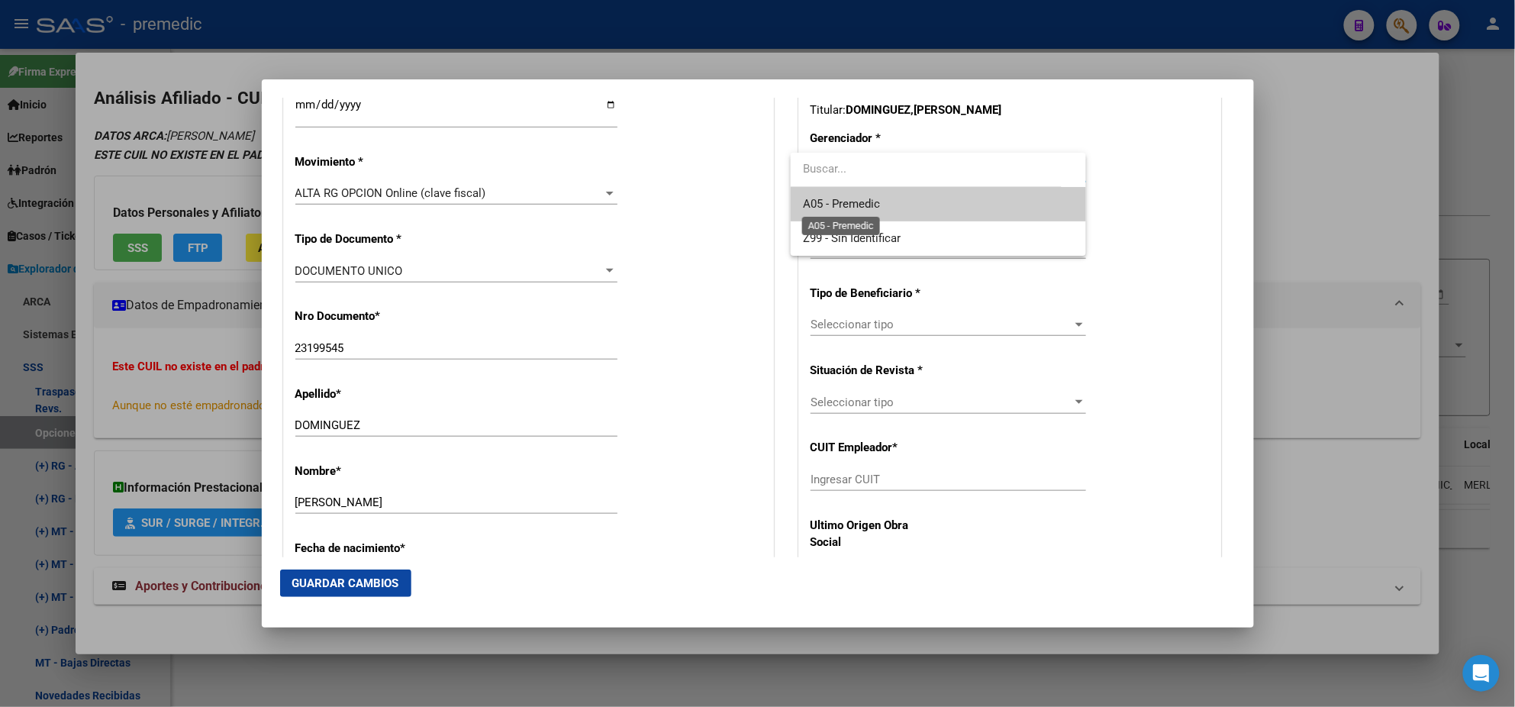
click at [825, 209] on span "A05 - Premedic" at bounding box center [841, 204] width 77 height 14
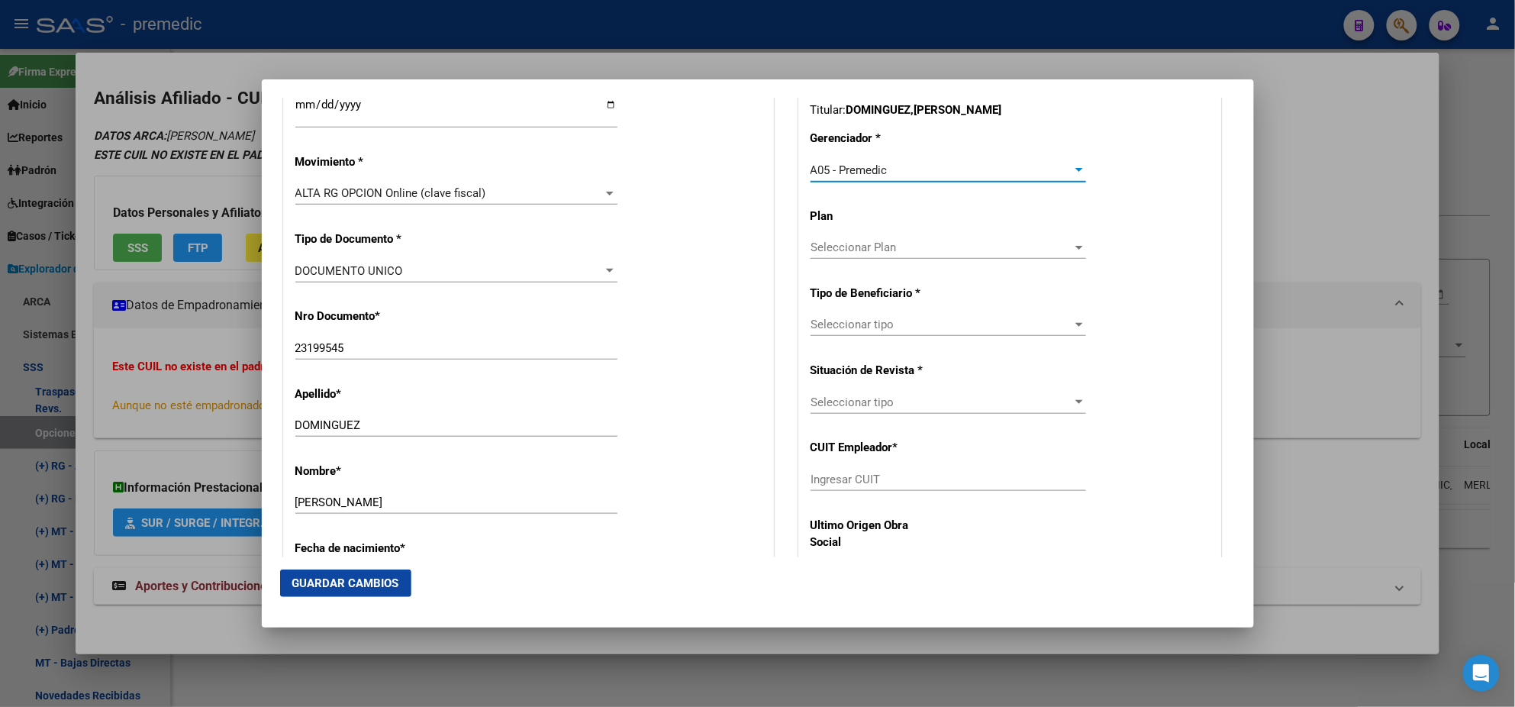
click at [835, 327] on span "Seleccionar tipo" at bounding box center [942, 325] width 262 height 14
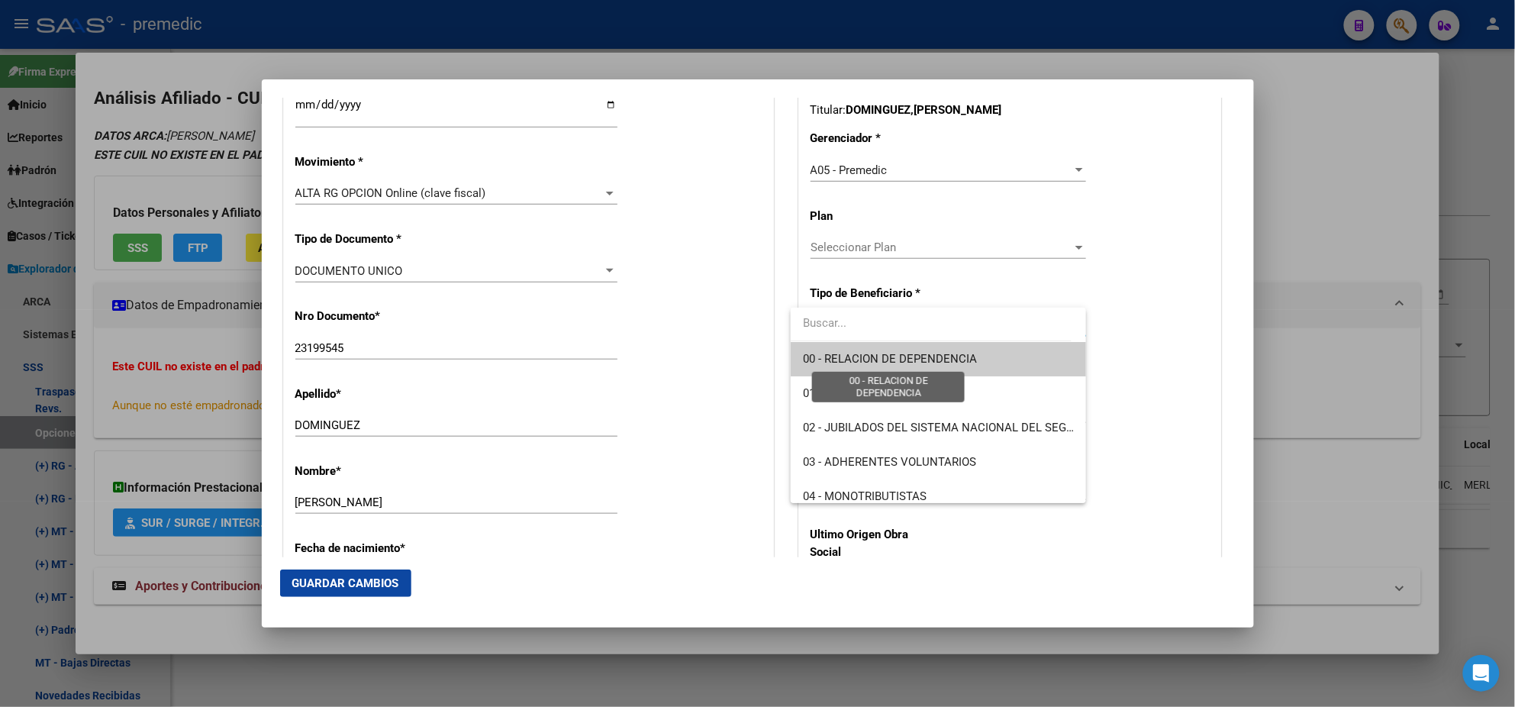
click at [828, 359] on span "00 - RELACION DE DEPENDENCIA" at bounding box center [890, 359] width 174 height 14
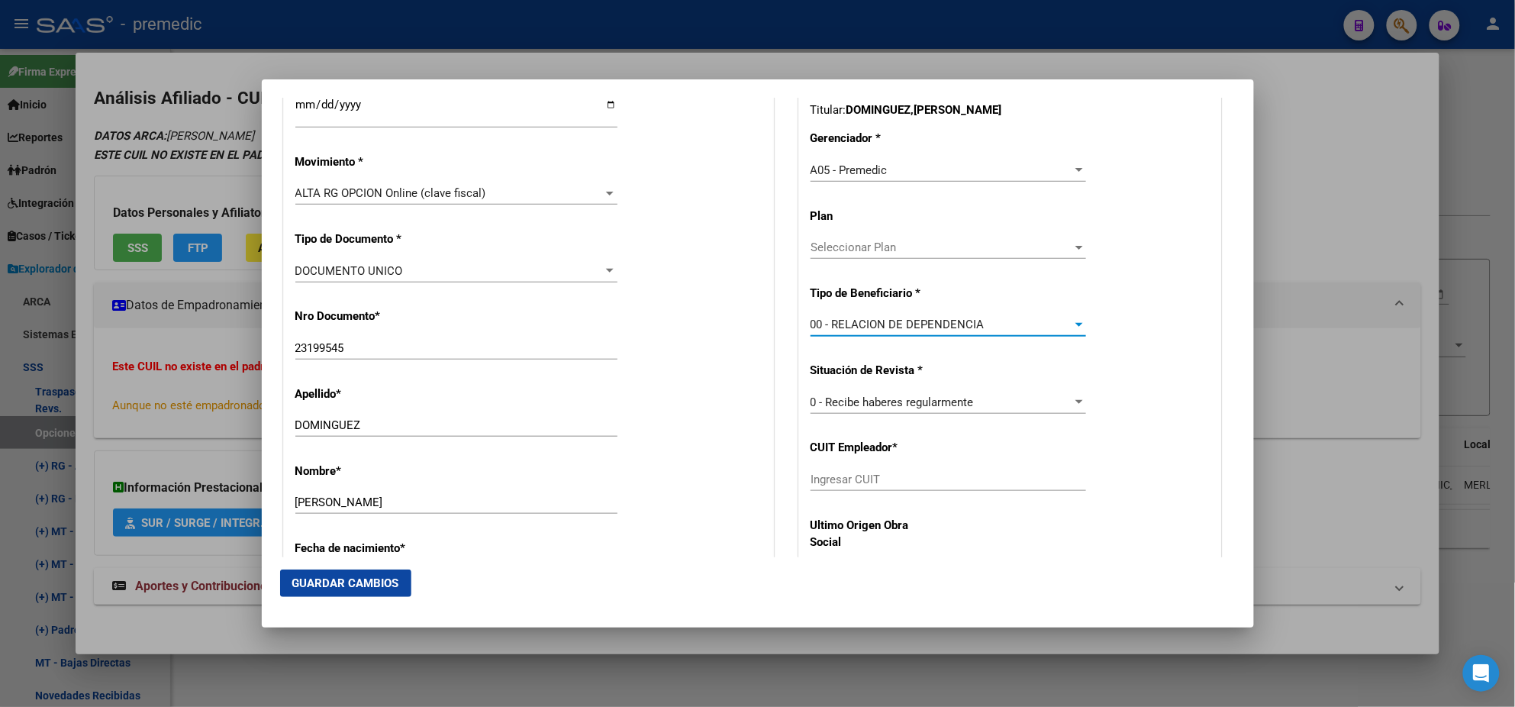
click at [840, 482] on input "Ingresar CUIT" at bounding box center [949, 479] width 276 height 14
paste input "33-50223253-9"
click at [333, 580] on span "Guardar Cambios" at bounding box center [345, 583] width 107 height 14
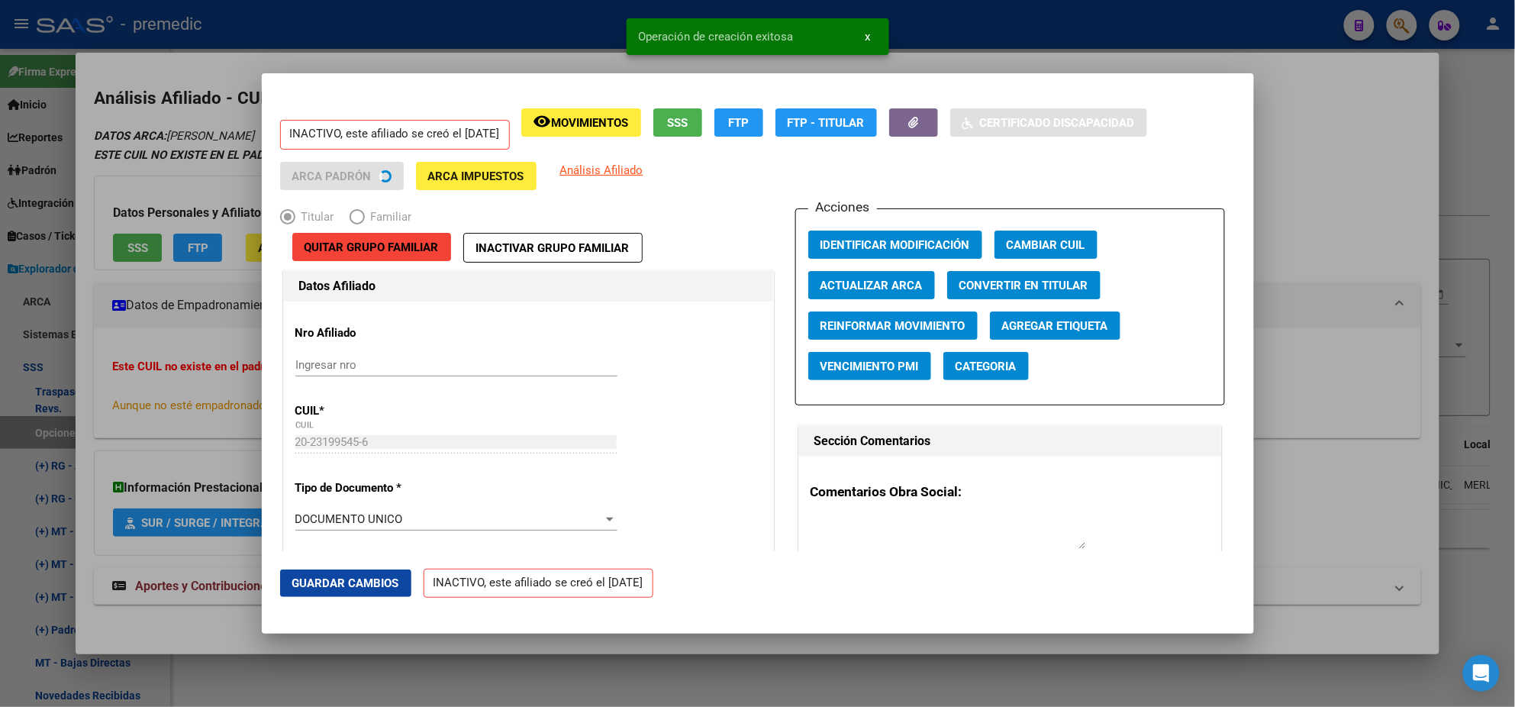
click at [75, 409] on div at bounding box center [757, 353] width 1515 height 707
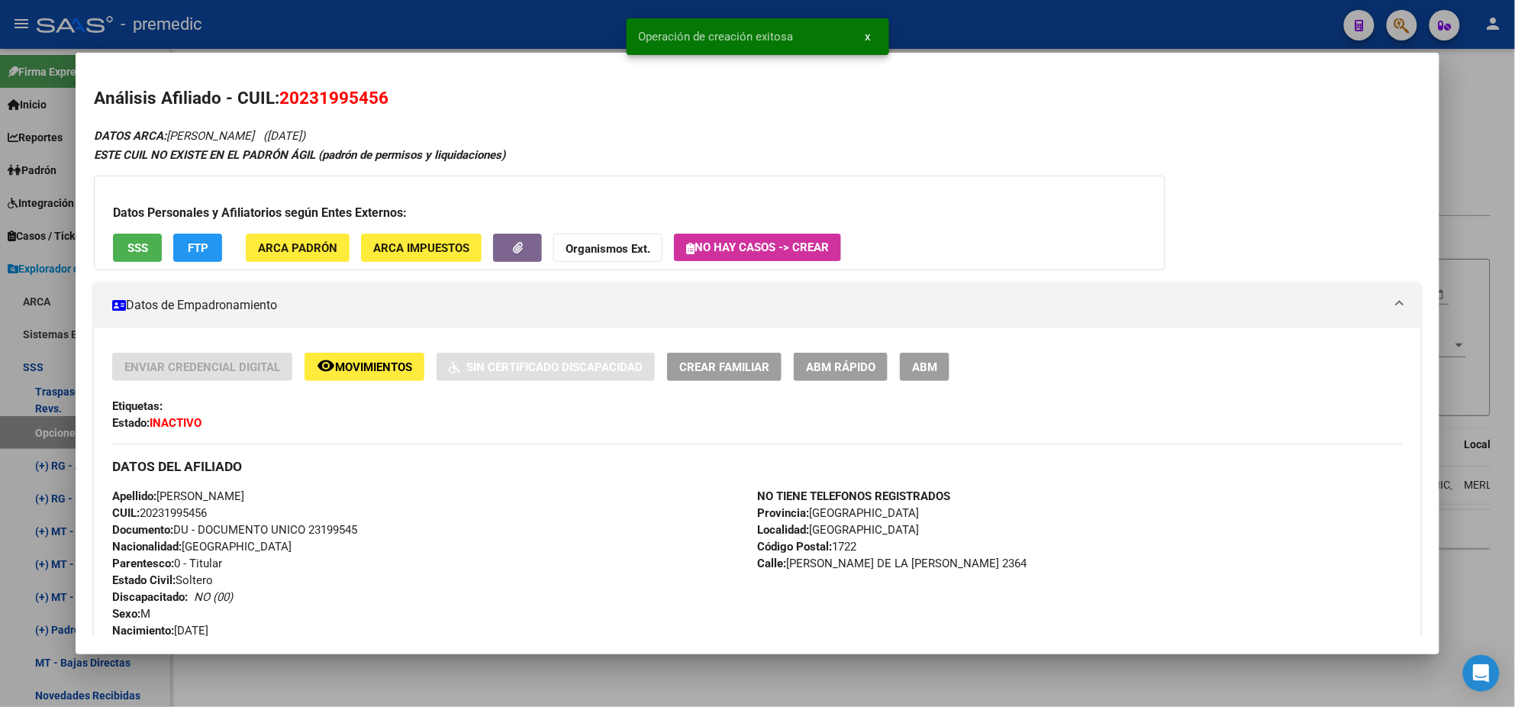
click at [85, 427] on mat-dialog-content "Análisis Afiliado - CUIL: 20231995456 DATOS ARCA: [PERSON_NAME] ([DATE]) ESTE C…" at bounding box center [758, 353] width 1364 height 564
click at [35, 424] on div at bounding box center [757, 353] width 1515 height 707
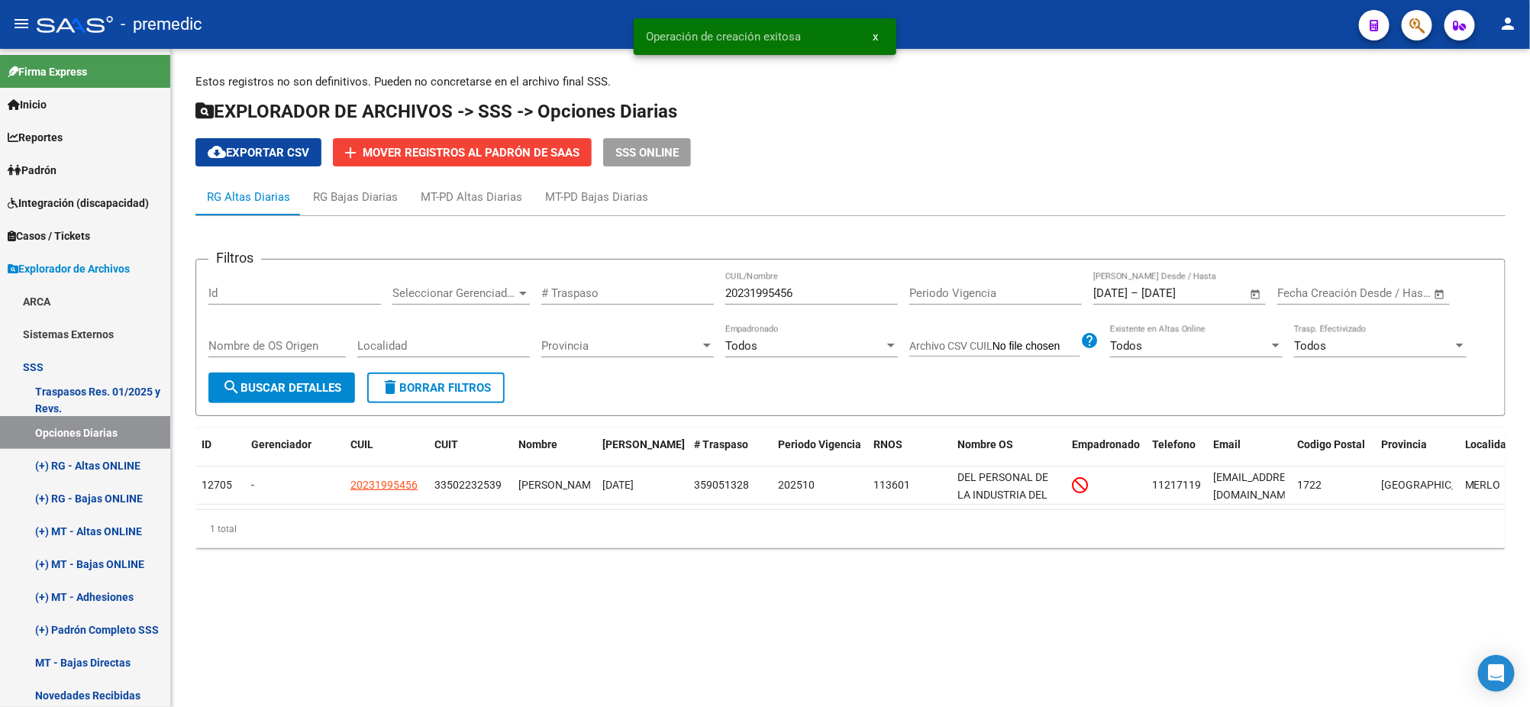
click at [278, 376] on button "search Buscar Detalles" at bounding box center [281, 387] width 147 height 31
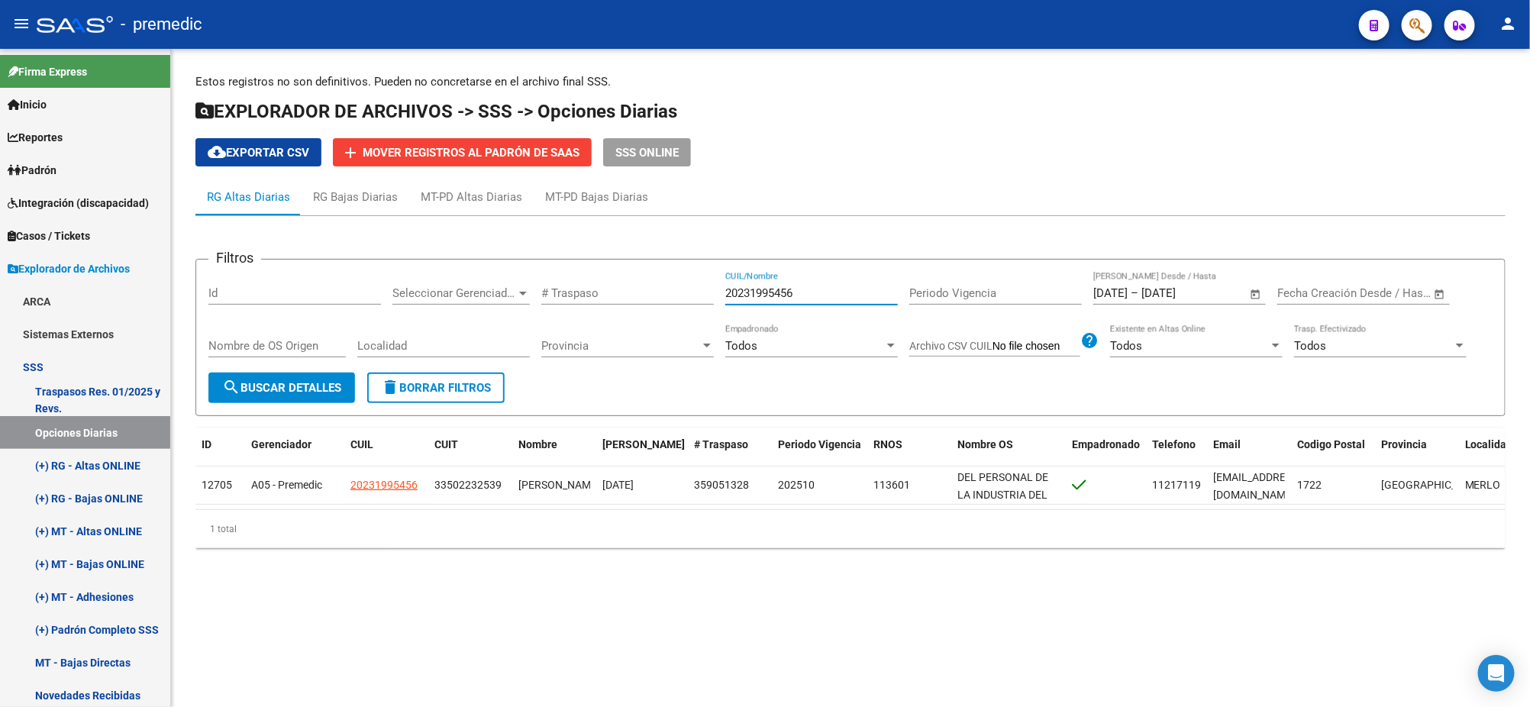
drag, startPoint x: 803, startPoint y: 290, endPoint x: 623, endPoint y: 302, distance: 180.5
click at [655, 297] on div "Filtros Id Seleccionar Gerenciador Seleccionar Gerenciador # Traspaso 202319954…" at bounding box center [850, 322] width 1284 height 101
paste input "721484762"
click at [288, 382] on span "search Buscar Detalles" at bounding box center [281, 388] width 119 height 14
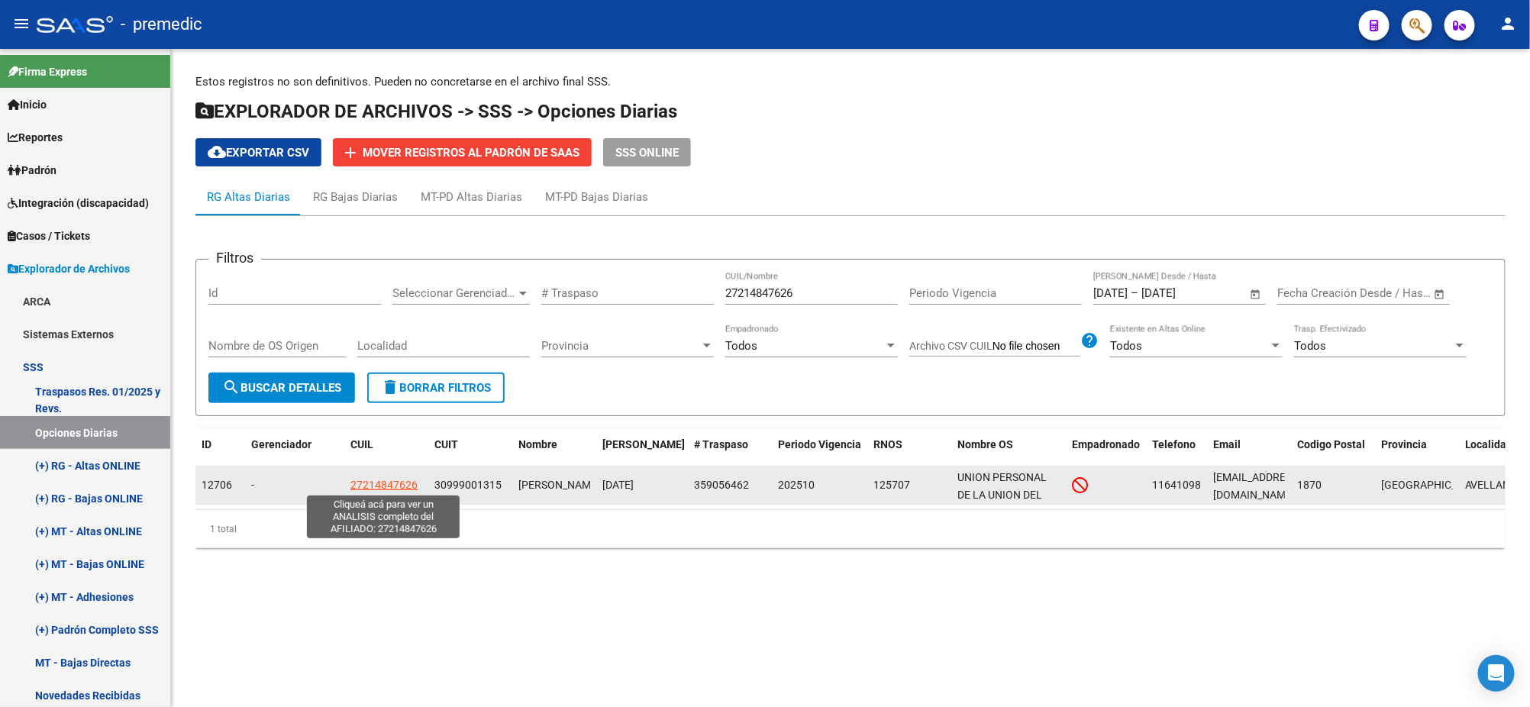
click at [385, 486] on span "27214847626" at bounding box center [383, 485] width 67 height 12
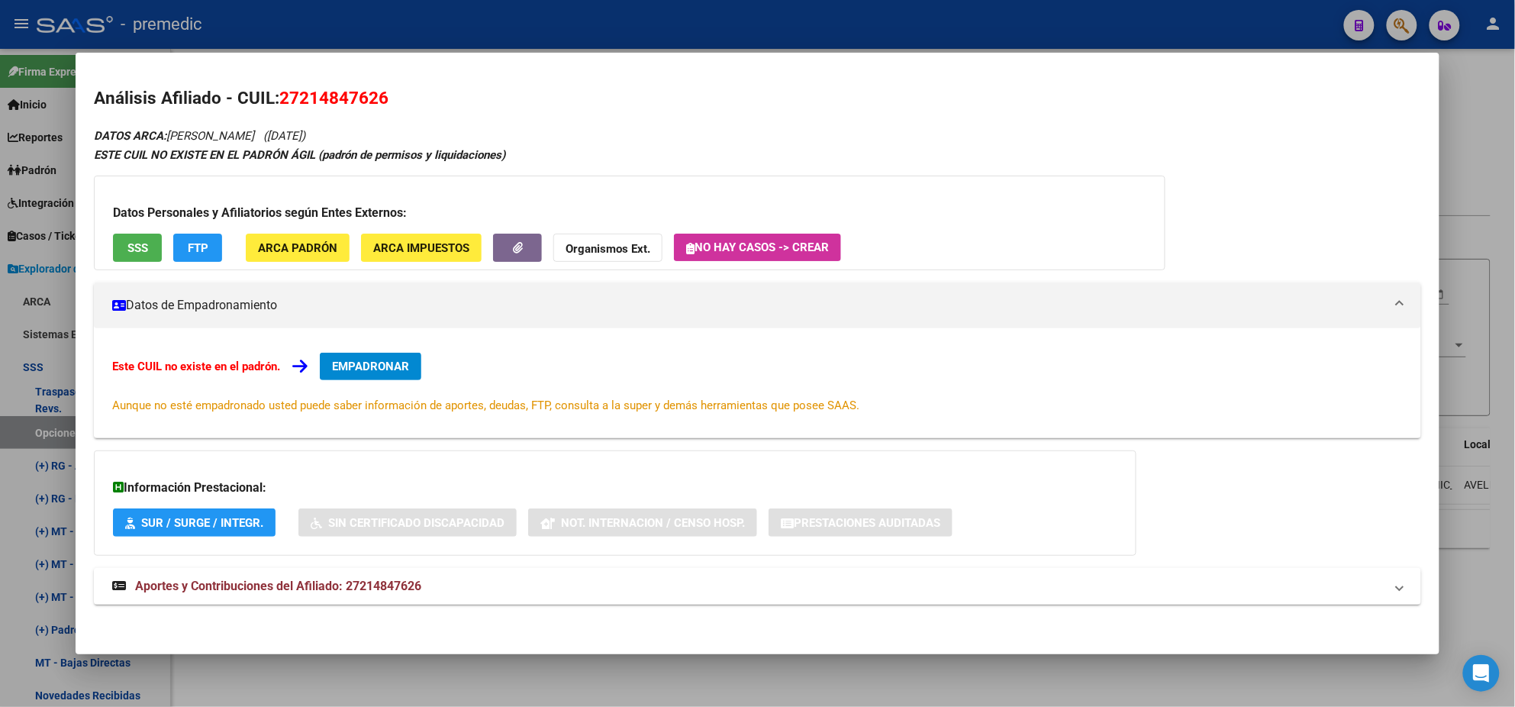
click at [378, 357] on button "EMPADRONAR" at bounding box center [371, 366] width 102 height 27
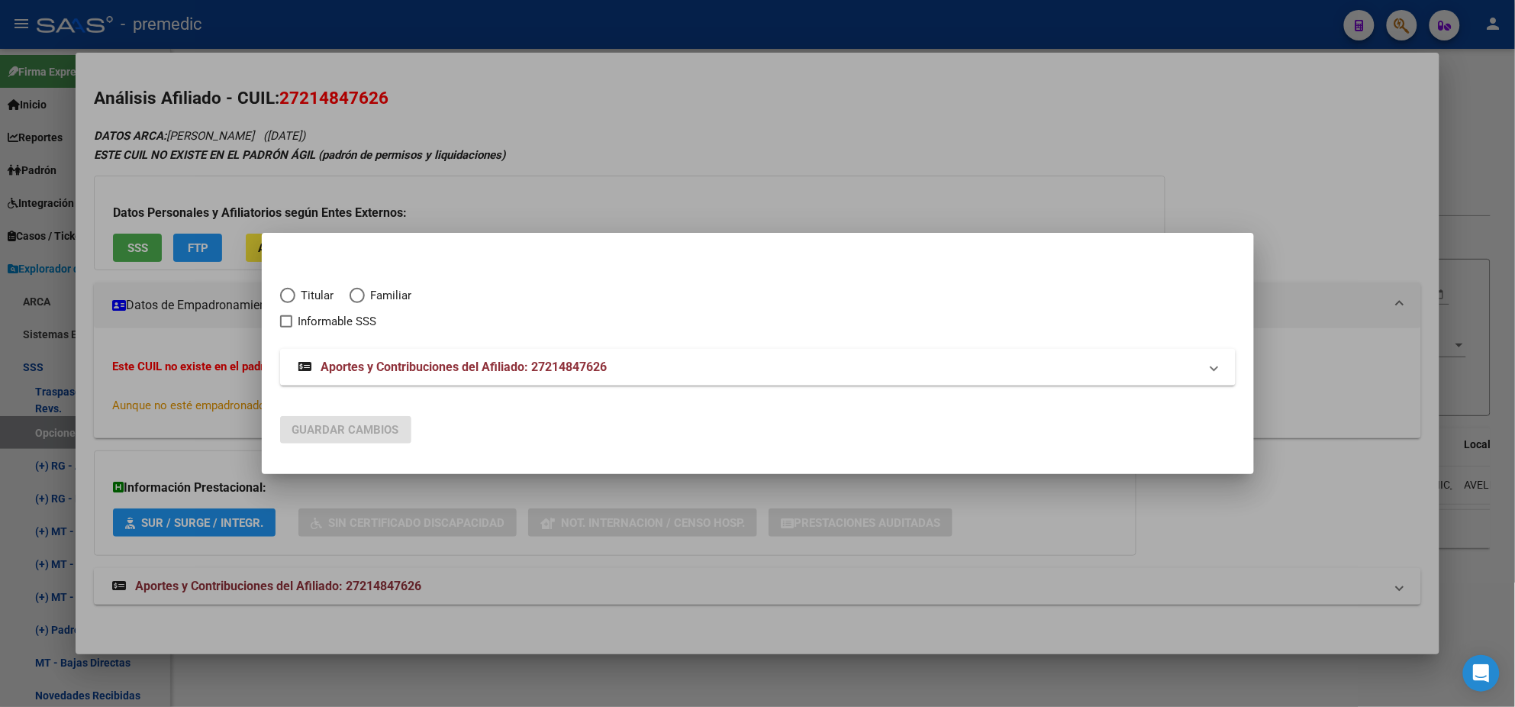
click at [282, 292] on span "Elija una opción" at bounding box center [287, 295] width 15 height 15
click at [282, 292] on input "Titular" at bounding box center [287, 295] width 15 height 15
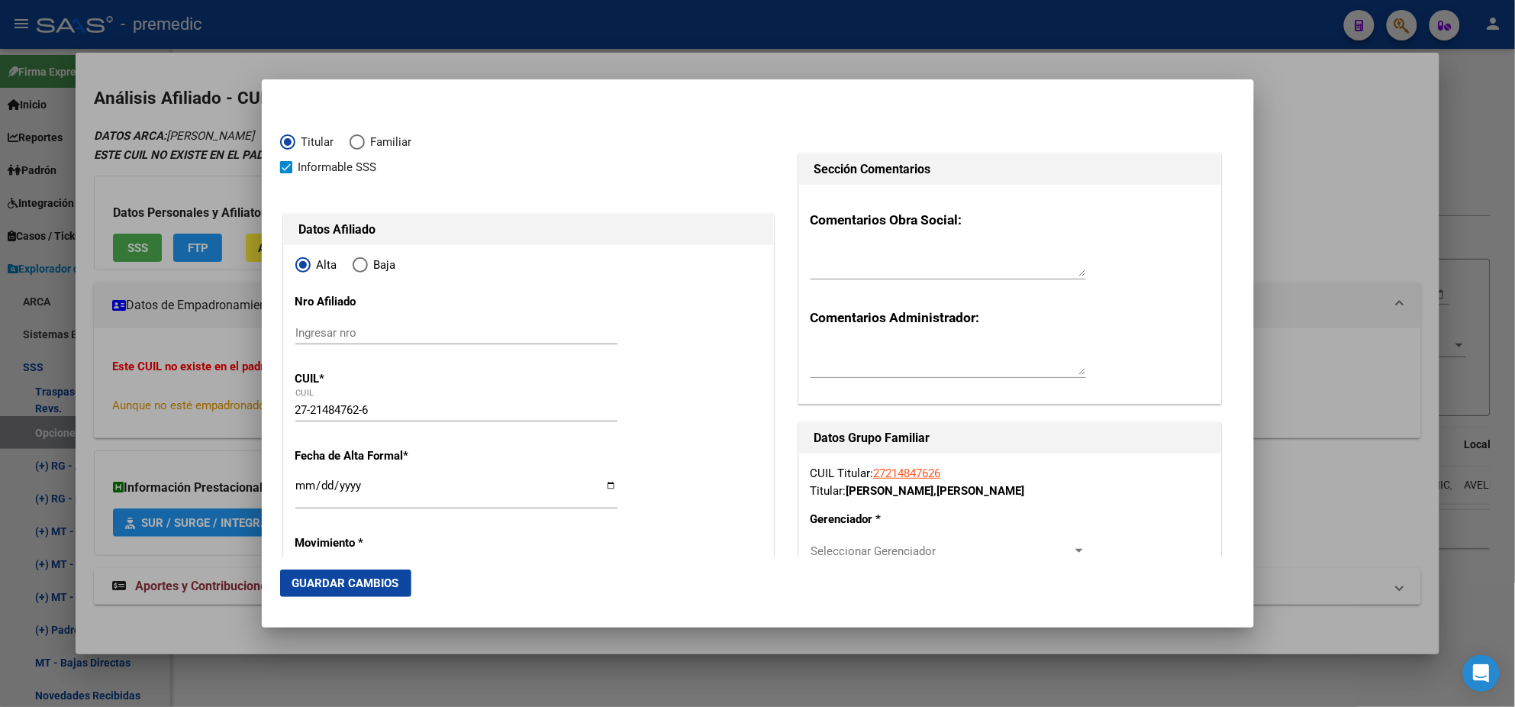
click at [300, 482] on input "Ingresar fecha" at bounding box center [456, 491] width 322 height 24
click at [279, 494] on mat-dialog-content "Titular Familiar Informable SSS Datos Afiliado Alta Baja Nro Afiliado Ingresar …" at bounding box center [758, 327] width 992 height 459
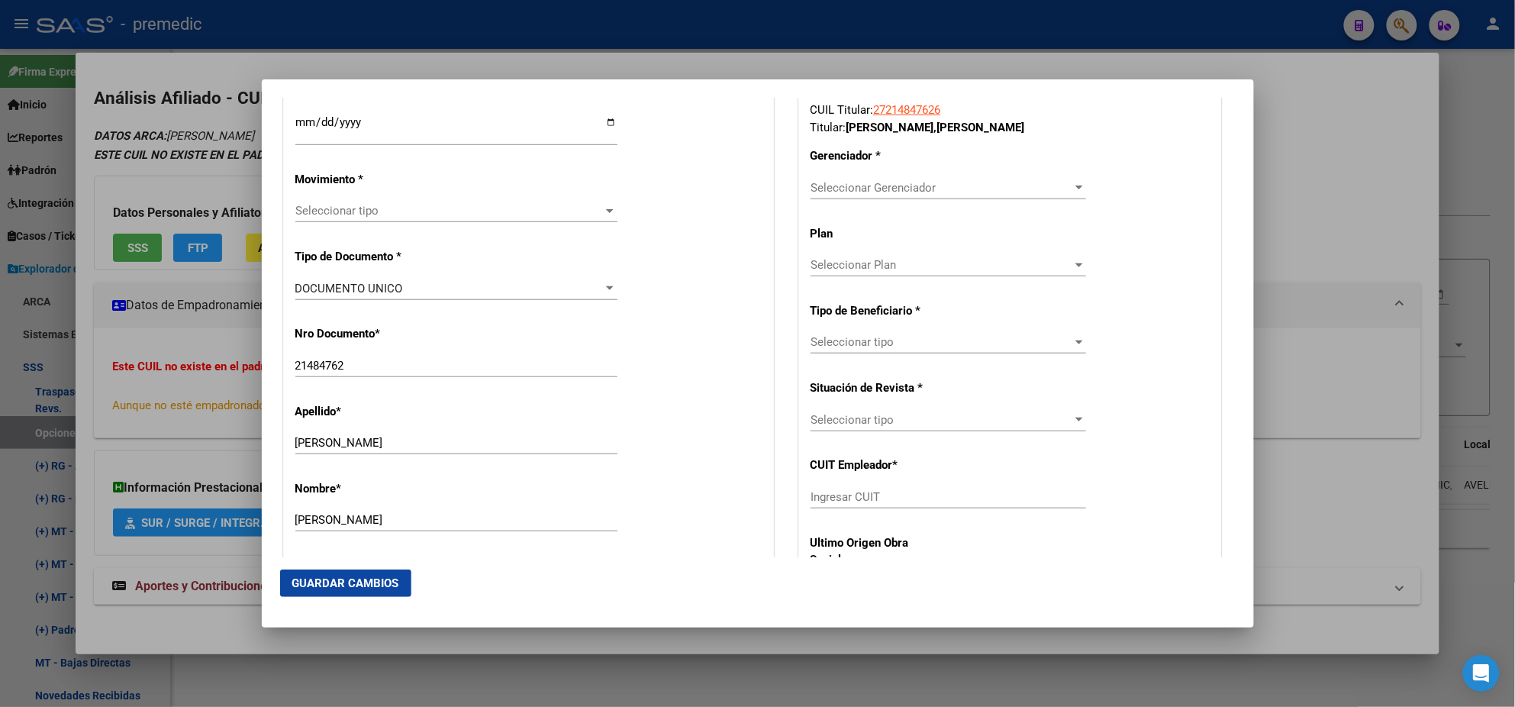
scroll to position [381, 0]
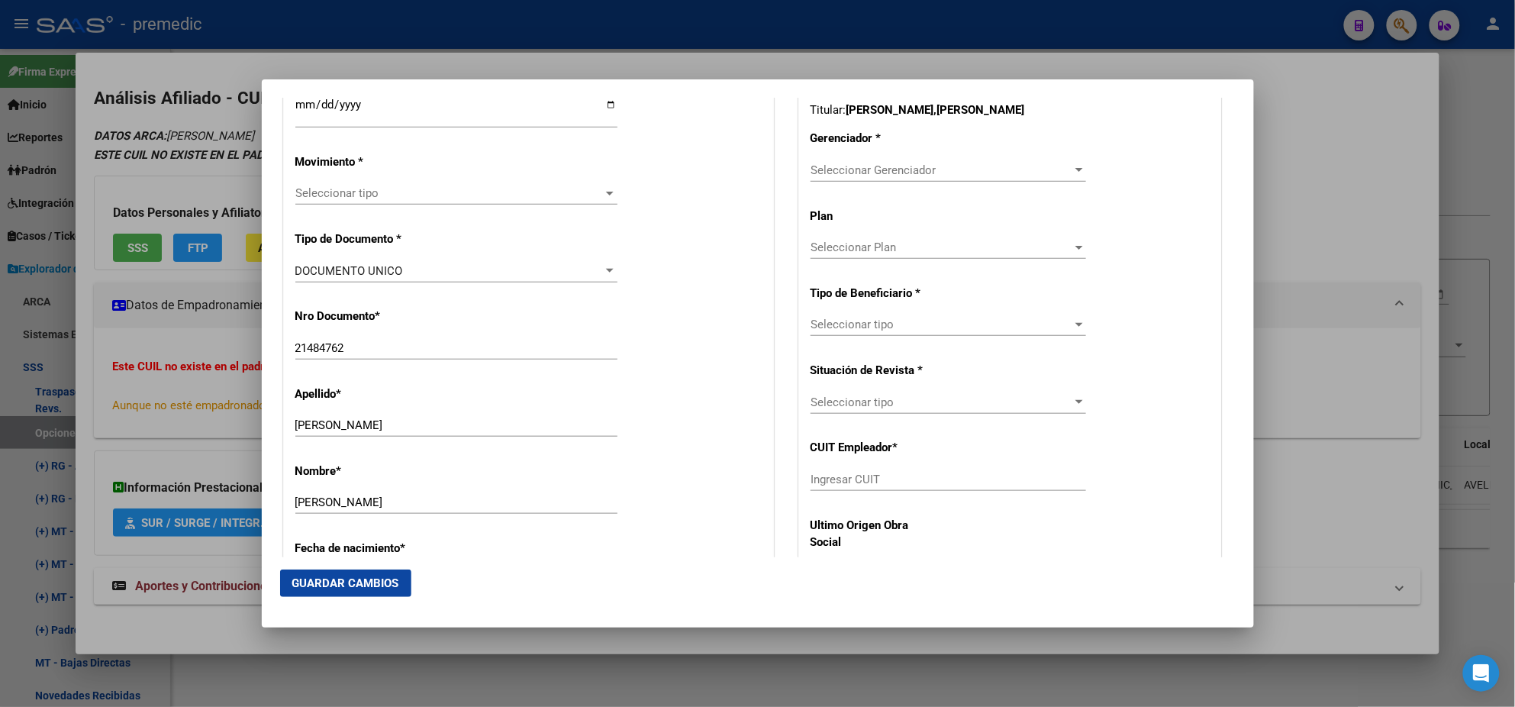
click at [347, 190] on span "Seleccionar tipo" at bounding box center [449, 193] width 308 height 14
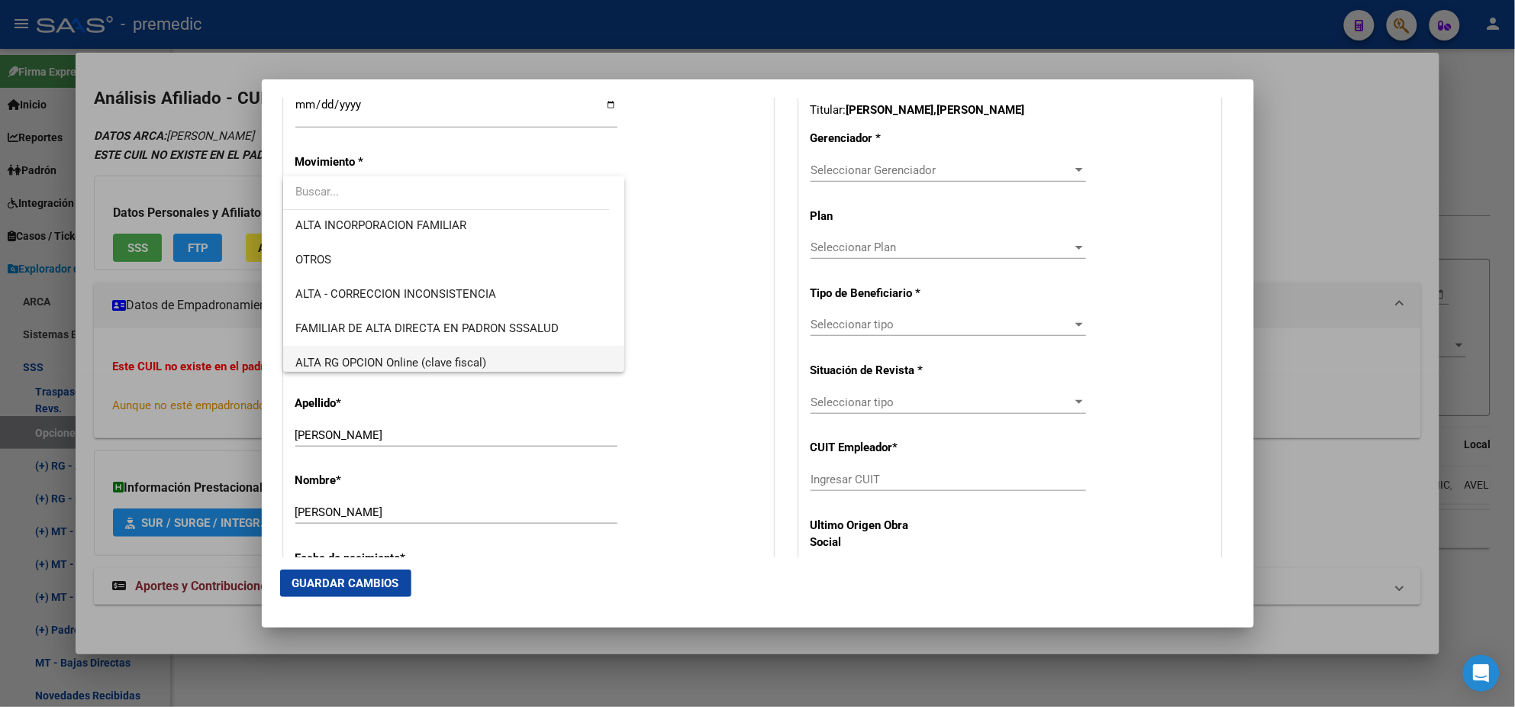
scroll to position [285, 0]
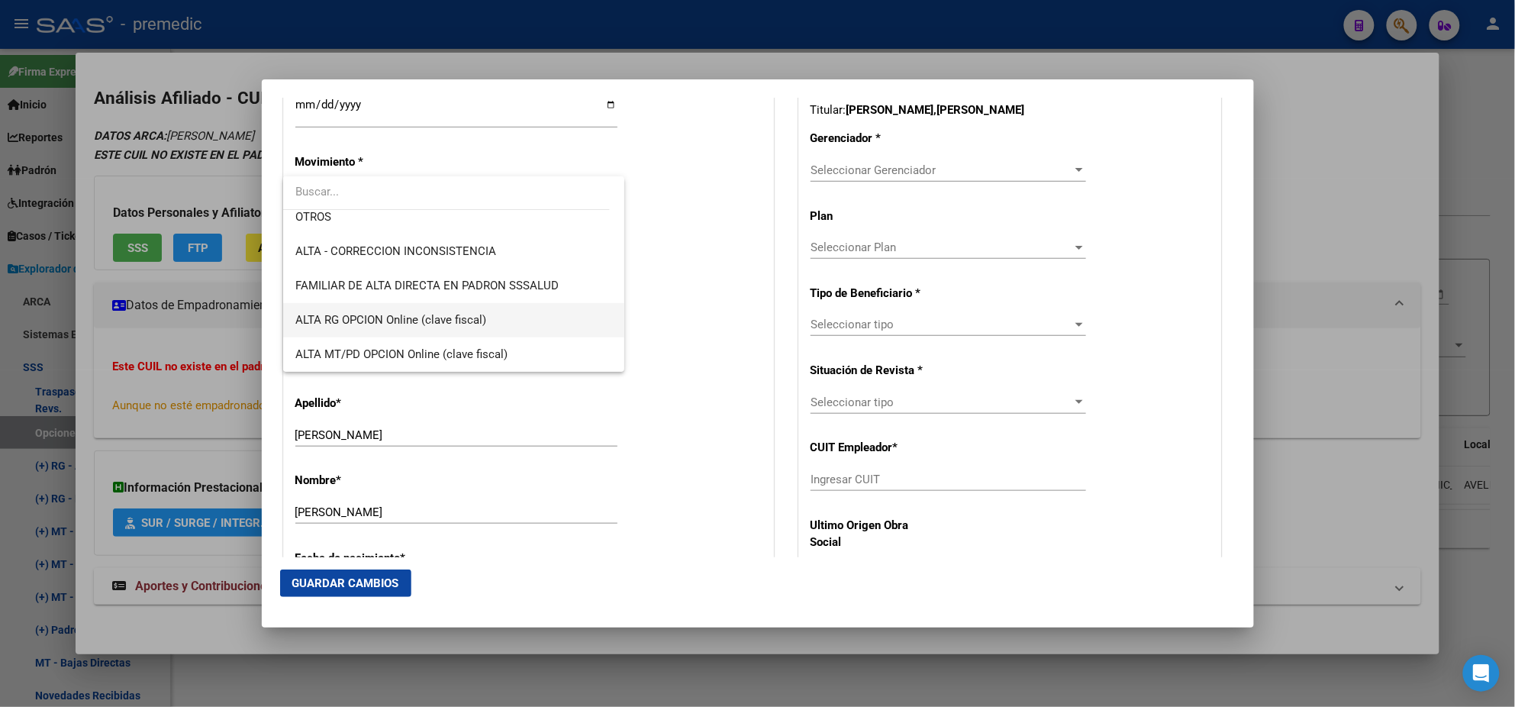
click at [454, 309] on span "ALTA RG OPCION Online (clave fiscal)" at bounding box center [453, 320] width 317 height 34
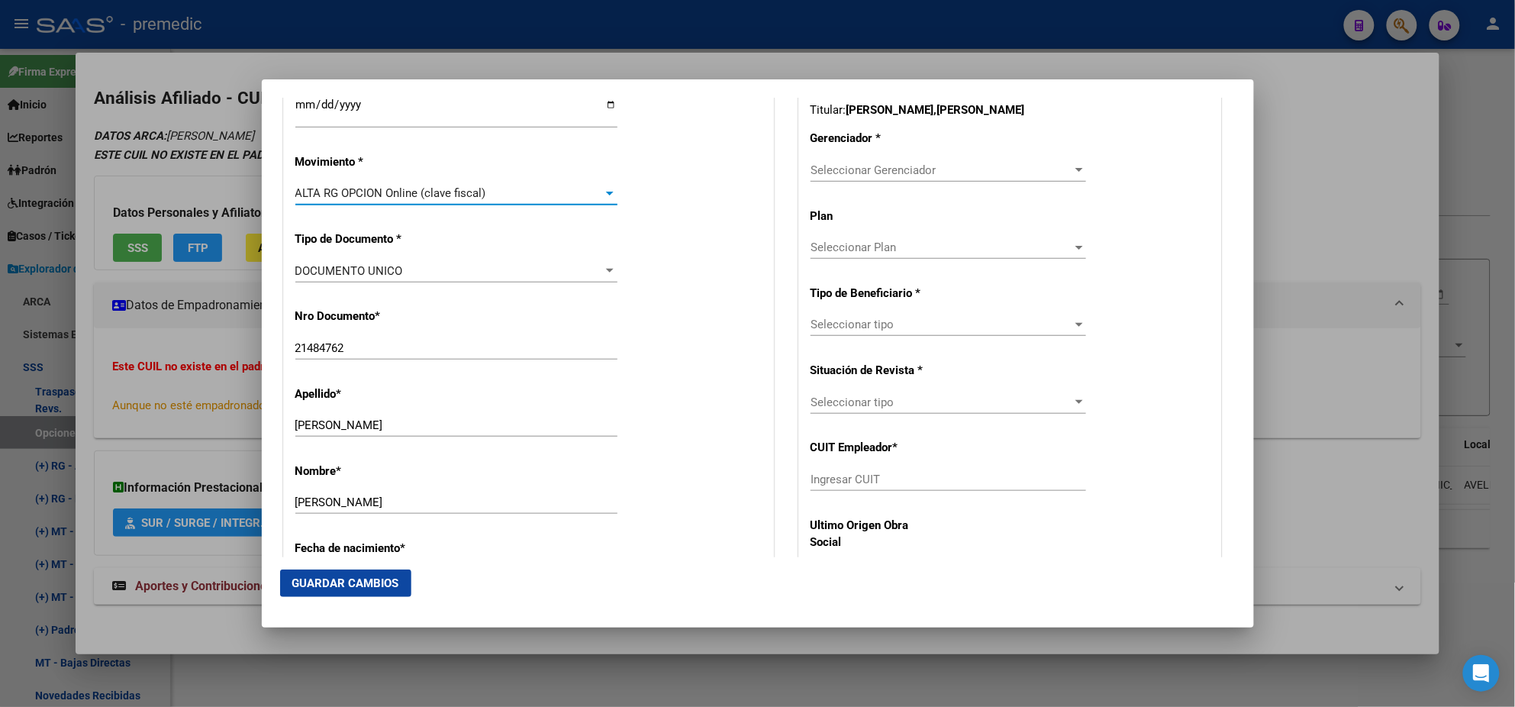
click at [454, 309] on div "Nro Documento * 21484762 Ingresar nro" at bounding box center [528, 334] width 466 height 77
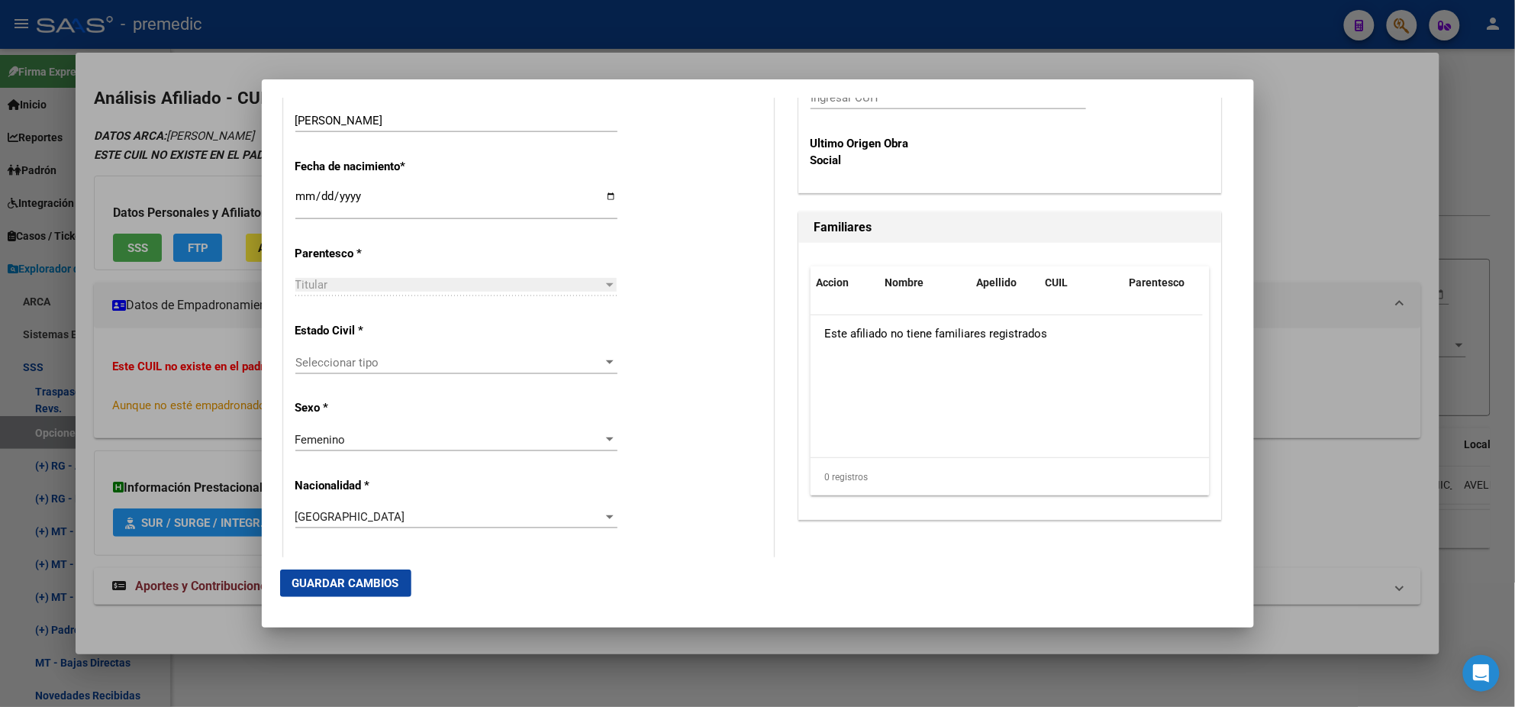
scroll to position [858, 0]
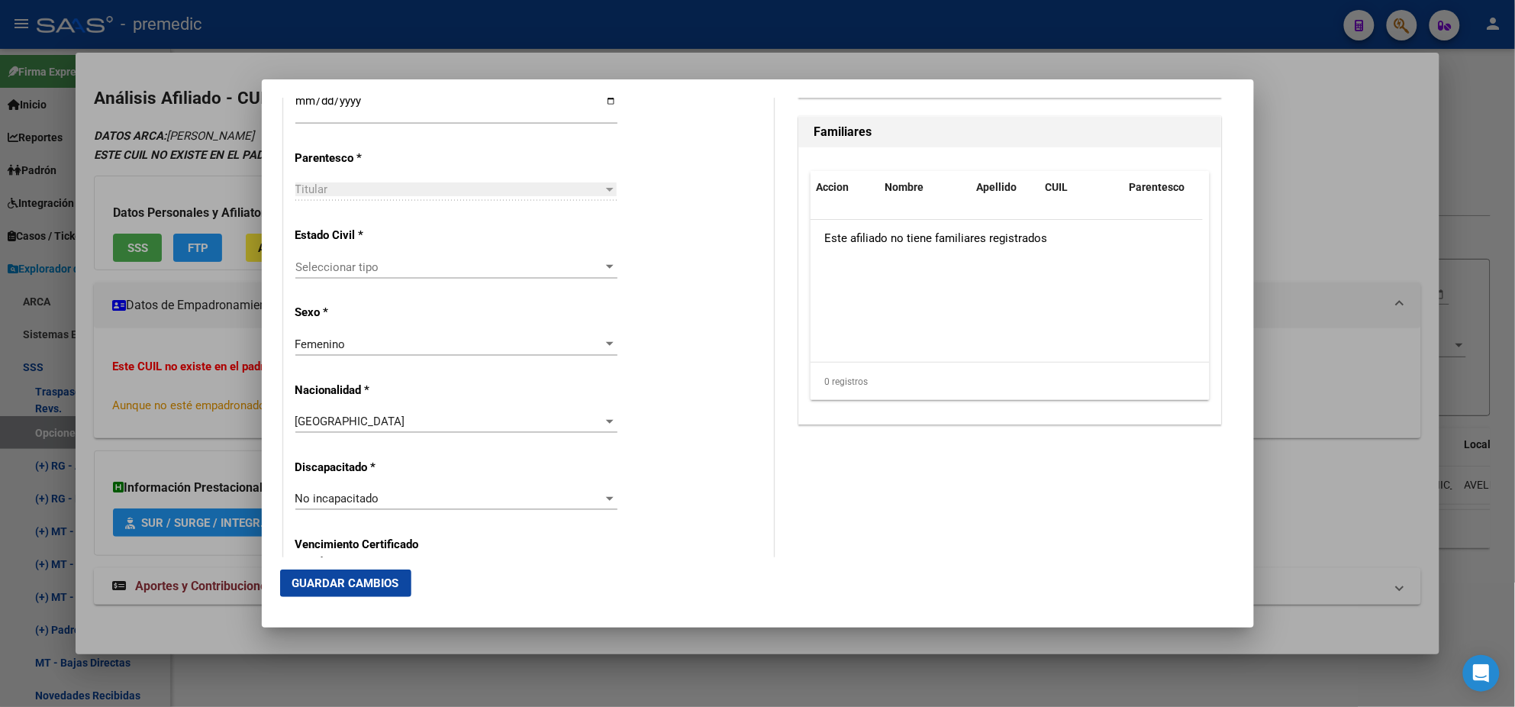
click at [429, 263] on span "Seleccionar tipo" at bounding box center [449, 267] width 308 height 14
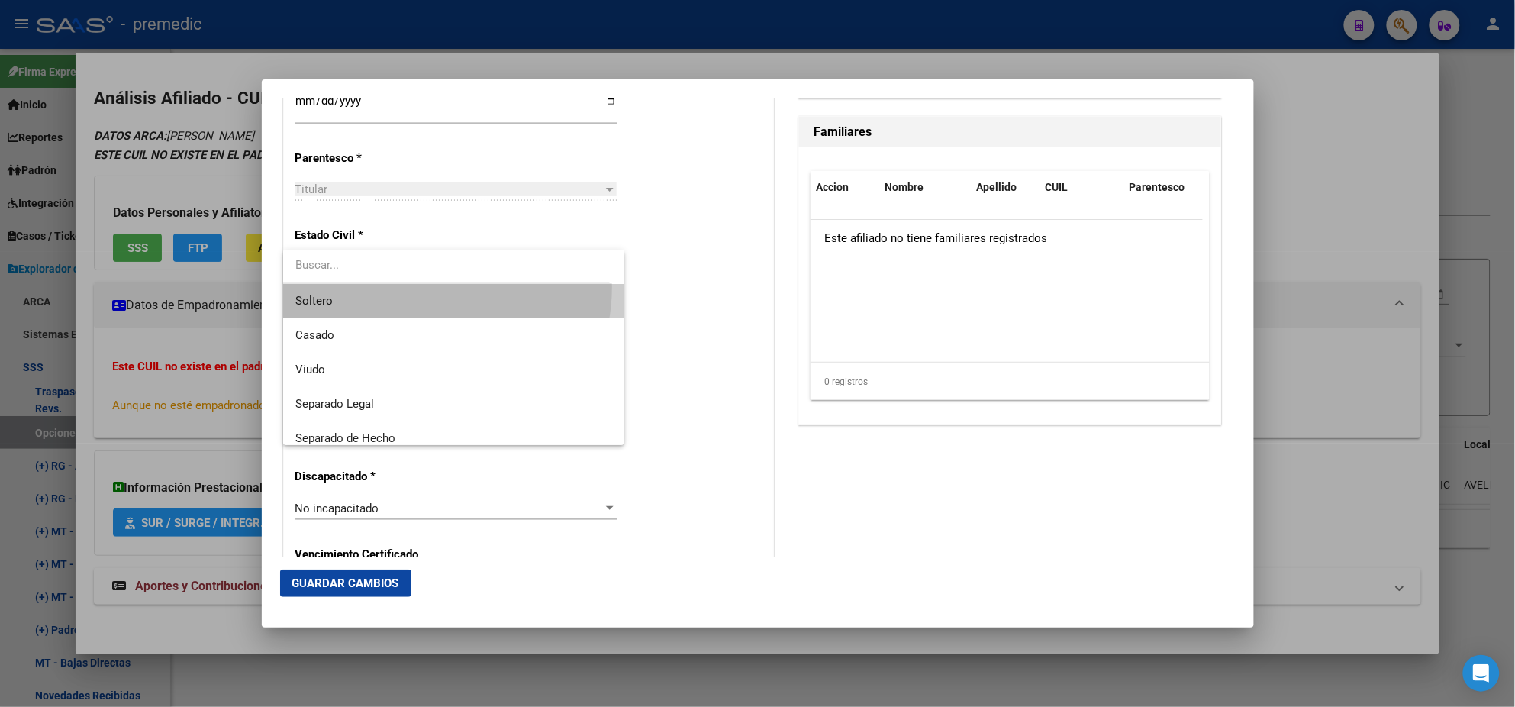
click at [424, 287] on span "Soltero" at bounding box center [453, 301] width 317 height 34
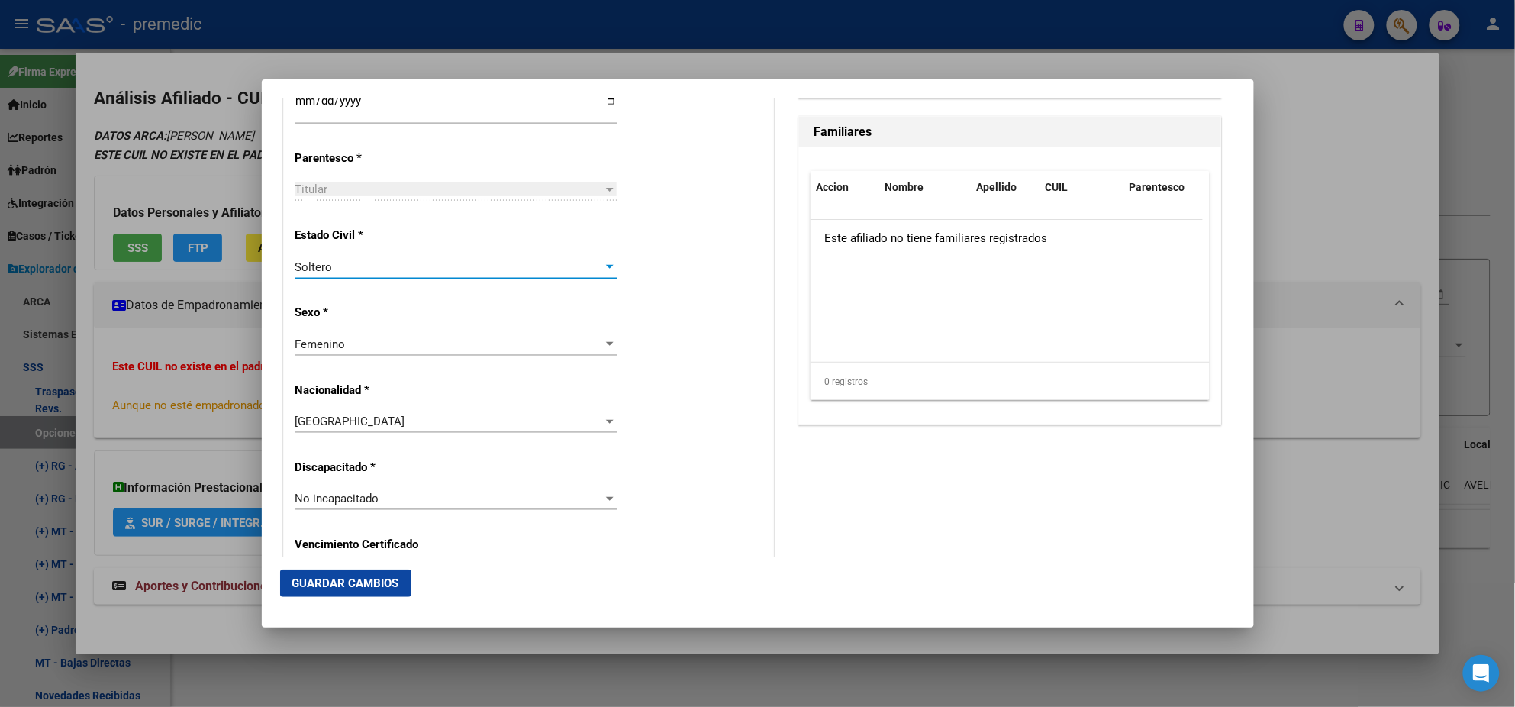
click at [425, 298] on div "Alta Baja Nro Afiliado Ingresar nro CUIL * 27-21484762-6 CUIL ARCA Padrón Fecha…" at bounding box center [528, 477] width 489 height 2180
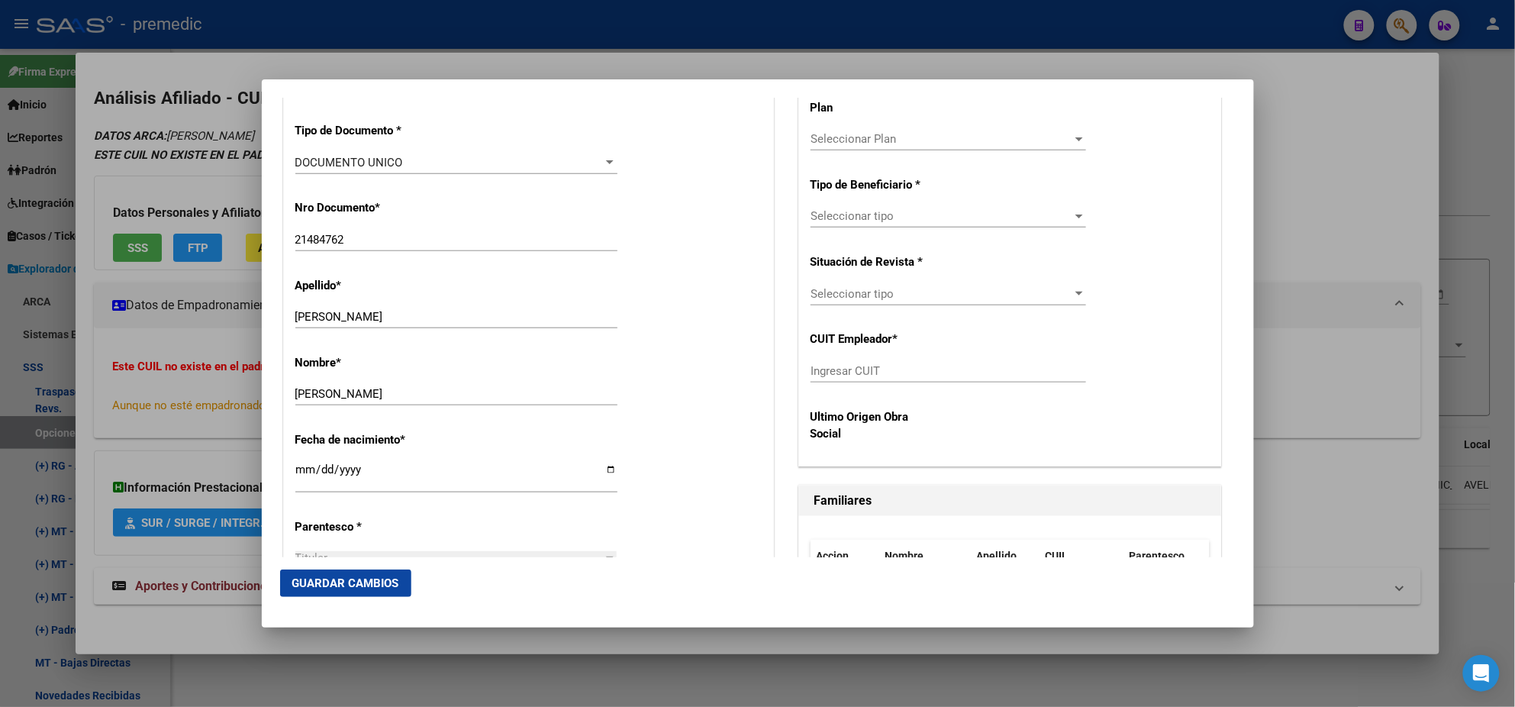
scroll to position [381, 0]
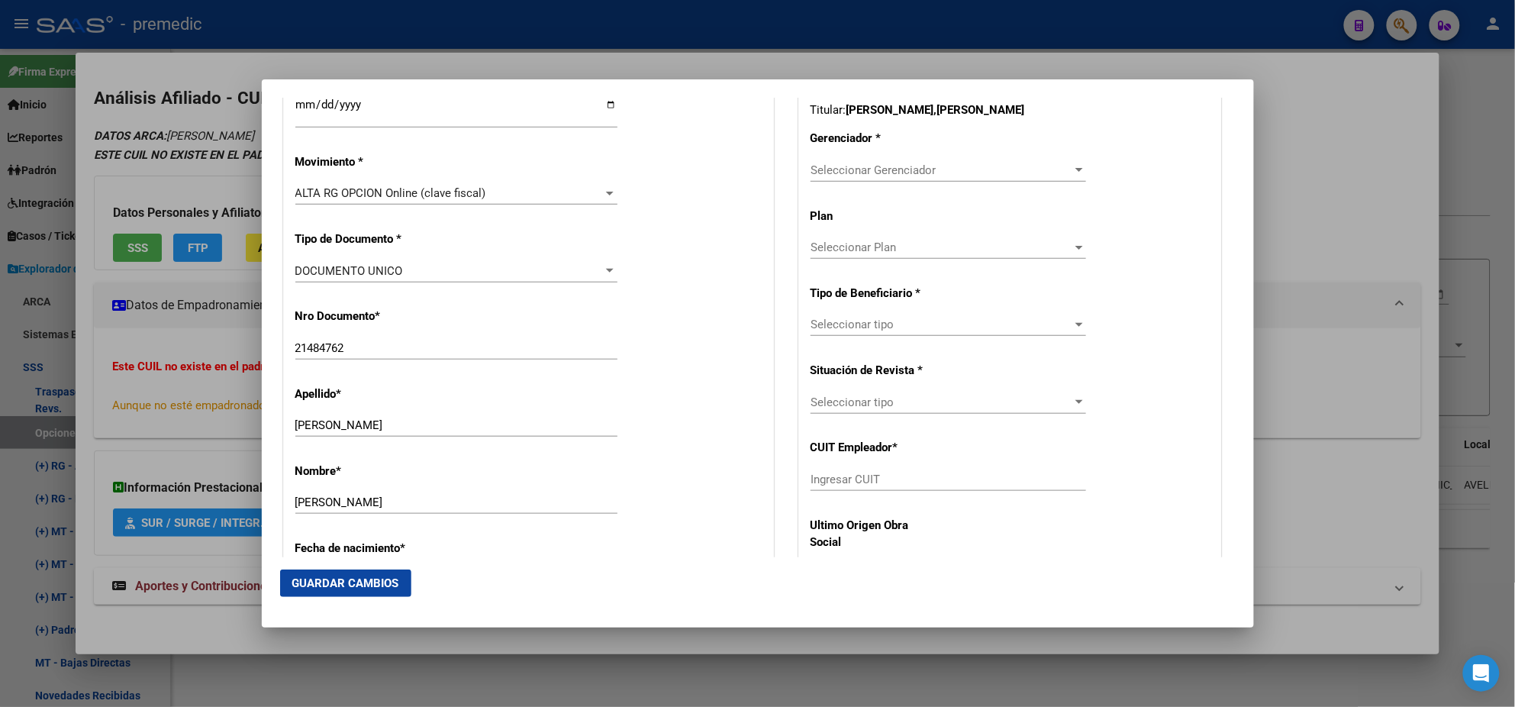
click at [835, 168] on span "Seleccionar Gerenciador" at bounding box center [942, 170] width 262 height 14
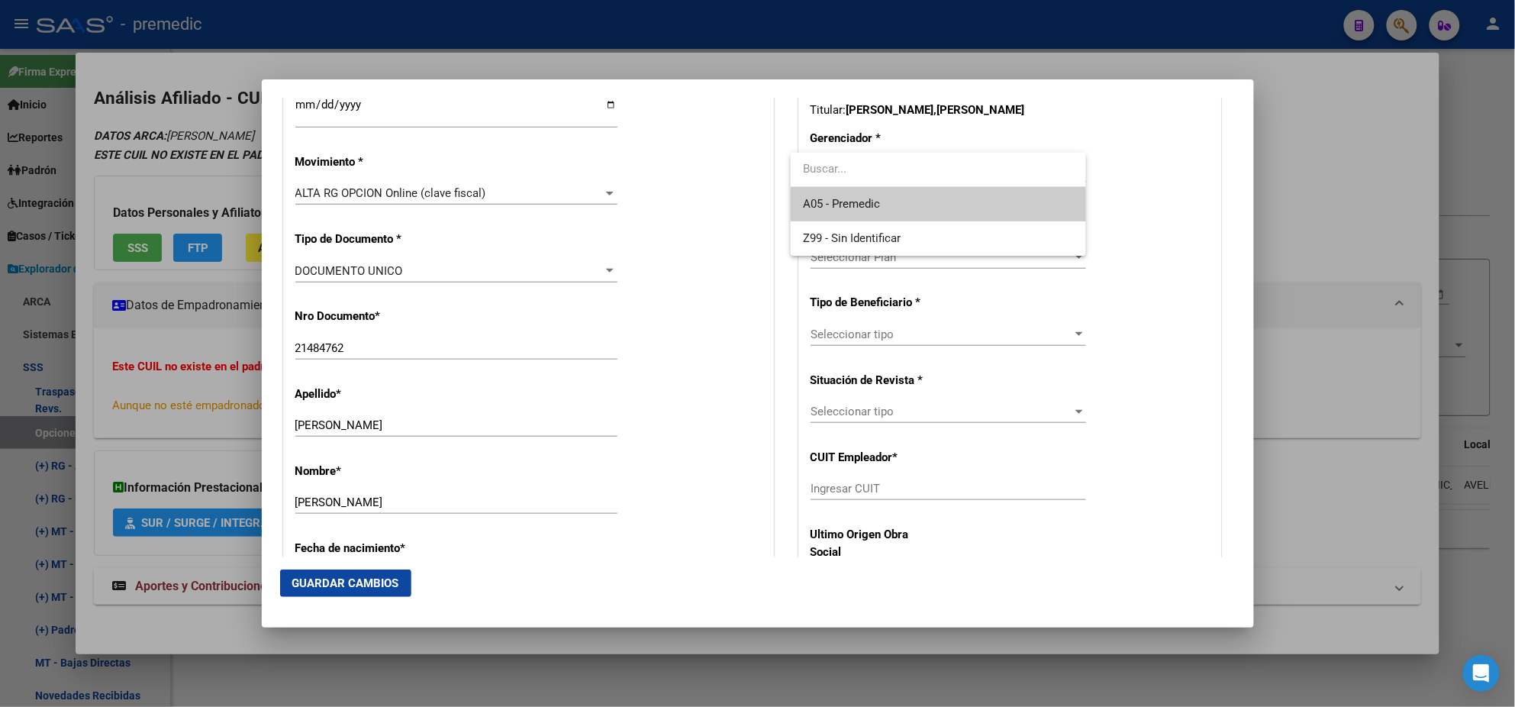
click at [833, 198] on span "A05 - Premedic" at bounding box center [841, 204] width 77 height 14
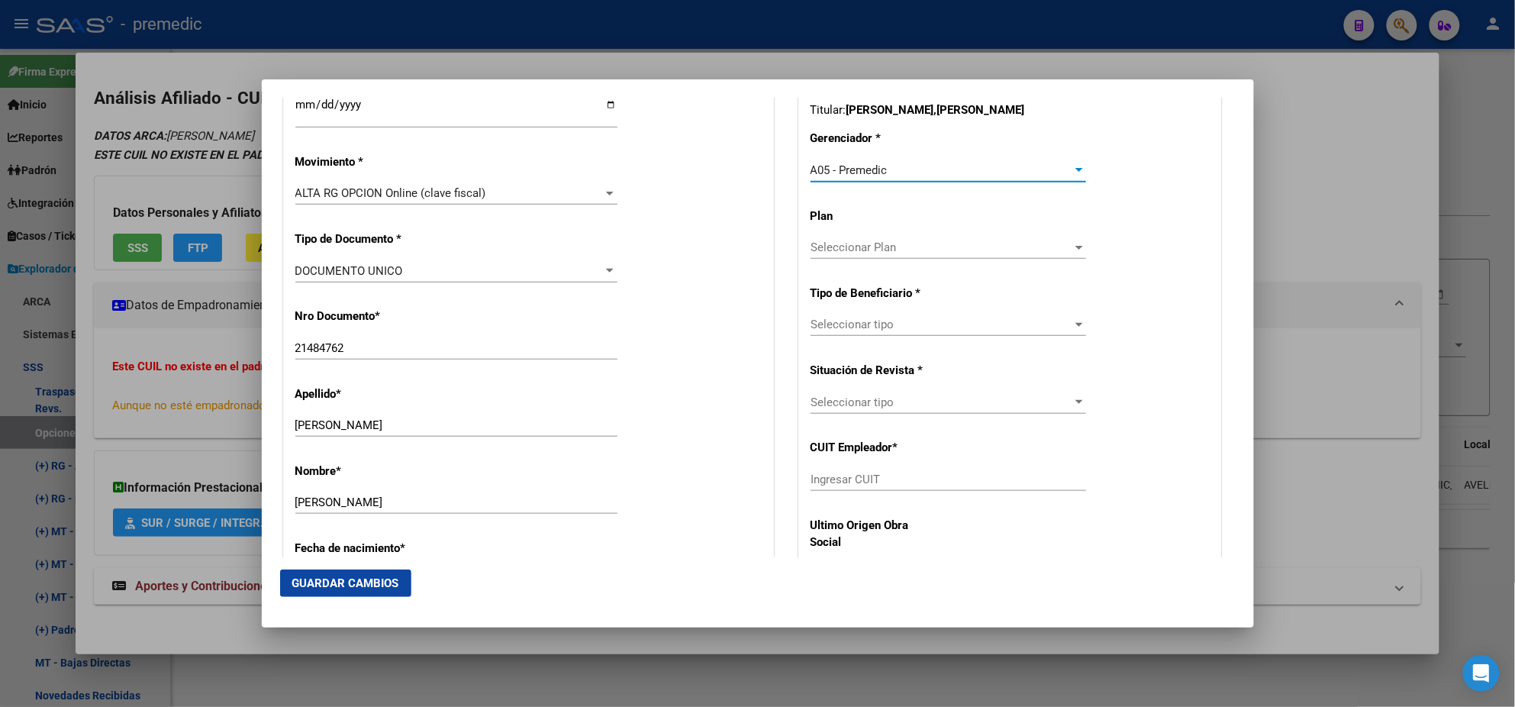
click at [825, 324] on span "Seleccionar tipo" at bounding box center [942, 325] width 262 height 14
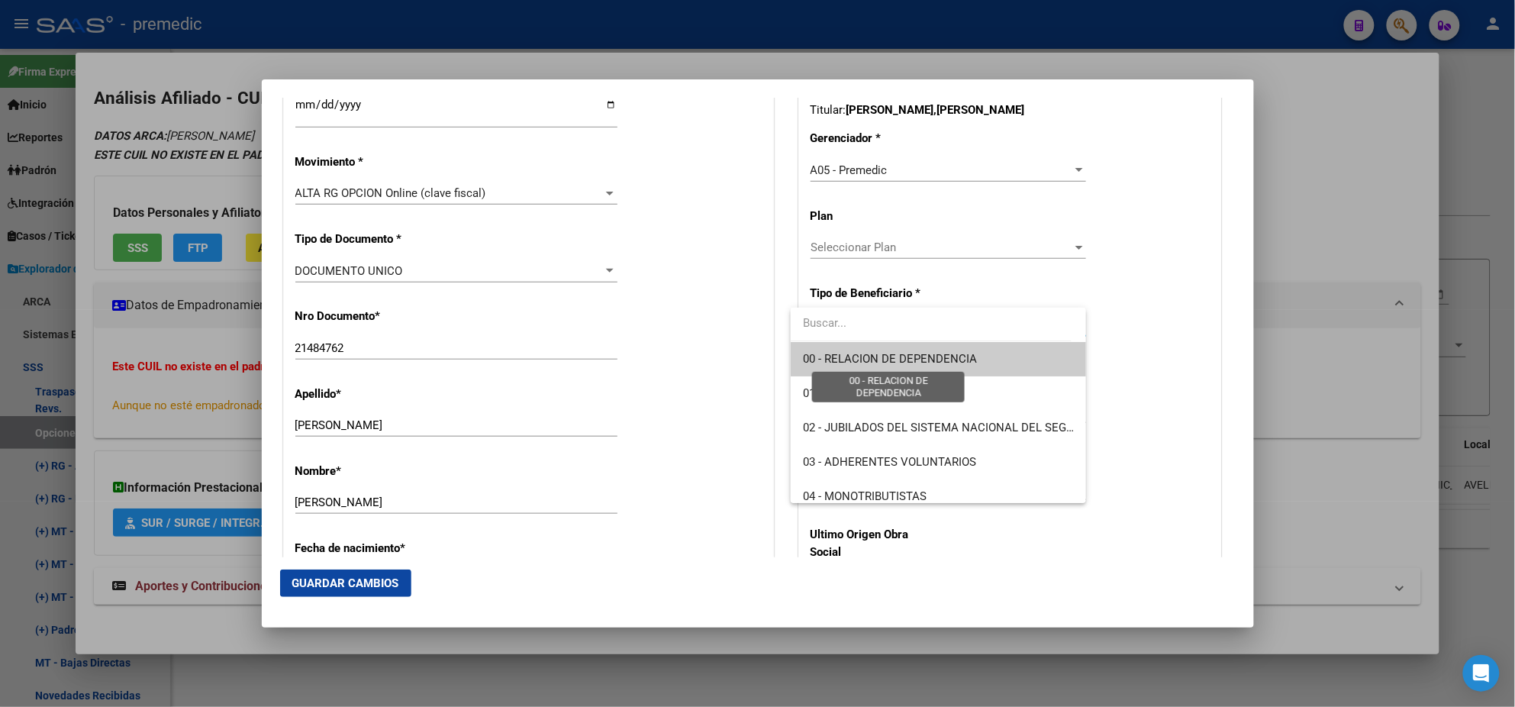
drag, startPoint x: 825, startPoint y: 324, endPoint x: 816, endPoint y: 367, distance: 44.5
click at [815, 360] on span "00 - RELACION DE DEPENDENCIA" at bounding box center [890, 359] width 174 height 14
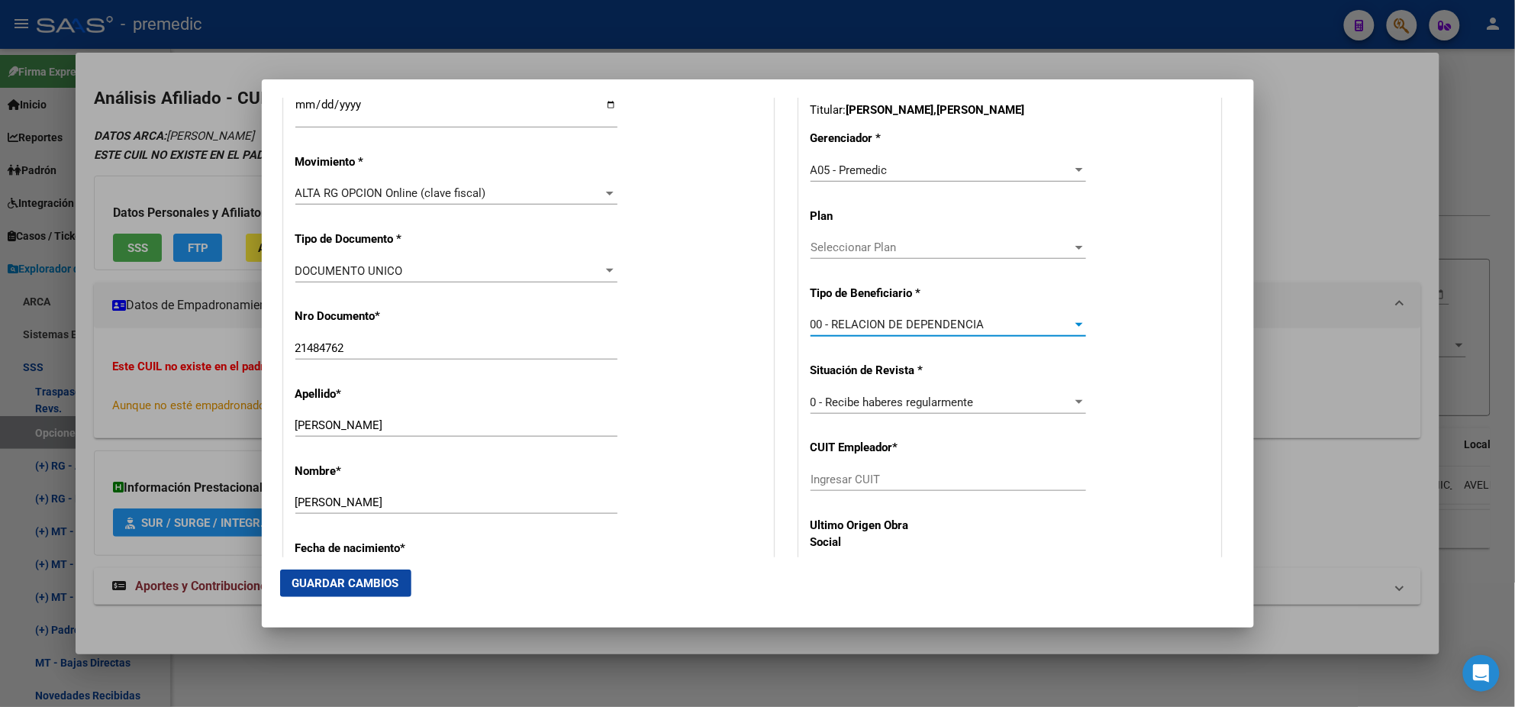
click at [828, 479] on input "Ingresar CUIT" at bounding box center [949, 479] width 276 height 14
paste input "30-99900131-5"
click at [337, 576] on span "Guardar Cambios" at bounding box center [345, 583] width 107 height 14
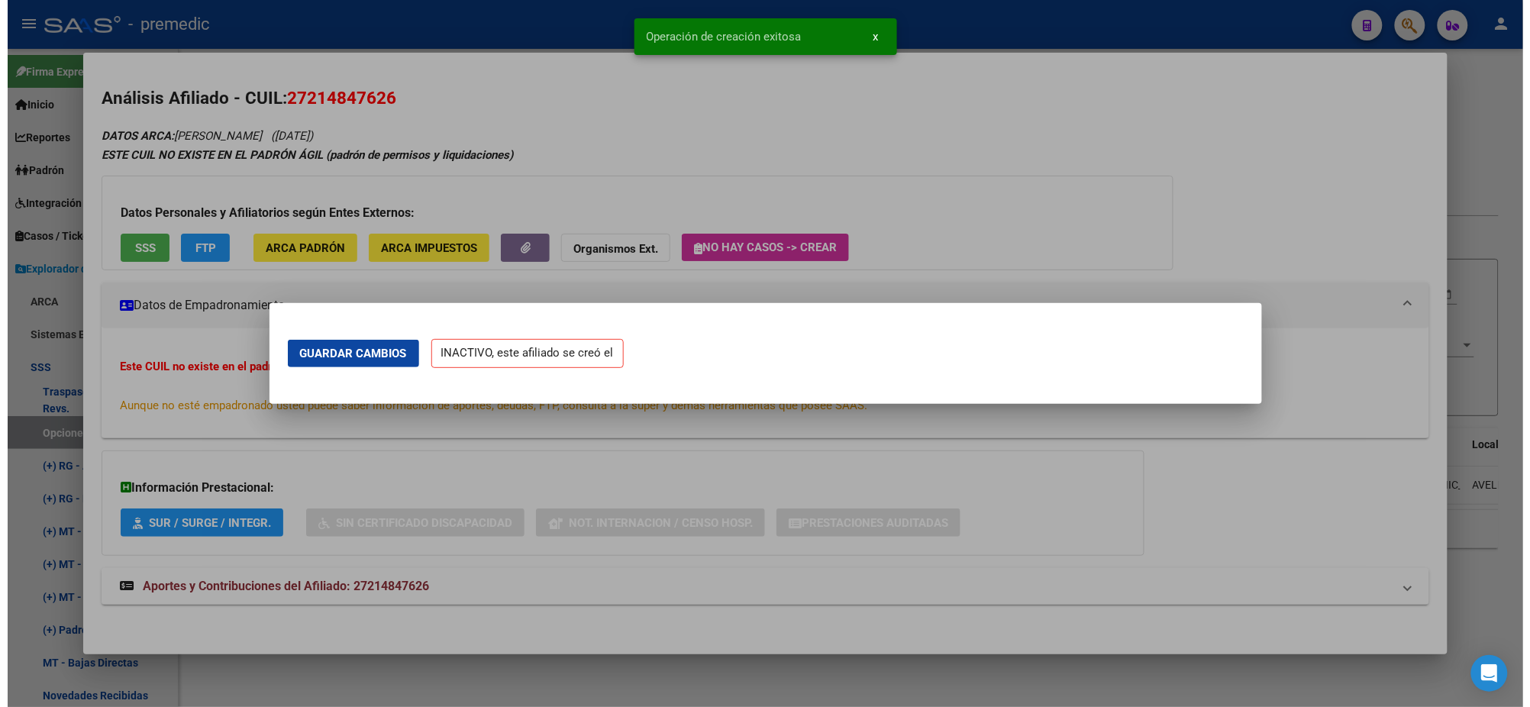
scroll to position [0, 0]
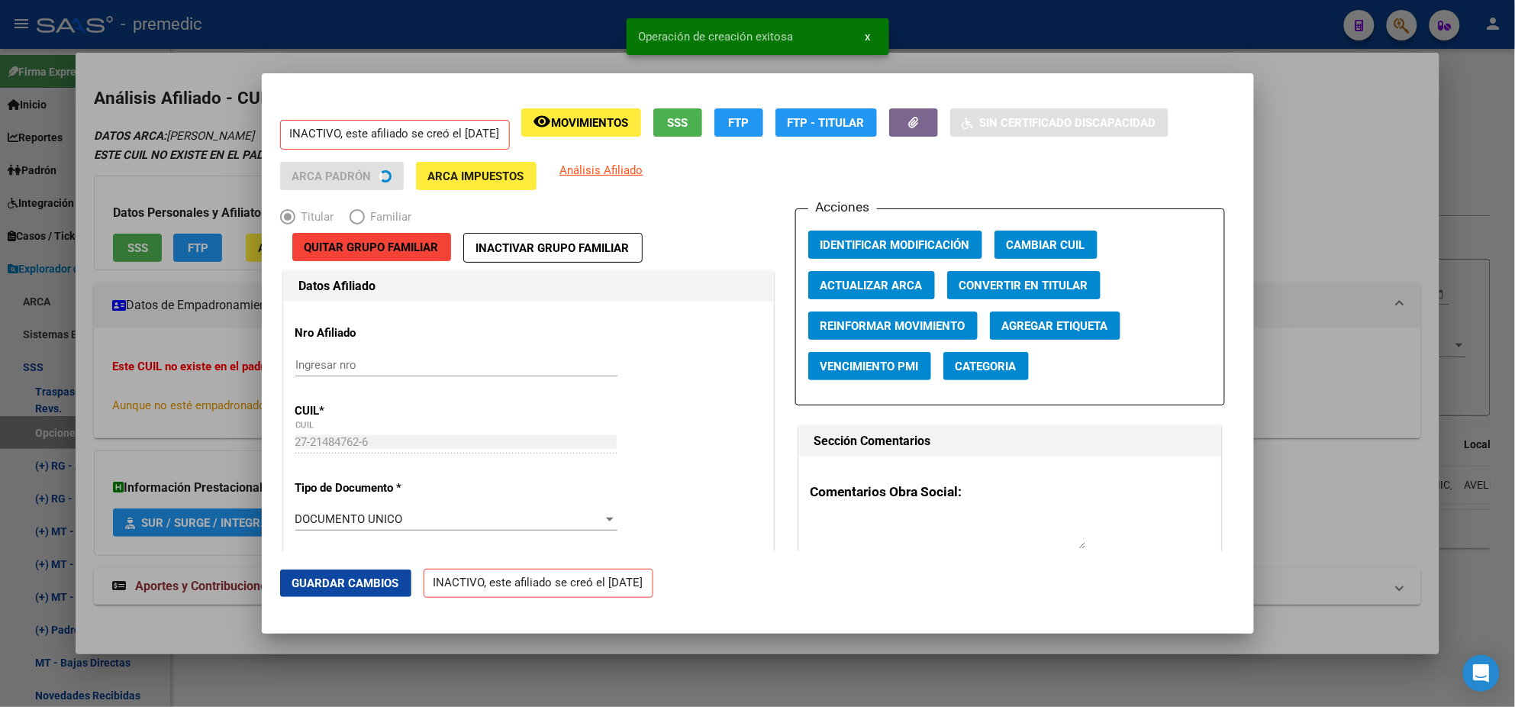
click at [73, 421] on div at bounding box center [757, 353] width 1515 height 707
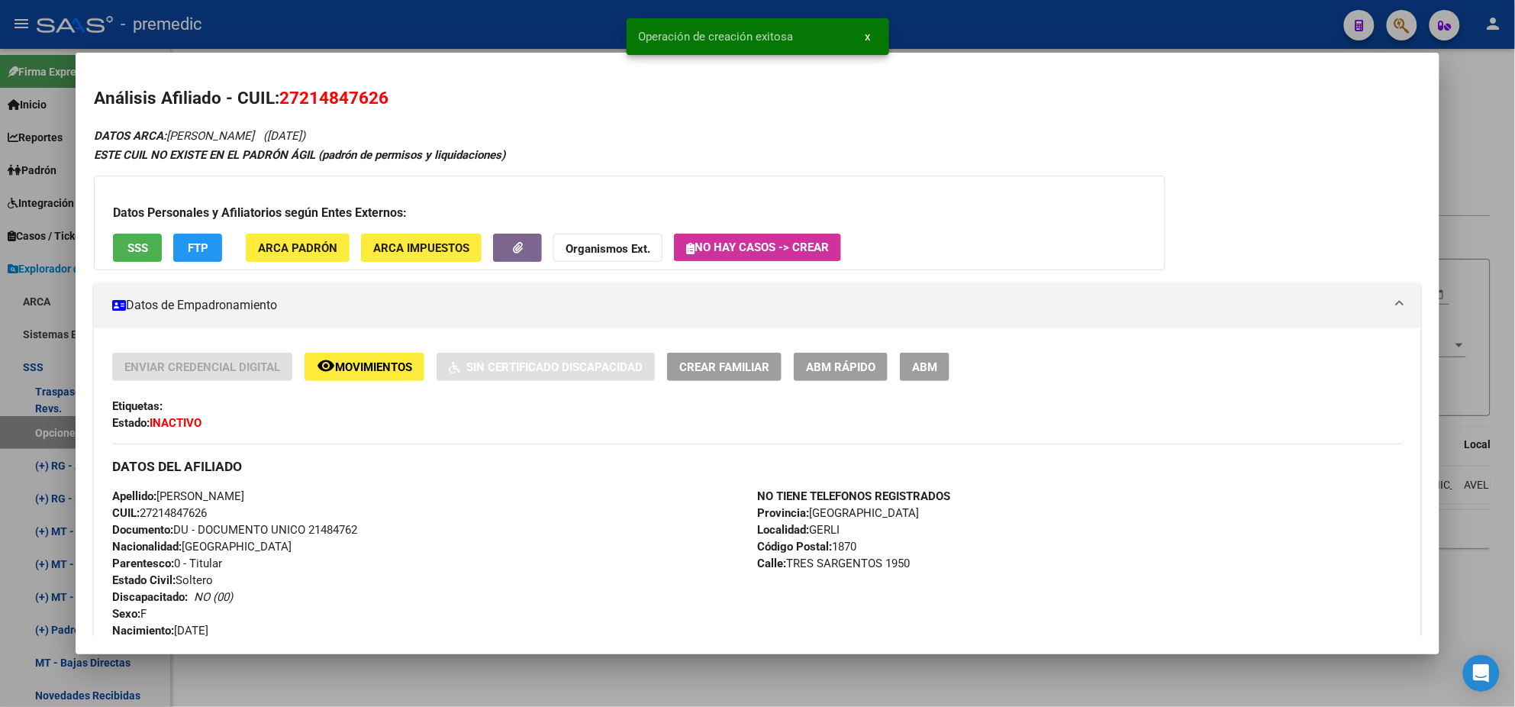
click at [44, 427] on div at bounding box center [757, 353] width 1515 height 707
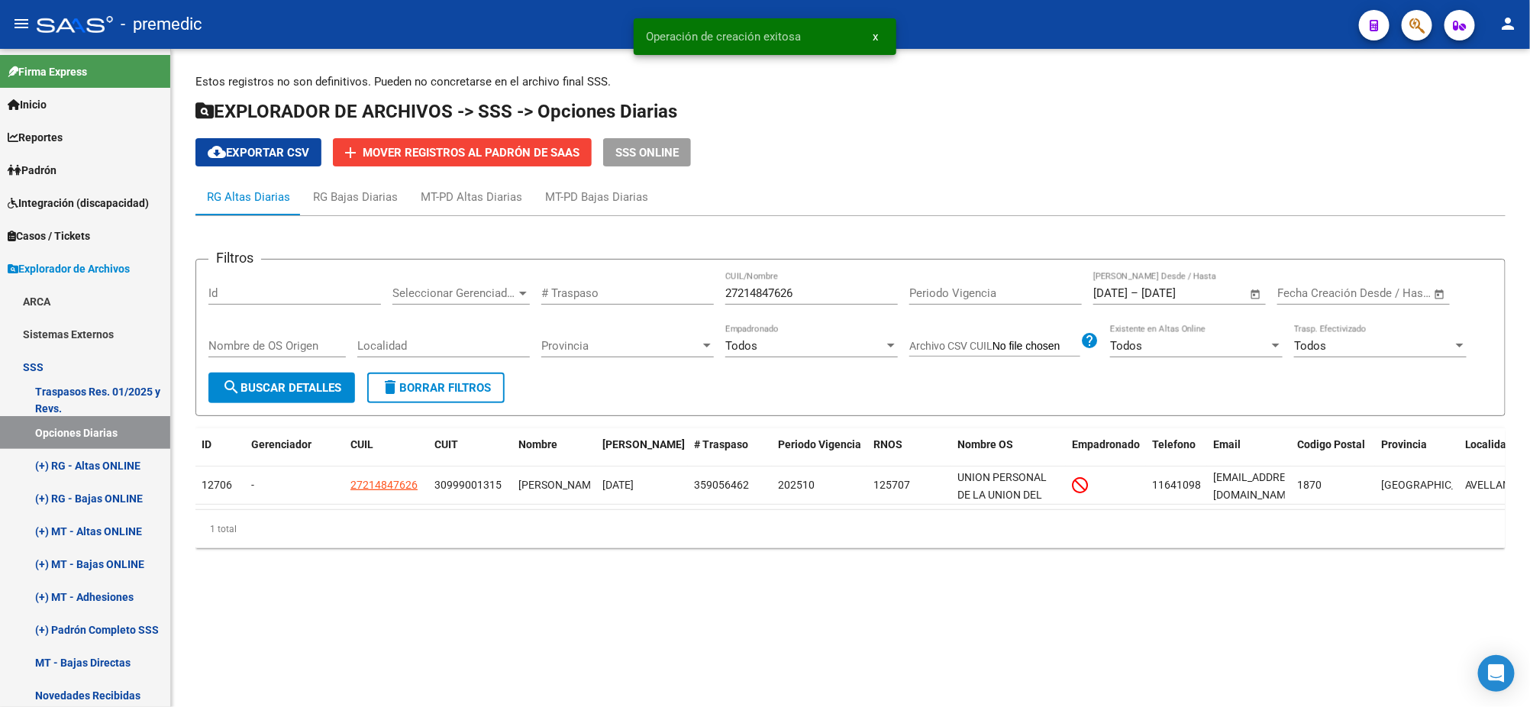
click at [250, 393] on span "search Buscar Detalles" at bounding box center [281, 388] width 119 height 14
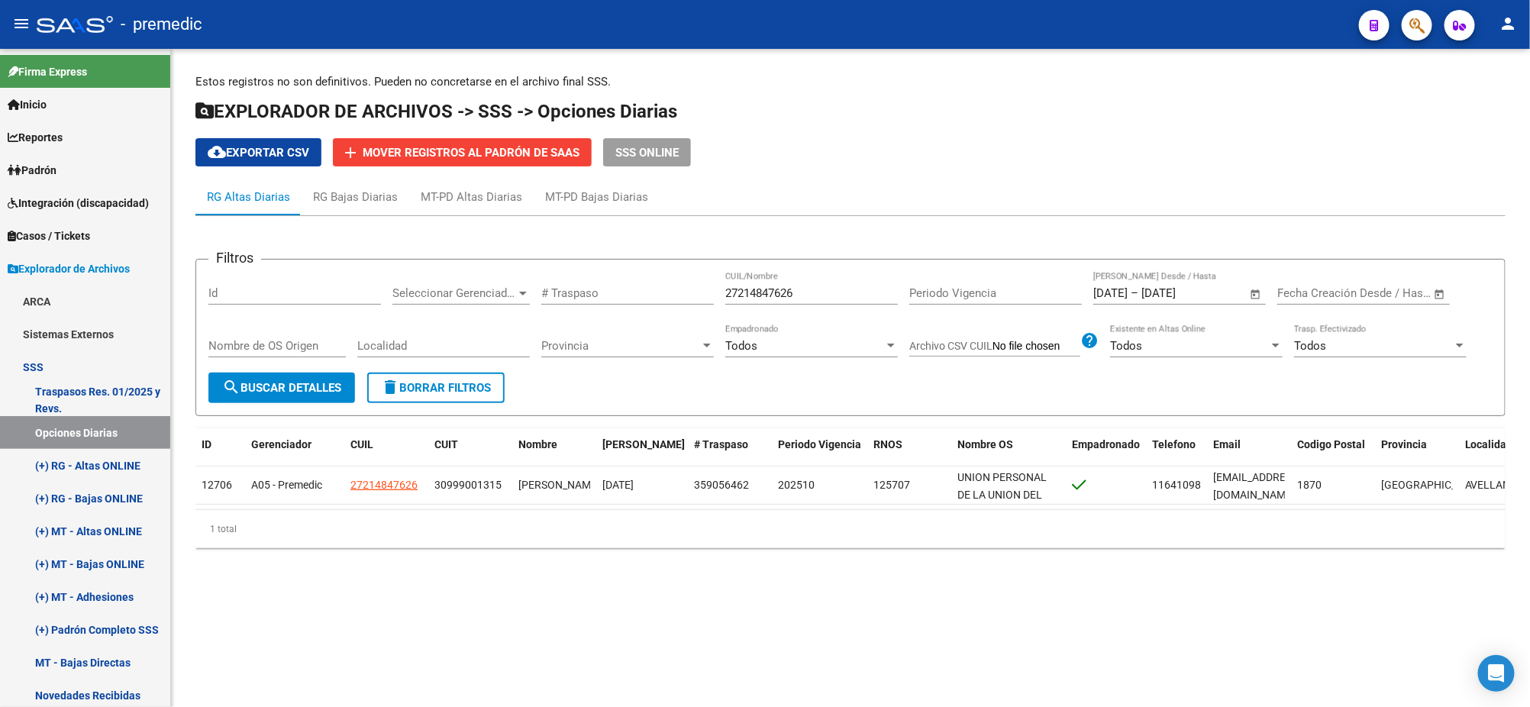
drag, startPoint x: 819, startPoint y: 294, endPoint x: 614, endPoint y: 298, distance: 205.4
click at [623, 298] on div "Filtros Id Seleccionar Gerenciador Seleccionar Gerenciador # Traspaso 272148476…" at bounding box center [850, 322] width 1284 height 101
paste input "460209248"
click at [287, 384] on span "search Buscar Detalles" at bounding box center [281, 388] width 119 height 14
click at [281, 389] on span "search Buscar Detalles" at bounding box center [281, 388] width 119 height 14
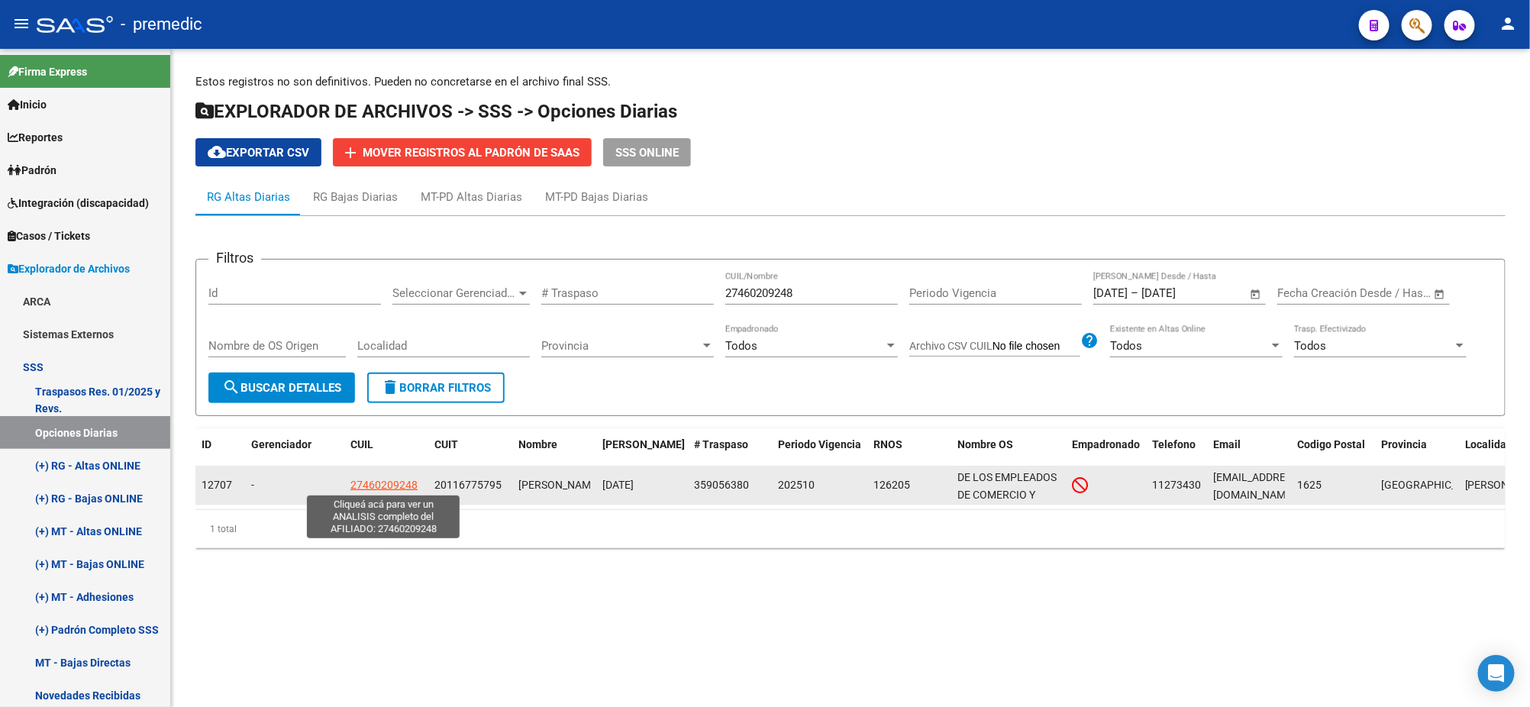
click at [374, 479] on span "27460209248" at bounding box center [383, 485] width 67 height 12
type textarea "27460209248"
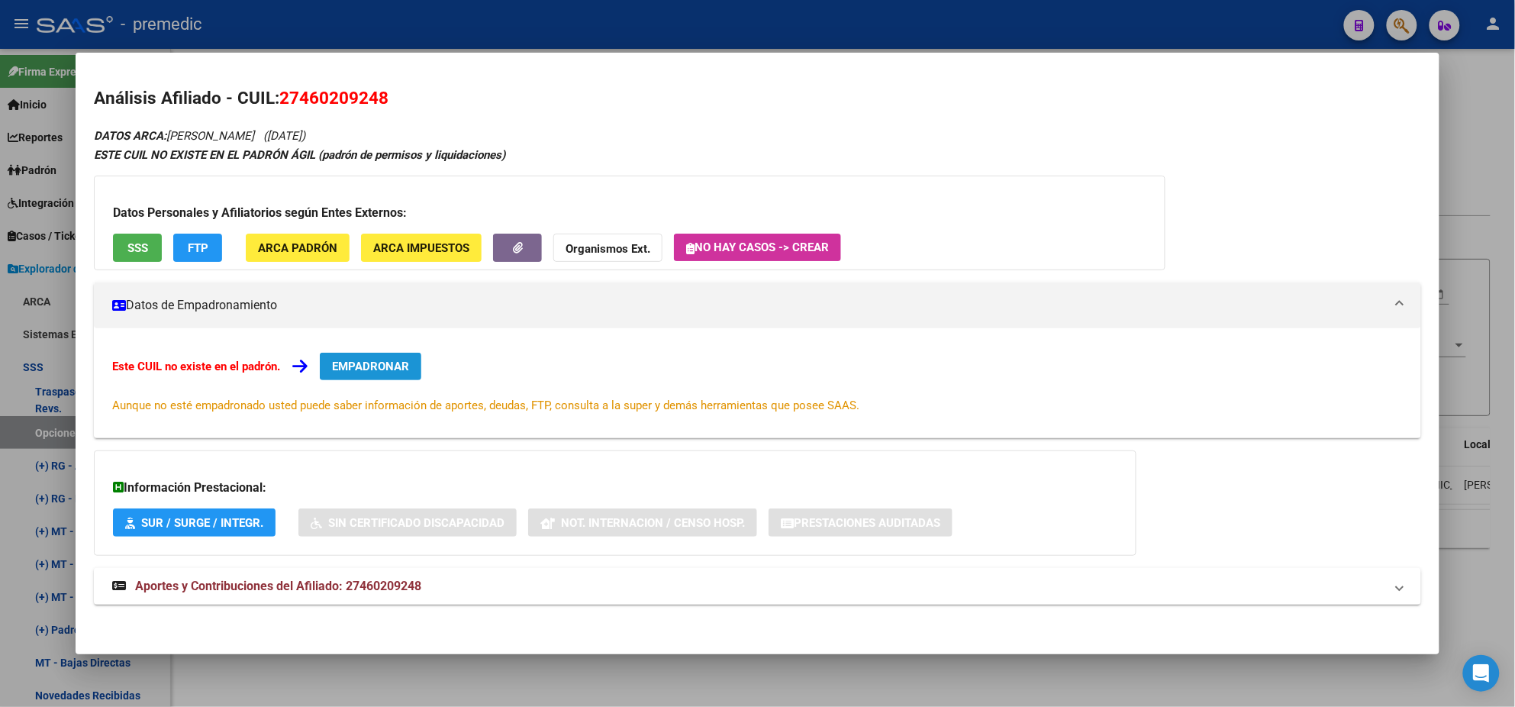
click at [347, 361] on span "EMPADRONAR" at bounding box center [370, 367] width 77 height 14
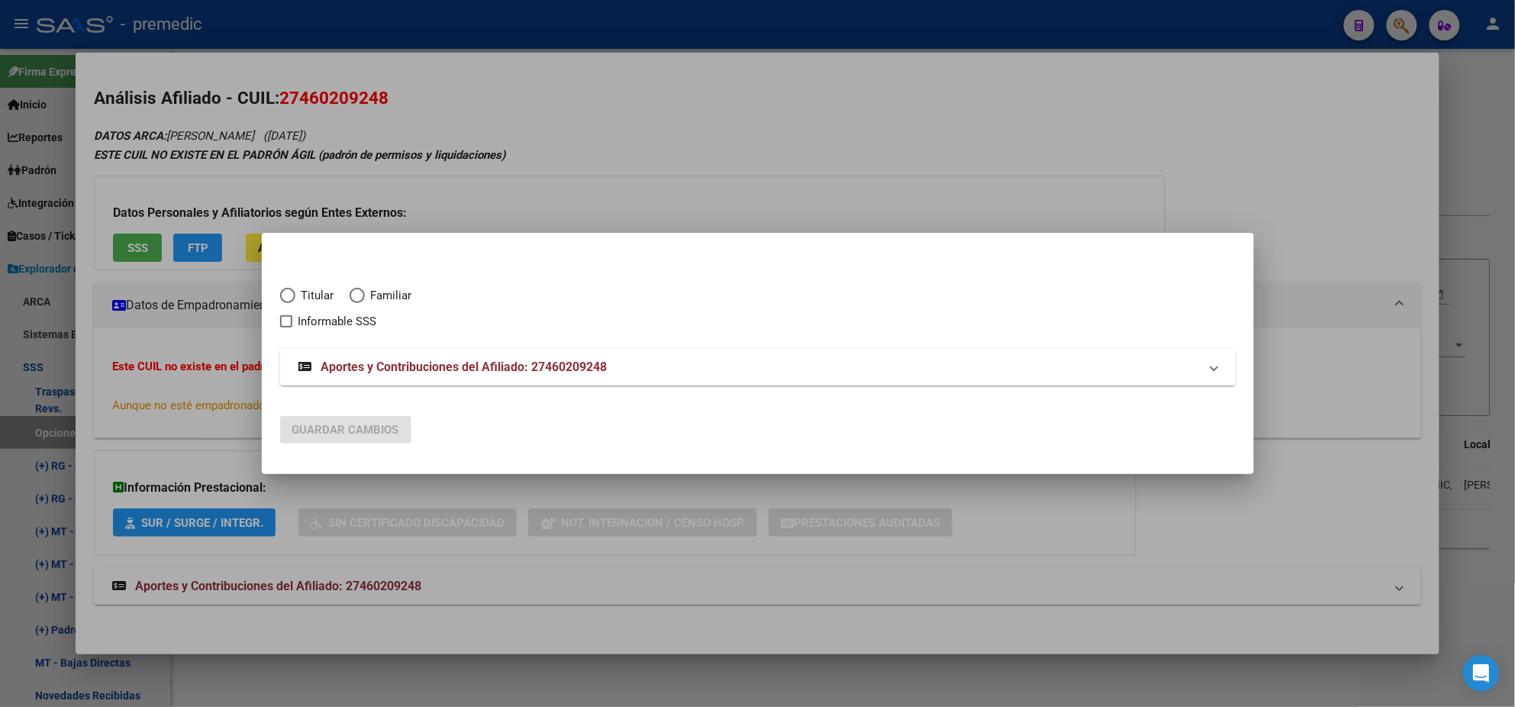
click at [290, 290] on span "Elija una opción" at bounding box center [287, 295] width 15 height 15
click at [290, 290] on input "Titular" at bounding box center [287, 295] width 15 height 15
radio input "true"
checkbox input "true"
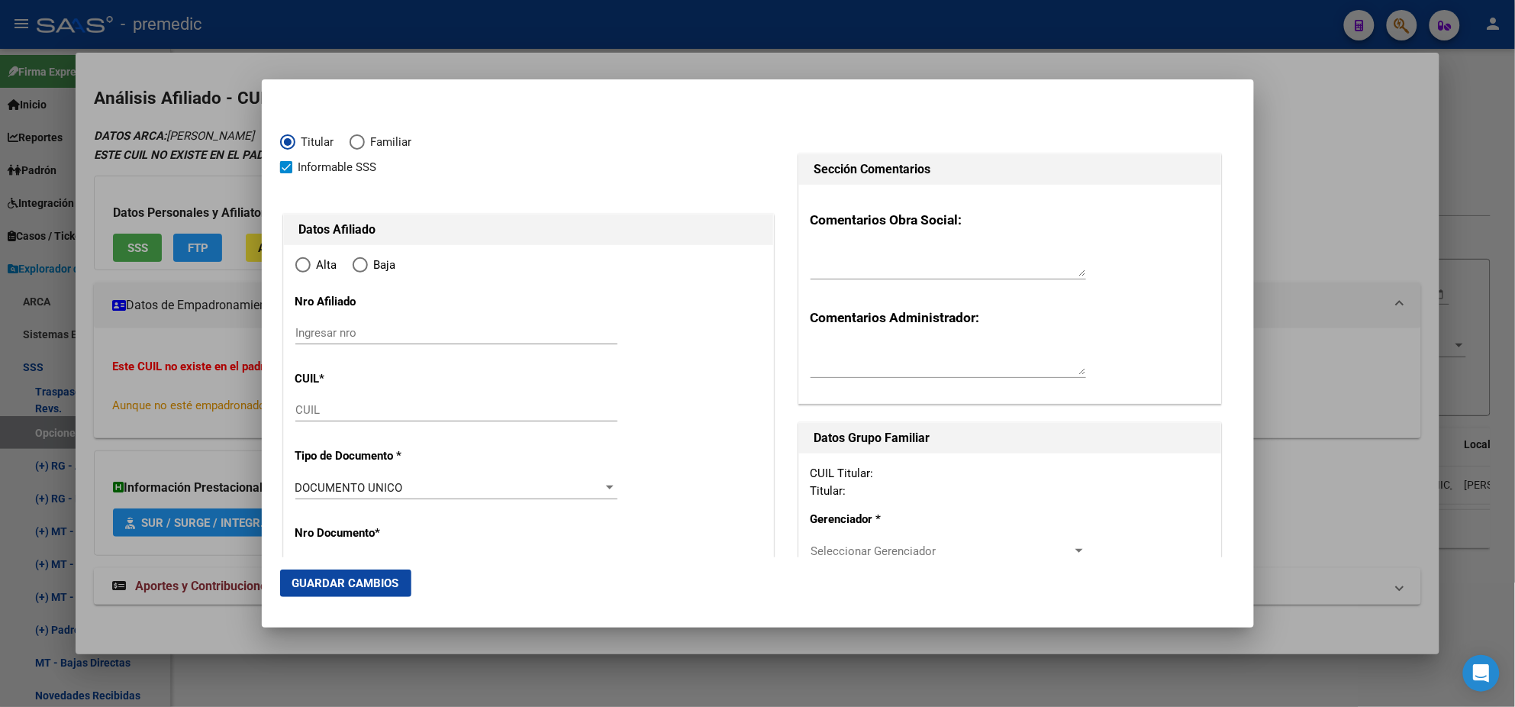
type input "27-46020924-8"
type input "46020924"
type input "YBALO"
type input "SOFIA NEREA"
type input "2005-02-09"
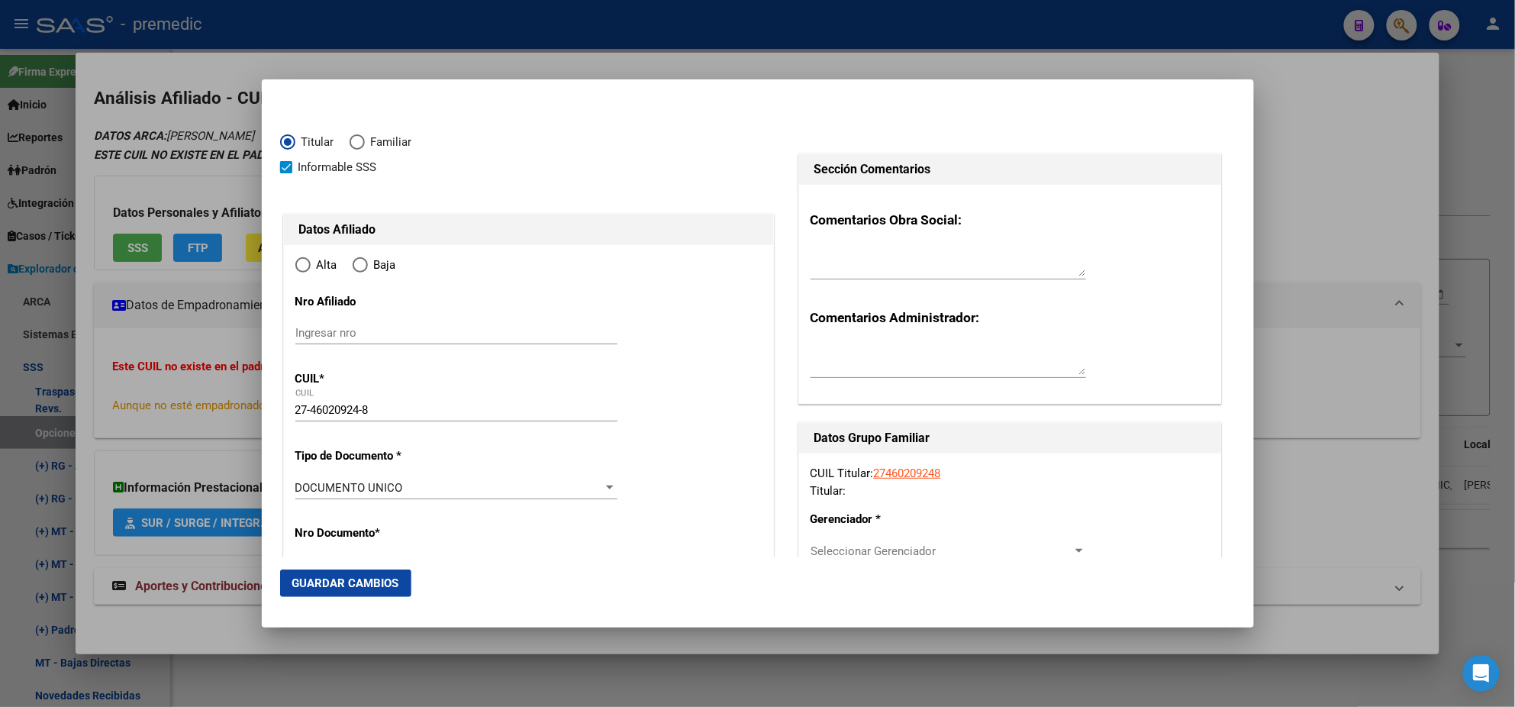
type input "MATHEU"
type input "1627"
type input "PARANA"
type input "326"
type input "MATHEU"
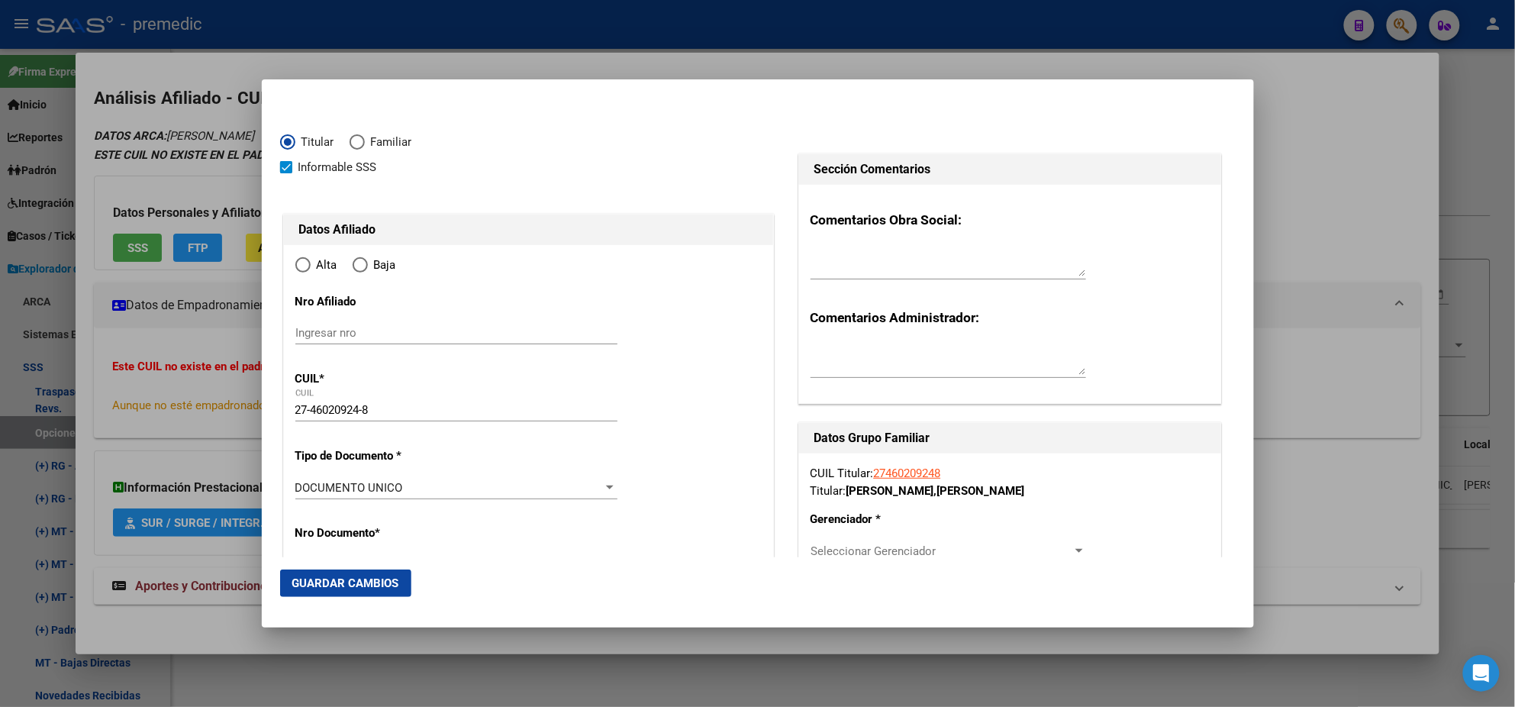
radio input "true"
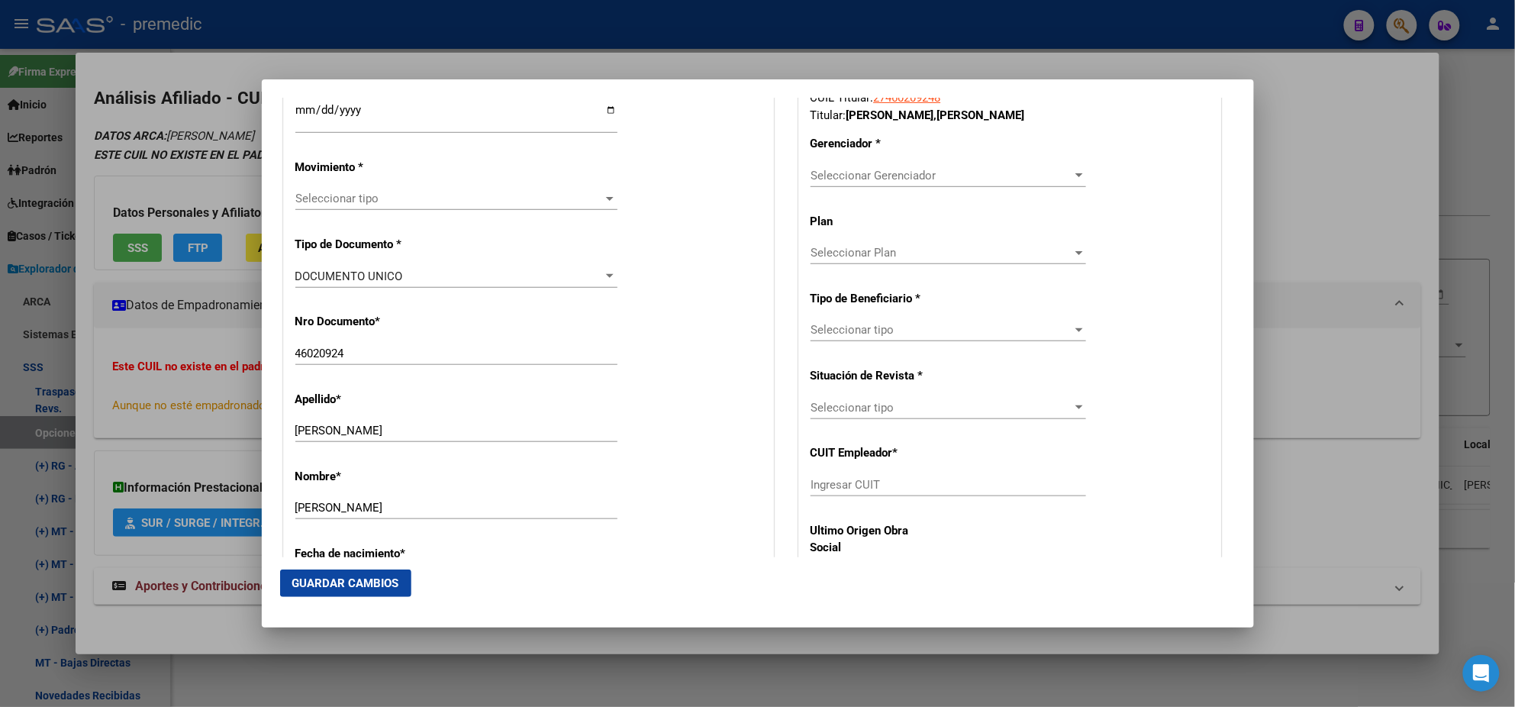
scroll to position [381, 0]
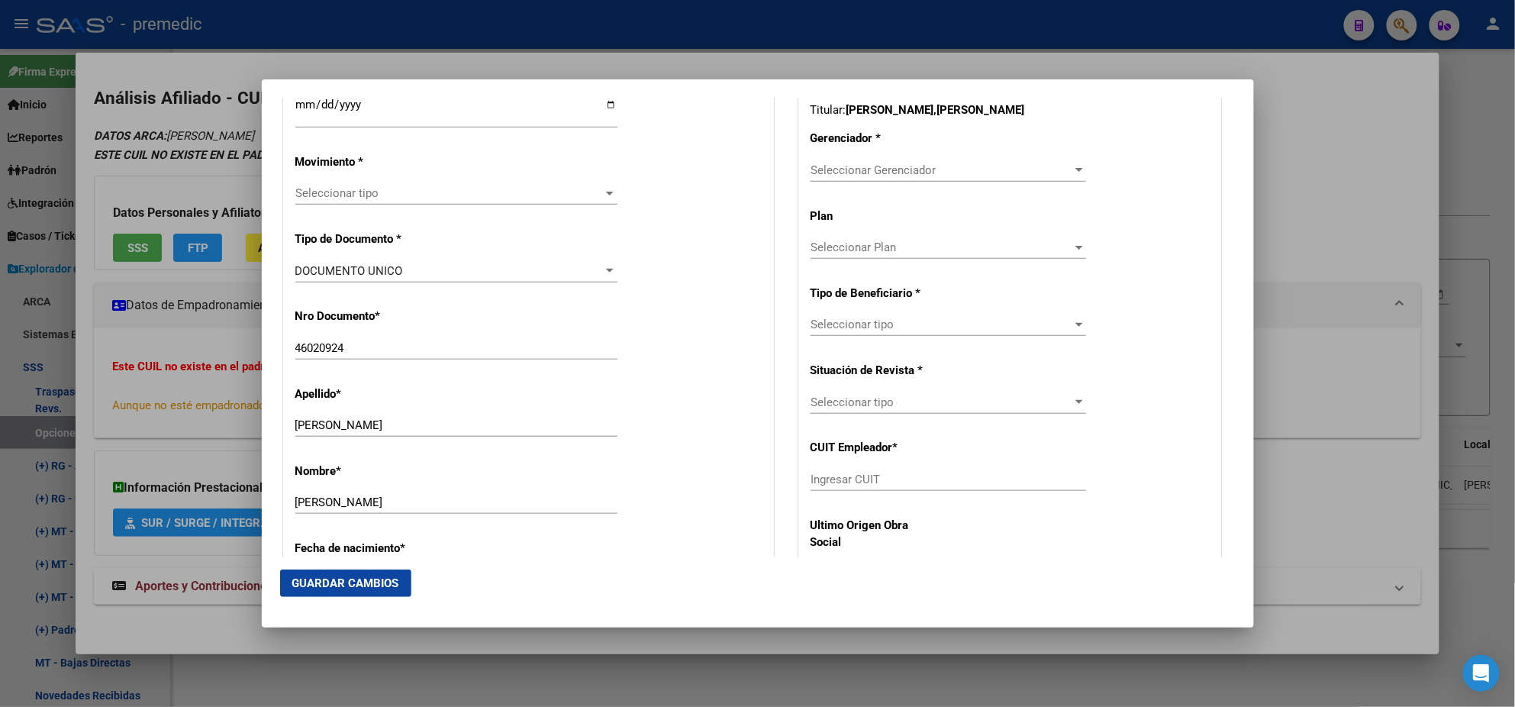
click at [839, 481] on input "Ingresar CUIT" at bounding box center [949, 479] width 276 height 14
paste input "20-11677579-5"
type input "20-11677579-5"
click at [830, 163] on span "Seleccionar Gerenciador" at bounding box center [942, 170] width 262 height 14
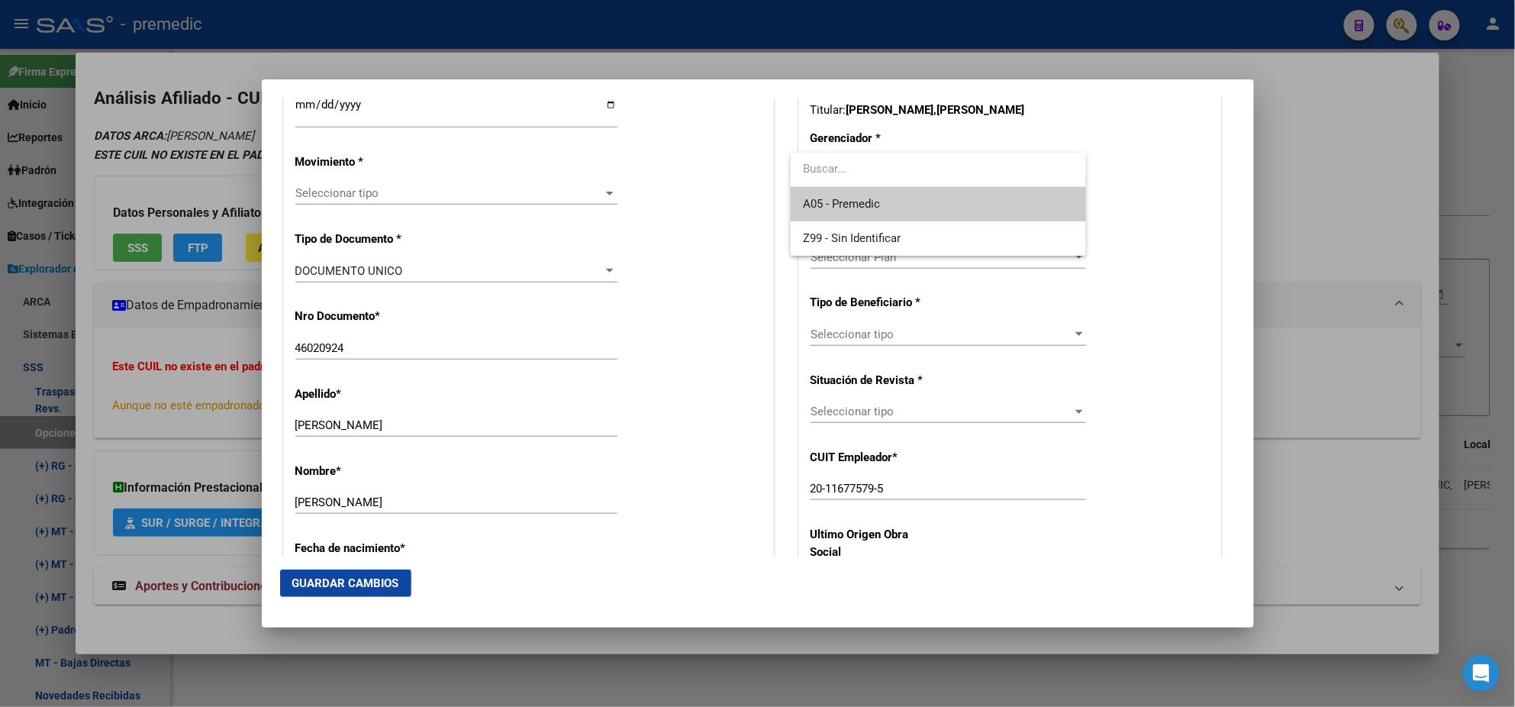
click at [846, 199] on span "A05 - Premedic" at bounding box center [841, 204] width 77 height 14
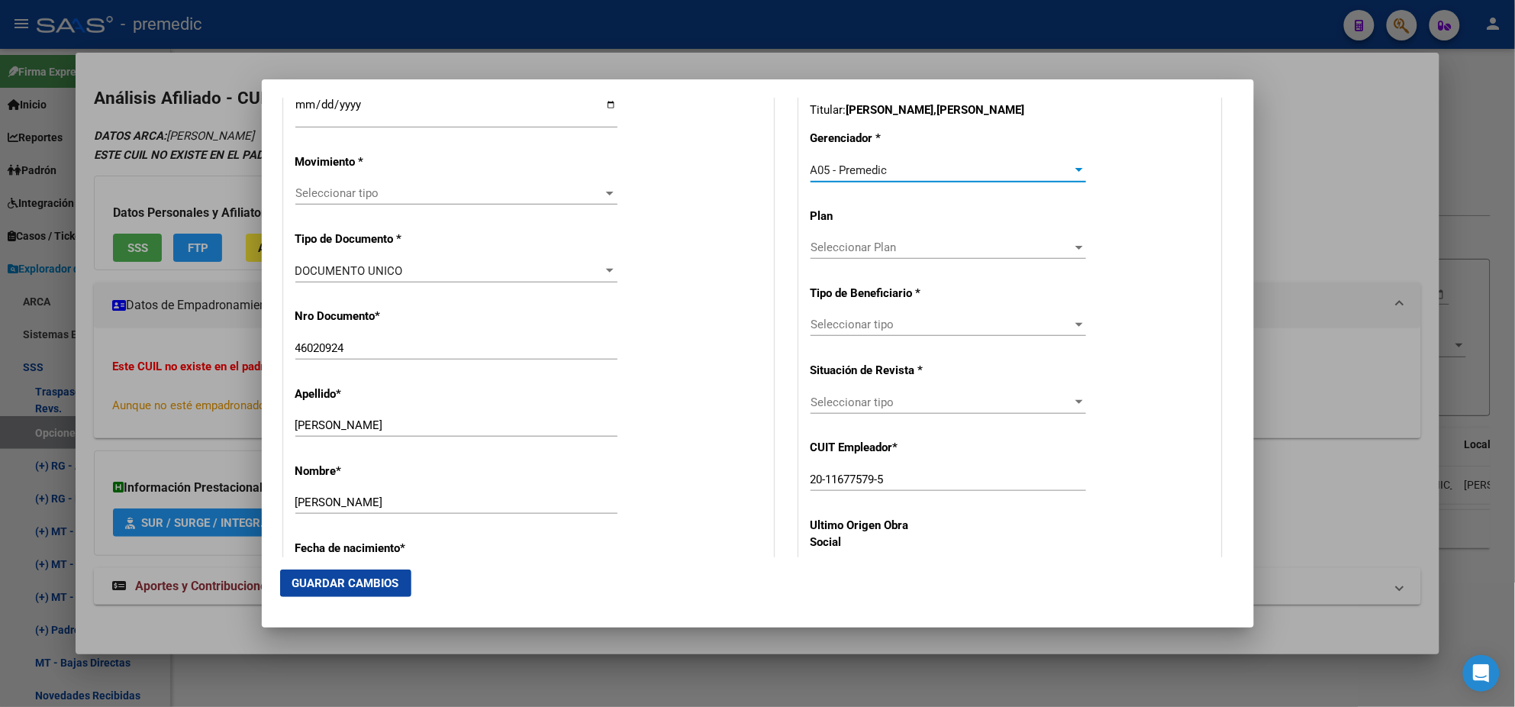
click at [855, 330] on span "Seleccionar tipo" at bounding box center [942, 325] width 262 height 14
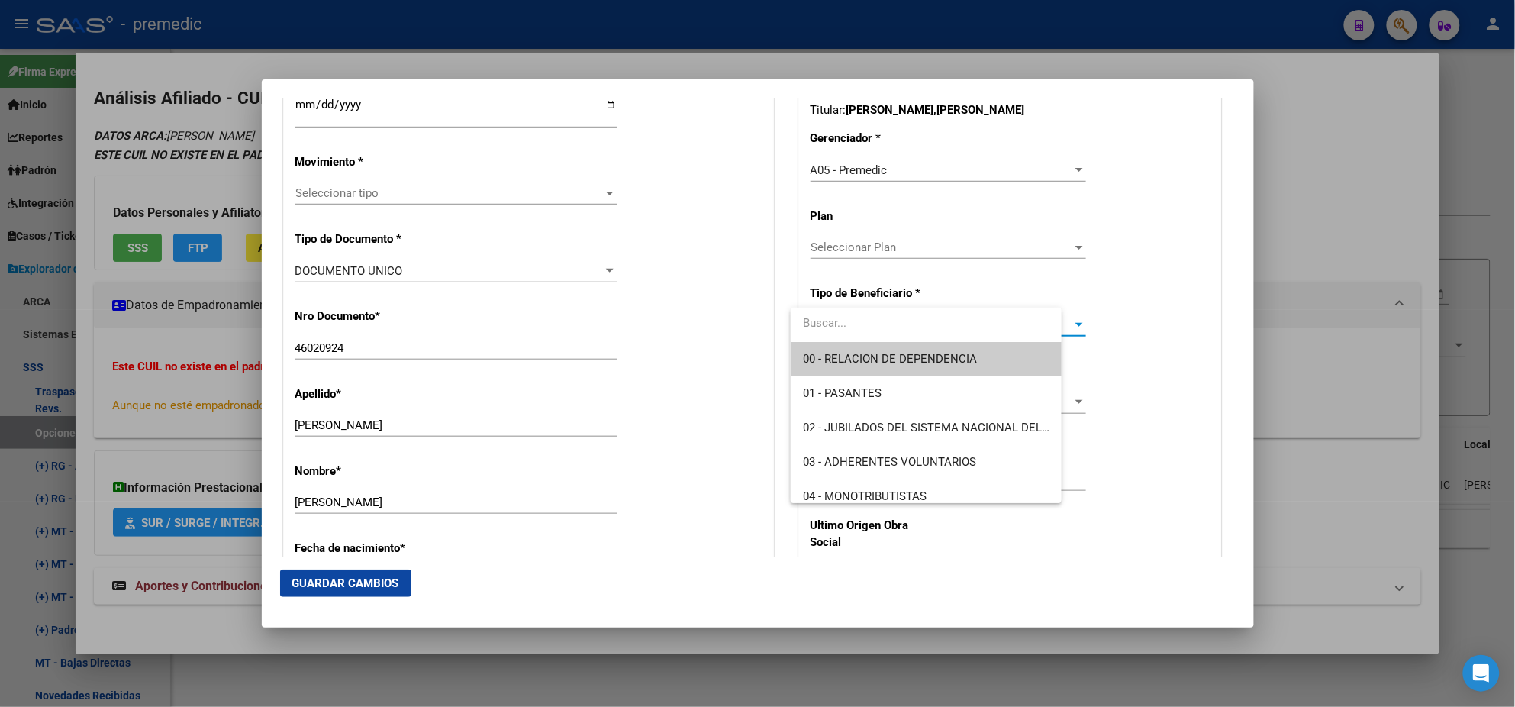
click at [850, 356] on span "00 - RELACION DE DEPENDENCIA" at bounding box center [890, 359] width 174 height 14
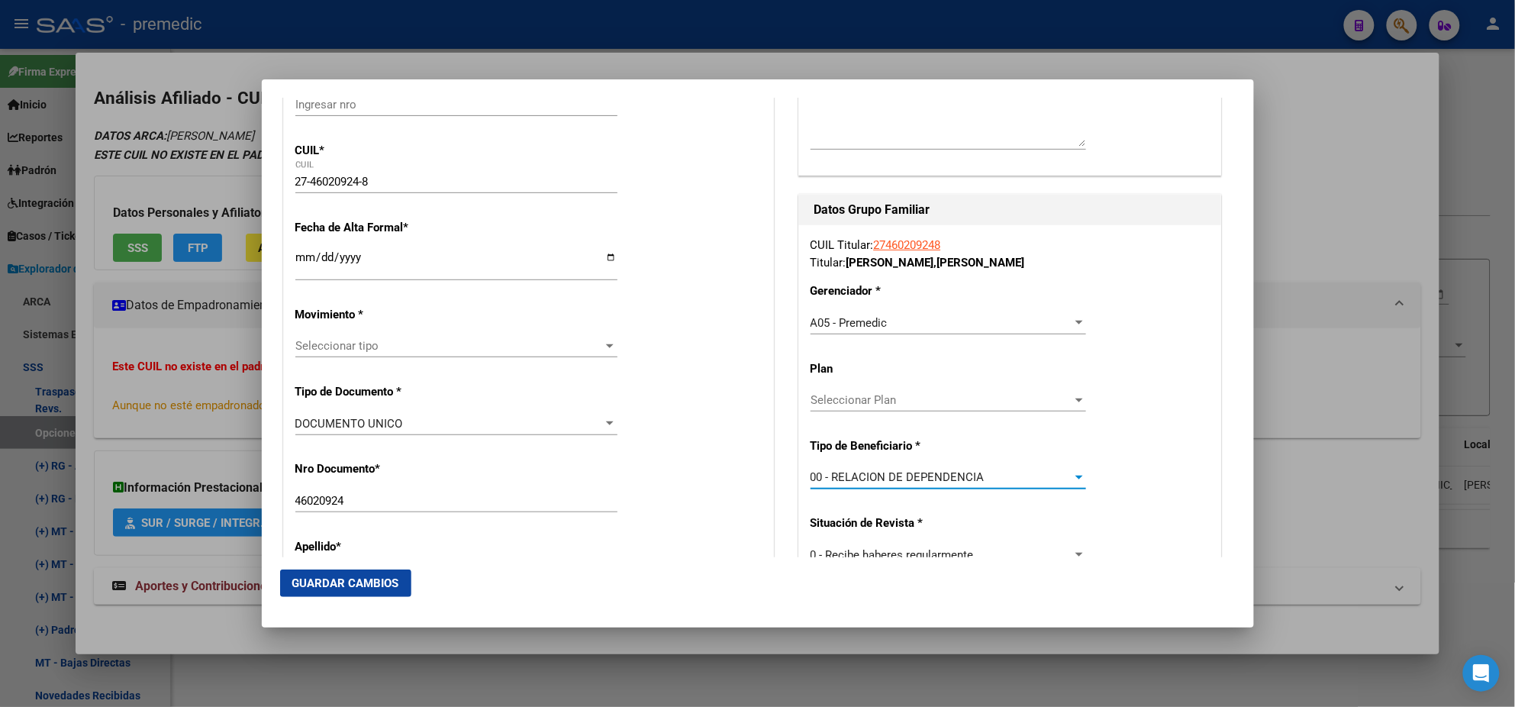
scroll to position [285, 0]
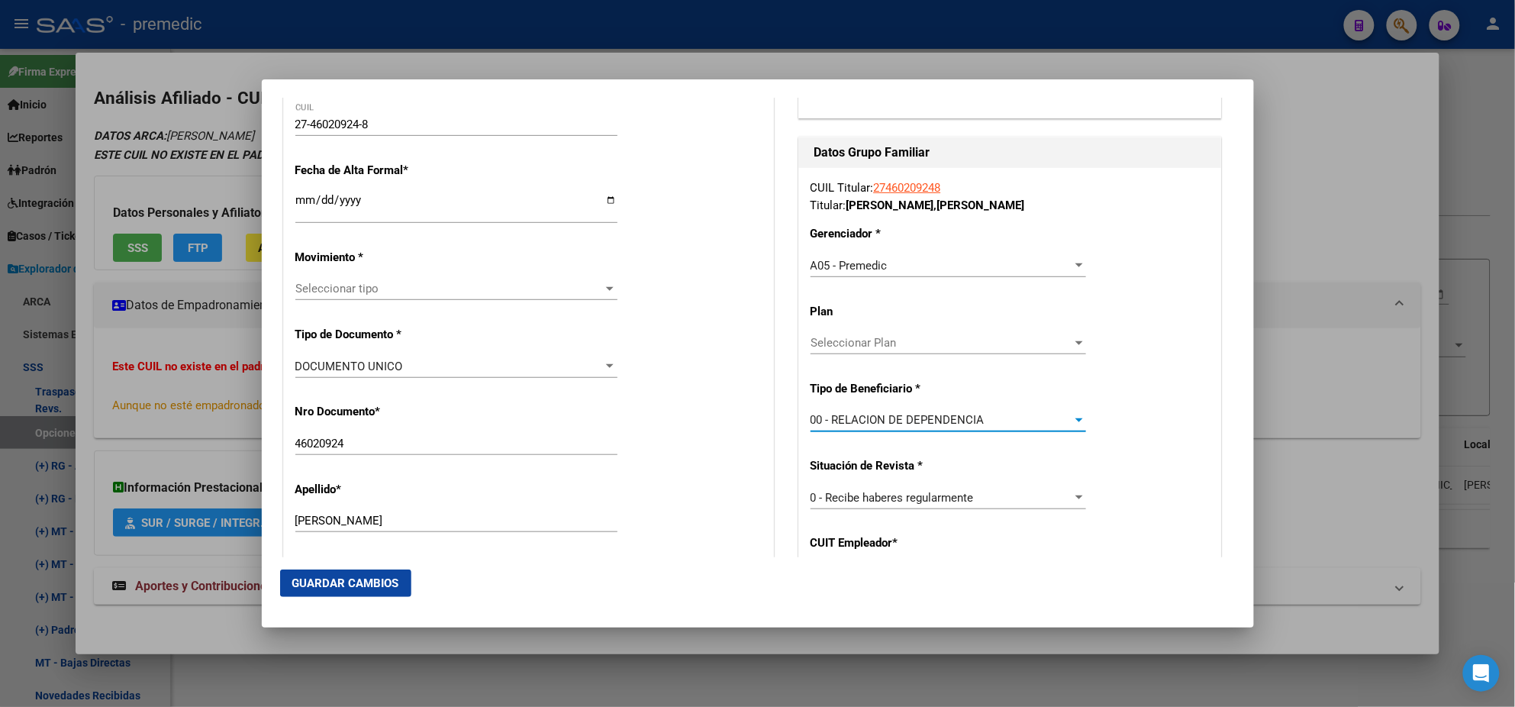
click at [301, 196] on input "Ingresar fecha" at bounding box center [456, 206] width 322 height 24
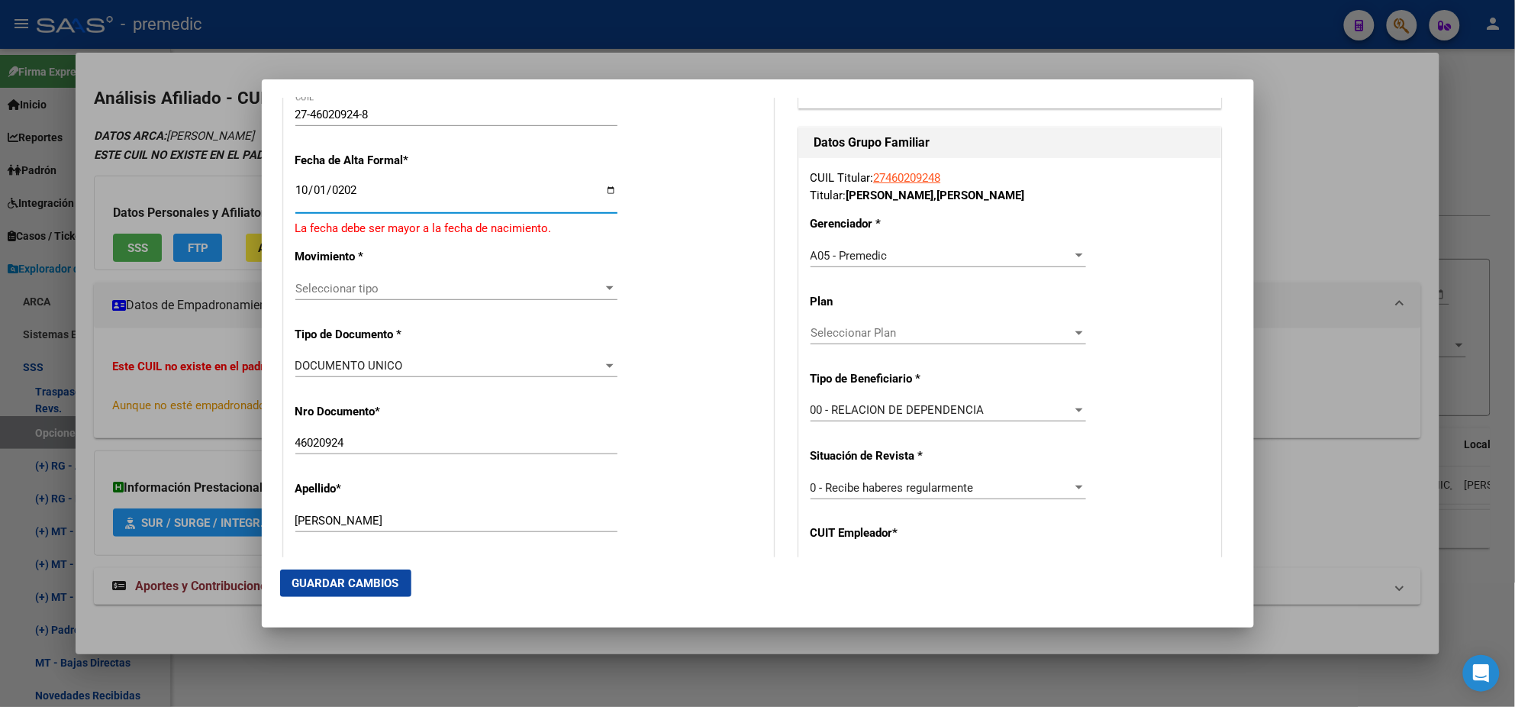
type input "[DATE]"
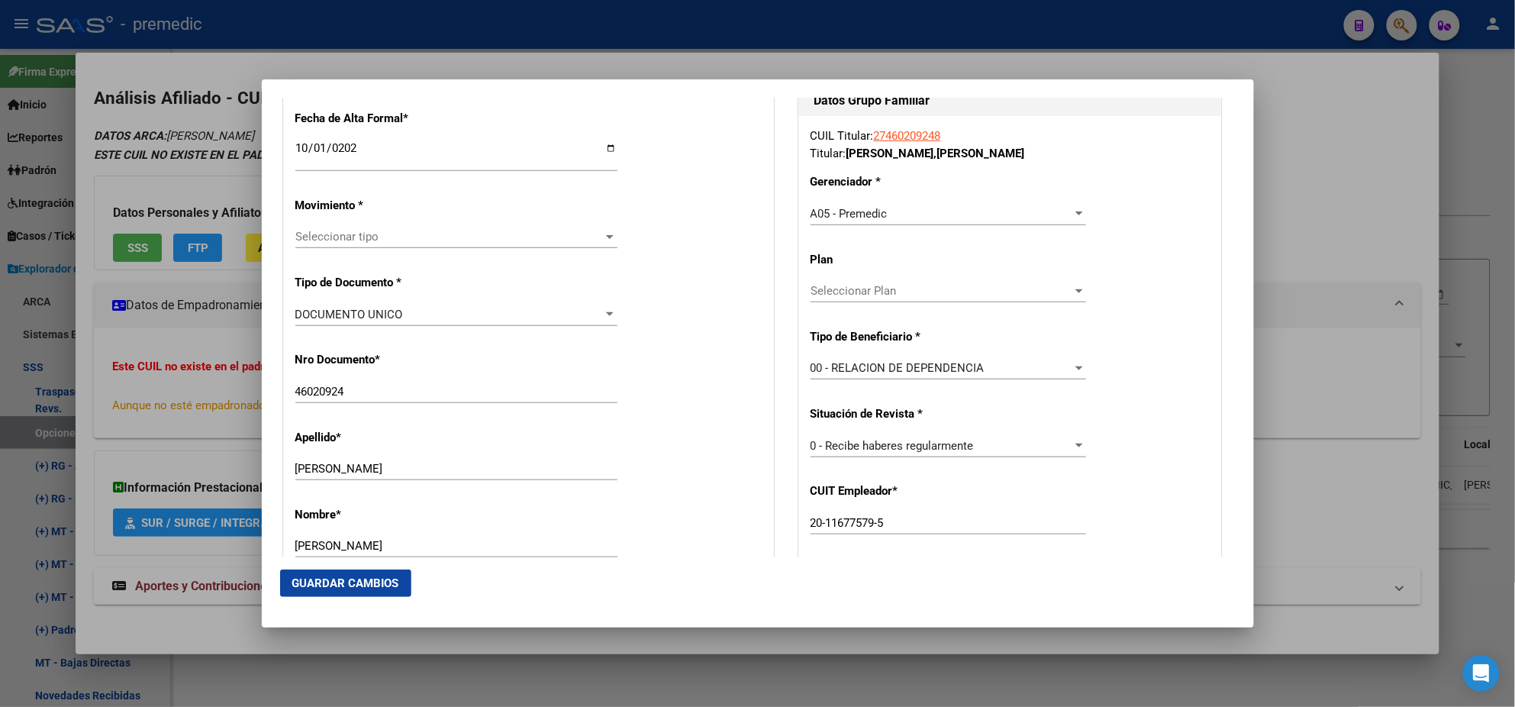
scroll to position [381, 0]
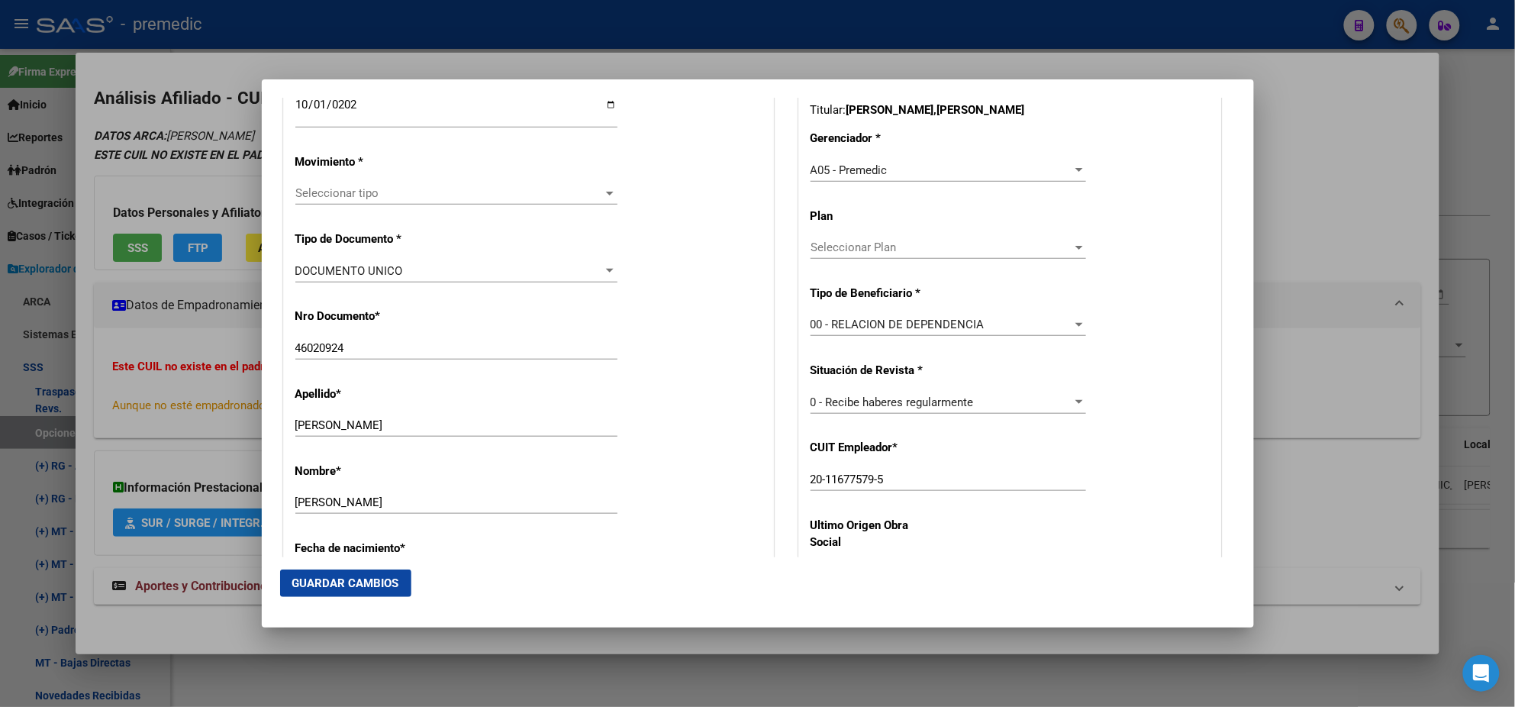
click at [342, 189] on span "Seleccionar tipo" at bounding box center [449, 193] width 308 height 14
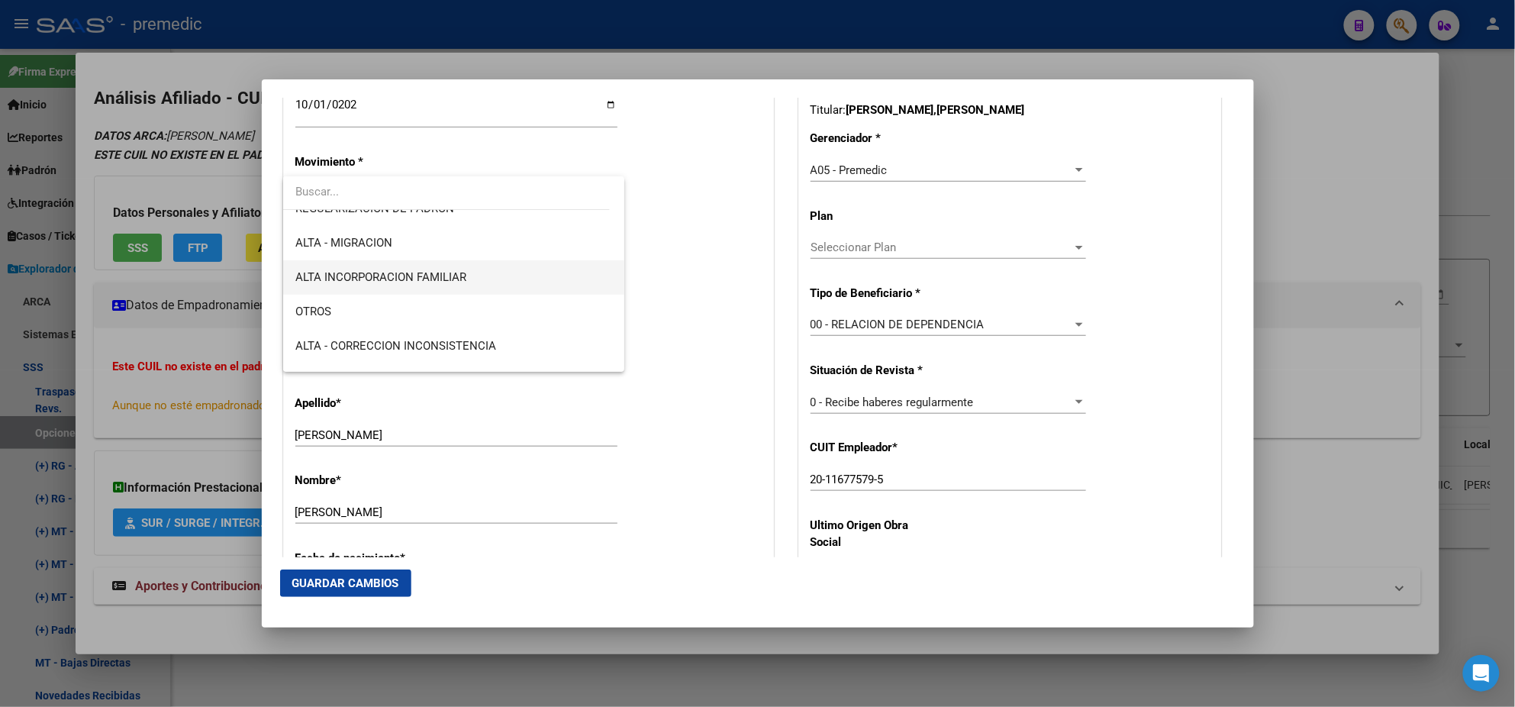
scroll to position [285, 0]
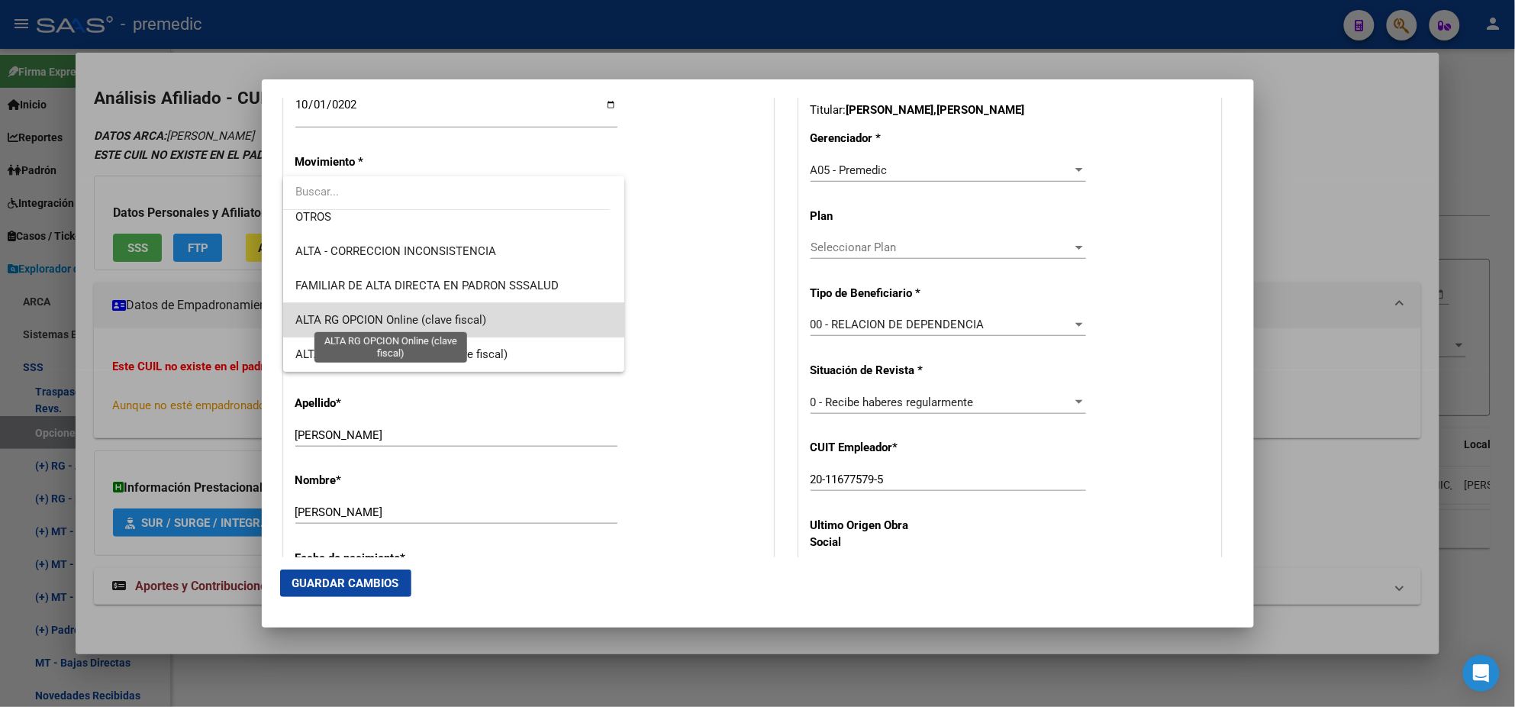
click at [462, 314] on span "ALTA RG OPCION Online (clave fiscal)" at bounding box center [390, 320] width 191 height 14
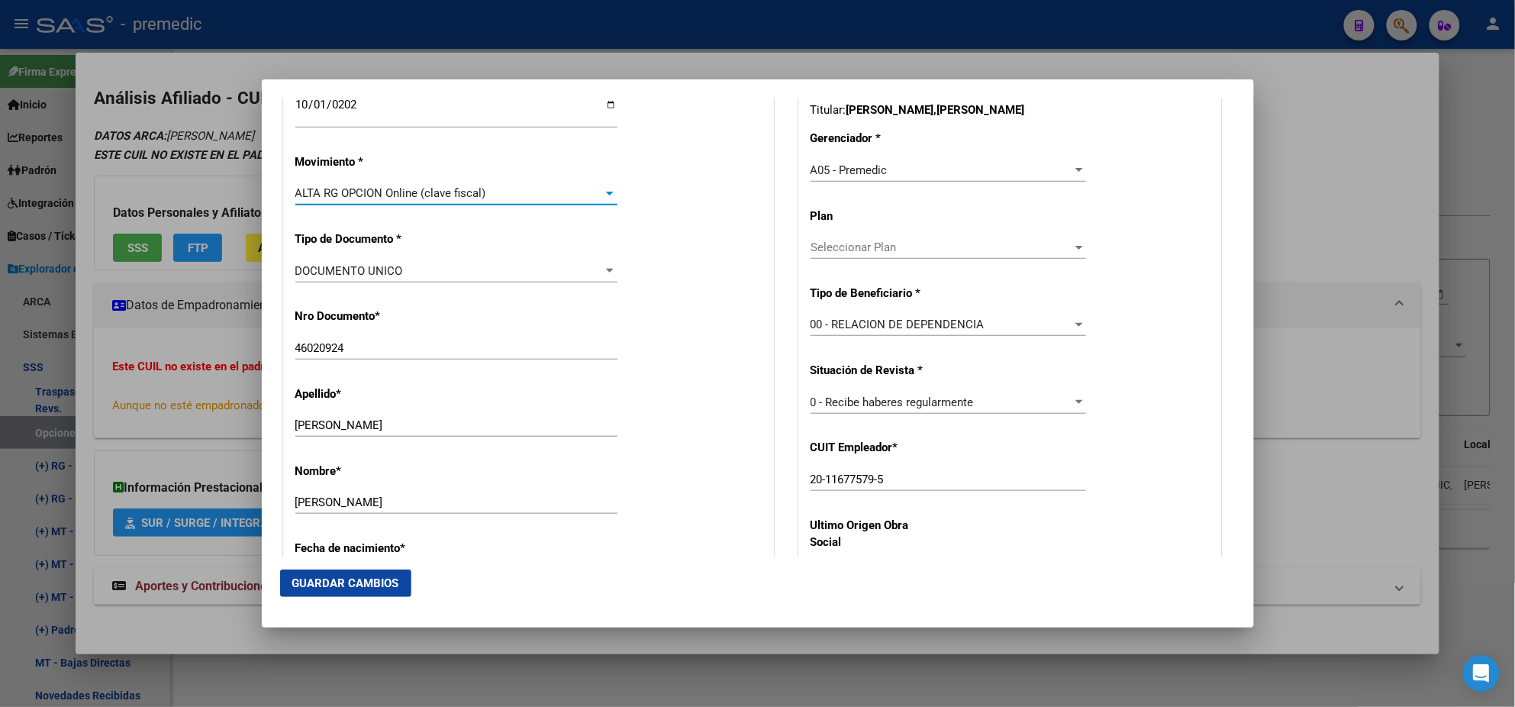
click at [572, 305] on div "Nro Documento * 46020924 Ingresar nro" at bounding box center [528, 334] width 466 height 77
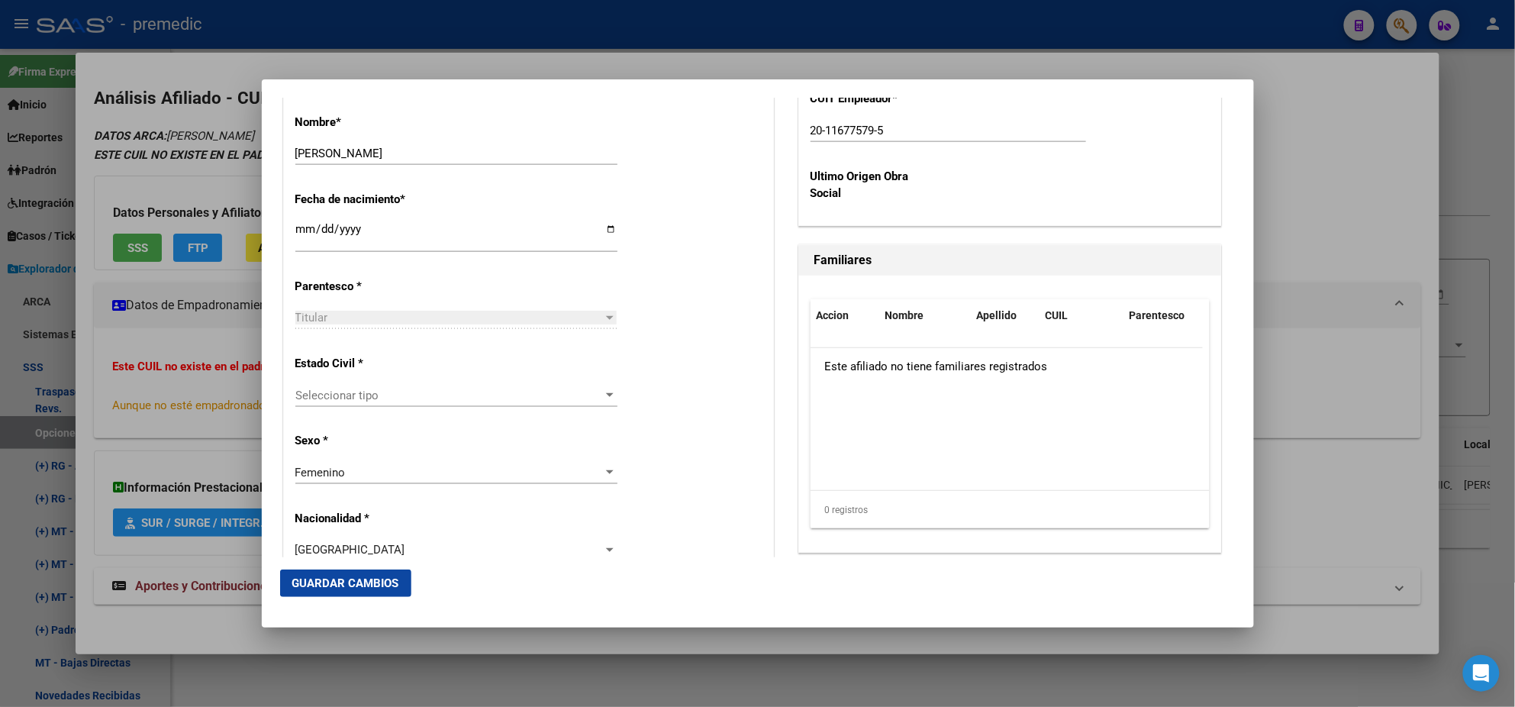
scroll to position [763, 0]
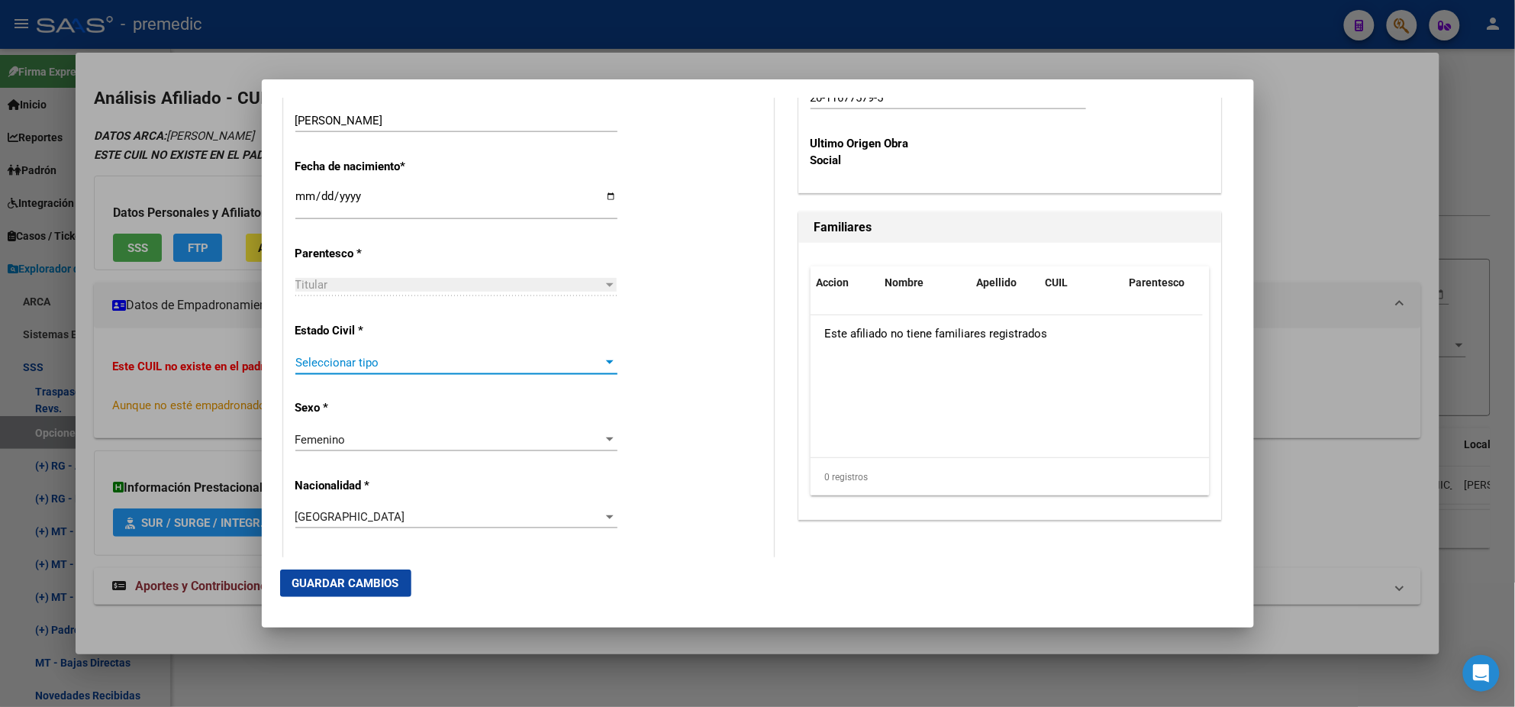
click at [468, 363] on span "Seleccionar tipo" at bounding box center [449, 363] width 308 height 14
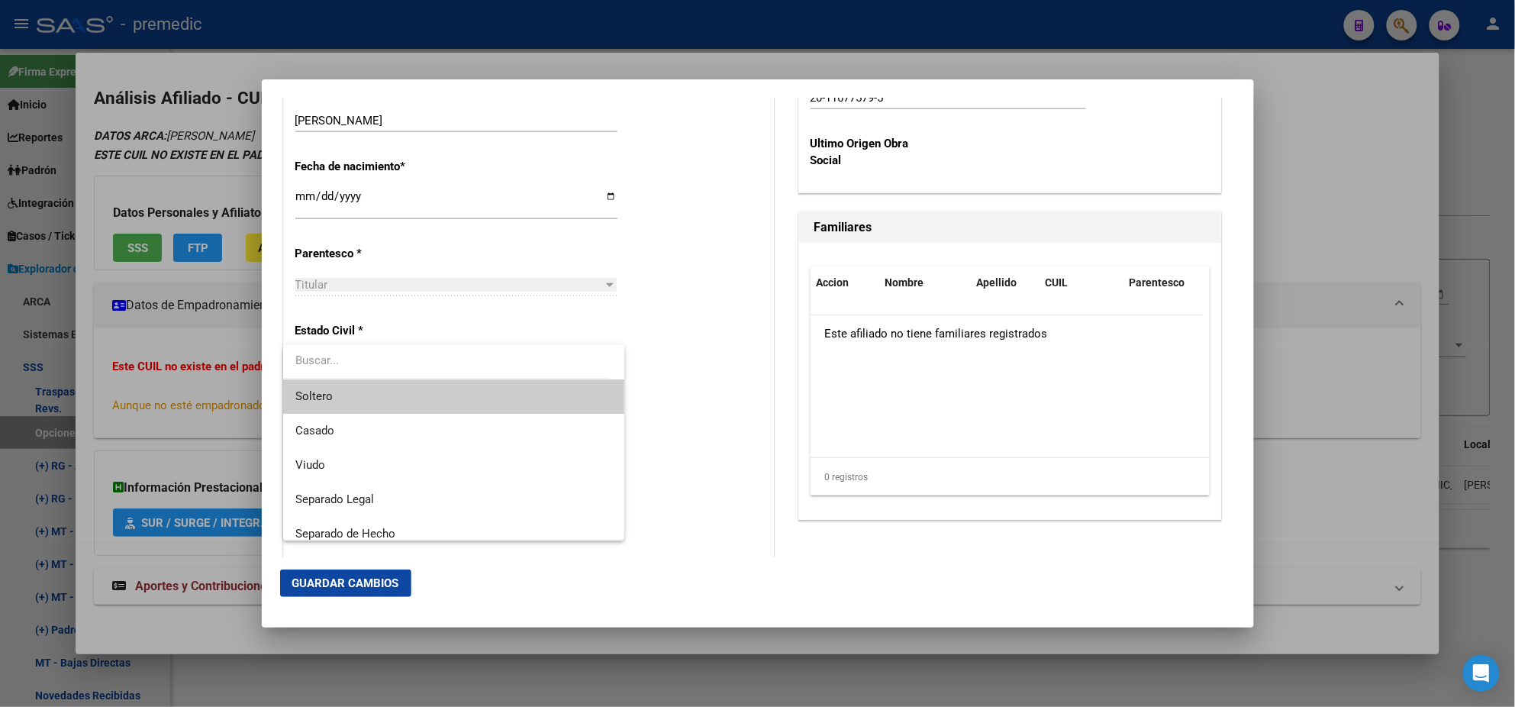
drag, startPoint x: 468, startPoint y: 363, endPoint x: 453, endPoint y: 404, distance: 43.0
click at [453, 404] on span "Soltero" at bounding box center [453, 396] width 317 height 34
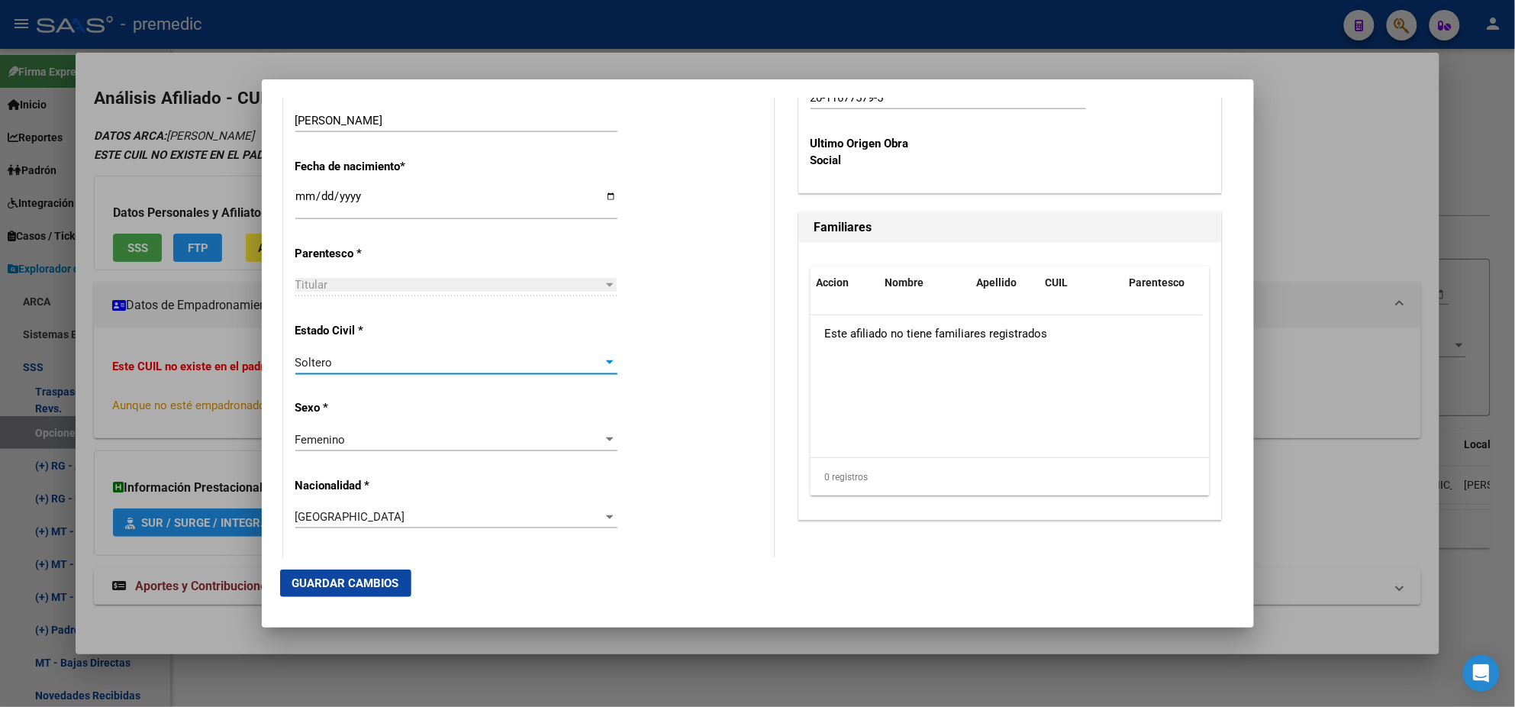
click at [456, 405] on div "Alta Baja Nro Afiliado Ingresar nro CUIL * 27-46020924-8 CUIL ARCA Padrón Fecha…" at bounding box center [528, 572] width 489 height 2180
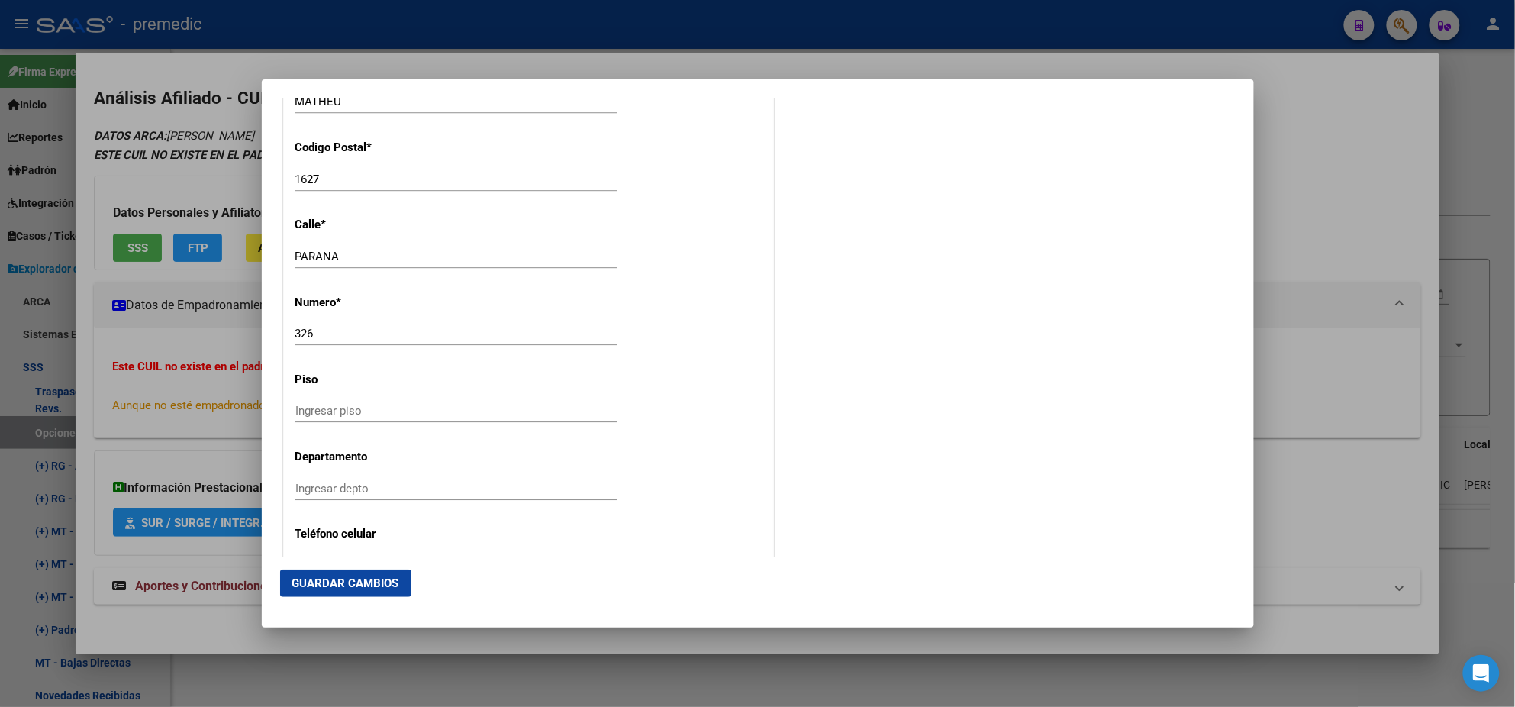
scroll to position [1621, 0]
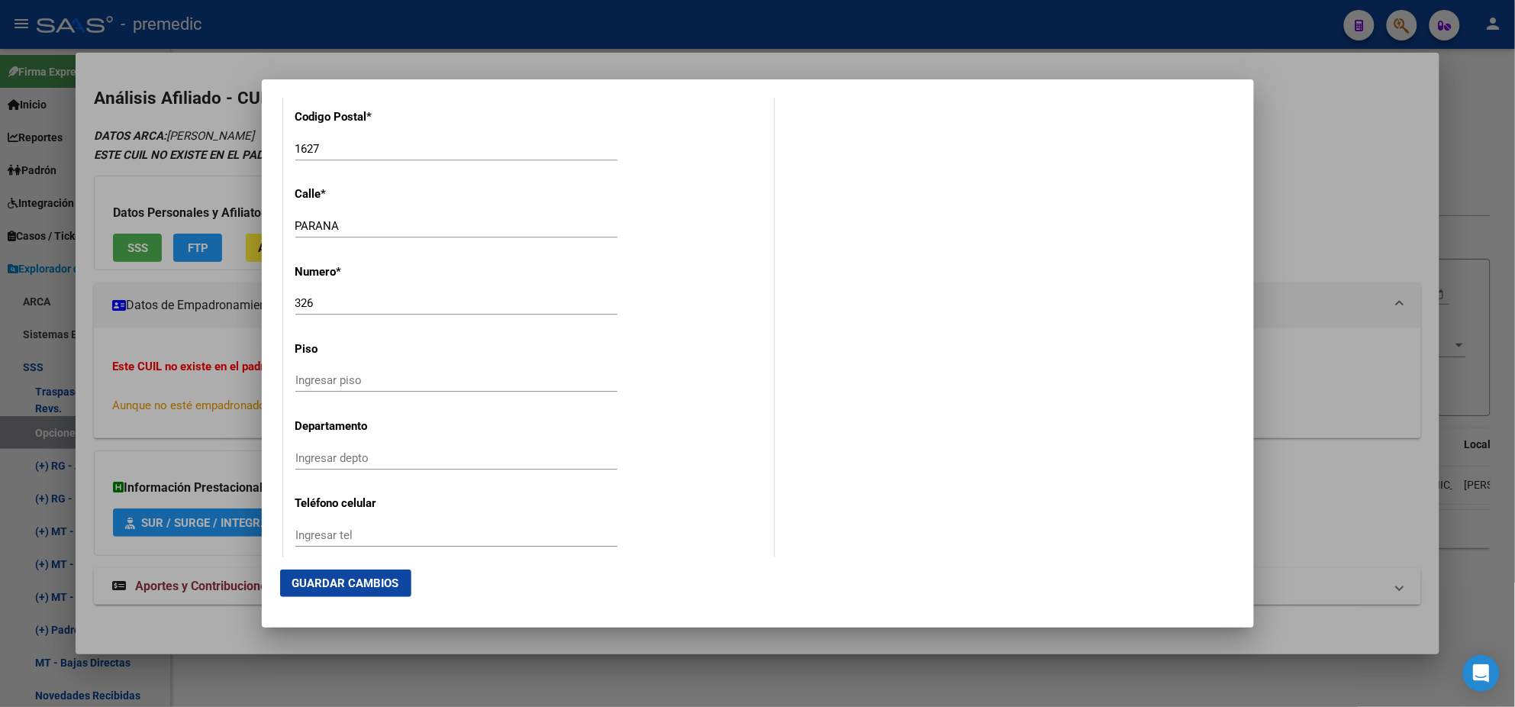
click at [350, 589] on span "Guardar Cambios" at bounding box center [345, 583] width 107 height 14
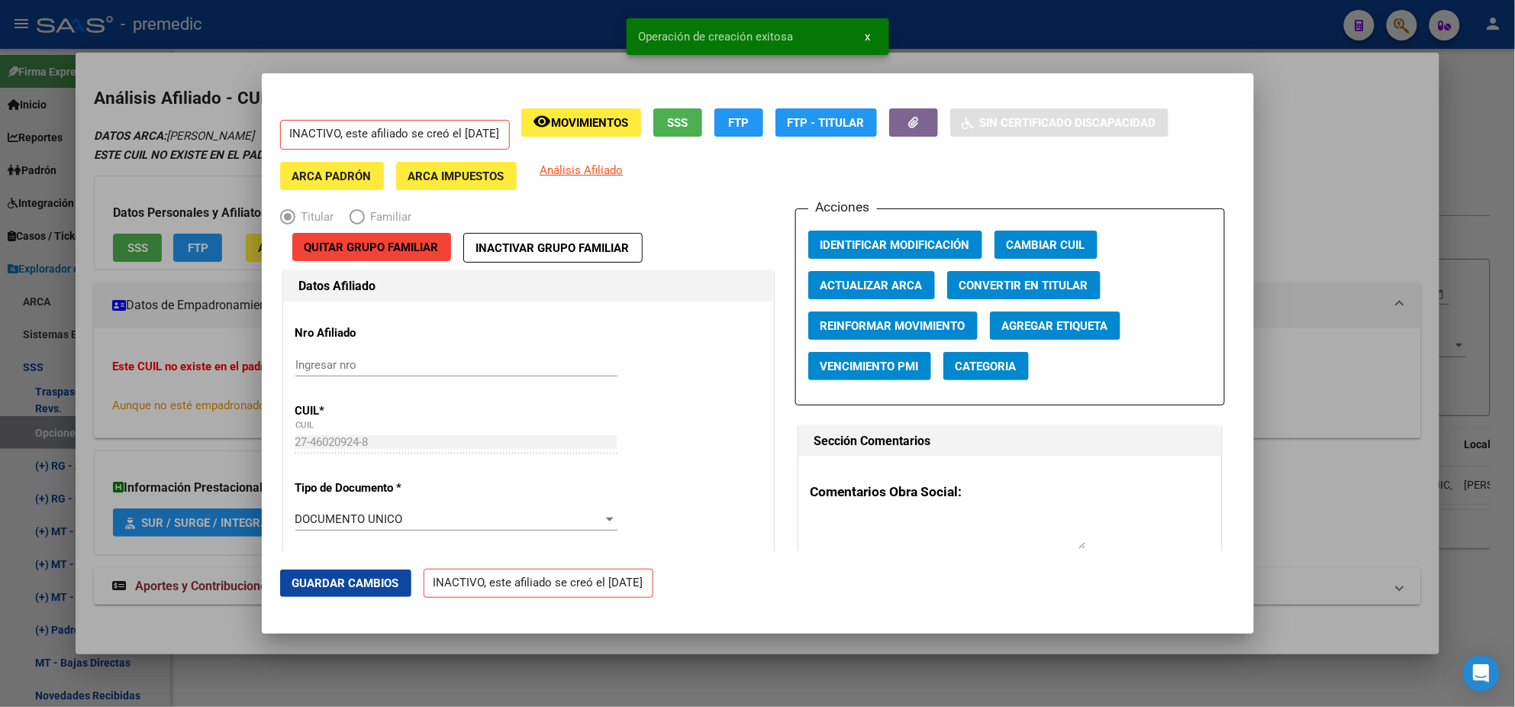
click at [71, 407] on div at bounding box center [757, 353] width 1515 height 707
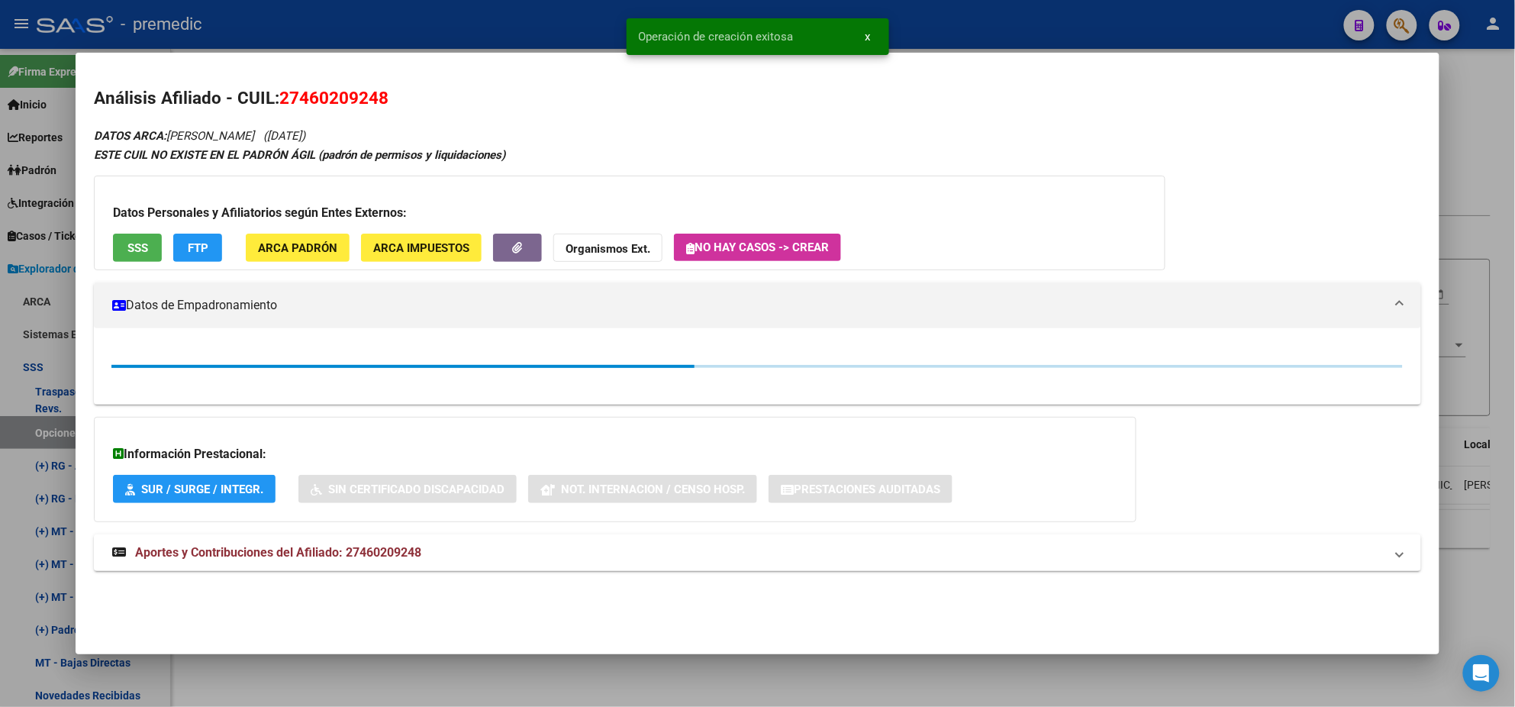
click at [37, 443] on div at bounding box center [757, 353] width 1515 height 707
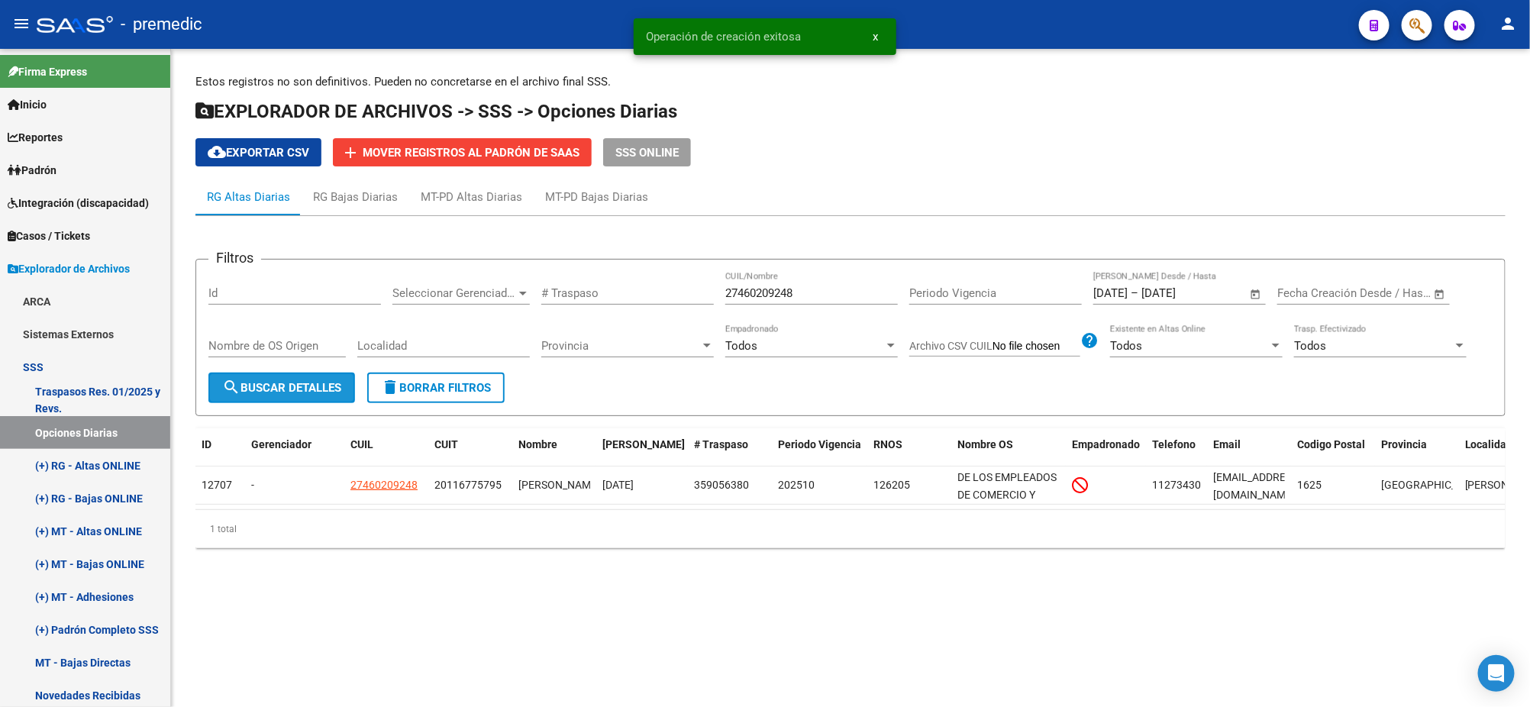
click at [250, 397] on button "search Buscar Detalles" at bounding box center [281, 387] width 147 height 31
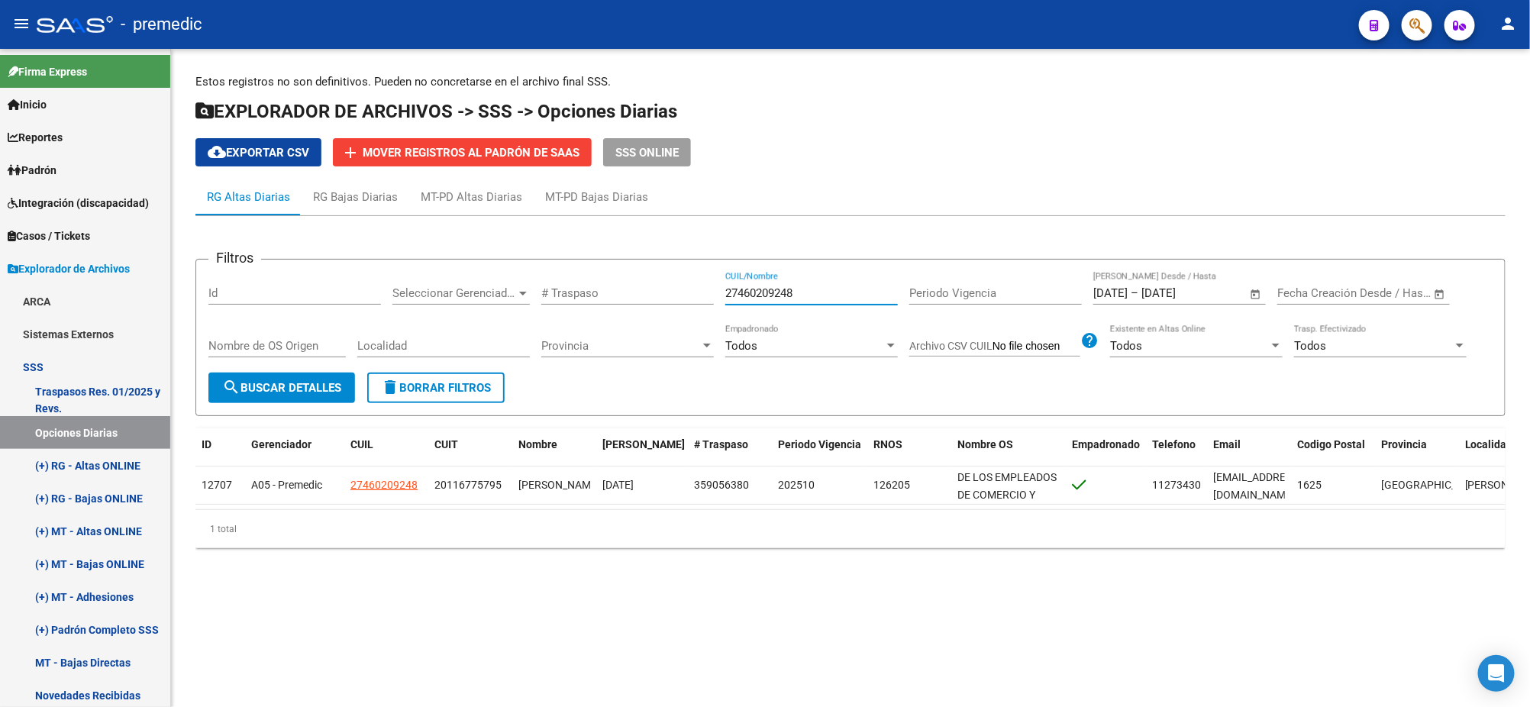
drag, startPoint x: 800, startPoint y: 291, endPoint x: 584, endPoint y: 305, distance: 216.4
click at [636, 289] on div "Filtros Id Seleccionar Gerenciador Seleccionar Gerenciador # Traspaso 274602092…" at bounding box center [850, 322] width 1284 height 101
paste input "0403504832"
type input "20403504832"
click at [280, 388] on span "search Buscar Detalles" at bounding box center [281, 388] width 119 height 14
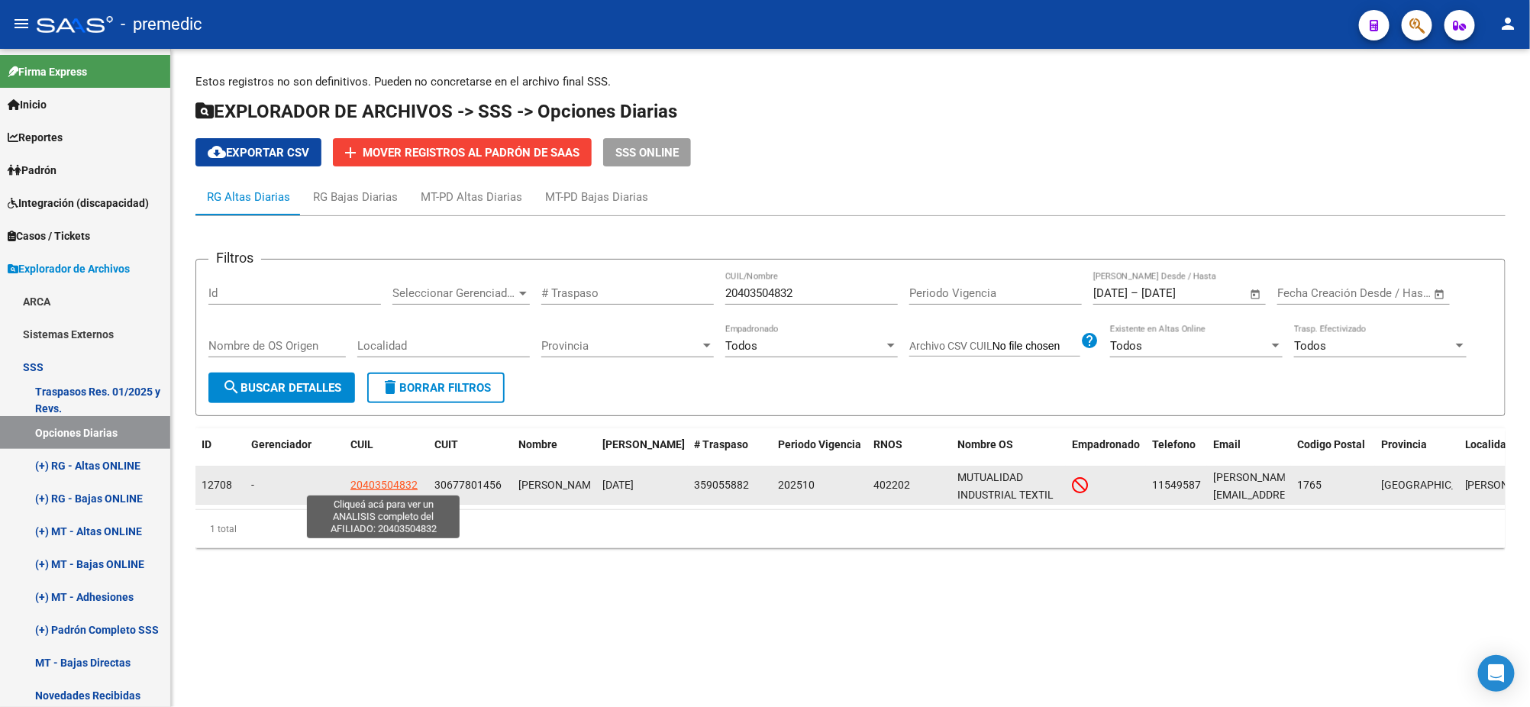
click at [387, 485] on span "20403504832" at bounding box center [383, 485] width 67 height 12
type textarea "20403504832"
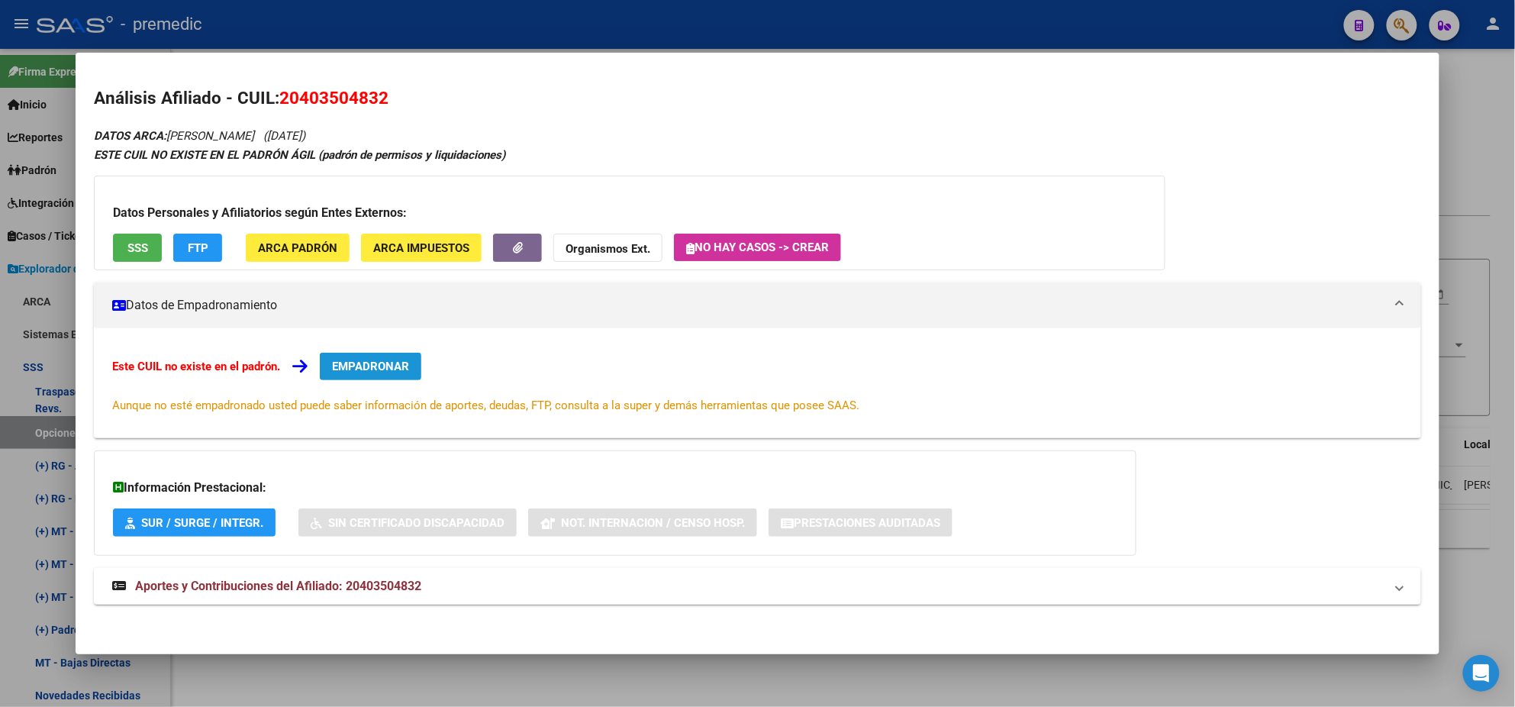
click at [399, 353] on button "EMPADRONAR" at bounding box center [371, 366] width 102 height 27
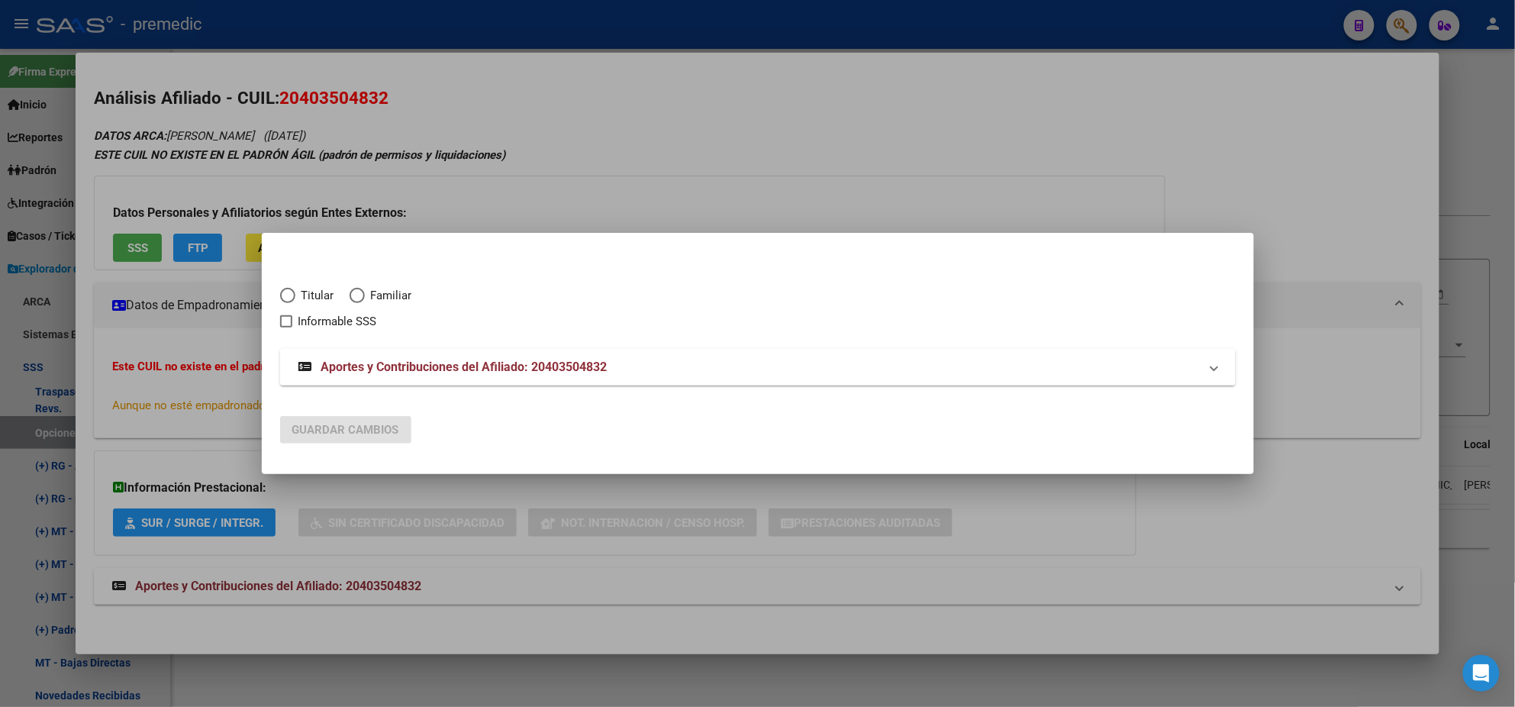
click at [268, 279] on mat-dialog-content "Titular Familiar Informable SSS Aportes y Contribuciones del Afiliado: 20403504…" at bounding box center [758, 327] width 992 height 152
click at [286, 294] on span "Elija una opción" at bounding box center [287, 295] width 15 height 15
click at [286, 294] on input "Titular" at bounding box center [287, 295] width 15 height 15
radio input "true"
checkbox input "true"
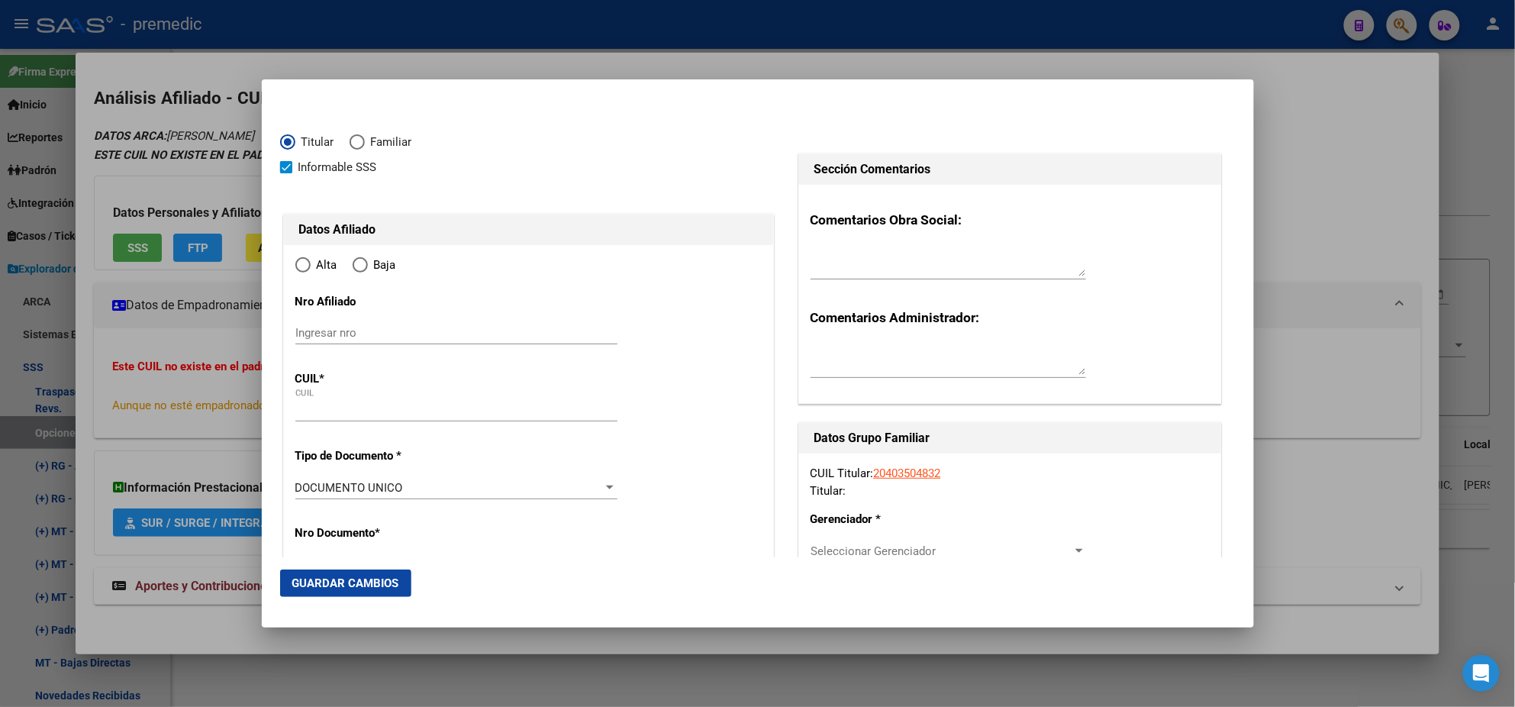
type input "20-40350483-2"
type input "40350483"
type input "ESPINDOLA"
type input "FRANCO ARMANDO"
type input "1997-05-11"
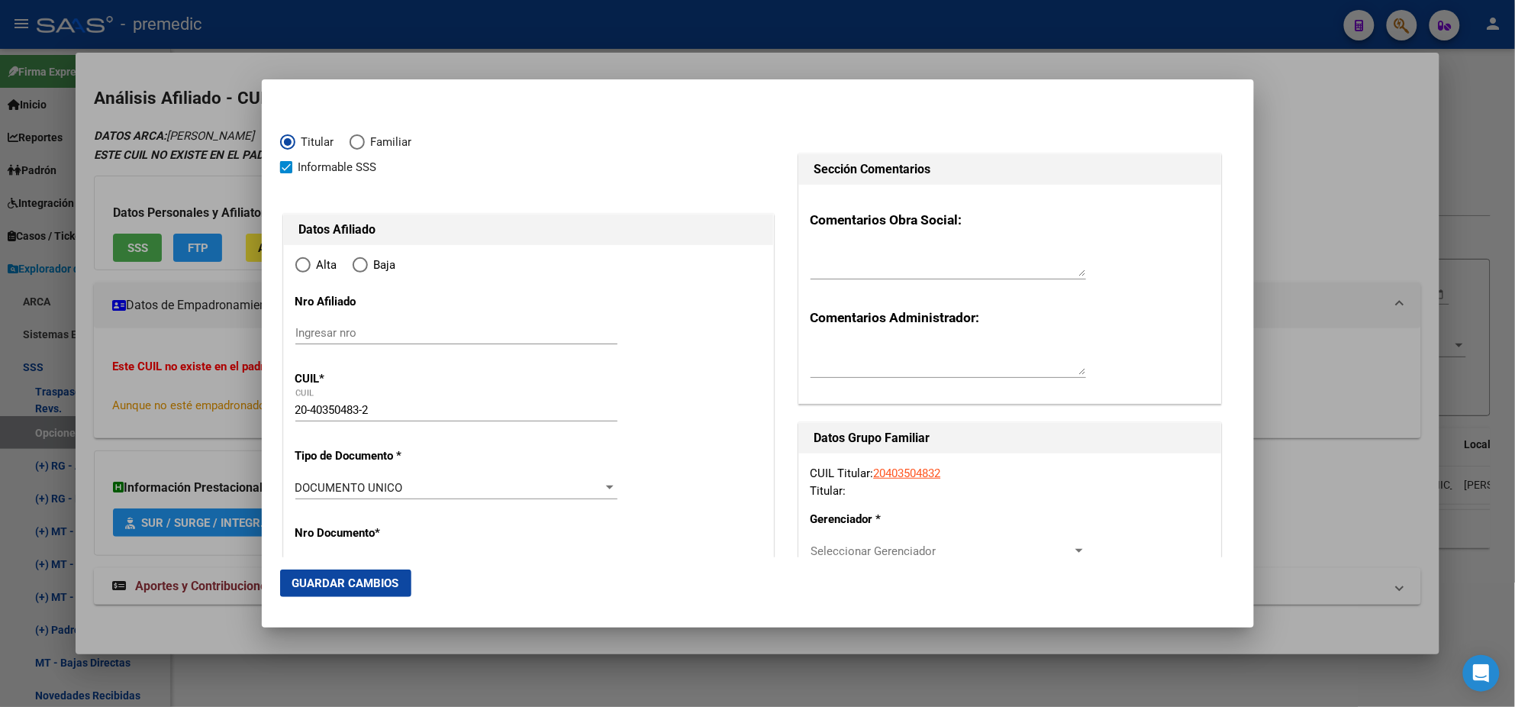
type input "[PERSON_NAME]"
type input "1765"
type input "AMAMBAY"
type input "4745"
radio input "true"
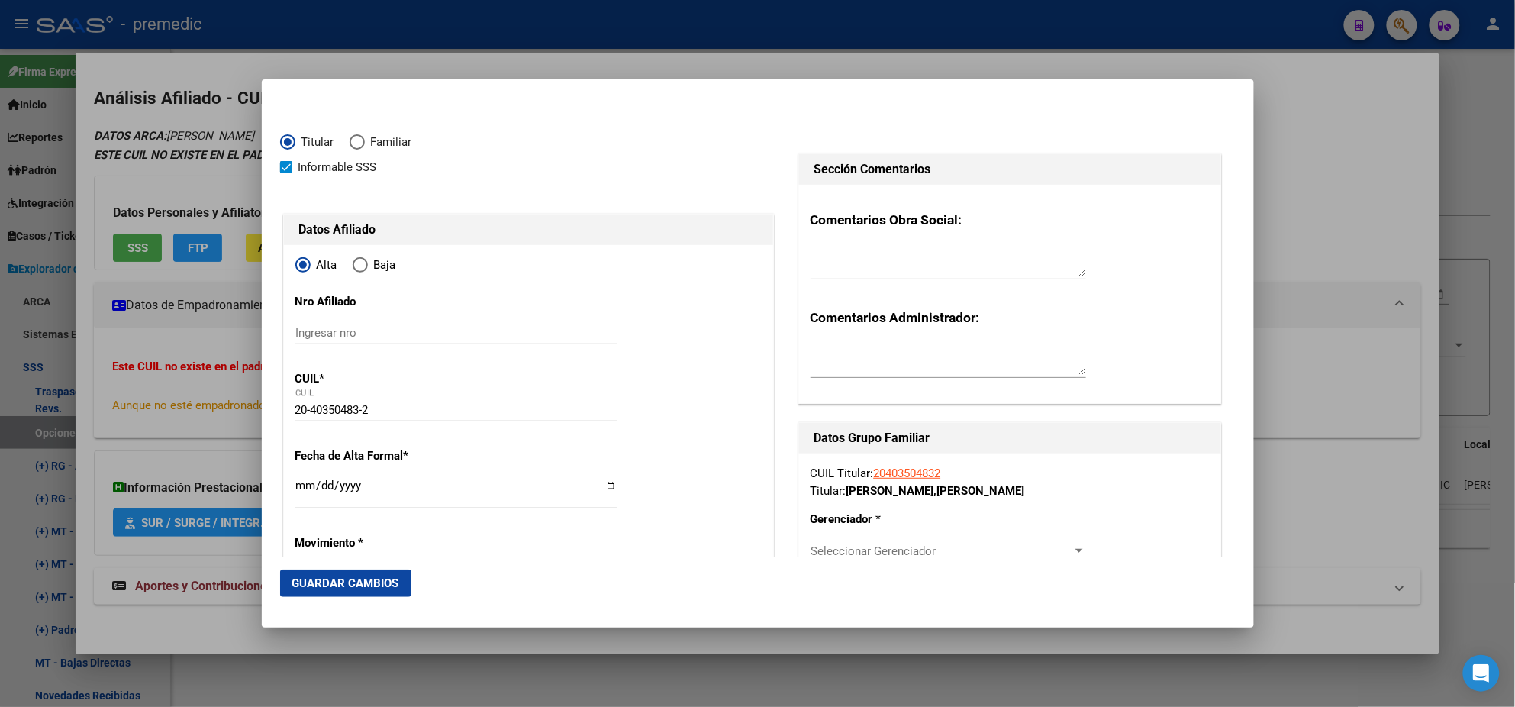
type input "[PERSON_NAME]"
click at [304, 486] on input "Ingresar fecha" at bounding box center [456, 491] width 322 height 24
type input "[DATE]"
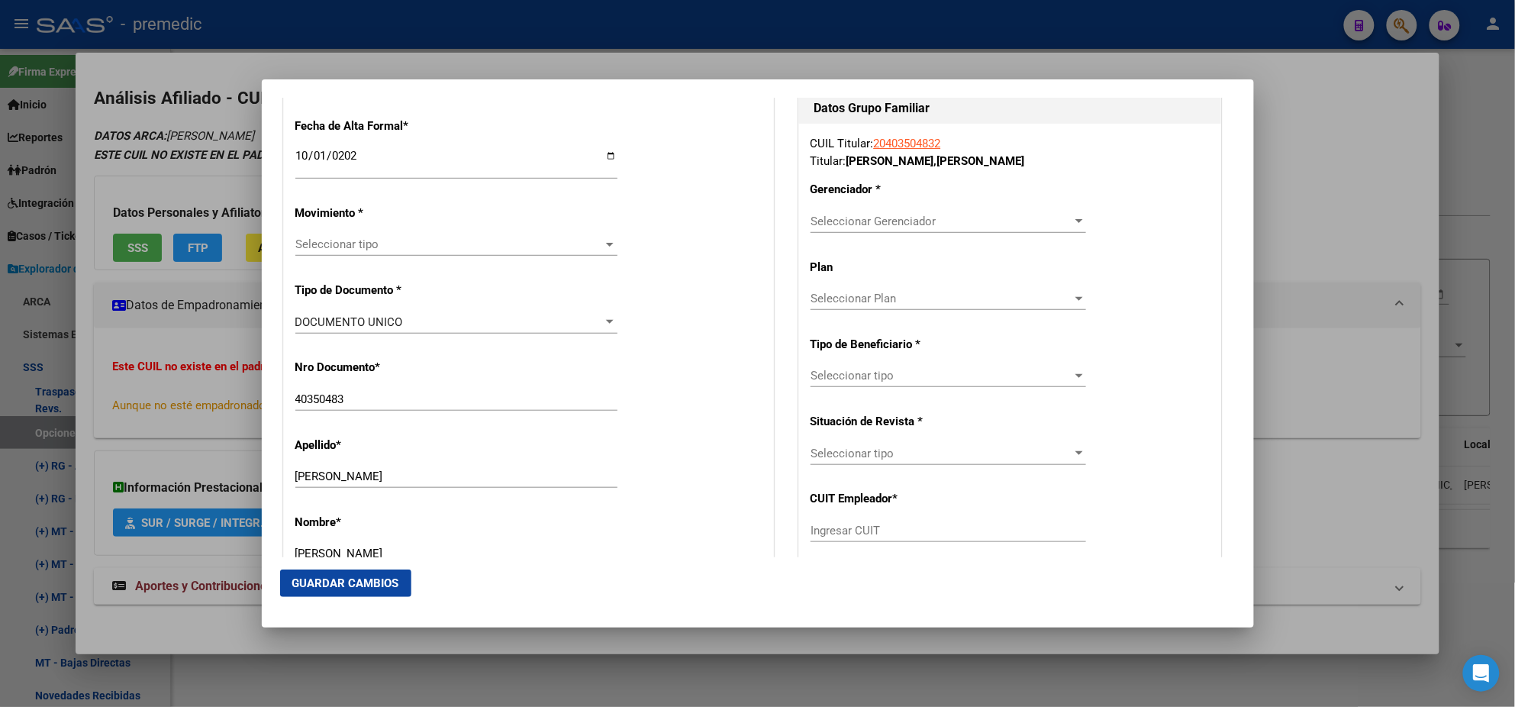
scroll to position [381, 0]
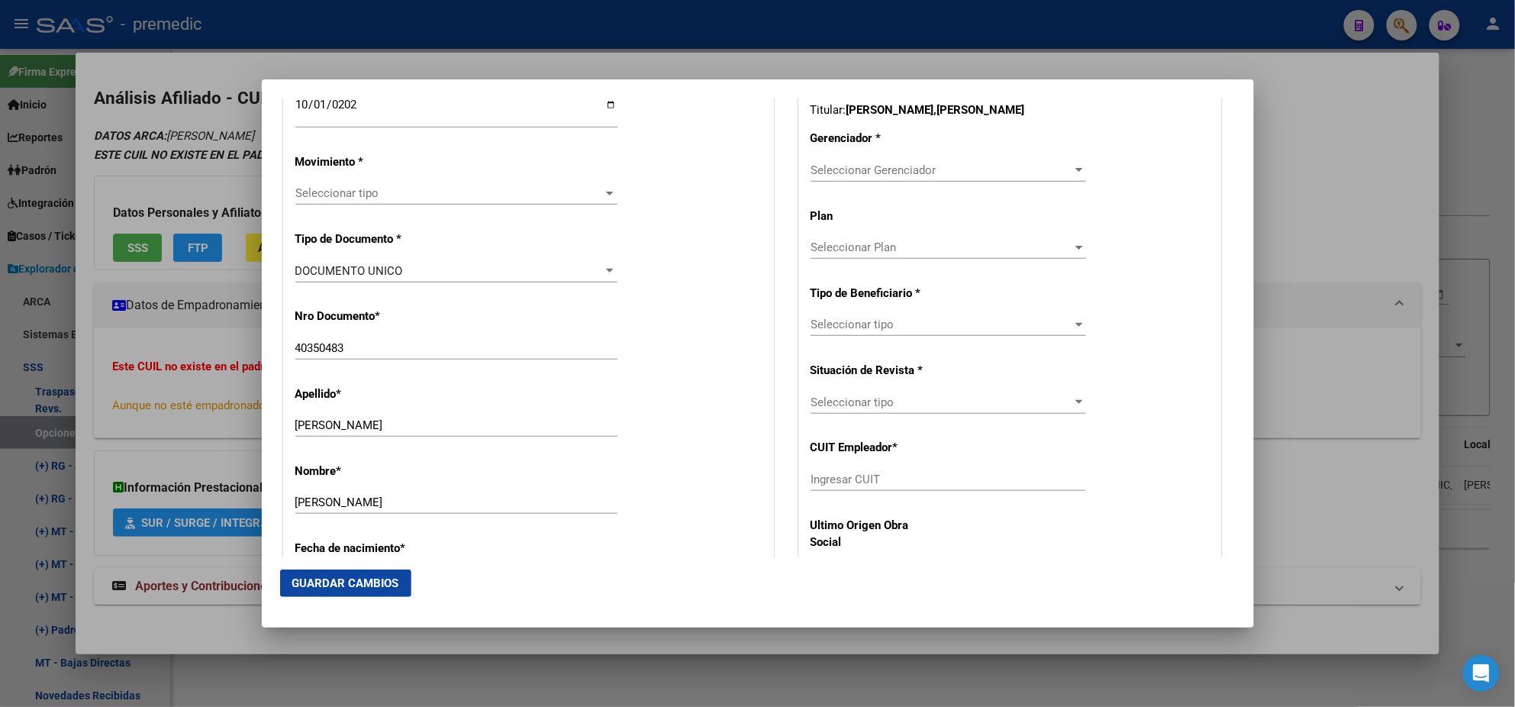
click at [344, 189] on span "Seleccionar tipo" at bounding box center [449, 193] width 308 height 14
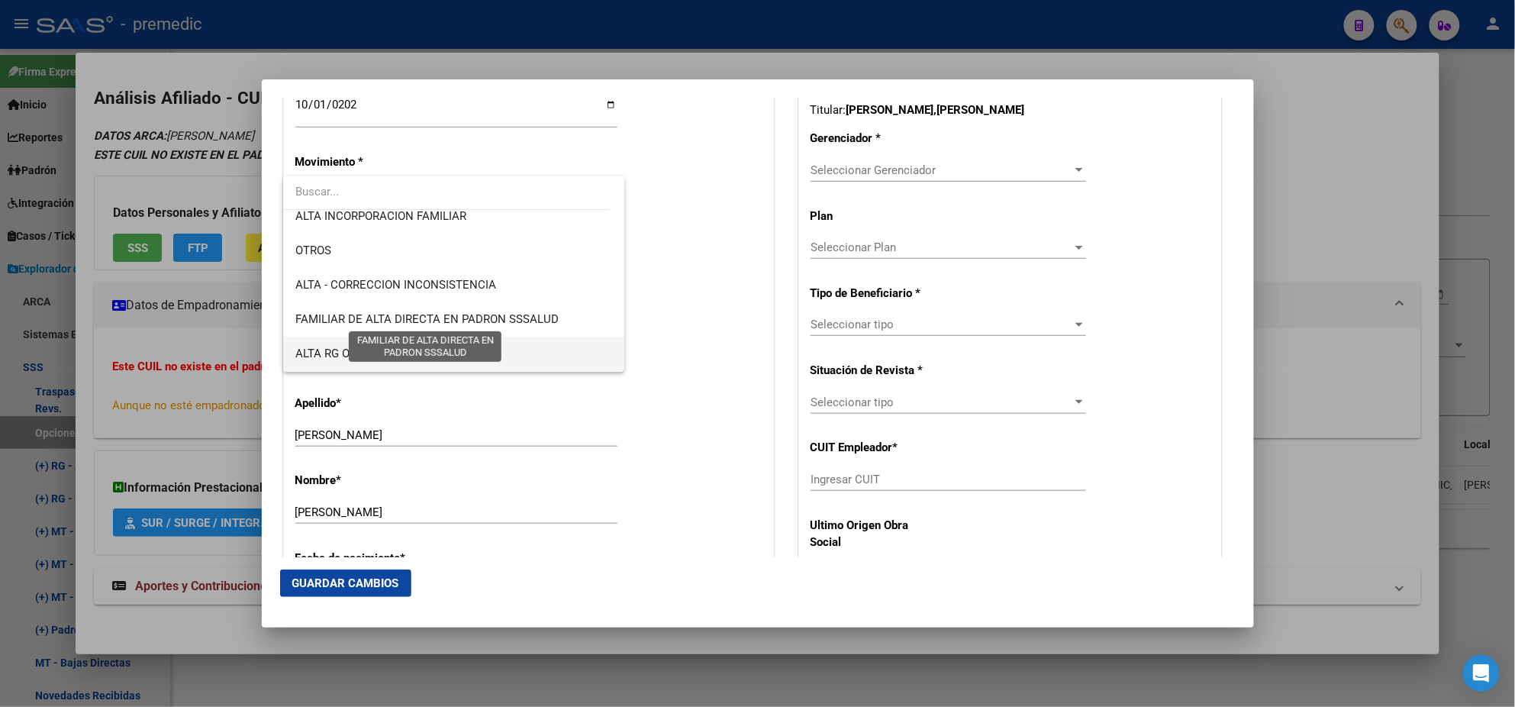
scroll to position [285, 0]
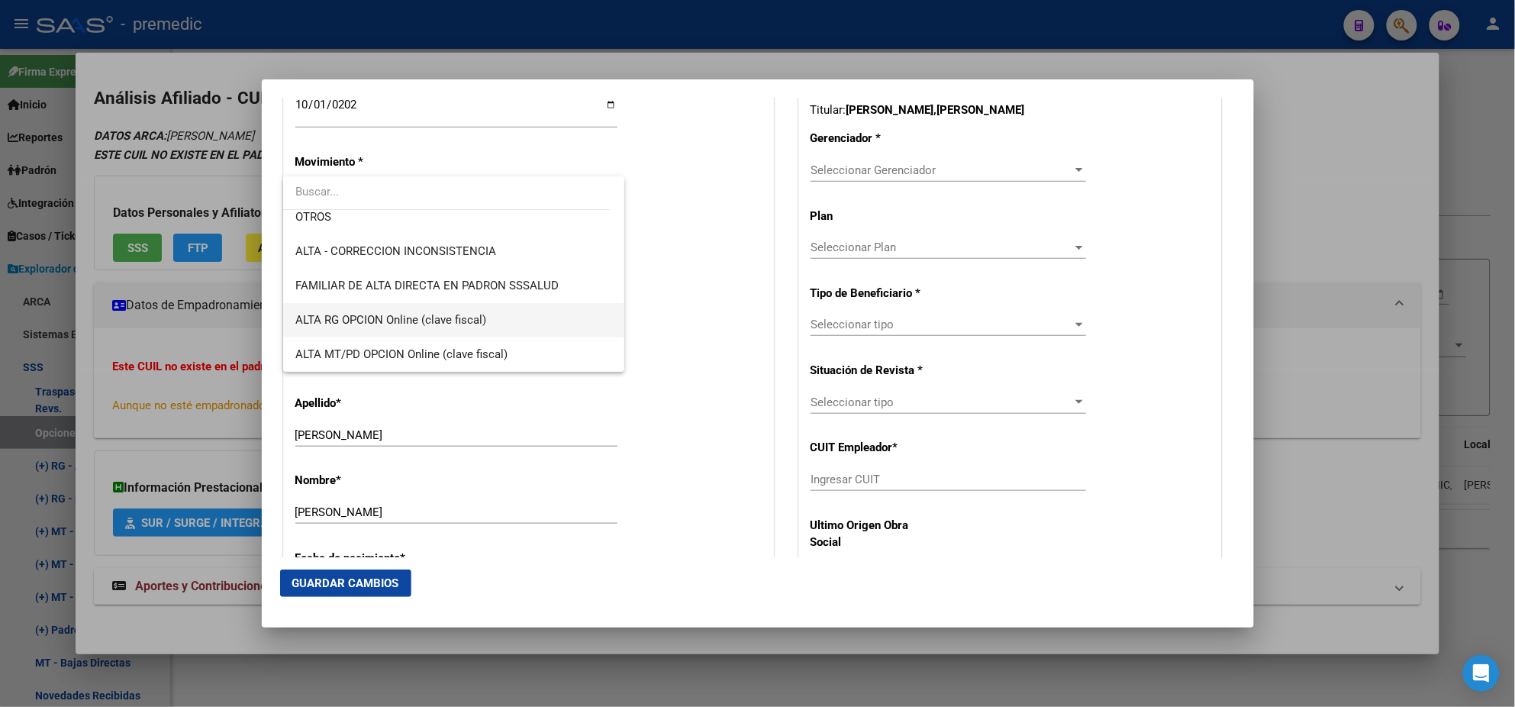
click at [470, 308] on span "ALTA RG OPCION Online (clave fiscal)" at bounding box center [453, 320] width 317 height 34
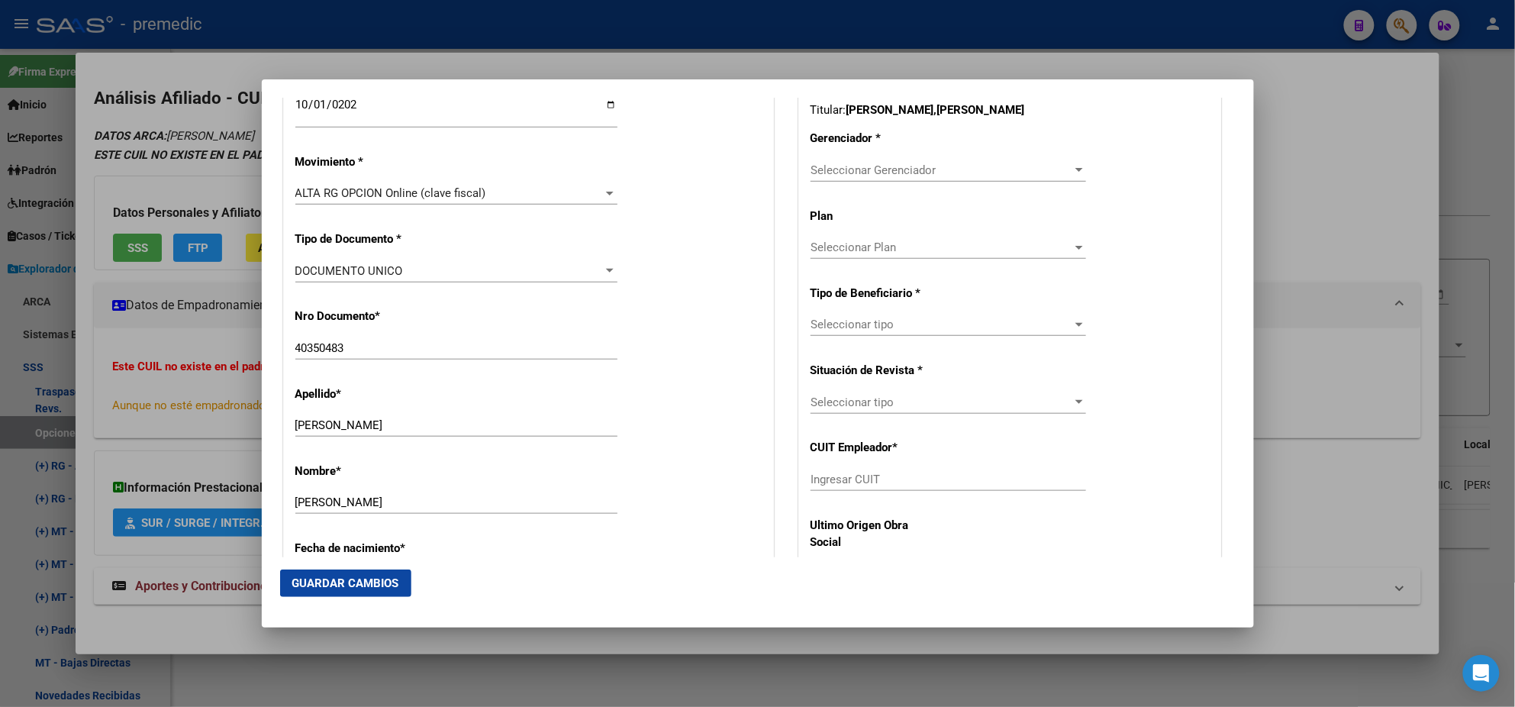
click at [470, 308] on div "Nro Documento * 40350483 Ingresar nro" at bounding box center [528, 334] width 466 height 77
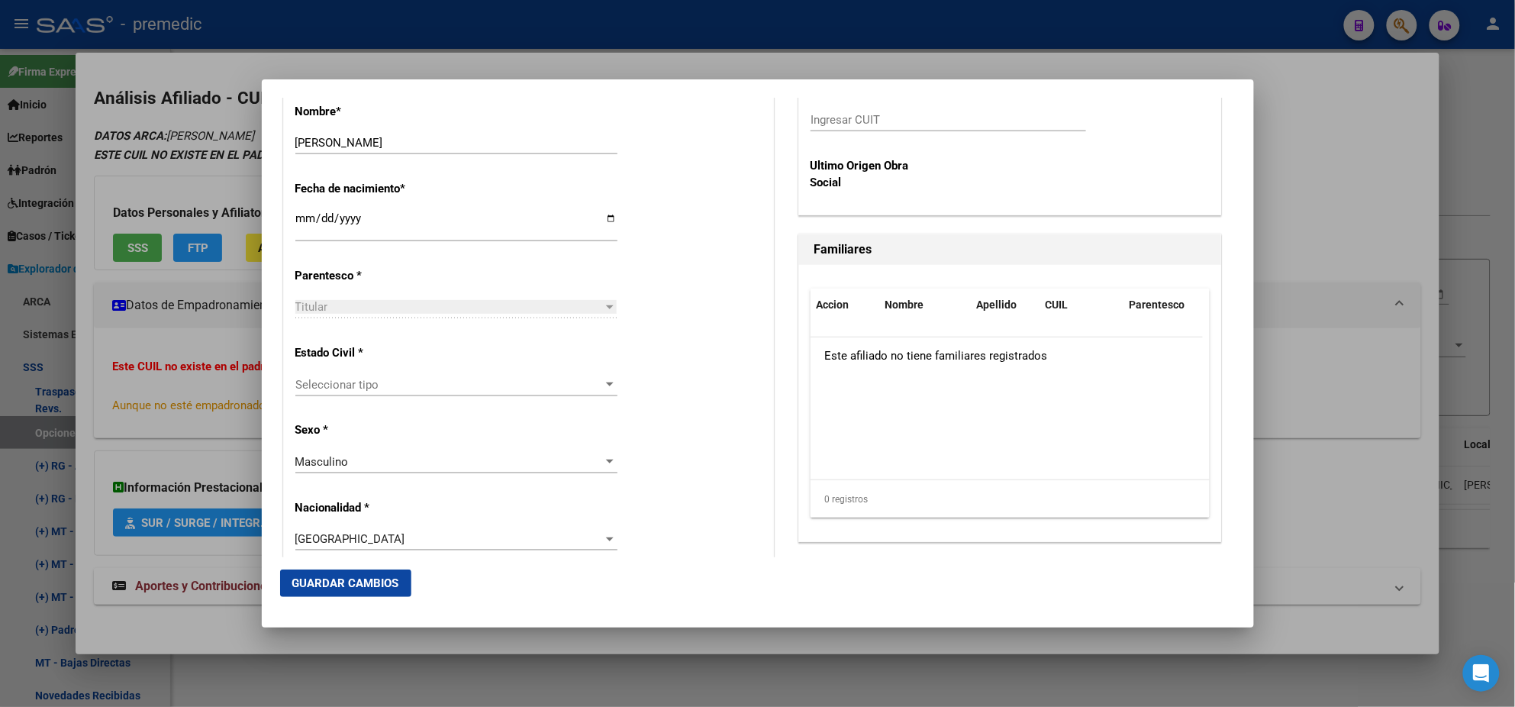
scroll to position [763, 0]
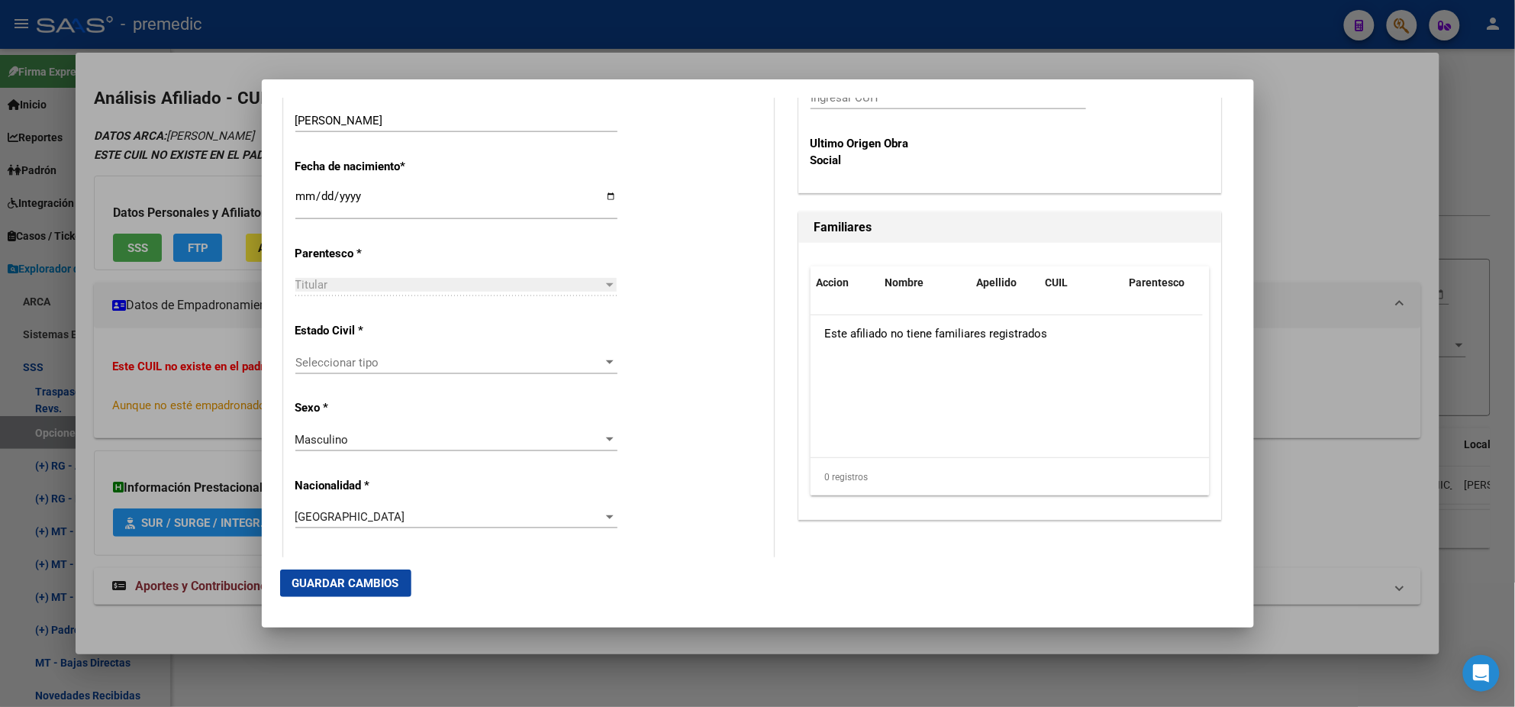
click at [446, 366] on span "Seleccionar tipo" at bounding box center [449, 363] width 308 height 14
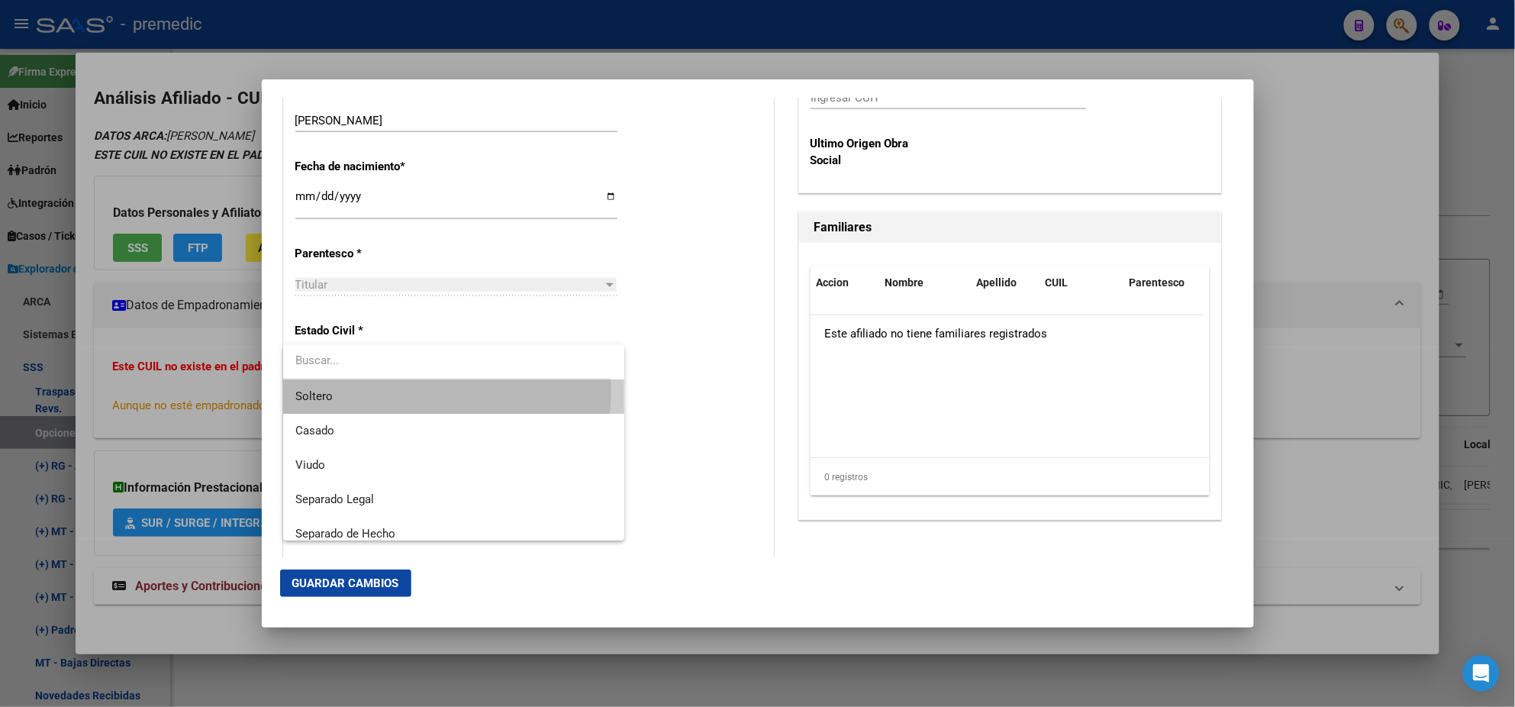
click at [441, 392] on span "Soltero" at bounding box center [453, 396] width 317 height 34
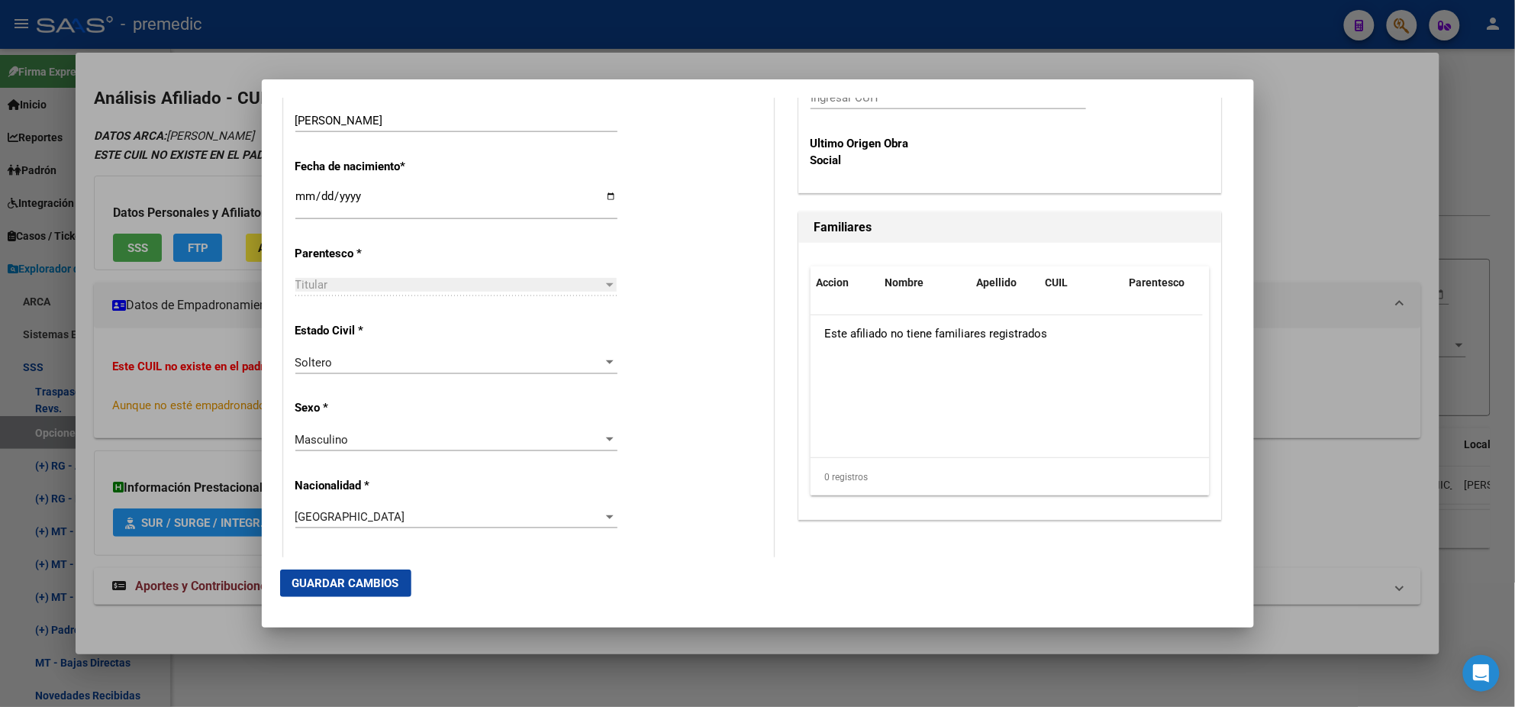
click at [445, 408] on div "Alta Baja Nro Afiliado Ingresar nro CUIL * 20-40350483-2 CUIL ARCA Padrón Fecha…" at bounding box center [528, 572] width 489 height 2180
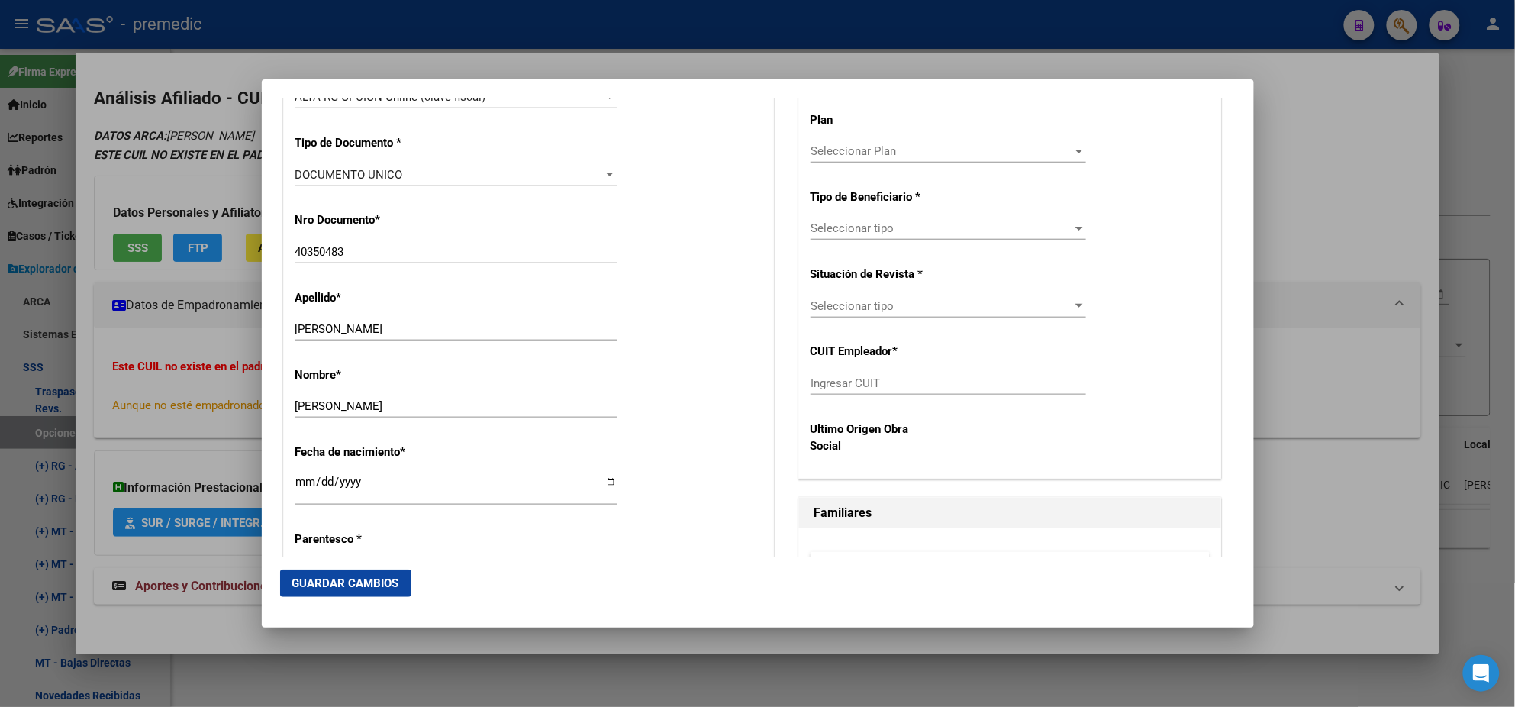
scroll to position [381, 0]
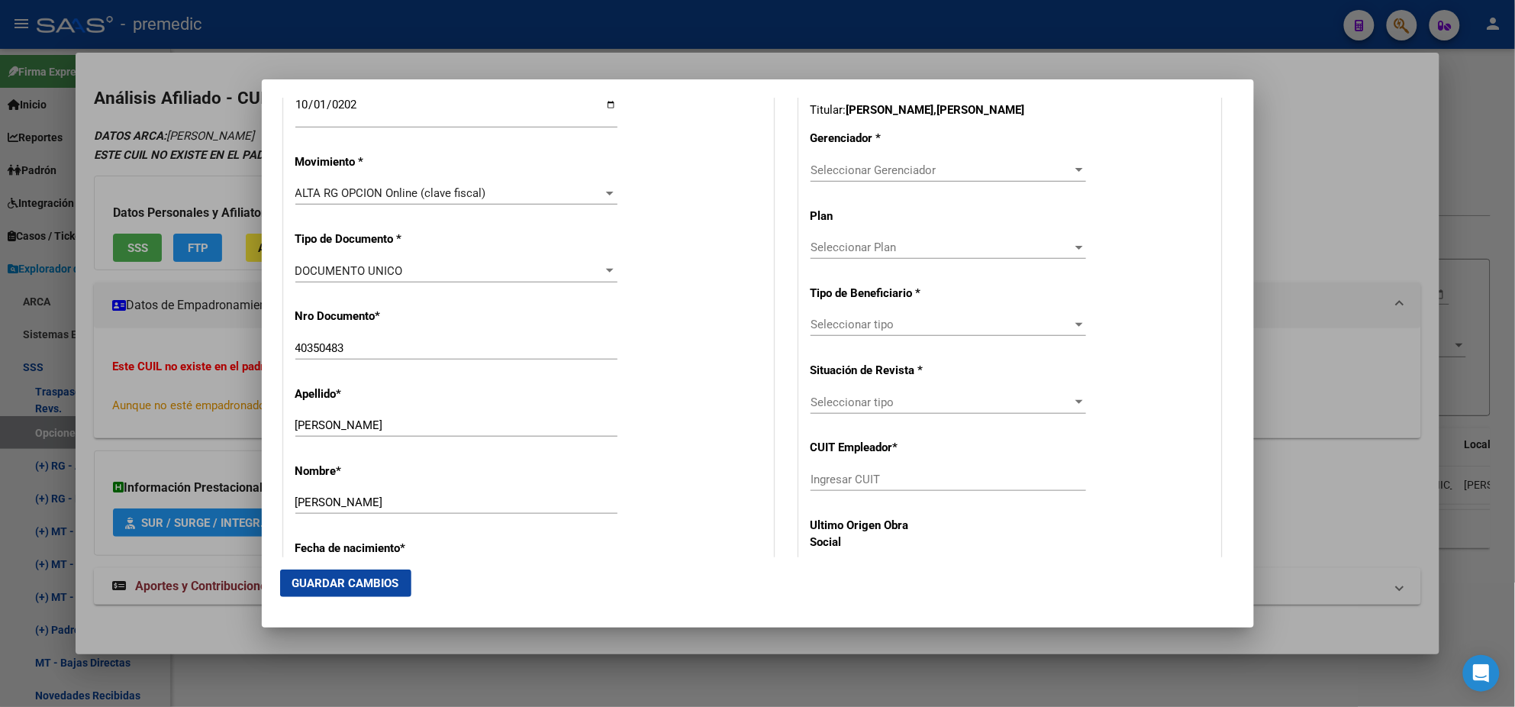
click at [831, 172] on span "Seleccionar Gerenciador" at bounding box center [942, 170] width 262 height 14
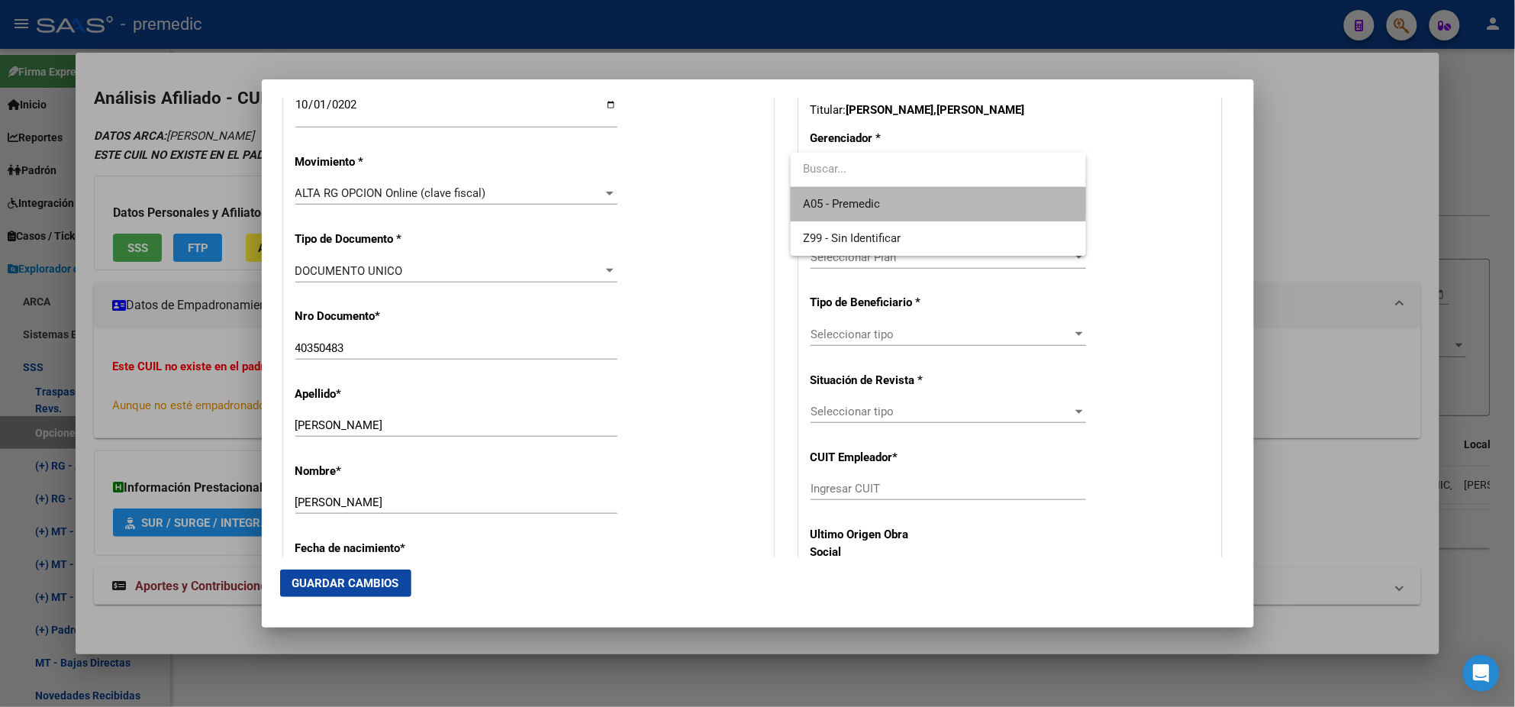
click at [817, 193] on span "A05 - Premedic" at bounding box center [938, 204] width 271 height 34
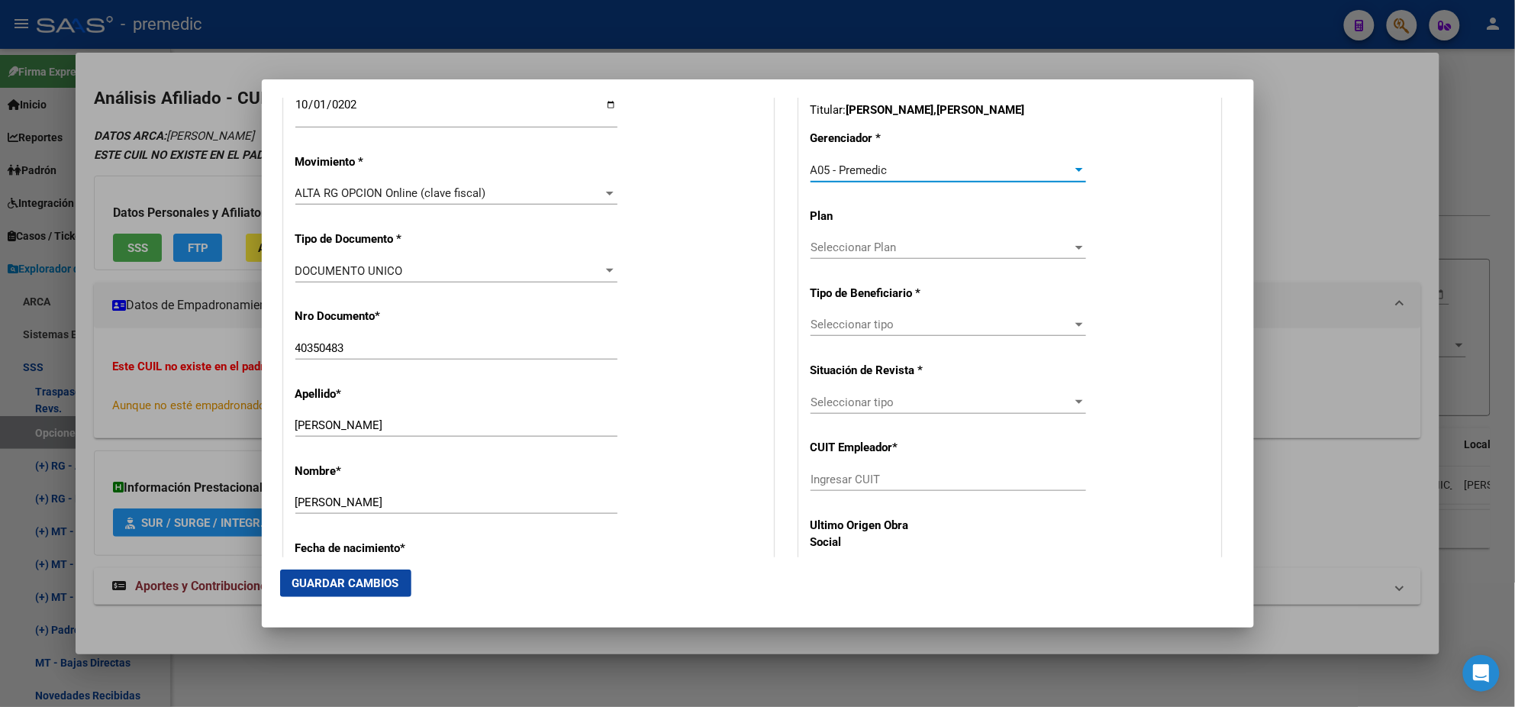
click at [830, 324] on span "Seleccionar tipo" at bounding box center [942, 325] width 262 height 14
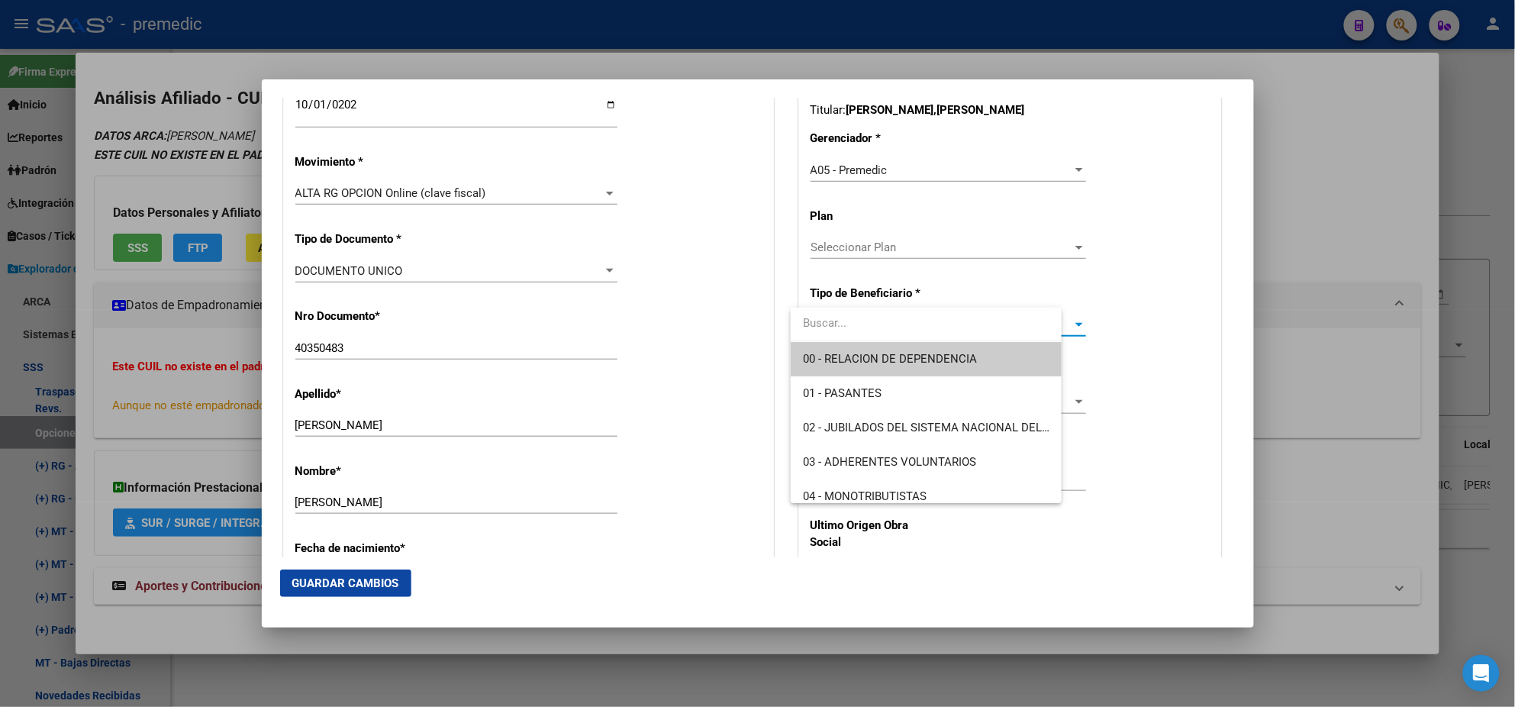
click at [824, 359] on span "00 - RELACION DE DEPENDENCIA" at bounding box center [890, 359] width 174 height 14
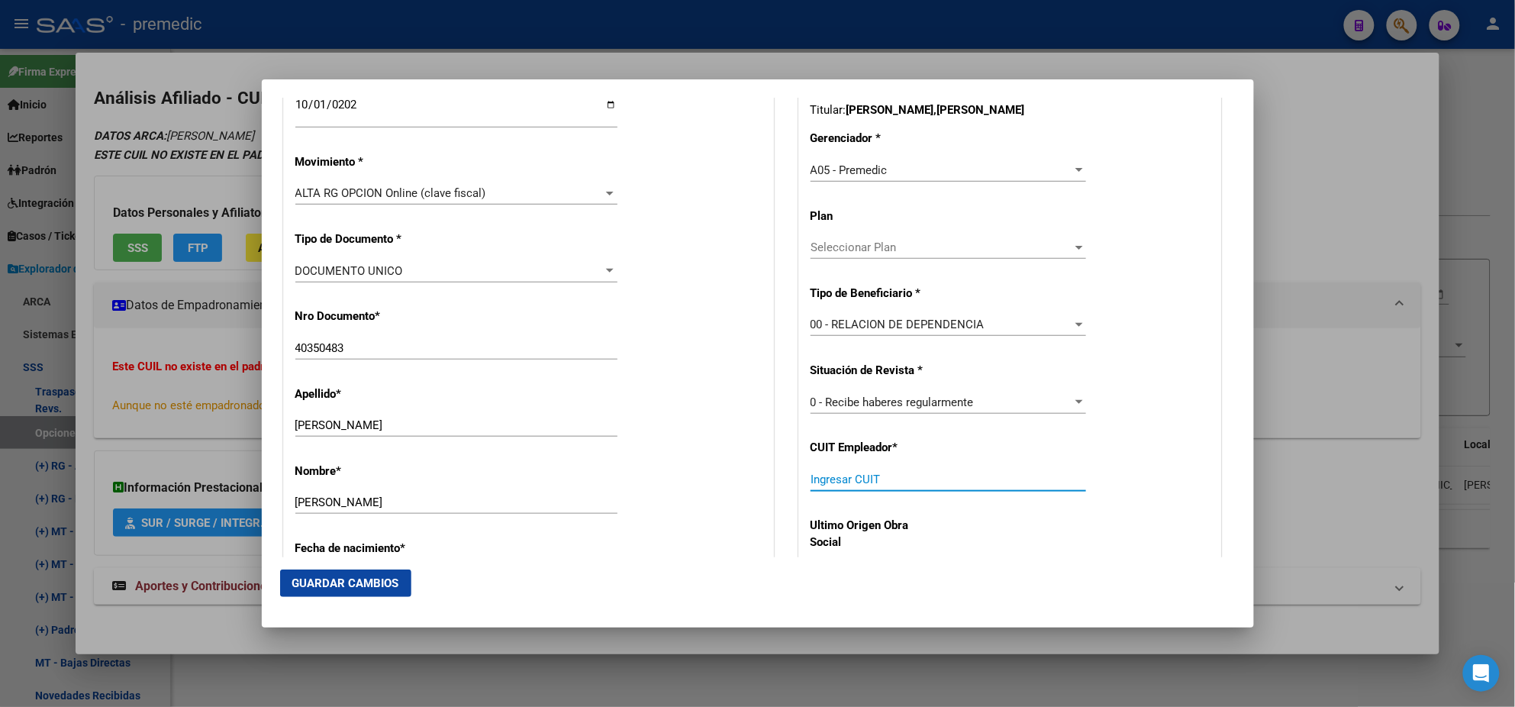
click at [837, 484] on input "Ingresar CUIT" at bounding box center [949, 479] width 276 height 14
paste input "30-67780145-6"
type input "30-67780145-6"
drag, startPoint x: 320, startPoint y: 574, endPoint x: 324, endPoint y: 582, distance: 8.9
click at [319, 574] on button "Guardar Cambios" at bounding box center [345, 582] width 131 height 27
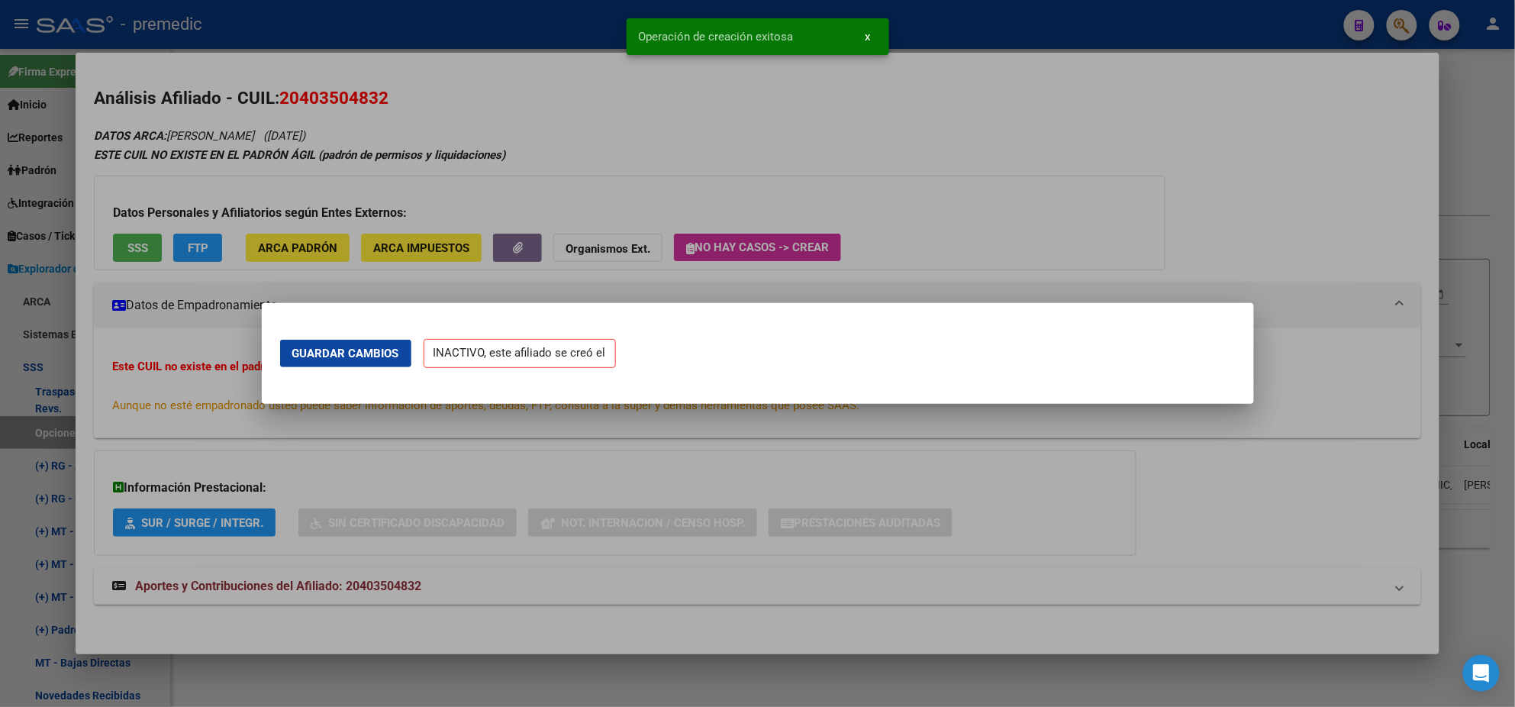
scroll to position [0, 0]
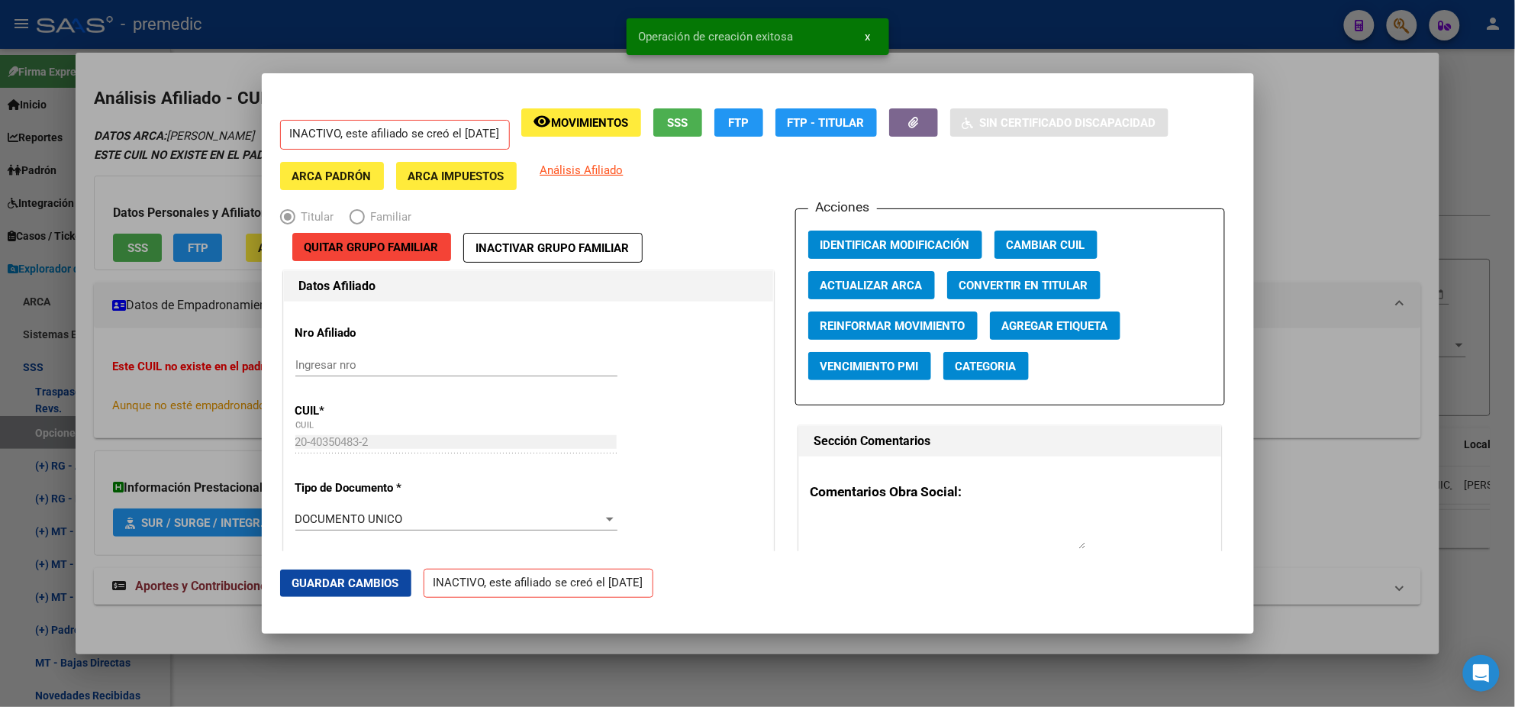
click at [81, 398] on div at bounding box center [757, 353] width 1515 height 707
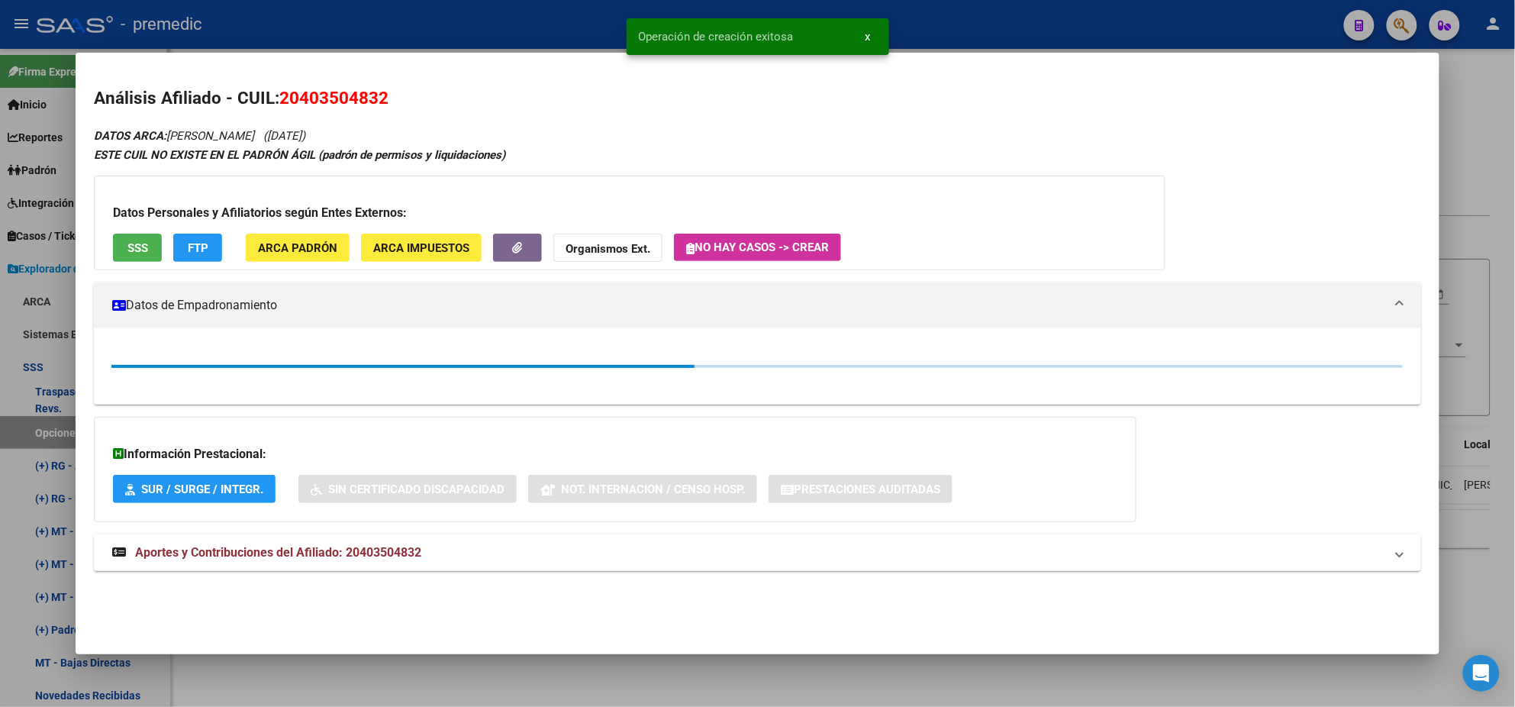
click at [44, 433] on div at bounding box center [757, 353] width 1515 height 707
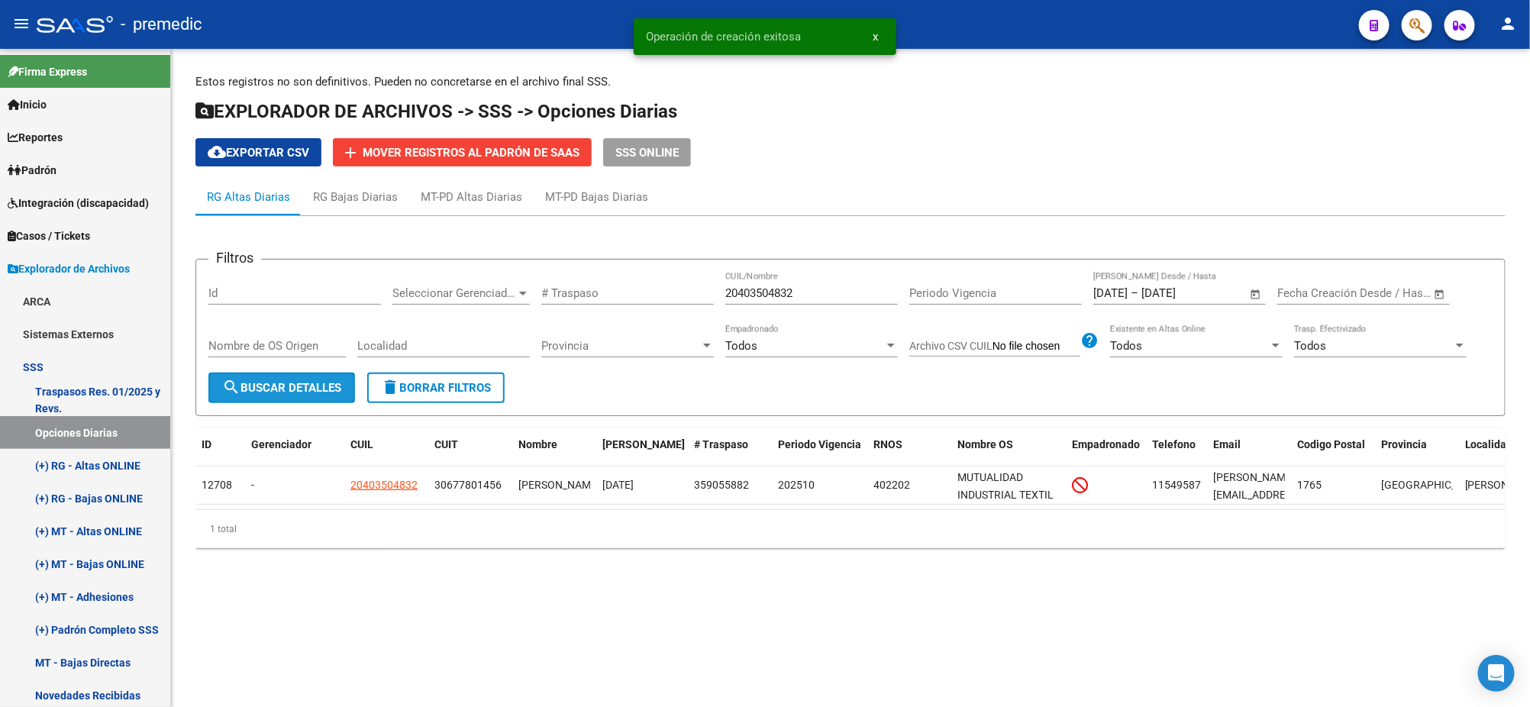
click at [315, 381] on span "search Buscar Detalles" at bounding box center [281, 388] width 119 height 14
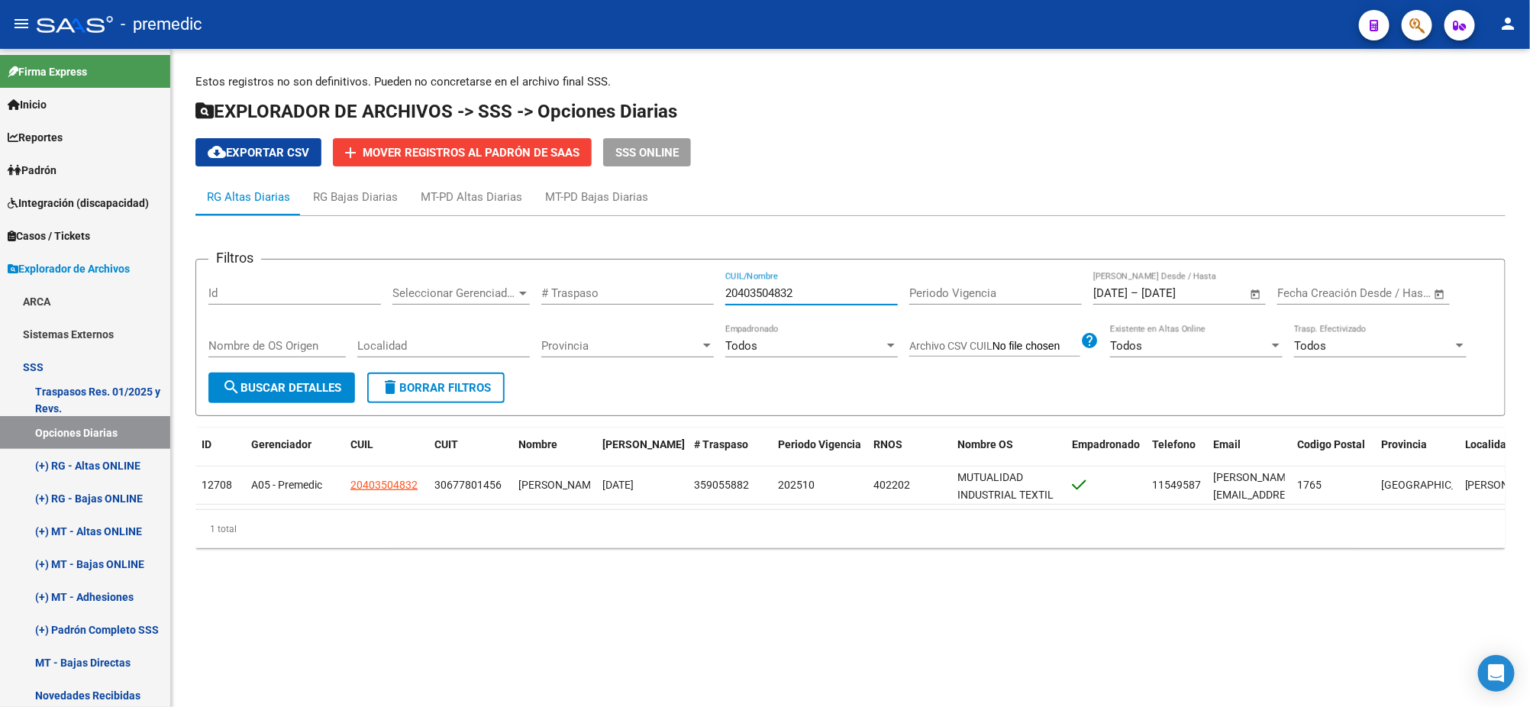
drag, startPoint x: 813, startPoint y: 297, endPoint x: 583, endPoint y: 311, distance: 230.2
click at [620, 308] on div "Filtros Id Seleccionar Gerenciador Seleccionar Gerenciador # Traspaso 204035048…" at bounding box center [850, 322] width 1284 height 101
paste input "381423183"
type input "20381423183"
click at [285, 392] on span "search Buscar Detalles" at bounding box center [281, 388] width 119 height 14
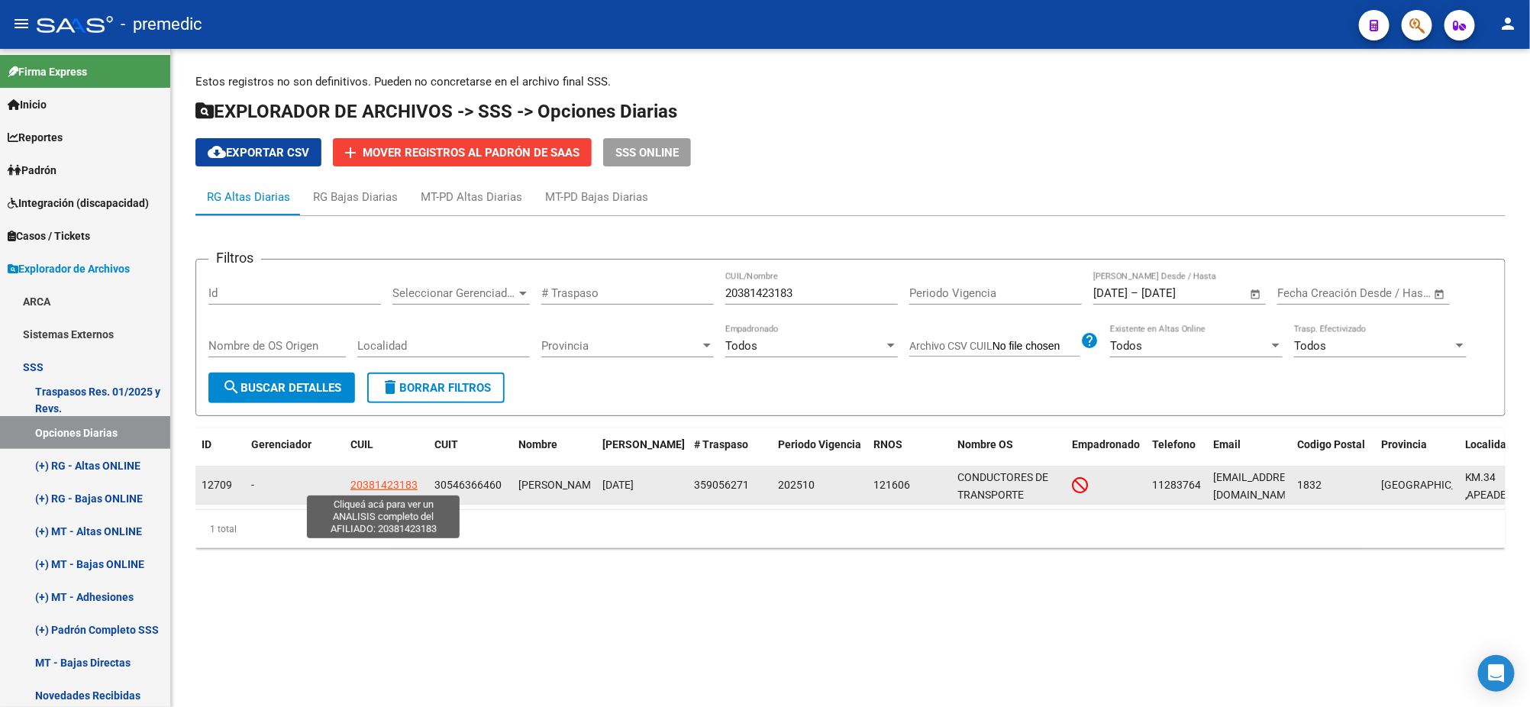
click at [405, 479] on span "20381423183" at bounding box center [383, 485] width 67 height 12
type textarea "20381423183"
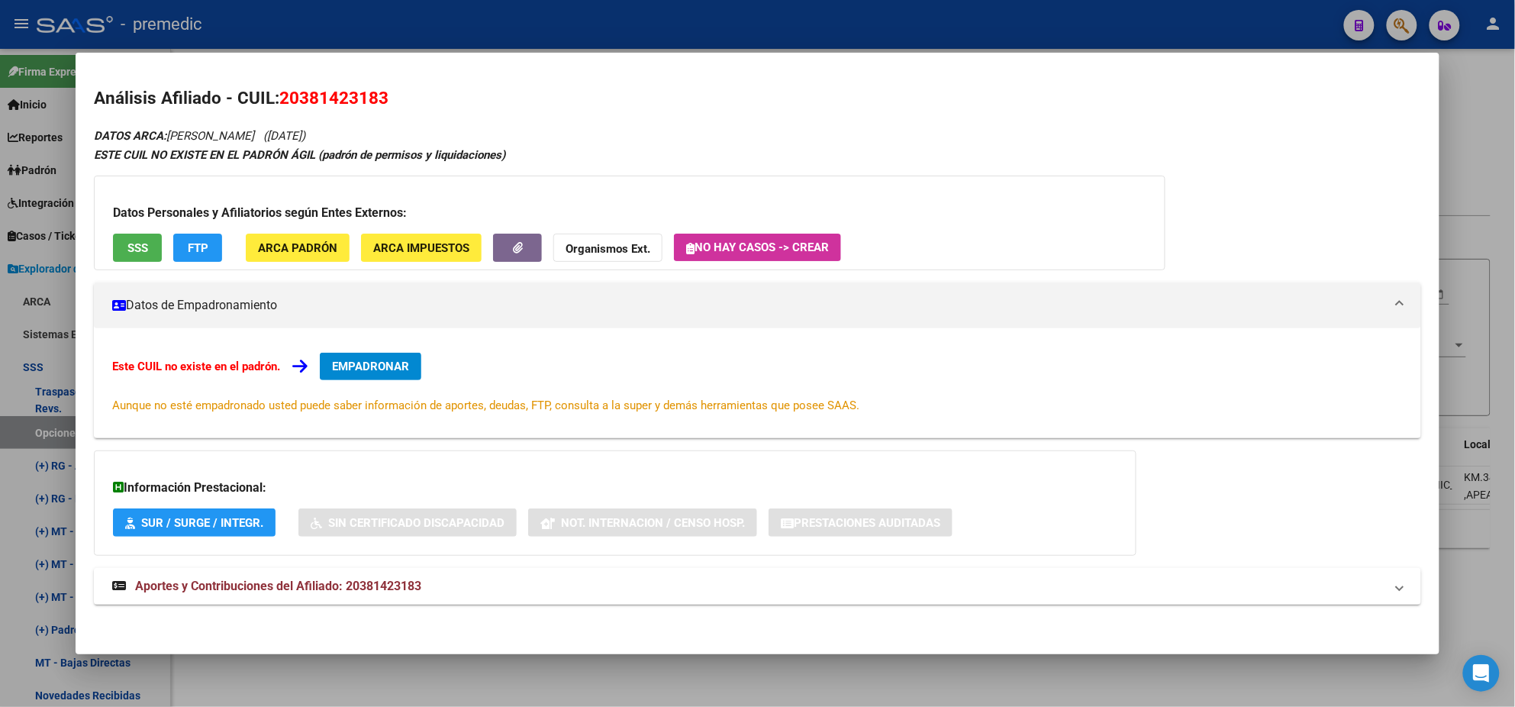
click at [373, 355] on button "EMPADRONAR" at bounding box center [371, 366] width 102 height 27
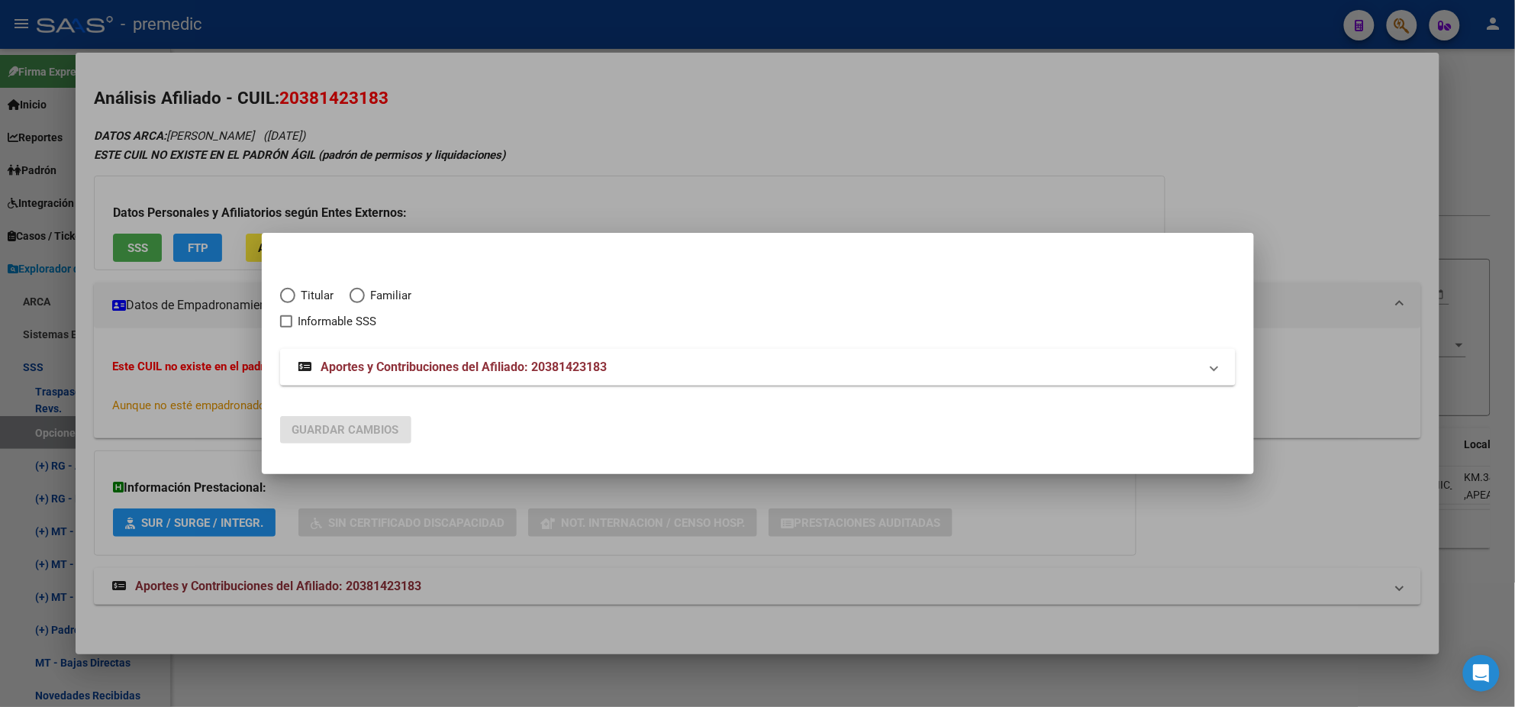
click at [289, 288] on span "Elija una opción" at bounding box center [287, 295] width 15 height 15
click at [289, 288] on input "Titular" at bounding box center [287, 295] width 15 height 15
radio input "true"
checkbox input "true"
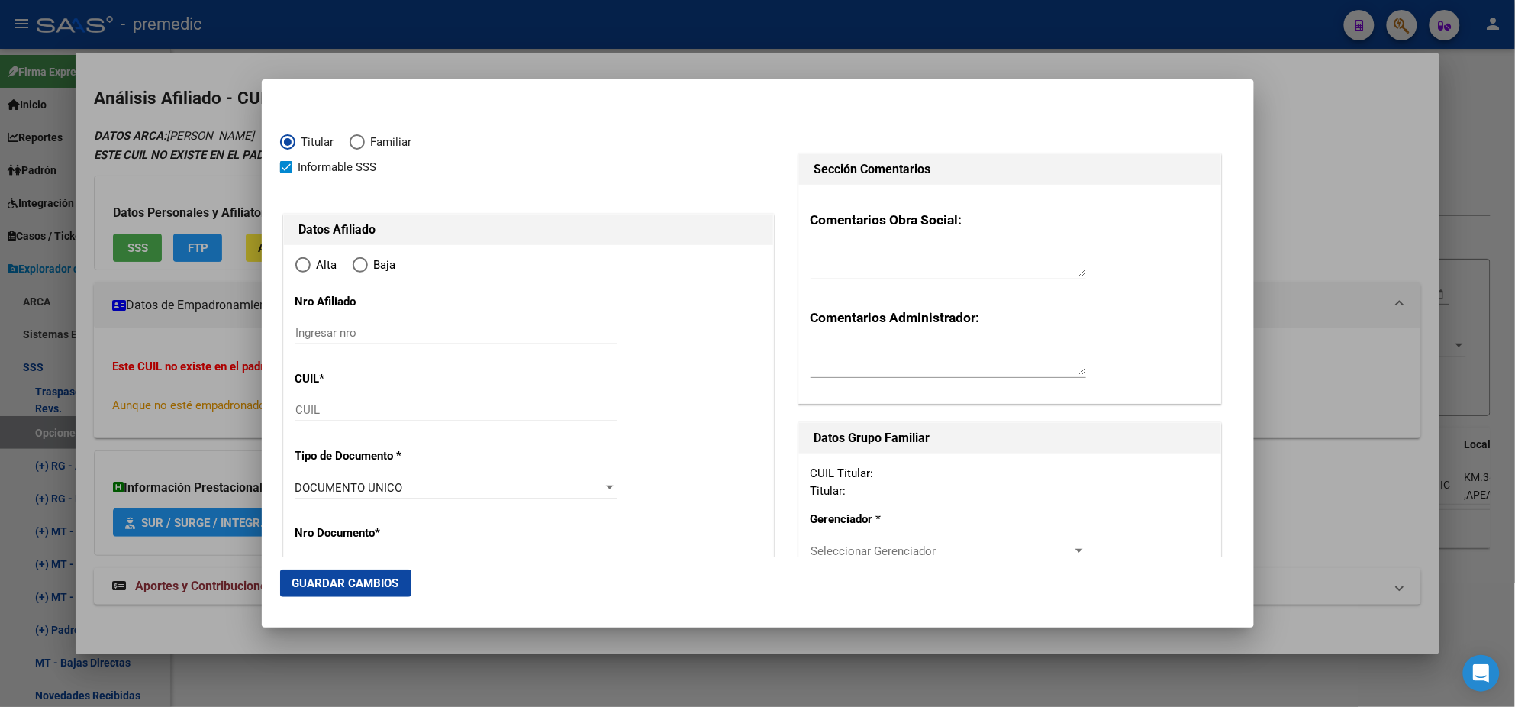
type input "20-38142318-3"
type input "38142318"
type input "RODAS"
type input "RODRIGO MATIAS"
type input "1994-04-17"
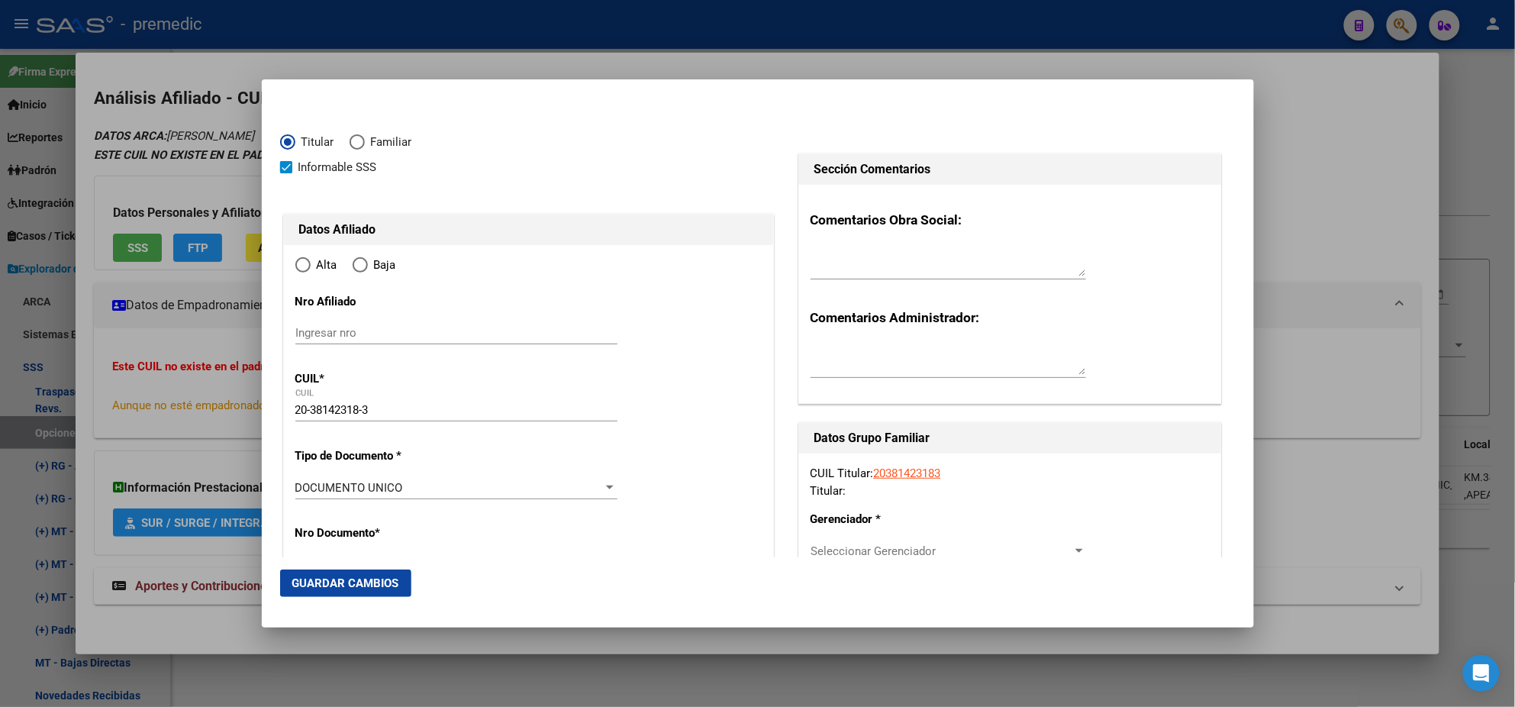
type input "LOMAS DE ZAMORA"
type input "1832"
type input "MALABIA"
type input "355"
radio input "true"
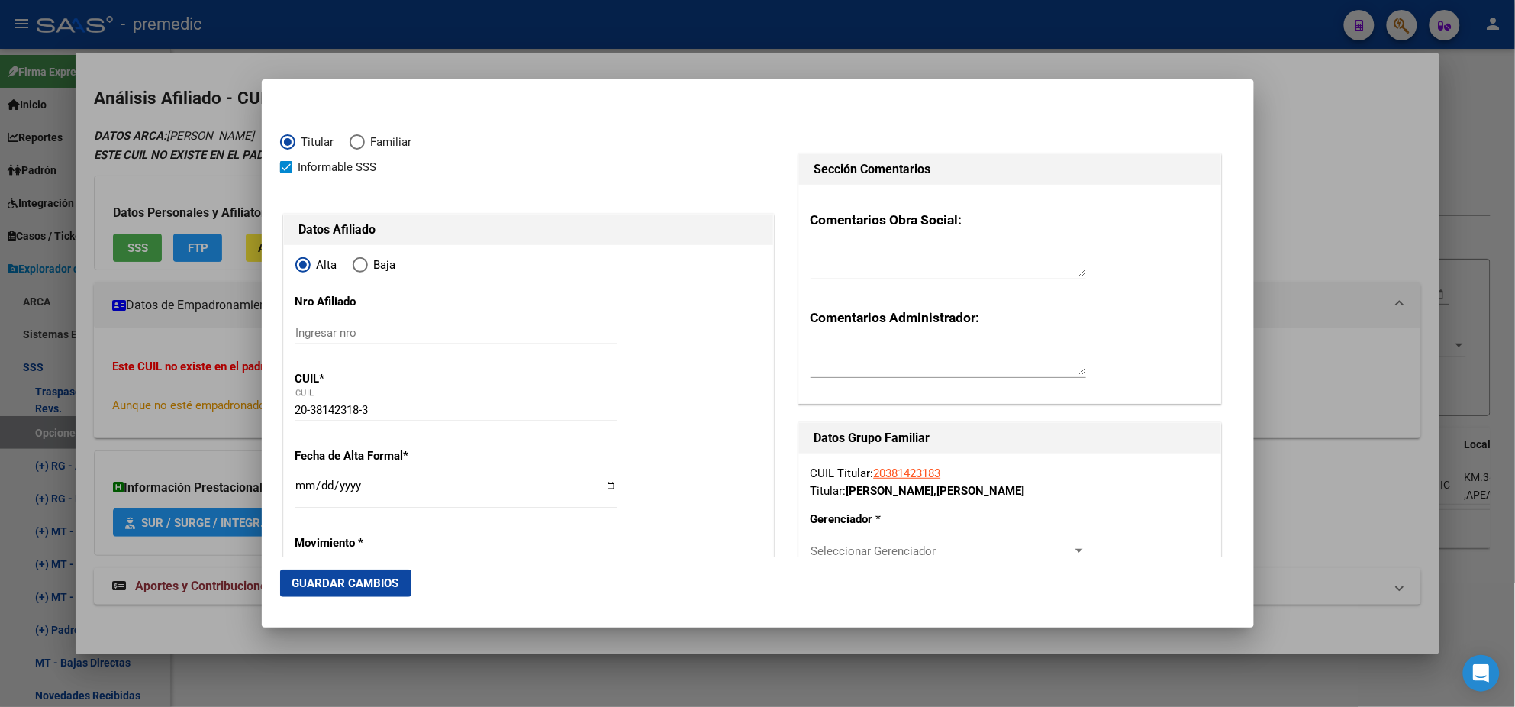
type input "LOMAS DE ZAMORA"
click at [304, 488] on input "Ingresar fecha" at bounding box center [456, 491] width 322 height 24
type input "[DATE]"
click at [271, 472] on mat-dialog-content "Titular Familiar Informable SSS Datos Afiliado Alta Baja Nro Afiliado Ingresar …" at bounding box center [758, 327] width 992 height 459
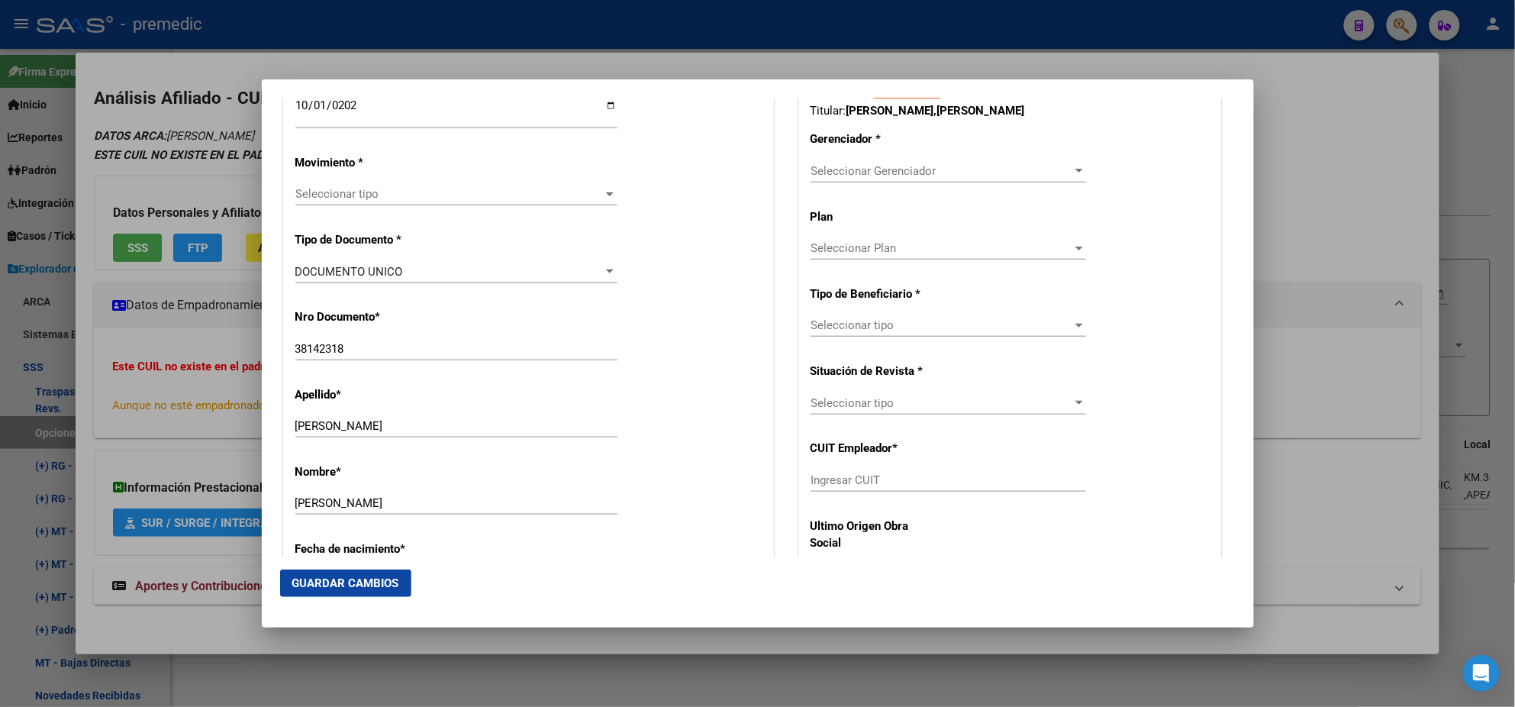
scroll to position [381, 0]
click at [319, 194] on span "Seleccionar tipo" at bounding box center [449, 193] width 308 height 14
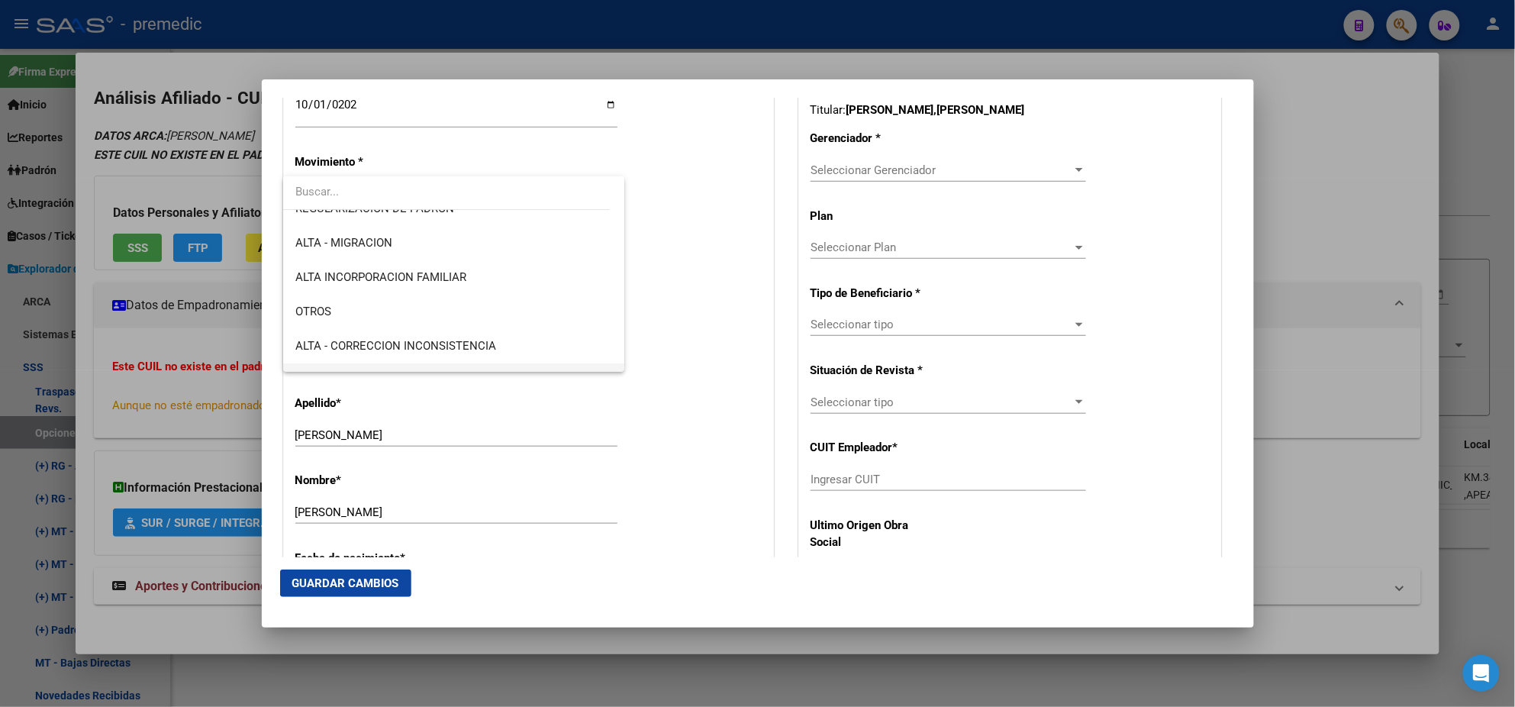
scroll to position [285, 0]
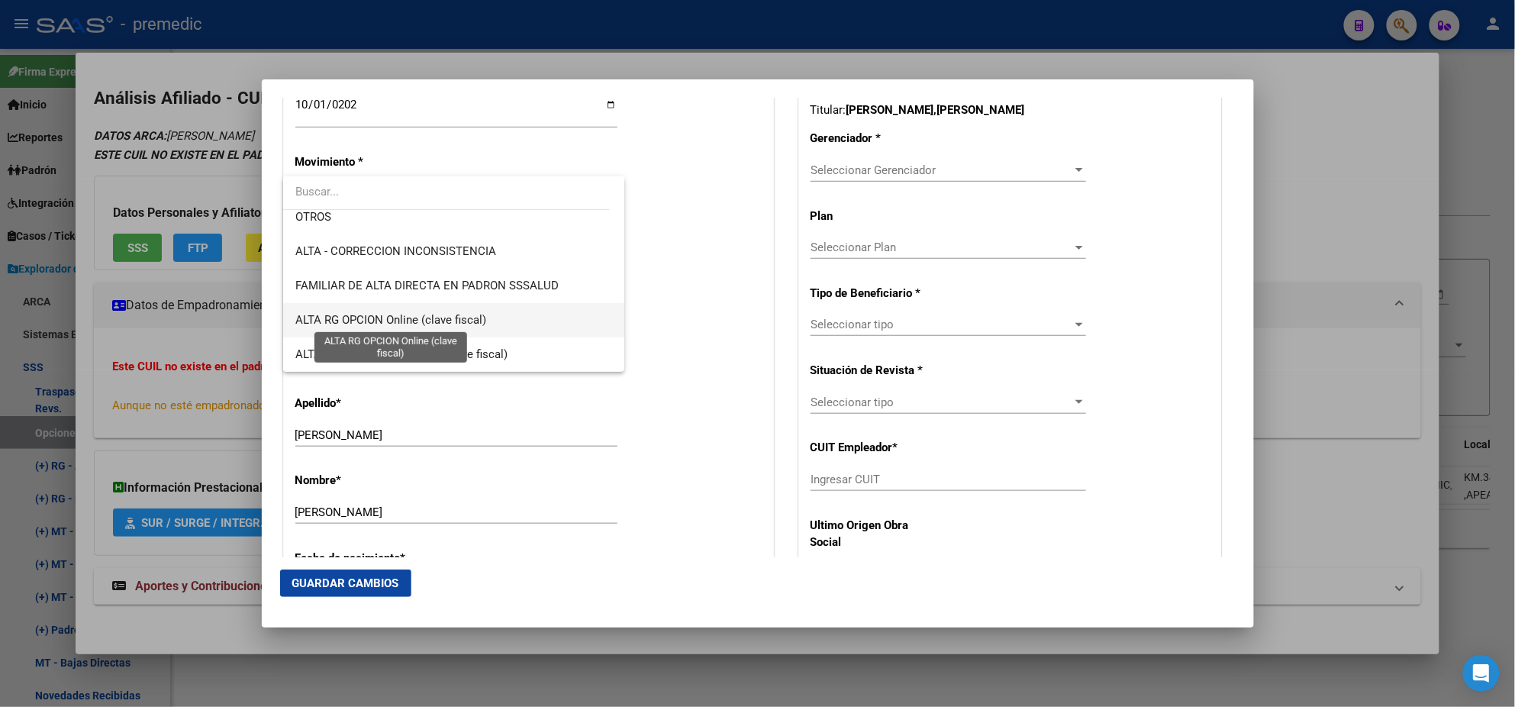
click at [449, 320] on span "ALTA RG OPCION Online (clave fiscal)" at bounding box center [390, 320] width 191 height 14
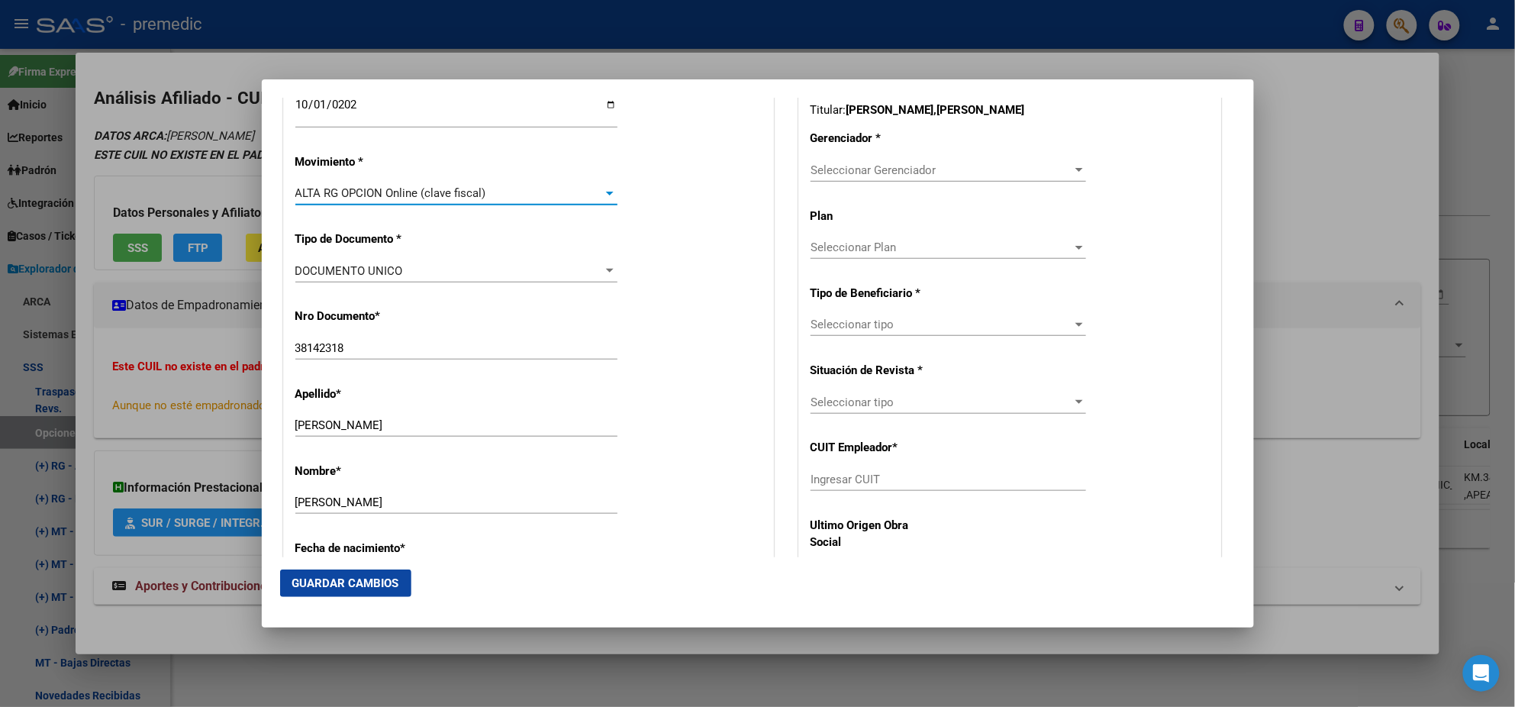
click at [450, 306] on div "Nro Documento * 38142318 Ingresar nro" at bounding box center [528, 334] width 466 height 77
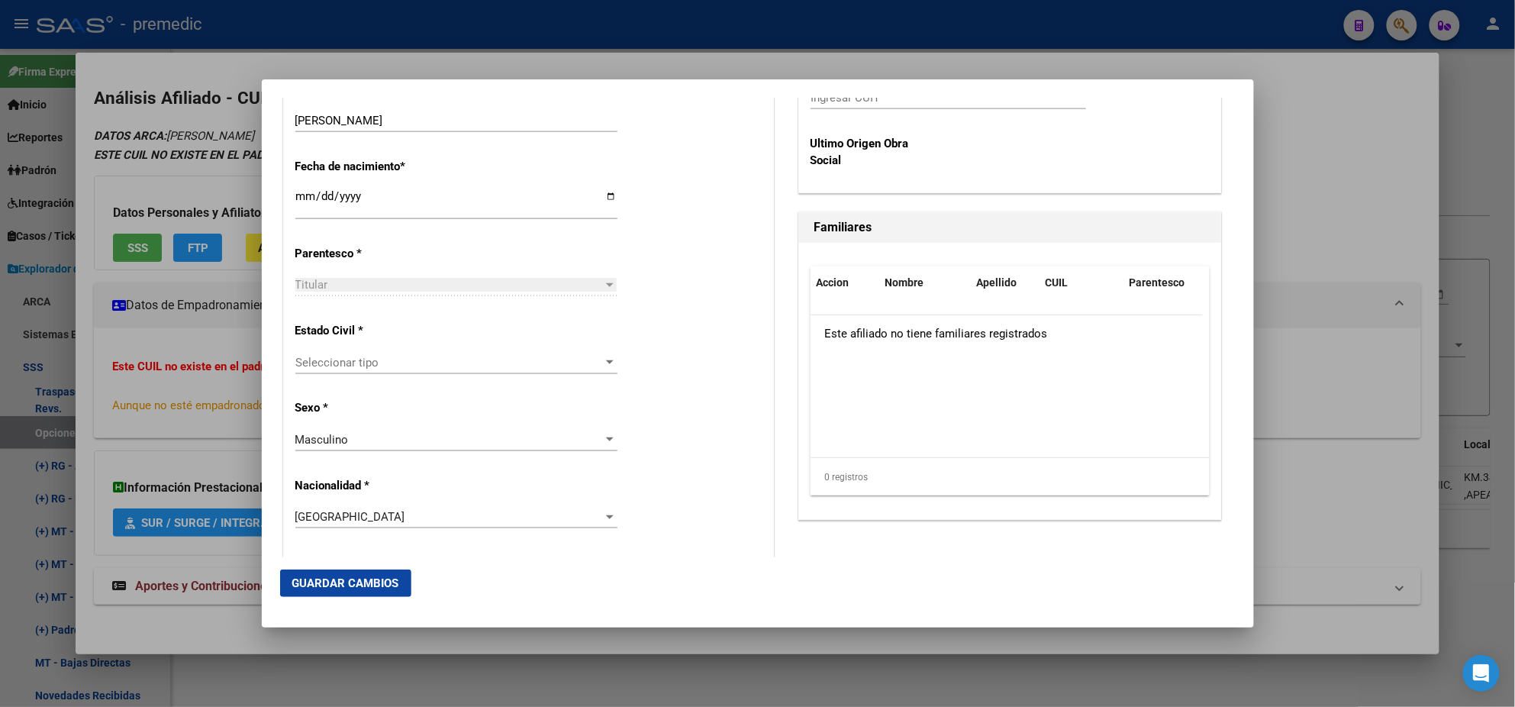
scroll to position [858, 0]
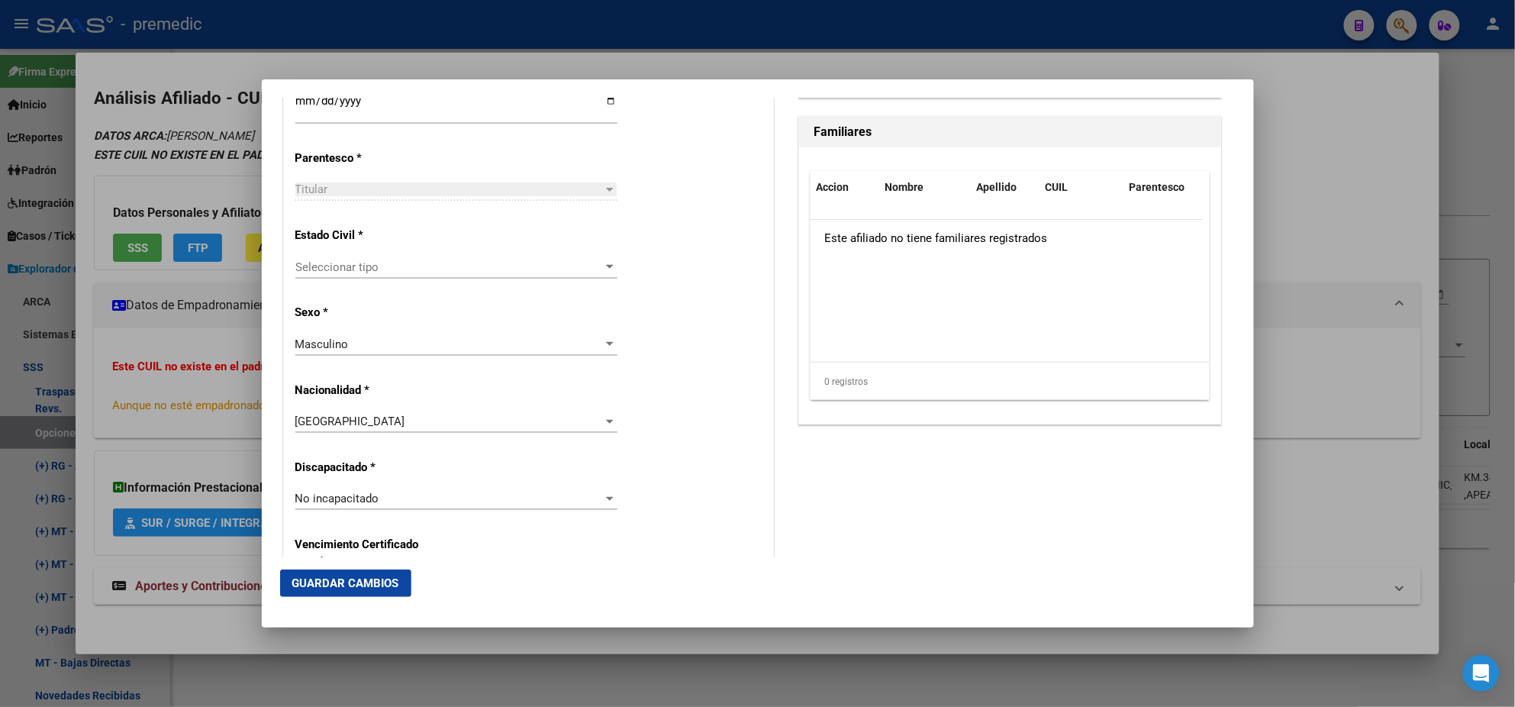
click at [431, 261] on span "Seleccionar tipo" at bounding box center [449, 267] width 308 height 14
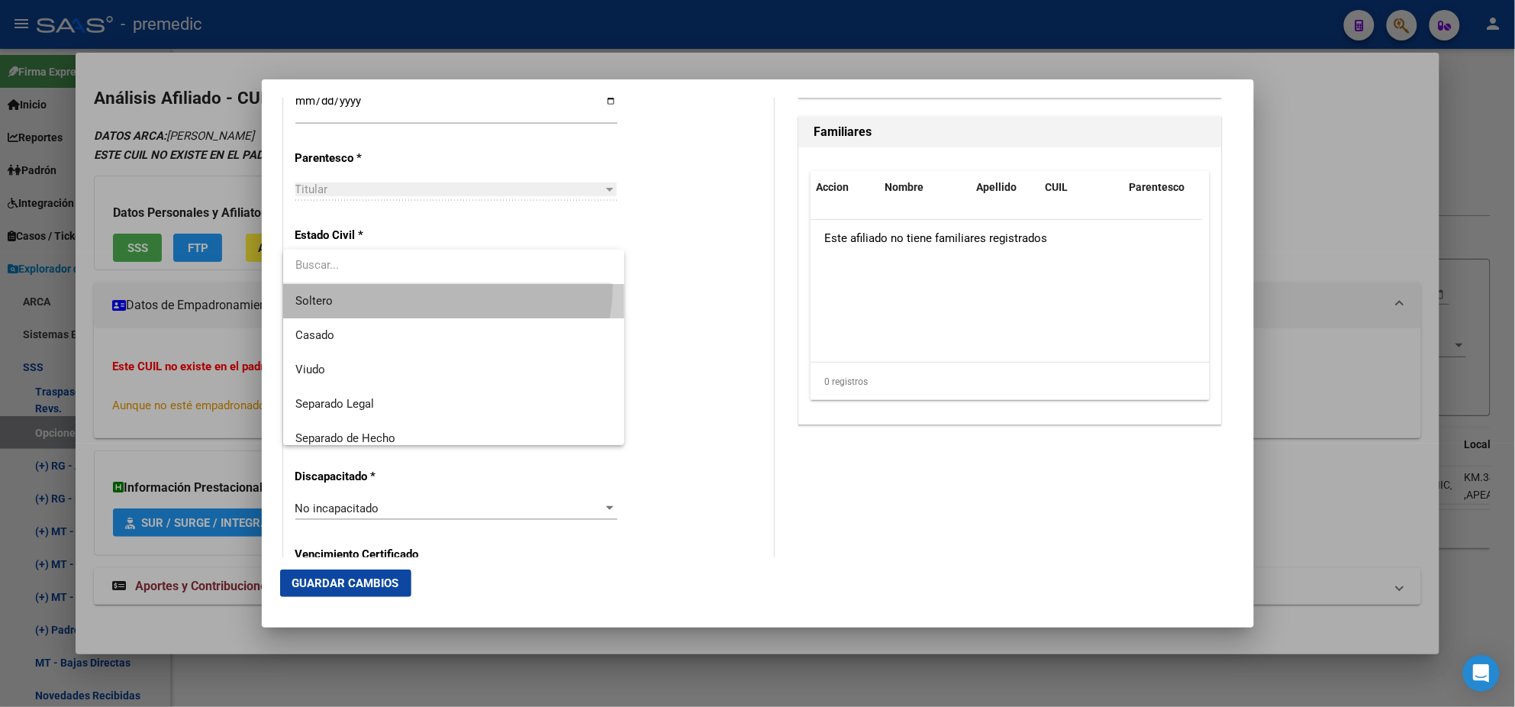
click at [427, 285] on span "Soltero" at bounding box center [453, 301] width 317 height 34
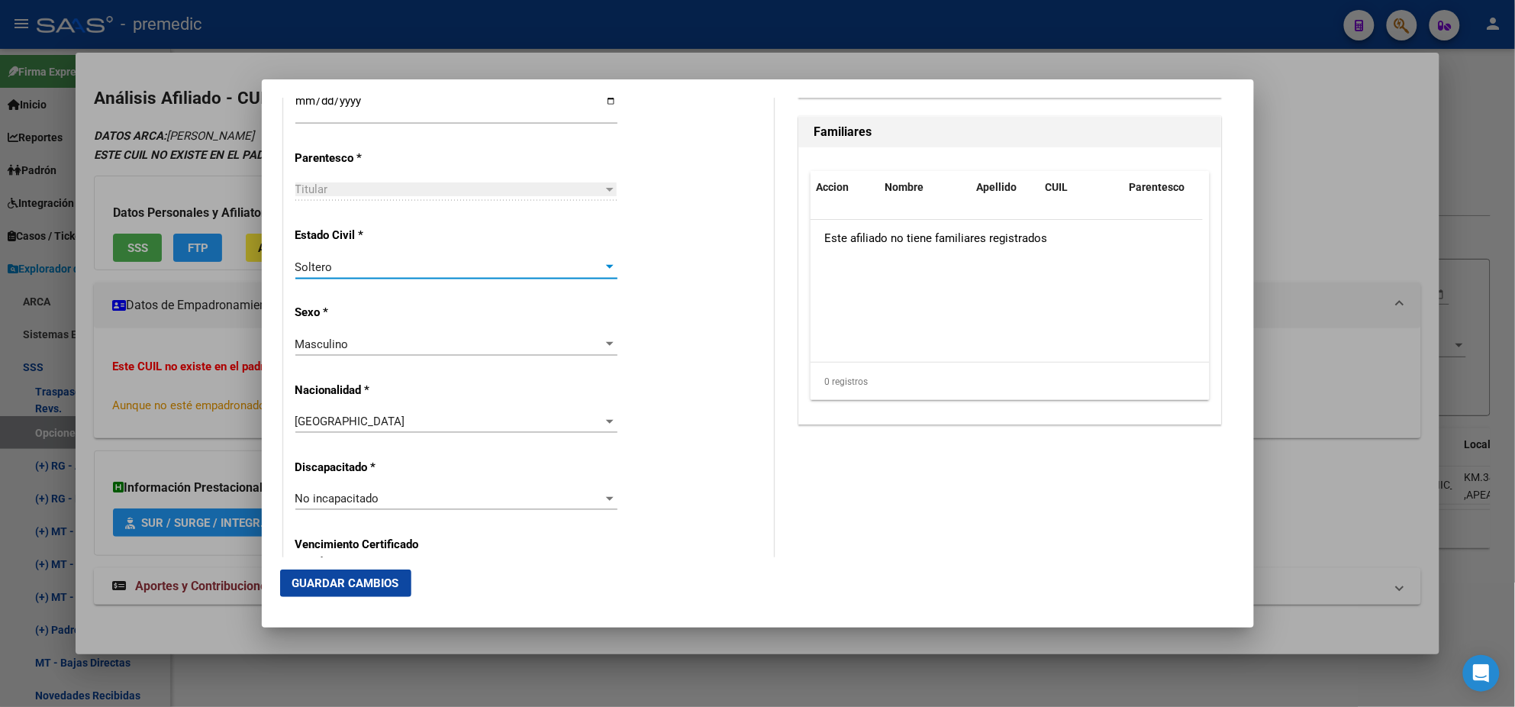
click at [434, 306] on div "Alta Baja Nro Afiliado Ingresar nro CUIL * 20-38142318-3 CUIL ARCA Padrón Fecha…" at bounding box center [528, 477] width 489 height 2180
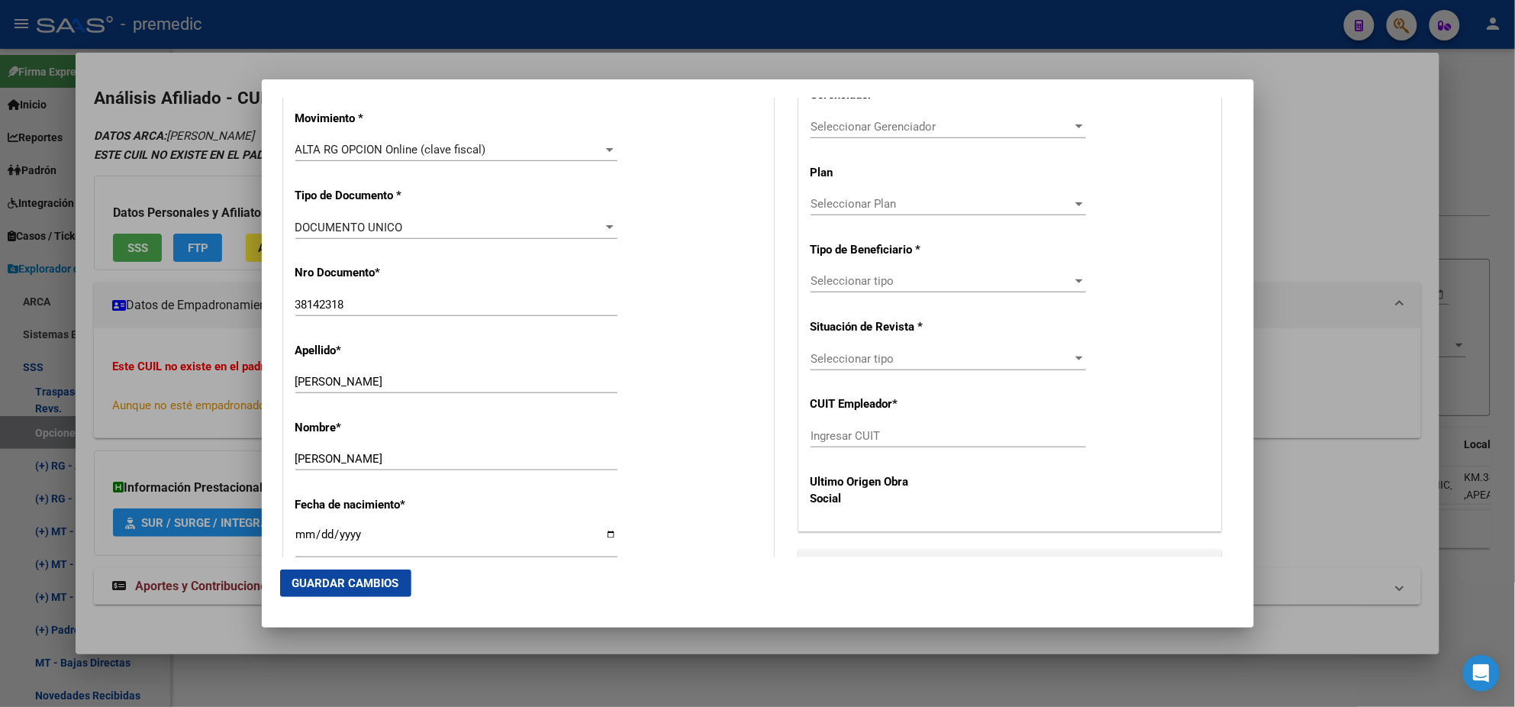
scroll to position [381, 0]
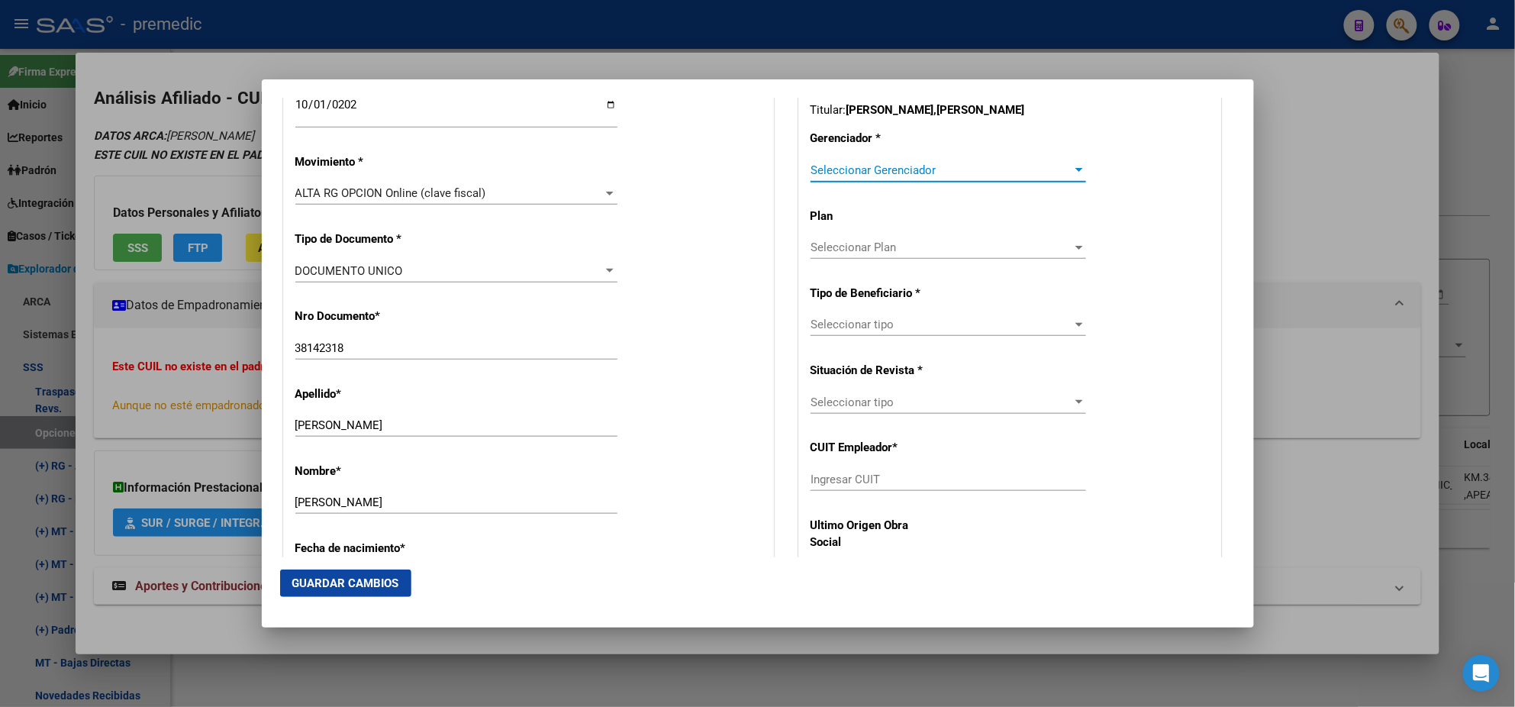
click at [823, 173] on span "Seleccionar Gerenciador" at bounding box center [942, 170] width 262 height 14
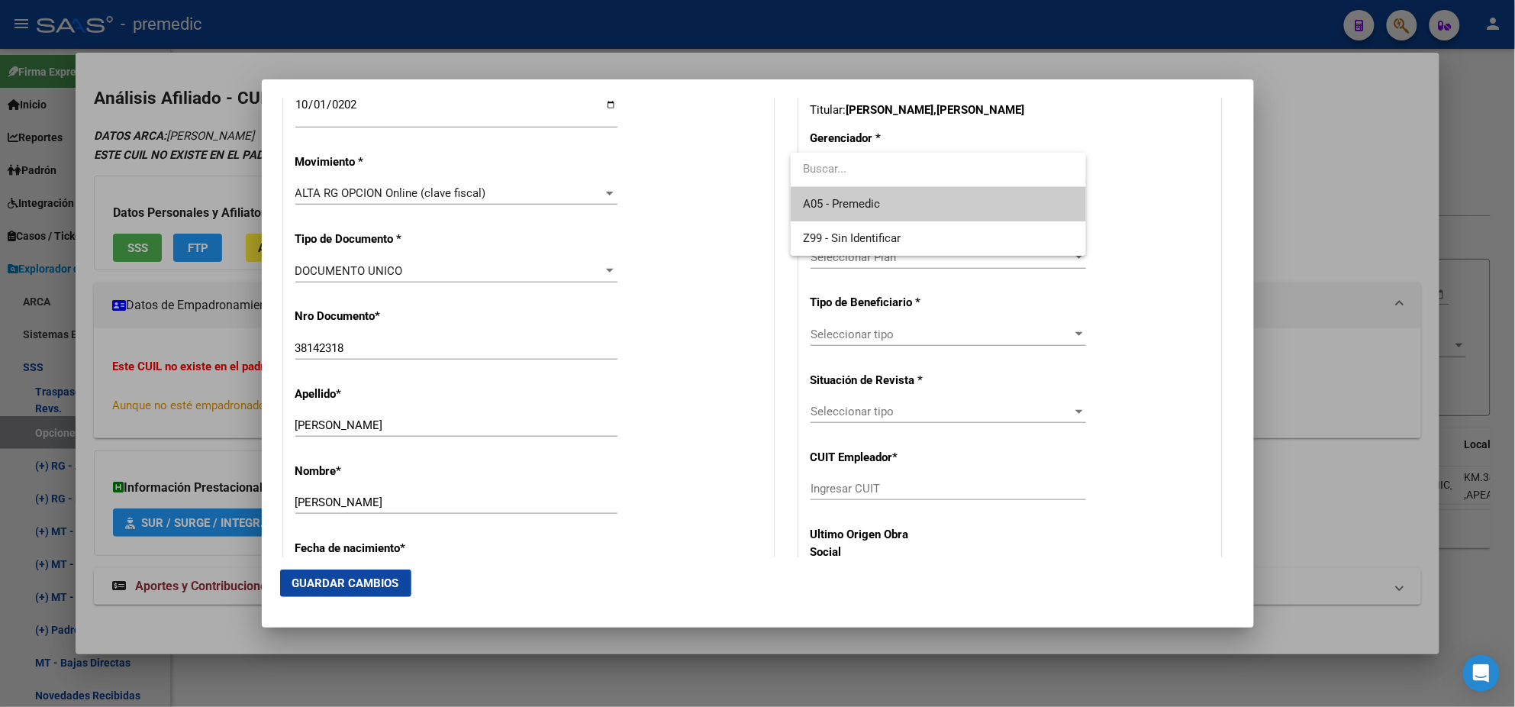
click at [819, 195] on span "A05 - Premedic" at bounding box center [938, 204] width 271 height 34
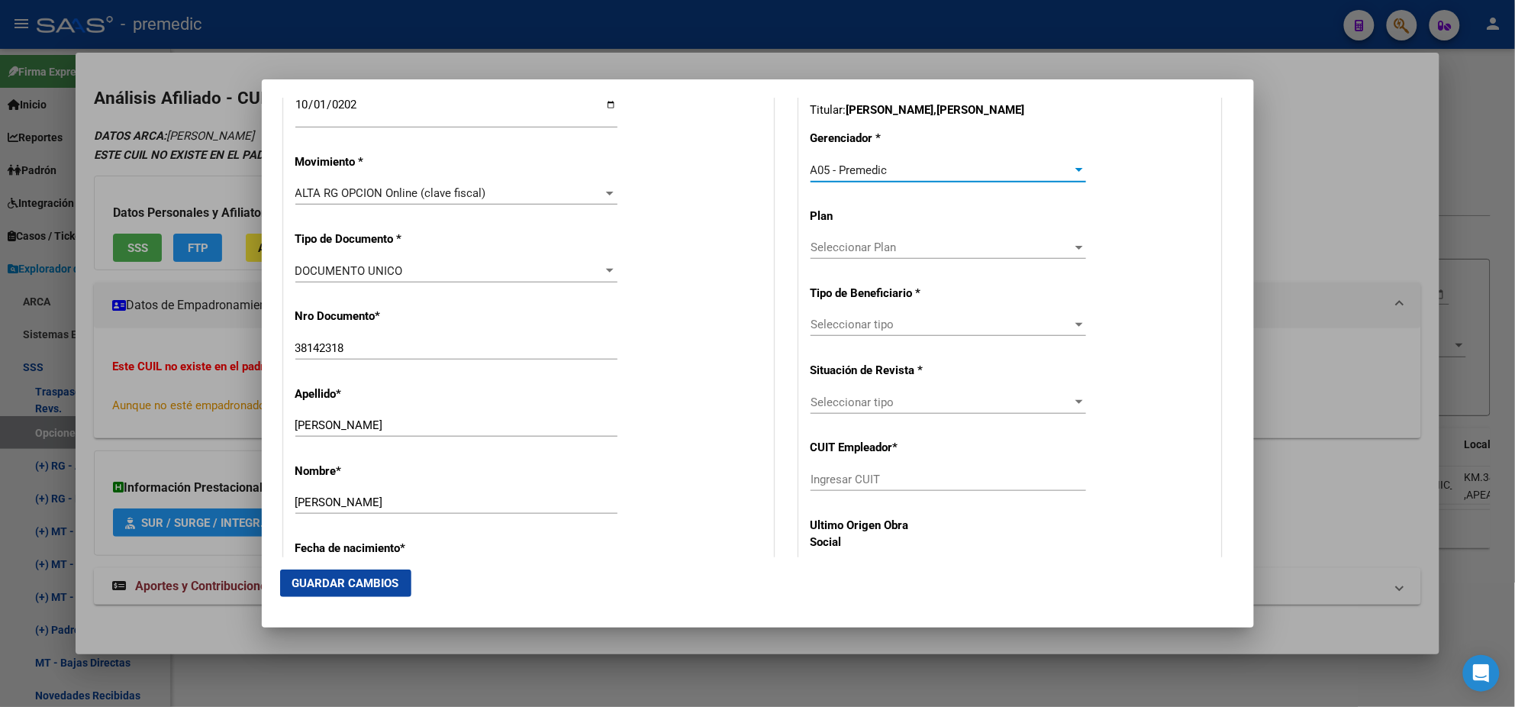
click at [834, 321] on span "Seleccionar tipo" at bounding box center [942, 325] width 262 height 14
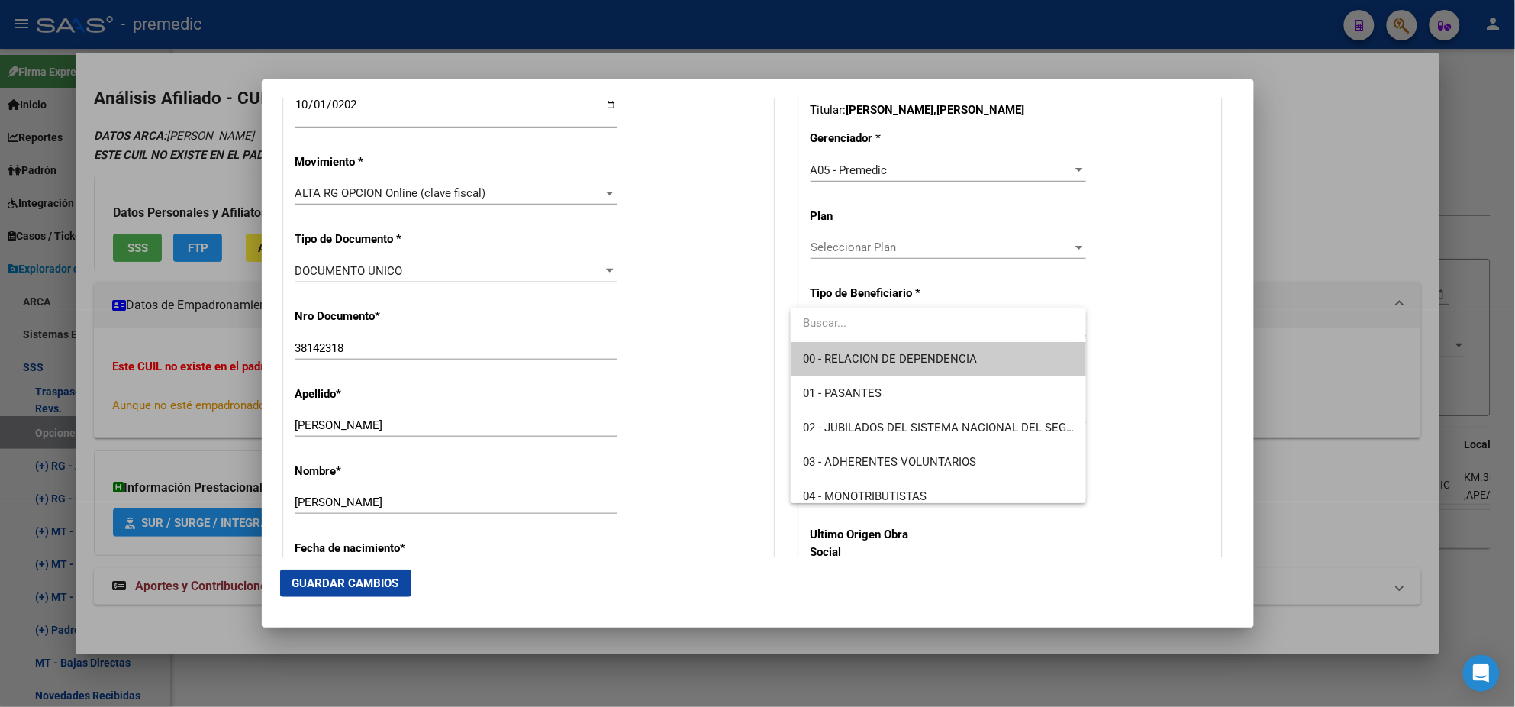
click at [828, 352] on span "00 - RELACION DE DEPENDENCIA" at bounding box center [890, 359] width 174 height 14
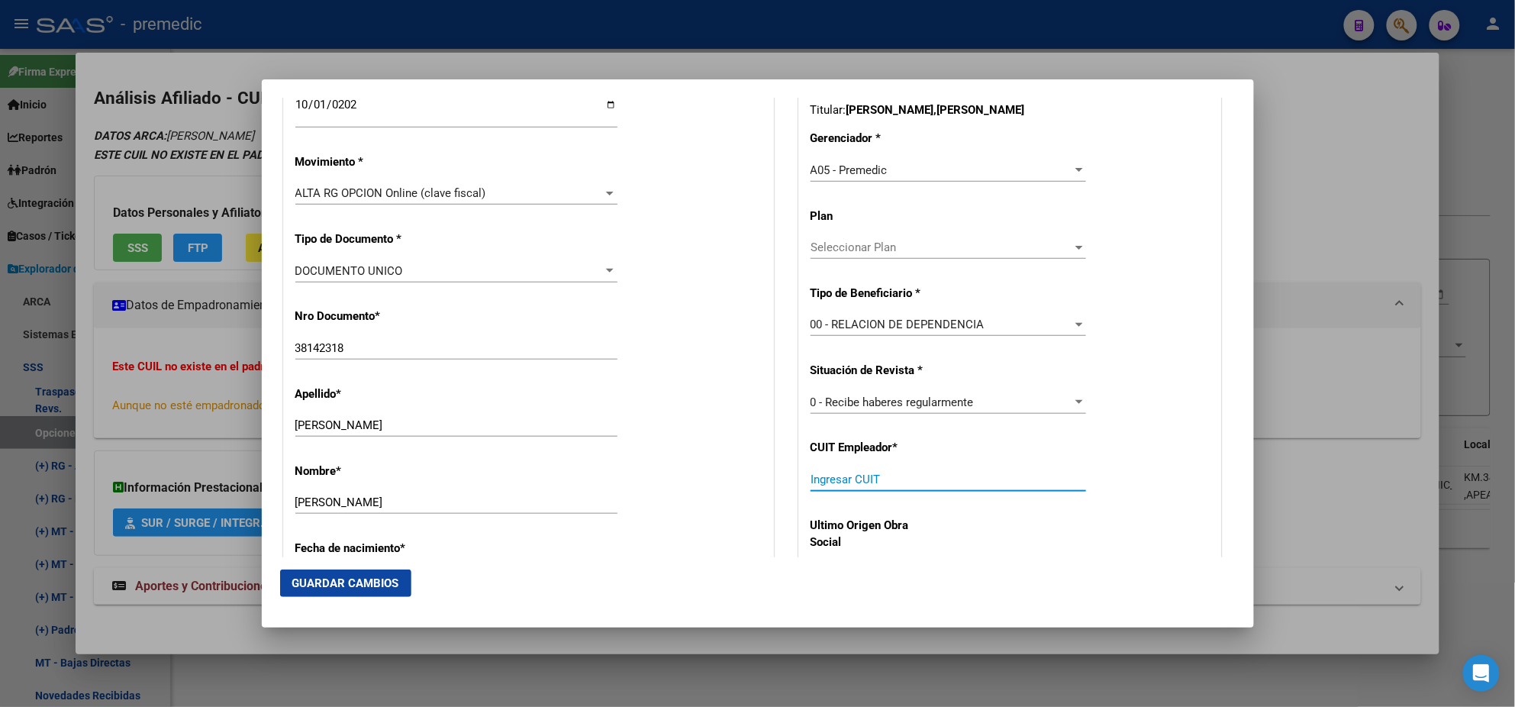
click at [821, 482] on input "Ingresar CUIT" at bounding box center [949, 479] width 276 height 14
paste input "30-54636646-0"
type input "30-54636646-0"
click at [311, 585] on span "Guardar Cambios" at bounding box center [345, 583] width 107 height 14
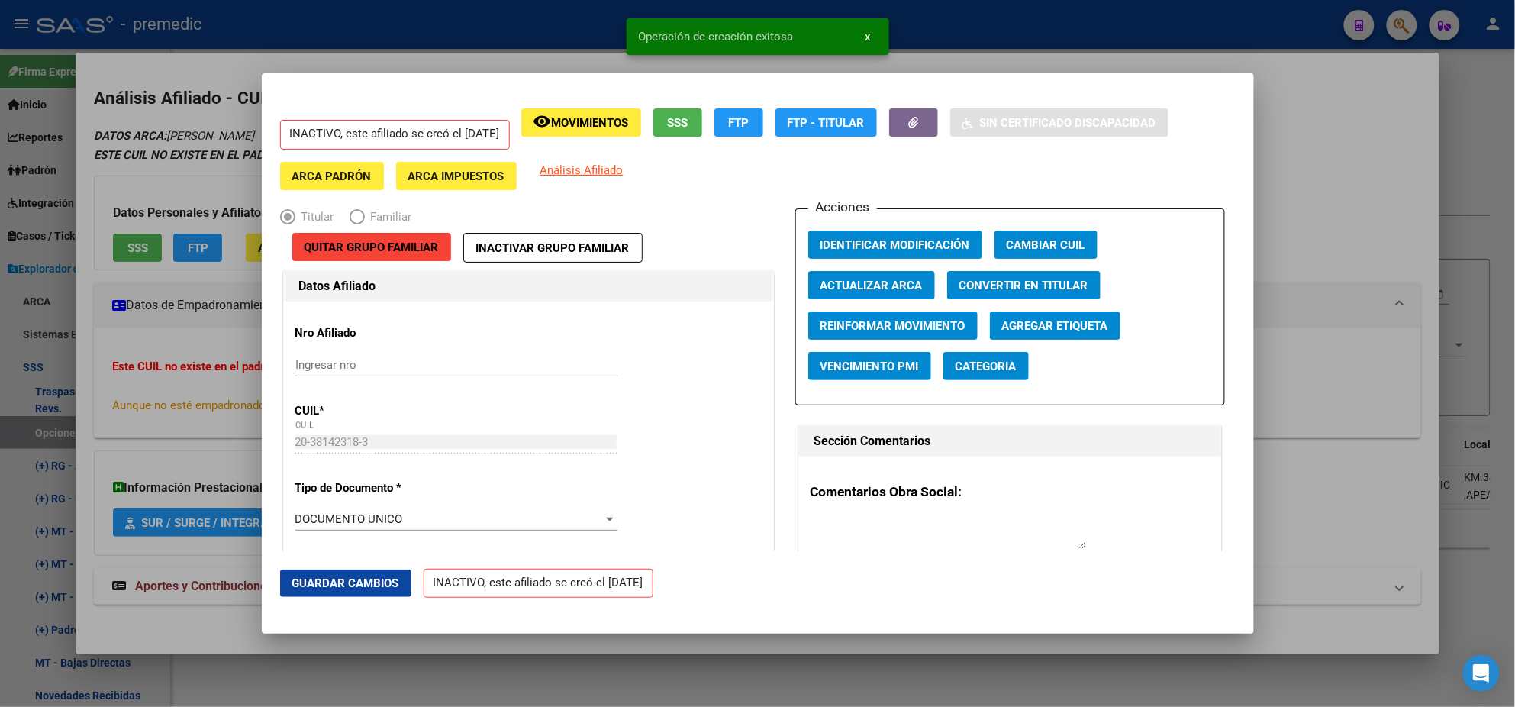
click at [73, 419] on div at bounding box center [757, 353] width 1515 height 707
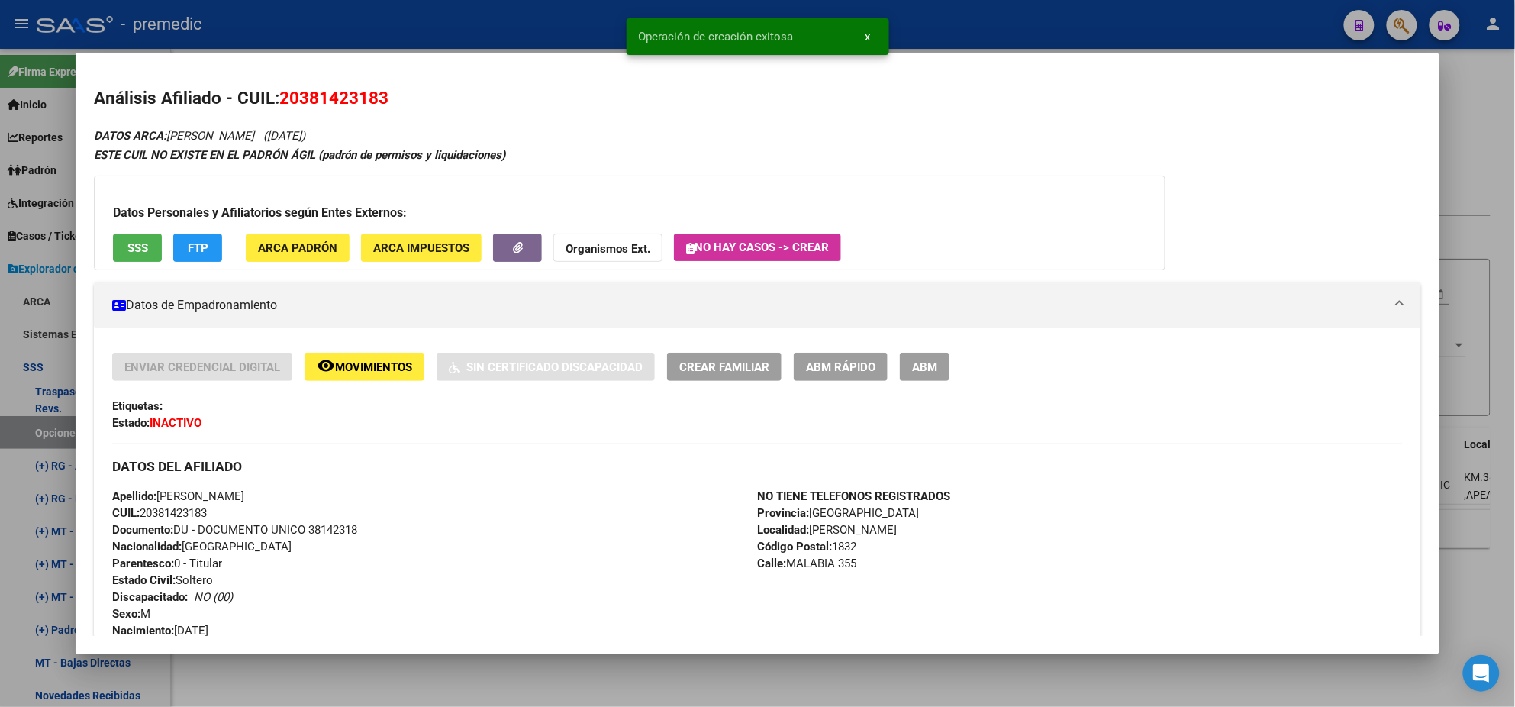
click at [44, 425] on div at bounding box center [757, 353] width 1515 height 707
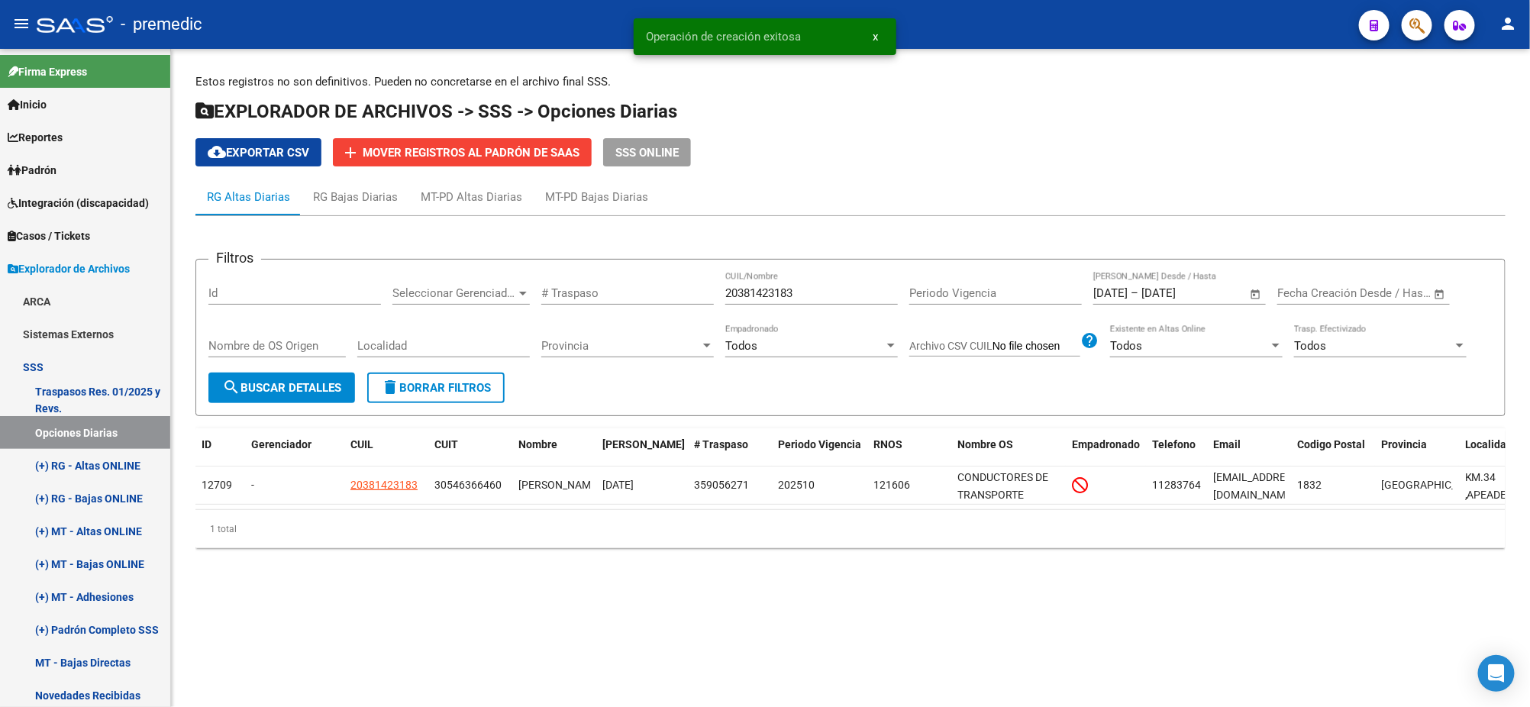
click at [229, 382] on mat-icon "search" at bounding box center [231, 387] width 18 height 18
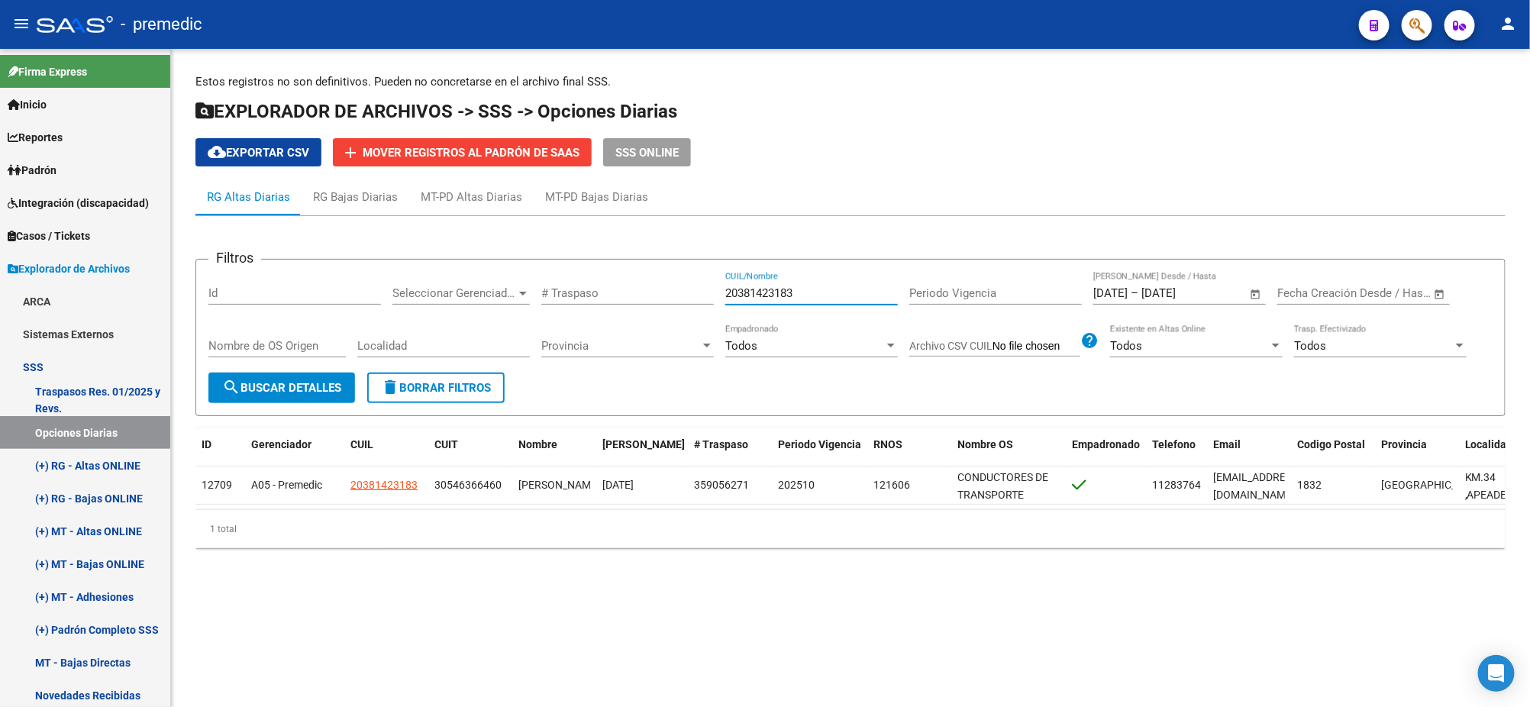
drag, startPoint x: 801, startPoint y: 293, endPoint x: 619, endPoint y: 296, distance: 182.4
click at [631, 293] on div "Filtros Id Seleccionar Gerenciador Seleccionar Gerenciador # Traspaso 203814231…" at bounding box center [850, 322] width 1284 height 101
paste input "52114066"
type input "20352114066"
click at [287, 381] on span "search Buscar Detalles" at bounding box center [281, 388] width 119 height 14
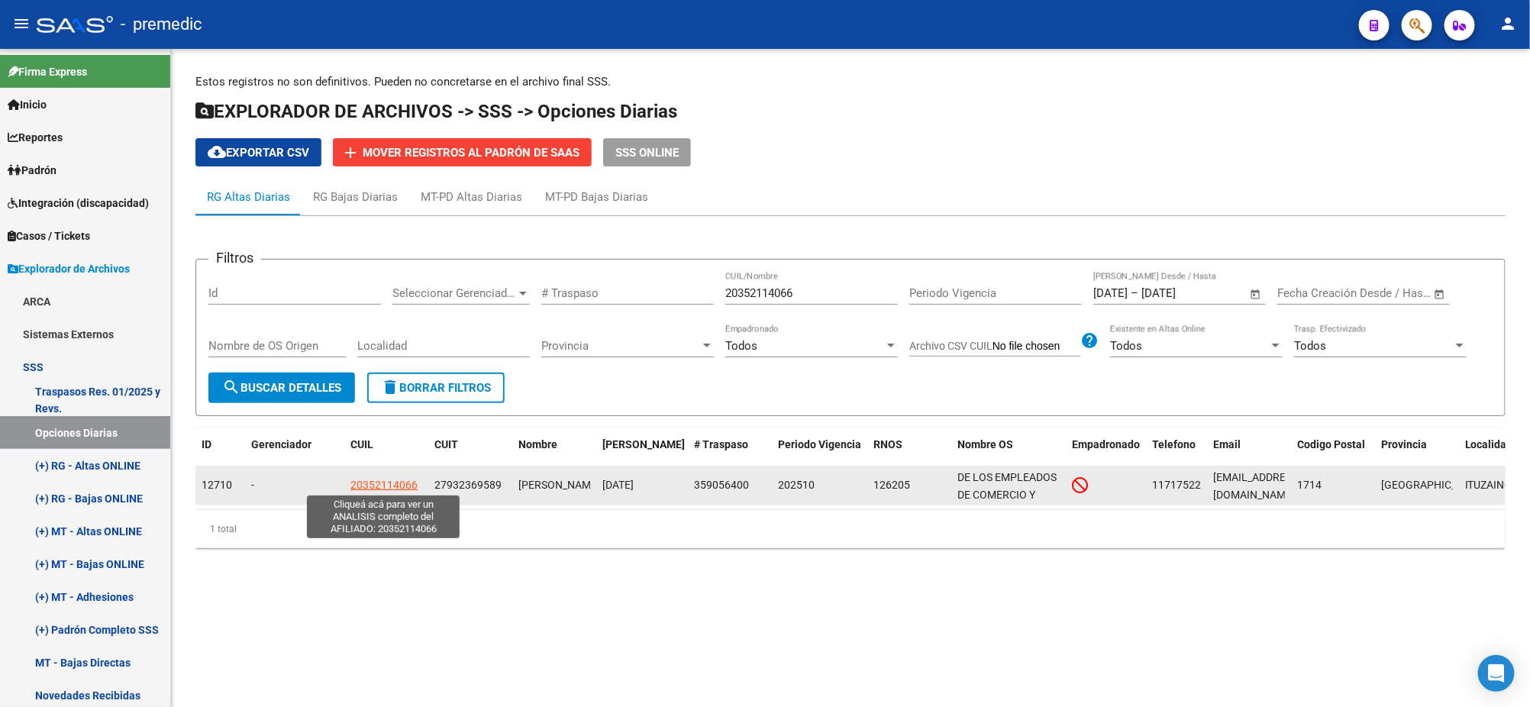
click at [392, 485] on span "20352114066" at bounding box center [383, 485] width 67 height 12
type textarea "20352114066"
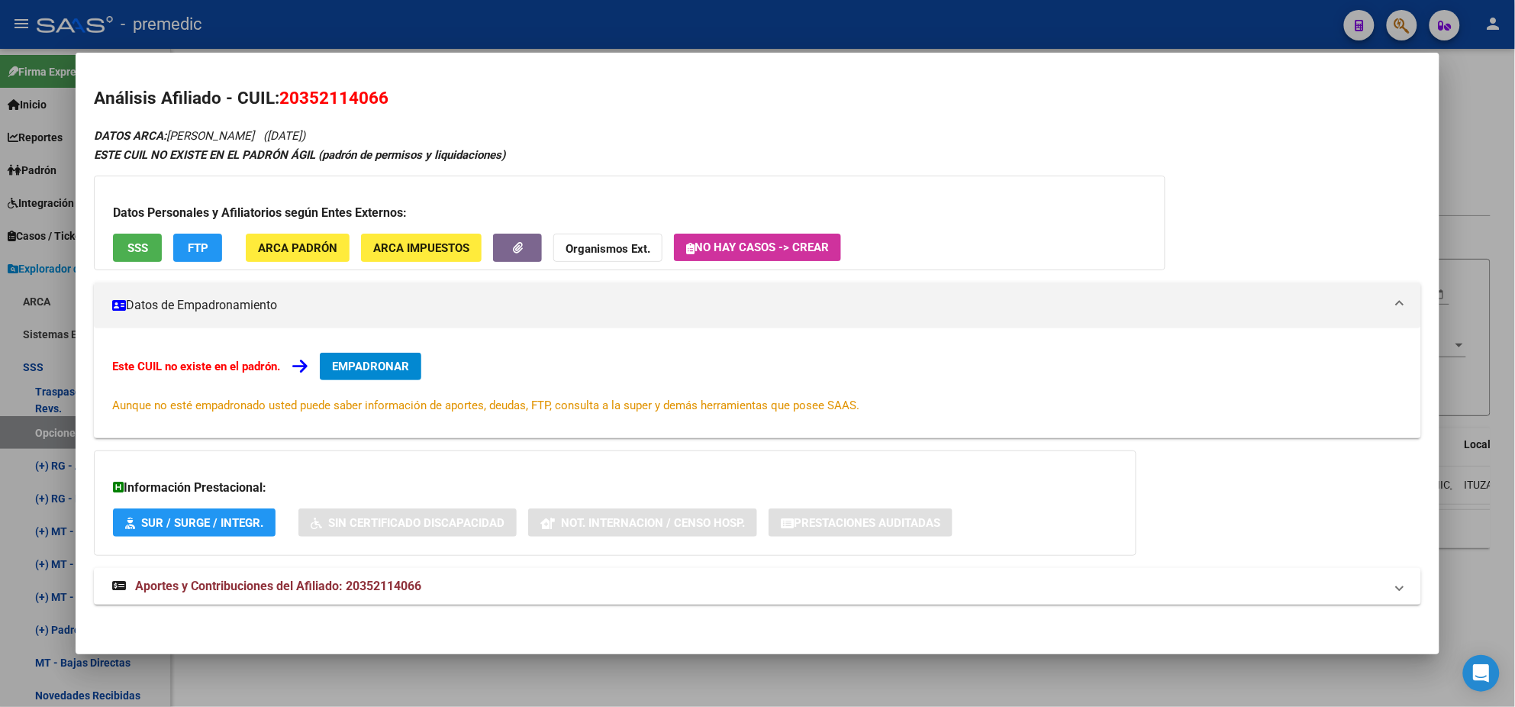
click at [372, 370] on span "EMPADRONAR" at bounding box center [370, 367] width 77 height 14
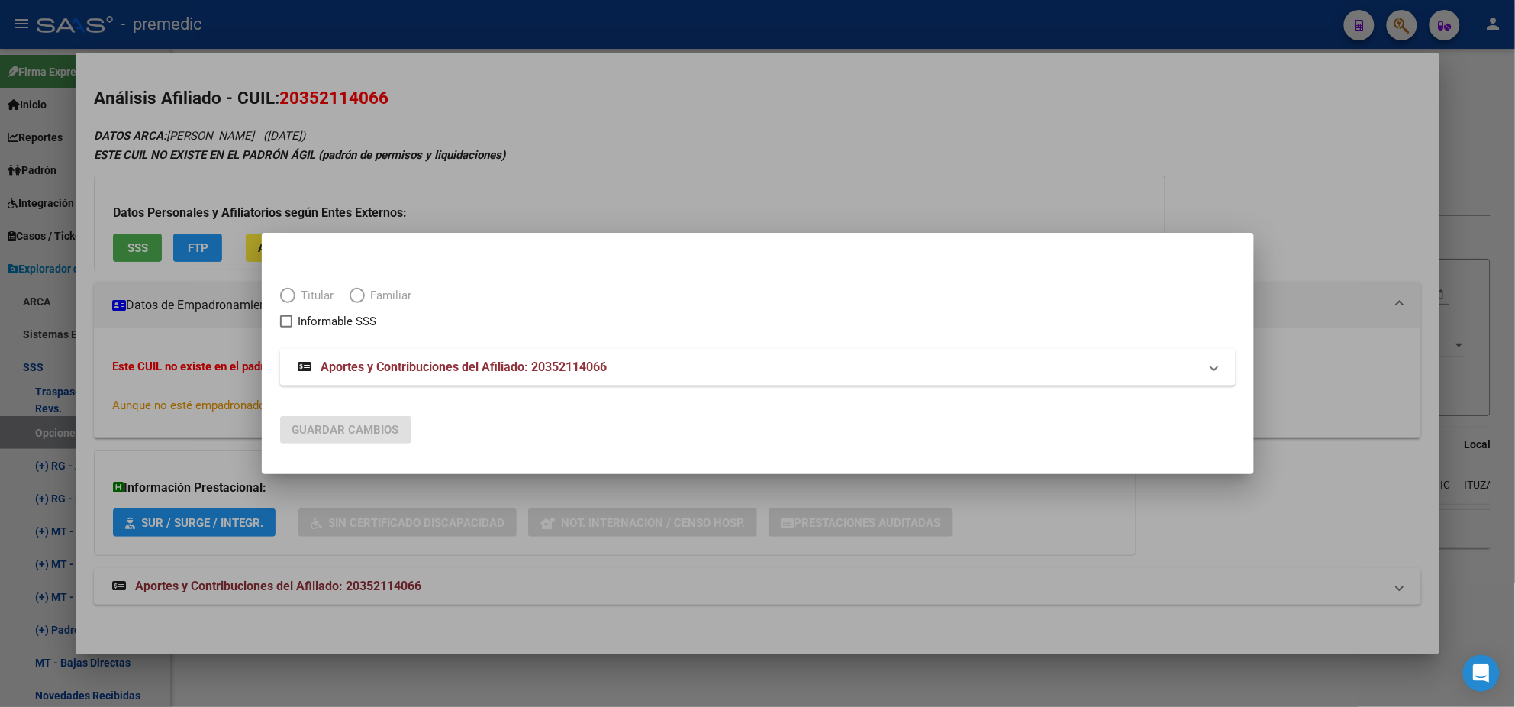
click at [295, 298] on span "Titular" at bounding box center [314, 296] width 39 height 18
click at [295, 298] on input "Titular" at bounding box center [287, 295] width 15 height 15
radio input "true"
checkbox input "true"
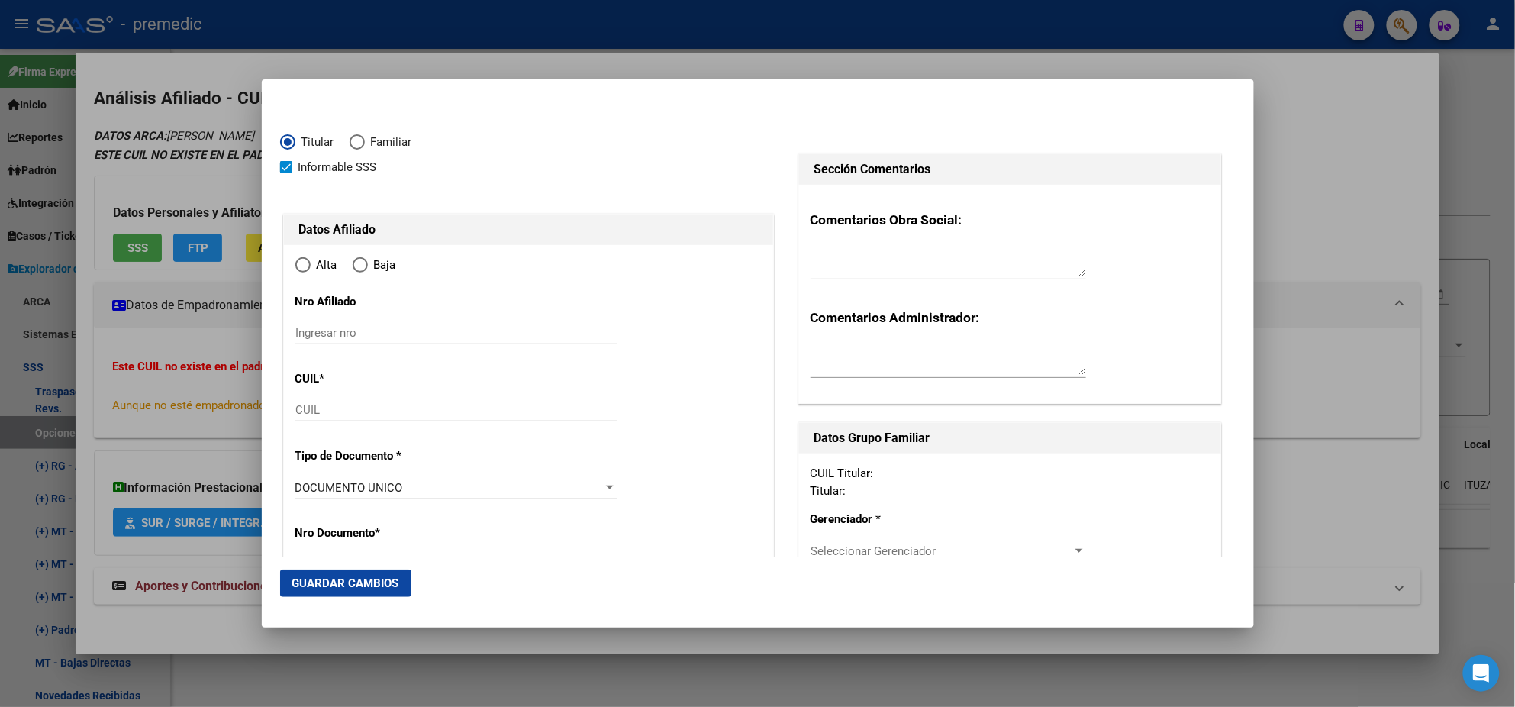
type input "20-35211406-6"
radio input "true"
type input "35211406"
type input "NEIRA"
type input "SERGIO EZEQUIEL"
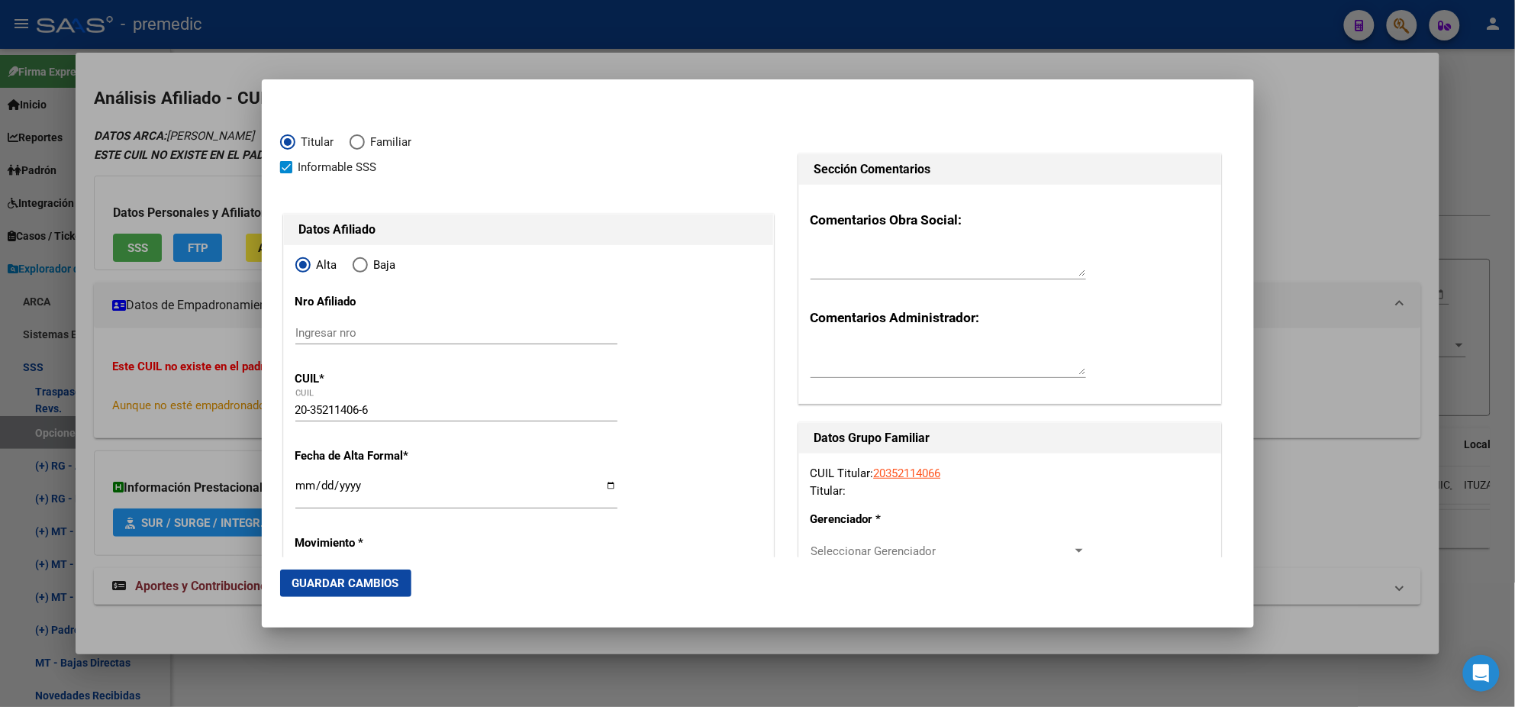
type input "1990-02-22"
type input "MERLO"
type input "1722"
type input "DAVILA"
type input "266"
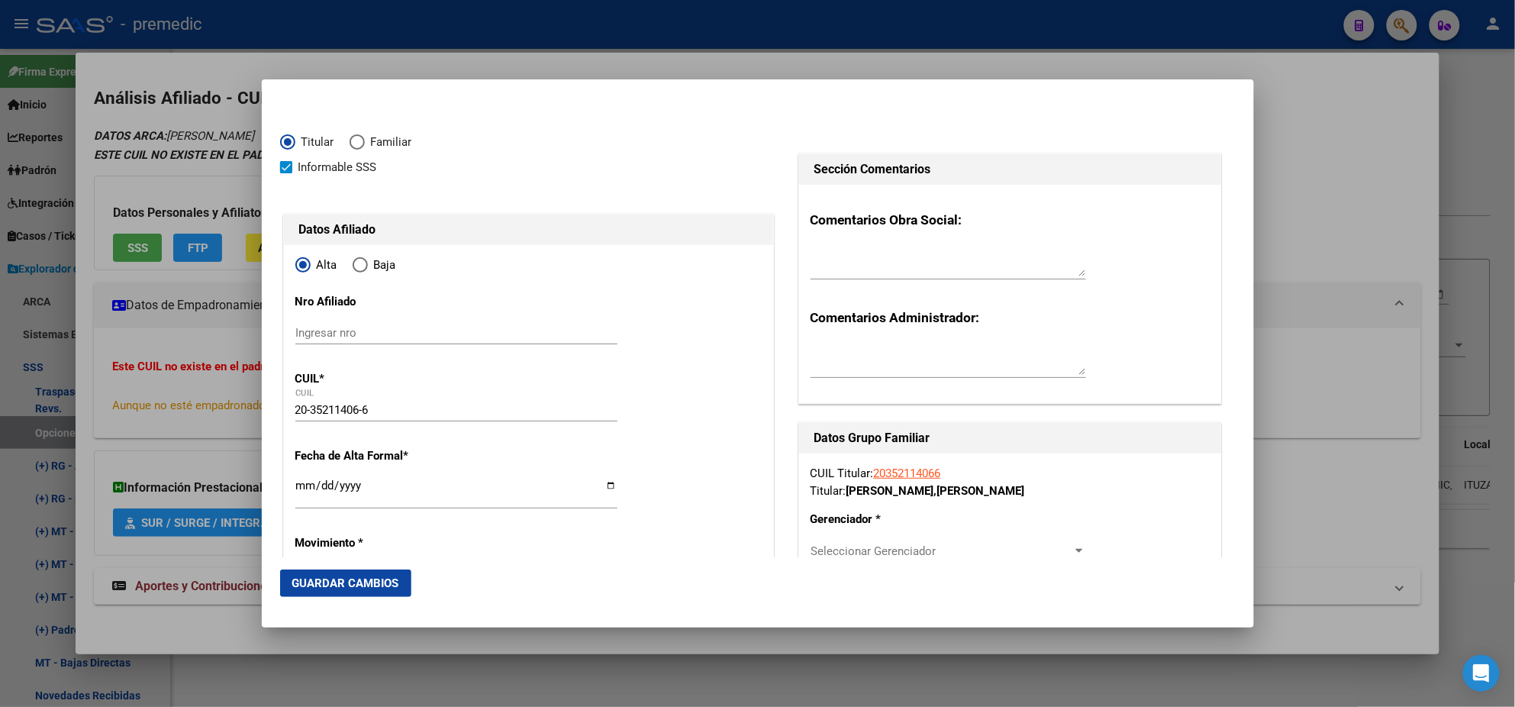
type input "MERLO"
click at [308, 490] on input "Ingresar fecha" at bounding box center [456, 491] width 322 height 24
type input "[DATE]"
click at [277, 482] on mat-dialog-content "Titular Familiar Informable SSS Datos Afiliado Alta Baja Nro Afiliado Ingresar …" at bounding box center [758, 327] width 992 height 459
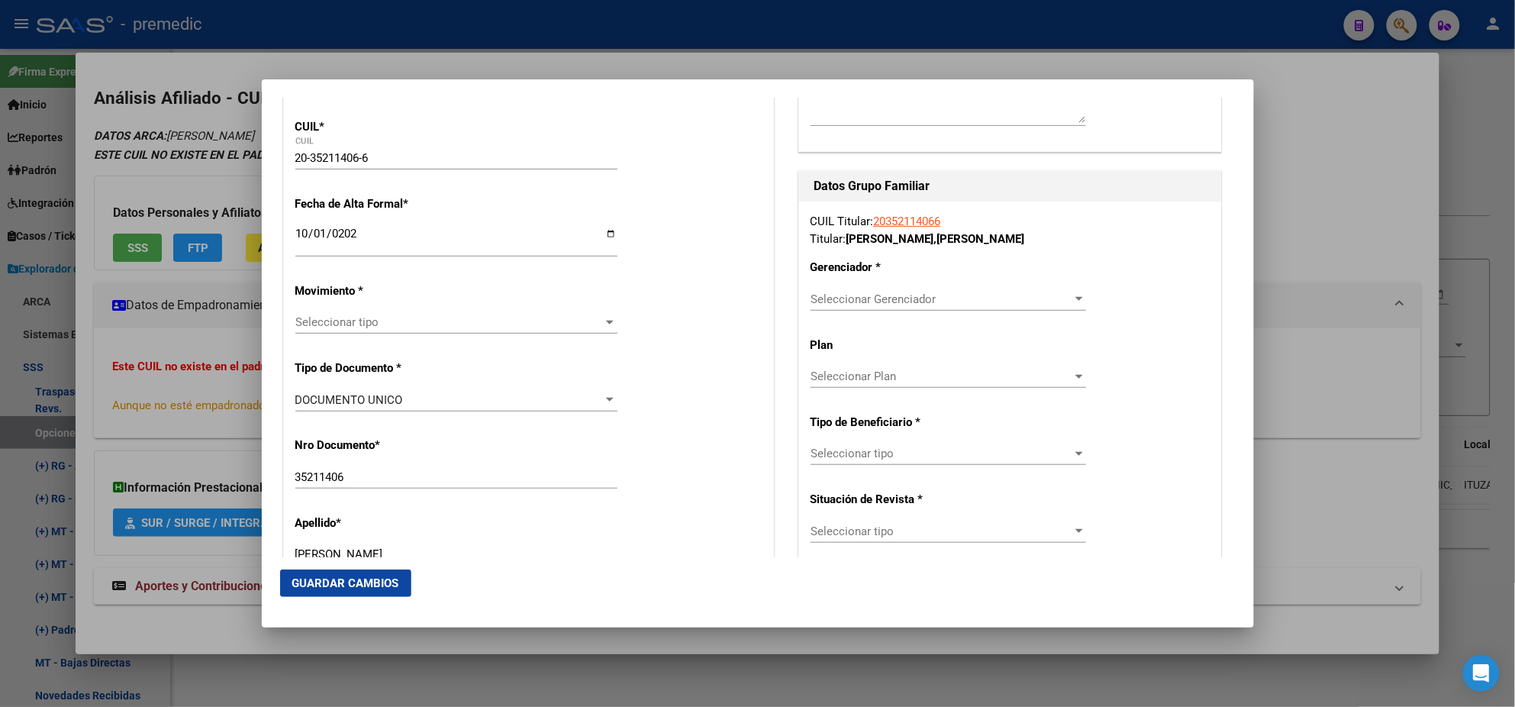
scroll to position [285, 0]
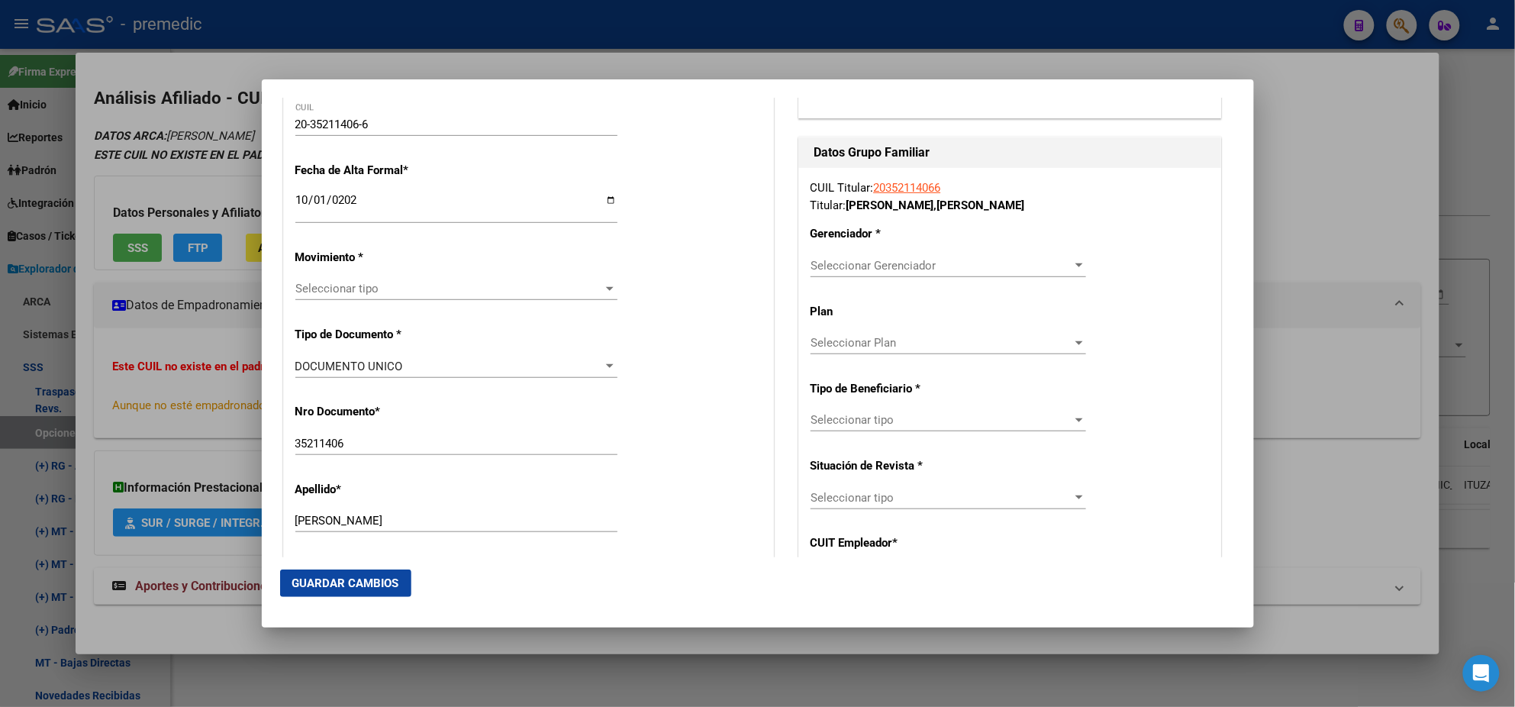
click at [321, 285] on span "Seleccionar tipo" at bounding box center [449, 289] width 308 height 14
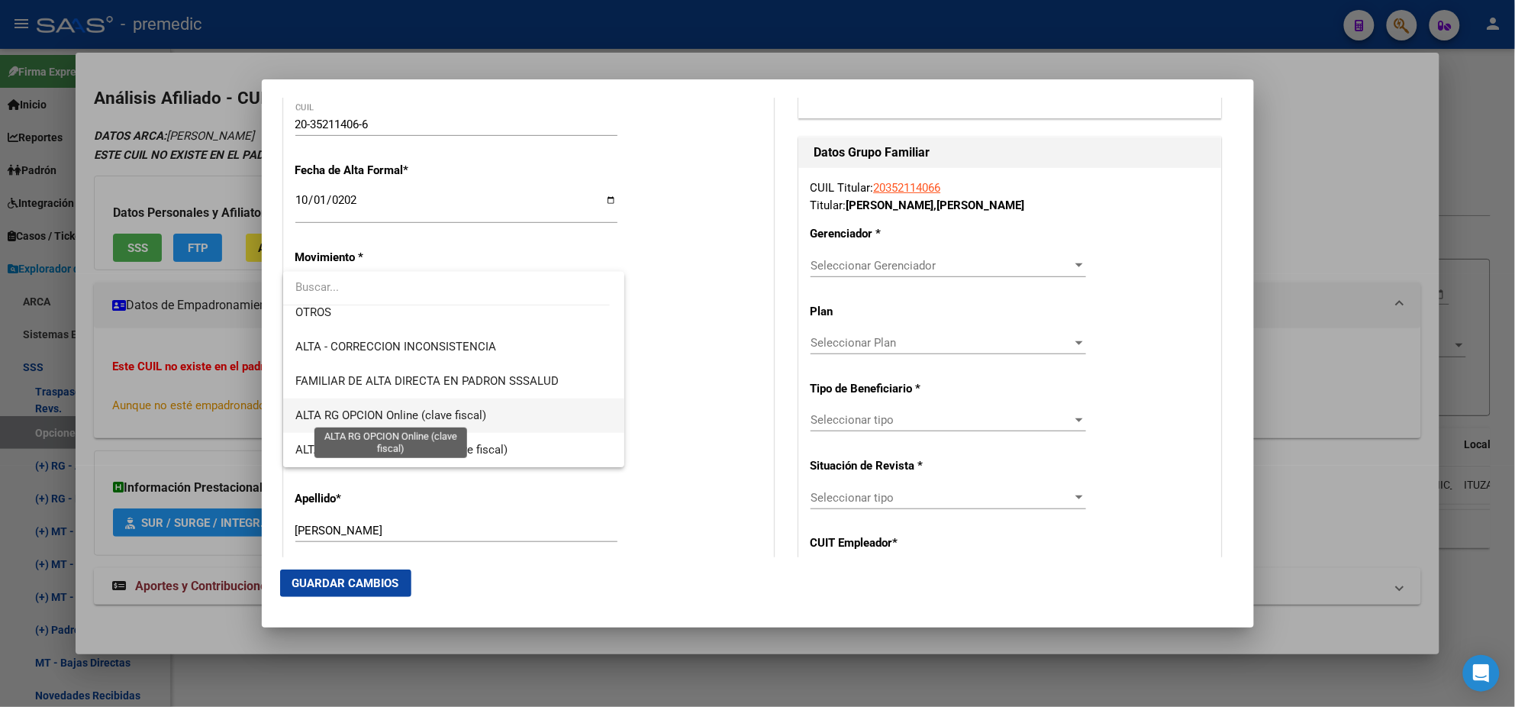
click at [463, 411] on span "ALTA RG OPCION Online (clave fiscal)" at bounding box center [390, 415] width 191 height 14
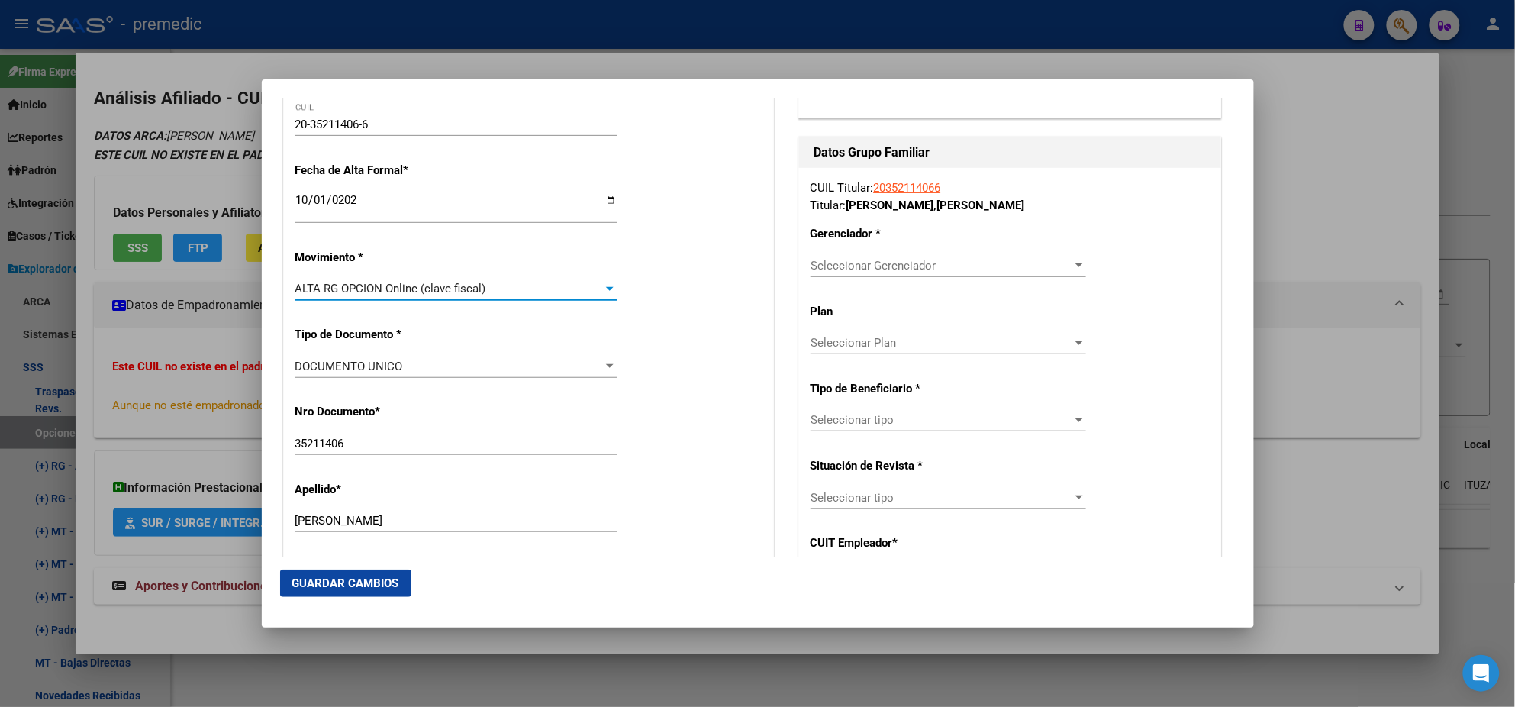
click at [466, 410] on div "Nro Documento * 35211406 Ingresar nro" at bounding box center [528, 430] width 466 height 77
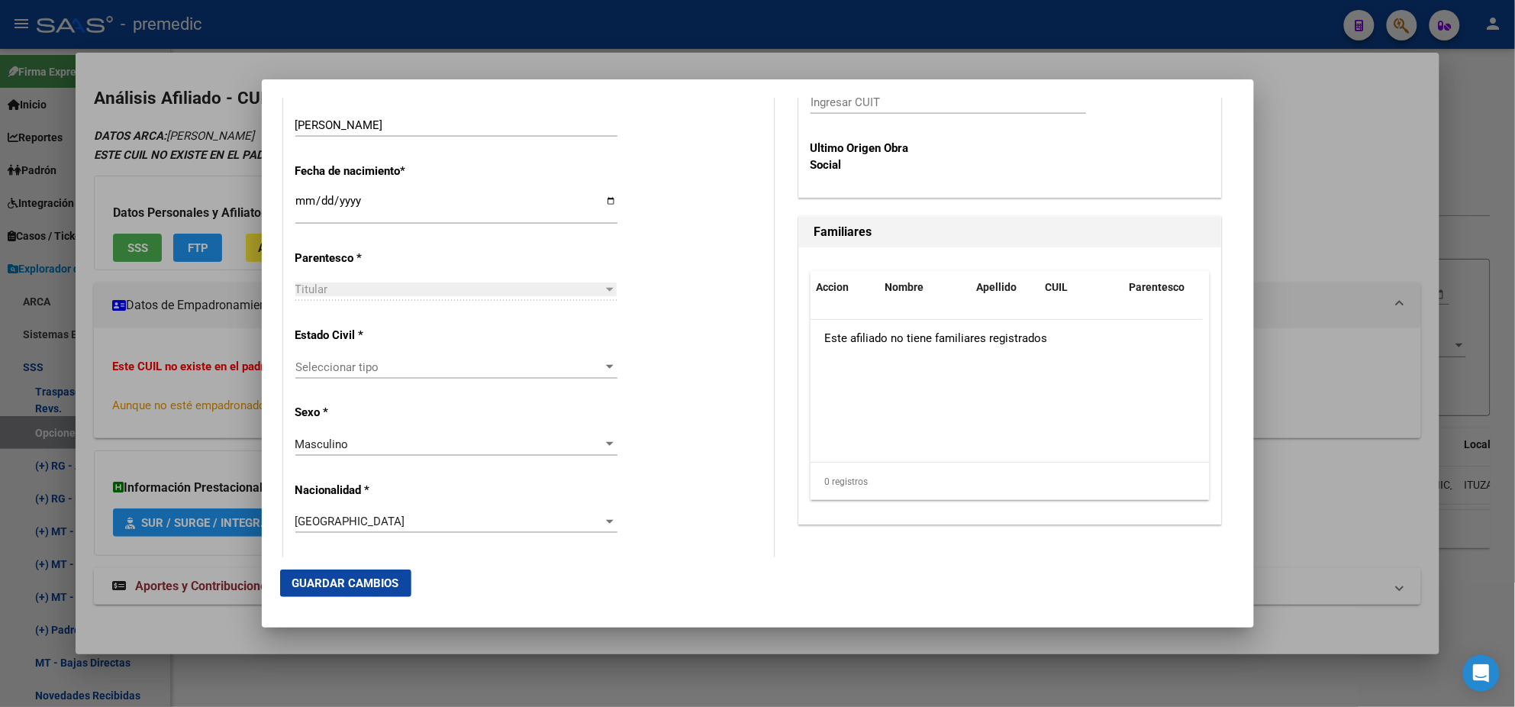
scroll to position [763, 0]
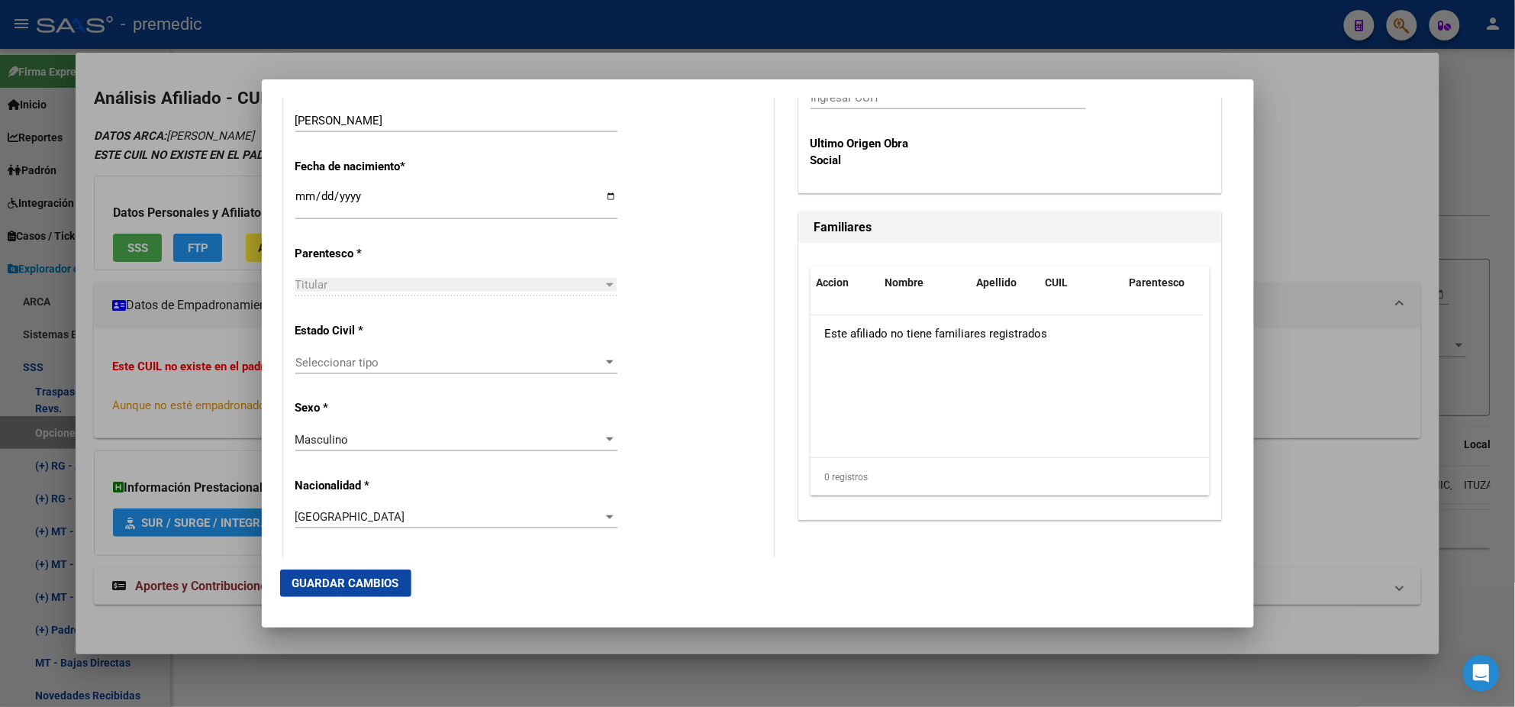
click at [459, 373] on div "Seleccionar tipo Seleccionar tipo" at bounding box center [456, 369] width 322 height 37
click at [455, 360] on span "Seleccionar tipo" at bounding box center [449, 363] width 308 height 14
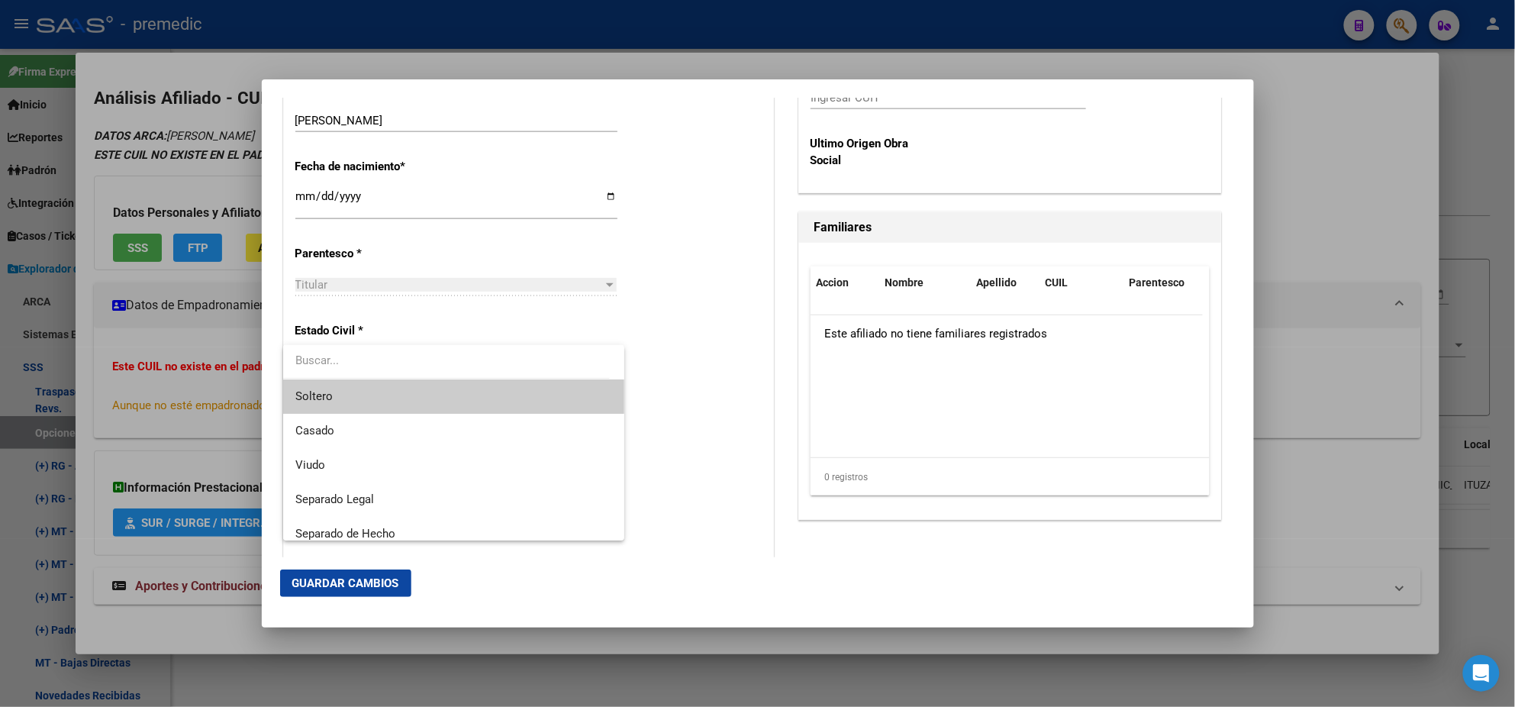
click at [453, 380] on span "Soltero" at bounding box center [453, 396] width 317 height 34
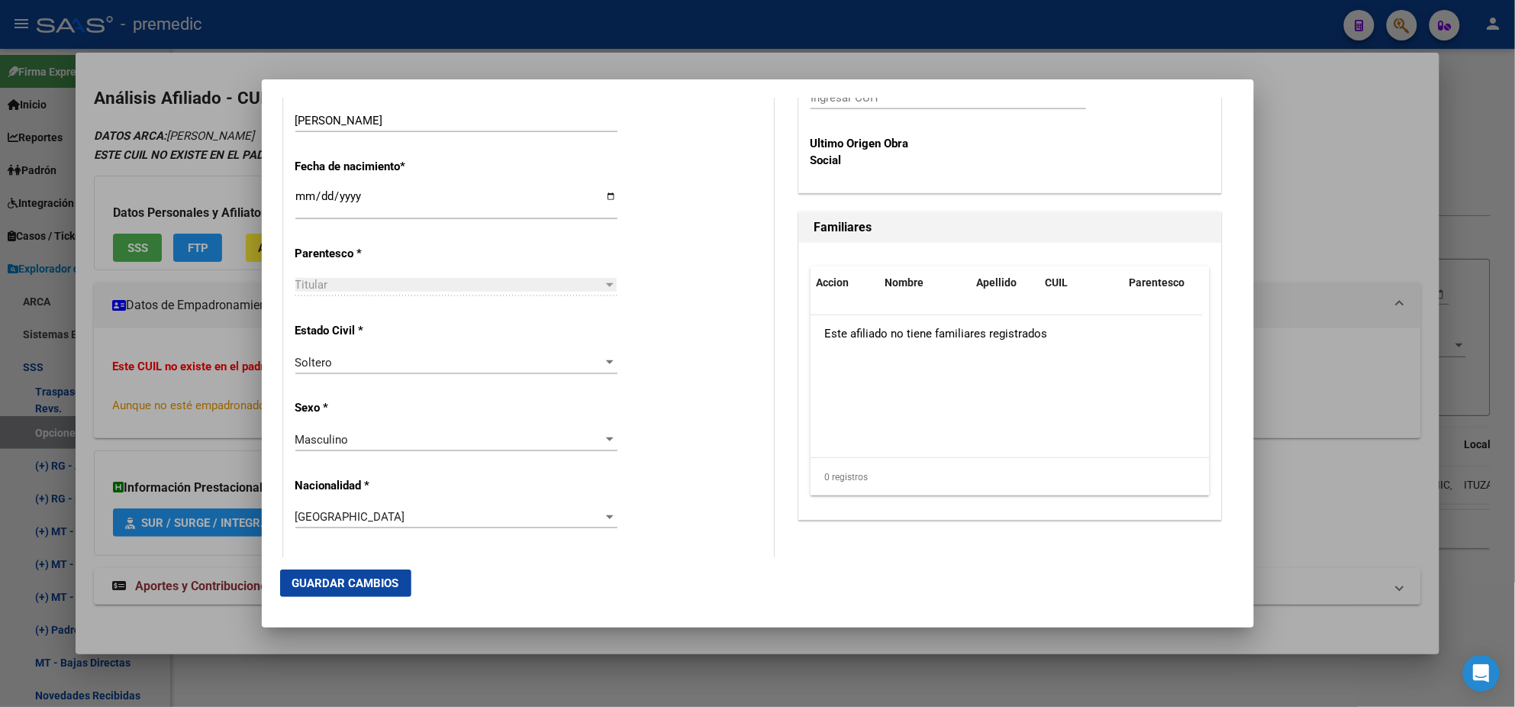
click at [451, 388] on div "Alta Baja Nro Afiliado Ingresar nro CUIL * 20-35211406-6 CUIL ARCA Padrón Fecha…" at bounding box center [528, 572] width 489 height 2180
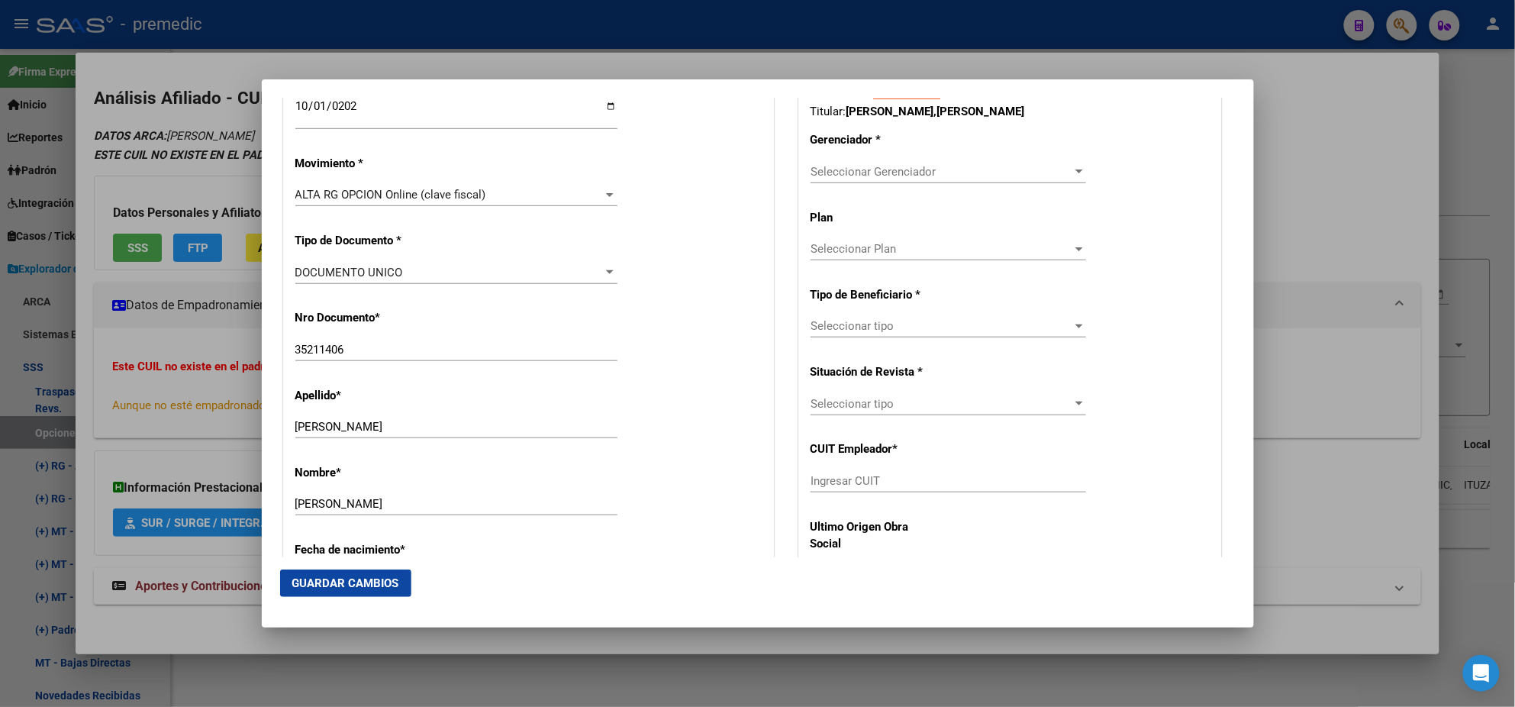
scroll to position [381, 0]
click at [811, 166] on span "Seleccionar Gerenciador" at bounding box center [942, 170] width 262 height 14
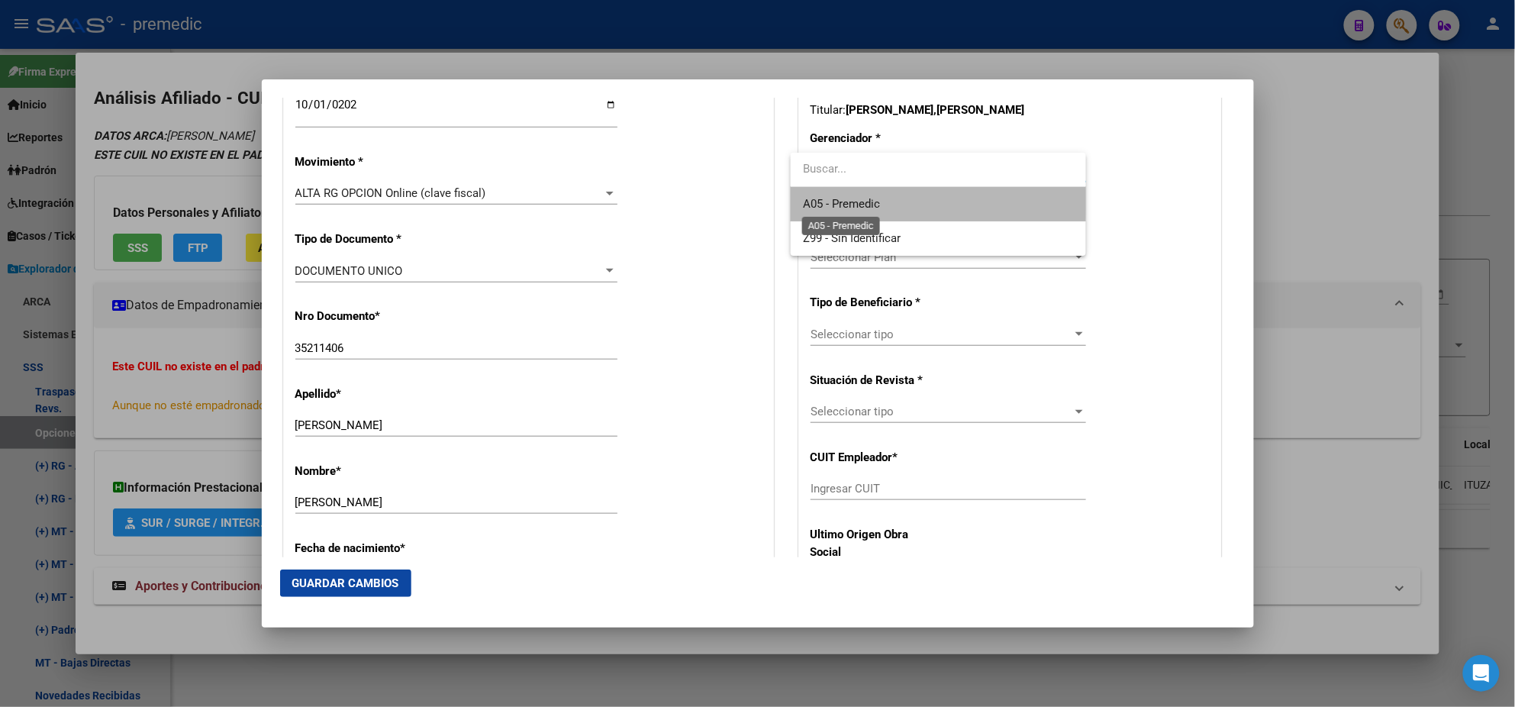
click at [824, 197] on span "A05 - Premedic" at bounding box center [841, 204] width 77 height 14
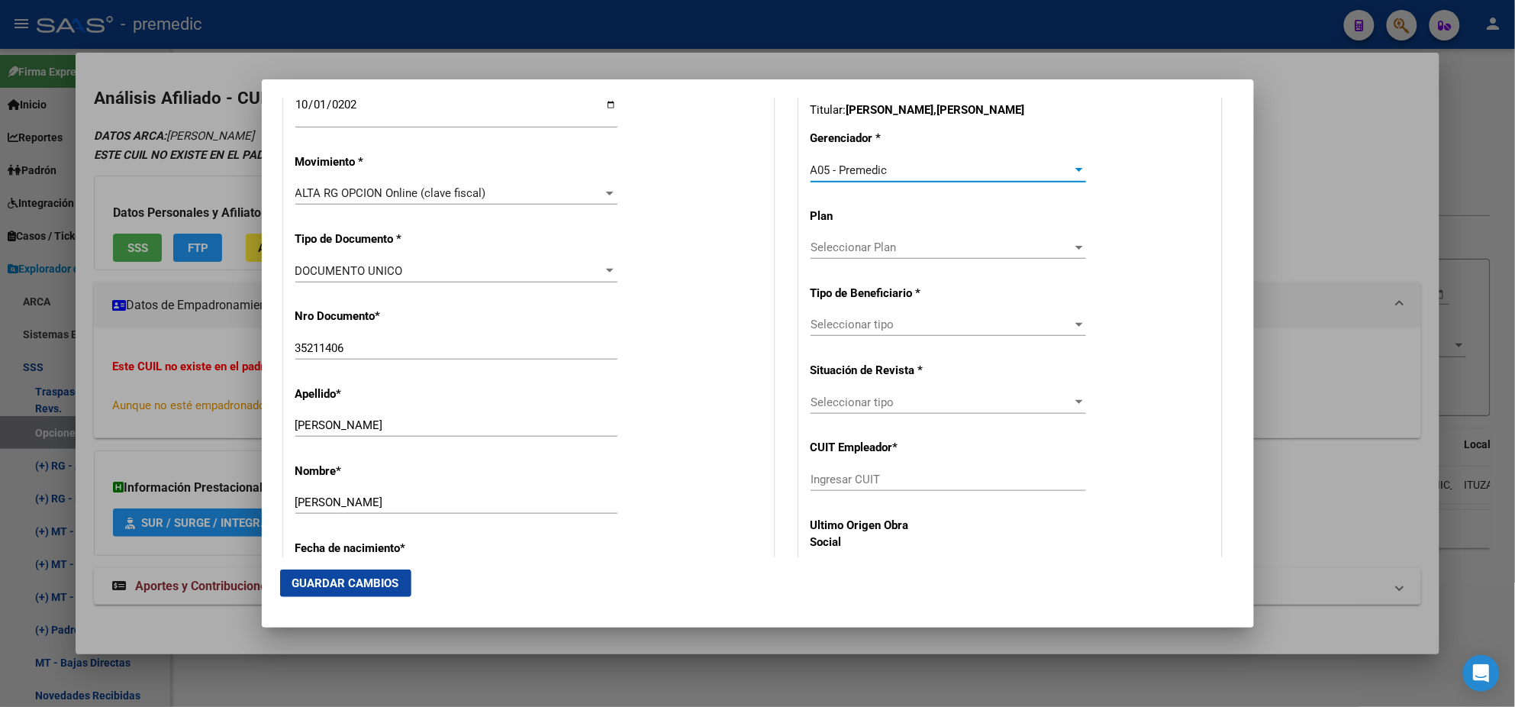
click at [840, 321] on span "Seleccionar tipo" at bounding box center [942, 325] width 262 height 14
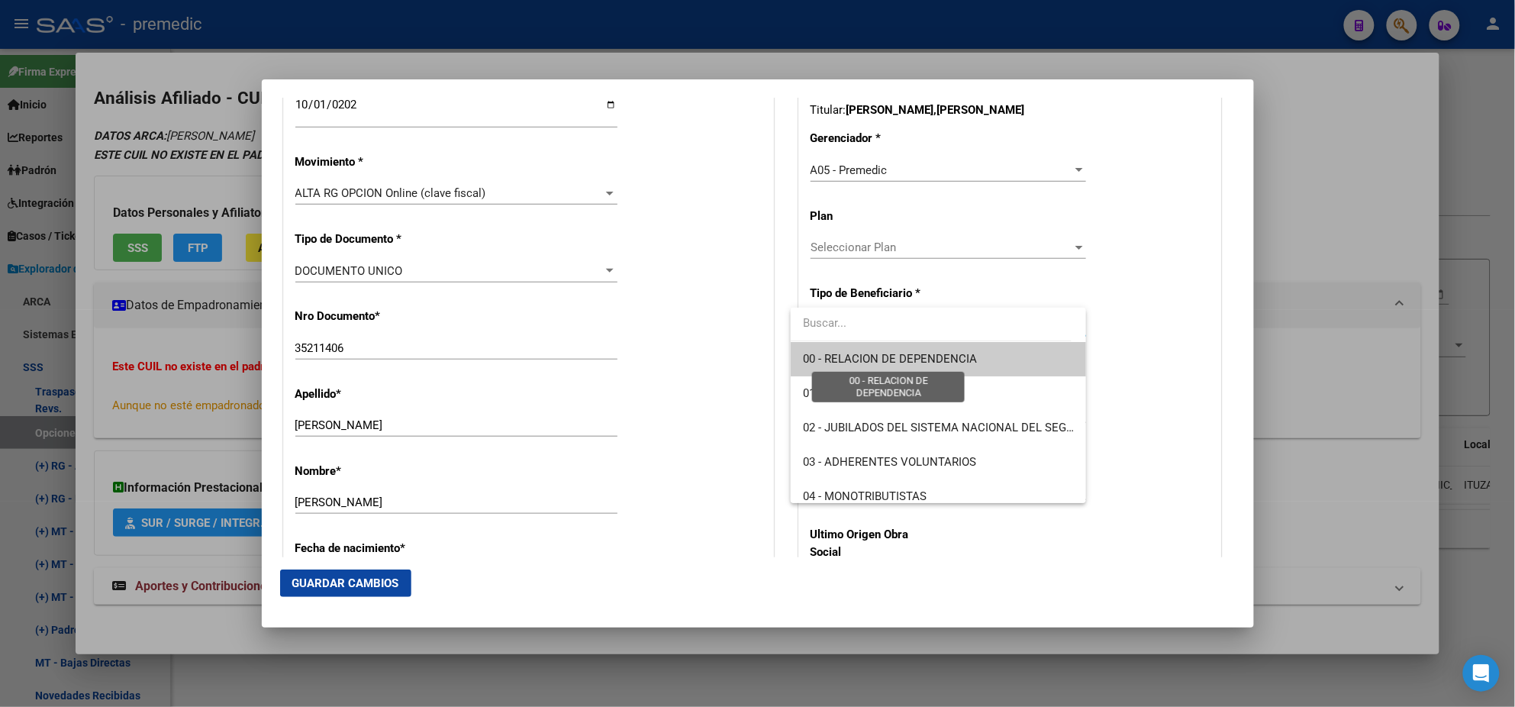
click at [833, 362] on span "00 - RELACION DE DEPENDENCIA" at bounding box center [890, 359] width 174 height 14
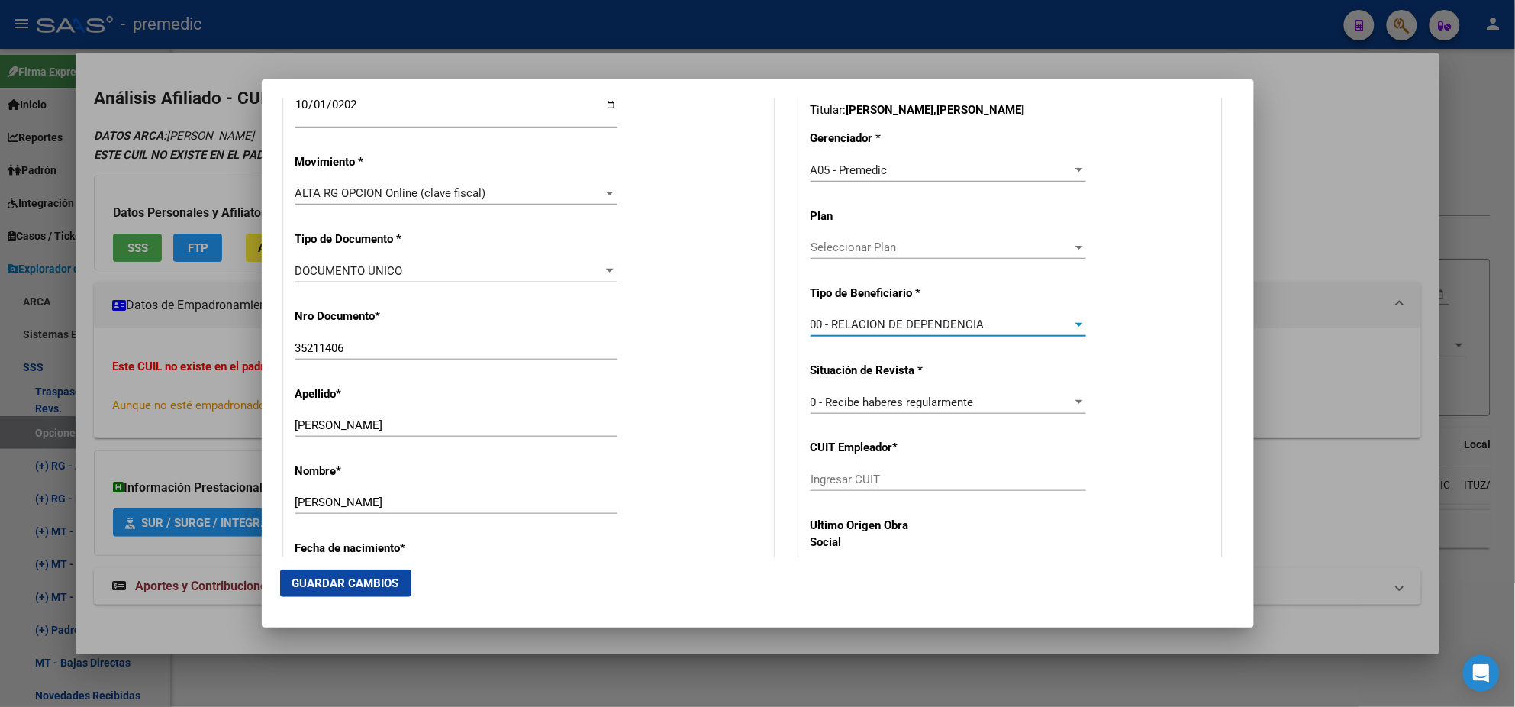
click at [829, 481] on input "Ingresar CUIT" at bounding box center [949, 479] width 276 height 14
paste input "27-93236958-9"
type input "27-93236958-9"
click at [546, 581] on mat-dialog-actions "Guardar Cambios" at bounding box center [758, 583] width 956 height 52
click at [321, 580] on span "Guardar Cambios" at bounding box center [345, 583] width 107 height 14
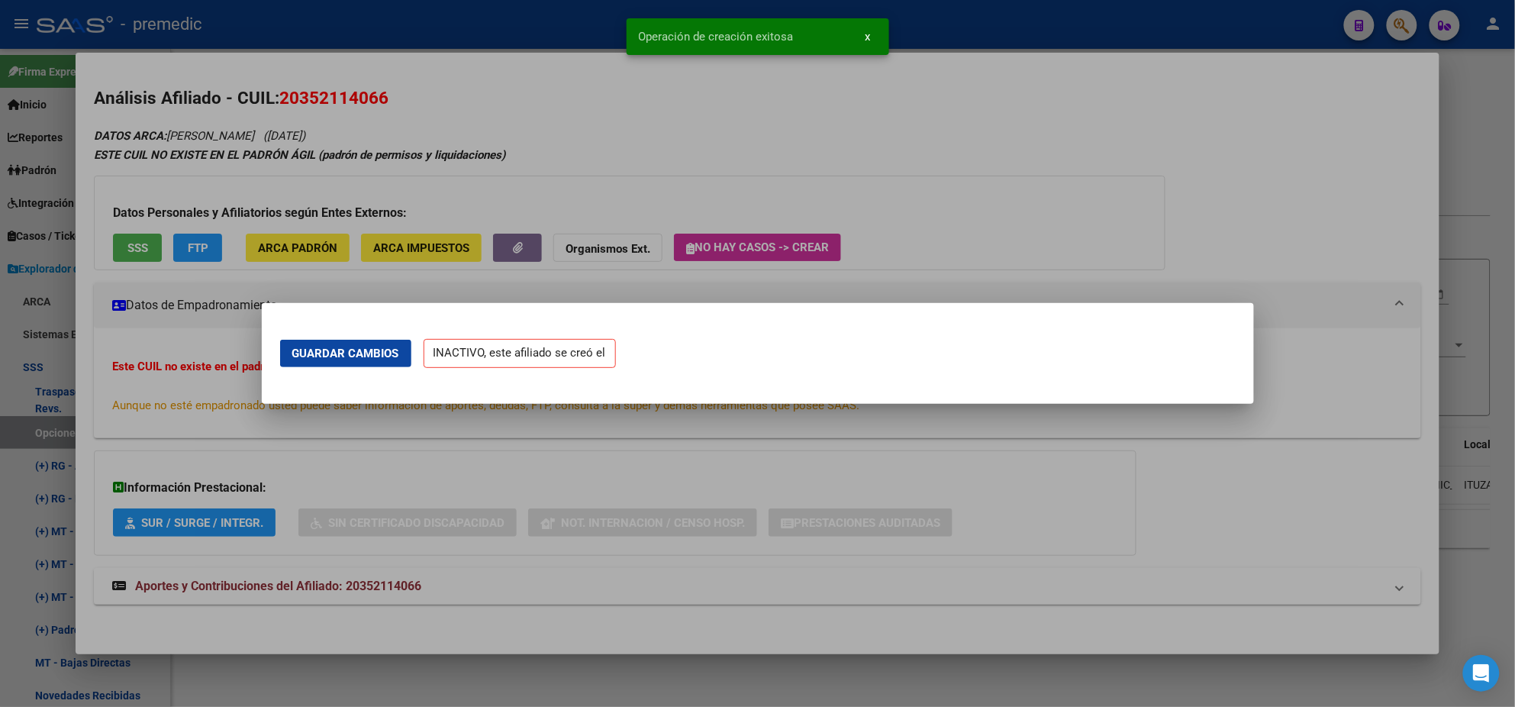
scroll to position [0, 0]
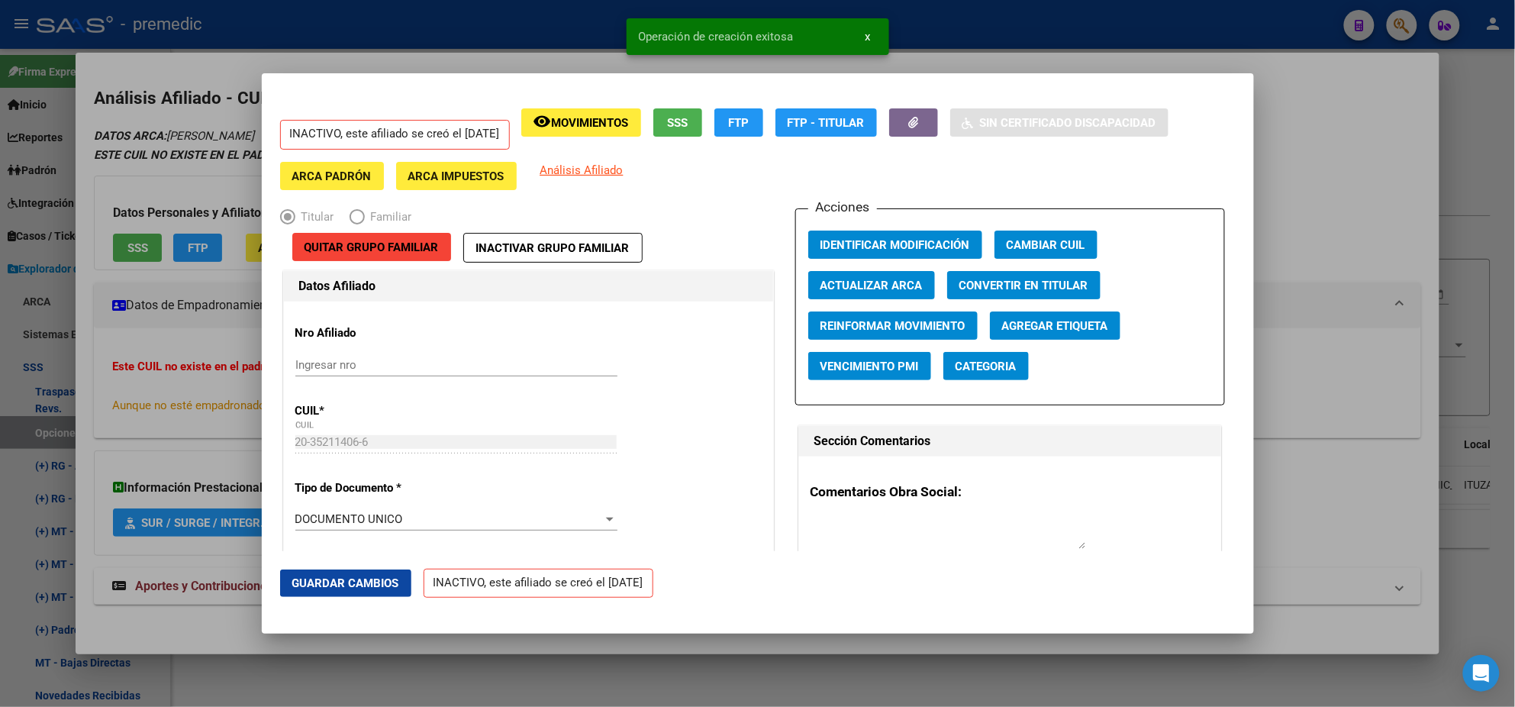
click at [66, 382] on div at bounding box center [757, 353] width 1515 height 707
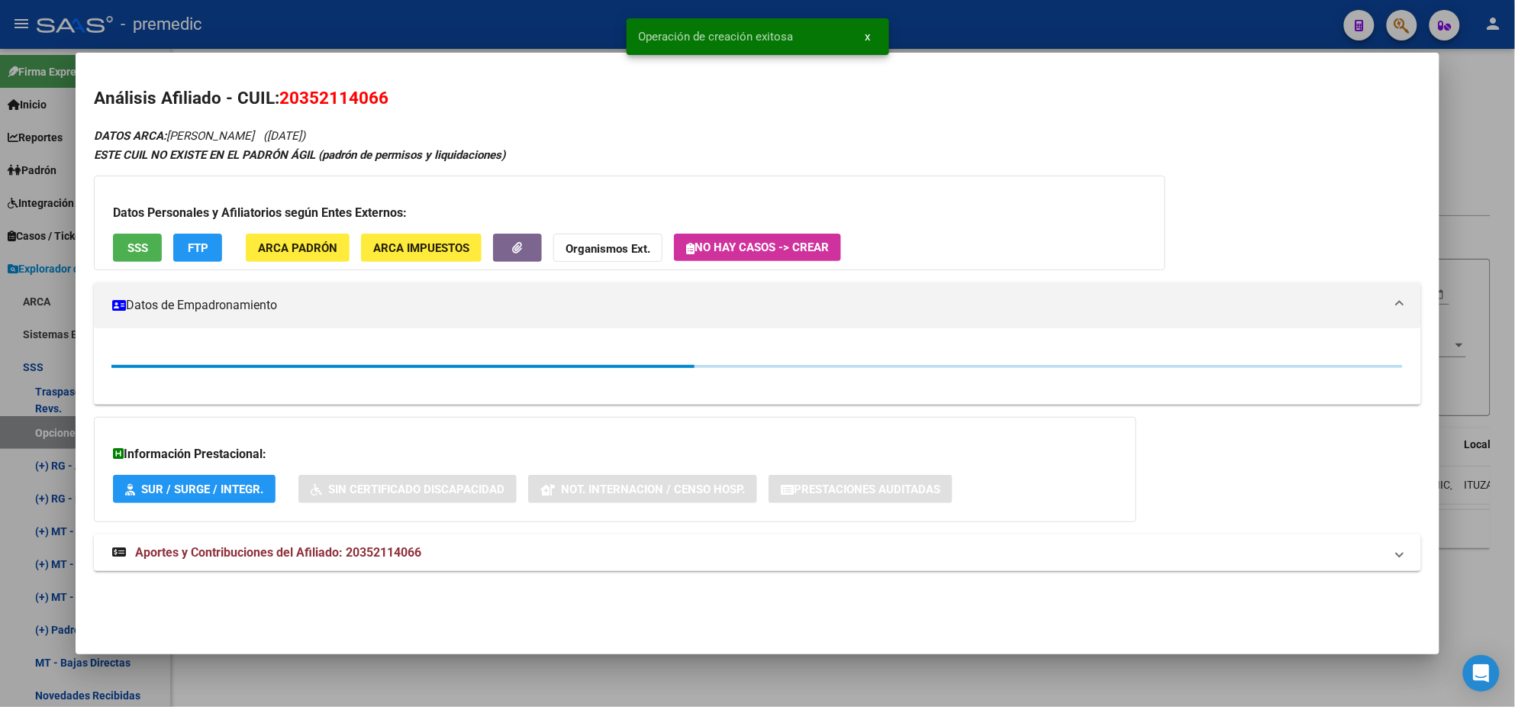
click at [76, 389] on mat-dialog-content "Análisis Afiliado - CUIL: 20352114066 DATOS ARCA: NEIRA SERGIO EZEQUIEL (22/02/…" at bounding box center [758, 338] width 1364 height 534
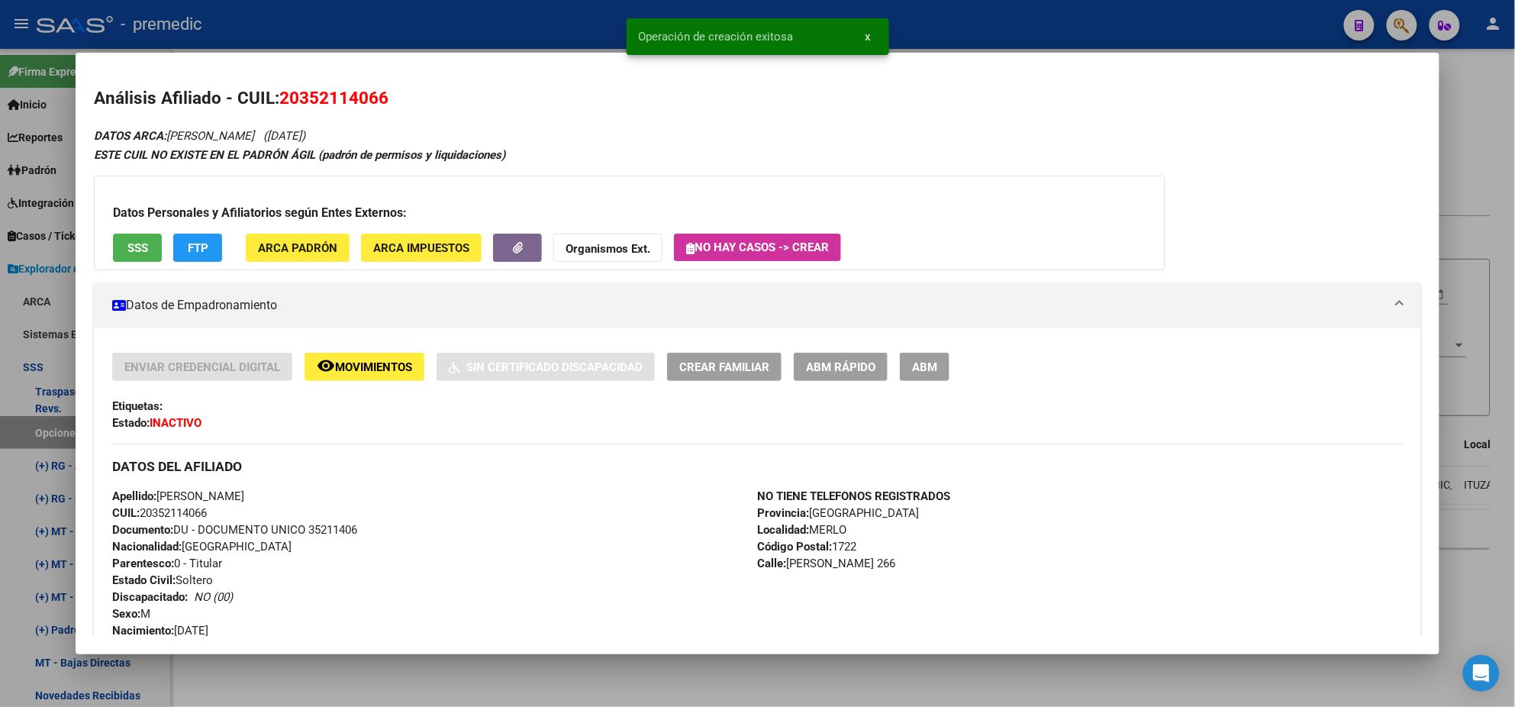
click at [34, 434] on div at bounding box center [757, 353] width 1515 height 707
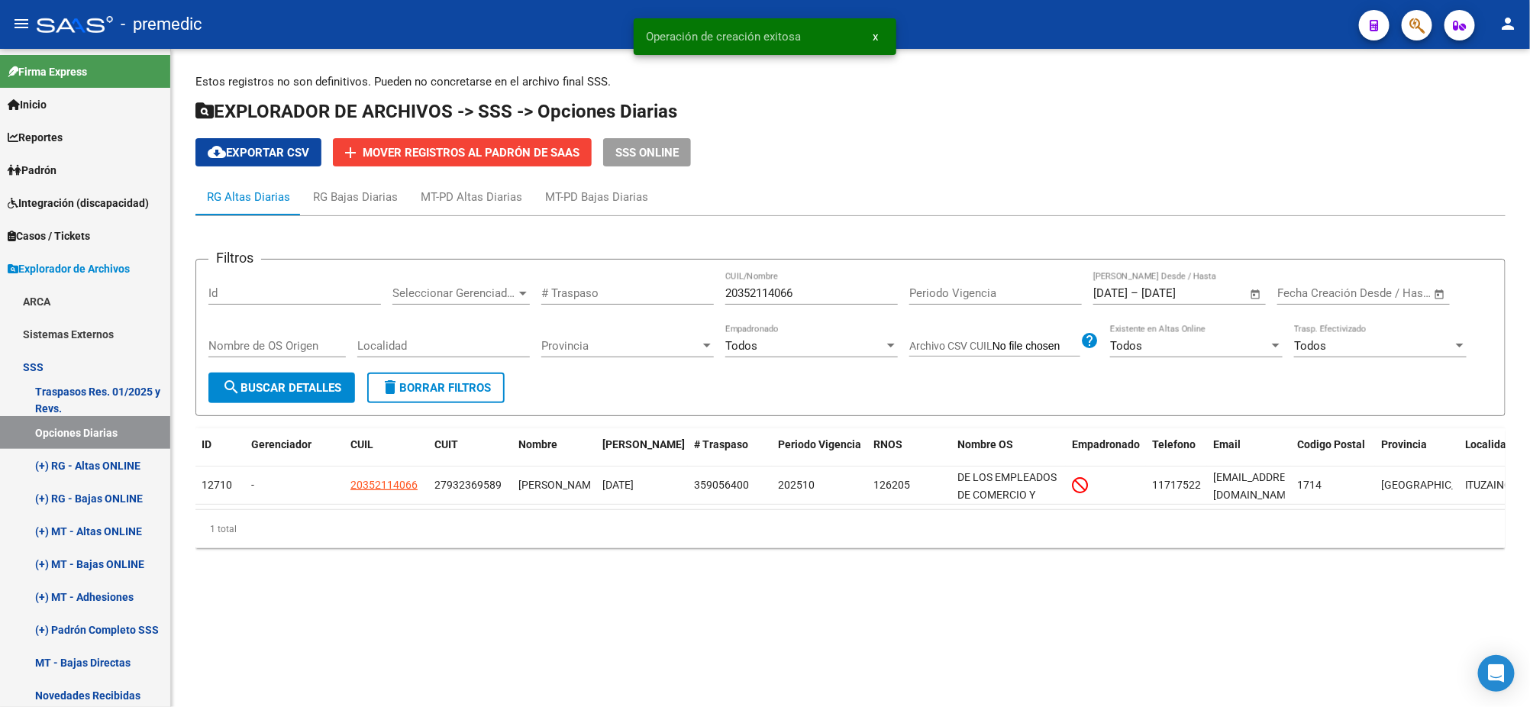
click at [308, 386] on span "search Buscar Detalles" at bounding box center [281, 388] width 119 height 14
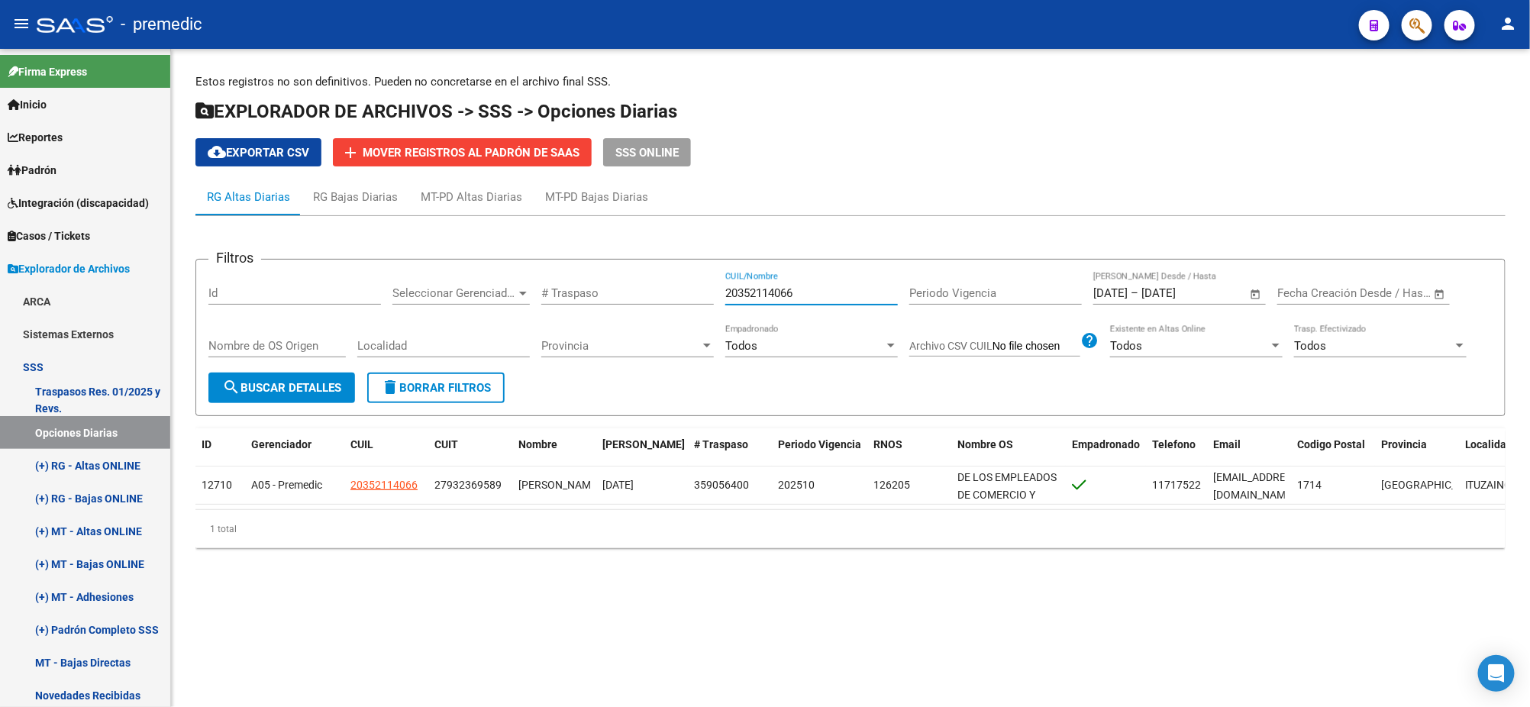
drag, startPoint x: 816, startPoint y: 289, endPoint x: 627, endPoint y: 291, distance: 188.5
click at [634, 290] on div "Filtros Id Seleccionar Gerenciador Seleccionar Gerenciador # Traspaso 203521140…" at bounding box center [850, 322] width 1284 height 101
paste input "7207603088"
type input "27207603088"
click at [316, 378] on button "search Buscar Detalles" at bounding box center [281, 387] width 147 height 31
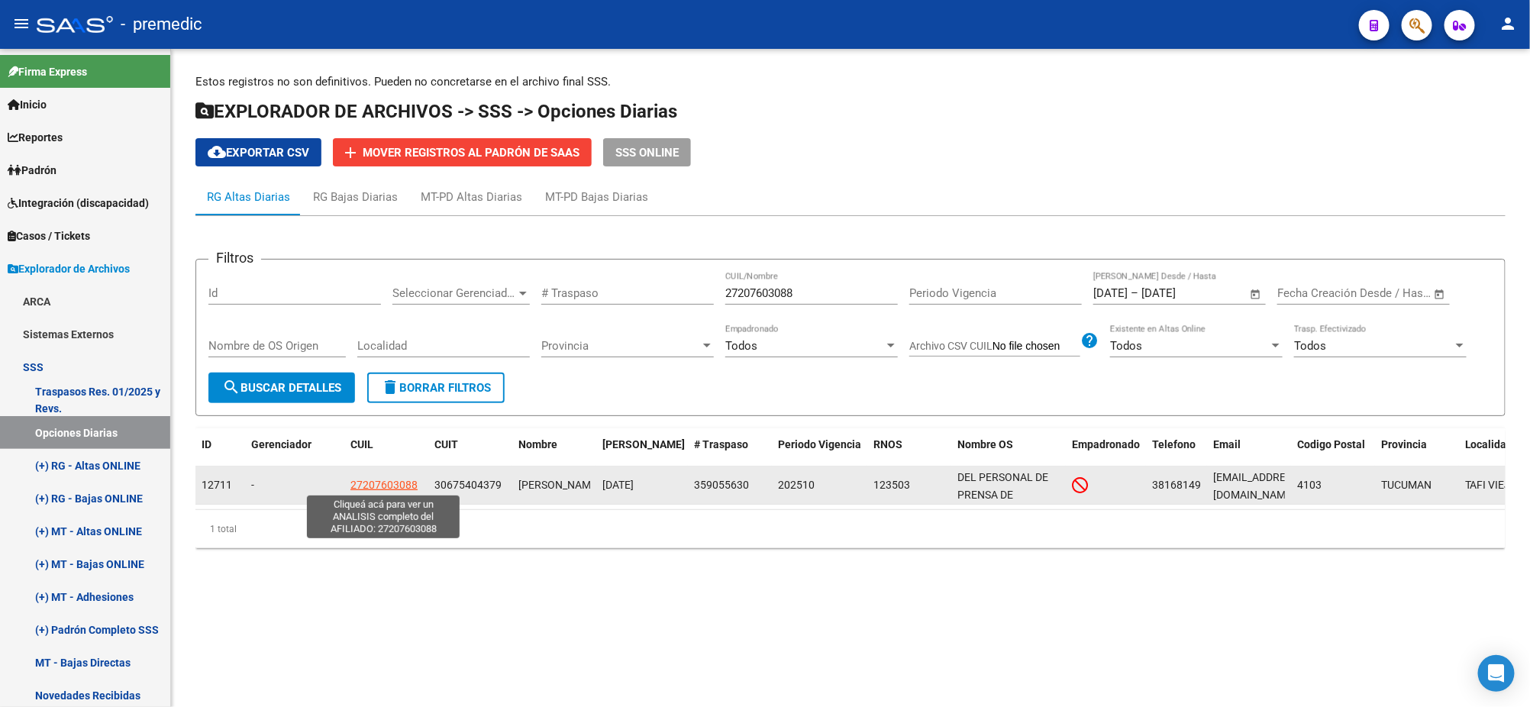
click at [380, 482] on span "27207603088" at bounding box center [383, 485] width 67 height 12
type textarea "27207603088"
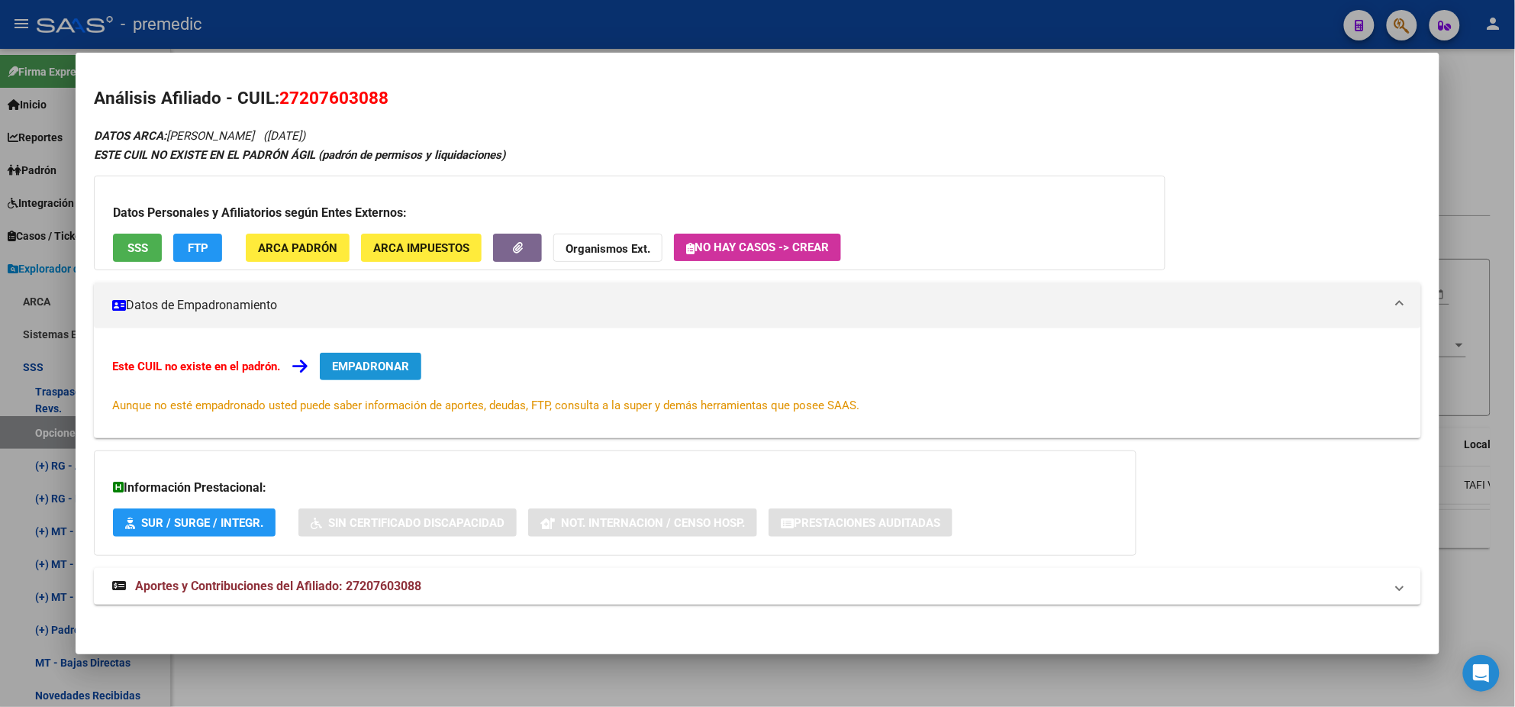
click at [382, 376] on button "EMPADRONAR" at bounding box center [371, 366] width 102 height 27
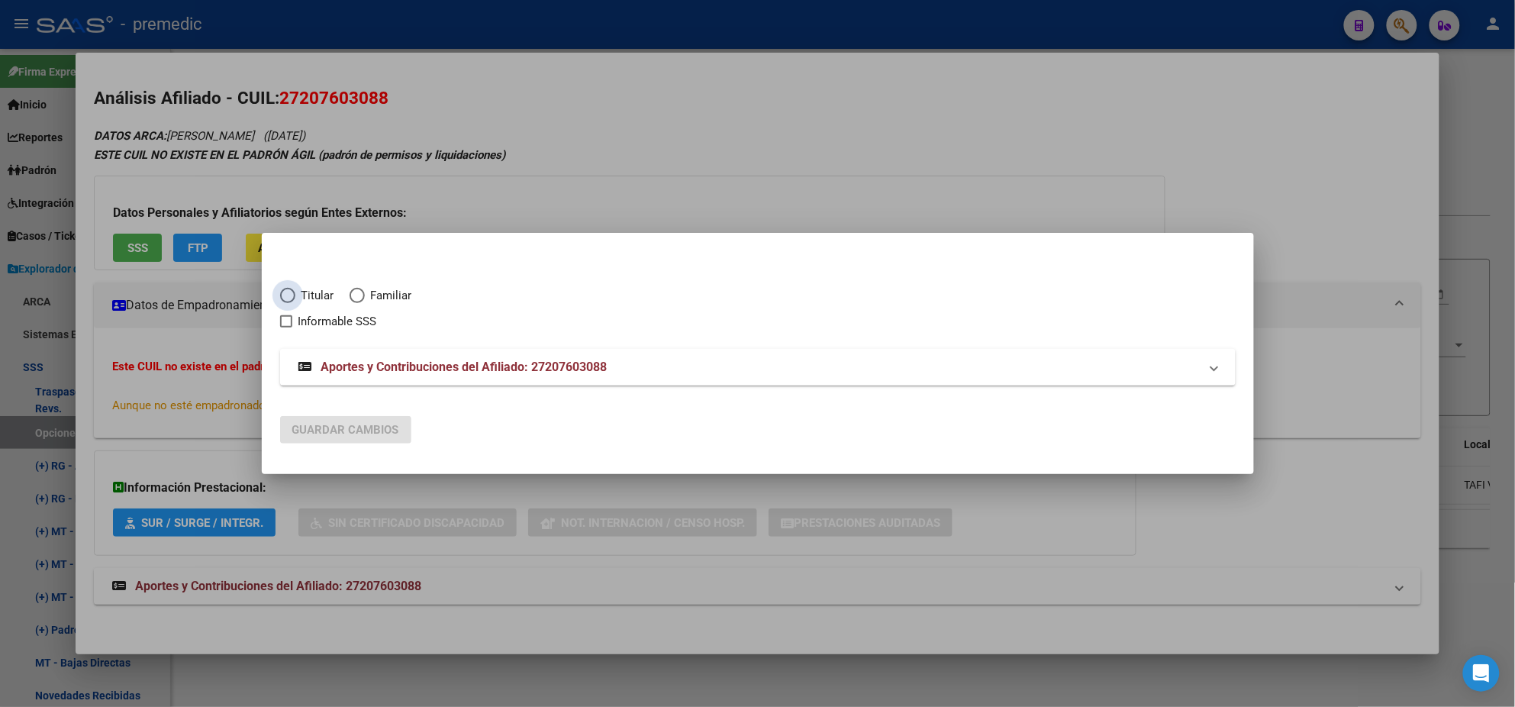
click at [286, 294] on span "Elija una opción" at bounding box center [287, 295] width 15 height 15
click at [286, 294] on input "Titular" at bounding box center [287, 295] width 15 height 15
radio input "true"
checkbox input "true"
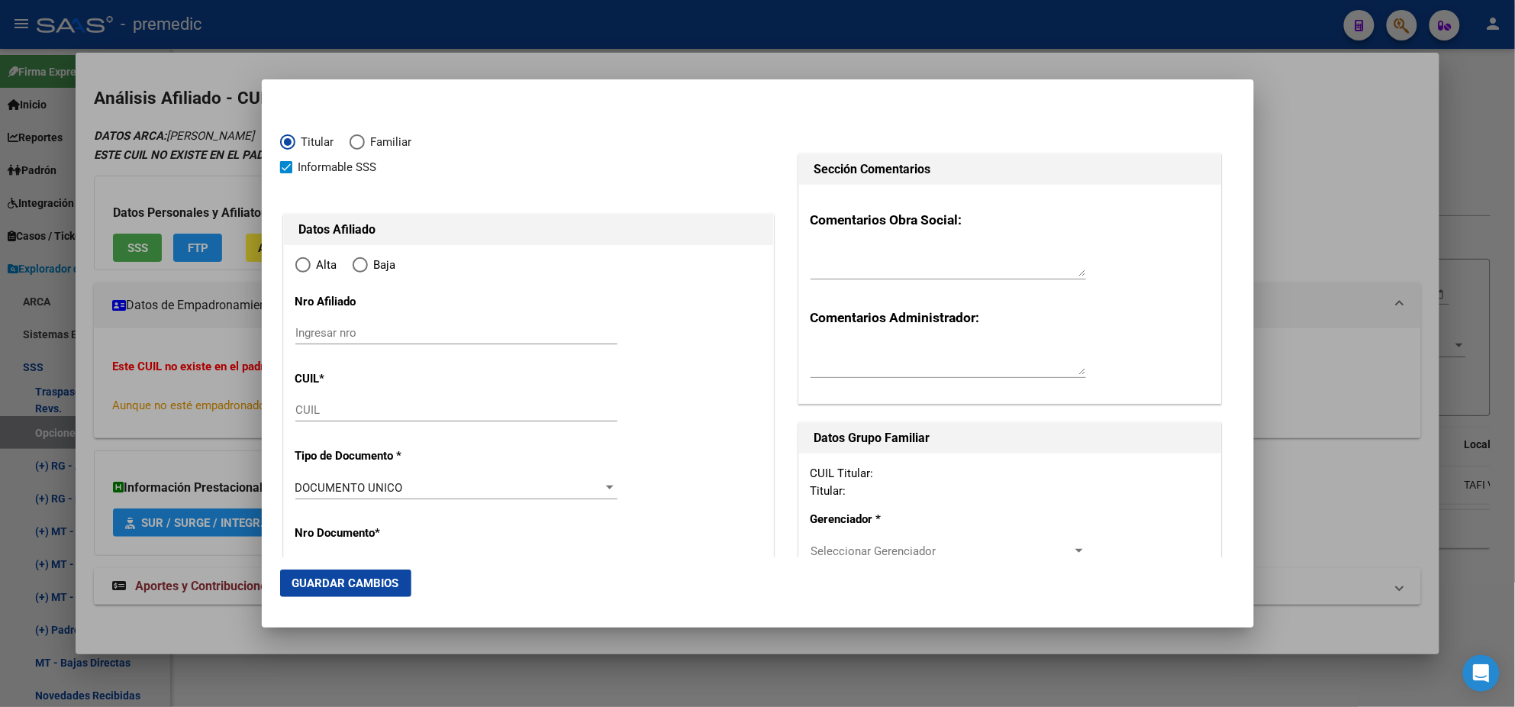
type input "27-20760308-8"
type input "20760308"
type input "CISNEROS"
type input "SILVIA ELIZABETH"
type input "1969-06-01"
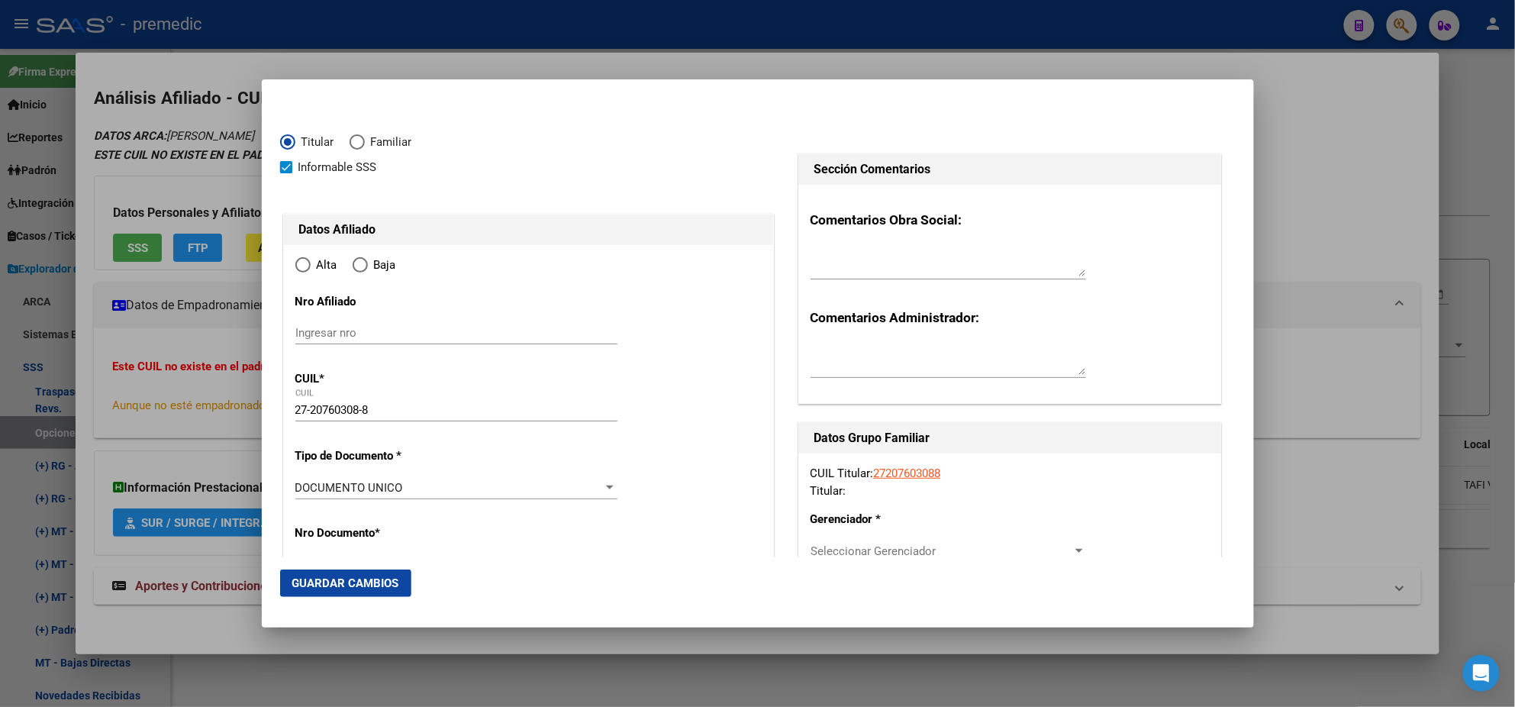
type input "TAFI VIEJO"
type input "4103"
type input "RIOJA ESTE"
type input "380"
radio input "true"
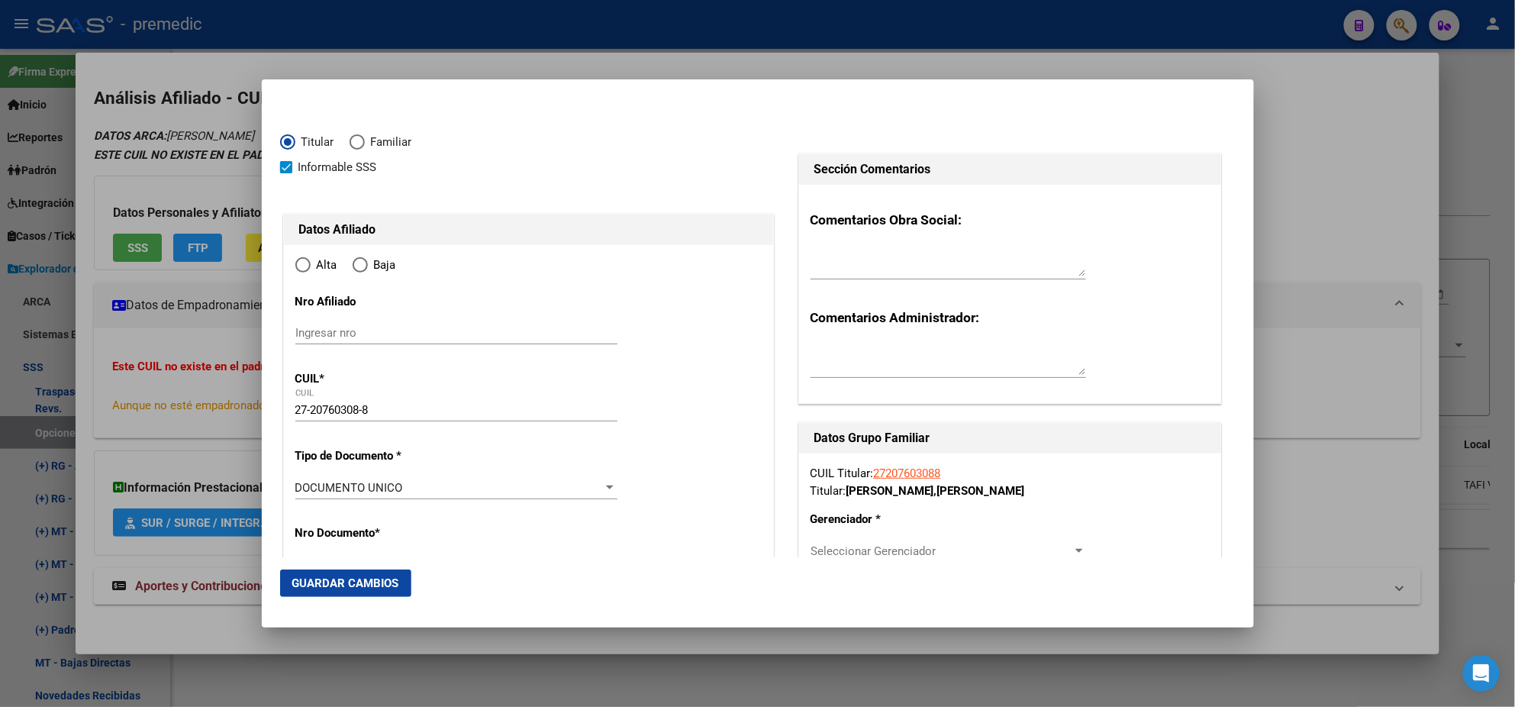
type input "TAFI VIEJO"
click at [301, 485] on input "Ingresar fecha" at bounding box center [456, 491] width 322 height 24
type input "[DATE]"
click at [271, 495] on mat-dialog-content "Titular Familiar Informable SSS Datos Afiliado Alta Baja Nro Afiliado Ingresar …" at bounding box center [758, 327] width 992 height 459
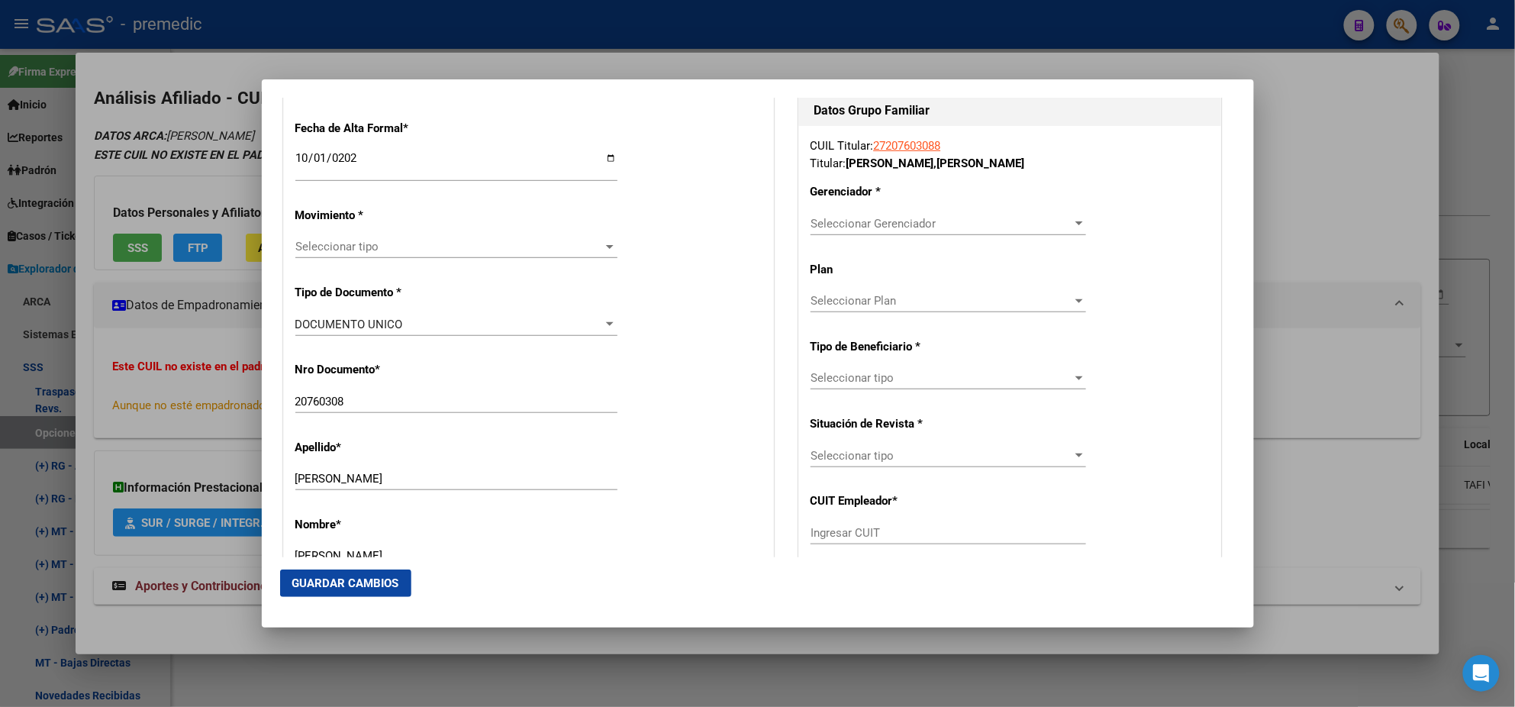
scroll to position [381, 0]
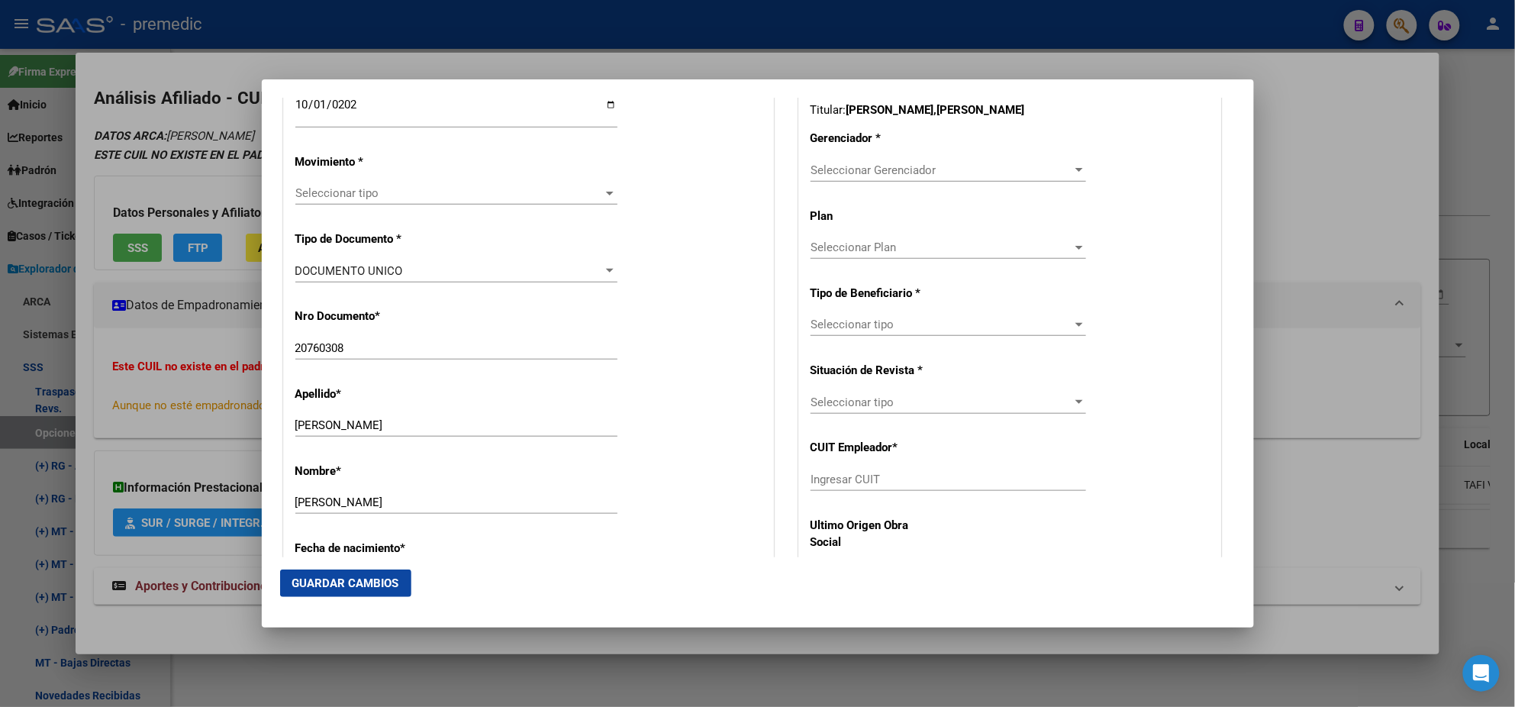
click at [340, 196] on span "Seleccionar tipo" at bounding box center [449, 193] width 308 height 14
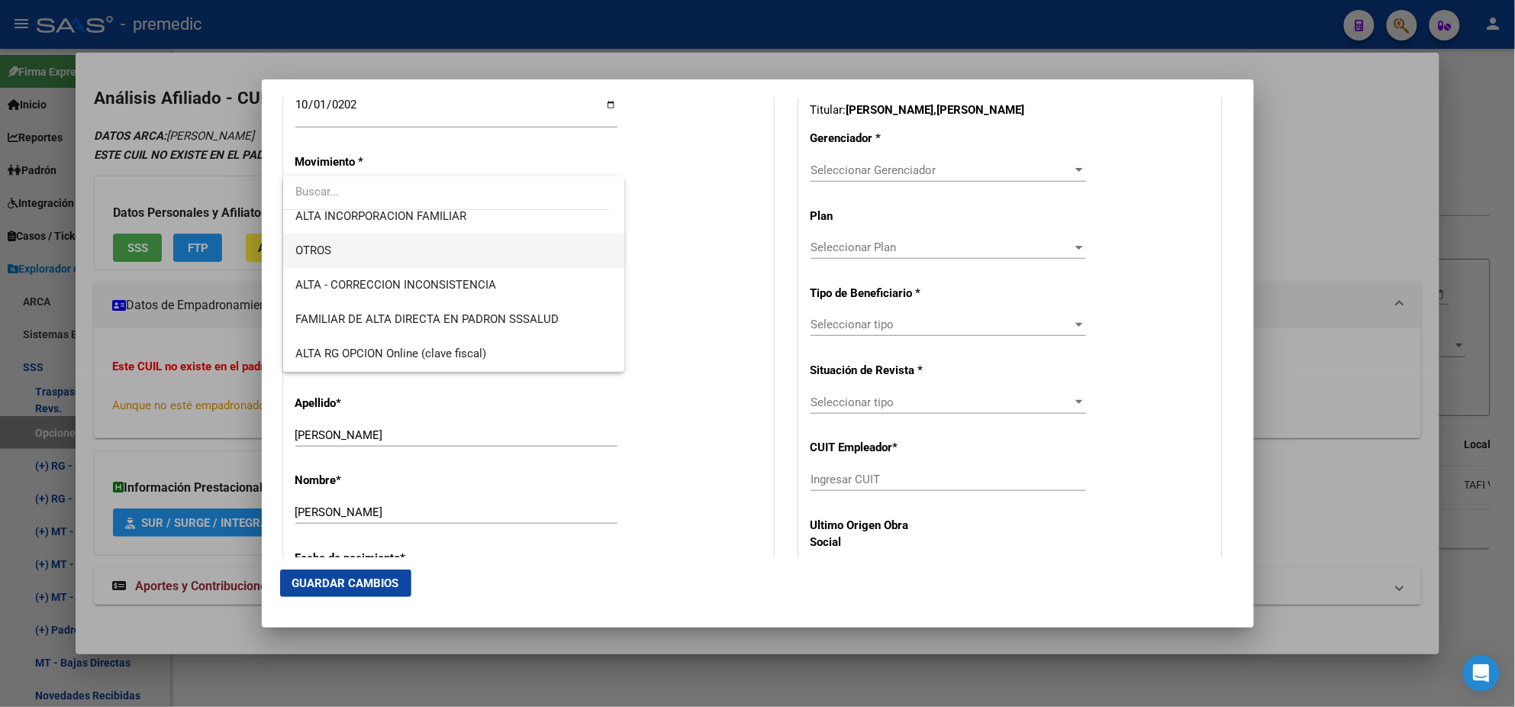
scroll to position [285, 0]
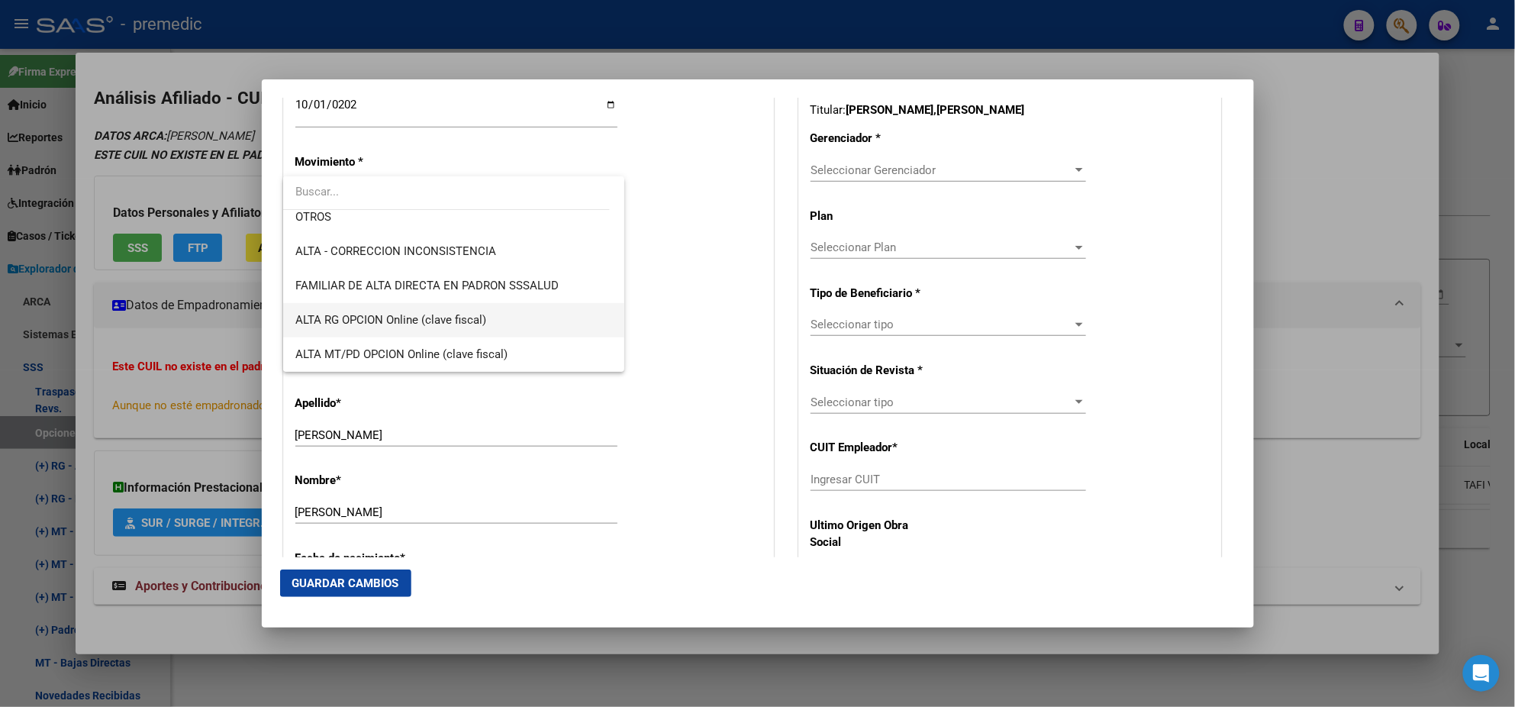
click at [465, 306] on span "ALTA RG OPCION Online (clave fiscal)" at bounding box center [453, 320] width 317 height 34
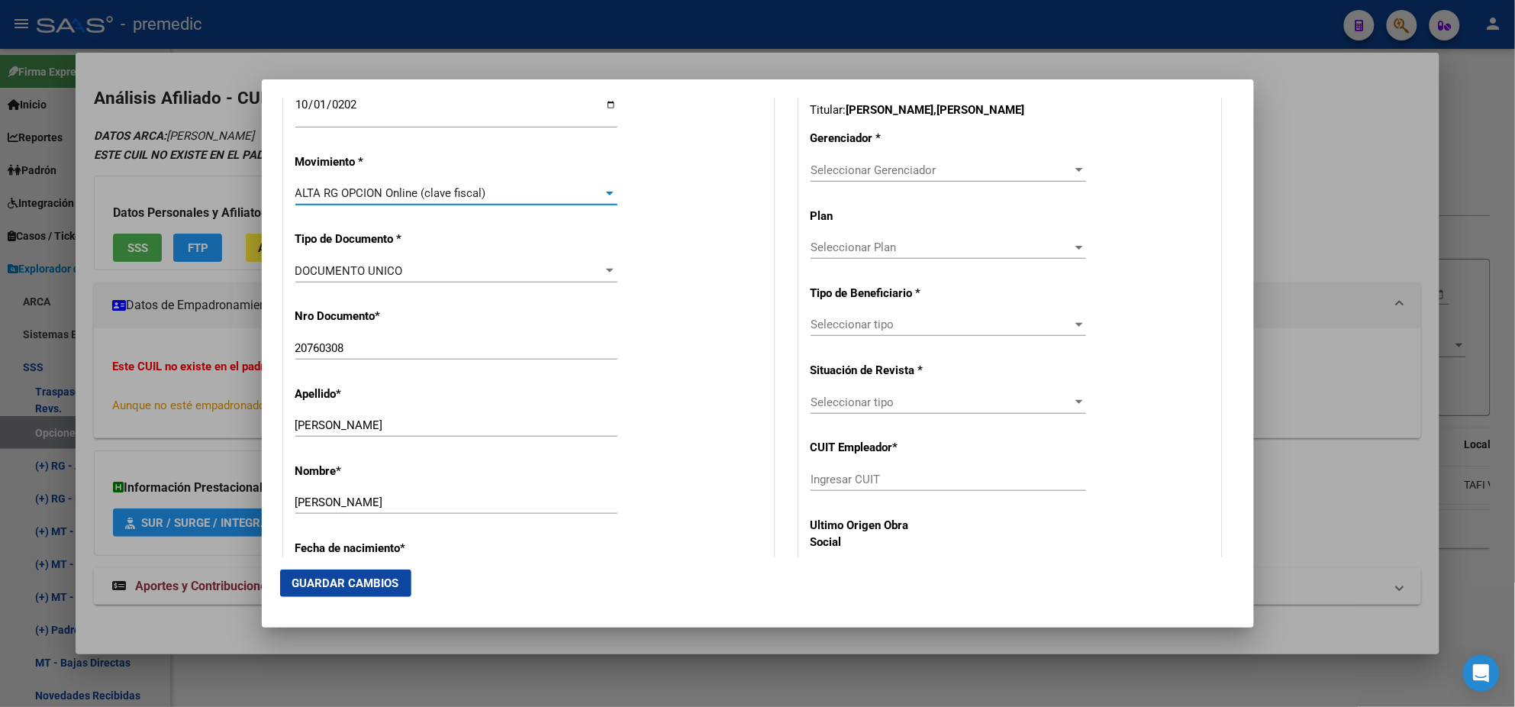
click at [465, 307] on div "Nro Documento * 20760308 Ingresar nro" at bounding box center [528, 334] width 466 height 77
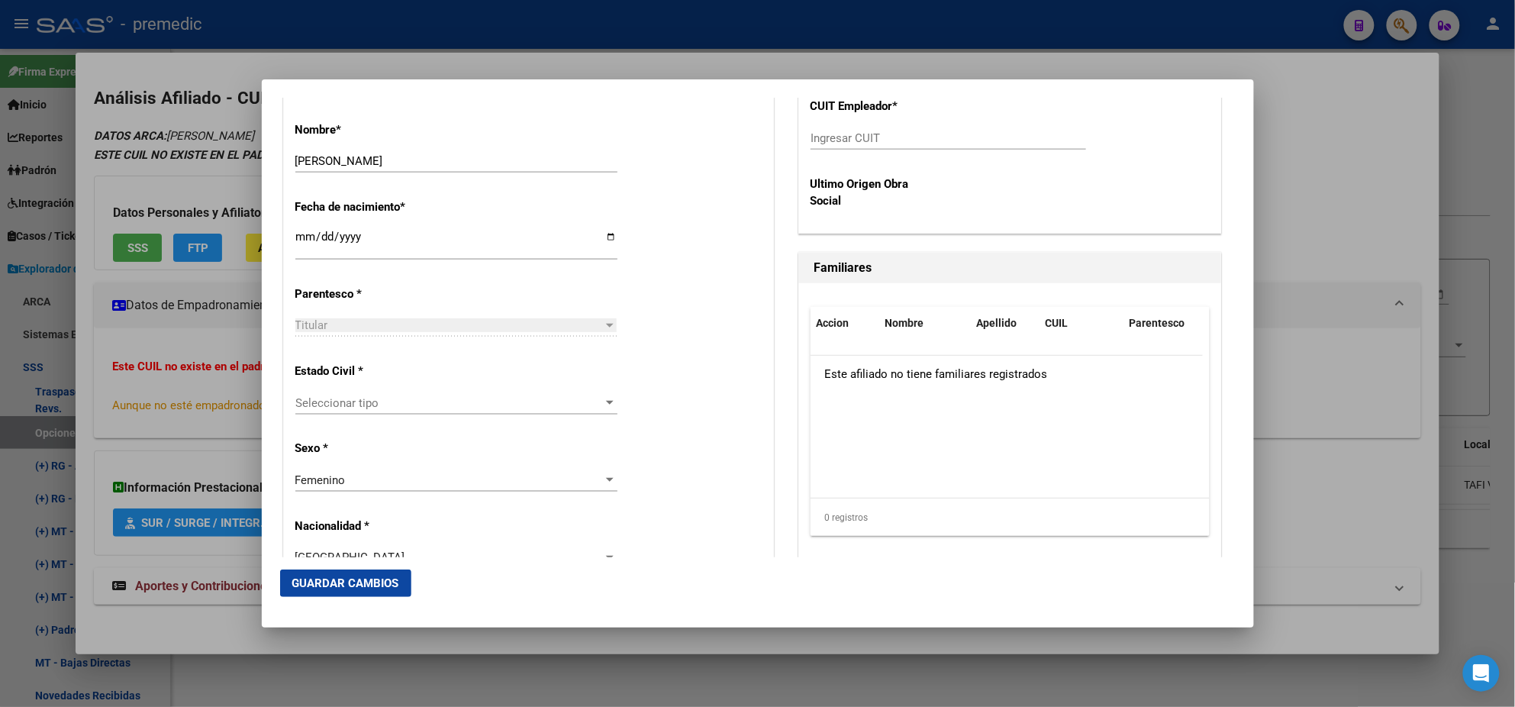
scroll to position [763, 0]
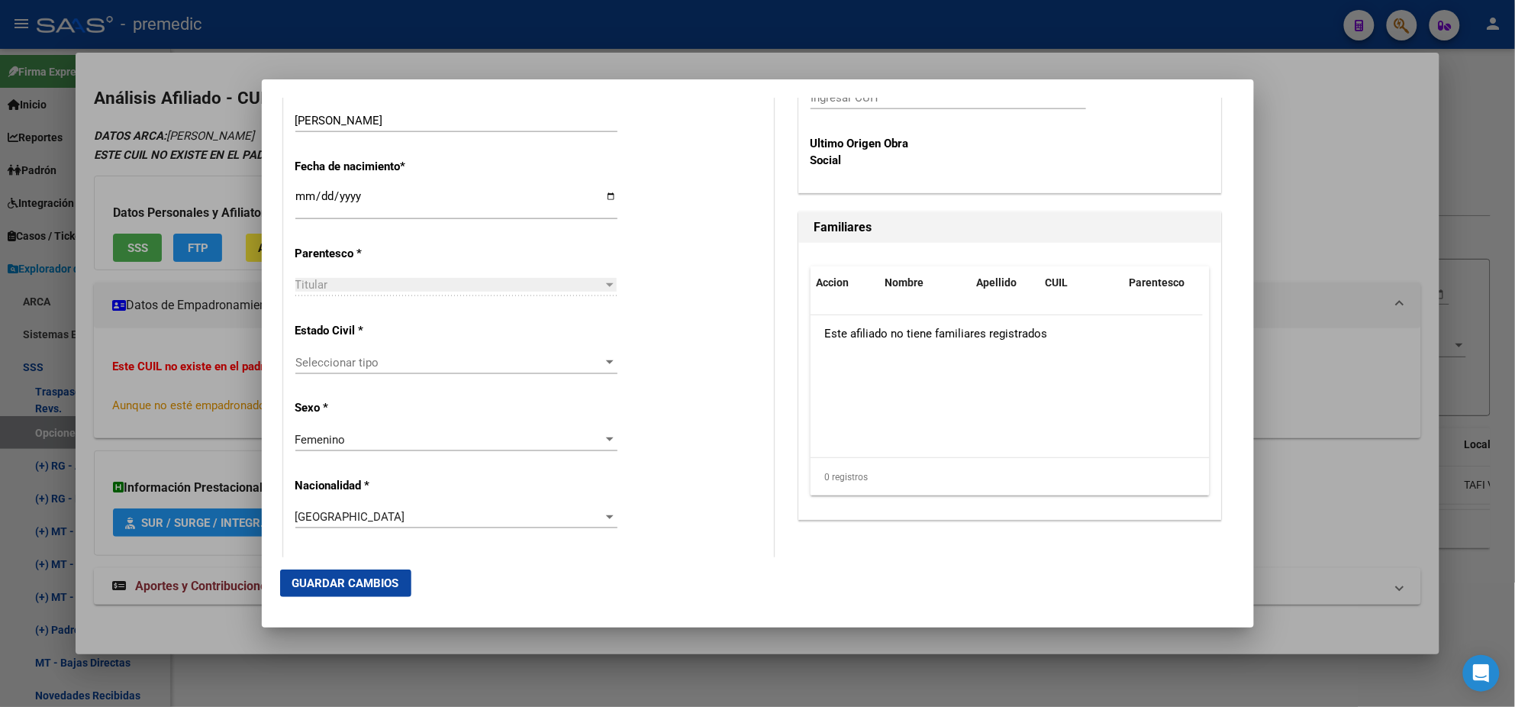
click at [450, 358] on span "Seleccionar tipo" at bounding box center [449, 363] width 308 height 14
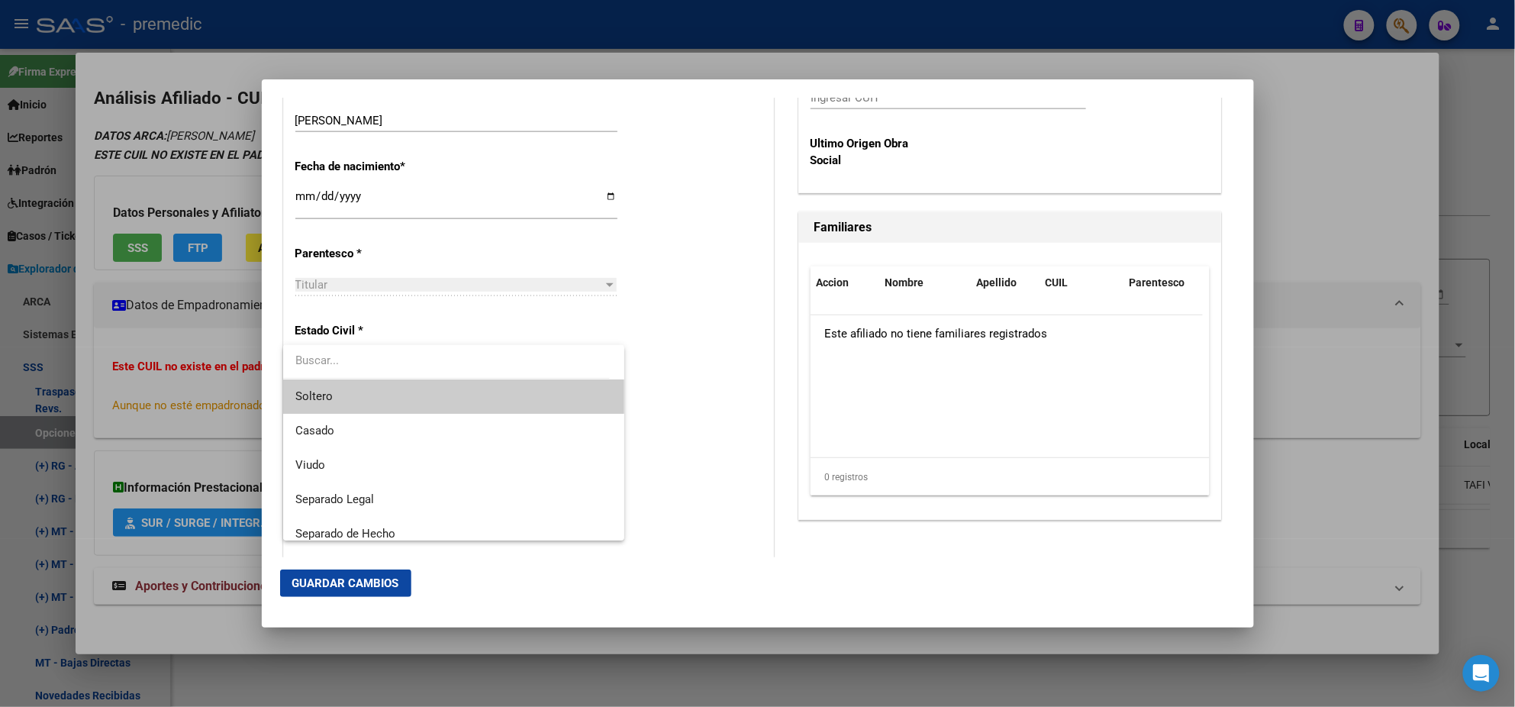
click at [442, 391] on span "Soltero" at bounding box center [453, 396] width 317 height 34
click at [442, 392] on div "Alta Baja Nro Afiliado Ingresar nro CUIL * 27-20760308-8 CUIL ARCA Padrón Fecha…" at bounding box center [528, 572] width 489 height 2180
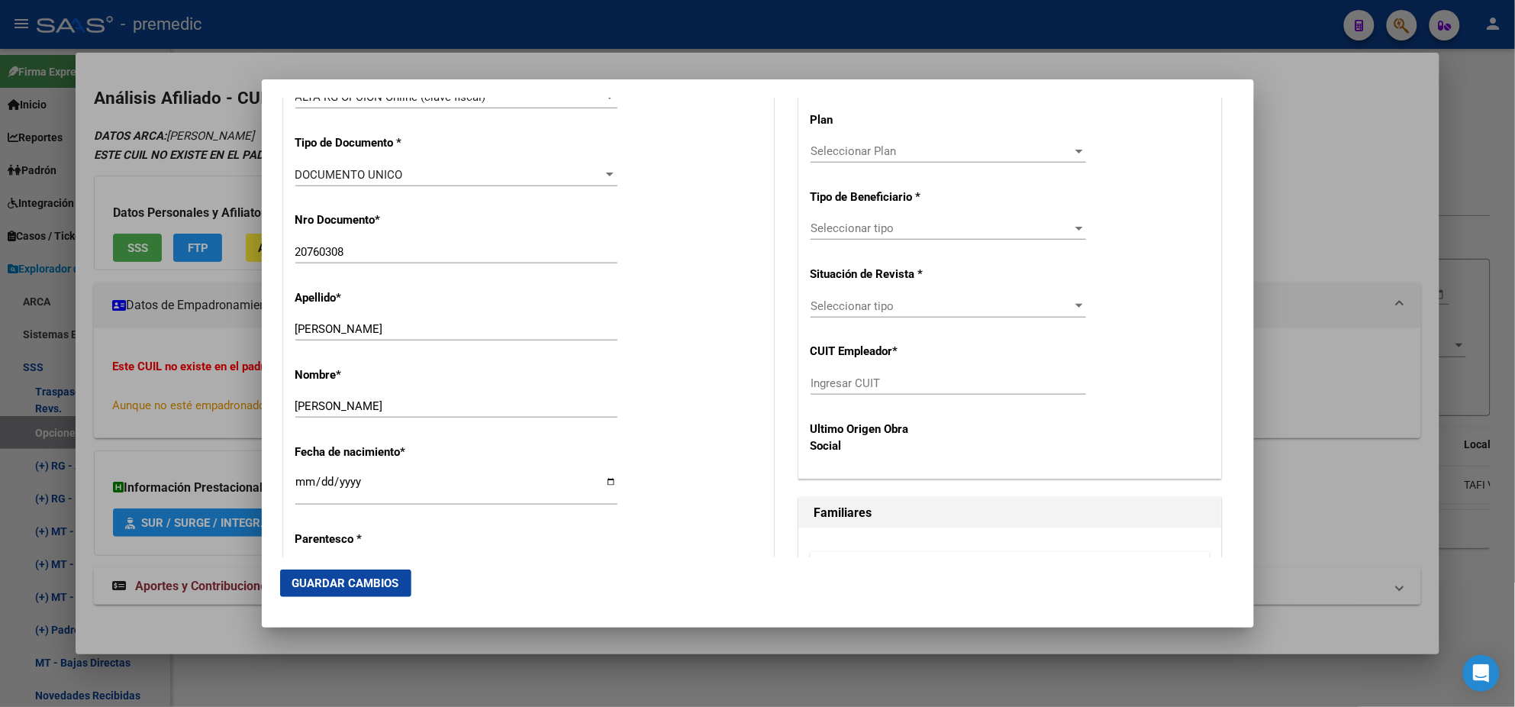
scroll to position [381, 0]
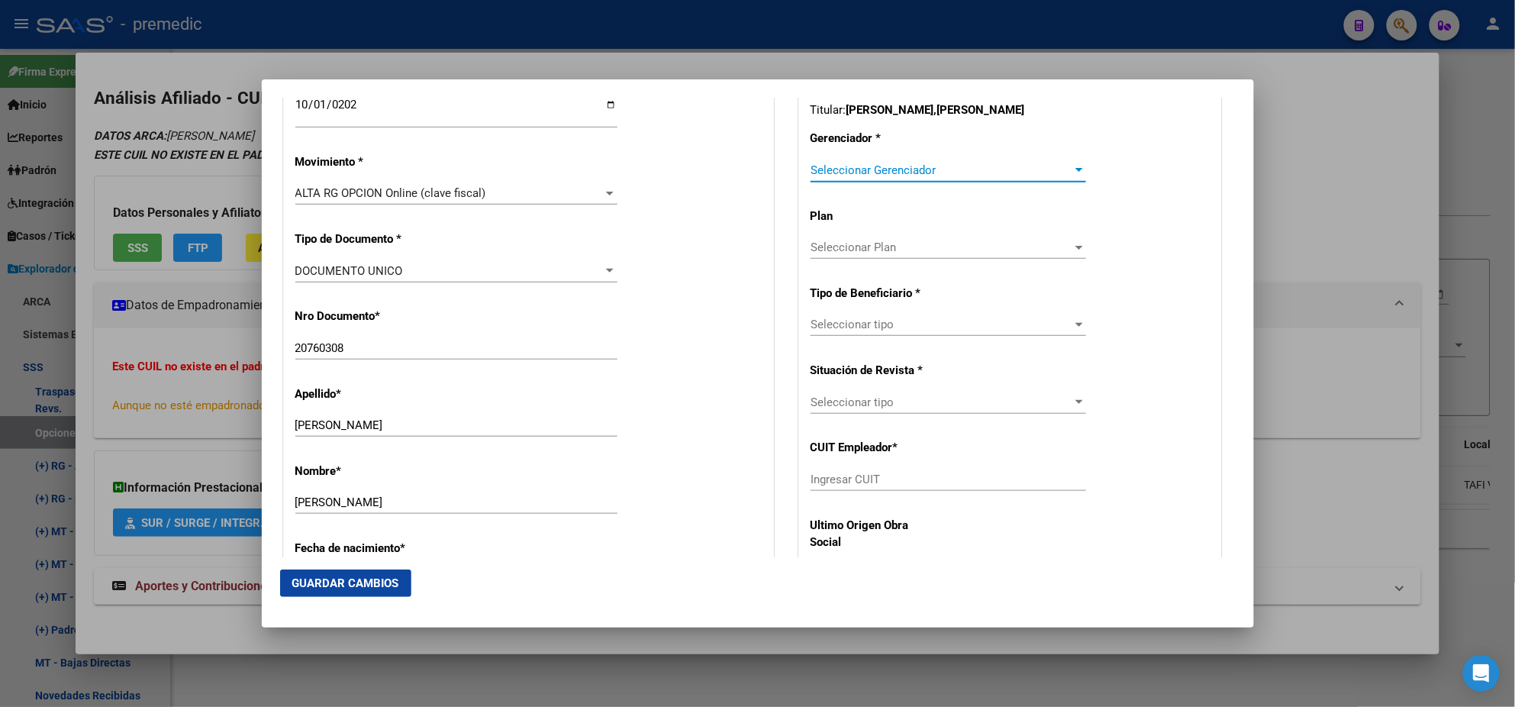
click at [822, 170] on span "Seleccionar Gerenciador" at bounding box center [942, 170] width 262 height 14
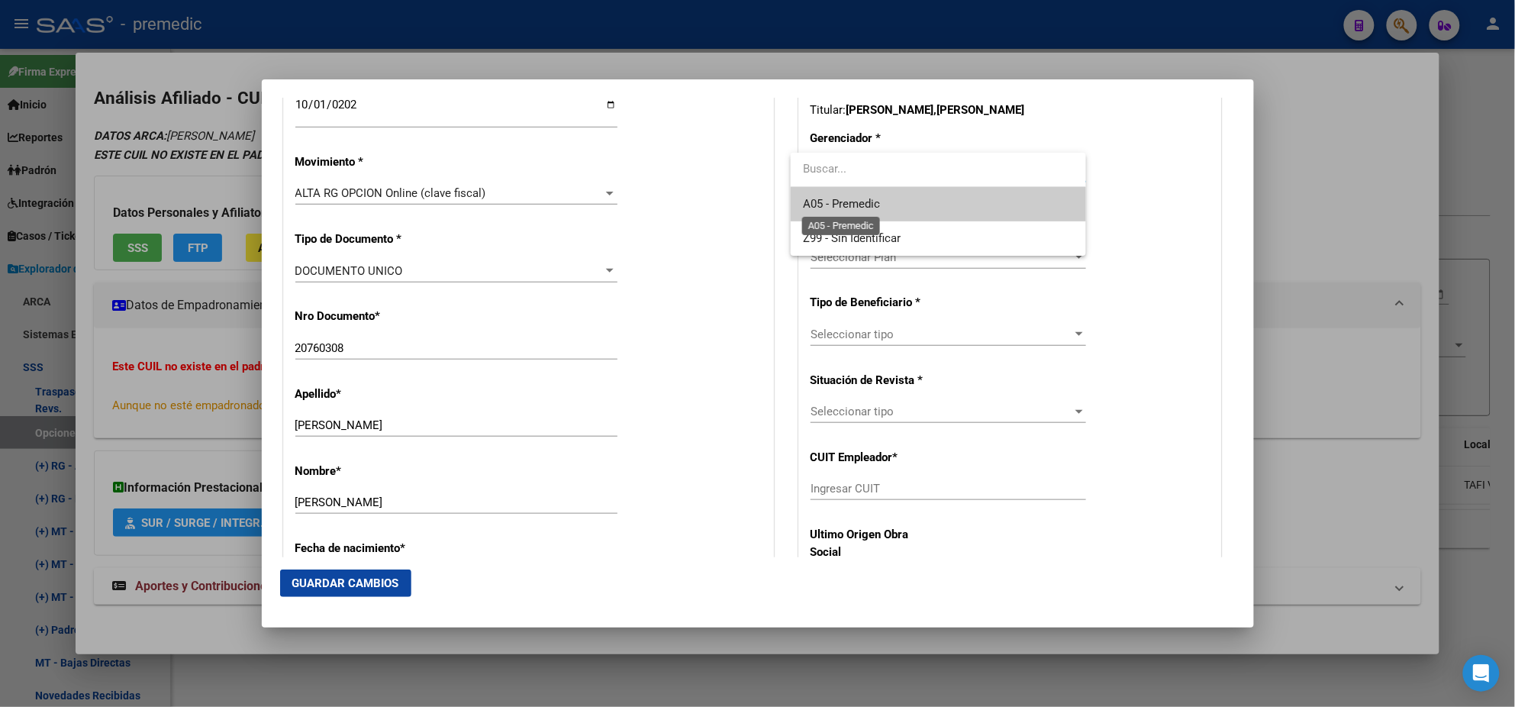
click at [822, 197] on span "A05 - Premedic" at bounding box center [841, 204] width 77 height 14
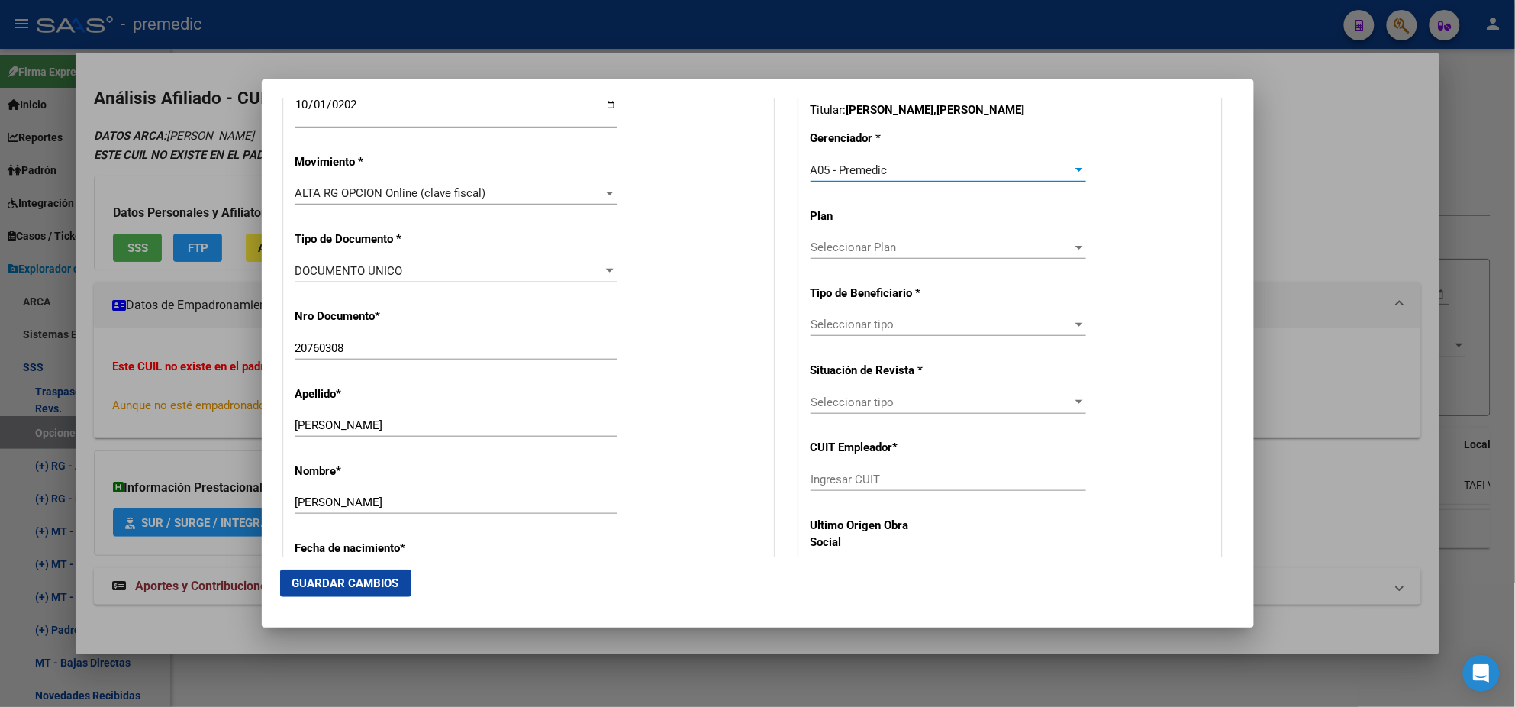
click at [831, 318] on span "Seleccionar tipo" at bounding box center [942, 325] width 262 height 14
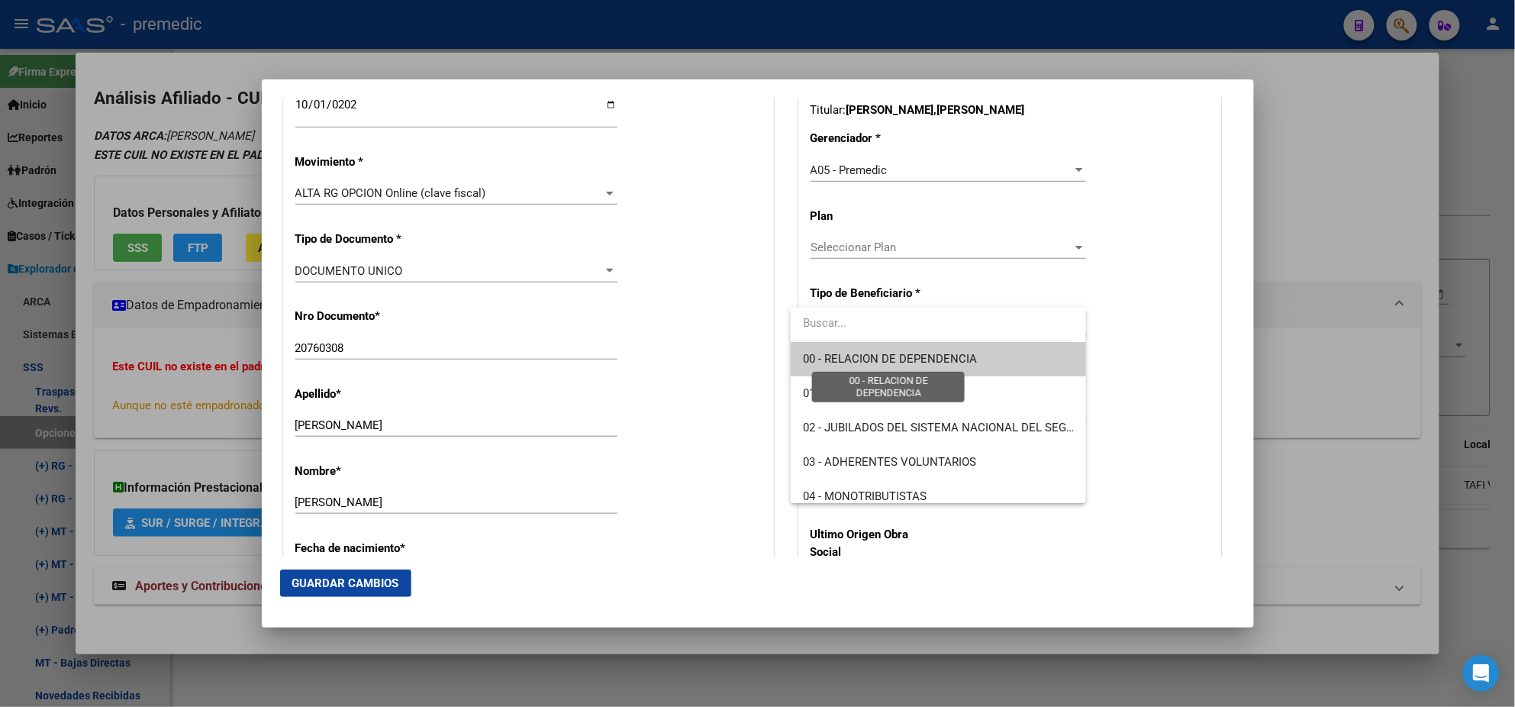
click at [827, 353] on span "00 - RELACION DE DEPENDENCIA" at bounding box center [890, 359] width 174 height 14
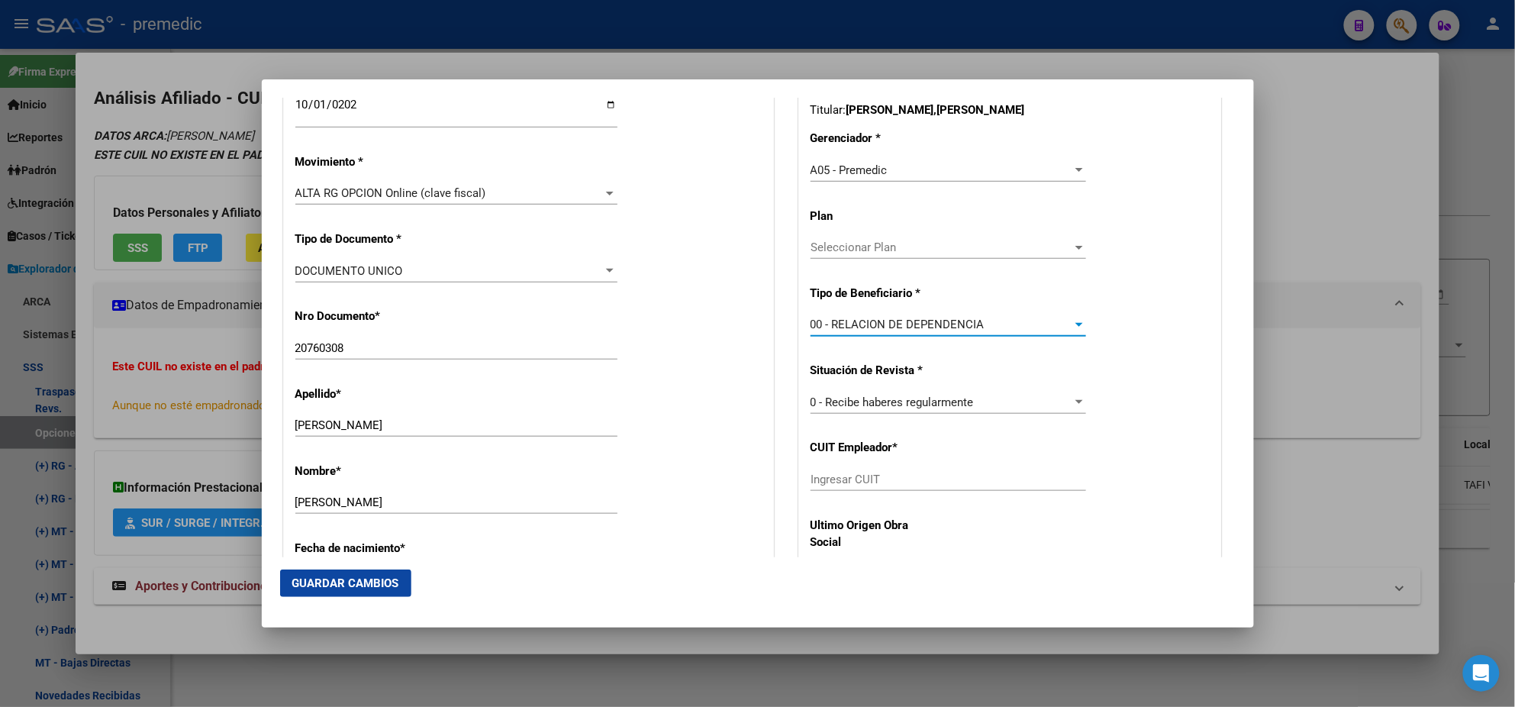
click at [829, 474] on input "Ingresar CUIT" at bounding box center [949, 479] width 276 height 14
paste input "30-67540437-9"
type input "30-67540437-9"
click at [392, 584] on span "Guardar Cambios" at bounding box center [345, 583] width 107 height 14
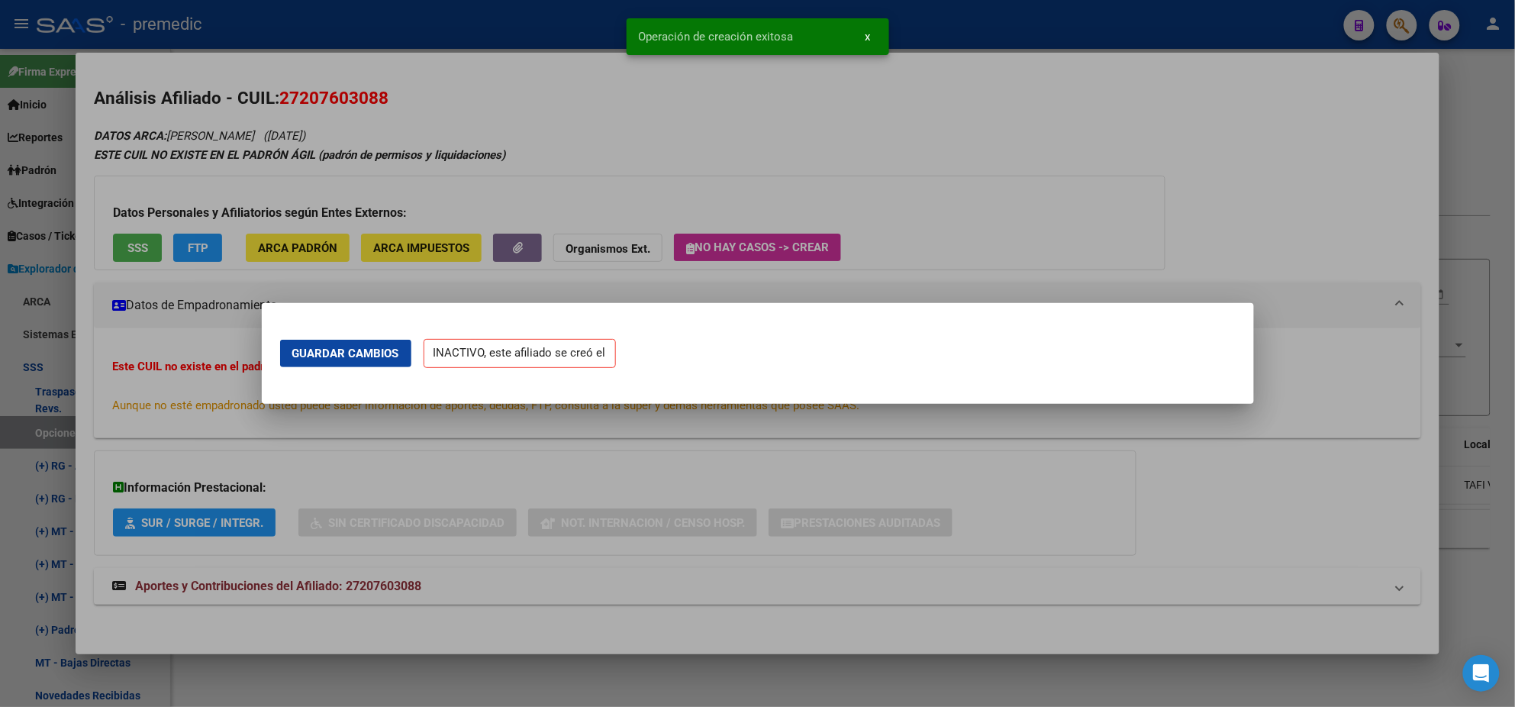
scroll to position [0, 0]
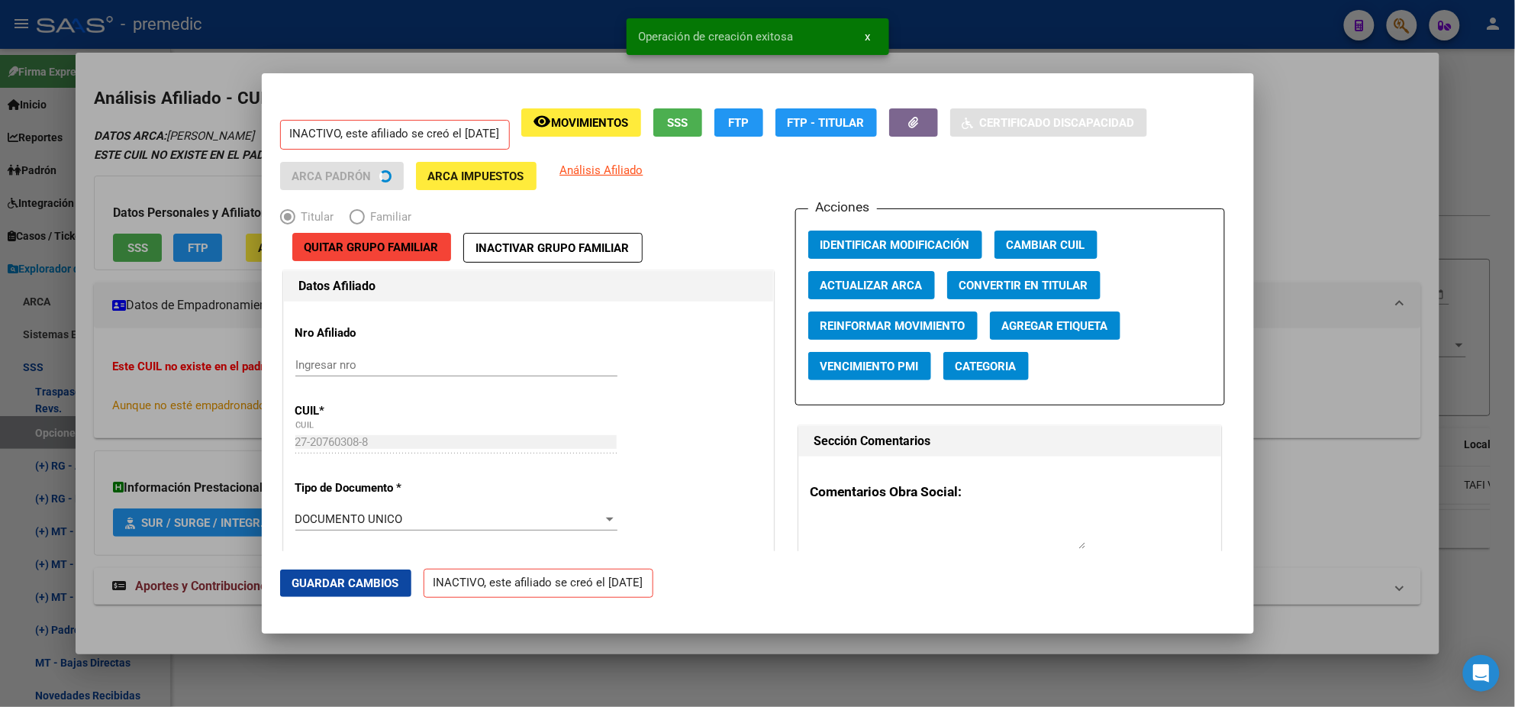
click at [78, 427] on div at bounding box center [757, 353] width 1515 height 707
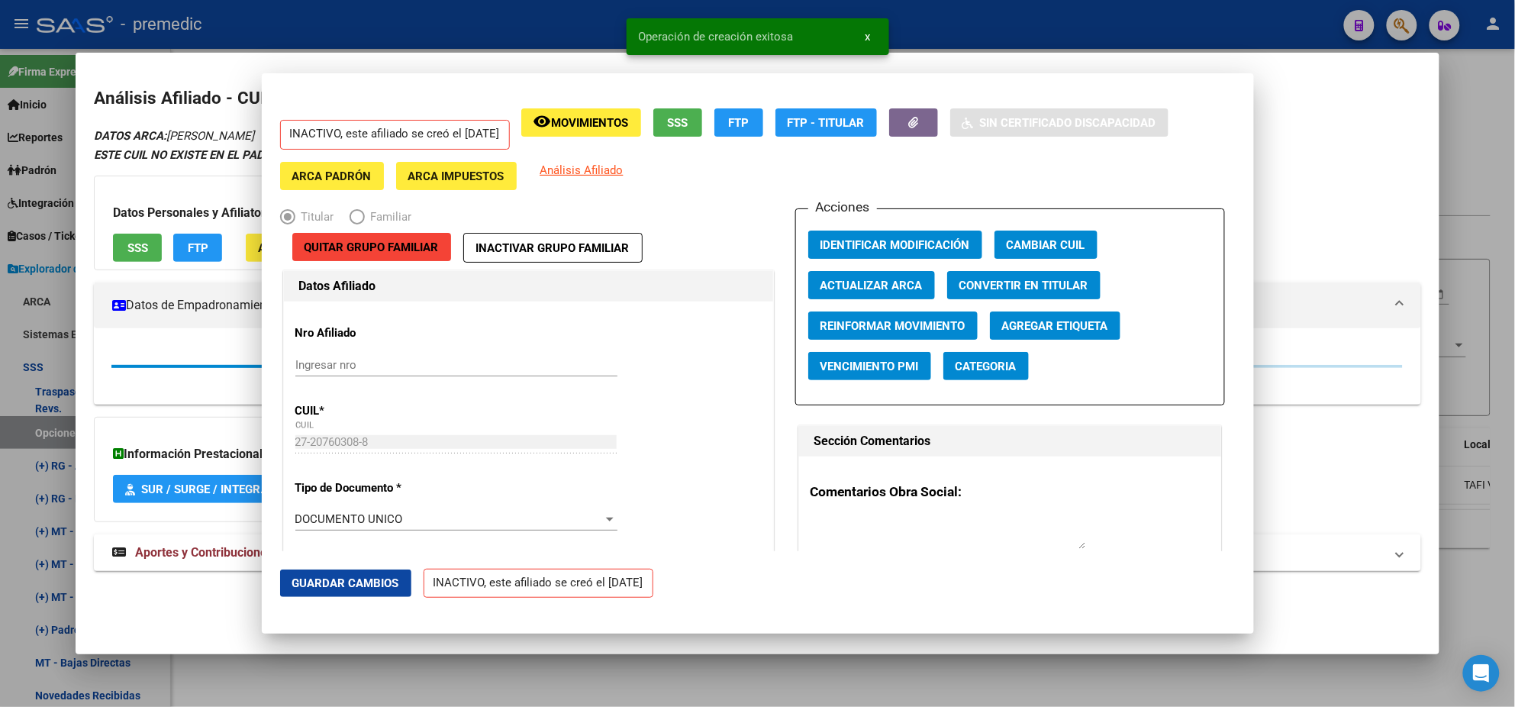
click at [38, 427] on div at bounding box center [757, 353] width 1515 height 707
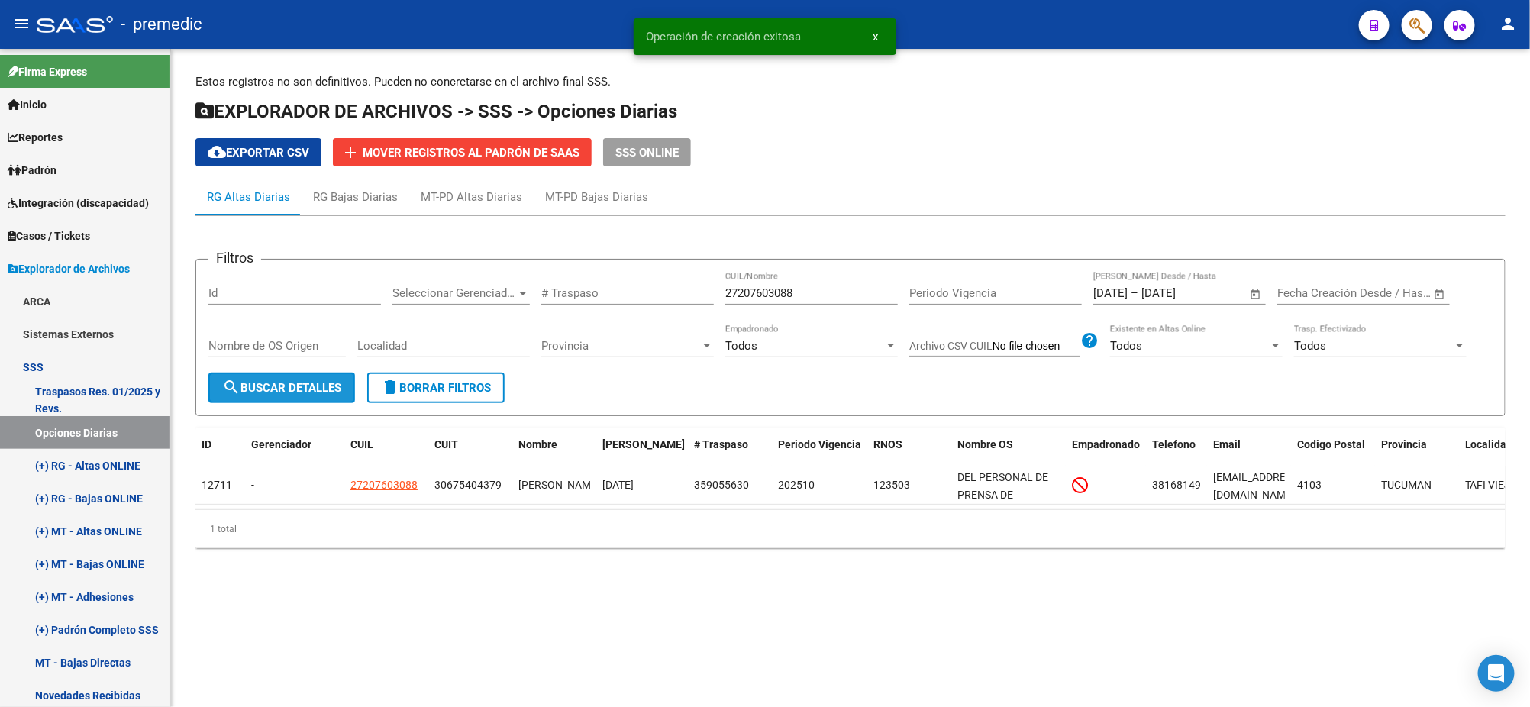
click at [261, 375] on button "search Buscar Detalles" at bounding box center [281, 387] width 147 height 31
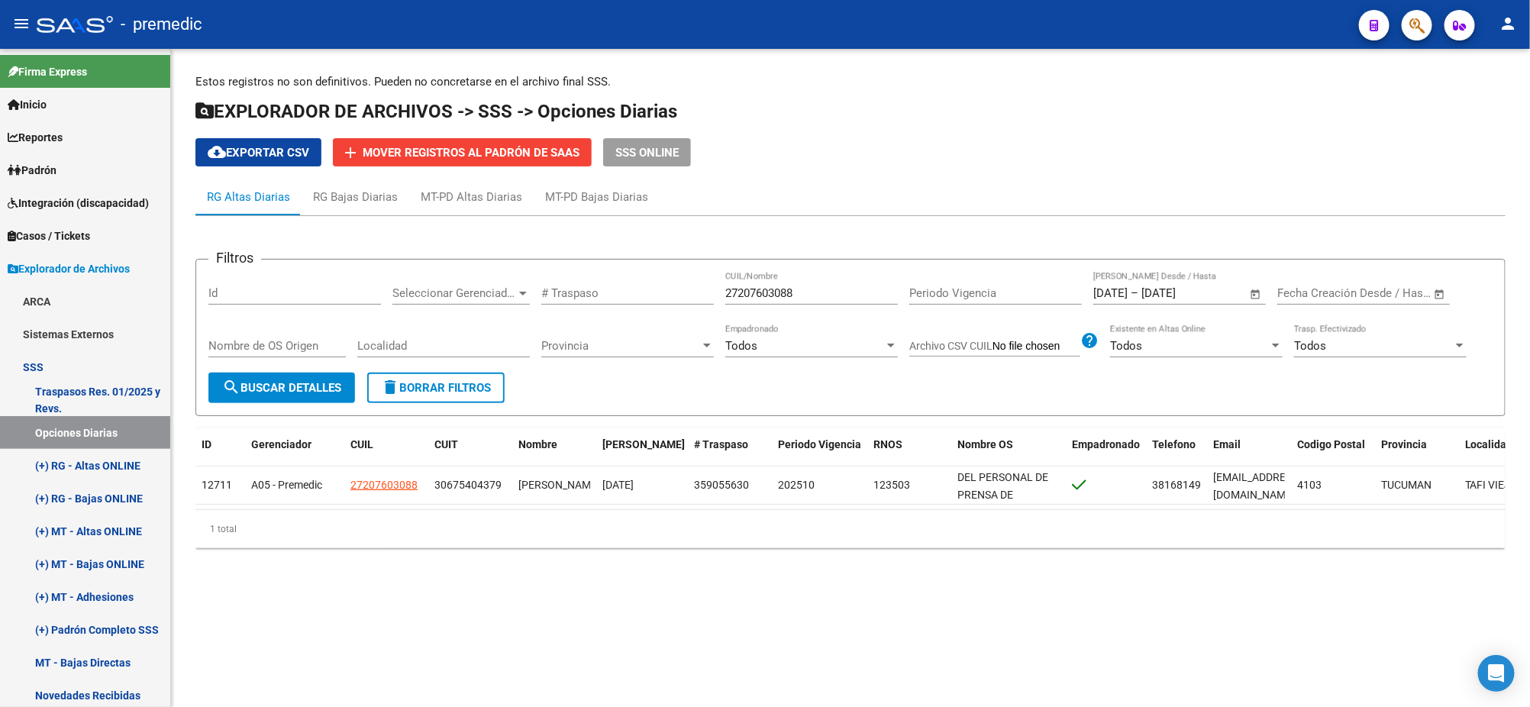
drag, startPoint x: 749, startPoint y: 282, endPoint x: 629, endPoint y: 284, distance: 119.9
click at [631, 282] on div "Filtros Id Seleccionar Gerenciador Seleccionar Gerenciador # Traspaso 272076030…" at bounding box center [850, 322] width 1284 height 101
drag, startPoint x: 806, startPoint y: 294, endPoint x: 649, endPoint y: 301, distance: 157.4
click at [671, 298] on div "Filtros Id Seleccionar Gerenciador Seleccionar Gerenciador # Traspaso 272076030…" at bounding box center [850, 322] width 1284 height 101
paste input "0373423956"
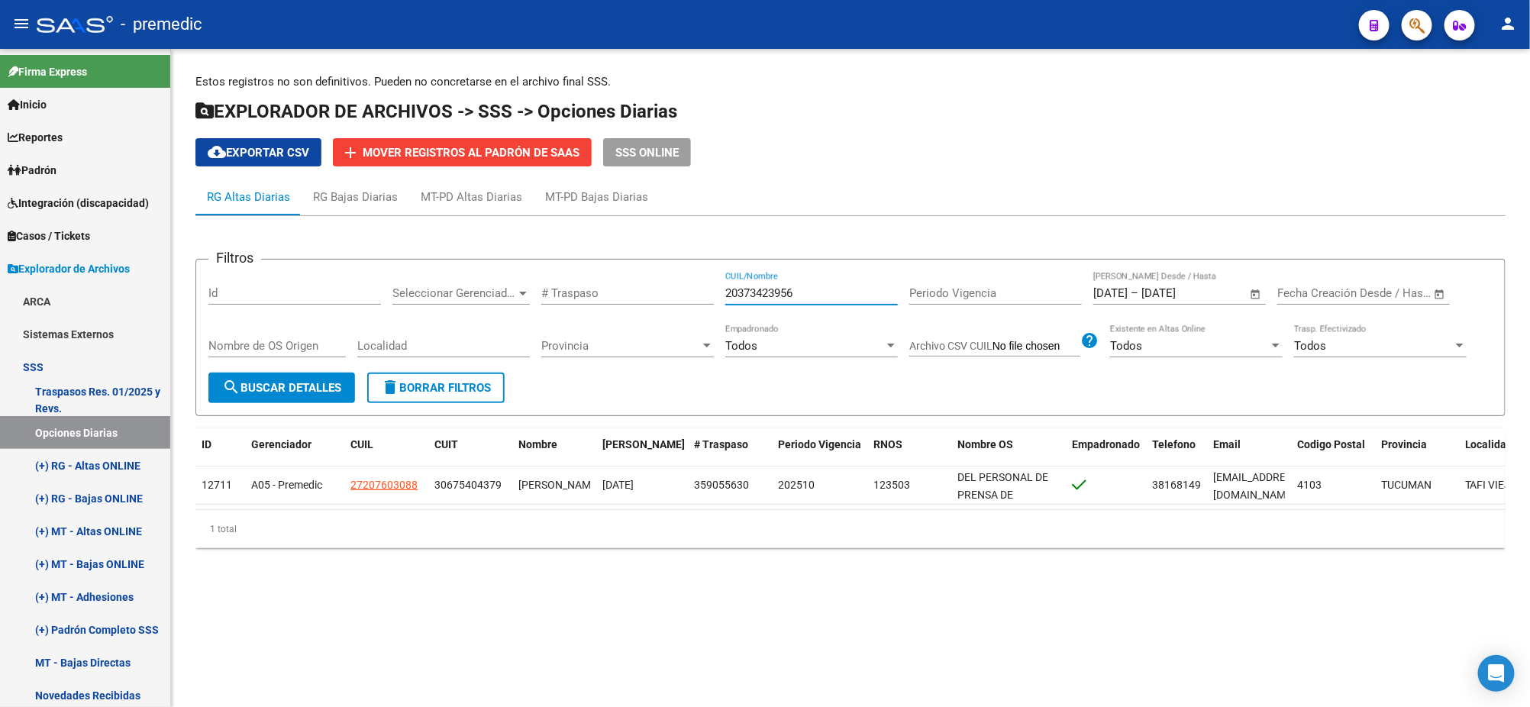
type input "20373423956"
click at [283, 381] on span "search Buscar Detalles" at bounding box center [281, 388] width 119 height 14
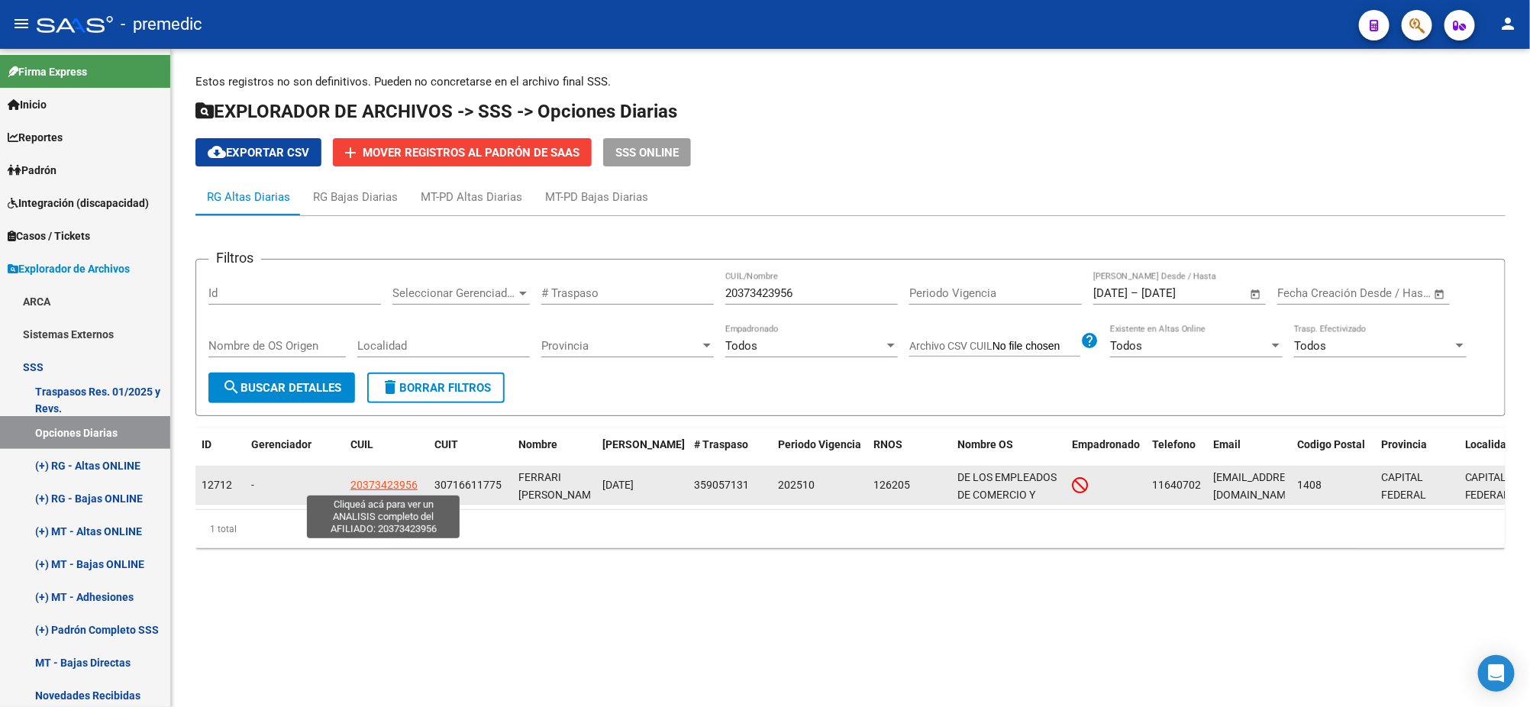
click at [398, 479] on span "20373423956" at bounding box center [383, 485] width 67 height 12
type textarea "20373423956"
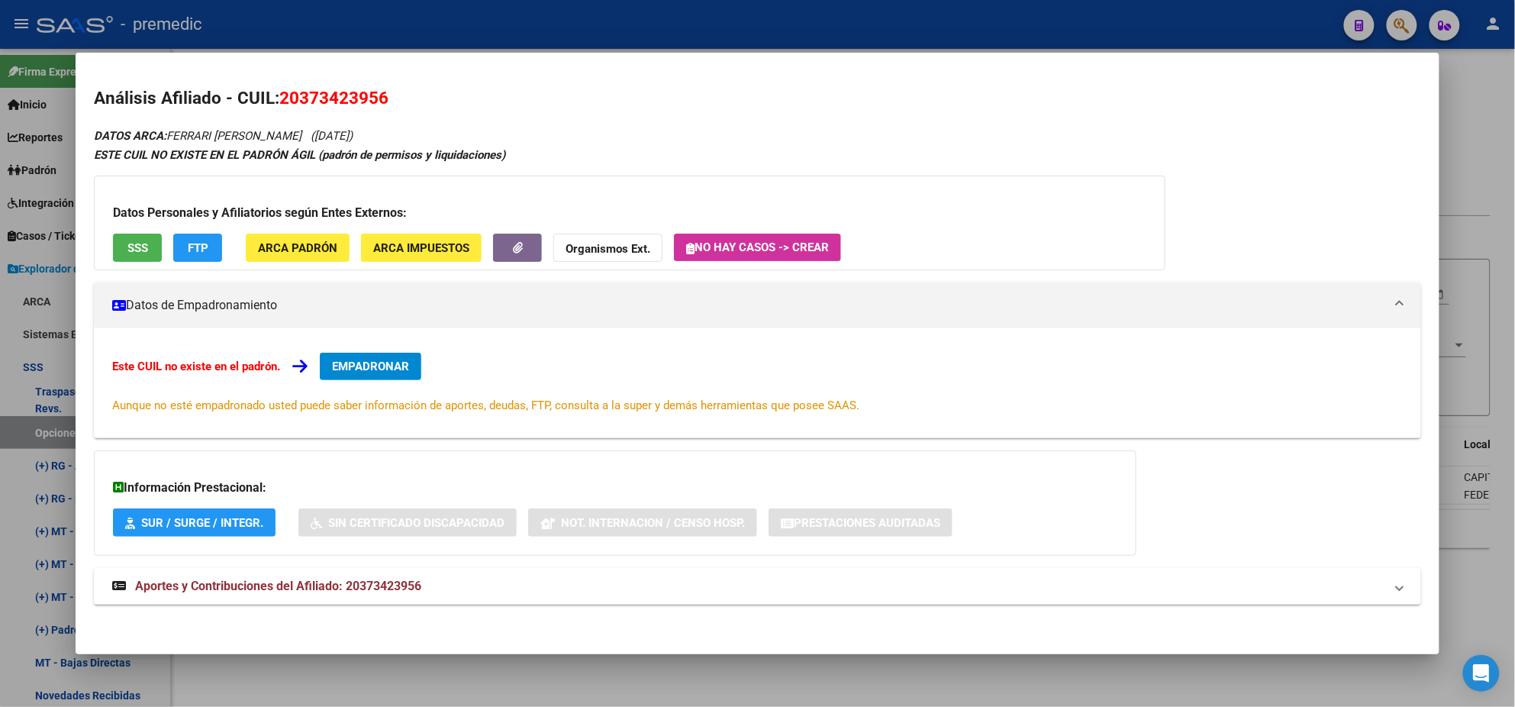
click at [408, 379] on button "EMPADRONAR" at bounding box center [371, 366] width 102 height 27
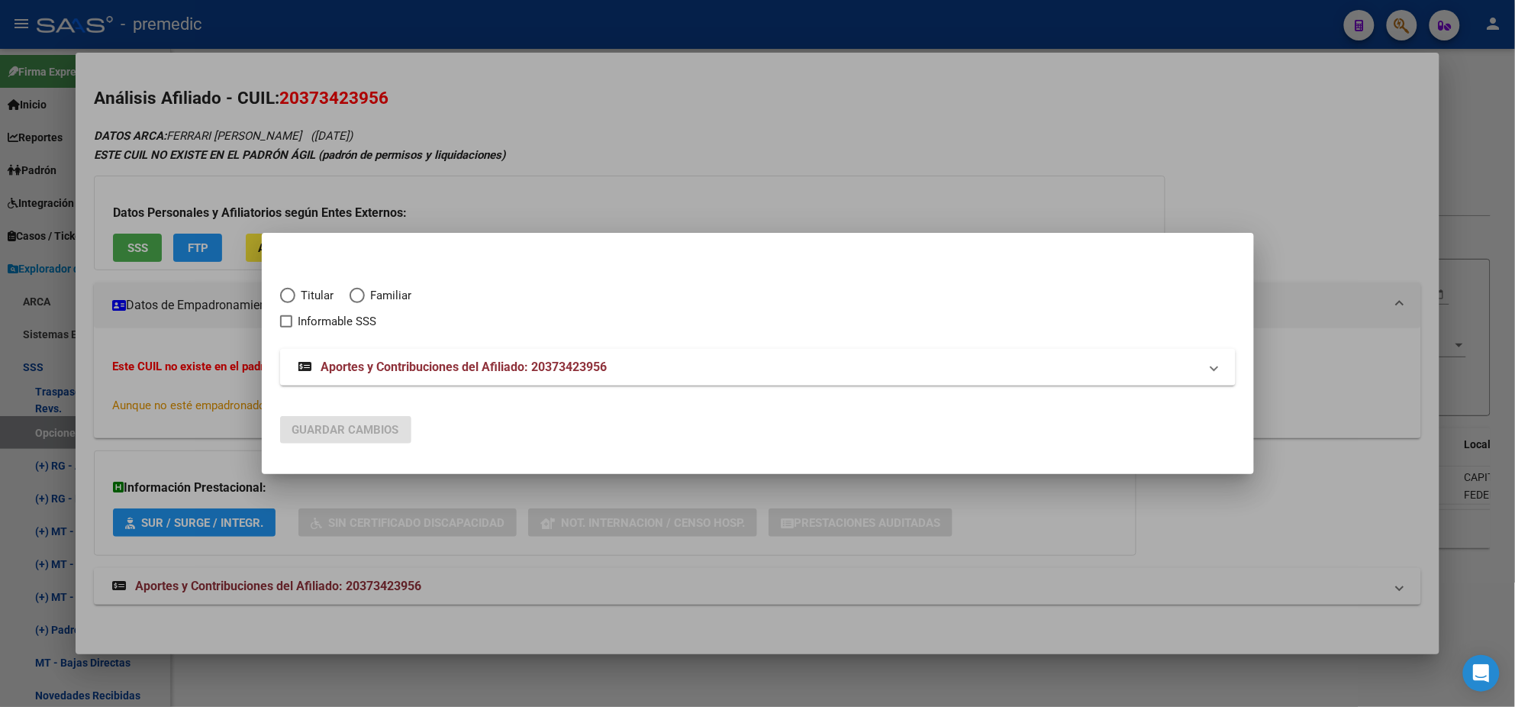
click at [285, 289] on span "Elija una opción" at bounding box center [287, 295] width 15 height 15
click at [285, 289] on input "Titular" at bounding box center [287, 295] width 15 height 15
radio input "true"
checkbox input "true"
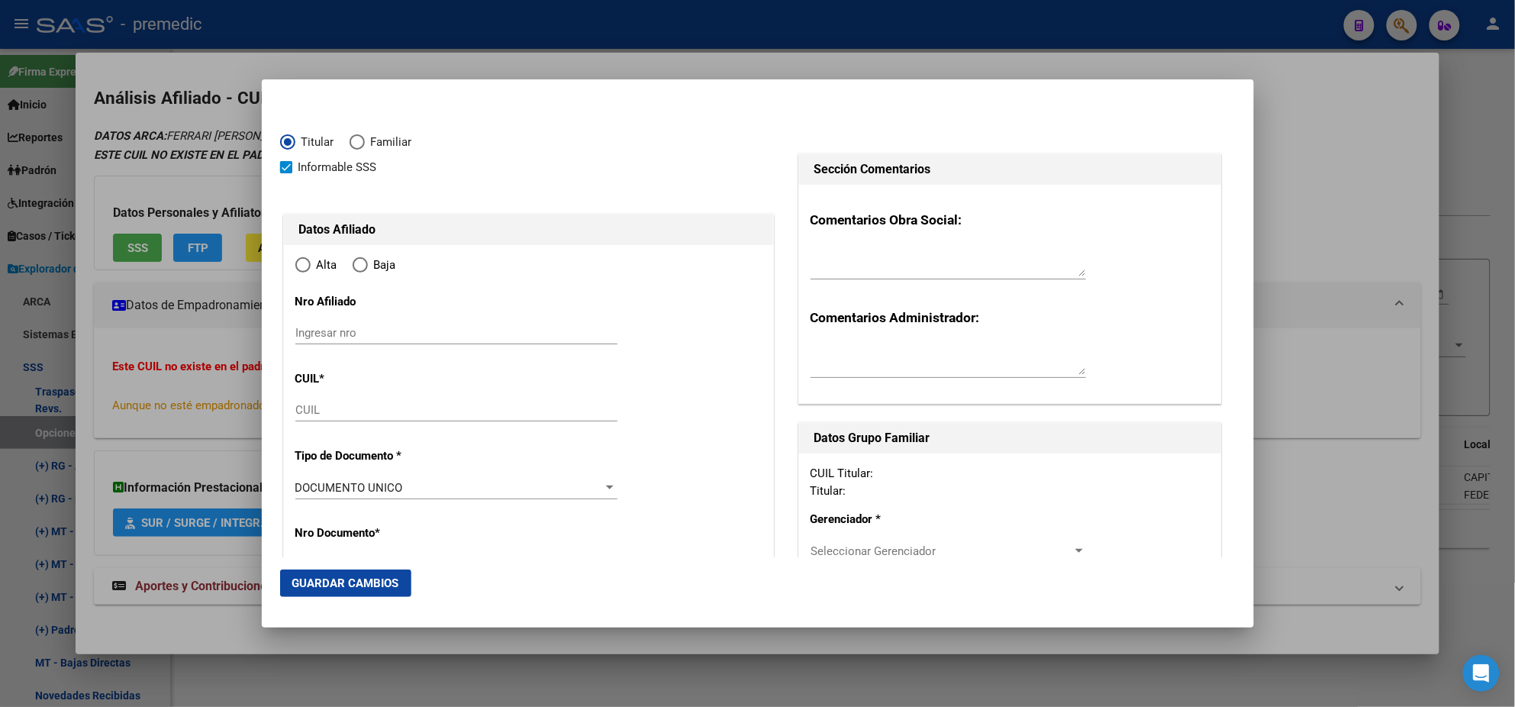
type input "20-37342395-6"
type input "37342395"
type input "FERRARI [PERSON_NAME]"
type input "1993-02-23"
type input "CABA"
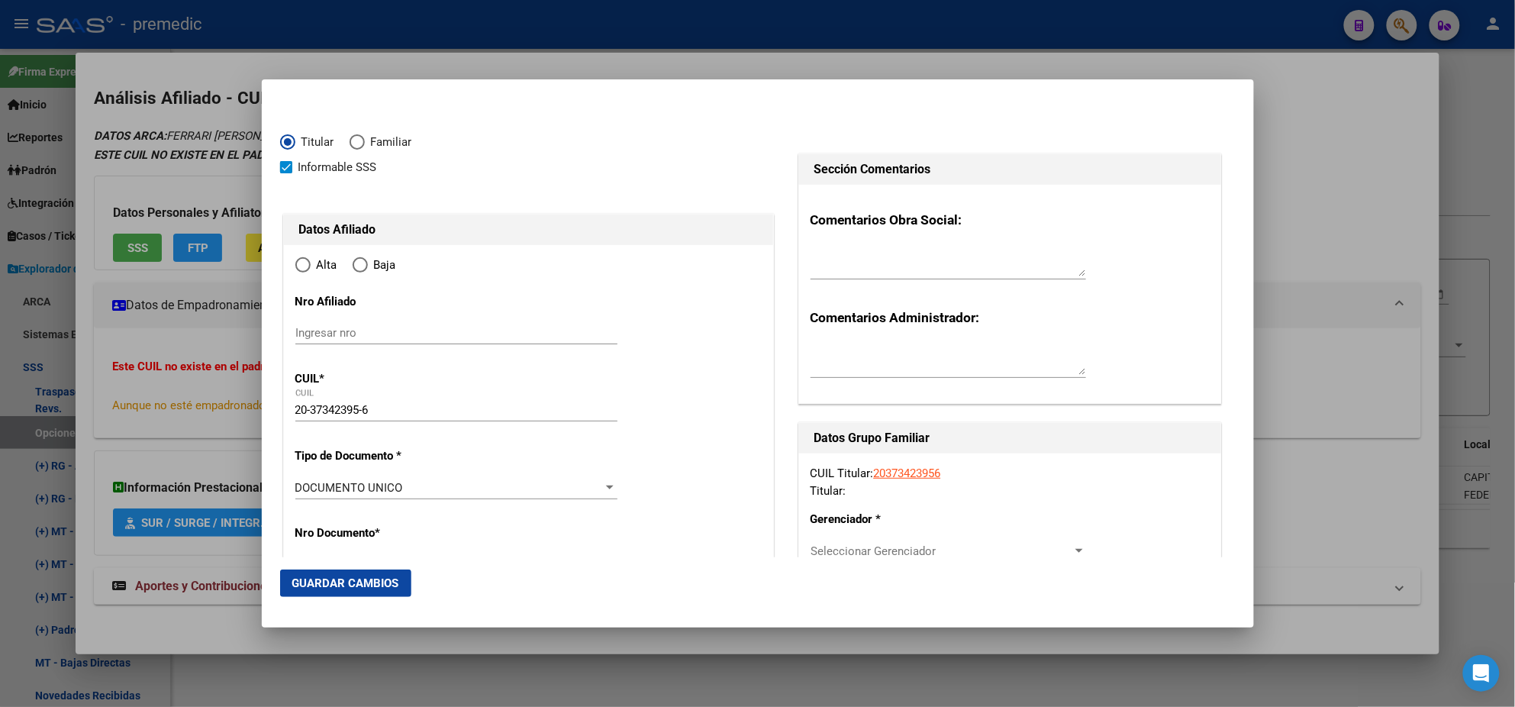
type input "1408"
type input "PIERES"
type input "273"
radio input "true"
type input "CABA"
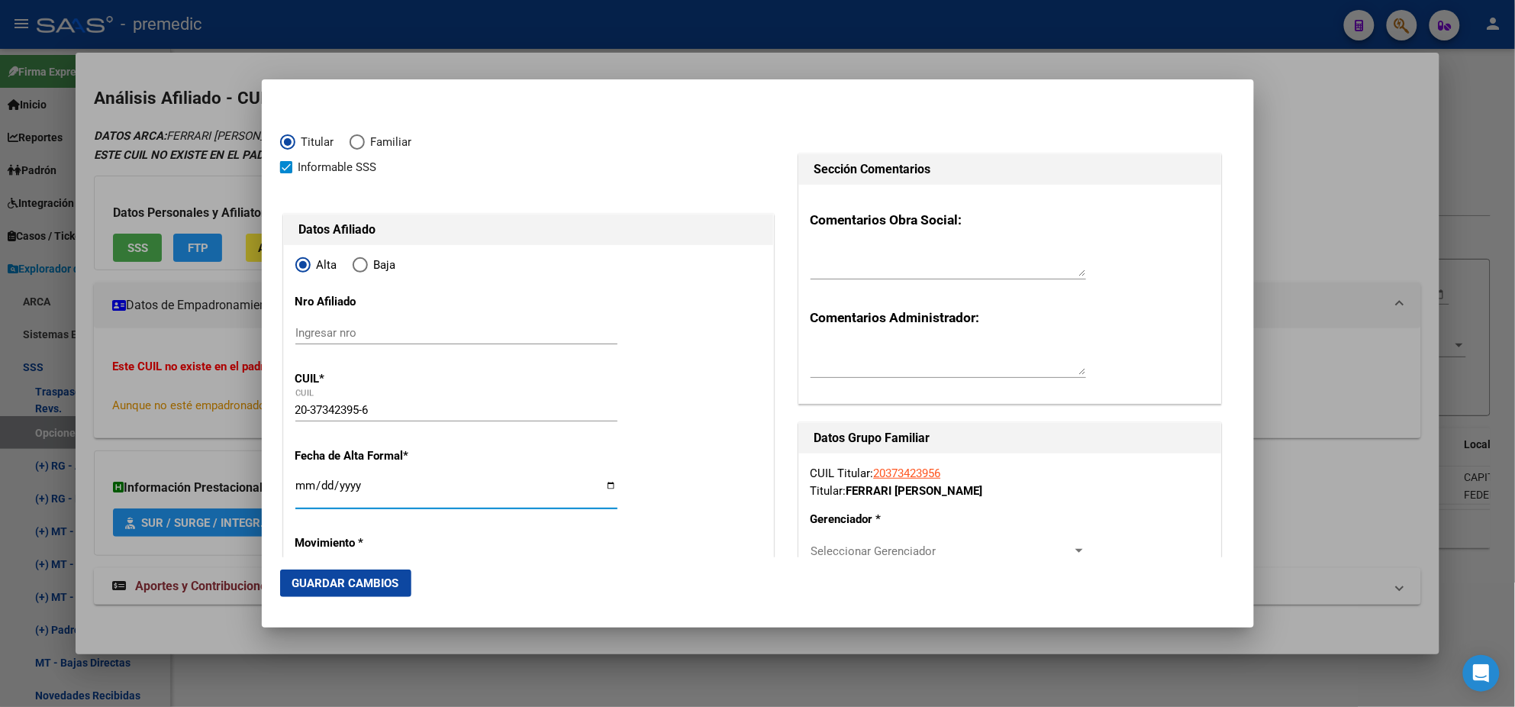
click at [295, 485] on input "Ingresar fecha" at bounding box center [456, 491] width 322 height 24
type input "[DATE]"
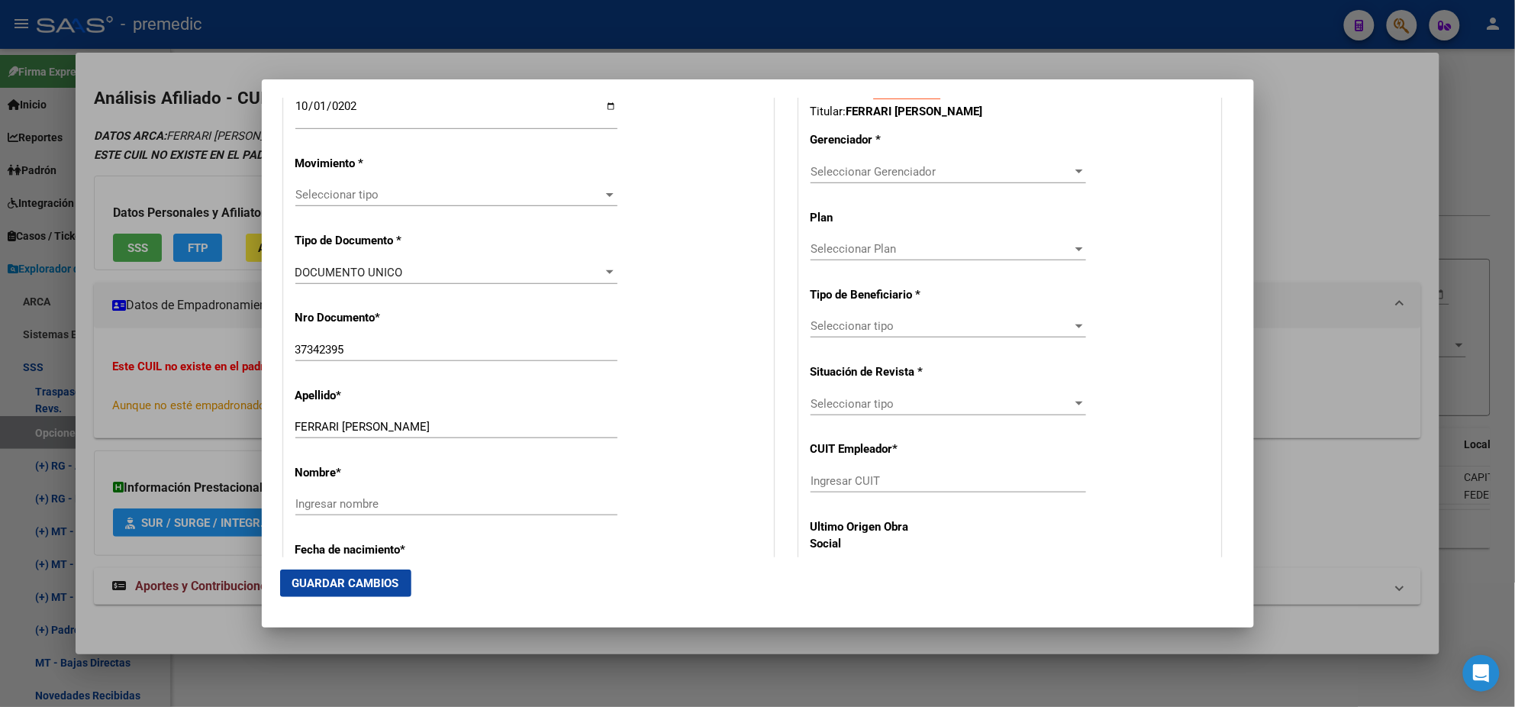
scroll to position [381, 0]
click at [360, 184] on div "Seleccionar tipo Seleccionar tipo" at bounding box center [456, 193] width 322 height 23
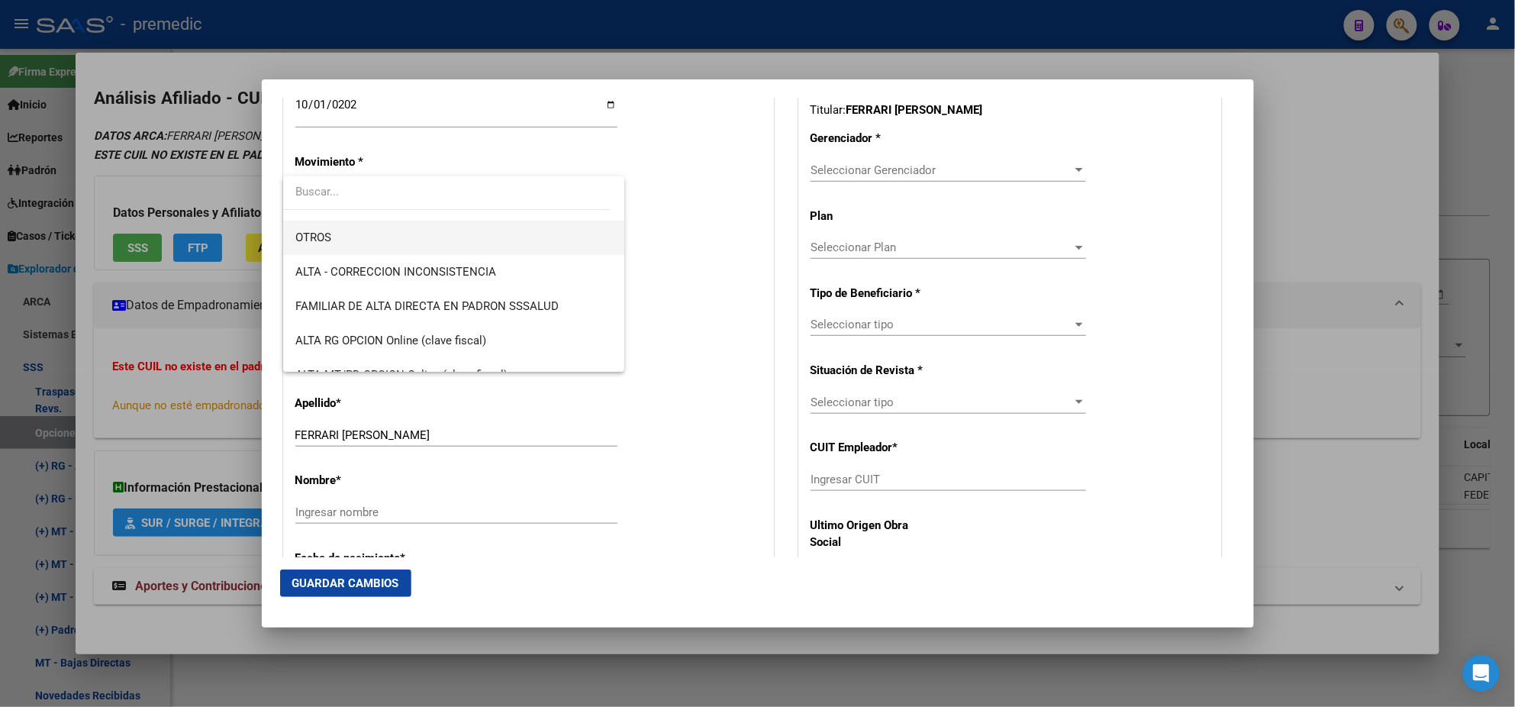
scroll to position [285, 0]
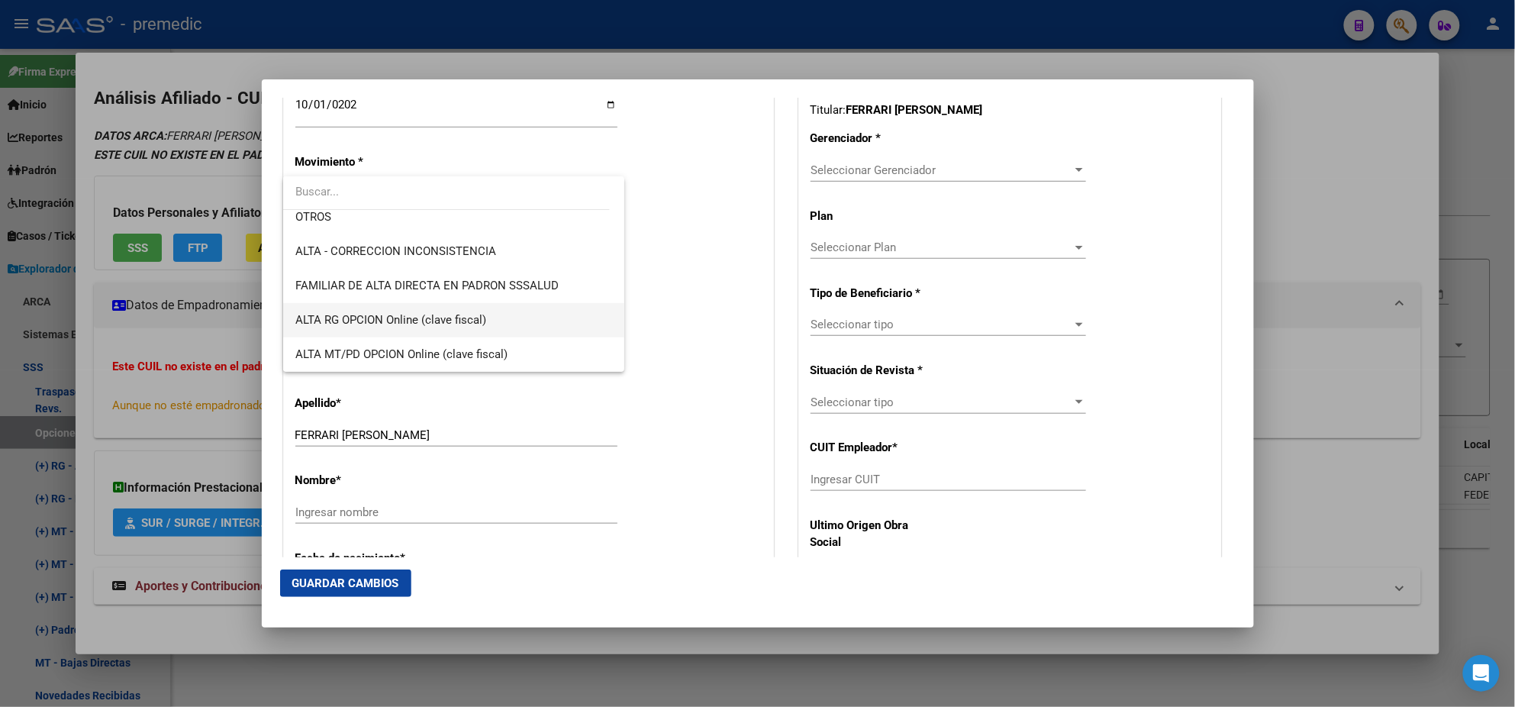
click at [455, 318] on span "ALTA RG OPCION Online (clave fiscal)" at bounding box center [390, 320] width 191 height 14
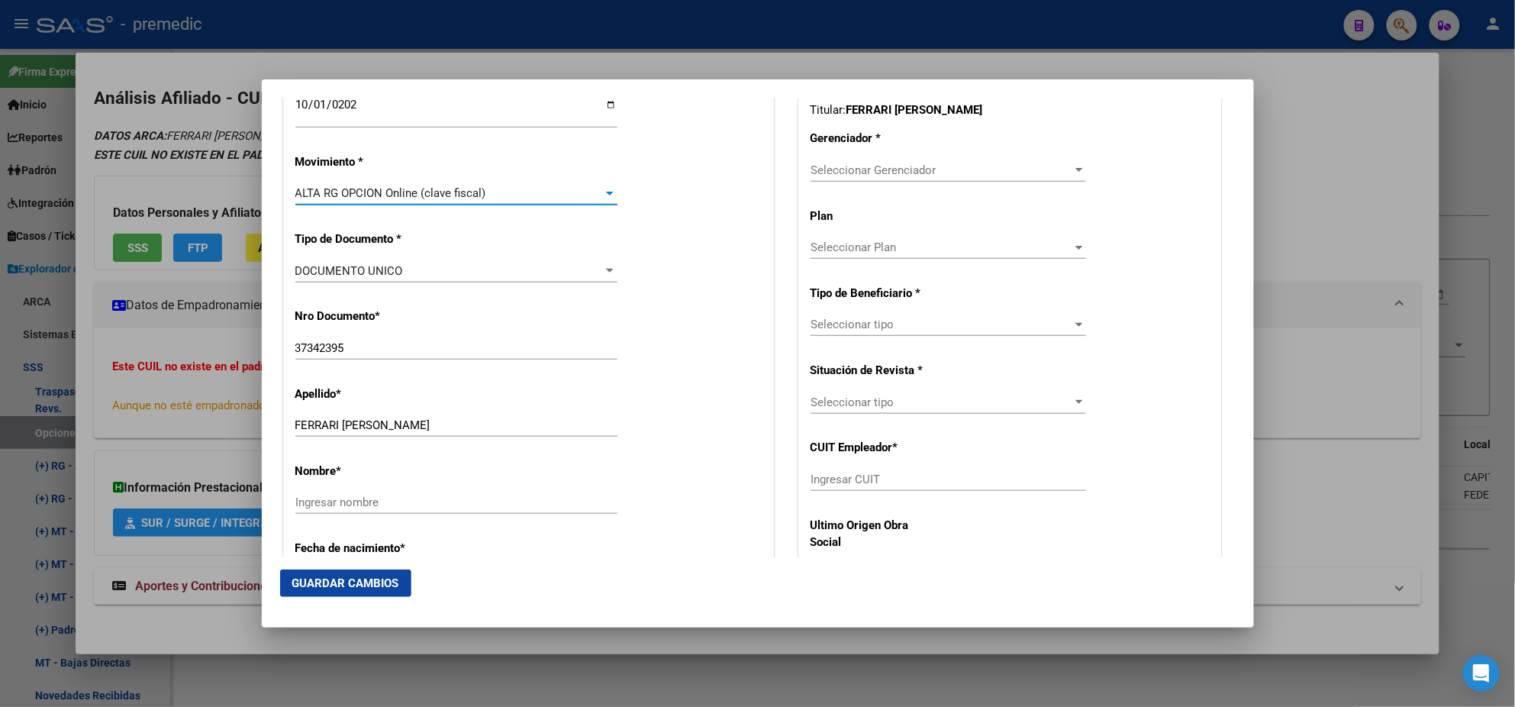
click at [455, 318] on div "Nro Documento * 37342395 Ingresar nro" at bounding box center [528, 334] width 466 height 77
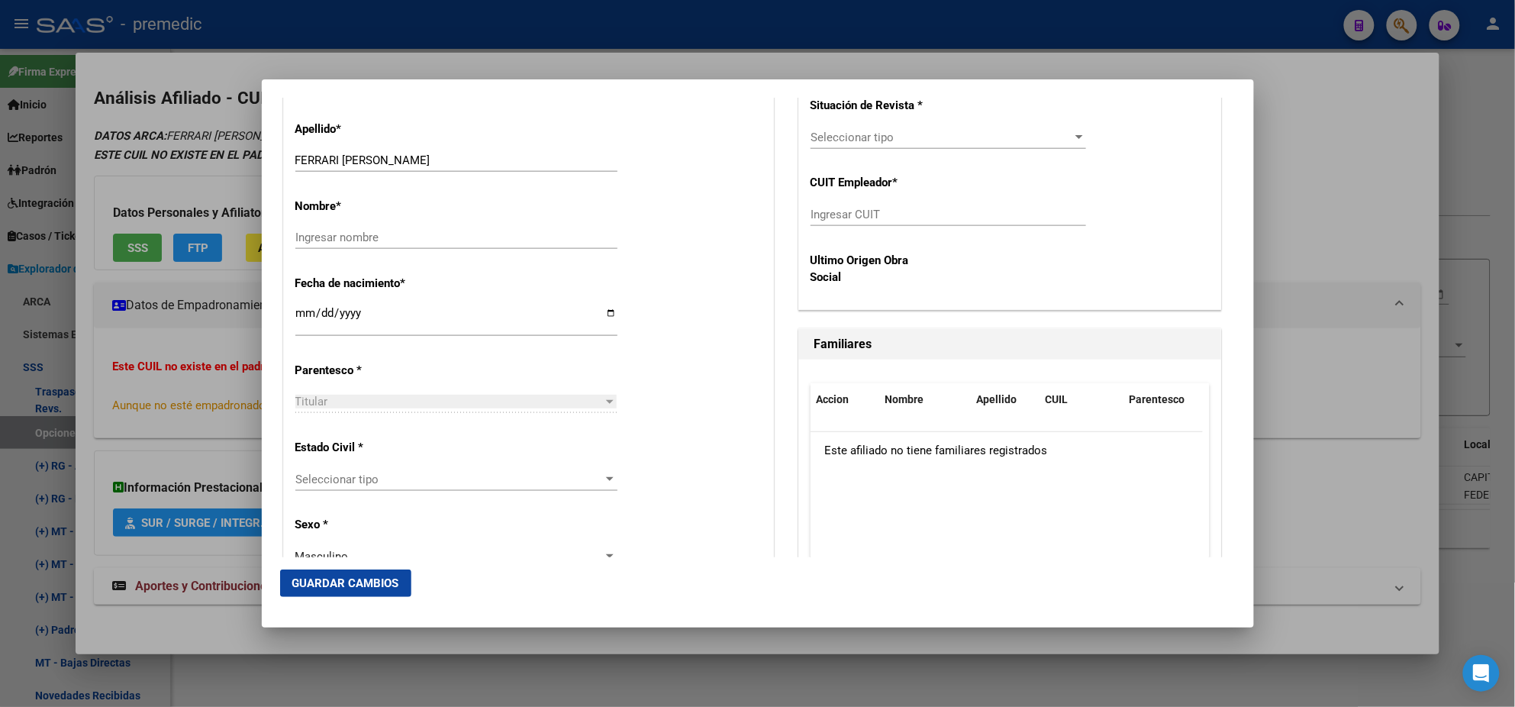
scroll to position [668, 0]
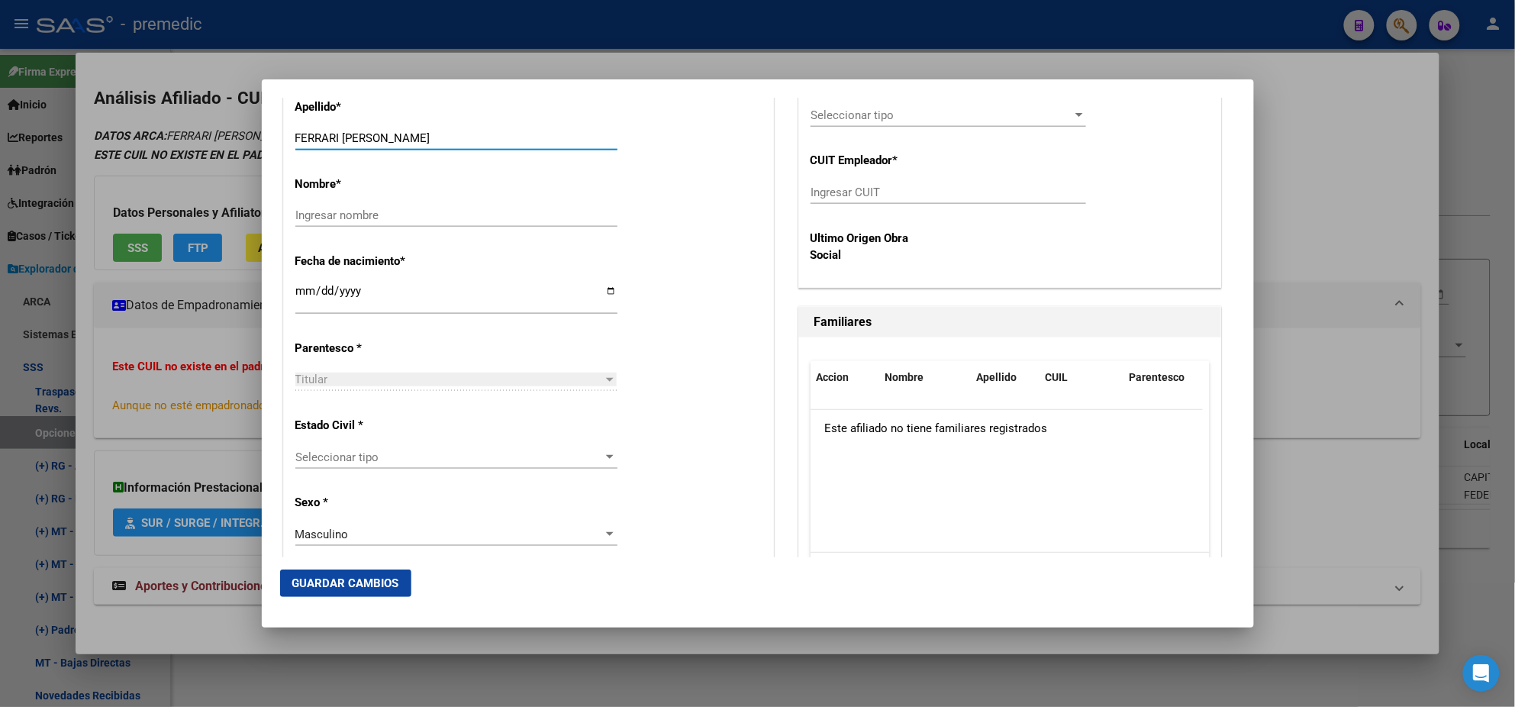
drag, startPoint x: 345, startPoint y: 136, endPoint x: 450, endPoint y: 134, distance: 104.6
click at [450, 134] on input "FERRARI [PERSON_NAME]" at bounding box center [456, 138] width 322 height 14
type input "FERRARI"
click at [331, 215] on input "Ingresar nombre" at bounding box center [456, 215] width 322 height 14
paste input "ALEJANDRO MATIAS"
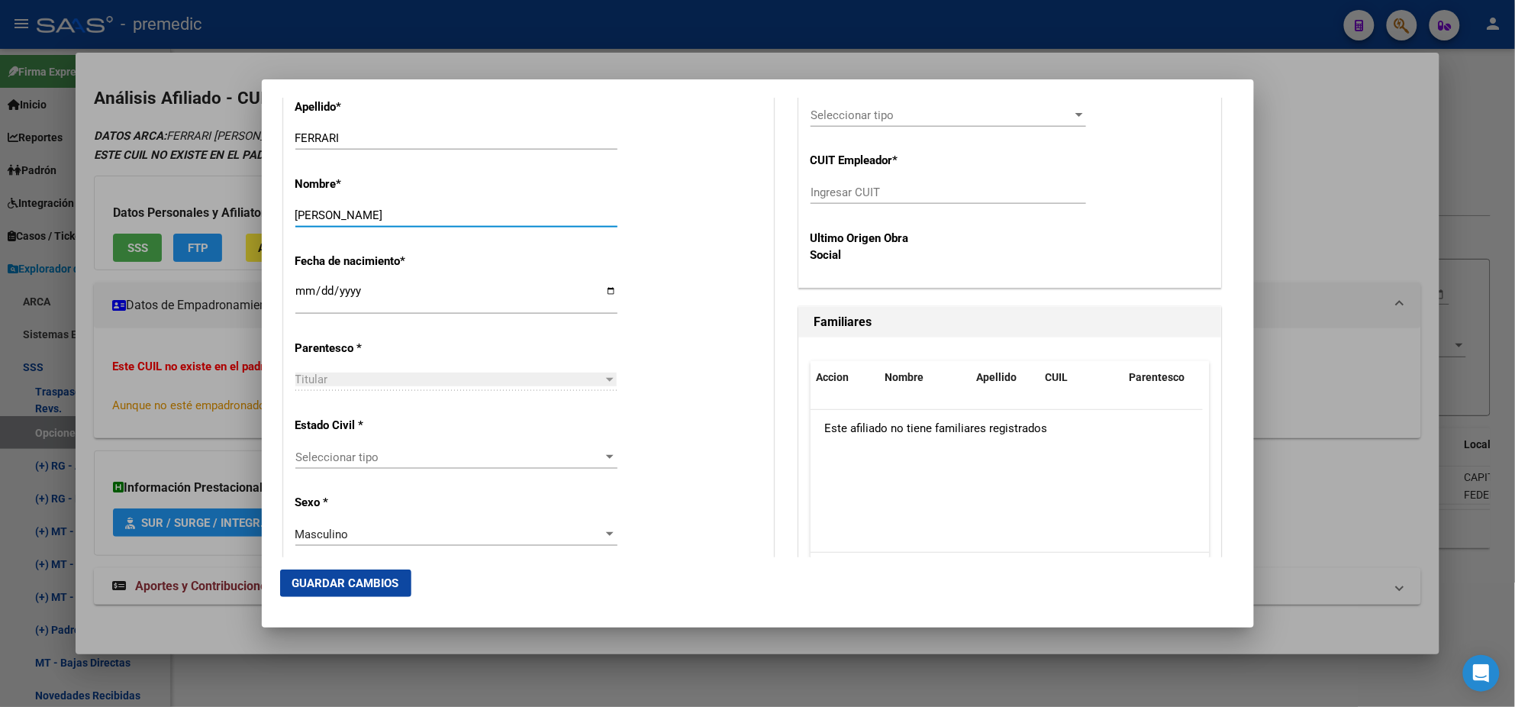
type input "ALEJANDRO MATIAS"
click at [467, 258] on div "Fecha de nacimiento * 1993-02-23 Ingresar fecha" at bounding box center [528, 284] width 466 height 87
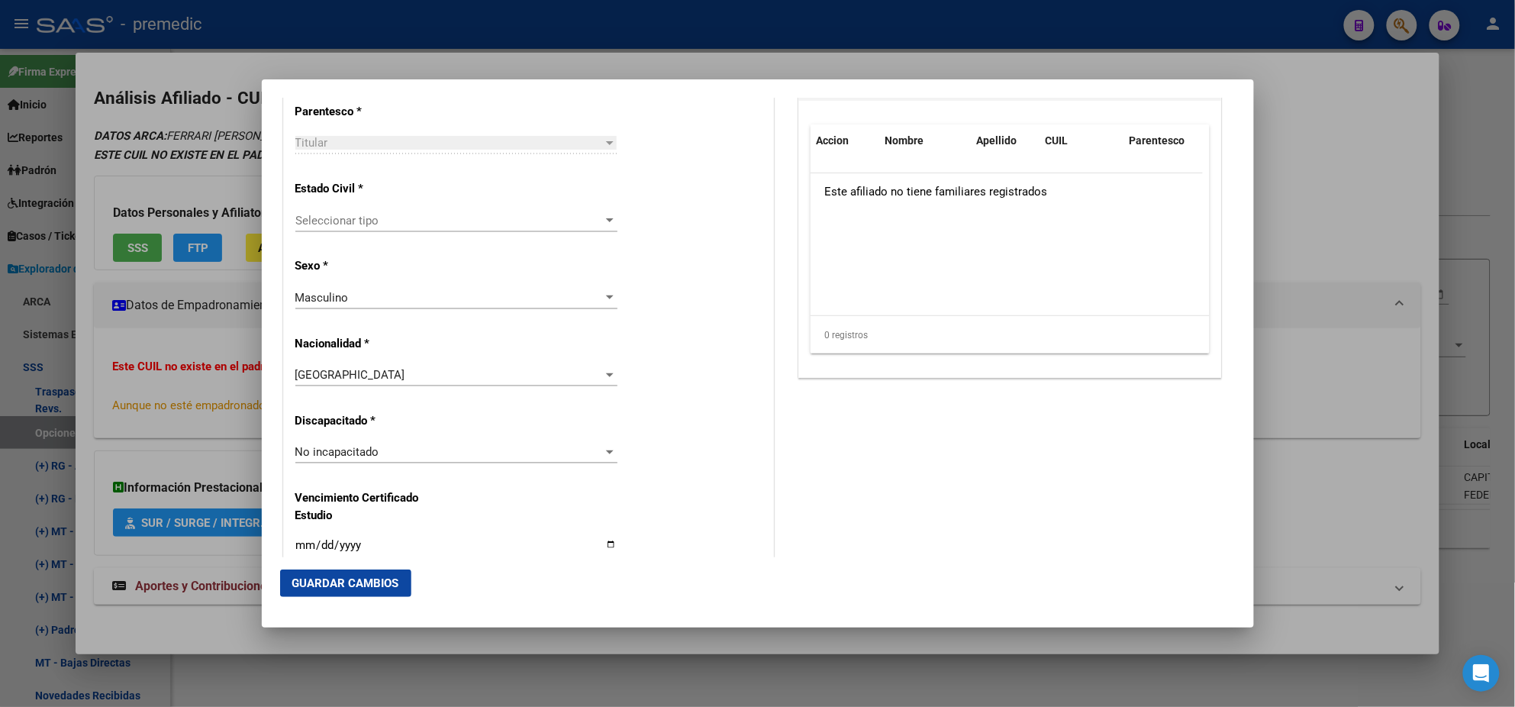
scroll to position [954, 0]
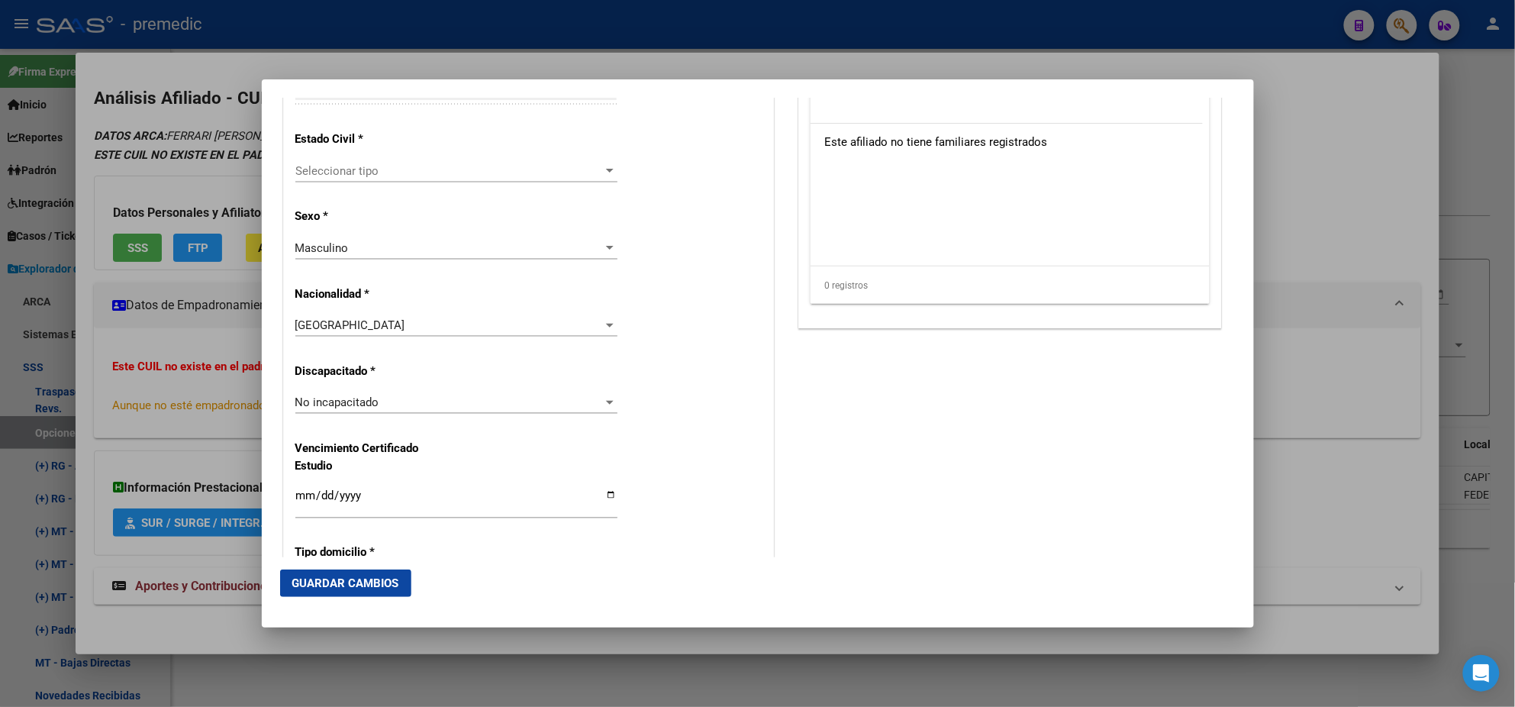
click at [383, 173] on span "Seleccionar tipo" at bounding box center [449, 171] width 308 height 14
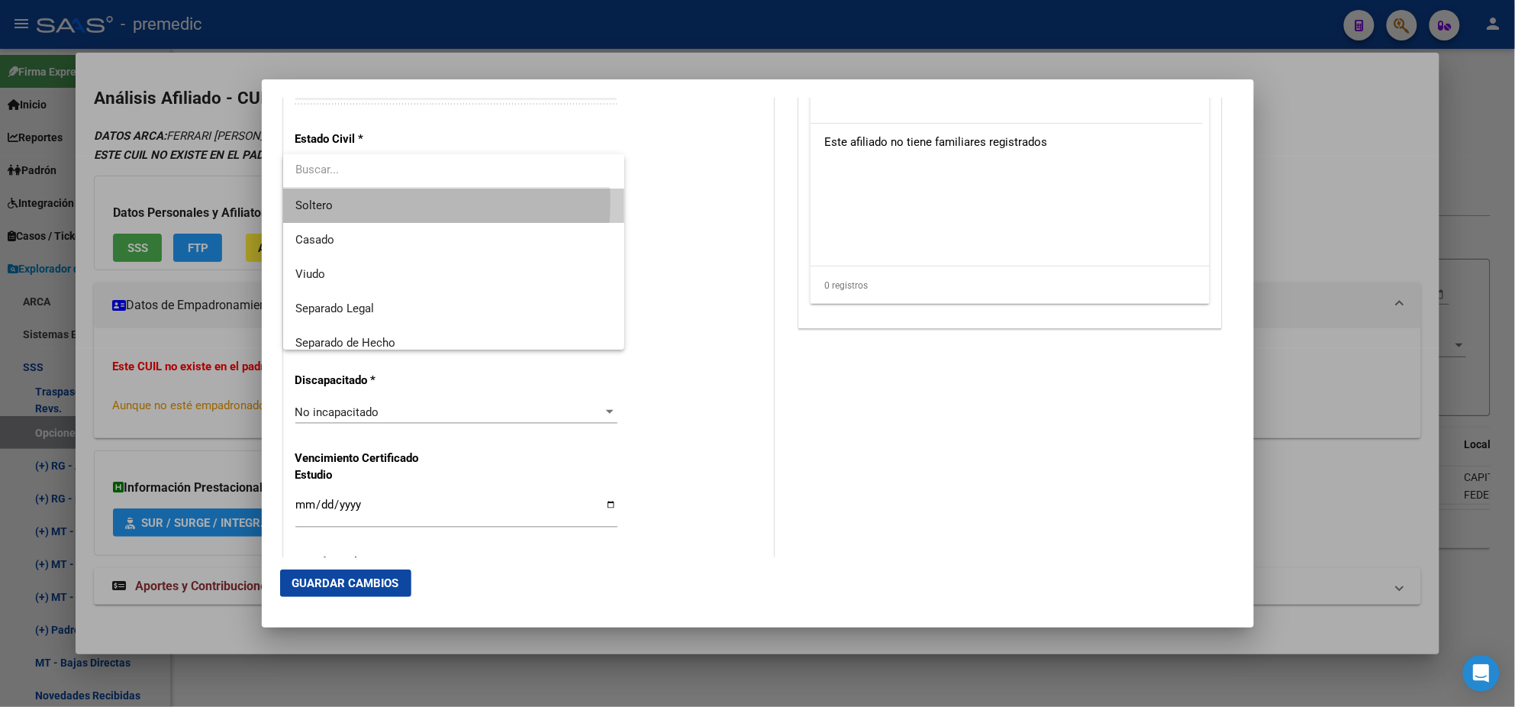
click at [385, 202] on span "Soltero" at bounding box center [453, 206] width 317 height 34
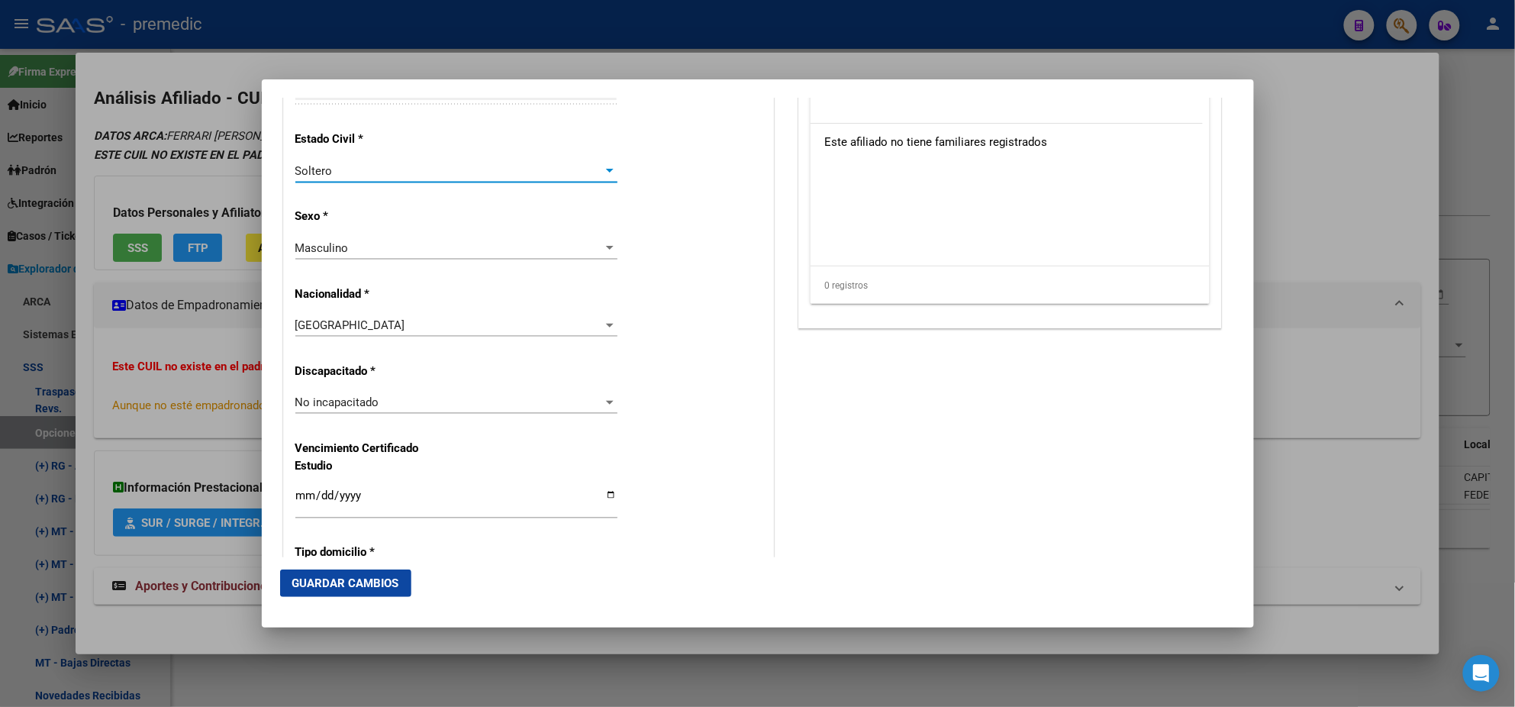
click at [411, 215] on p "Sexo *" at bounding box center [365, 217] width 140 height 18
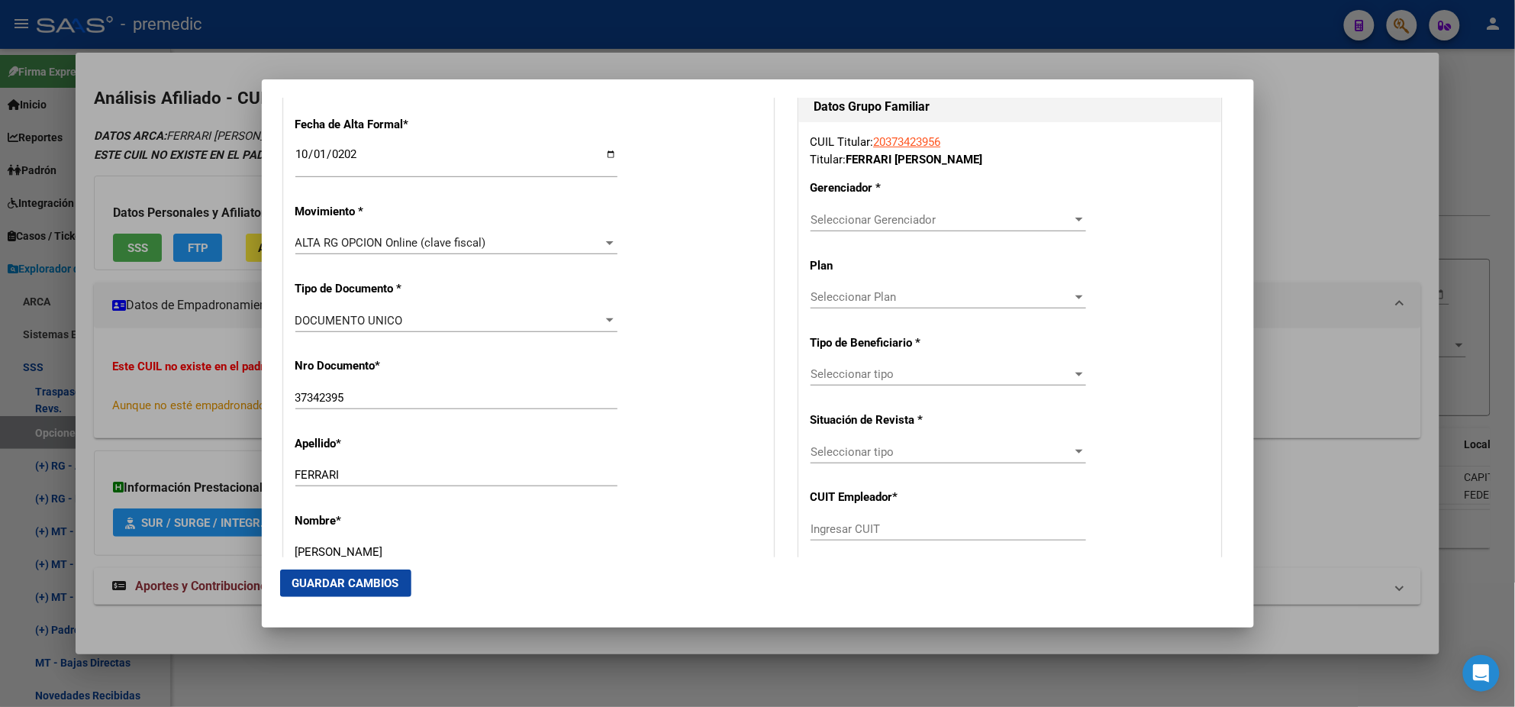
scroll to position [323, 0]
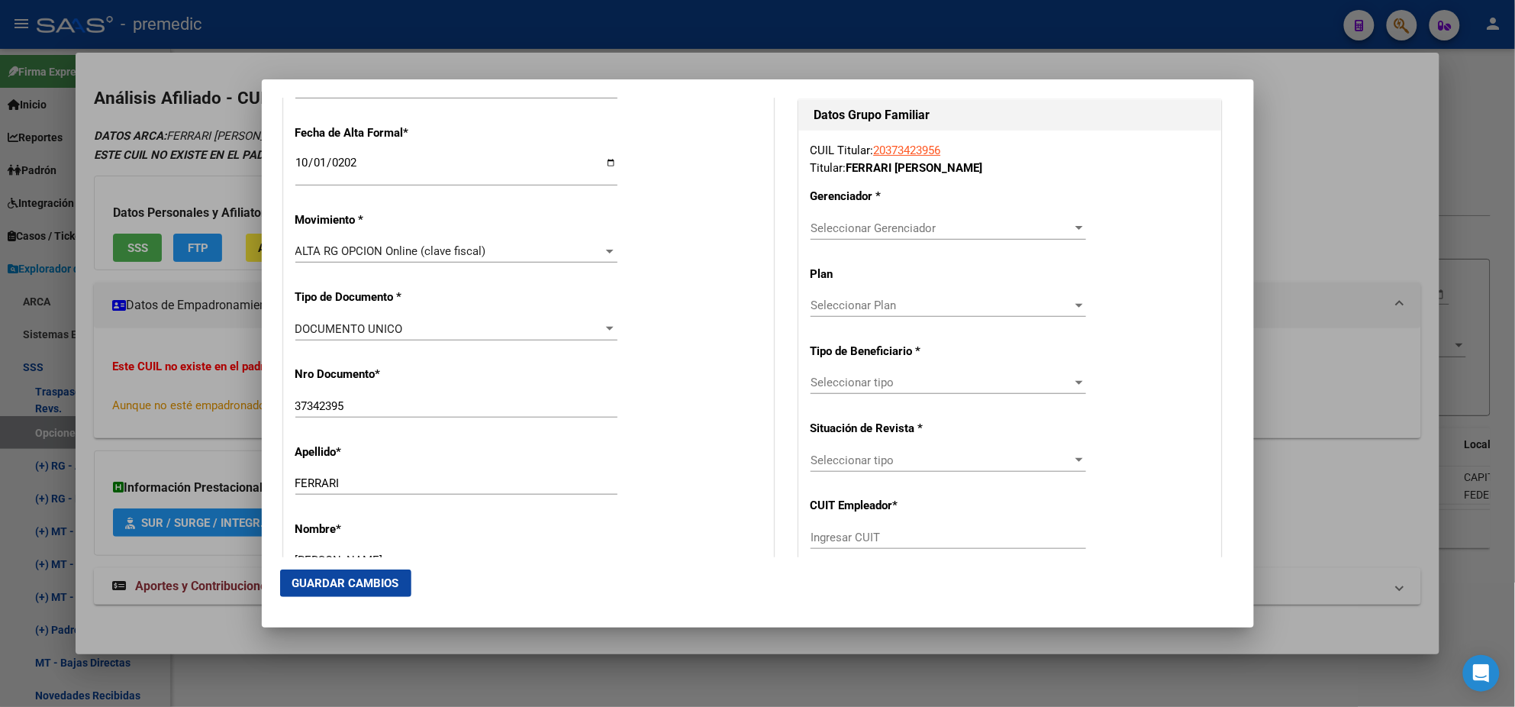
click at [833, 224] on span "Seleccionar Gerenciador" at bounding box center [942, 228] width 262 height 14
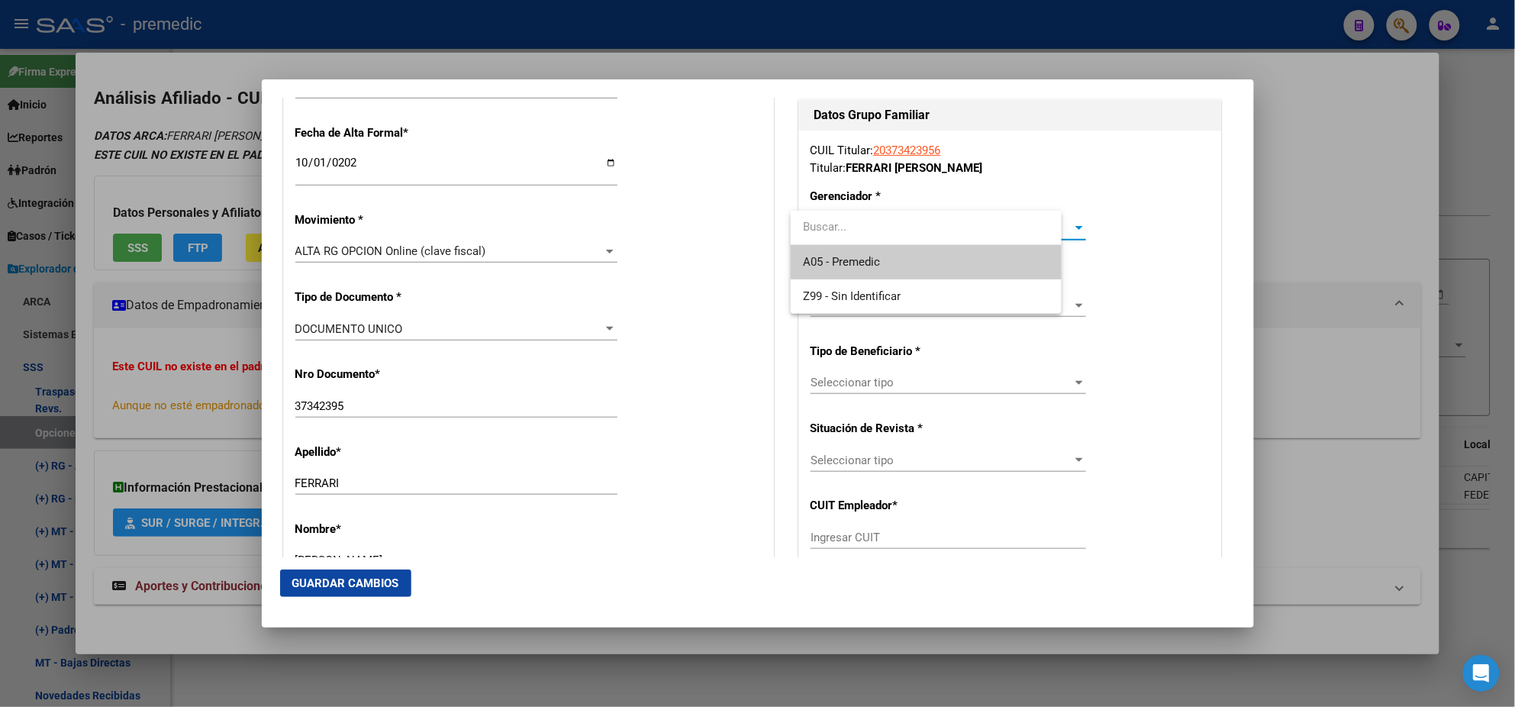
click at [834, 256] on span "A05 - Premedic" at bounding box center [841, 262] width 77 height 14
click at [833, 381] on span "Seleccionar tipo" at bounding box center [942, 383] width 262 height 14
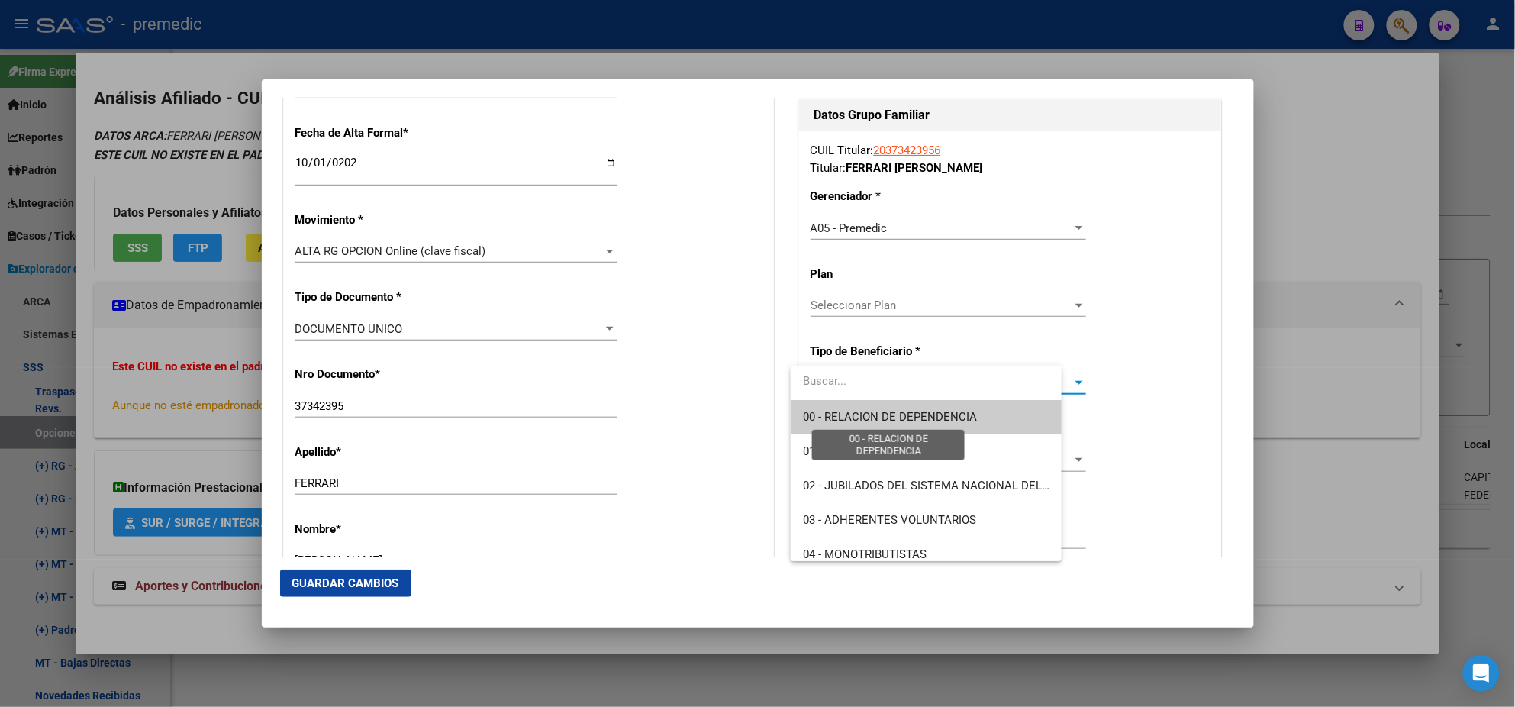
click at [828, 417] on span "00 - RELACION DE DEPENDENCIA" at bounding box center [890, 417] width 174 height 14
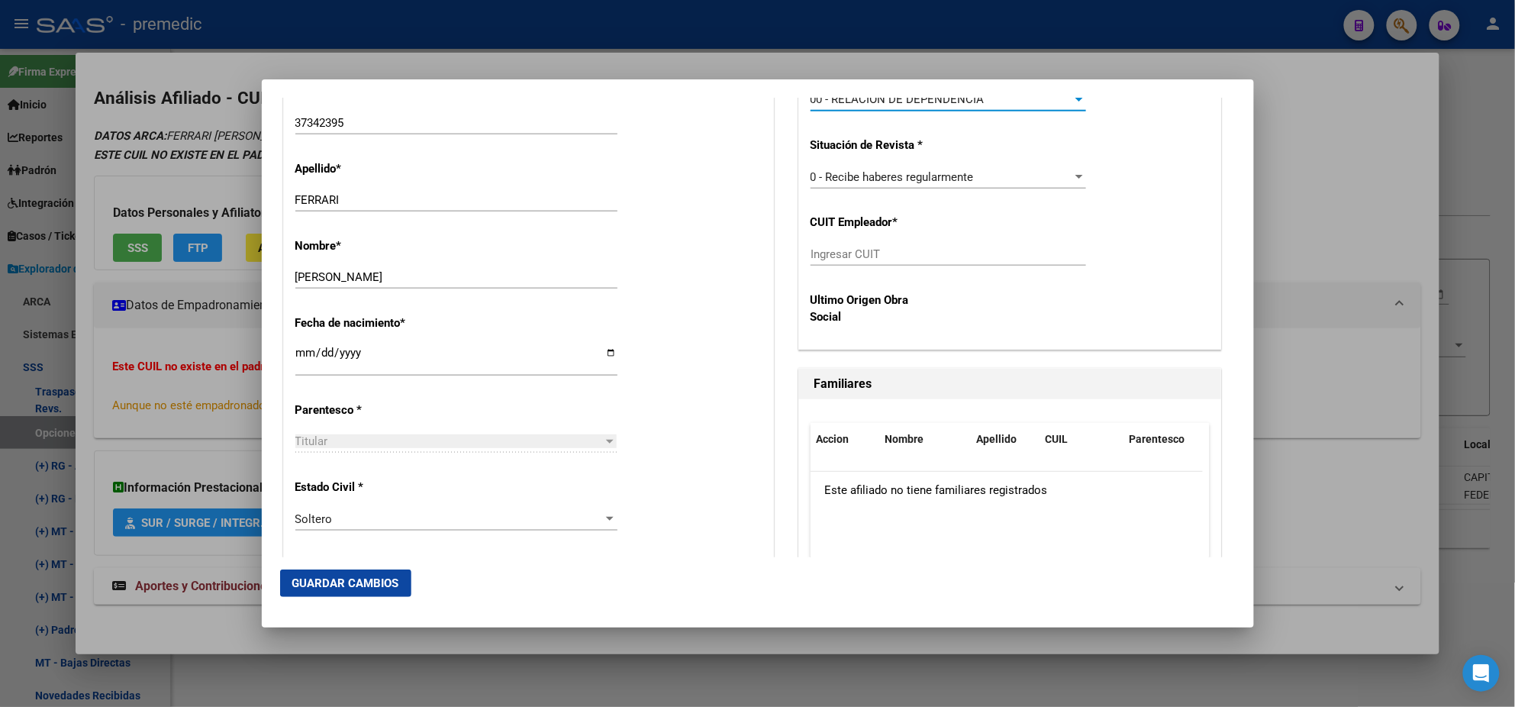
scroll to position [609, 0]
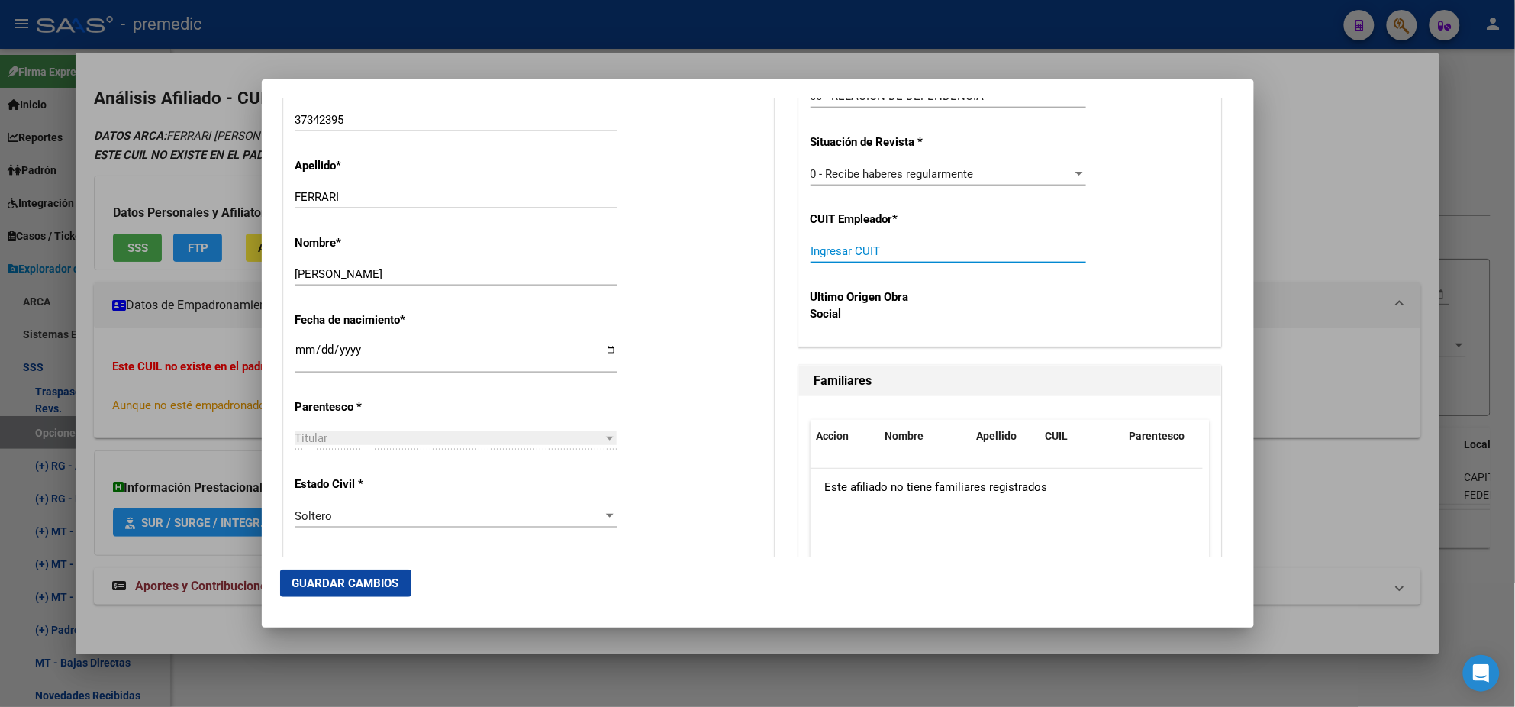
click at [811, 250] on input "Ingresar CUIT" at bounding box center [949, 251] width 276 height 14
paste input "text"
paste input "30-71661177-5"
type input "30-71661177-5"
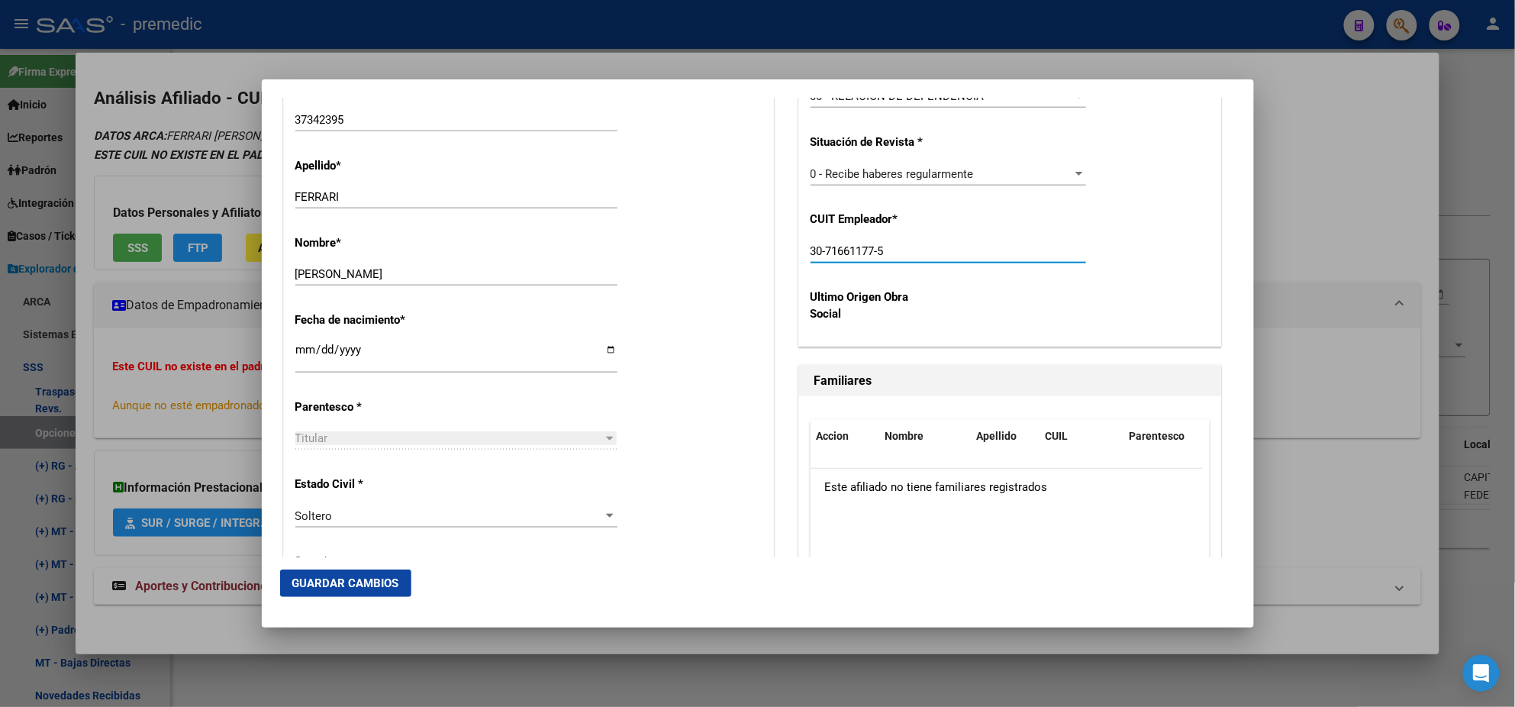
click at [333, 581] on span "Guardar Cambios" at bounding box center [345, 583] width 107 height 14
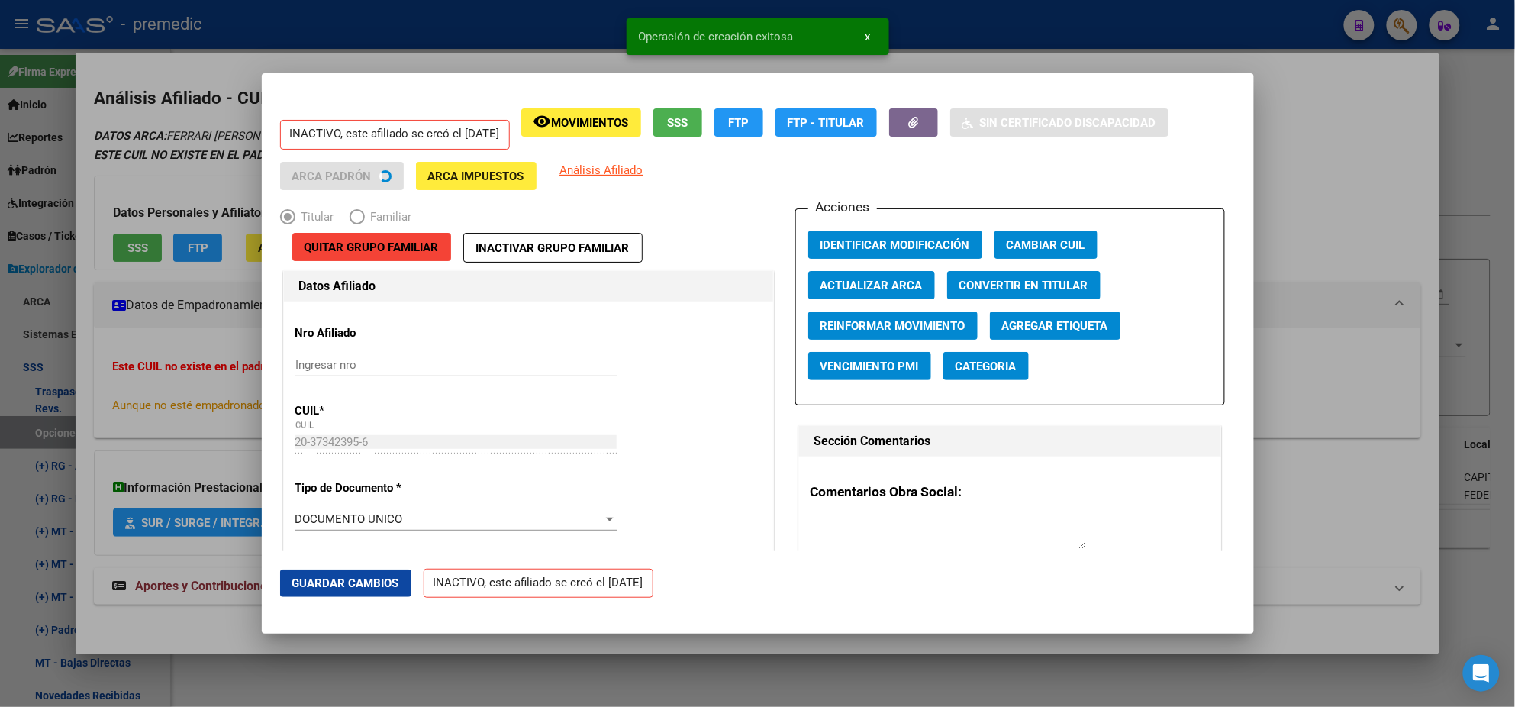
click at [78, 432] on div at bounding box center [757, 353] width 1515 height 707
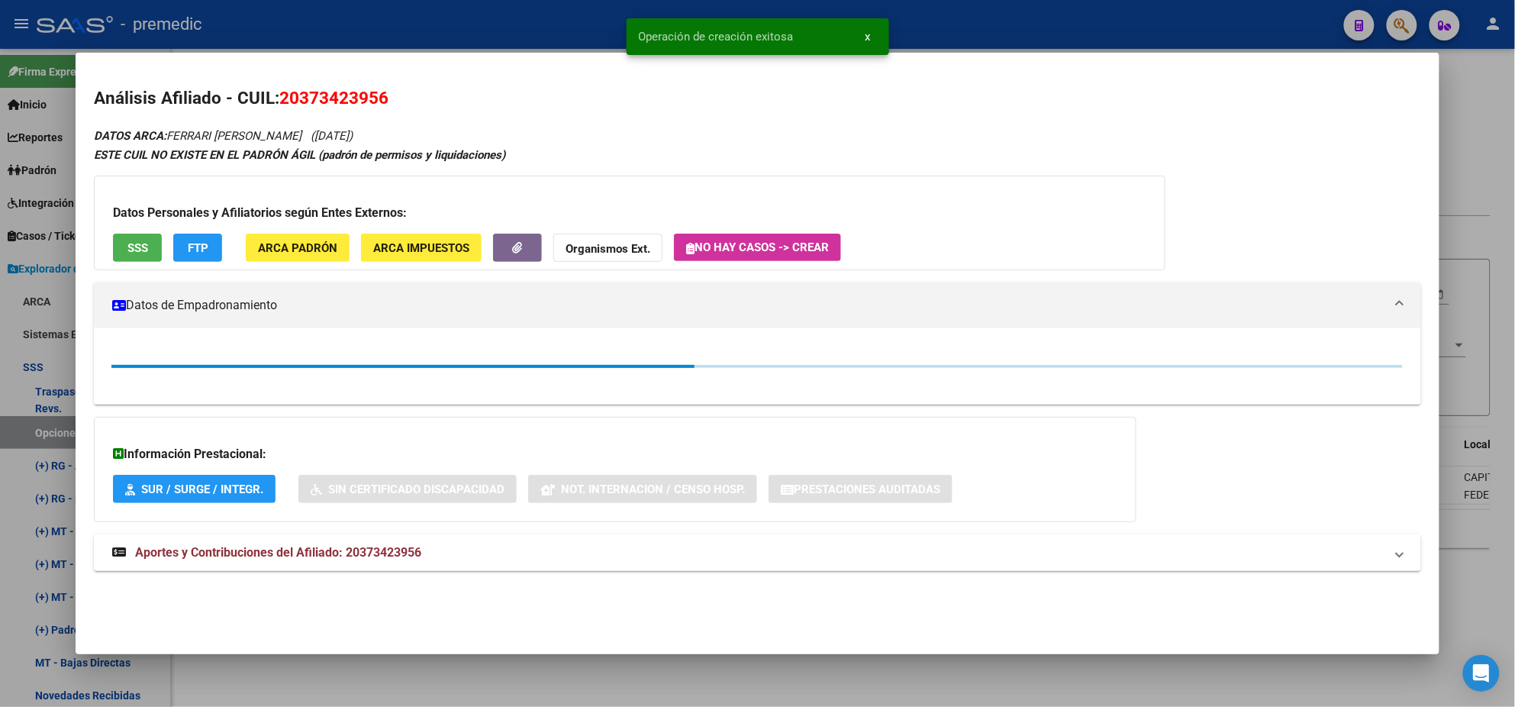
click at [27, 425] on div at bounding box center [757, 353] width 1515 height 707
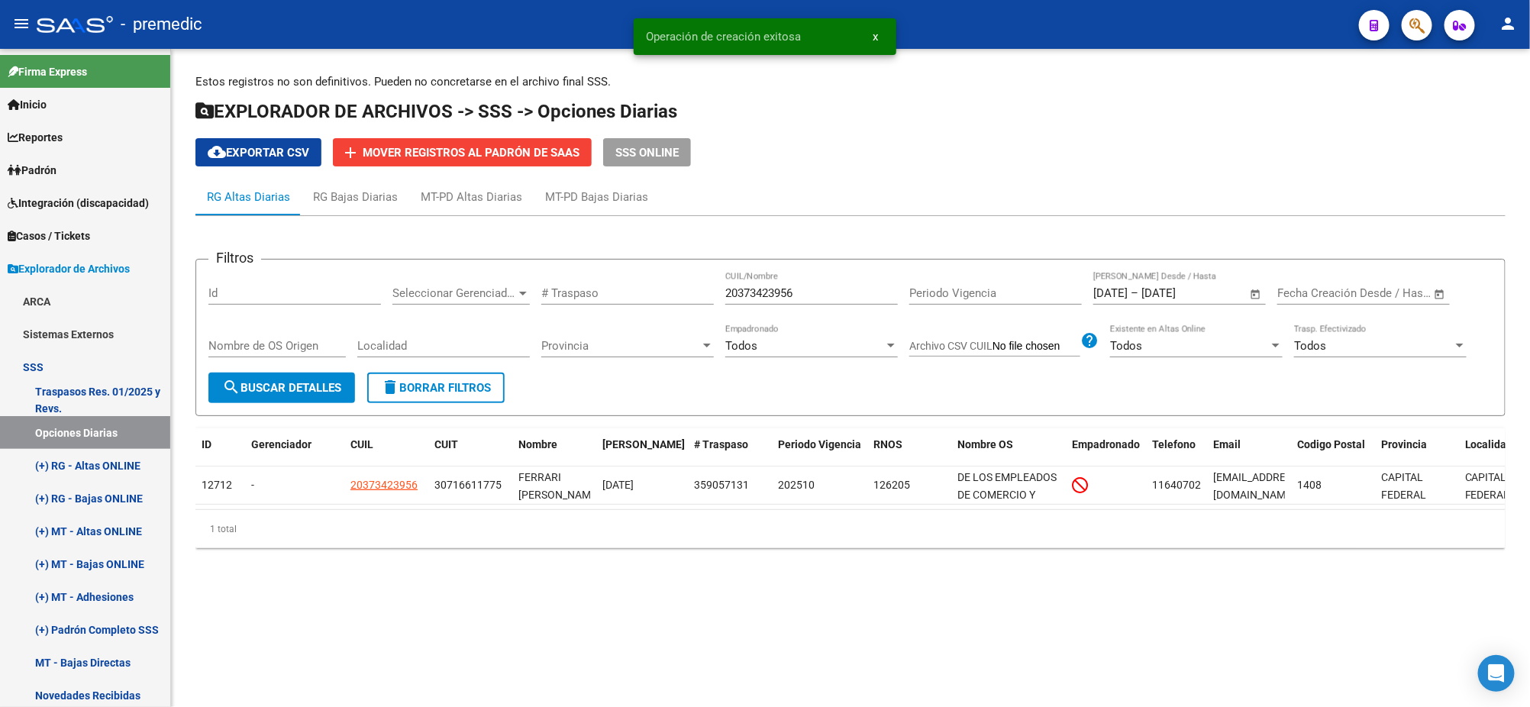
click at [354, 381] on button "search Buscar Detalles" at bounding box center [281, 387] width 147 height 31
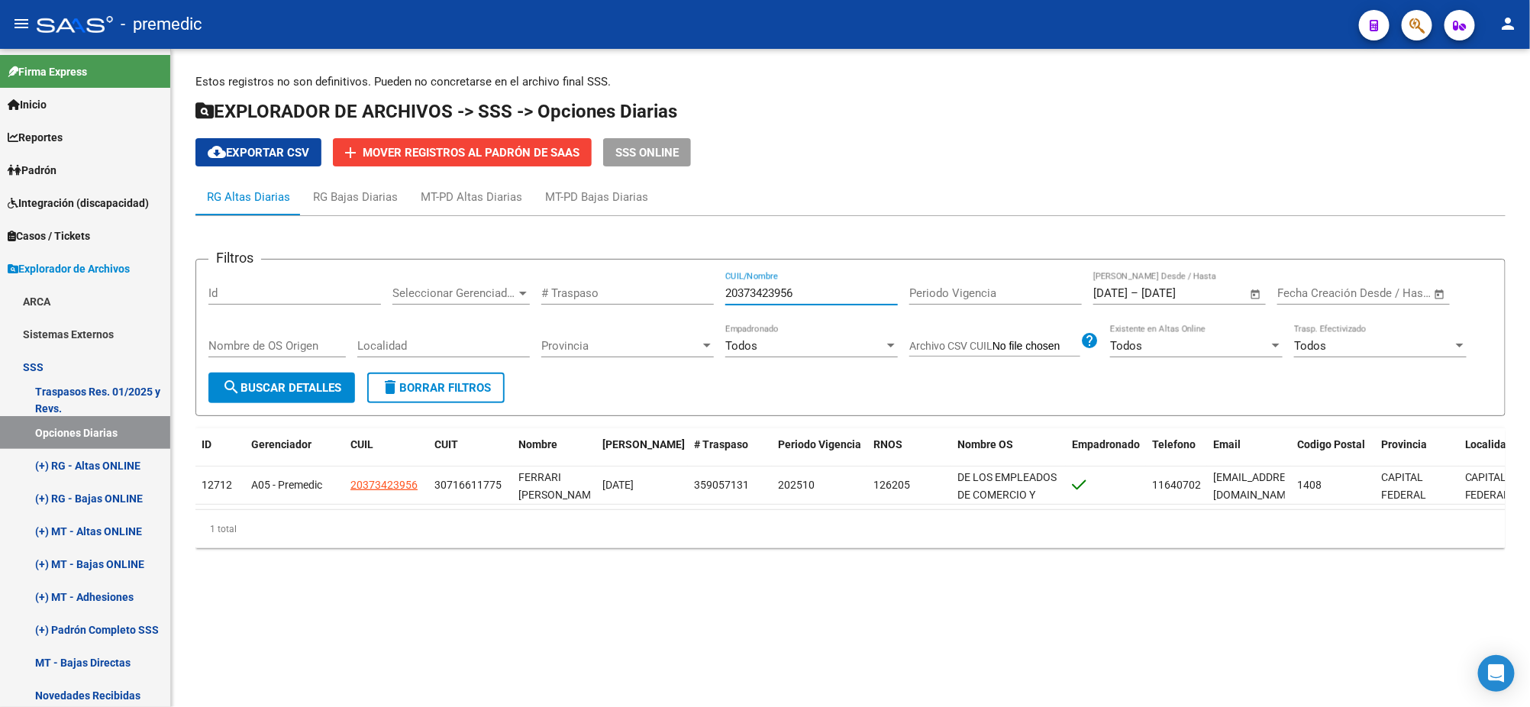
drag, startPoint x: 817, startPoint y: 293, endPoint x: 561, endPoint y: 311, distance: 257.1
click at [663, 295] on div "Filtros Id Seleccionar Gerenciador Seleccionar Gerenciador # Traspaso 203734239…" at bounding box center [850, 322] width 1284 height 101
paste input "291068627"
type input "20291068627"
click at [226, 389] on mat-icon "search" at bounding box center [231, 387] width 18 height 18
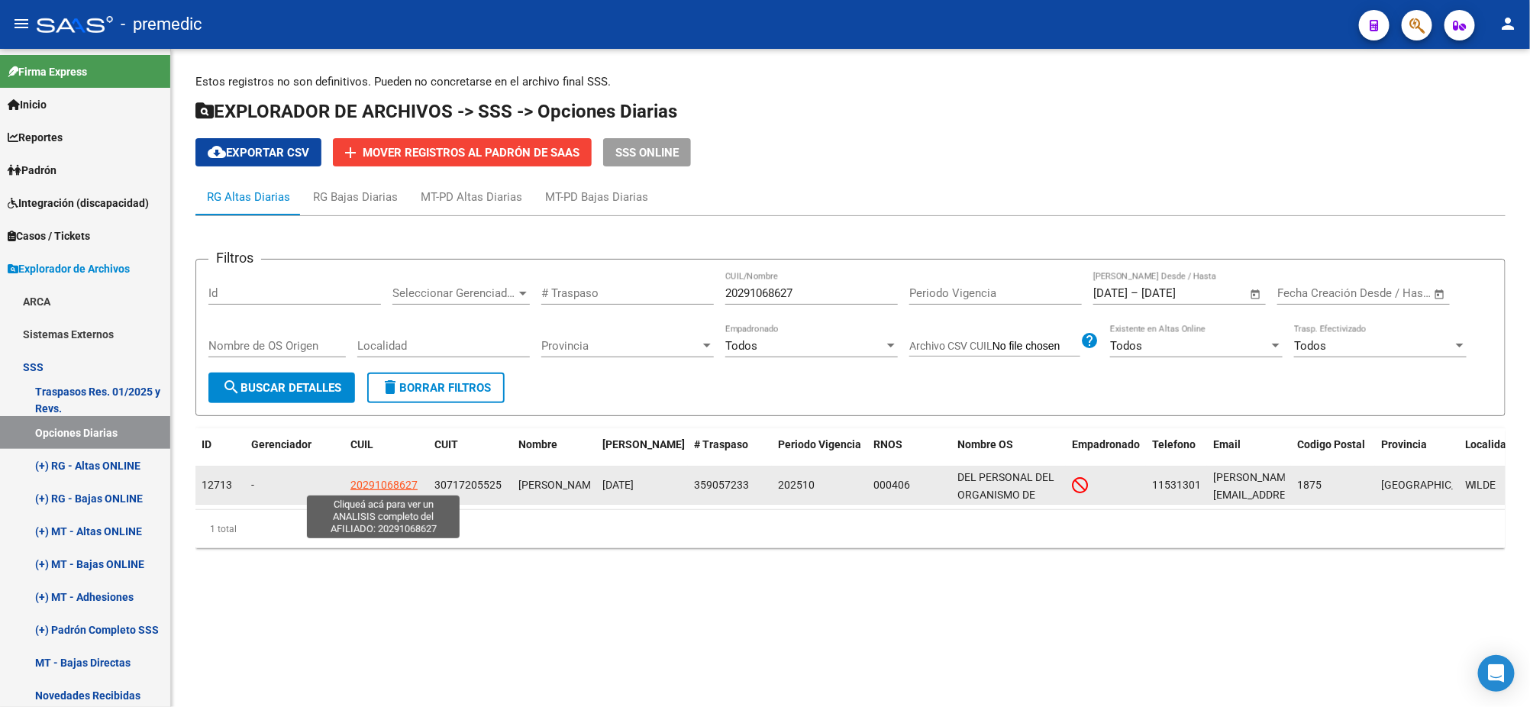
click at [369, 479] on span "20291068627" at bounding box center [383, 485] width 67 height 12
type textarea "20291068627"
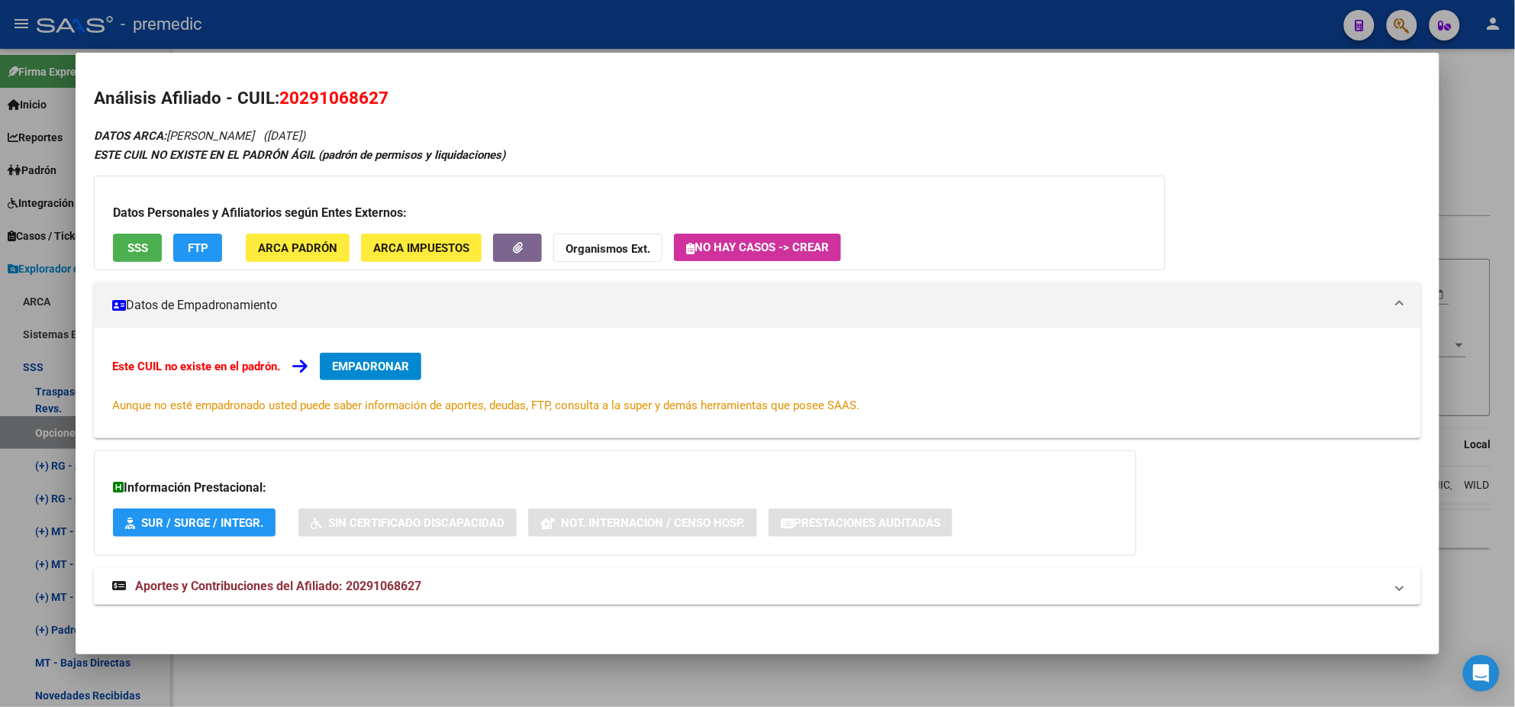
click at [376, 360] on span "EMPADRONAR" at bounding box center [370, 367] width 77 height 14
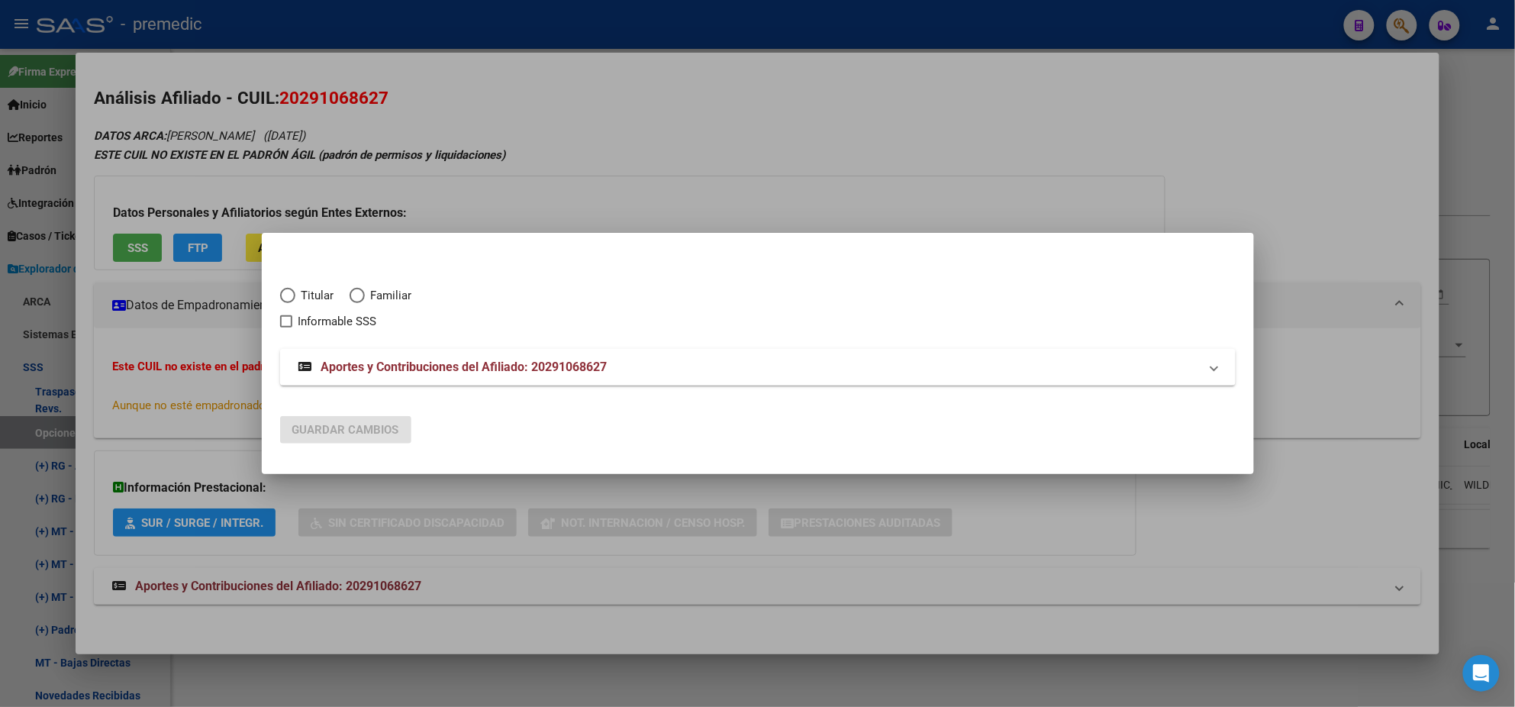
click at [293, 298] on span "Elija una opción" at bounding box center [287, 295] width 15 height 15
click at [293, 298] on input "Titular" at bounding box center [287, 295] width 15 height 15
radio input "true"
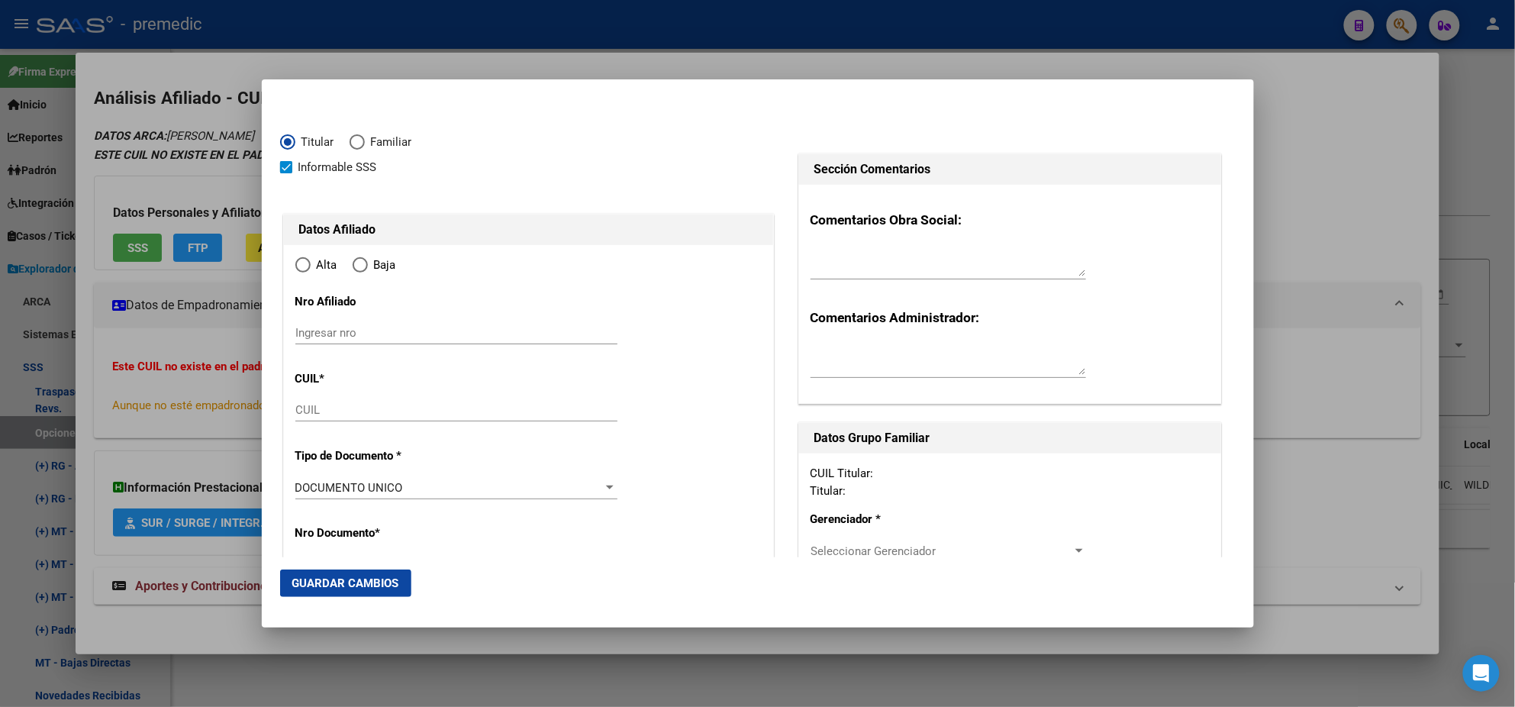
checkbox input "true"
type input "20-29106862-7"
type input "29106862"
type input "MONTENEGRO"
type input "EMANUEL JOSE"
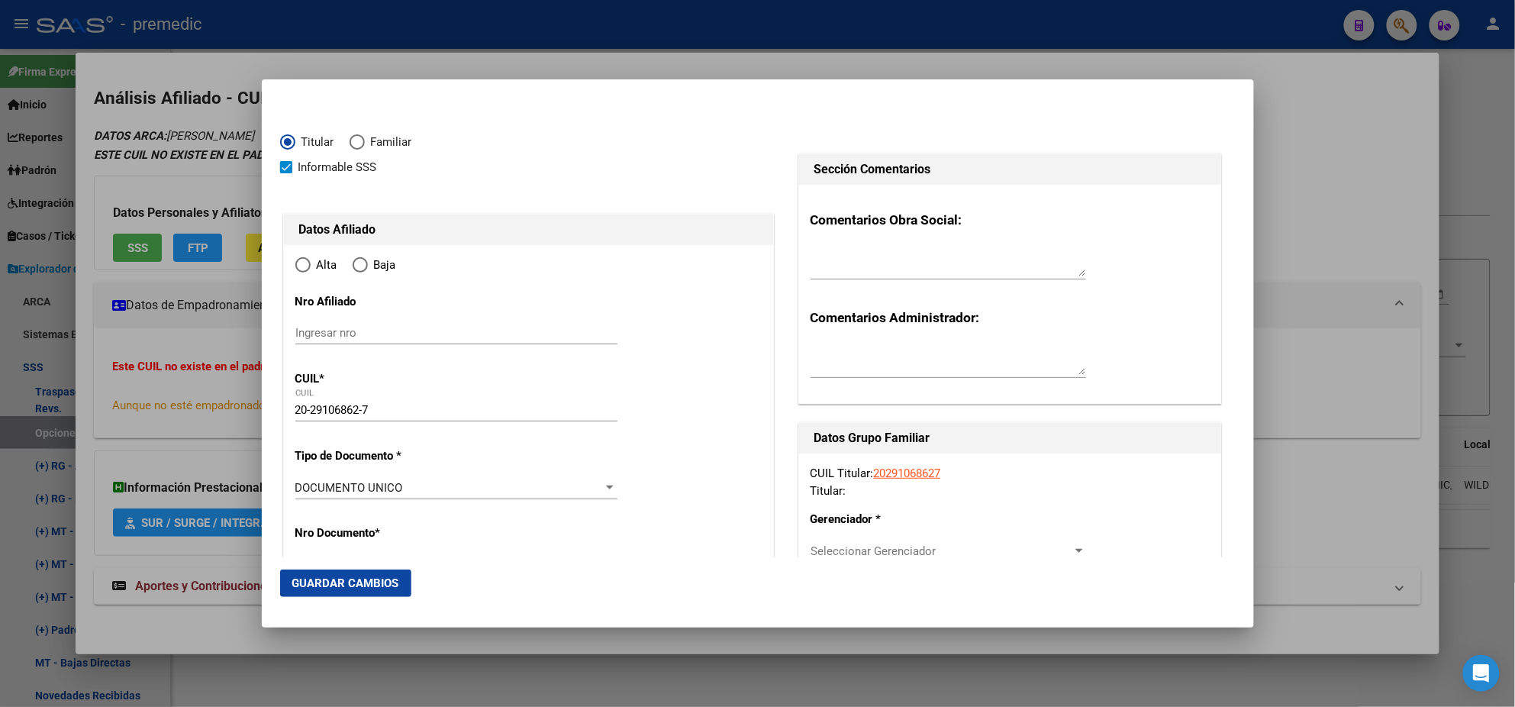
type input "1981-10-10"
type input "WILDE"
type input "1875"
type input "ECHEVERRIA"
type input "1072"
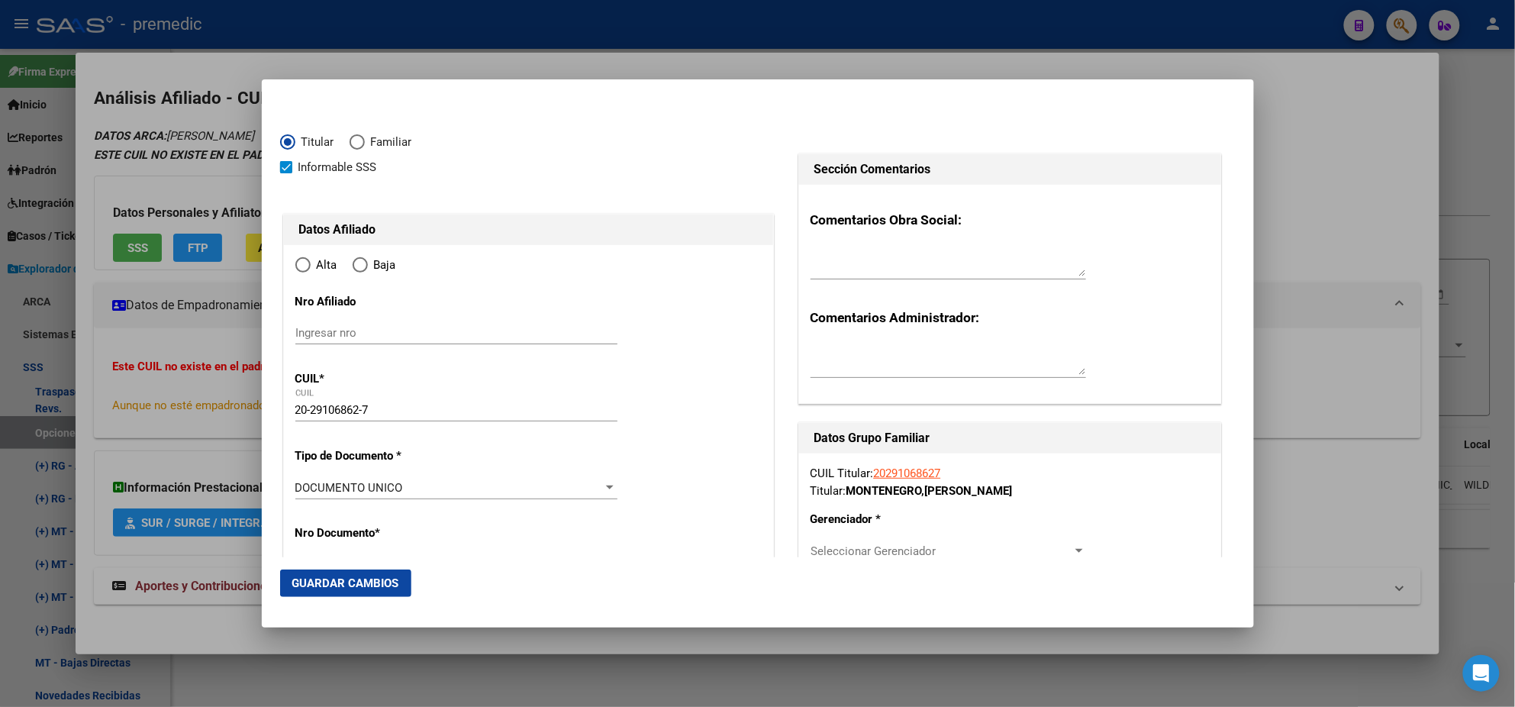
radio input "true"
type input "WILDE"
click at [297, 489] on input "Ingresar fecha" at bounding box center [456, 491] width 322 height 24
type input "[DATE]"
click at [277, 488] on mat-dialog-content "Titular Familiar Informable SSS Datos Afiliado Alta Baja Nro Afiliado Ingresar …" at bounding box center [758, 327] width 992 height 459
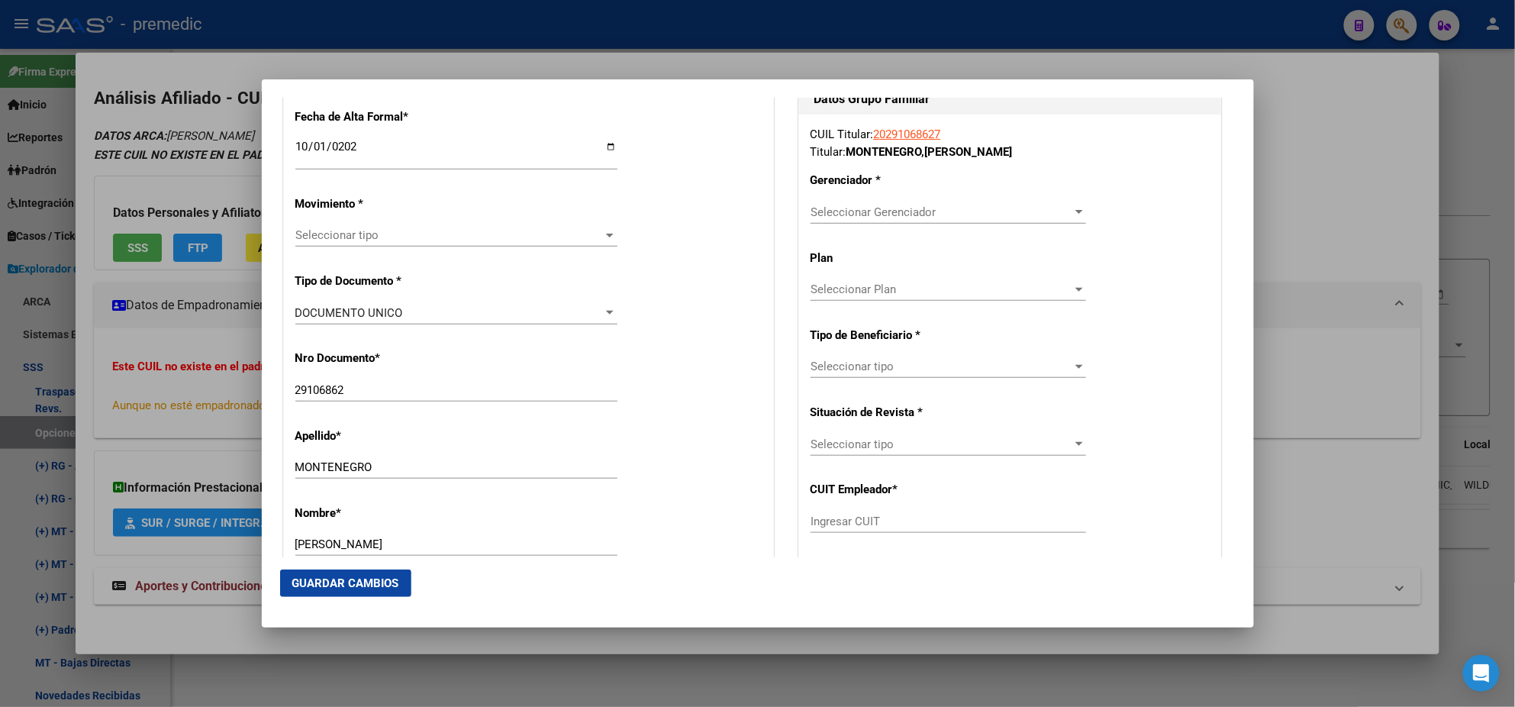
scroll to position [381, 0]
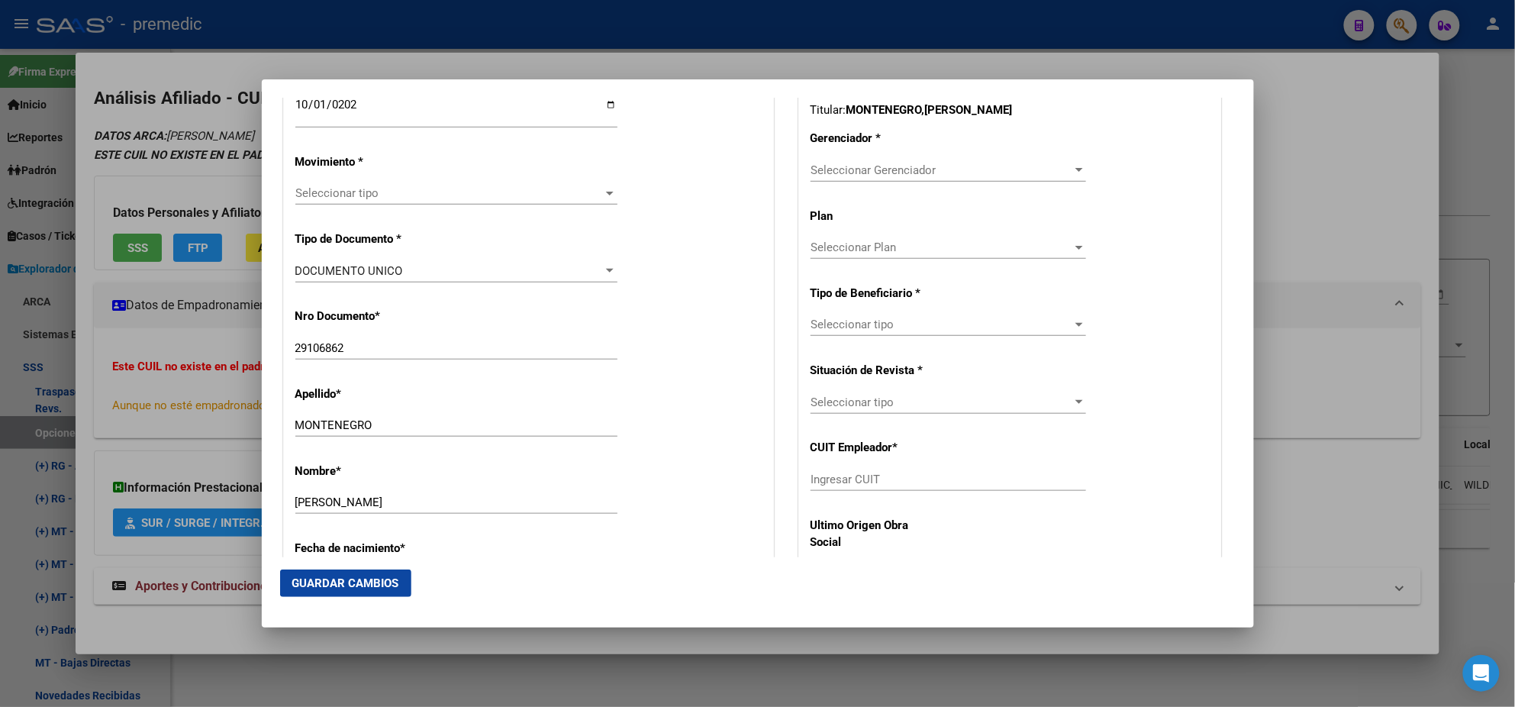
click at [321, 191] on span "Seleccionar tipo" at bounding box center [449, 193] width 308 height 14
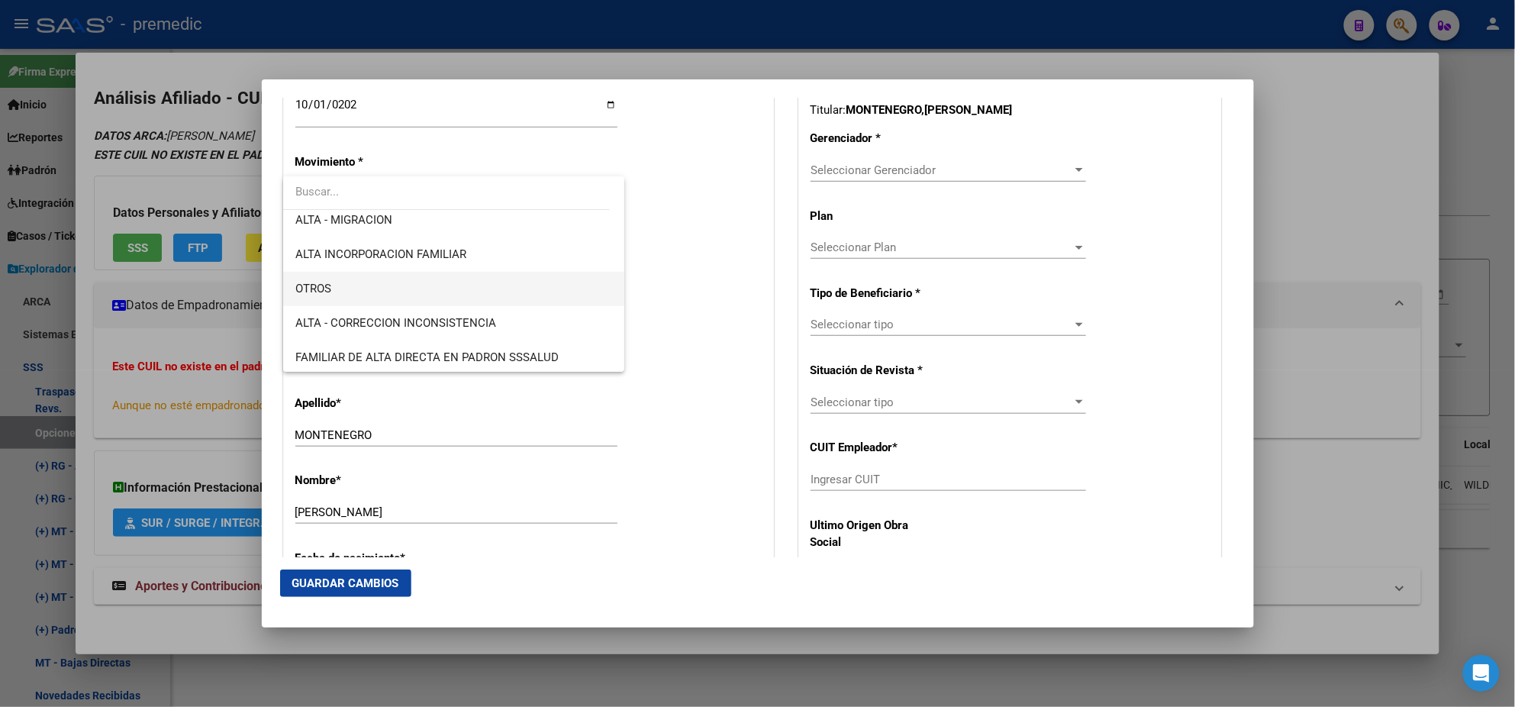
scroll to position [285, 0]
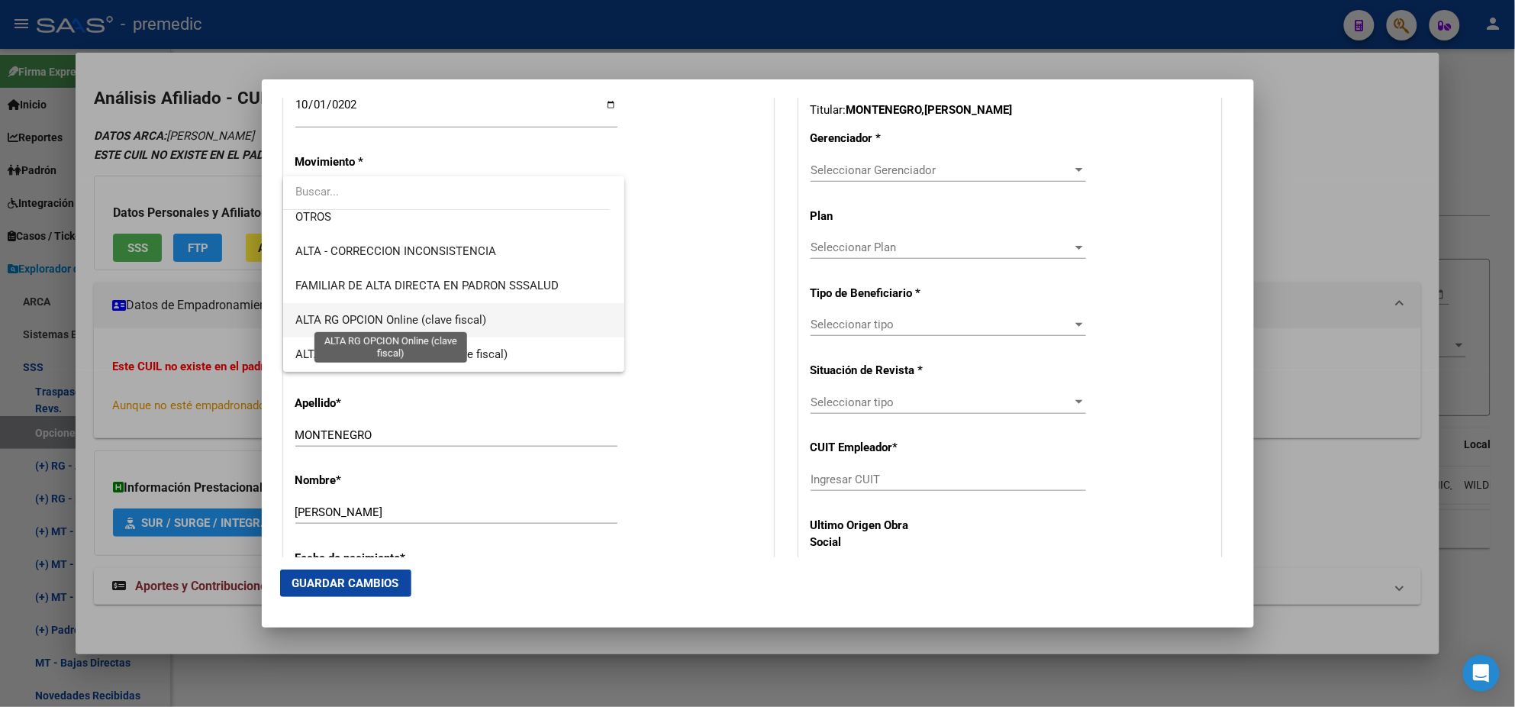
click at [483, 318] on span "ALTA RG OPCION Online (clave fiscal)" at bounding box center [390, 320] width 191 height 14
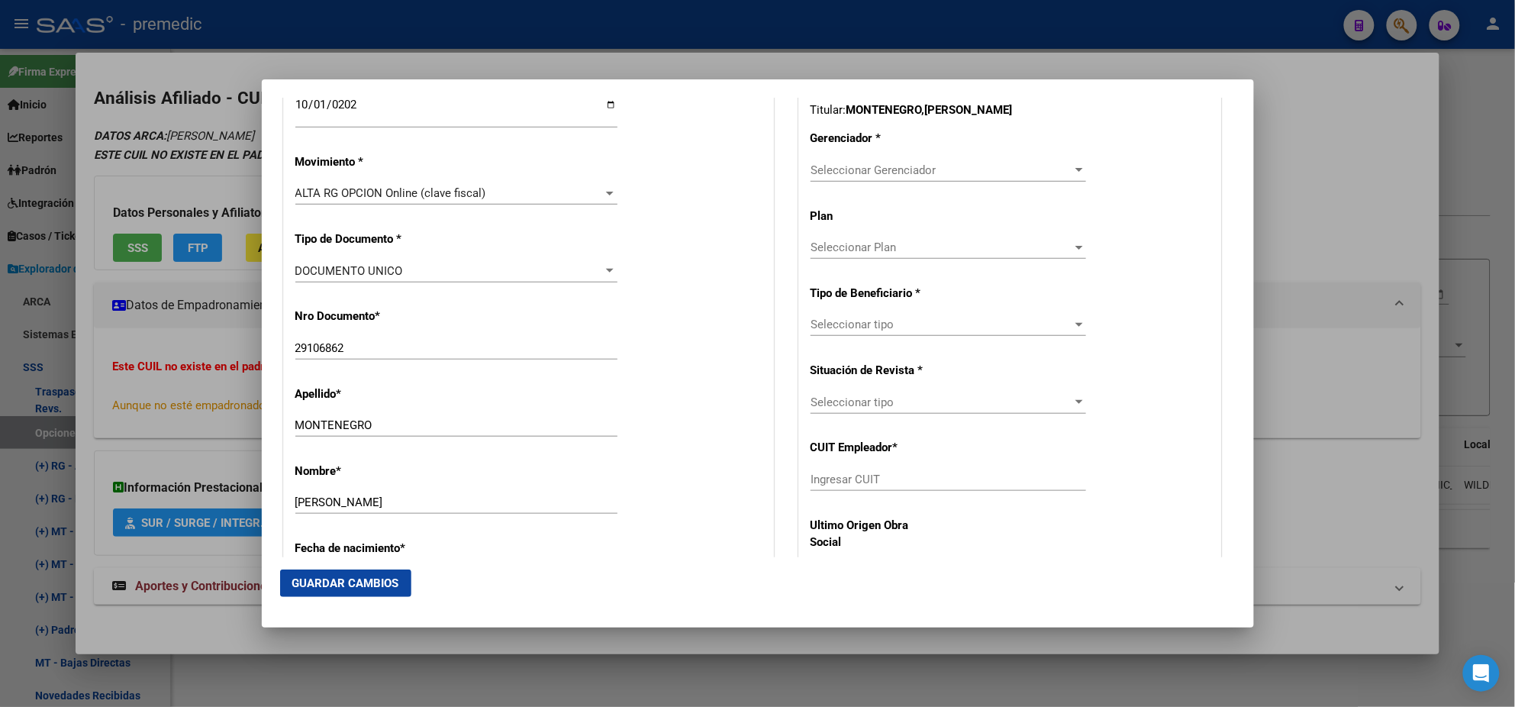
click at [483, 318] on div "Nro Documento * 29106862 Ingresar nro" at bounding box center [528, 334] width 466 height 77
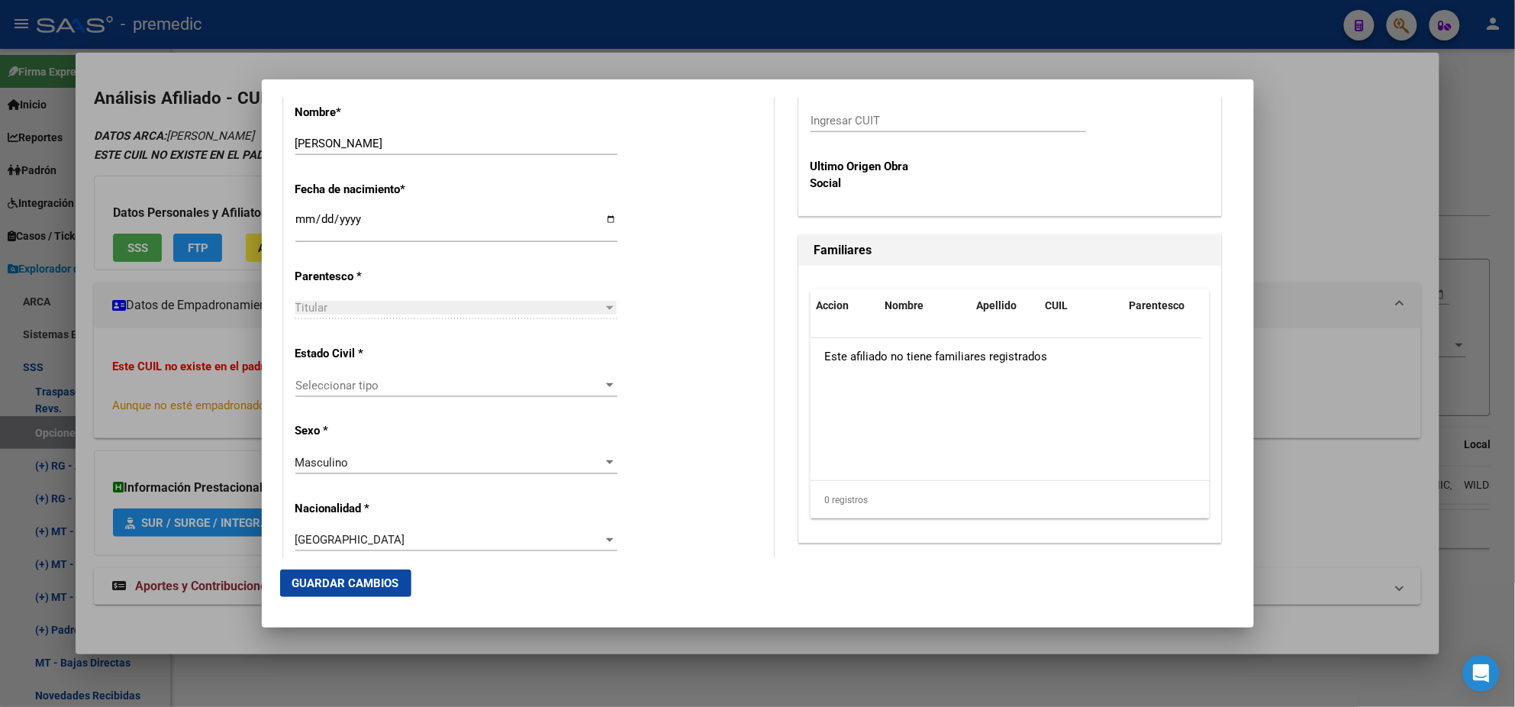
scroll to position [763, 0]
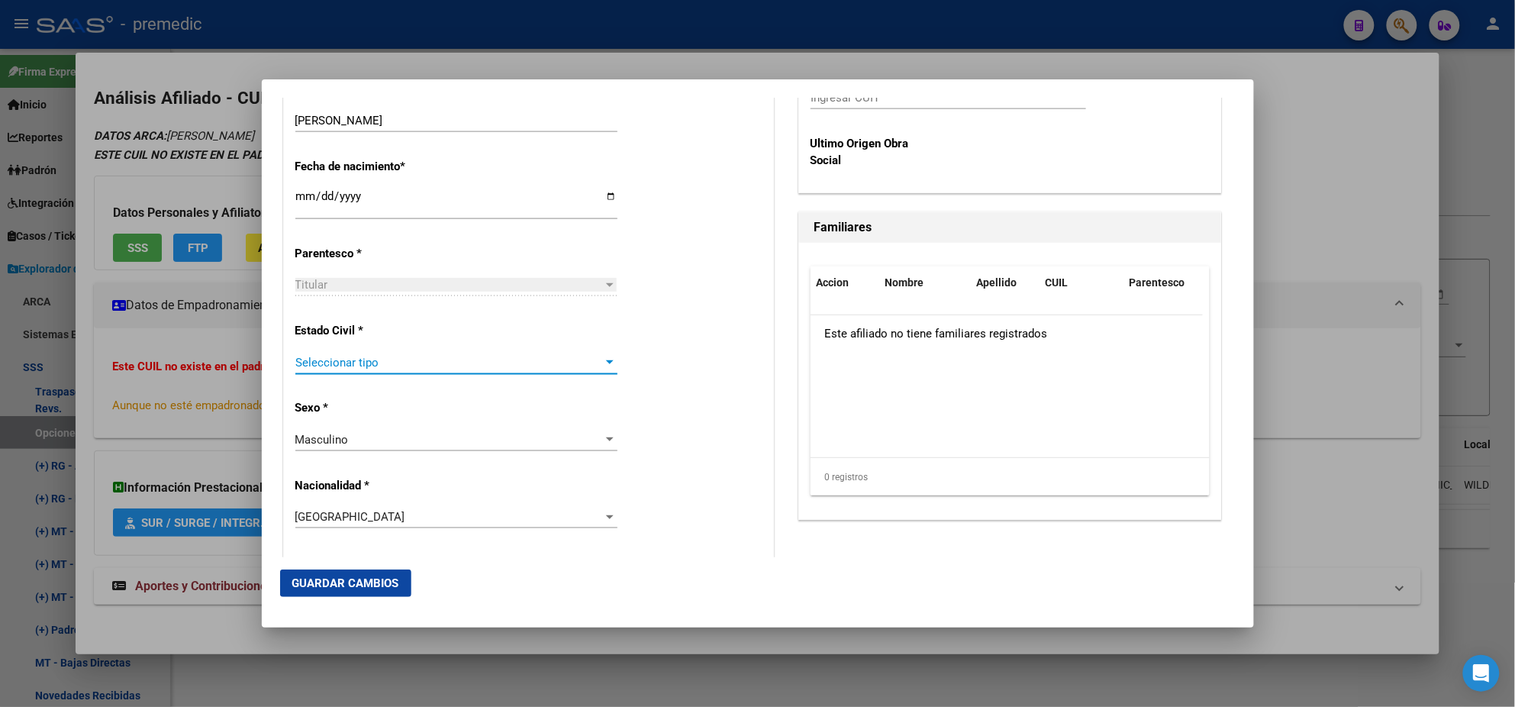
click at [458, 360] on span "Seleccionar tipo" at bounding box center [449, 363] width 308 height 14
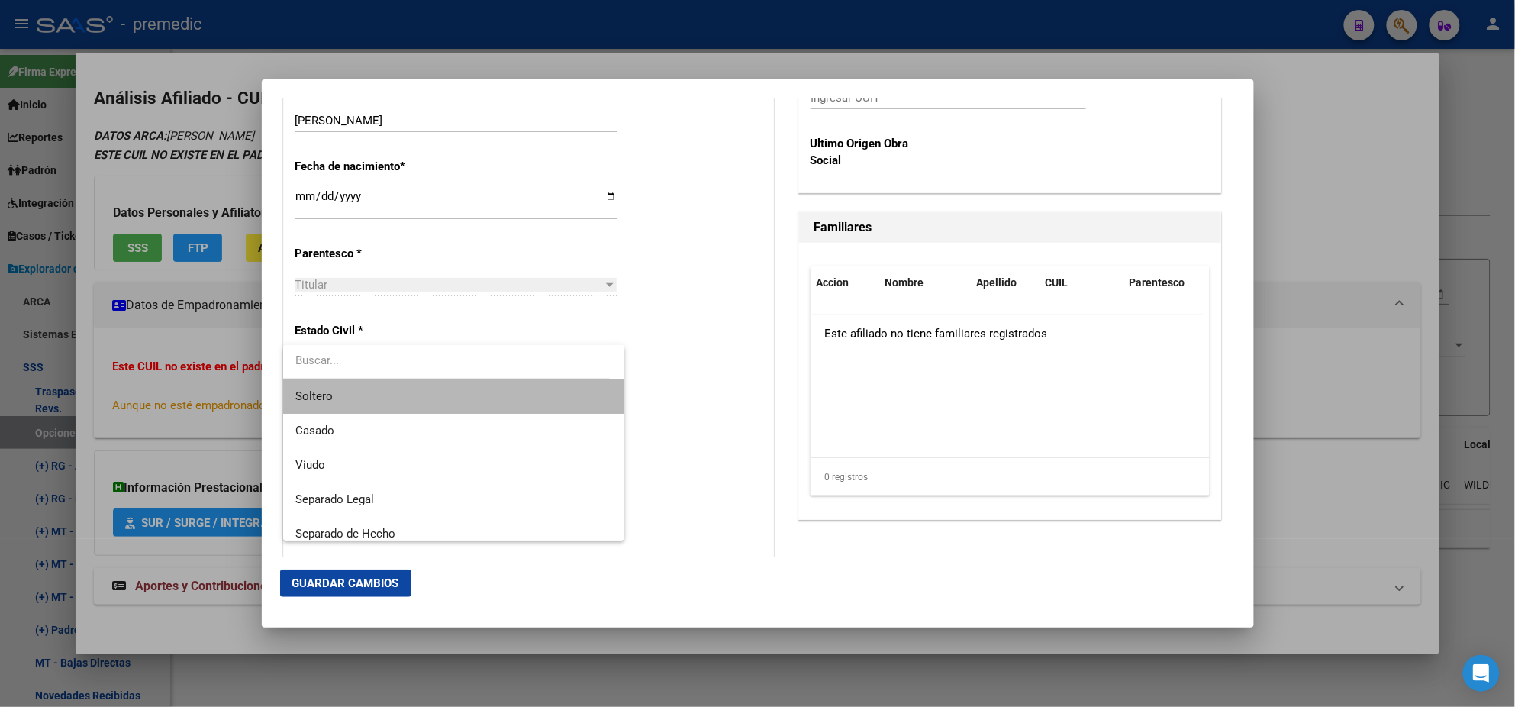
click at [454, 394] on span "Soltero" at bounding box center [453, 396] width 317 height 34
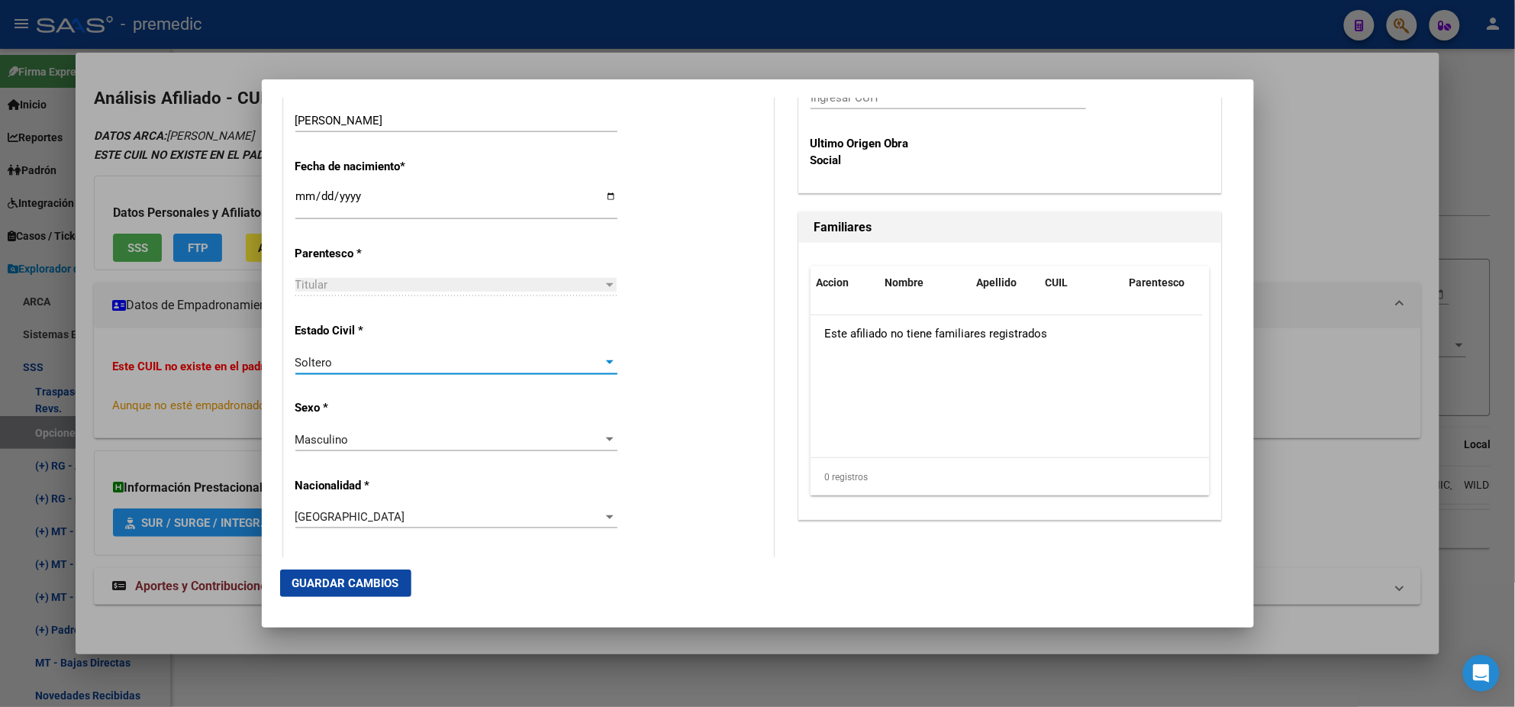
click at [456, 401] on div "Alta Baja Nro Afiliado Ingresar nro CUIL * 20-29106862-7 CUIL ARCA Padrón Fecha…" at bounding box center [528, 572] width 489 height 2180
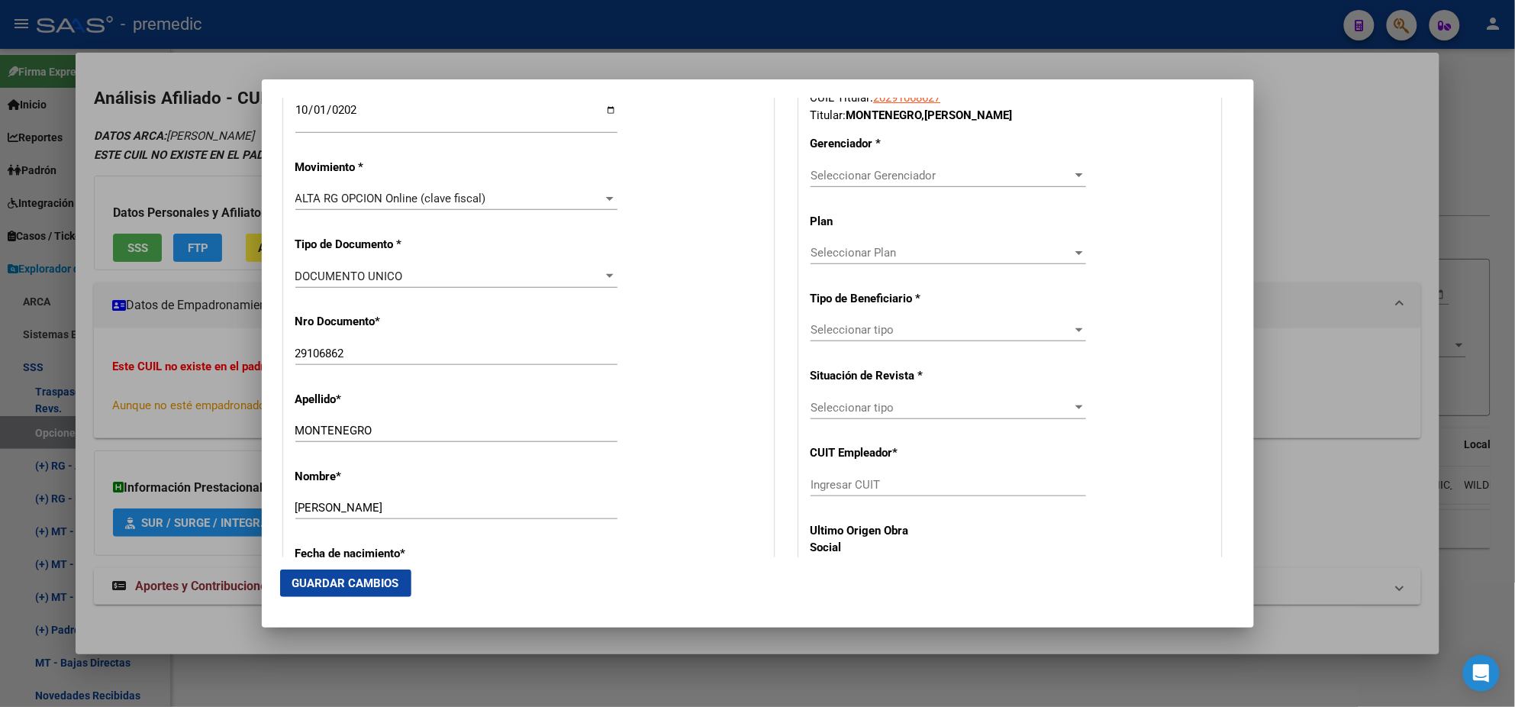
scroll to position [381, 0]
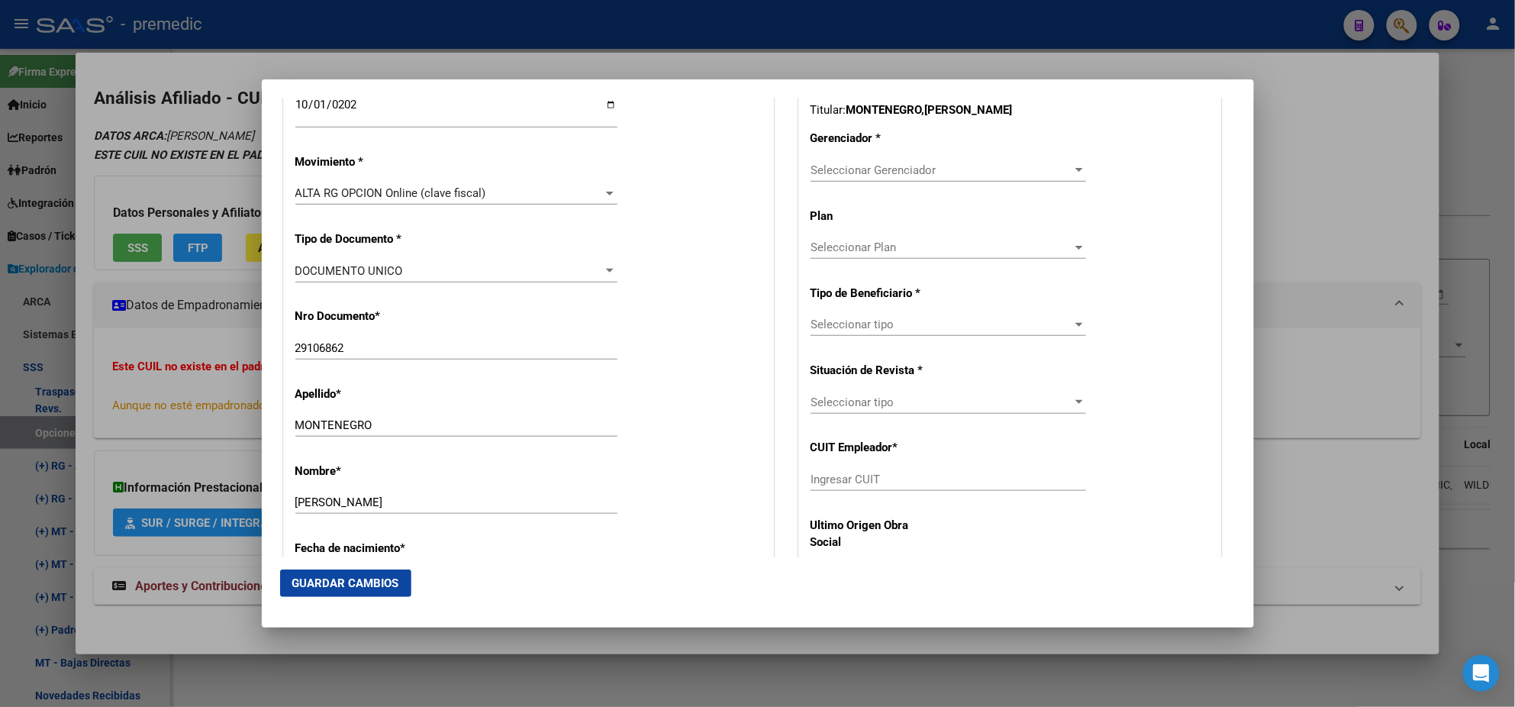
click at [831, 171] on span "Seleccionar Gerenciador" at bounding box center [942, 170] width 262 height 14
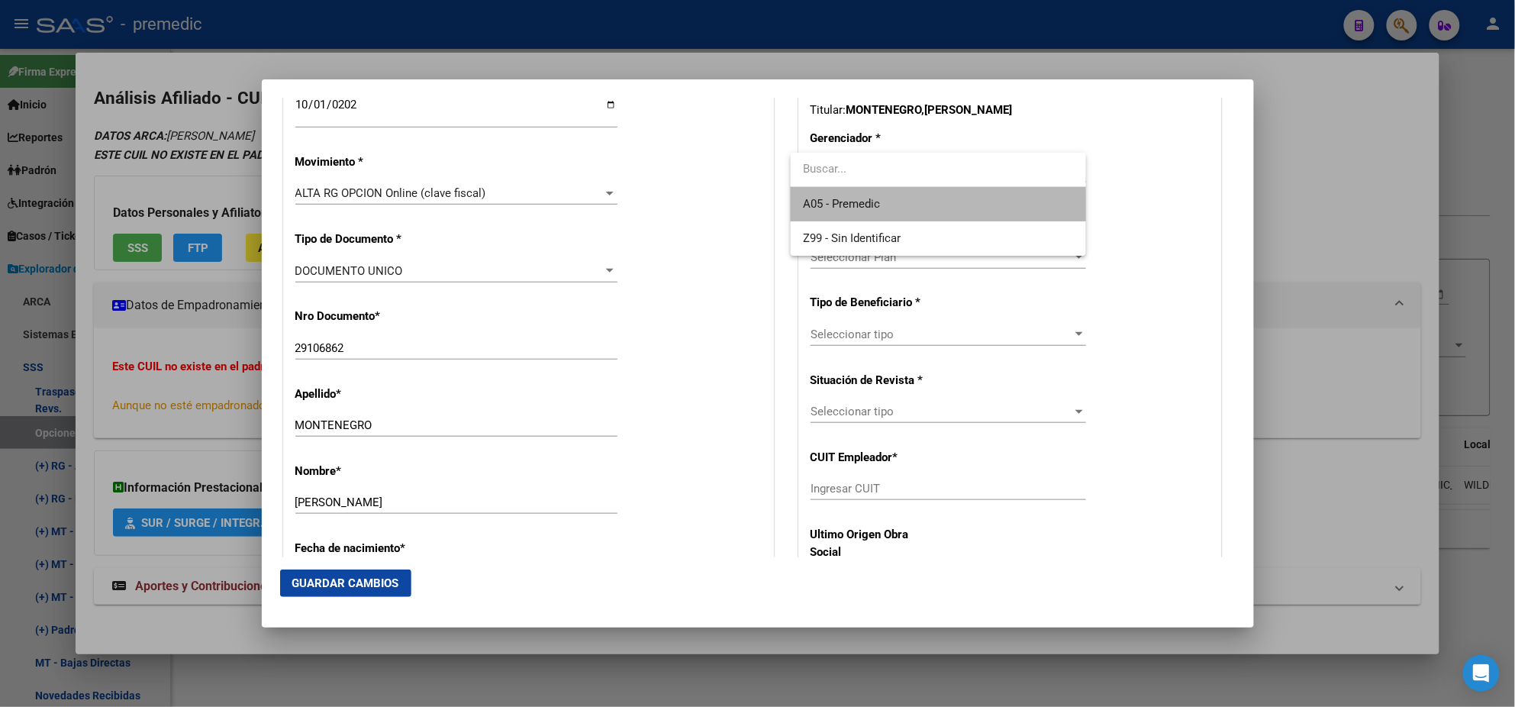
click at [838, 211] on span "A05 - Premedic" at bounding box center [938, 204] width 271 height 34
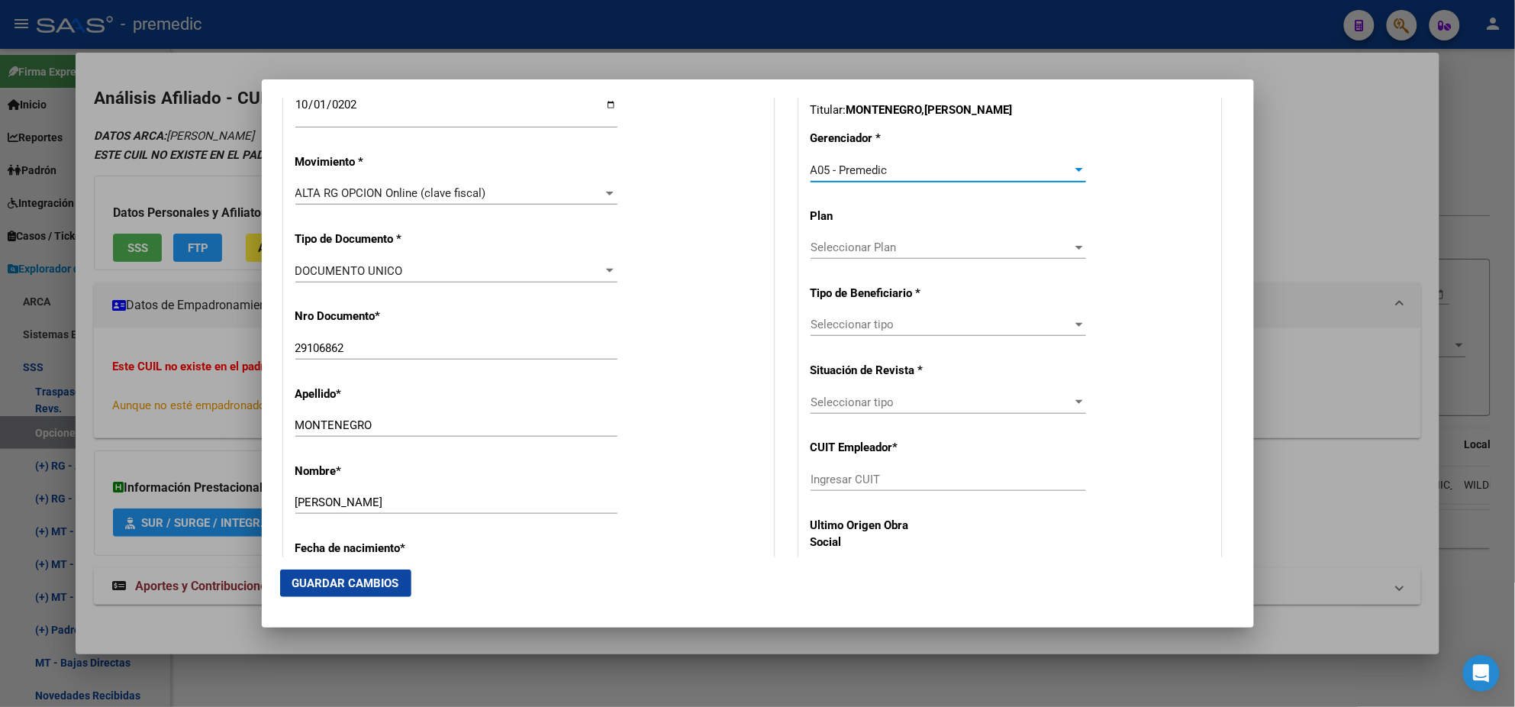
click at [834, 330] on span "Seleccionar tipo" at bounding box center [942, 325] width 262 height 14
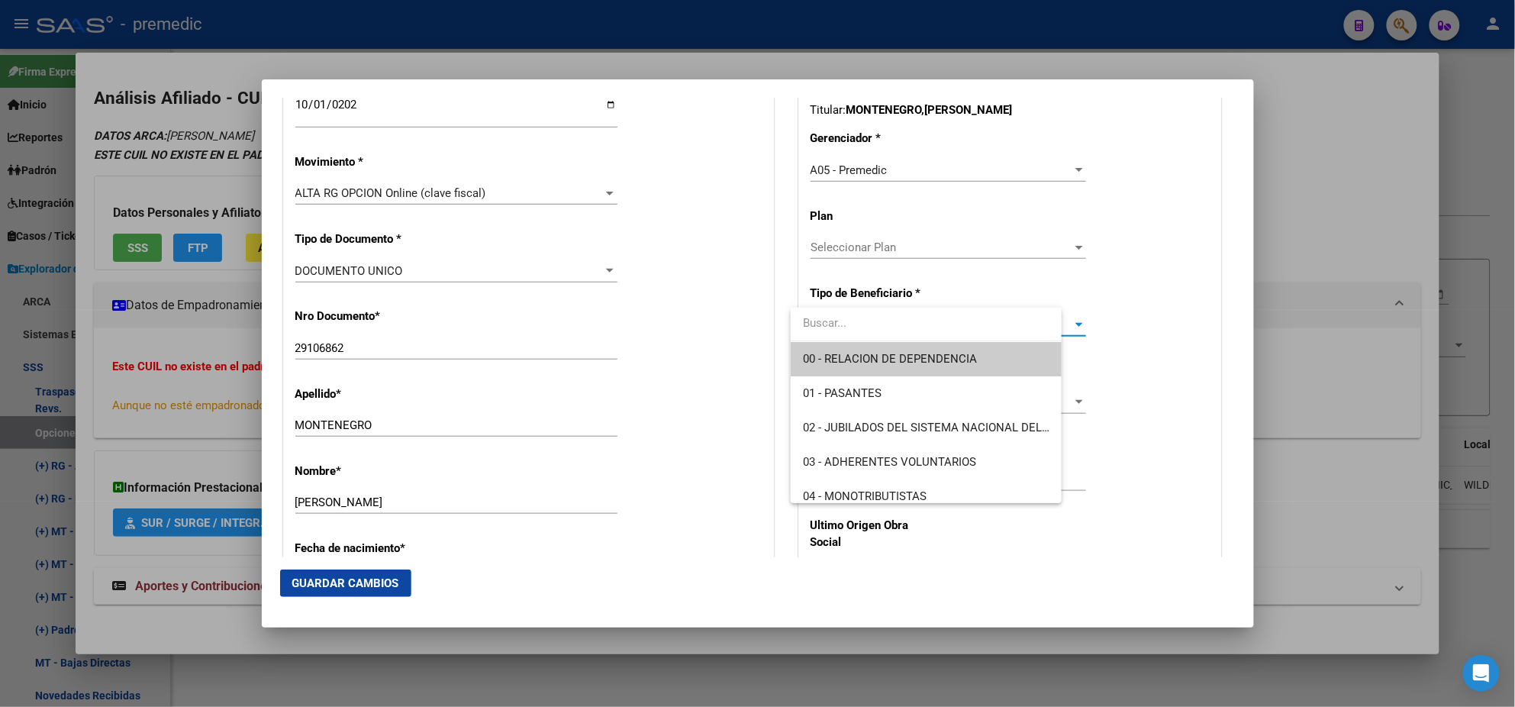
click at [825, 360] on span "00 - RELACION DE DEPENDENCIA" at bounding box center [890, 359] width 174 height 14
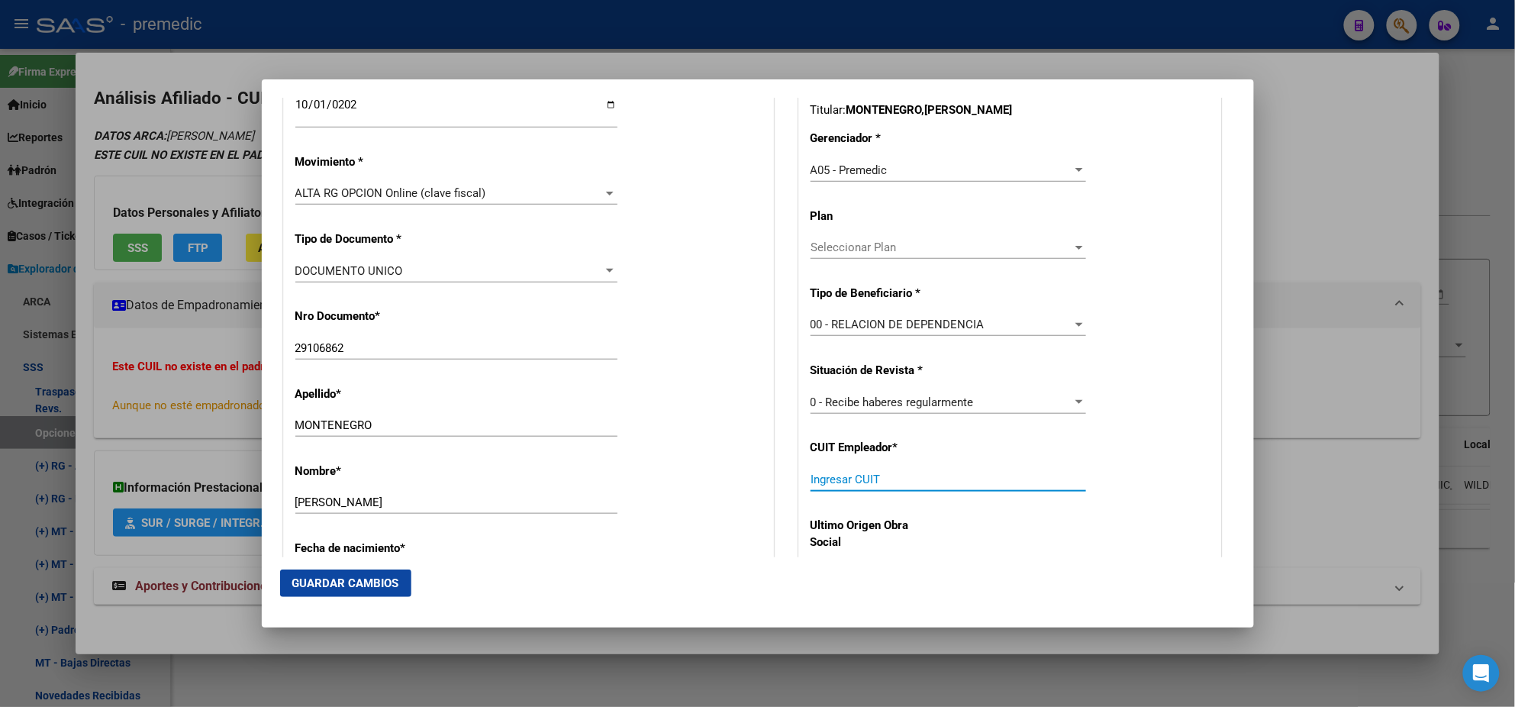
click at [824, 483] on input "Ingresar CUIT" at bounding box center [949, 479] width 276 height 14
paste input "30-71720552-5"
type input "30-71720552-5"
click at [382, 583] on span "Guardar Cambios" at bounding box center [345, 583] width 107 height 14
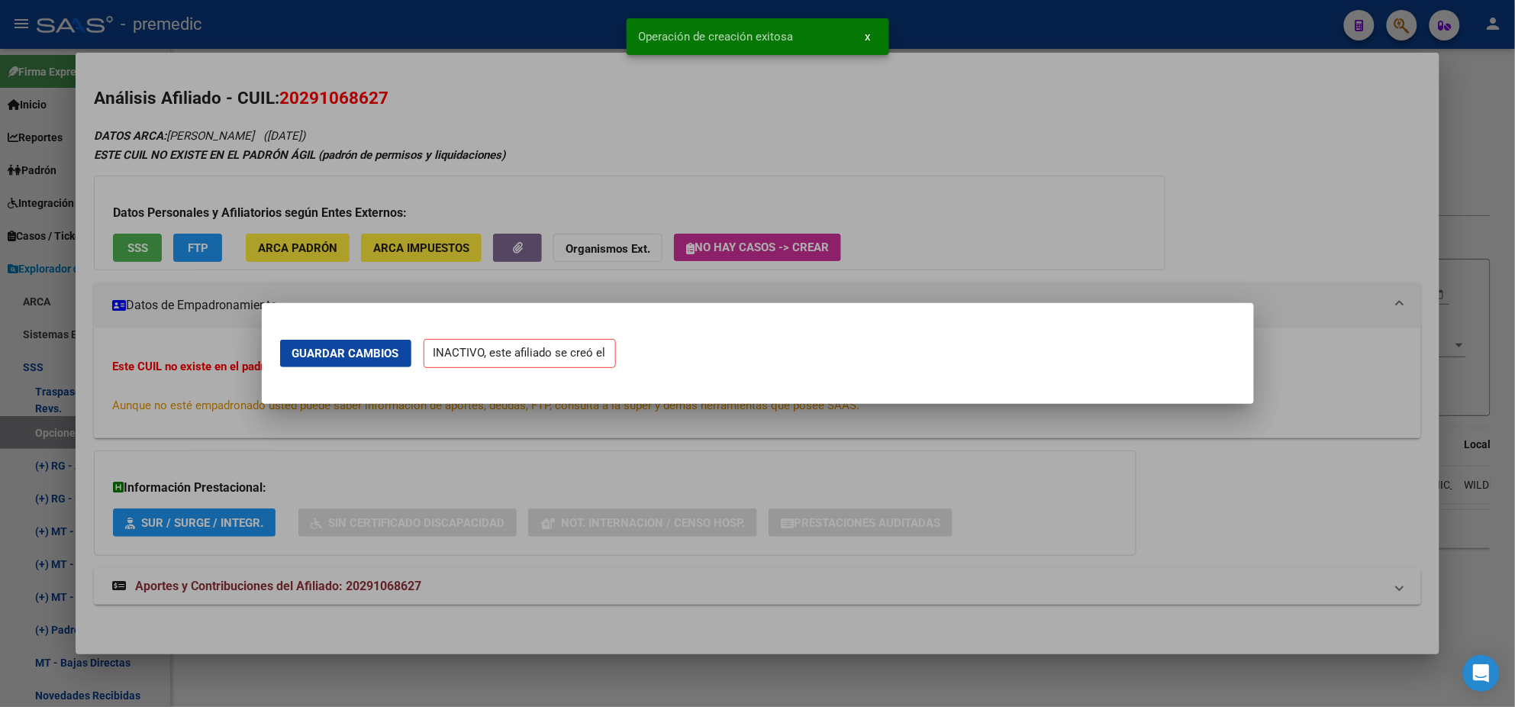
scroll to position [0, 0]
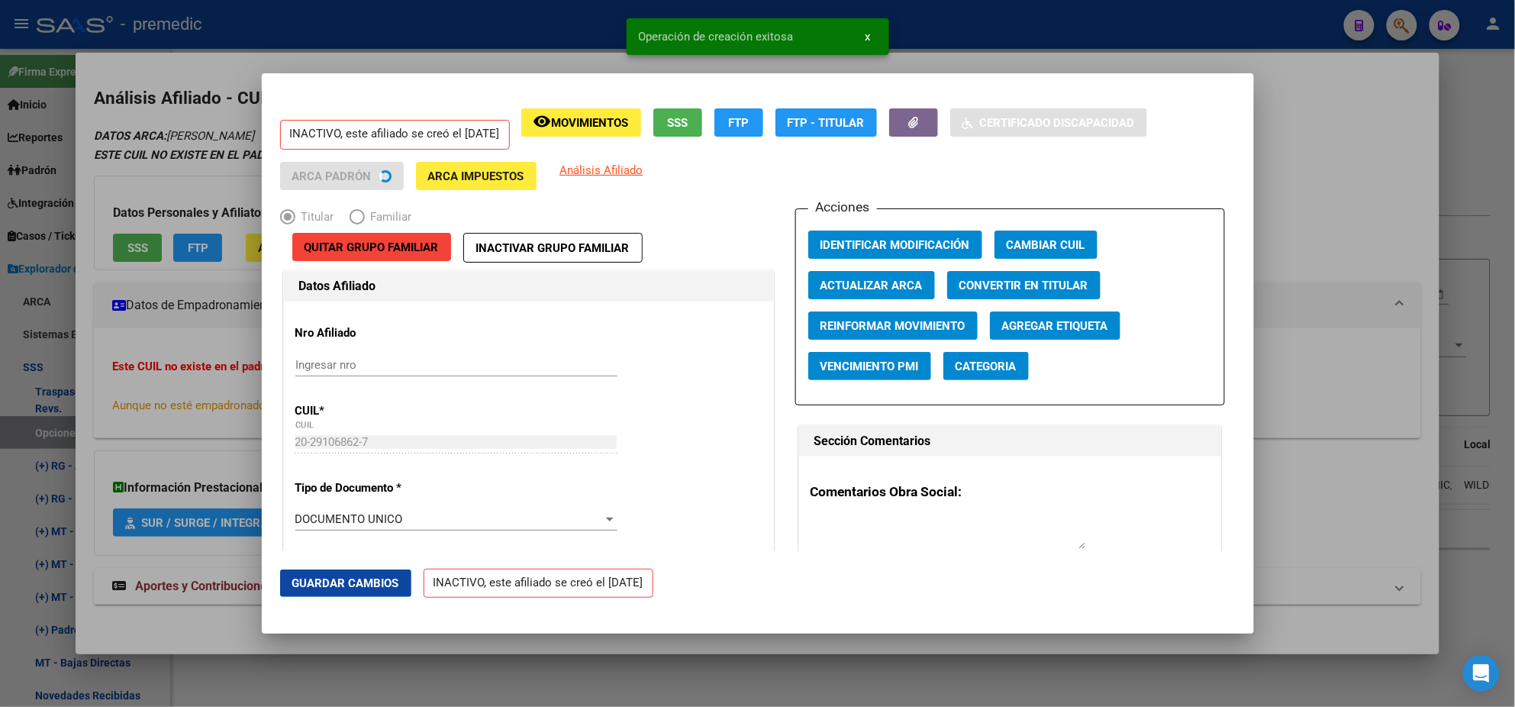
click at [73, 372] on div at bounding box center [757, 353] width 1515 height 707
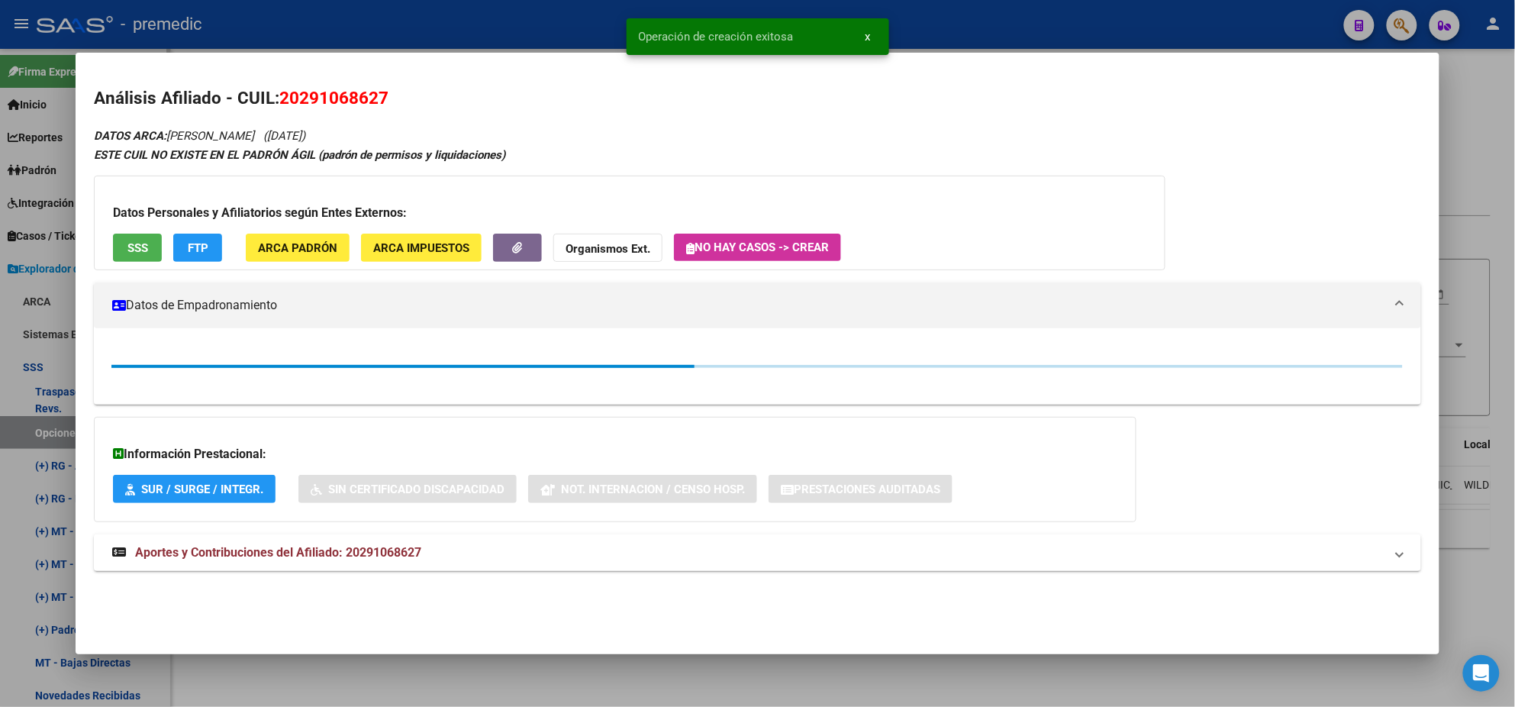
click at [55, 422] on div at bounding box center [757, 353] width 1515 height 707
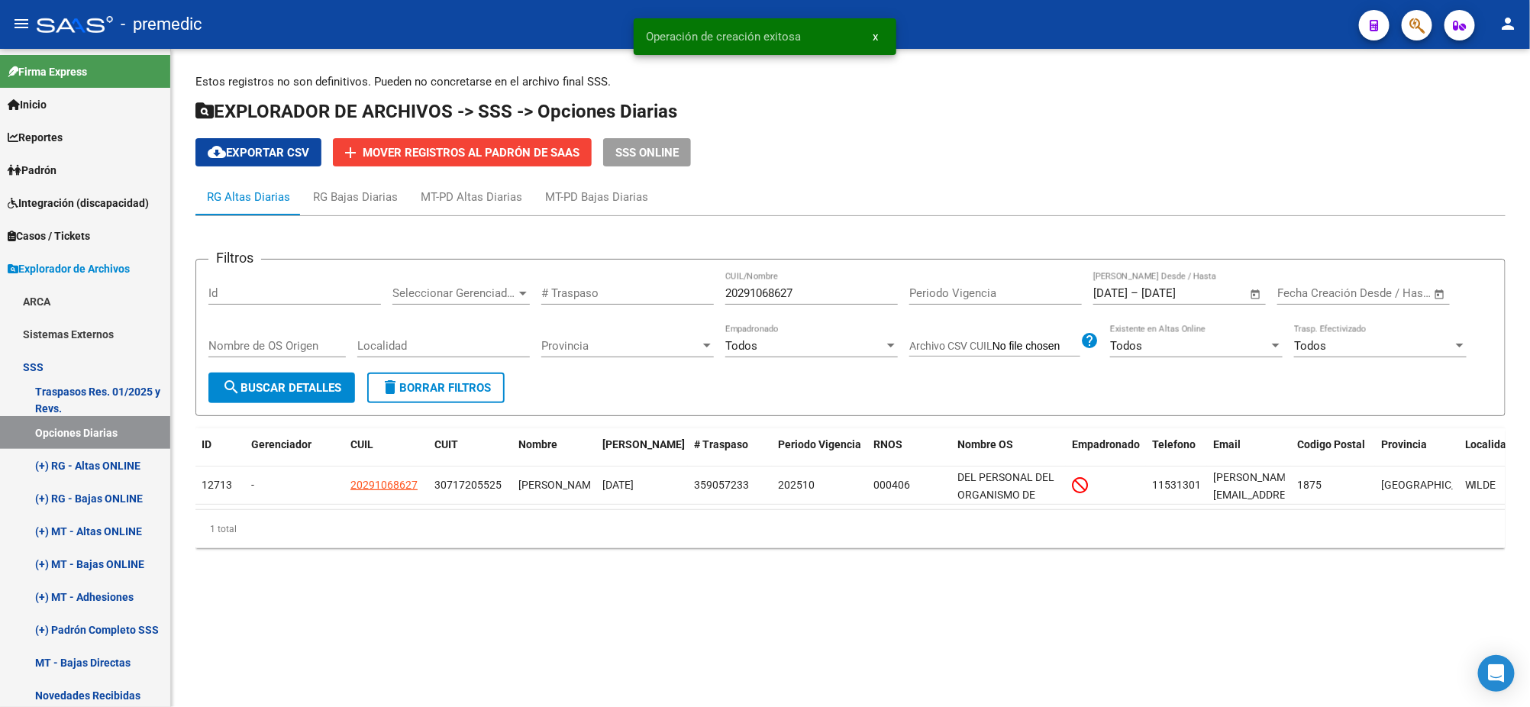
click at [284, 391] on span "search Buscar Detalles" at bounding box center [281, 388] width 119 height 14
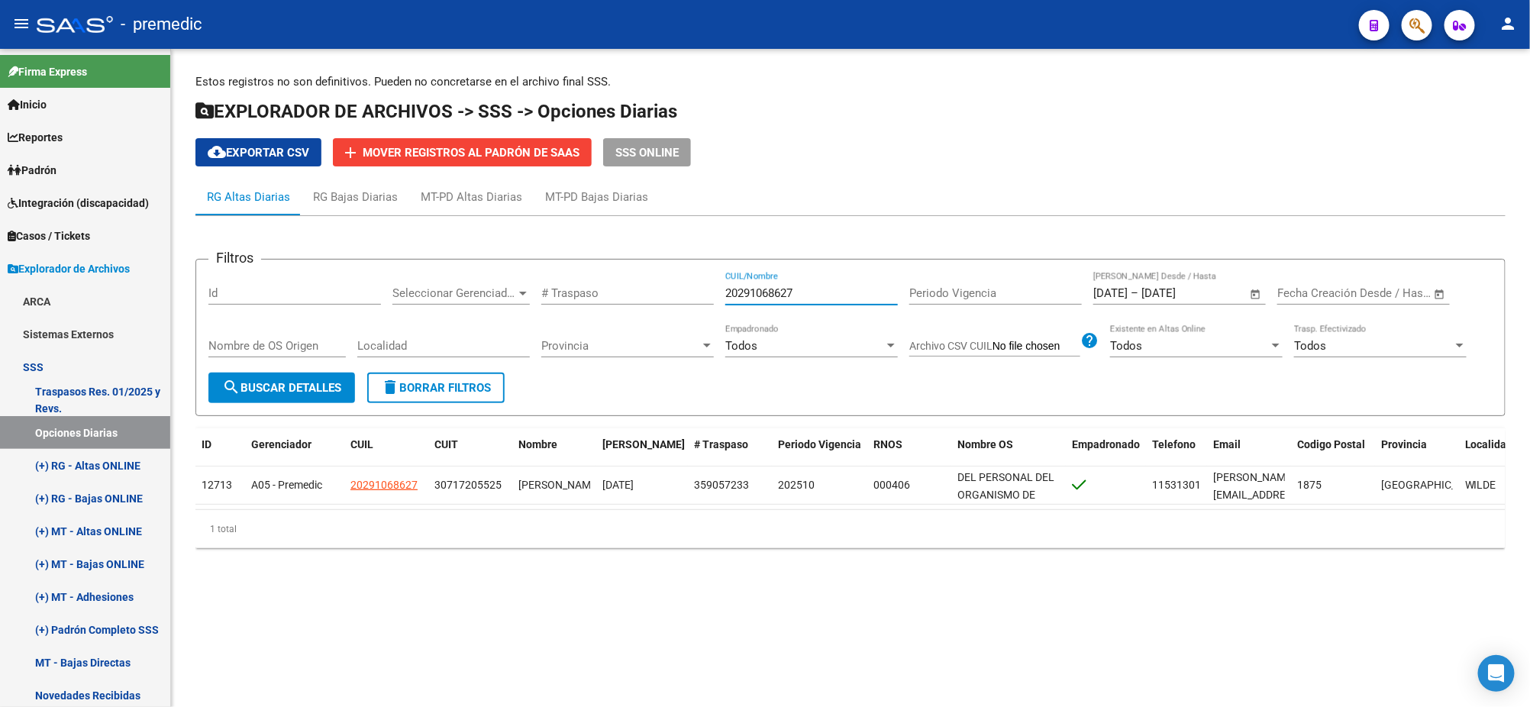
drag, startPoint x: 793, startPoint y: 295, endPoint x: 626, endPoint y: 295, distance: 167.2
click at [634, 295] on div "Filtros Id Seleccionar Gerenciador Seleccionar Gerenciador # Traspaso 202910686…" at bounding box center [850, 322] width 1284 height 101
paste input "408110956"
type input "20408110956"
click at [246, 396] on button "search Buscar Detalles" at bounding box center [281, 387] width 147 height 31
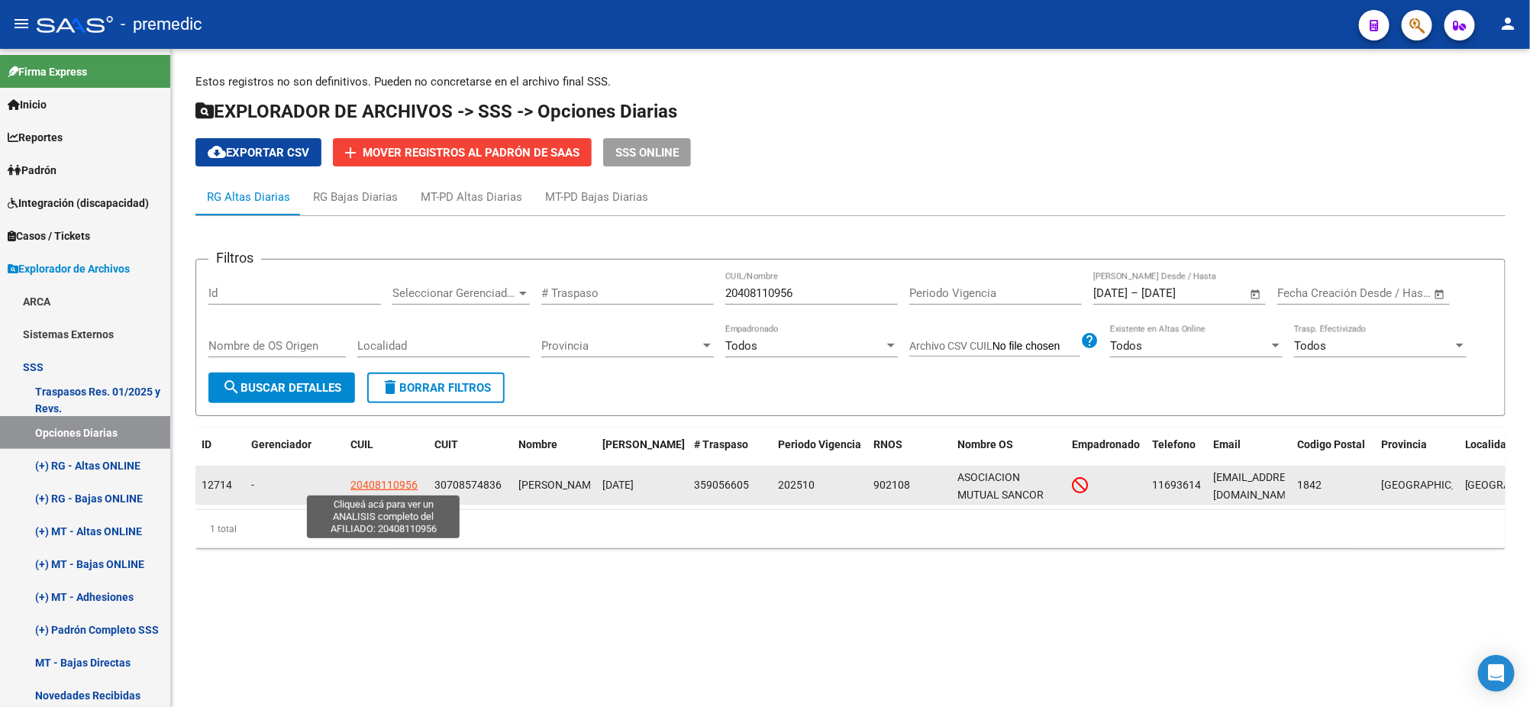
click at [379, 482] on span "20408110956" at bounding box center [383, 485] width 67 height 12
type textarea "20408110956"
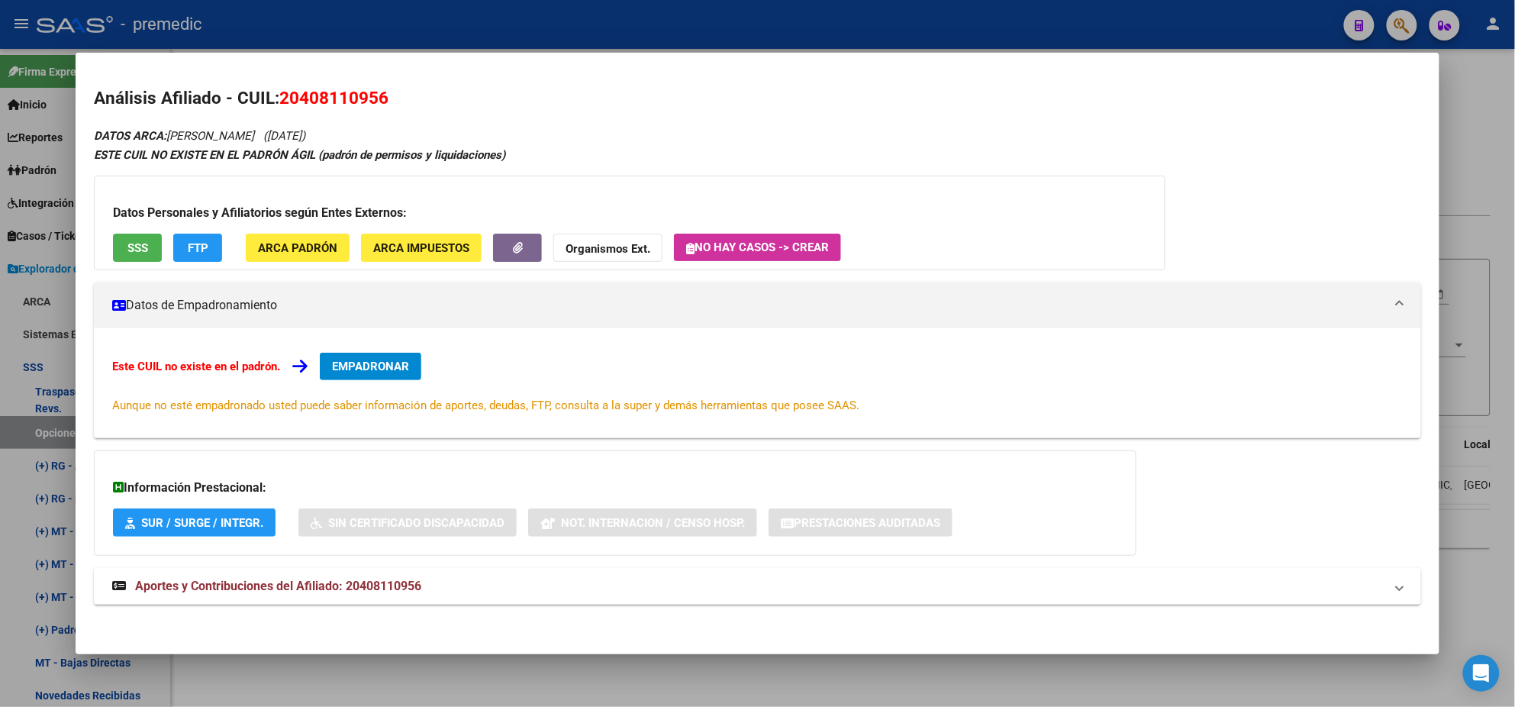
click at [378, 360] on span "EMPADRONAR" at bounding box center [370, 367] width 77 height 14
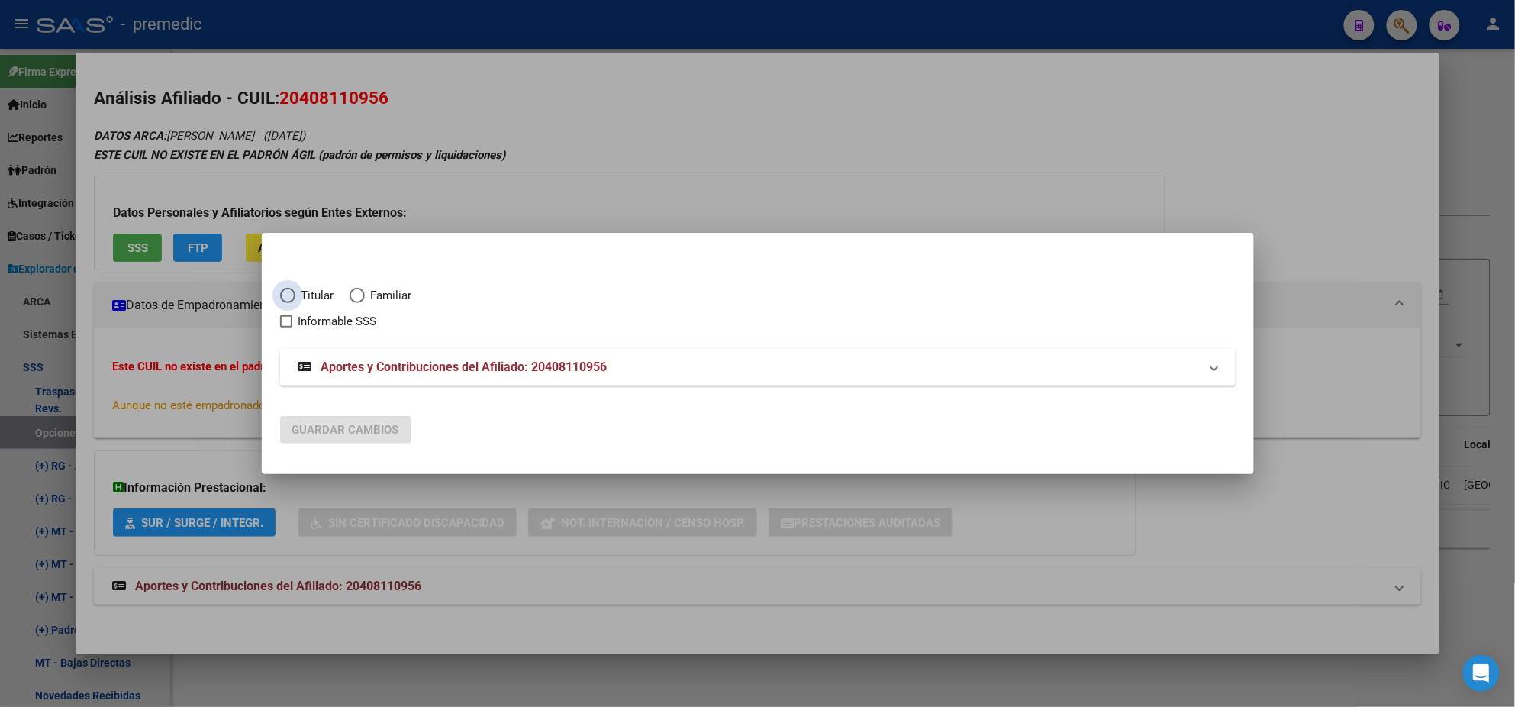
click at [289, 292] on span "Elija una opción" at bounding box center [287, 295] width 15 height 15
click at [289, 292] on input "Titular" at bounding box center [287, 295] width 15 height 15
radio input "true"
checkbox input "true"
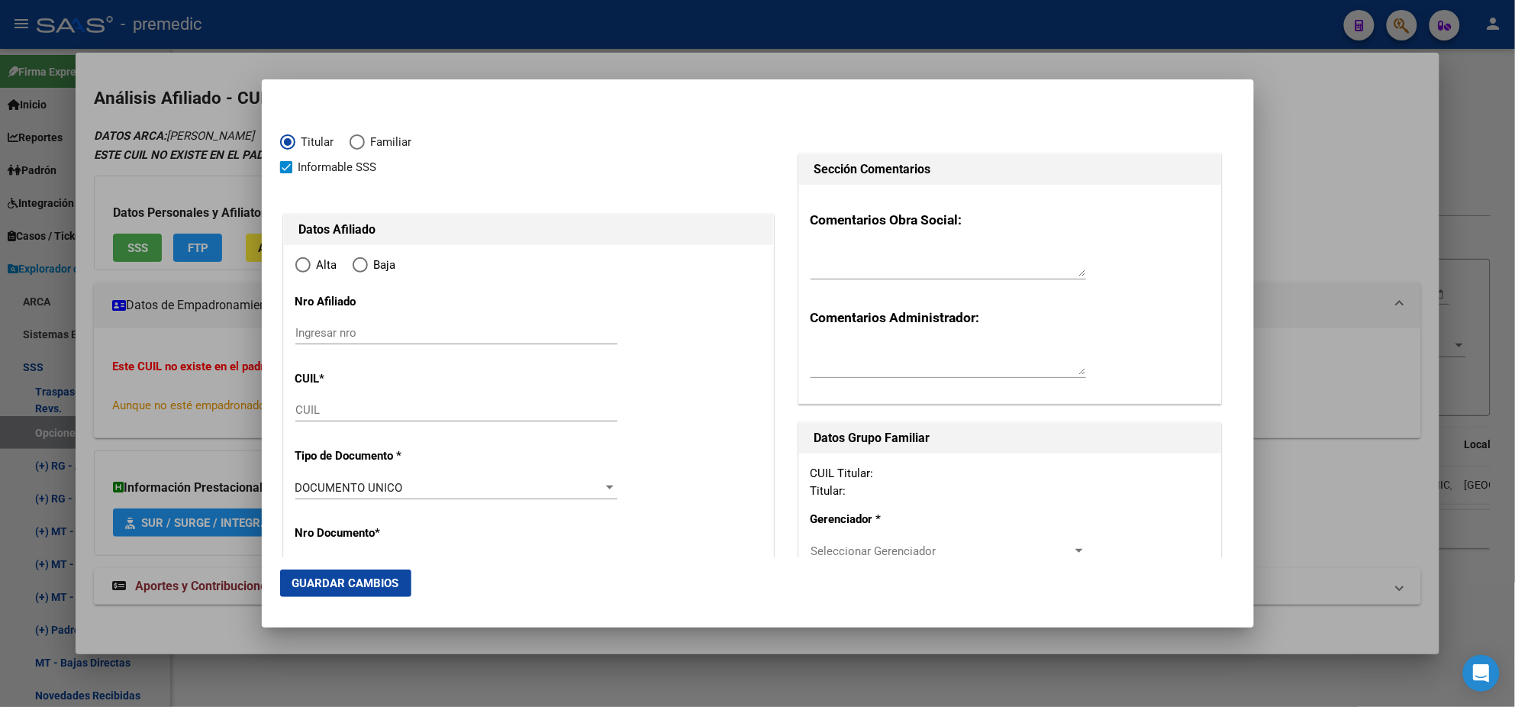
type input "20-40811095-6"
type input "40811095"
type input "CARRILLO"
type input "FERNANDO DAMIAN"
type input "1997-09-15"
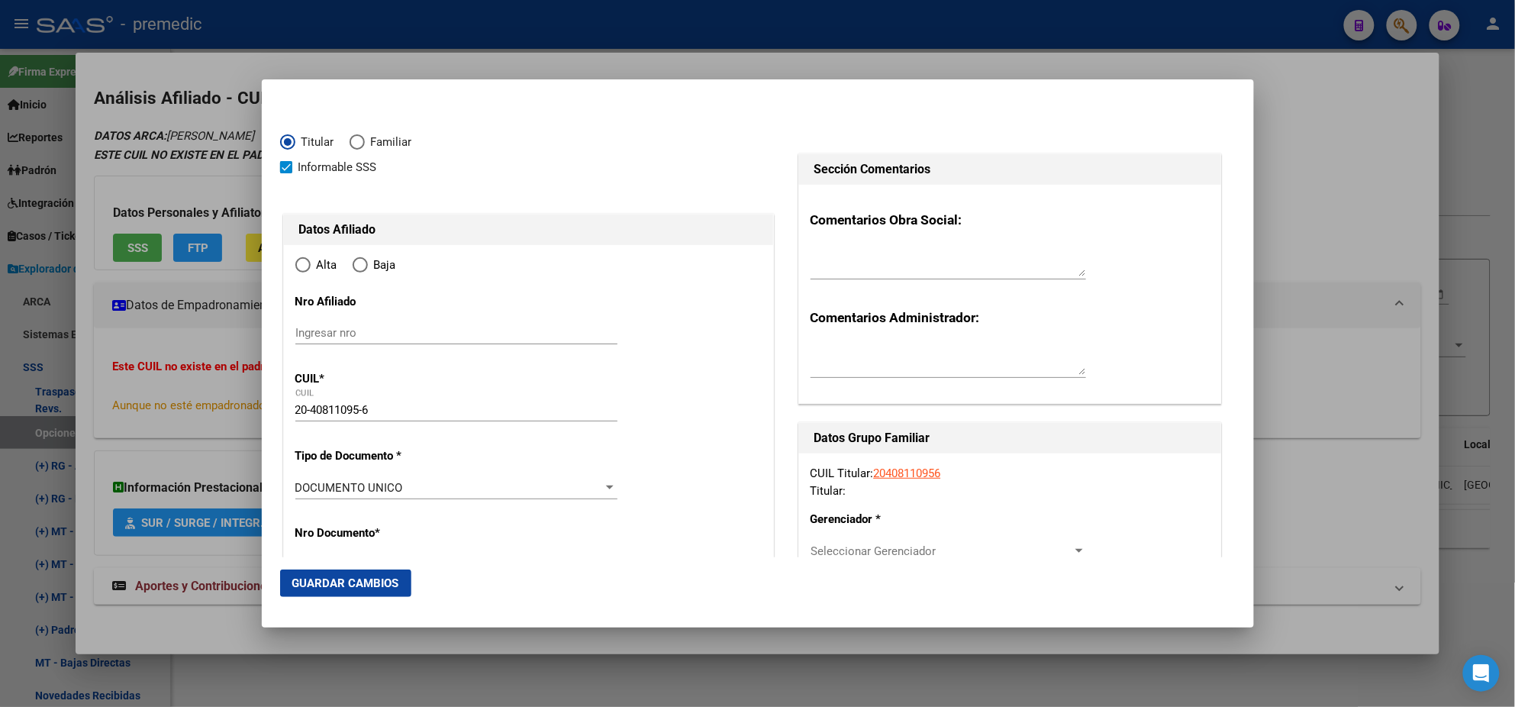
type input "[GEOGRAPHIC_DATA]"
type input "1842"
type input "17 DE AGOSTO"
type input "1239"
radio input "true"
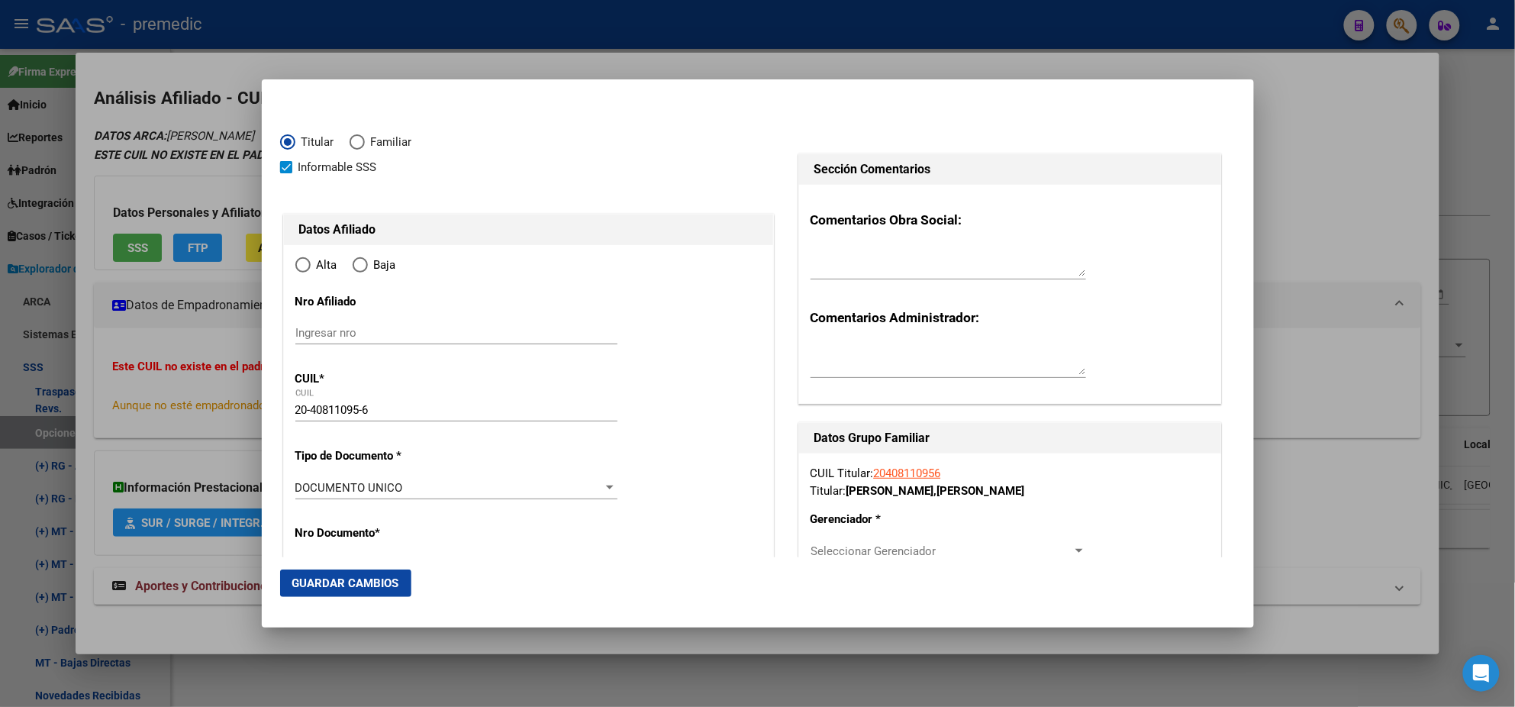
type input "[GEOGRAPHIC_DATA]"
click at [297, 491] on input "Ingresar fecha" at bounding box center [456, 491] width 322 height 24
type input "[DATE]"
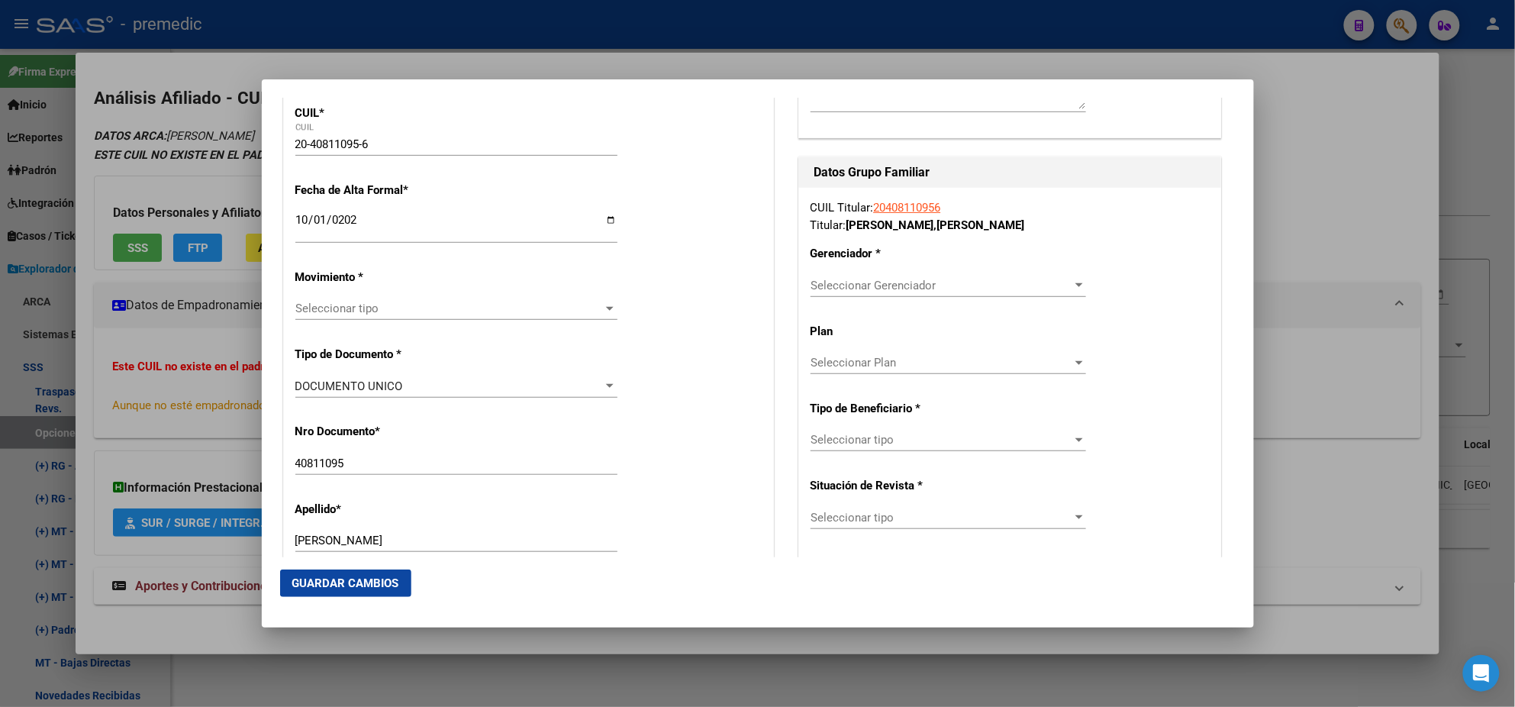
scroll to position [285, 0]
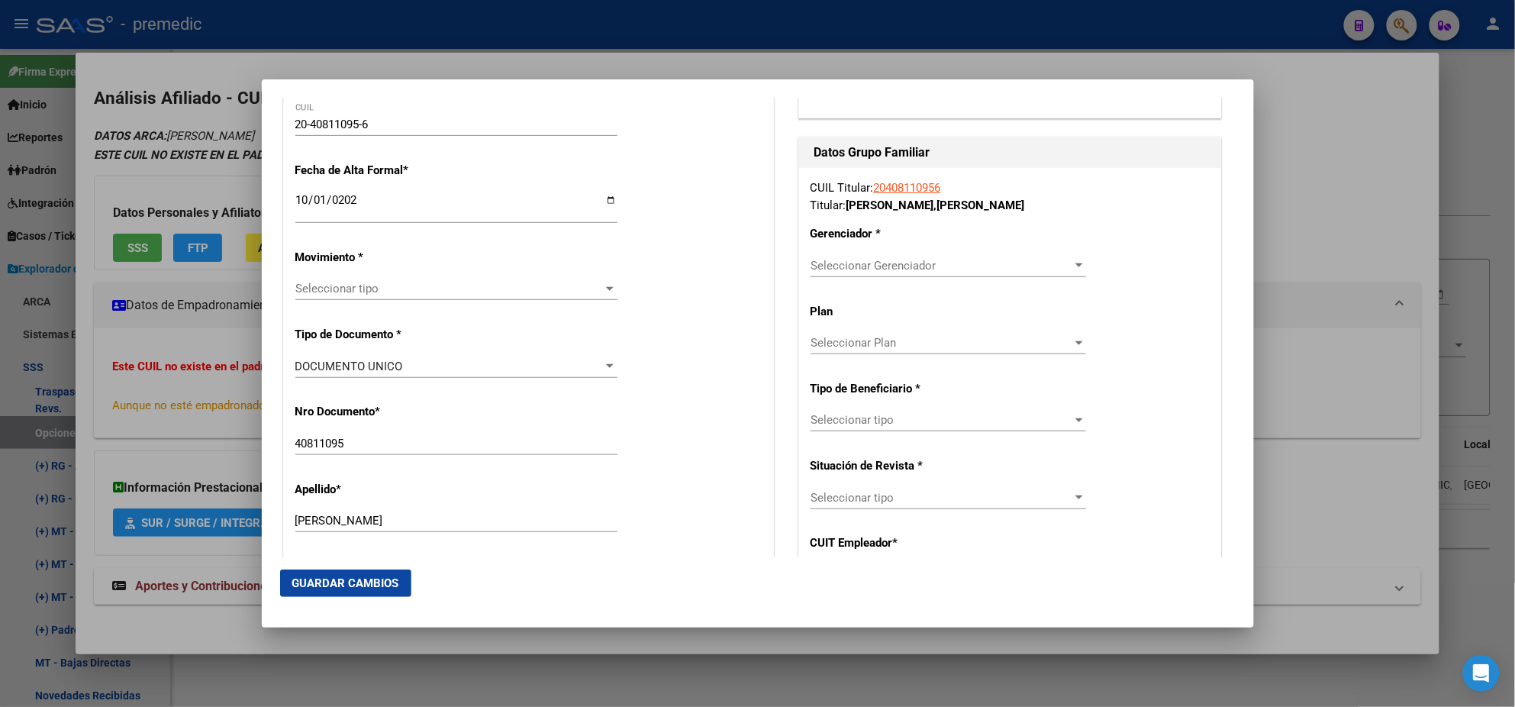
click at [380, 283] on span "Seleccionar tipo" at bounding box center [449, 289] width 308 height 14
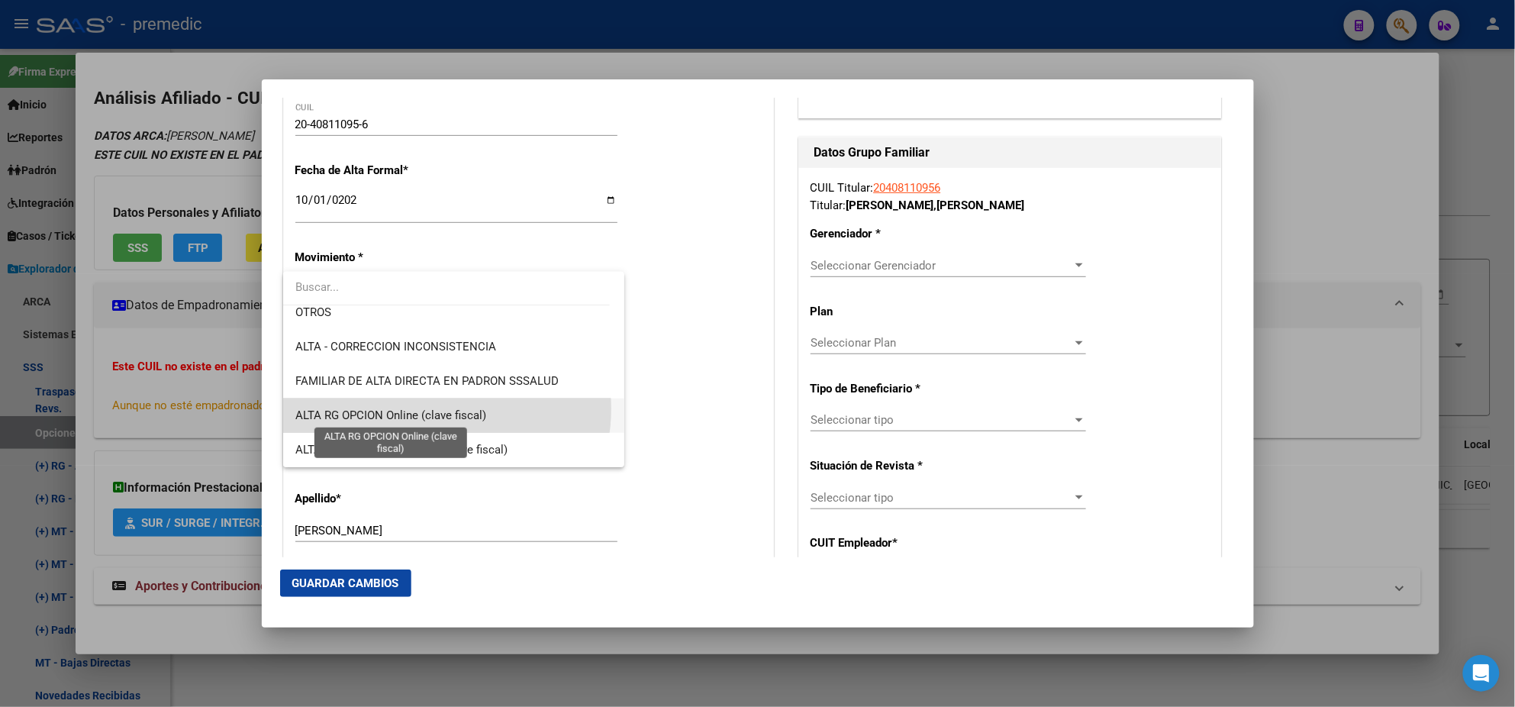
click at [424, 408] on span "ALTA RG OPCION Online (clave fiscal)" at bounding box center [390, 415] width 191 height 14
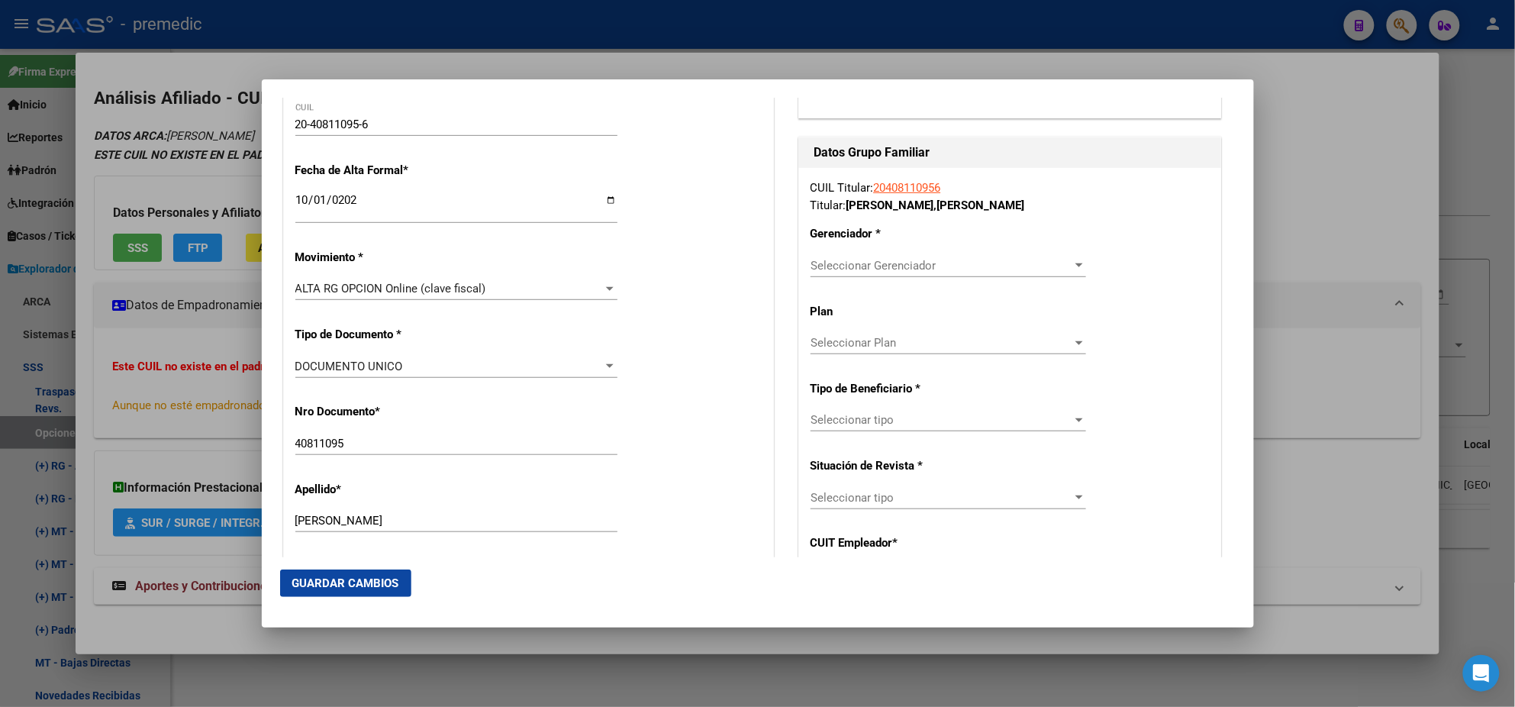
click at [428, 403] on p "Nro Documento *" at bounding box center [365, 412] width 140 height 18
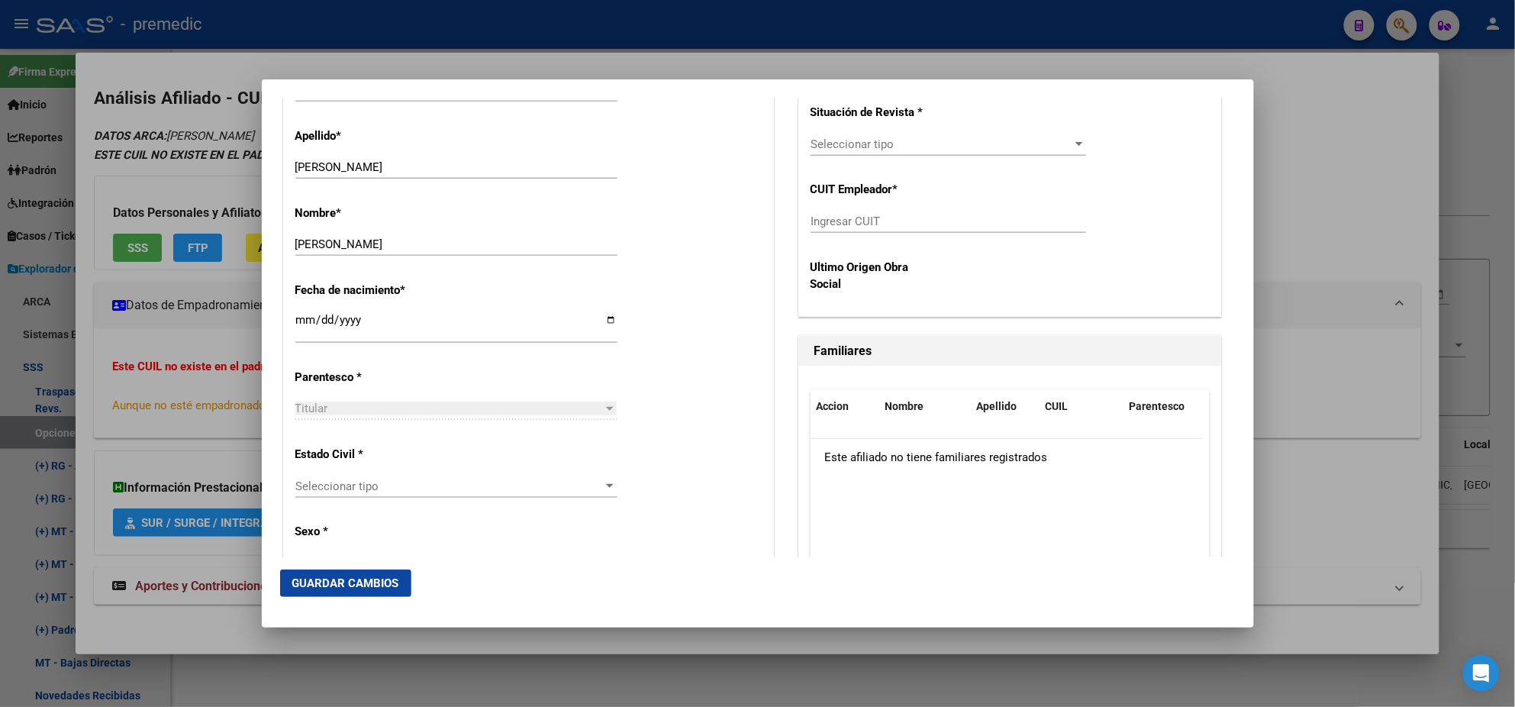
scroll to position [668, 0]
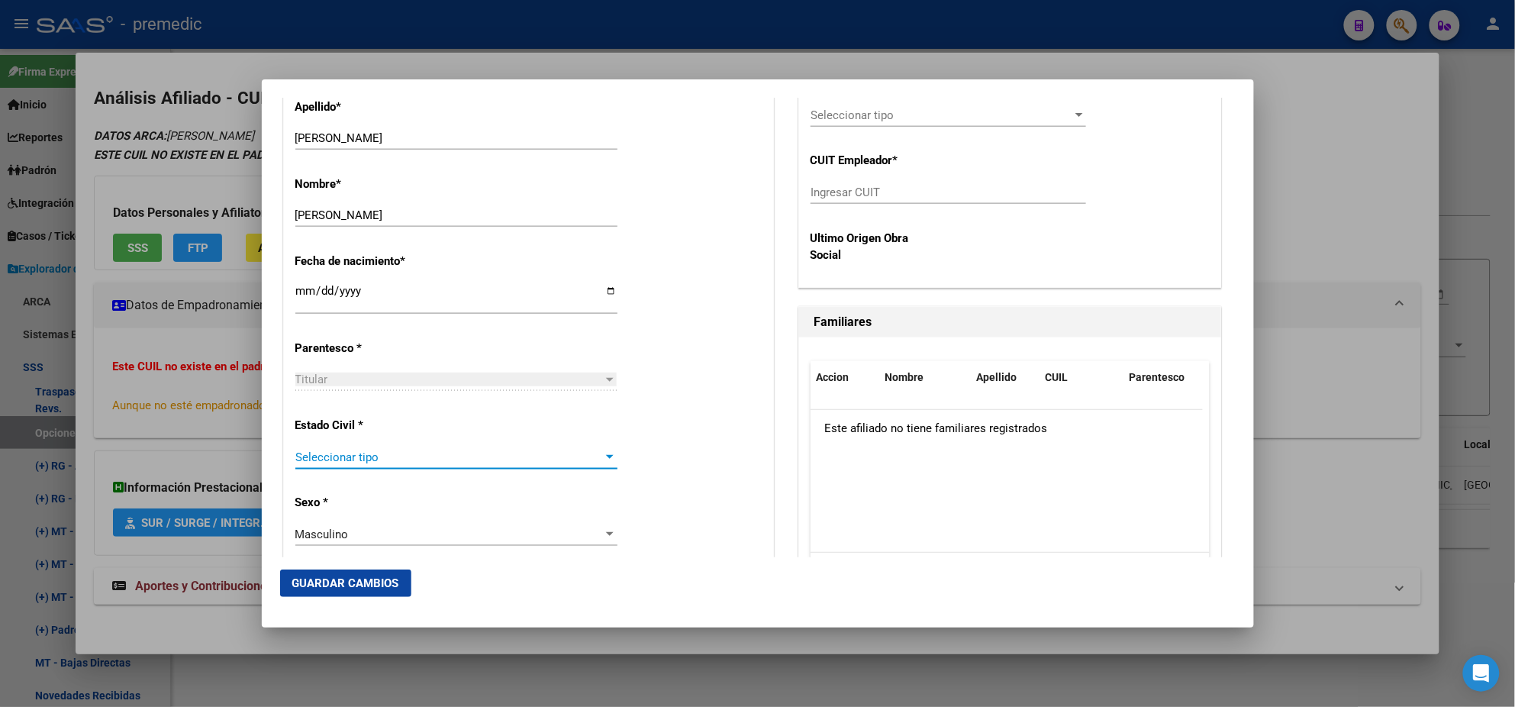
click at [424, 459] on span "Seleccionar tipo" at bounding box center [449, 457] width 308 height 14
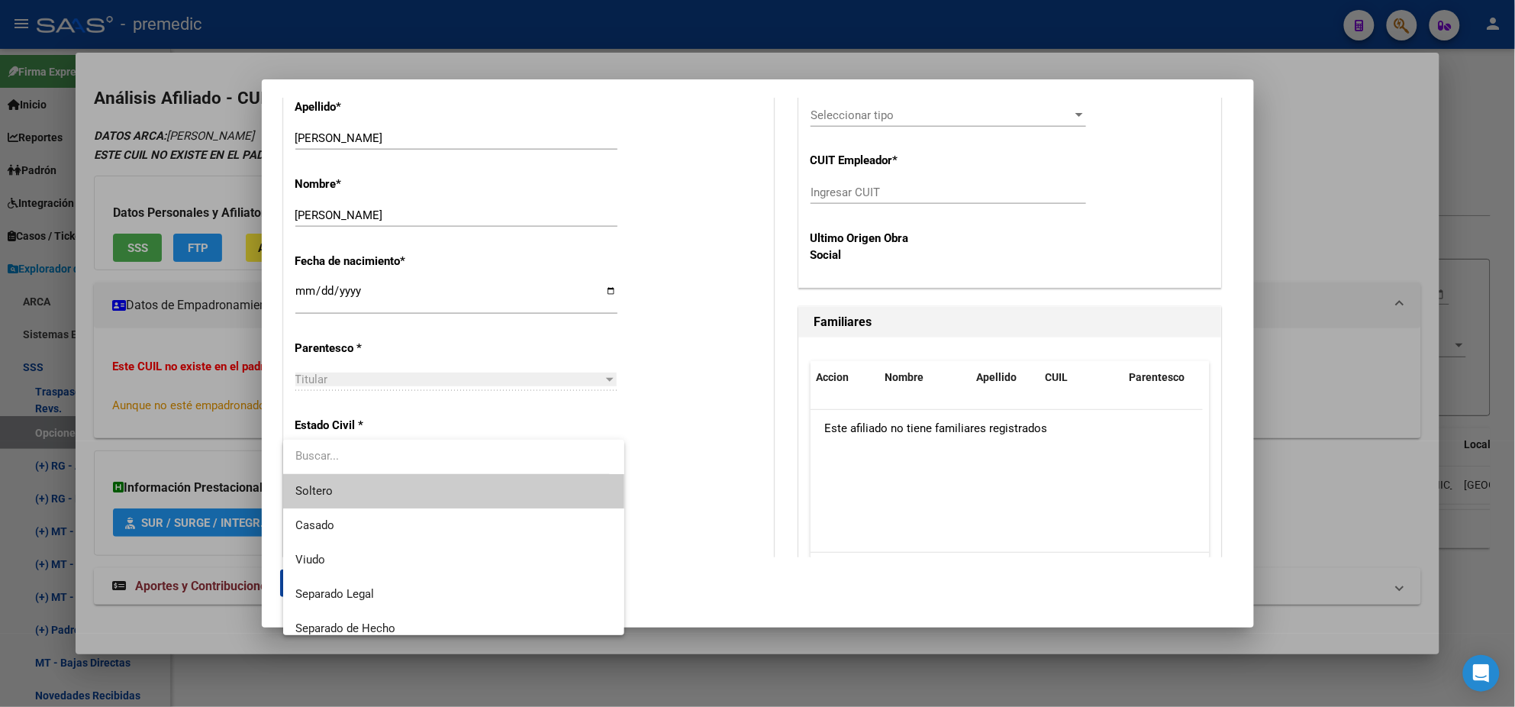
click at [418, 482] on span "Soltero" at bounding box center [453, 491] width 317 height 34
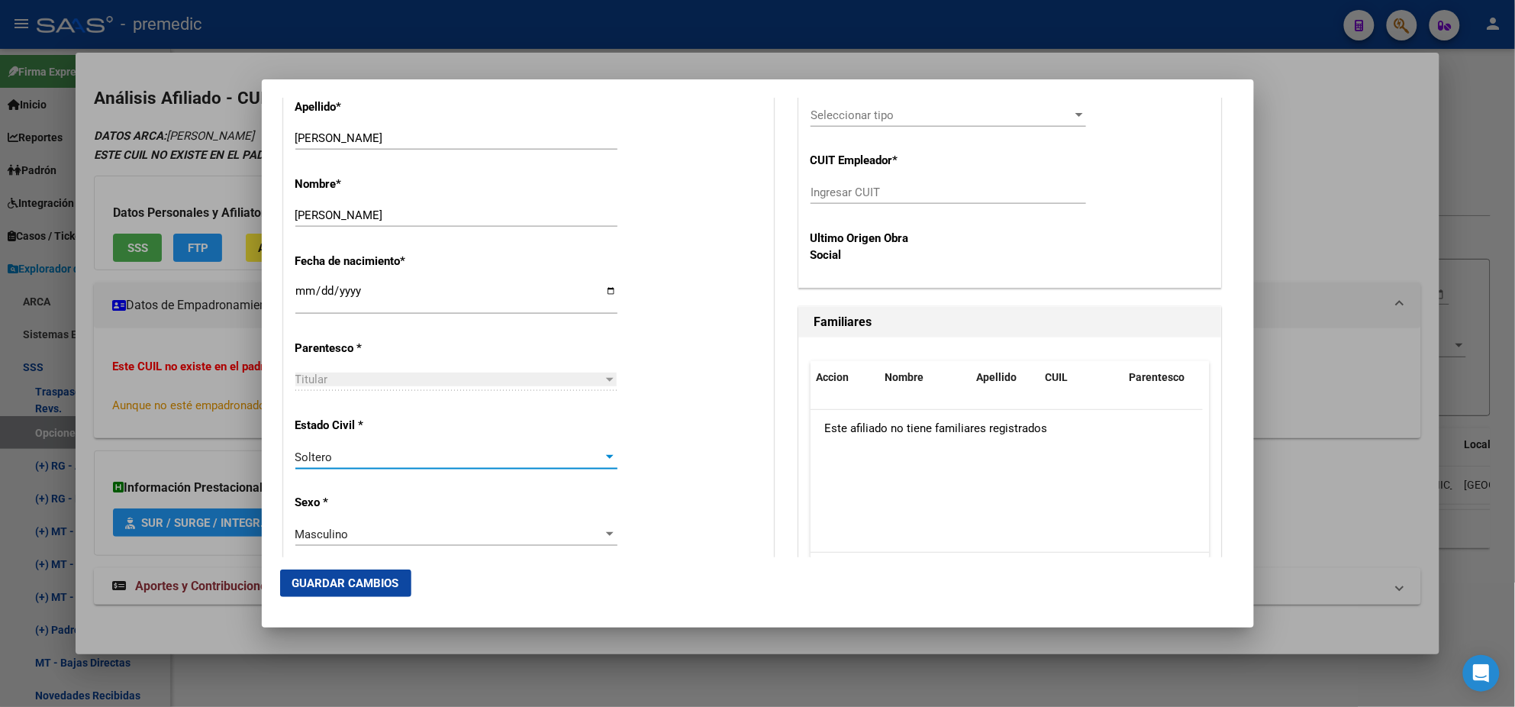
click at [428, 484] on div "Alta Baja Nro Afiliado Ingresar nro CUIL * 20-40811095-6 CUIL ARCA Padrón Fecha…" at bounding box center [528, 667] width 489 height 2180
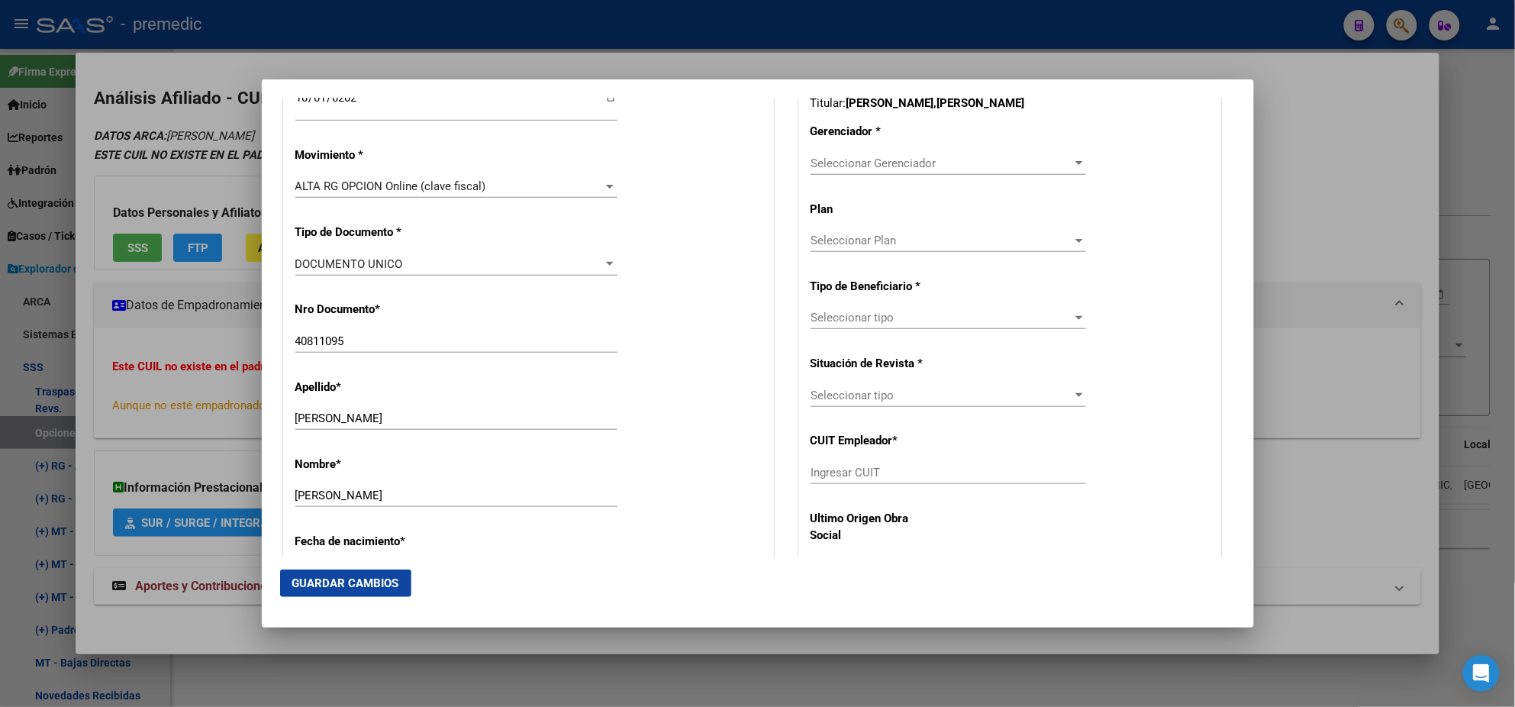
scroll to position [381, 0]
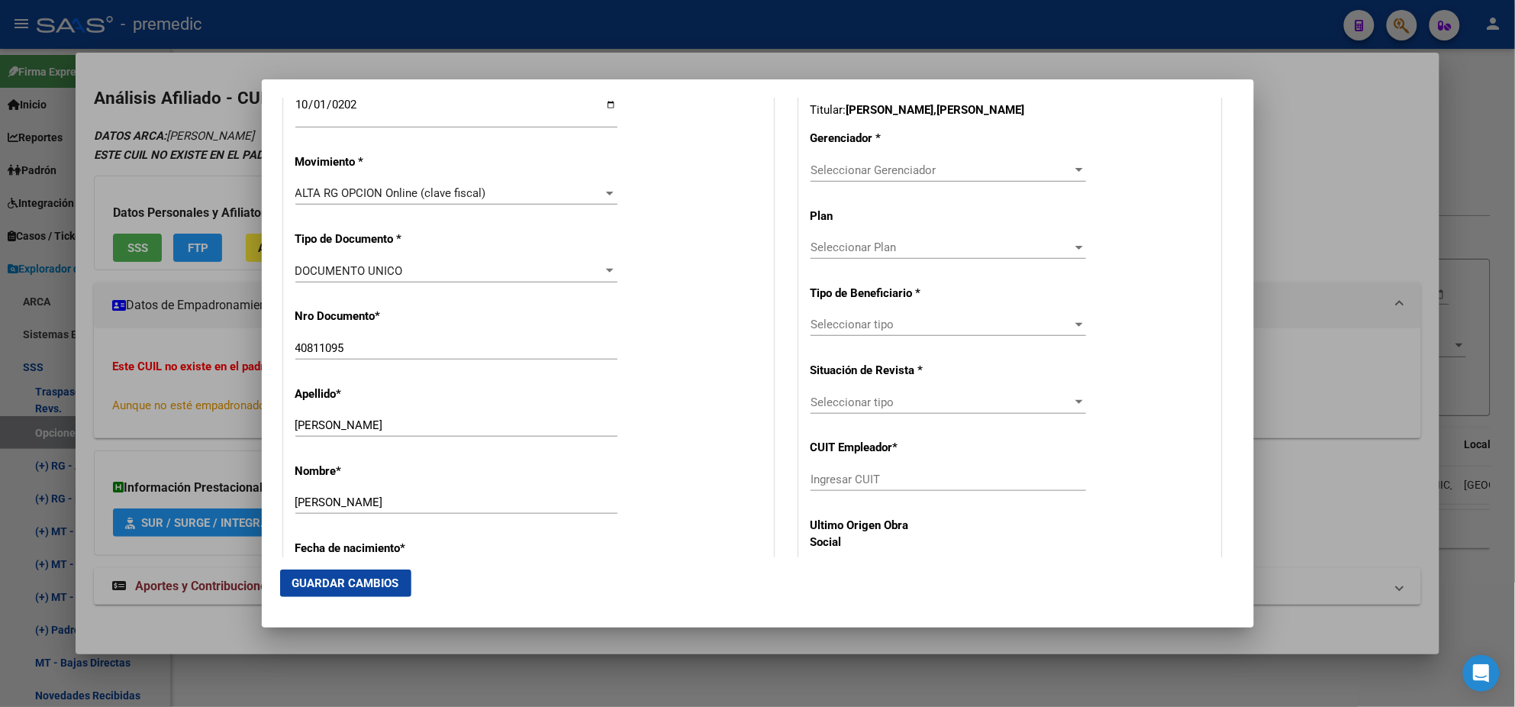
click at [850, 169] on span "Seleccionar Gerenciador" at bounding box center [942, 170] width 262 height 14
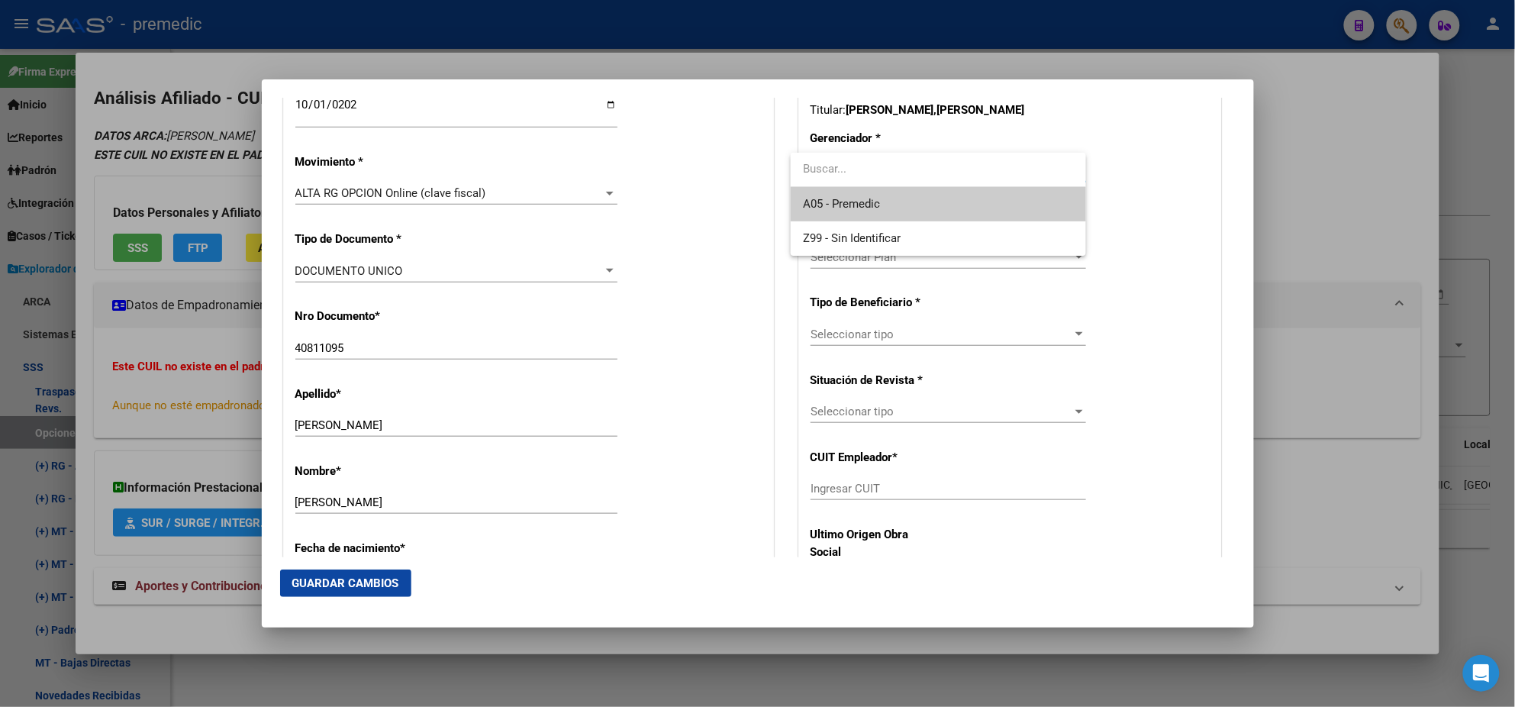
click at [844, 190] on span "A05 - Premedic" at bounding box center [938, 204] width 271 height 34
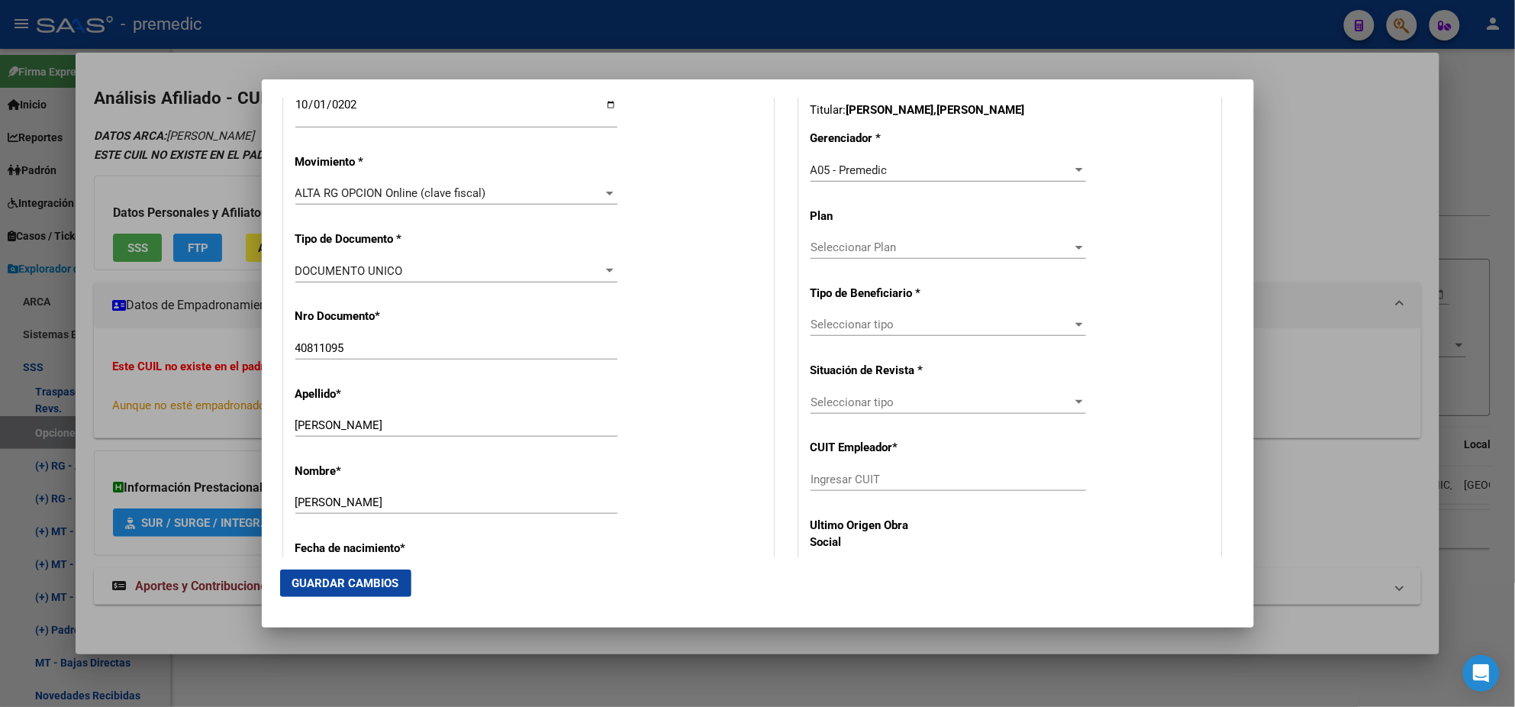
click at [822, 334] on div "Seleccionar tipo Seleccionar tipo" at bounding box center [949, 324] width 276 height 23
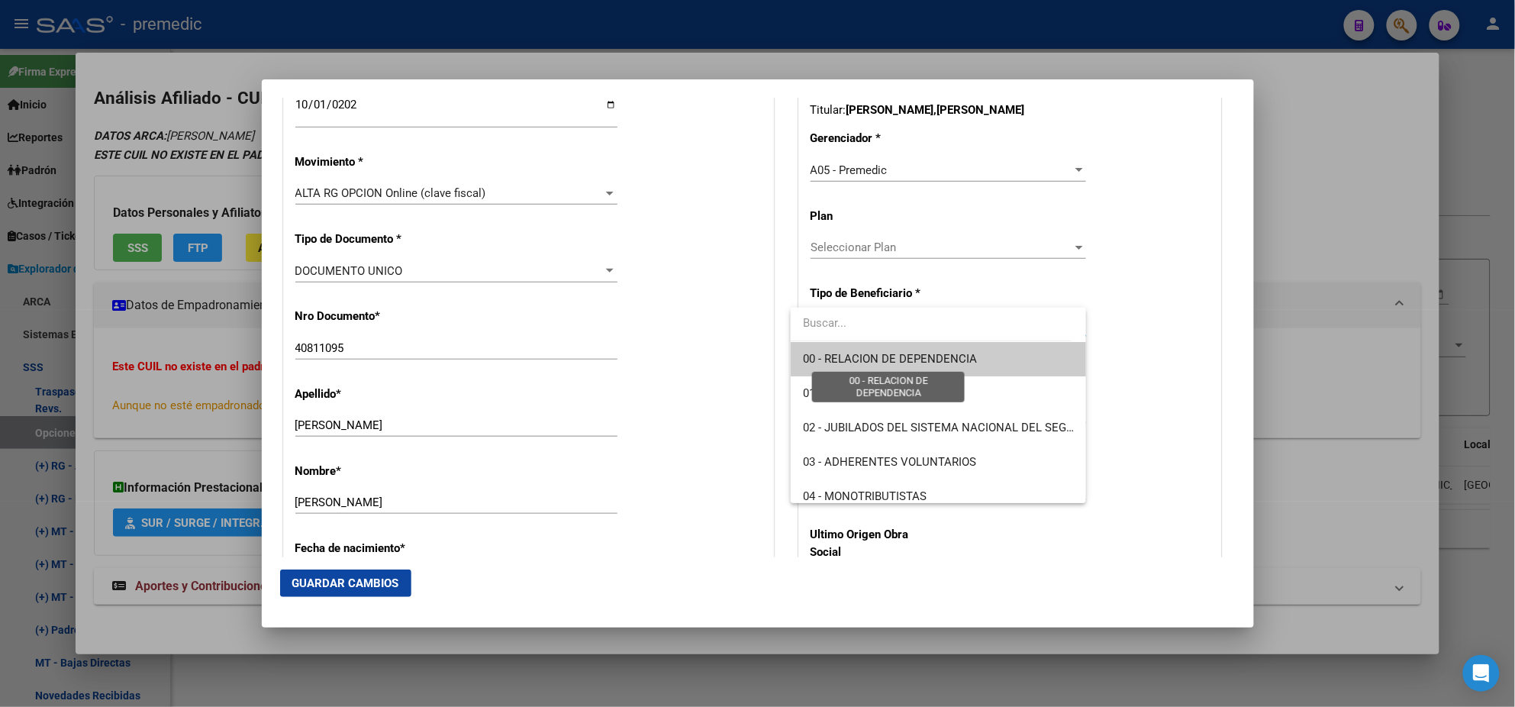
click at [821, 352] on span "00 - RELACION DE DEPENDENCIA" at bounding box center [890, 359] width 174 height 14
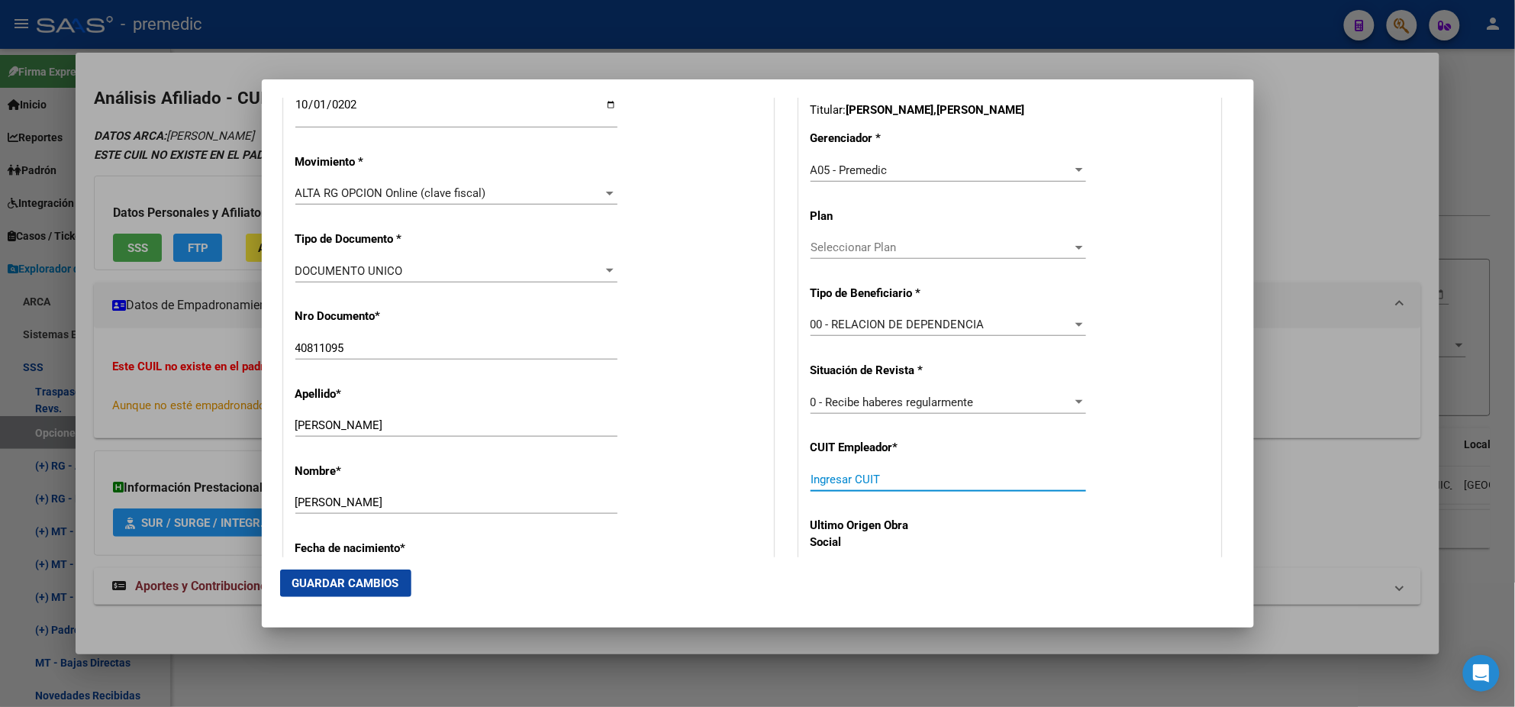
drag, startPoint x: 846, startPoint y: 485, endPoint x: 817, endPoint y: 447, distance: 46.9
click at [845, 485] on div "Ingresar CUIT" at bounding box center [949, 479] width 276 height 23
paste input "30-70857483-6"
type input "30-70857483-6"
click at [361, 579] on span "Guardar Cambios" at bounding box center [345, 583] width 107 height 14
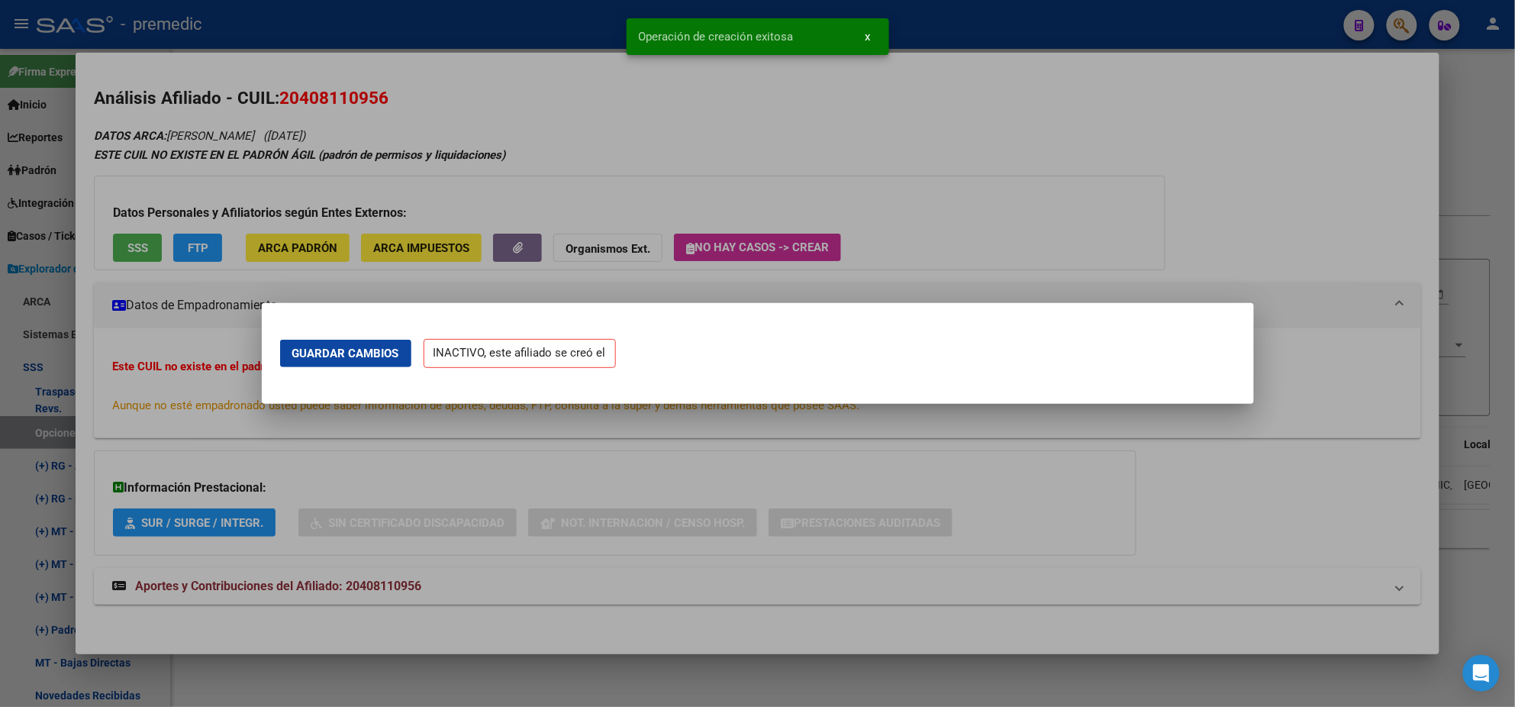
scroll to position [0, 0]
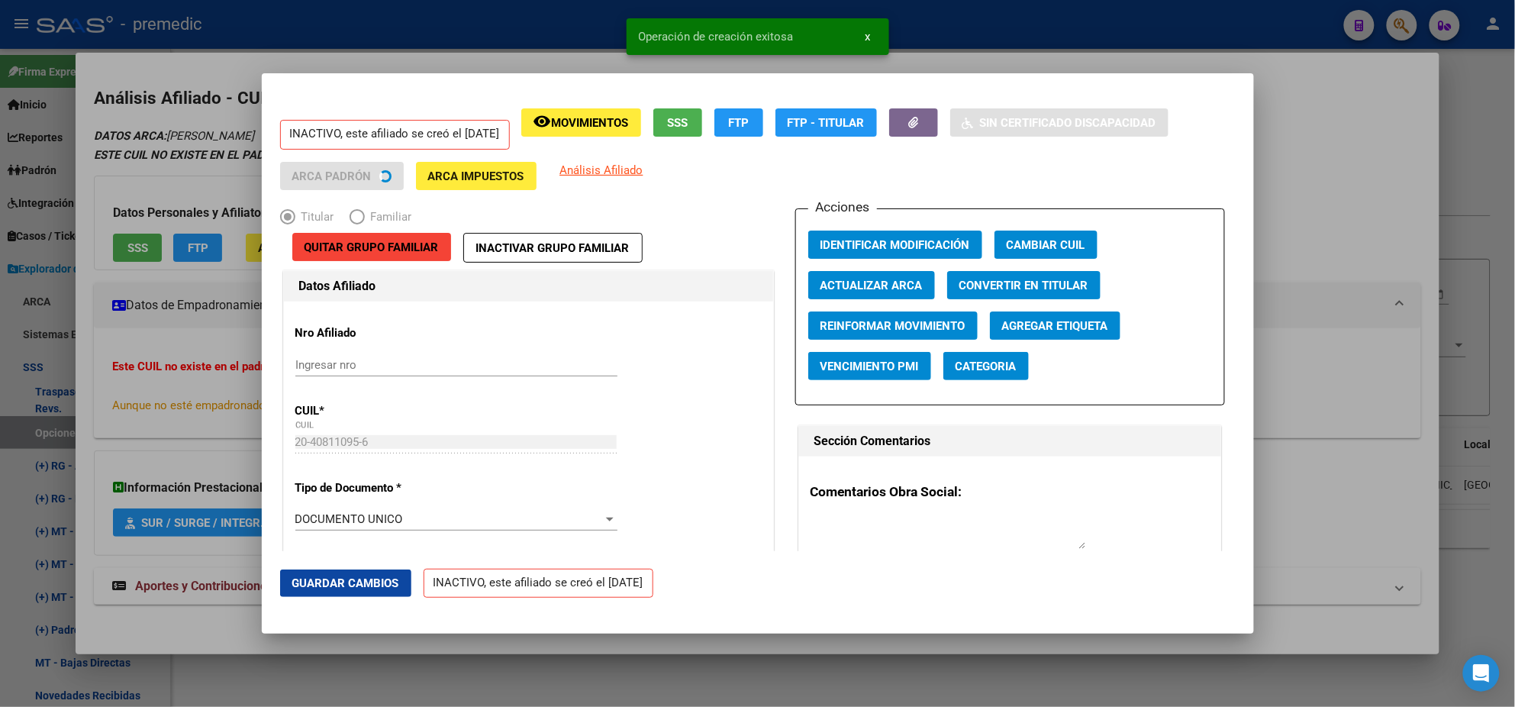
click at [76, 409] on div at bounding box center [757, 353] width 1515 height 707
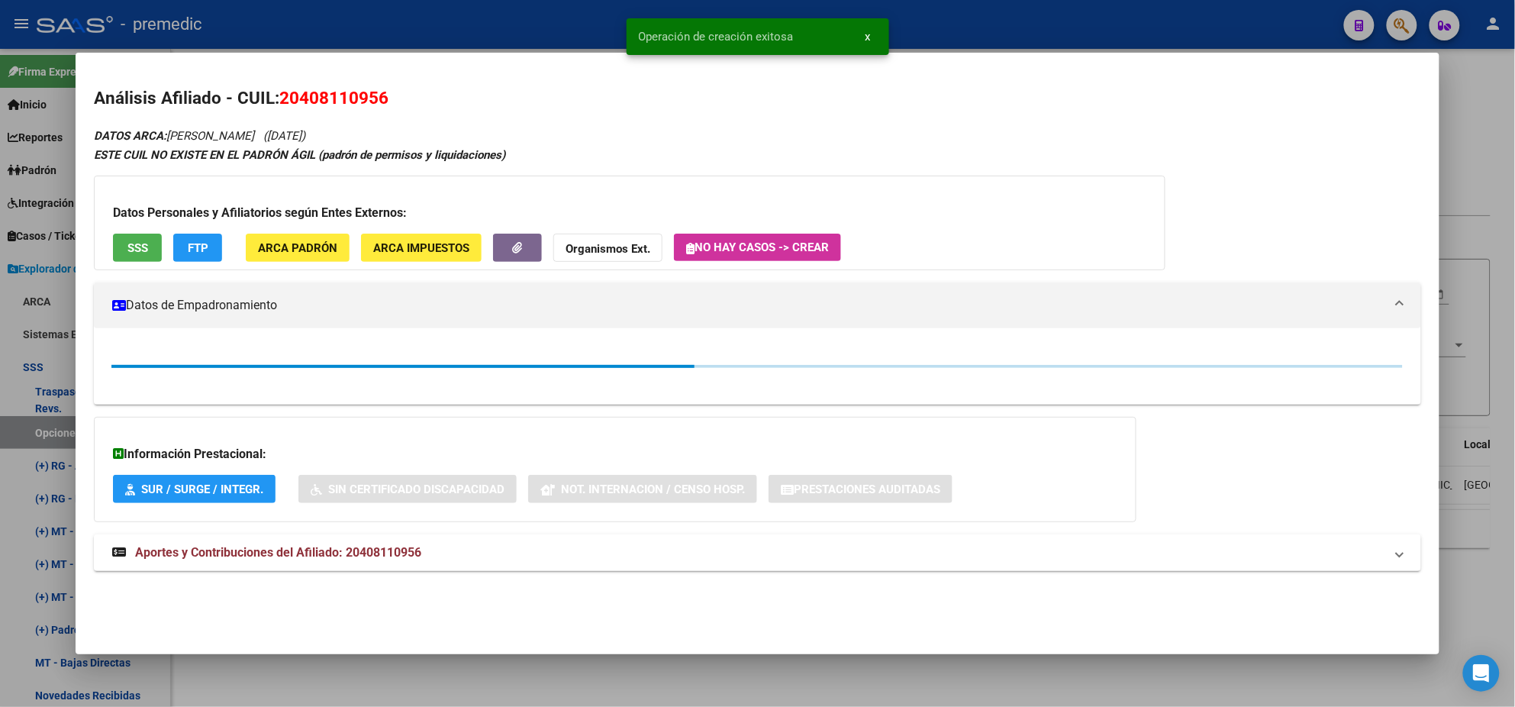
click at [47, 428] on div at bounding box center [757, 353] width 1515 height 707
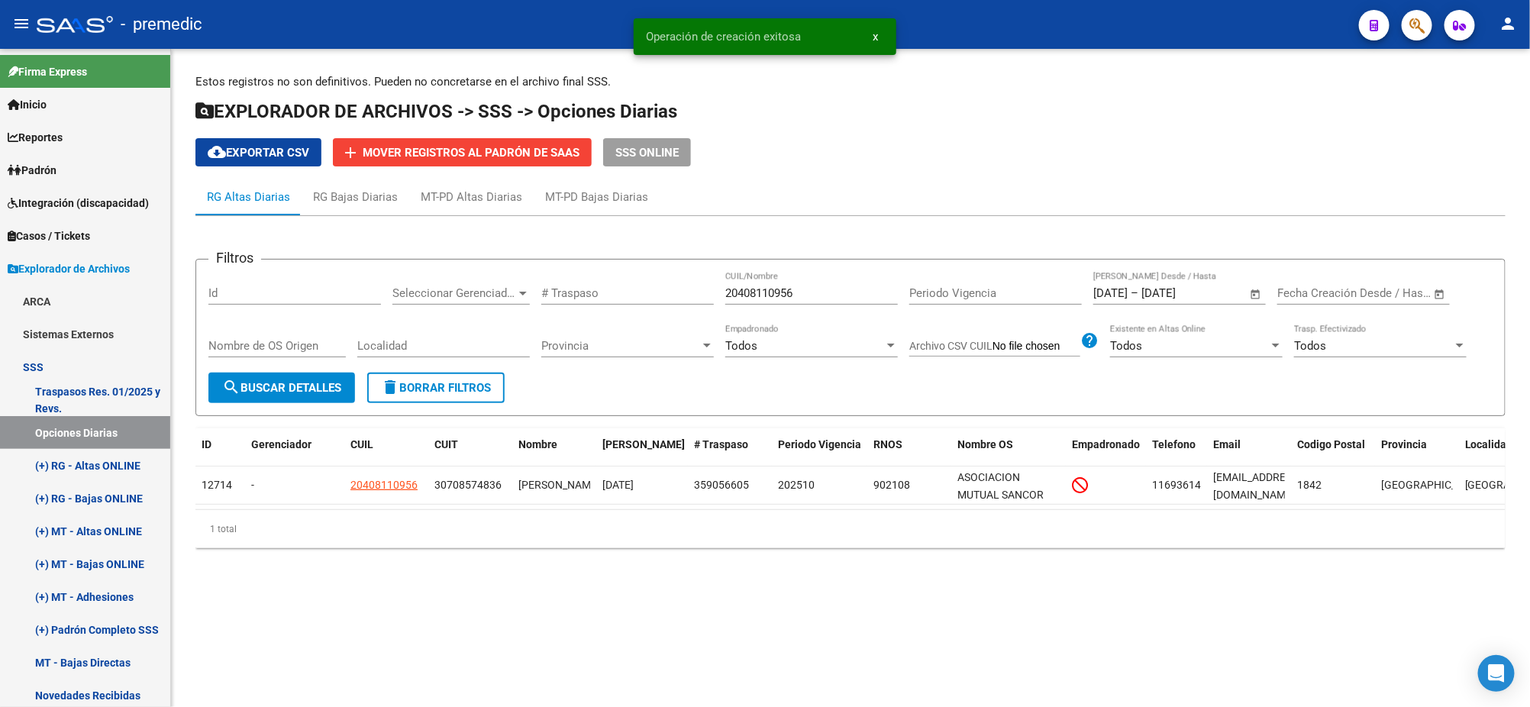
click at [308, 381] on span "search Buscar Detalles" at bounding box center [281, 388] width 119 height 14
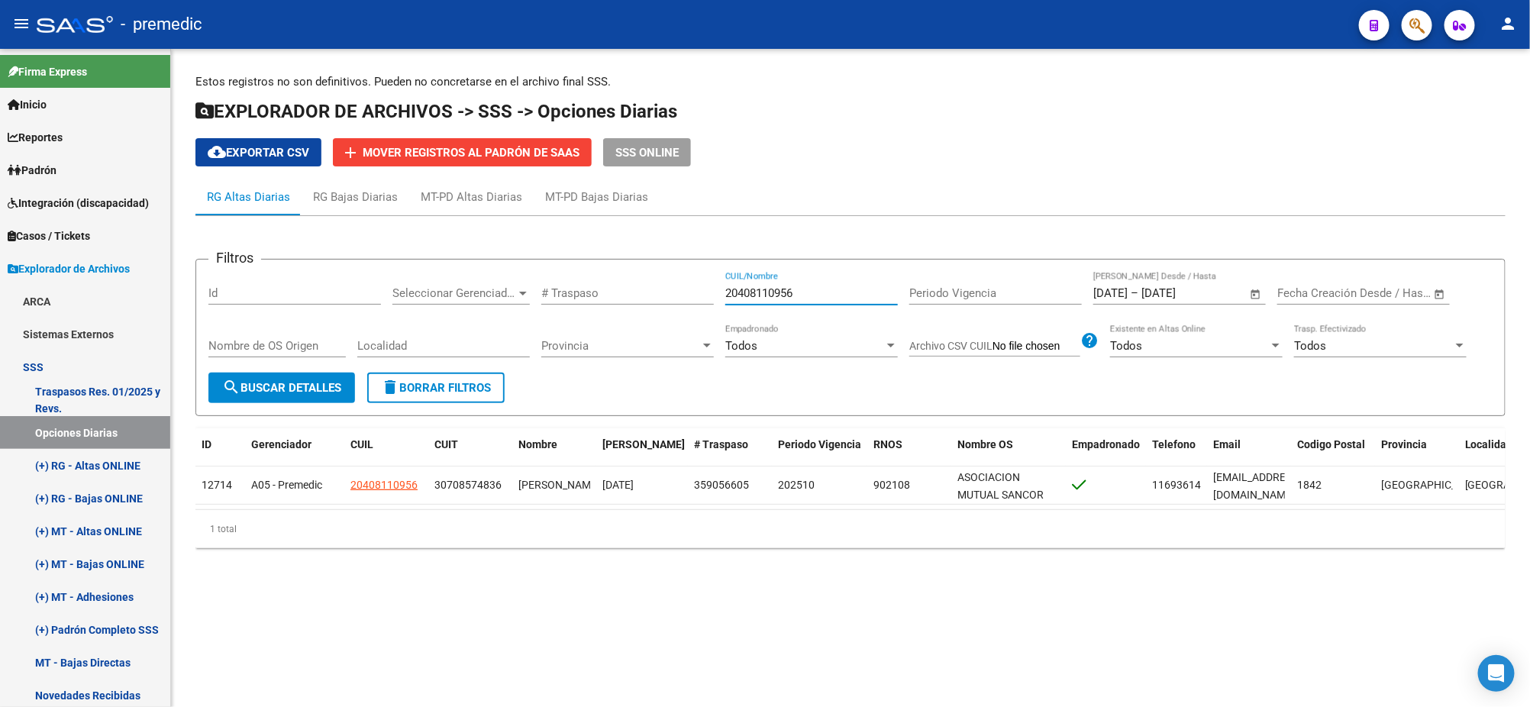
drag, startPoint x: 808, startPoint y: 286, endPoint x: 615, endPoint y: 292, distance: 192.4
click at [616, 291] on div "Filtros Id Seleccionar Gerenciador Seleccionar Gerenciador # Traspaso 204081109…" at bounding box center [850, 322] width 1284 height 101
paste input "366680072"
type input "20366680072"
click at [293, 382] on span "search Buscar Detalles" at bounding box center [281, 388] width 119 height 14
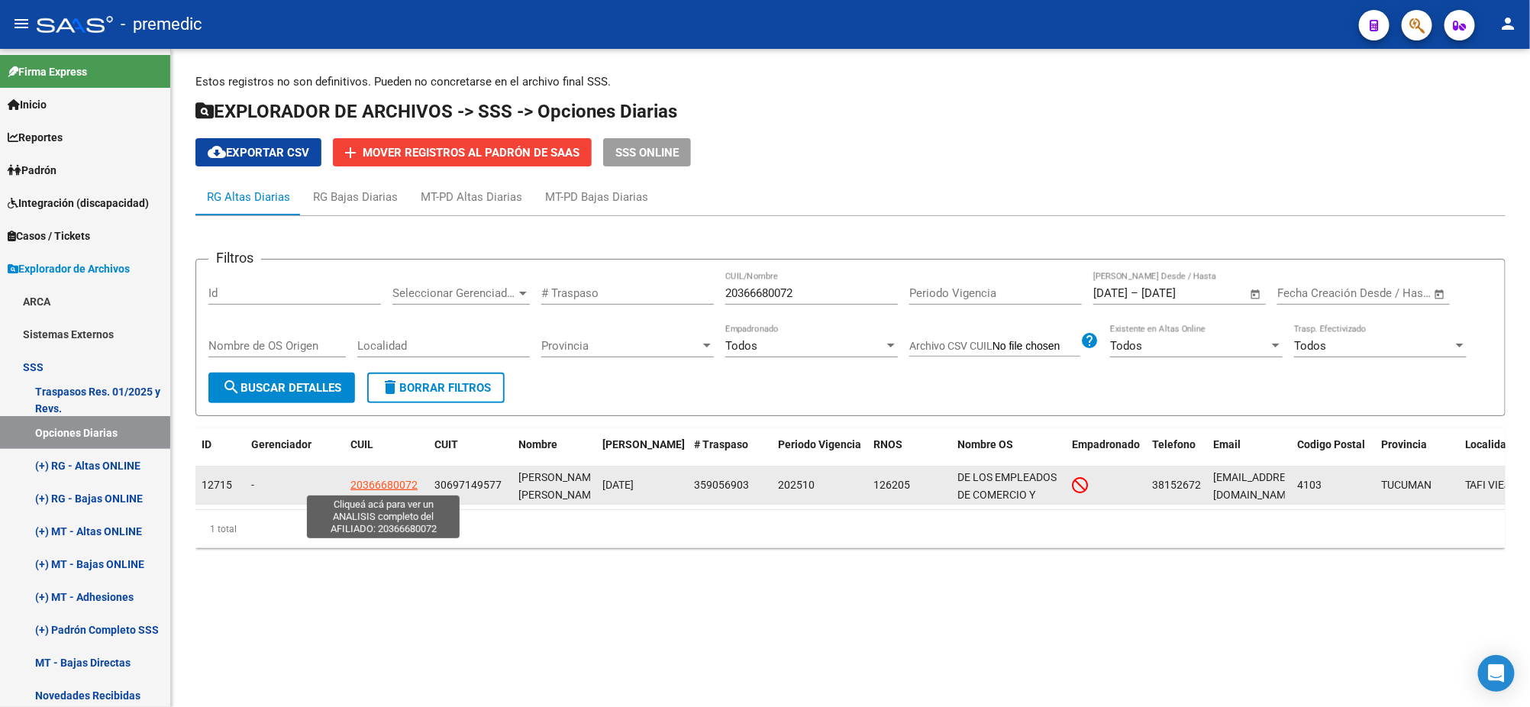
click at [374, 487] on span "20366680072" at bounding box center [383, 485] width 67 height 12
type textarea "20366680072"
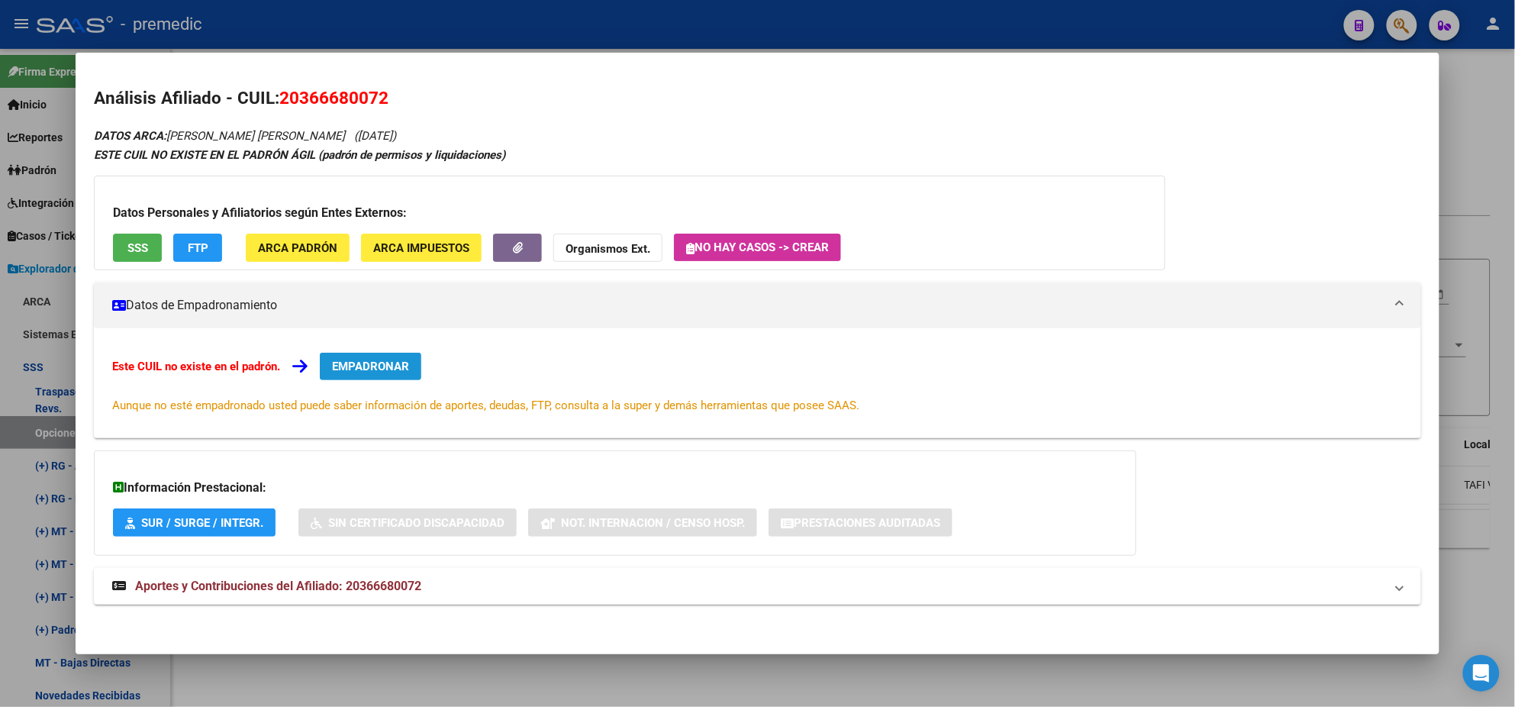
click at [357, 376] on button "EMPADRONAR" at bounding box center [371, 366] width 102 height 27
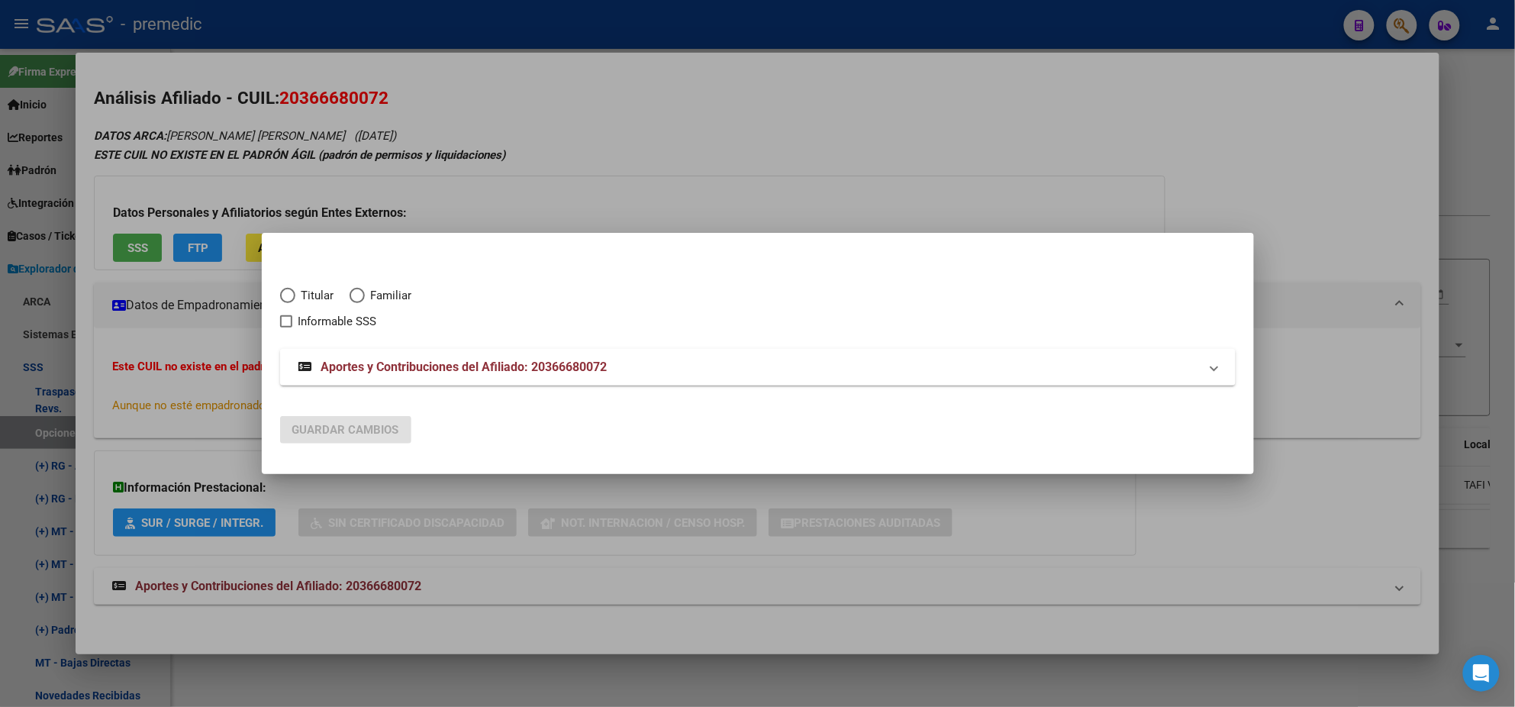
click at [287, 298] on span "Elija una opción" at bounding box center [287, 295] width 15 height 15
click at [287, 298] on input "Titular" at bounding box center [287, 295] width 15 height 15
radio input "true"
checkbox input "true"
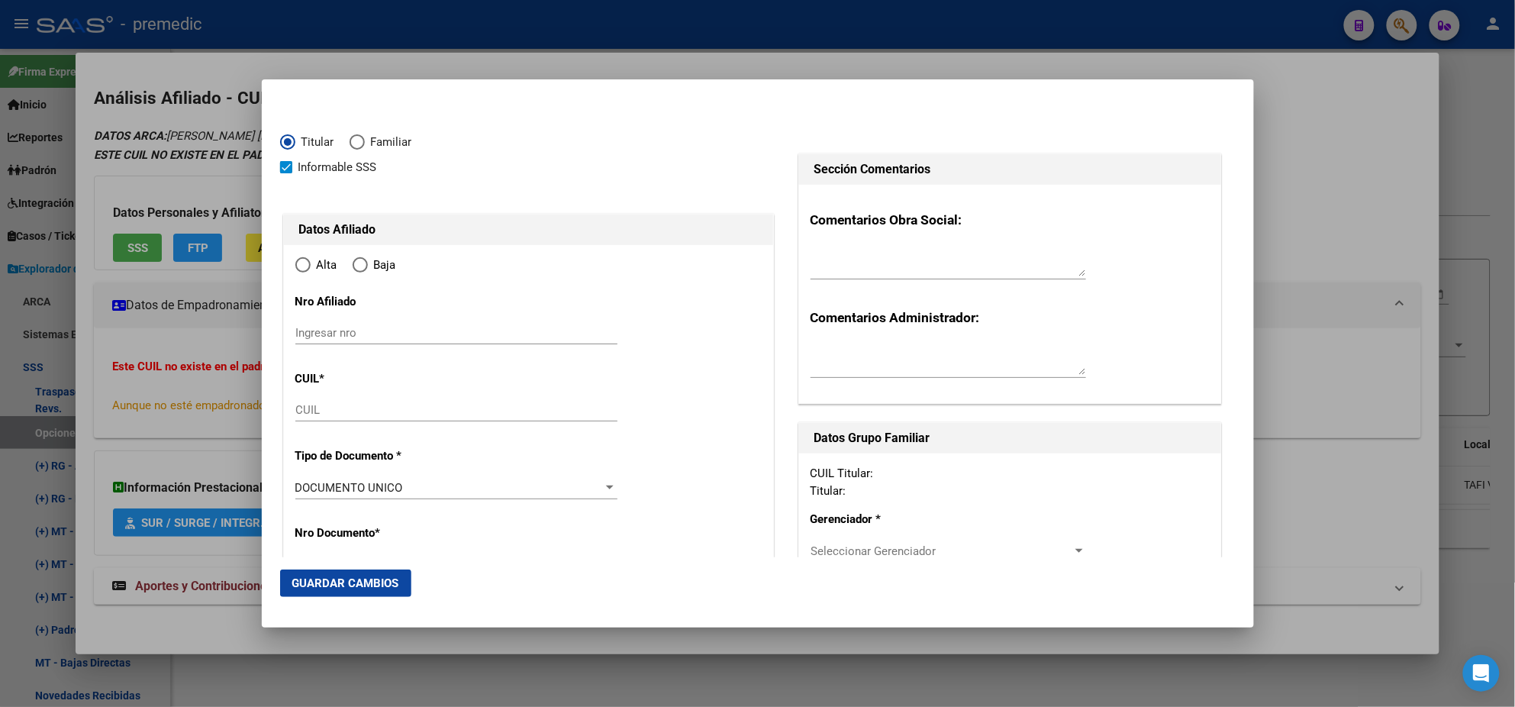
type input "20-36668007-2"
type input "36668007"
type input "VILLAGRAN"
type input "PABLO EMANUEL"
type input "1991-12-16"
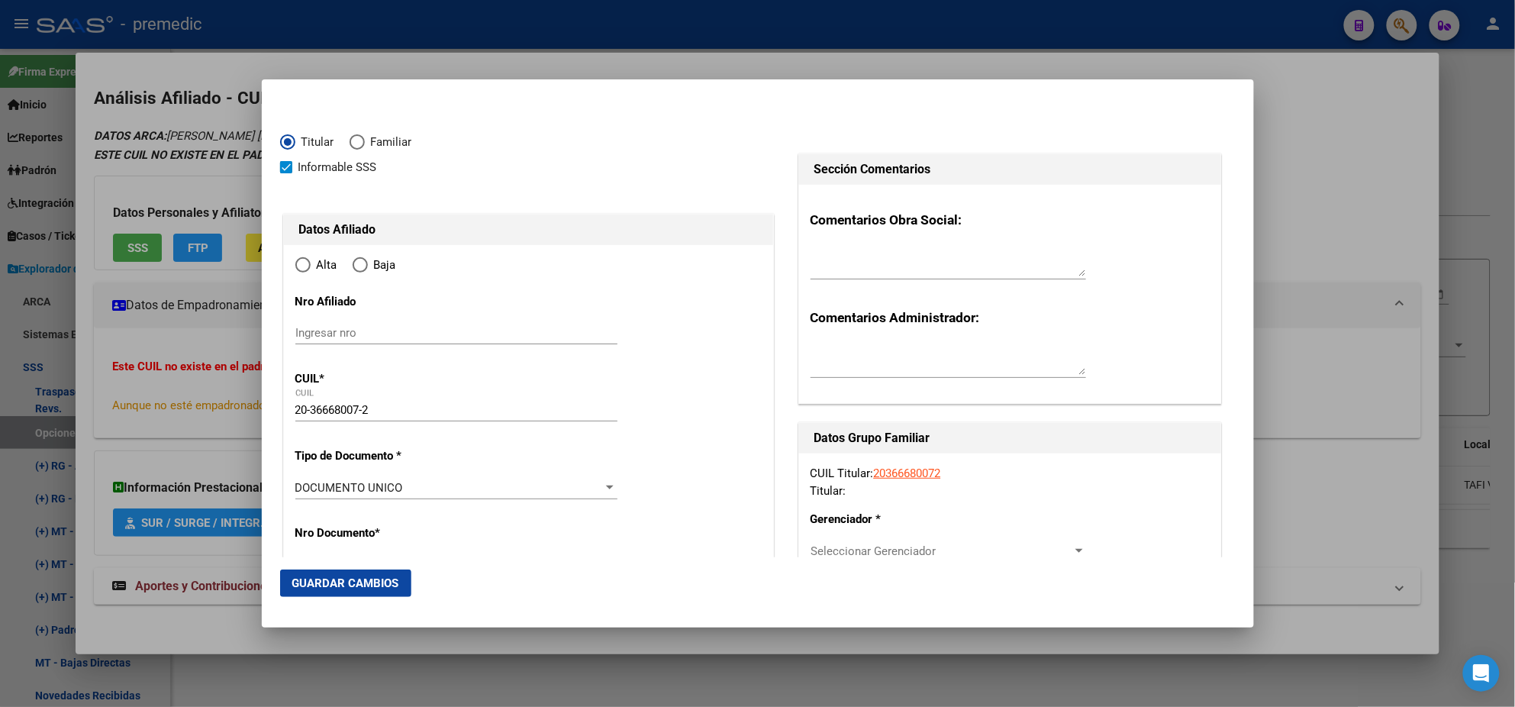
type input "TAFI VIEJO"
type input "4103"
type input "RECONQUISTA"
type input "710"
radio input "true"
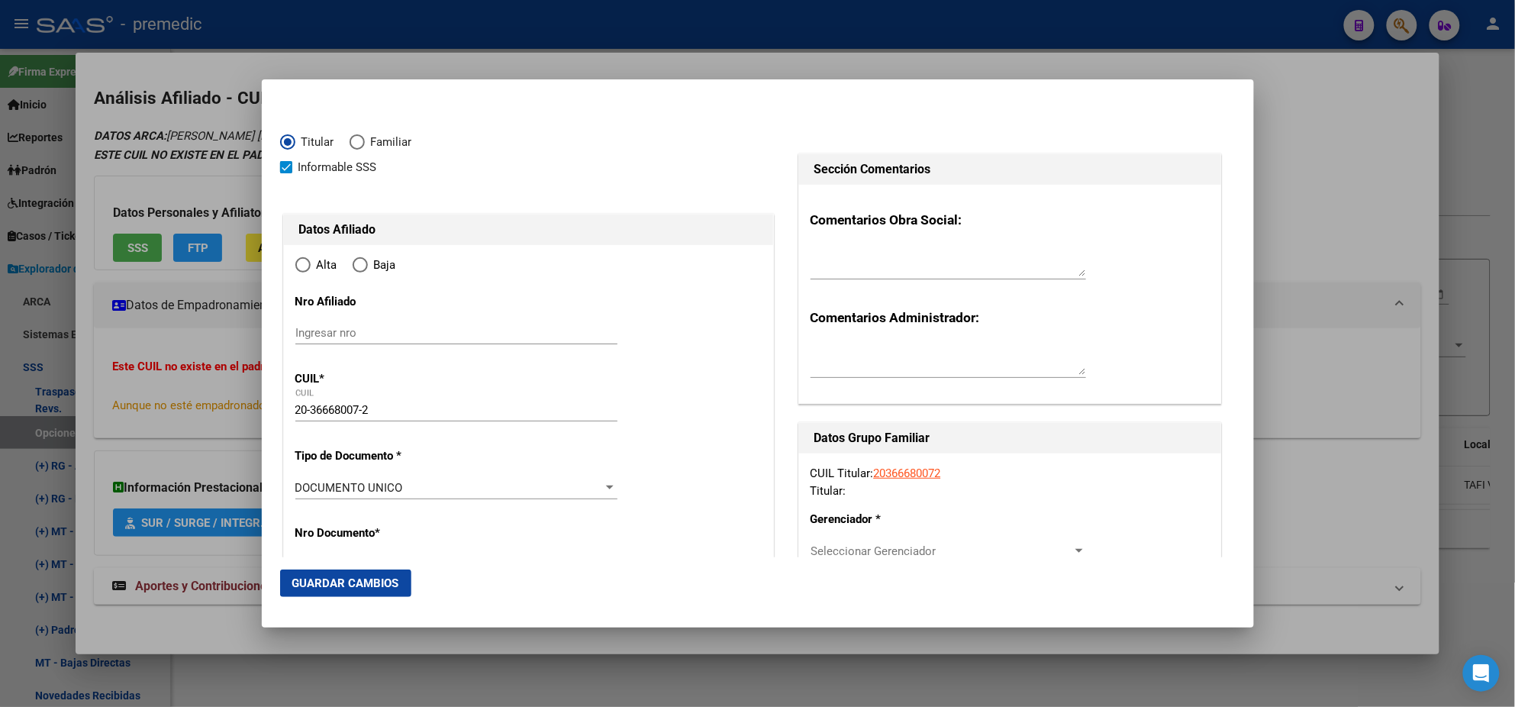
type input "TAFI VIEJO"
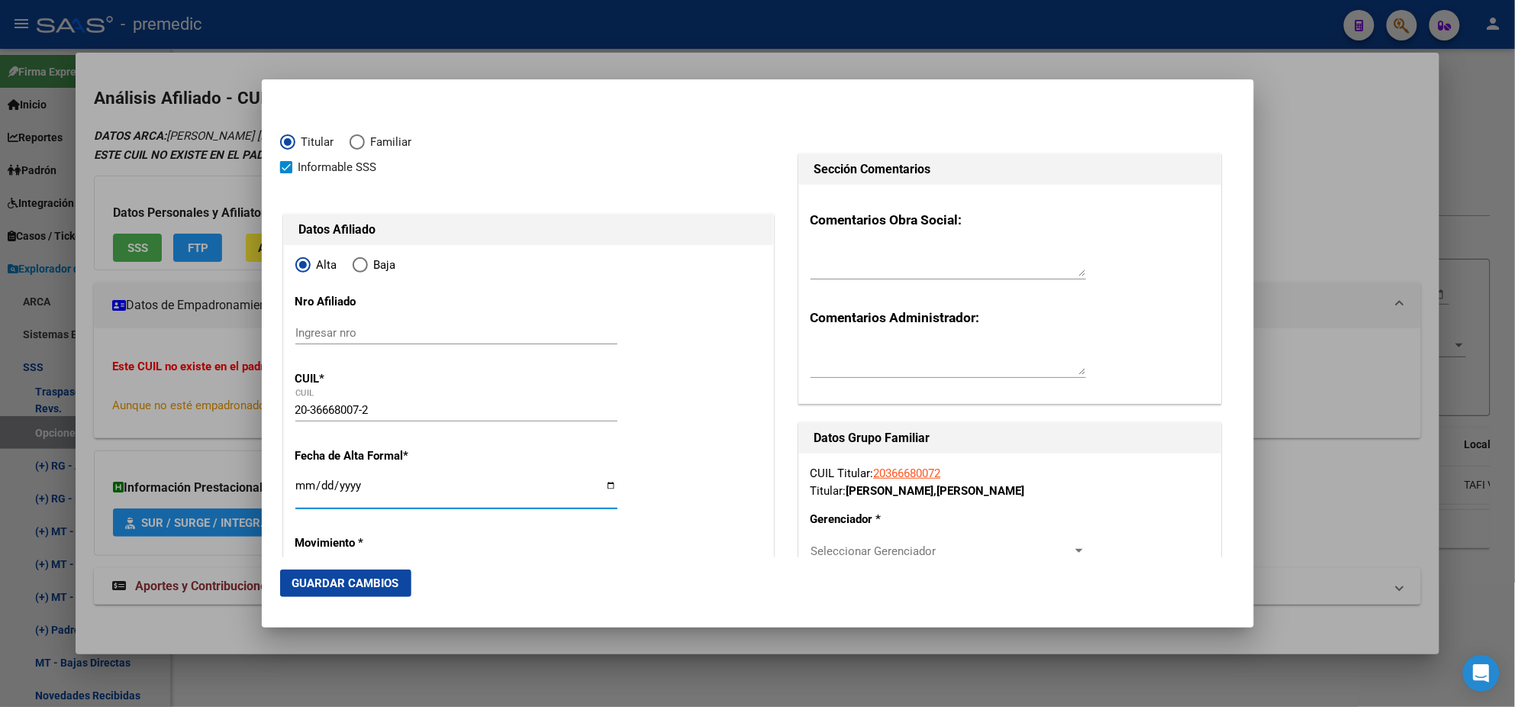
click at [303, 488] on input "Ingresar fecha" at bounding box center [456, 491] width 322 height 24
type input "[DATE]"
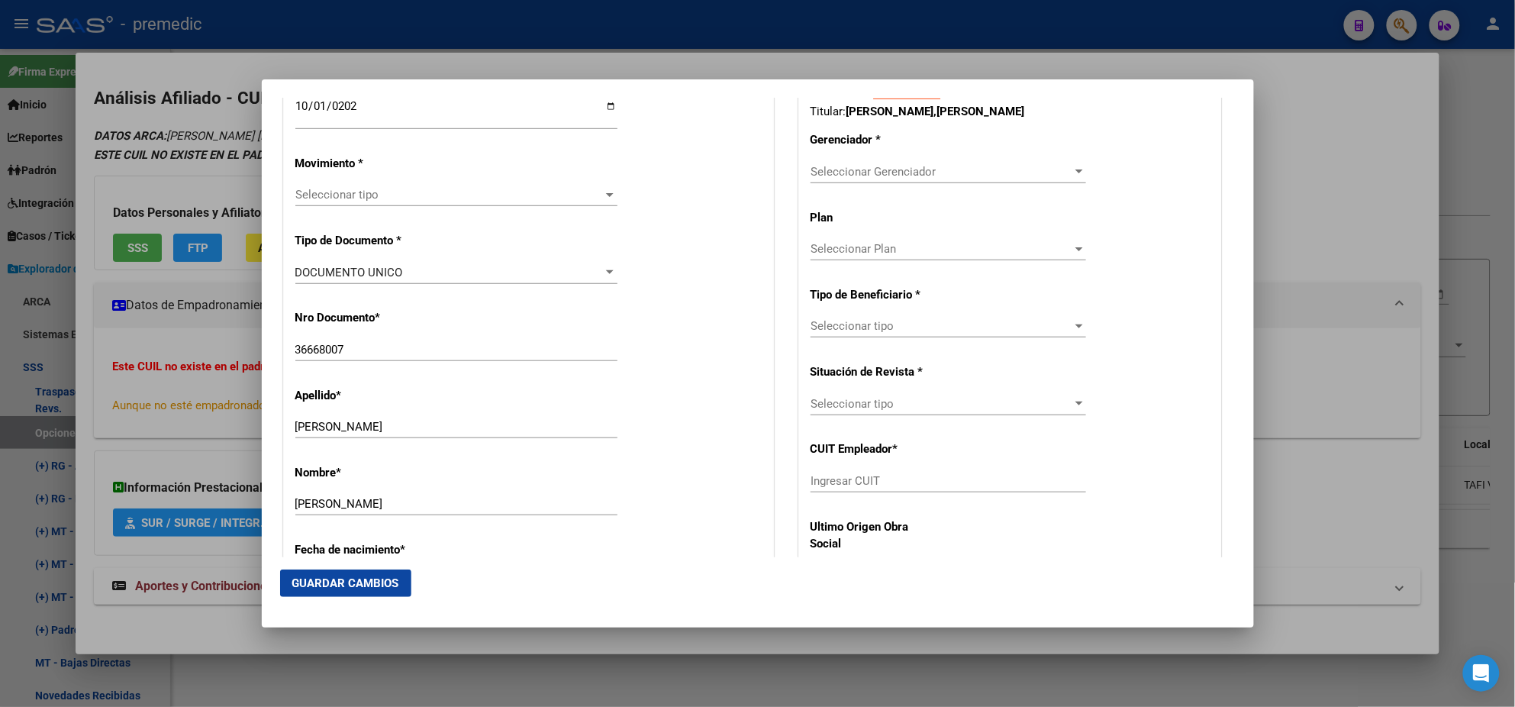
scroll to position [381, 0]
click at [343, 194] on span "Seleccionar tipo" at bounding box center [449, 193] width 308 height 14
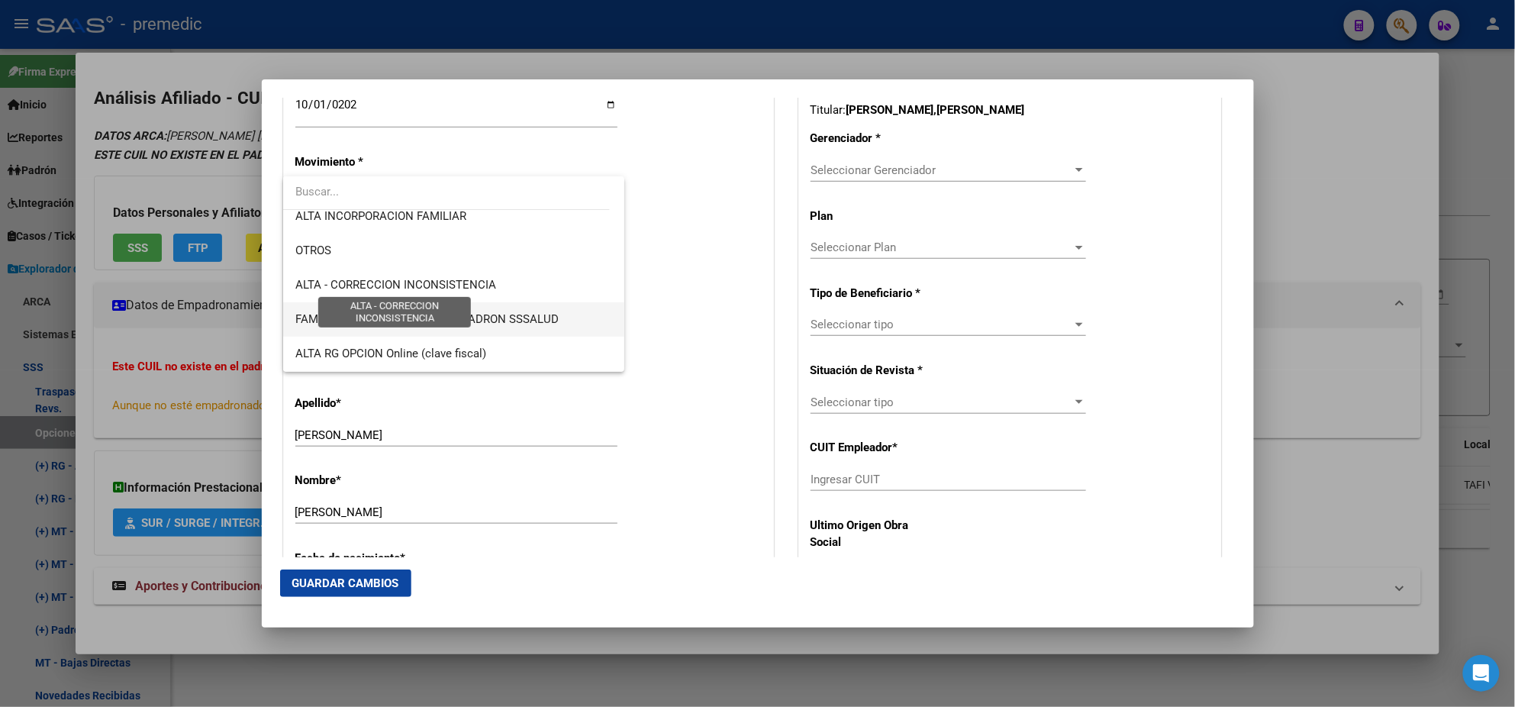
scroll to position [285, 0]
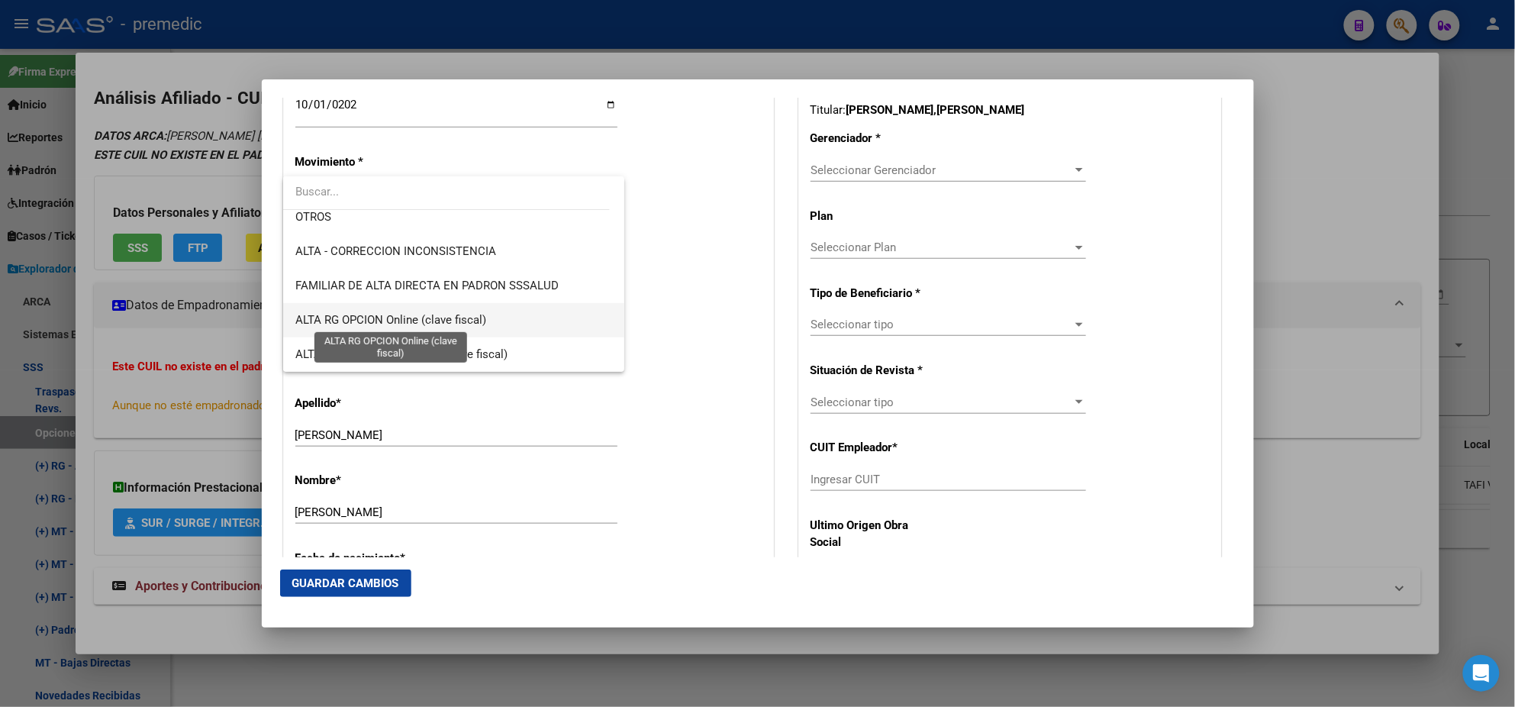
click at [437, 318] on span "ALTA RG OPCION Online (clave fiscal)" at bounding box center [390, 320] width 191 height 14
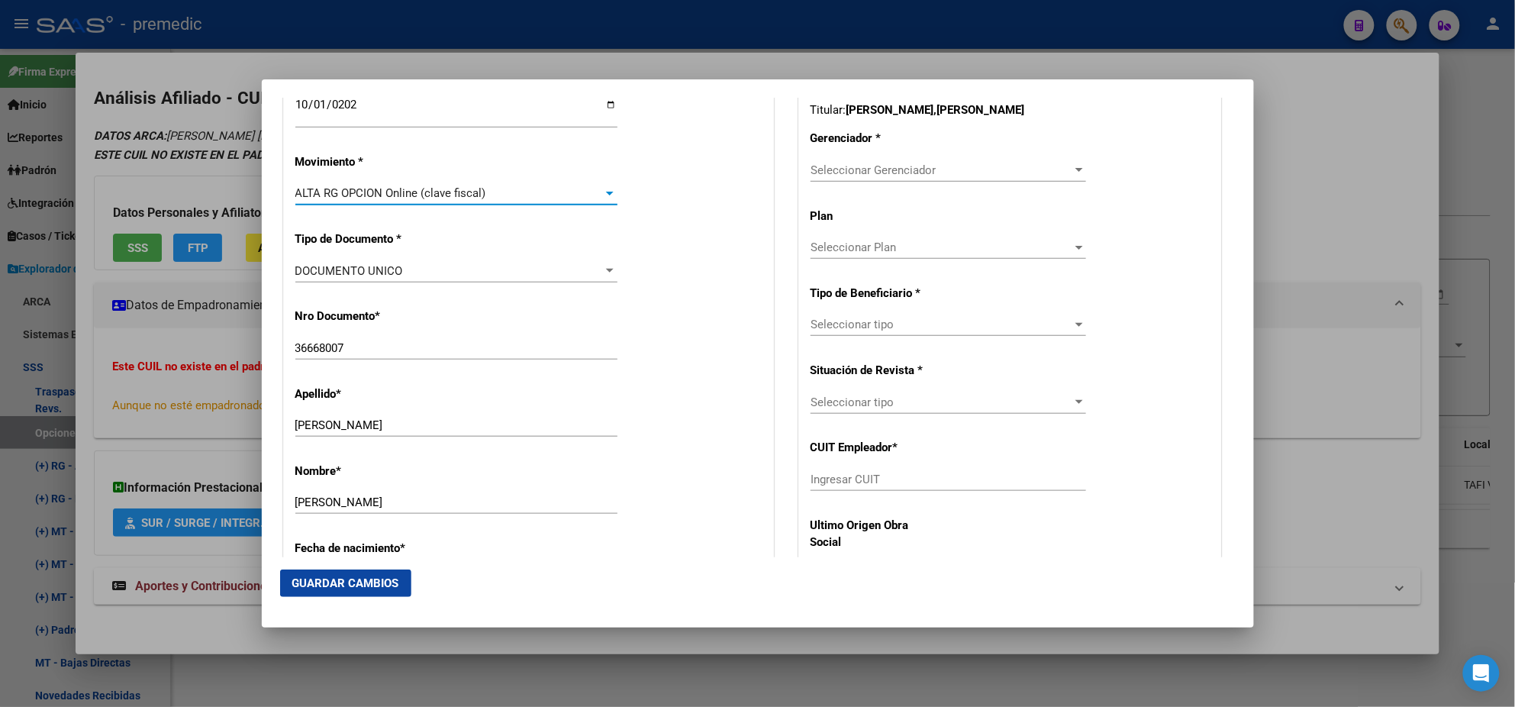
click at [437, 318] on div "Nro Documento * 36668007 Ingresar nro" at bounding box center [528, 334] width 466 height 77
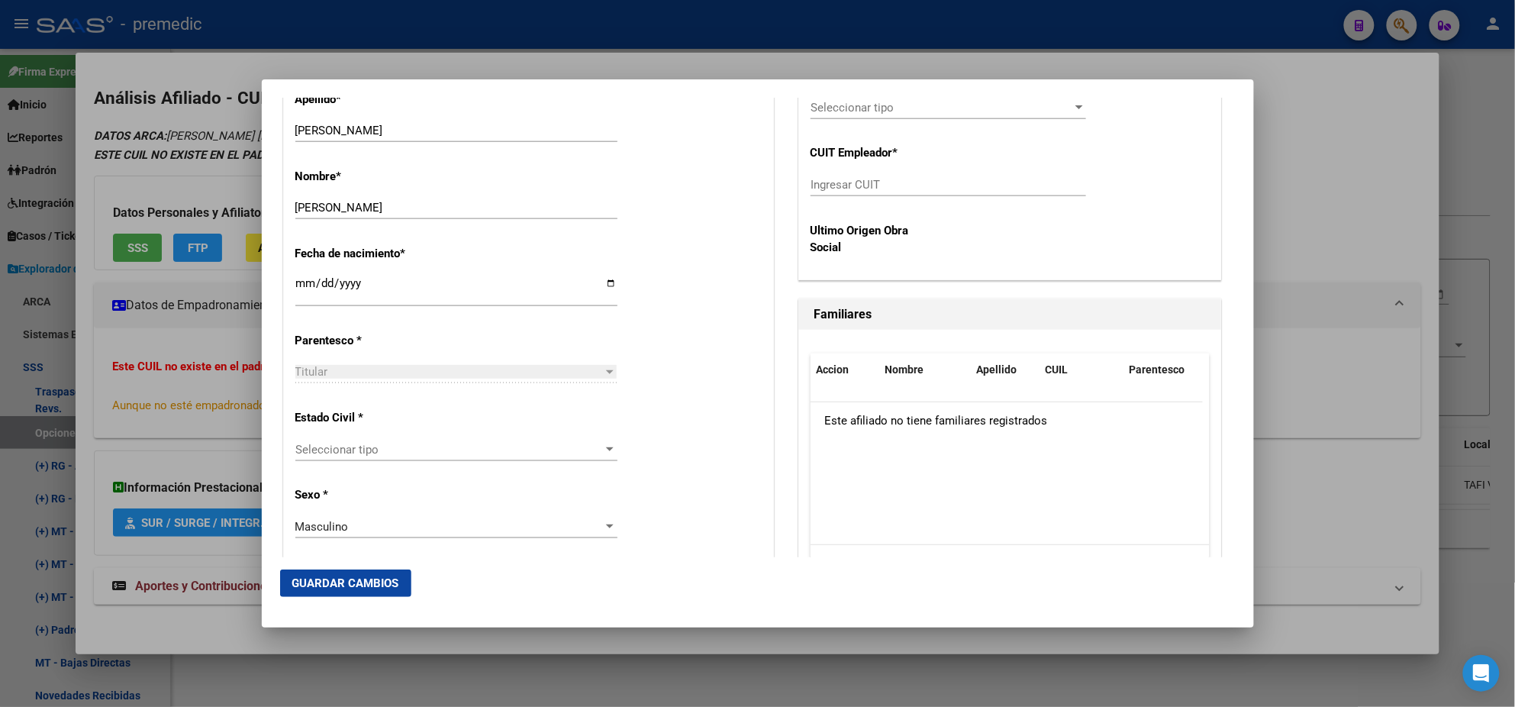
scroll to position [763, 0]
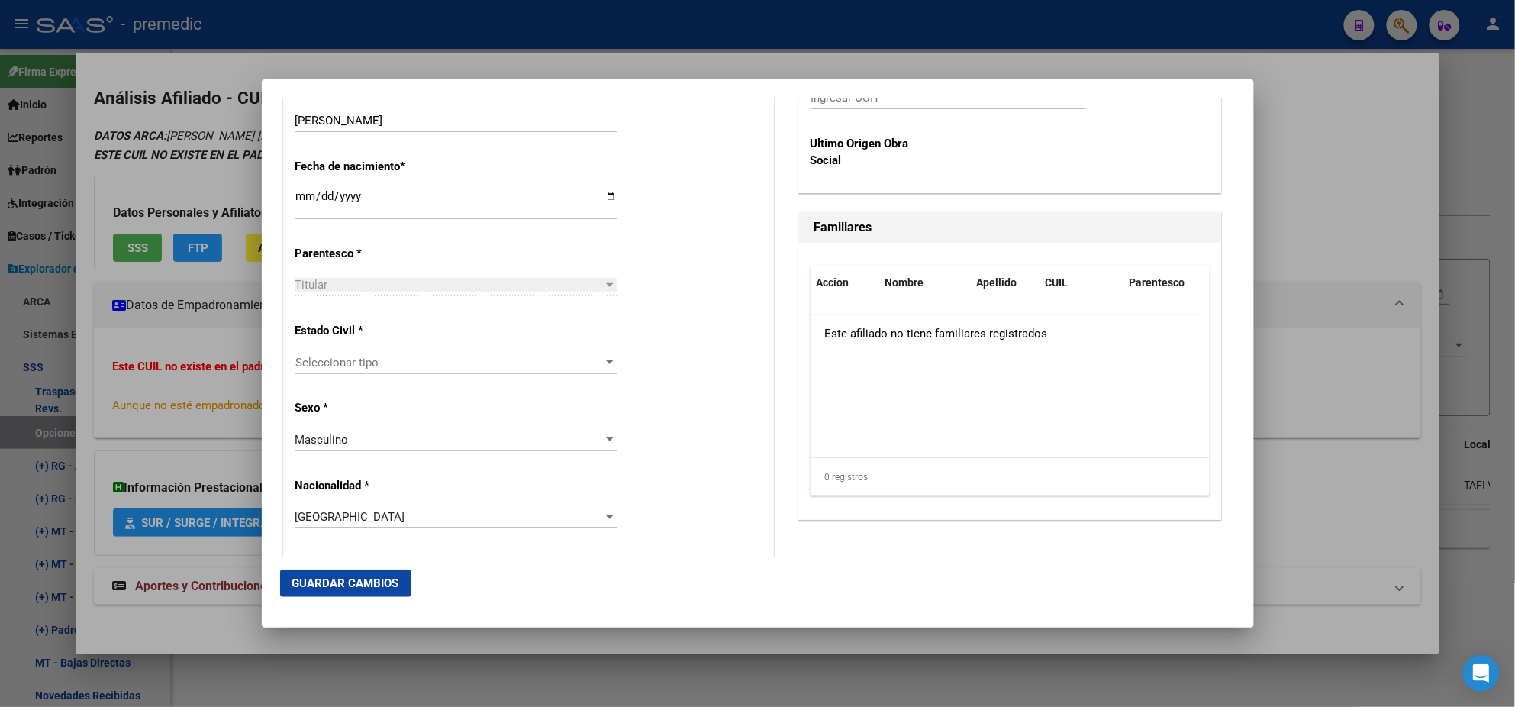
click at [430, 358] on span "Seleccionar tipo" at bounding box center [449, 363] width 308 height 14
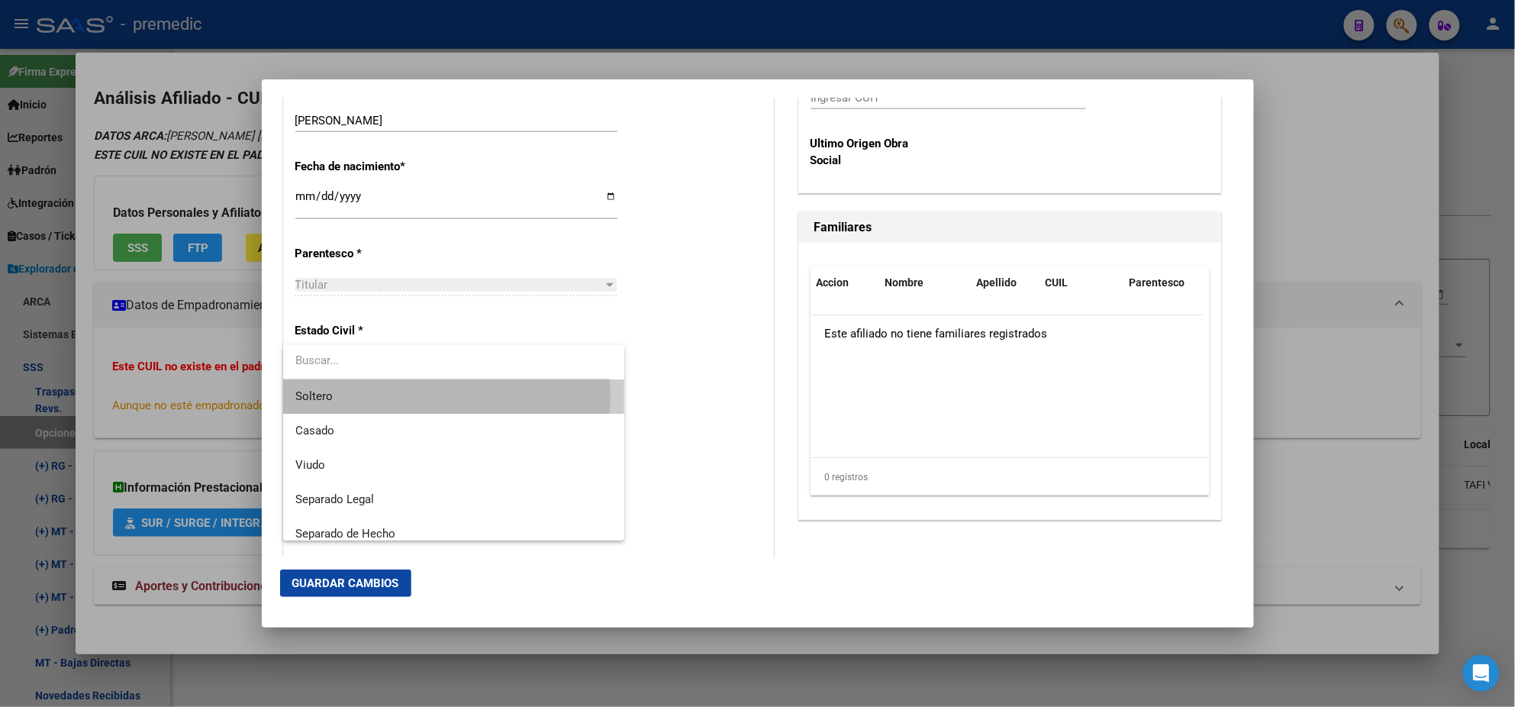
click at [418, 394] on span "Soltero" at bounding box center [453, 396] width 317 height 34
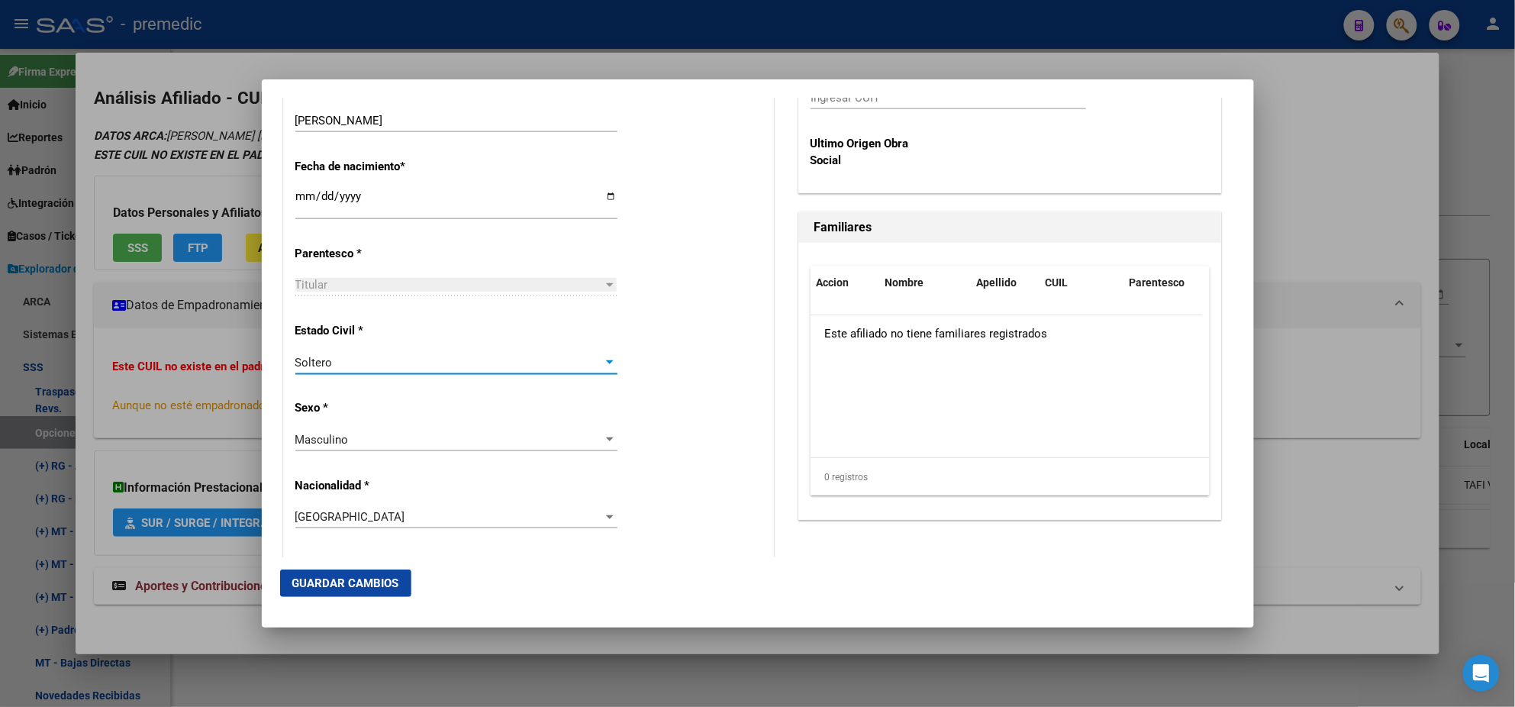
click at [419, 397] on div "Alta Baja Nro Afiliado Ingresar nro CUIL * 20-36668007-2 CUIL ARCA Padrón Fecha…" at bounding box center [528, 572] width 489 height 2180
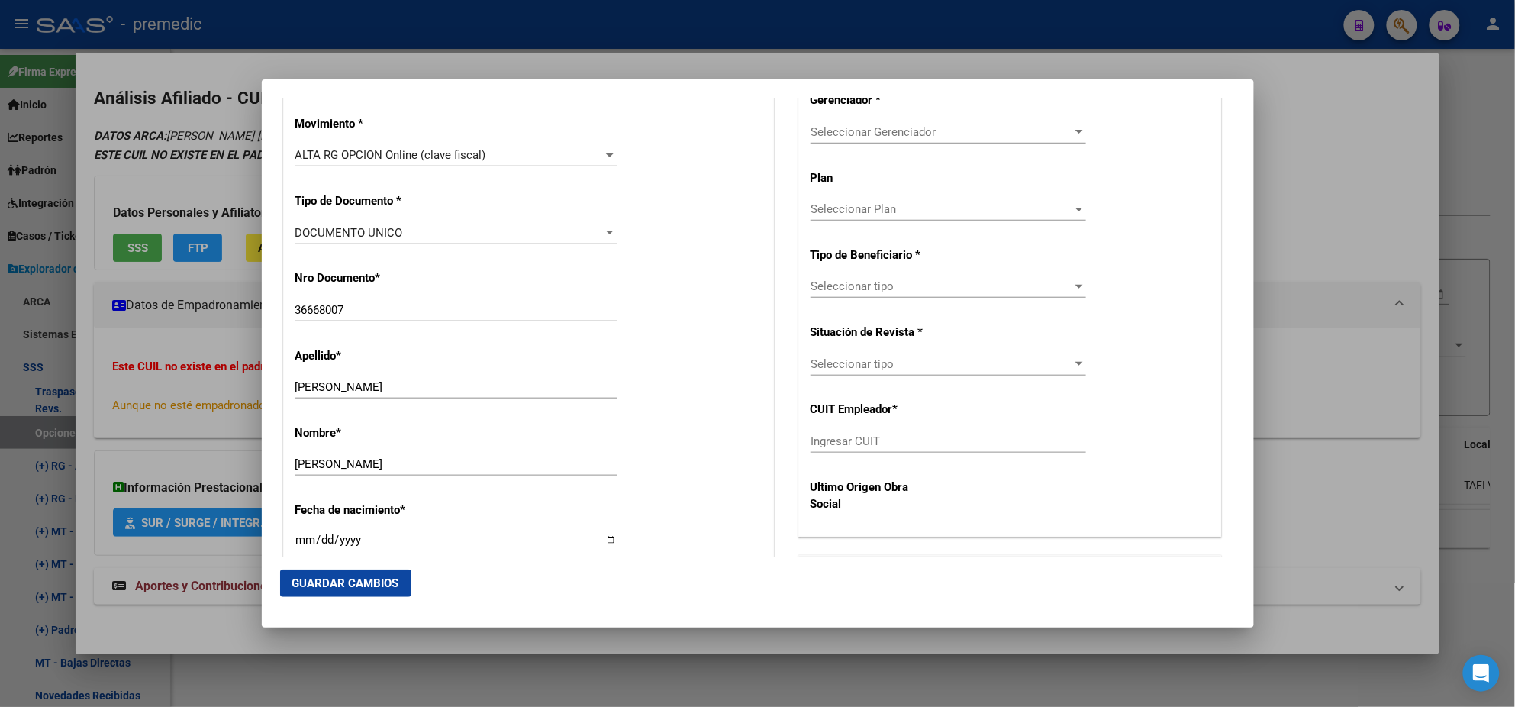
scroll to position [285, 0]
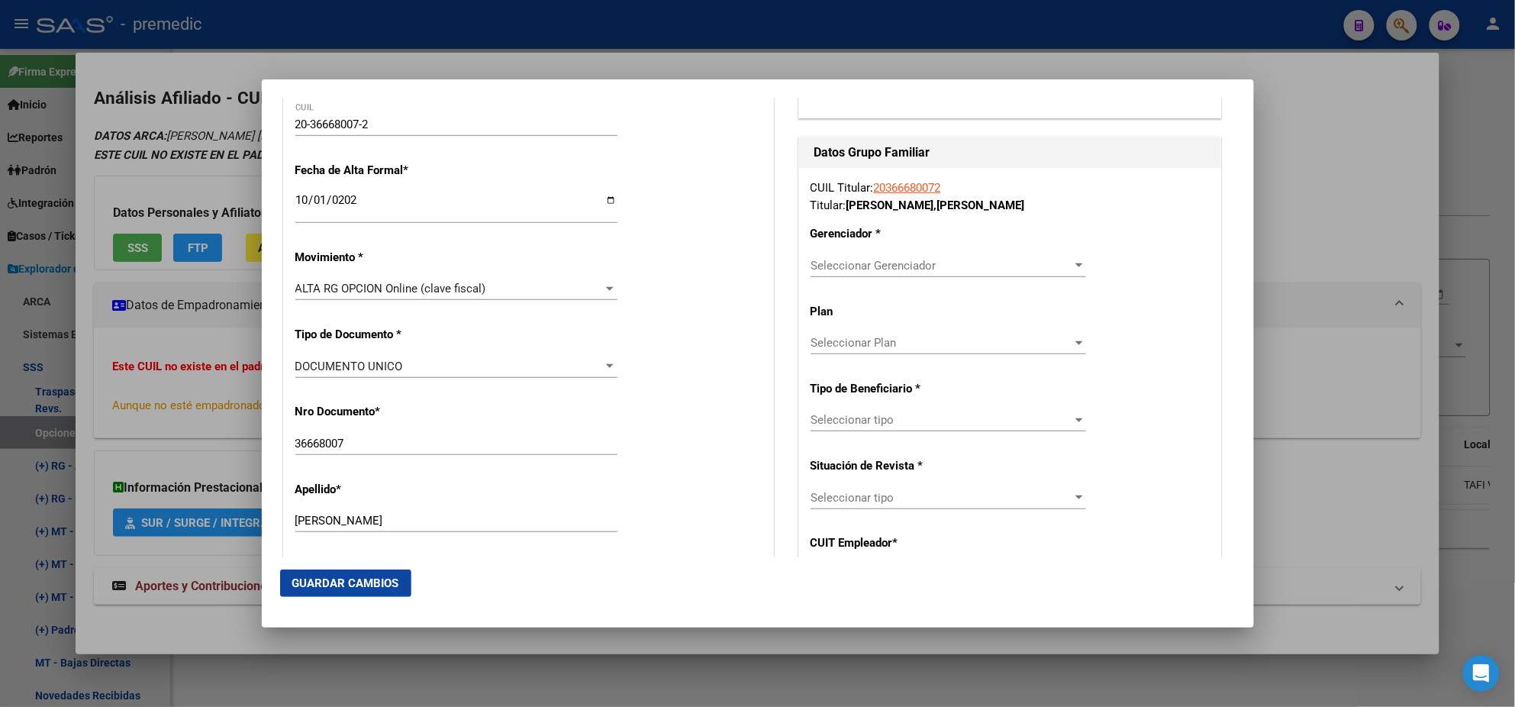
click at [825, 259] on span "Seleccionar Gerenciador" at bounding box center [942, 266] width 262 height 14
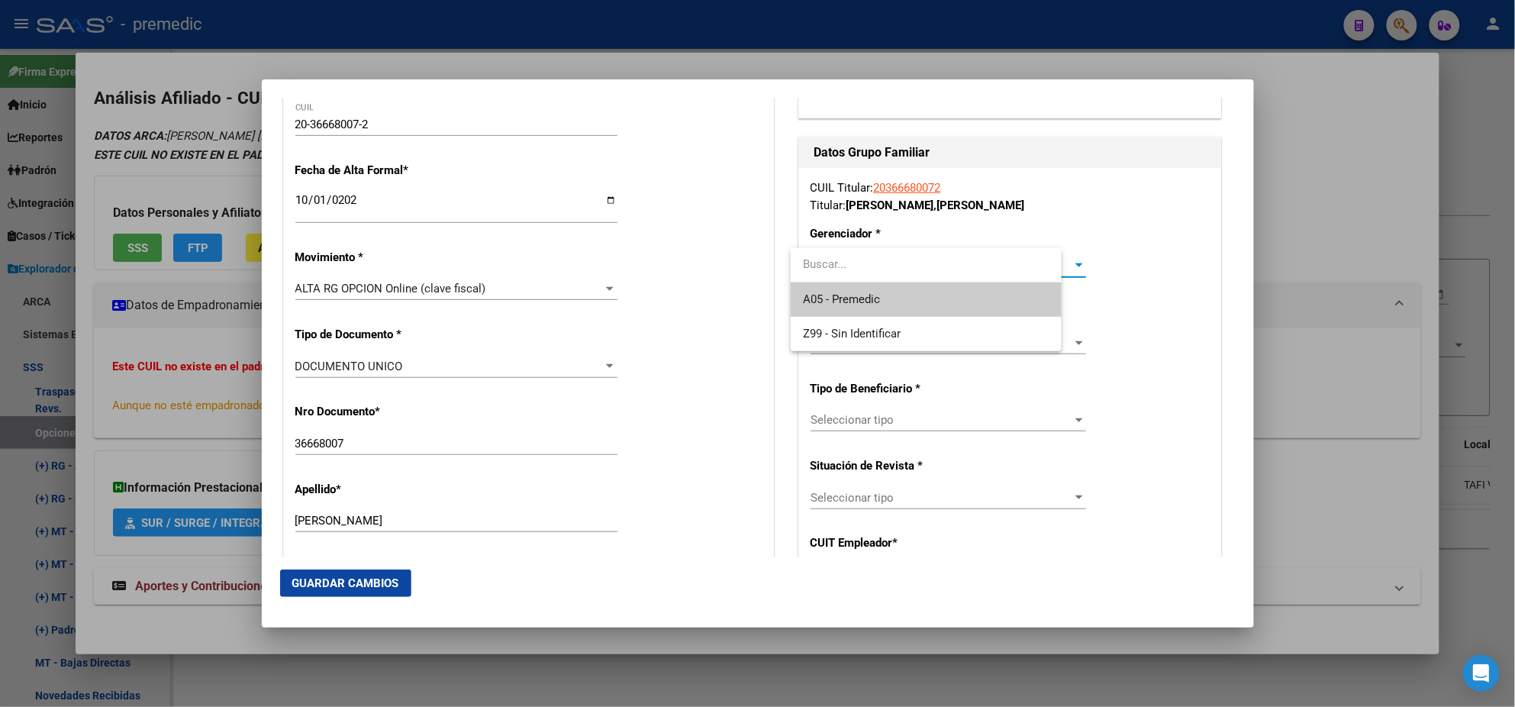
click at [827, 287] on span "A05 - Premedic" at bounding box center [926, 299] width 247 height 34
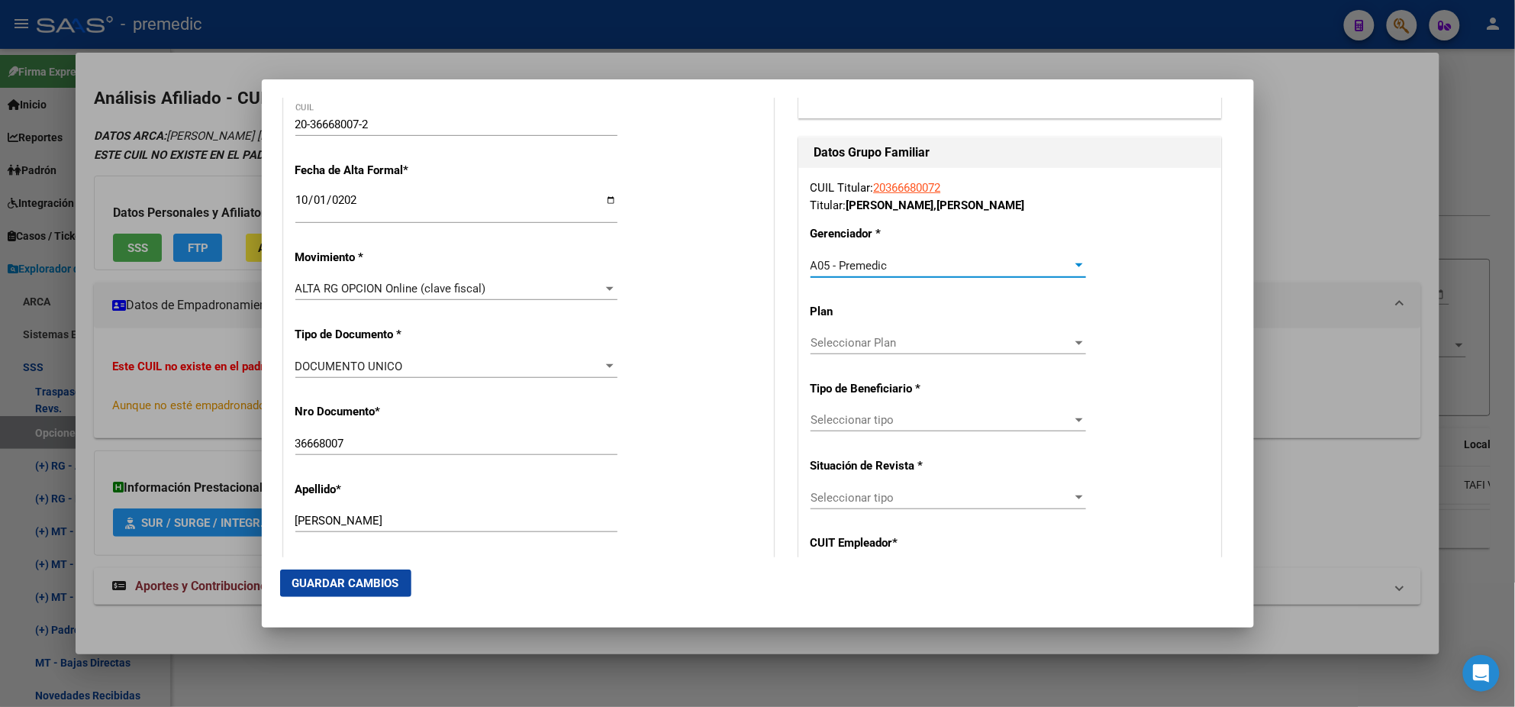
click at [837, 417] on span "Seleccionar tipo" at bounding box center [942, 420] width 262 height 14
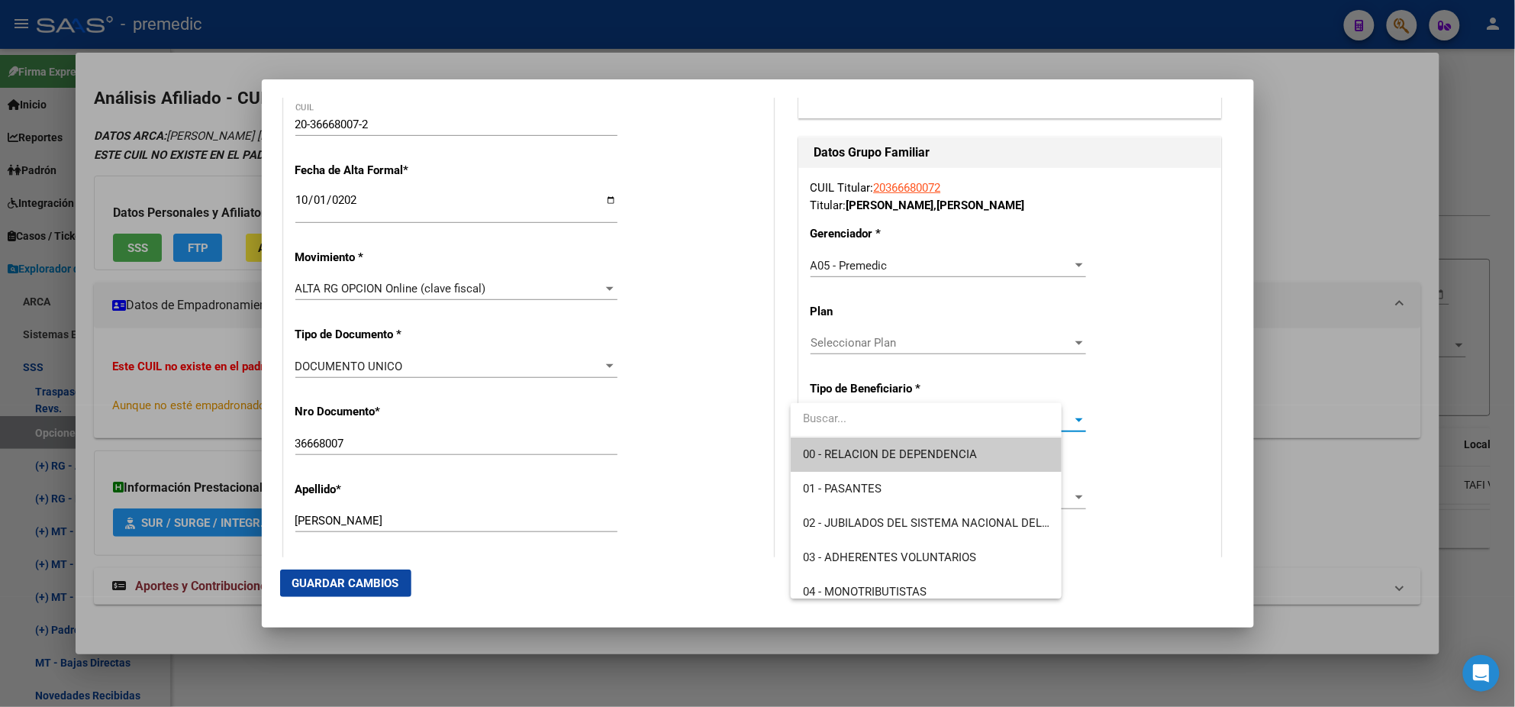
click at [839, 443] on span "00 - RELACION DE DEPENDENCIA" at bounding box center [926, 454] width 247 height 34
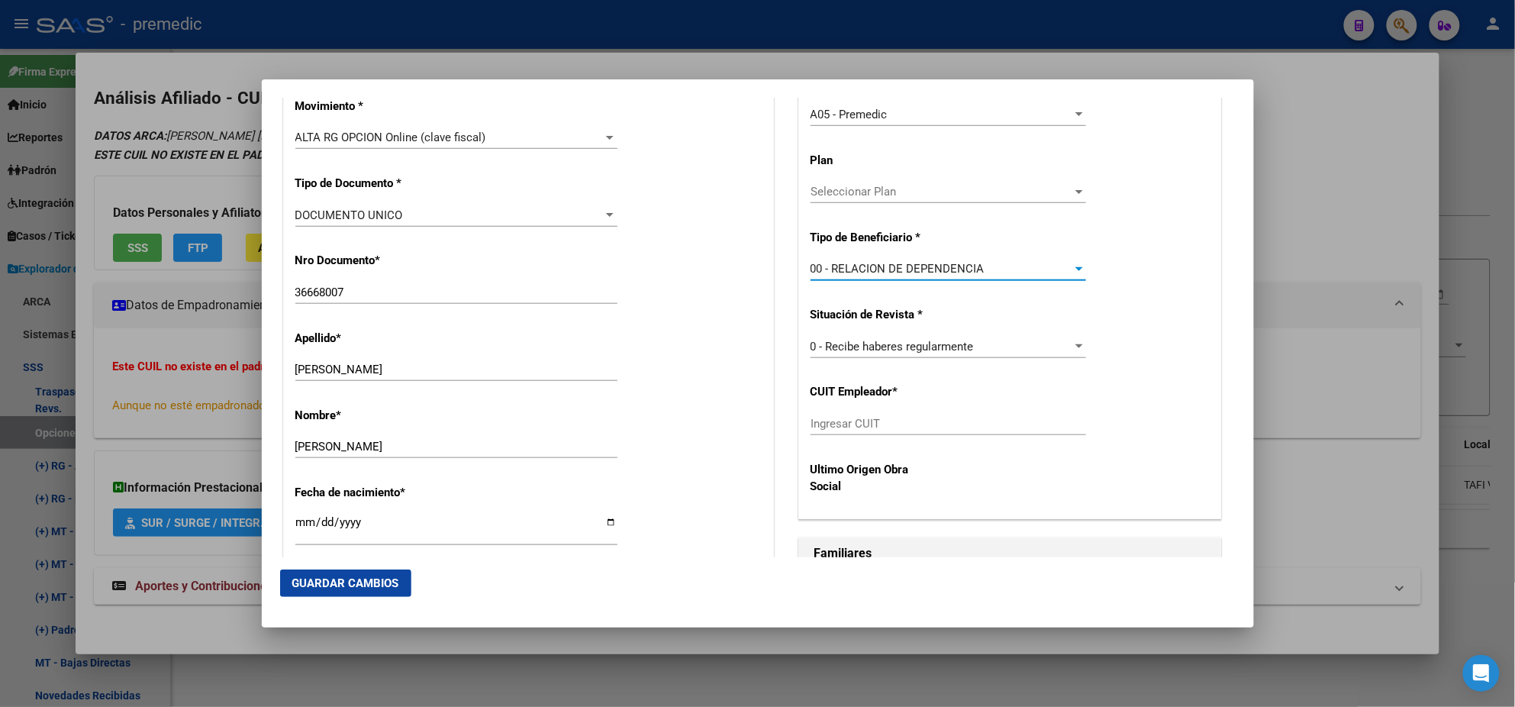
scroll to position [477, 0]
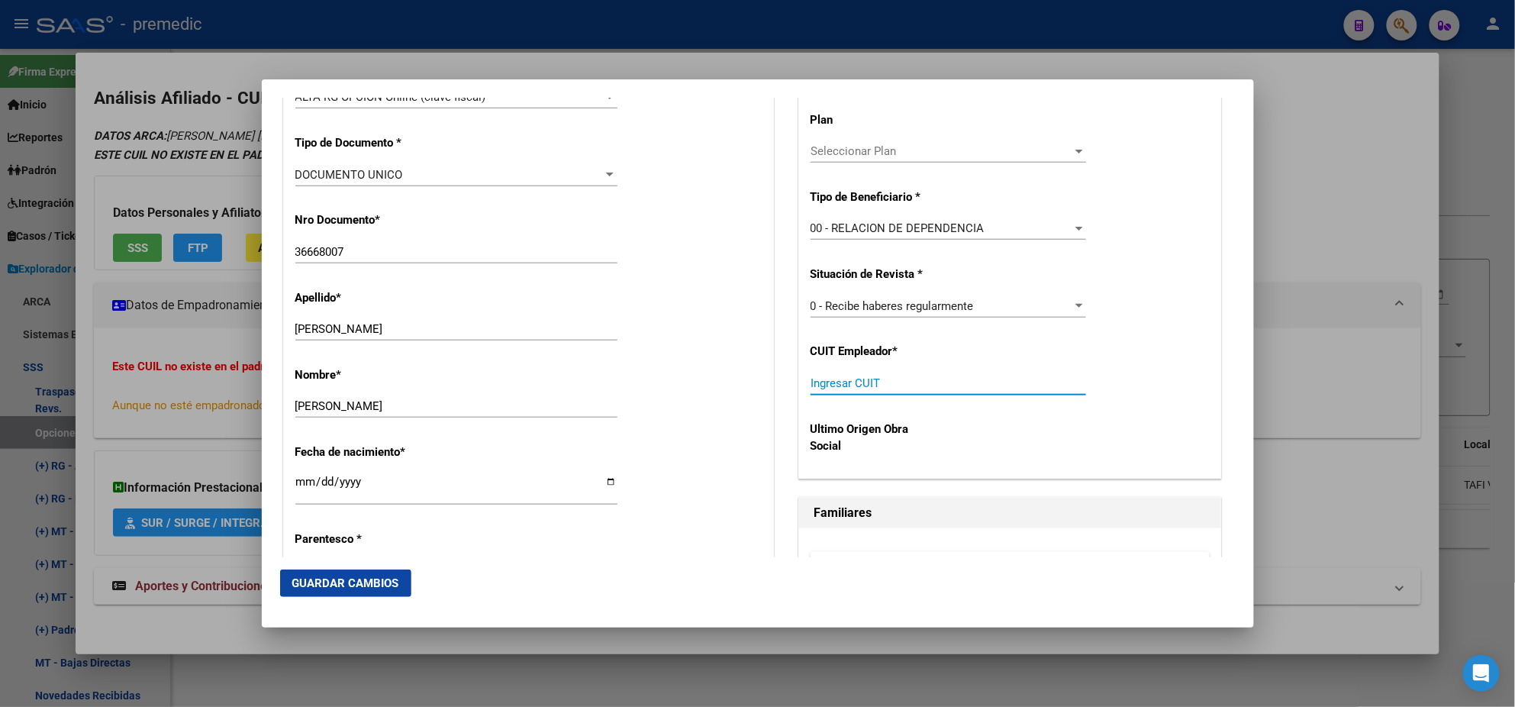
click at [841, 378] on input "Ingresar CUIT" at bounding box center [949, 383] width 276 height 14
paste input "30-69714957-7"
type input "30-69714957-7"
click at [333, 579] on span "Guardar Cambios" at bounding box center [345, 583] width 107 height 14
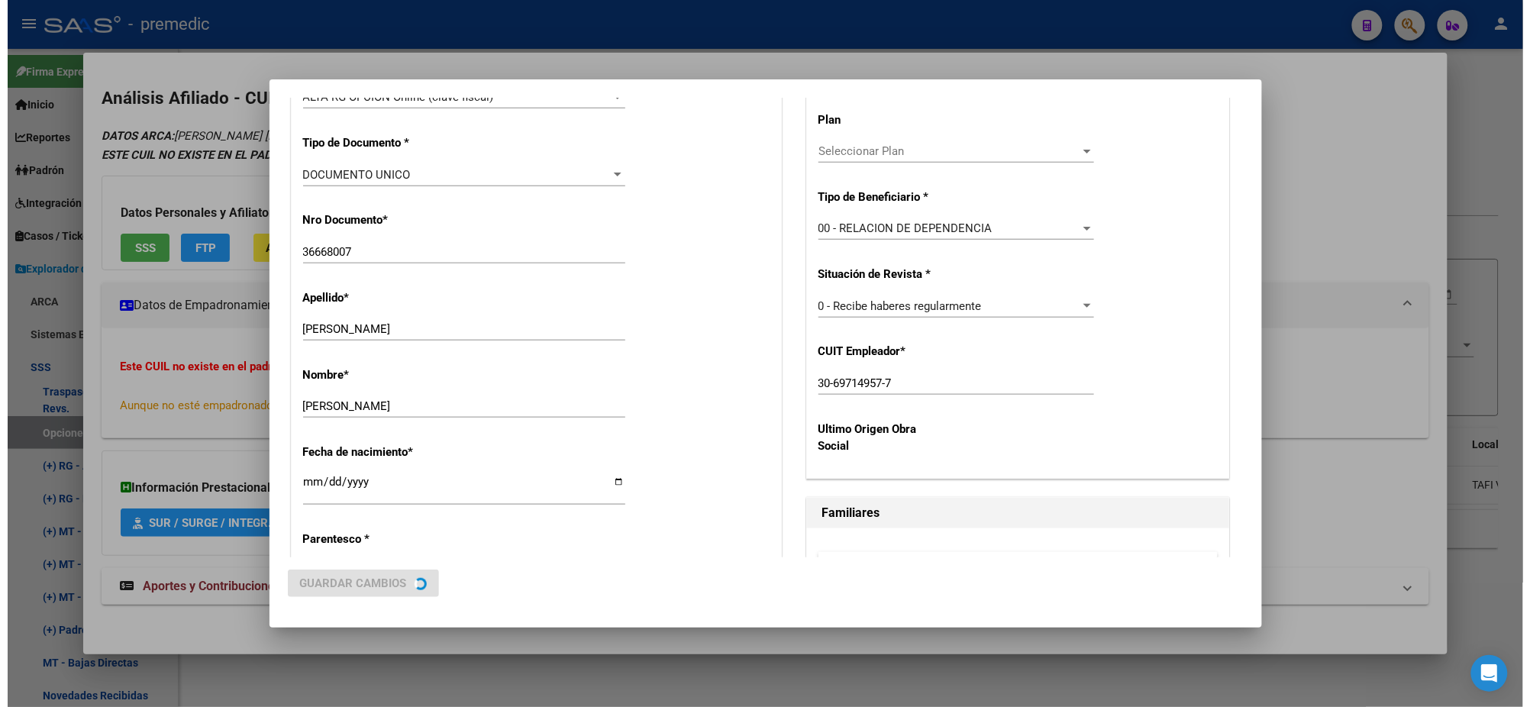
scroll to position [0, 0]
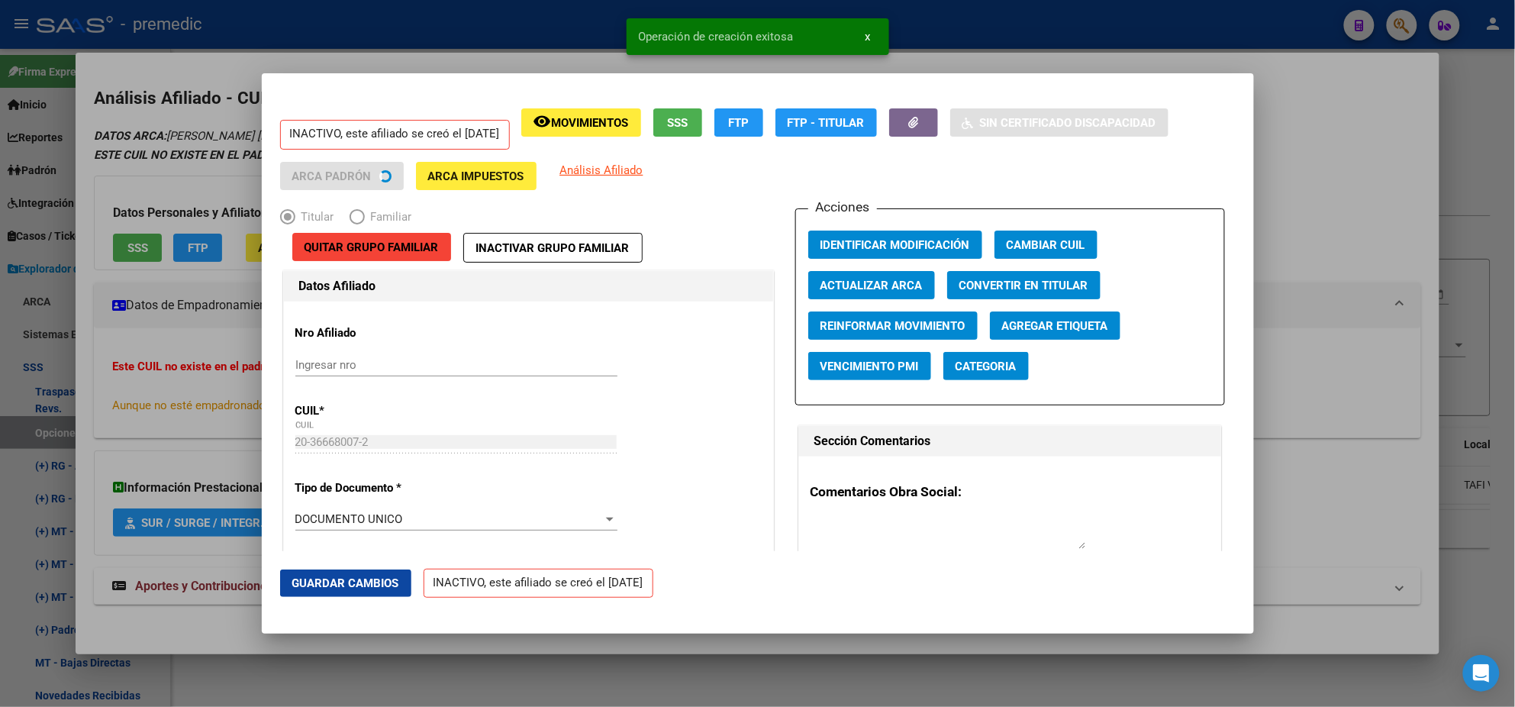
click at [79, 409] on div at bounding box center [757, 353] width 1515 height 707
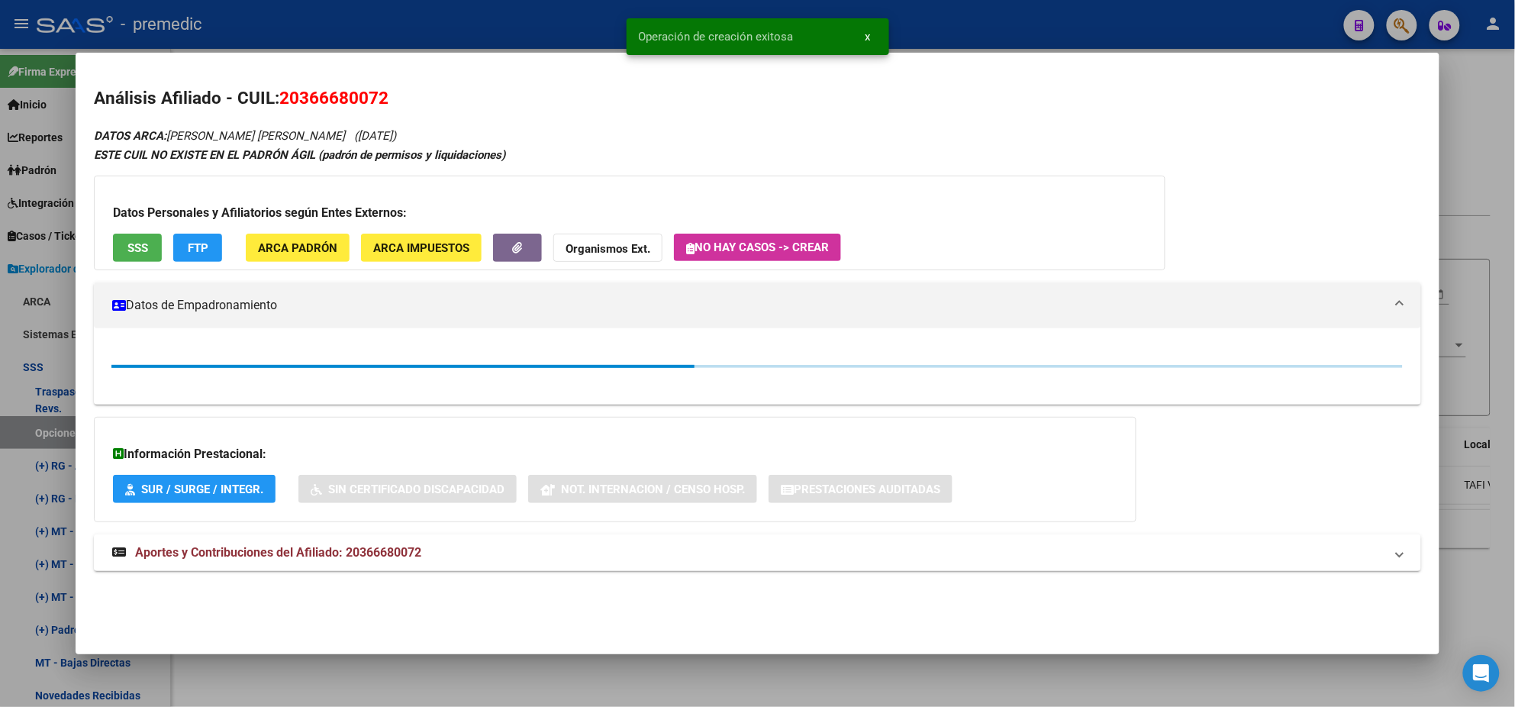
click at [52, 430] on div at bounding box center [757, 353] width 1515 height 707
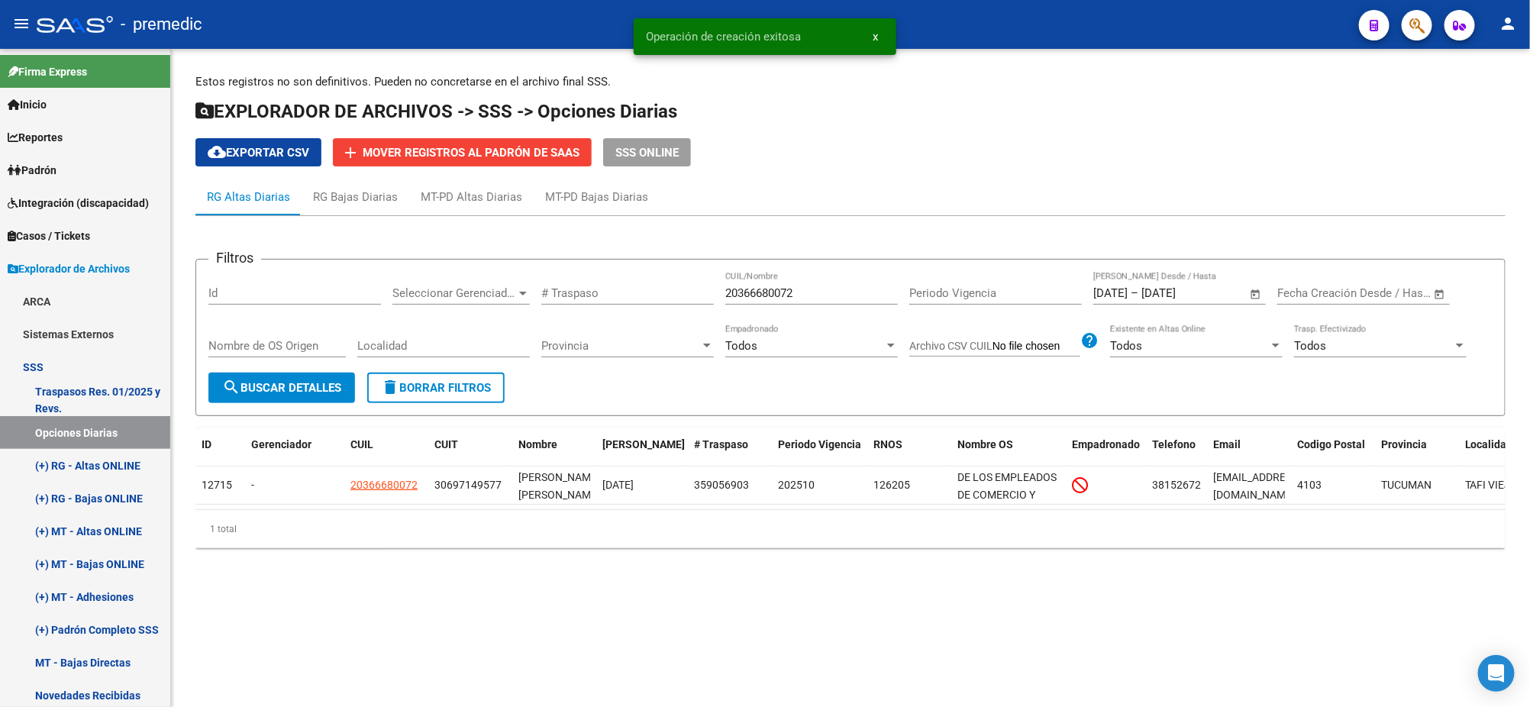
click at [323, 381] on span "search Buscar Detalles" at bounding box center [281, 388] width 119 height 14
